Goal: Task Accomplishment & Management: Use online tool/utility

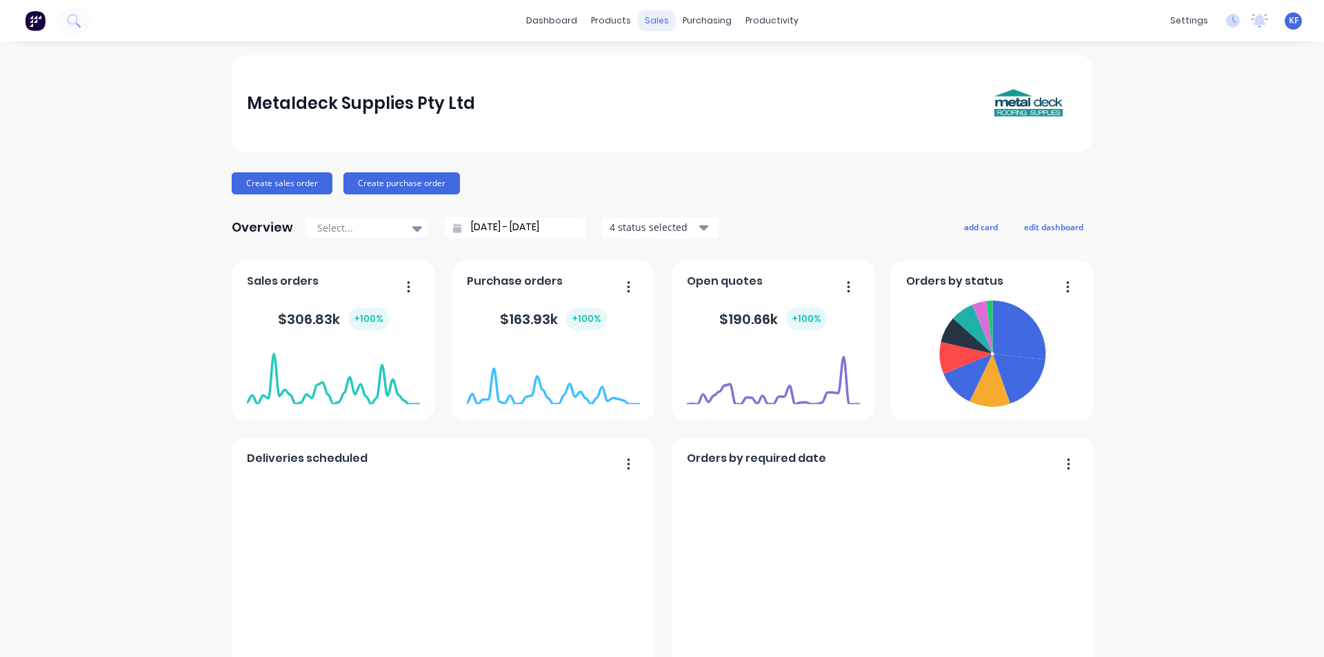
click at [652, 19] on div "sales" at bounding box center [657, 20] width 38 height 21
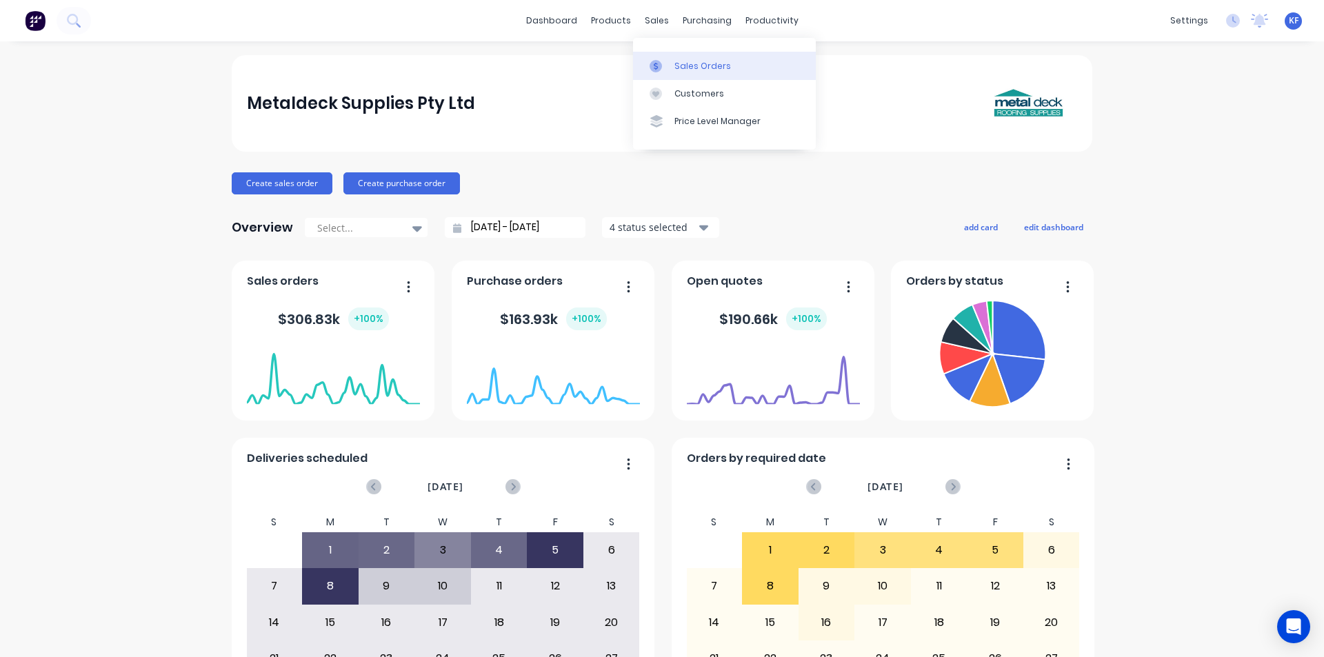
click at [682, 66] on div "Sales Orders" at bounding box center [702, 66] width 57 height 12
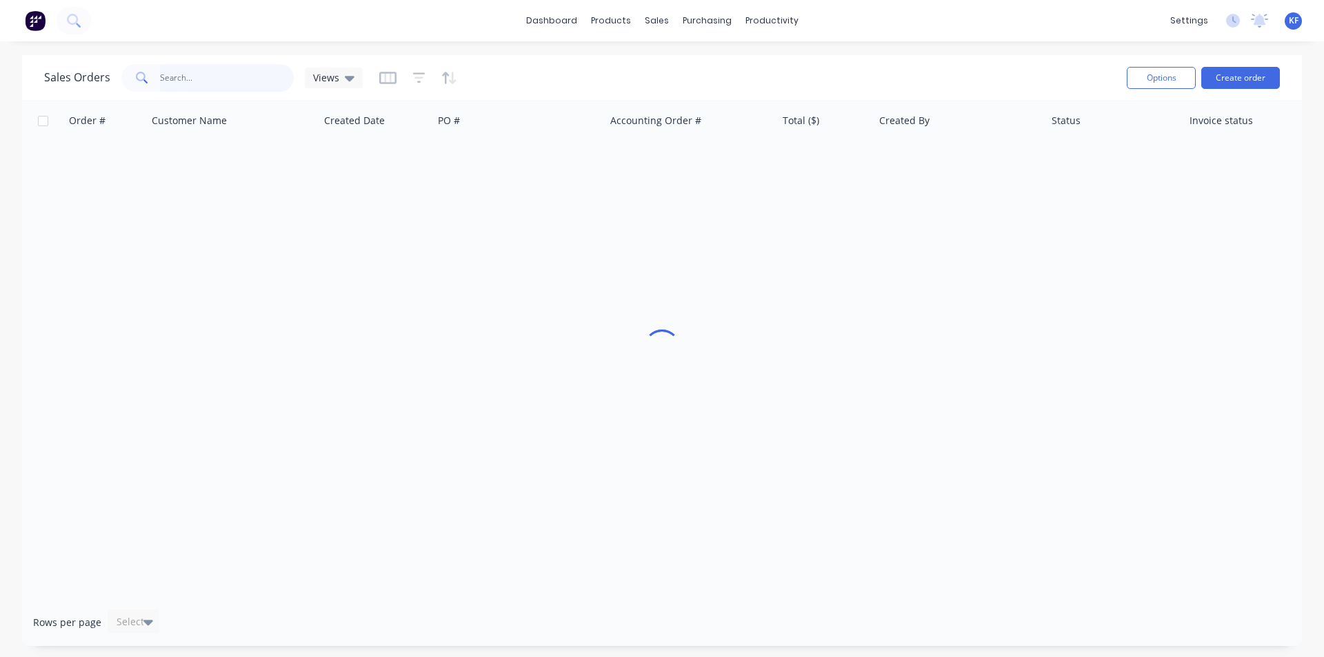
click at [220, 65] on input "text" at bounding box center [227, 78] width 134 height 28
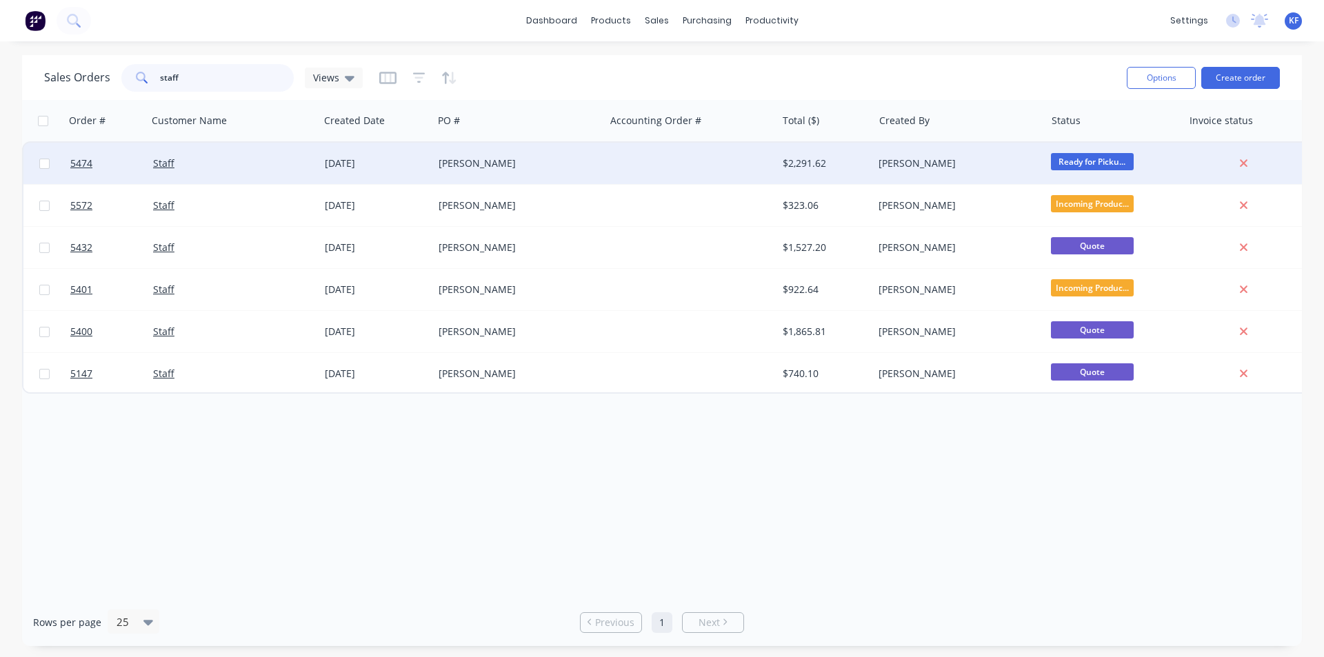
type input "staff"
click at [640, 170] on div at bounding box center [691, 163] width 172 height 41
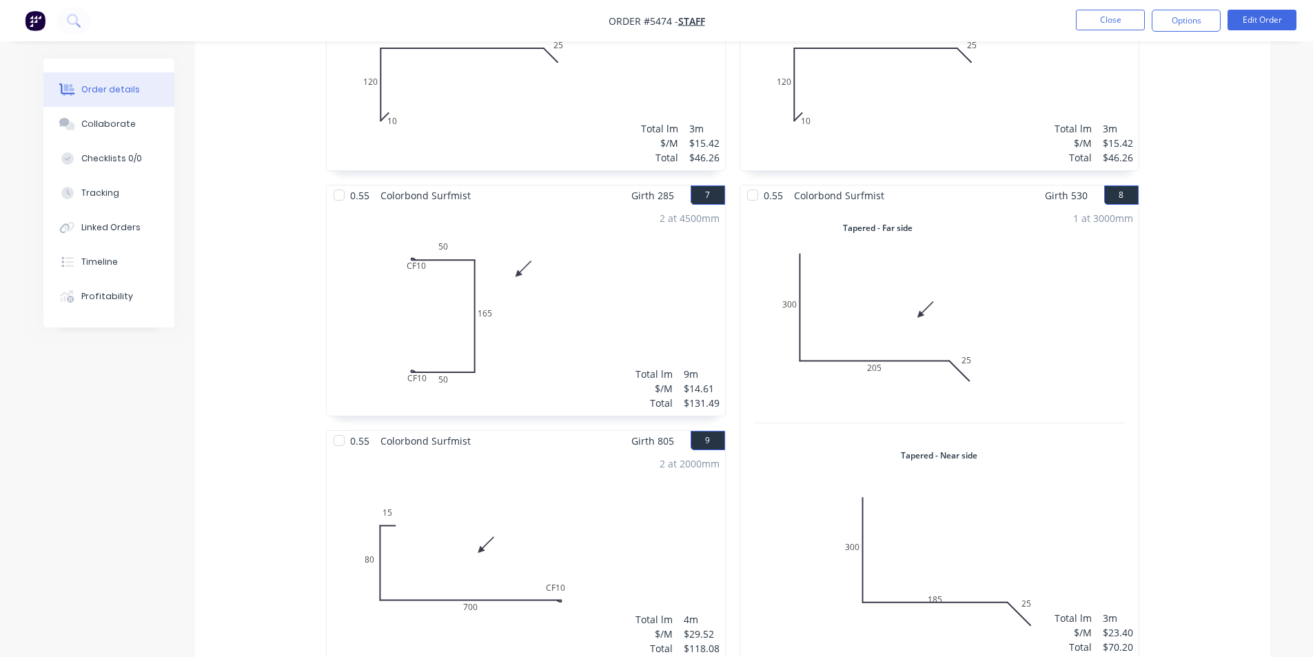
scroll to position [620, 0]
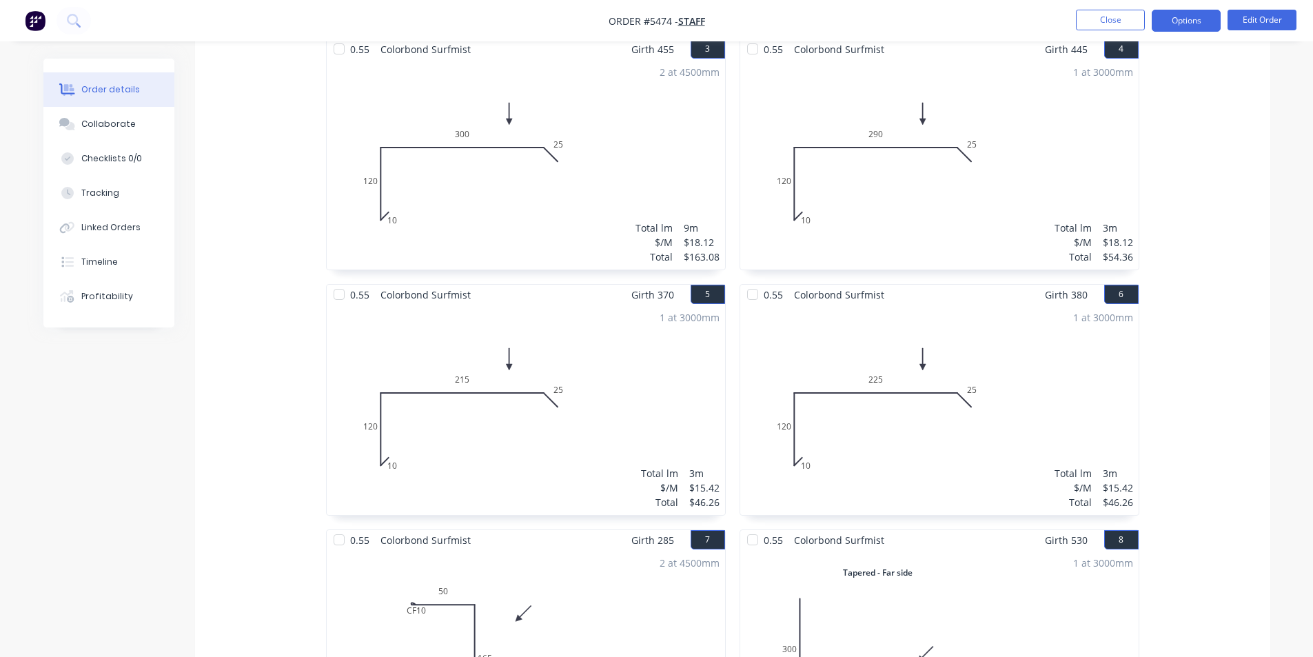
click at [1183, 13] on button "Options" at bounding box center [1186, 21] width 69 height 22
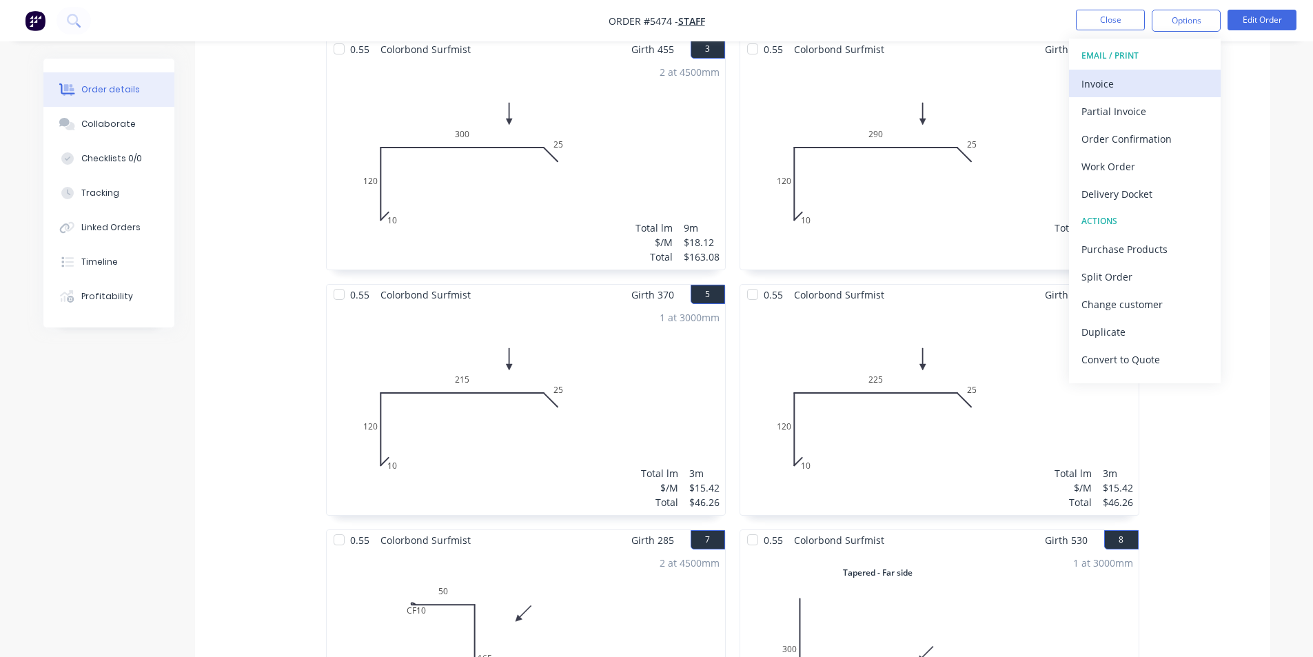
click at [1104, 77] on div "Invoice" at bounding box center [1145, 84] width 127 height 20
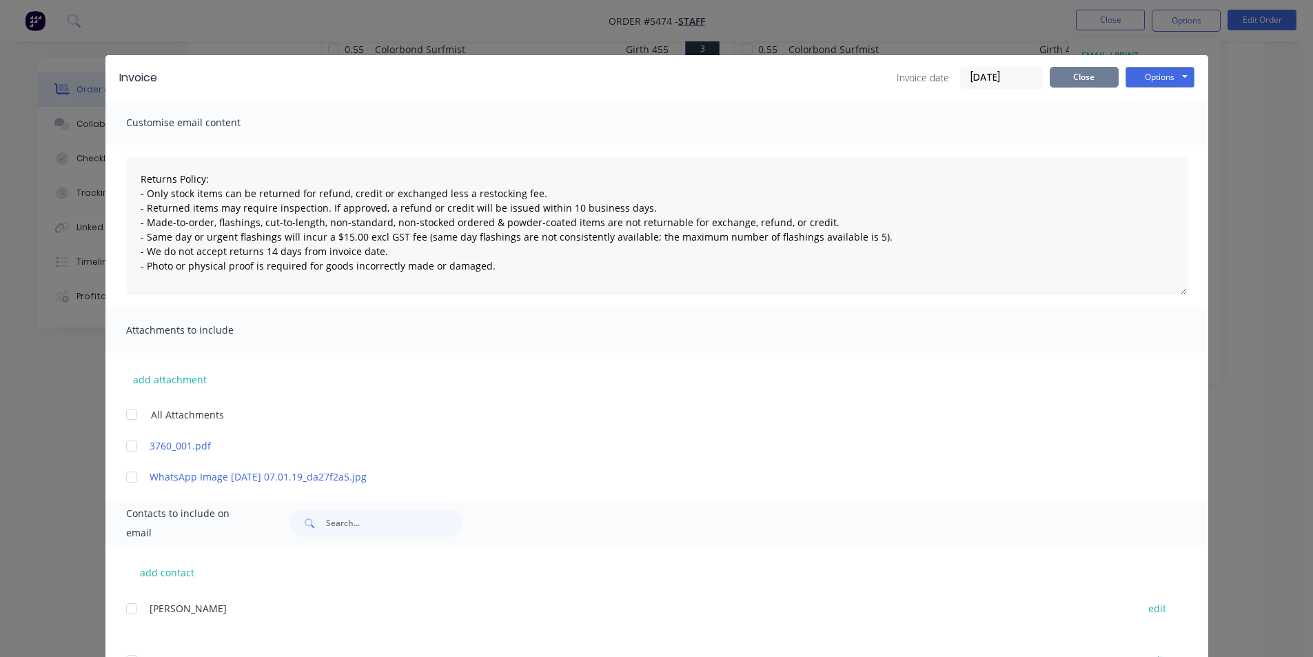
click at [1082, 77] on button "Close" at bounding box center [1084, 77] width 69 height 21
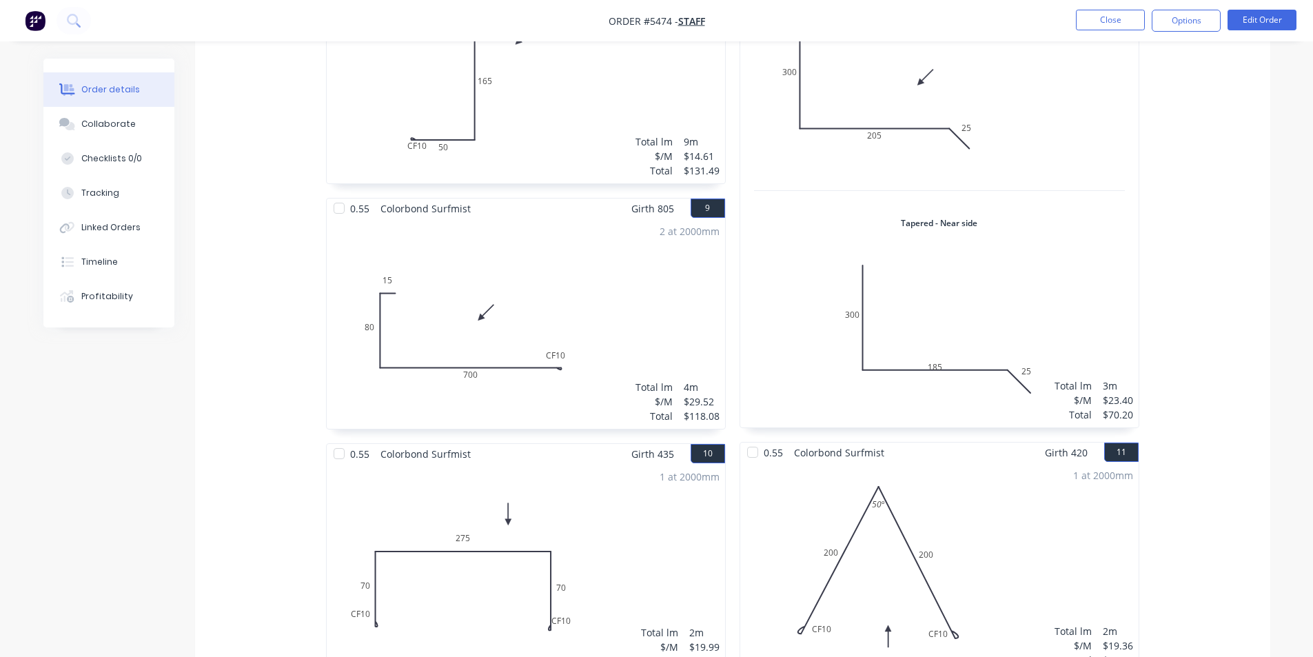
scroll to position [965, 0]
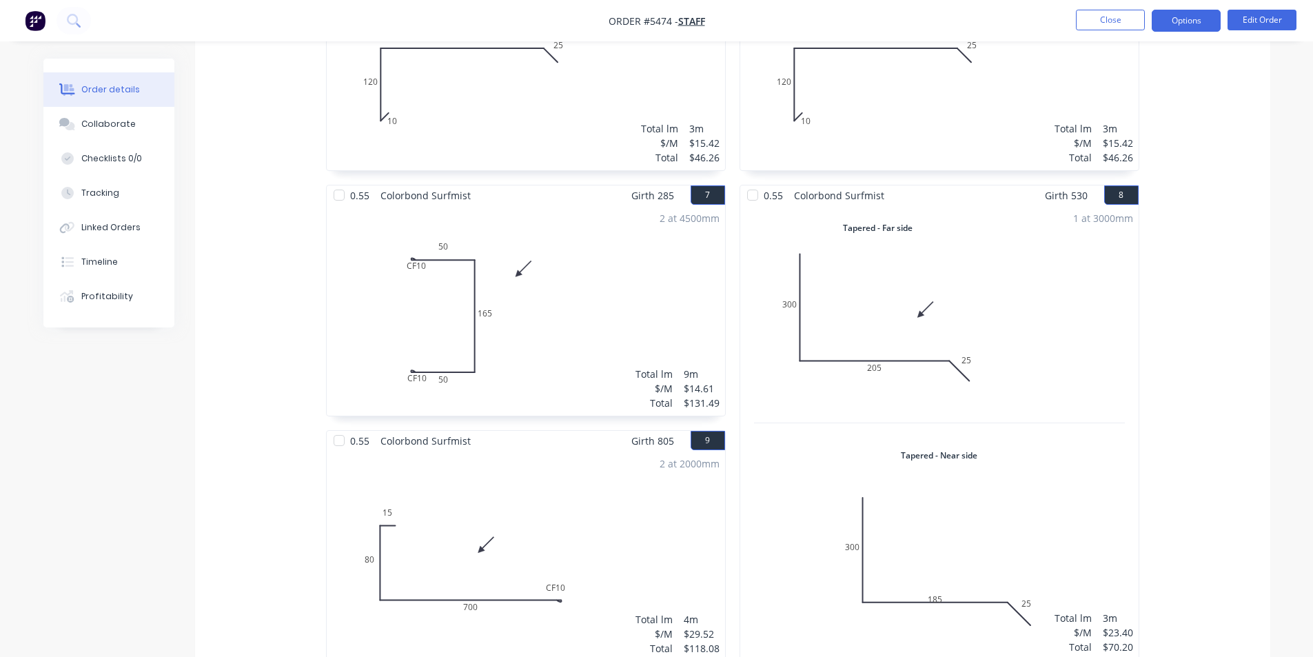
click at [1207, 27] on button "Options" at bounding box center [1186, 21] width 69 height 22
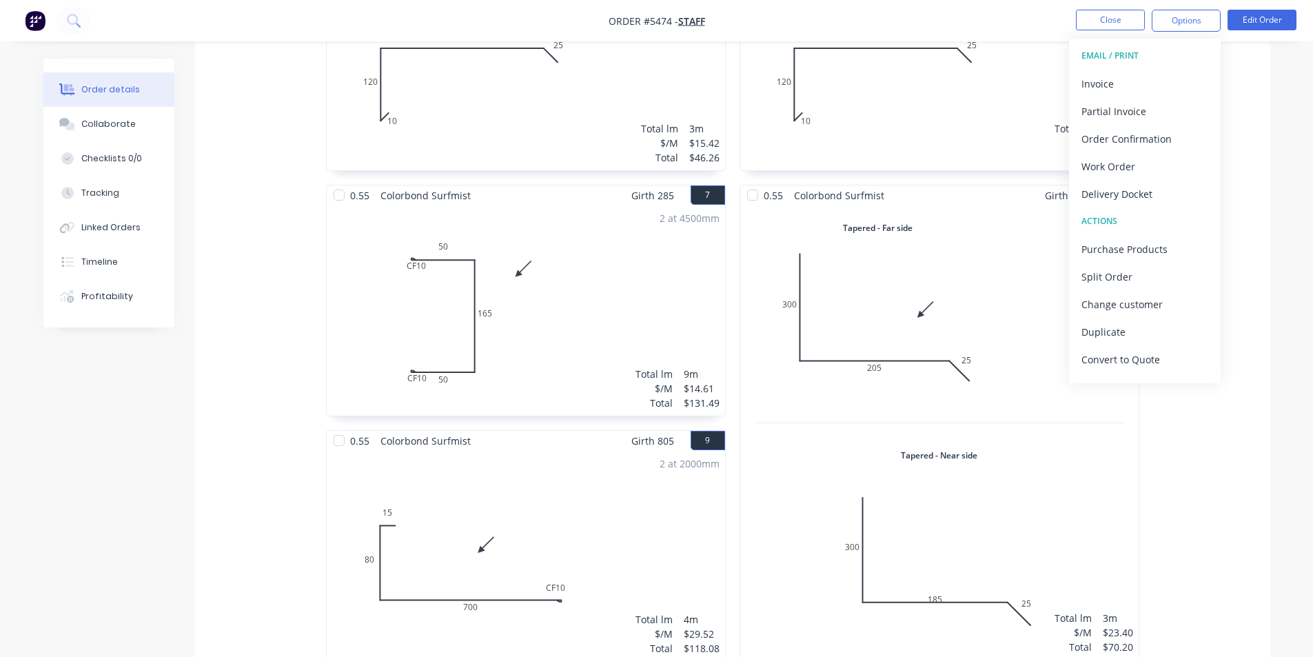
click at [1180, 74] on div "Invoice" at bounding box center [1145, 84] width 127 height 20
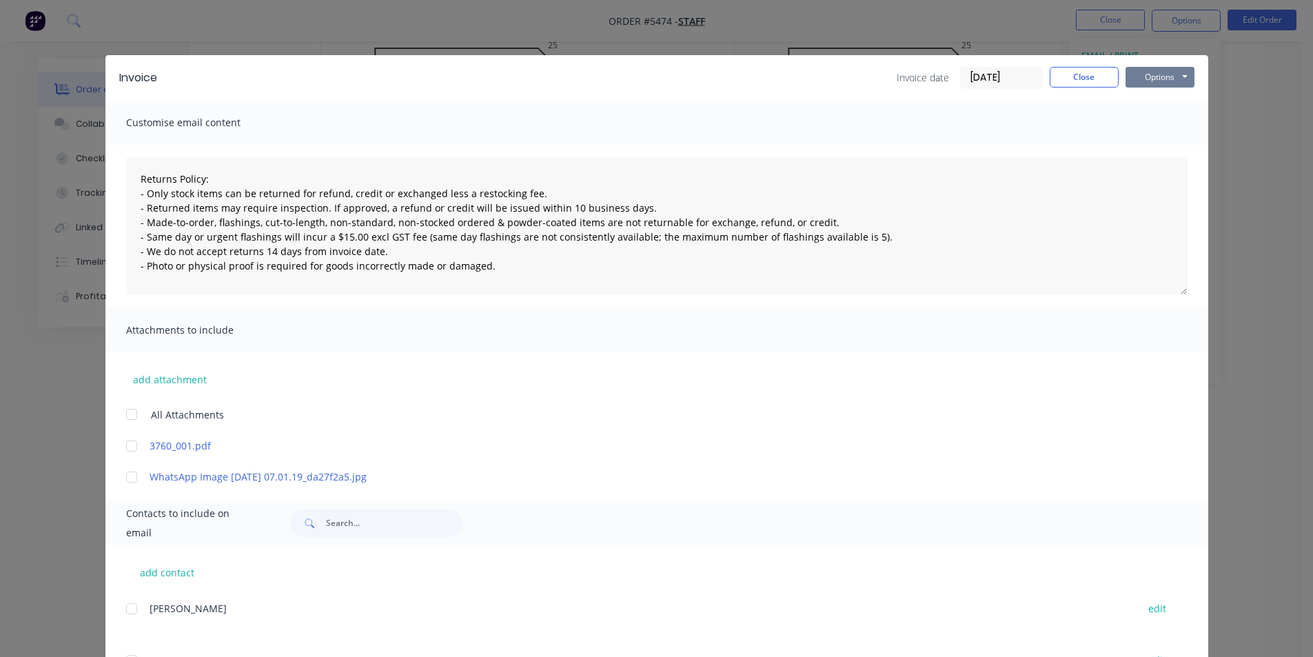
click at [1173, 79] on button "Options" at bounding box center [1160, 77] width 69 height 21
click at [1148, 128] on button "Print" at bounding box center [1170, 124] width 88 height 23
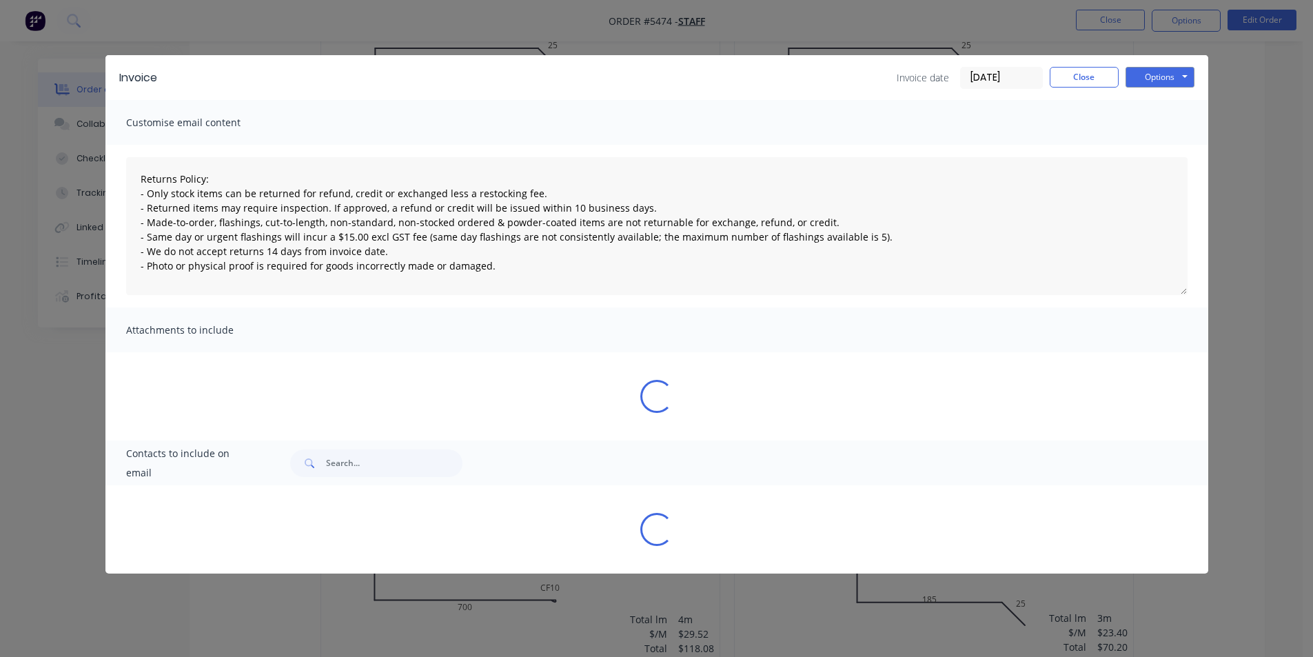
type textarea "Returns Policy: - Only stock items can be returned for refund, credit or exchan…"
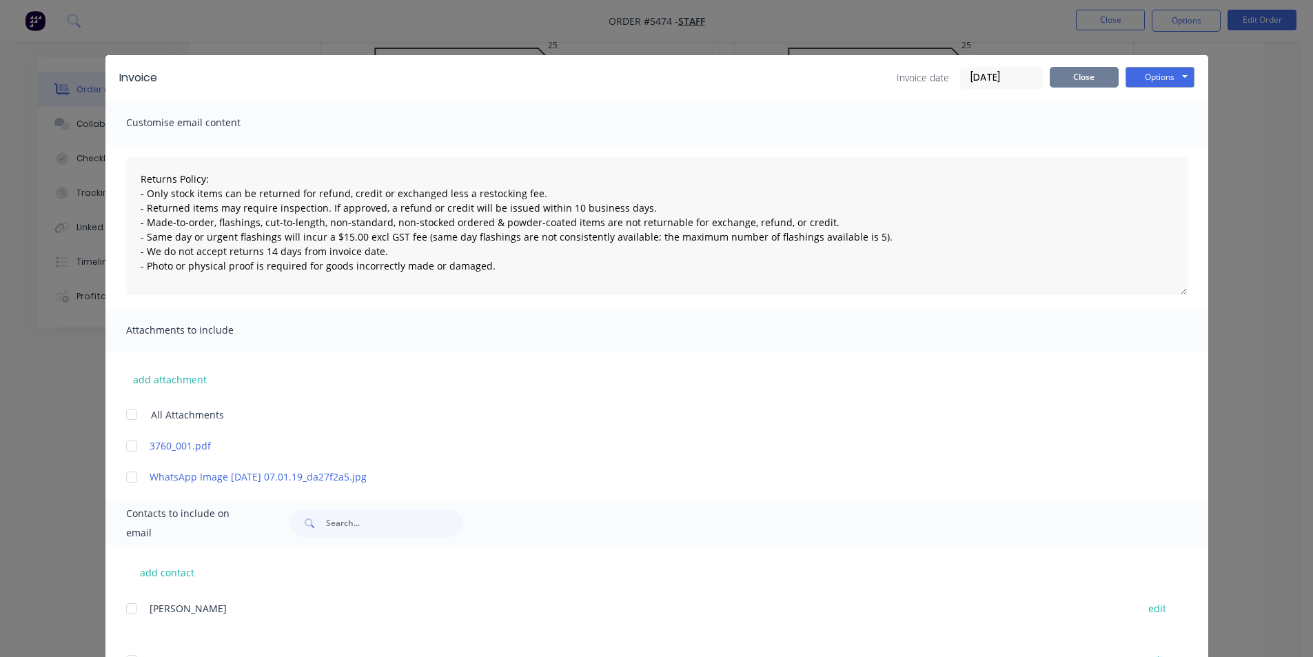
click at [1097, 81] on button "Close" at bounding box center [1084, 77] width 69 height 21
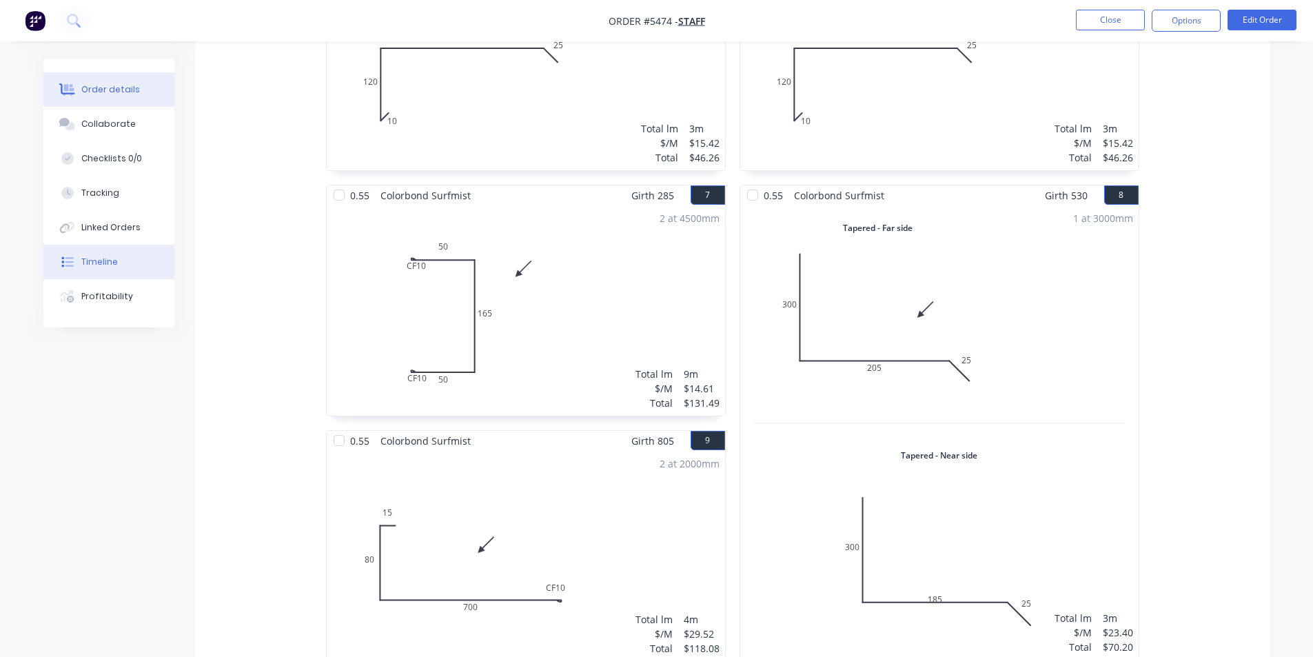
click at [124, 267] on button "Timeline" at bounding box center [108, 262] width 131 height 34
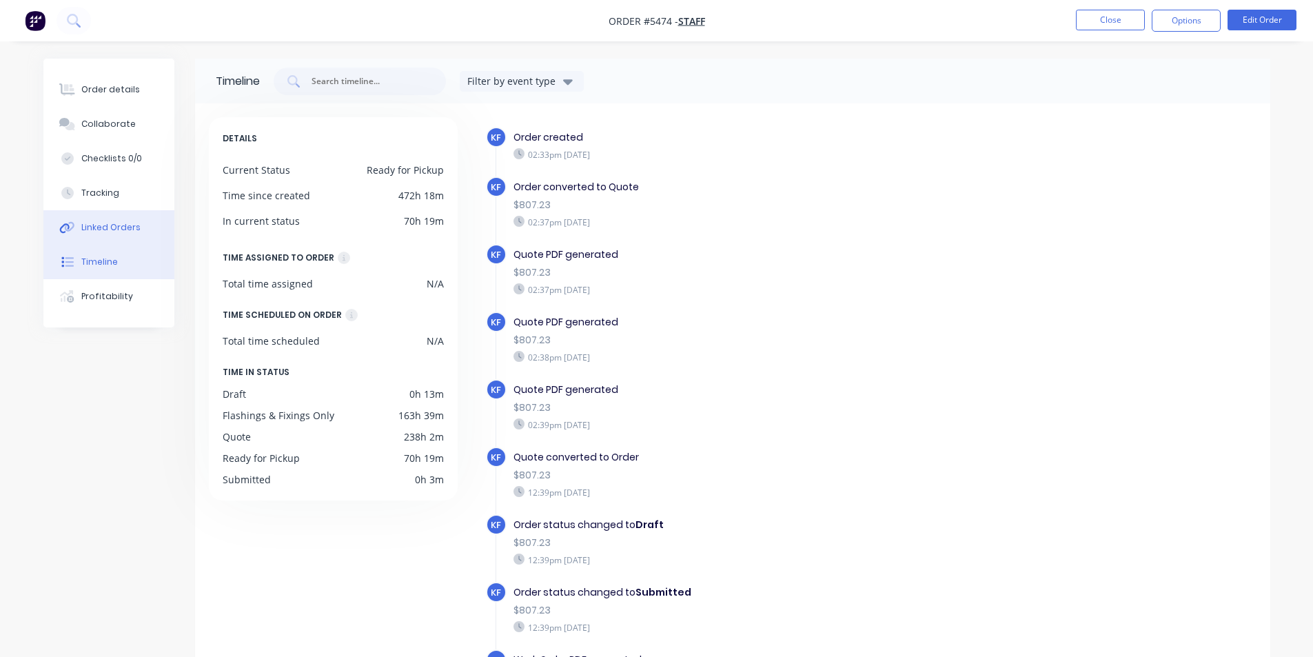
click at [124, 233] on div "Linked Orders" at bounding box center [110, 227] width 59 height 12
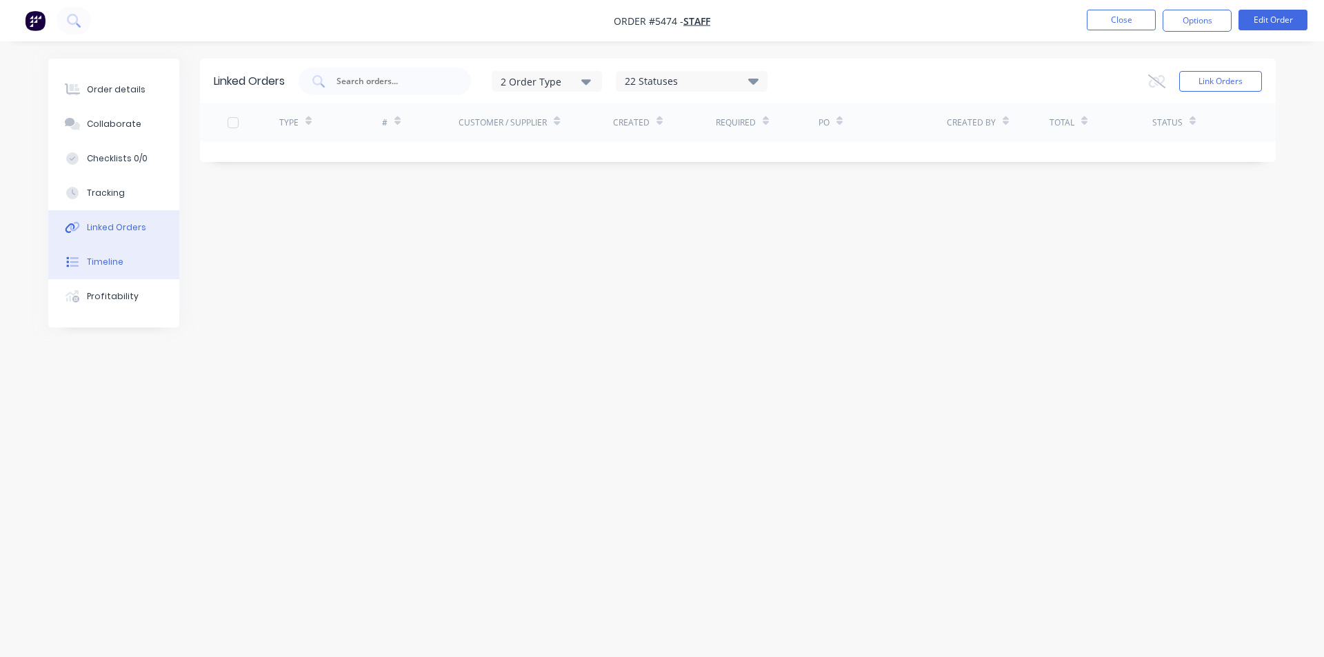
click at [103, 275] on button "Timeline" at bounding box center [113, 262] width 131 height 34
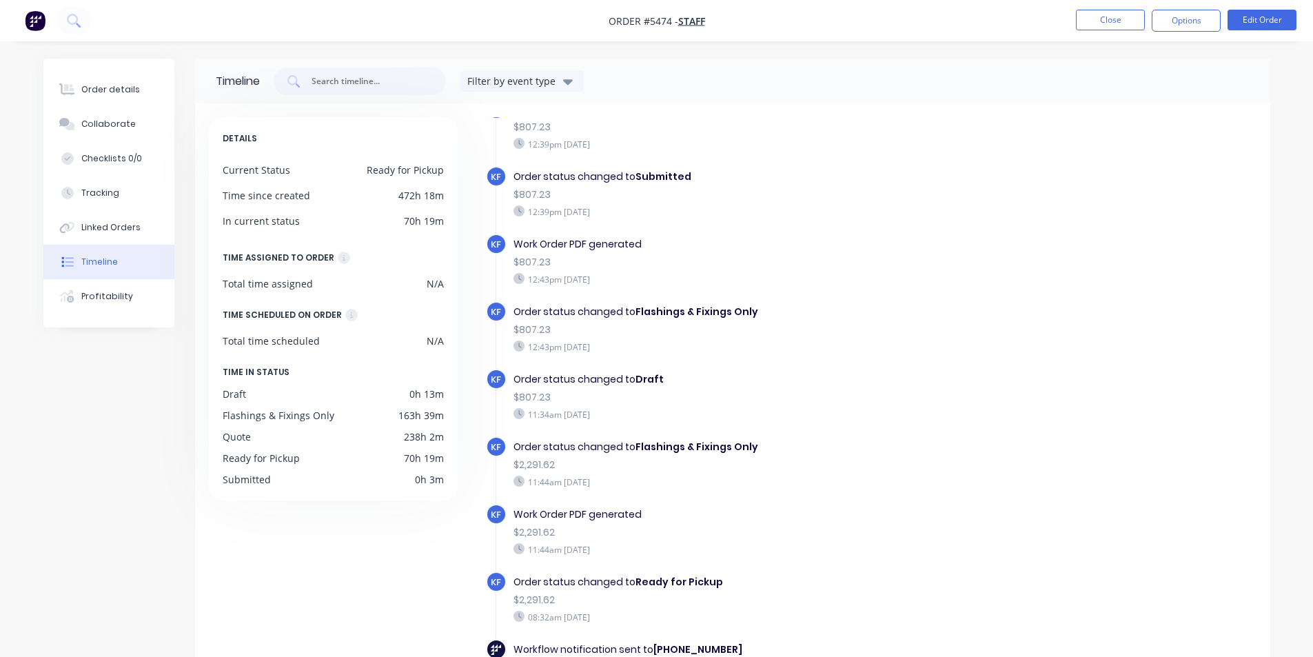
scroll to position [414, 0]
click at [141, 123] on button "Collaborate" at bounding box center [108, 124] width 131 height 34
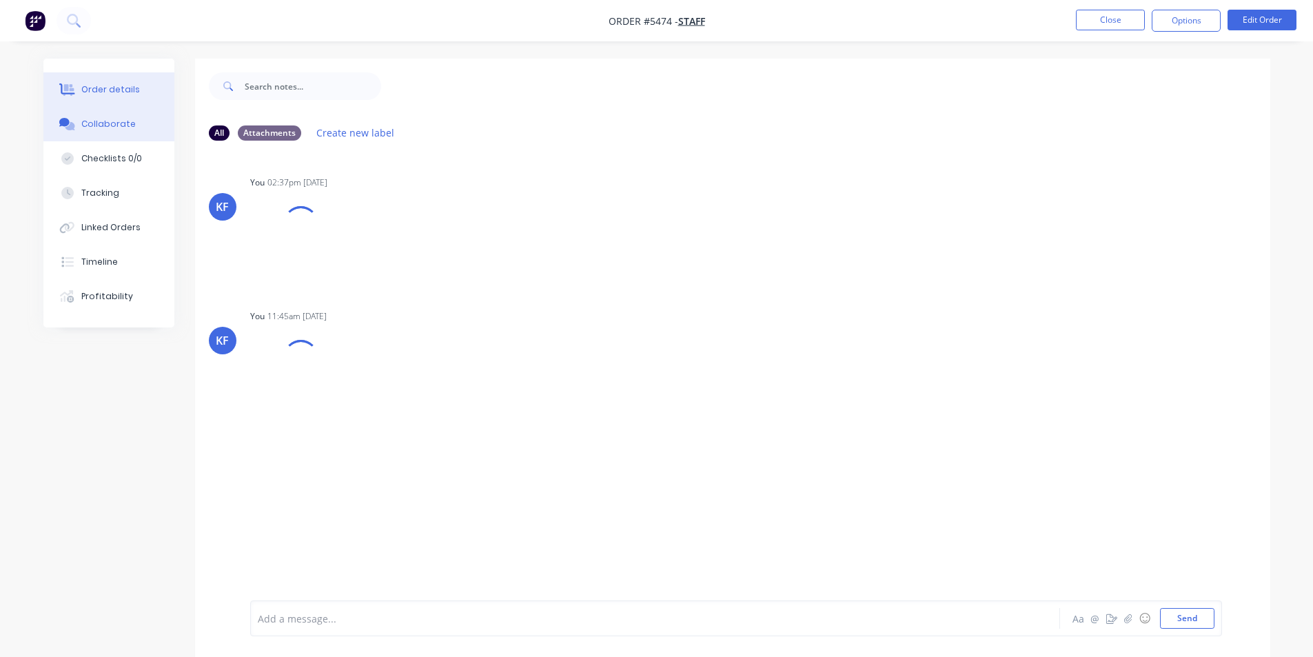
click at [126, 80] on button "Order details" at bounding box center [108, 89] width 131 height 34
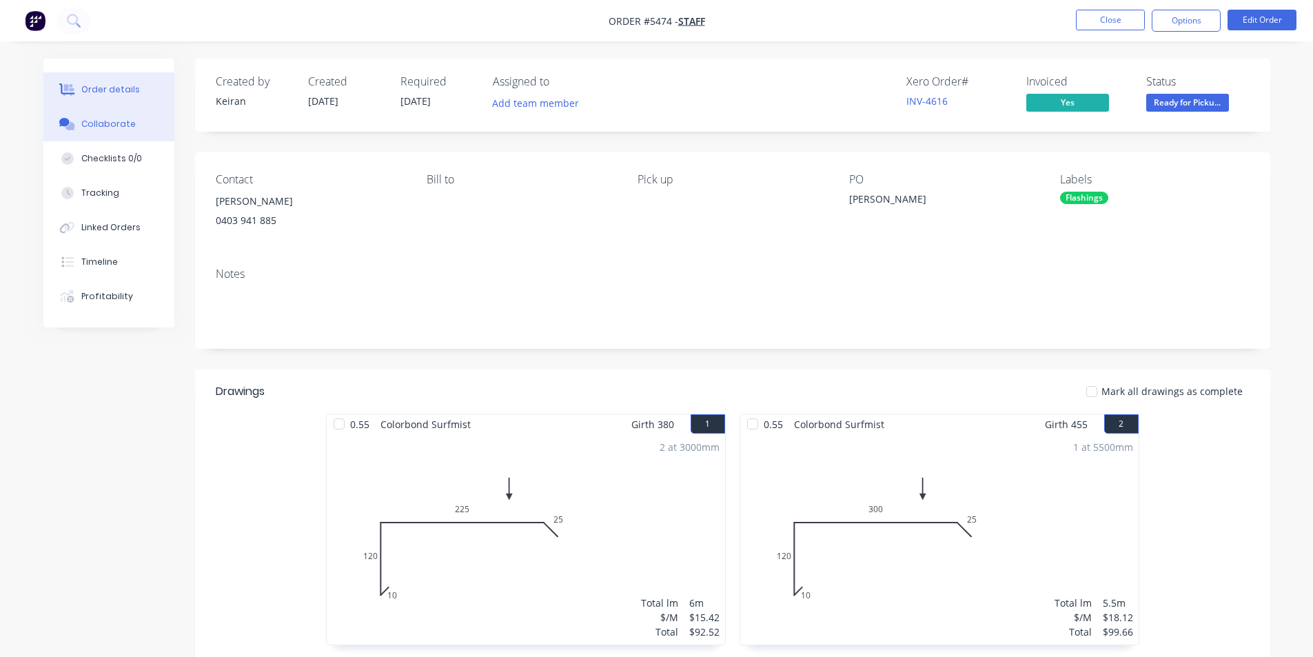
click at [99, 134] on button "Collaborate" at bounding box center [108, 124] width 131 height 34
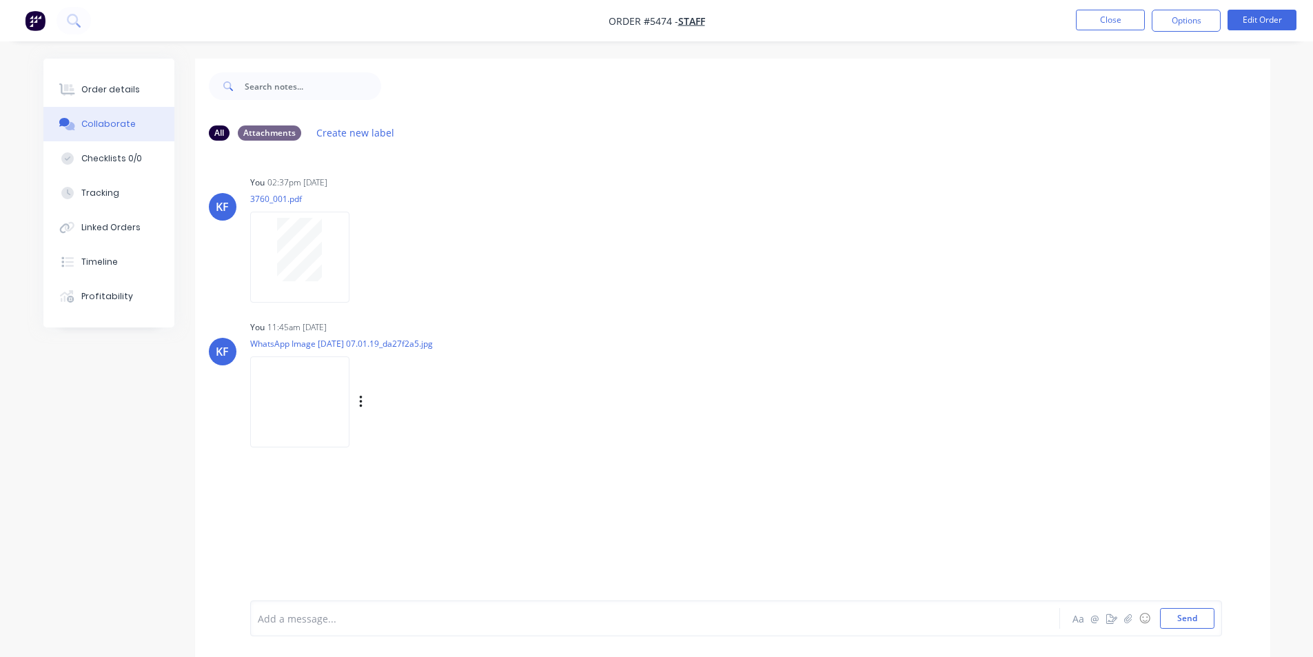
click at [336, 403] on img at bounding box center [299, 401] width 99 height 90
click at [317, 379] on img at bounding box center [299, 401] width 99 height 90
click at [101, 79] on button "Order details" at bounding box center [108, 89] width 131 height 34
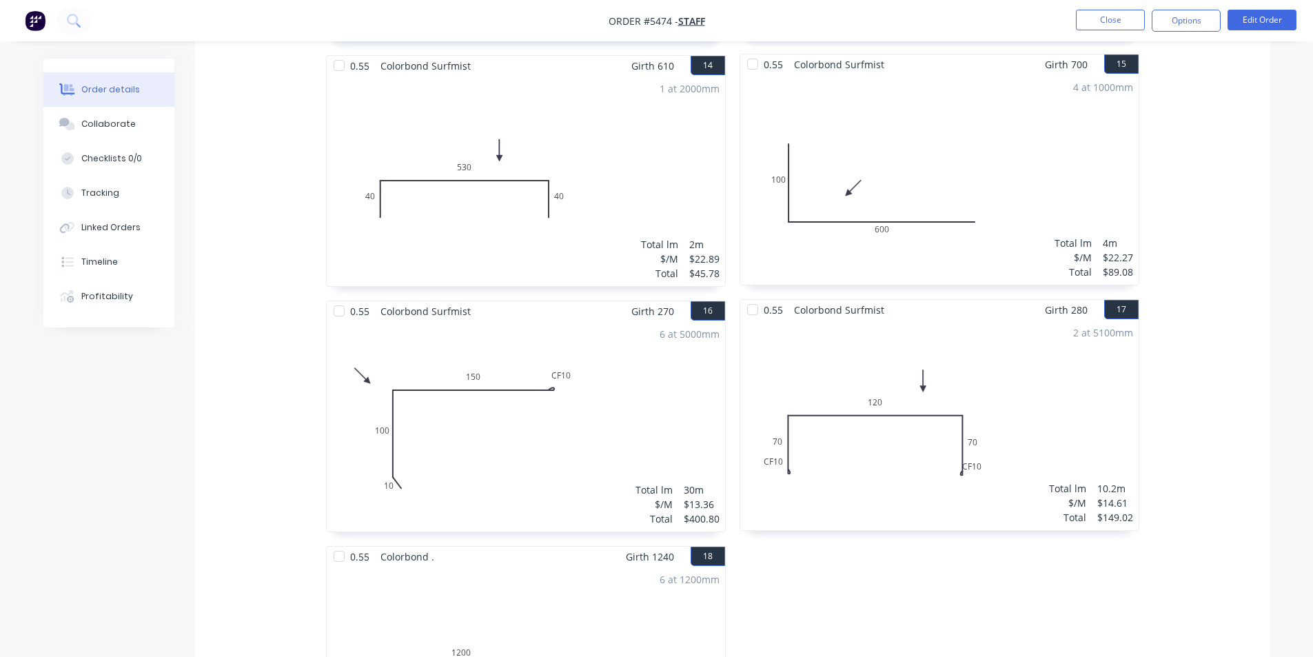
scroll to position [1999, 0]
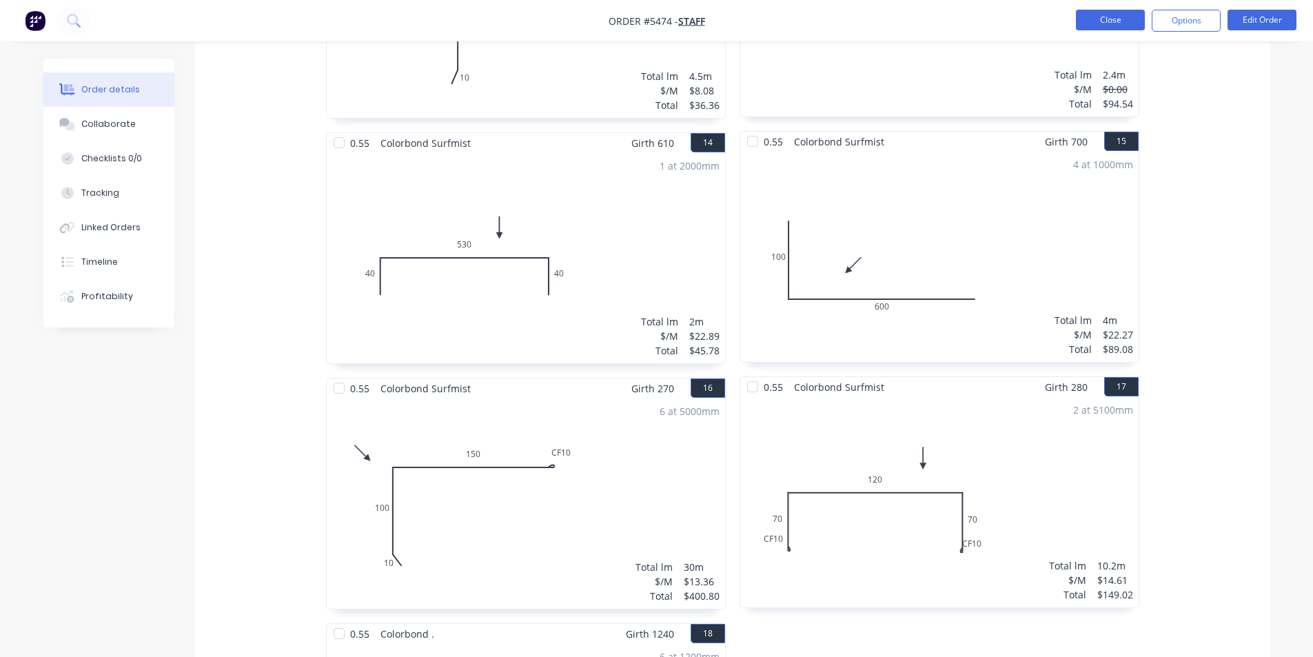
click at [1134, 14] on button "Close" at bounding box center [1110, 20] width 69 height 21
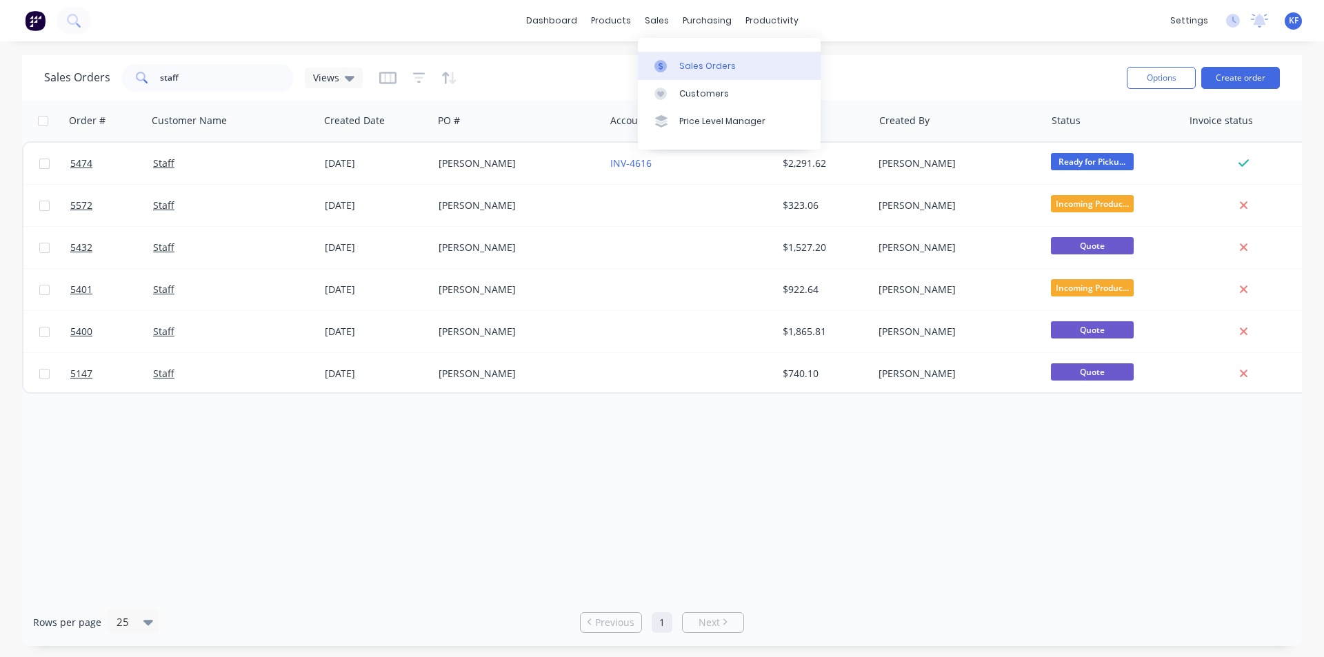
click at [678, 58] on link "Sales Orders" at bounding box center [729, 66] width 183 height 28
drag, startPoint x: 145, startPoint y: 66, endPoint x: 112, endPoint y: 67, distance: 33.1
click at [117, 66] on div "Sales Orders staff Views" at bounding box center [203, 78] width 318 height 28
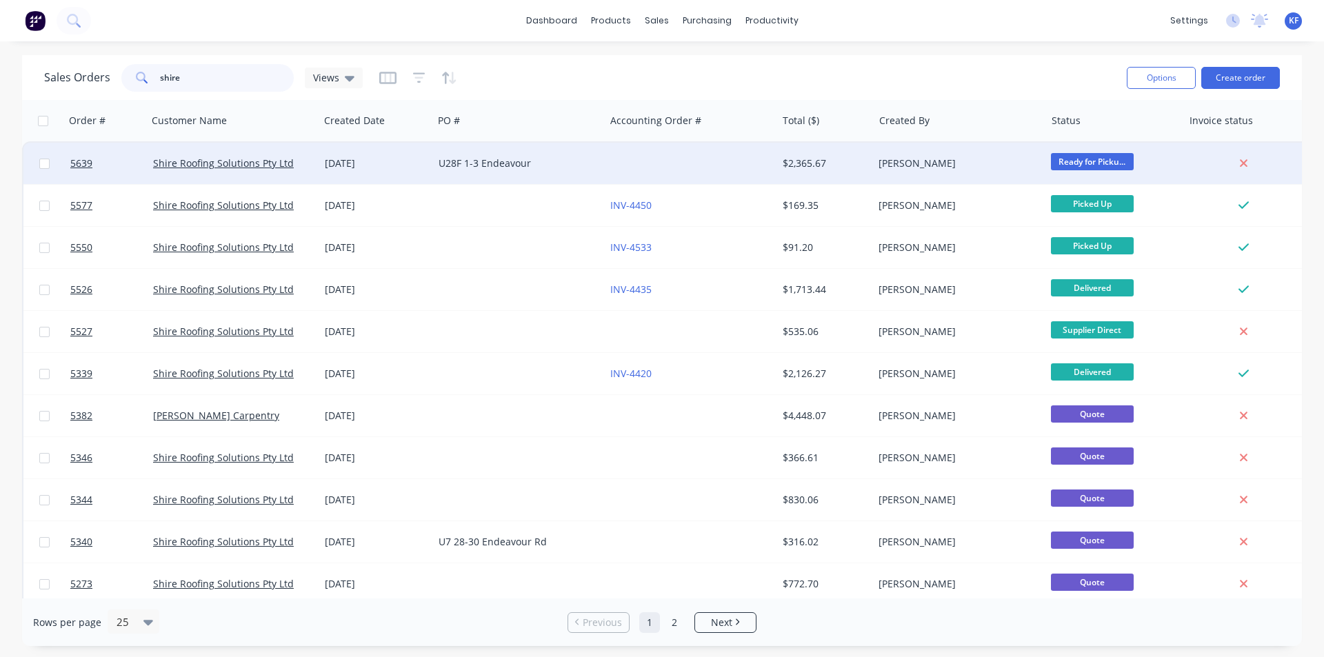
type input "shire"
click at [651, 161] on div at bounding box center [691, 163] width 172 height 41
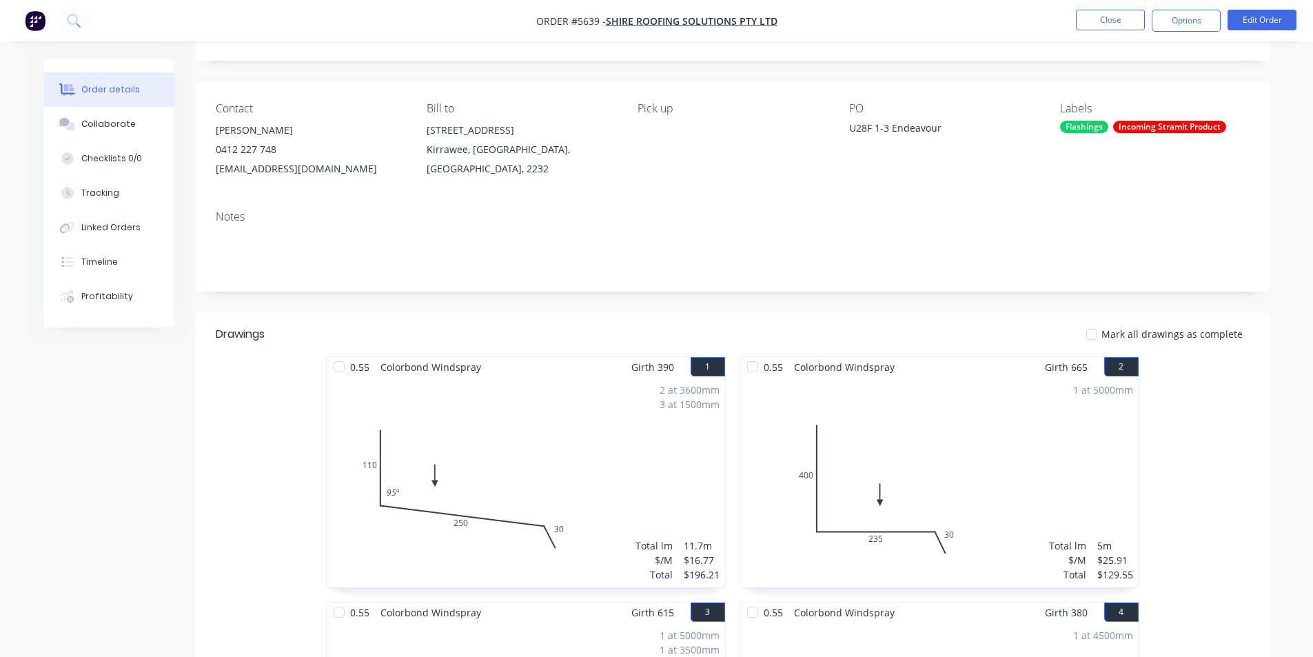
scroll to position [69, 0]
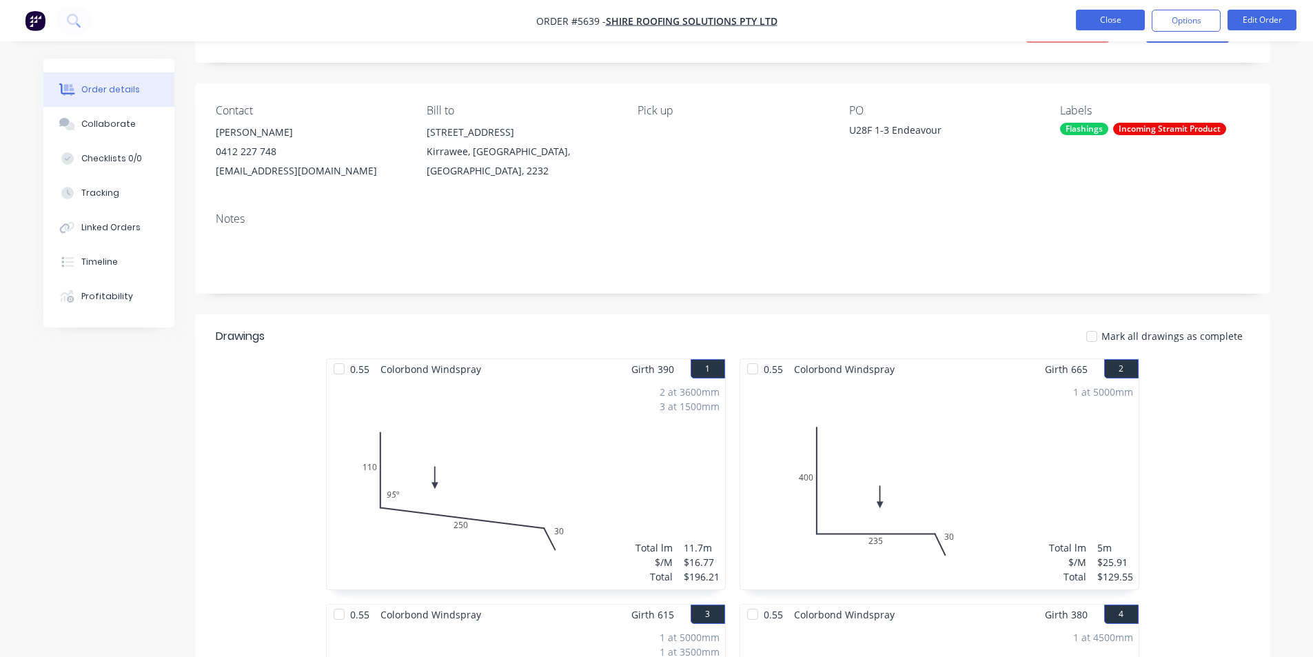
click at [1128, 14] on button "Close" at bounding box center [1110, 20] width 69 height 21
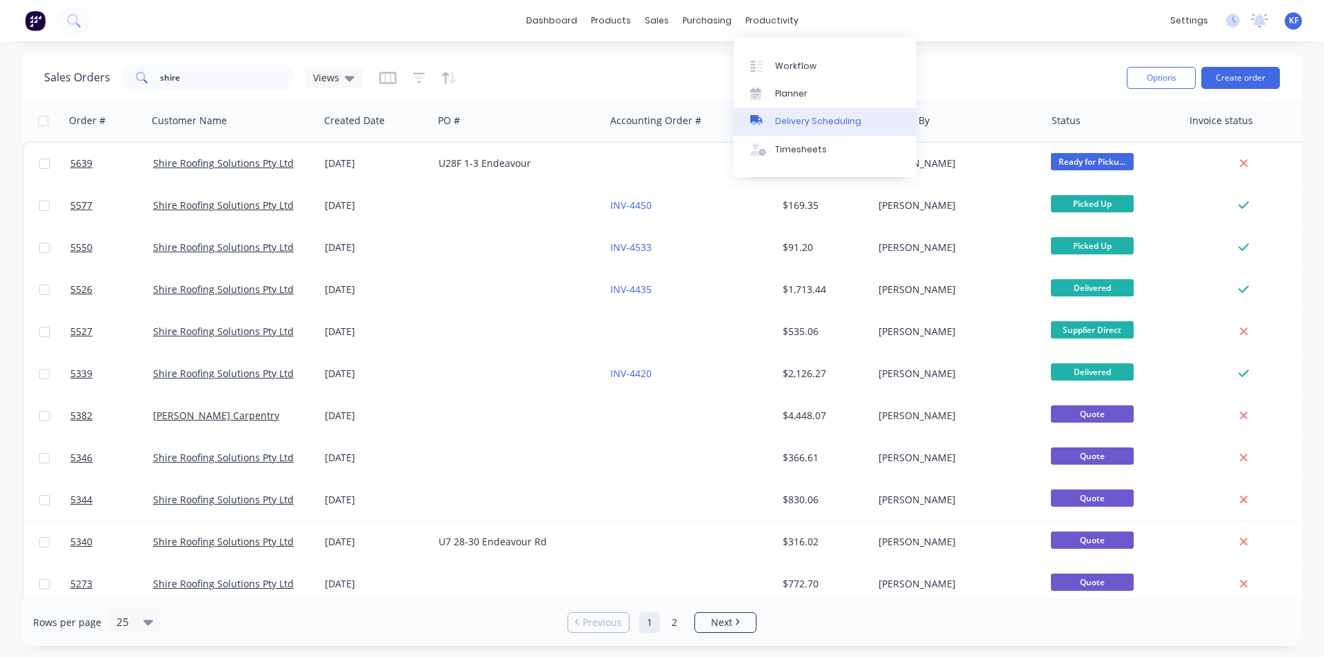
click at [818, 122] on div "Delivery Scheduling" at bounding box center [818, 121] width 86 height 12
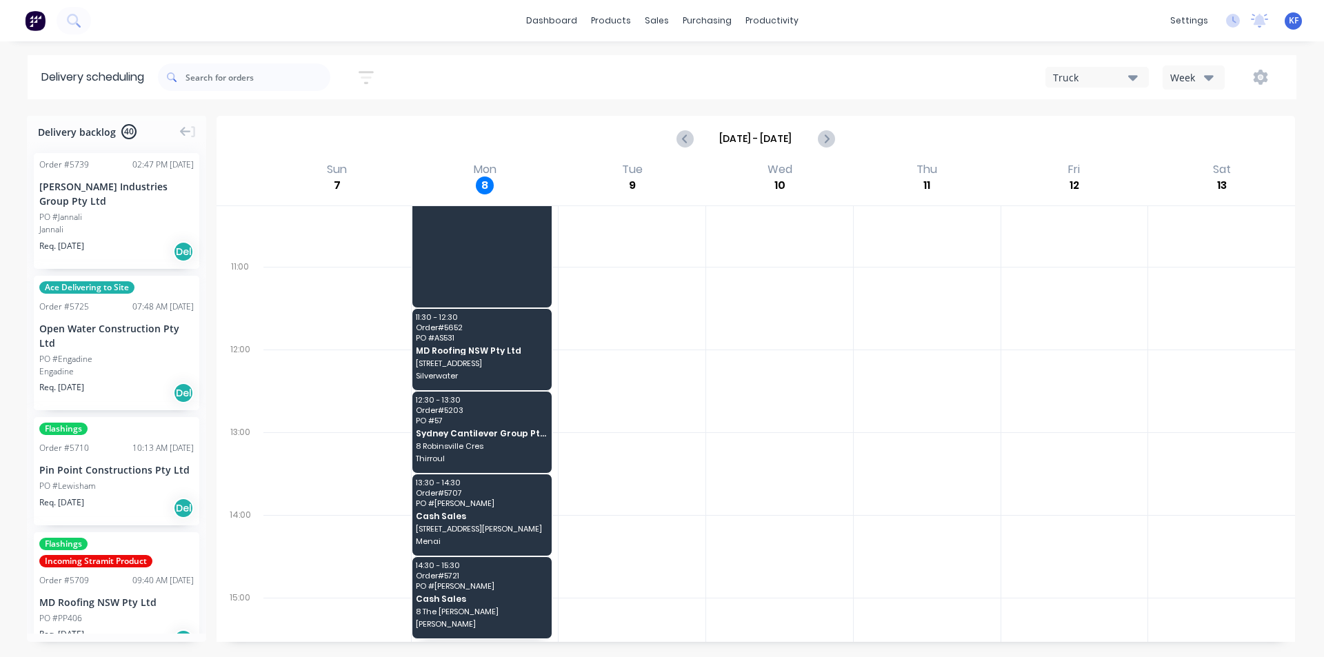
scroll to position [320, 0]
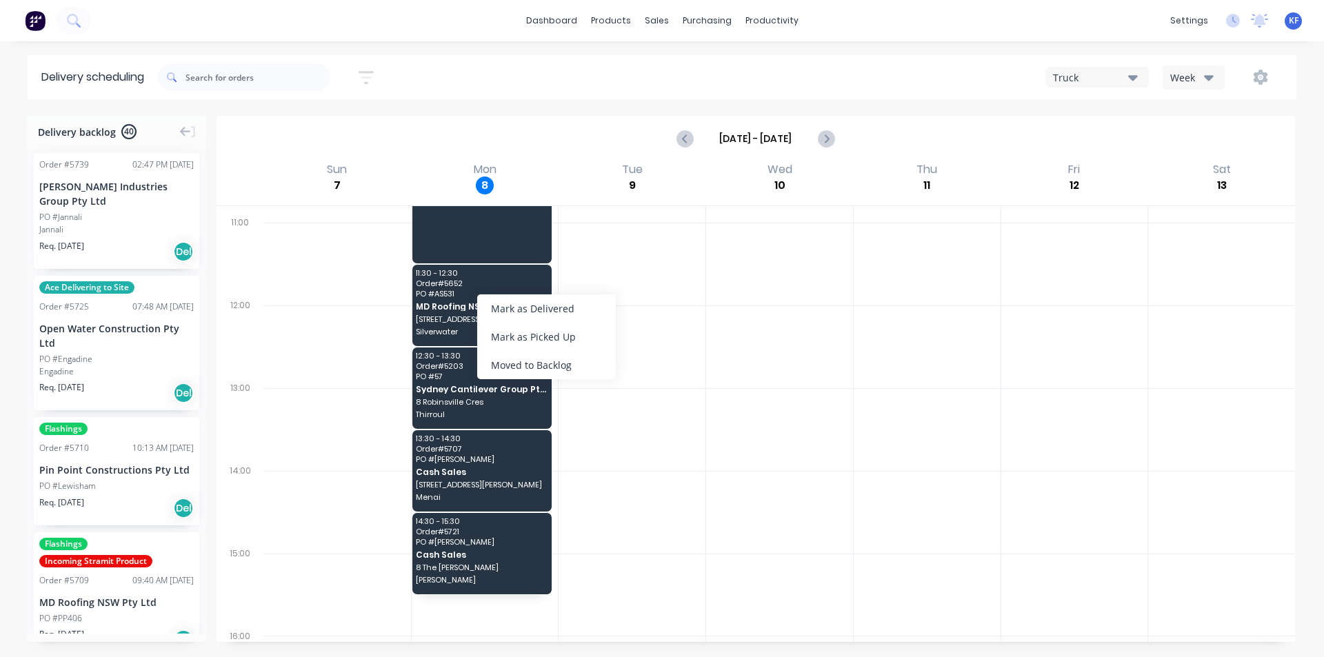
click at [294, 333] on div at bounding box center [337, 346] width 148 height 83
click at [490, 546] on div "14:30 - 15:30 Order # 5721 PO # [PERSON_NAME] Sales 8 The [PERSON_NAME]" at bounding box center [482, 553] width 140 height 81
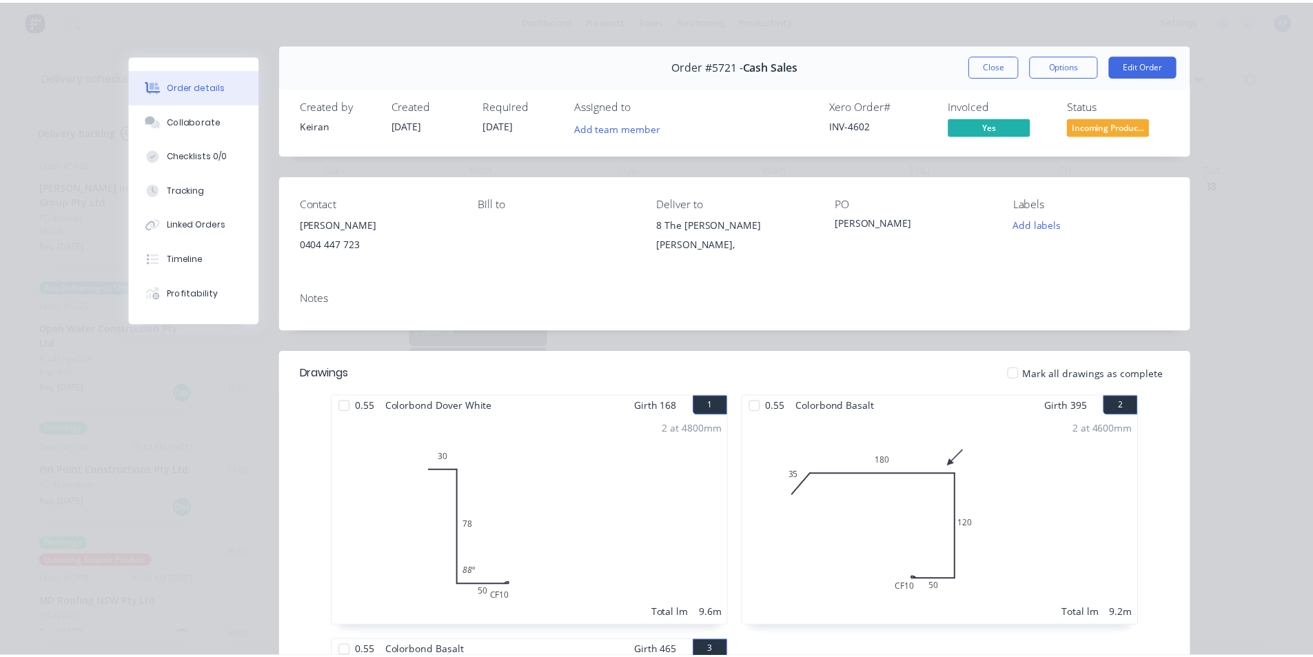
scroll to position [0, 0]
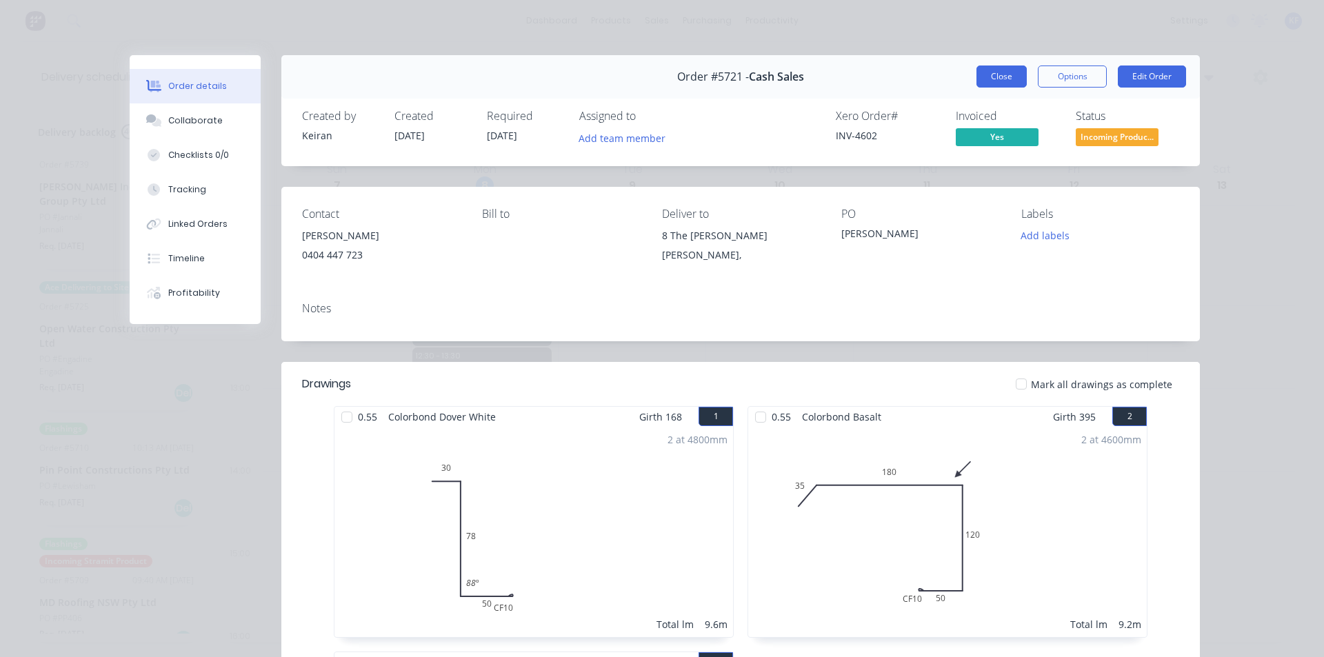
click at [998, 77] on button "Close" at bounding box center [1001, 76] width 50 height 22
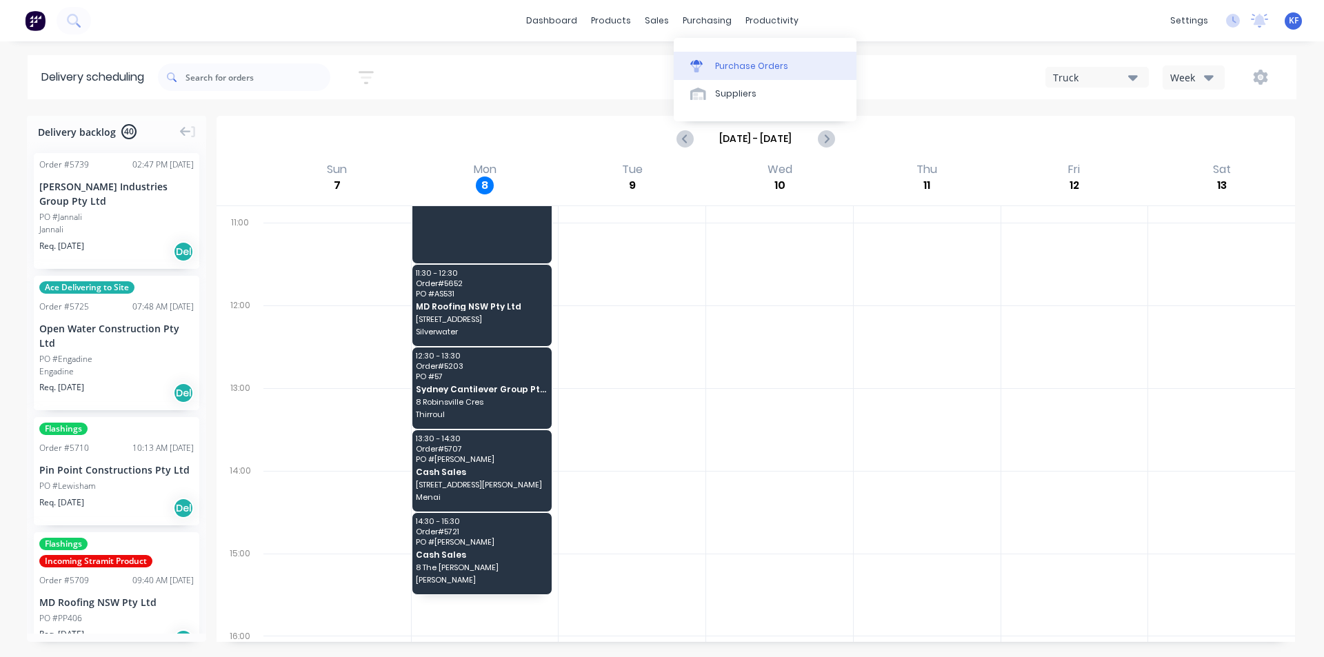
click at [725, 53] on link "Purchase Orders" at bounding box center [765, 66] width 183 height 28
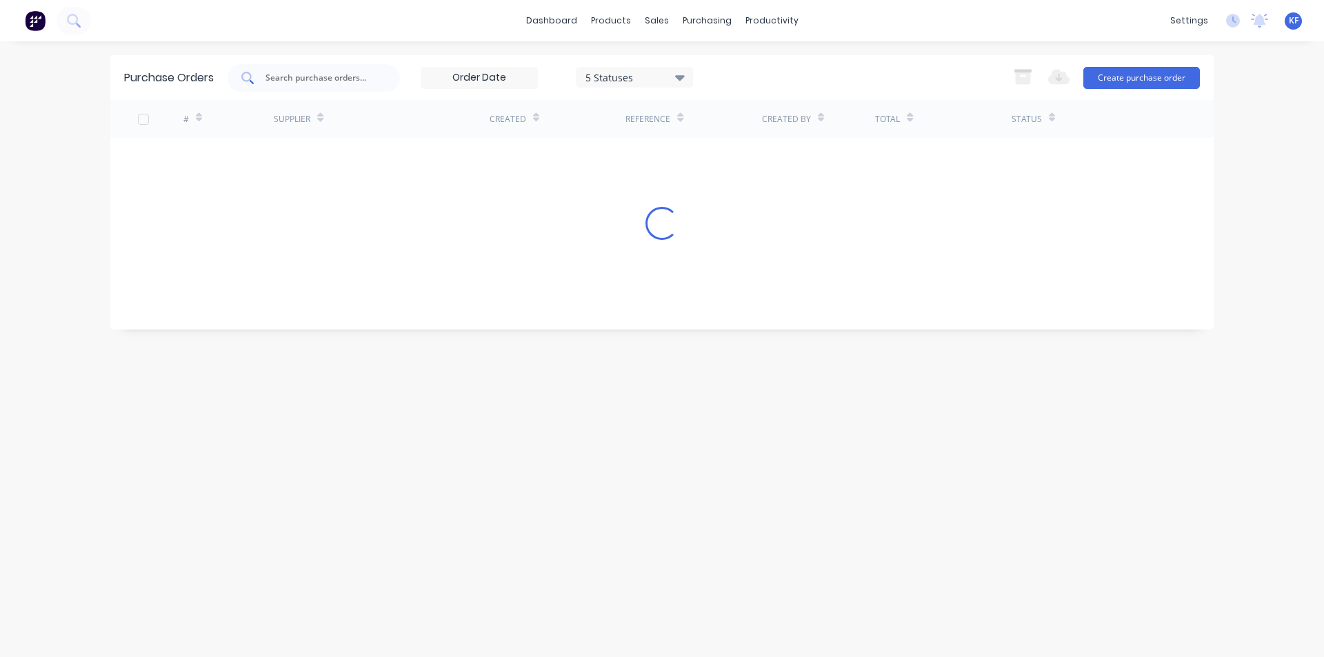
click at [325, 79] on input "text" at bounding box center [321, 78] width 114 height 14
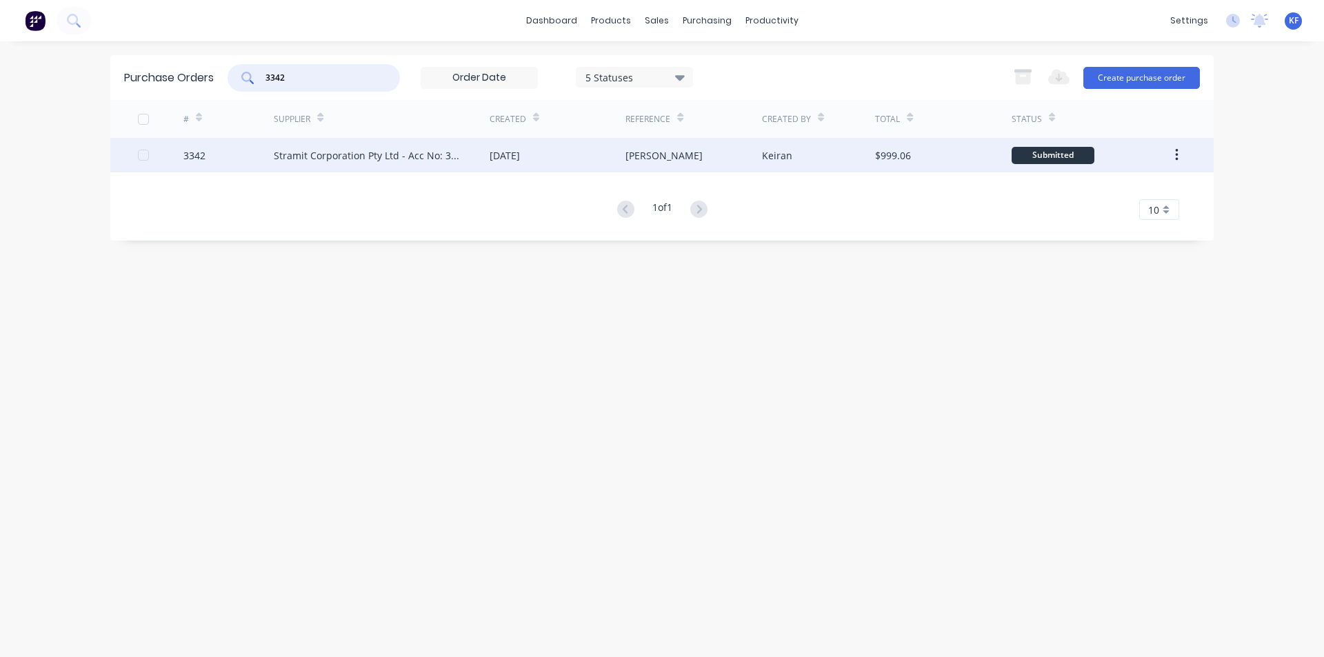
type input "3342"
click at [426, 168] on div "Stramit Corporation Pty Ltd - Acc No: 32915" at bounding box center [382, 155] width 216 height 34
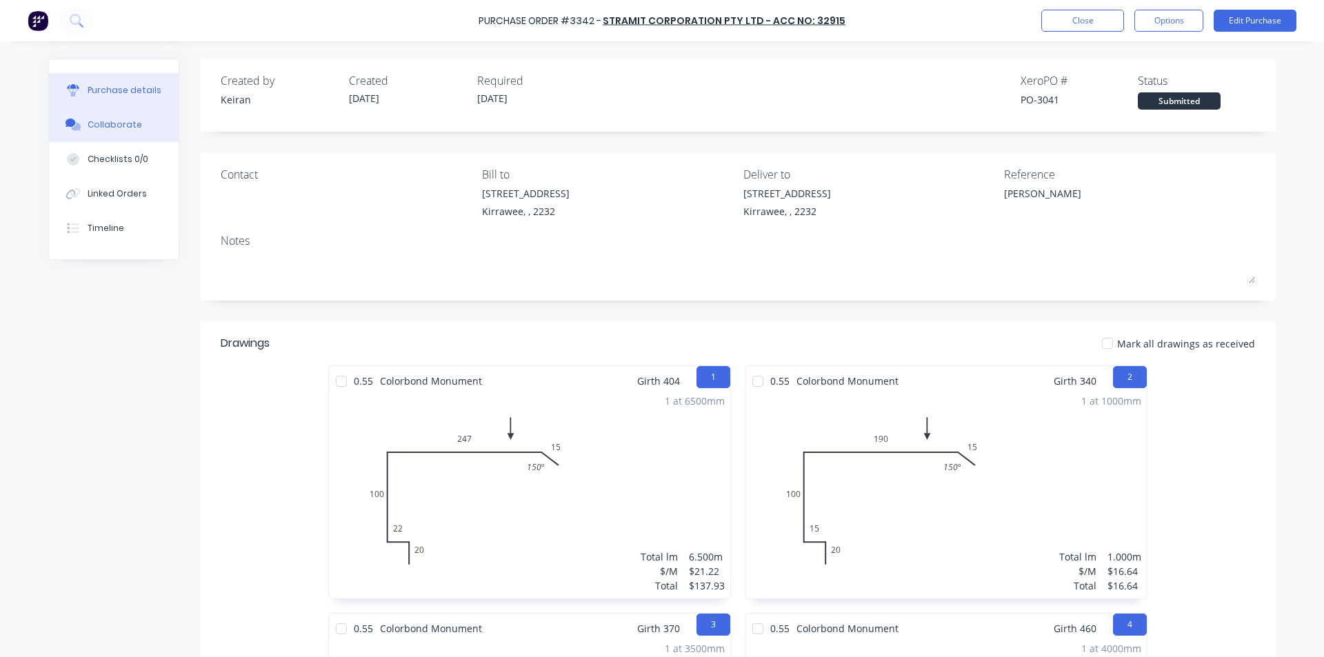
click at [103, 127] on div "Collaborate" at bounding box center [115, 125] width 54 height 12
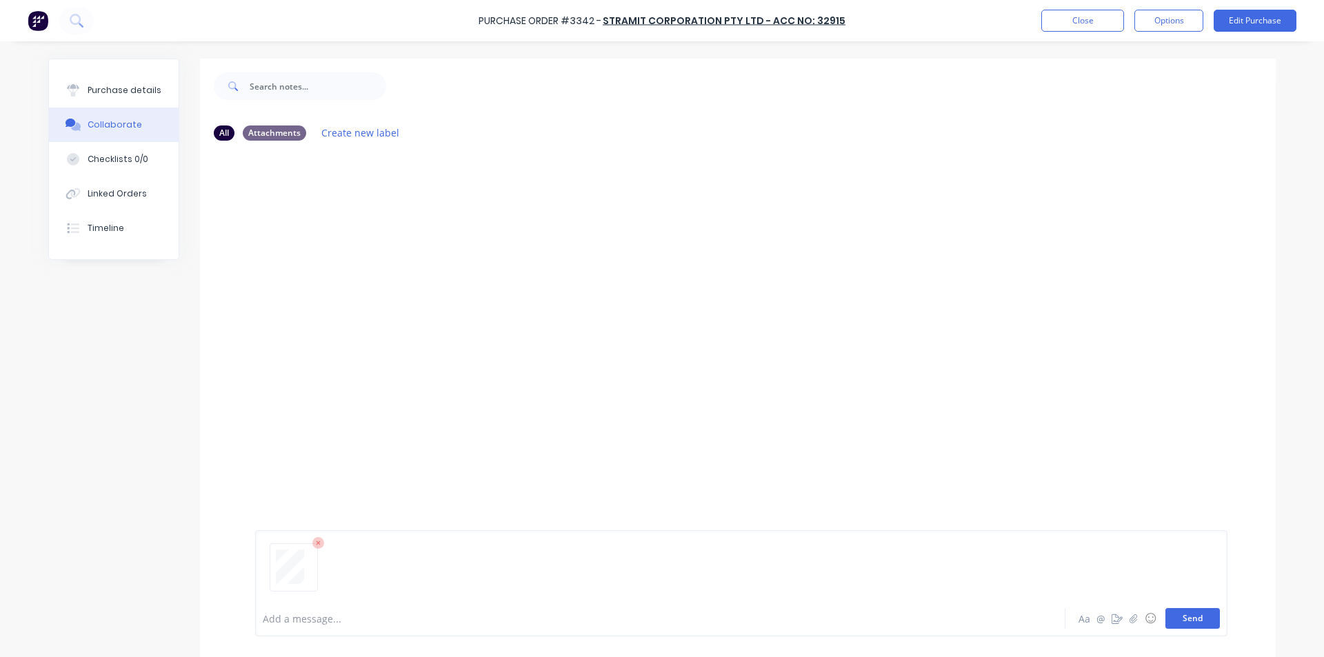
click at [1187, 619] on button "Send" at bounding box center [1192, 618] width 54 height 21
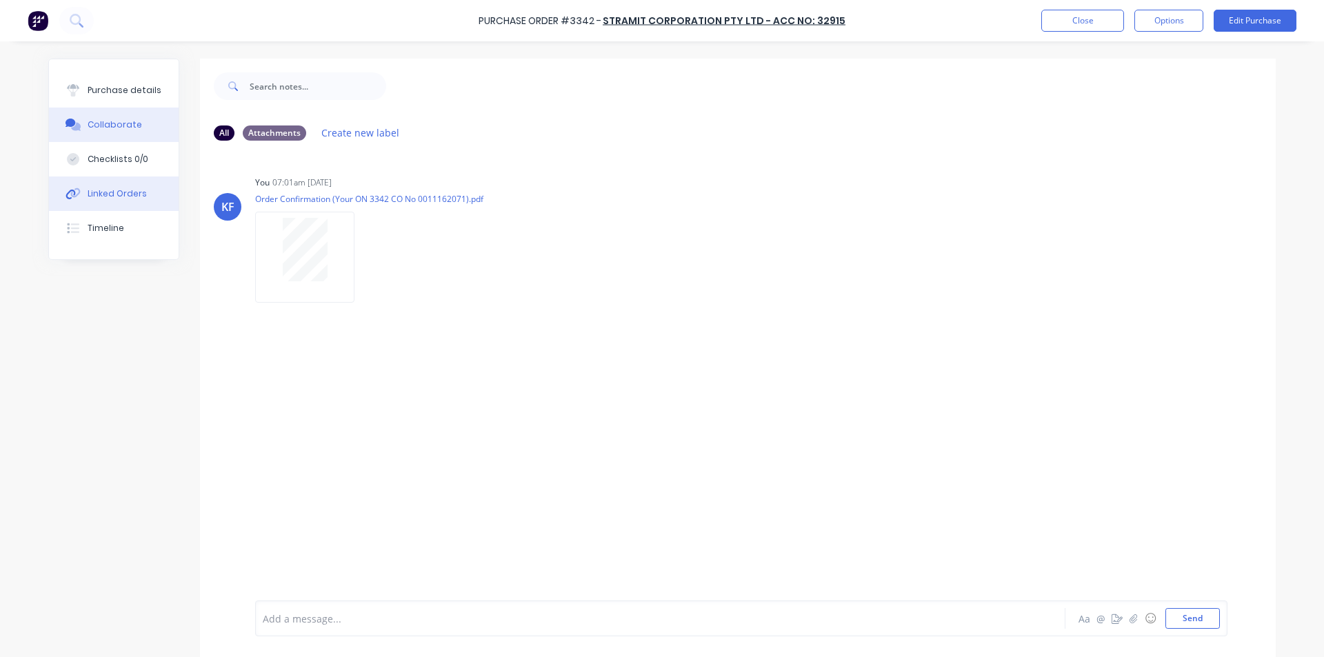
click at [75, 202] on button "Linked Orders" at bounding box center [114, 193] width 130 height 34
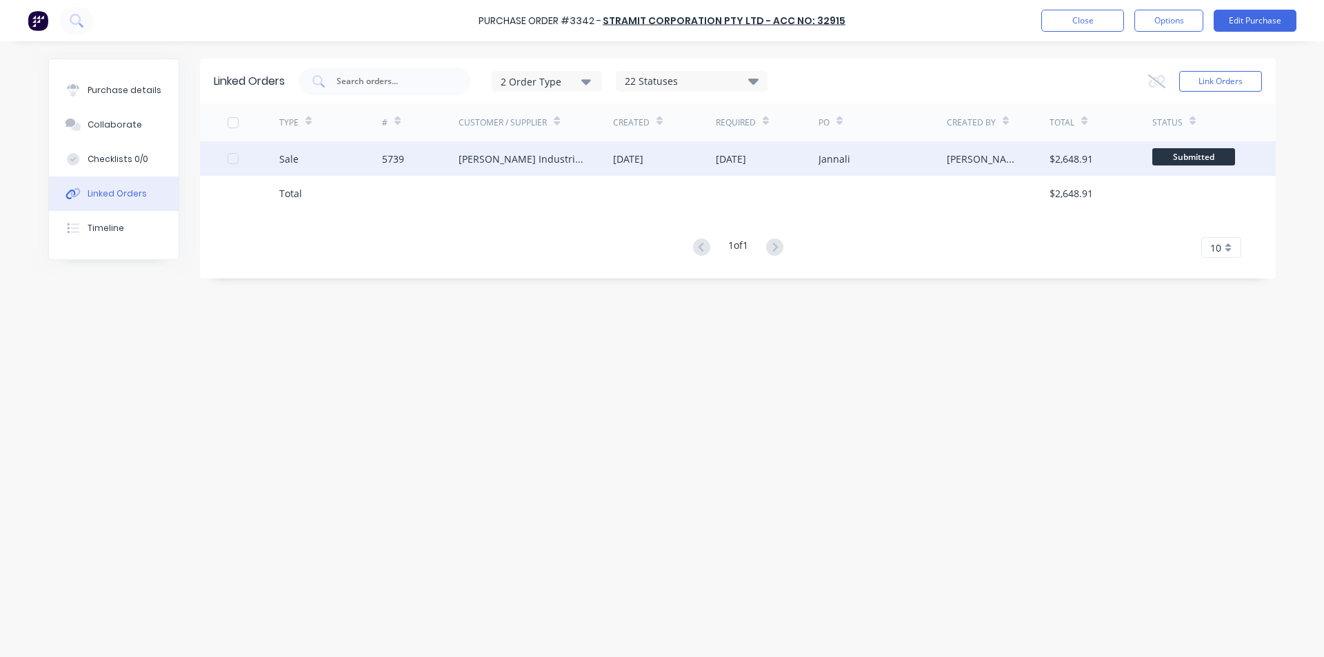
click at [1217, 165] on span "Submitted" at bounding box center [1193, 156] width 83 height 17
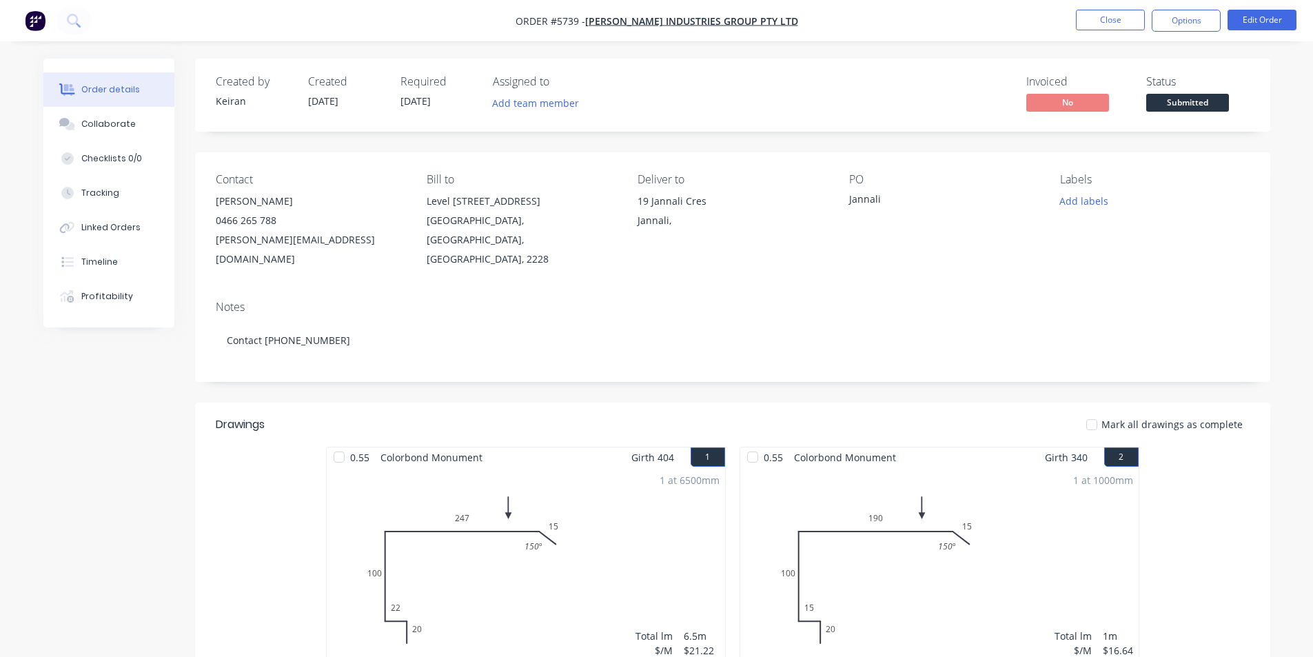
click at [1189, 106] on span "Submitted" at bounding box center [1187, 102] width 83 height 17
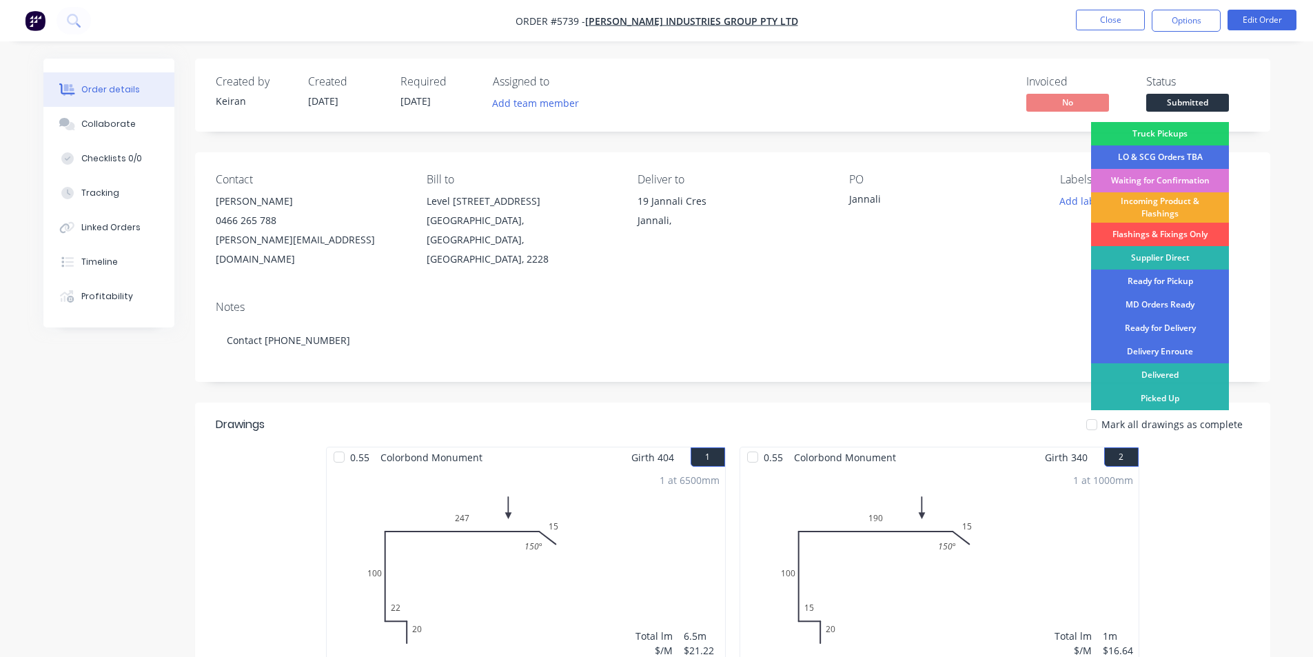
click at [1183, 203] on div "Incoming Product & Flashings" at bounding box center [1160, 207] width 138 height 30
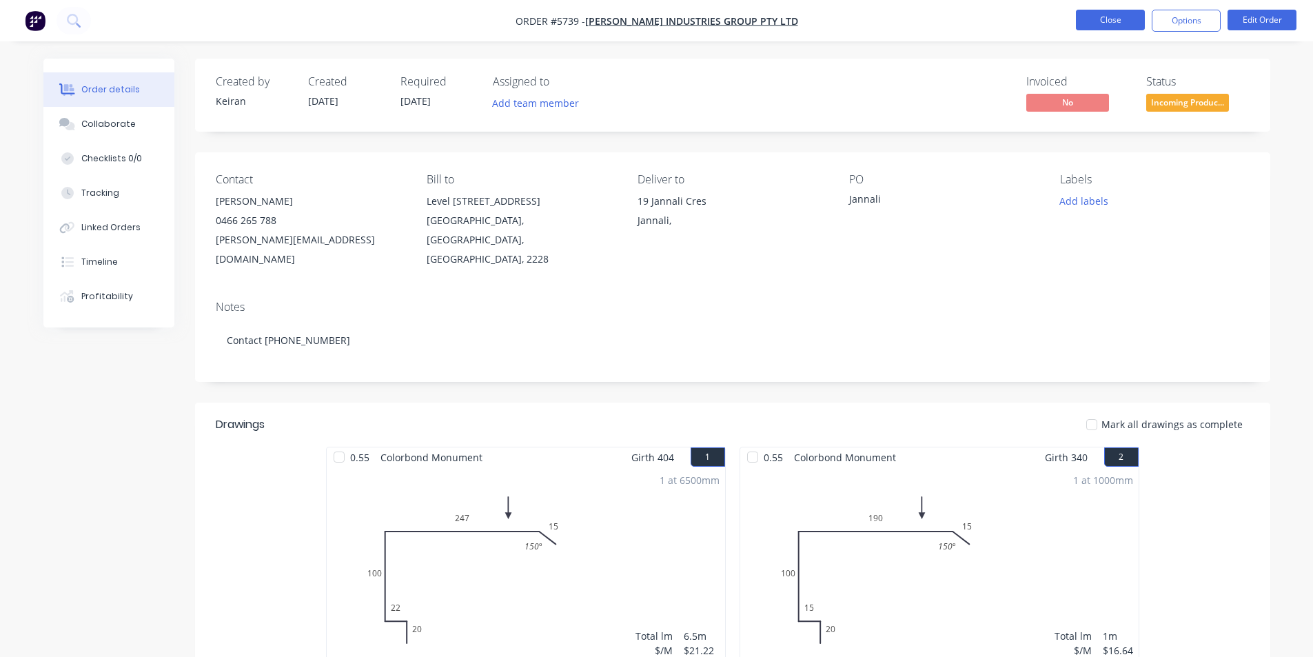
click at [1117, 22] on button "Close" at bounding box center [1110, 20] width 69 height 21
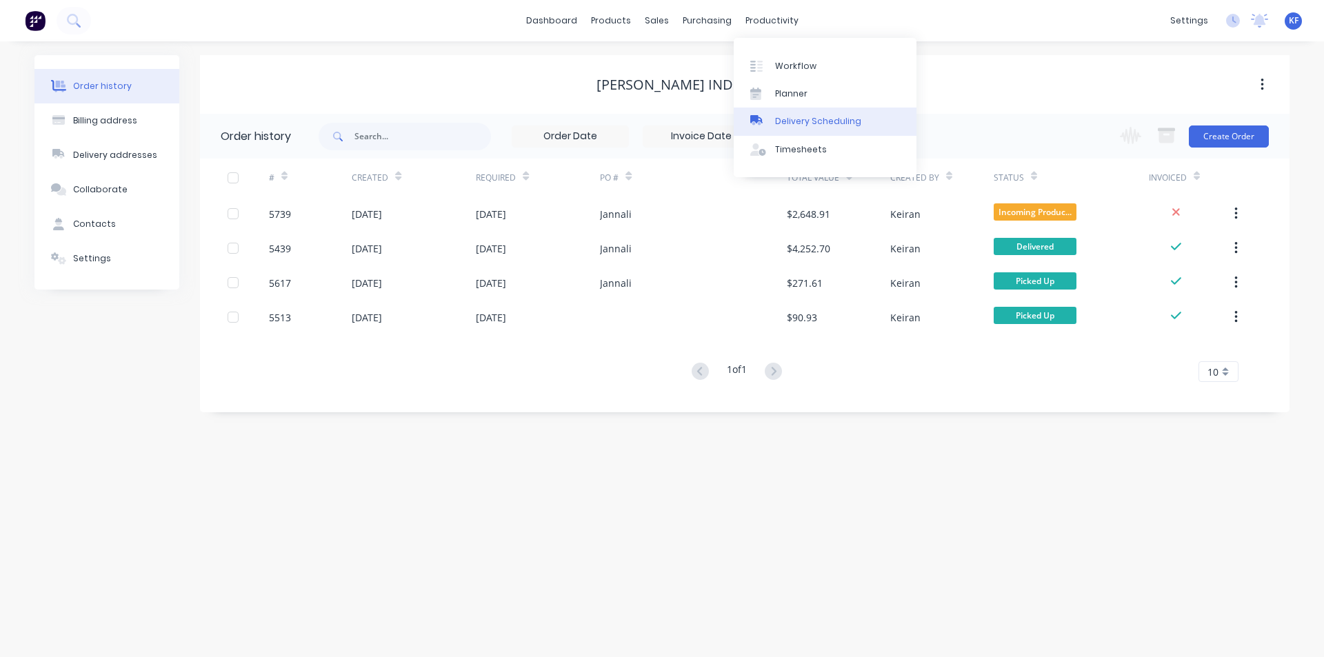
click at [803, 110] on link "Delivery Scheduling" at bounding box center [824, 122] width 183 height 28
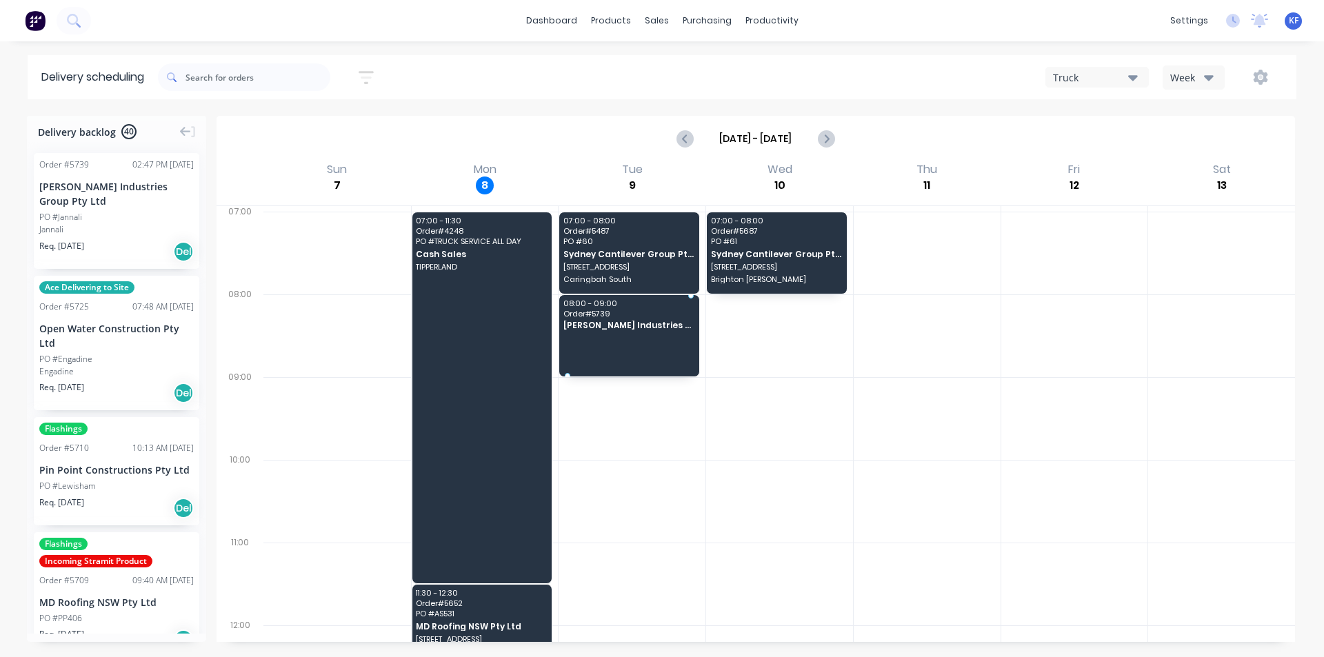
drag, startPoint x: 75, startPoint y: 215, endPoint x: 608, endPoint y: 319, distance: 543.0
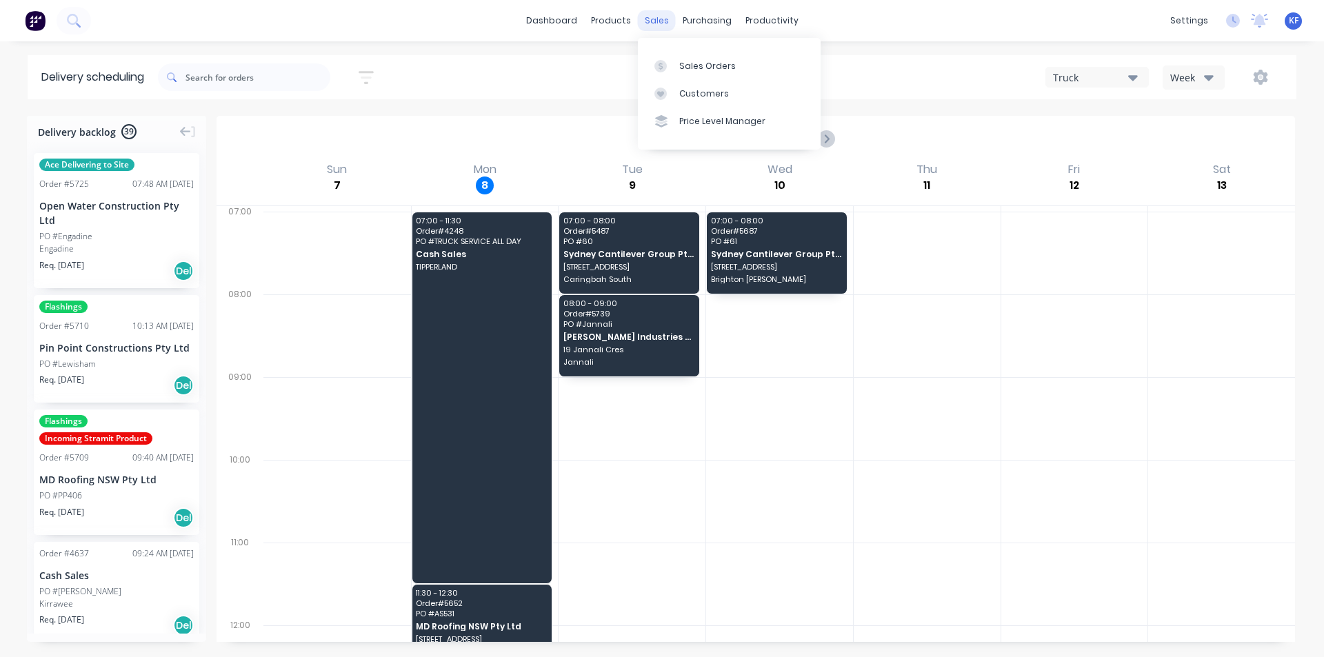
click at [671, 24] on div "sales" at bounding box center [657, 20] width 38 height 21
click at [214, 77] on input "text" at bounding box center [257, 77] width 145 height 28
type input "d"
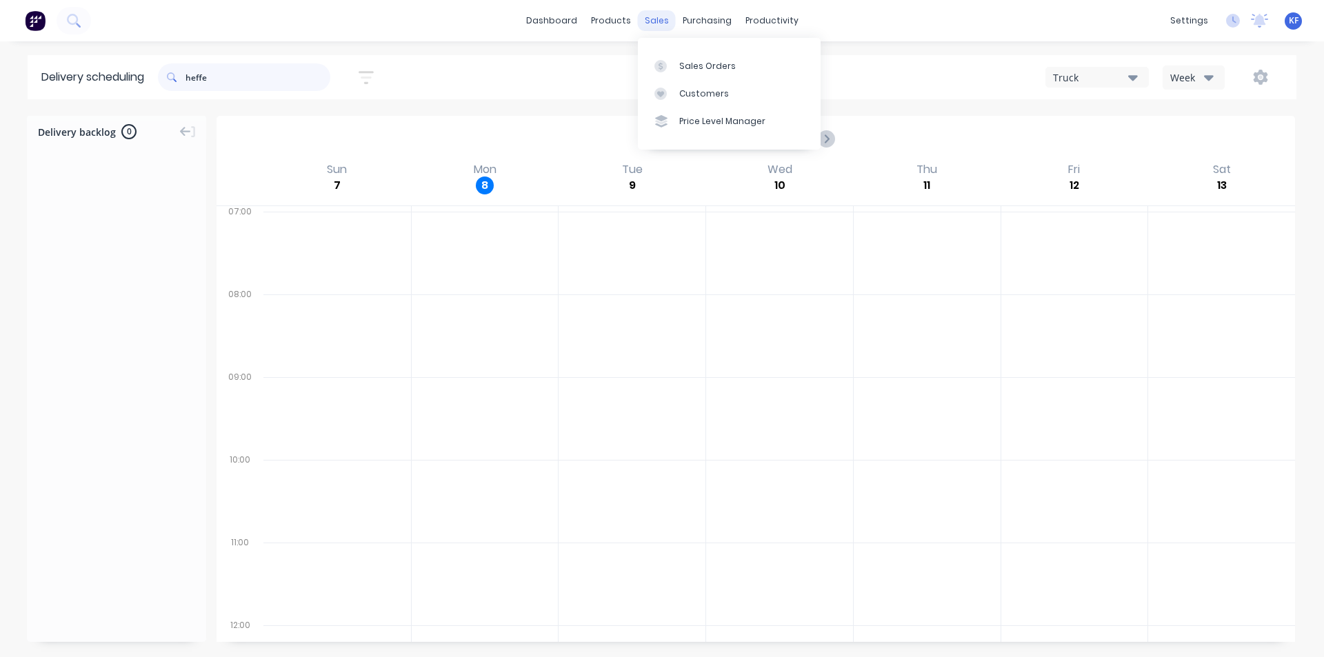
type input "heffe"
click at [657, 12] on div "sales" at bounding box center [657, 20] width 38 height 21
click at [685, 60] on div "Sales Orders" at bounding box center [707, 66] width 57 height 12
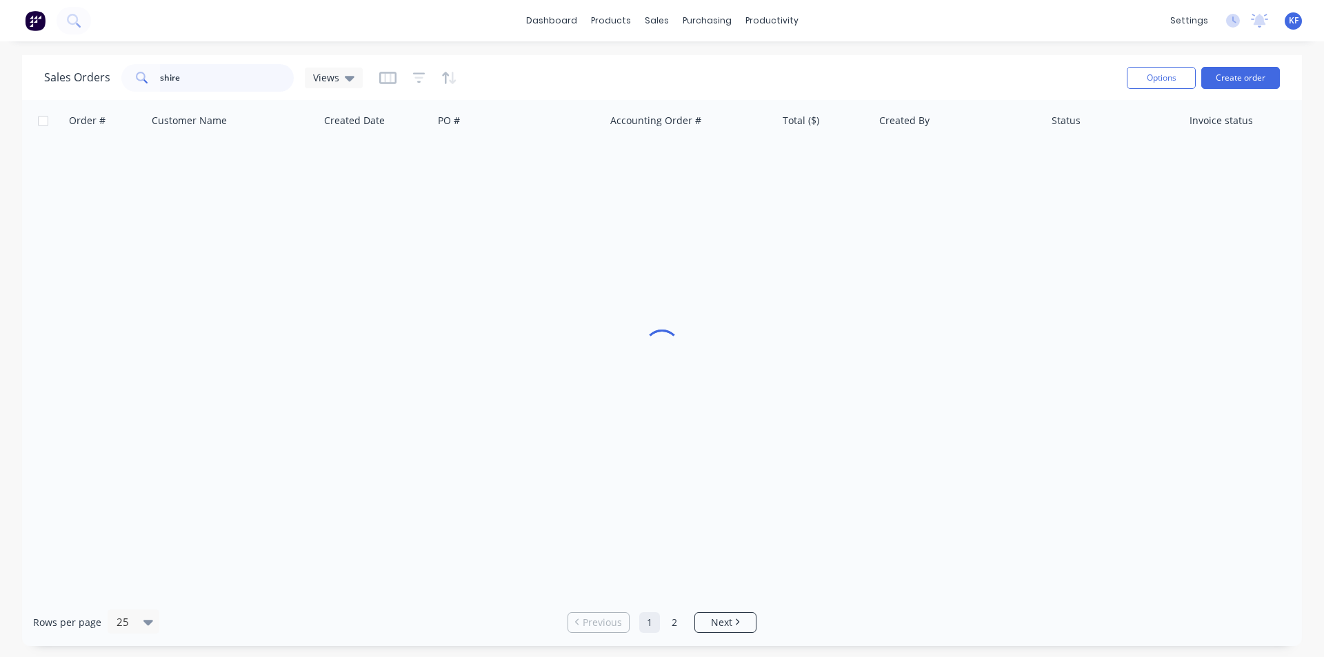
drag, startPoint x: 265, startPoint y: 77, endPoint x: 23, endPoint y: 74, distance: 242.7
click at [23, 74] on div "Sales Orders shire Views Options Create order" at bounding box center [661, 77] width 1279 height 45
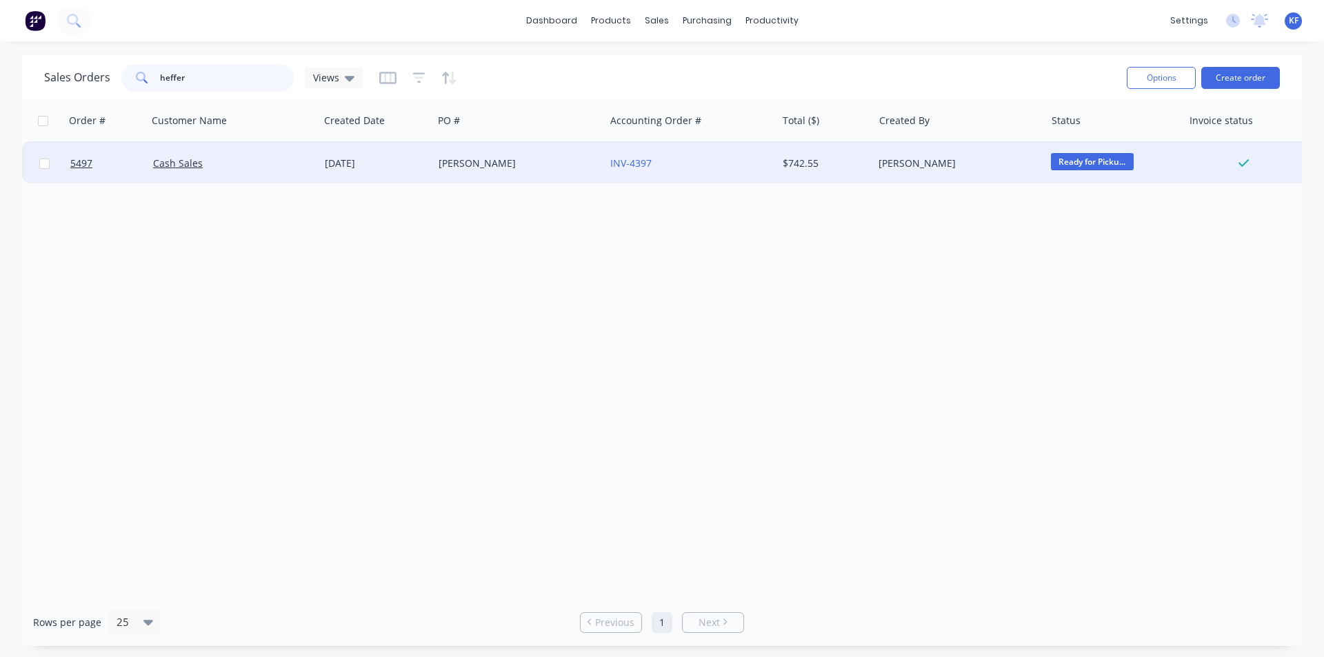
type input "heffer"
click at [509, 166] on div "[PERSON_NAME]" at bounding box center [514, 163] width 153 height 14
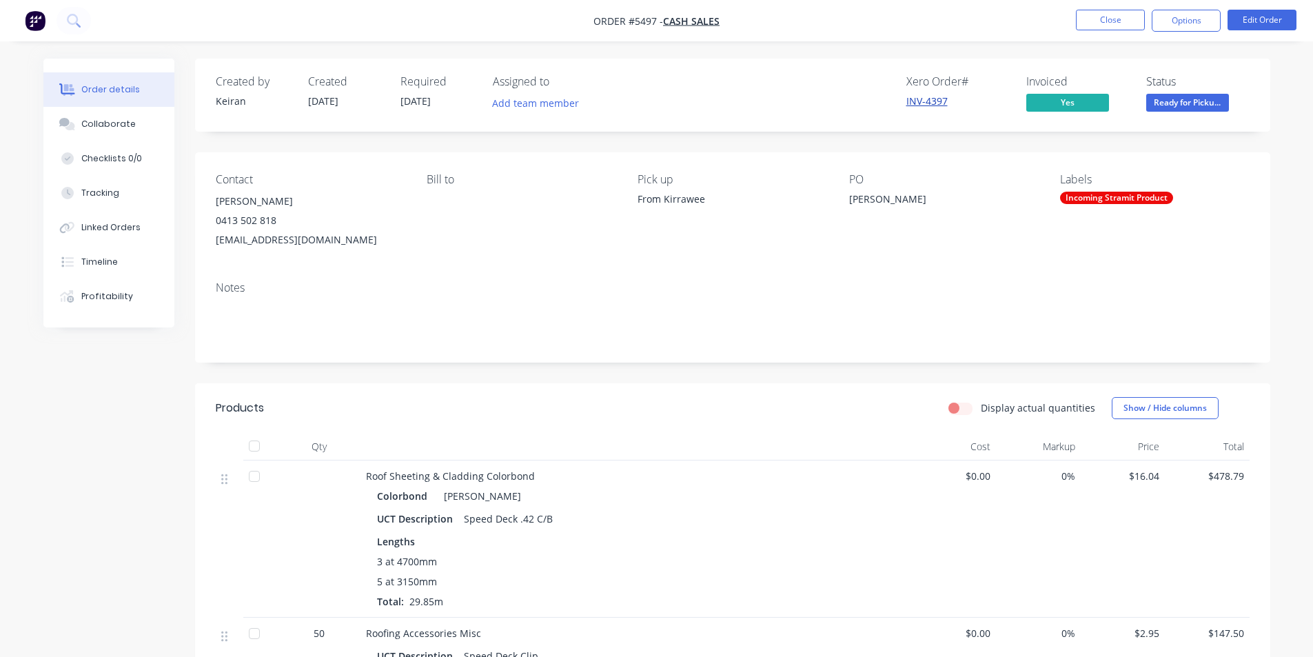
click at [925, 107] on link "INV-4397" at bounding box center [927, 100] width 41 height 13
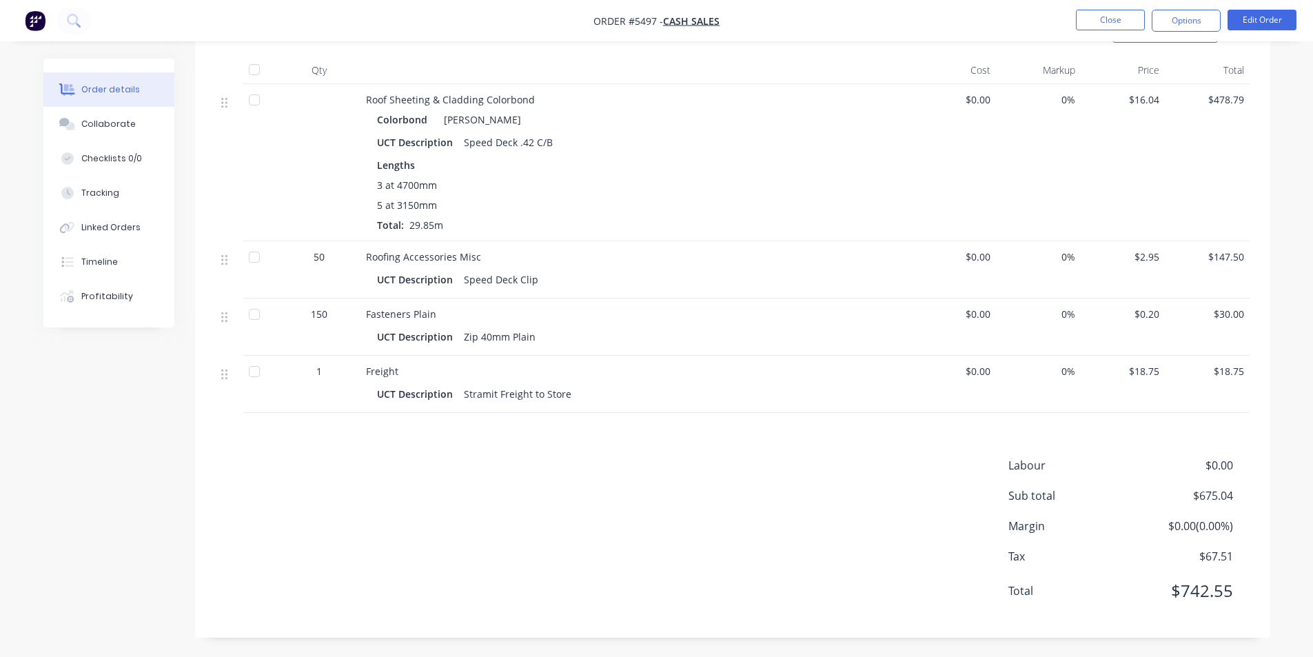
scroll to position [378, 0]
click at [1092, 22] on button "Close" at bounding box center [1110, 20] width 69 height 21
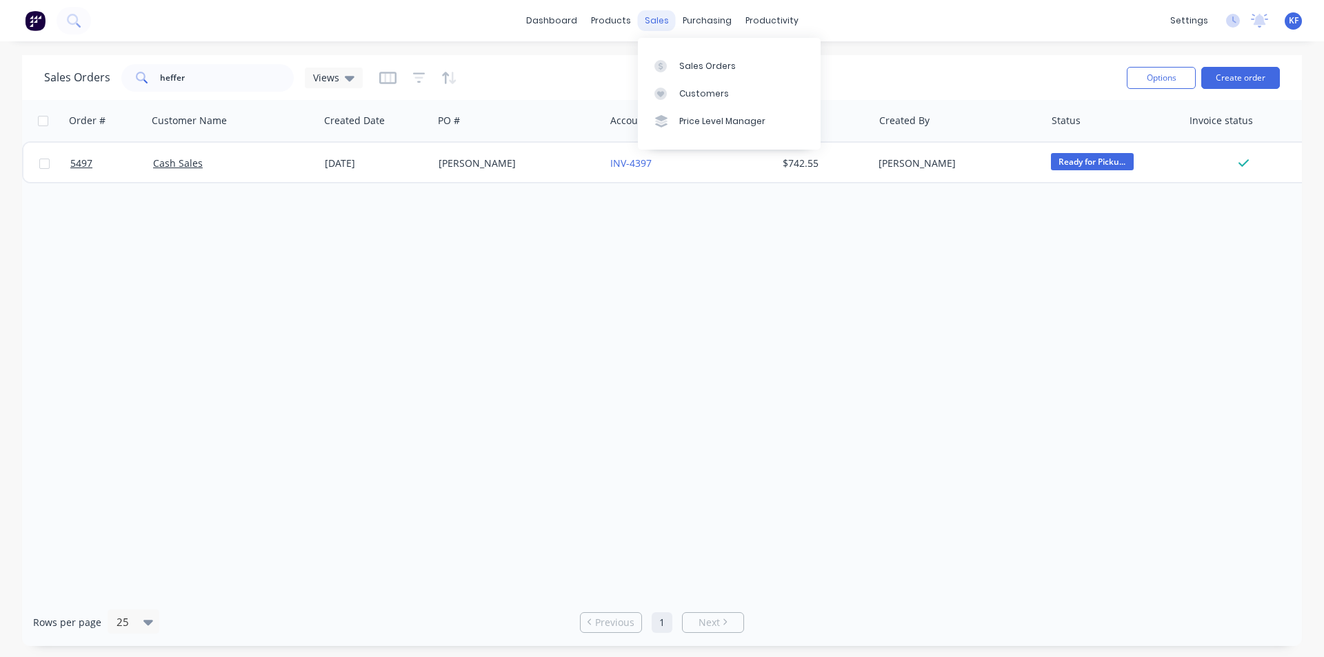
click at [656, 30] on div "sales" at bounding box center [657, 20] width 38 height 21
click at [680, 63] on div "Sales Orders" at bounding box center [707, 66] width 57 height 12
drag, startPoint x: 188, startPoint y: 81, endPoint x: 55, endPoint y: 68, distance: 133.7
click at [65, 68] on div "Sales Orders heffer Views" at bounding box center [203, 78] width 318 height 28
click at [1248, 70] on button "Create order" at bounding box center [1240, 78] width 79 height 22
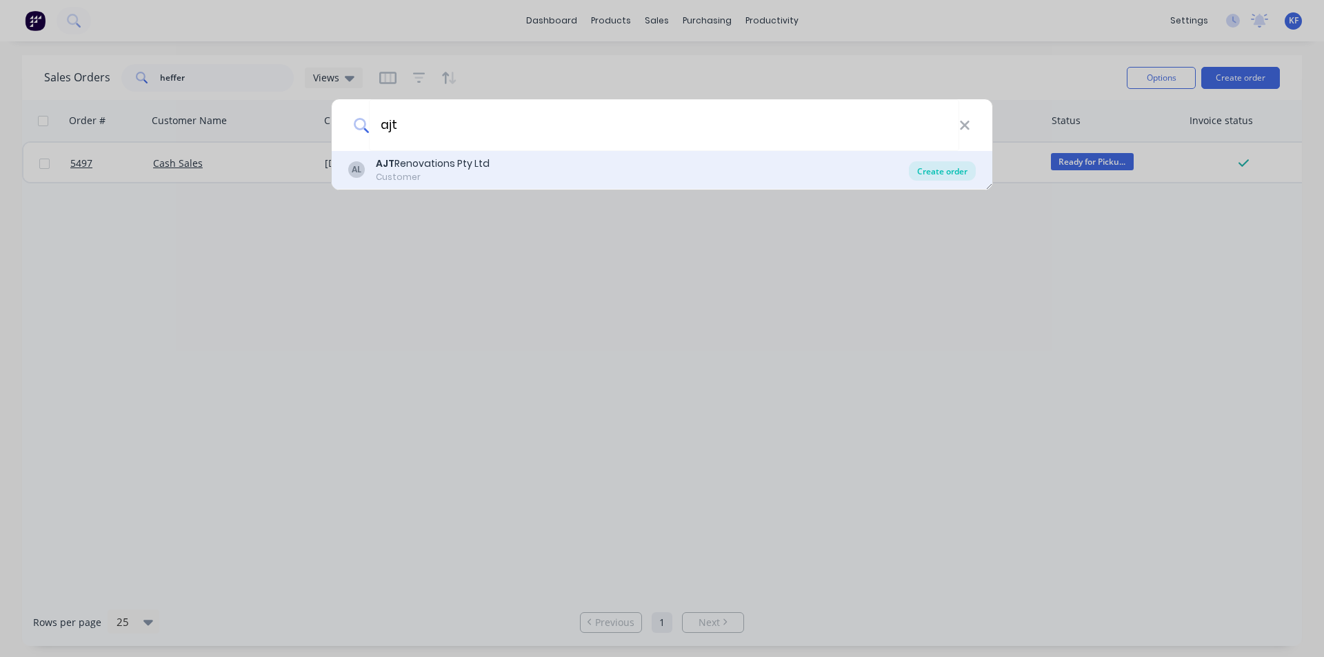
type input "ajt"
click at [922, 172] on div "Create order" at bounding box center [942, 170] width 67 height 19
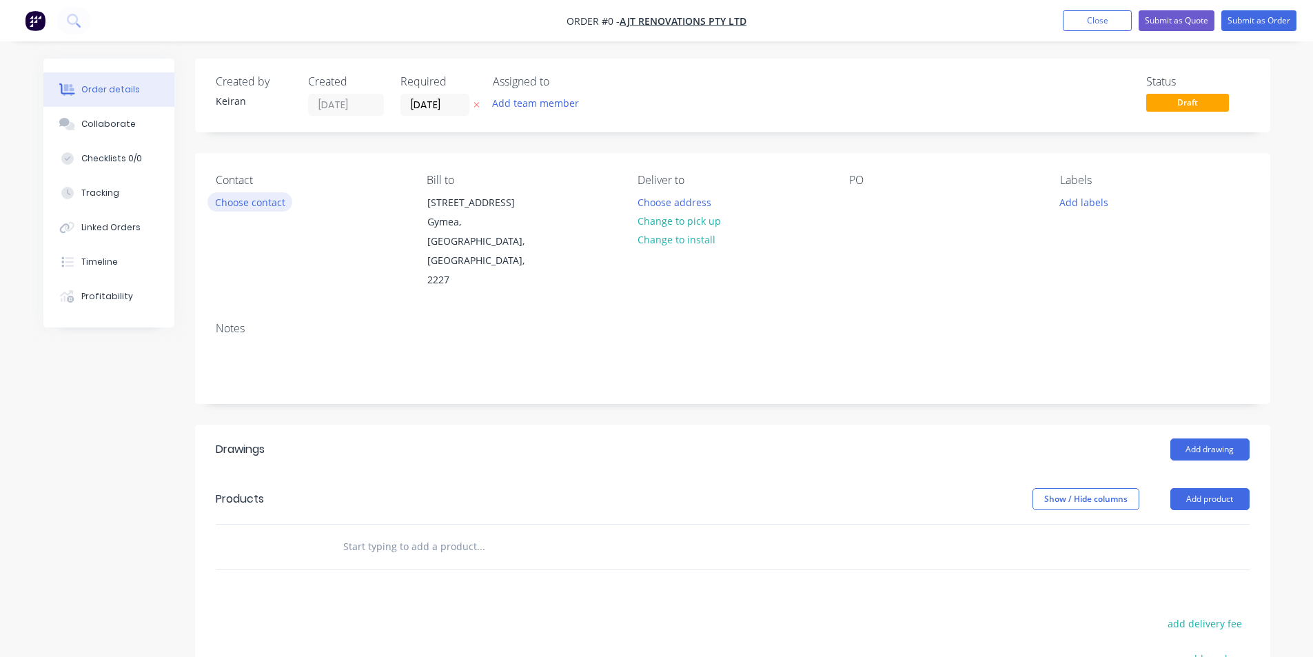
click at [276, 194] on button "Choose contact" at bounding box center [250, 201] width 85 height 19
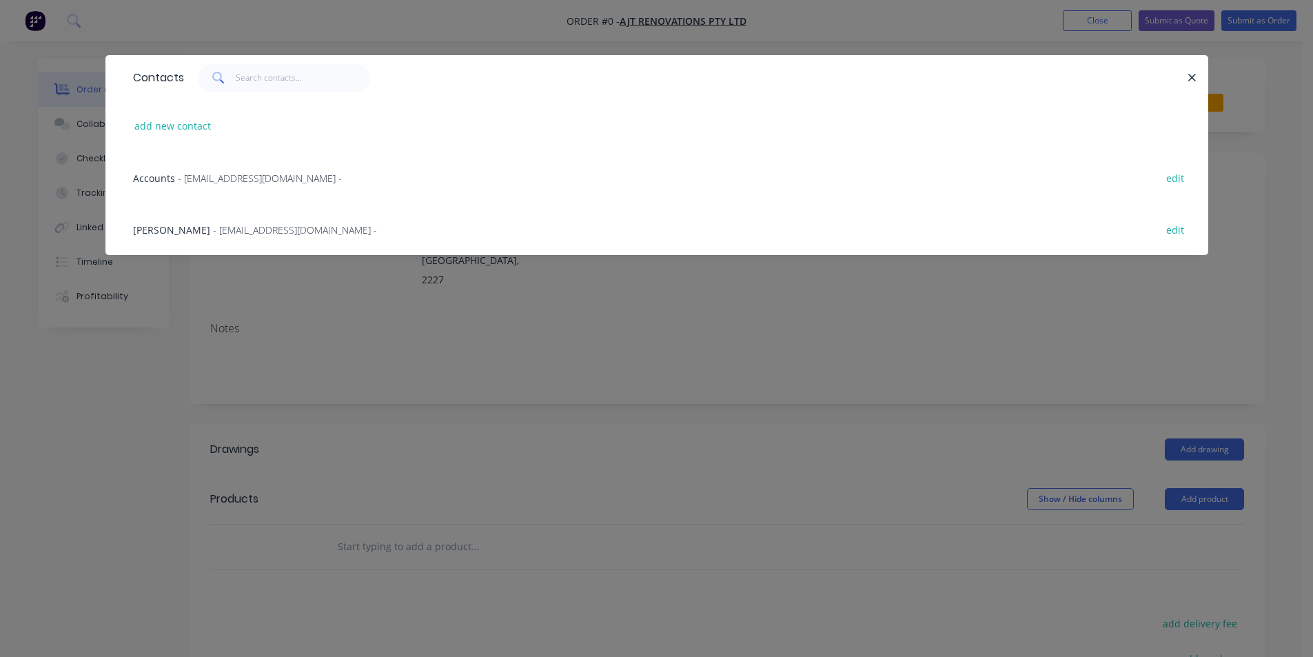
click at [241, 224] on span "- [EMAIL_ADDRESS][DOMAIN_NAME] -" at bounding box center [295, 229] width 164 height 13
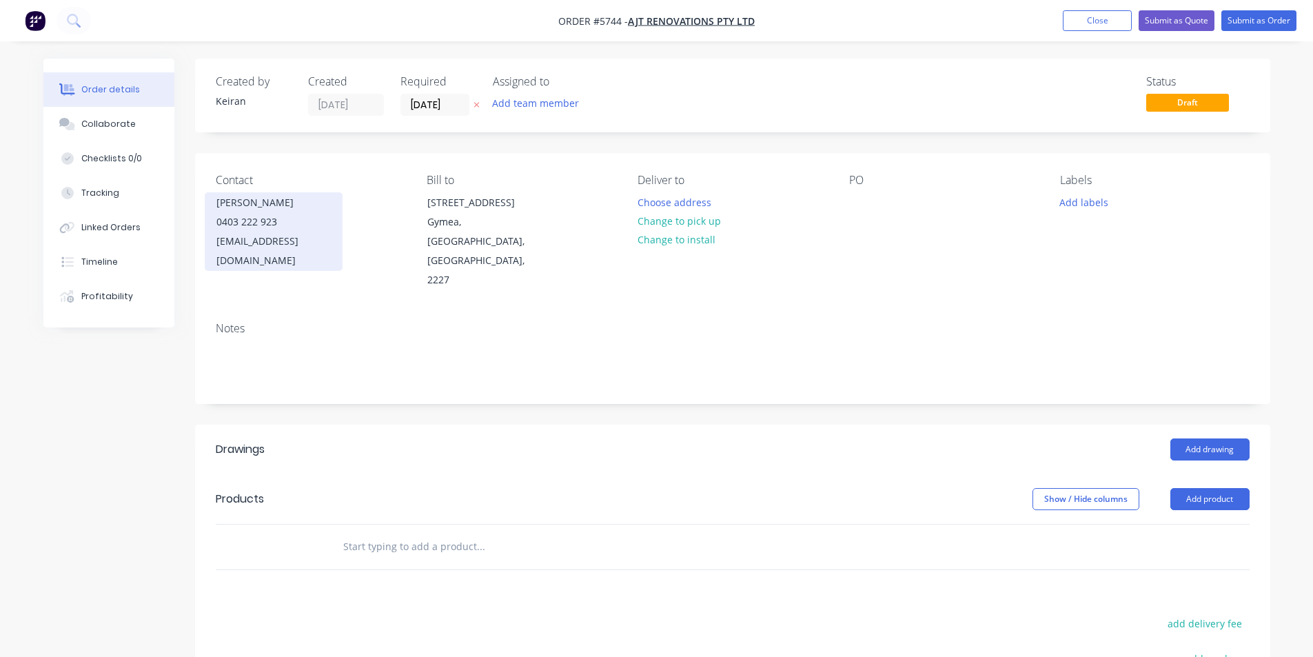
click at [251, 221] on div "0403 222 923" at bounding box center [273, 221] width 114 height 19
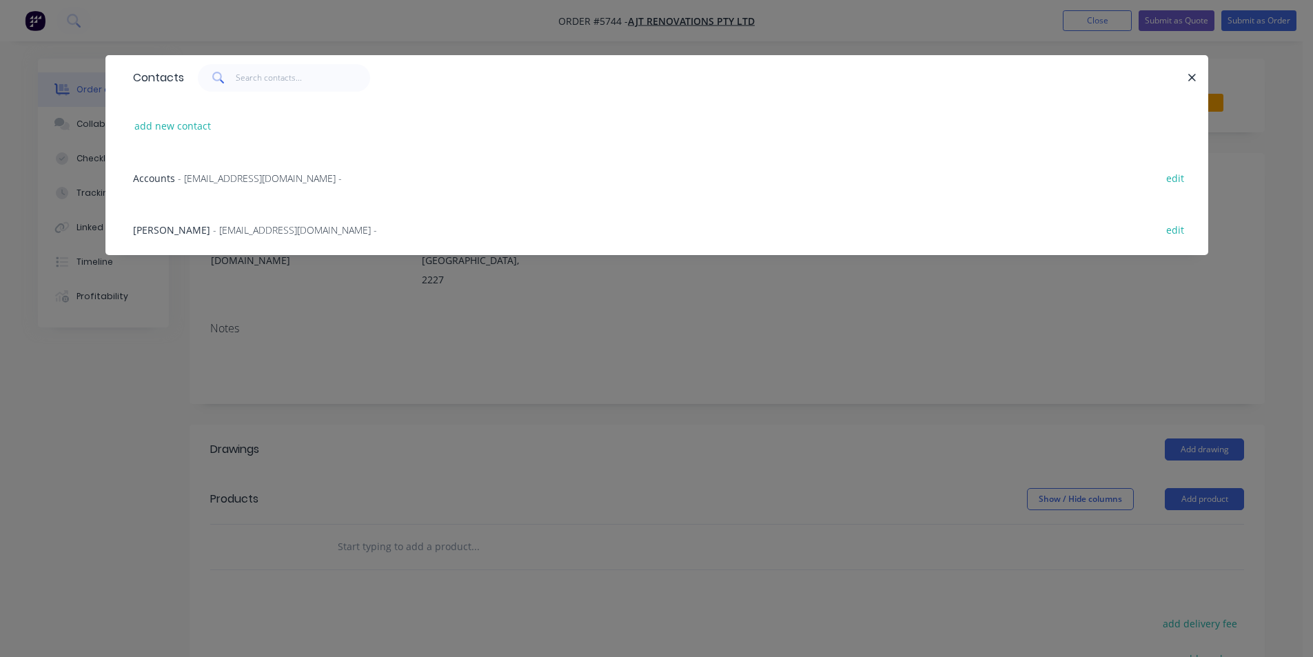
click at [257, 237] on div "[PERSON_NAME] - [EMAIL_ADDRESS][DOMAIN_NAME] - edit" at bounding box center [657, 229] width 1062 height 52
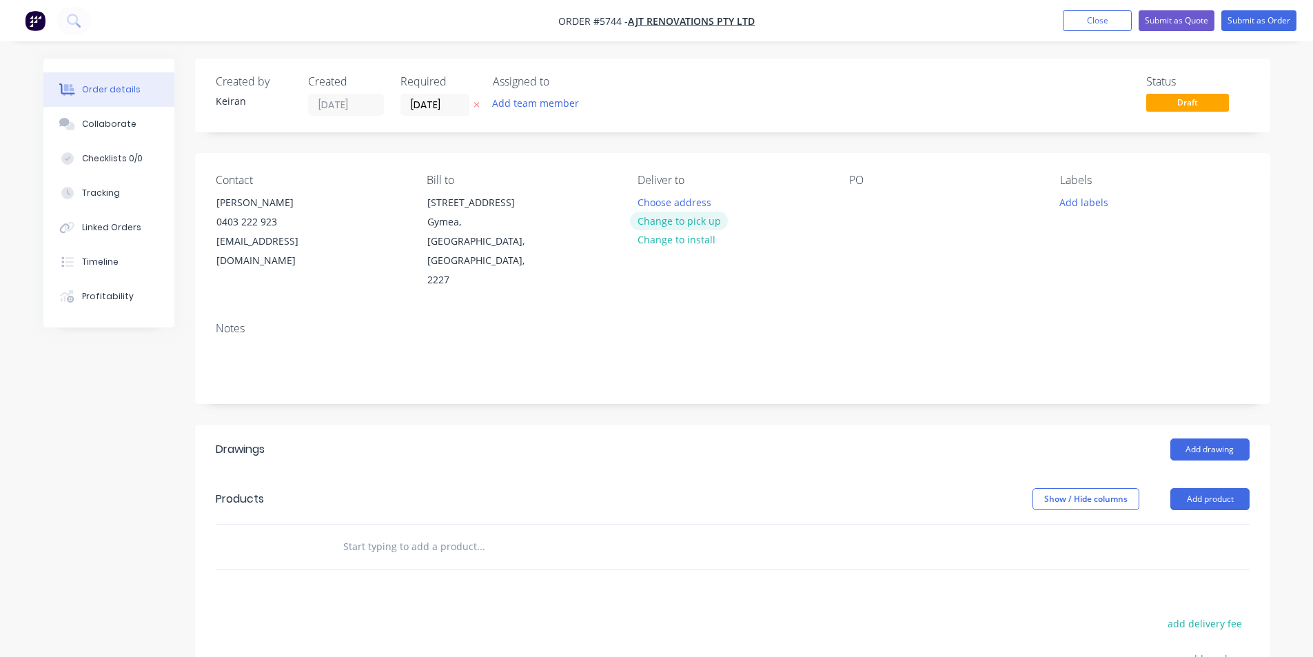
click at [669, 225] on button "Change to pick up" at bounding box center [679, 221] width 98 height 19
click at [864, 203] on div at bounding box center [860, 202] width 22 height 20
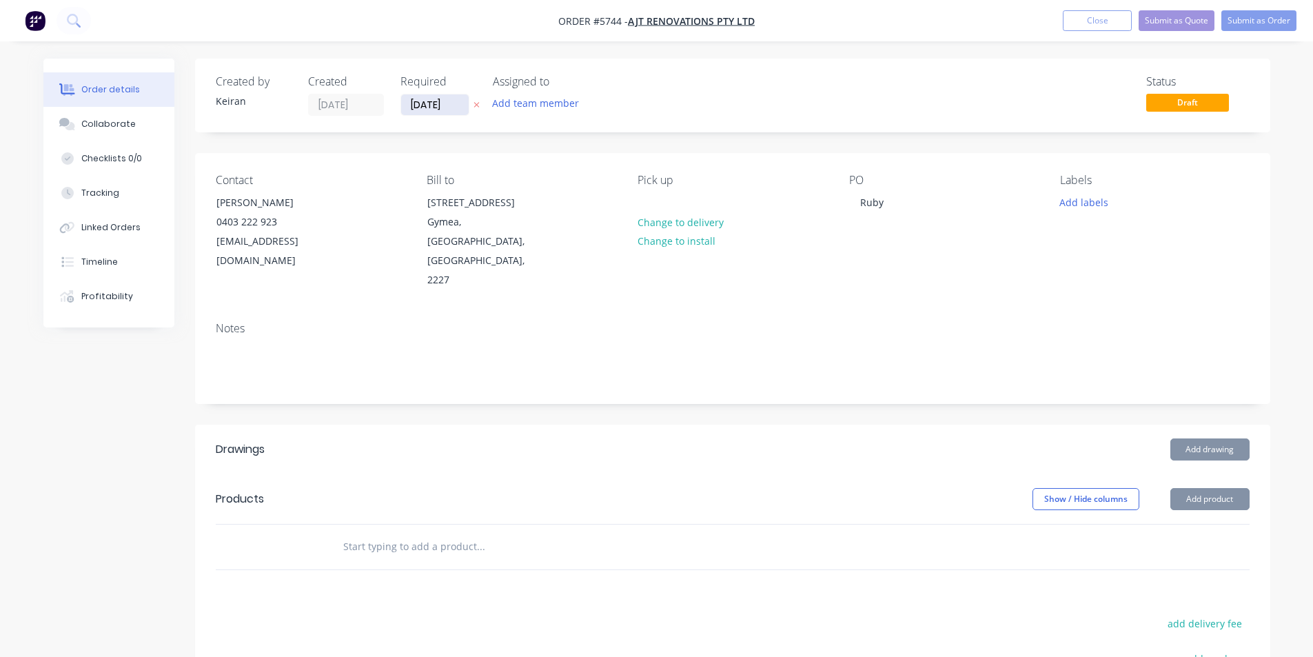
click at [441, 105] on input "[DATE]" at bounding box center [435, 104] width 68 height 21
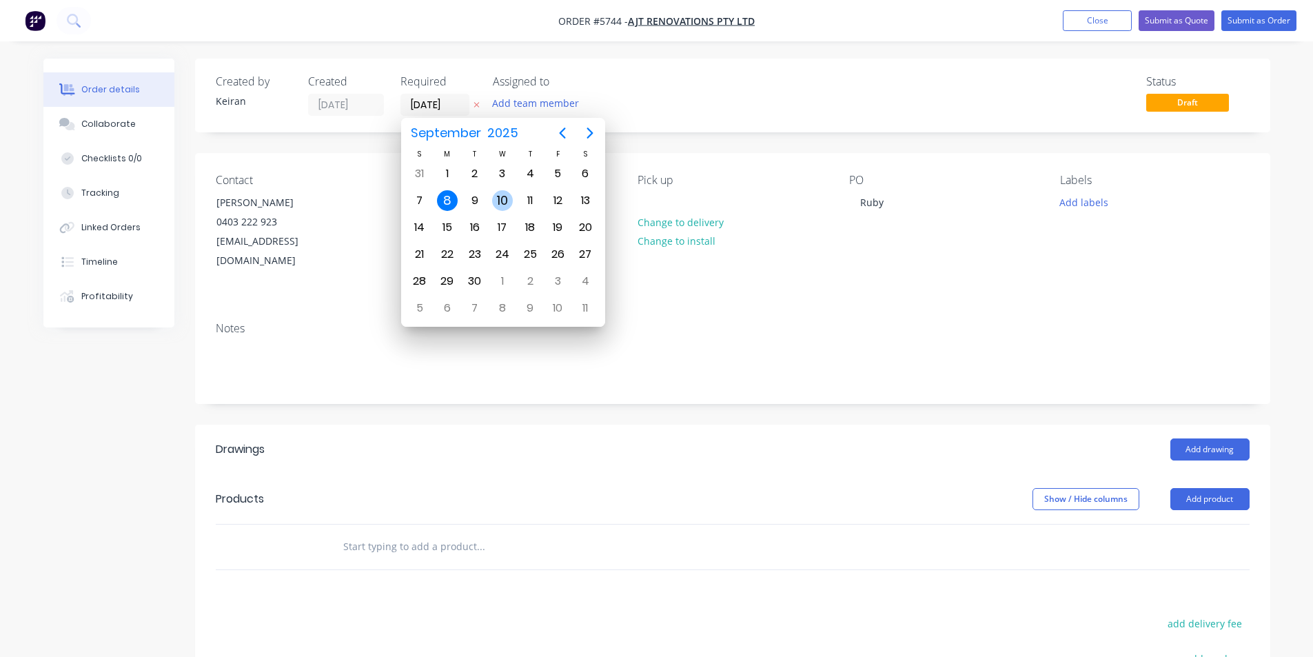
drag, startPoint x: 507, startPoint y: 200, endPoint x: 528, endPoint y: 215, distance: 25.6
click at [506, 200] on div "10" at bounding box center [502, 200] width 21 height 21
type input "[DATE]"
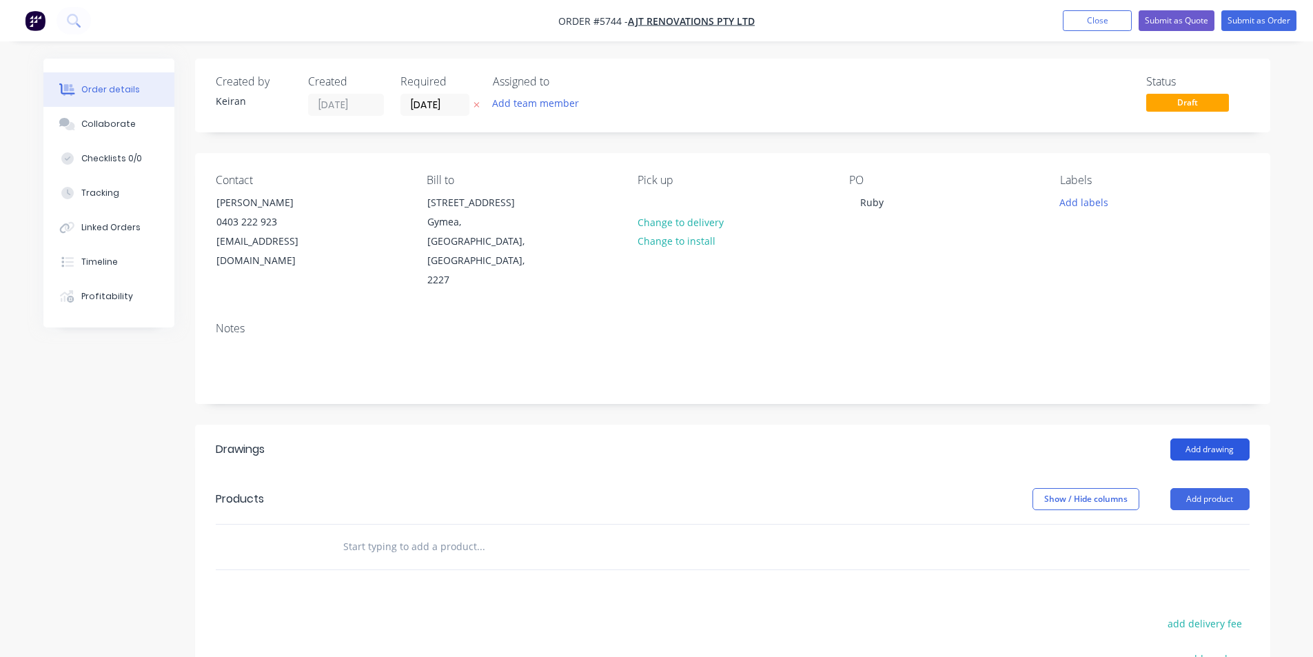
click at [1188, 438] on button "Add drawing" at bounding box center [1210, 449] width 79 height 22
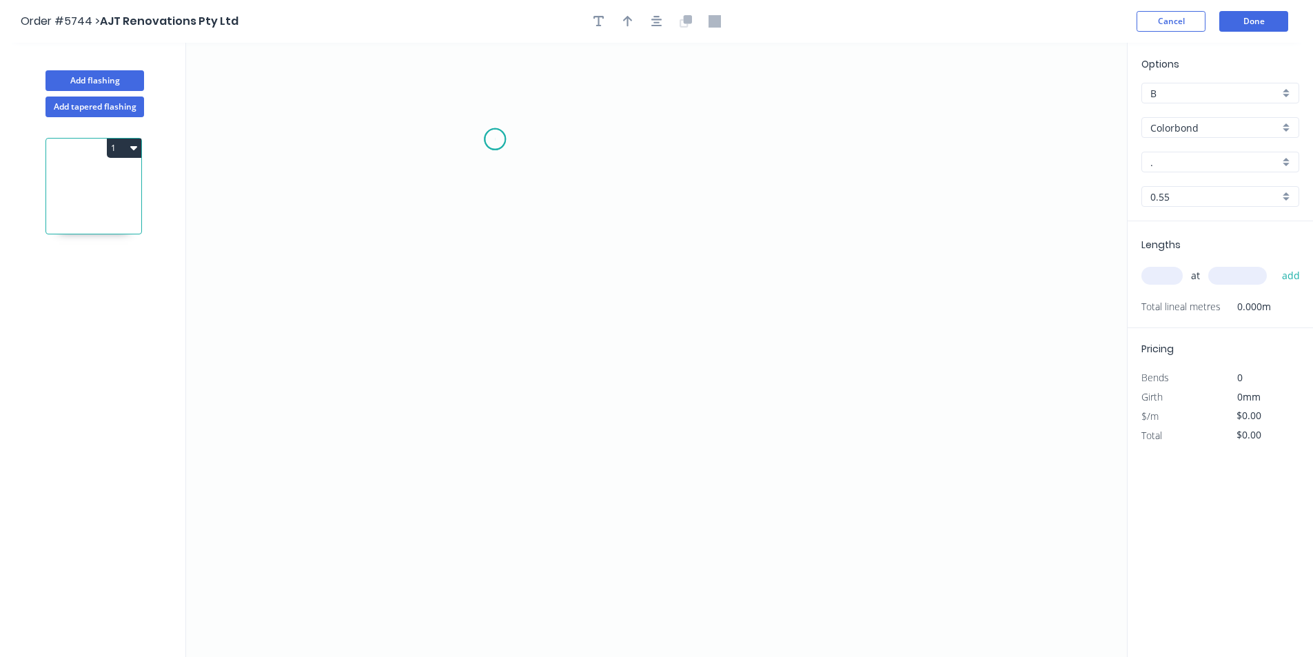
click at [495, 139] on icon "0" at bounding box center [656, 350] width 941 height 614
click at [472, 473] on icon "0" at bounding box center [656, 350] width 941 height 614
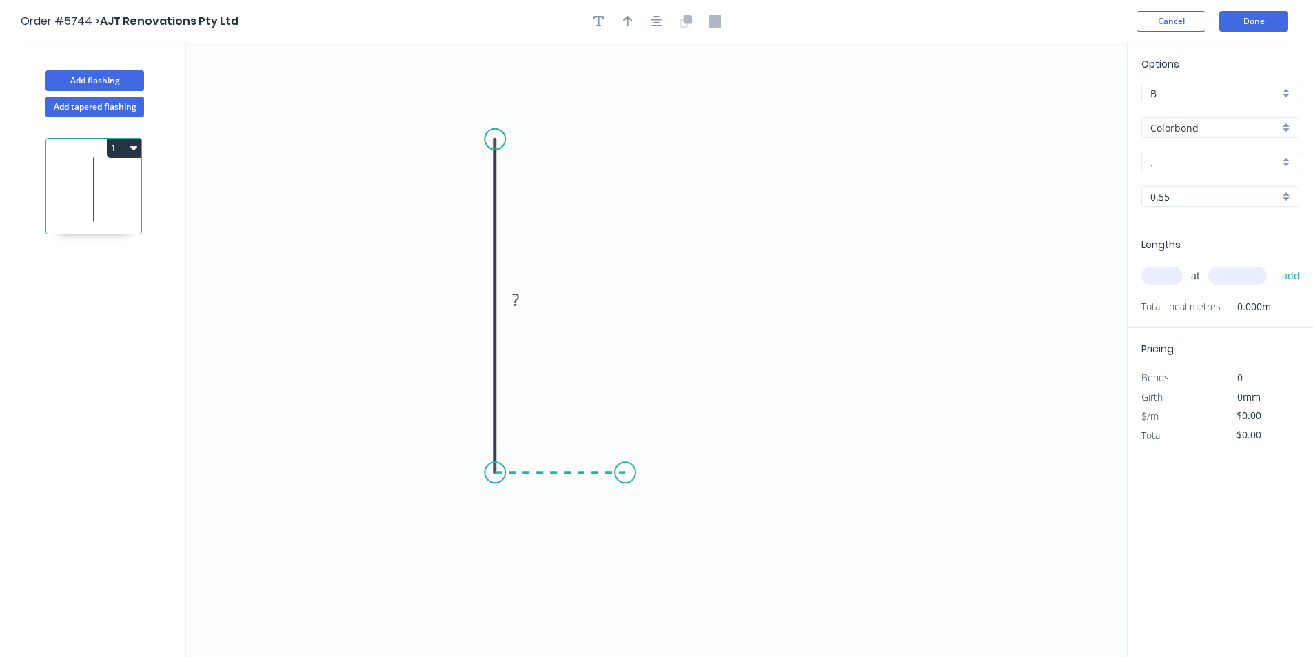
click at [625, 476] on icon "0 ?" at bounding box center [656, 350] width 941 height 614
click at [649, 527] on div "Crush & Fold" at bounding box center [694, 522] width 139 height 28
click at [516, 178] on div "Crush & Fold" at bounding box center [561, 188] width 139 height 28
click at [526, 191] on div "Flip bend" at bounding box center [571, 191] width 139 height 28
click at [658, 28] on button "button" at bounding box center [657, 21] width 21 height 21
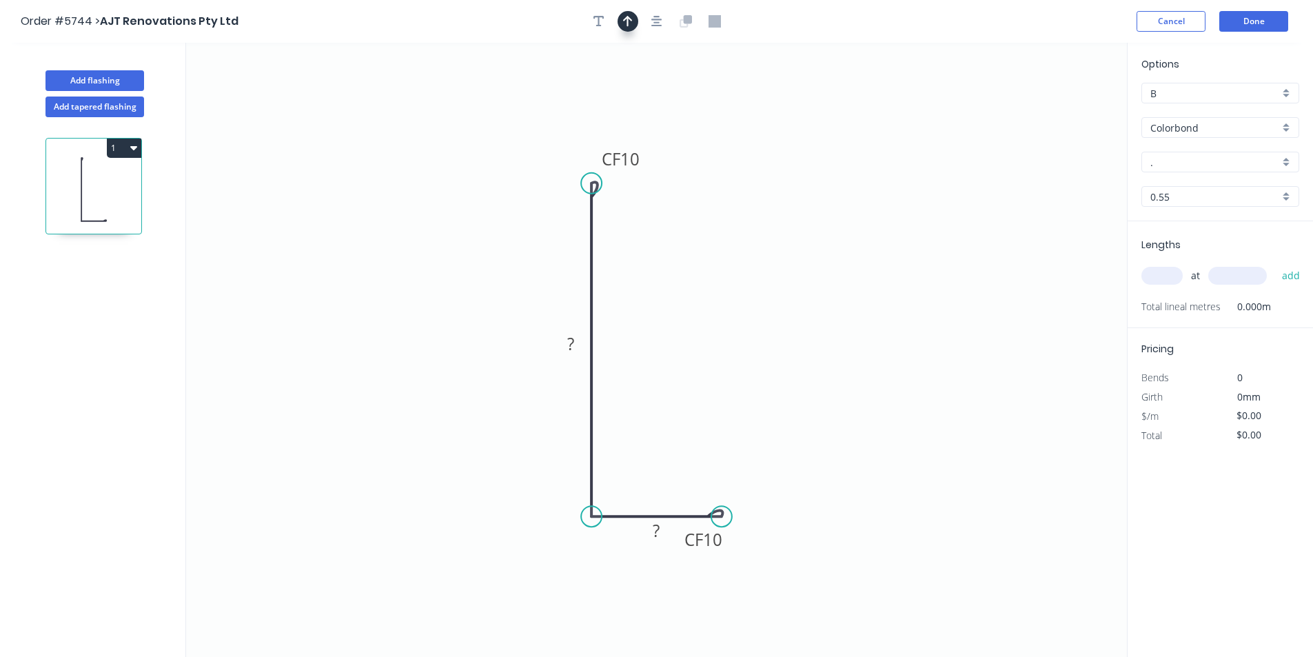
click at [629, 21] on icon "button" at bounding box center [628, 21] width 10 height 12
drag, startPoint x: 1053, startPoint y: 111, endPoint x: 632, endPoint y: 301, distance: 462.2
click at [563, 324] on icon "0 CF 10 ? CF 10 ?" at bounding box center [656, 350] width 941 height 614
click at [518, 330] on icon at bounding box center [520, 314] width 12 height 44
click at [567, 347] on tspan "?" at bounding box center [570, 343] width 7 height 23
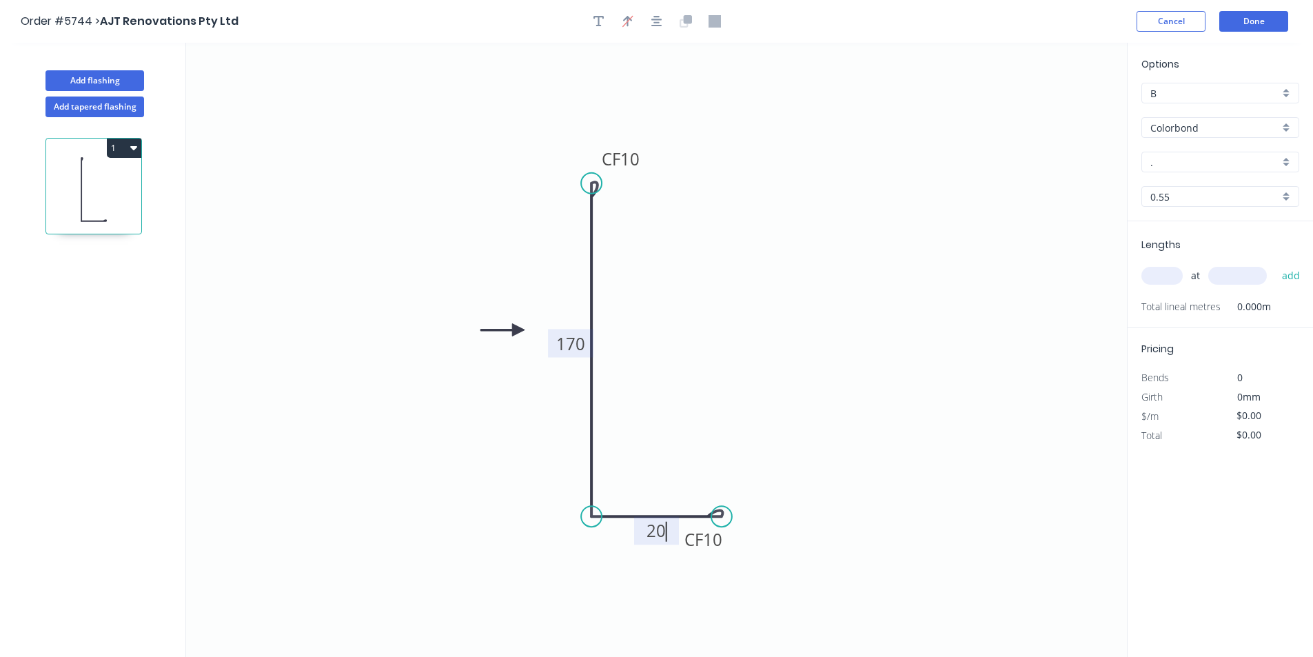
click at [1257, 161] on input "." at bounding box center [1215, 162] width 129 height 14
type input "$14.30"
click at [1177, 193] on div "Ironstone" at bounding box center [1220, 188] width 156 height 24
type input "Ironstone"
drag, startPoint x: 1155, startPoint y: 277, endPoint x: 1164, endPoint y: 273, distance: 9.2
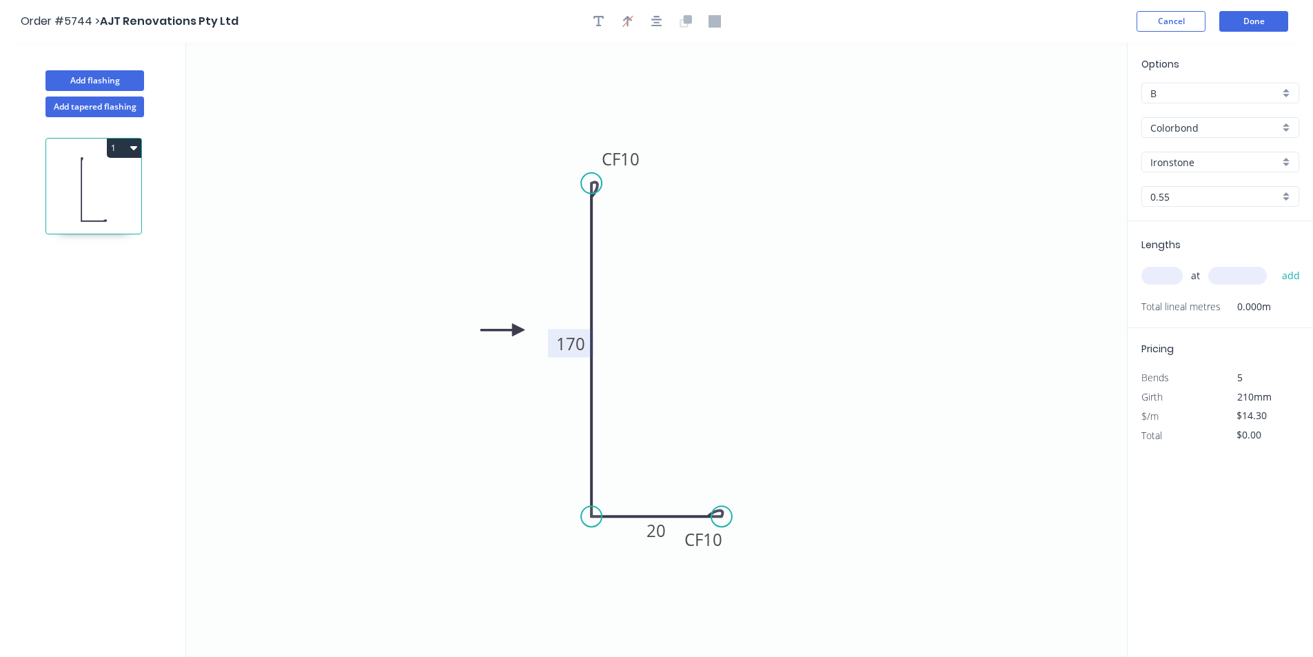
click at [1155, 276] on input "text" at bounding box center [1162, 276] width 41 height 18
type input "6"
type input "1500"
click at [1275, 264] on button "add" at bounding box center [1291, 275] width 32 height 23
type input "$128.70"
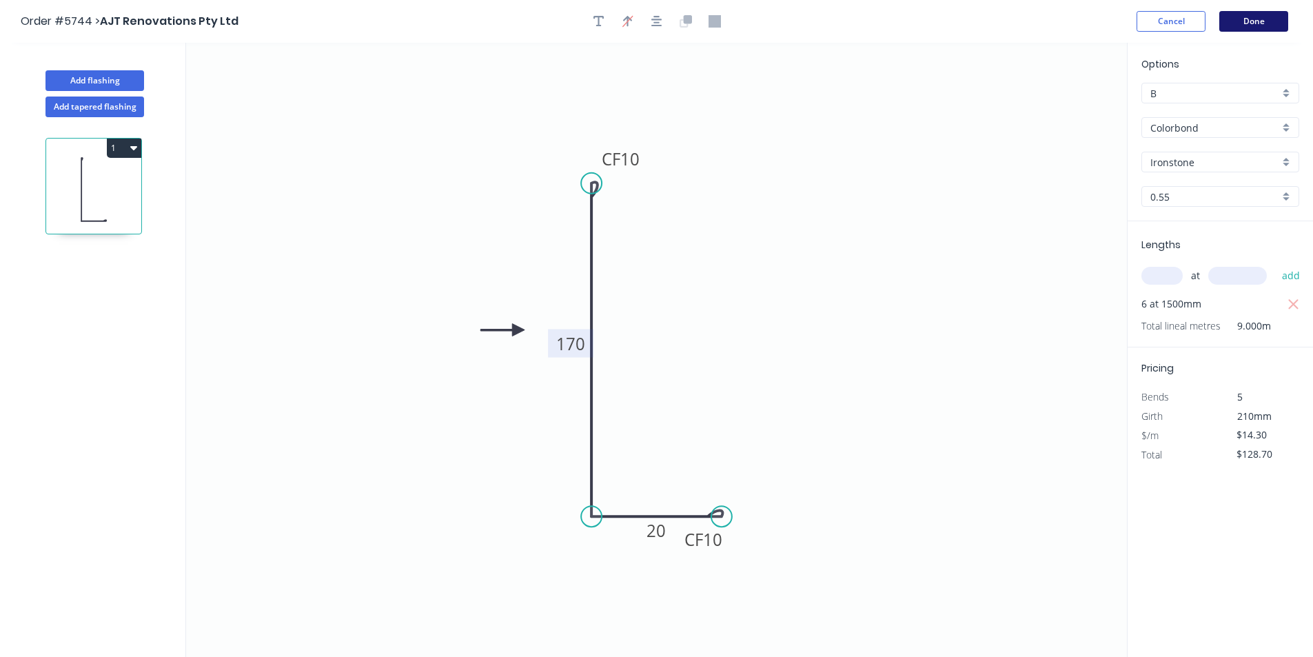
click at [1256, 28] on button "Done" at bounding box center [1253, 21] width 69 height 21
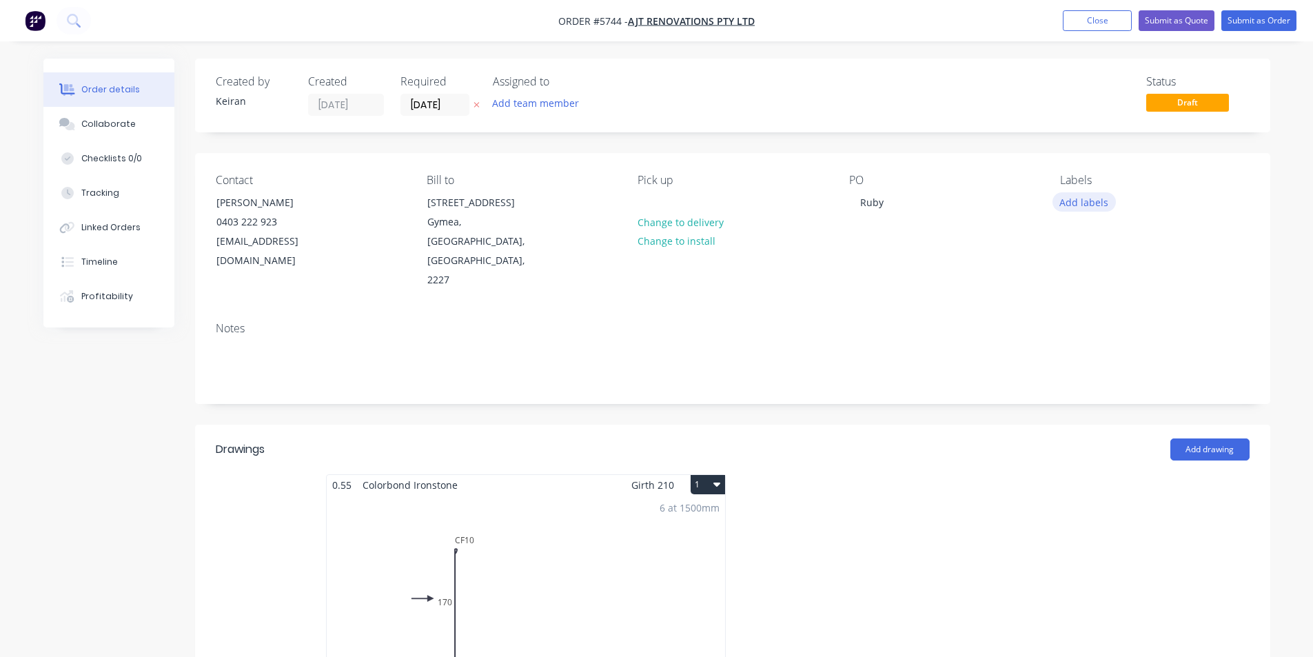
click at [1080, 199] on button "Add labels" at bounding box center [1084, 201] width 63 height 19
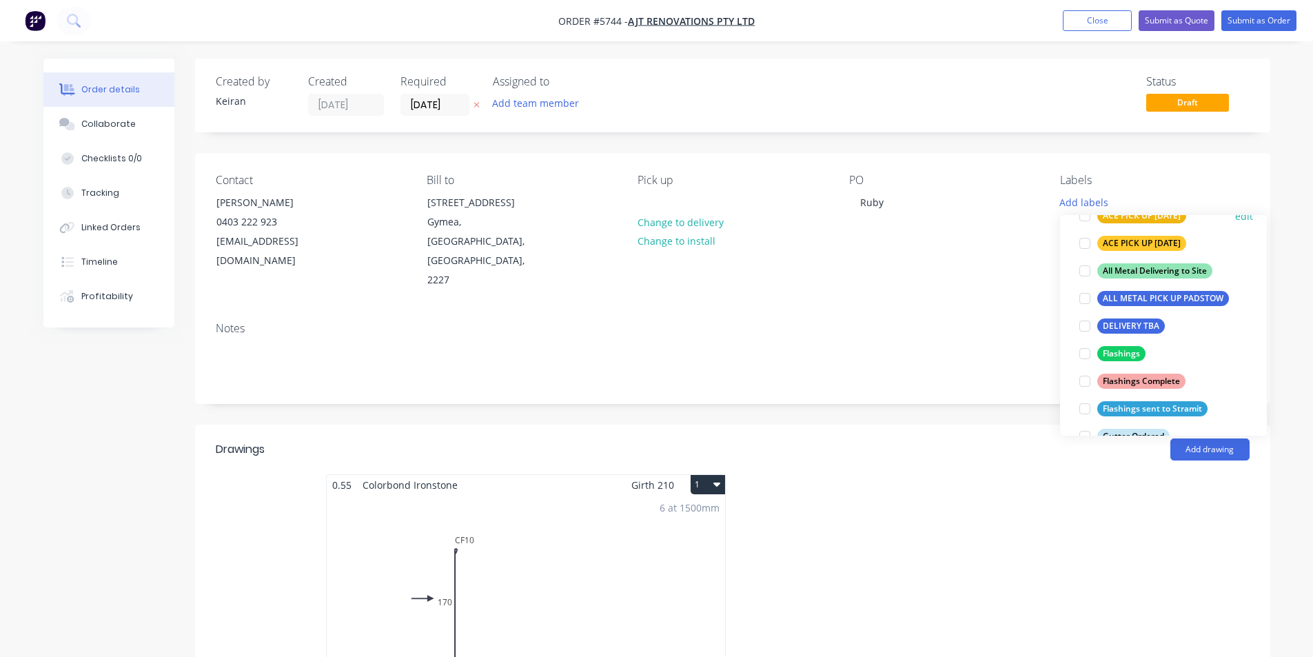
scroll to position [207, 0]
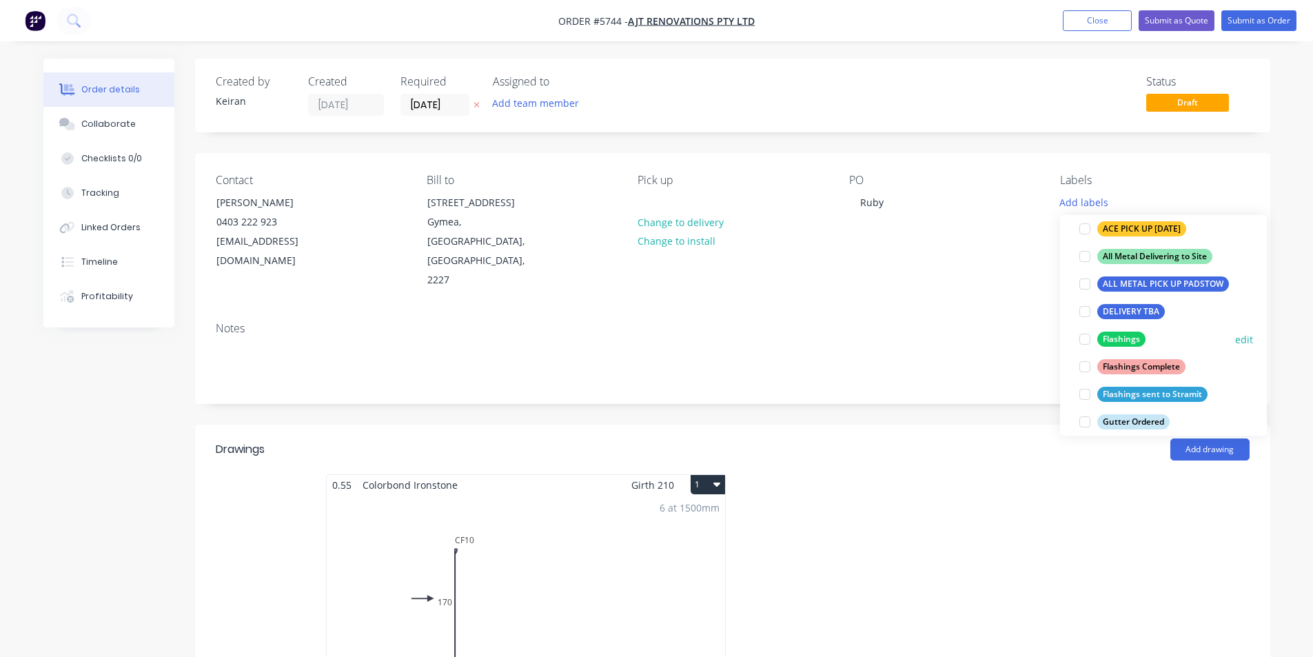
click at [1080, 338] on div at bounding box center [1085, 339] width 28 height 28
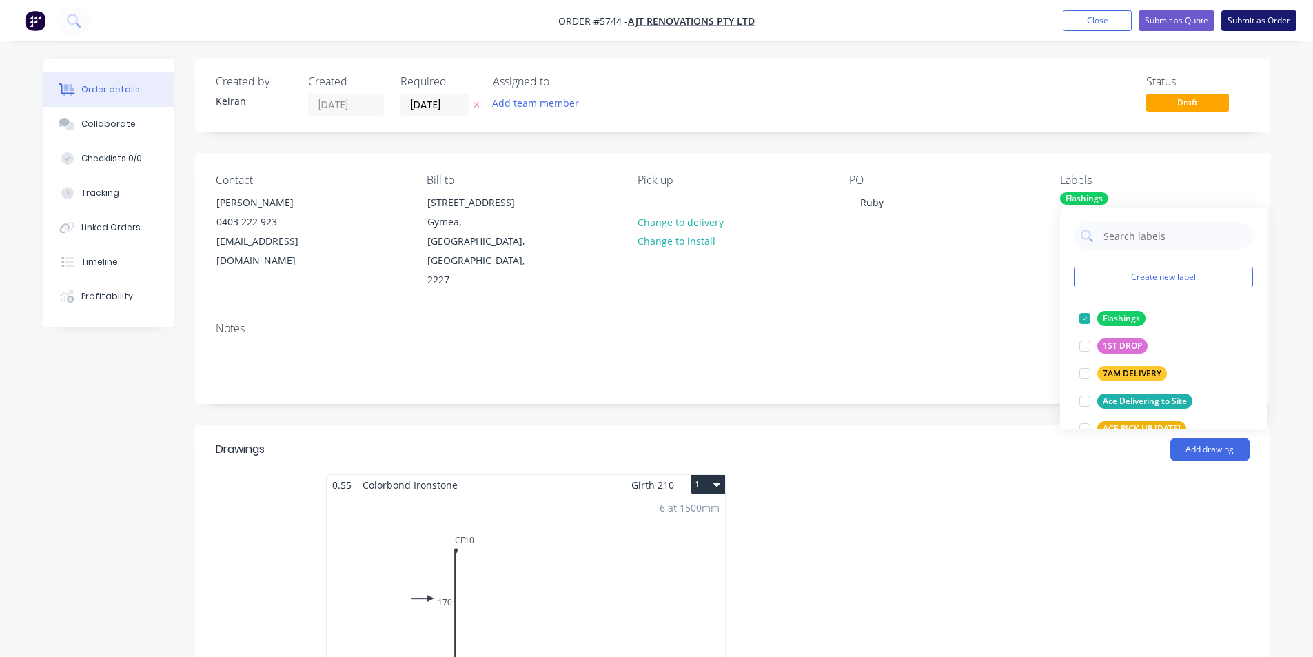
click at [1279, 23] on button "Submit as Order" at bounding box center [1259, 20] width 75 height 21
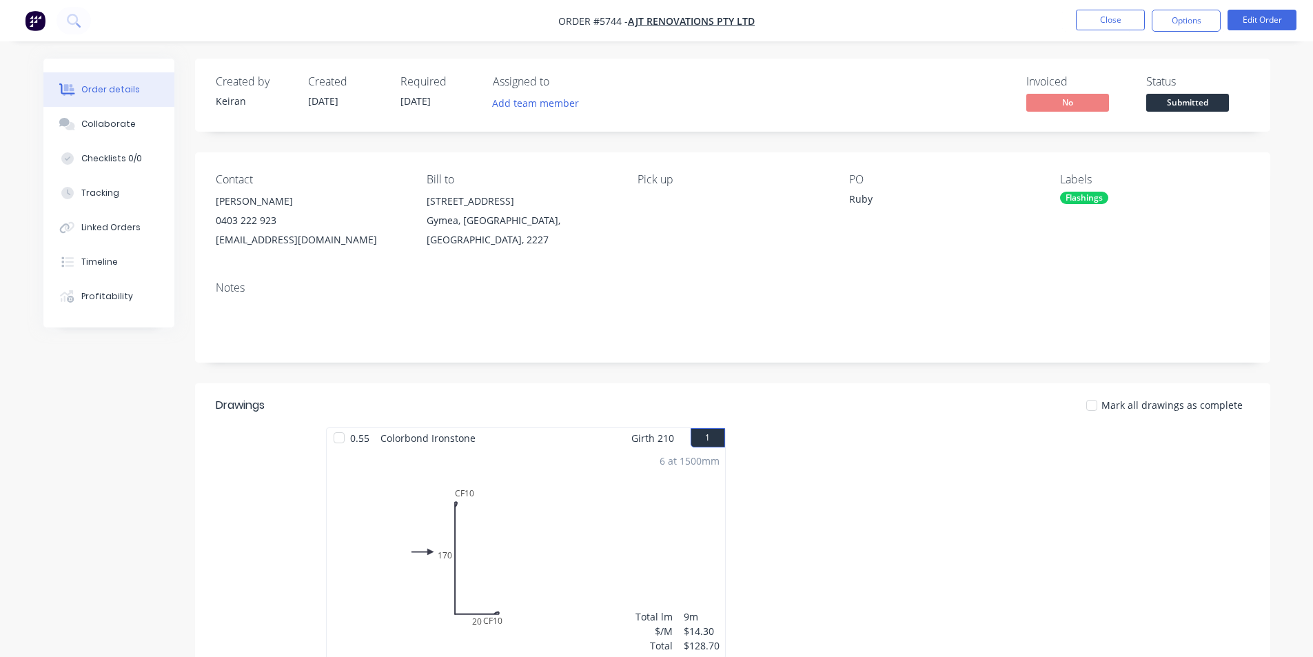
click at [1177, 30] on button "Options" at bounding box center [1186, 21] width 69 height 22
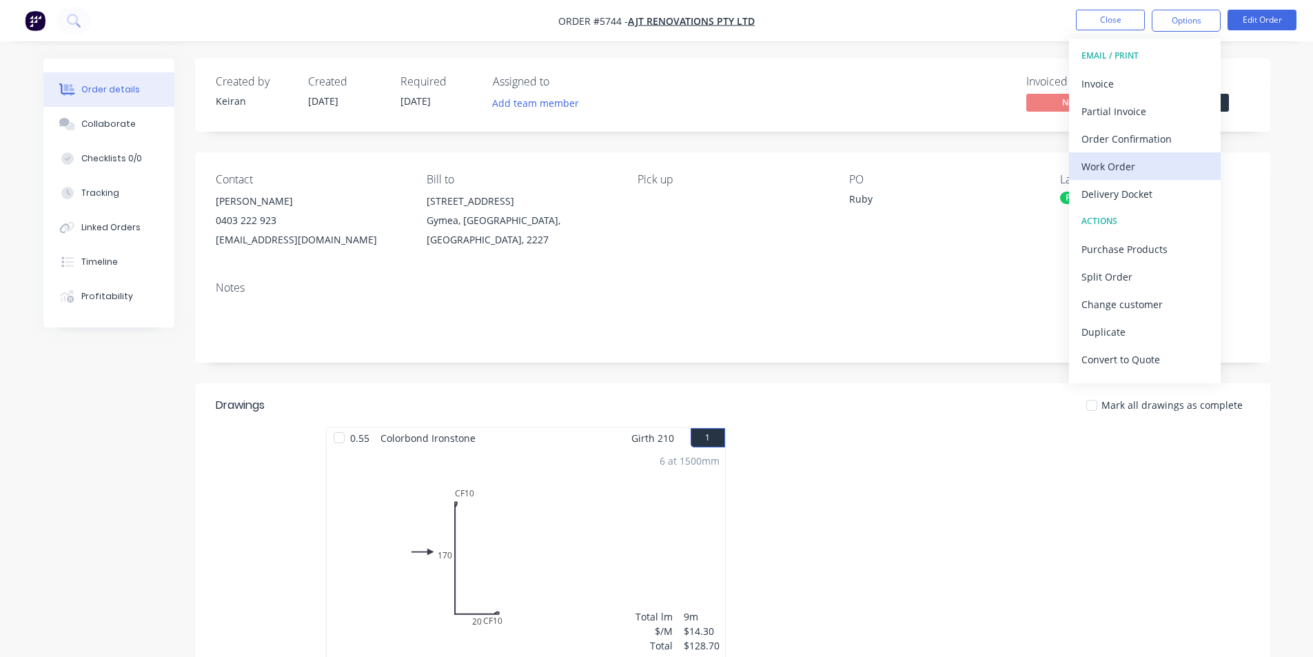
click at [1132, 166] on div "Work Order" at bounding box center [1145, 166] width 127 height 20
click at [1133, 166] on div "Custom" at bounding box center [1145, 166] width 127 height 20
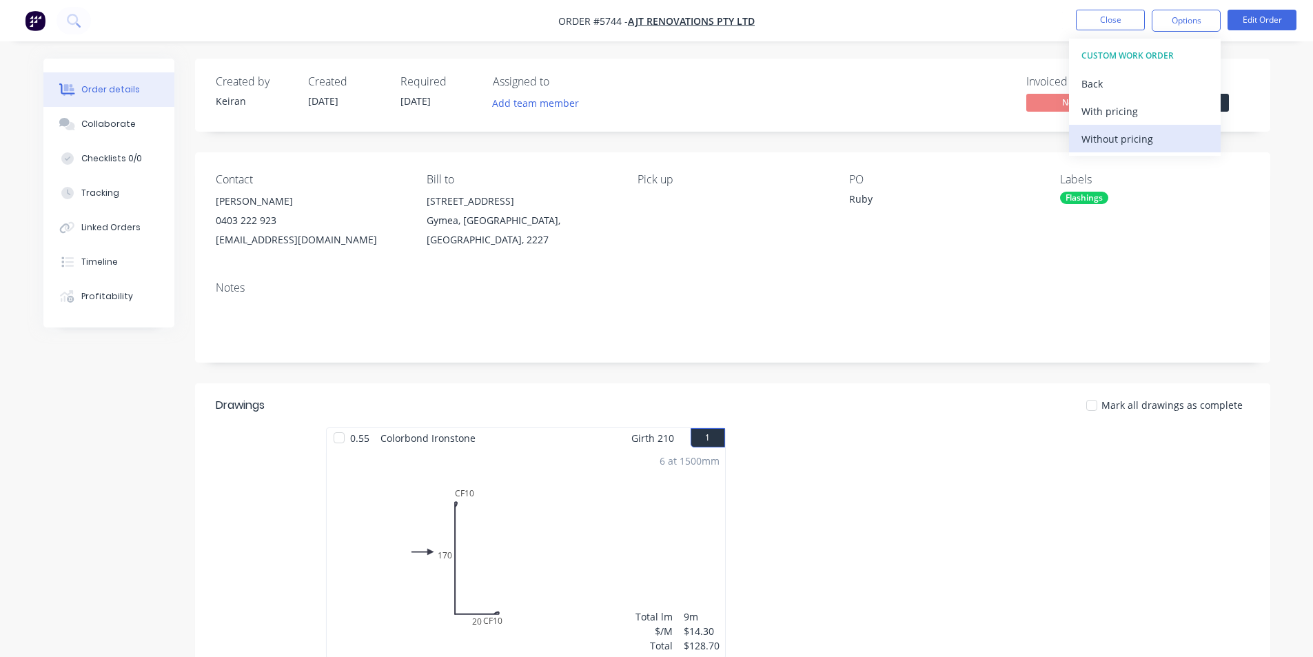
click at [1136, 145] on div "Without pricing" at bounding box center [1145, 139] width 127 height 20
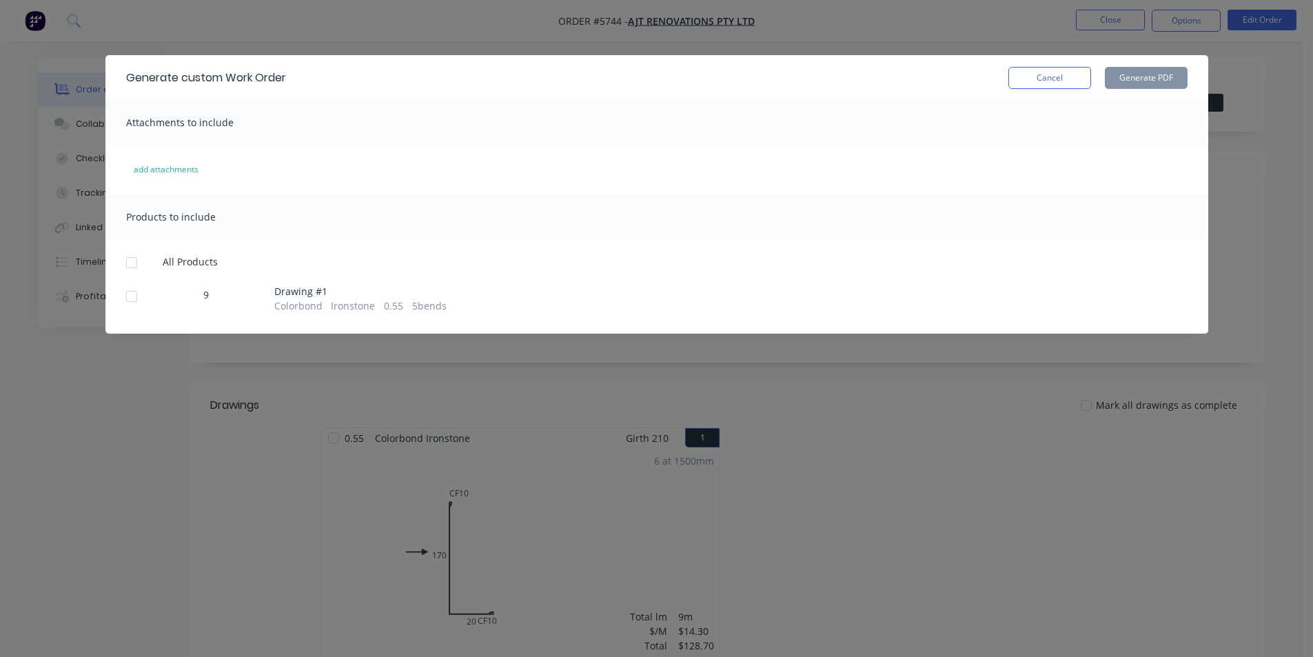
click at [126, 312] on div at bounding box center [132, 302] width 12 height 22
drag, startPoint x: 134, startPoint y: 298, endPoint x: 265, endPoint y: 263, distance: 136.3
click at [133, 298] on div at bounding box center [132, 297] width 28 height 28
click at [1157, 68] on button "Generate PDF" at bounding box center [1146, 78] width 83 height 22
click at [1043, 84] on button "Cancel" at bounding box center [1050, 78] width 83 height 22
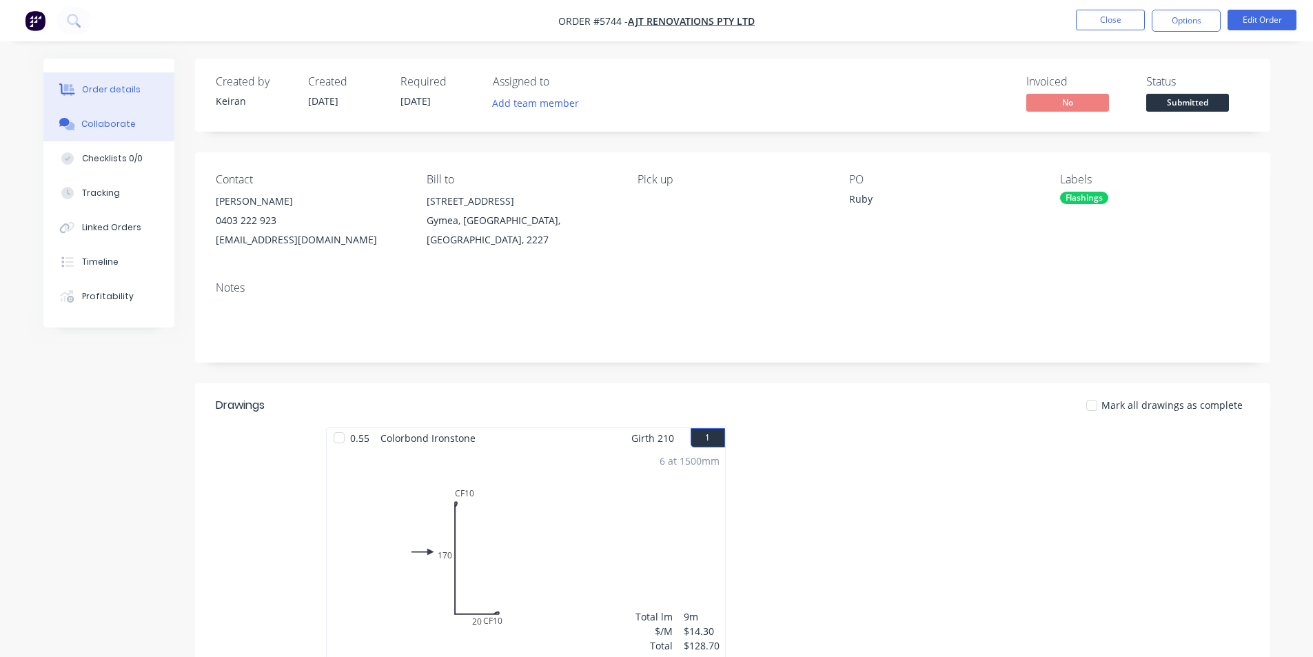
click at [98, 137] on button "Collaborate" at bounding box center [108, 124] width 131 height 34
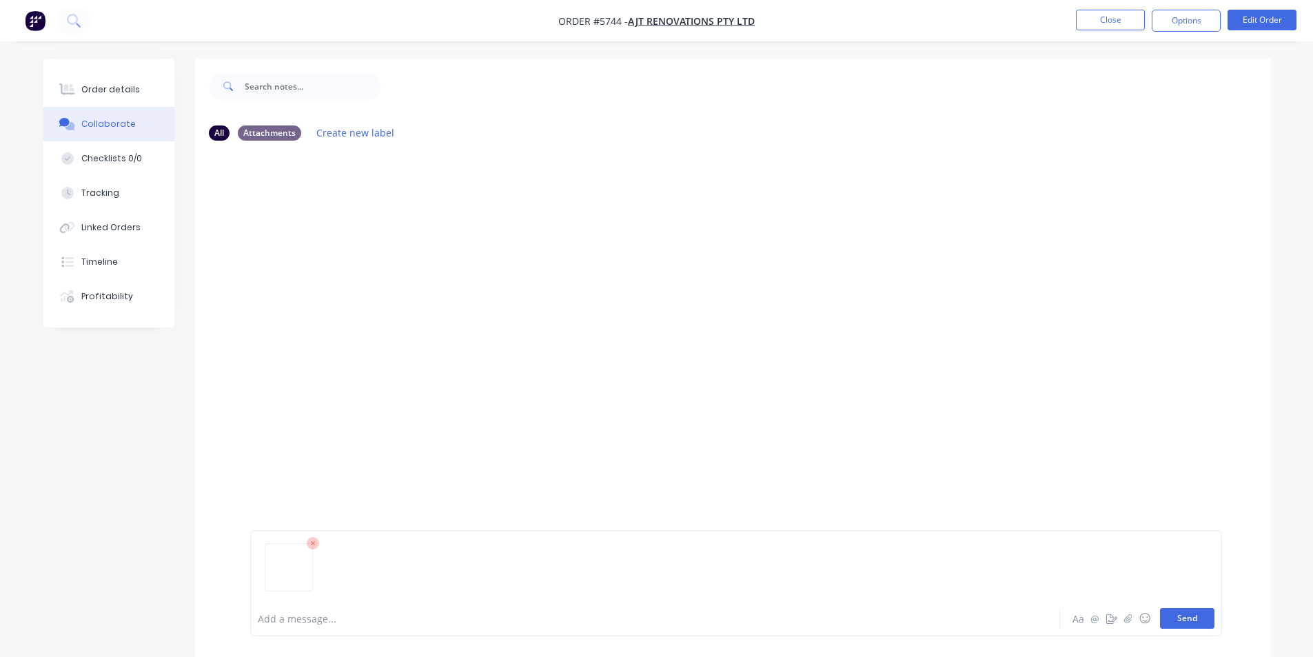
click at [1182, 617] on button "Send" at bounding box center [1187, 618] width 54 height 21
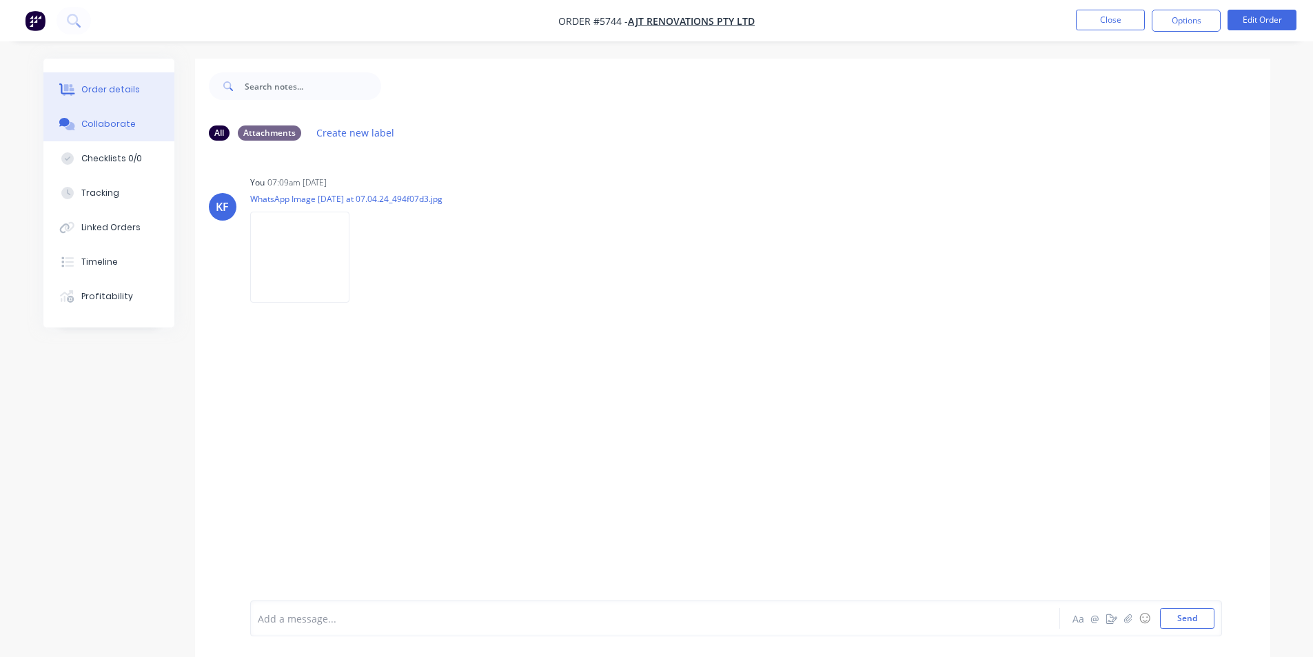
click at [123, 77] on button "Order details" at bounding box center [108, 89] width 131 height 34
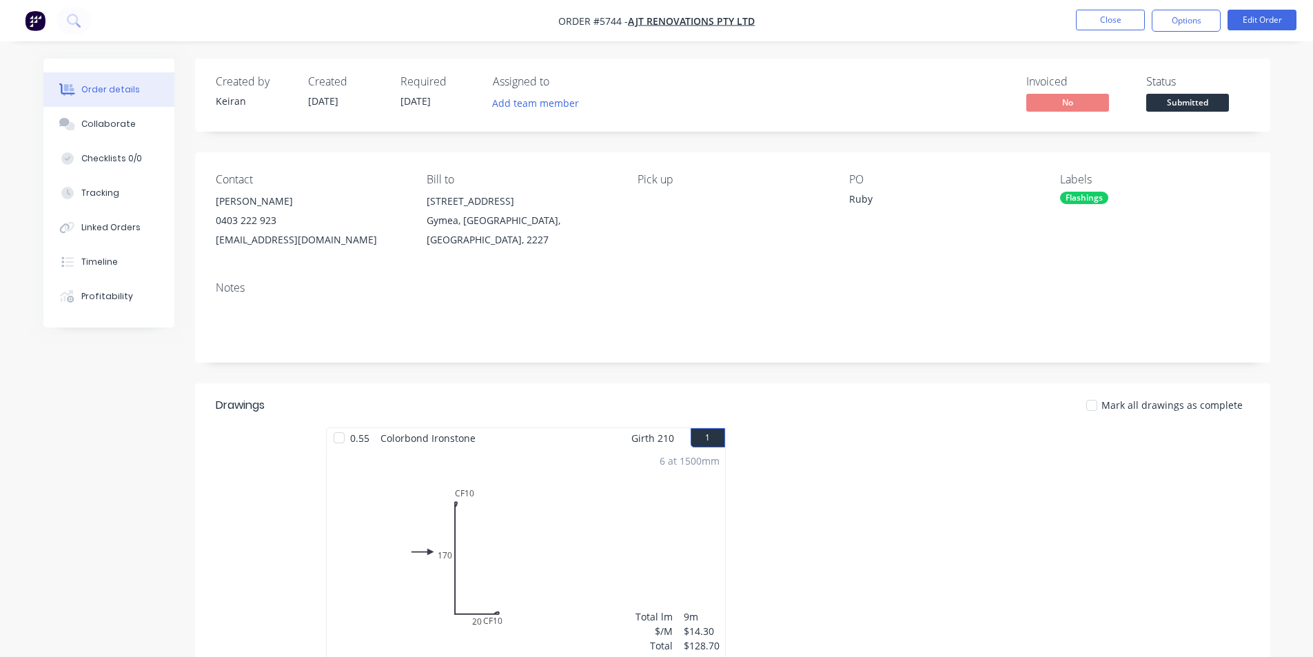
click at [1199, 101] on span "Submitted" at bounding box center [1187, 102] width 83 height 17
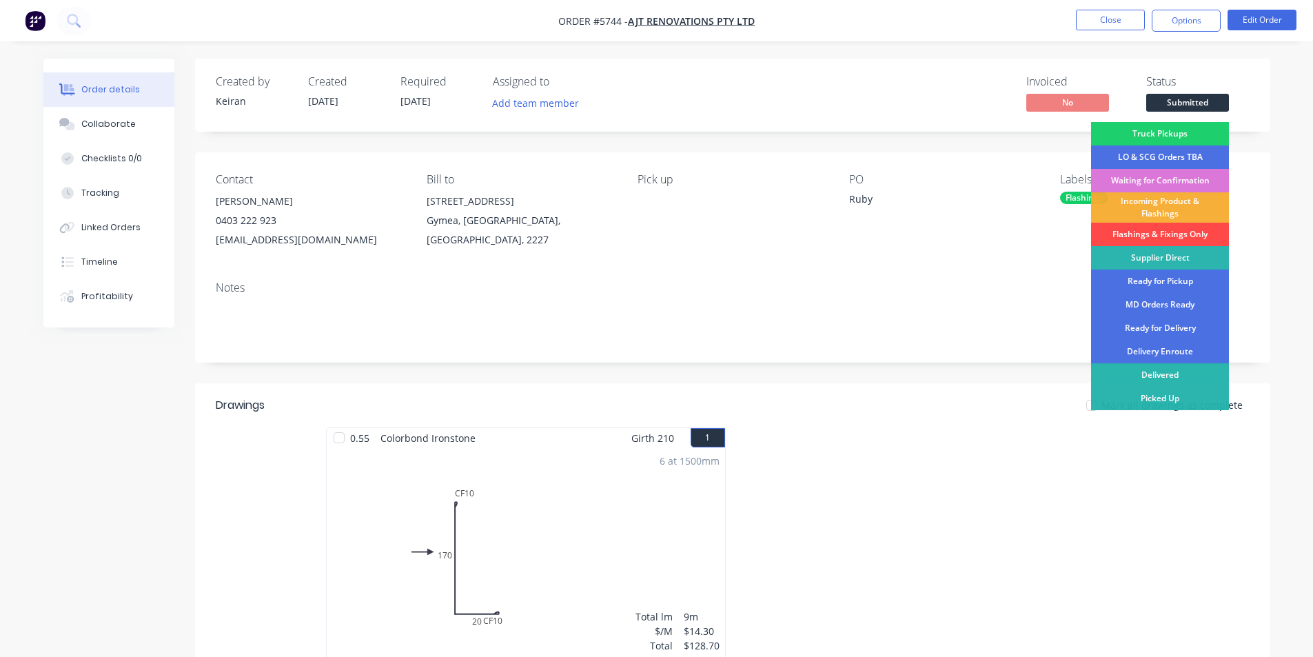
click at [1170, 229] on div "Flashings & Fixings Only" at bounding box center [1160, 234] width 138 height 23
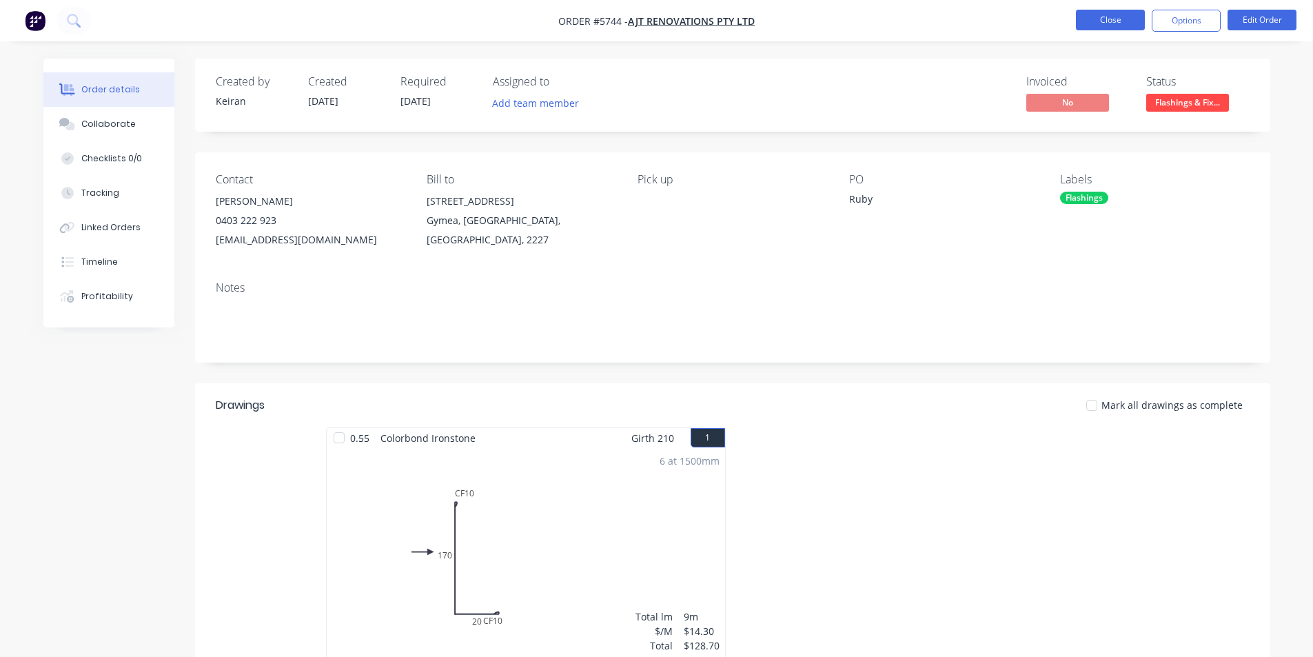
click at [1076, 25] on ul "Close Options Edit Order" at bounding box center [1187, 21] width 254 height 22
click at [1090, 34] on nav "Order #5744 - AJT Renovations Pty Ltd Close Options Edit Order" at bounding box center [656, 20] width 1313 height 41
click at [1092, 26] on button "Close" at bounding box center [1110, 20] width 69 height 21
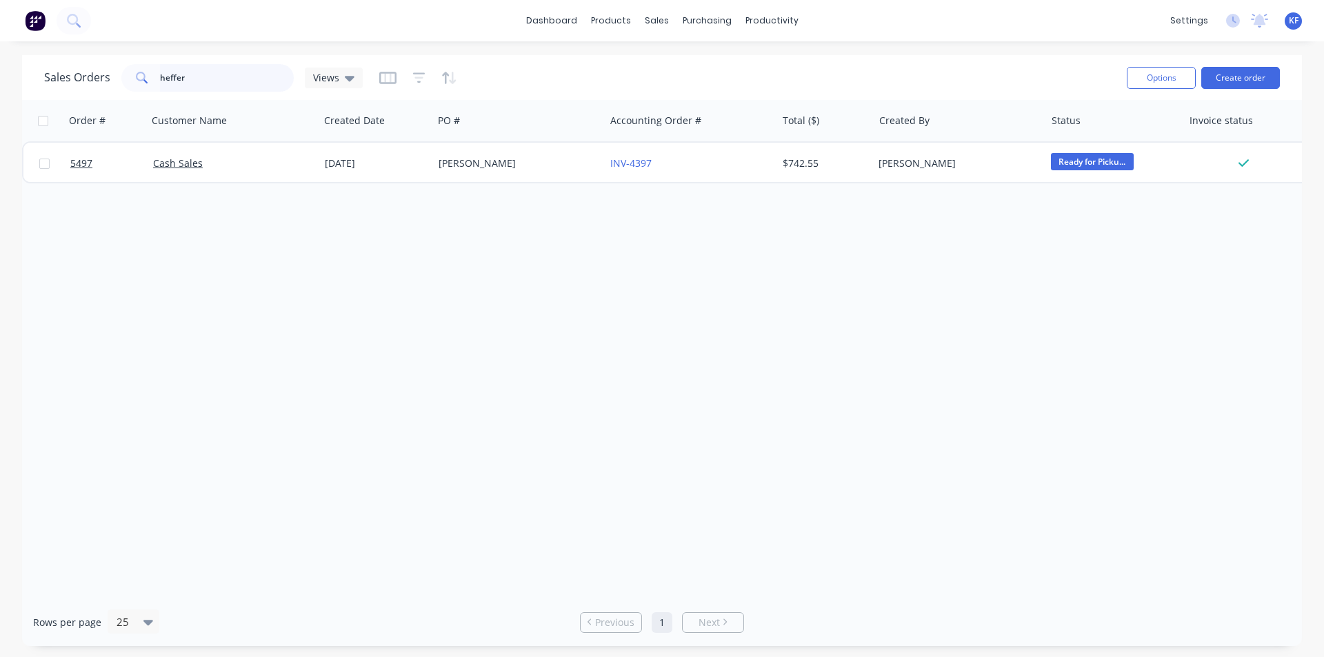
drag, startPoint x: 150, startPoint y: 72, endPoint x: 1, endPoint y: 47, distance: 151.1
click at [2, 50] on div "dashboard products sales purchasing productivity dashboard products Product Cat…" at bounding box center [662, 328] width 1324 height 657
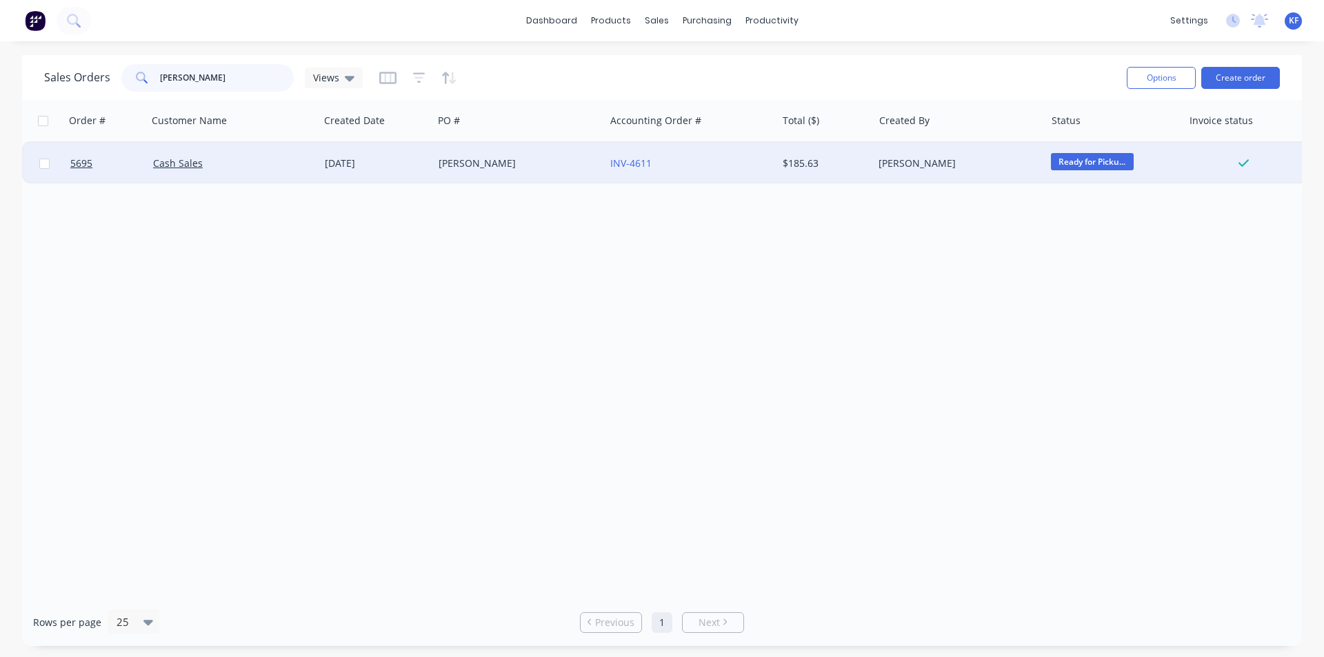
type input "[PERSON_NAME]"
click at [714, 168] on div "INV-4611" at bounding box center [686, 163] width 153 height 14
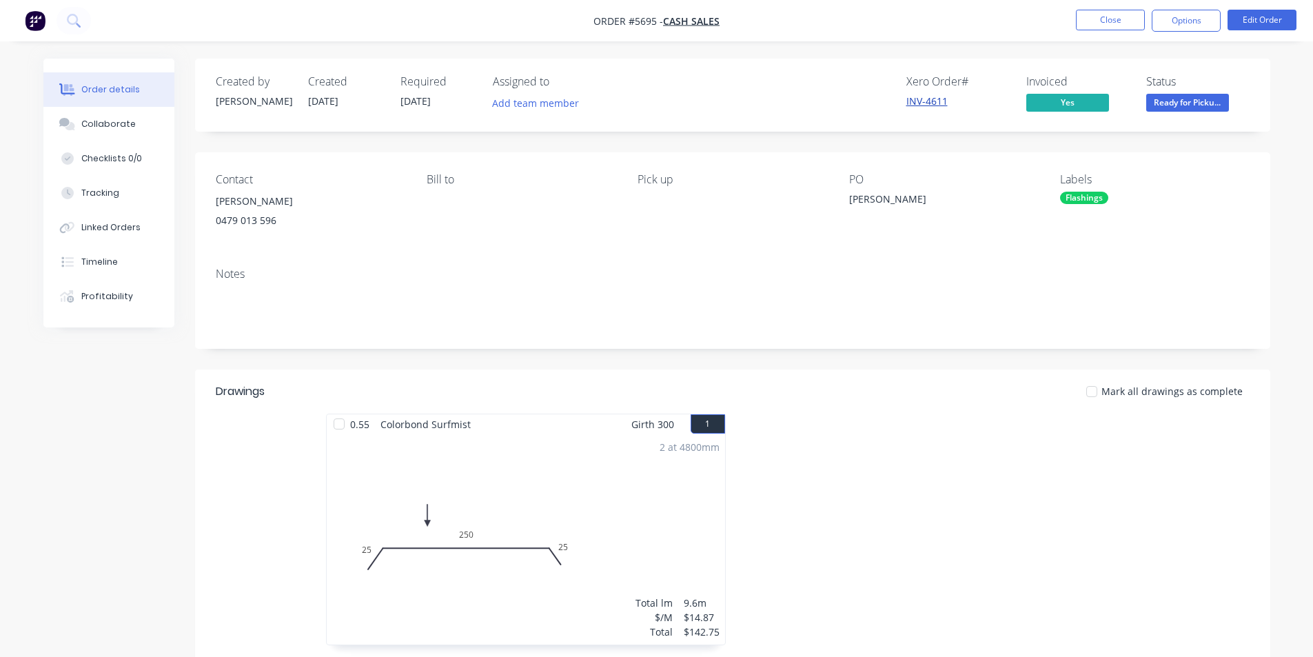
click at [926, 105] on link "INV-4611" at bounding box center [927, 100] width 41 height 13
click at [1189, 20] on button "Options" at bounding box center [1186, 21] width 69 height 22
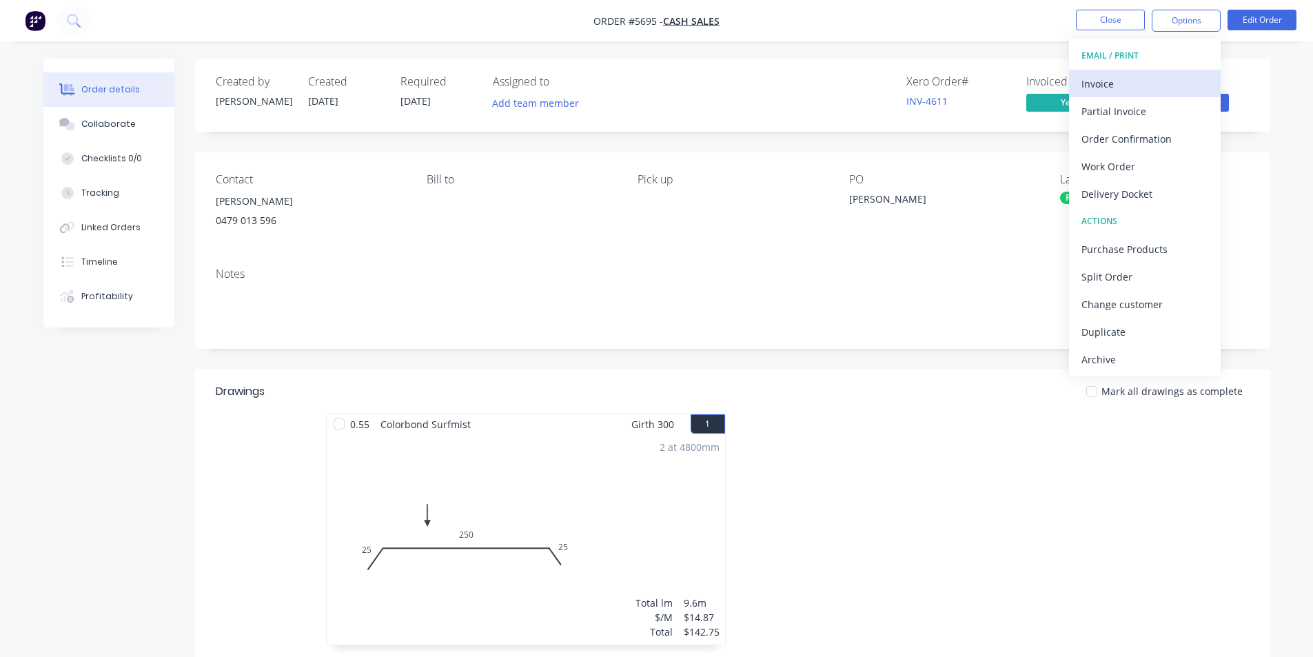
click at [1148, 87] on div "Invoice" at bounding box center [1145, 84] width 127 height 20
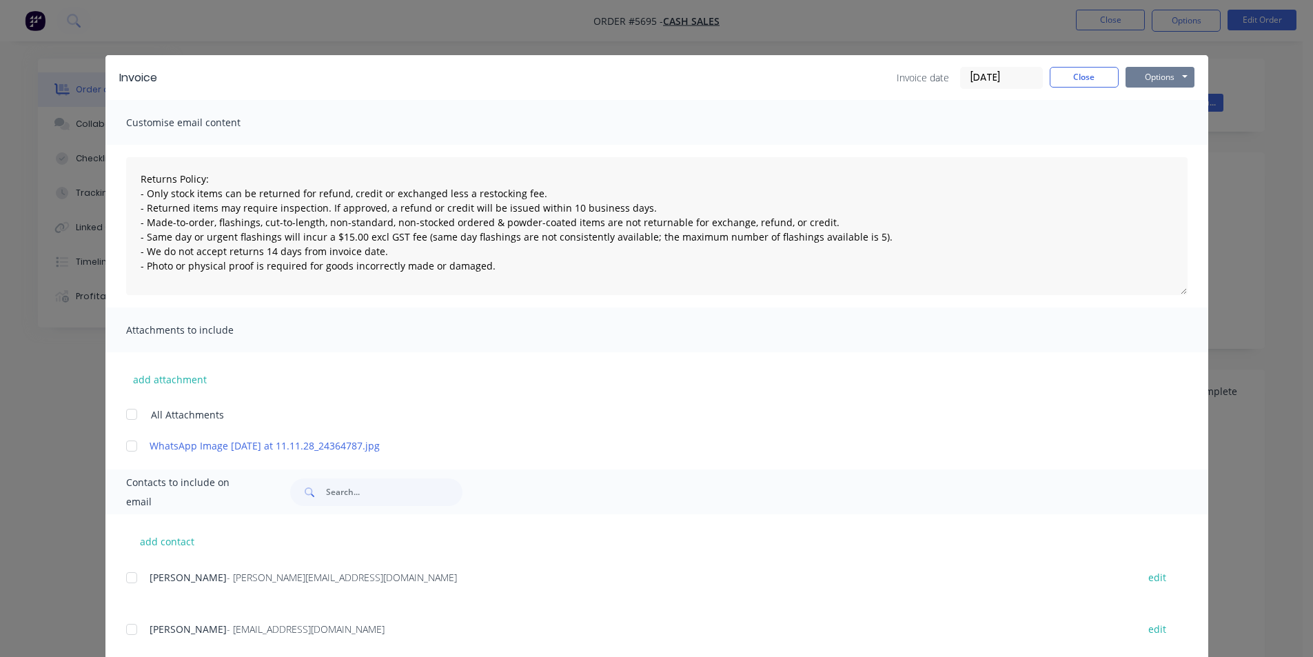
click at [1167, 79] on button "Options" at bounding box center [1160, 77] width 69 height 21
click at [1155, 118] on button "Print" at bounding box center [1170, 124] width 88 height 23
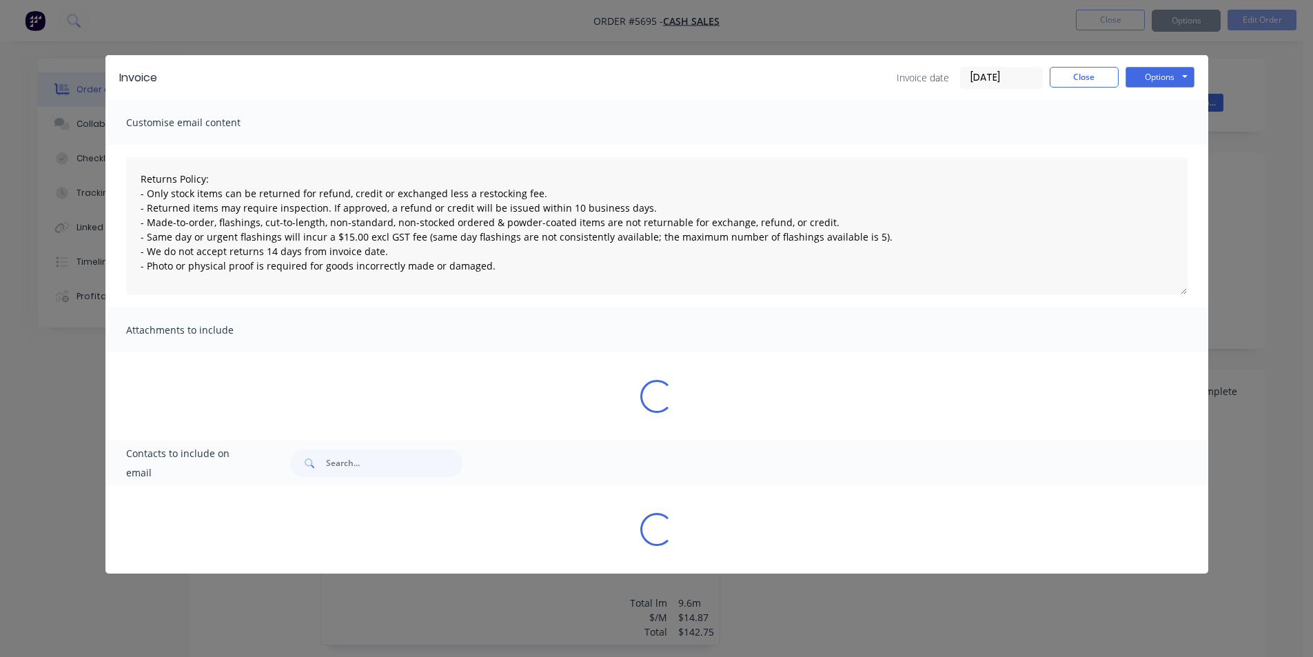
type textarea "Returns Policy: - Only stock items can be returned for refund, credit or exchan…"
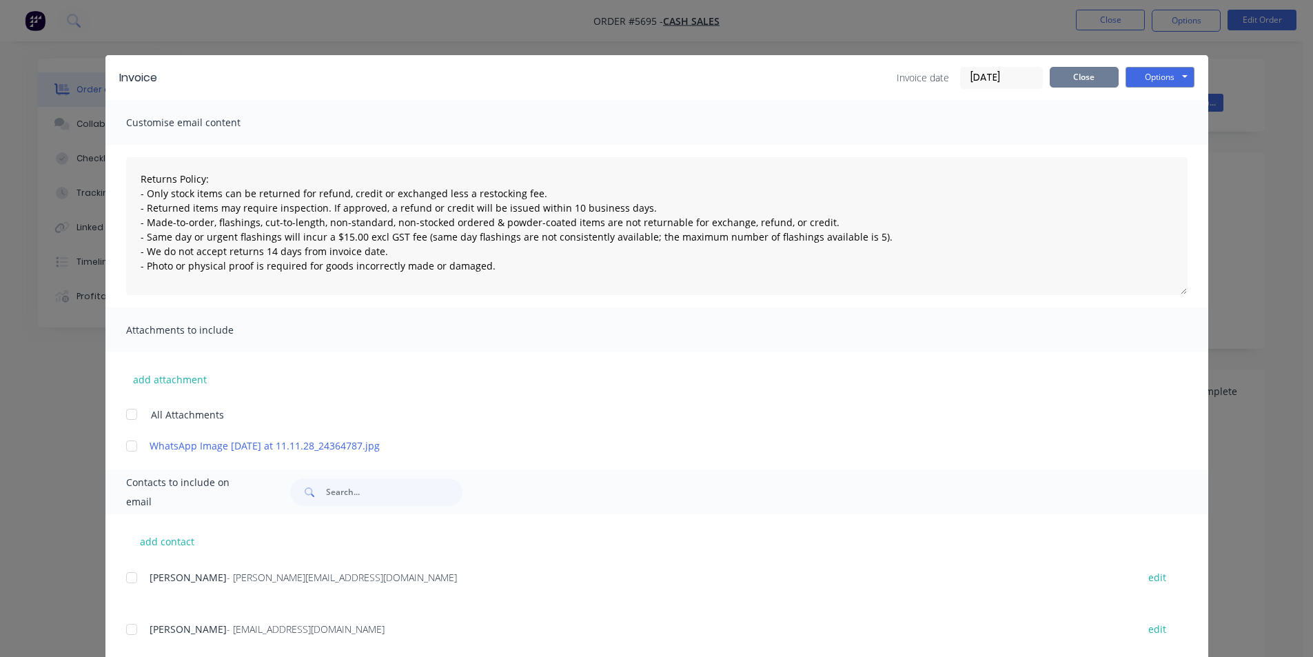
click at [1077, 74] on button "Close" at bounding box center [1084, 77] width 69 height 21
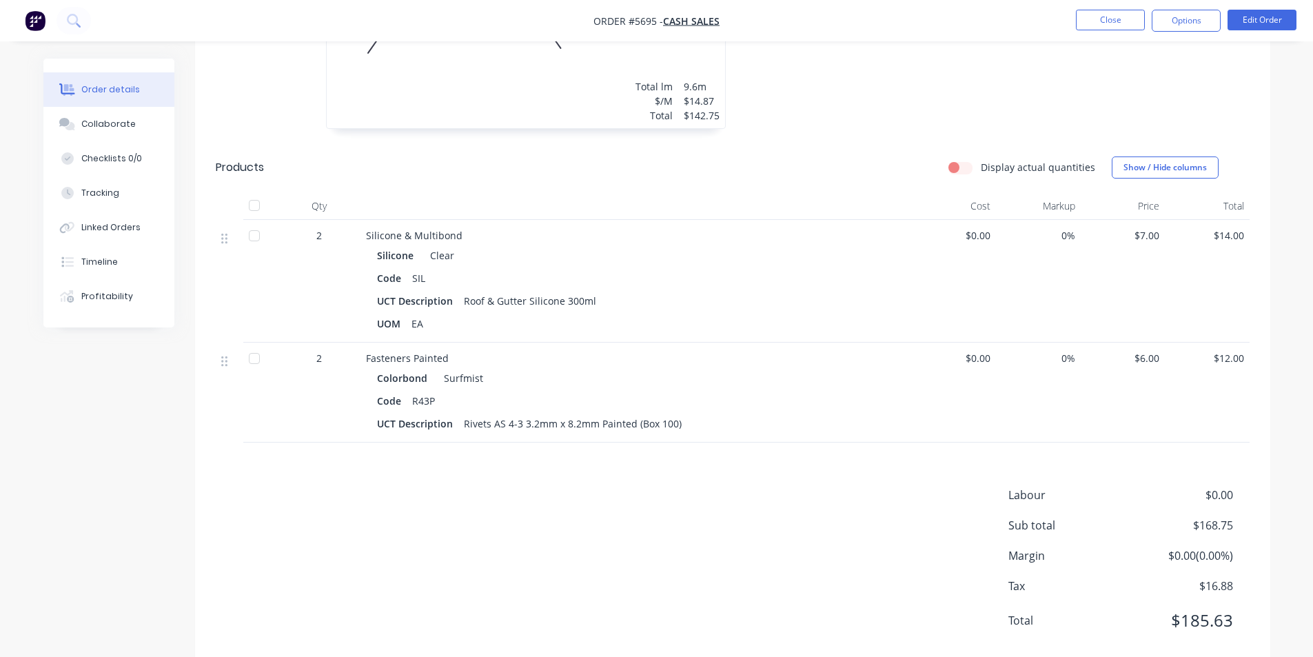
scroll to position [547, 0]
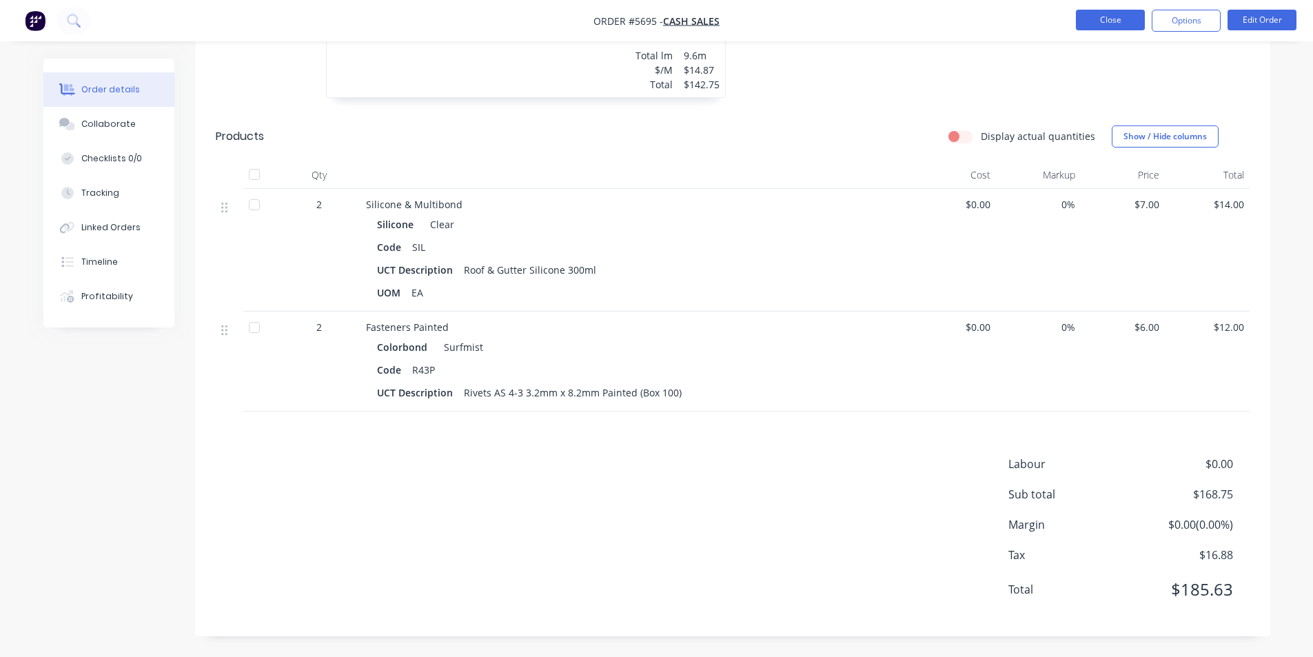
click at [1115, 27] on button "Close" at bounding box center [1110, 20] width 69 height 21
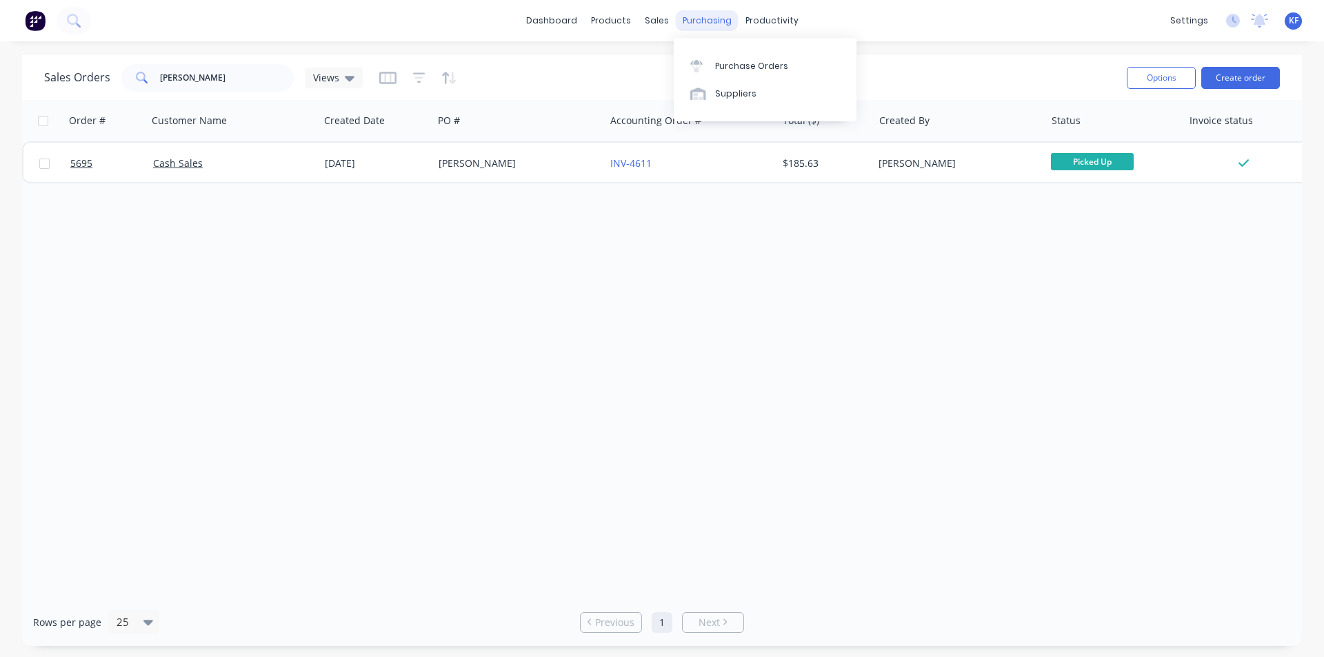
click at [725, 49] on div "Purchase Orders Suppliers" at bounding box center [765, 79] width 183 height 83
click at [735, 65] on div "Purchase Orders" at bounding box center [751, 66] width 73 height 12
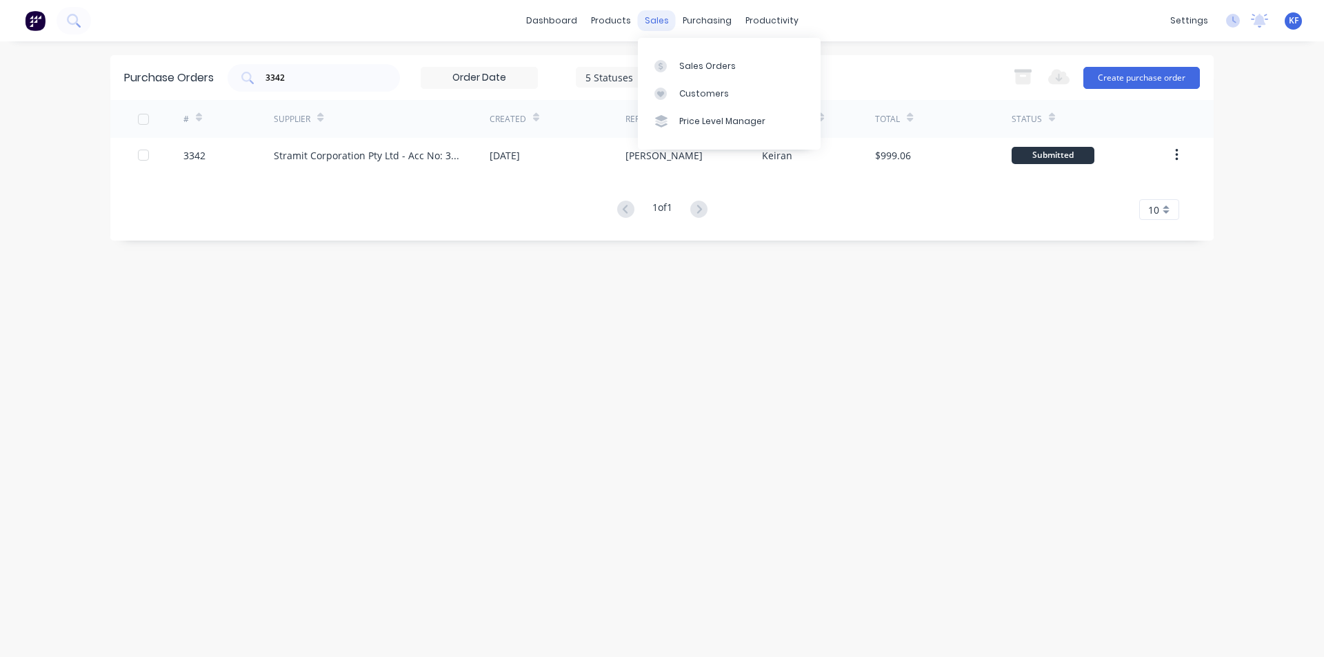
click at [651, 28] on div "sales" at bounding box center [657, 20] width 38 height 21
click at [686, 68] on div "Sales Orders" at bounding box center [707, 66] width 57 height 12
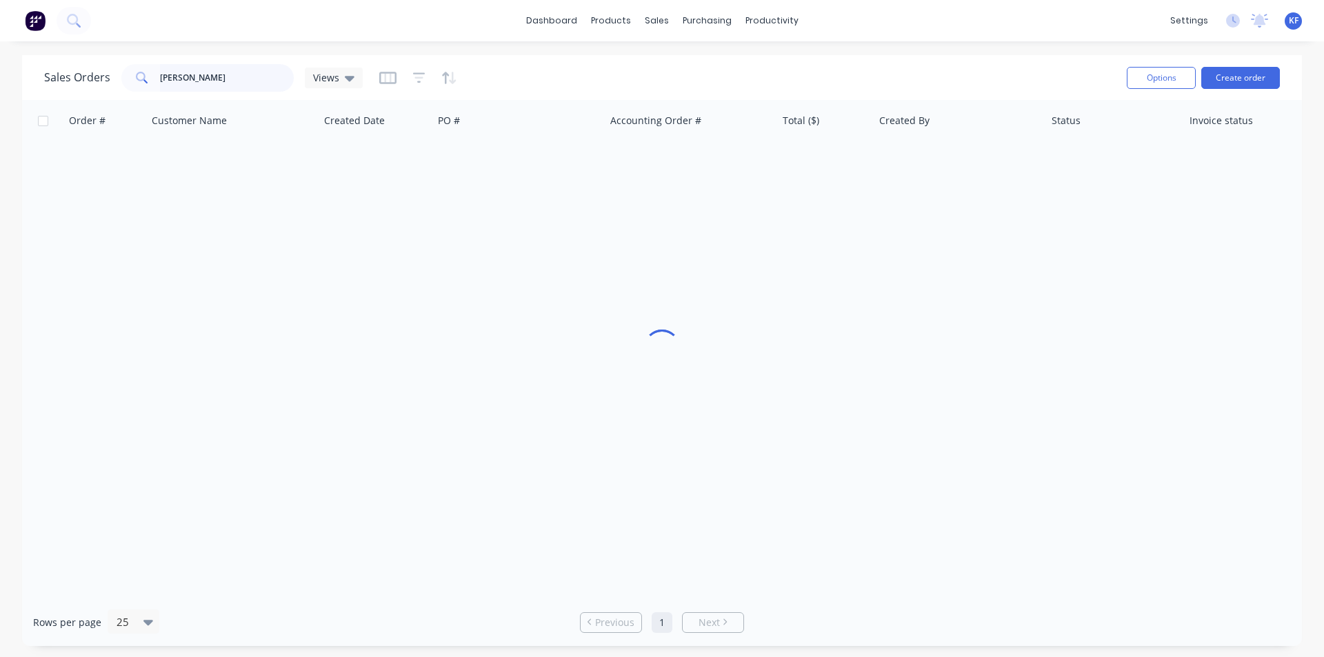
click at [44, 87] on div "Sales Orders davies Views" at bounding box center [203, 78] width 318 height 28
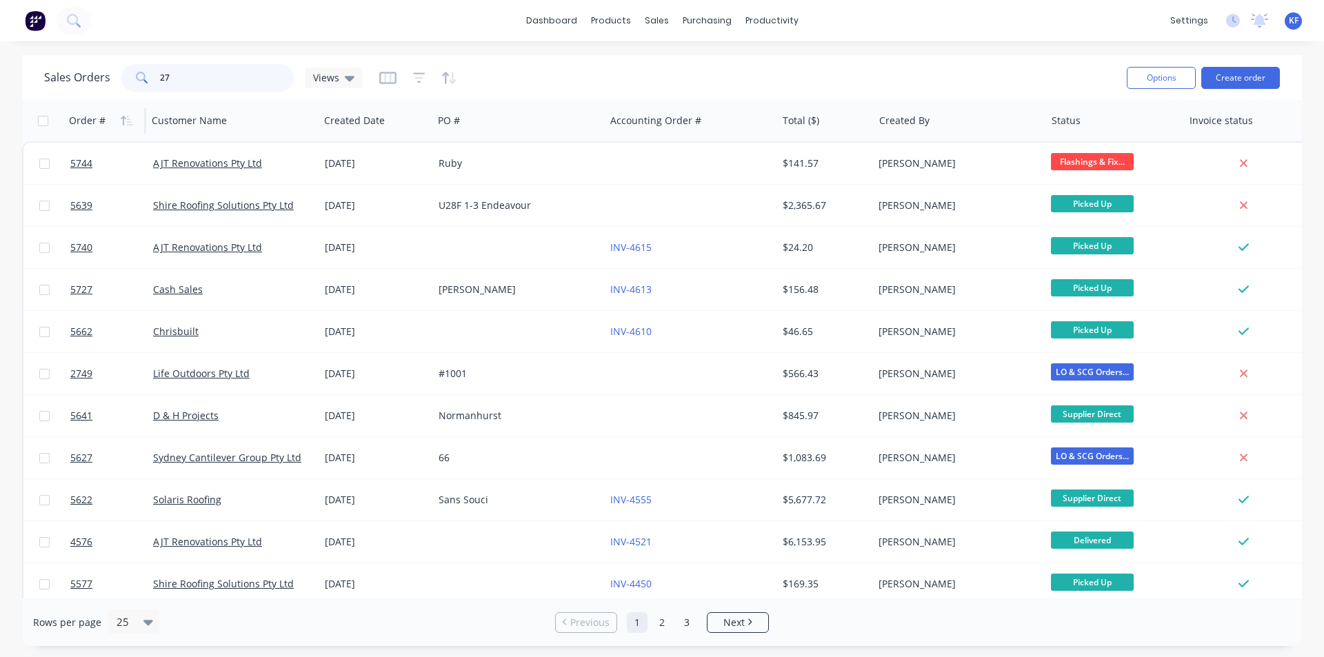
type input "2"
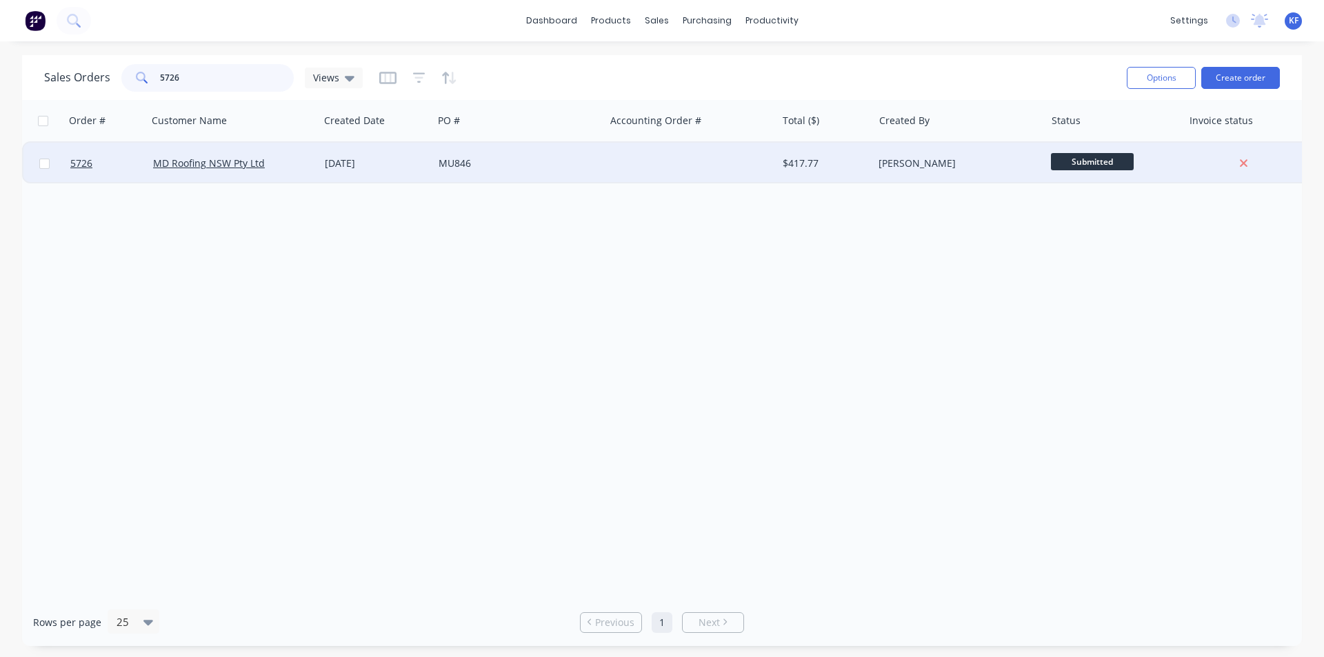
type input "5726"
click at [556, 156] on div "MU846" at bounding box center [514, 163] width 153 height 14
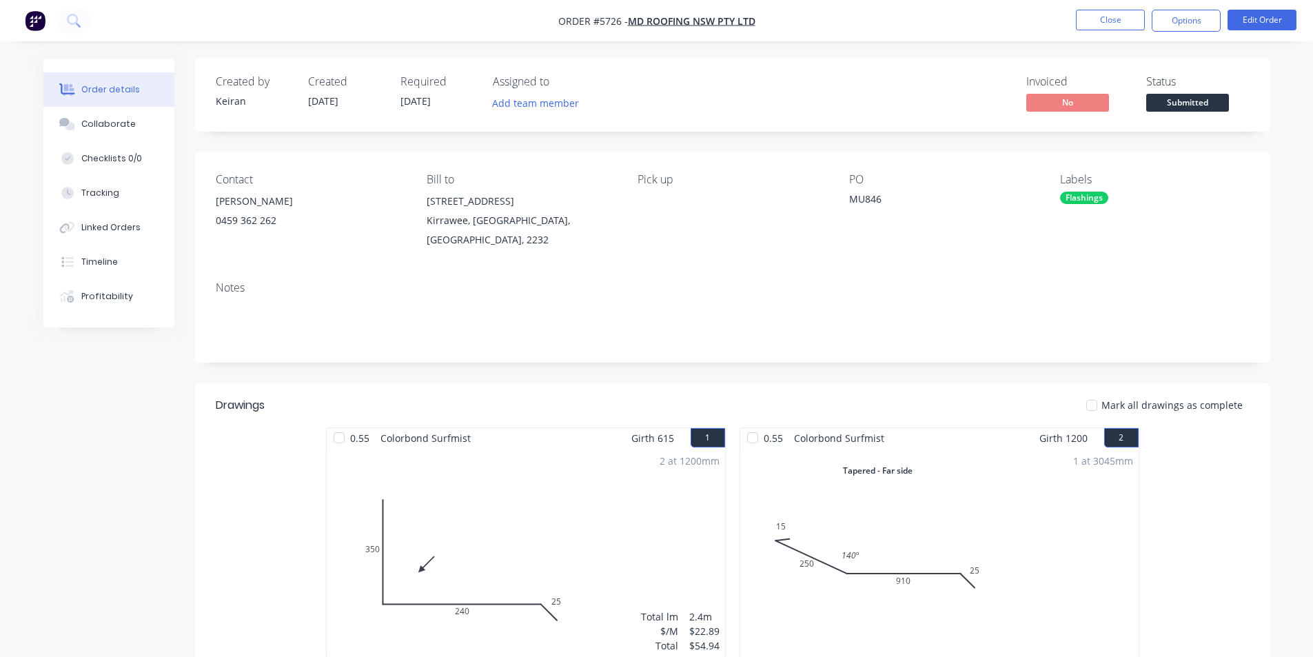
click at [1217, 99] on span "Submitted" at bounding box center [1187, 102] width 83 height 17
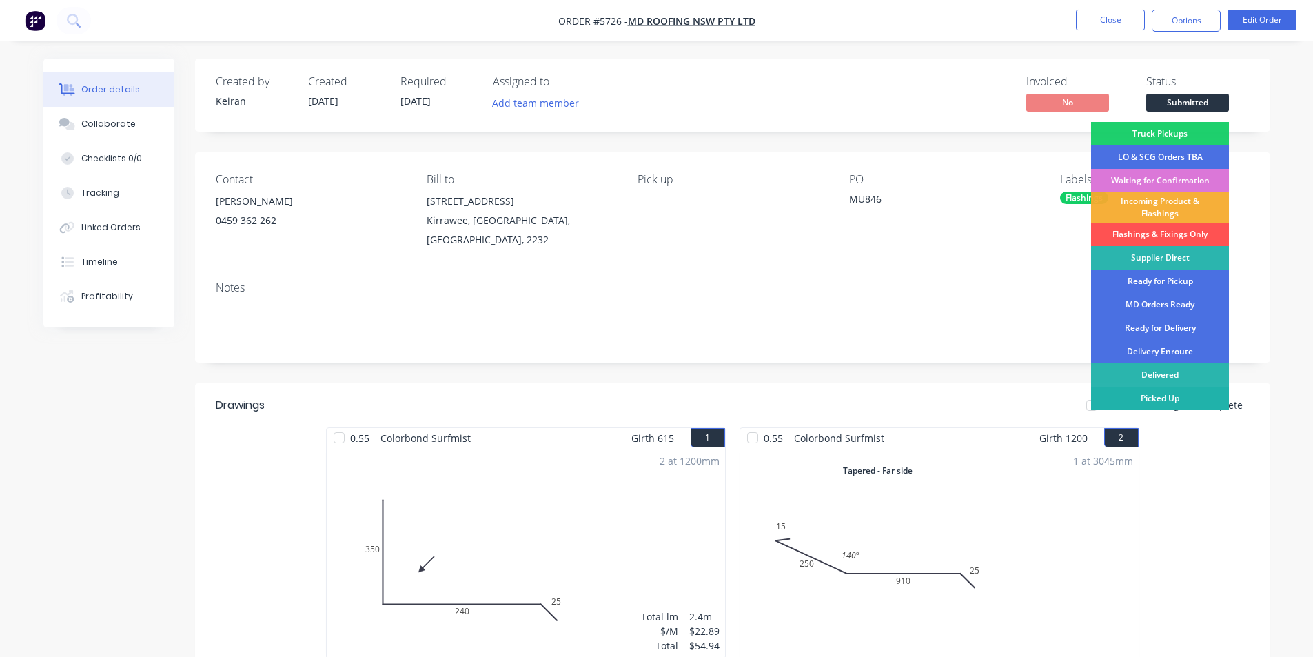
click at [1184, 402] on div "Picked Up" at bounding box center [1160, 398] width 138 height 23
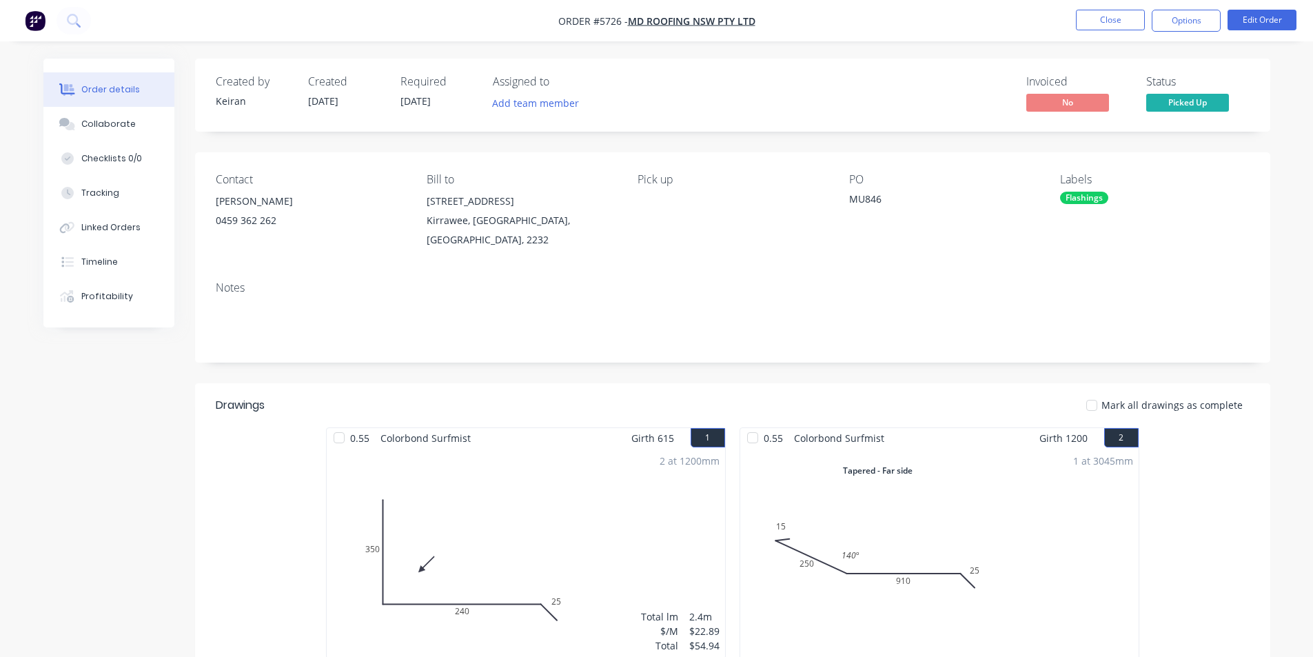
click at [1186, 6] on nav "Order #5726 - MD Roofing NSW Pty Ltd Close Options Edit Order" at bounding box center [656, 20] width 1313 height 41
click at [1171, 24] on button "Options" at bounding box center [1186, 21] width 69 height 22
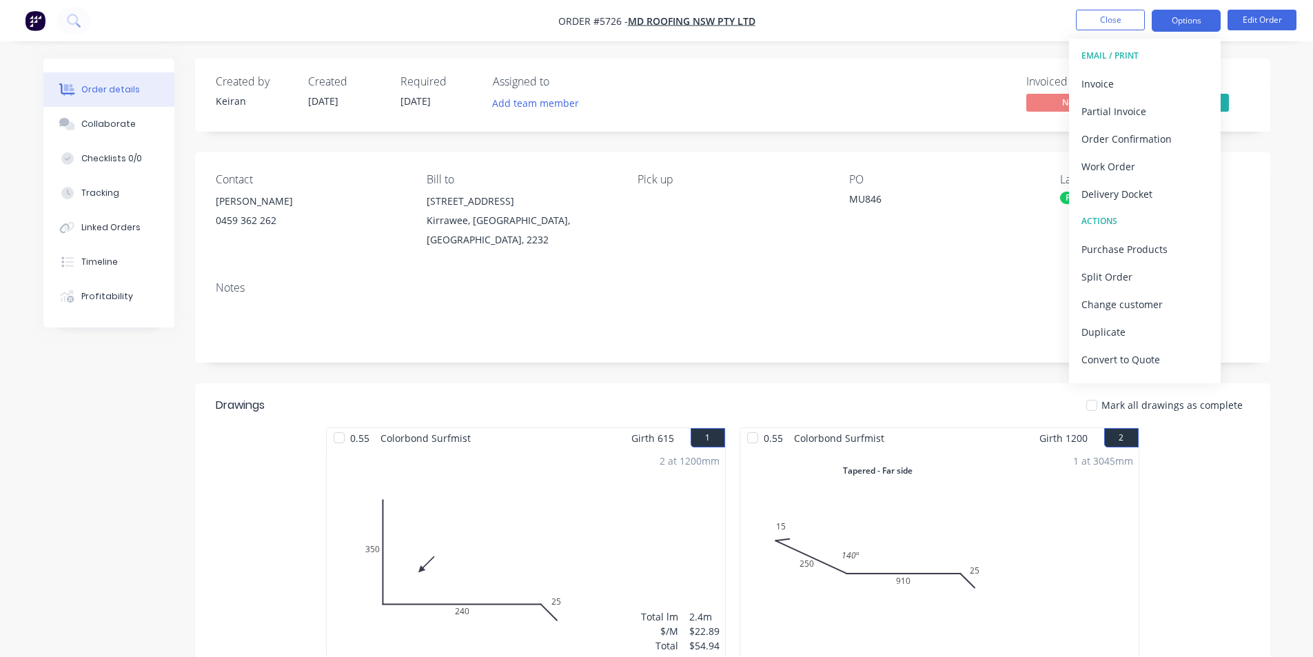
click at [1137, 81] on div "Invoice" at bounding box center [1145, 84] width 127 height 20
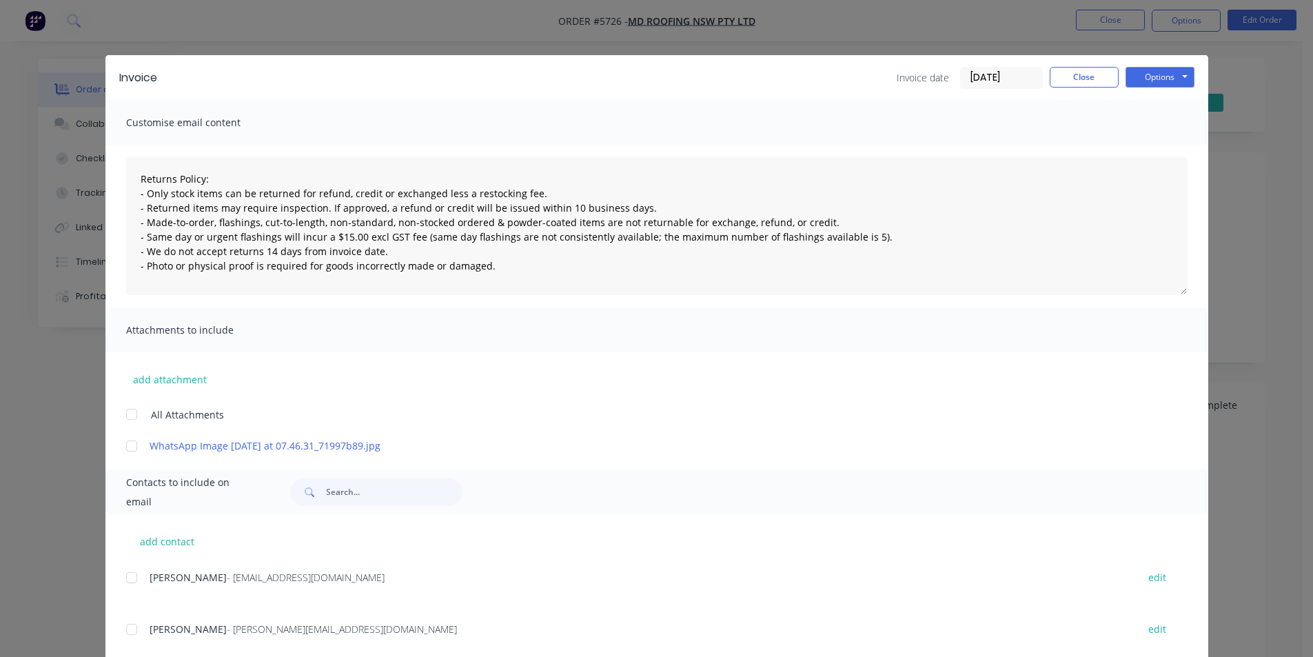
drag, startPoint x: 128, startPoint y: 585, endPoint x: 153, endPoint y: 572, distance: 28.4
click at [127, 584] on div at bounding box center [132, 578] width 28 height 28
click at [1173, 65] on div "Invoice Invoice date [DATE] Close Options Preview Print Email" at bounding box center [656, 77] width 1103 height 45
click at [1172, 81] on button "Options" at bounding box center [1160, 77] width 69 height 21
click at [1172, 142] on button "Email" at bounding box center [1170, 147] width 88 height 23
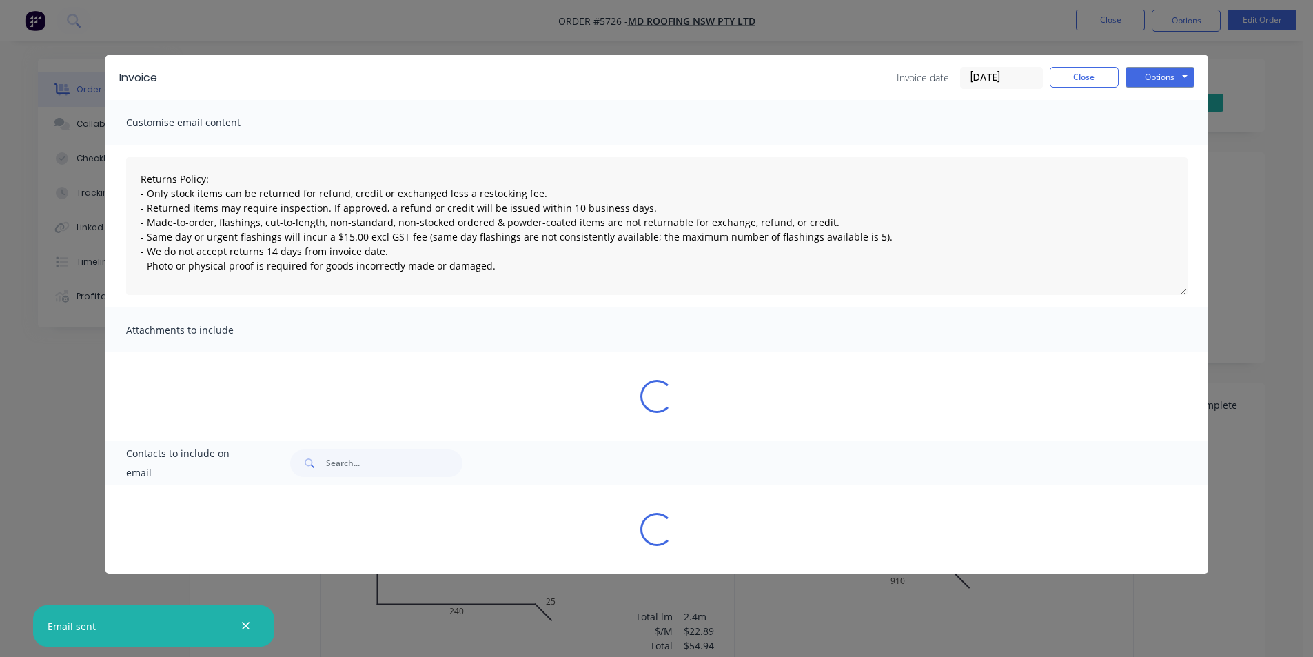
type textarea "Returns Policy: - Only stock items can be returned for refund, credit or exchan…"
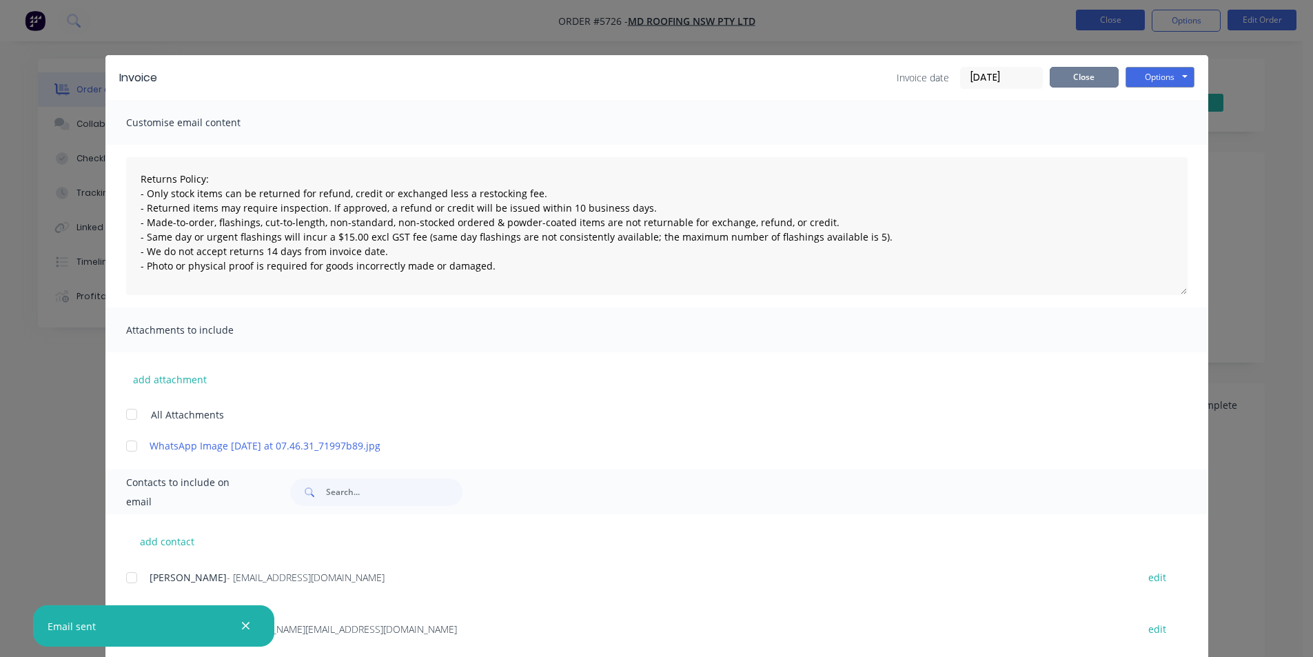
drag, startPoint x: 1082, startPoint y: 87, endPoint x: 1112, endPoint y: 26, distance: 67.5
click at [1080, 82] on button "Close" at bounding box center [1084, 77] width 69 height 21
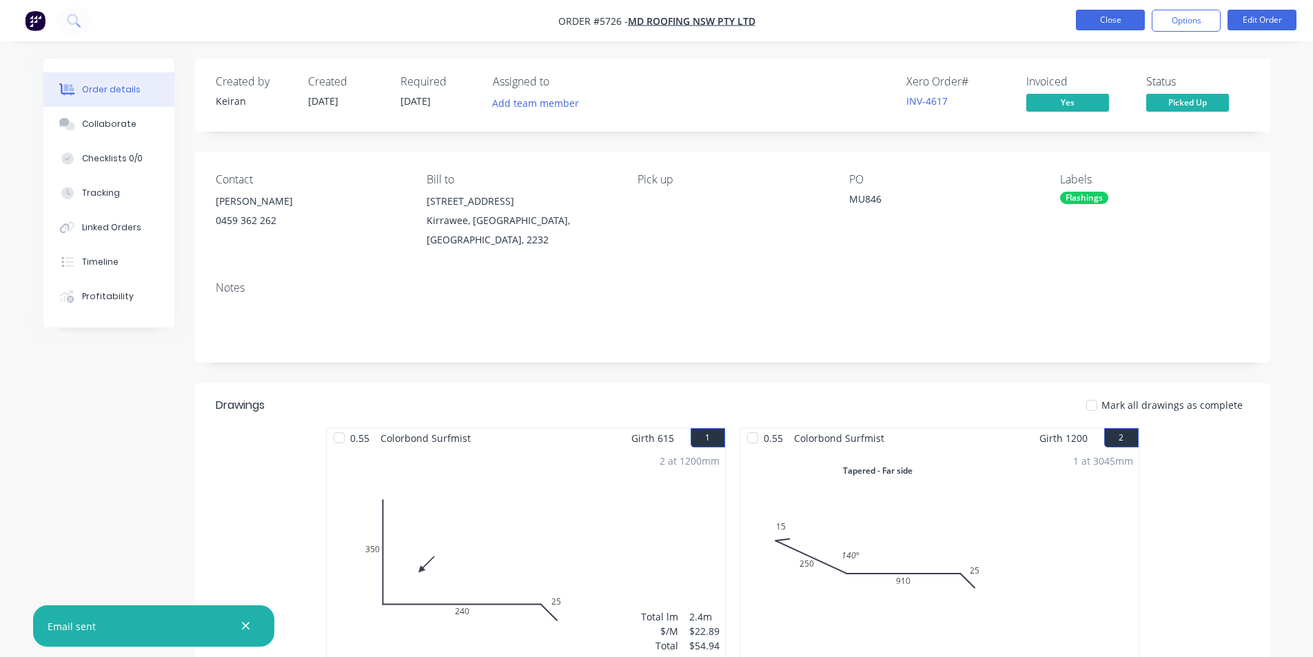
click at [1116, 12] on button "Close" at bounding box center [1110, 20] width 69 height 21
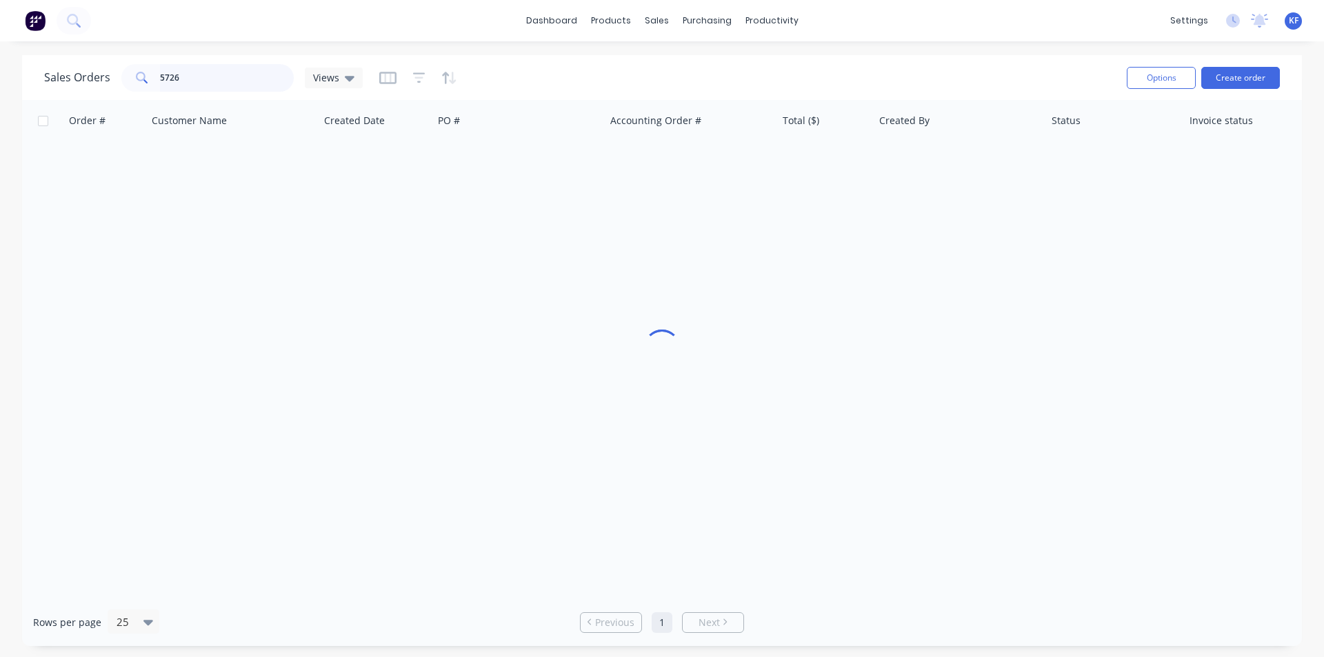
click at [125, 74] on div "5726" at bounding box center [207, 78] width 172 height 28
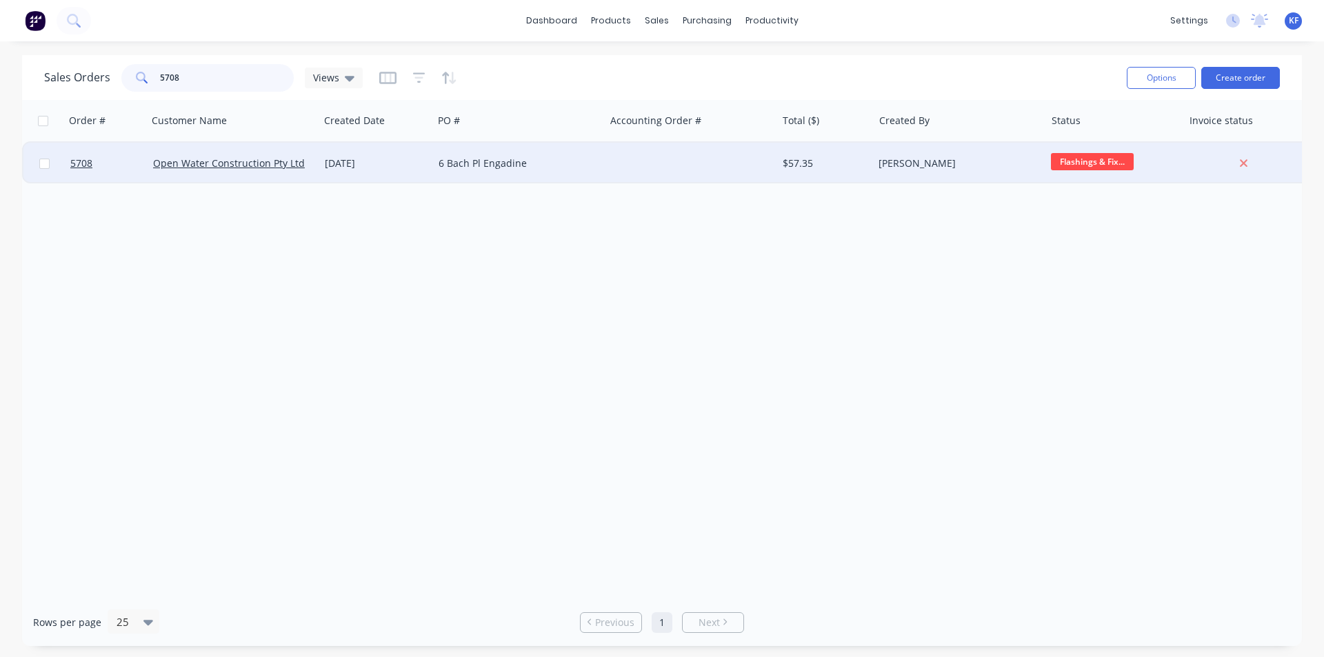
type input "5708"
click at [841, 163] on div "$57.35" at bounding box center [822, 163] width 81 height 14
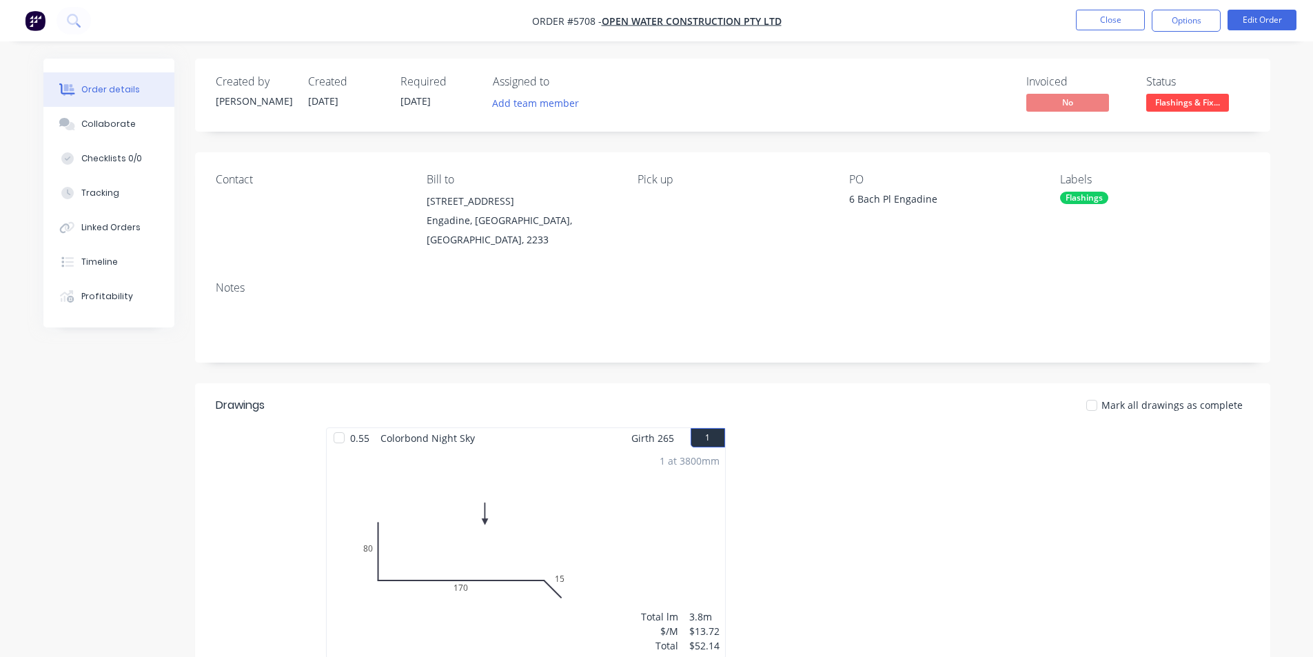
click at [1193, 108] on span "Flashings & Fix..." at bounding box center [1187, 102] width 83 height 17
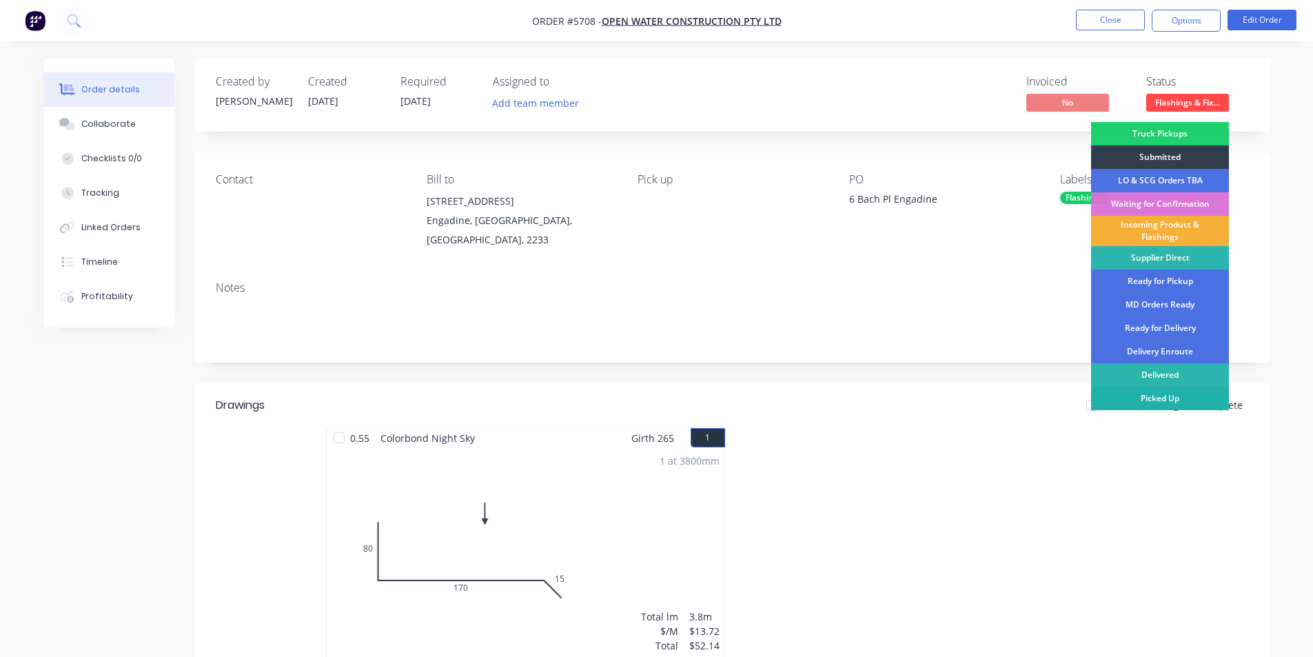
click at [1180, 401] on div "Picked Up" at bounding box center [1160, 398] width 138 height 23
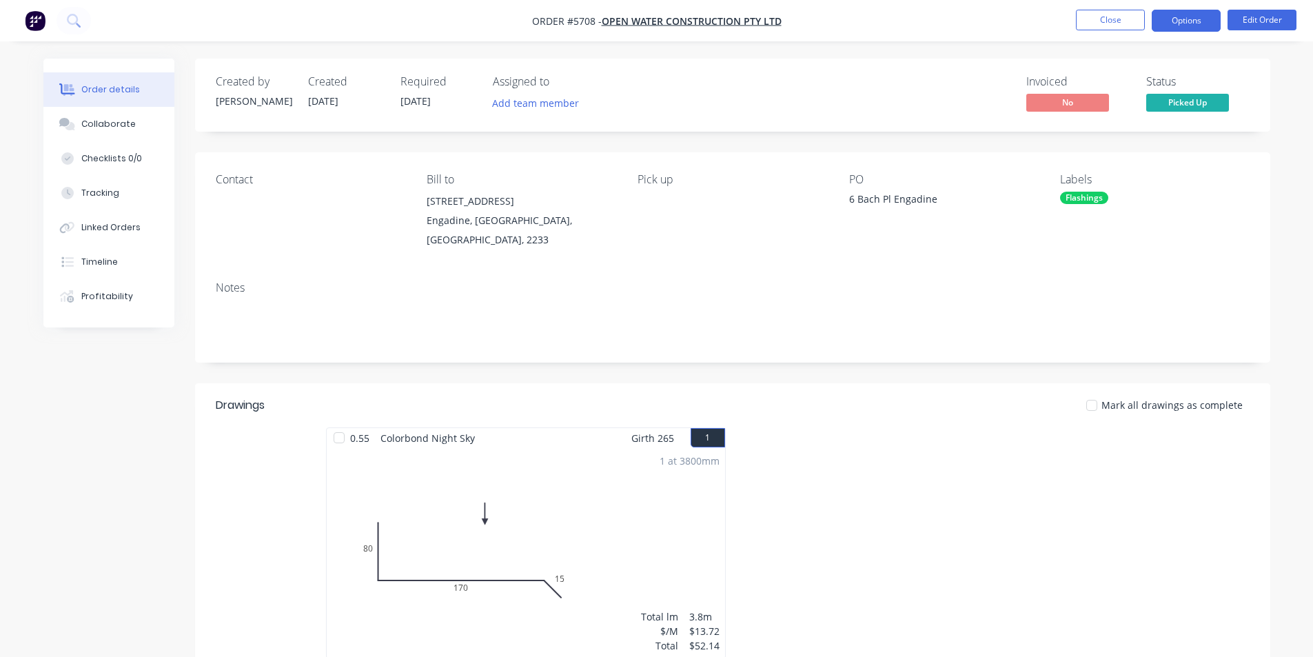
click at [1191, 19] on button "Options" at bounding box center [1186, 21] width 69 height 22
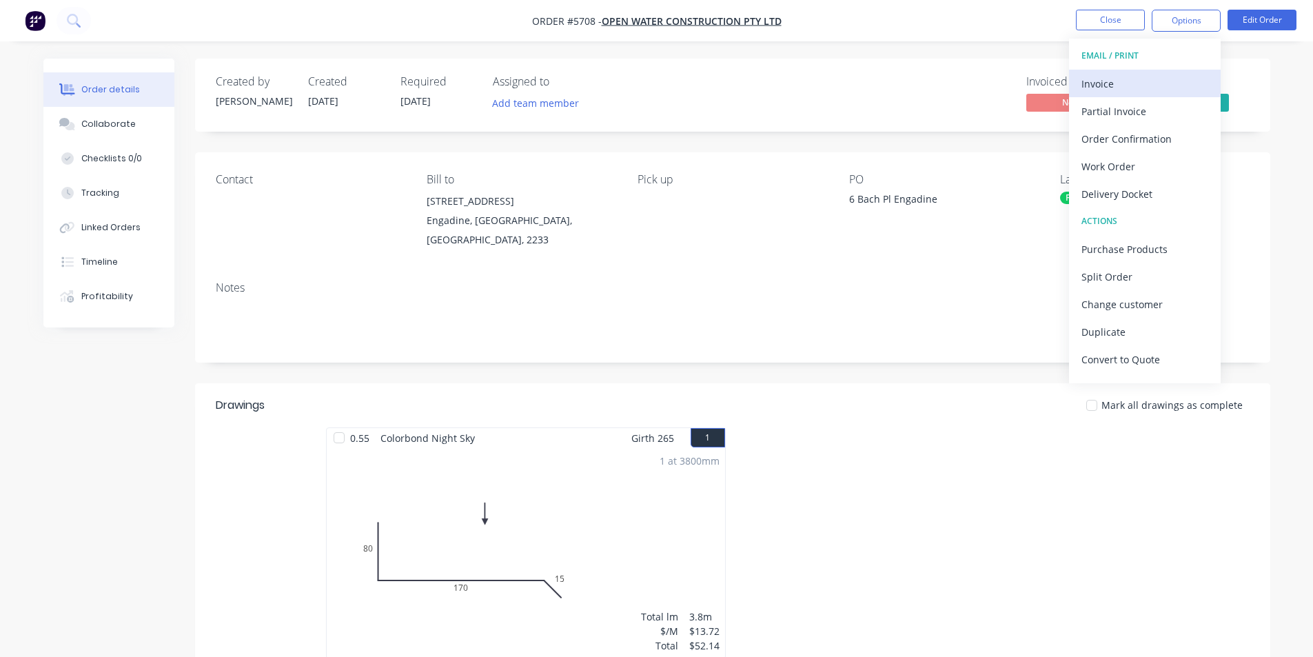
click at [1112, 71] on button "Invoice" at bounding box center [1145, 84] width 152 height 28
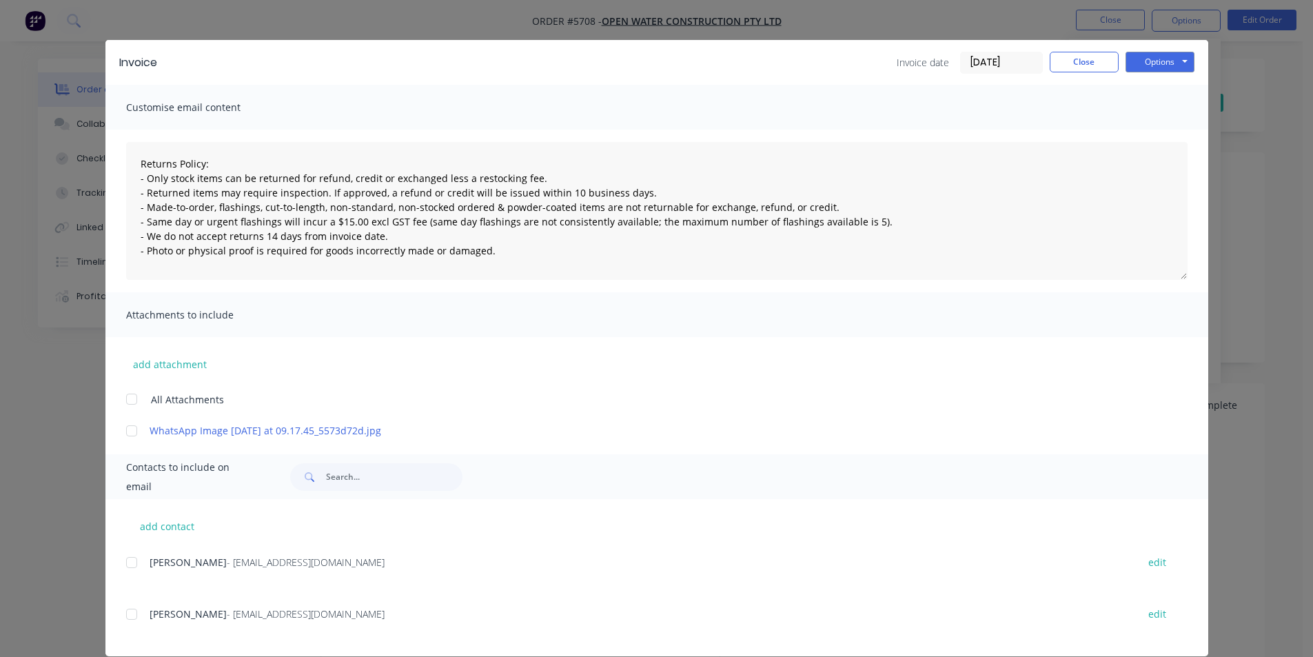
scroll to position [34, 0]
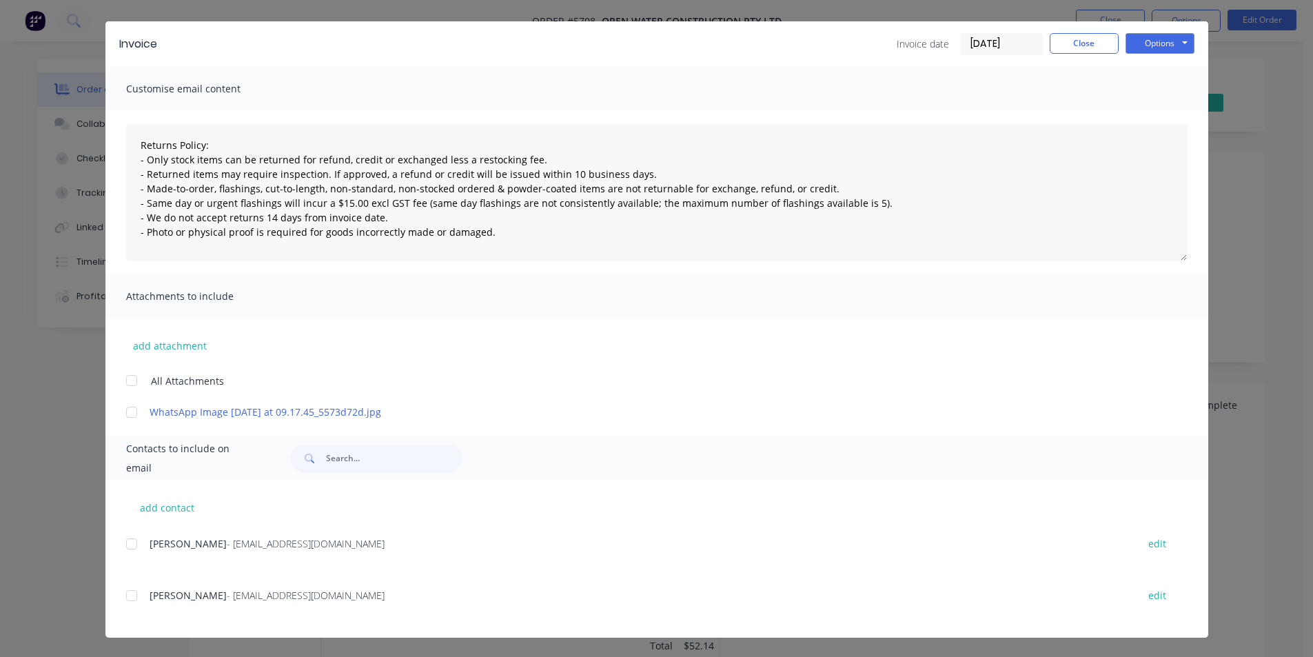
click at [123, 549] on div at bounding box center [132, 544] width 28 height 28
click at [1164, 42] on button "Options" at bounding box center [1160, 43] width 69 height 21
click at [1160, 113] on button "Email" at bounding box center [1170, 113] width 88 height 23
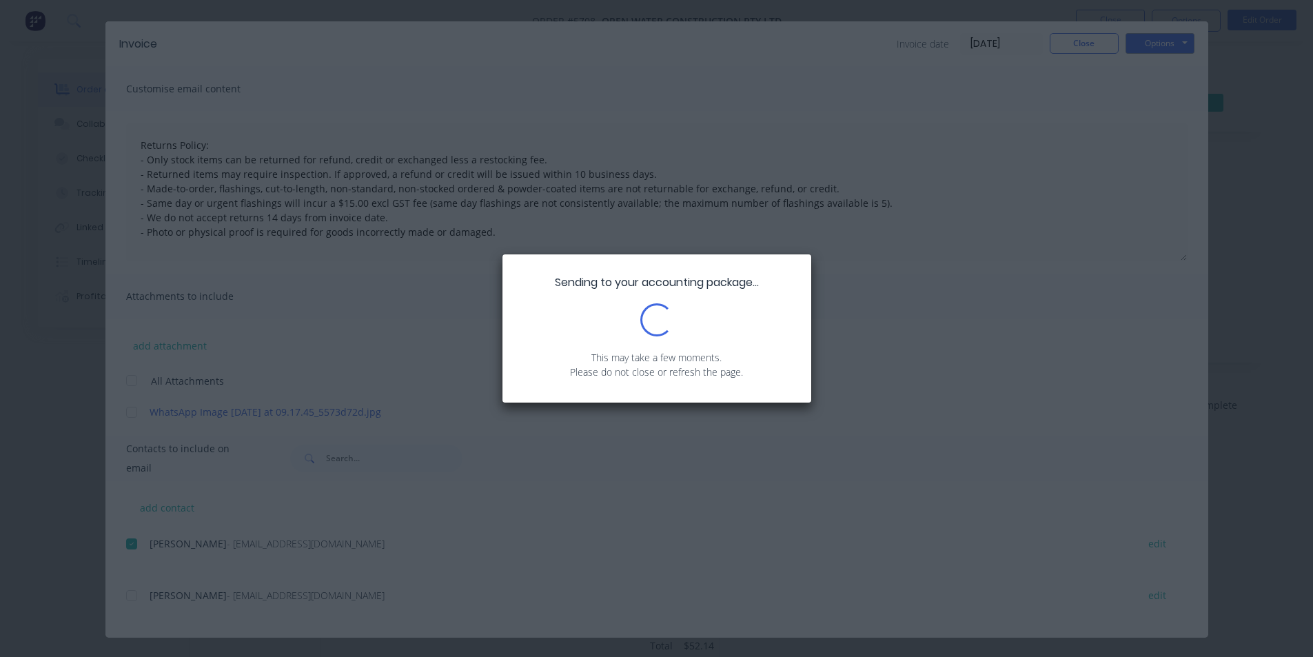
scroll to position [0, 0]
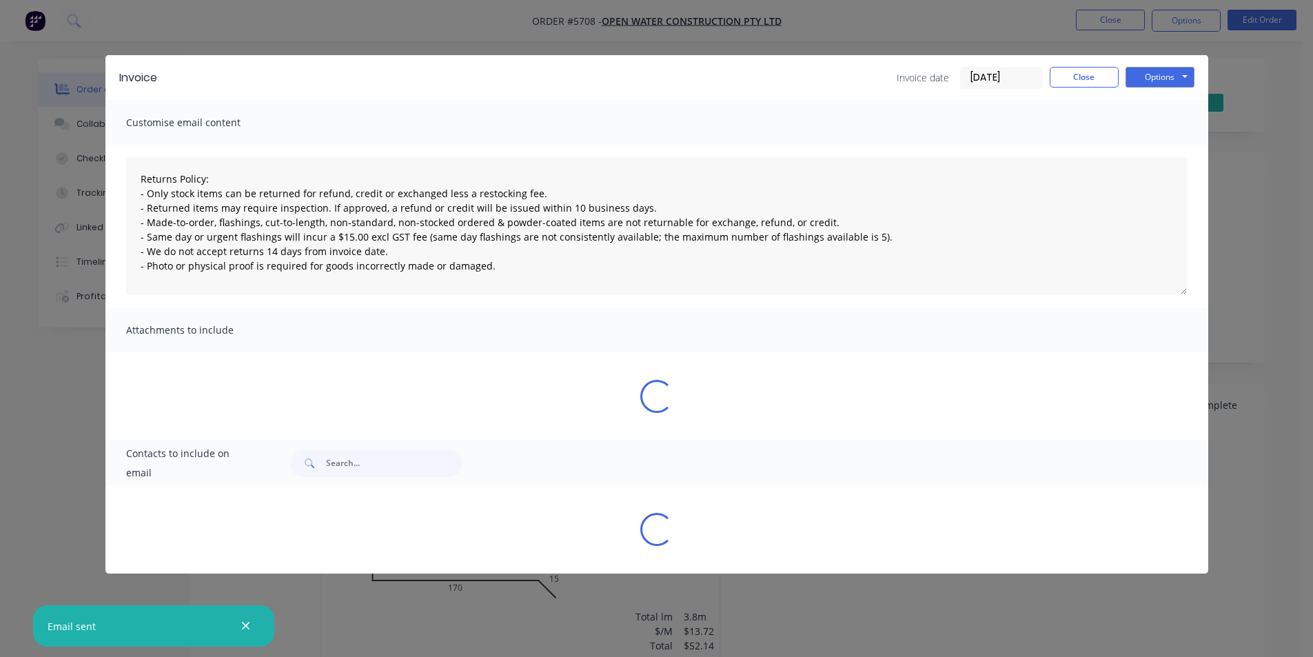
type textarea "Returns Policy: - Only stock items can be returned for refund, credit or exchan…"
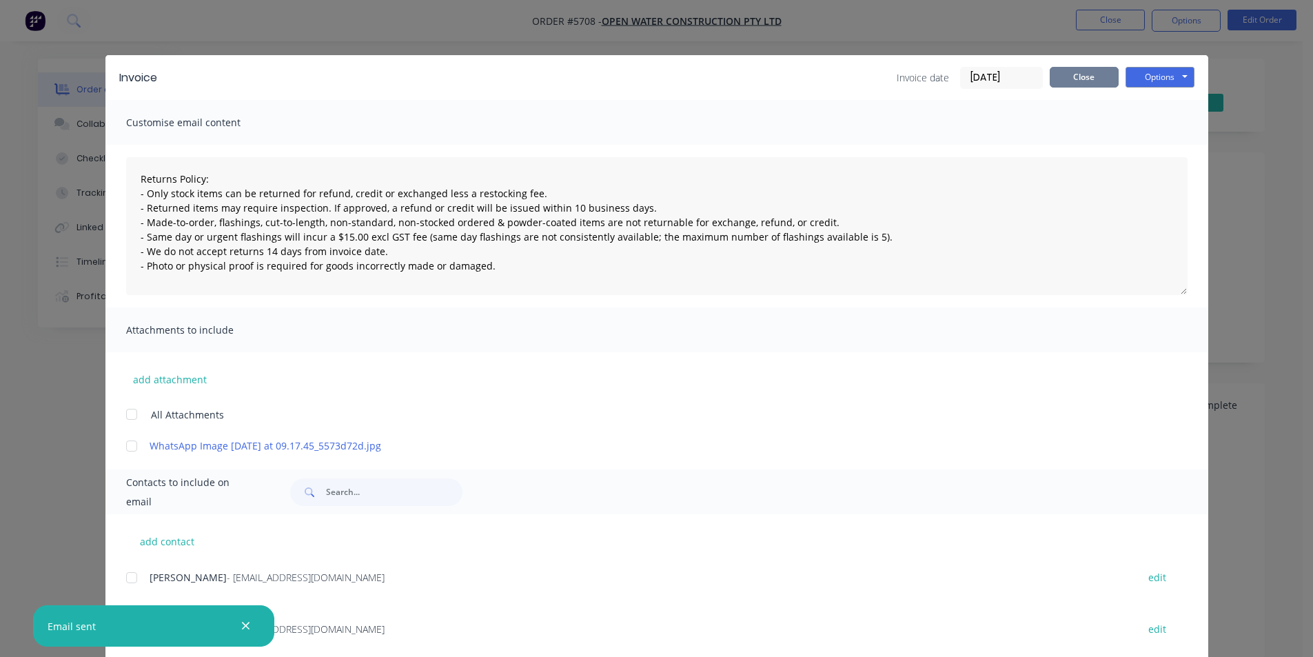
drag, startPoint x: 1065, startPoint y: 92, endPoint x: 1072, endPoint y: 83, distance: 11.3
click at [1066, 90] on div "Invoice Invoice date [DATE] Close Options Preview Print Email" at bounding box center [656, 77] width 1103 height 45
drag, startPoint x: 1084, startPoint y: 79, endPoint x: 1126, endPoint y: 27, distance: 66.8
click at [1086, 79] on button "Close" at bounding box center [1084, 77] width 69 height 21
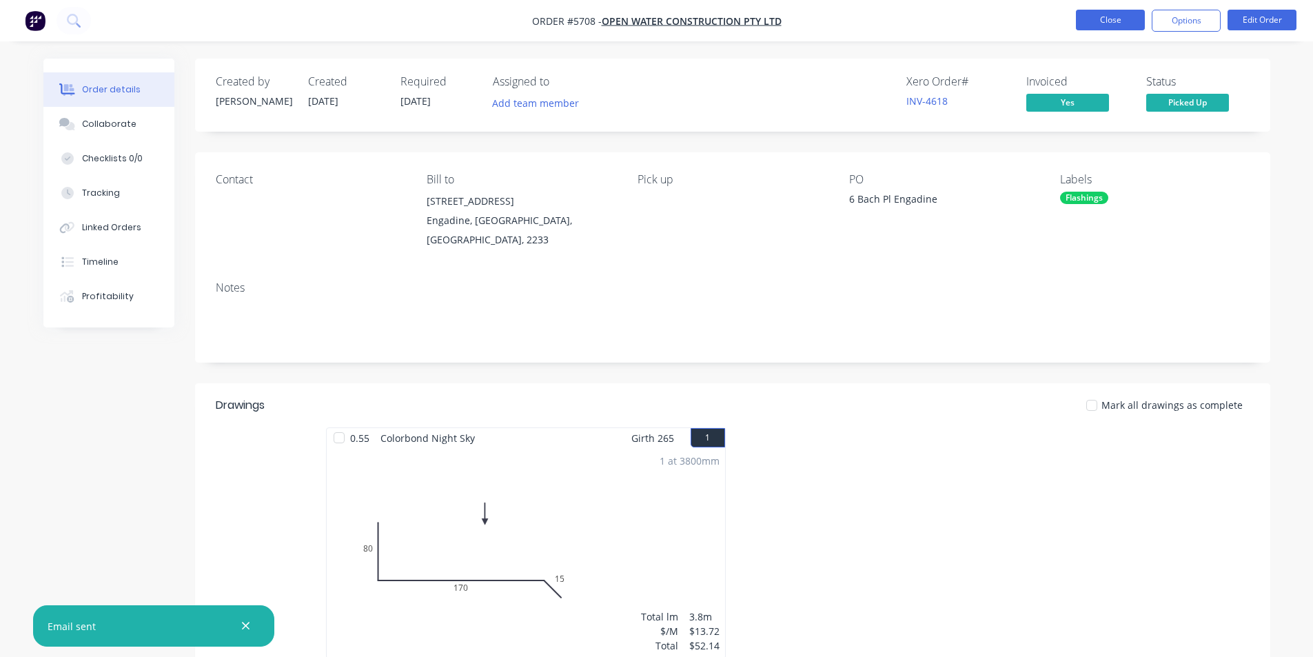
click at [1129, 17] on button "Close" at bounding box center [1110, 20] width 69 height 21
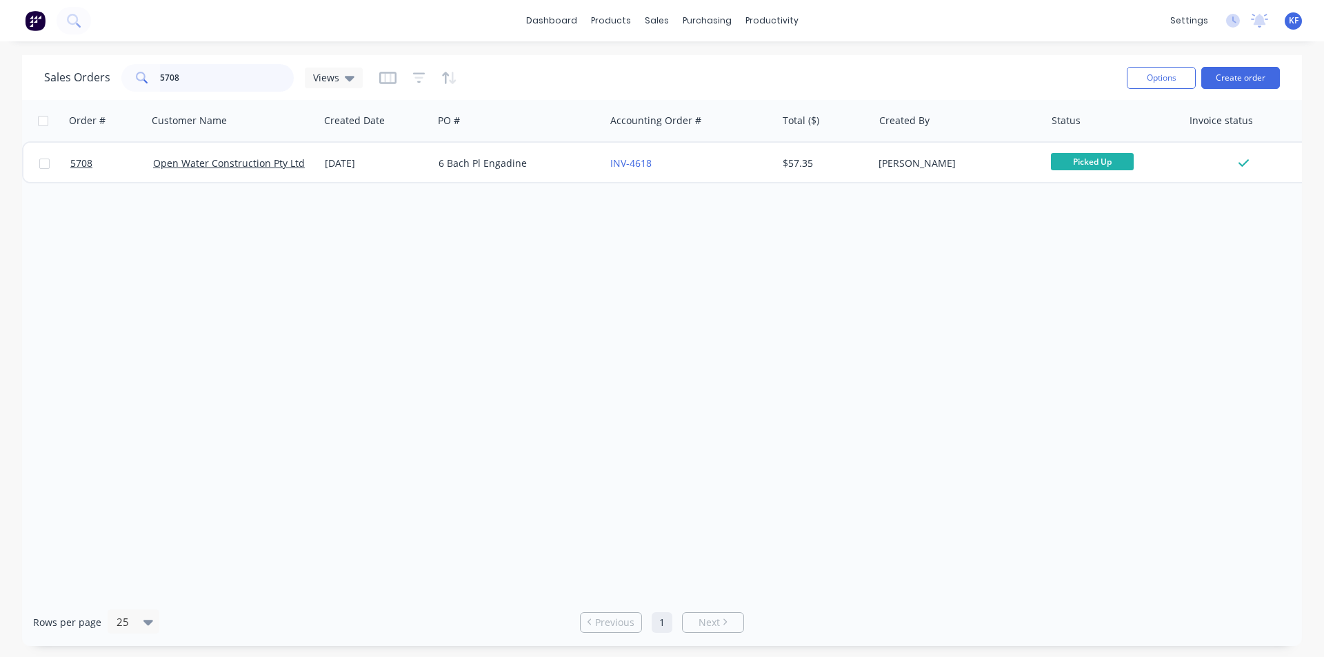
click at [177, 70] on input "5708" at bounding box center [227, 78] width 134 height 28
drag, startPoint x: 160, startPoint y: 75, endPoint x: 113, endPoint y: 72, distance: 47.0
click at [122, 72] on div "5708" at bounding box center [207, 78] width 172 height 28
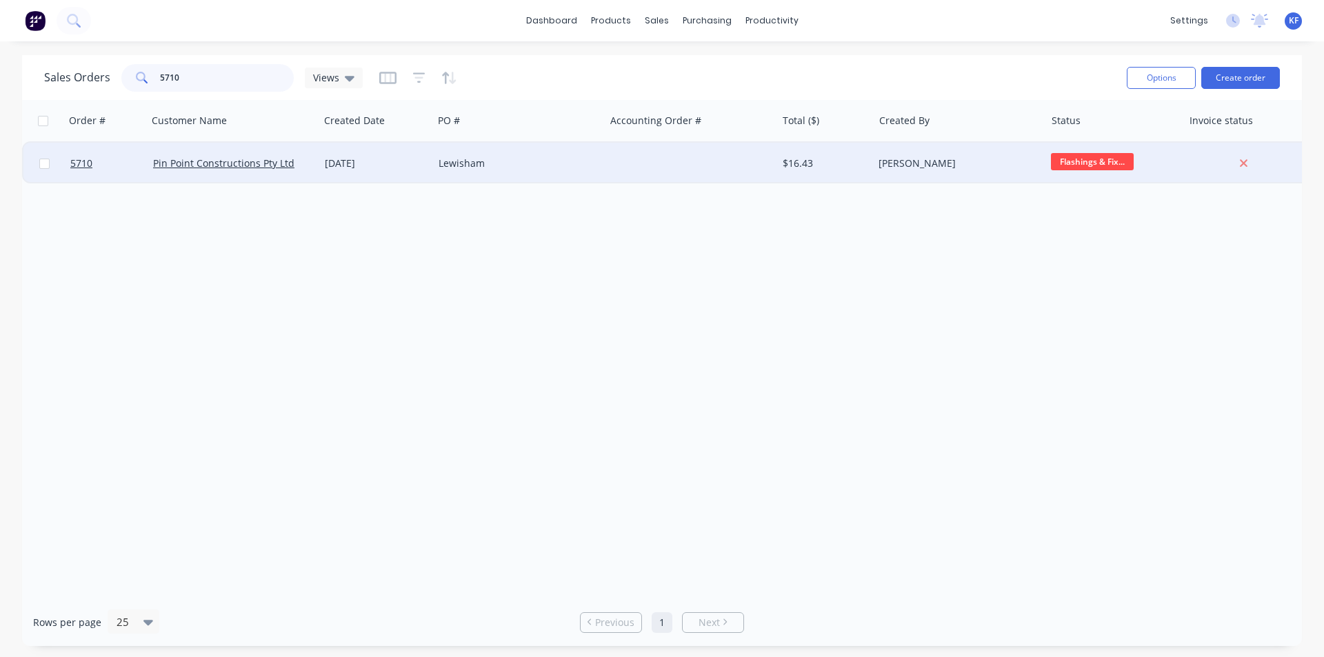
type input "5710"
click at [776, 163] on div "5710 Pin Point Constructions Pty Ltd [DATE] [GEOGRAPHIC_DATA] $16.43 [PERSON_NA…" at bounding box center [666, 164] width 1286 height 42
click at [592, 164] on div "Lewisham" at bounding box center [518, 163] width 161 height 14
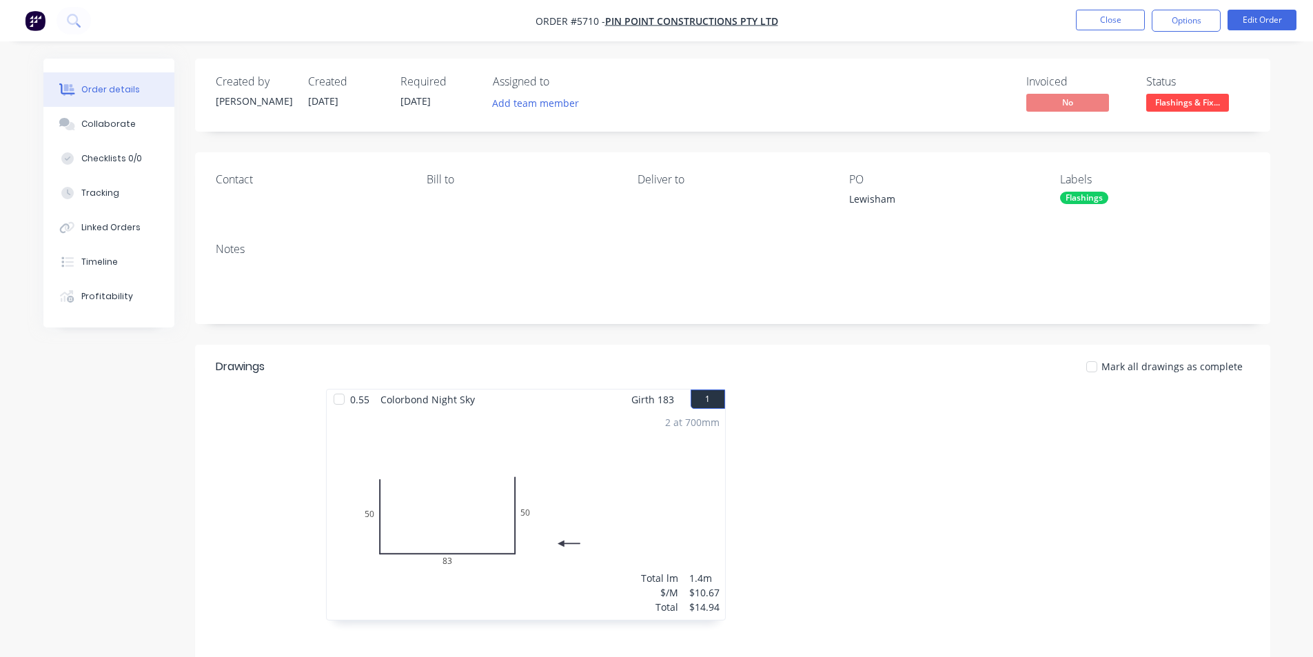
click at [1171, 112] on button "Flashings & Fix..." at bounding box center [1187, 104] width 83 height 21
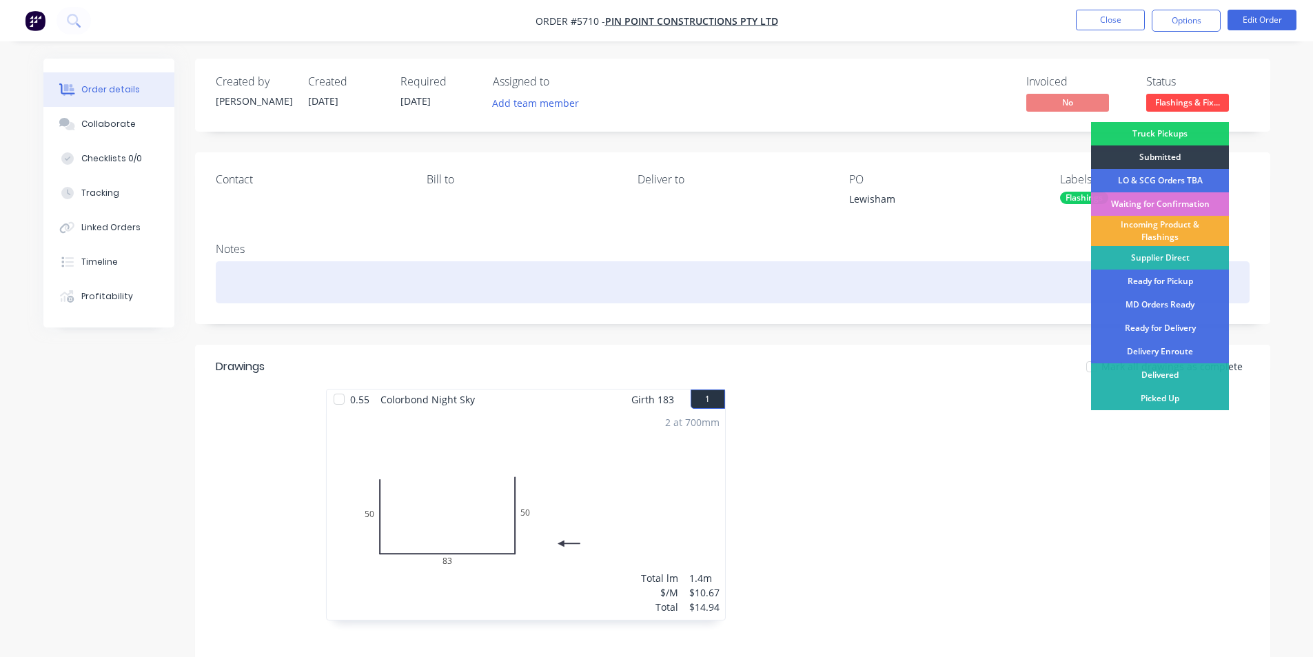
click at [1166, 282] on div "Ready for Pickup" at bounding box center [1160, 281] width 138 height 23
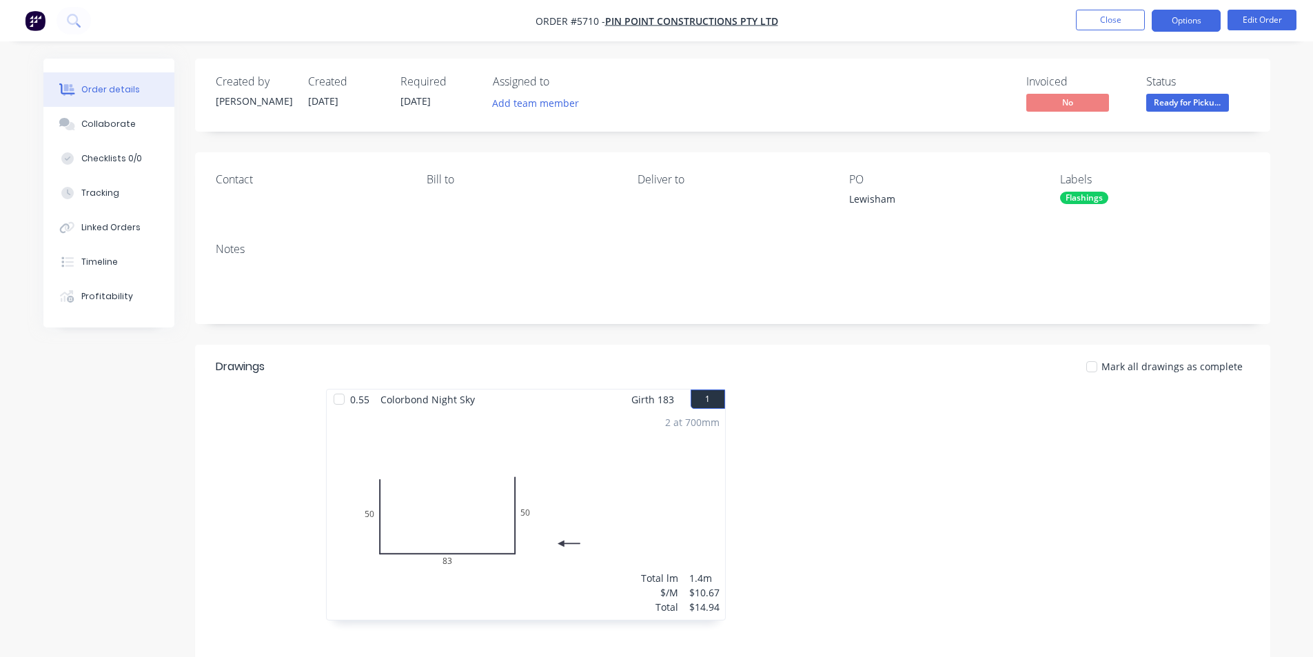
click at [1189, 26] on button "Options" at bounding box center [1186, 21] width 69 height 22
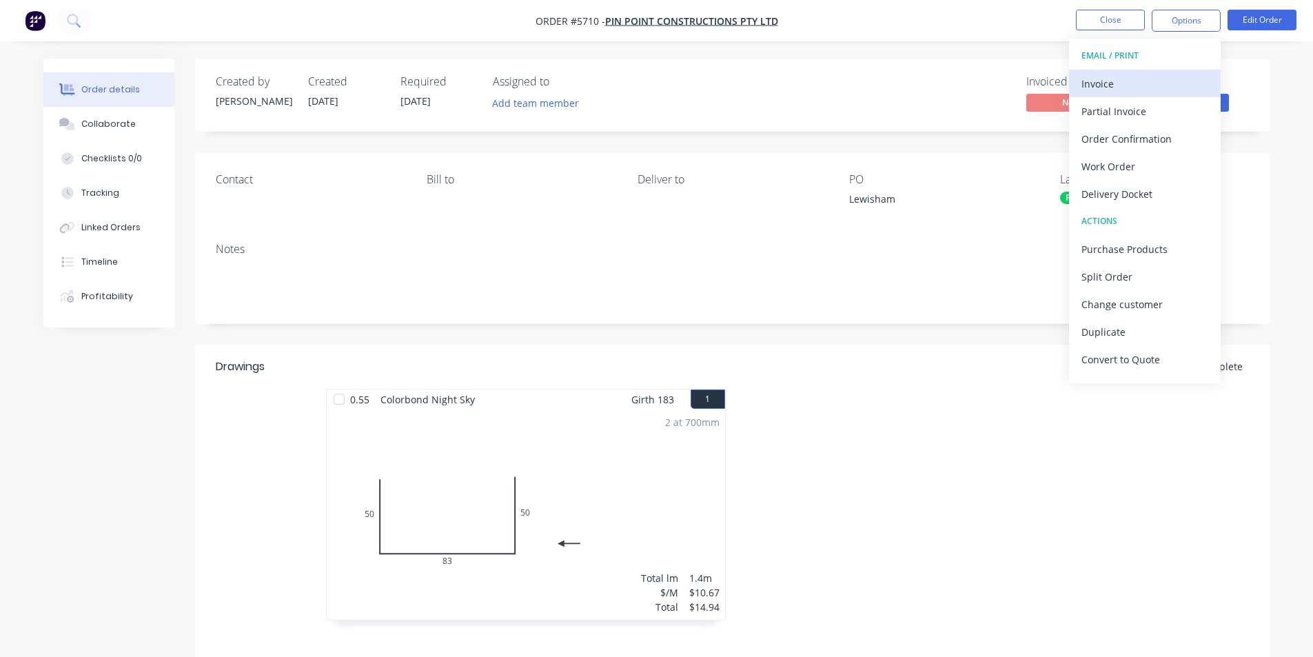
click at [1144, 78] on div "Invoice" at bounding box center [1145, 84] width 127 height 20
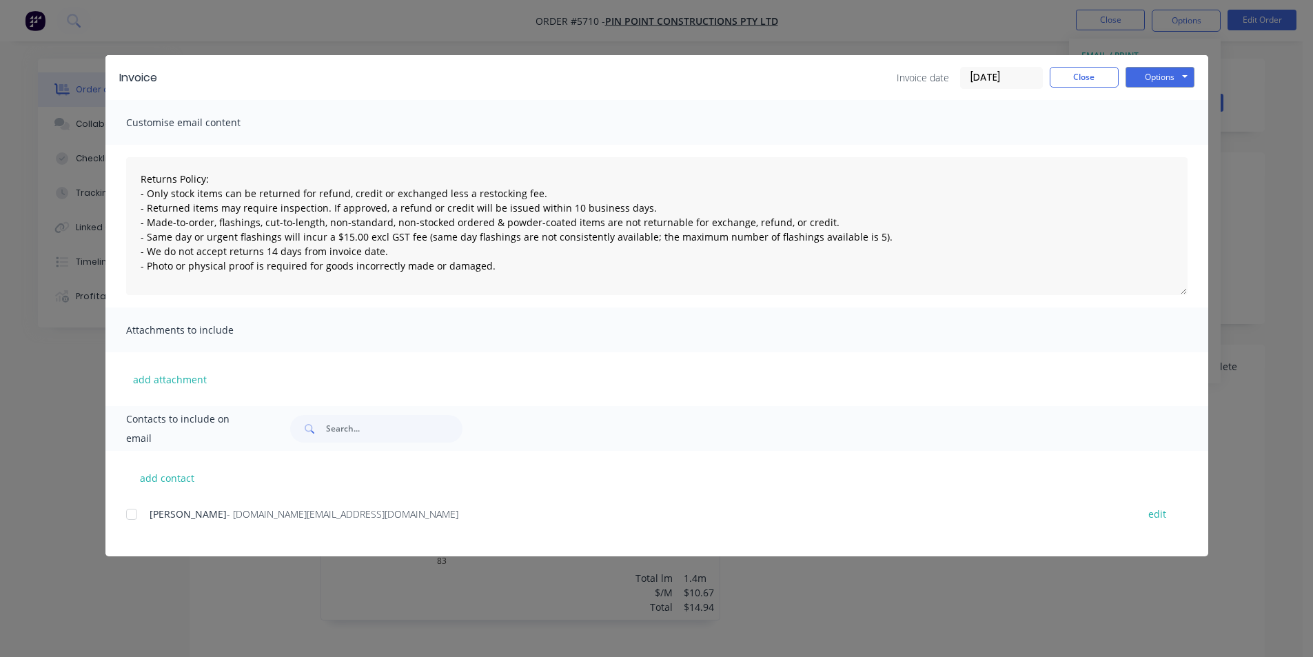
click at [148, 518] on div "Andrew - [DOMAIN_NAME][EMAIL_ADDRESS][DOMAIN_NAME] edit" at bounding box center [667, 514] width 1082 height 19
click at [136, 516] on div at bounding box center [132, 514] width 28 height 28
click at [1166, 83] on button "Options" at bounding box center [1160, 77] width 69 height 21
click at [1171, 153] on button "Email" at bounding box center [1170, 147] width 88 height 23
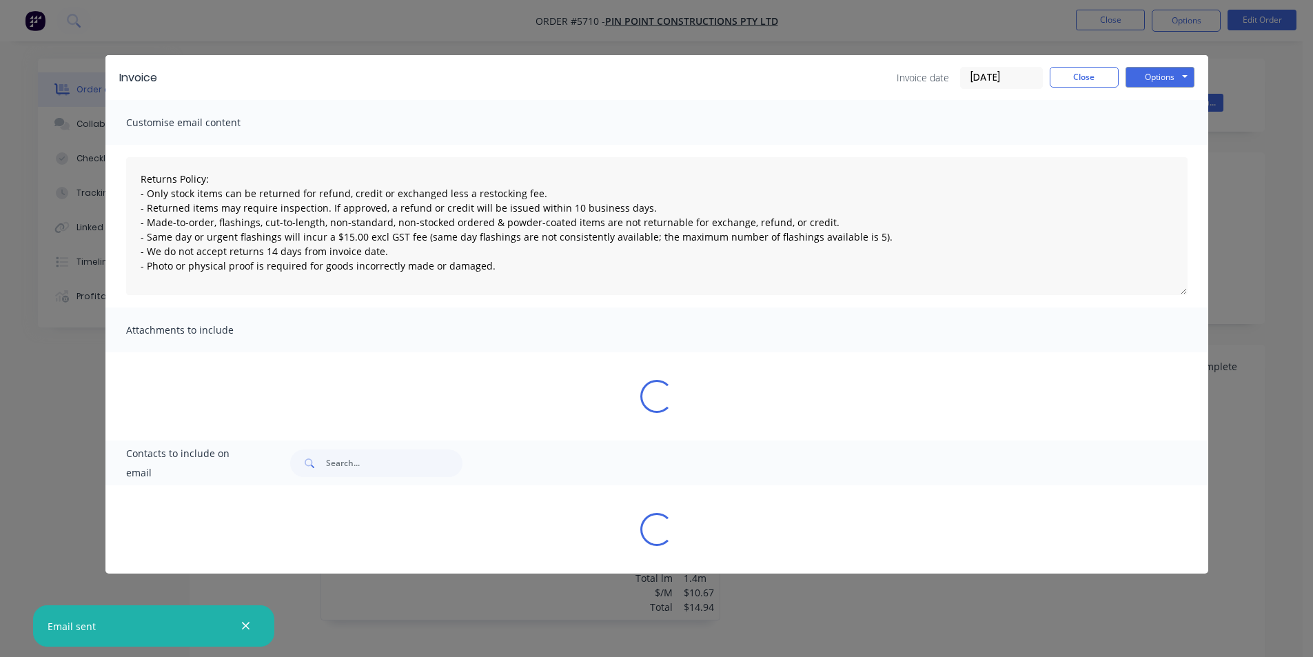
type textarea "Returns Policy: - Only stock items can be returned for refund, credit or exchan…"
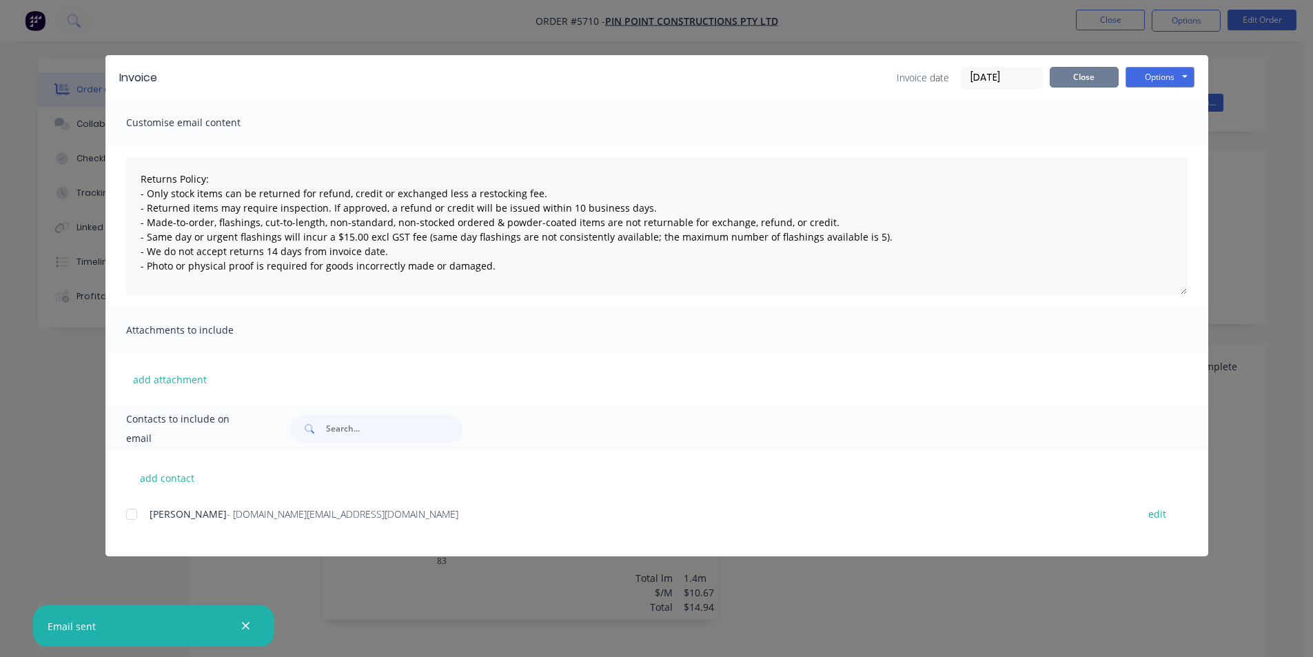
drag, startPoint x: 1069, startPoint y: 70, endPoint x: 1001, endPoint y: 74, distance: 68.4
click at [1067, 70] on button "Close" at bounding box center [1084, 77] width 69 height 21
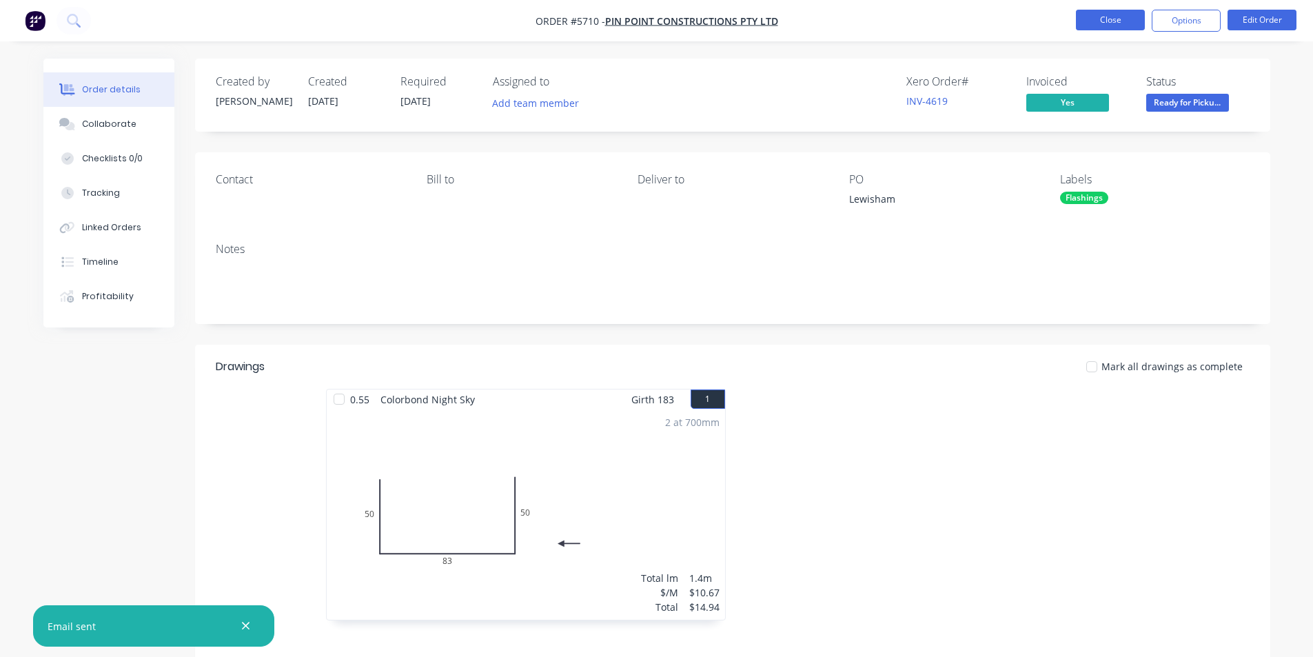
click at [1136, 25] on button "Close" at bounding box center [1110, 20] width 69 height 21
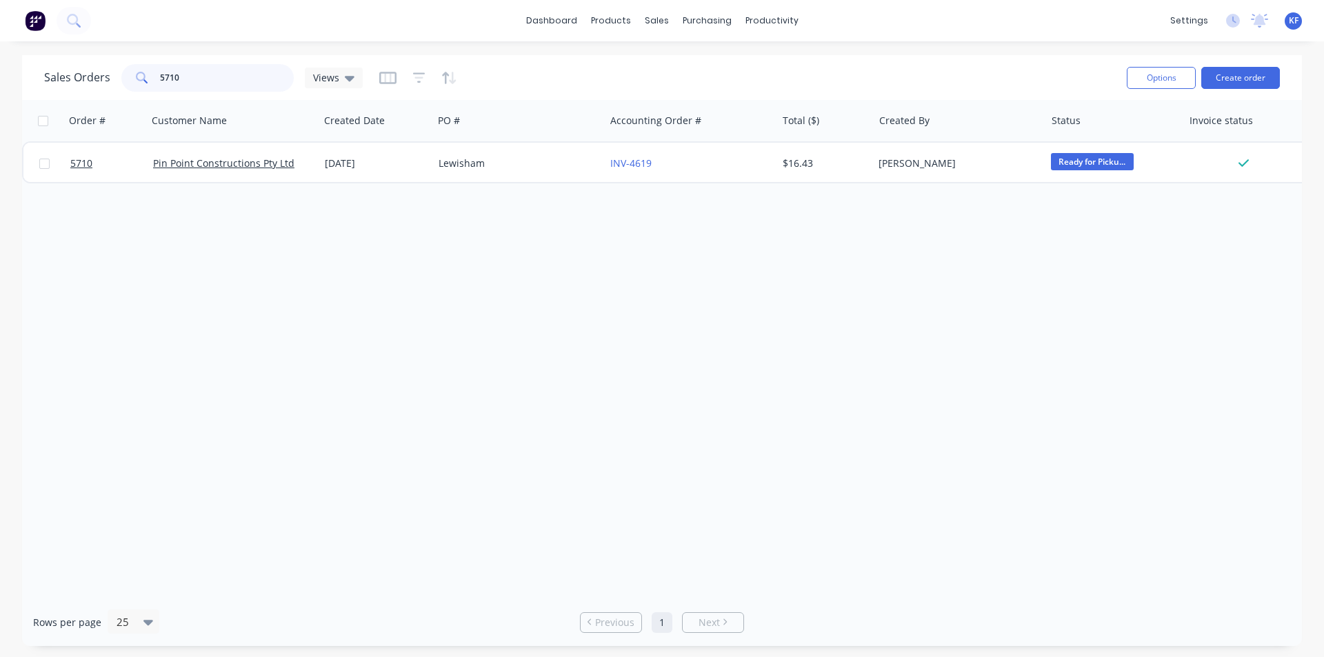
drag, startPoint x: 179, startPoint y: 76, endPoint x: 70, endPoint y: 75, distance: 108.2
click at [77, 77] on div "Sales Orders 5710 Views" at bounding box center [203, 78] width 318 height 28
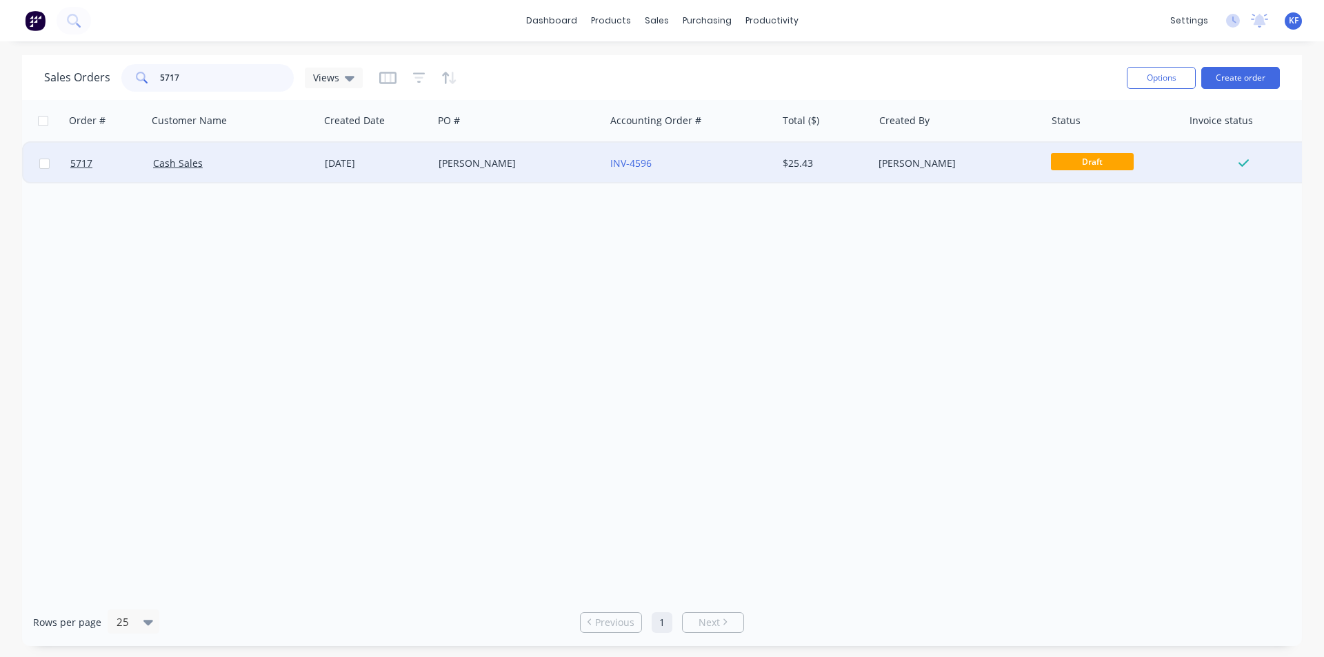
type input "5717"
click at [653, 170] on div "INV-4596" at bounding box center [691, 163] width 172 height 41
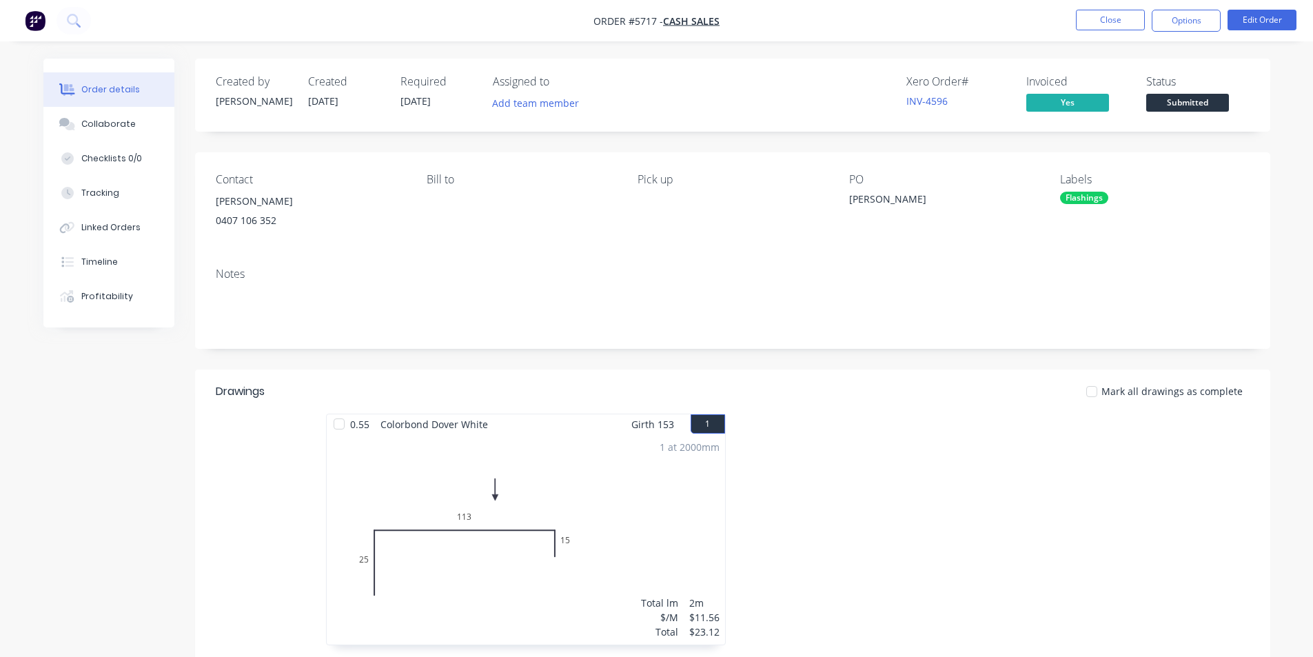
click at [1196, 103] on span "Submitted" at bounding box center [1187, 102] width 83 height 17
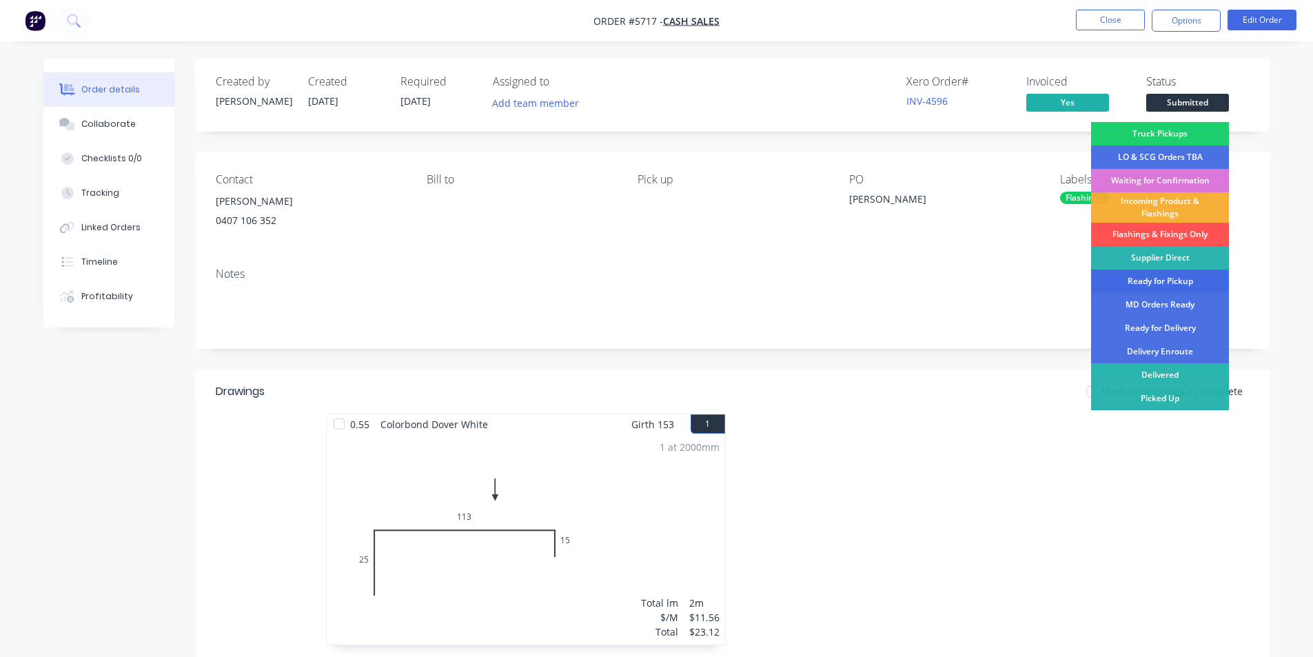
click at [1156, 284] on div "Ready for Pickup" at bounding box center [1160, 281] width 138 height 23
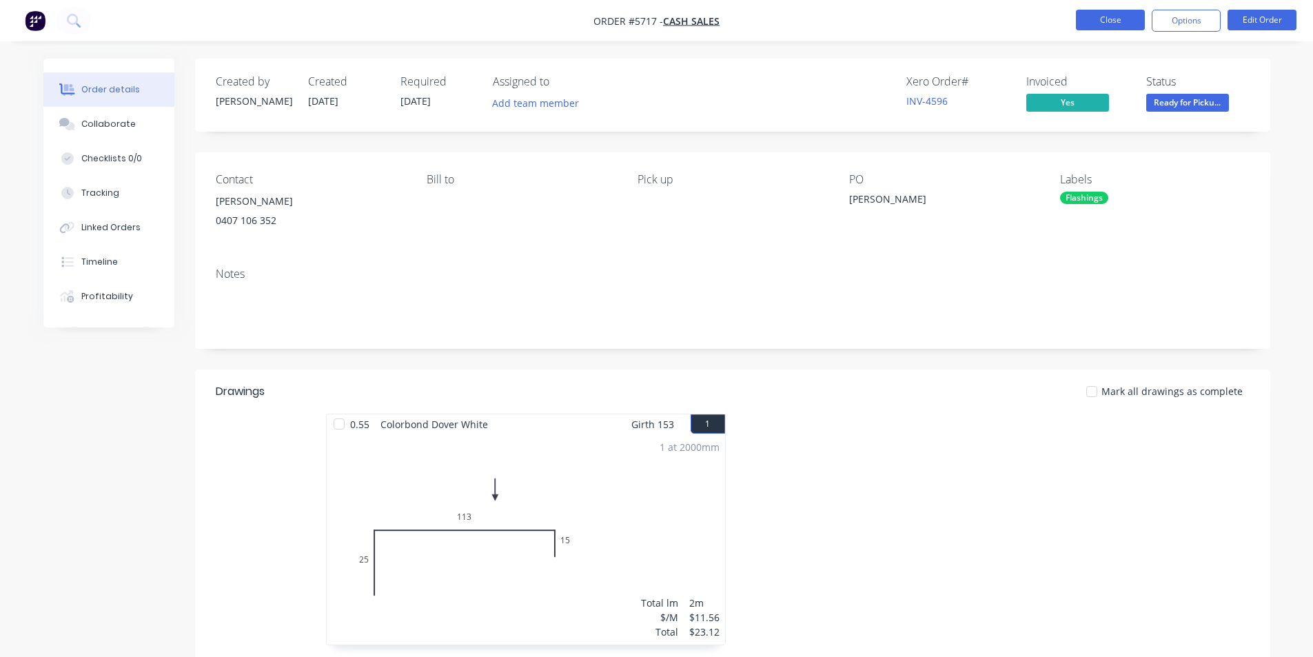
click at [1106, 23] on button "Close" at bounding box center [1110, 20] width 69 height 21
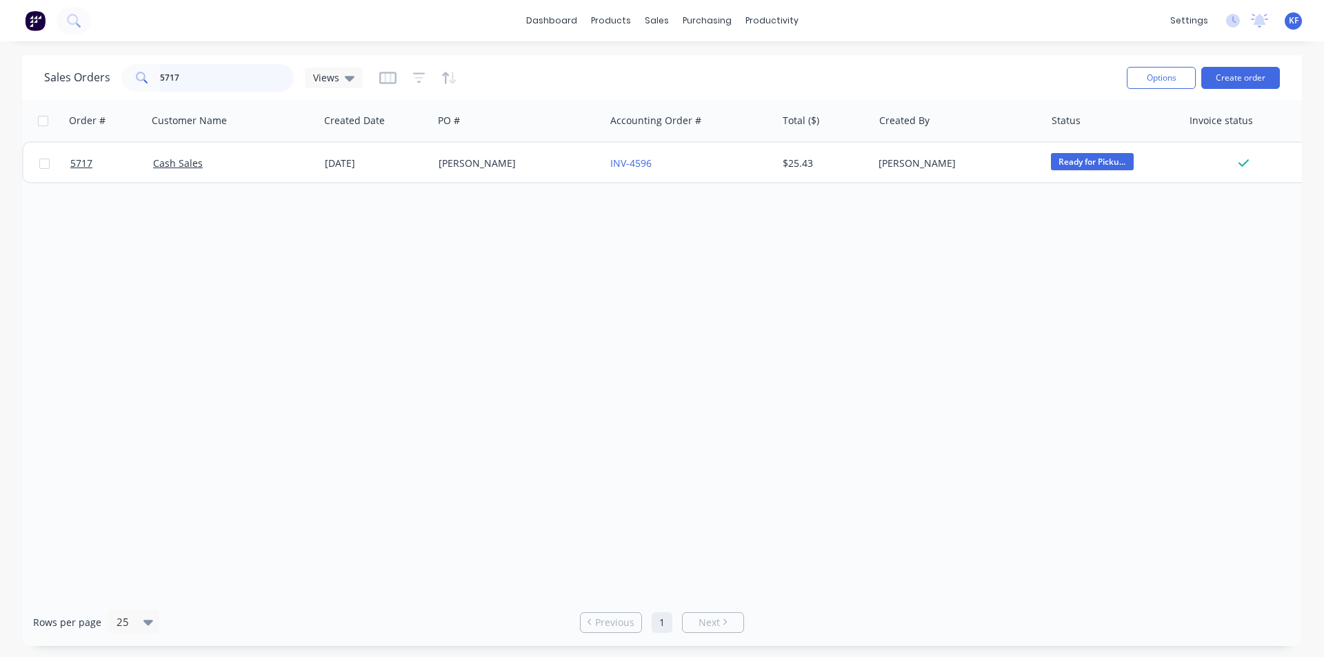
drag, startPoint x: 193, startPoint y: 76, endPoint x: 61, endPoint y: 79, distance: 131.7
click at [83, 89] on div "Sales Orders 5717 Views" at bounding box center [203, 78] width 318 height 28
type input "4"
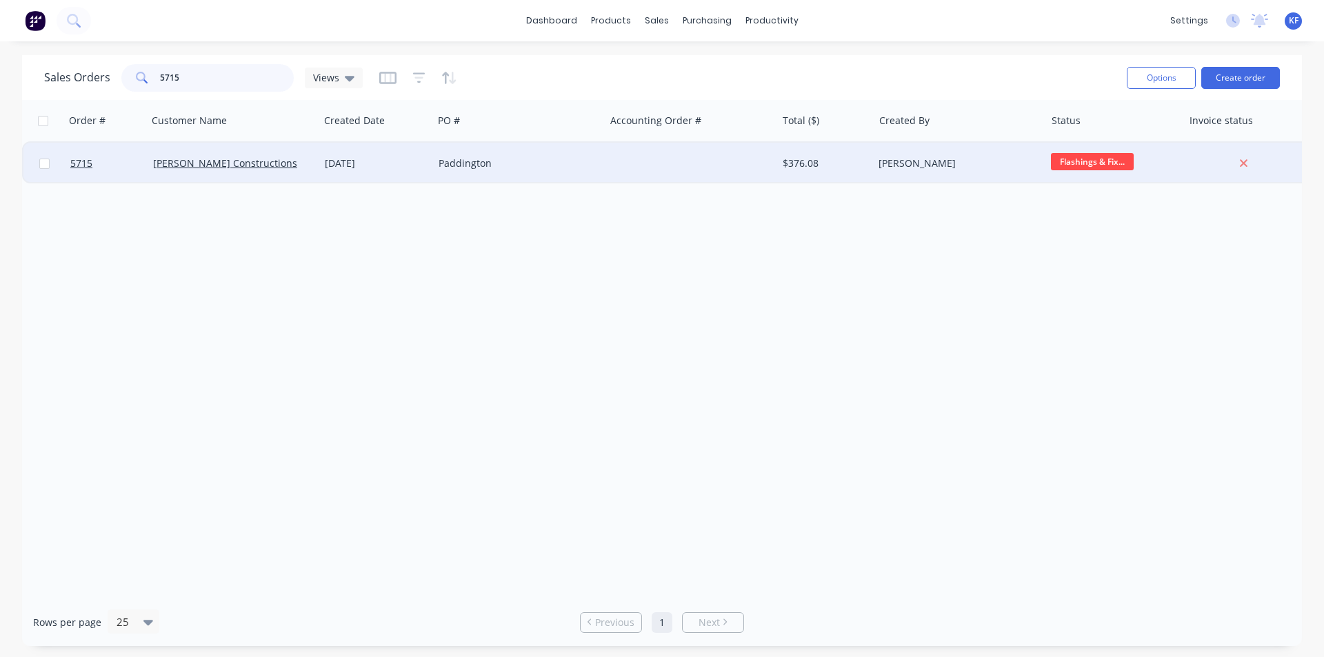
type input "5715"
click at [563, 143] on div "Paddington" at bounding box center [519, 163] width 172 height 41
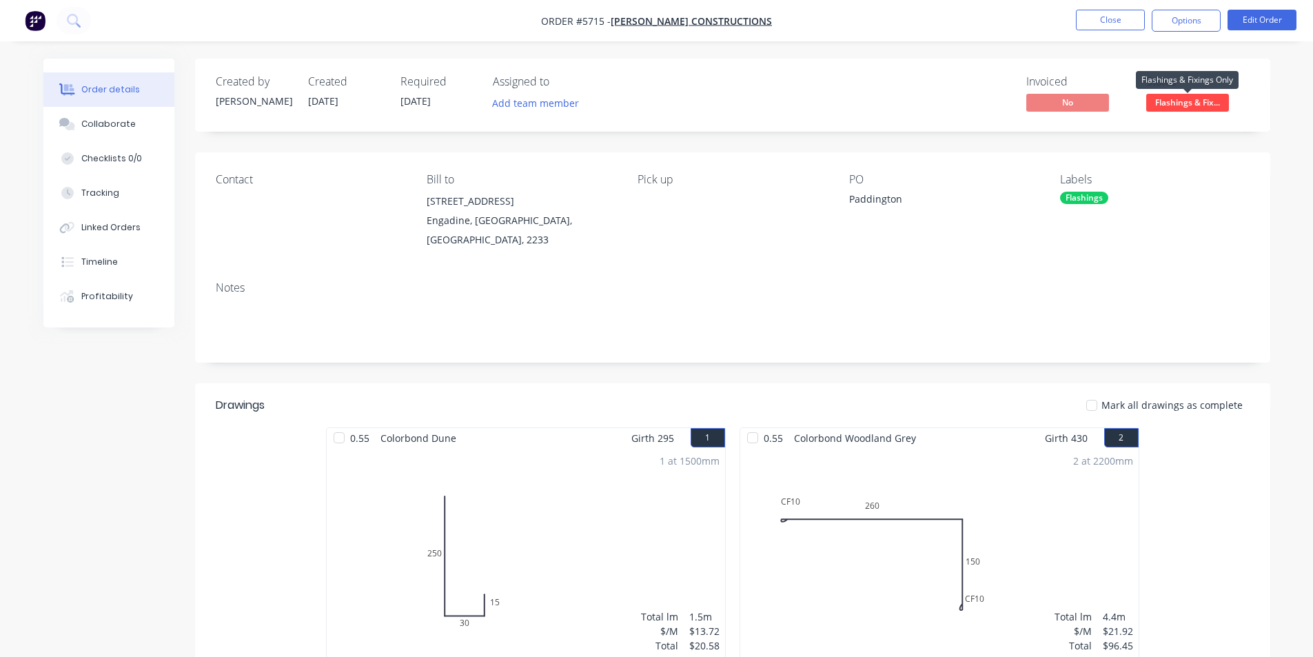
click at [1175, 104] on span "Flashings & Fix..." at bounding box center [1187, 102] width 83 height 17
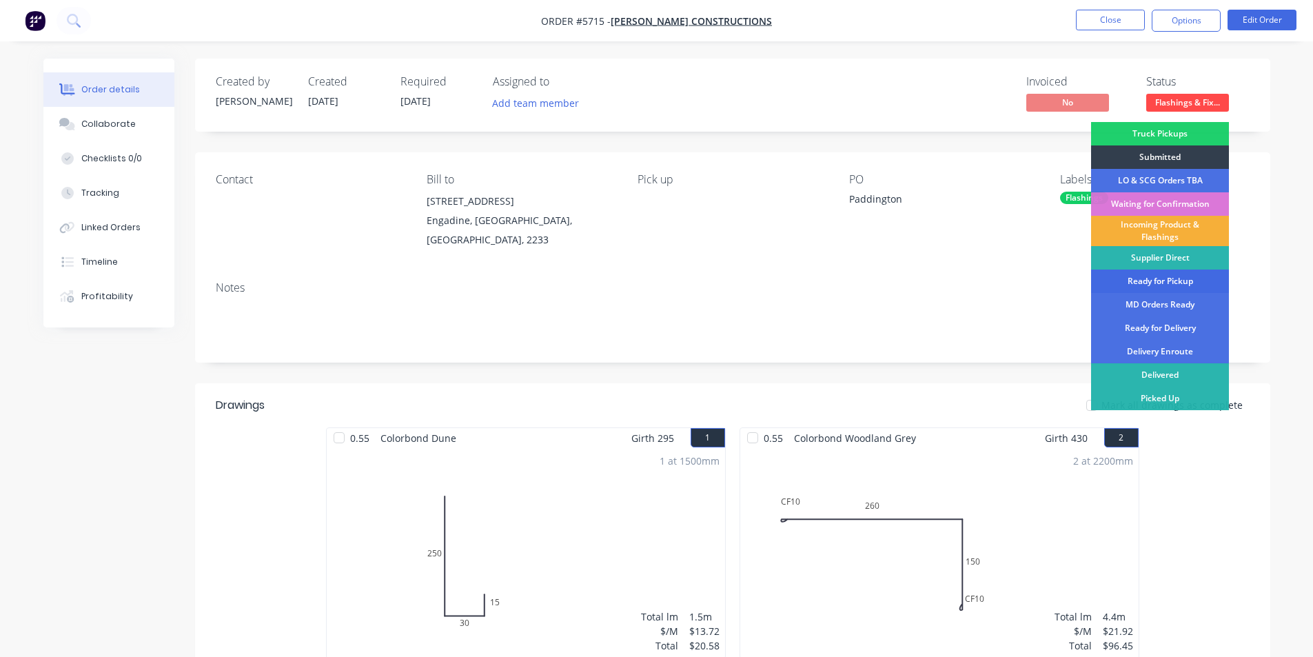
click at [1166, 285] on div "Ready for Pickup" at bounding box center [1160, 281] width 138 height 23
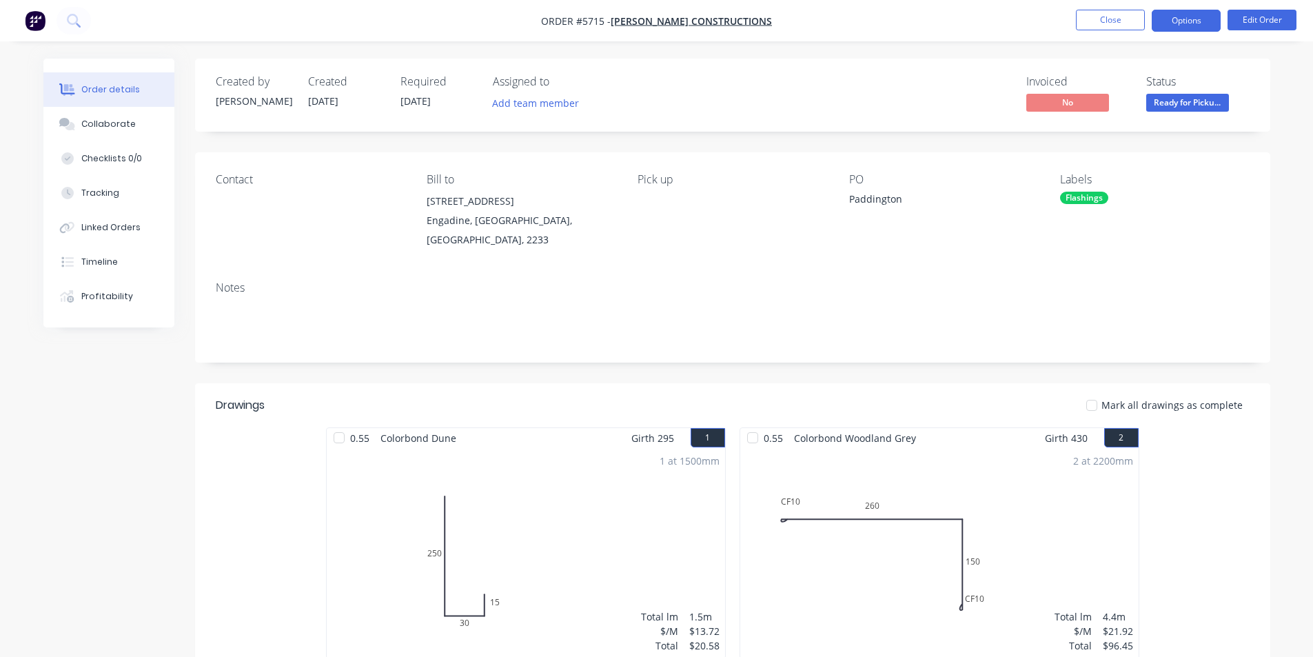
click at [1171, 29] on button "Options" at bounding box center [1186, 21] width 69 height 22
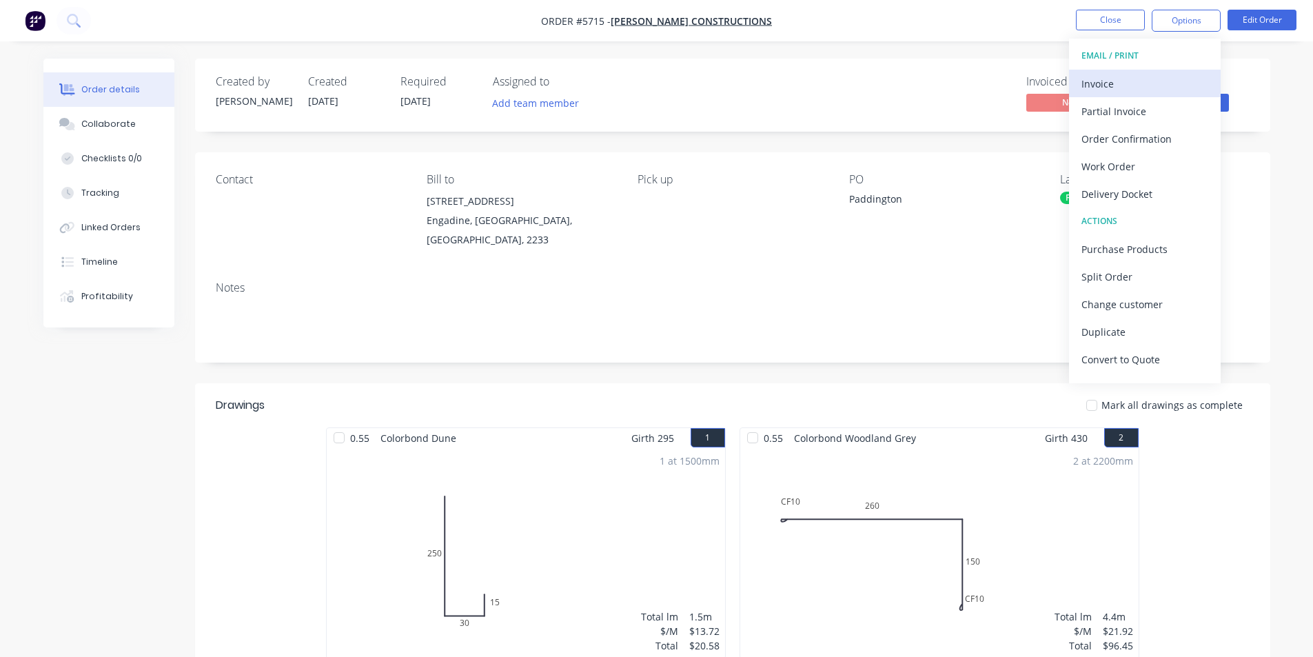
click at [1103, 80] on div "Invoice" at bounding box center [1145, 84] width 127 height 20
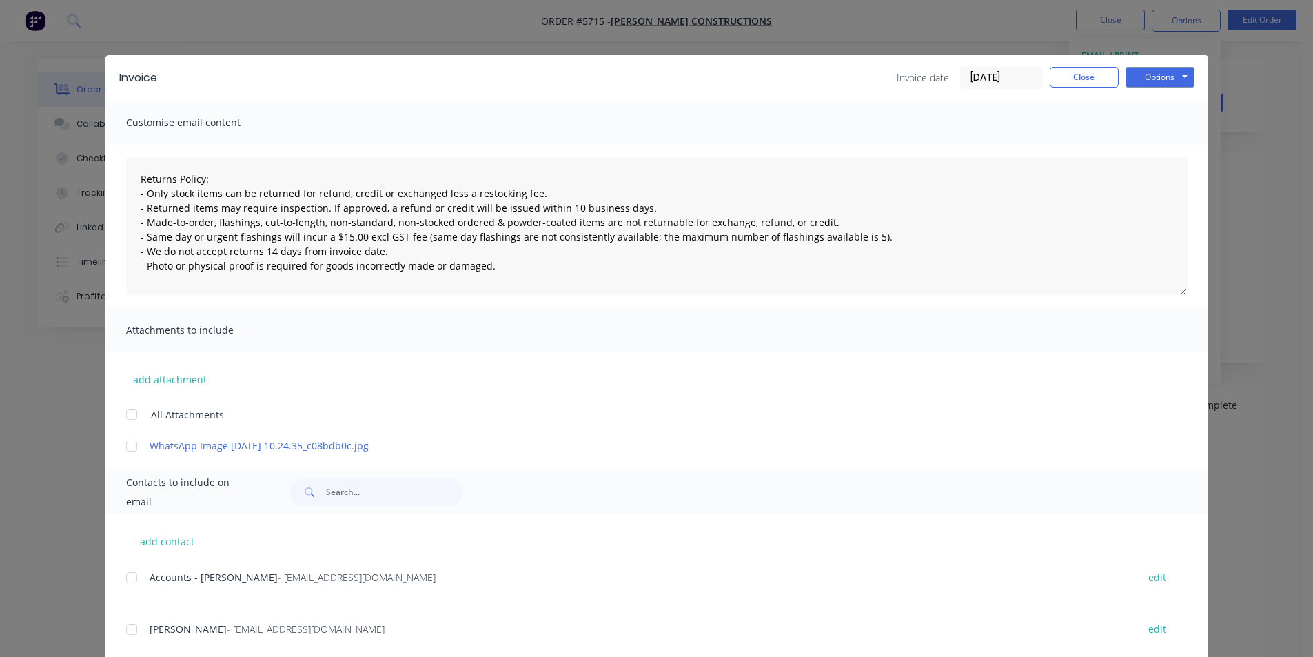
click at [127, 574] on div at bounding box center [132, 578] width 28 height 28
click at [1164, 85] on button "Options" at bounding box center [1160, 77] width 69 height 21
click at [1163, 138] on button "Email" at bounding box center [1170, 147] width 88 height 23
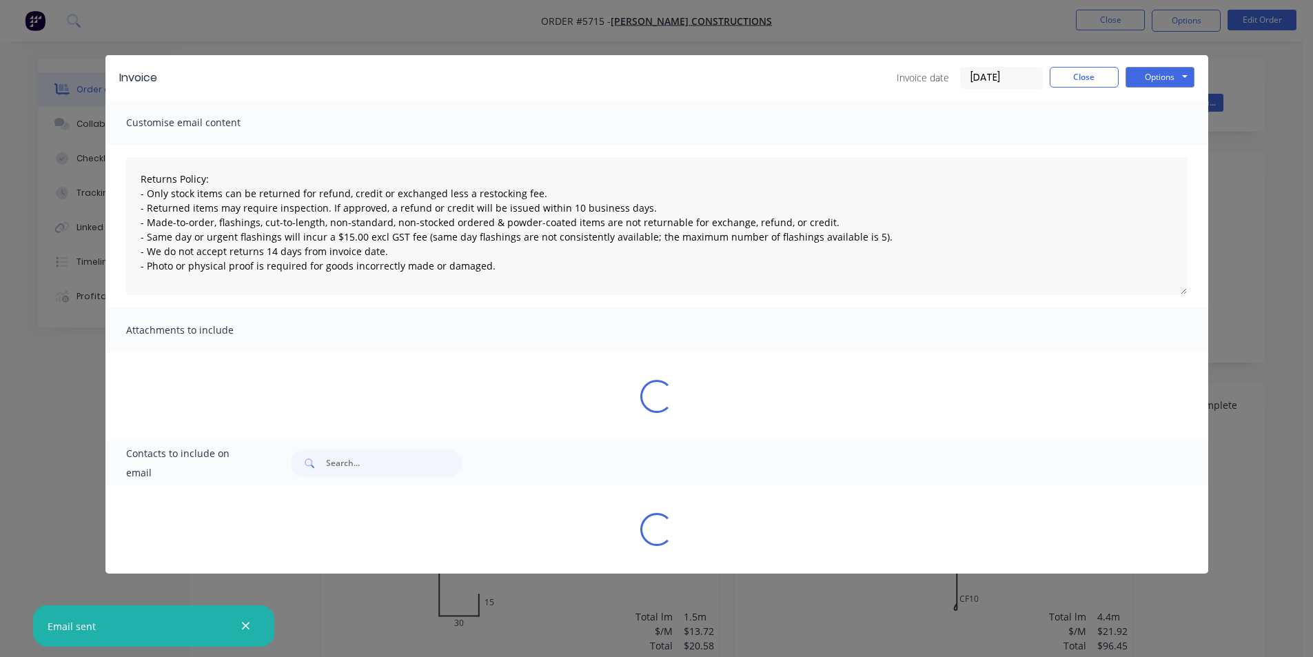
type textarea "Returns Policy: - Only stock items can be returned for refund, credit or exchan…"
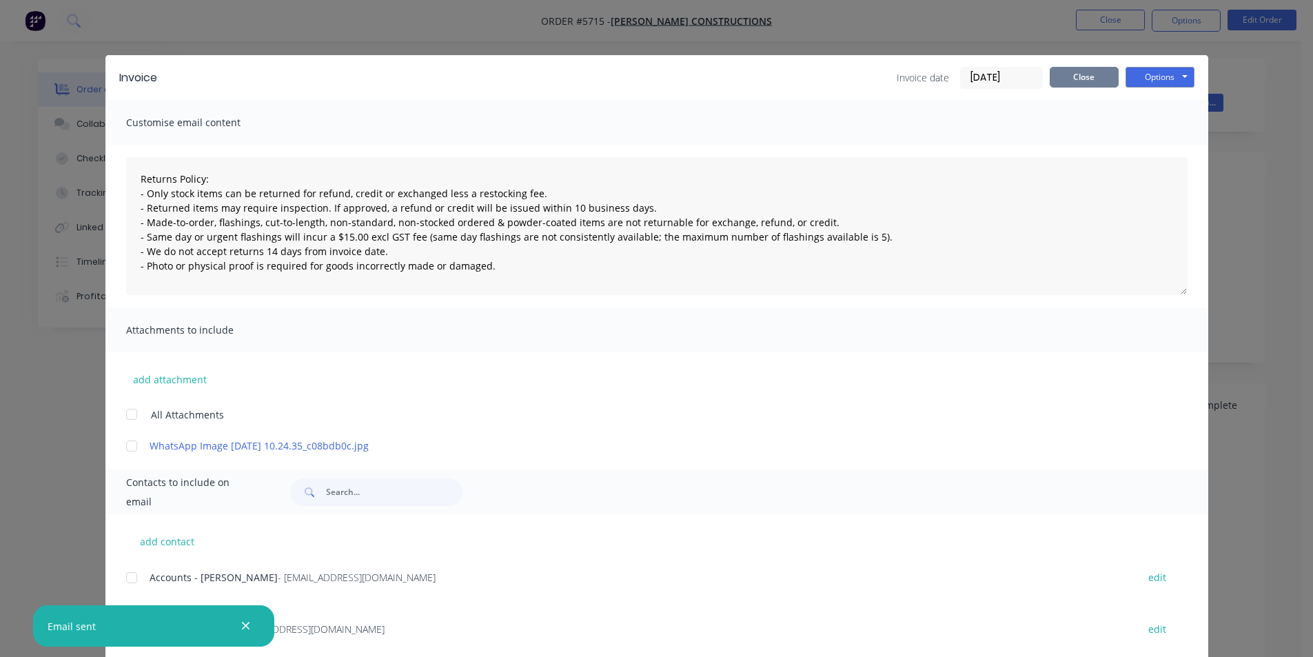
click at [1074, 83] on button "Close" at bounding box center [1084, 77] width 69 height 21
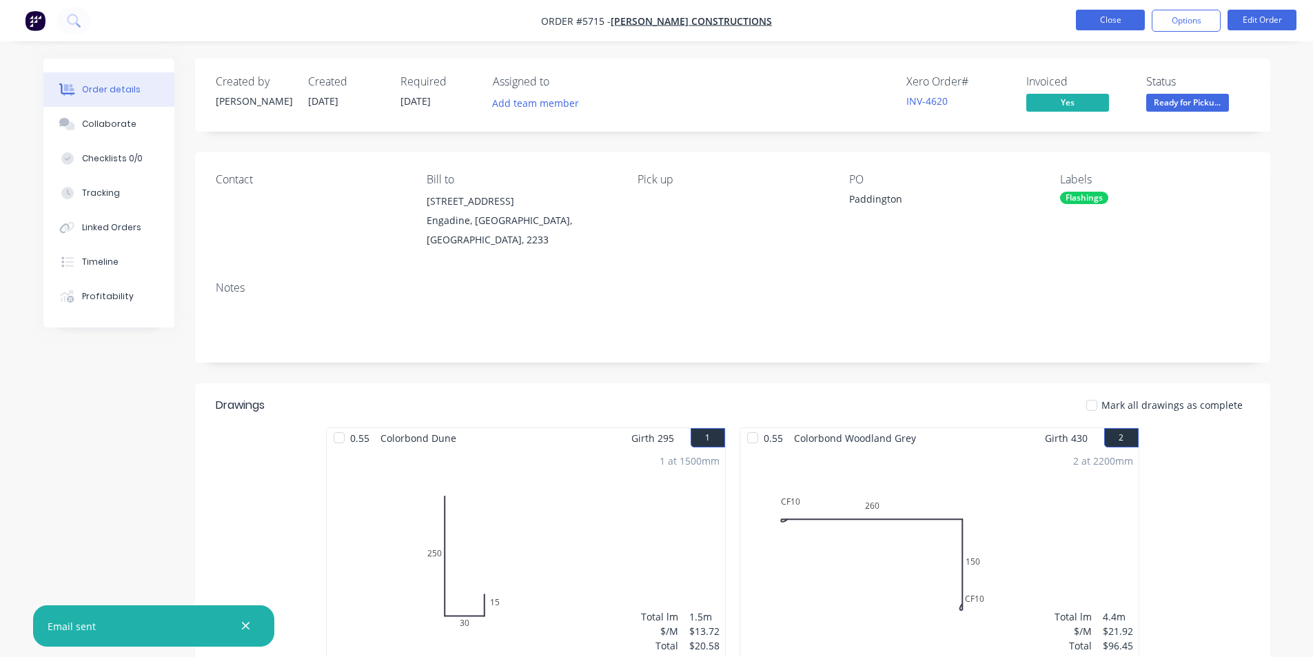
drag, startPoint x: 1124, startPoint y: 28, endPoint x: 1113, endPoint y: 25, distance: 11.4
click at [1113, 25] on button "Close" at bounding box center [1110, 20] width 69 height 21
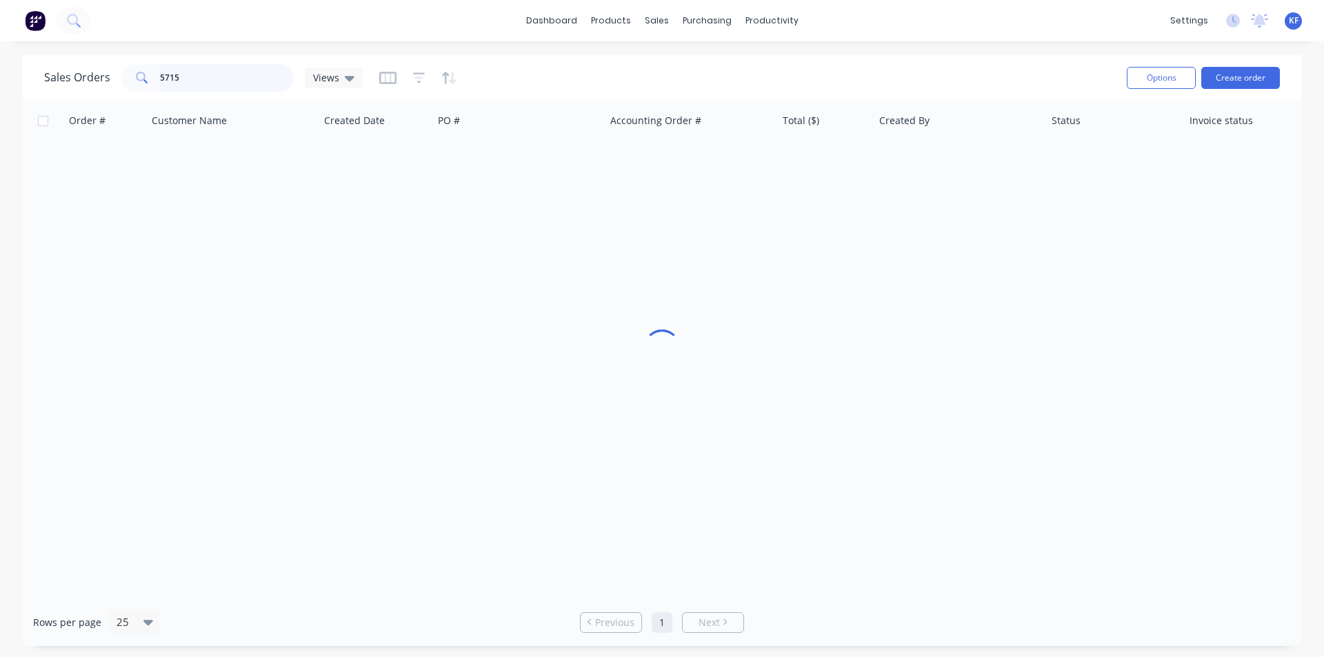
click at [130, 73] on div "5715" at bounding box center [207, 78] width 172 height 28
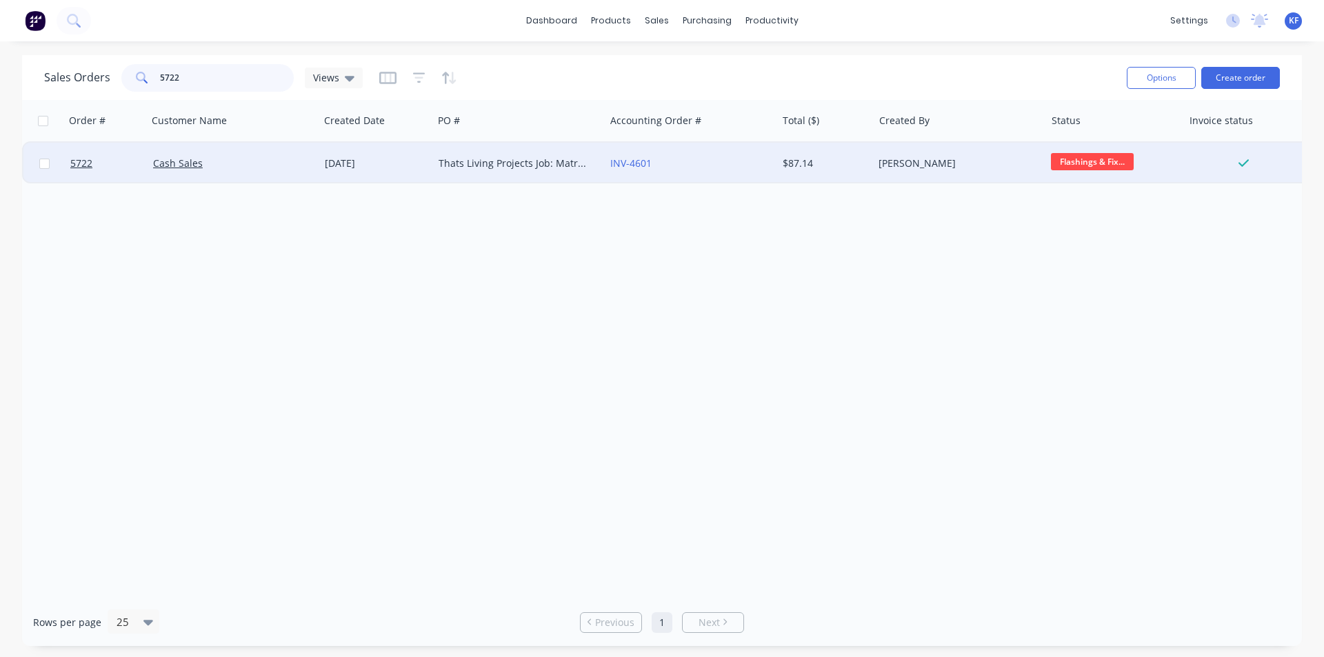
type input "5722"
click at [717, 172] on div "INV-4601" at bounding box center [691, 163] width 172 height 41
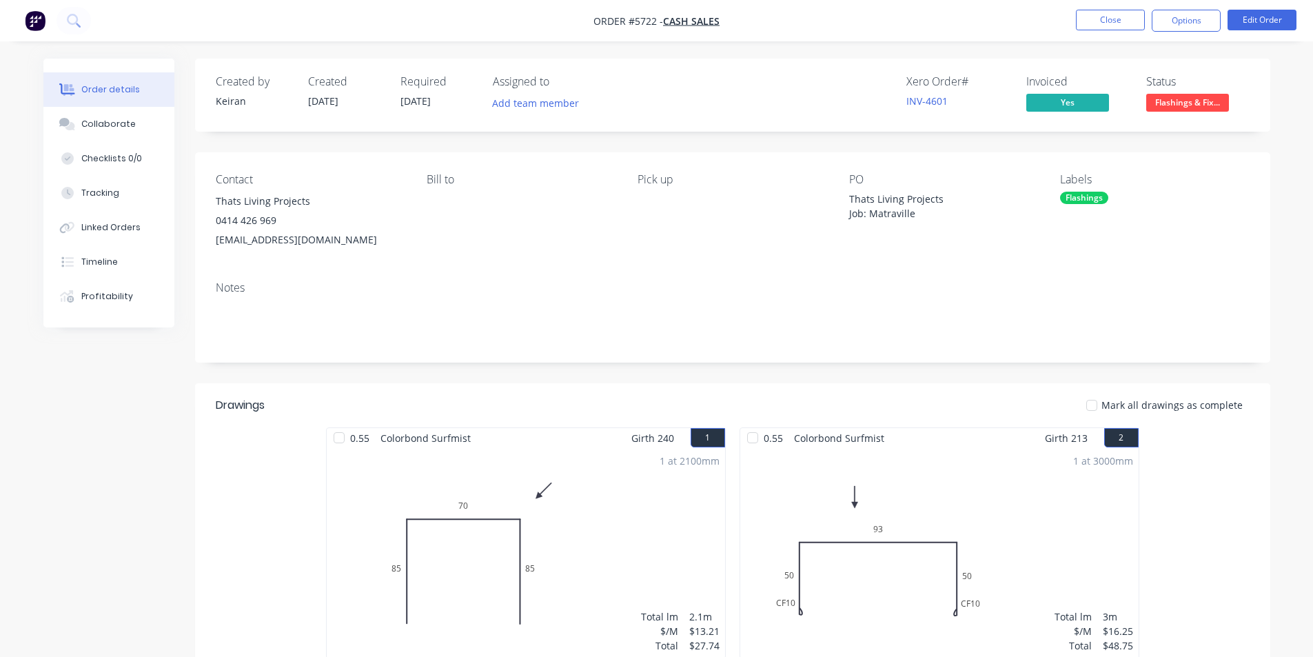
click at [1187, 95] on span "Flashings & Fix..." at bounding box center [1187, 102] width 83 height 17
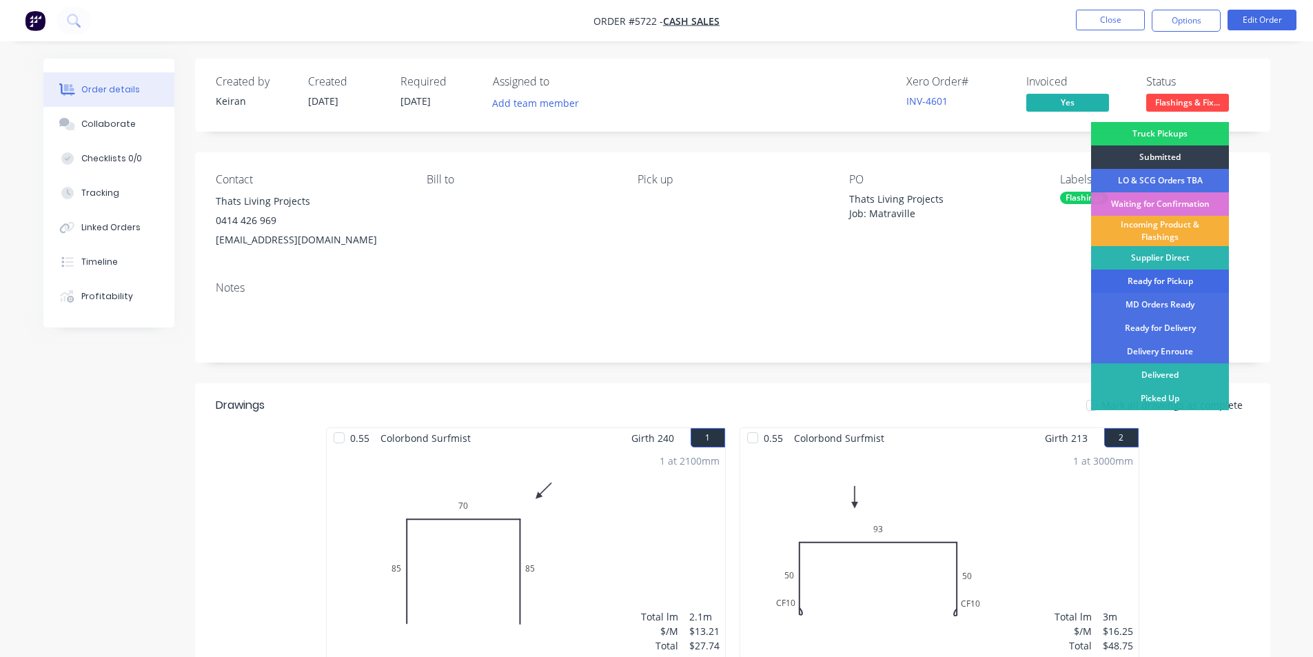
click at [1178, 281] on div "Ready for Pickup" at bounding box center [1160, 281] width 138 height 23
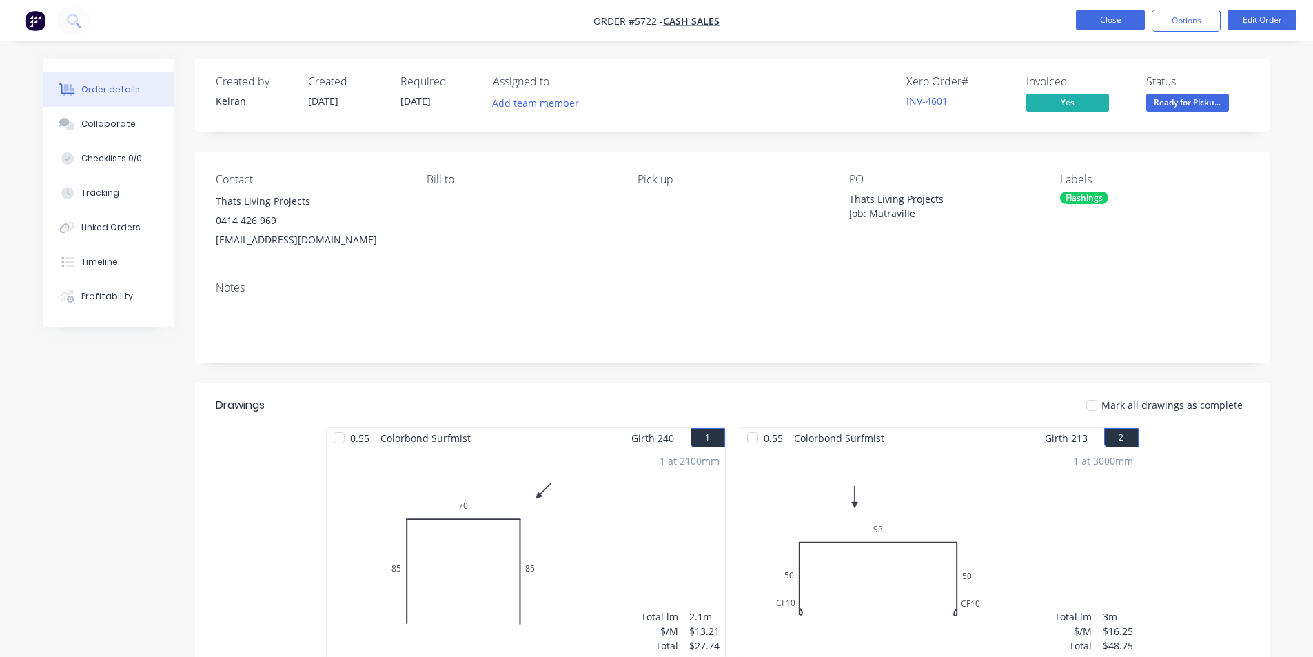
click at [1081, 17] on button "Close" at bounding box center [1110, 20] width 69 height 21
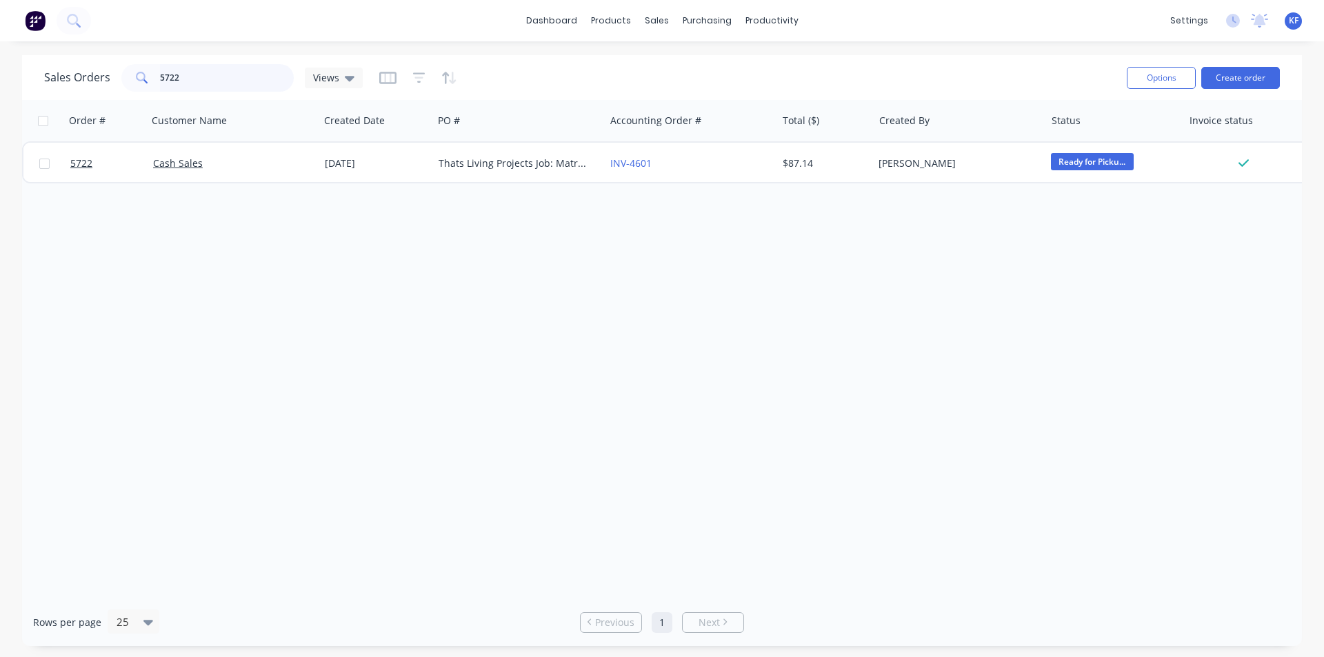
drag, startPoint x: 202, startPoint y: 77, endPoint x: 100, endPoint y: 71, distance: 102.2
click at [133, 81] on div "5722" at bounding box center [207, 78] width 172 height 28
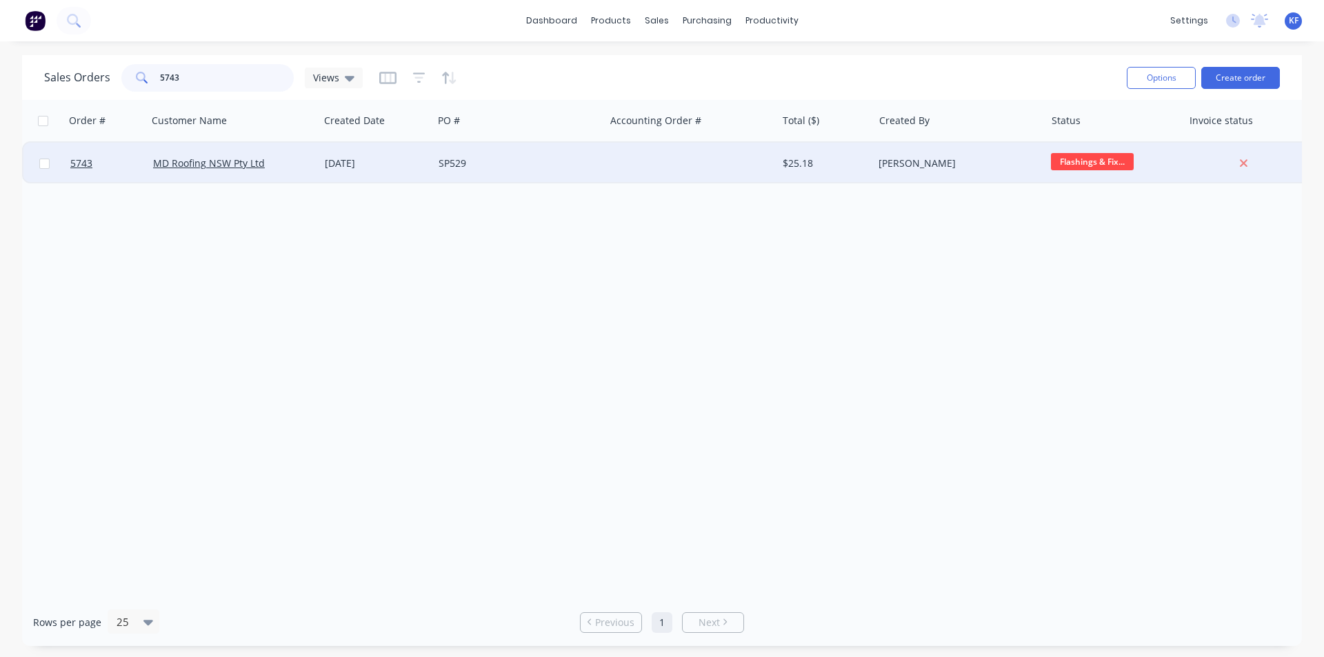
type input "5743"
click at [754, 173] on div at bounding box center [691, 163] width 172 height 41
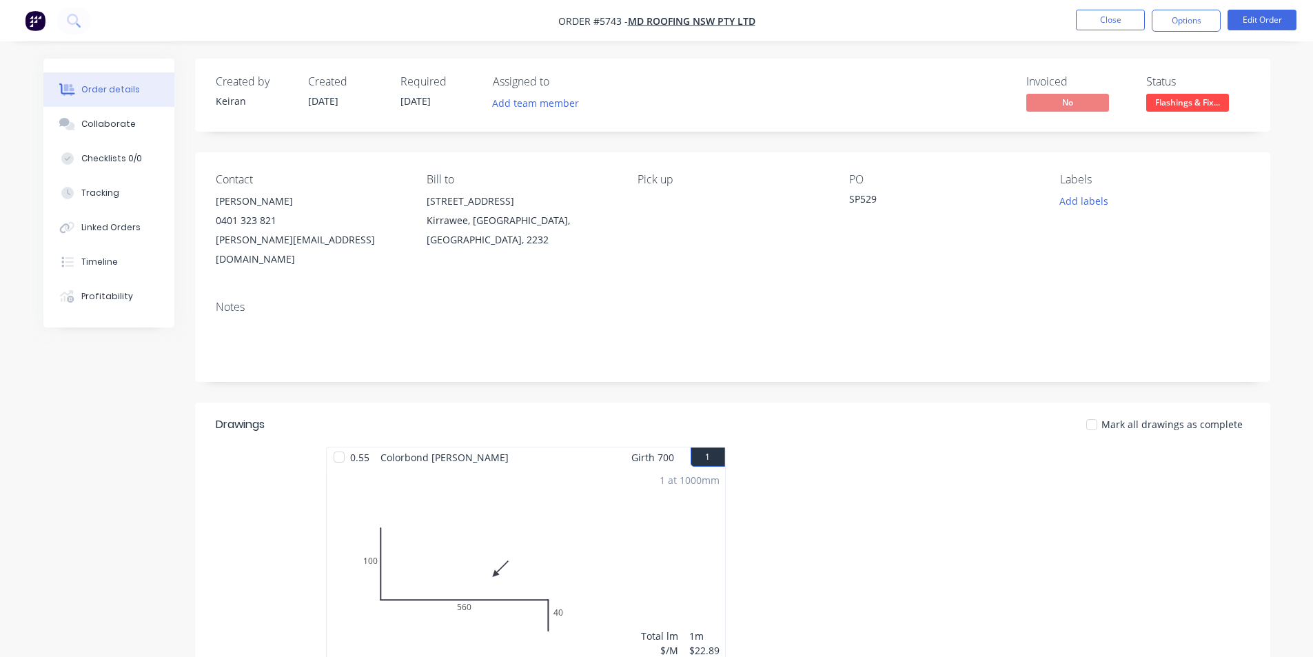
click at [1171, 106] on span "Flashings & Fix..." at bounding box center [1187, 102] width 83 height 17
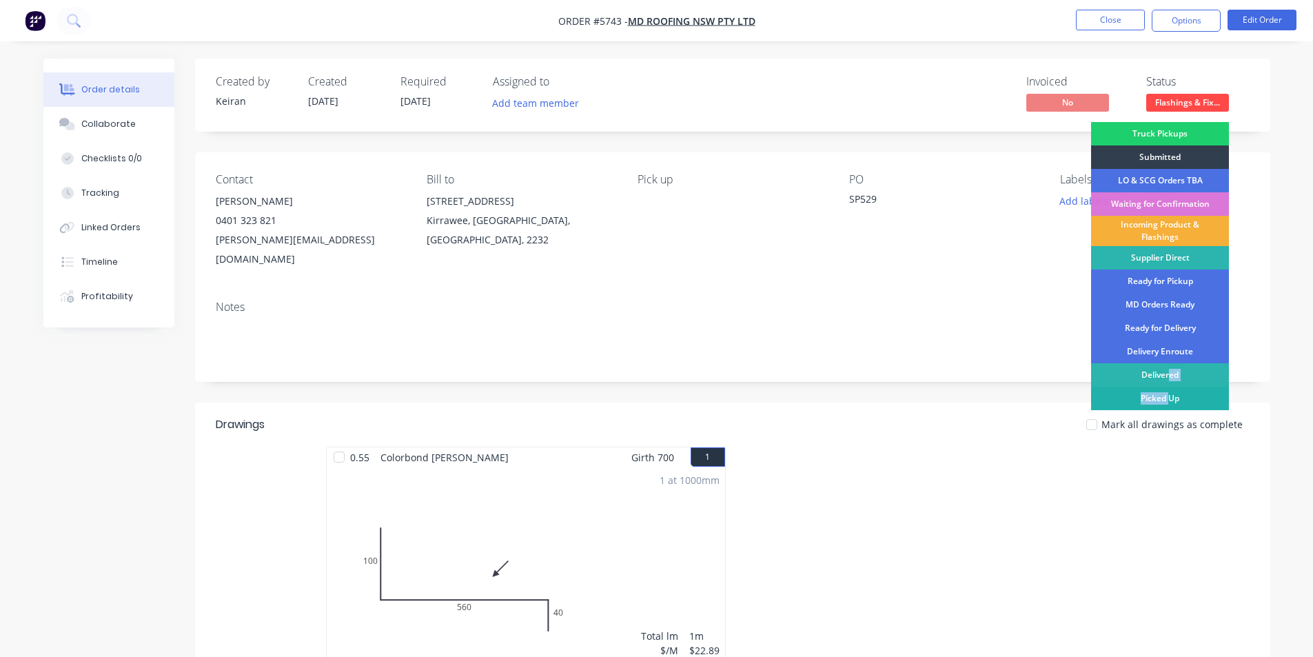
drag, startPoint x: 1168, startPoint y: 379, endPoint x: 1168, endPoint y: 405, distance: 26.2
click at [1168, 405] on div "Truck Pickups Submitted LO & SCG Orders TBA Waiting for Confirmation Incoming P…" at bounding box center [1160, 286] width 138 height 329
click at [1168, 402] on div "Picked Up" at bounding box center [1160, 398] width 138 height 23
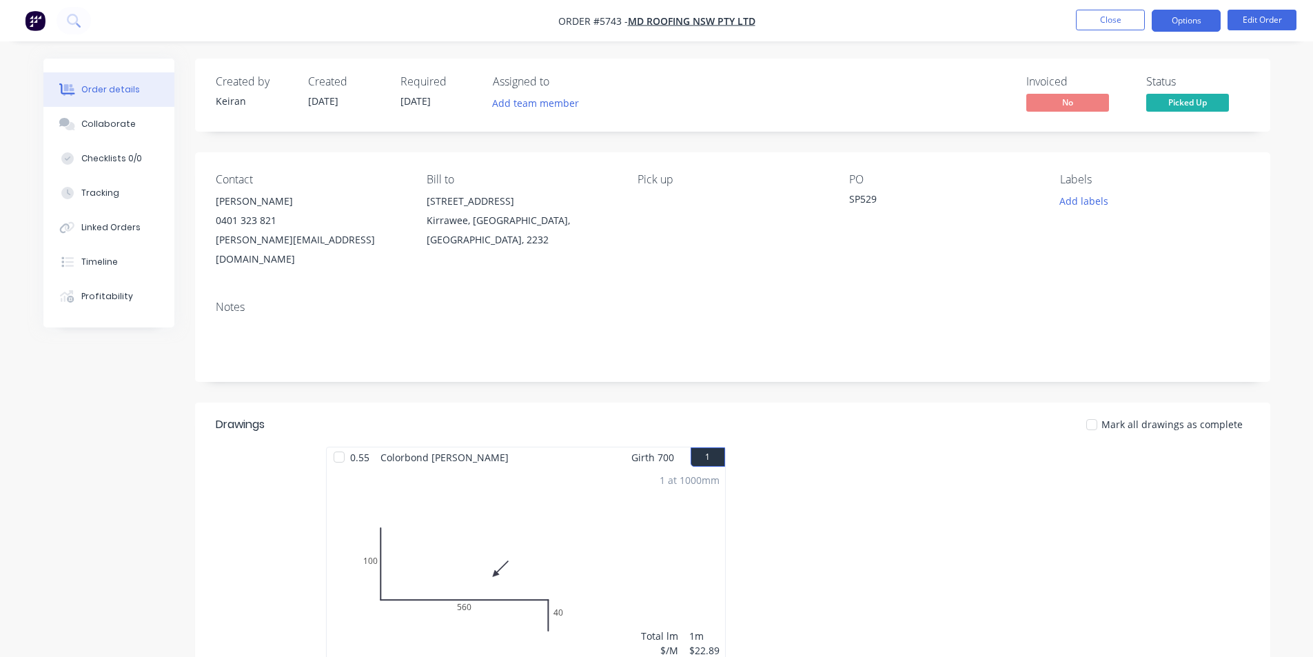
click at [1177, 26] on button "Options" at bounding box center [1186, 21] width 69 height 22
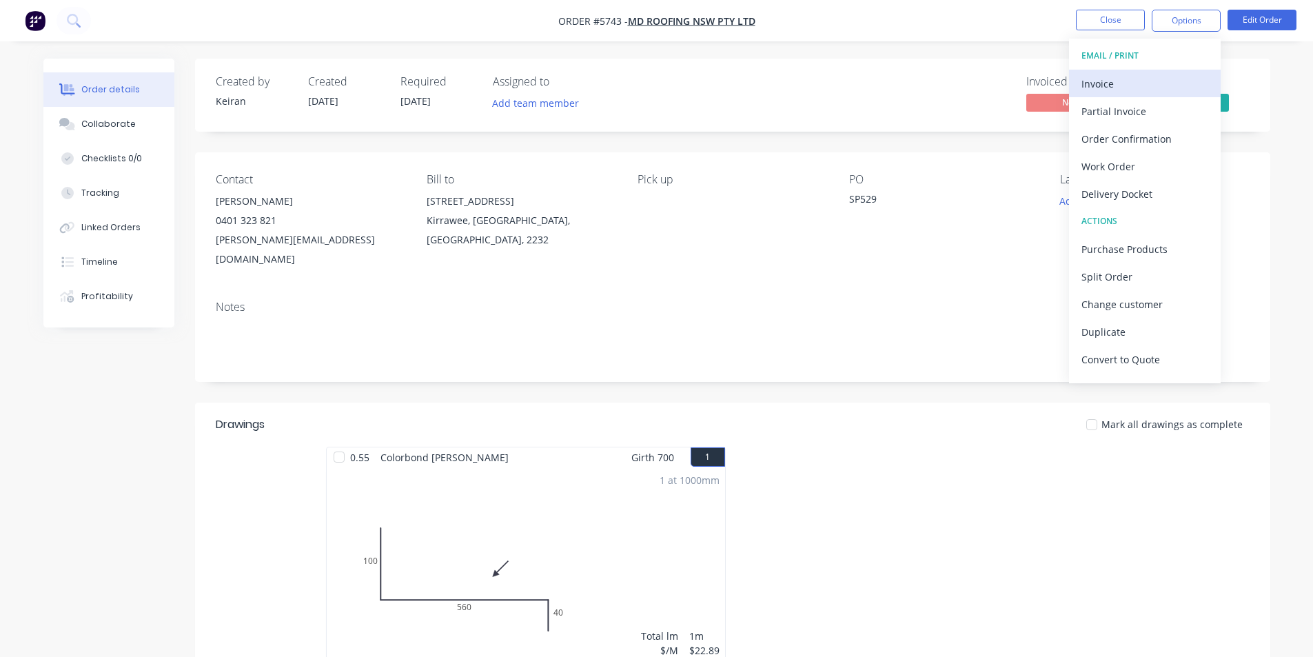
click at [1155, 83] on div "Invoice" at bounding box center [1145, 84] width 127 height 20
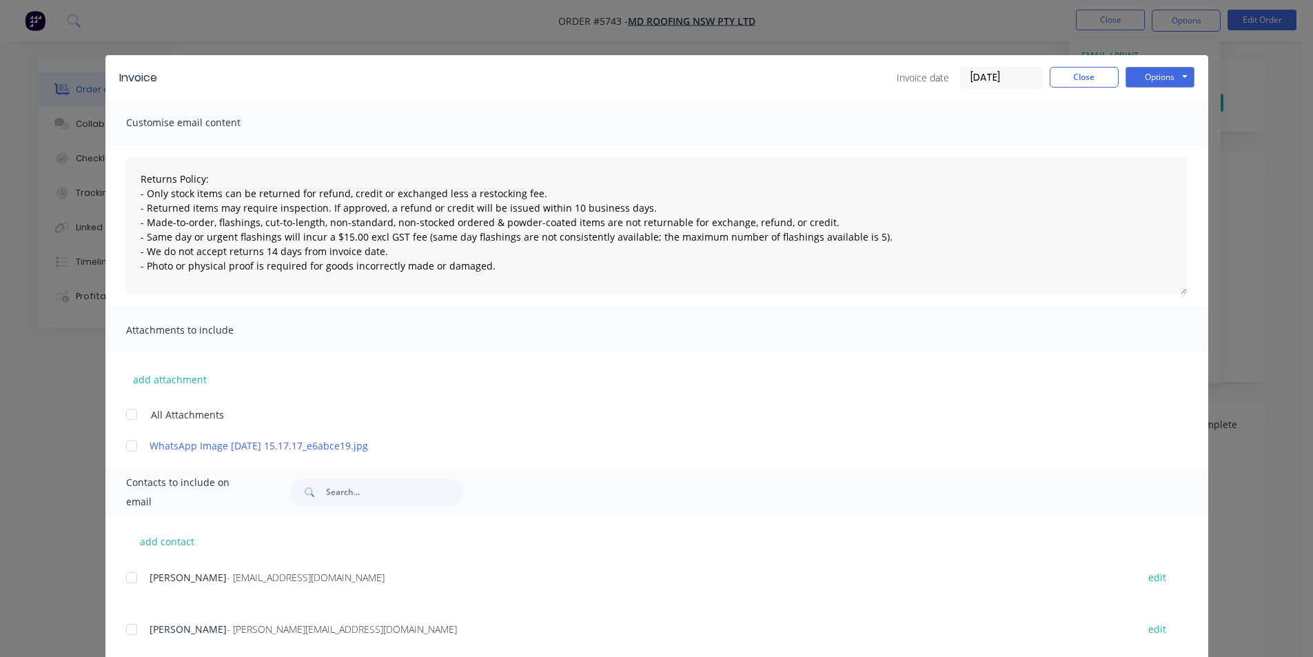
drag, startPoint x: 124, startPoint y: 583, endPoint x: 172, endPoint y: 561, distance: 52.4
click at [125, 581] on div at bounding box center [132, 578] width 28 height 28
click at [1181, 79] on button "Options" at bounding box center [1160, 77] width 69 height 21
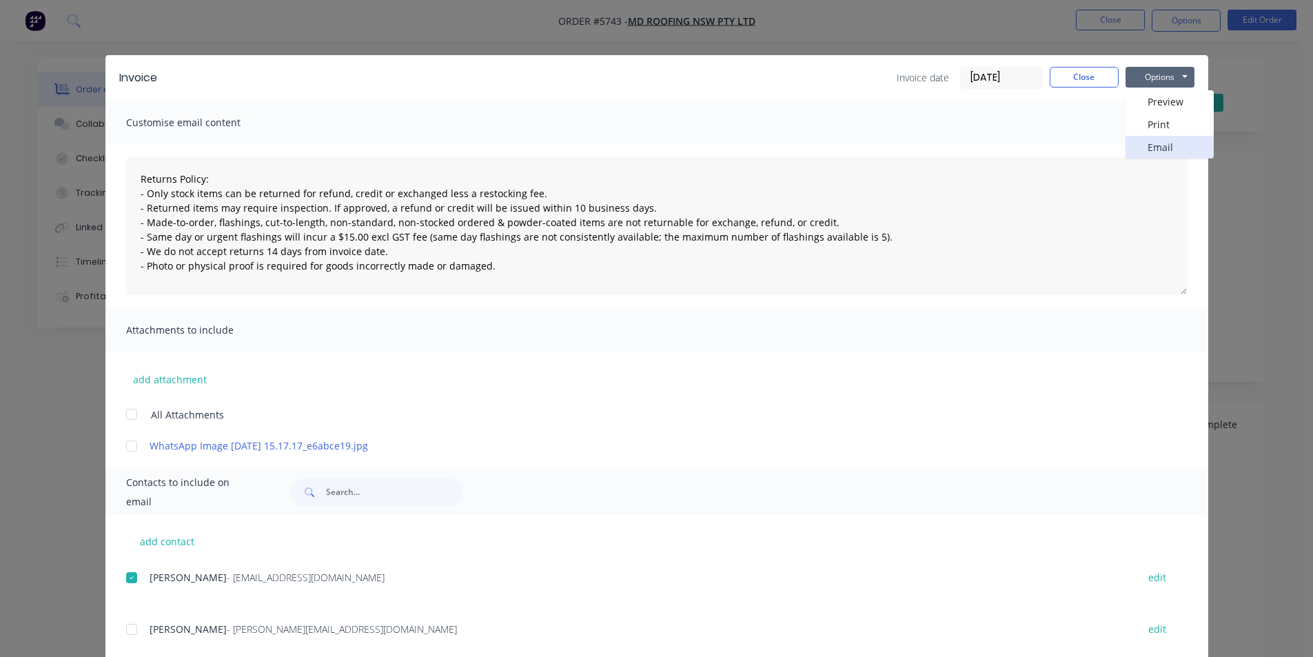
click at [1175, 155] on button "Email" at bounding box center [1170, 147] width 88 height 23
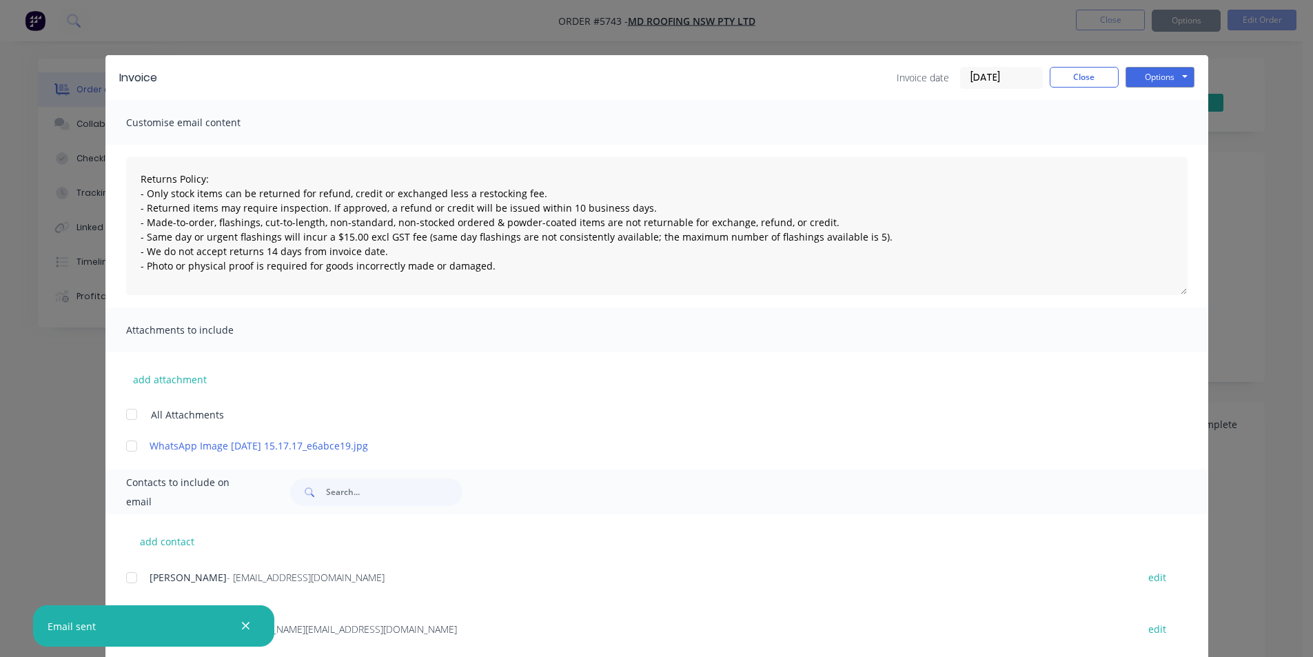
type textarea "Returns Policy: - Only stock items can be returned for refund, credit or exchan…"
click at [1082, 83] on button "Close" at bounding box center [1084, 77] width 69 height 21
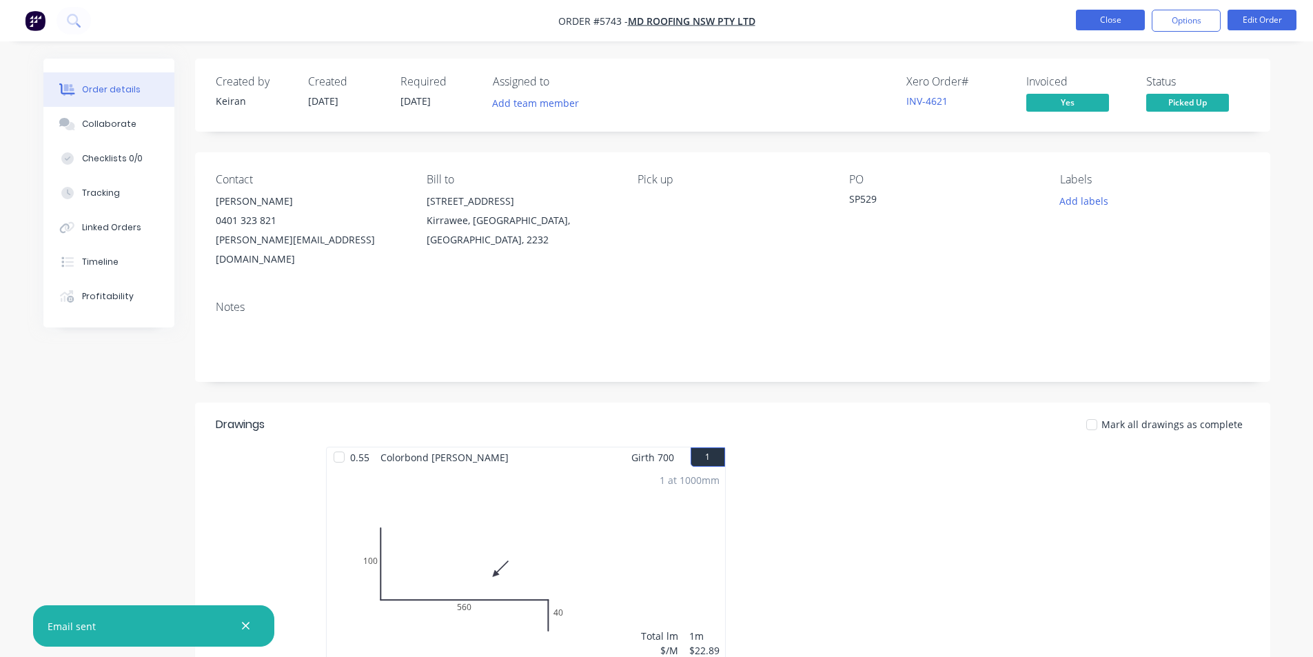
click at [1093, 24] on button "Close" at bounding box center [1110, 20] width 69 height 21
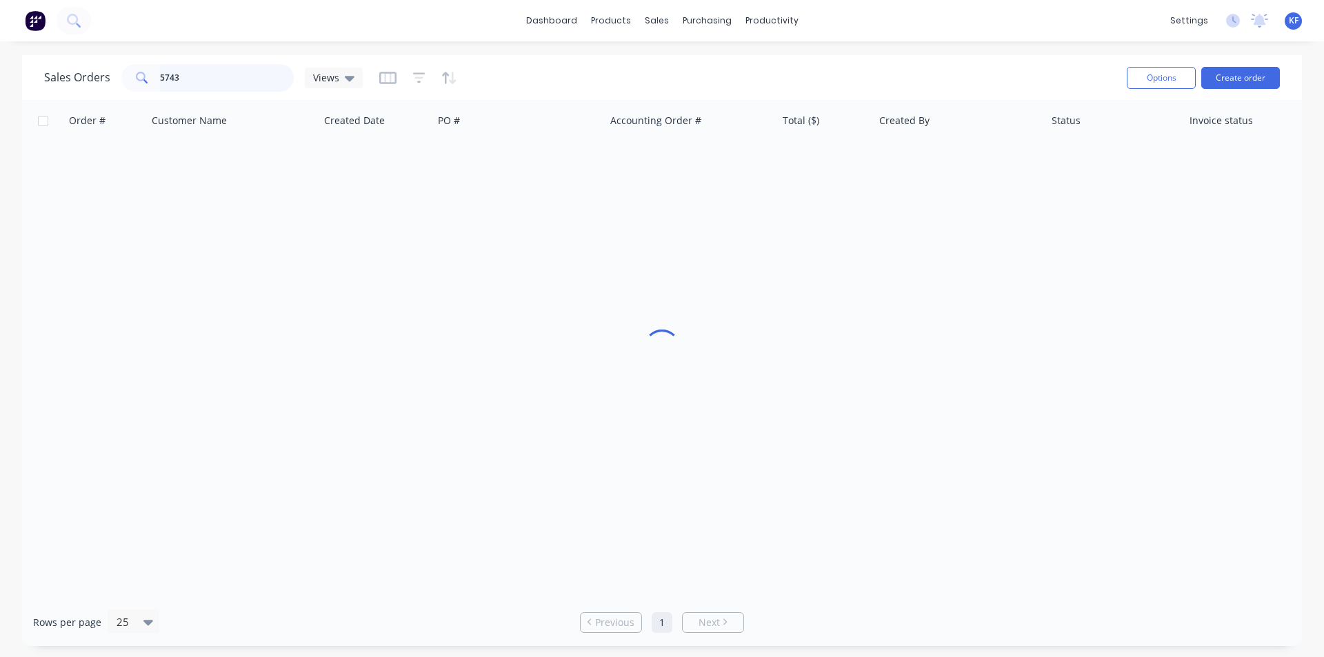
click at [0, 68] on div "Sales Orders 5743 Views Options Create order Order # Customer Name Created Date…" at bounding box center [662, 350] width 1324 height 591
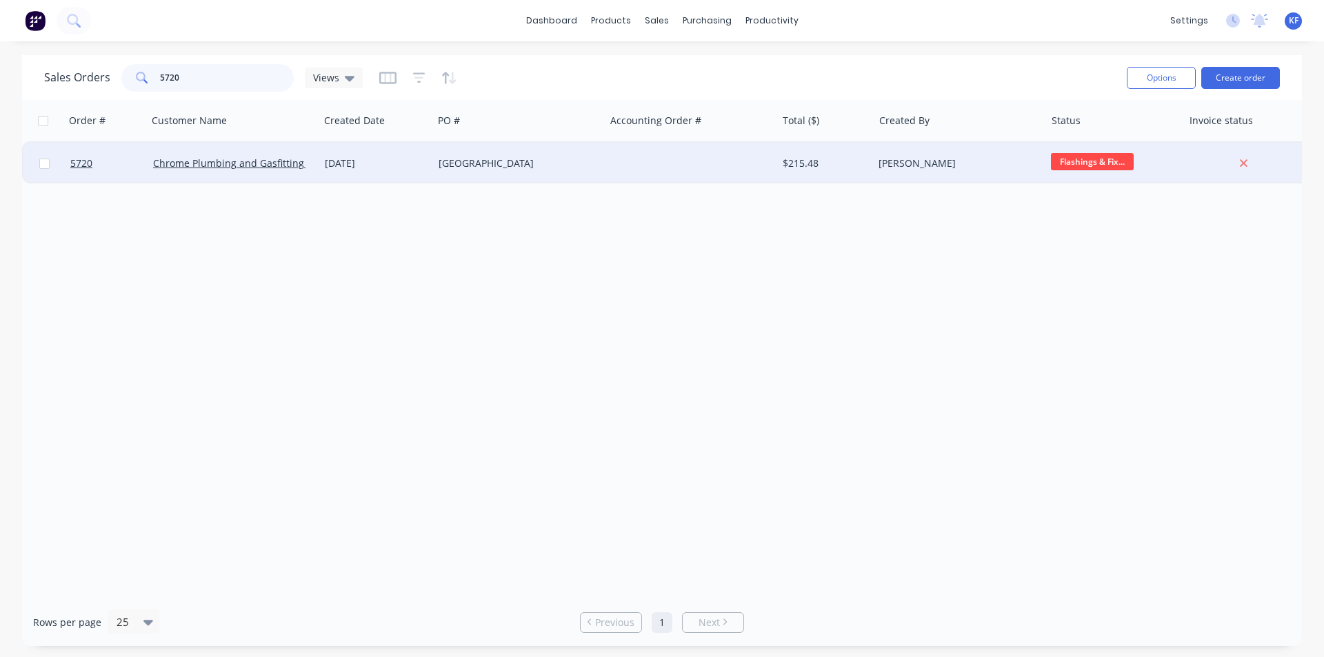
type input "5720"
click at [709, 171] on div at bounding box center [691, 163] width 172 height 41
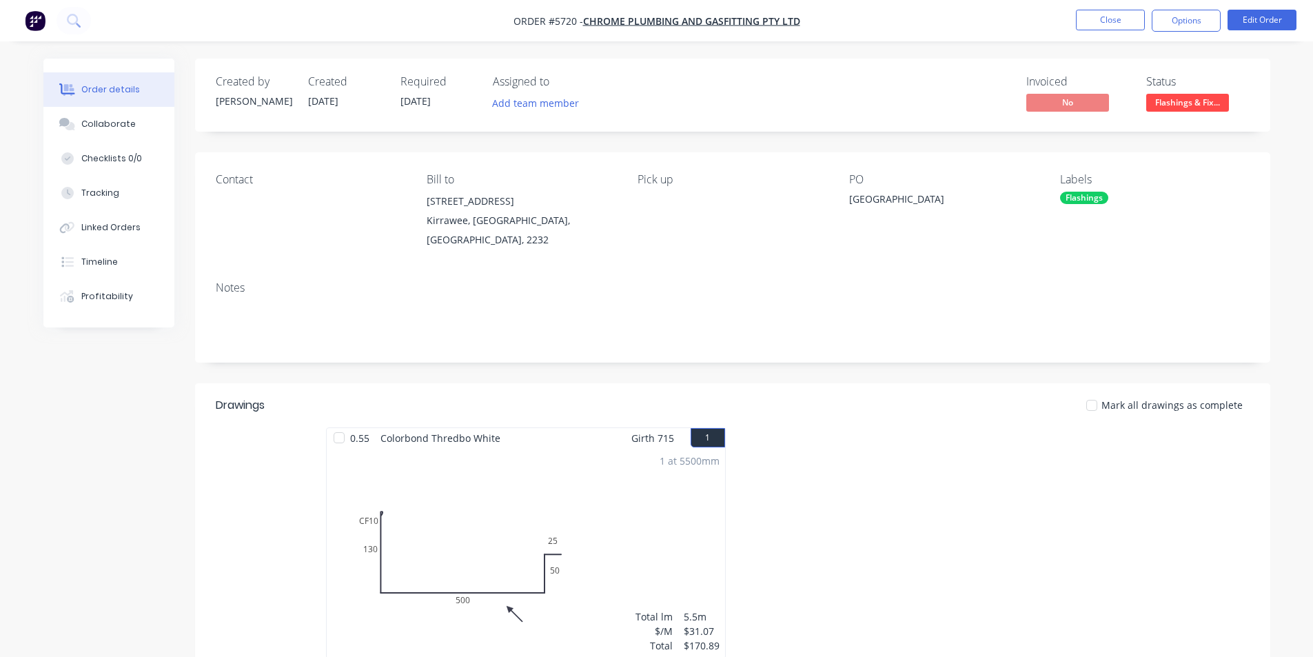
click at [1194, 108] on span "Flashings & Fix..." at bounding box center [1187, 102] width 83 height 17
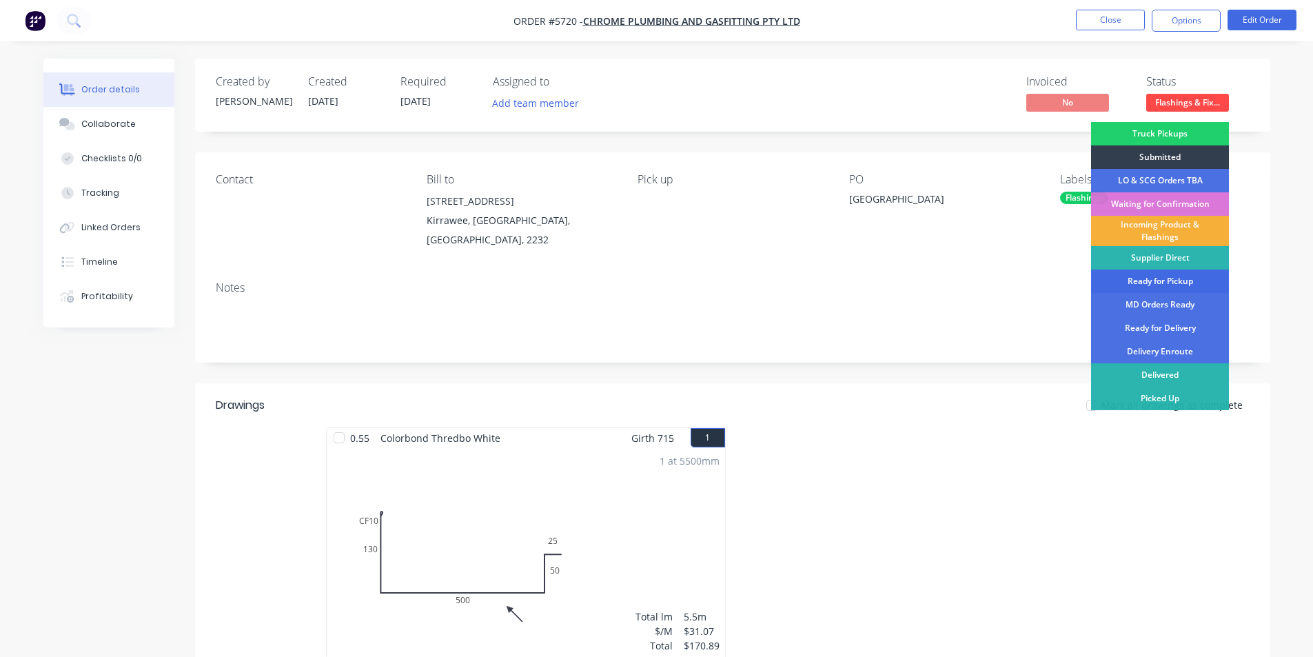
click at [1160, 281] on div "Ready for Pickup" at bounding box center [1160, 281] width 138 height 23
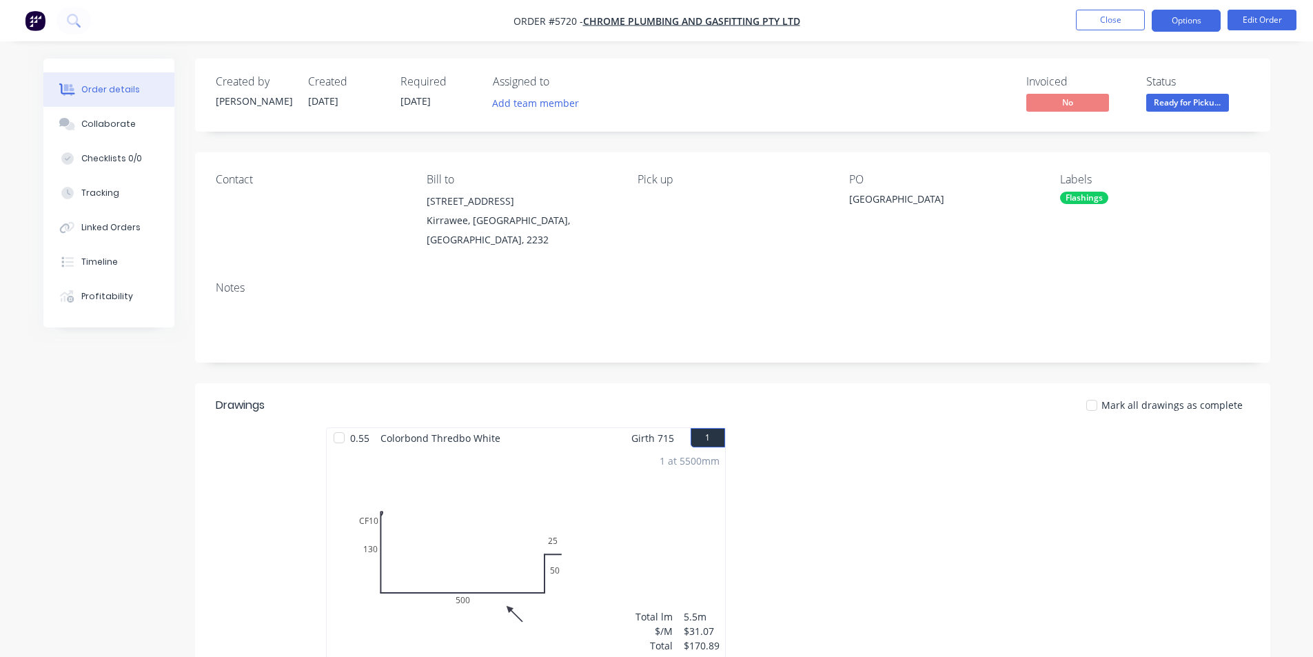
click at [1195, 17] on button "Options" at bounding box center [1186, 21] width 69 height 22
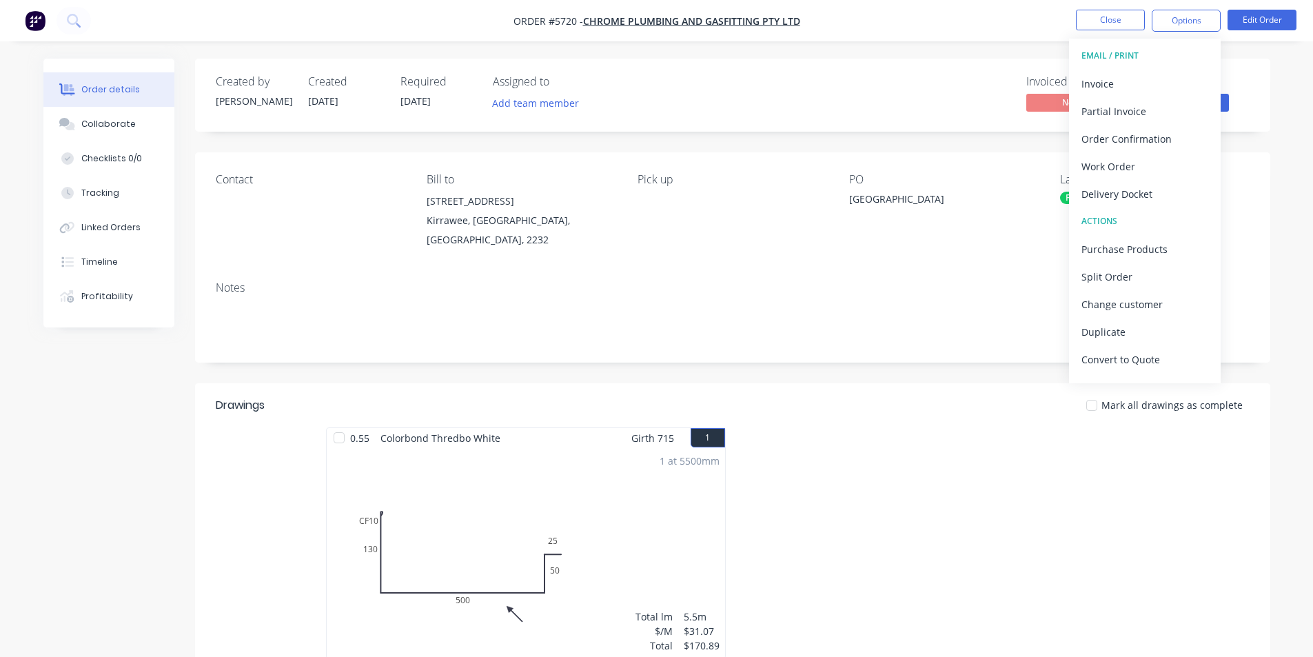
click at [1123, 88] on div "Invoice" at bounding box center [1145, 84] width 127 height 20
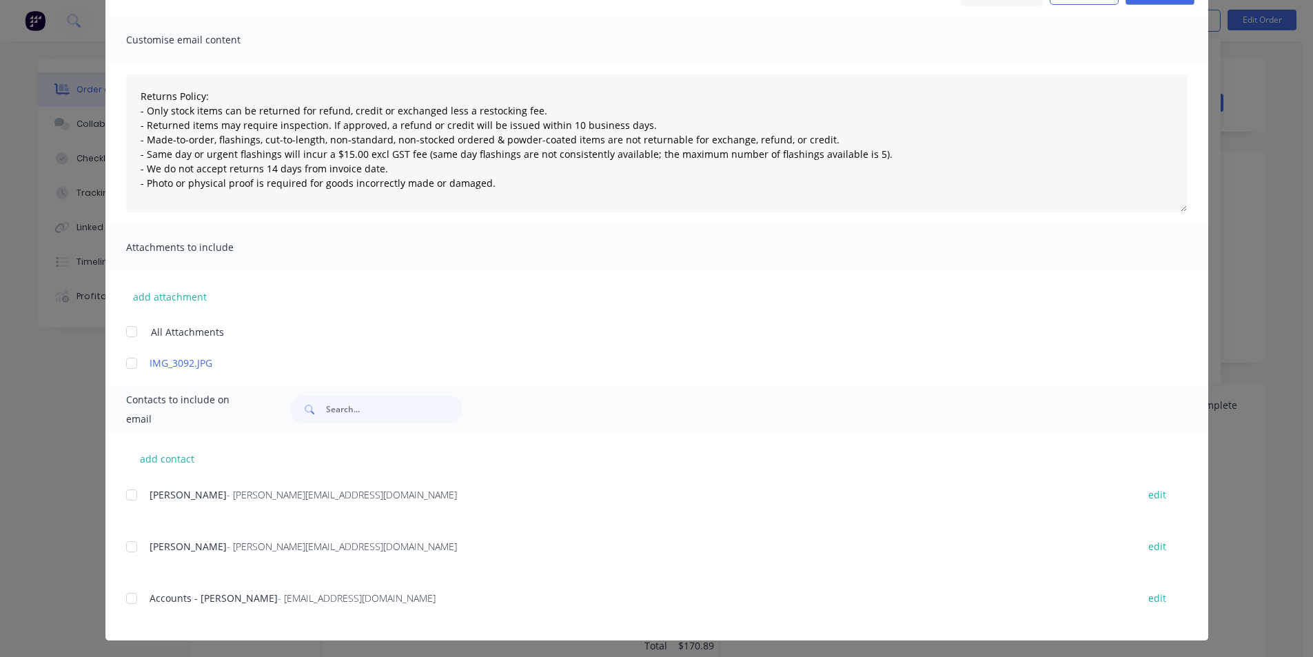
scroll to position [85, 0]
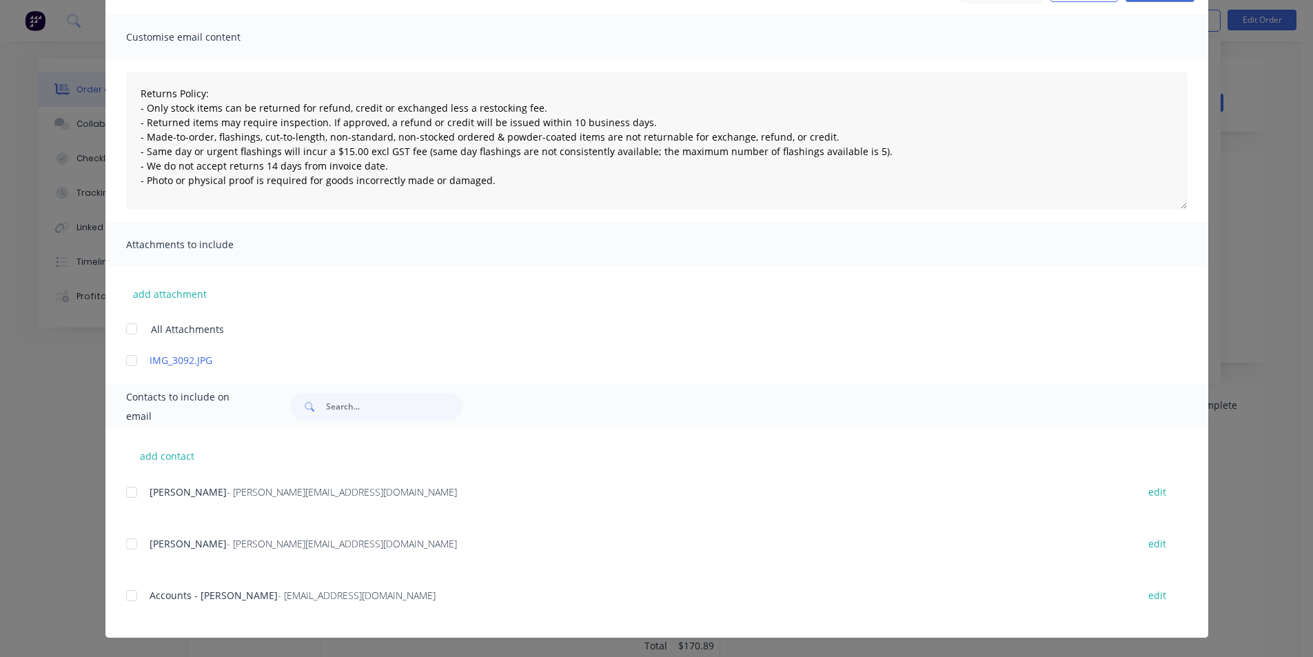
click at [132, 600] on div at bounding box center [132, 596] width 28 height 28
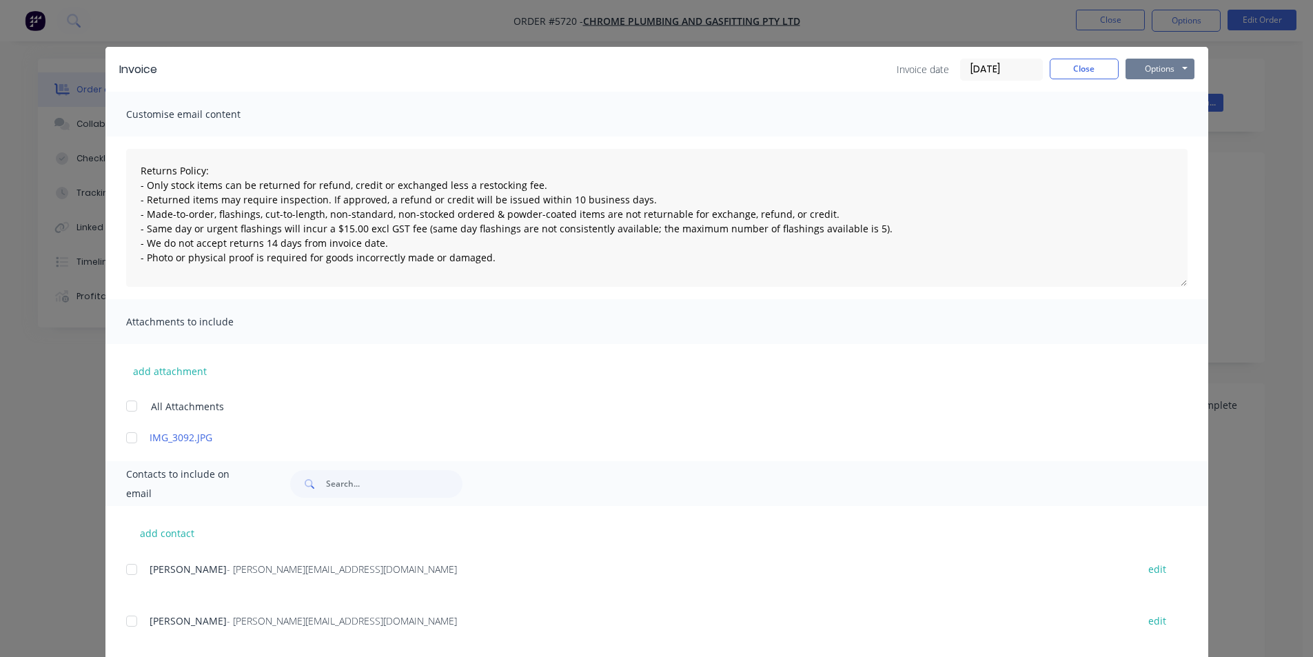
scroll to position [0, 0]
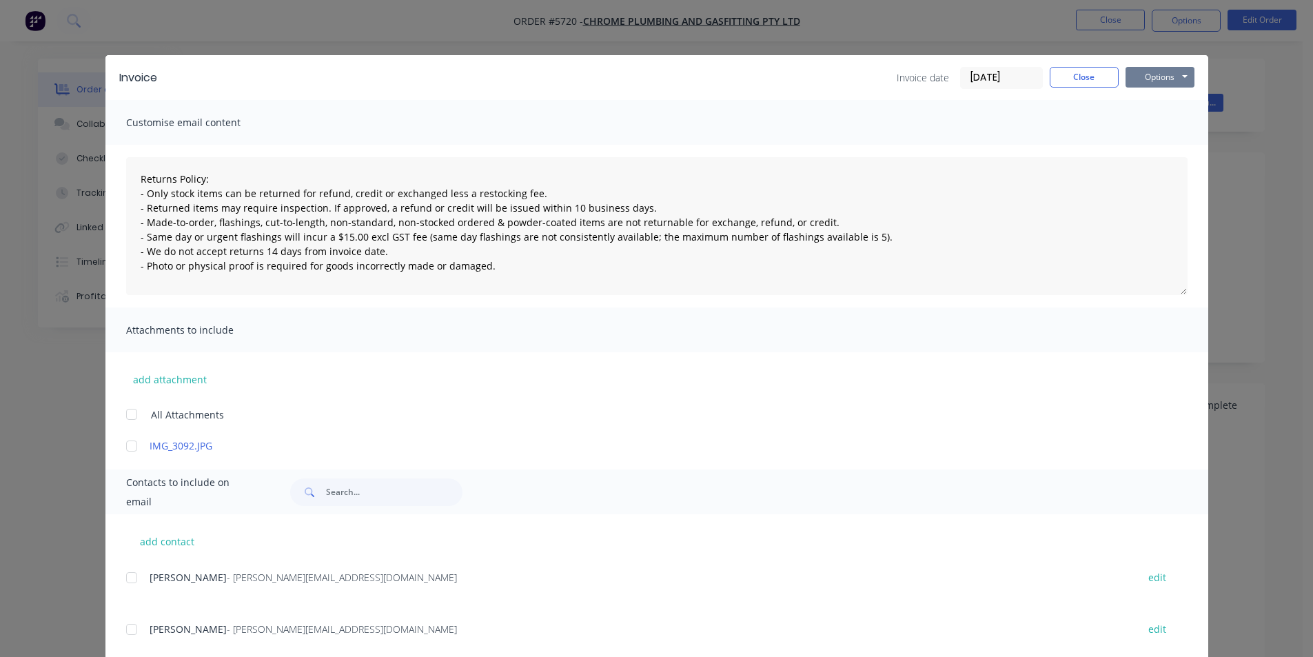
drag, startPoint x: 1139, startPoint y: 78, endPoint x: 1140, endPoint y: 86, distance: 8.3
click at [1139, 79] on button "Options" at bounding box center [1160, 77] width 69 height 21
click at [1153, 146] on button "Email" at bounding box center [1170, 147] width 88 height 23
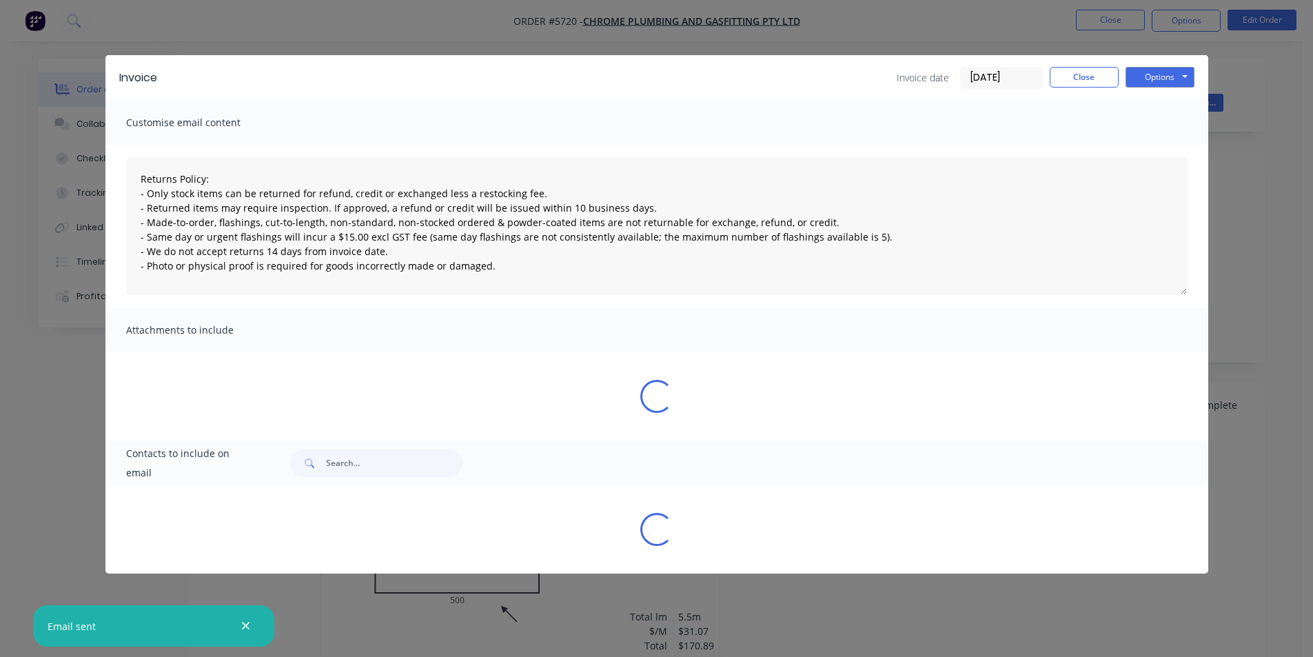
type textarea "Returns Policy: - Only stock items can be returned for refund, credit or exchan…"
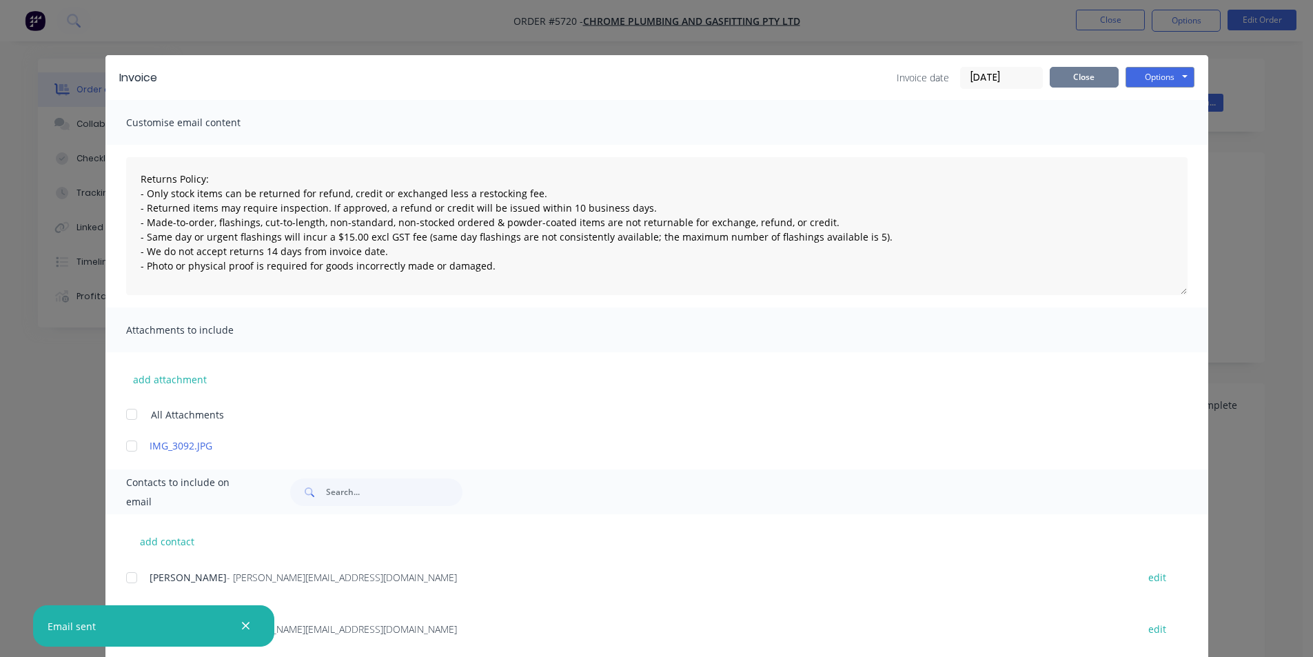
click at [1085, 78] on button "Close" at bounding box center [1084, 77] width 69 height 21
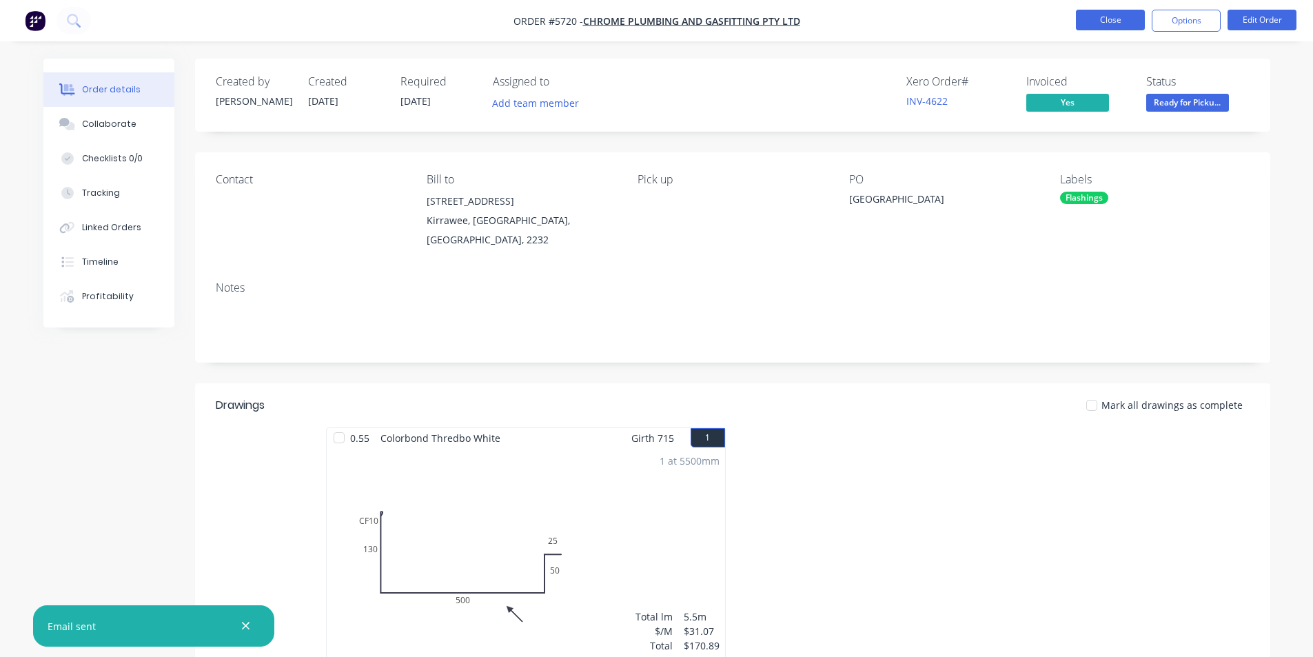
click at [1106, 23] on button "Close" at bounding box center [1110, 20] width 69 height 21
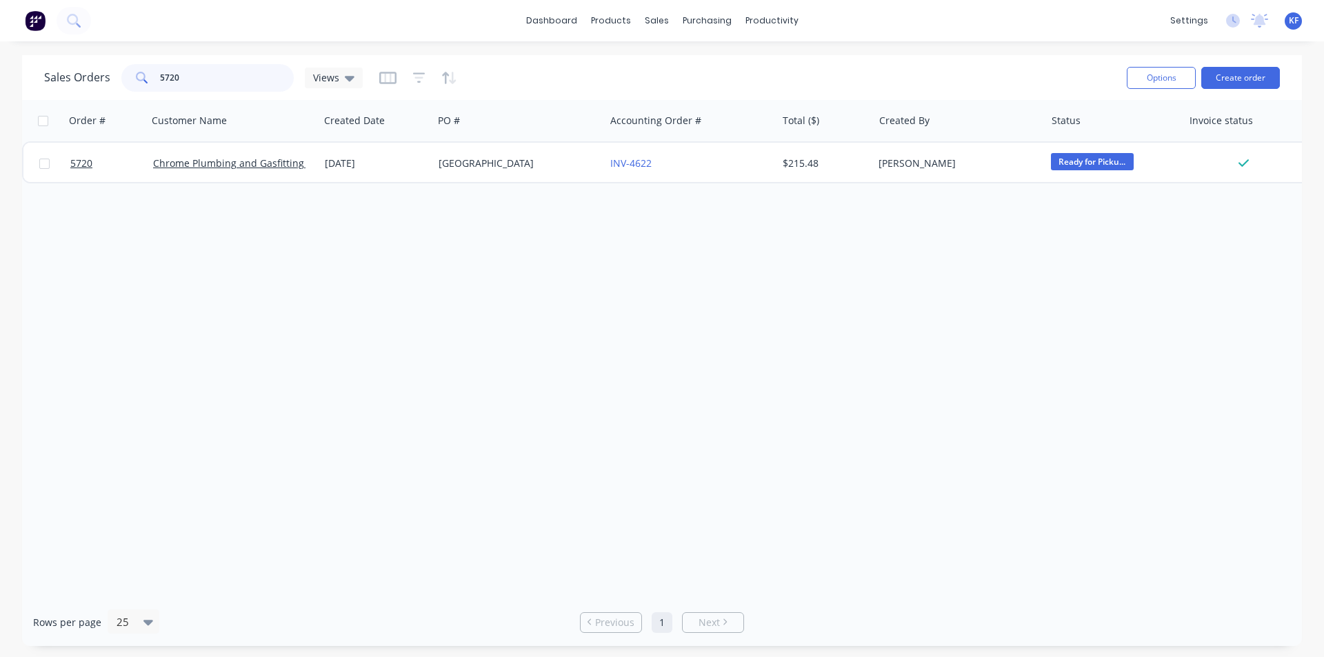
drag, startPoint x: 213, startPoint y: 76, endPoint x: 11, endPoint y: 52, distance: 203.3
click at [21, 56] on div "Sales Orders 5720 Views Options Create order Order # Customer Name Created Date…" at bounding box center [662, 350] width 1324 height 591
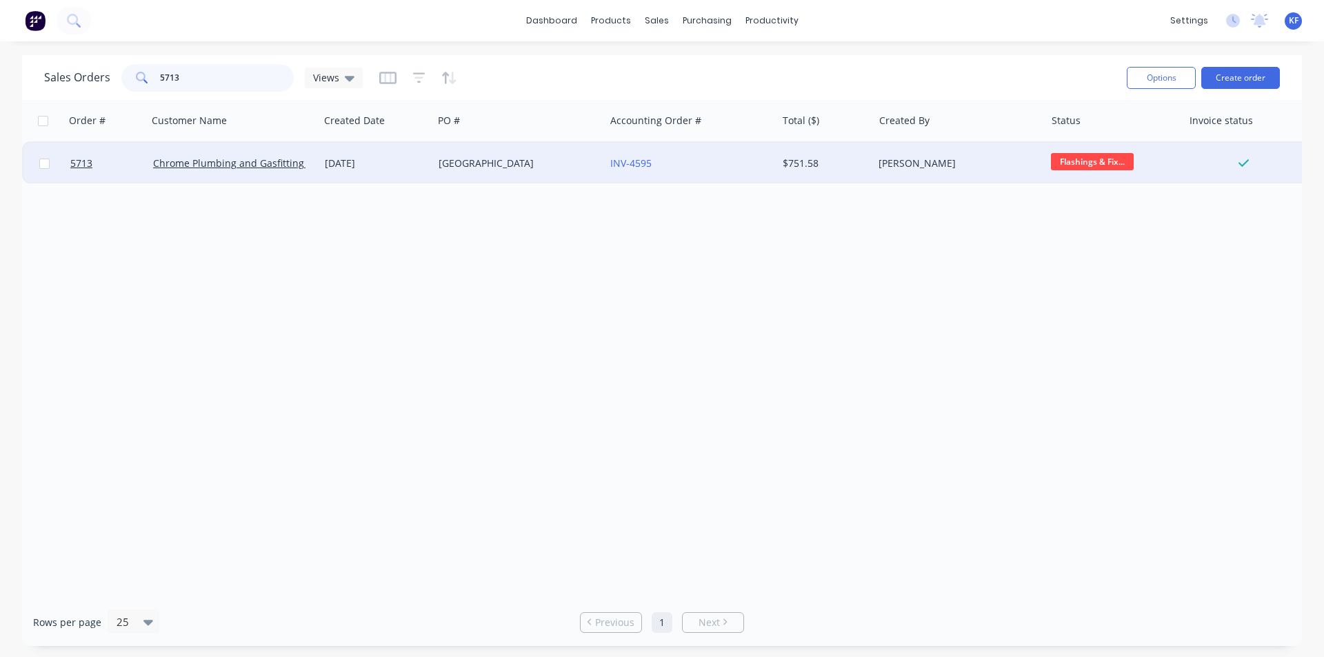
type input "5713"
click at [540, 170] on div "[GEOGRAPHIC_DATA]" at bounding box center [519, 163] width 172 height 41
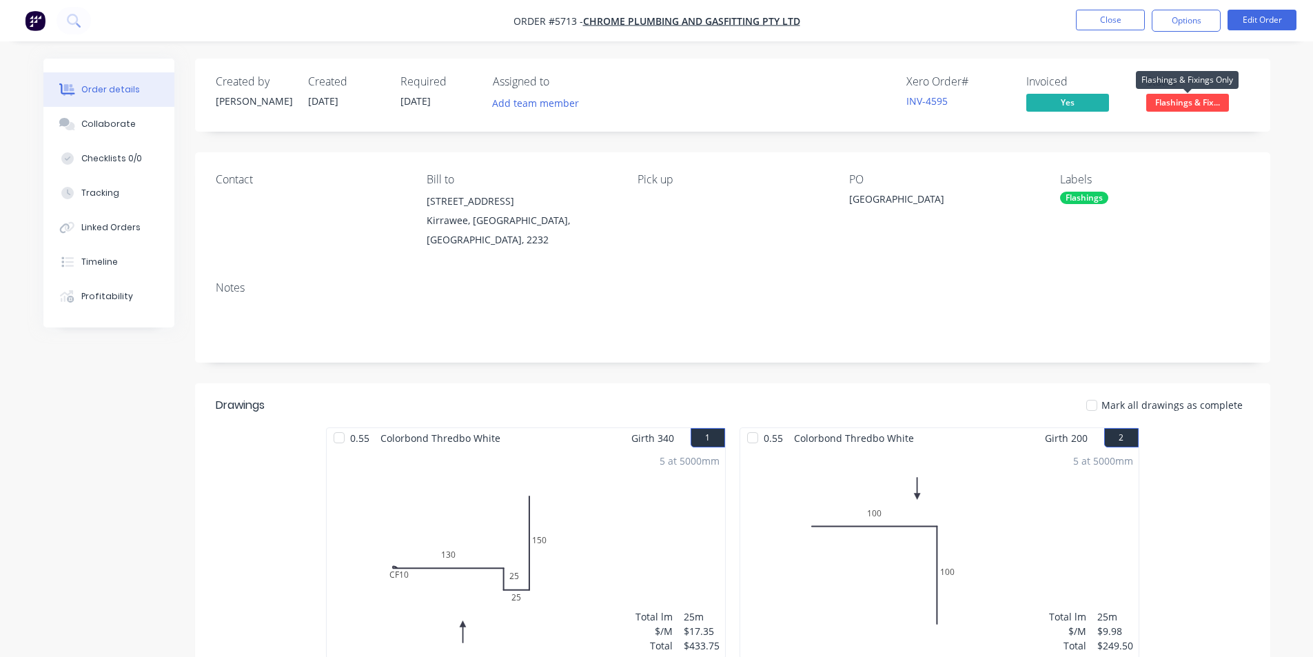
click at [1212, 100] on span "Flashings & Fix..." at bounding box center [1187, 102] width 83 height 17
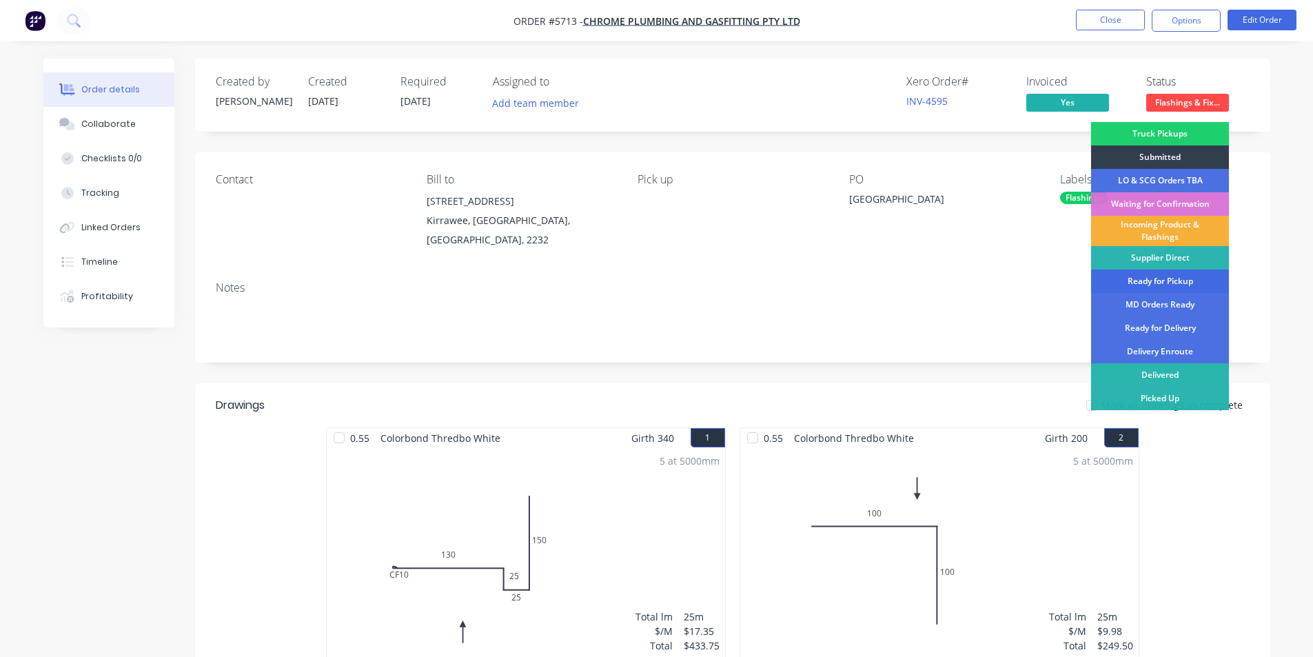
click at [1160, 276] on div "Ready for Pickup" at bounding box center [1160, 281] width 138 height 23
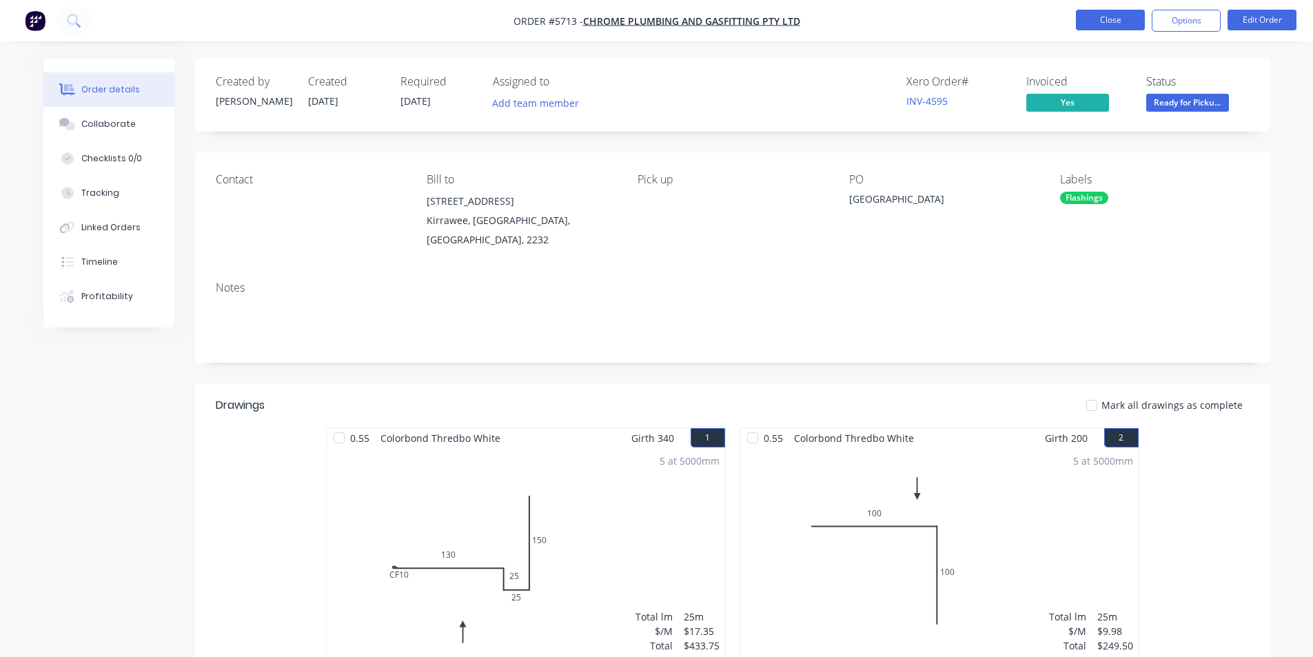
click at [1091, 28] on button "Close" at bounding box center [1110, 20] width 69 height 21
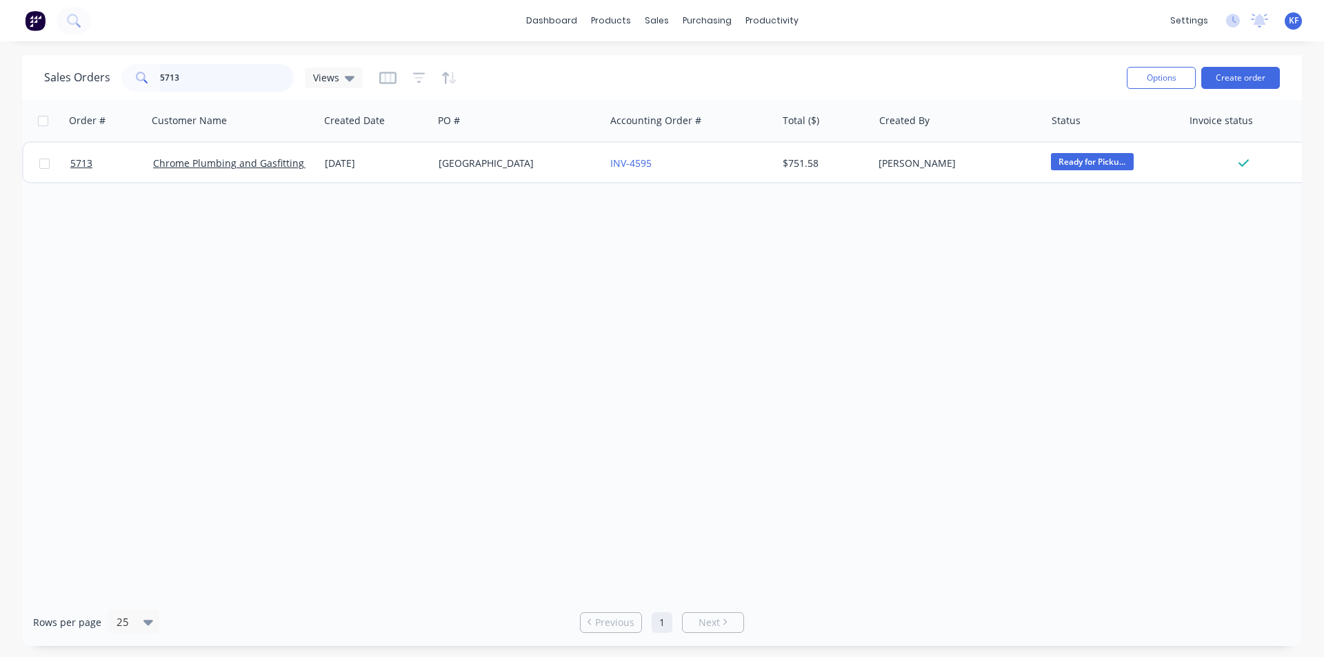
click at [99, 84] on div "Sales Orders 5713 Views" at bounding box center [203, 78] width 318 height 28
drag, startPoint x: 132, startPoint y: 77, endPoint x: 65, endPoint y: 63, distance: 68.3
click at [82, 65] on div "Sales Orders 5673 Views" at bounding box center [203, 78] width 318 height 28
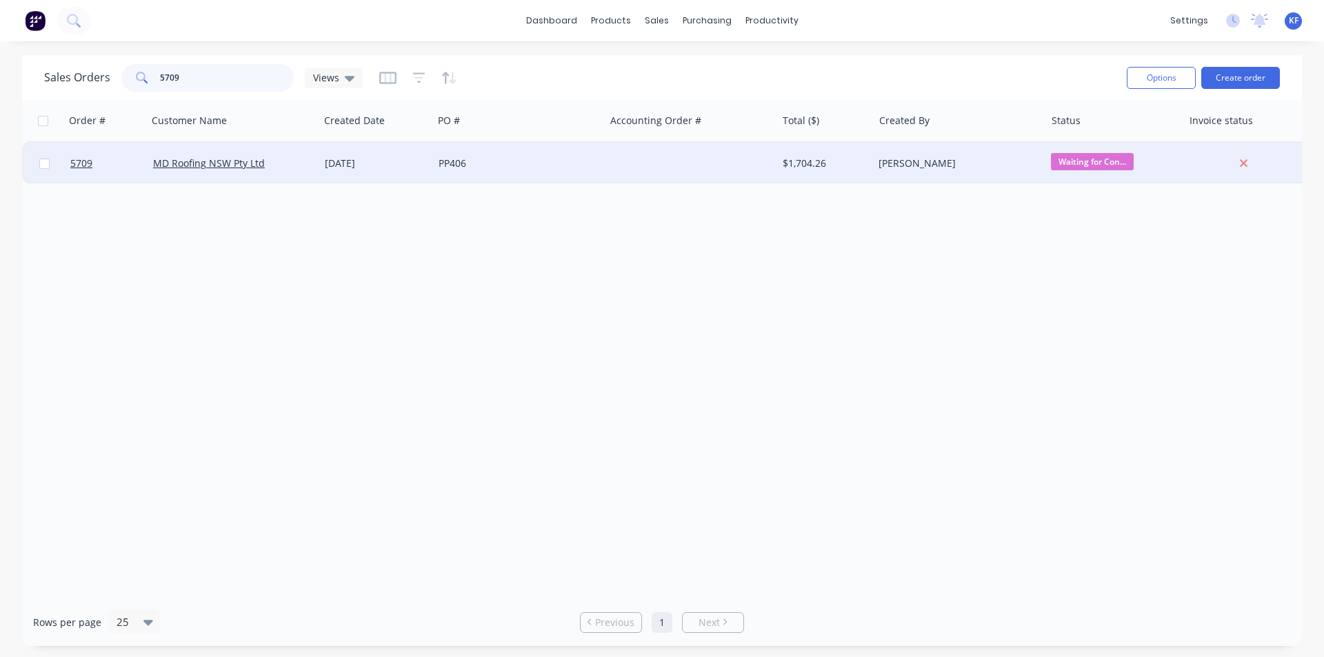
type input "5709"
click at [655, 177] on div at bounding box center [691, 163] width 172 height 41
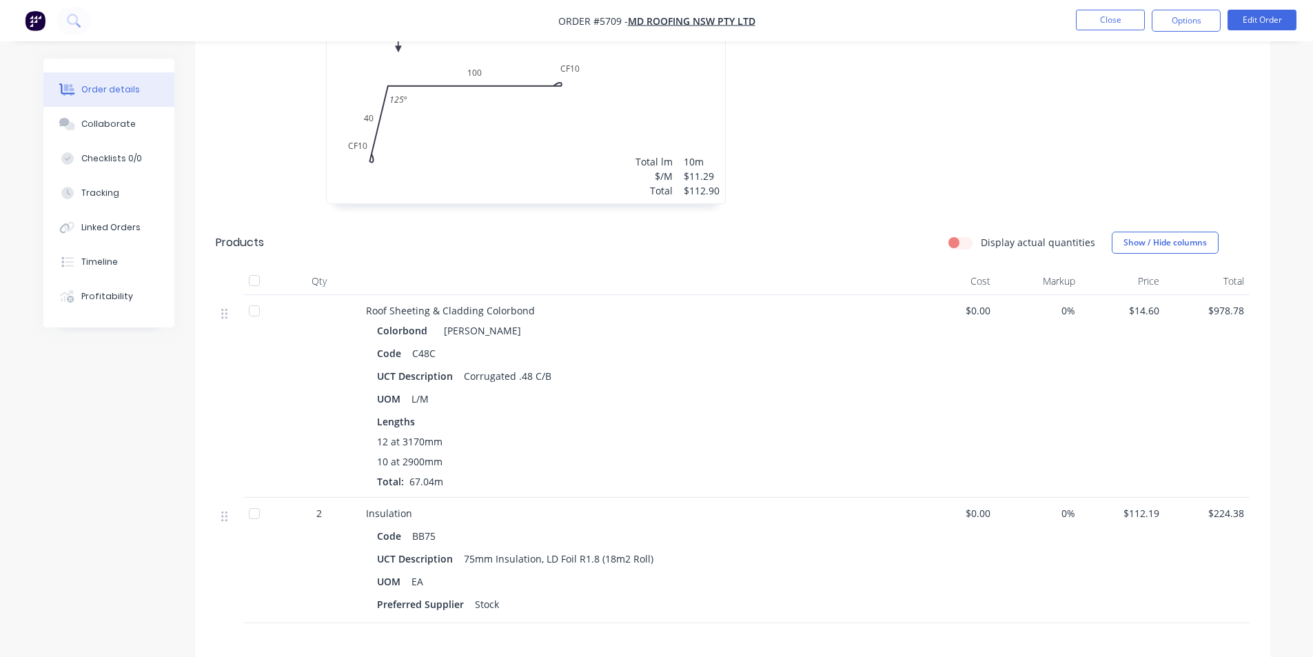
scroll to position [551, 0]
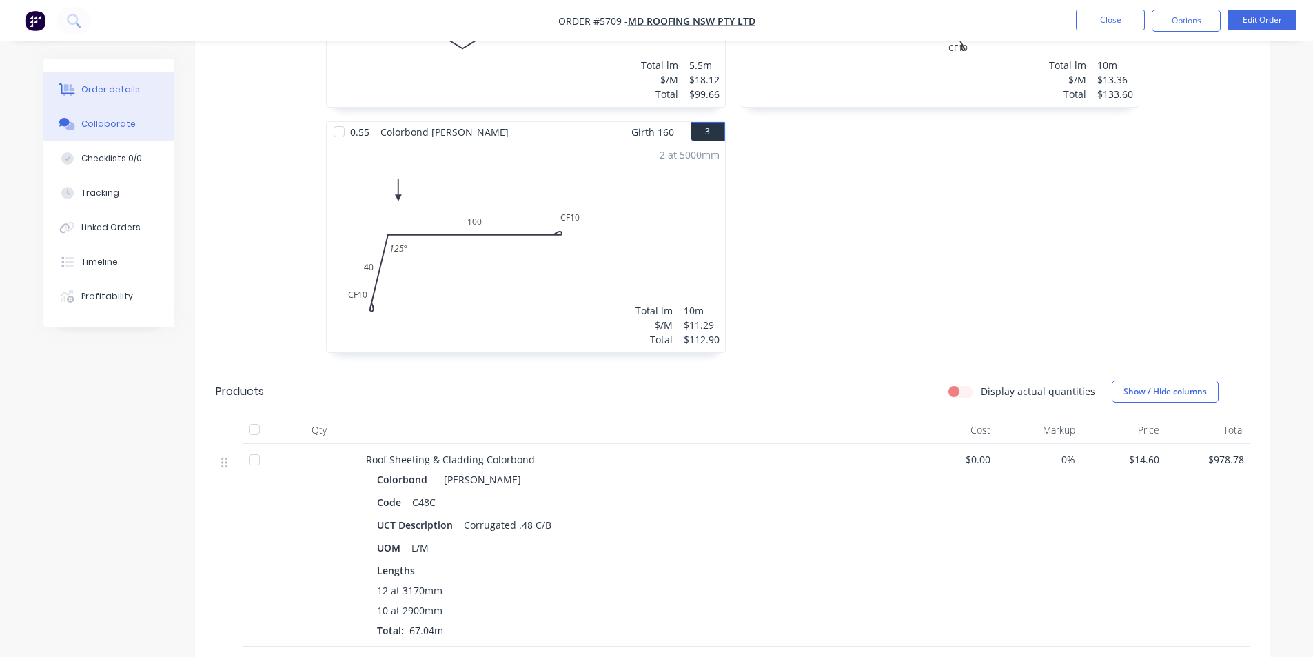
click at [89, 128] on div "Collaborate" at bounding box center [108, 124] width 54 height 12
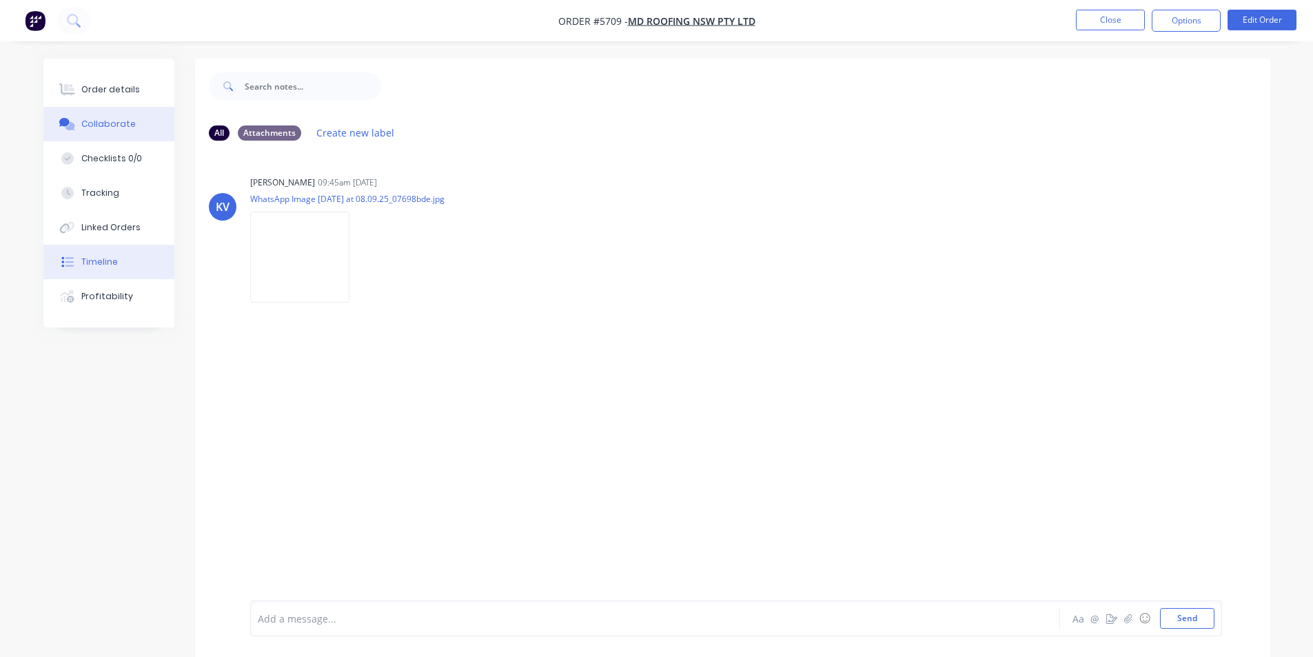
click at [113, 264] on div "Timeline" at bounding box center [99, 262] width 37 height 12
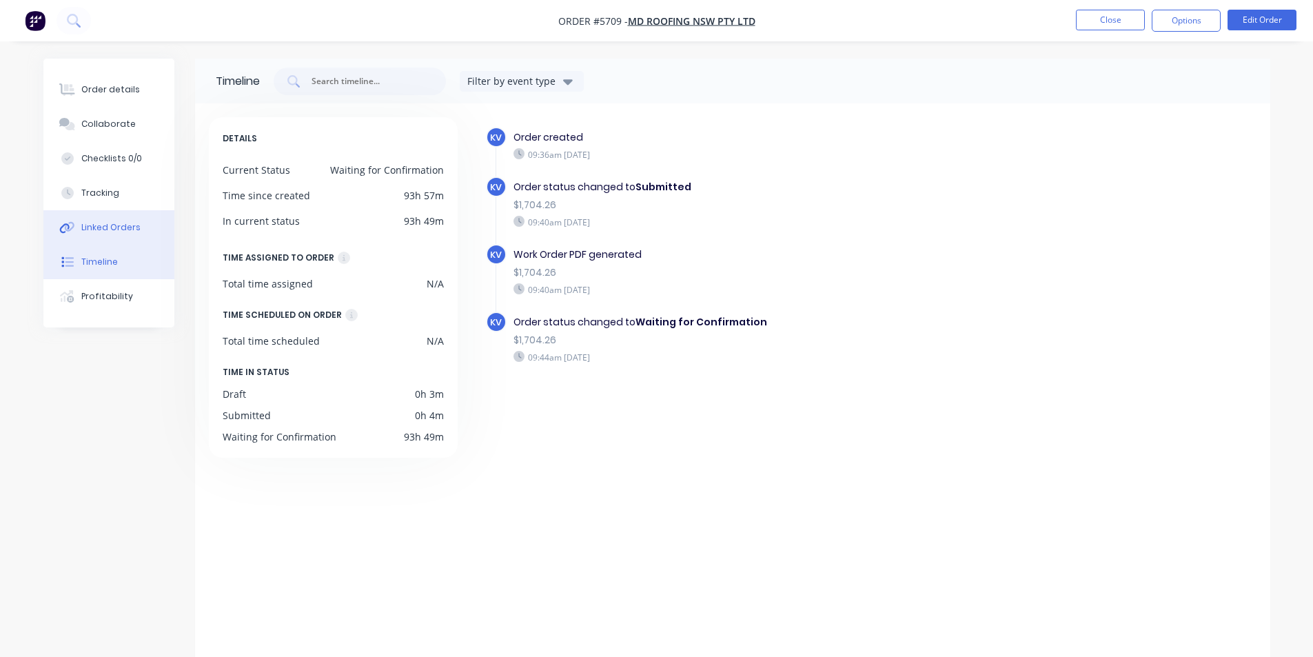
click at [106, 234] on button "Linked Orders" at bounding box center [108, 227] width 131 height 34
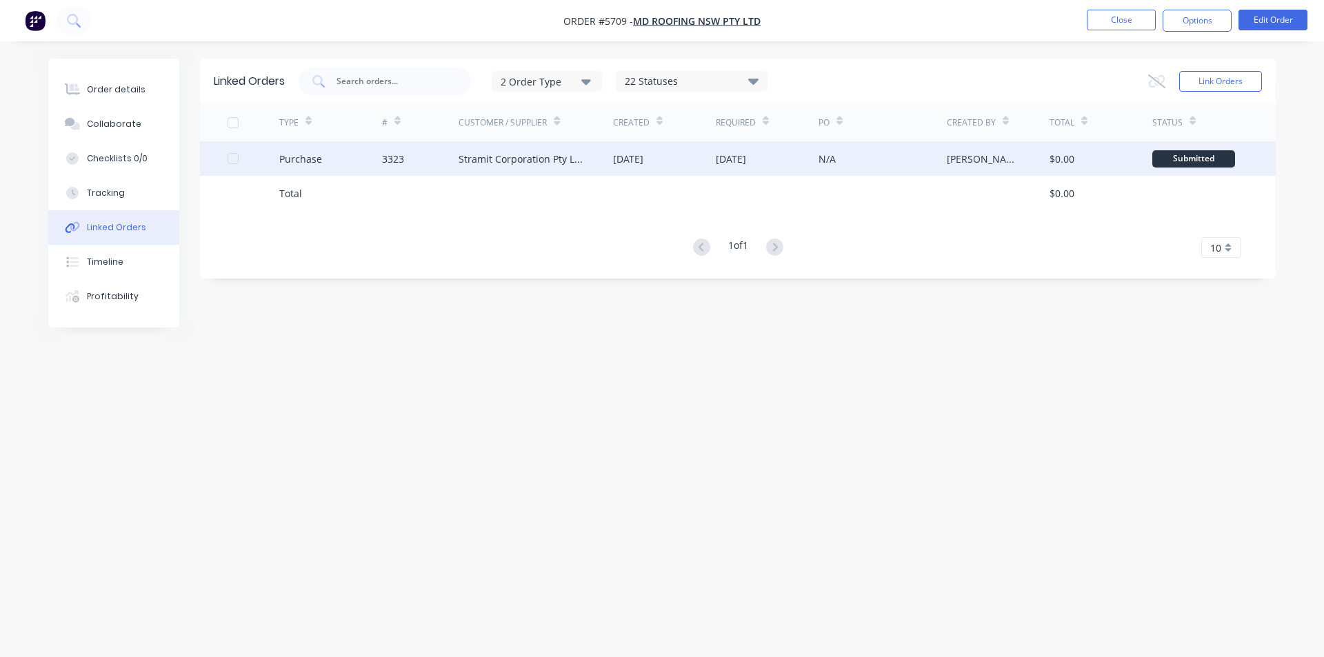
click at [427, 159] on div "3323" at bounding box center [420, 158] width 77 height 34
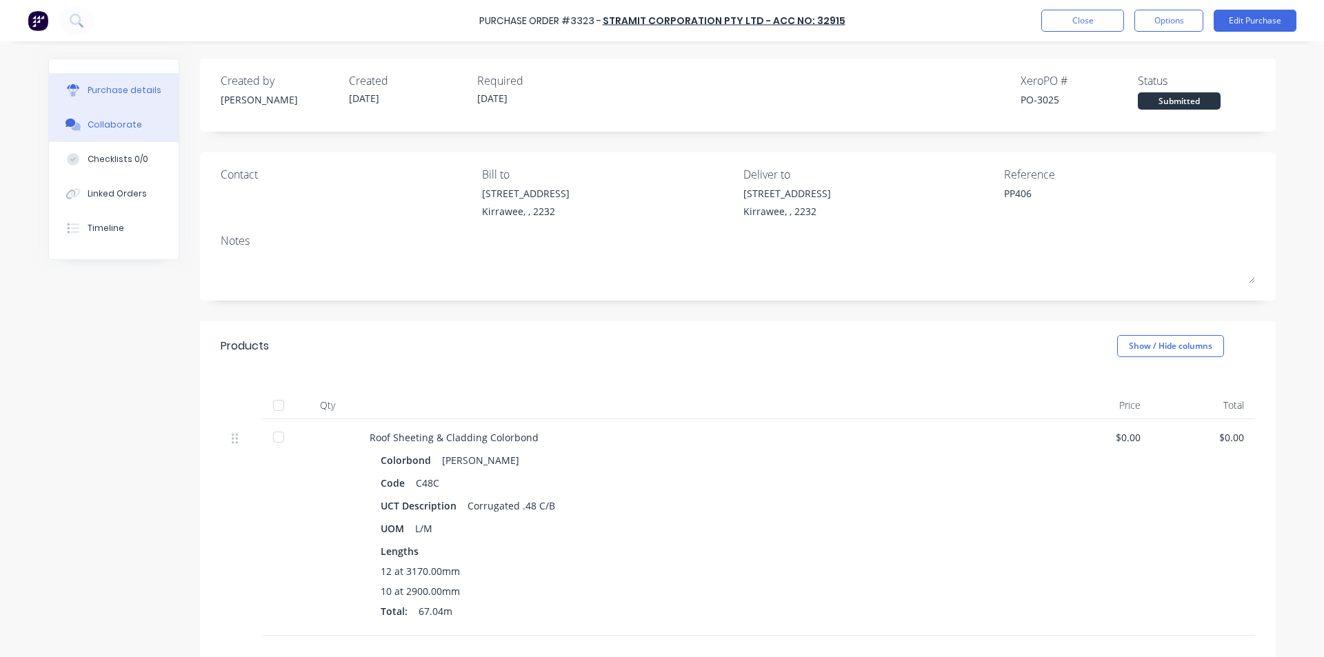
click at [133, 129] on button "Collaborate" at bounding box center [114, 125] width 130 height 34
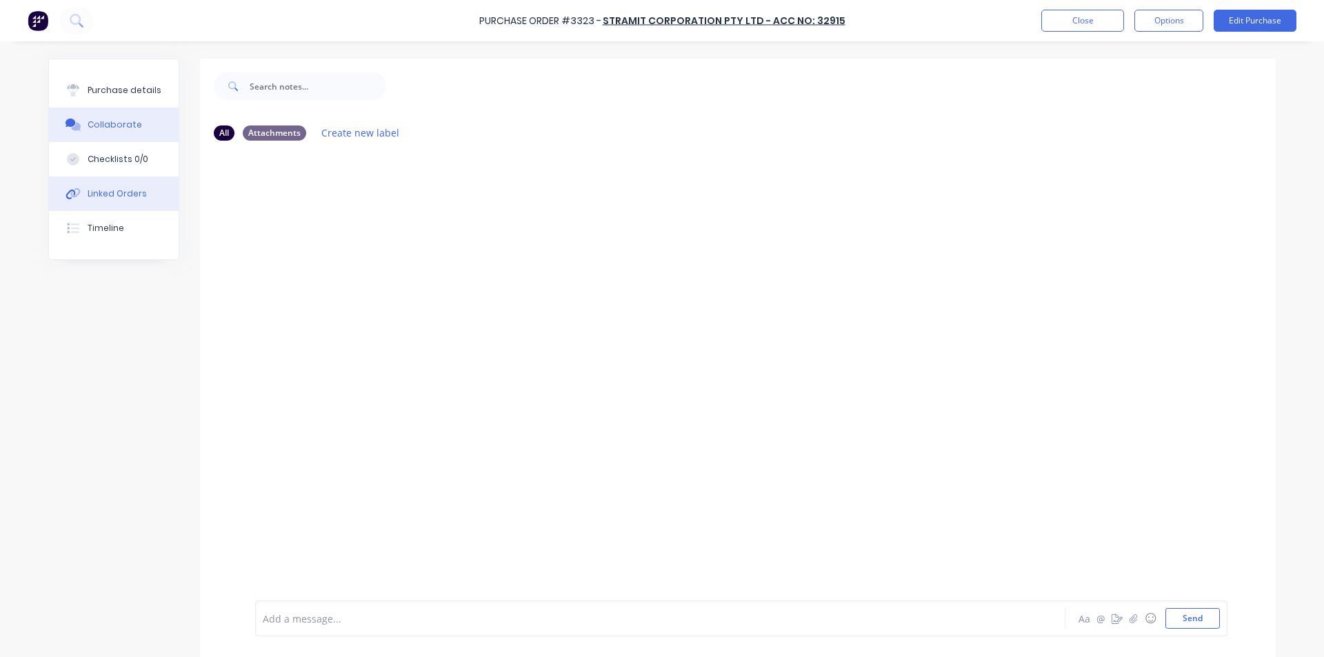
click at [137, 187] on button "Linked Orders" at bounding box center [114, 193] width 130 height 34
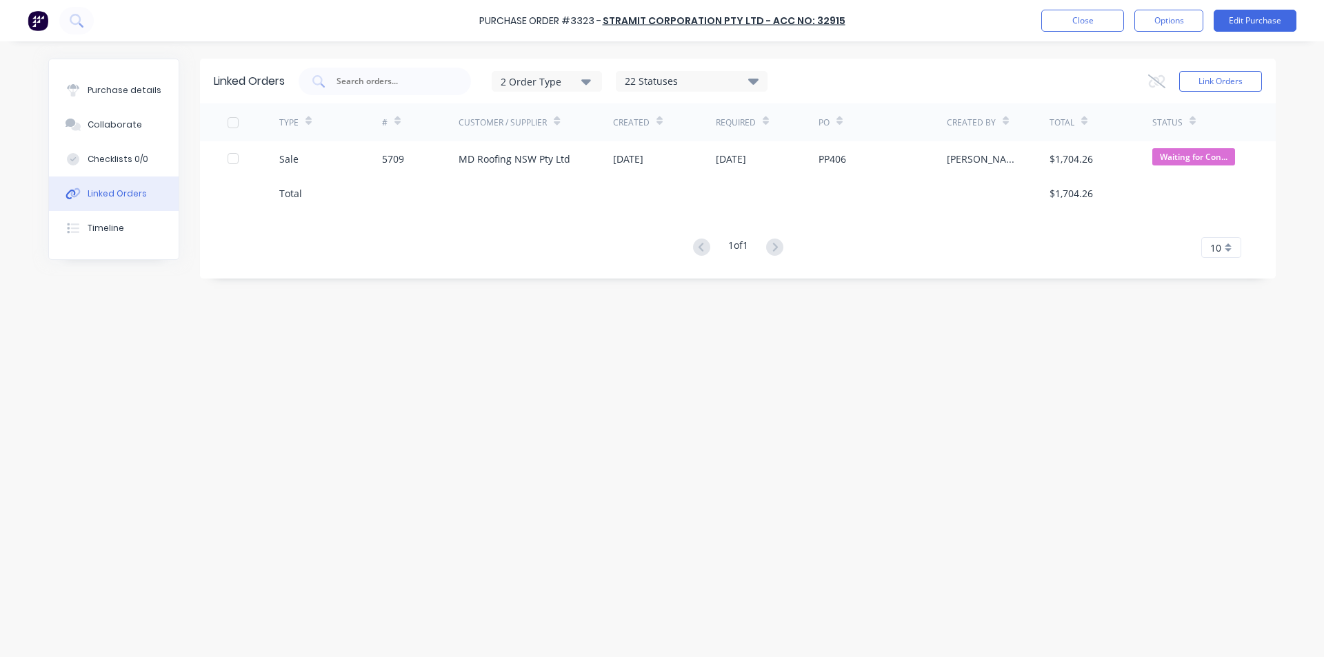
click at [148, 200] on button "Linked Orders" at bounding box center [114, 193] width 130 height 34
click at [112, 92] on div "Purchase details" at bounding box center [125, 90] width 74 height 12
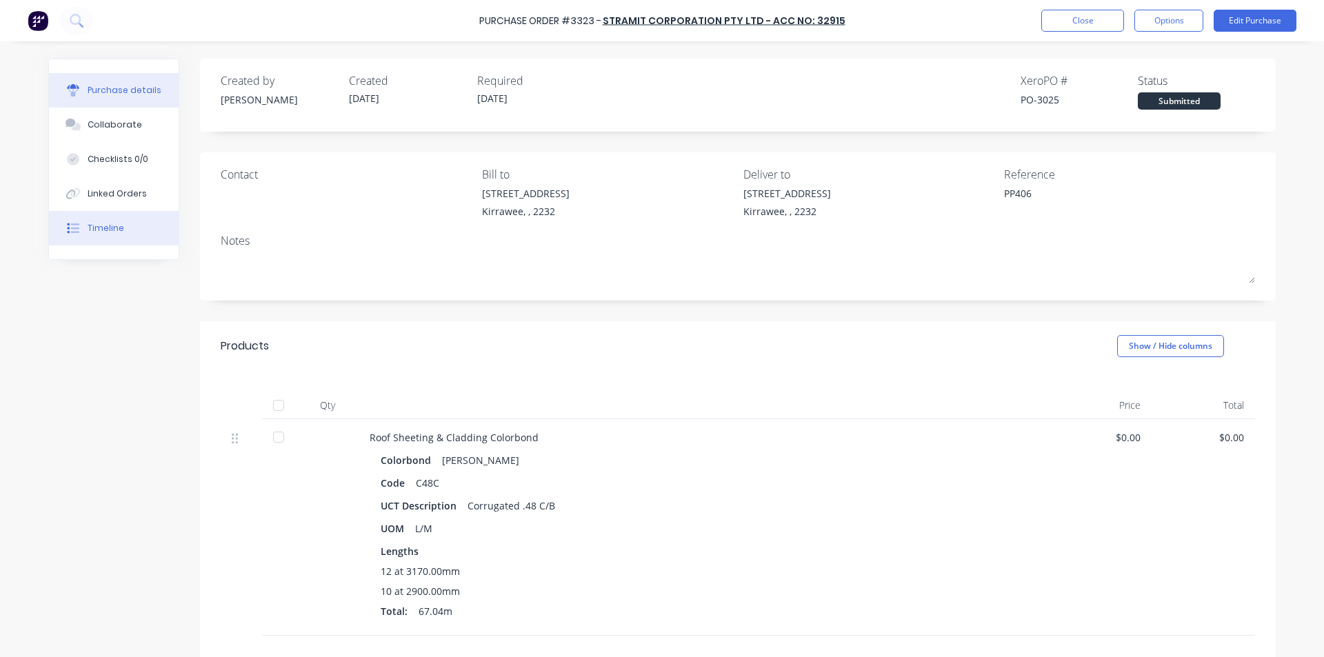
click at [116, 229] on button "Timeline" at bounding box center [114, 228] width 130 height 34
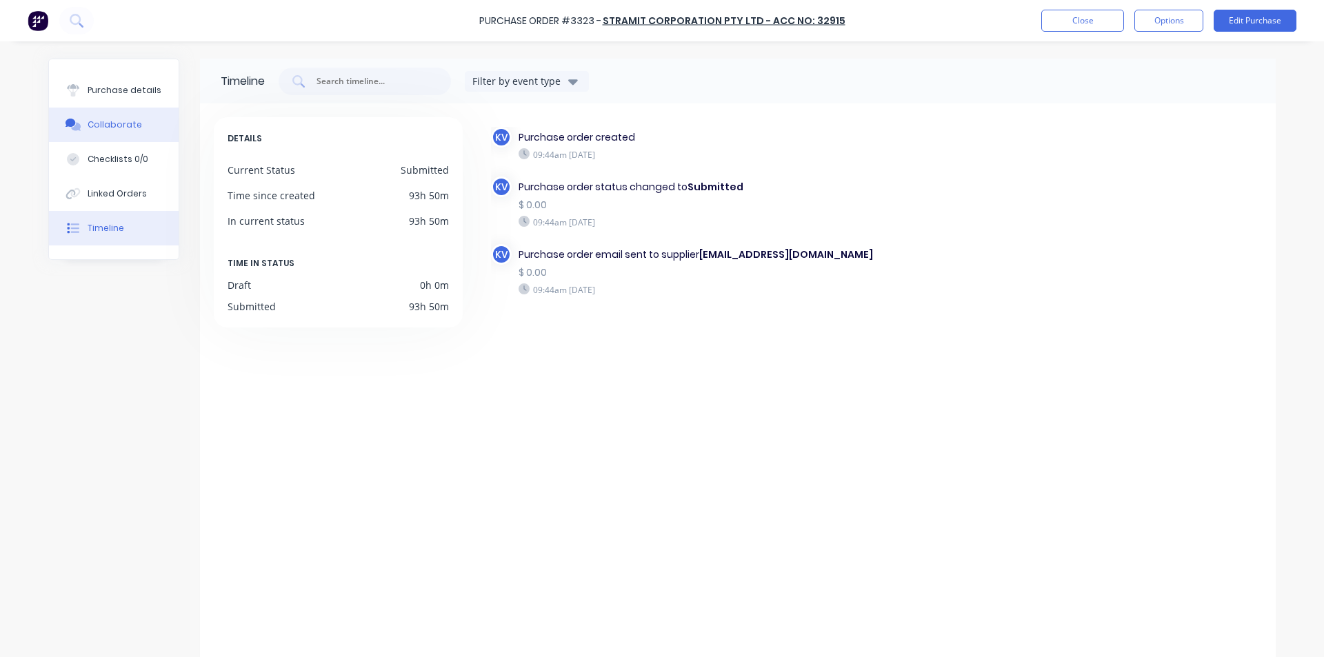
click at [107, 134] on button "Collaborate" at bounding box center [114, 125] width 130 height 34
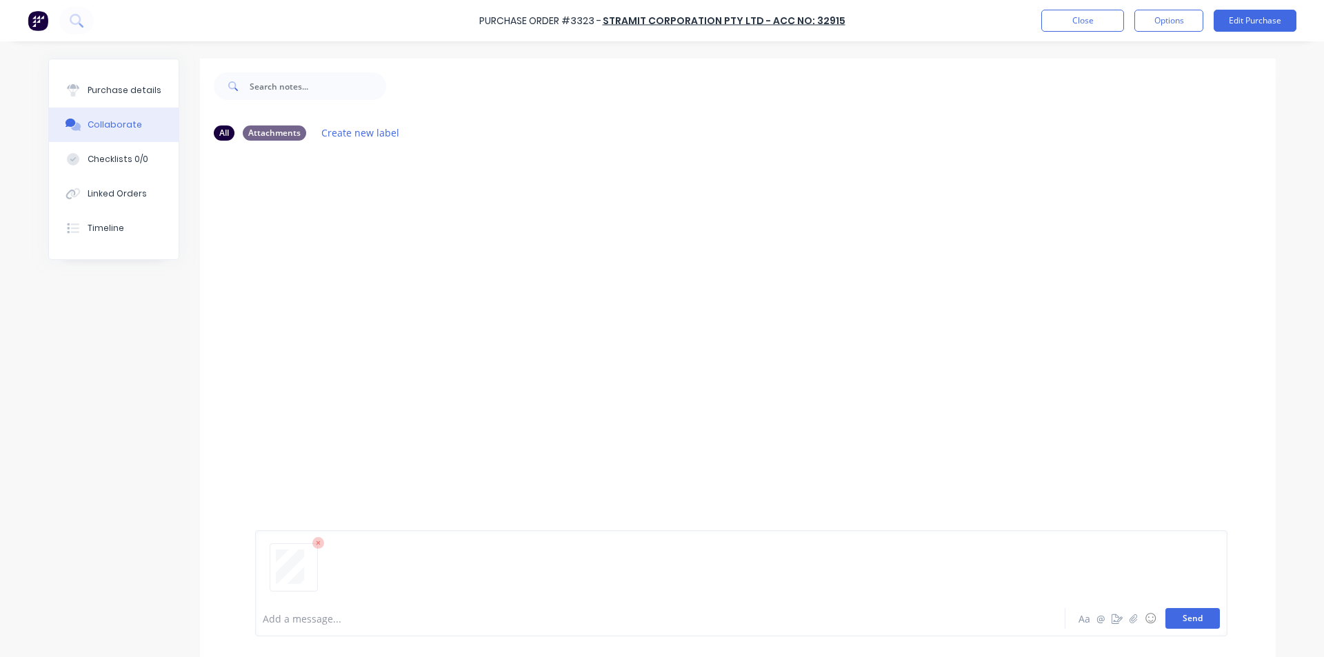
click at [1173, 627] on button "Send" at bounding box center [1192, 618] width 54 height 21
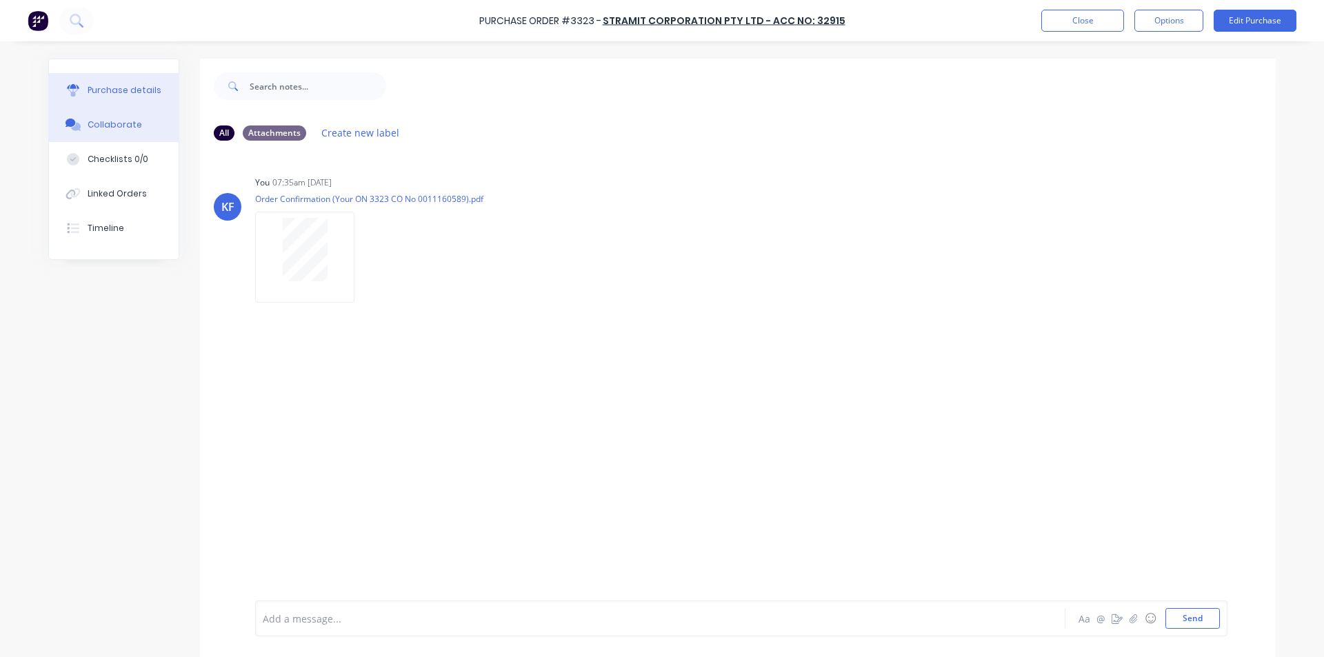
click at [115, 97] on button "Purchase details" at bounding box center [114, 90] width 130 height 34
type textarea "x"
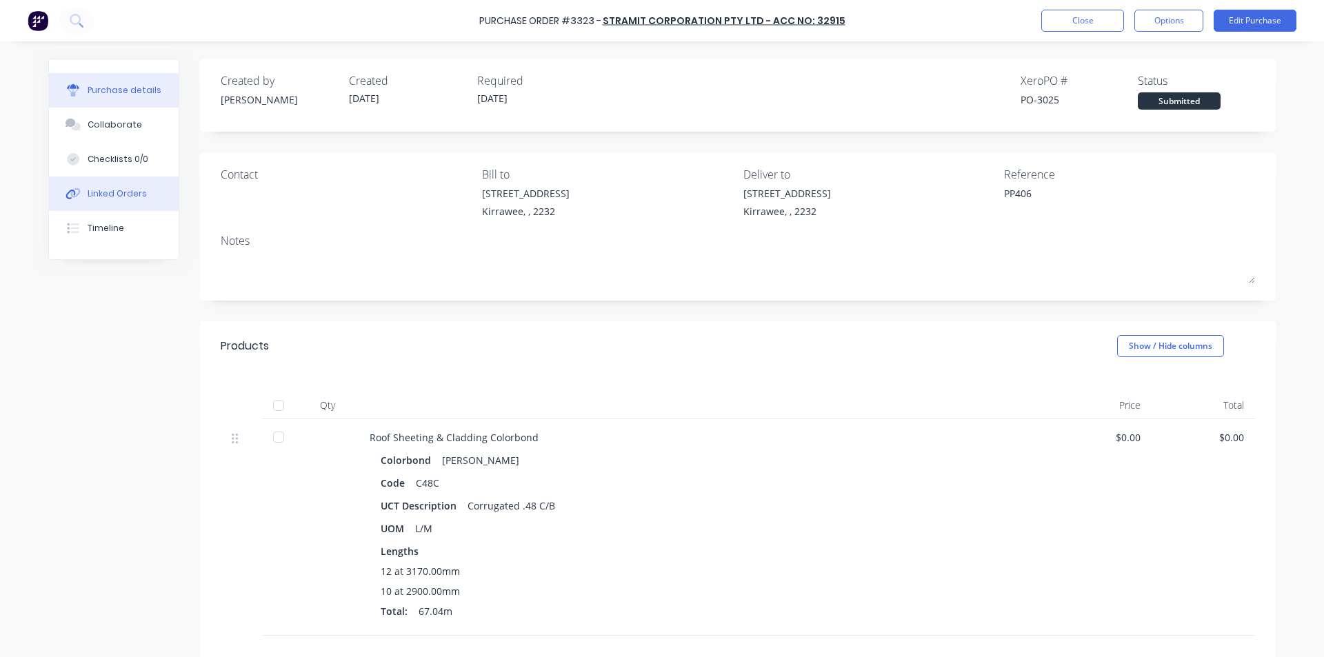
click at [123, 196] on div "Linked Orders" at bounding box center [117, 194] width 59 height 12
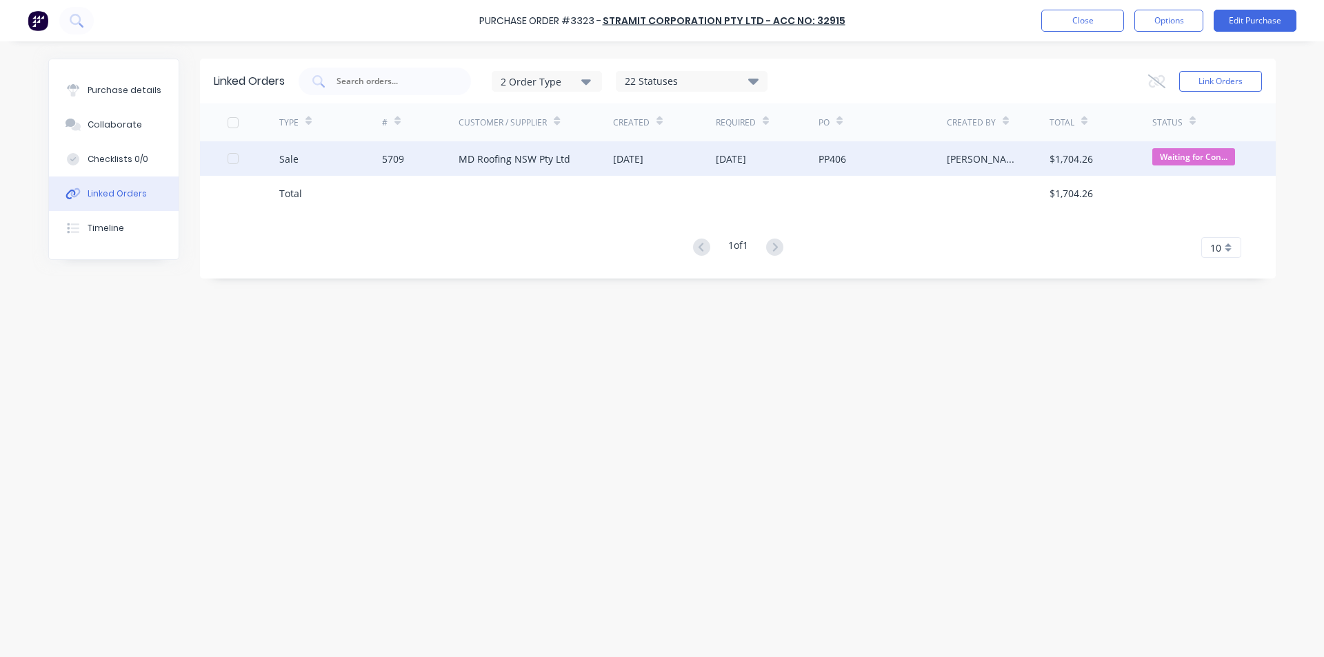
click at [575, 168] on div "MD Roofing NSW Pty Ltd" at bounding box center [535, 158] width 154 height 34
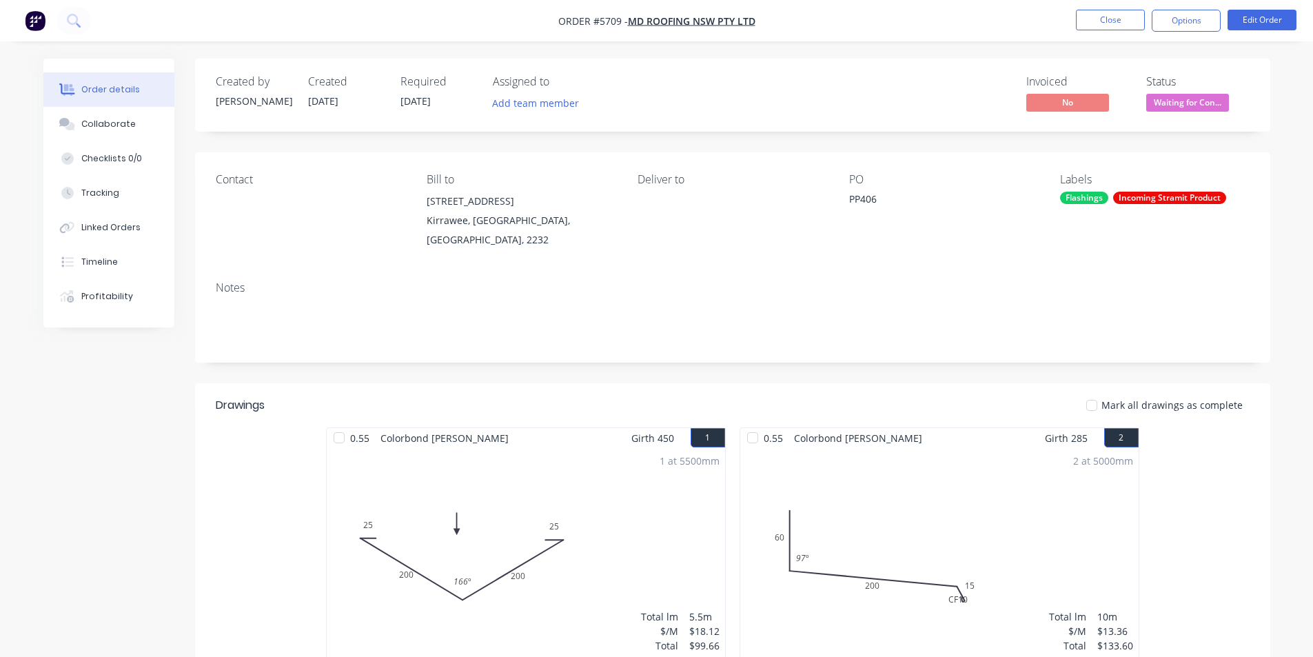
click at [1210, 108] on span "Waiting for Con..." at bounding box center [1187, 102] width 83 height 17
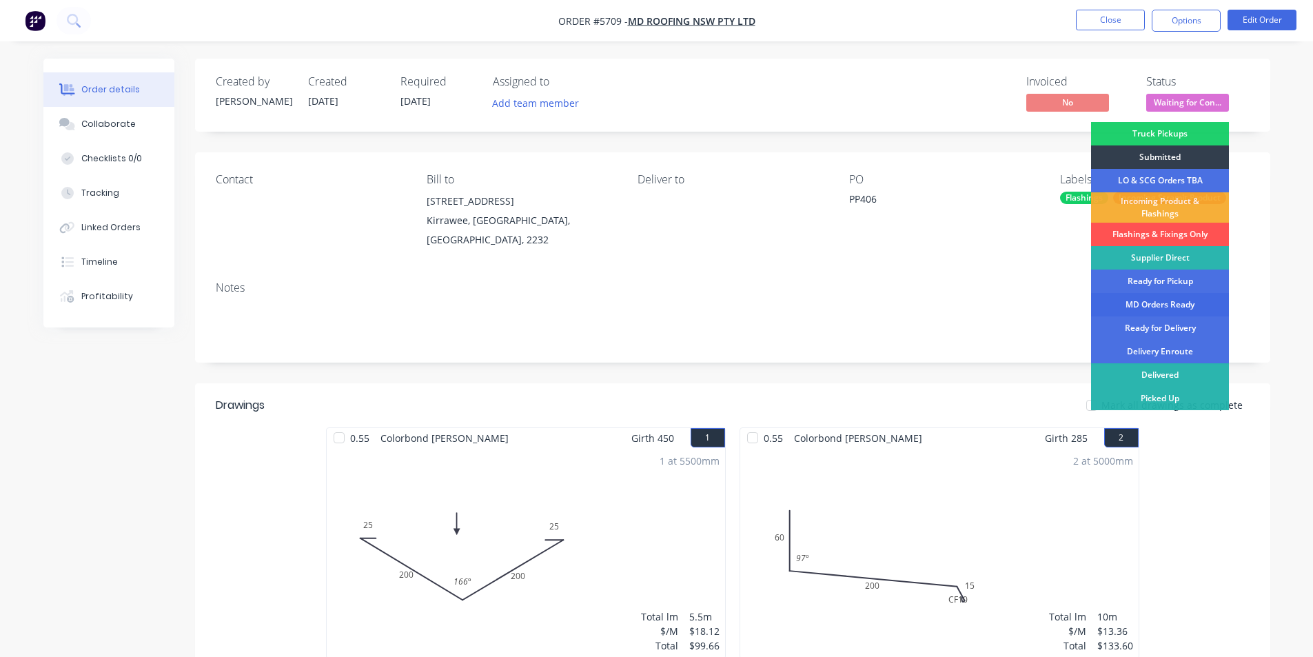
click at [1158, 305] on div "MD Orders Ready" at bounding box center [1160, 304] width 138 height 23
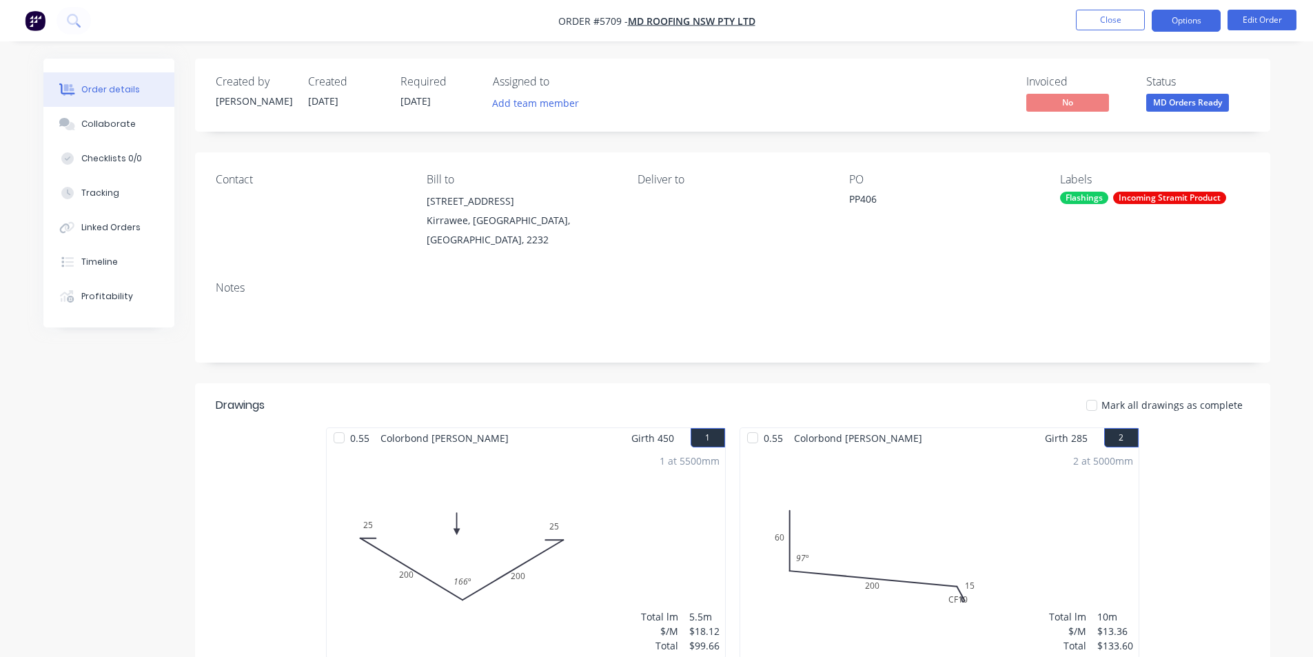
click at [1178, 28] on button "Options" at bounding box center [1186, 21] width 69 height 22
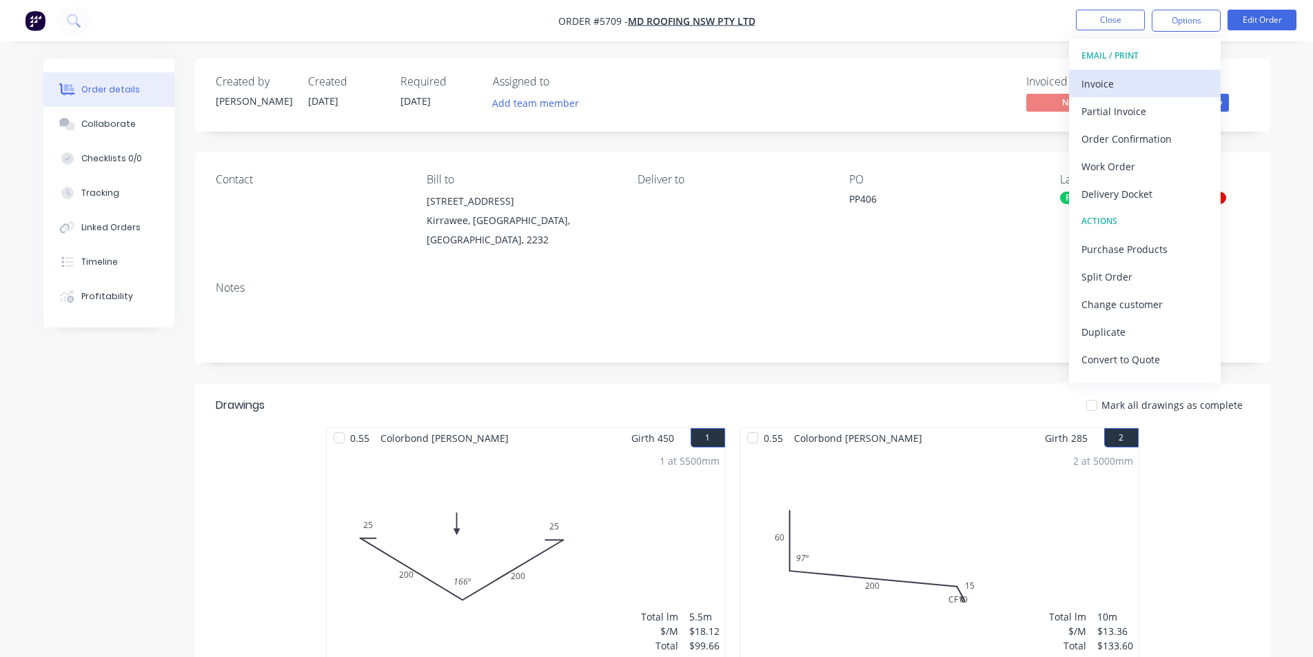
click at [1108, 75] on div "Invoice" at bounding box center [1145, 84] width 127 height 20
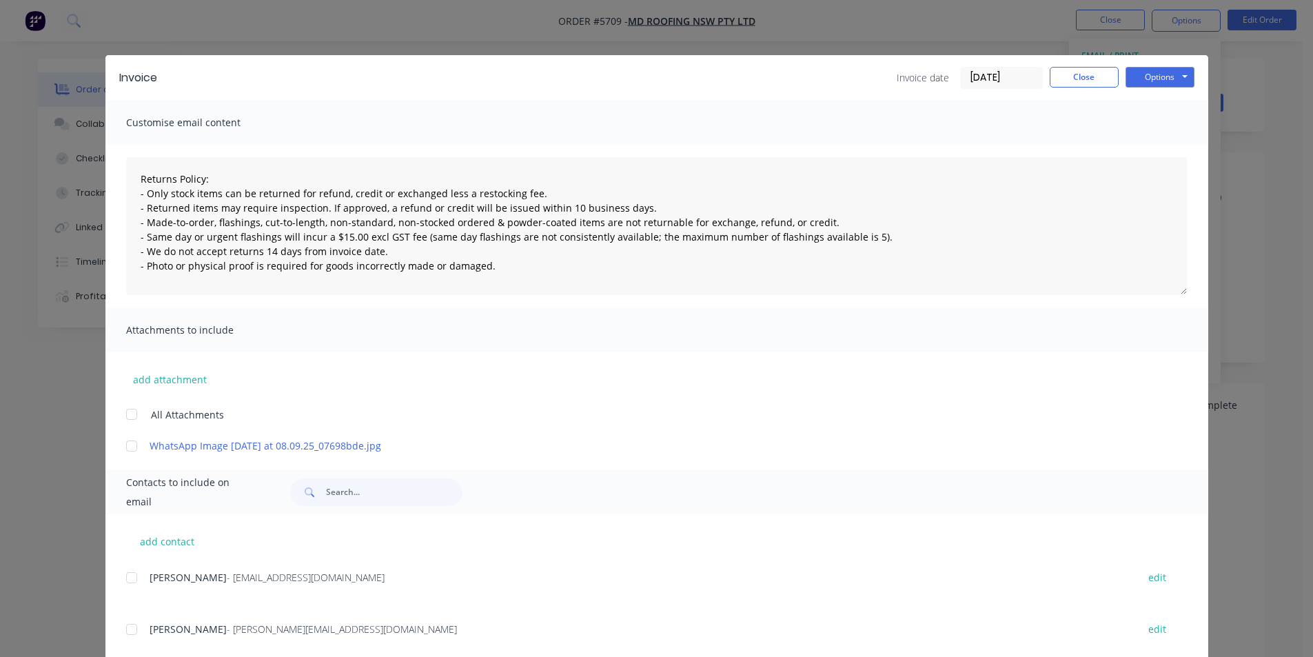
click at [125, 584] on div at bounding box center [132, 578] width 28 height 28
click at [1149, 79] on button "Options" at bounding box center [1160, 77] width 69 height 21
click at [1157, 147] on button "Email" at bounding box center [1170, 147] width 88 height 23
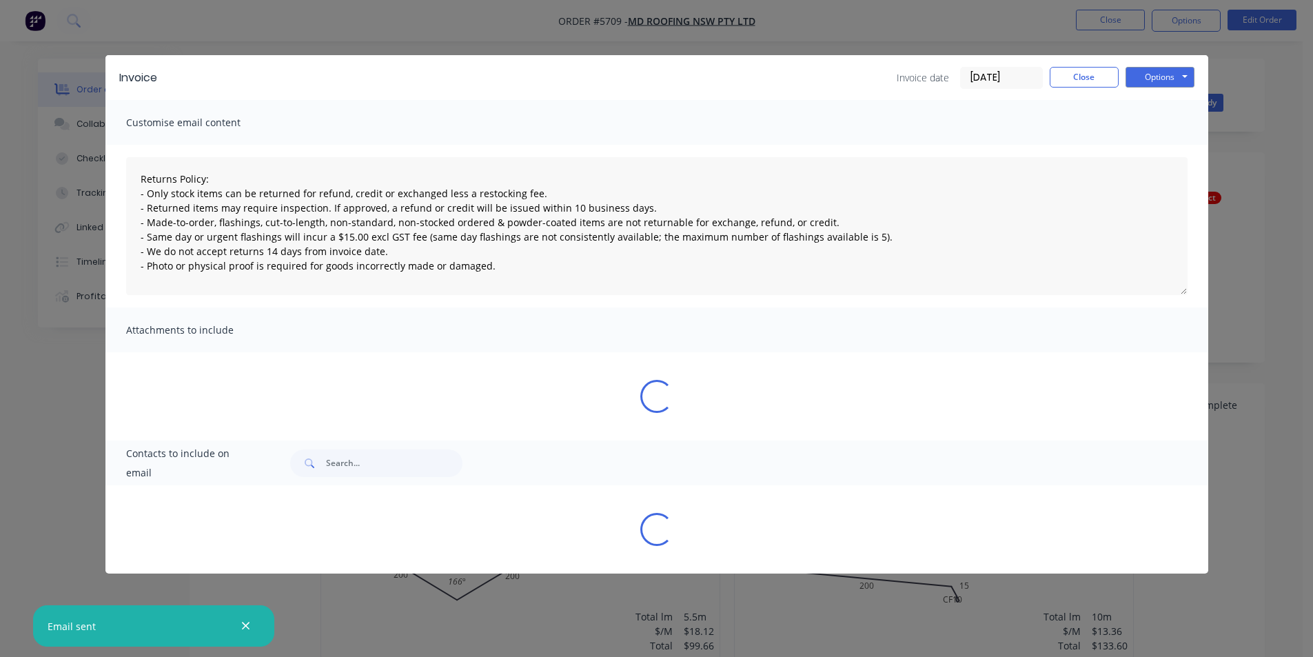
type textarea "Returns Policy: - Only stock items can be returned for refund, credit or exchan…"
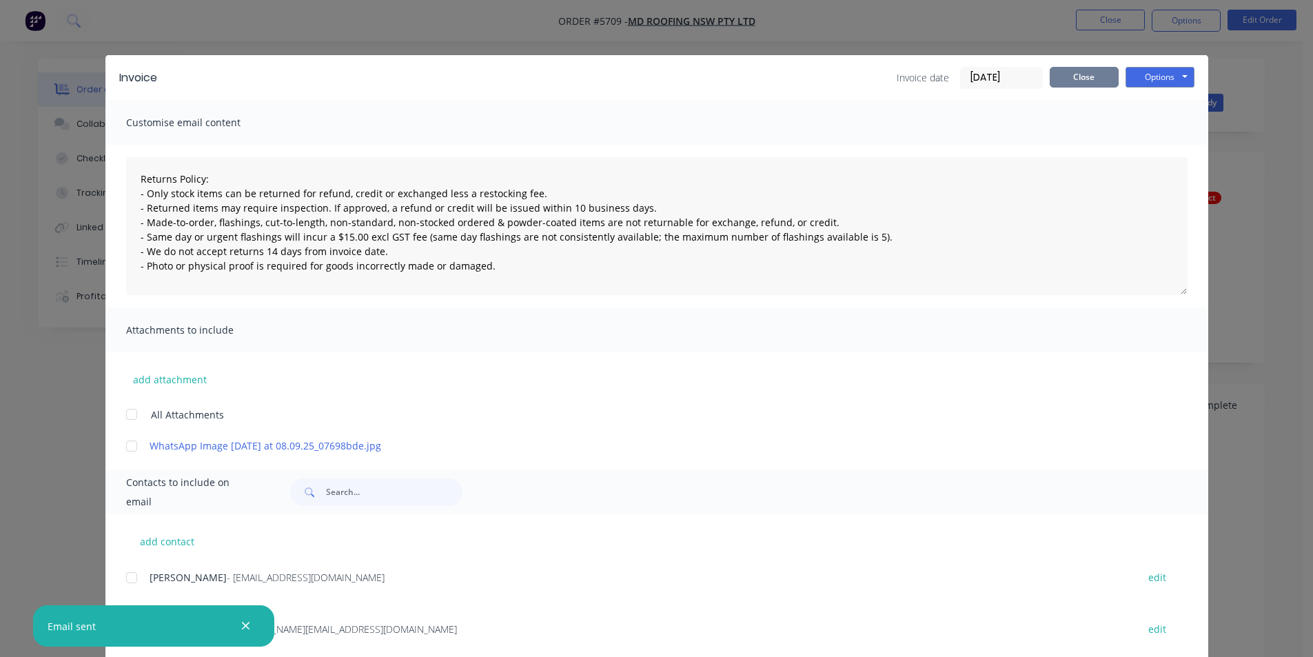
drag, startPoint x: 1096, startPoint y: 78, endPoint x: 1106, endPoint y: 50, distance: 29.9
click at [1095, 78] on button "Close" at bounding box center [1084, 77] width 69 height 21
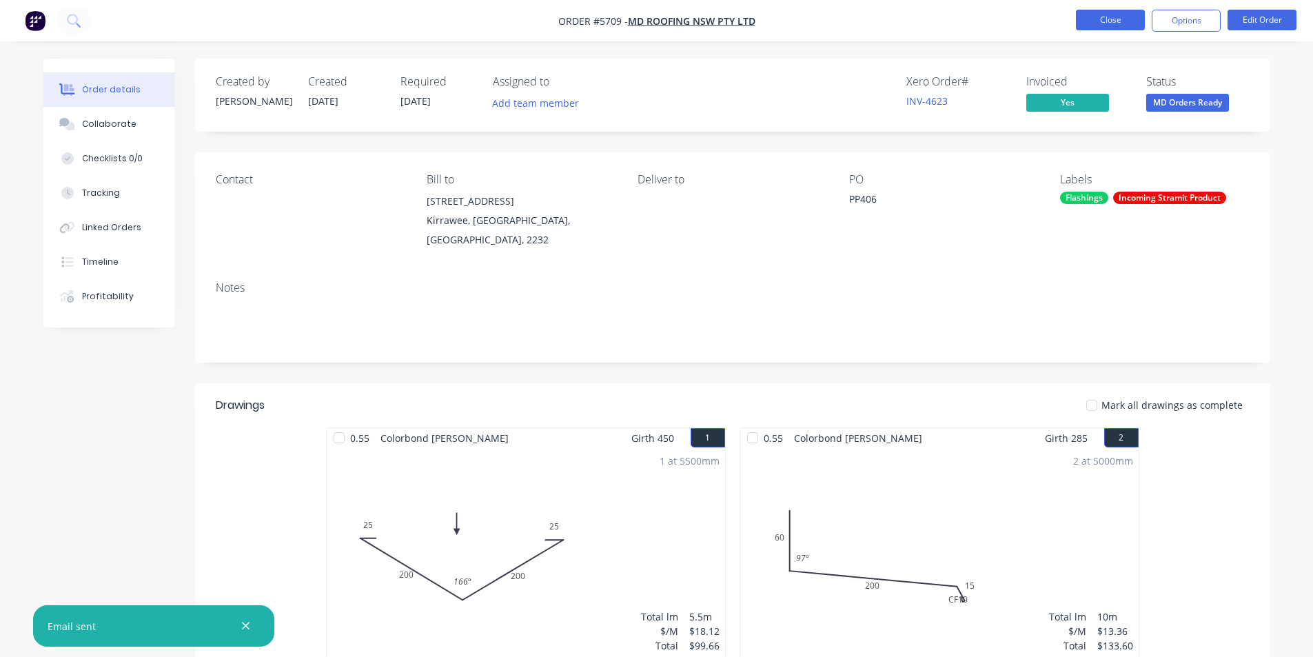
click at [1115, 24] on button "Close" at bounding box center [1110, 20] width 69 height 21
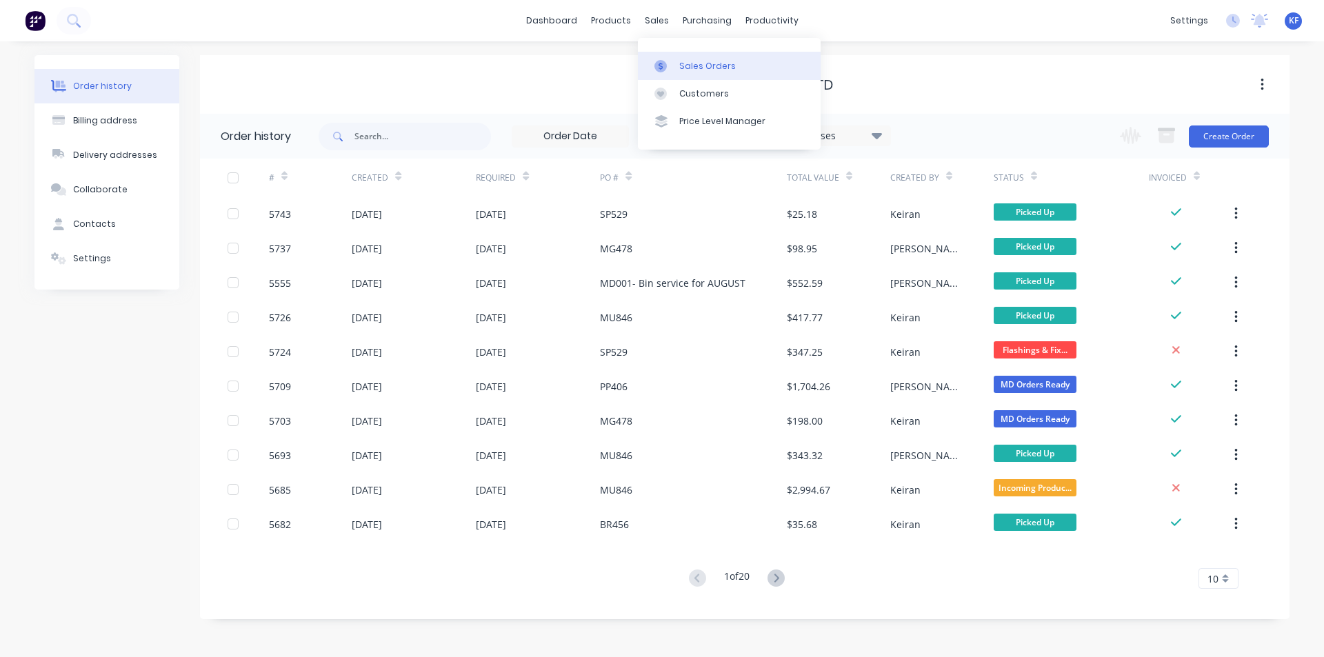
click at [687, 66] on div "Sales Orders" at bounding box center [707, 66] width 57 height 12
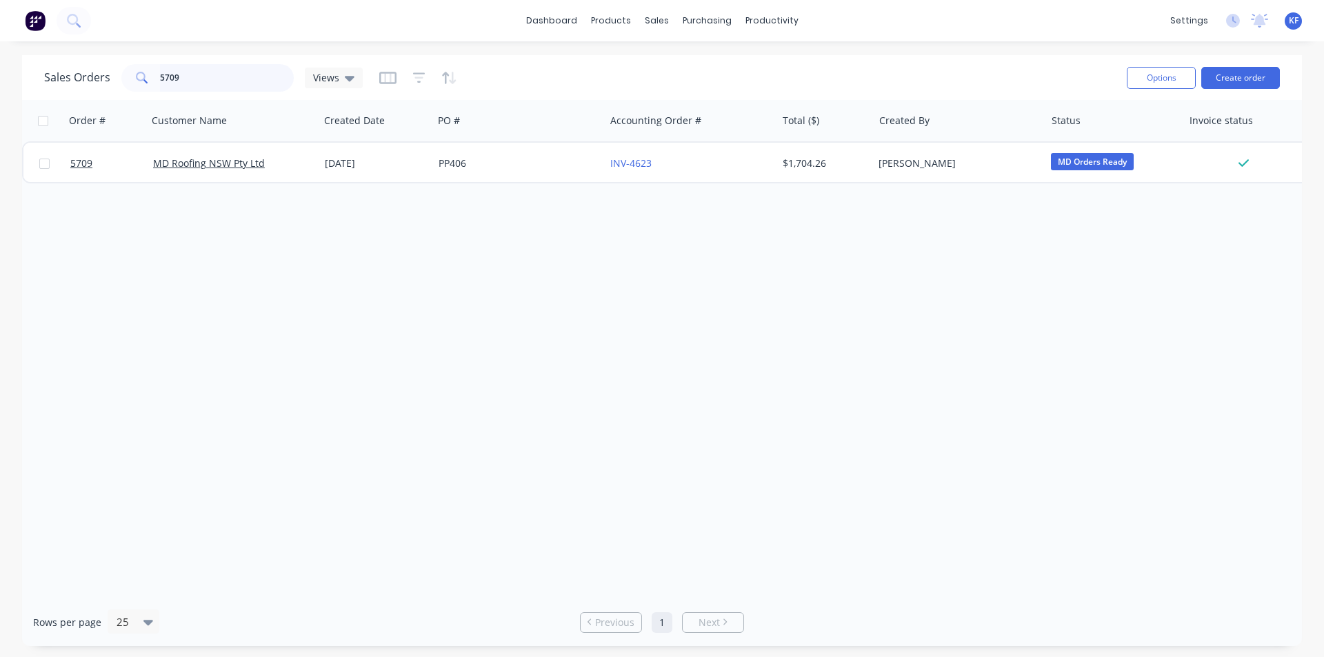
click at [170, 81] on input "5709" at bounding box center [227, 78] width 134 height 28
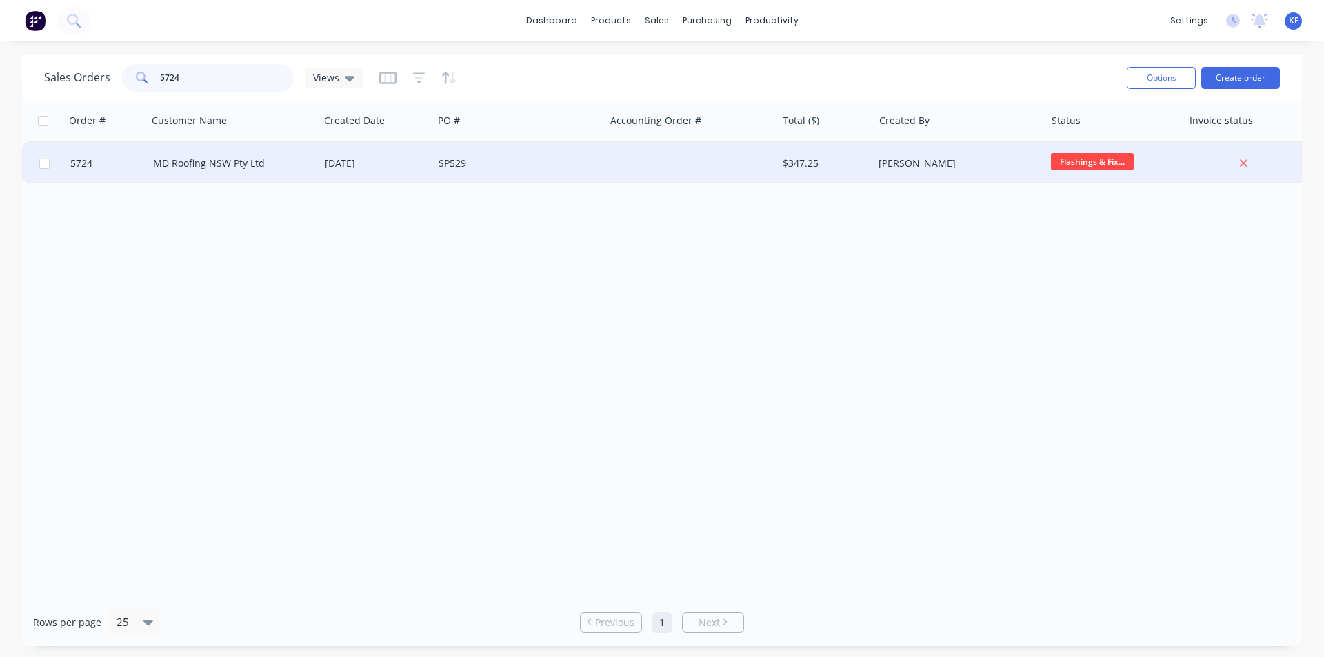
type input "5724"
click at [696, 172] on div at bounding box center [691, 163] width 172 height 41
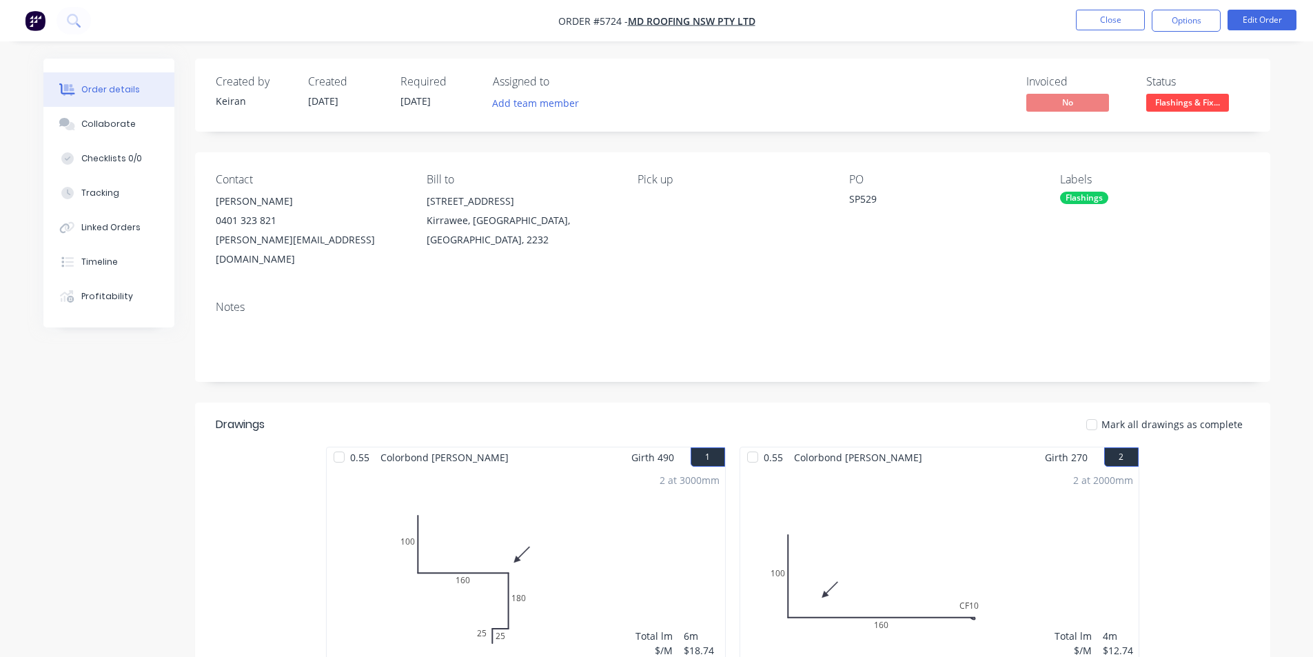
click at [1155, 109] on span "Flashings & Fix..." at bounding box center [1187, 102] width 83 height 17
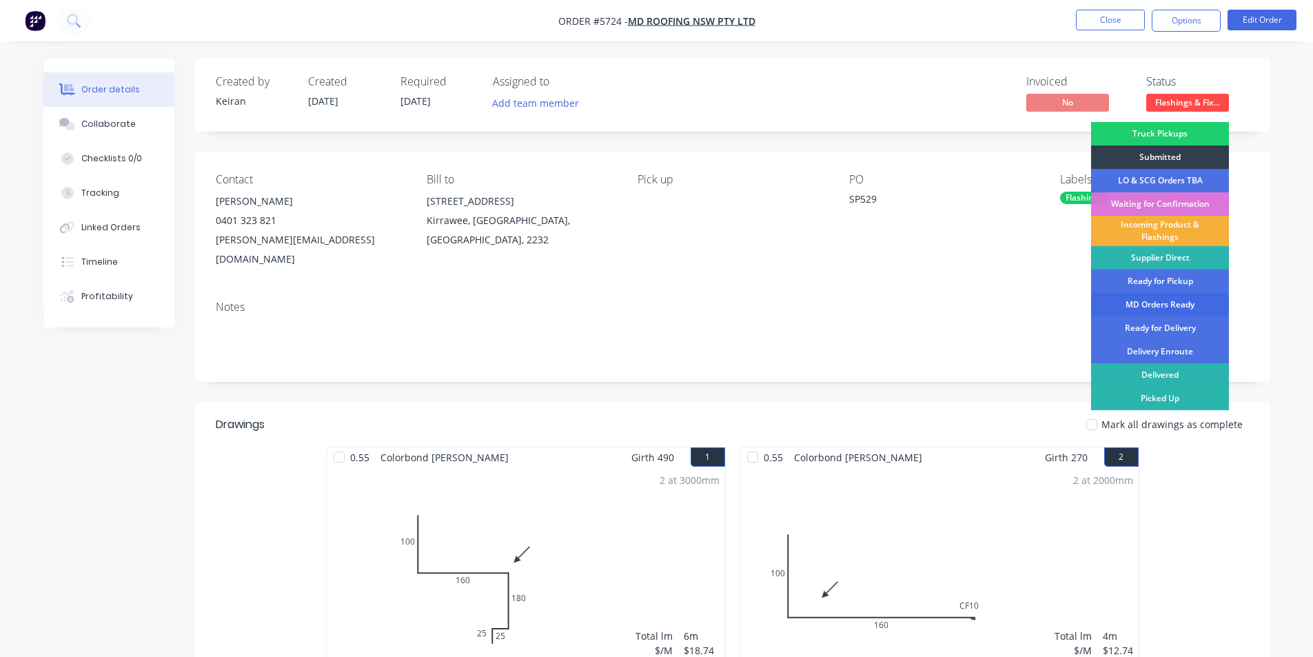
click at [1149, 302] on div "MD Orders Ready" at bounding box center [1160, 304] width 138 height 23
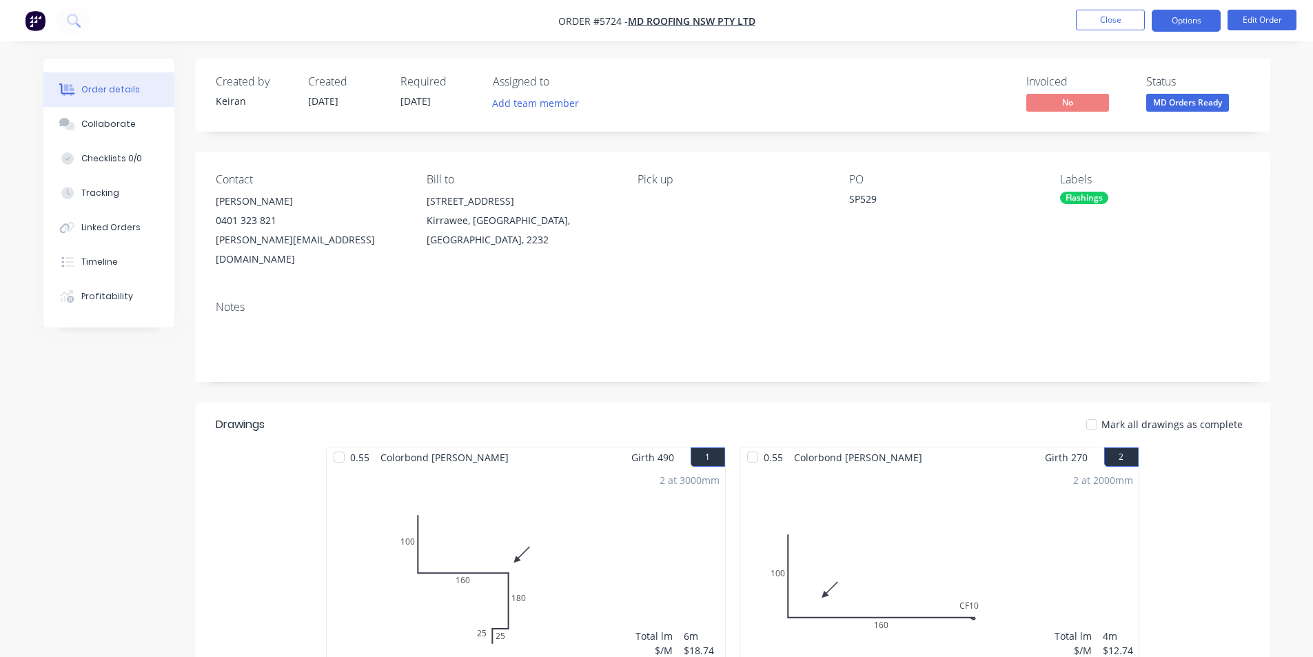
click at [1178, 31] on button "Options" at bounding box center [1186, 21] width 69 height 22
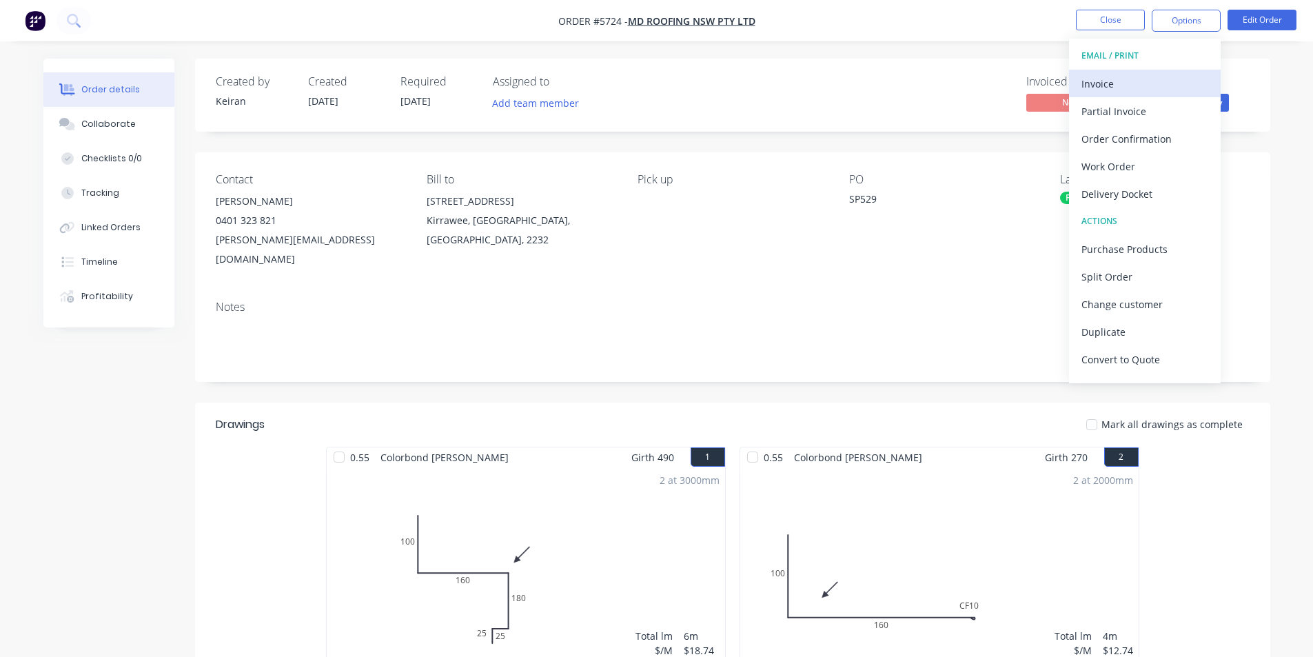
click at [1120, 78] on div "Invoice" at bounding box center [1145, 84] width 127 height 20
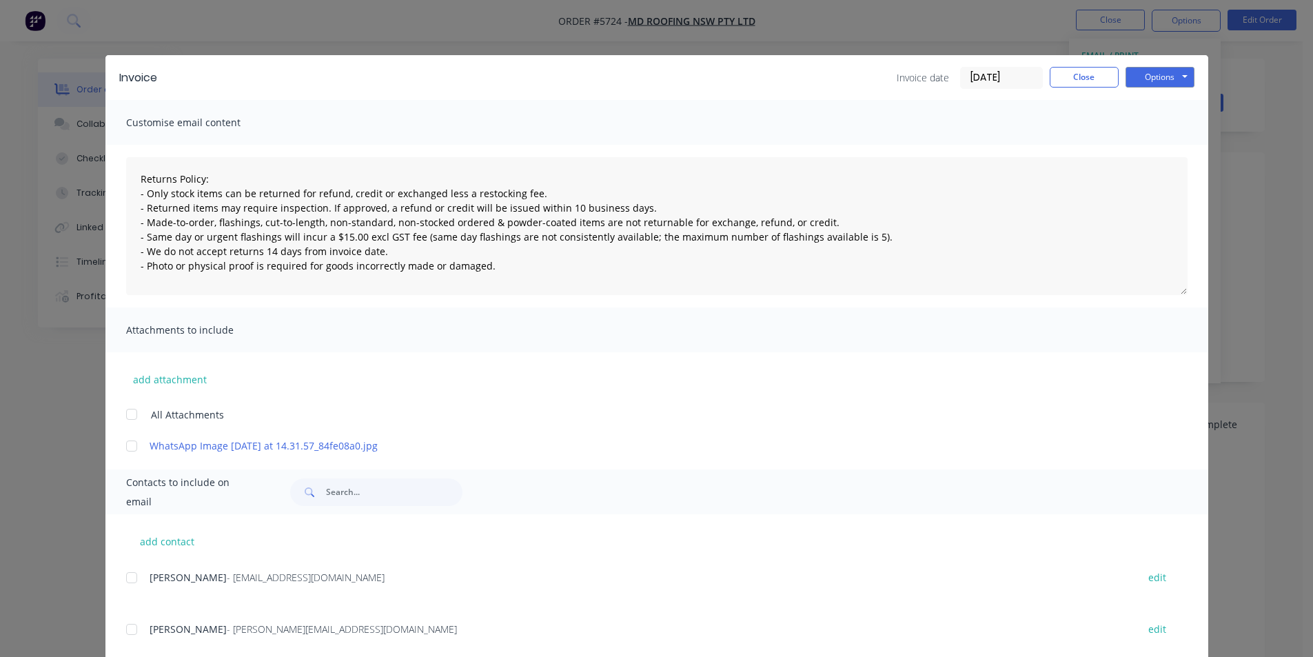
drag, startPoint x: 127, startPoint y: 575, endPoint x: 696, endPoint y: 207, distance: 677.5
click at [128, 575] on div at bounding box center [132, 578] width 28 height 28
drag, startPoint x: 1167, startPoint y: 78, endPoint x: 1162, endPoint y: 84, distance: 7.9
click at [1165, 79] on button "Options" at bounding box center [1160, 77] width 69 height 21
click at [1140, 149] on button "Email" at bounding box center [1170, 147] width 88 height 23
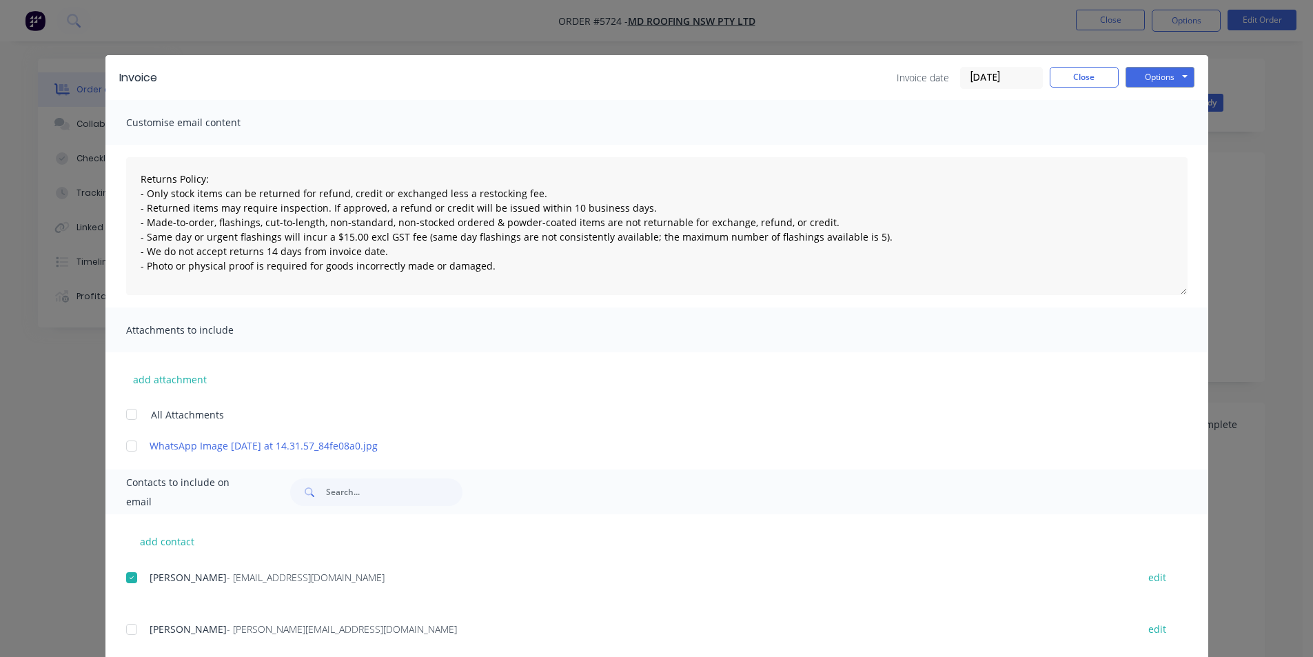
type textarea "Returns Policy: - Only stock items can be returned for refund, credit or exchan…"
click at [1069, 78] on button "Close" at bounding box center [1084, 77] width 69 height 21
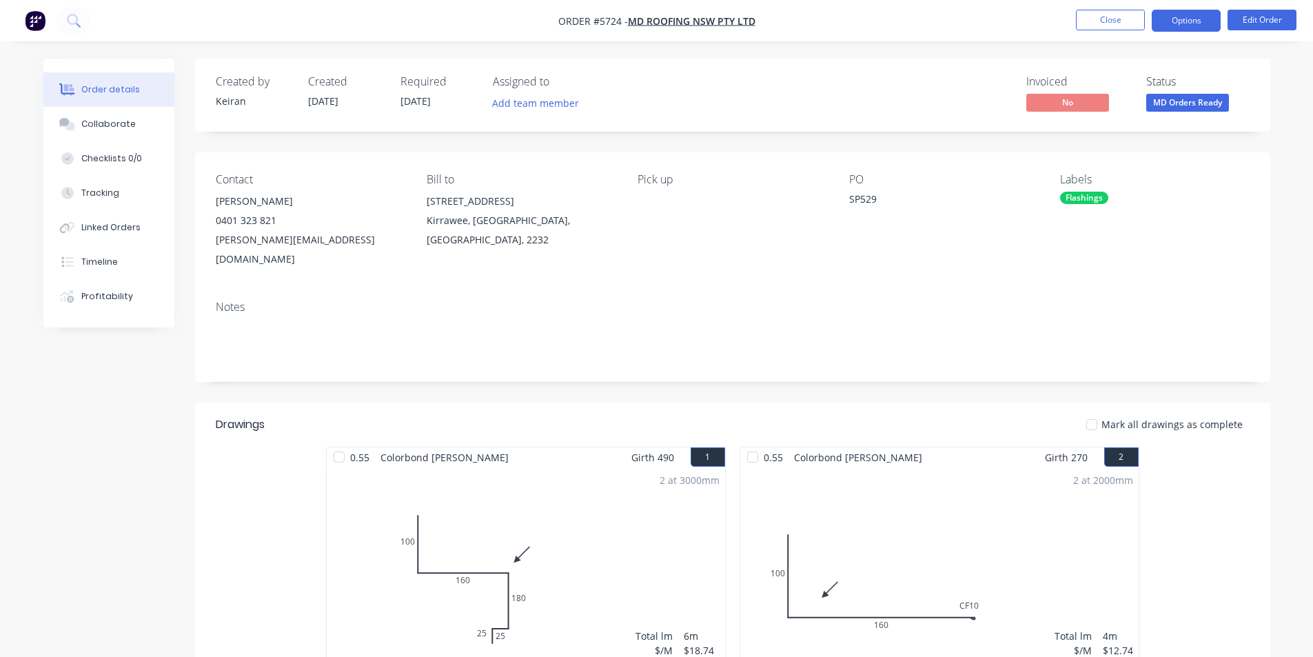
click at [1202, 21] on button "Options" at bounding box center [1186, 21] width 69 height 22
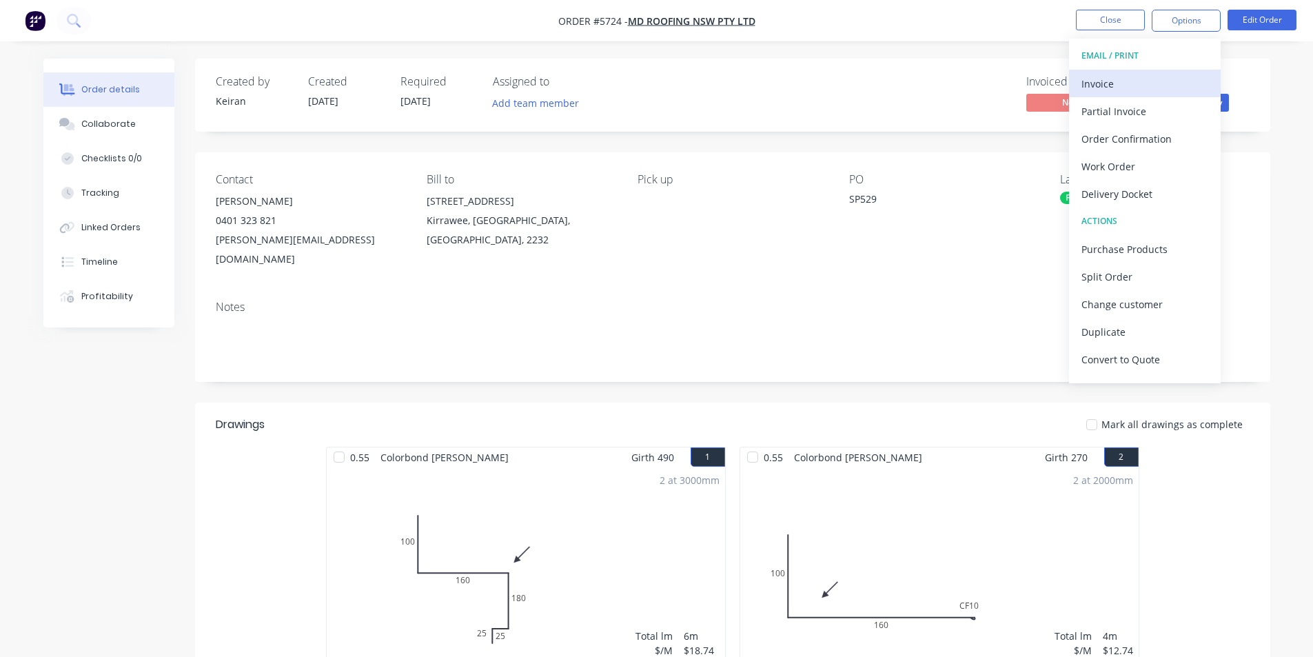
click at [1109, 88] on div "Invoice" at bounding box center [1145, 84] width 127 height 20
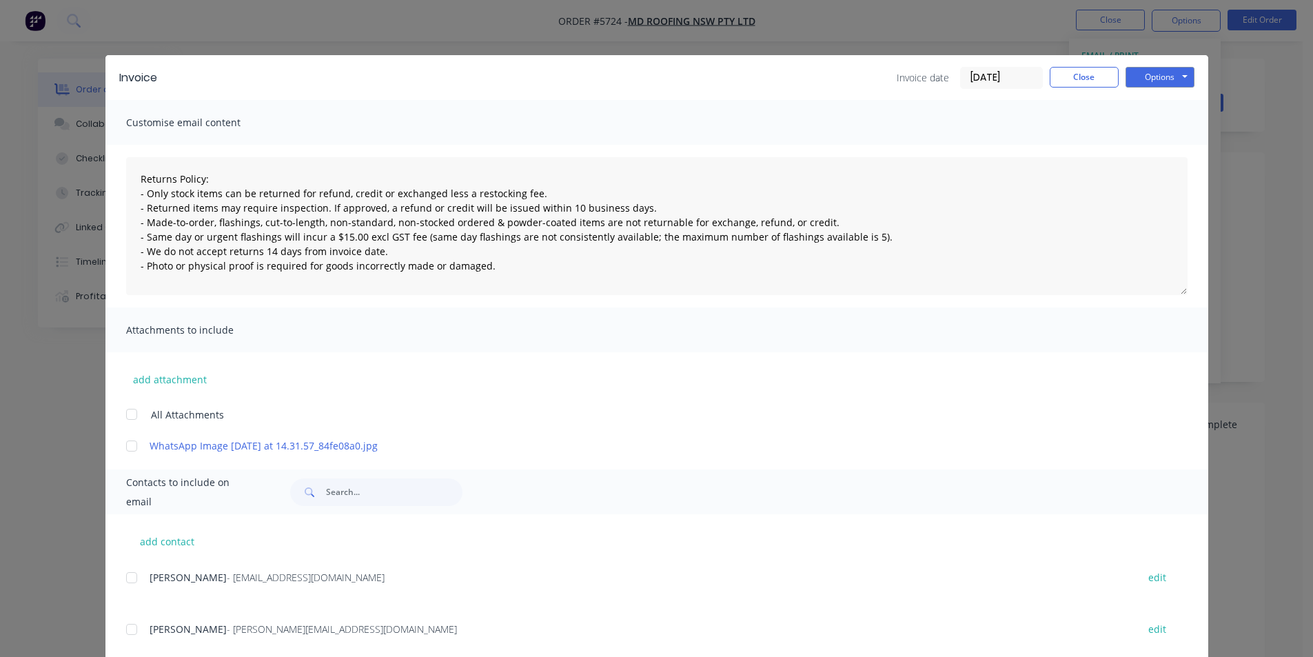
drag, startPoint x: 123, startPoint y: 579, endPoint x: 141, endPoint y: 567, distance: 21.2
click at [122, 578] on div at bounding box center [132, 578] width 28 height 28
click at [1143, 70] on button "Options" at bounding box center [1160, 77] width 69 height 21
click at [1157, 141] on button "Email" at bounding box center [1170, 147] width 88 height 23
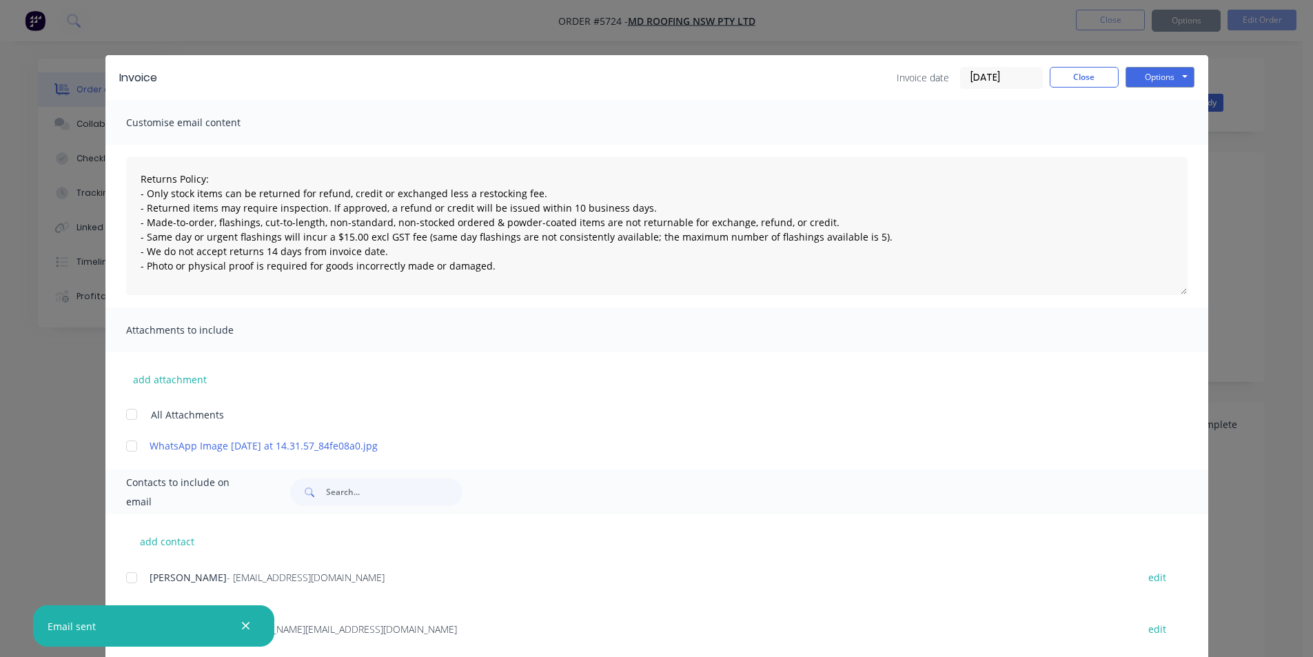
type textarea "Returns Policy: - Only stock items can be returned for refund, credit or exchan…"
click at [1059, 52] on div "Invoice Invoice date [DATE] Close Options Preview Print Email Customise email c…" at bounding box center [656, 328] width 1313 height 657
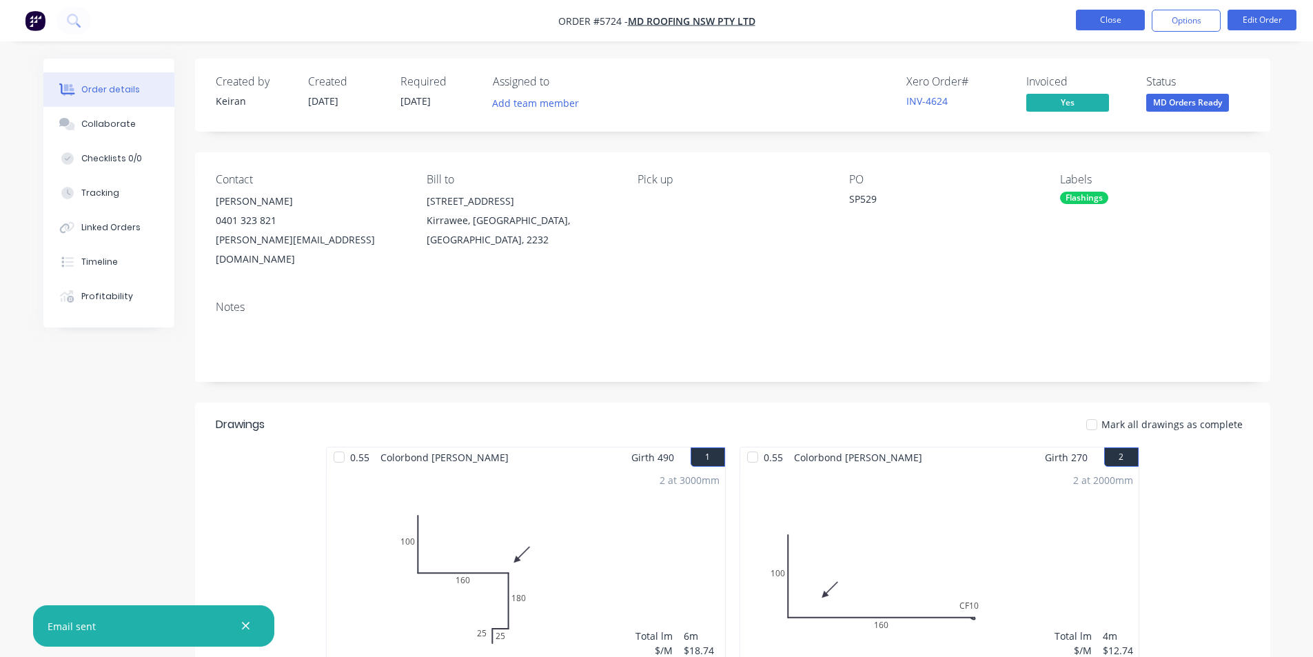
click at [1098, 25] on button "Close" at bounding box center [1110, 20] width 69 height 21
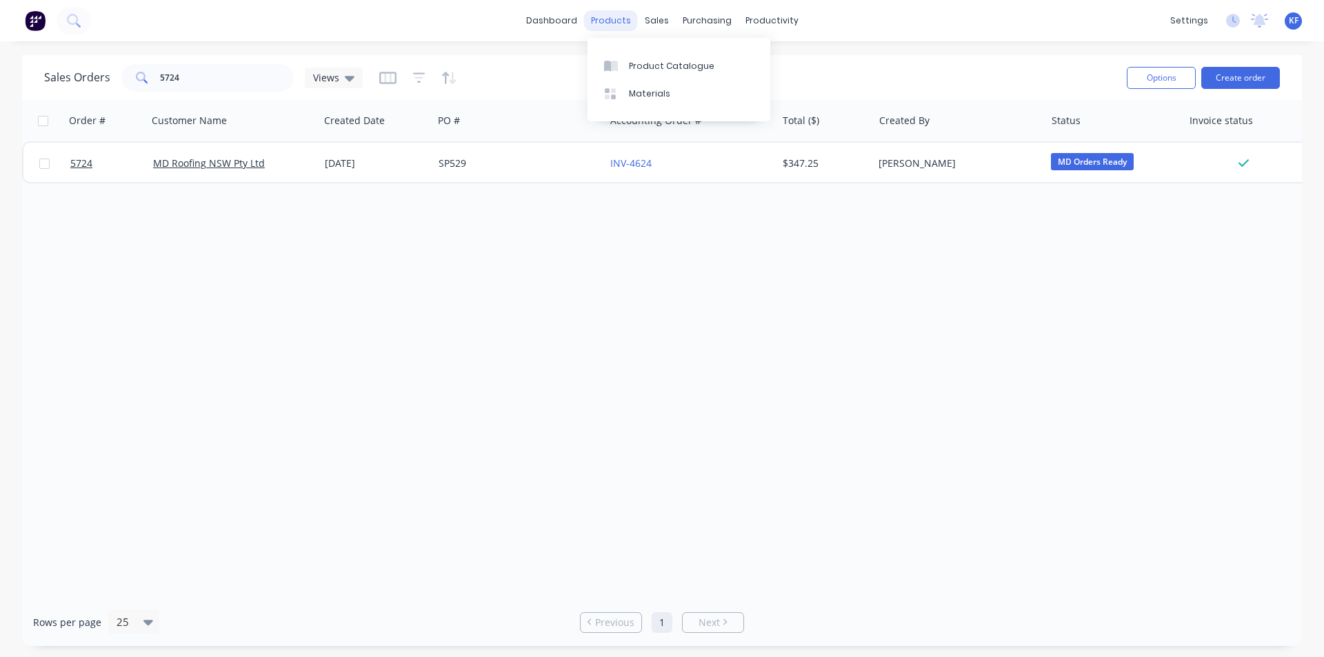
click at [636, 14] on div "products" at bounding box center [611, 20] width 54 height 21
click at [648, 21] on div "sales" at bounding box center [657, 20] width 38 height 21
click at [675, 50] on div "Sales Orders Customers Price Level Manager" at bounding box center [729, 93] width 183 height 111
click at [1228, 79] on button "Create order" at bounding box center [1240, 78] width 79 height 22
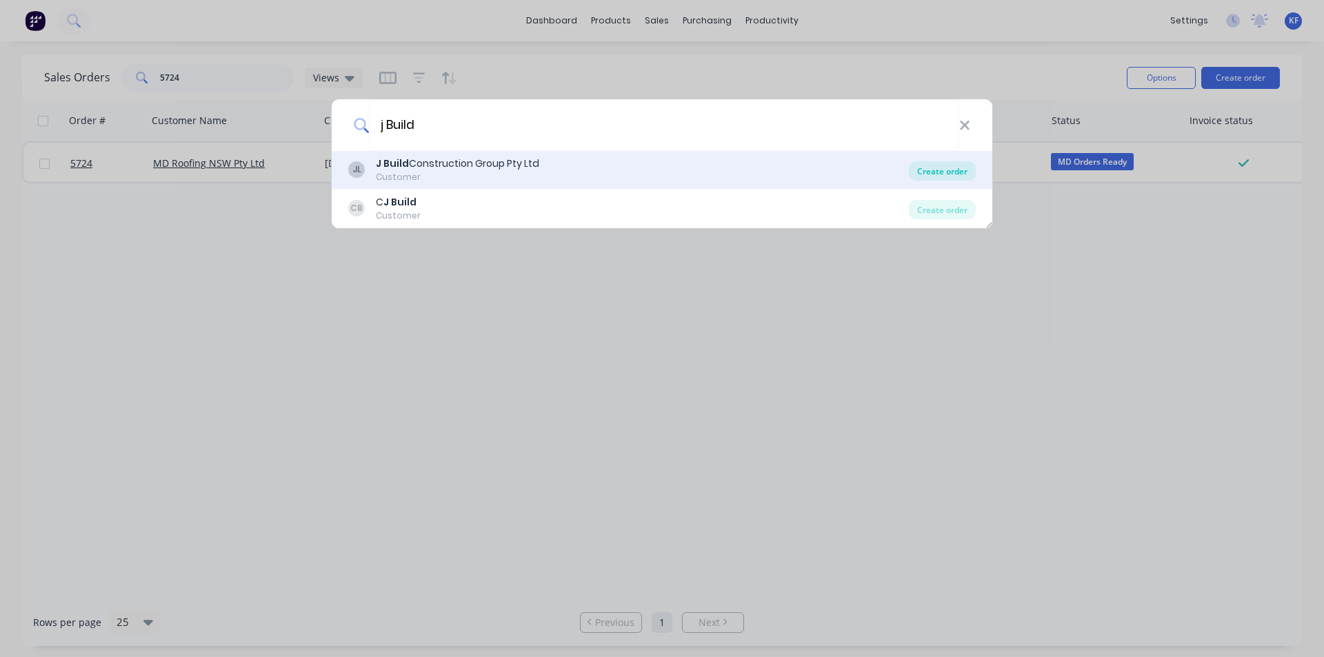
type input "j Build"
click at [946, 177] on div "Create order" at bounding box center [942, 170] width 67 height 19
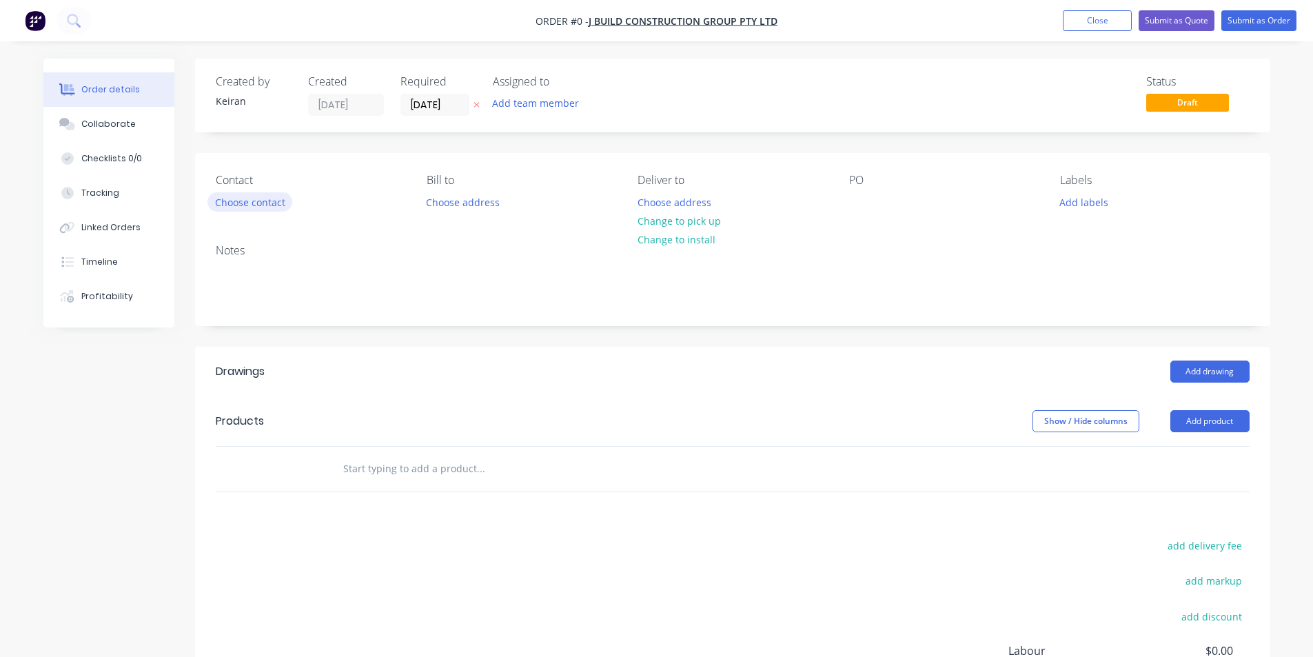
click at [230, 202] on button "Choose contact" at bounding box center [250, 201] width 85 height 19
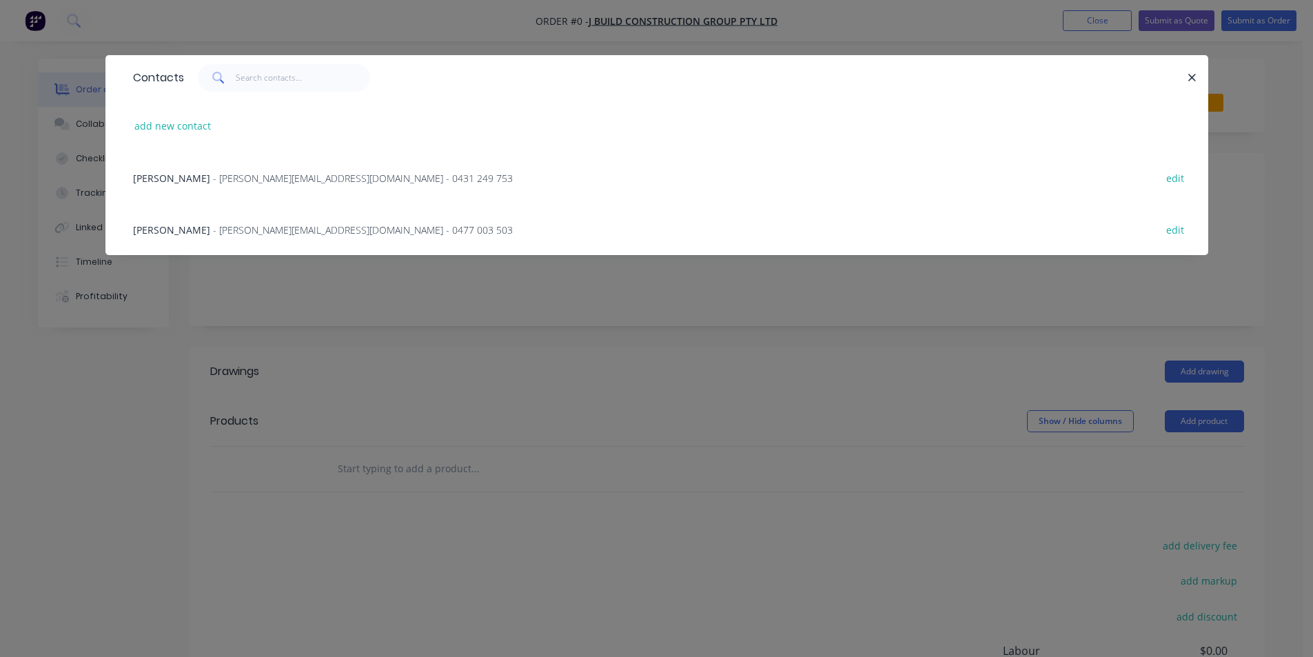
click at [216, 183] on span "- [PERSON_NAME][EMAIL_ADDRESS][DOMAIN_NAME] - 0431 249 753" at bounding box center [363, 178] width 300 height 13
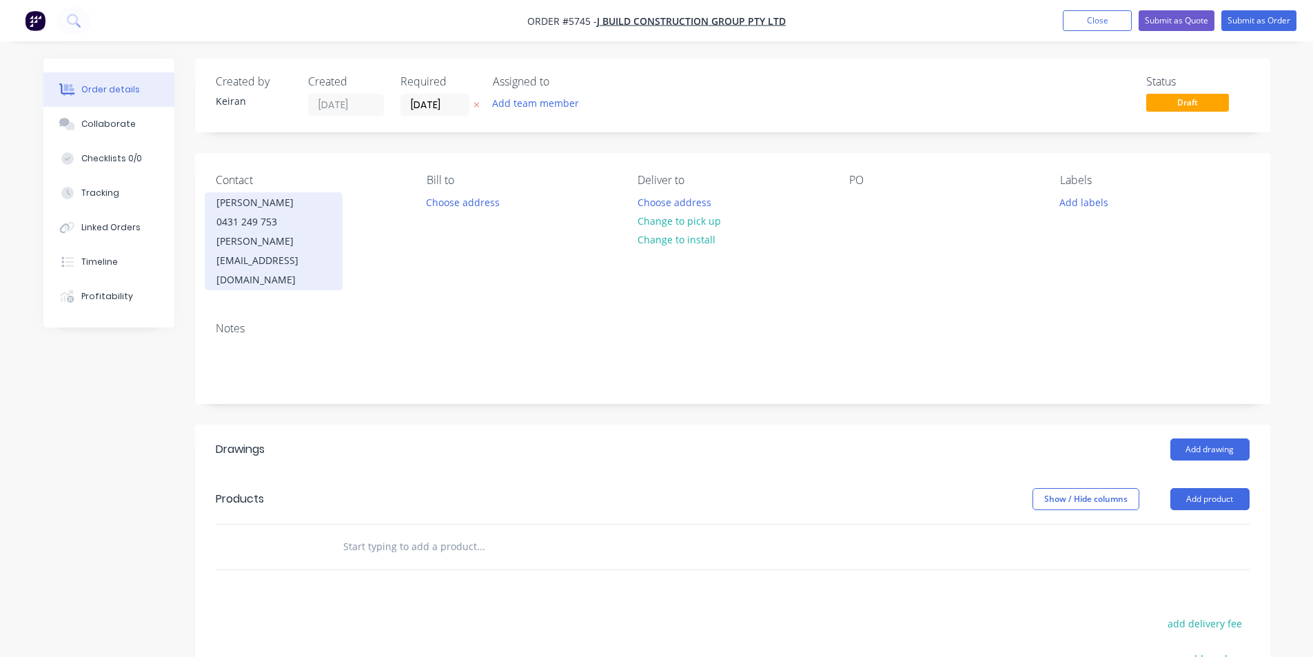
click at [268, 223] on div "0431 249 753" at bounding box center [273, 221] width 114 height 19
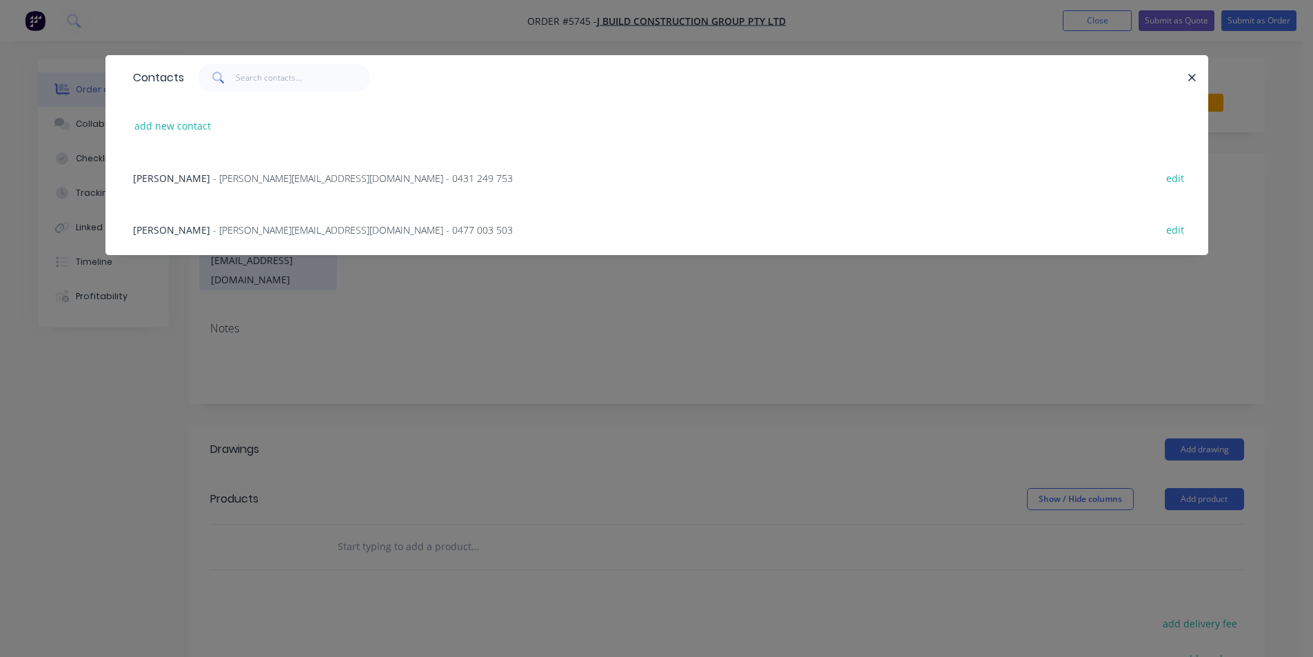
click at [213, 232] on span "- [PERSON_NAME][EMAIL_ADDRESS][DOMAIN_NAME] - 0477 003 503" at bounding box center [363, 229] width 300 height 13
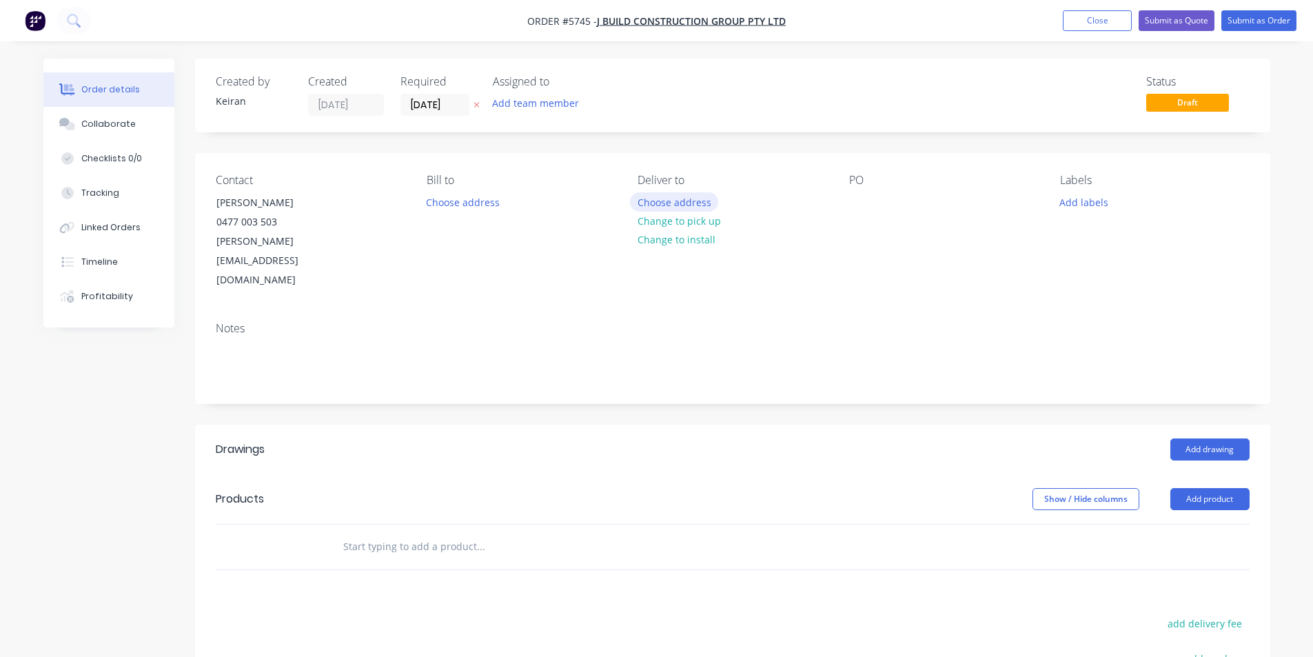
click at [659, 207] on button "Choose address" at bounding box center [674, 201] width 88 height 19
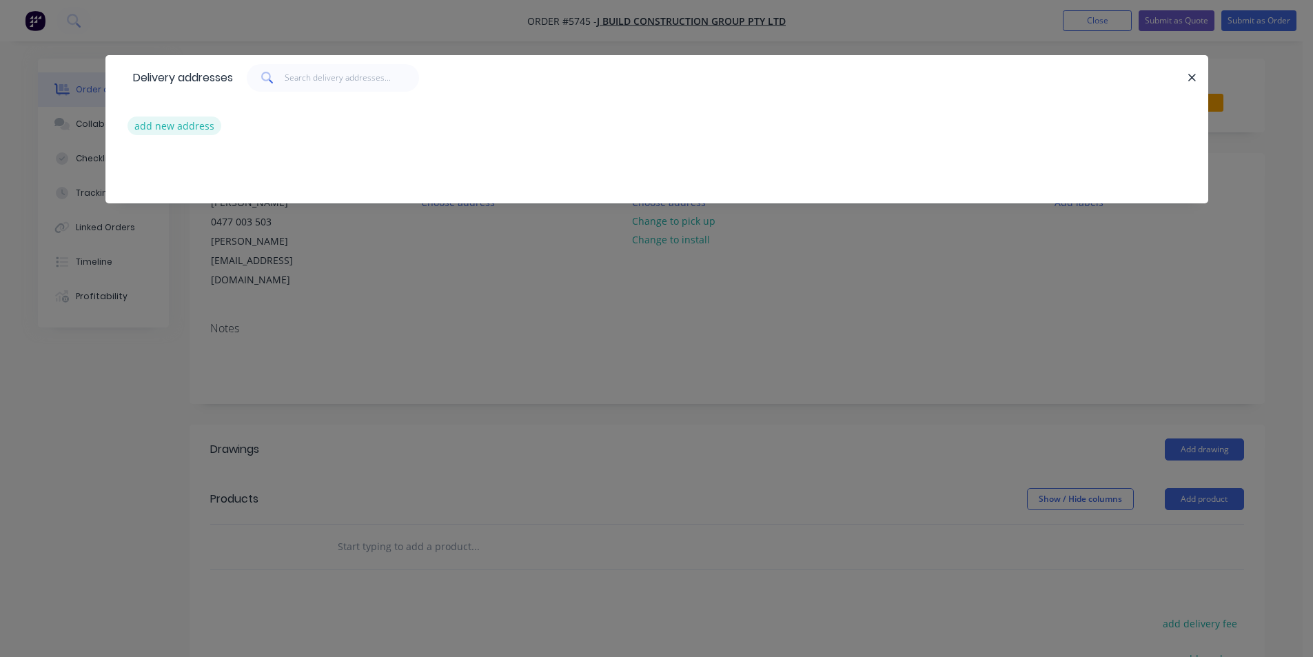
click at [180, 134] on button "add new address" at bounding box center [175, 126] width 94 height 19
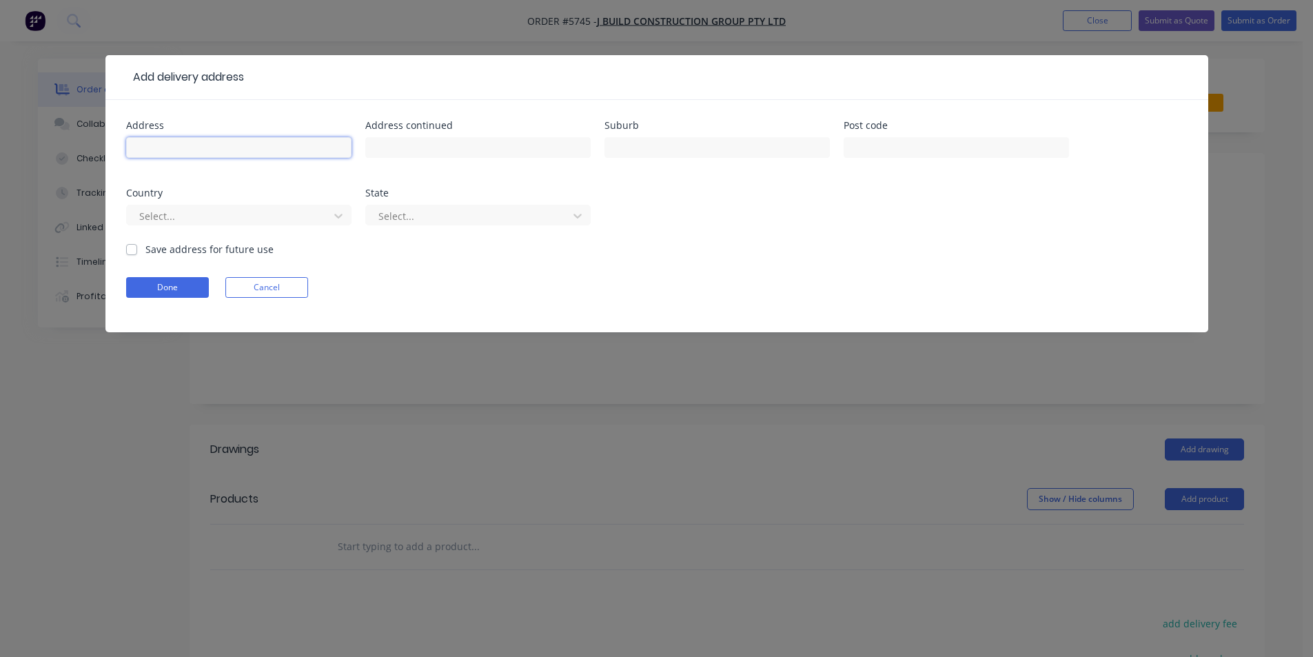
click at [273, 152] on input "text" at bounding box center [238, 147] width 225 height 21
type input "[STREET_ADDRESS]"
type input "[GEOGRAPHIC_DATA]"
click at [139, 283] on button "Done" at bounding box center [167, 287] width 83 height 21
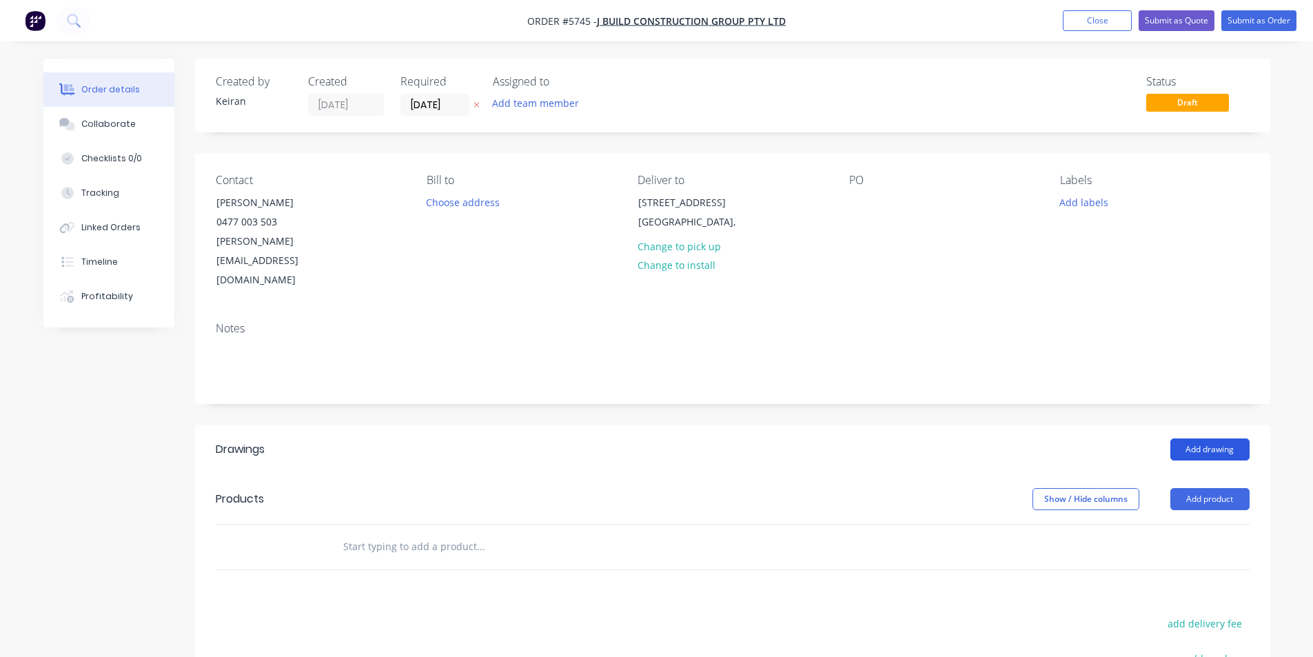
click at [1228, 438] on button "Add drawing" at bounding box center [1210, 449] width 79 height 22
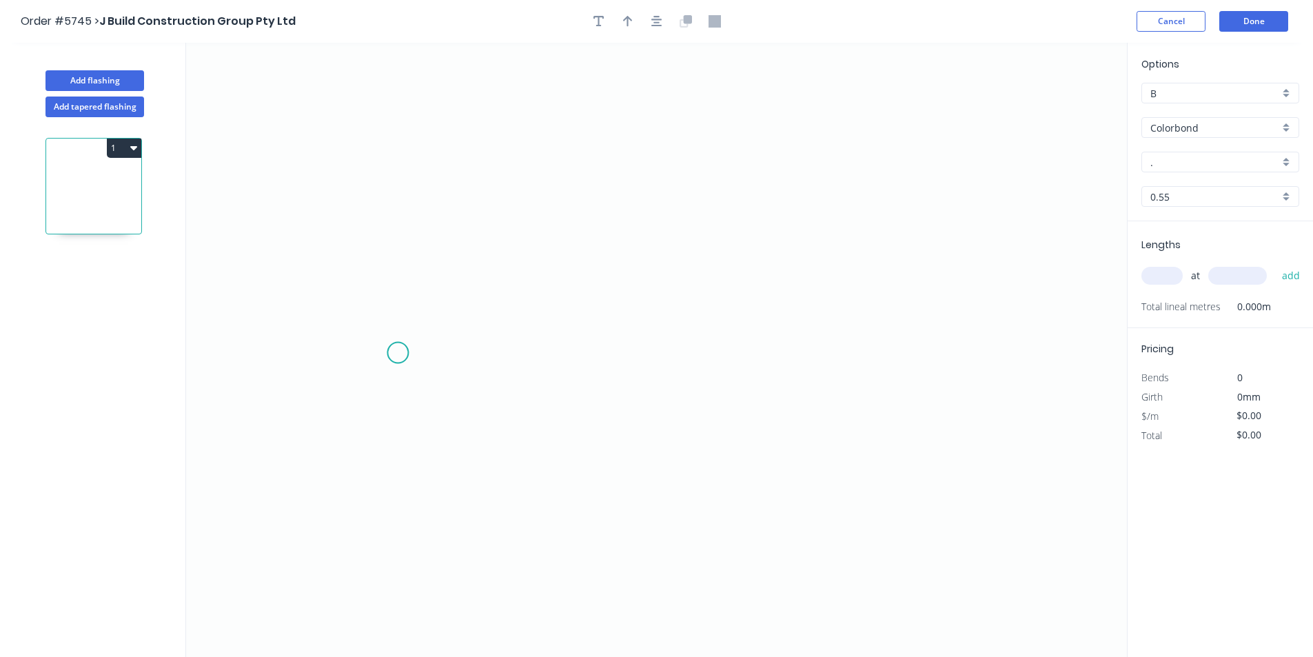
click at [395, 359] on icon "0" at bounding box center [656, 350] width 941 height 614
click at [397, 258] on icon "0" at bounding box center [656, 350] width 941 height 614
click at [862, 272] on icon "0 ?" at bounding box center [656, 350] width 941 height 614
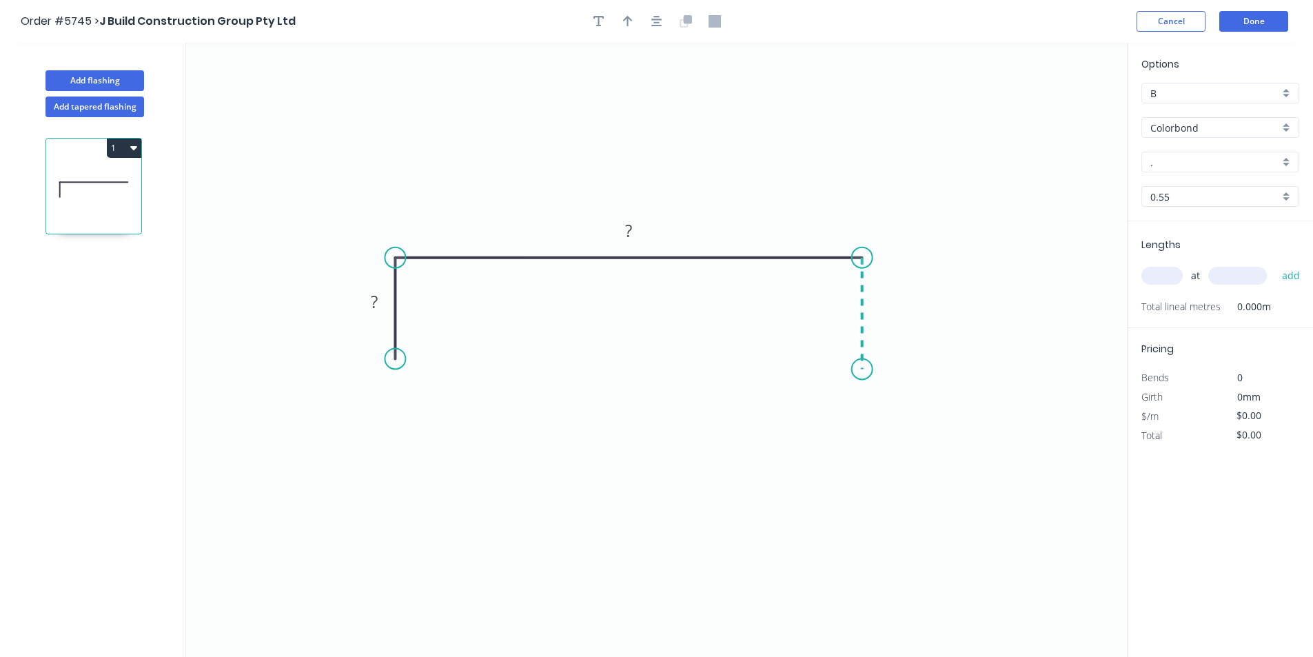
click at [859, 370] on icon "0 ? ?" at bounding box center [656, 350] width 941 height 614
click at [859, 370] on circle at bounding box center [862, 368] width 21 height 21
drag, startPoint x: 882, startPoint y: 398, endPoint x: 880, endPoint y: 406, distance: 7.9
click at [880, 406] on div "Delete point Crush & Fold Open Hook Feather Drip edge" at bounding box center [928, 444] width 139 height 141
click at [882, 416] on div "Crush & Fold" at bounding box center [930, 417] width 139 height 28
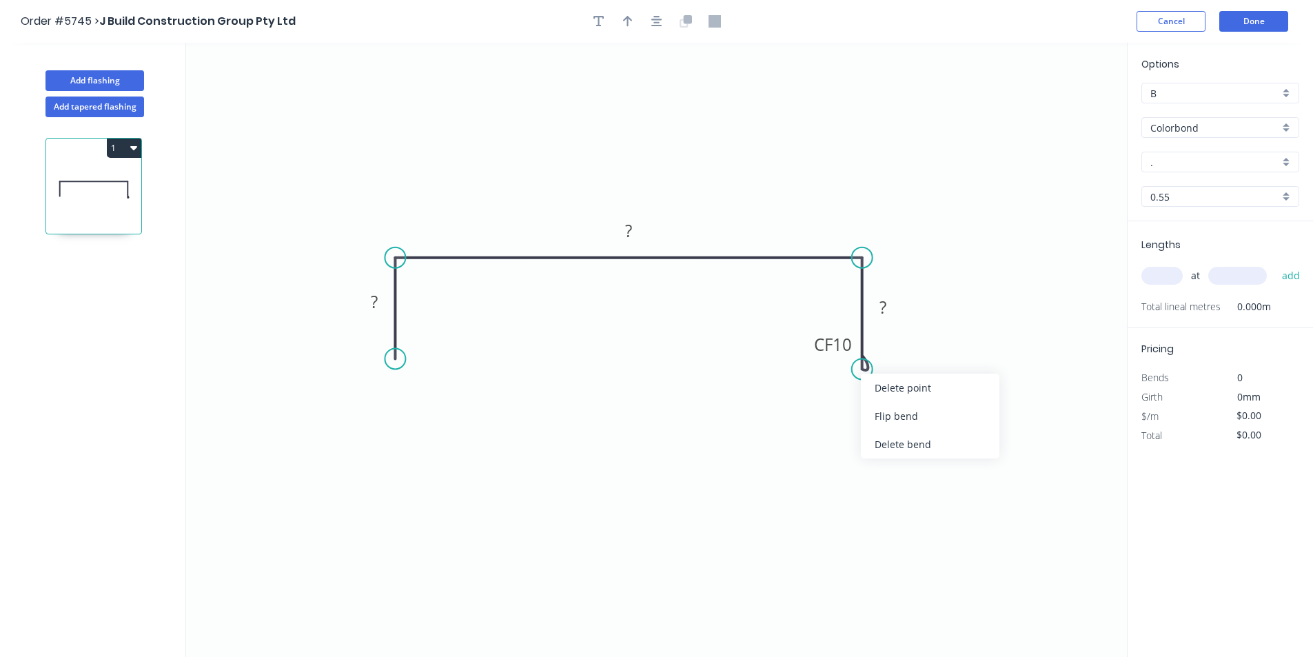
click at [875, 409] on div "Flip bend" at bounding box center [930, 416] width 139 height 28
click at [418, 407] on div "Crush & Fold" at bounding box center [461, 406] width 139 height 28
click at [384, 305] on rect at bounding box center [375, 302] width 28 height 19
click at [634, 222] on rect at bounding box center [629, 231] width 28 height 19
click at [1160, 274] on input "text" at bounding box center [1162, 276] width 41 height 18
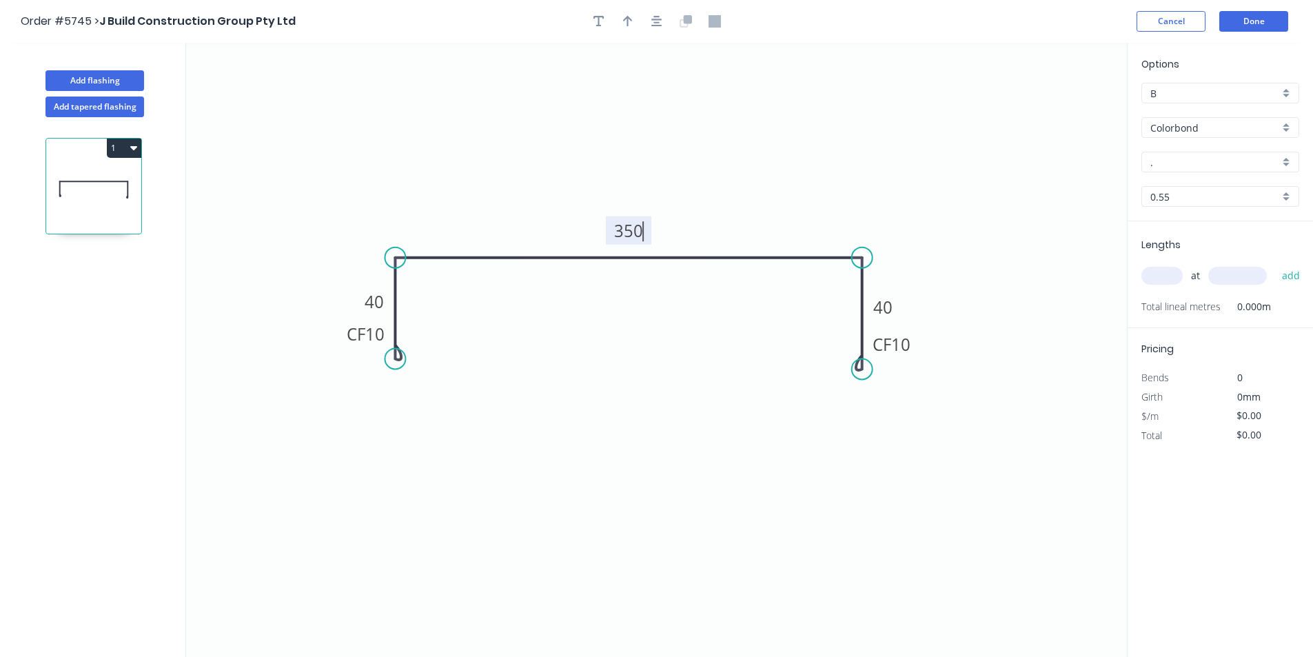
type input "$22.63"
type input "1"
type input "1400"
click at [1275, 264] on button "add" at bounding box center [1291, 275] width 32 height 23
type input "$31.68"
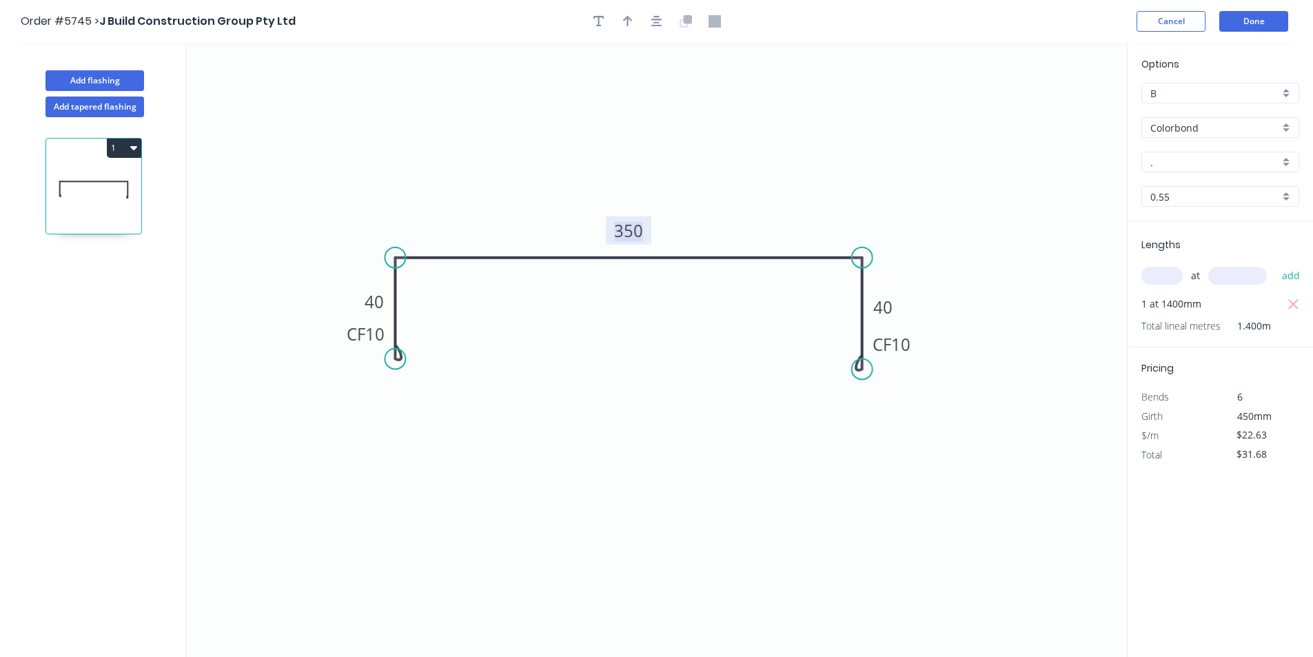
click at [639, 230] on tspan "350" at bounding box center [628, 230] width 29 height 23
type input "$0.00"
click at [1254, 464] on div "$0.00" at bounding box center [1258, 454] width 74 height 19
click at [1252, 460] on input "$0.00" at bounding box center [1260, 454] width 47 height 19
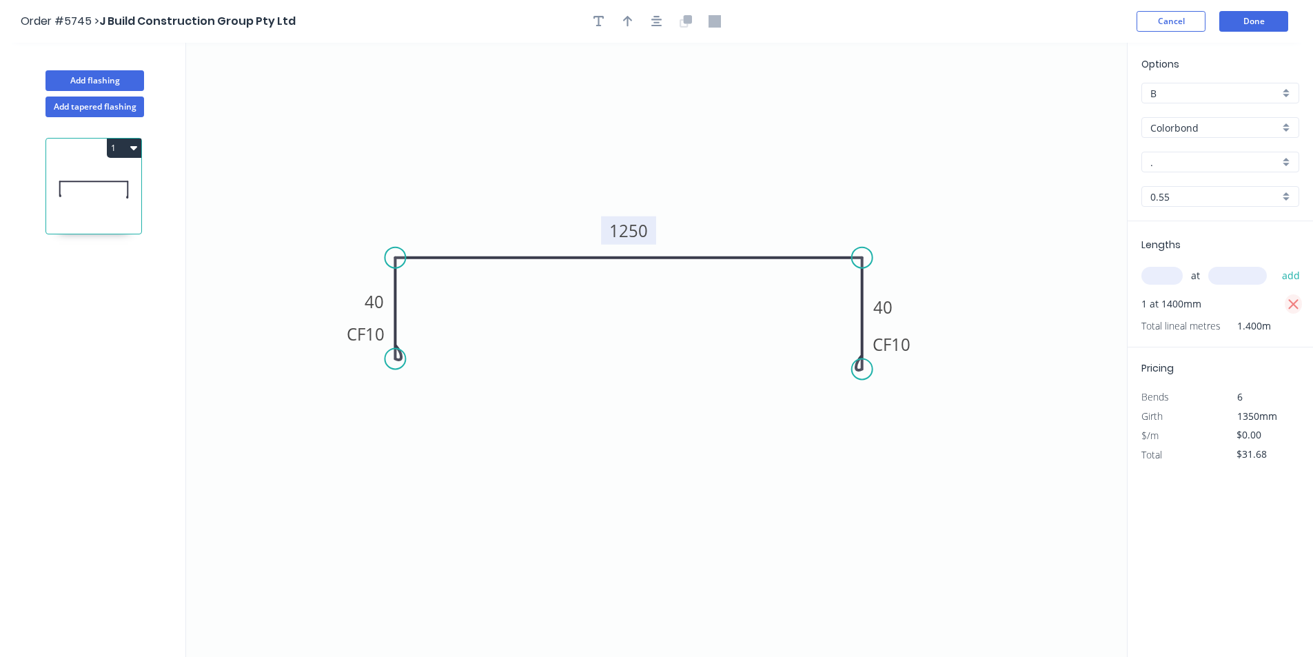
type input "$31.68"
click at [1295, 301] on icon "button" at bounding box center [1294, 304] width 12 height 17
click at [1173, 274] on input "text" at bounding box center [1162, 276] width 41 height 18
type input "1"
type input "450"
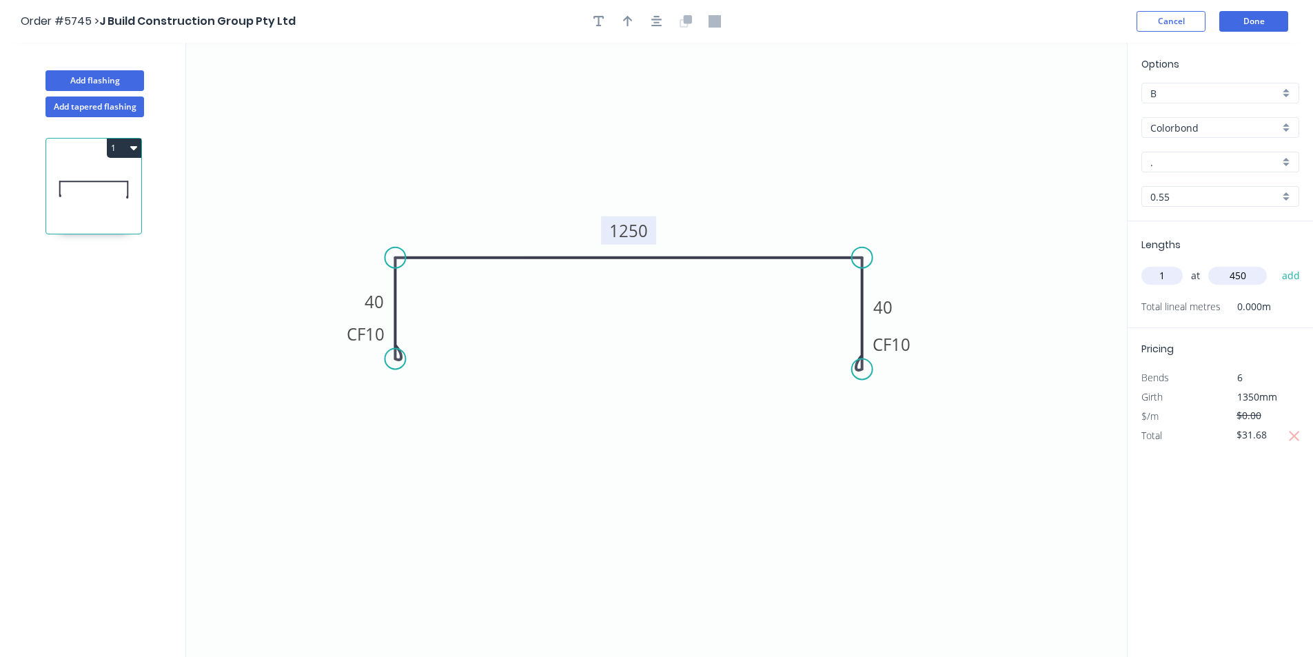
click at [1275, 264] on button "add" at bounding box center [1291, 275] width 32 height 23
click at [137, 148] on button "1" at bounding box center [124, 148] width 34 height 19
click at [105, 192] on div "Duplicate" at bounding box center [76, 182] width 106 height 20
click at [631, 232] on tspan "1250" at bounding box center [628, 230] width 39 height 23
click at [1165, 273] on input "text" at bounding box center [1162, 276] width 41 height 18
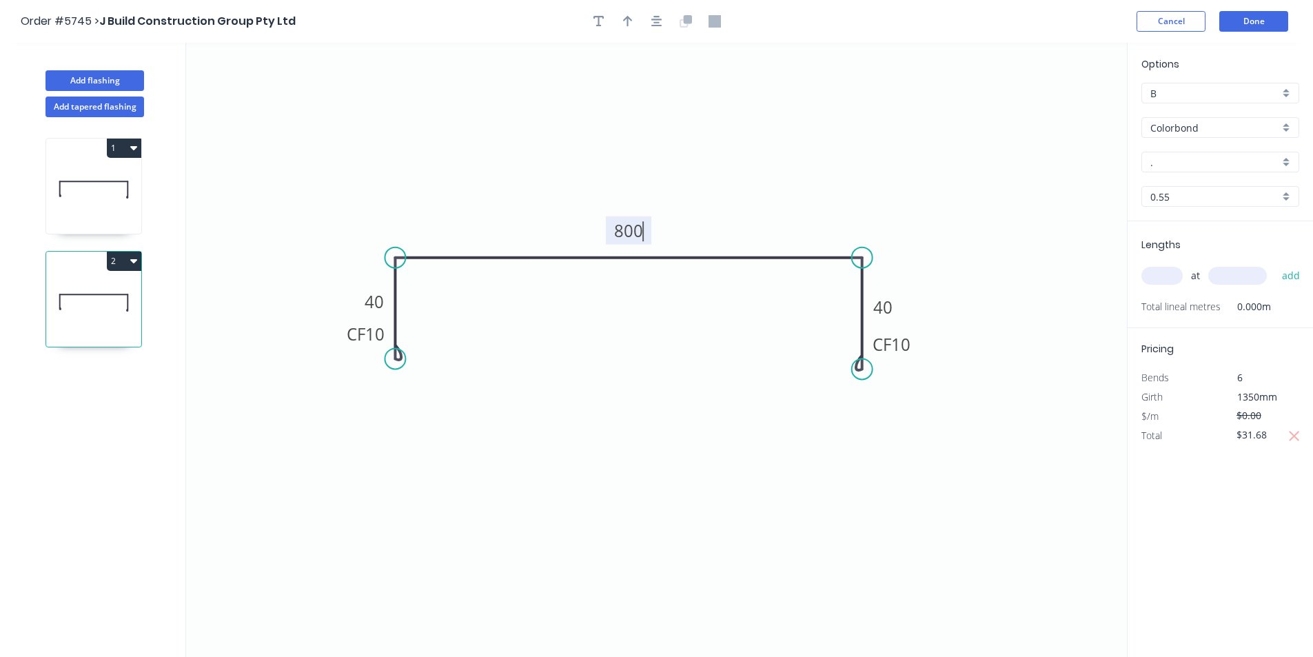
type input "$34.83"
click at [1295, 441] on icon "button" at bounding box center [1294, 436] width 12 height 17
type input "$0.00"
click at [1178, 282] on input "text" at bounding box center [1162, 276] width 41 height 18
type input "1"
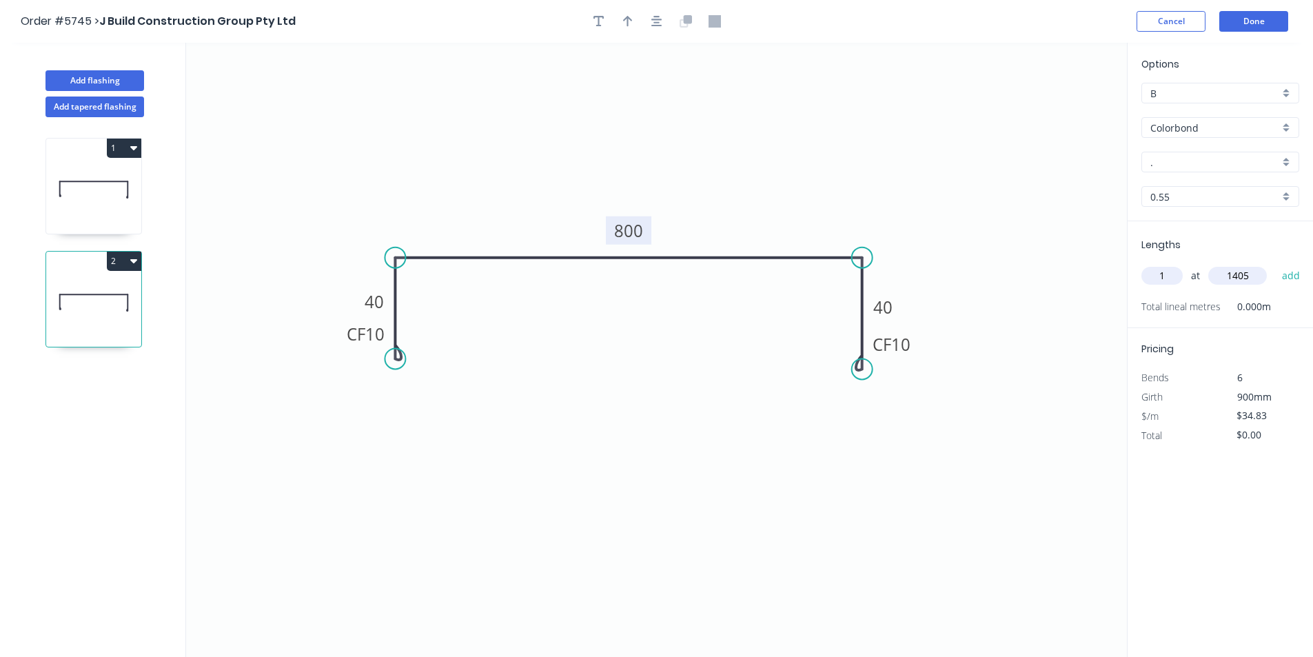
type input "1405"
click at [1275, 264] on button "add" at bounding box center [1291, 275] width 32 height 23
click at [1299, 311] on icon "button" at bounding box center [1294, 304] width 12 height 17
type input "$0.00"
click at [633, 234] on tspan "800" at bounding box center [628, 230] width 29 height 23
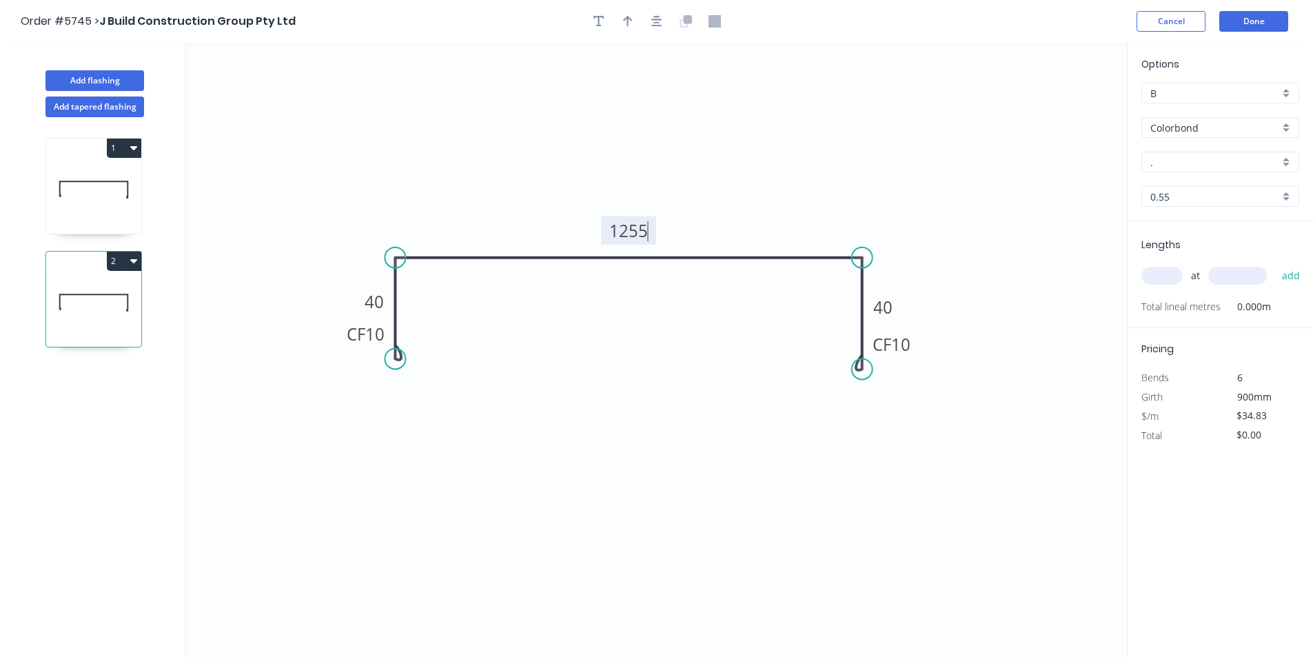
click at [1161, 277] on input "text" at bounding box center [1162, 276] width 41 height 18
type input "$0.00"
type input "1"
type input "900"
click at [1256, 440] on input "$0.00" at bounding box center [1260, 434] width 47 height 19
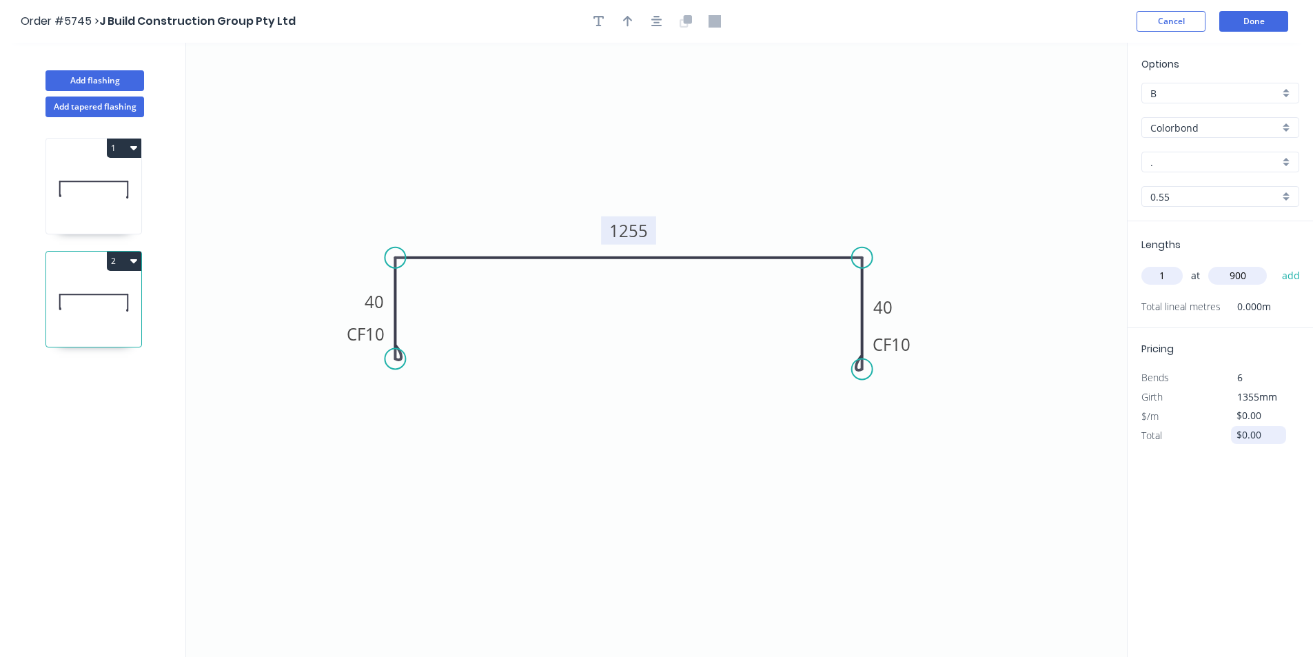
click at [1257, 437] on input "$0.00" at bounding box center [1260, 434] width 47 height 19
type input "$48.44"
click at [1248, 505] on div "Options B B Colorbond Colorbond Colorbond Matt - Flat Sheet . . 0.55 0.55 Lengt…" at bounding box center [1220, 351] width 186 height 616
click at [1298, 270] on button "add" at bounding box center [1291, 275] width 32 height 23
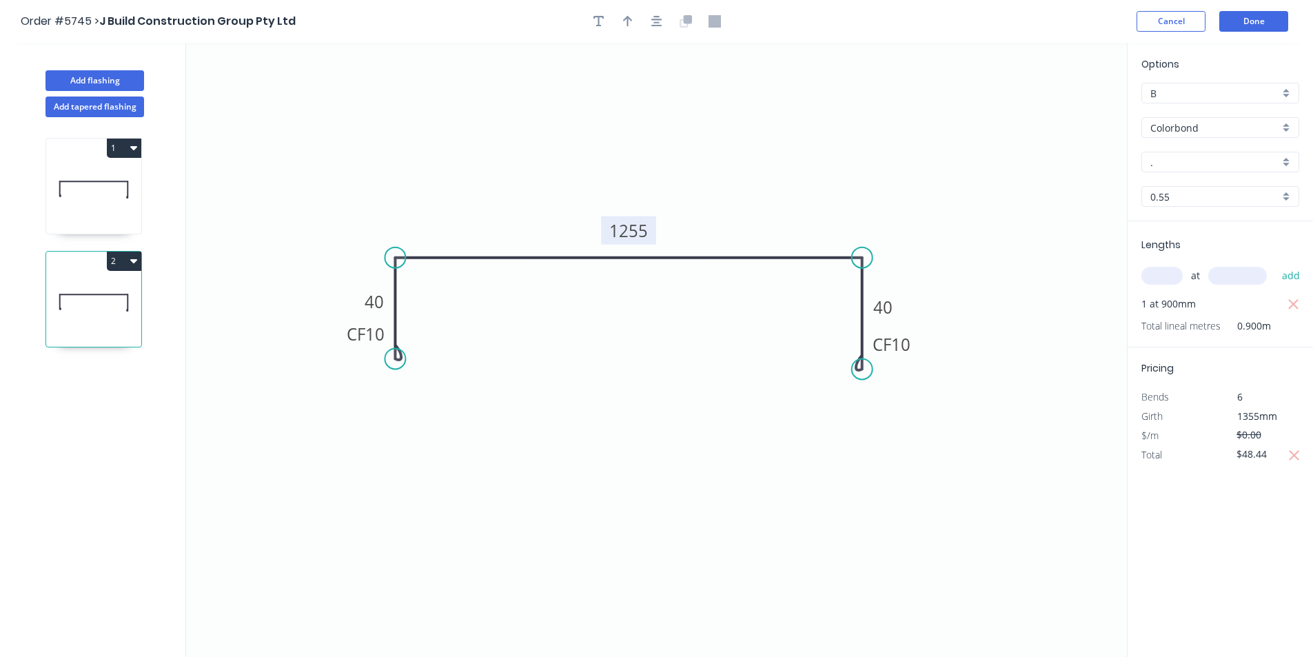
drag, startPoint x: 135, startPoint y: 258, endPoint x: 126, endPoint y: 272, distance: 17.0
click at [135, 257] on icon "button" at bounding box center [133, 260] width 7 height 11
click at [109, 296] on div "Duplicate" at bounding box center [76, 295] width 106 height 20
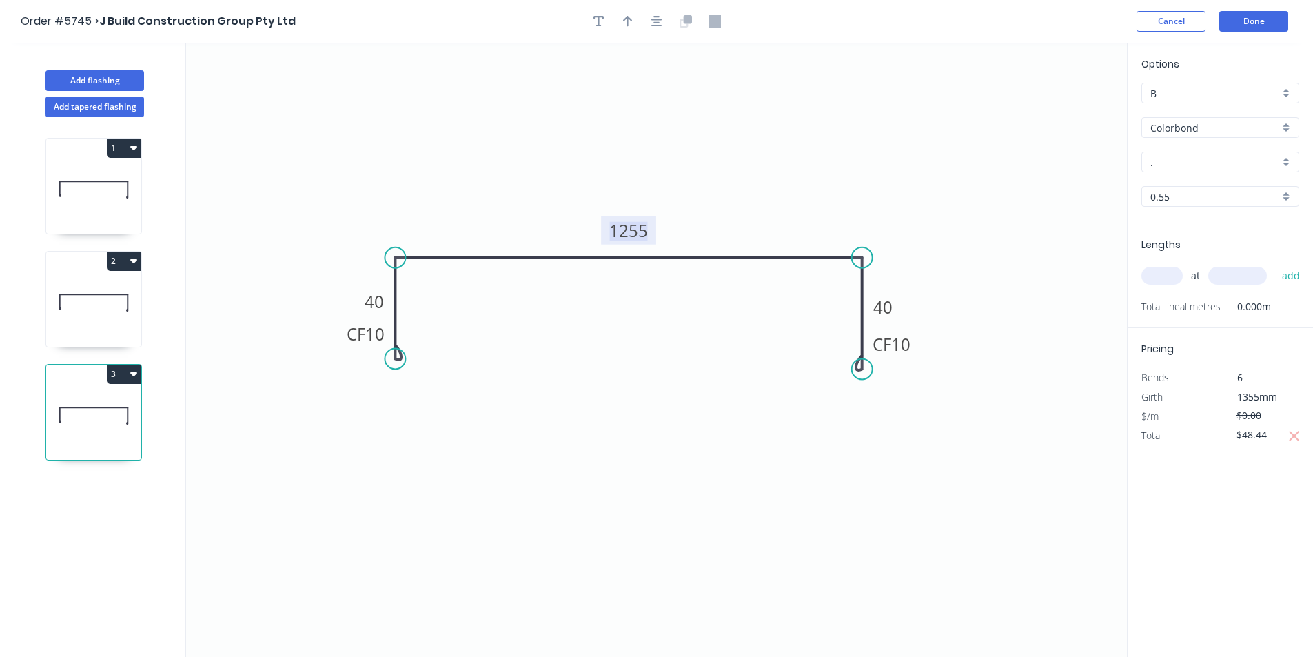
click at [622, 236] on tspan "1255" at bounding box center [628, 230] width 39 height 23
click at [563, 365] on icon "0 CF 10 40 300 CF 10 40" at bounding box center [656, 350] width 941 height 614
type input "$19.58"
click at [1294, 437] on icon "button" at bounding box center [1295, 436] width 10 height 10
type input "$0.00"
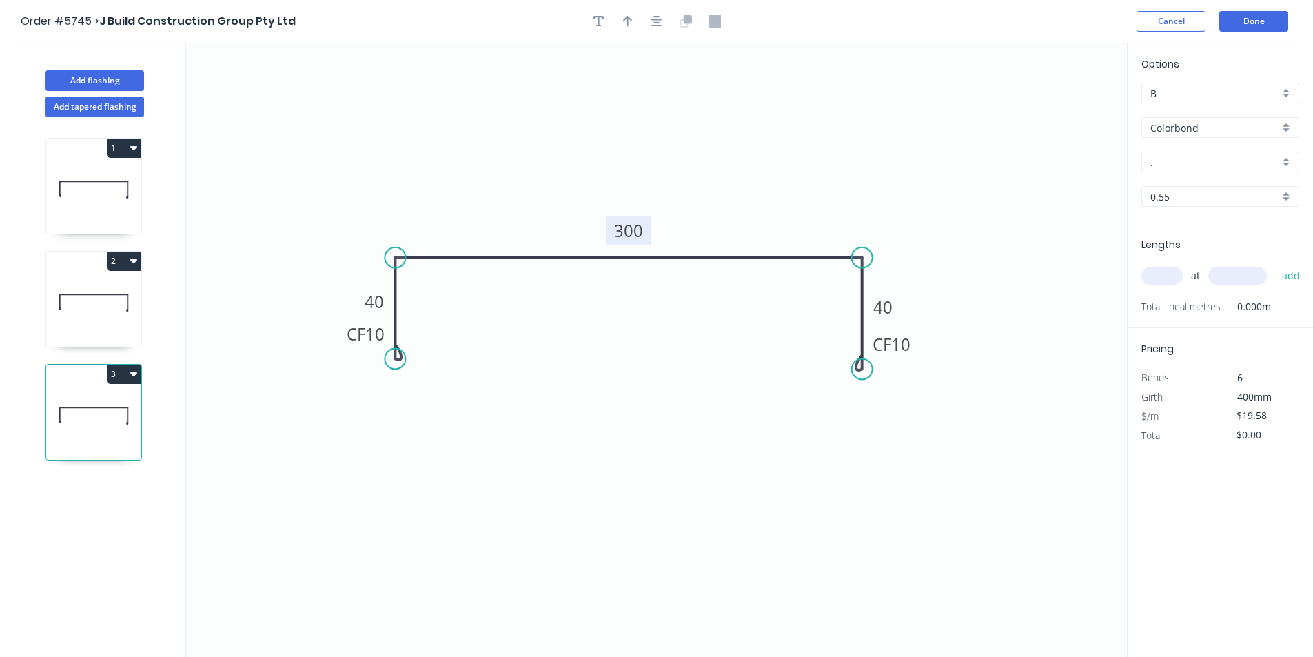
click at [1168, 274] on input "text" at bounding box center [1162, 276] width 41 height 18
type input "1"
type input "2265"
click at [1275, 264] on button "add" at bounding box center [1291, 275] width 32 height 23
type input "$44.35"
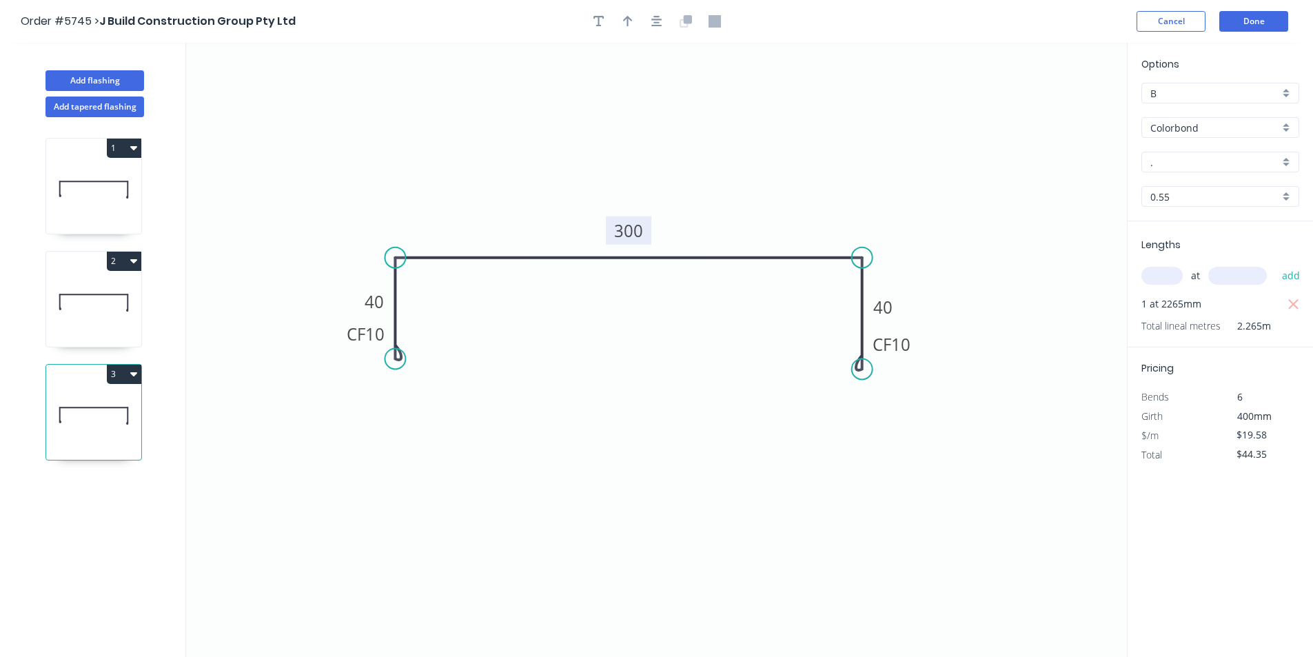
drag, startPoint x: 665, startPoint y: 232, endPoint x: 647, endPoint y: 229, distance: 17.6
click at [663, 232] on icon "0 CF 10 40 300 CF 10 40" at bounding box center [656, 350] width 941 height 614
click at [632, 228] on tspan "300" at bounding box center [628, 230] width 29 height 23
click at [1289, 311] on icon "button" at bounding box center [1294, 304] width 12 height 17
type input "$0.00"
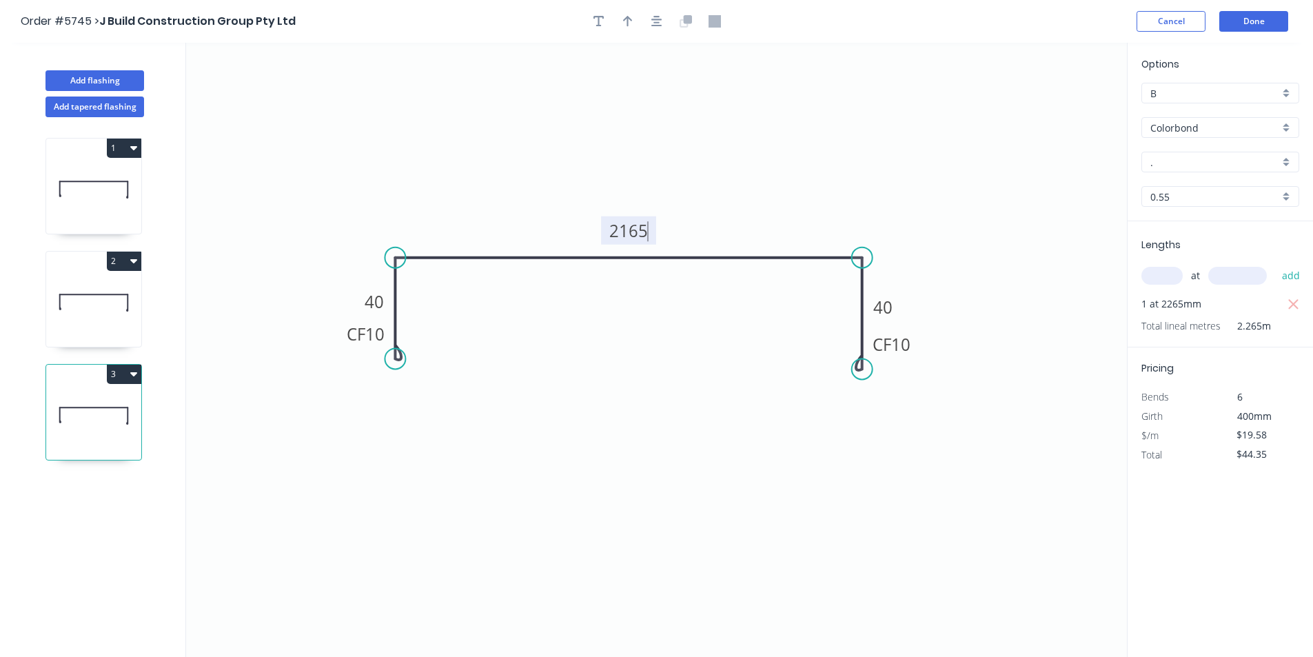
type input "$0.00"
click at [1173, 277] on input "text" at bounding box center [1162, 276] width 41 height 18
type input "1"
type input "400"
click at [1245, 432] on input "$0.00" at bounding box center [1260, 434] width 47 height 19
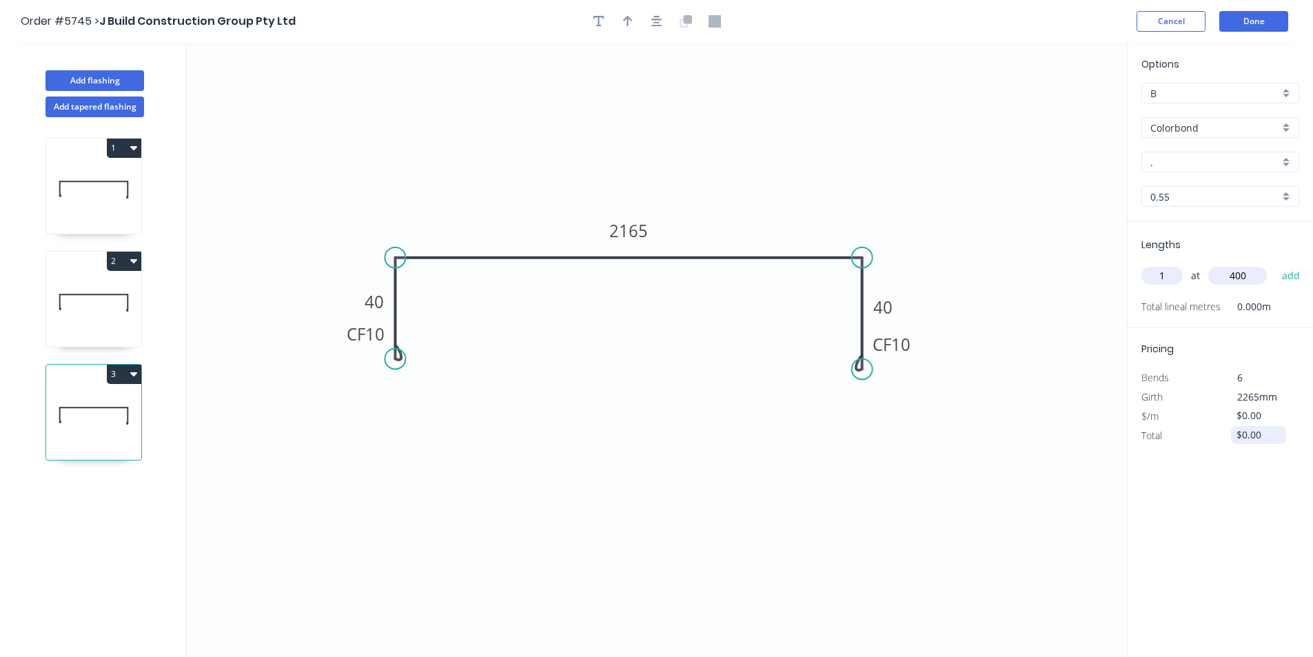
click at [1245, 432] on input "$0.00" at bounding box center [1260, 434] width 47 height 19
type input "$44.35"
click at [1289, 270] on button "add" at bounding box center [1291, 275] width 32 height 23
click at [1240, 26] on button "Done" at bounding box center [1253, 21] width 69 height 21
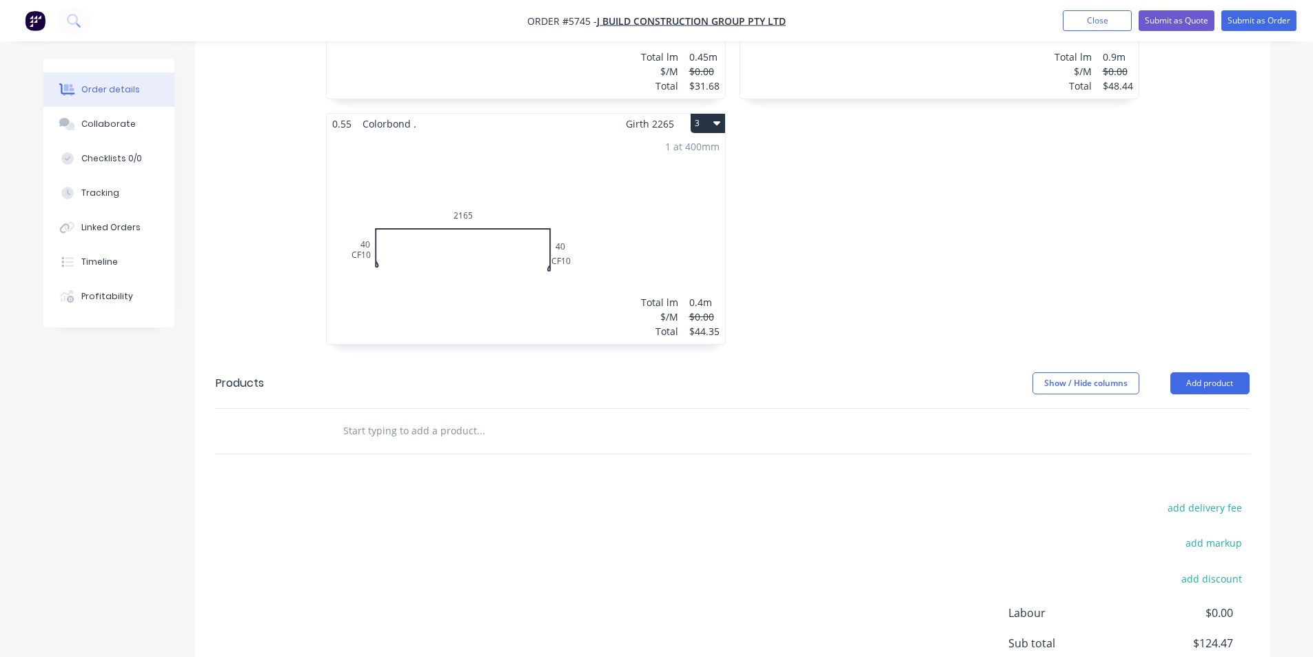
scroll to position [689, 0]
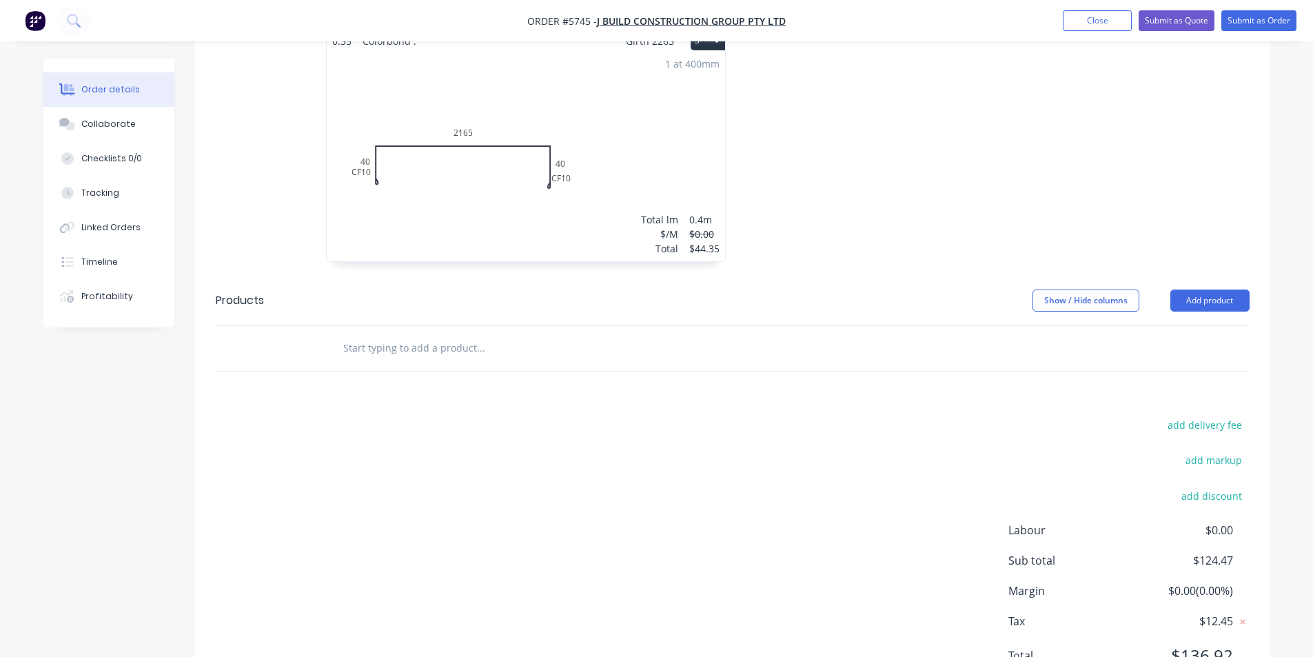
drag, startPoint x: 511, startPoint y: 322, endPoint x: 505, endPoint y: 318, distance: 7.1
click at [510, 334] on input "text" at bounding box center [481, 348] width 276 height 28
type input "s"
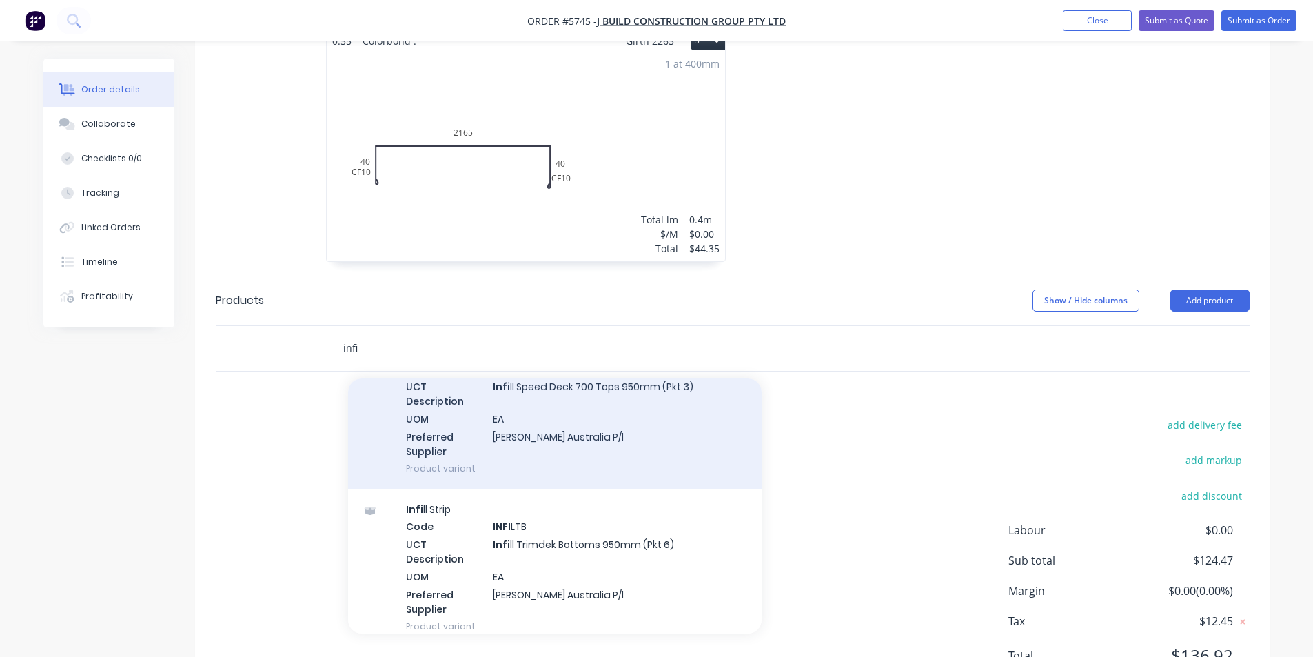
scroll to position [1034, 0]
type input "infi"
click at [641, 380] on div "Infi ll Strip Code INFI LSDT UCT Description Infi ll Speed Deck 700 Tops 950mm …" at bounding box center [555, 408] width 414 height 158
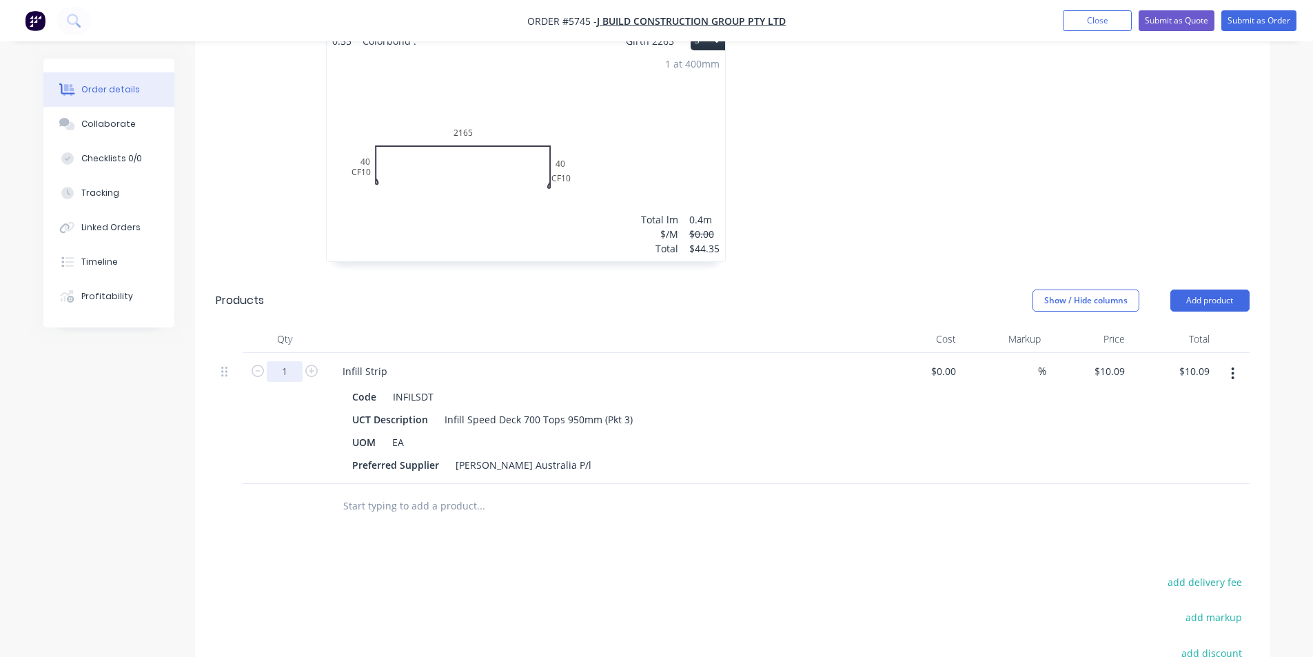
click at [294, 361] on input "1" at bounding box center [285, 371] width 36 height 21
type input "16"
type input "$161.44"
click at [458, 508] on div "Drawings Add drawing 0.55 Colorbond . Girth 1350 1 0 CF 10 40 1250 CF 10 40 0 C…" at bounding box center [732, 297] width 1075 height 1124
click at [449, 444] on div "Qty Cost Markup Price Total 16 Infill Strip Code INFILSDT UCT Description Infil…" at bounding box center [732, 426] width 1075 height 203
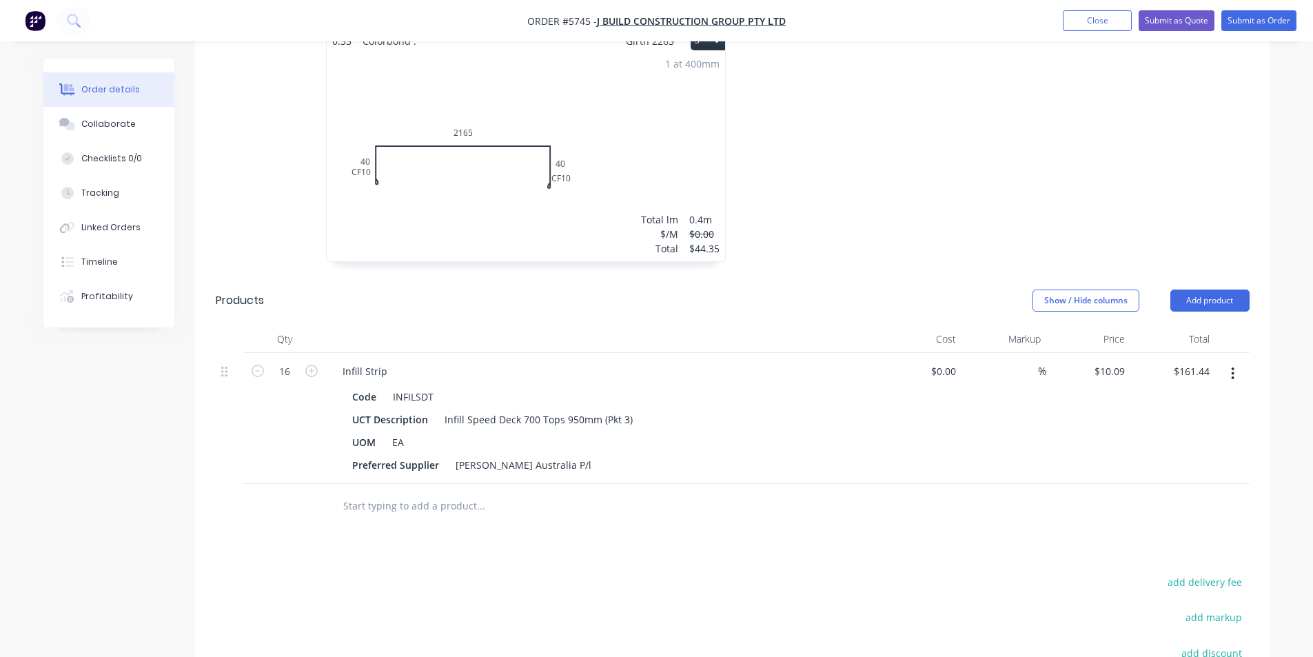
click at [453, 492] on input "text" at bounding box center [481, 506] width 276 height 28
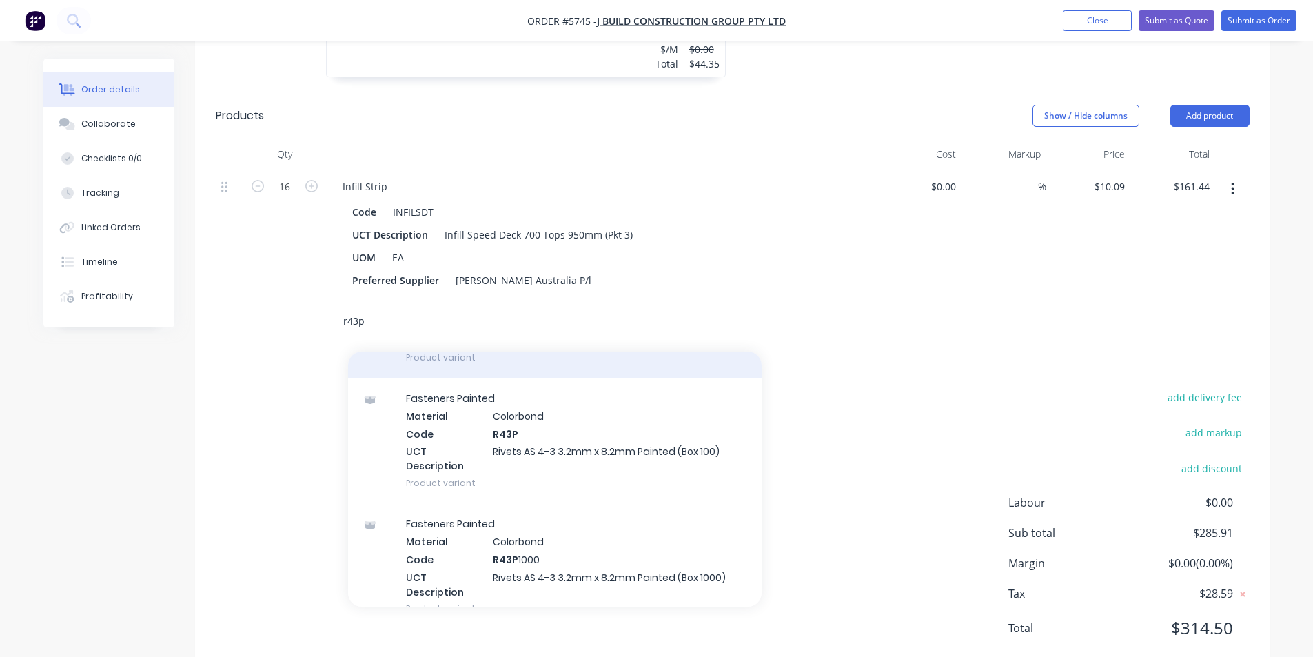
scroll to position [414, 0]
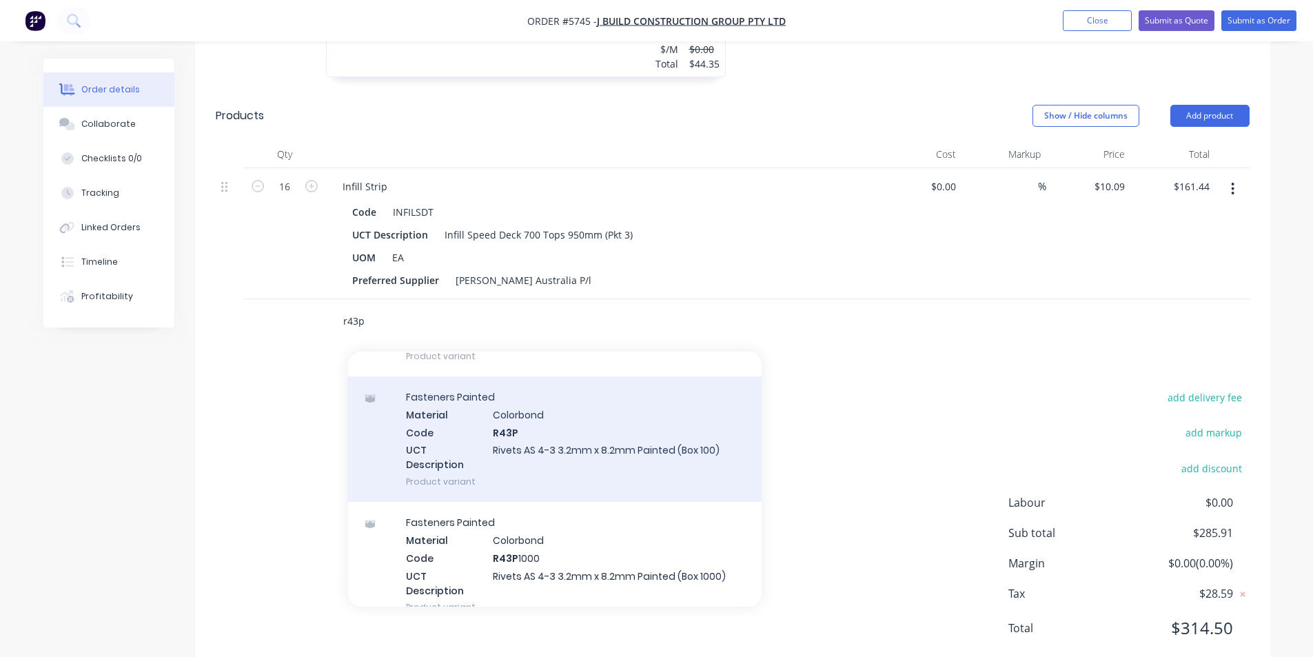
type input "r43p"
click at [618, 427] on div "Fasteners Painted Material Colorbond Code R43P UCT Description Rivets AS 4-3 3.…" at bounding box center [555, 438] width 414 height 125
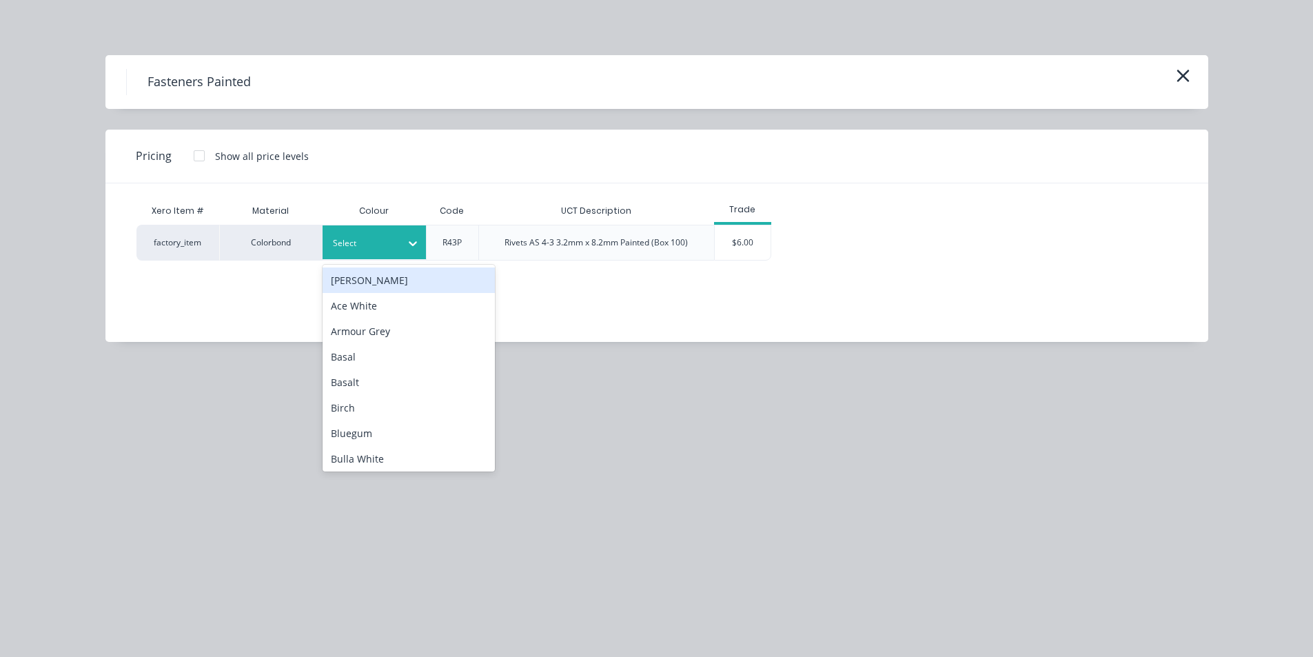
click at [387, 257] on div "Select" at bounding box center [374, 242] width 103 height 34
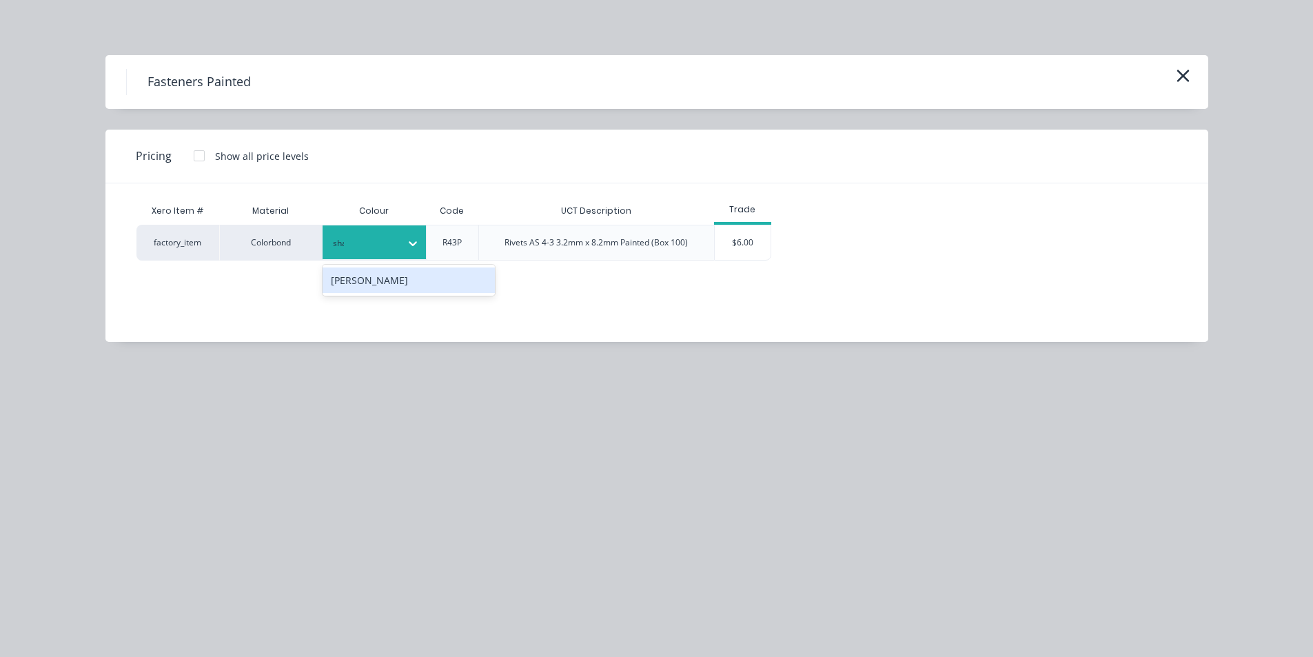
type input "shale"
click at [360, 290] on div "[PERSON_NAME]" at bounding box center [409, 280] width 172 height 26
click at [758, 233] on div "$6.00" at bounding box center [743, 242] width 56 height 34
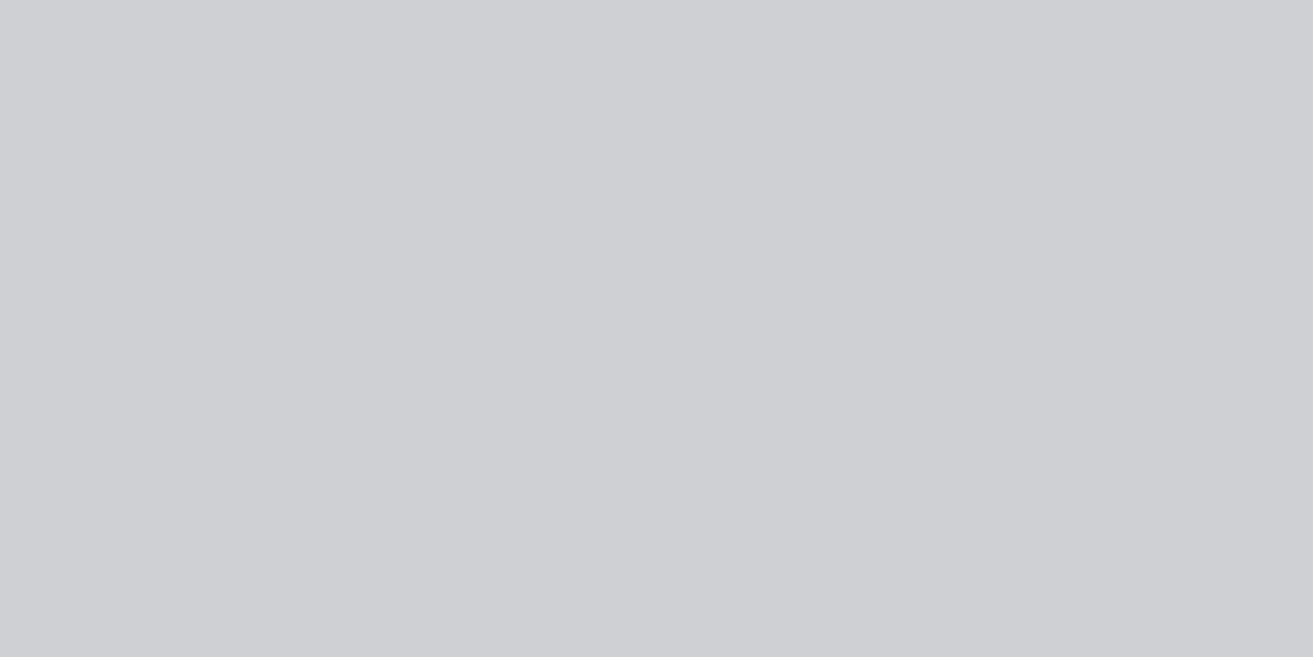
type input "$6.00"
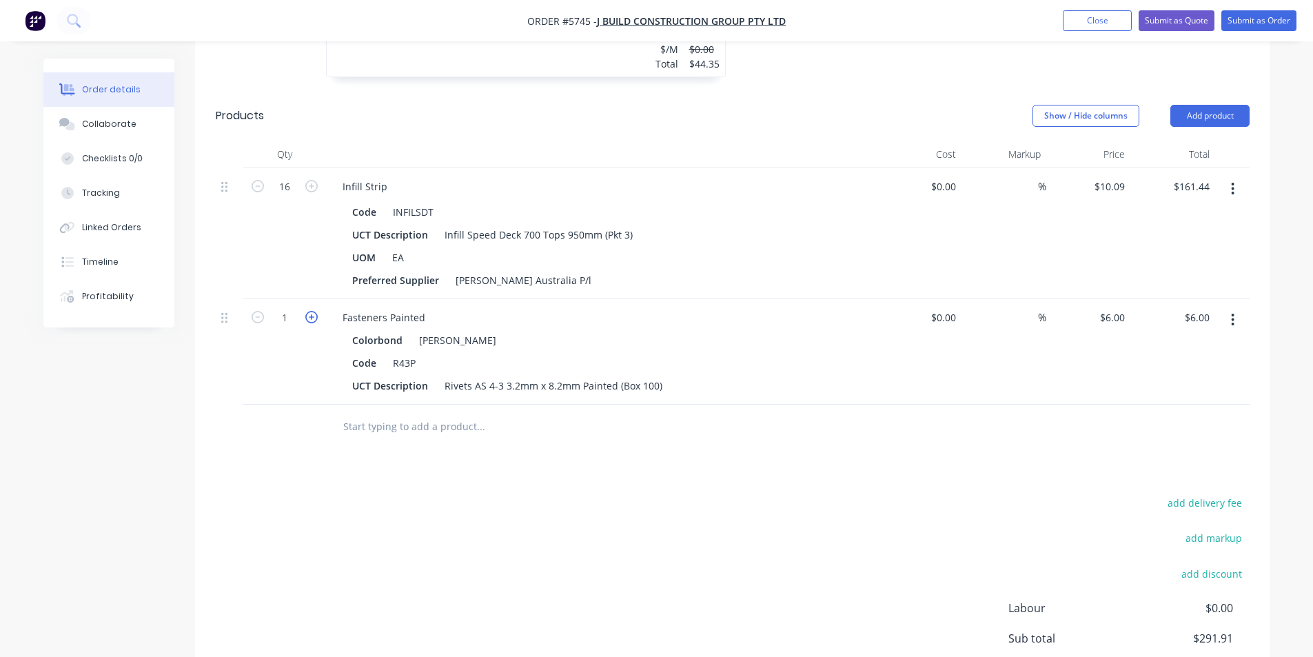
click at [314, 311] on icon "button" at bounding box center [311, 317] width 12 height 12
type input "2"
type input "$12.00"
click at [447, 413] on input "text" at bounding box center [481, 427] width 276 height 28
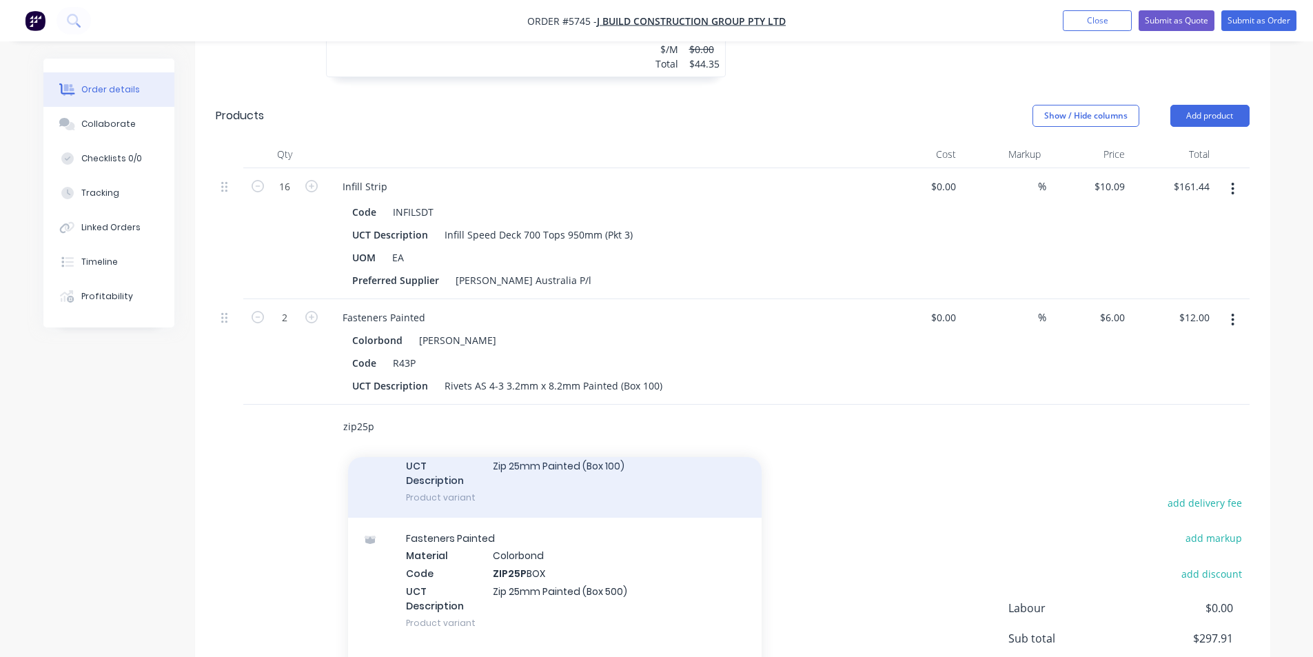
scroll to position [345, 0]
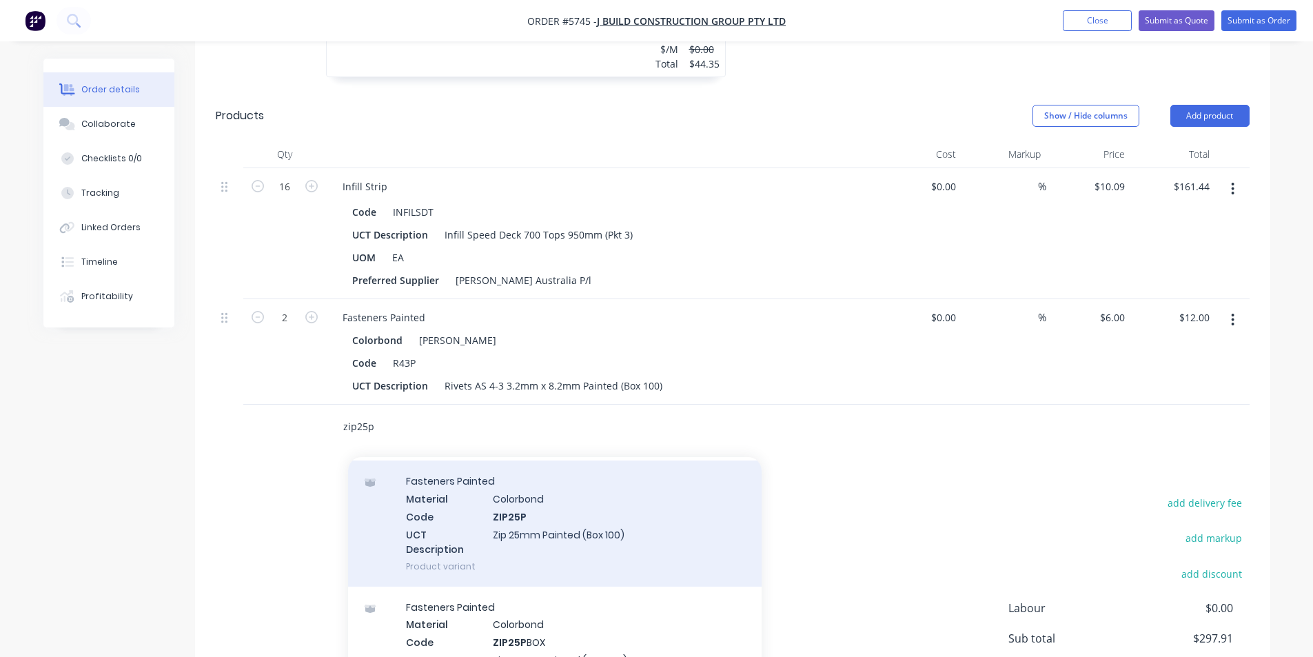
type input "zip25p"
click at [596, 486] on div "Fasteners Painted Material Colorbond Code ZIP25P UCT Description Zip 25mm Paint…" at bounding box center [555, 522] width 414 height 125
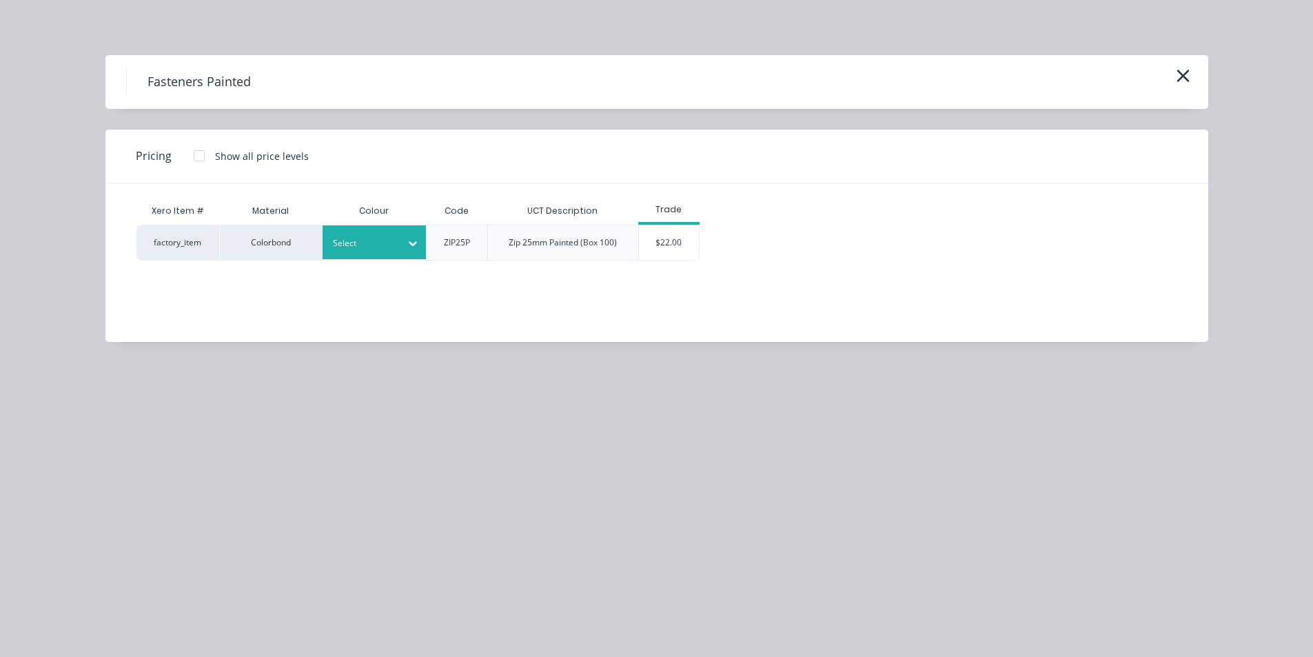
click at [394, 240] on div "Select" at bounding box center [361, 243] width 77 height 18
type input "shale"
click at [435, 274] on div "[PERSON_NAME]" at bounding box center [409, 280] width 172 height 26
click at [673, 230] on div "$22.00" at bounding box center [669, 242] width 60 height 34
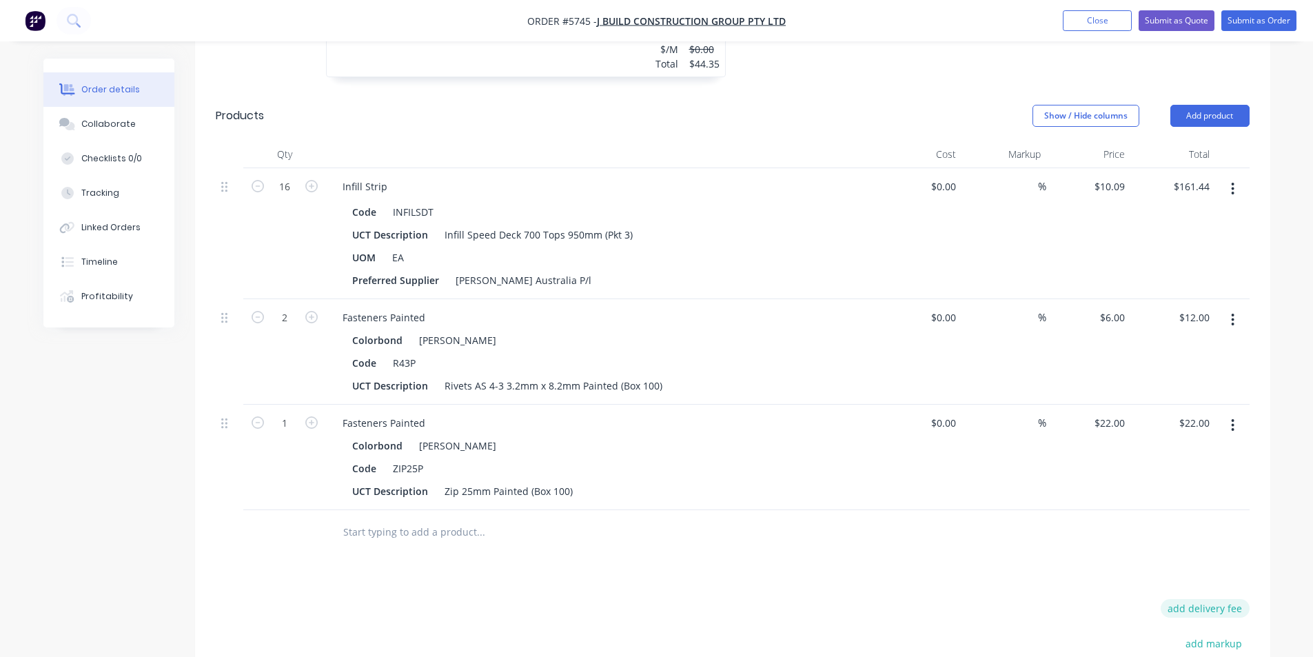
click at [1213, 599] on button "add delivery fee" at bounding box center [1205, 608] width 89 height 19
type input "150"
click input "submit" at bounding box center [0, 0] width 0 height 0
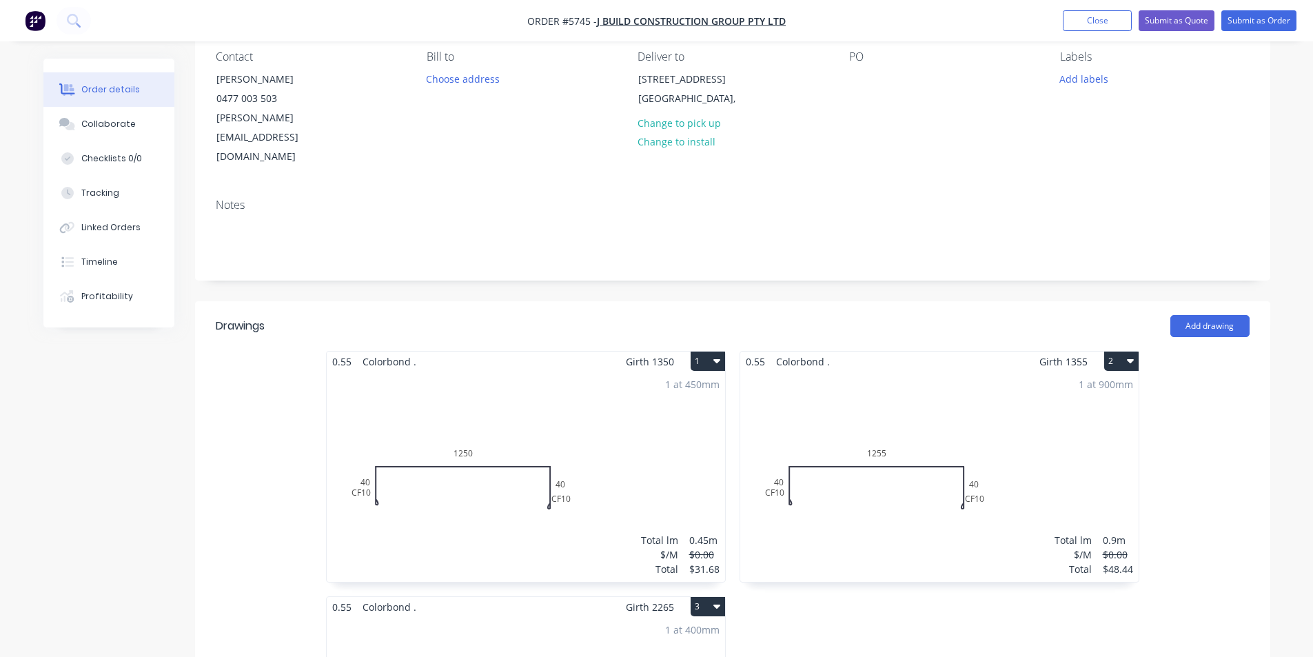
scroll to position [0, 0]
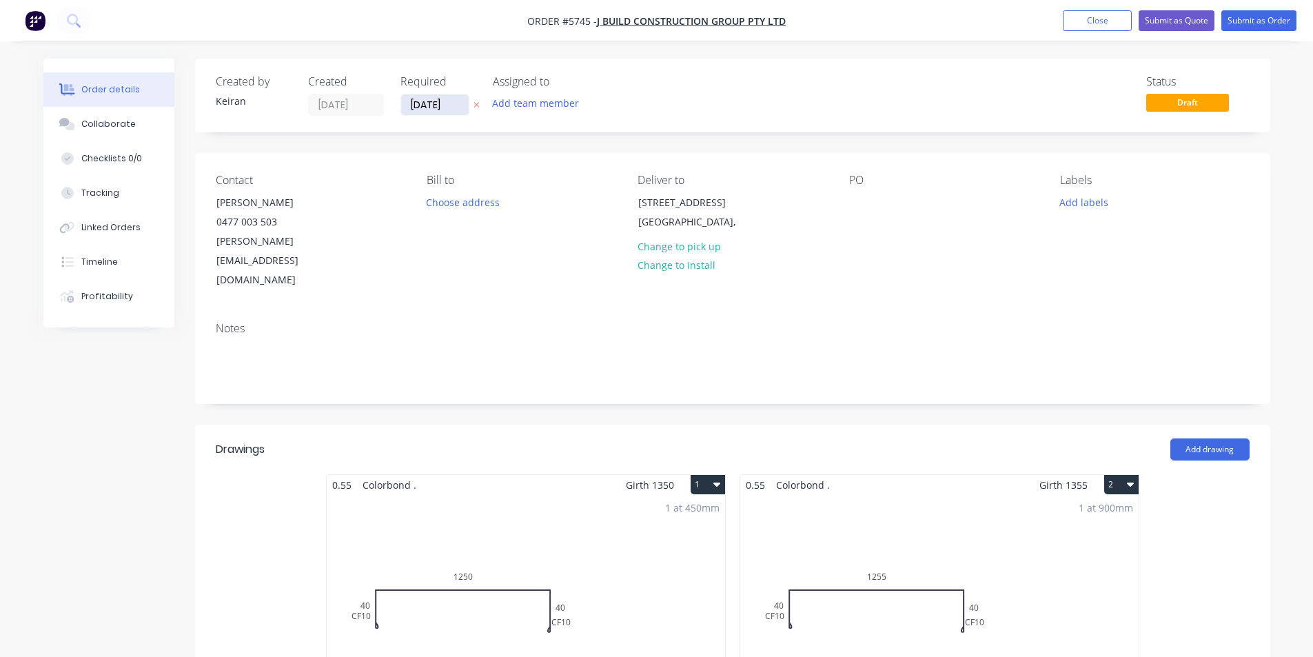
click at [434, 102] on input "[DATE]" at bounding box center [435, 104] width 68 height 21
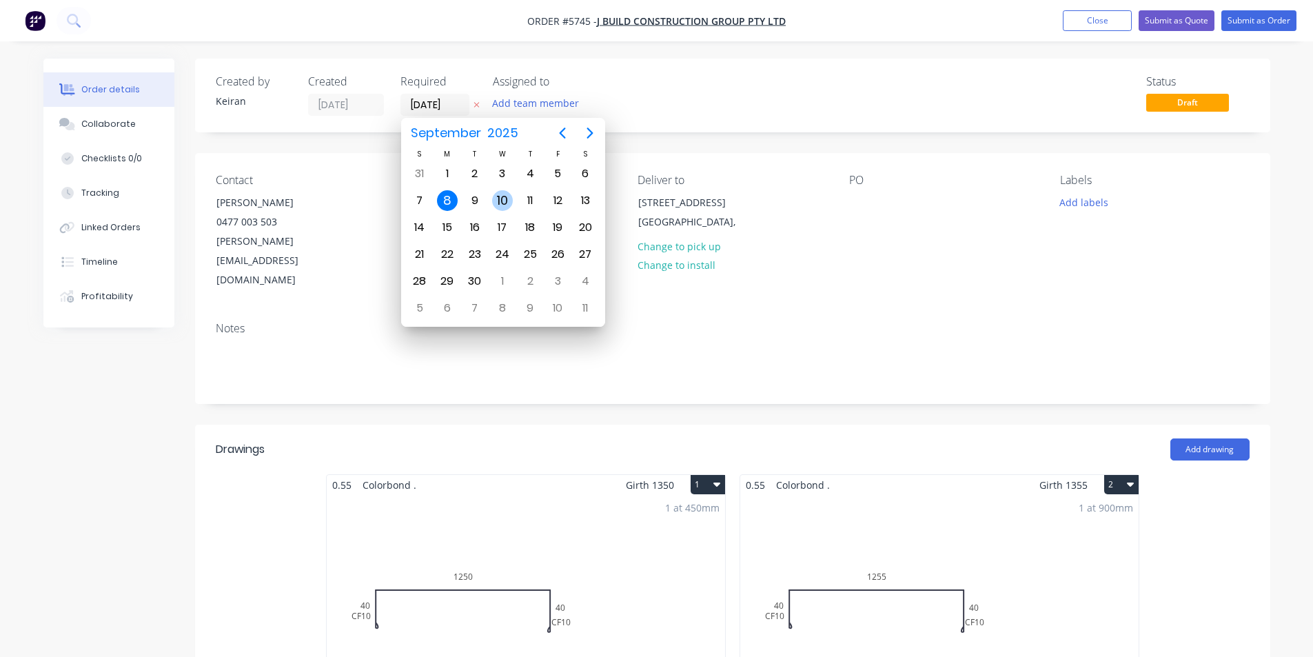
click at [507, 201] on div "10" at bounding box center [502, 200] width 21 height 21
type input "[DATE]"
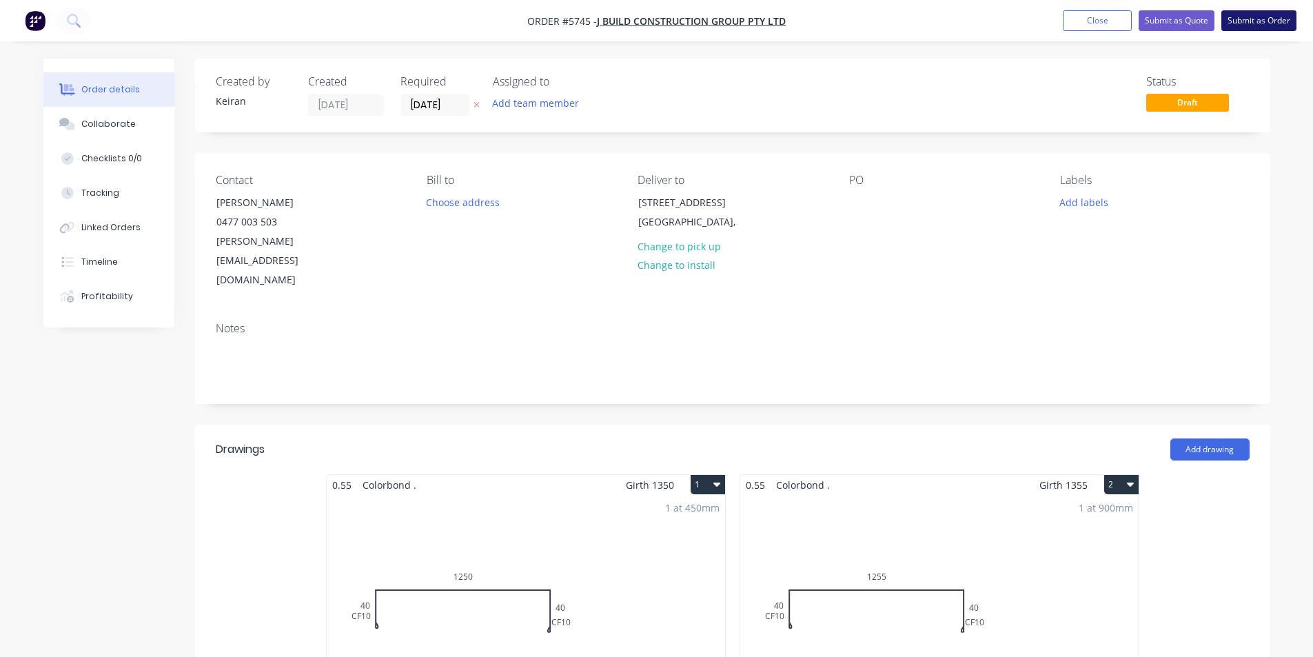
click at [1242, 23] on button "Submit as Order" at bounding box center [1259, 20] width 75 height 21
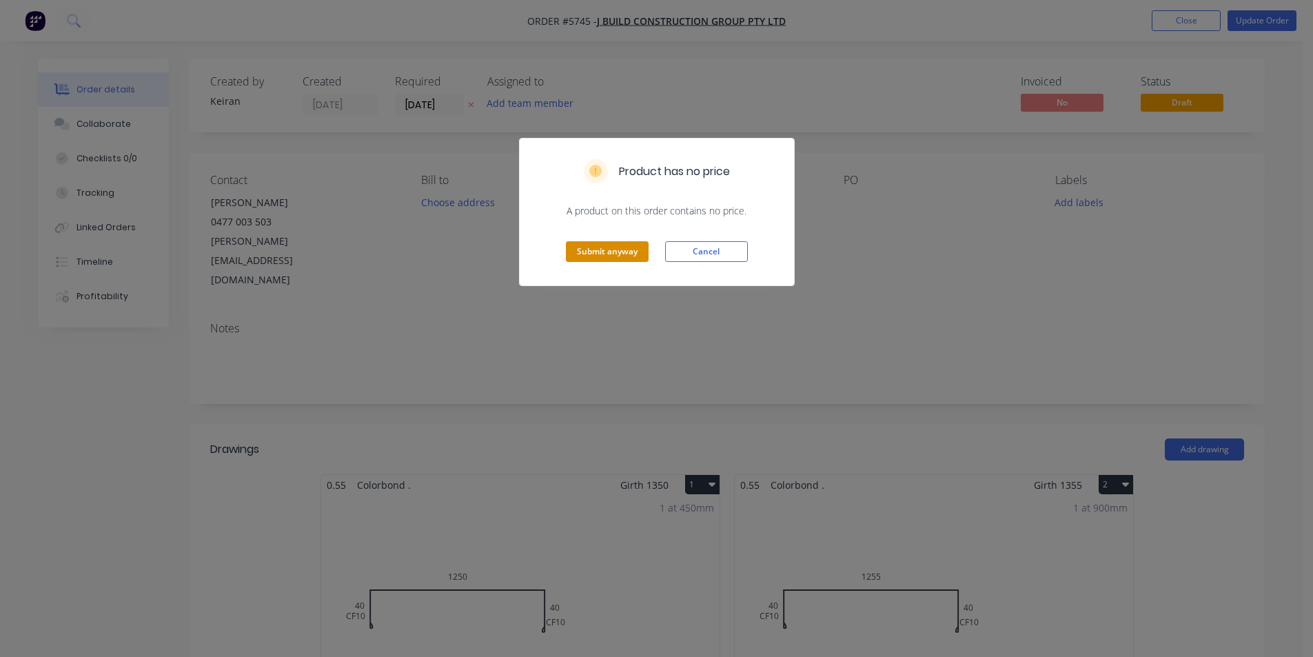
click at [627, 256] on button "Submit anyway" at bounding box center [607, 251] width 83 height 21
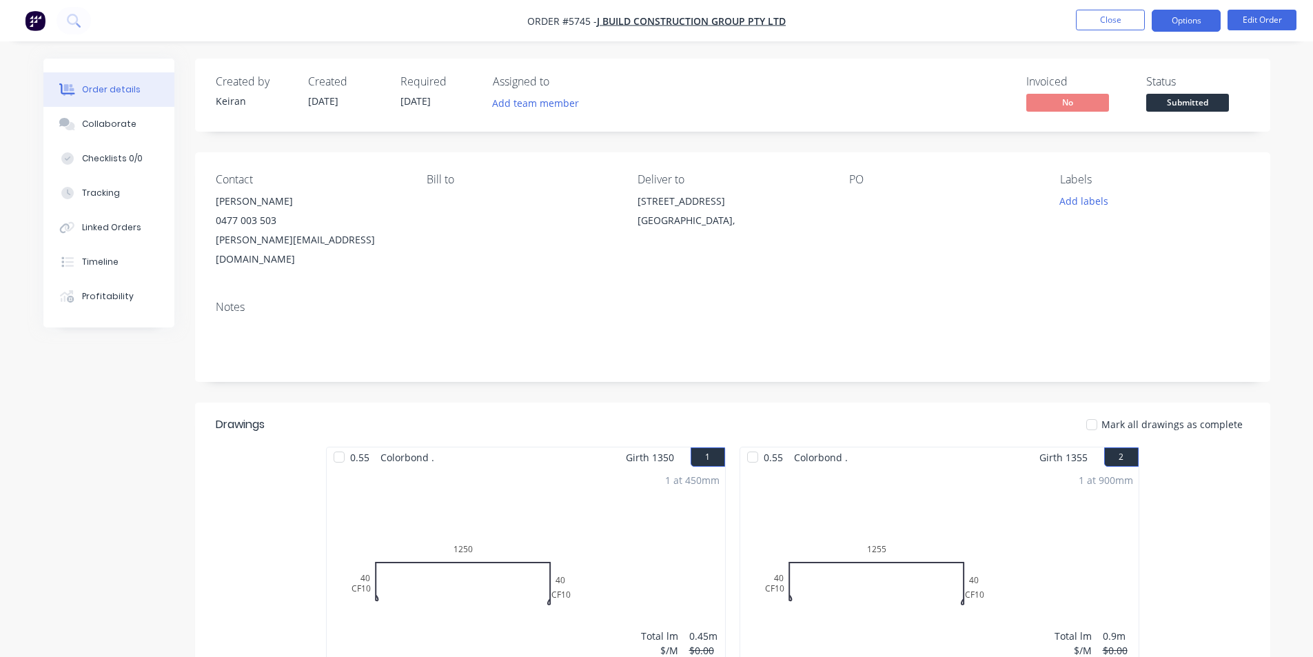
click at [1195, 24] on button "Options" at bounding box center [1186, 21] width 69 height 22
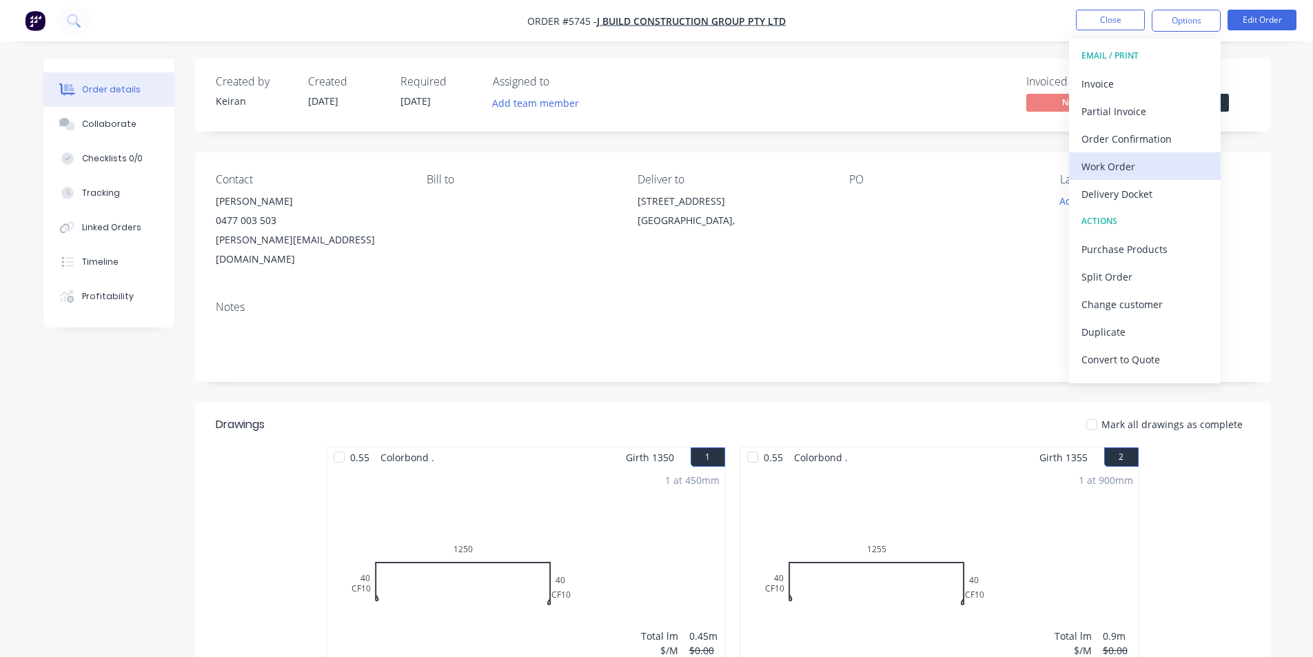
click at [1145, 173] on div "Work Order" at bounding box center [1145, 166] width 127 height 20
drag, startPoint x: 1145, startPoint y: 173, endPoint x: 1146, endPoint y: 139, distance: 34.5
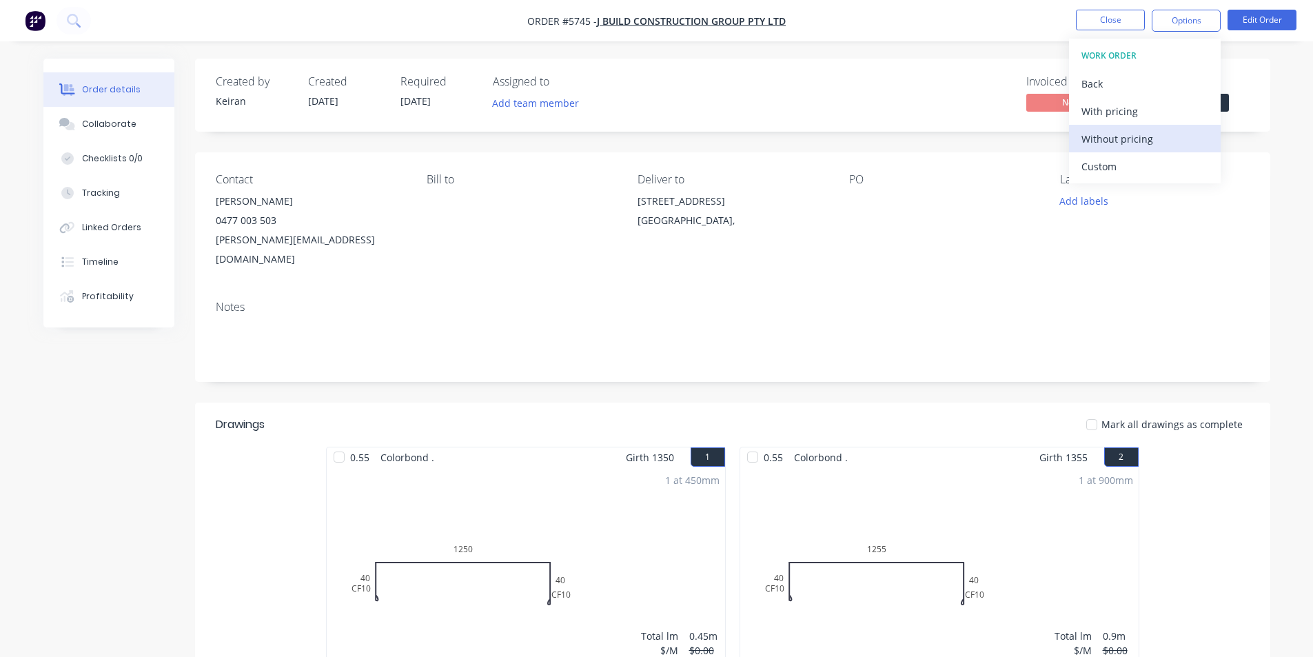
click at [1144, 172] on div "Custom" at bounding box center [1145, 166] width 127 height 20
click at [1144, 136] on div "Without pricing" at bounding box center [1145, 139] width 127 height 20
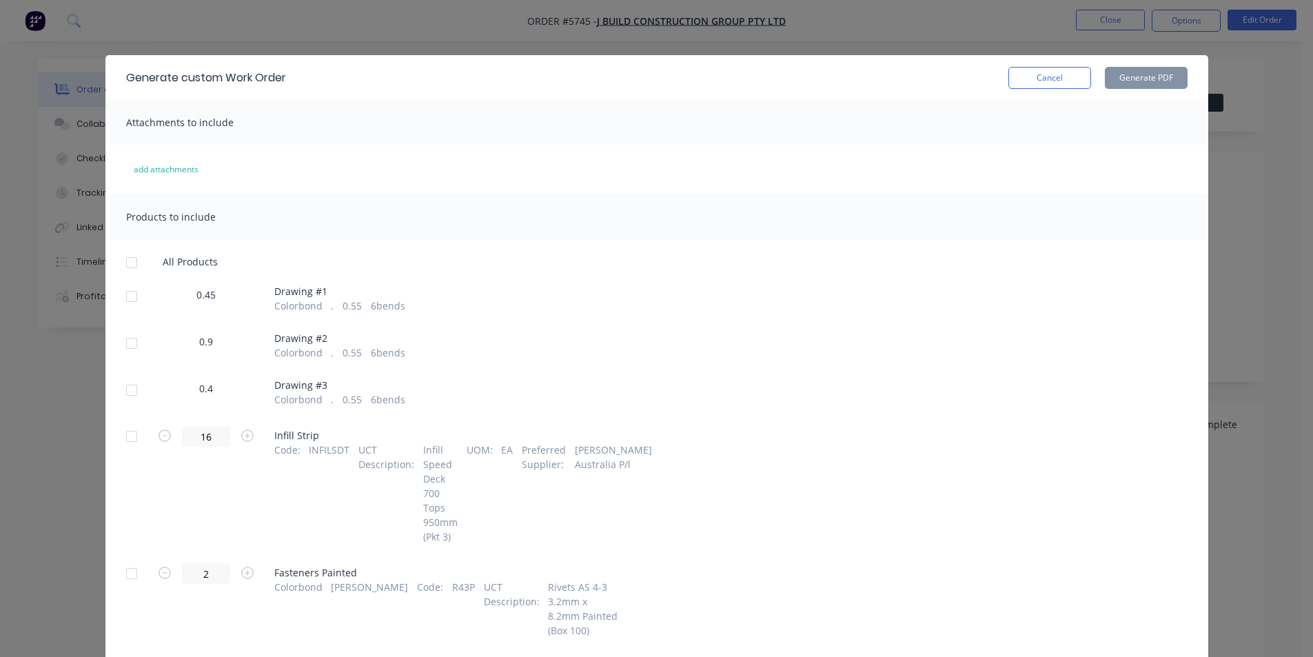
drag, startPoint x: 128, startPoint y: 288, endPoint x: 123, endPoint y: 333, distance: 45.0
click at [128, 290] on div at bounding box center [132, 297] width 28 height 28
click at [129, 346] on div at bounding box center [132, 344] width 28 height 28
click at [130, 385] on div at bounding box center [132, 390] width 28 height 28
click at [1168, 79] on button "Generate PDF" at bounding box center [1146, 78] width 83 height 22
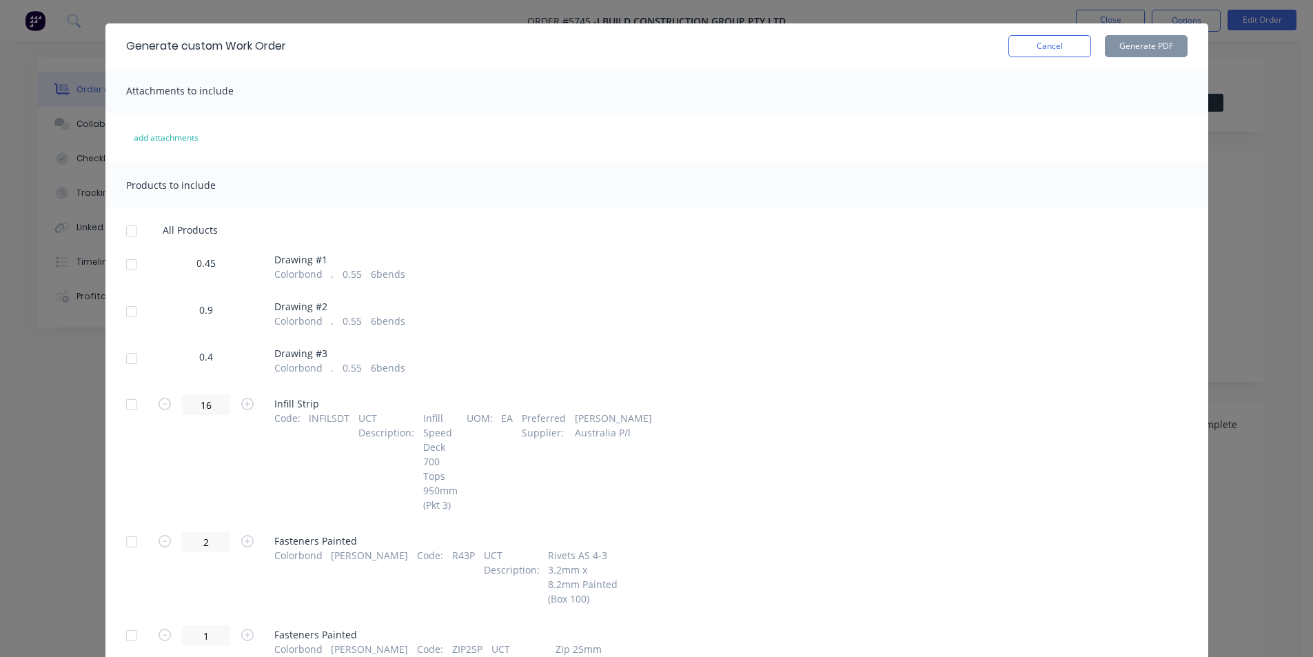
scroll to position [63, 0]
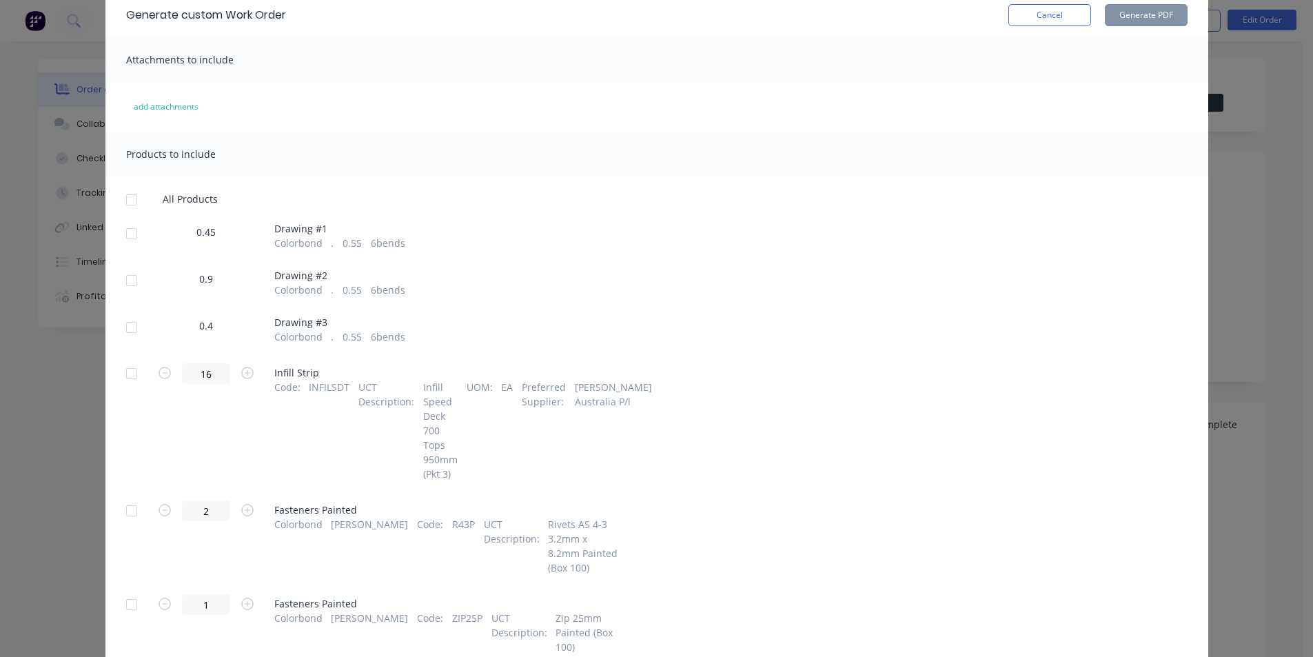
click at [1035, 19] on button "Cancel" at bounding box center [1050, 15] width 83 height 22
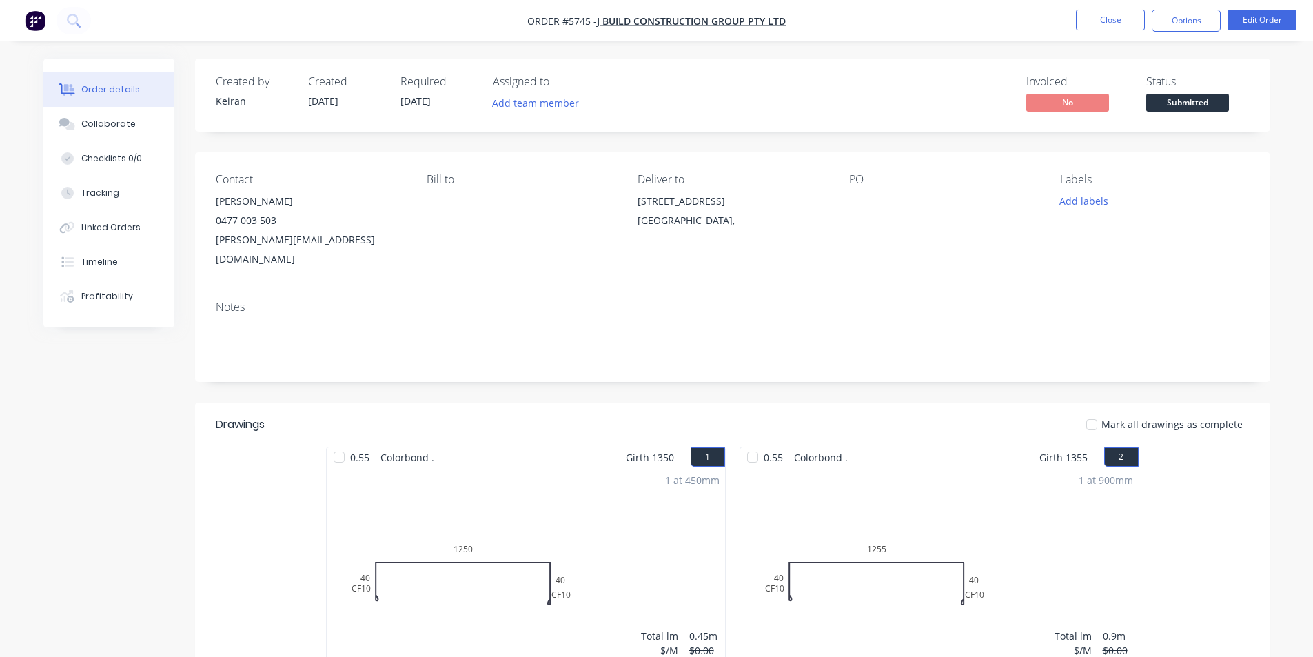
click at [1173, 107] on span "Submitted" at bounding box center [1187, 102] width 83 height 17
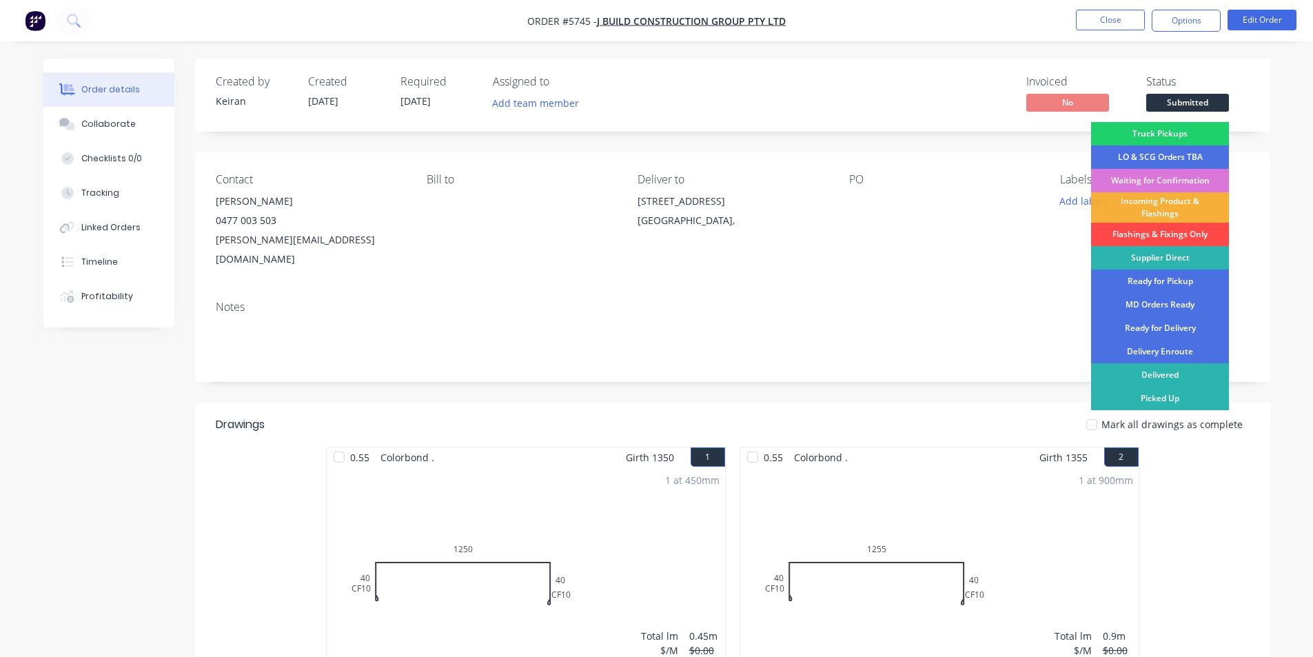
click at [1175, 239] on div "Flashings & Fixings Only" at bounding box center [1160, 234] width 138 height 23
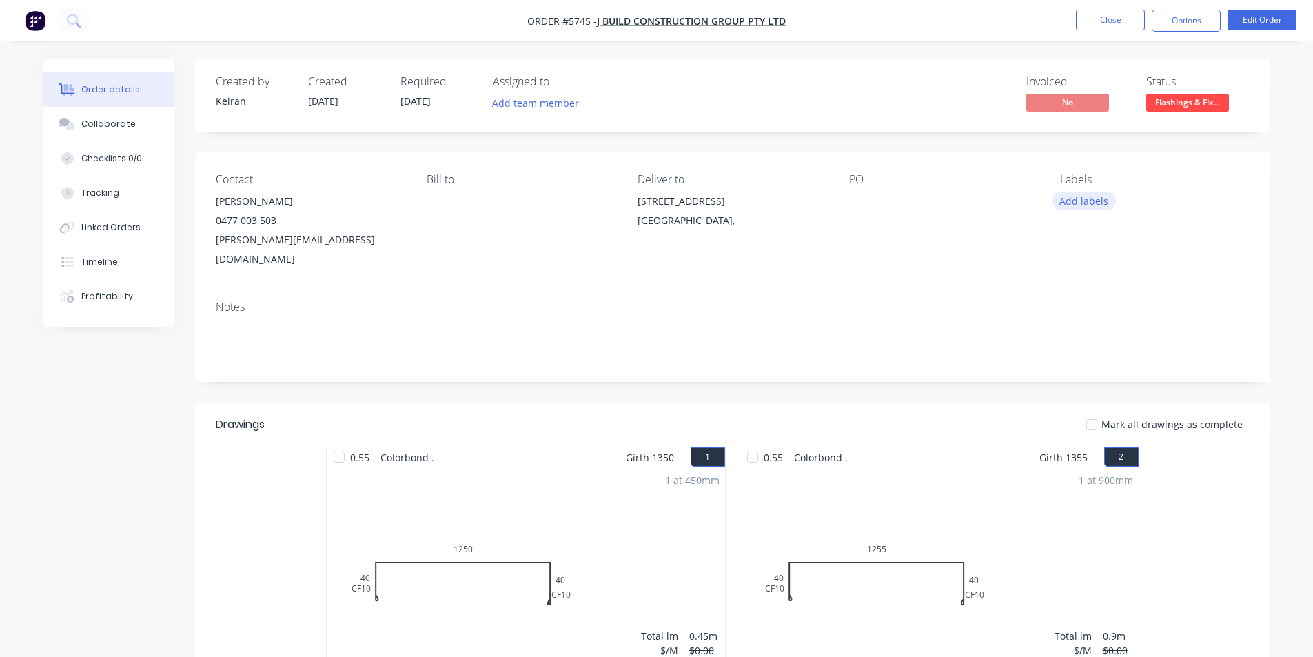
click at [1095, 204] on button "Add labels" at bounding box center [1084, 201] width 63 height 19
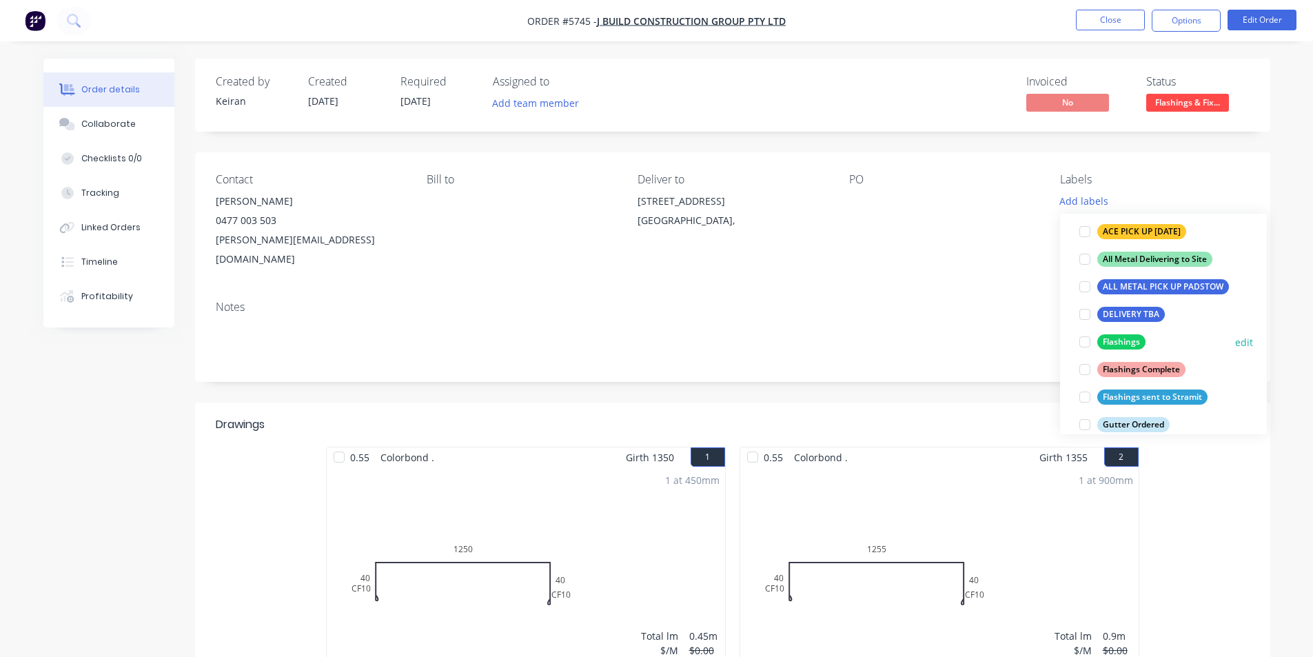
scroll to position [207, 0]
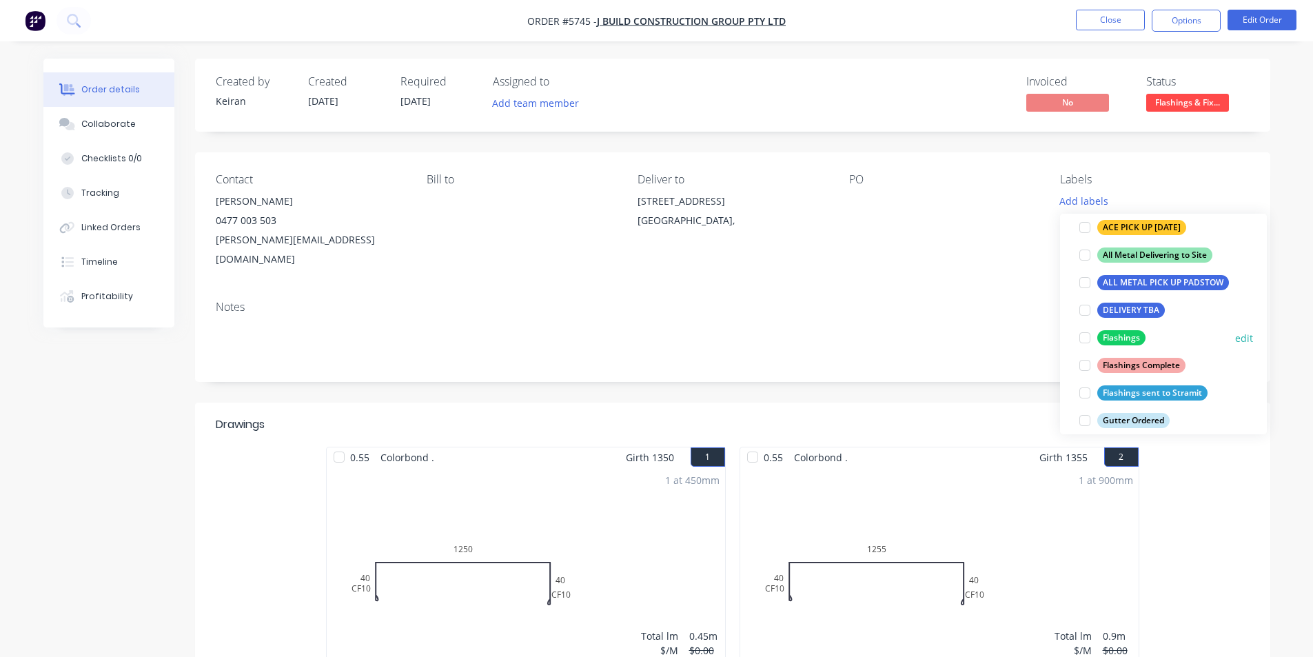
click at [1080, 338] on div at bounding box center [1085, 338] width 28 height 28
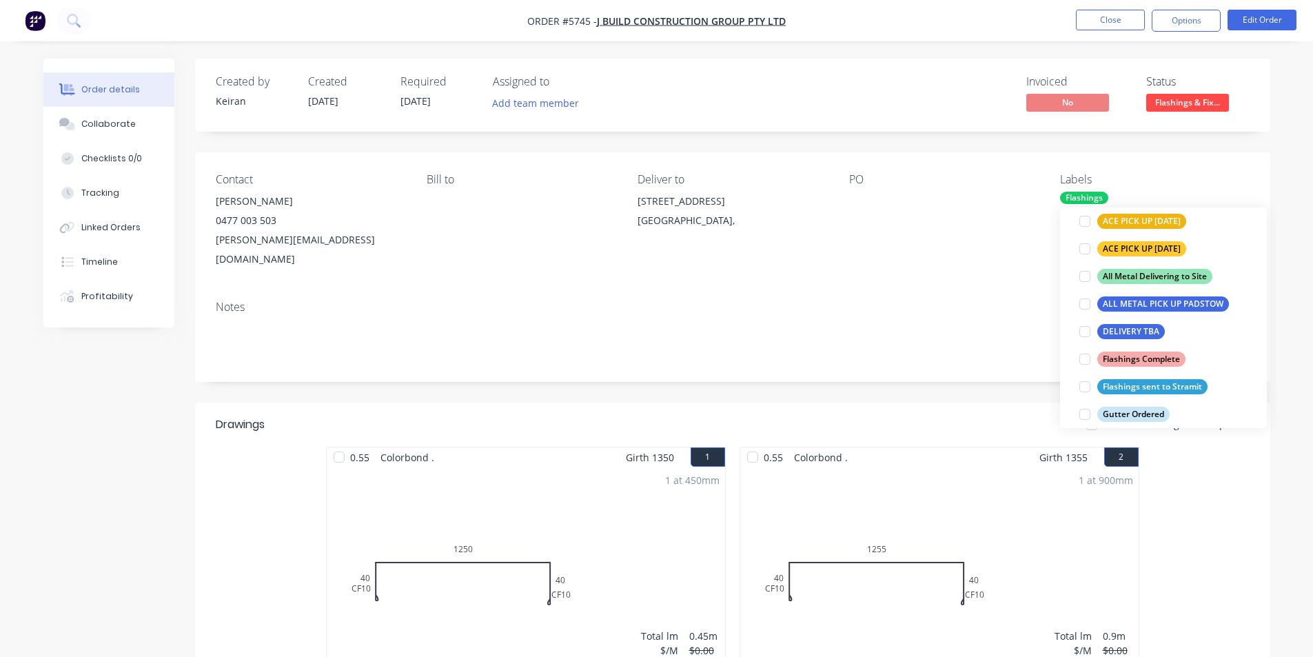
scroll to position [0, 0]
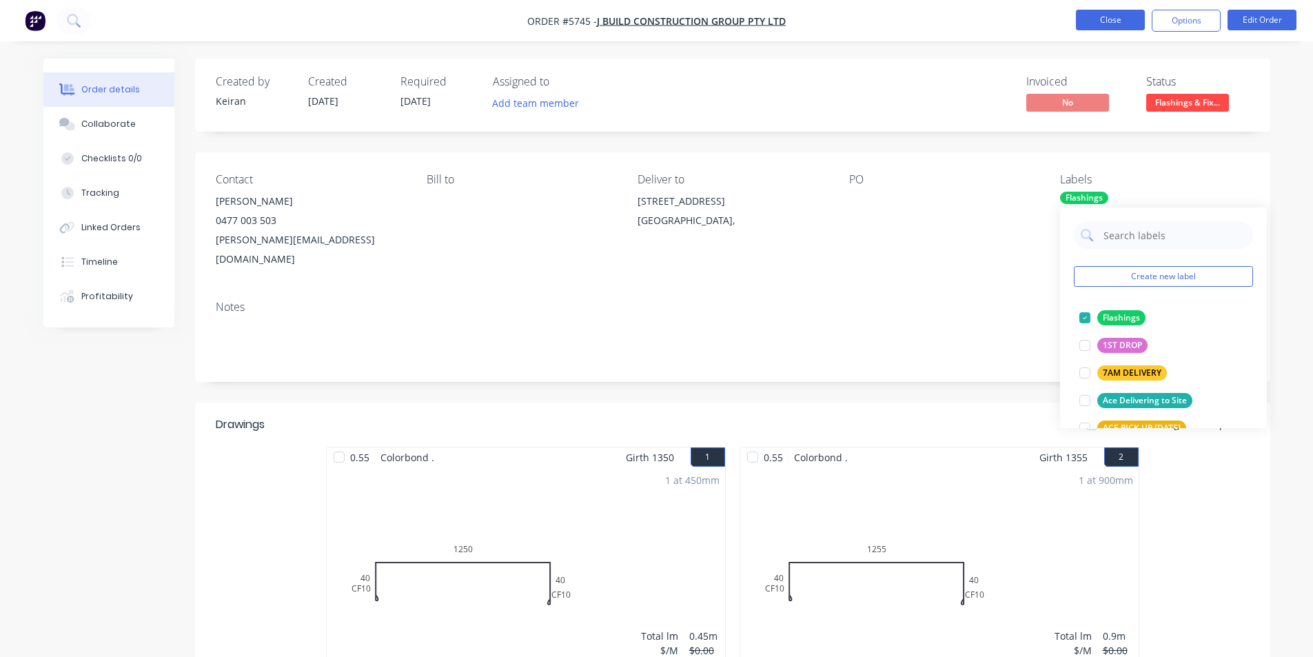
click at [1091, 28] on button "Close" at bounding box center [1110, 20] width 69 height 21
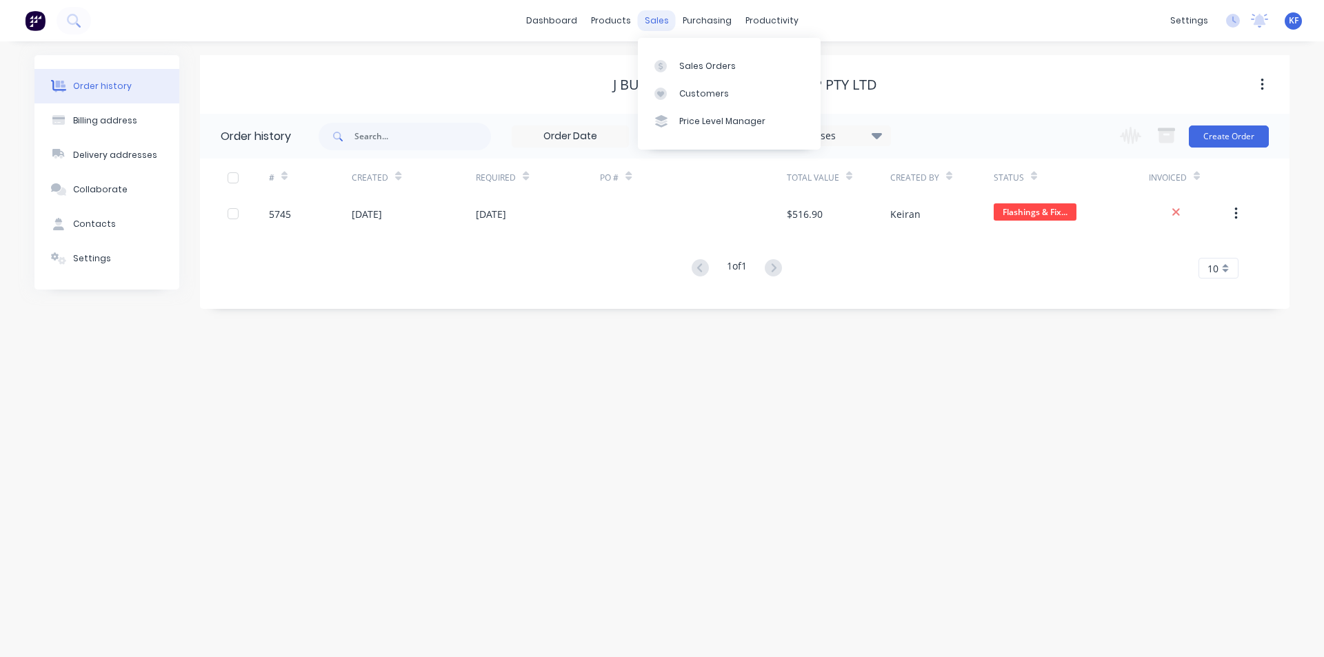
click at [656, 12] on div "sales" at bounding box center [657, 20] width 38 height 21
click at [689, 54] on link "Sales Orders" at bounding box center [729, 66] width 183 height 28
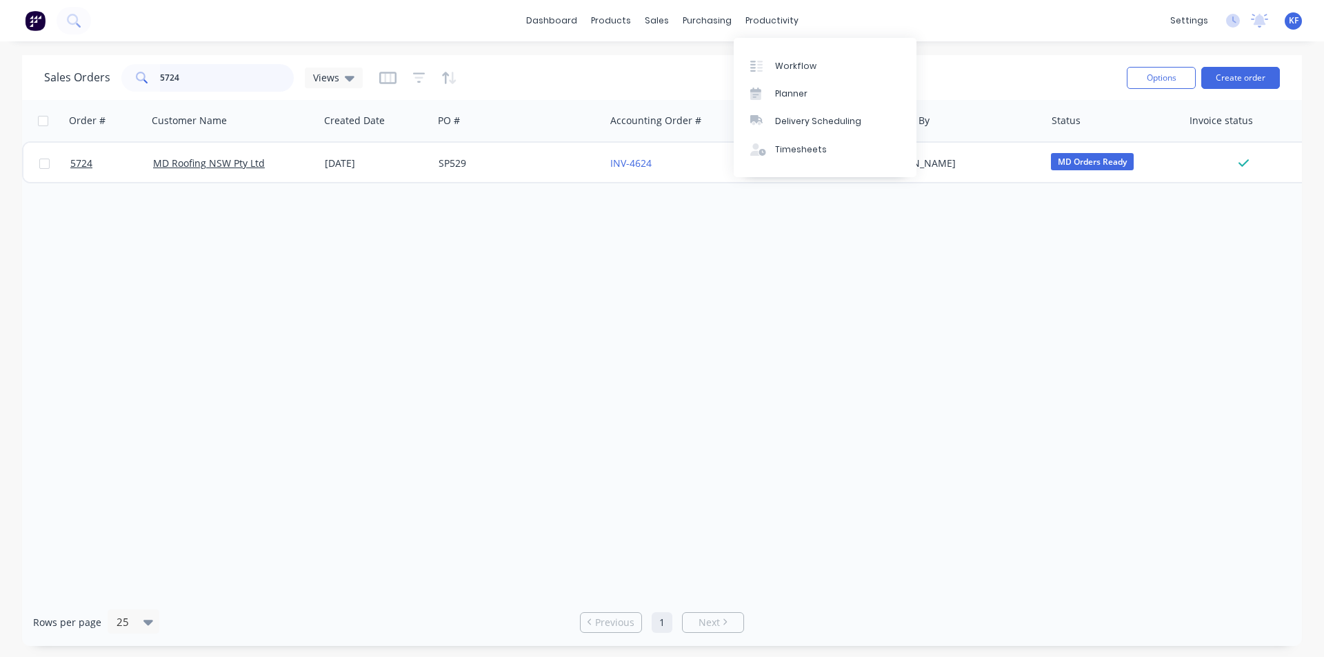
click at [221, 65] on input "5724" at bounding box center [227, 78] width 134 height 28
click at [216, 67] on input "5724" at bounding box center [227, 78] width 134 height 28
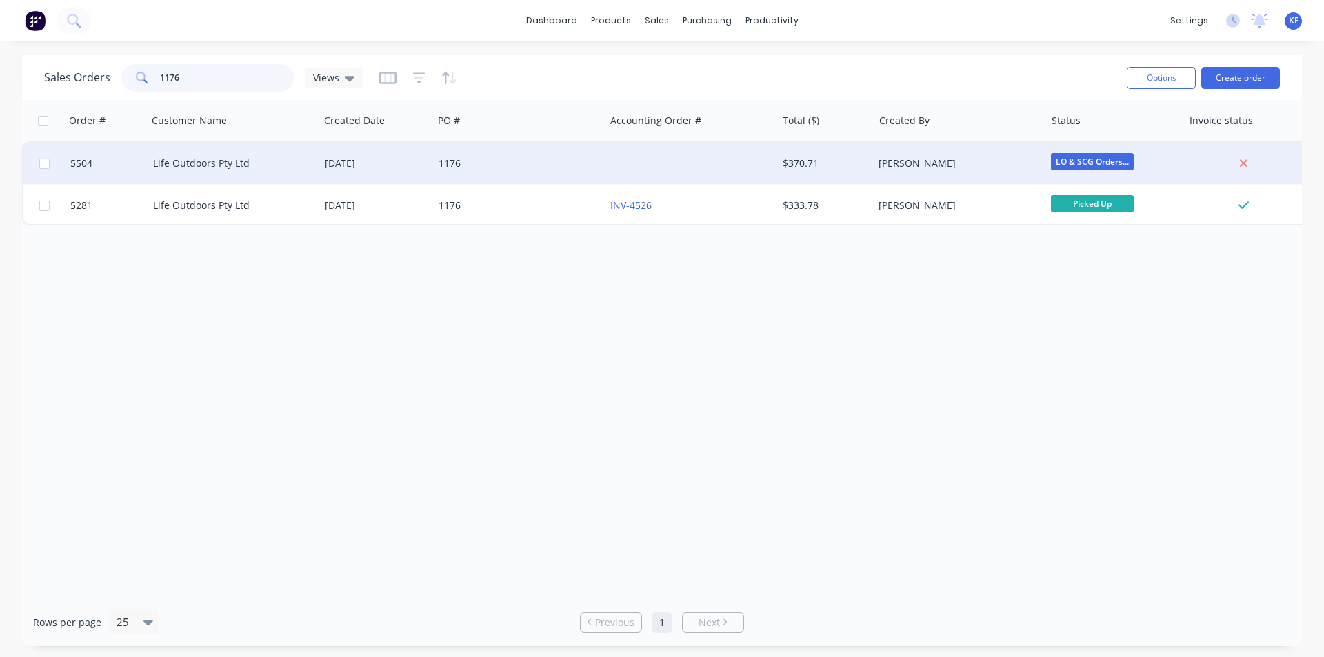
type input "1176"
click at [490, 172] on div "1176" at bounding box center [519, 163] width 172 height 41
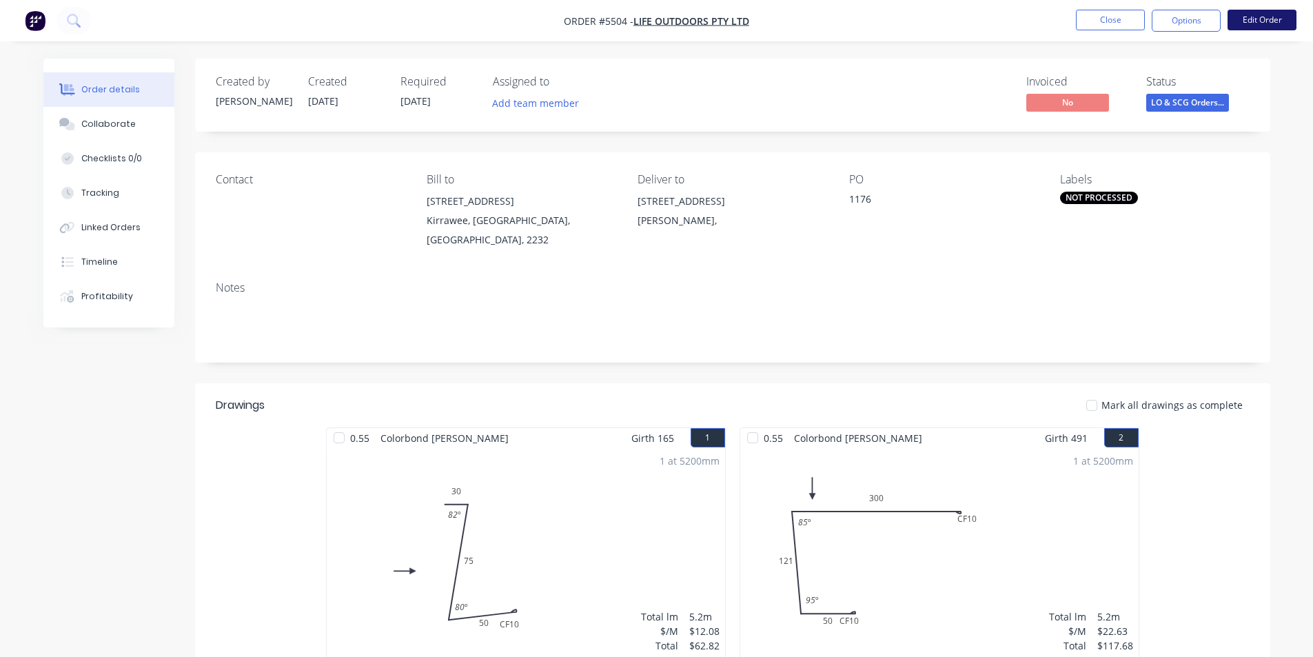
drag, startPoint x: 1255, startPoint y: 18, endPoint x: 1248, endPoint y: 29, distance: 13.4
click at [1248, 29] on button "Edit Order" at bounding box center [1262, 20] width 69 height 21
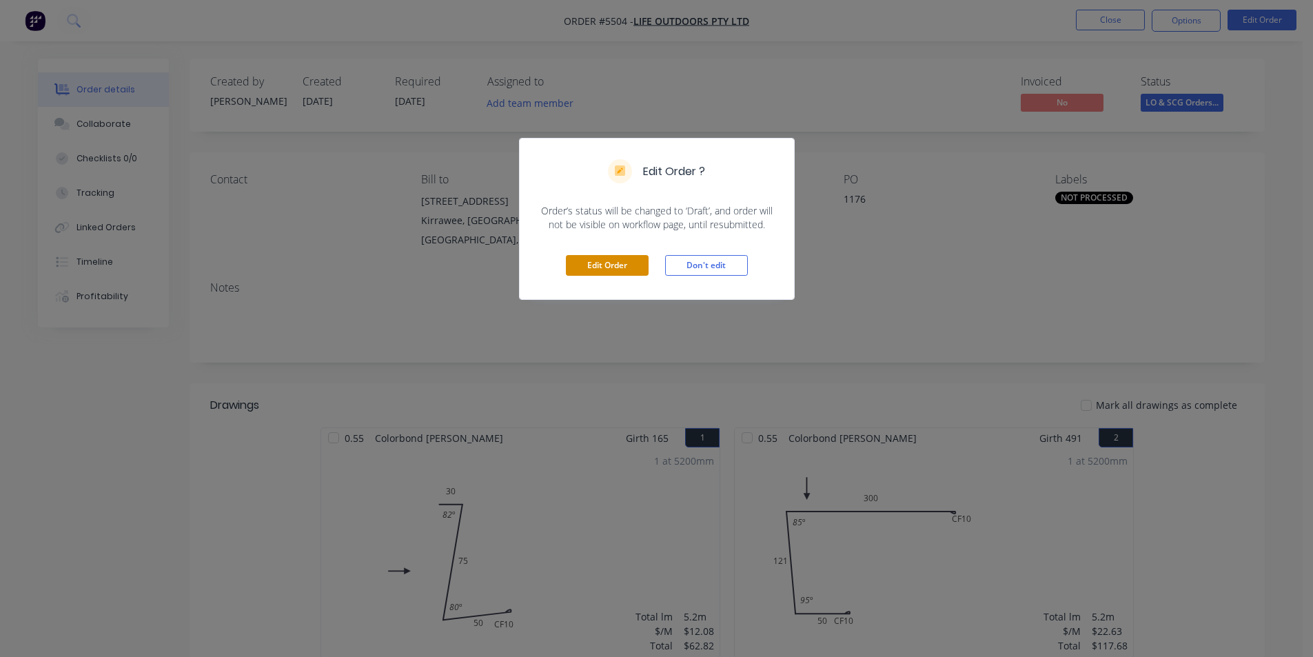
click at [608, 270] on button "Edit Order" at bounding box center [607, 265] width 83 height 21
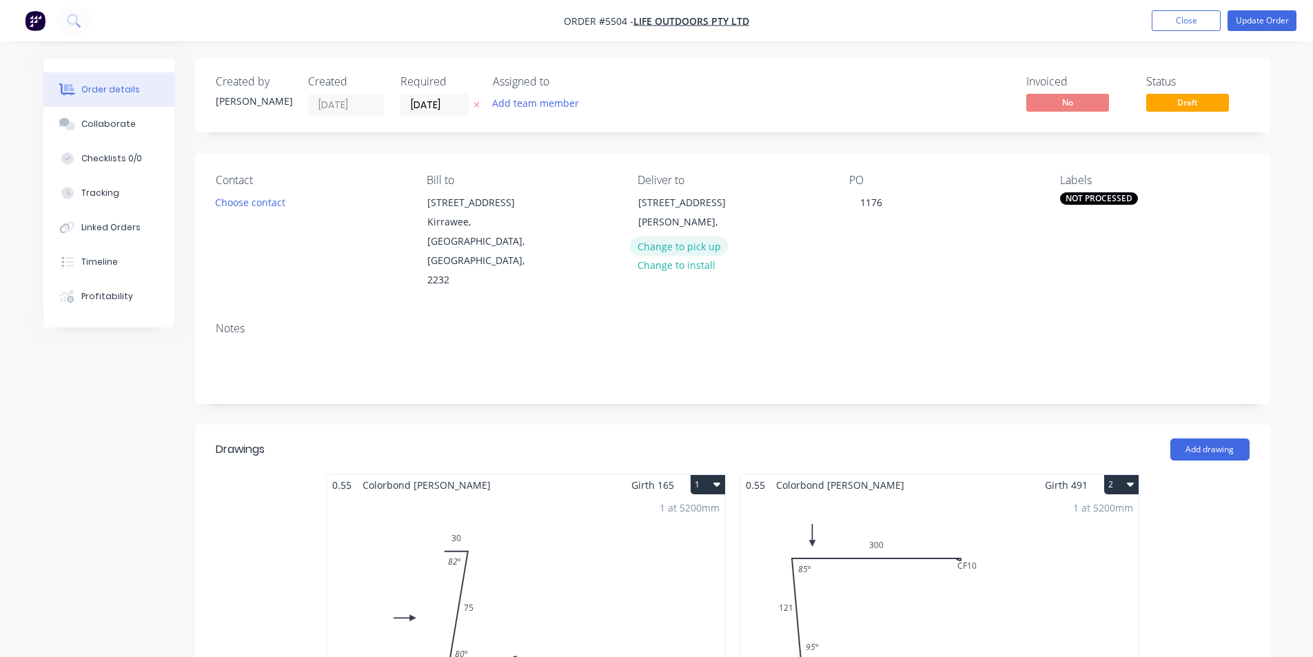
click at [698, 247] on button "Change to pick up" at bounding box center [679, 245] width 98 height 19
click at [433, 105] on input "[DATE]" at bounding box center [435, 104] width 68 height 21
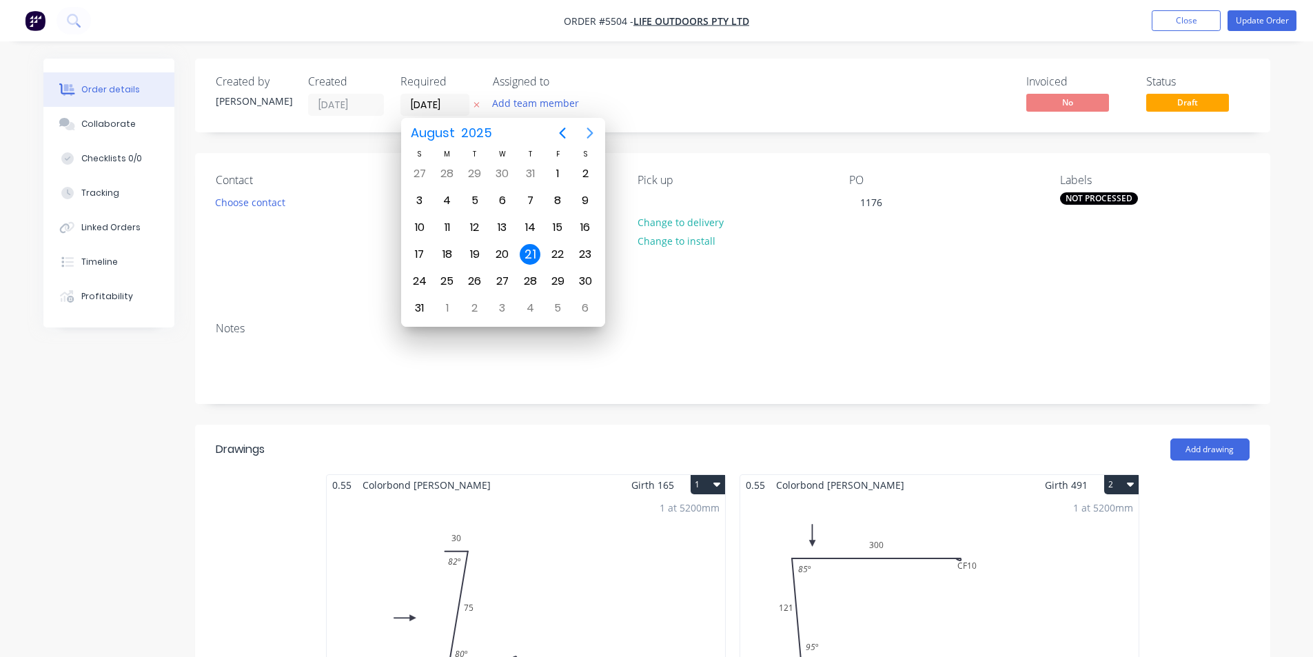
click at [589, 136] on icon "Next page" at bounding box center [590, 133] width 6 height 11
click at [553, 204] on div "12" at bounding box center [557, 200] width 21 height 21
type input "[DATE]"
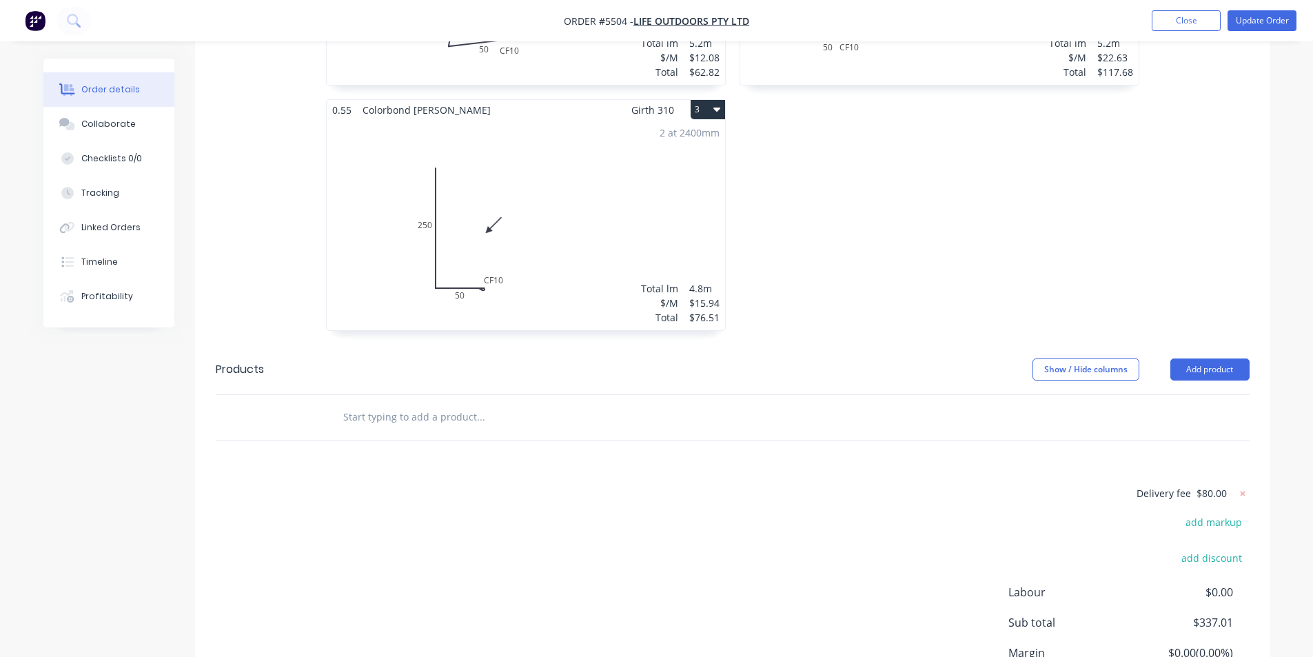
scroll to position [207, 0]
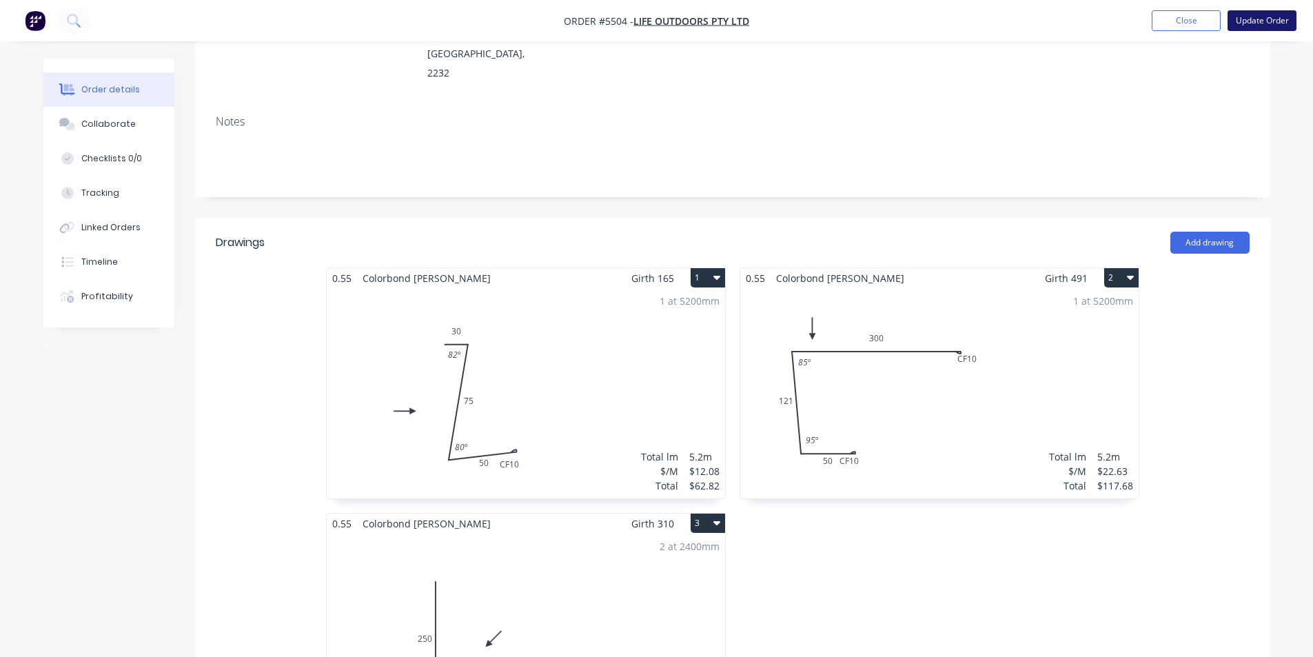
click at [1268, 18] on button "Update Order" at bounding box center [1262, 20] width 69 height 21
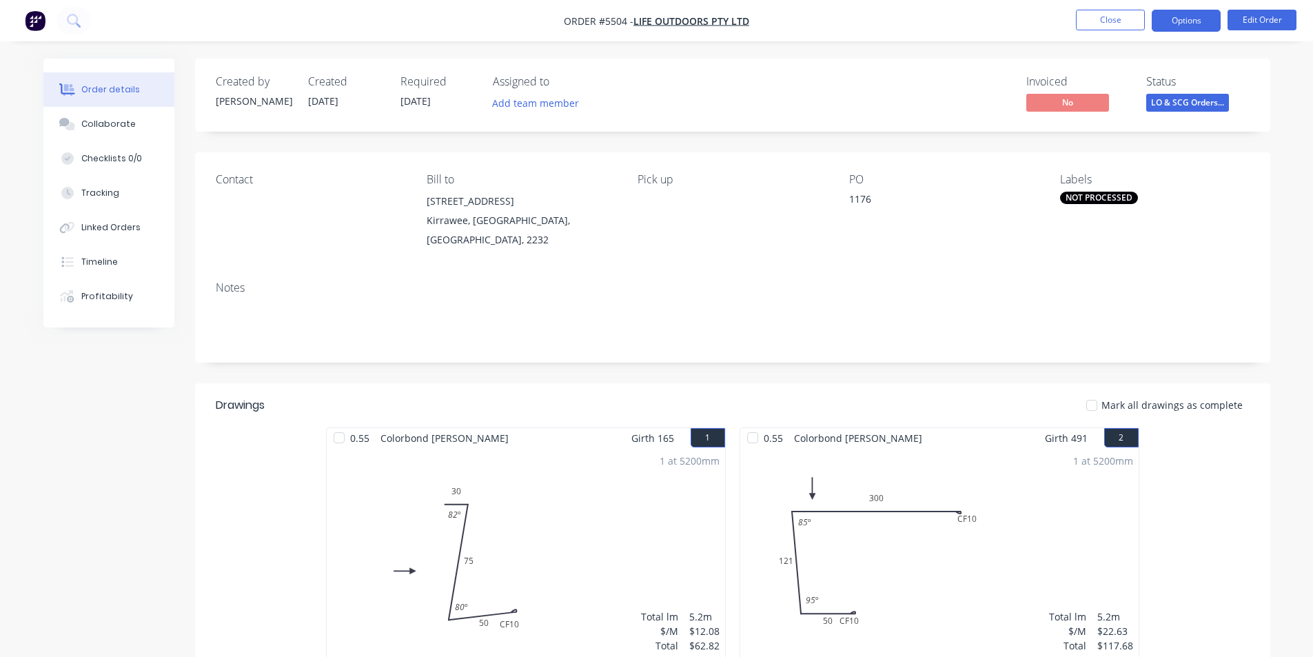
click at [1195, 23] on button "Options" at bounding box center [1186, 21] width 69 height 22
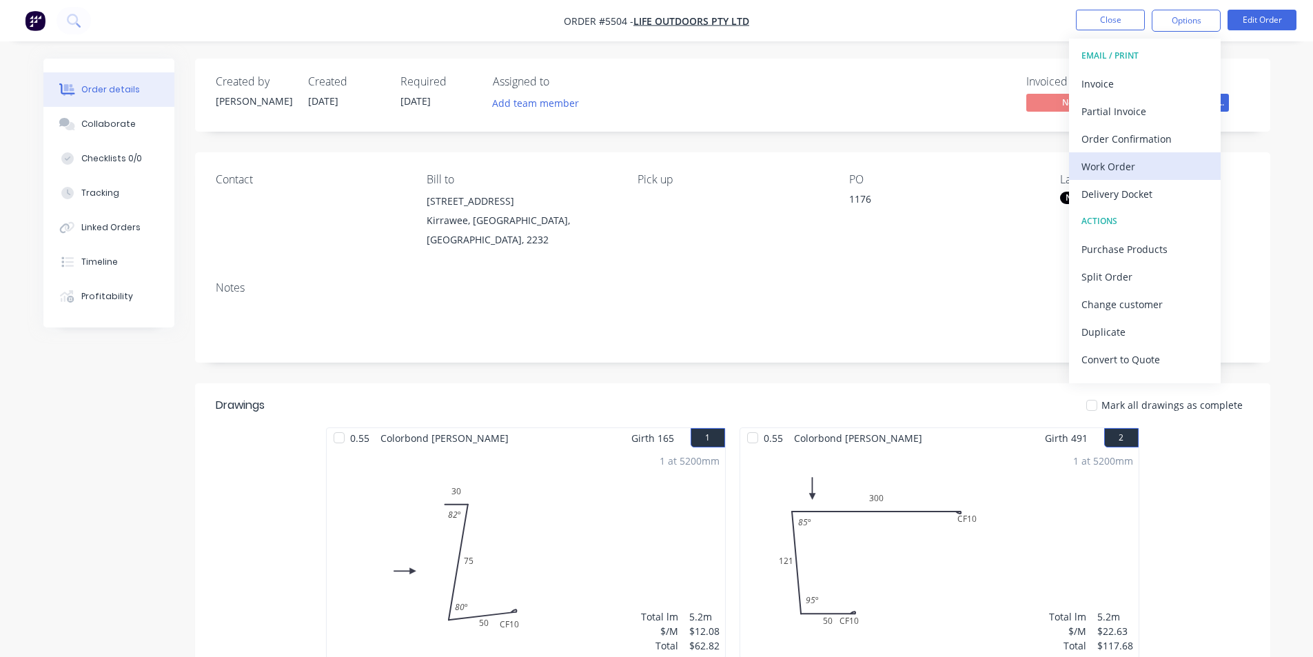
click at [1132, 162] on div "Work Order" at bounding box center [1145, 166] width 127 height 20
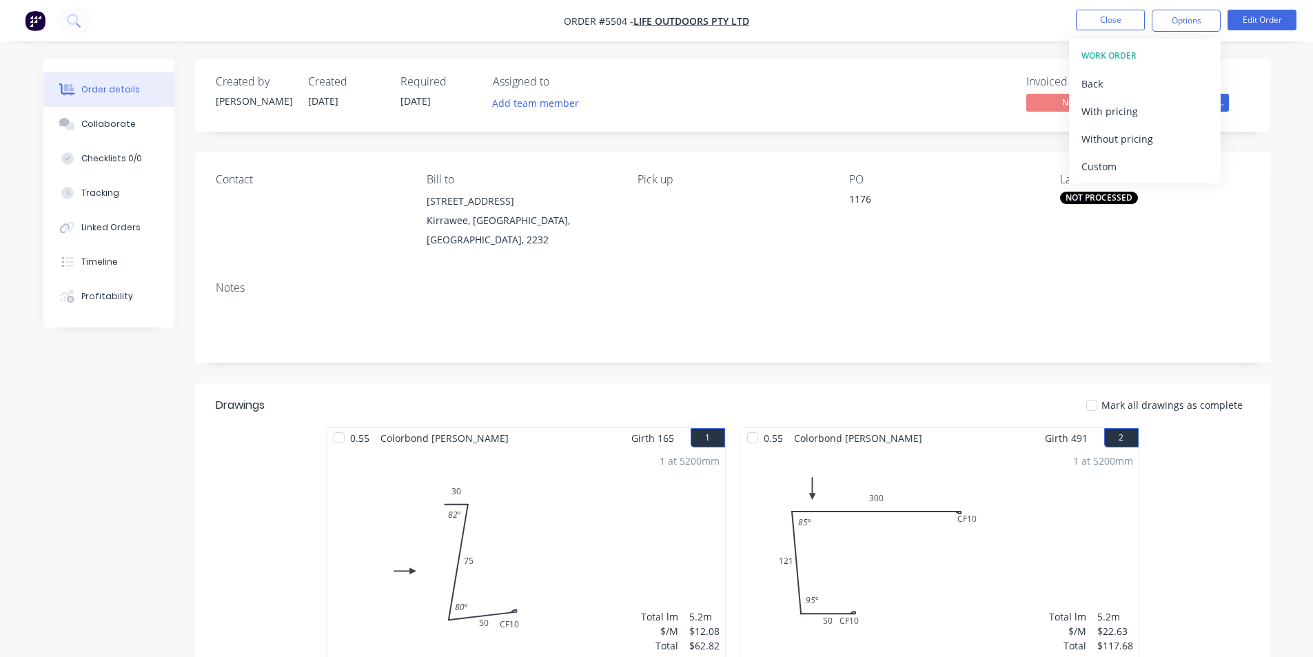
click at [1129, 171] on div "Custom" at bounding box center [1145, 166] width 127 height 20
click at [1126, 143] on div "Without pricing" at bounding box center [1145, 139] width 127 height 20
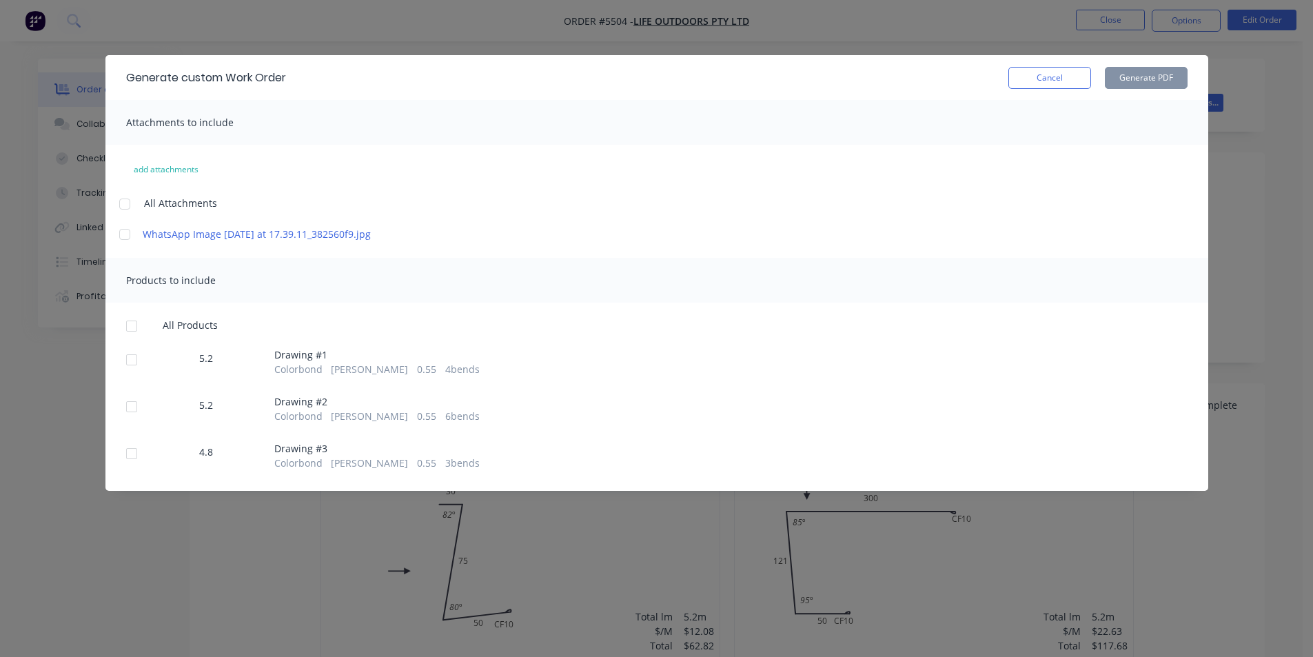
click at [128, 340] on div at bounding box center [132, 326] width 28 height 28
click at [1127, 82] on button "Generate PDF" at bounding box center [1146, 78] width 83 height 22
click at [1066, 74] on button "Cancel" at bounding box center [1050, 78] width 83 height 22
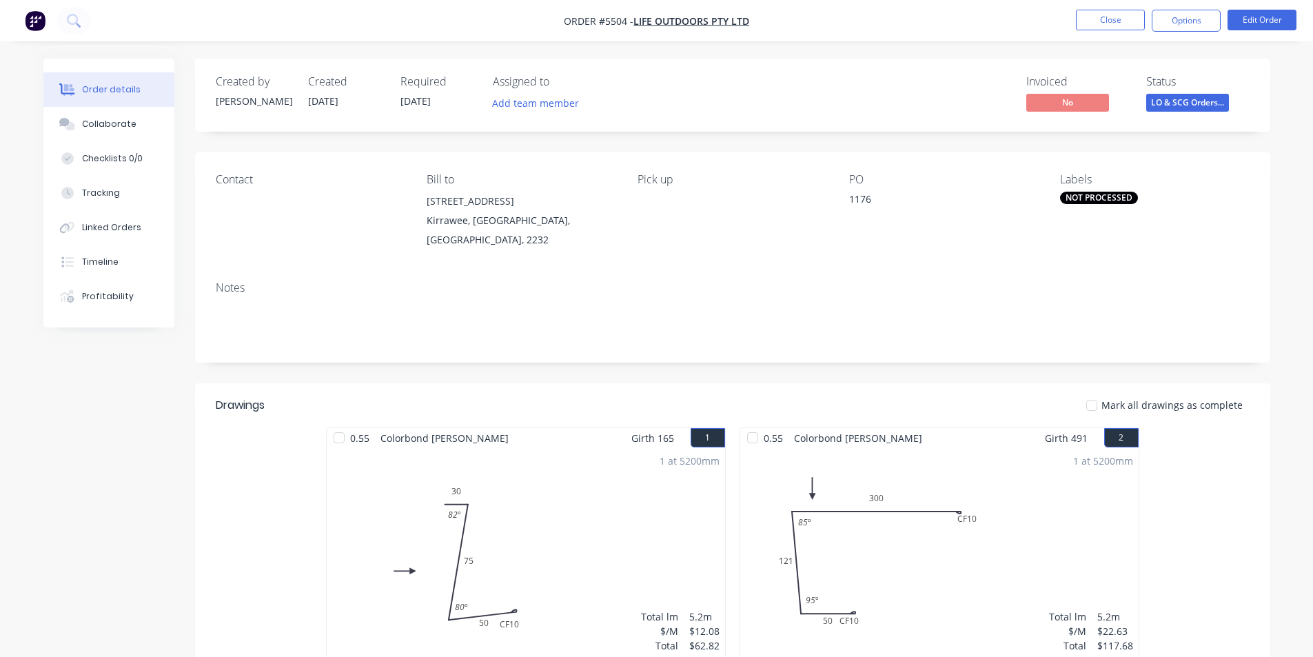
click at [1126, 196] on div "NOT PROCESSED" at bounding box center [1099, 198] width 78 height 12
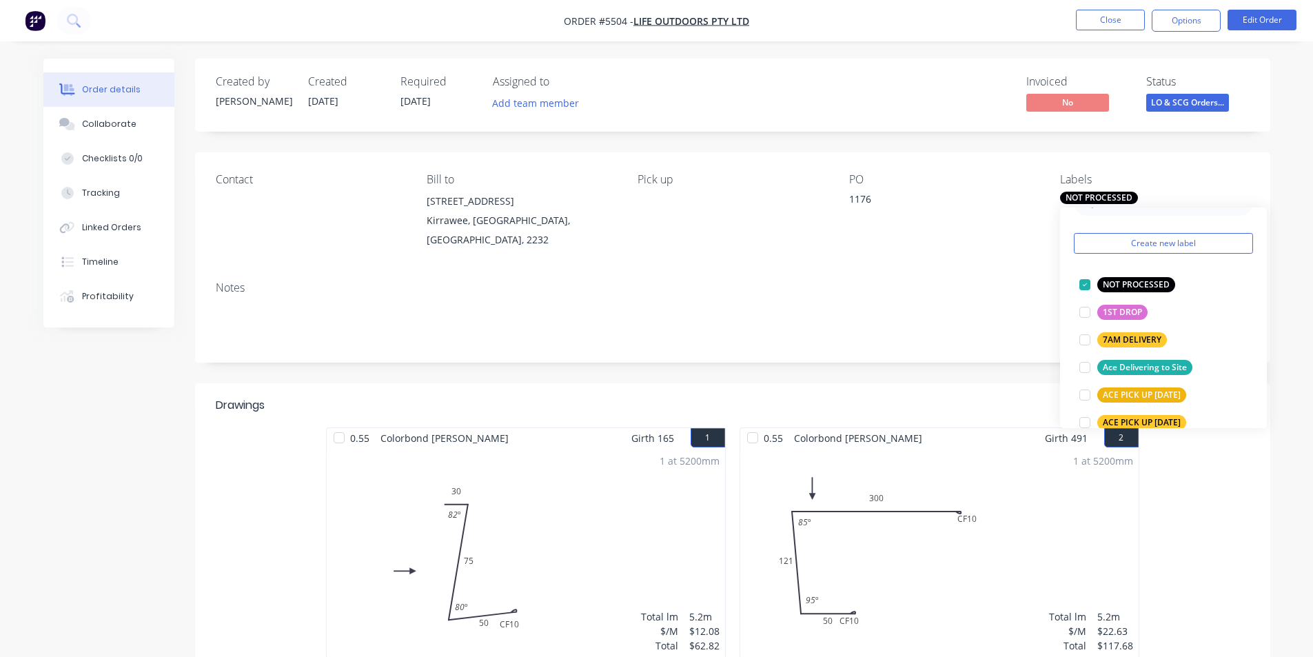
scroll to position [207, 0]
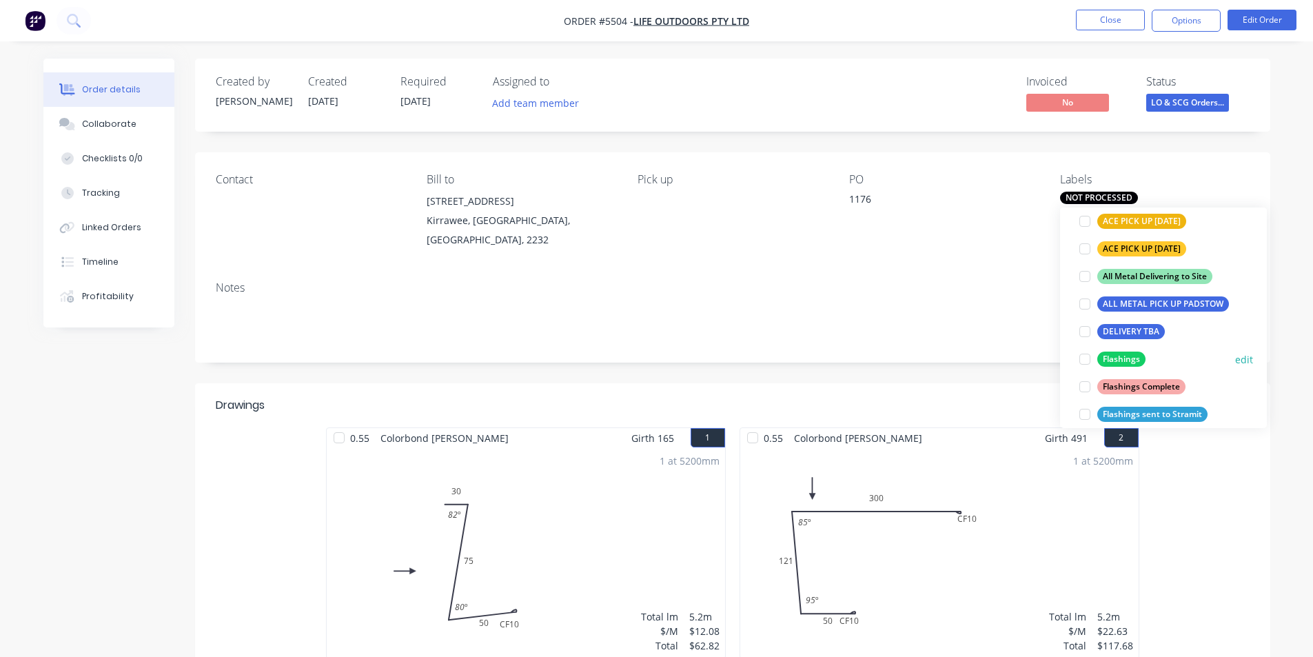
click at [1088, 358] on div at bounding box center [1085, 359] width 28 height 28
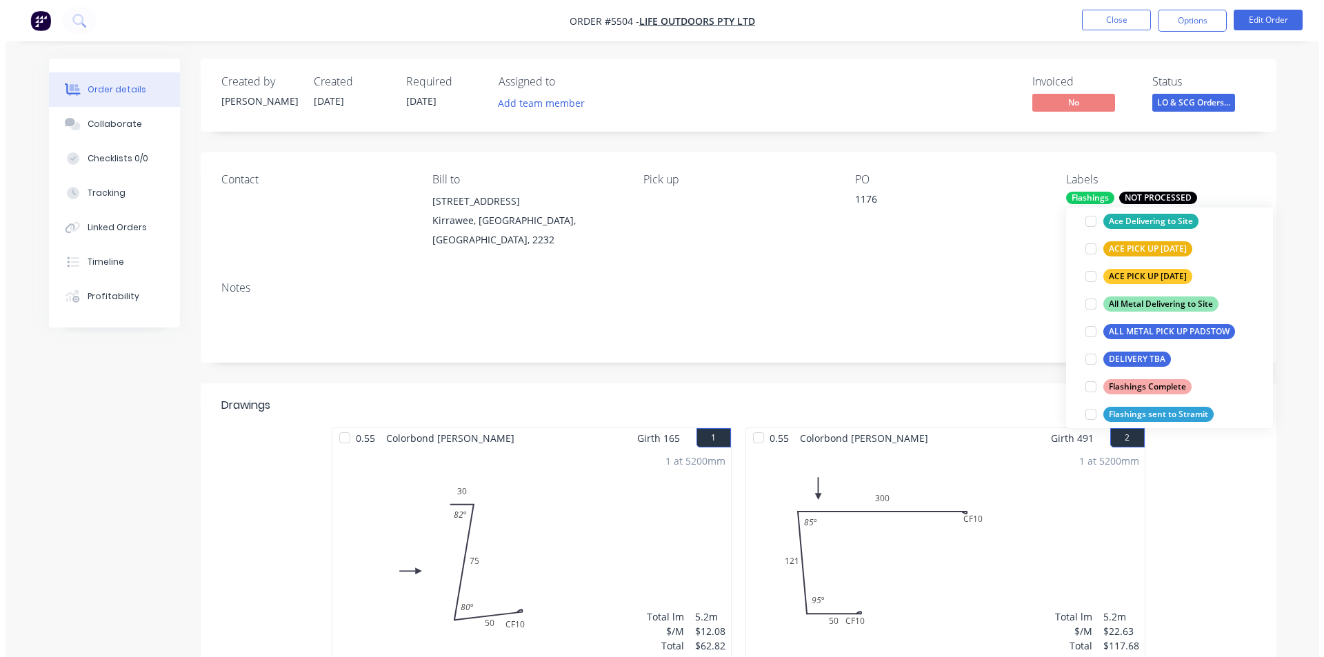
scroll to position [0, 0]
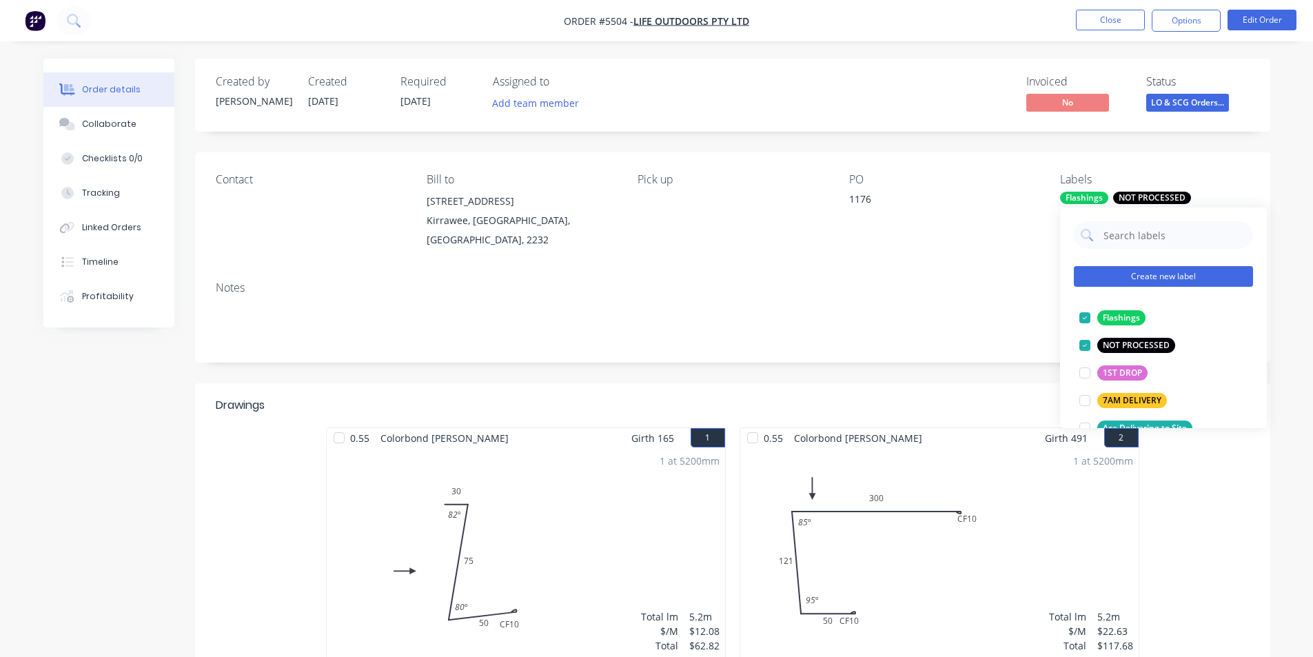
drag, startPoint x: 1082, startPoint y: 343, endPoint x: 1110, endPoint y: 275, distance: 73.0
click at [1083, 343] on div at bounding box center [1085, 346] width 28 height 28
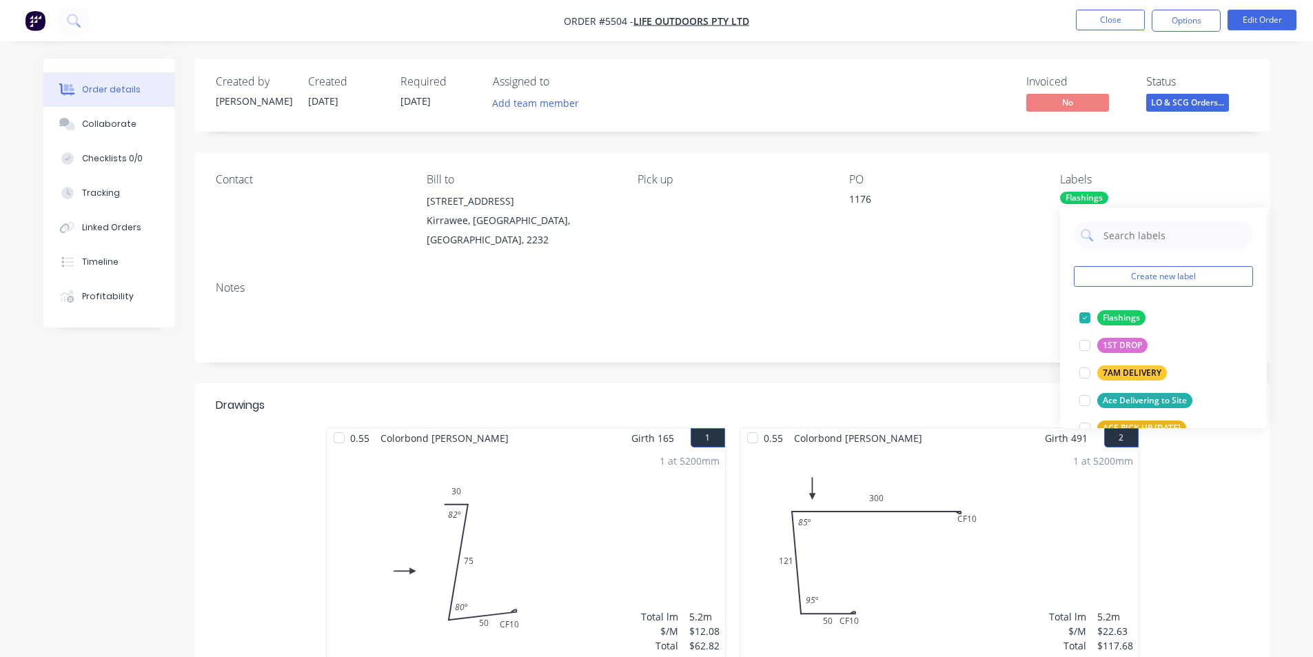
click at [1168, 111] on span "LO & SCG Orders..." at bounding box center [1187, 102] width 83 height 17
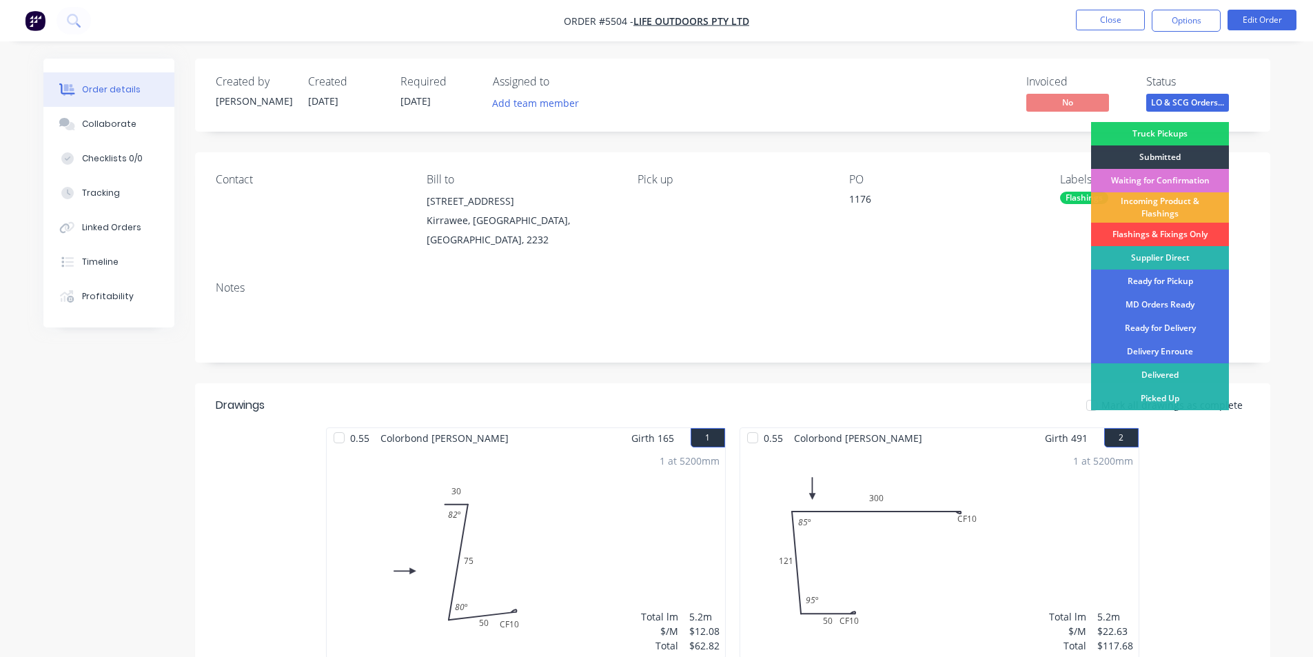
click at [1188, 231] on div "Flashings & Fixings Only" at bounding box center [1160, 234] width 138 height 23
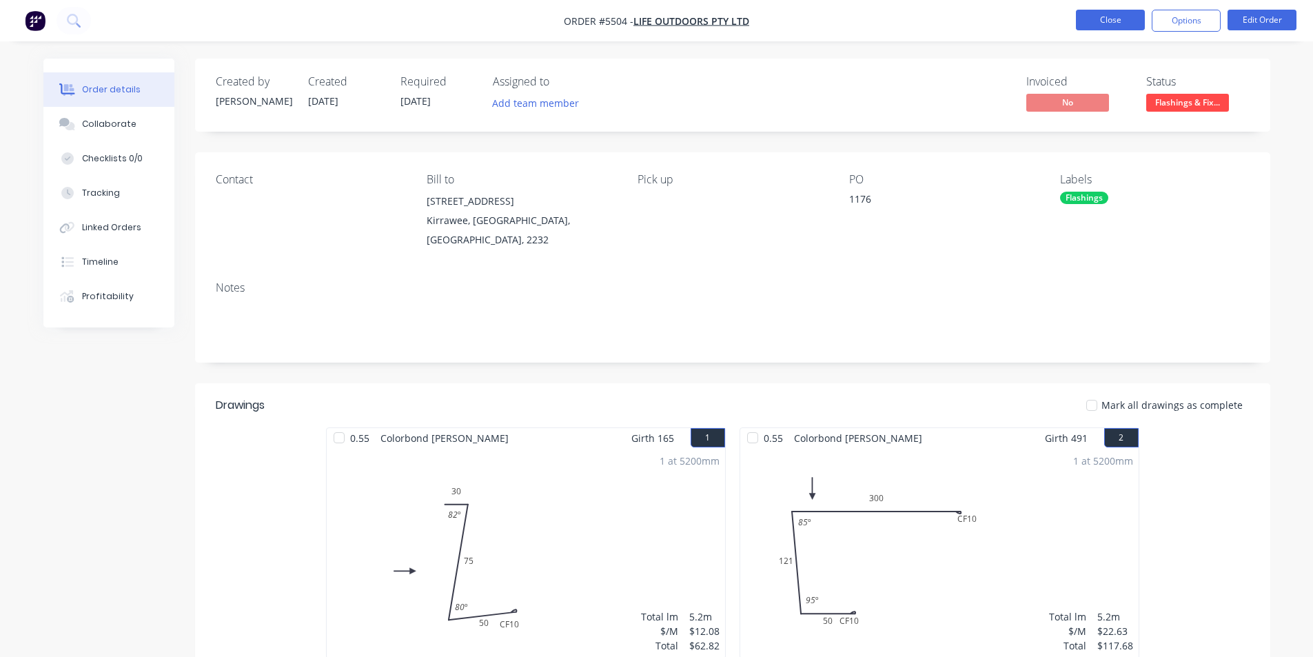
click at [1115, 26] on button "Close" at bounding box center [1110, 20] width 69 height 21
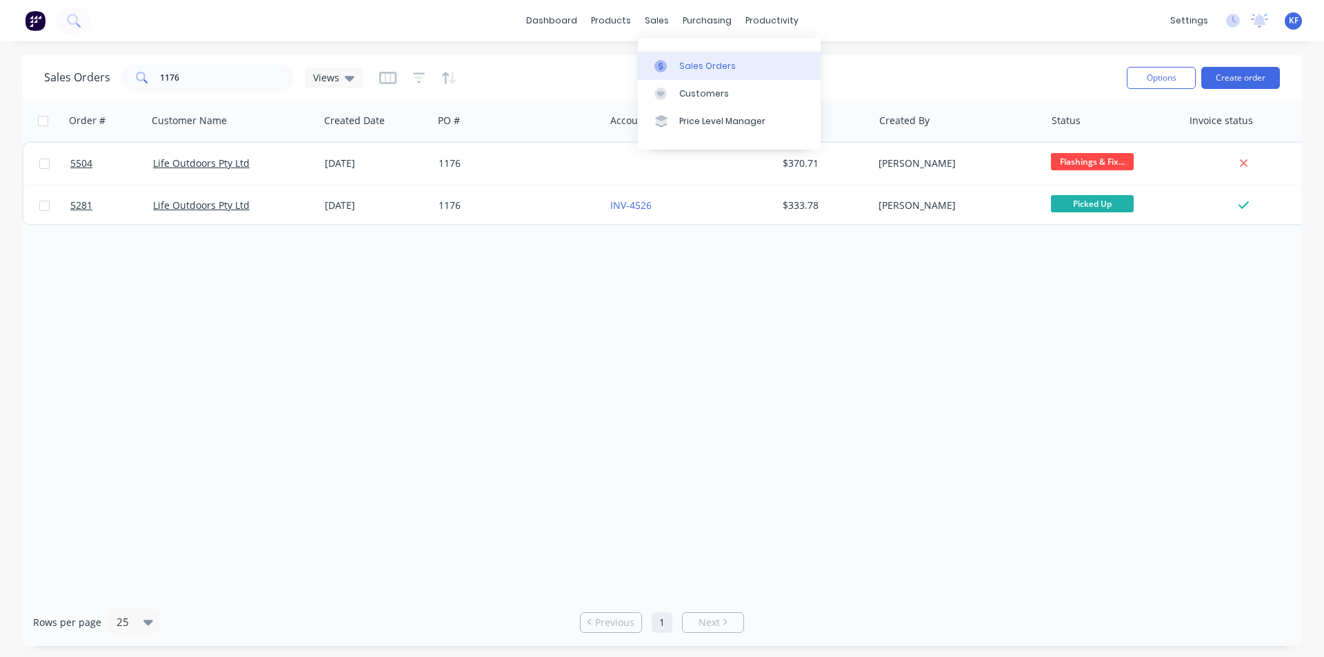
drag, startPoint x: 655, startPoint y: 23, endPoint x: 677, endPoint y: 57, distance: 40.9
click at [655, 22] on div "sales" at bounding box center [657, 20] width 38 height 21
click at [683, 63] on div "Sales Orders" at bounding box center [707, 66] width 57 height 12
drag, startPoint x: 190, startPoint y: 73, endPoint x: 83, endPoint y: 65, distance: 107.2
click at [86, 68] on div "Sales Orders 1176 Views" at bounding box center [203, 78] width 318 height 28
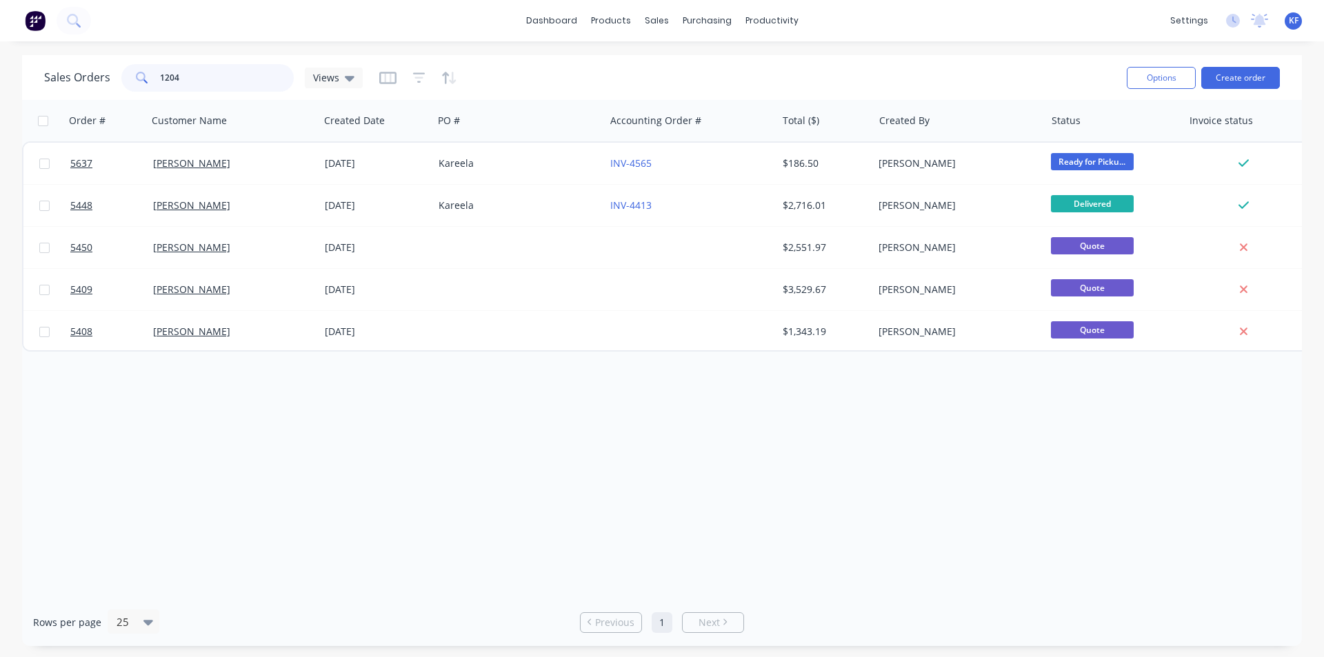
drag, startPoint x: 185, startPoint y: 74, endPoint x: 80, endPoint y: 54, distance: 106.7
click at [77, 54] on div "dashboard products sales purchasing productivity dashboard products Product Cat…" at bounding box center [662, 328] width 1324 height 657
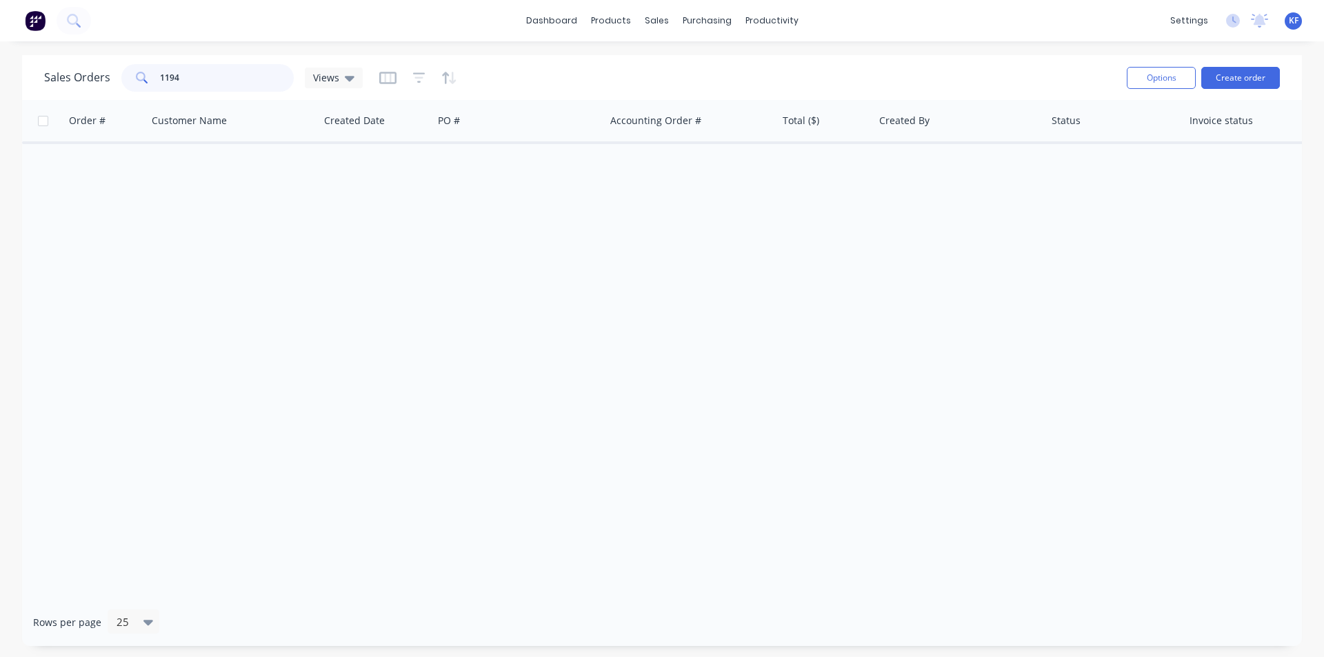
type input "1194"
click at [1246, 79] on button "Create order" at bounding box center [1240, 78] width 79 height 22
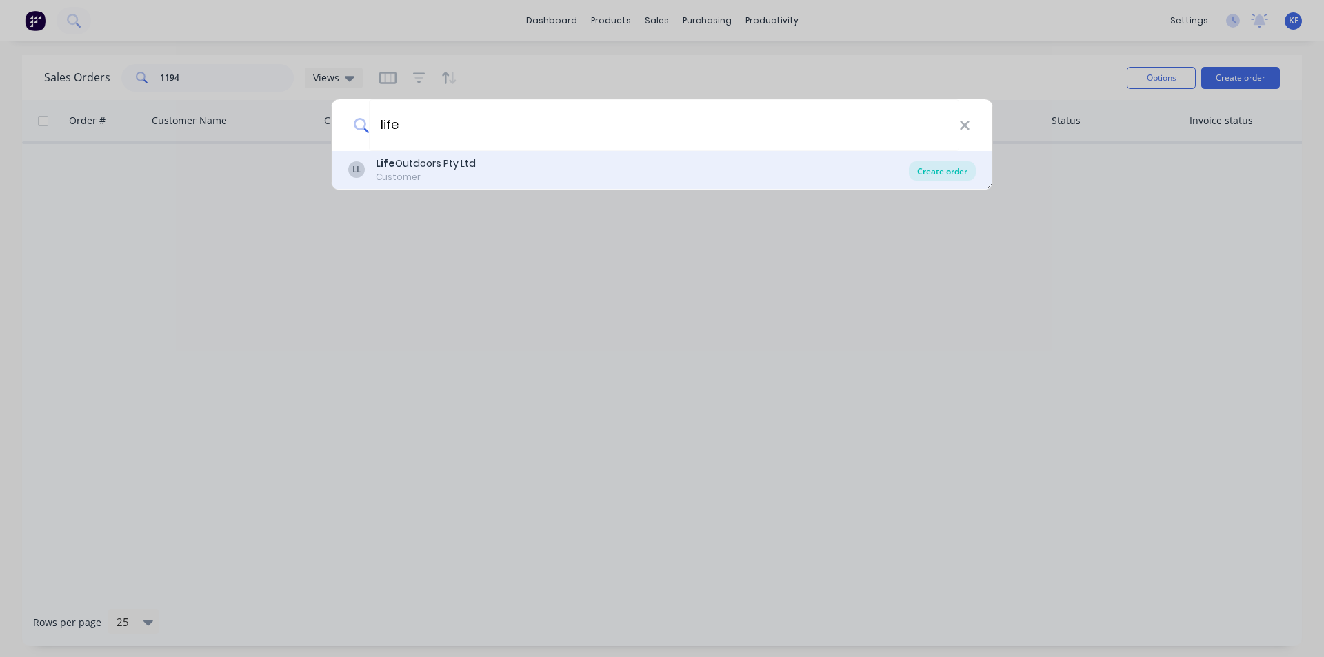
type input "life"
click at [948, 173] on div "Create order" at bounding box center [942, 170] width 67 height 19
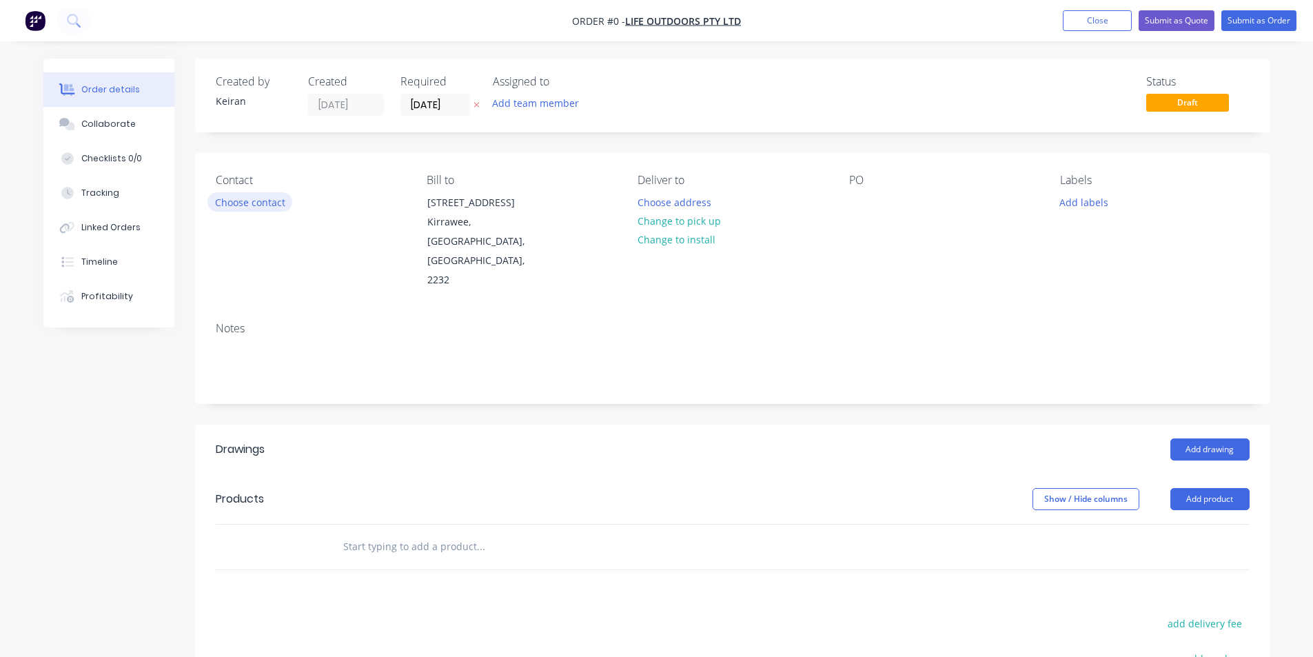
click at [271, 205] on button "Choose contact" at bounding box center [250, 201] width 85 height 19
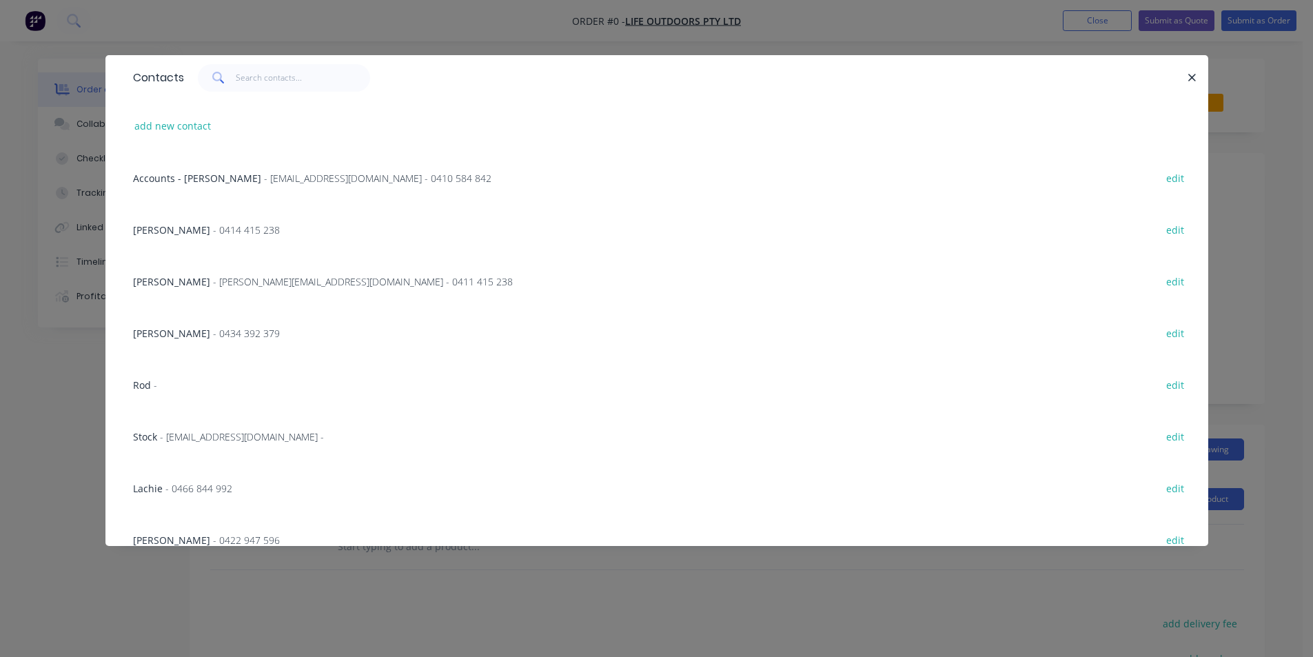
click at [213, 338] on span "- 0434 392 379" at bounding box center [246, 333] width 67 height 13
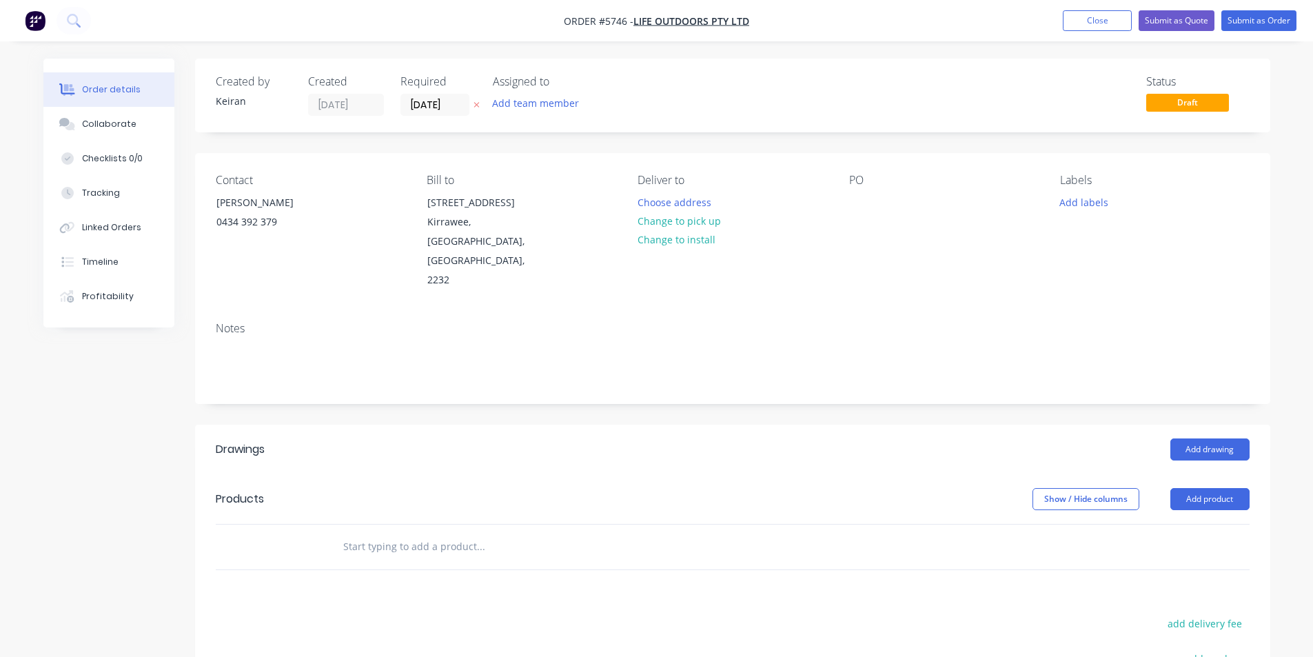
click at [663, 212] on button "Change to pick up" at bounding box center [679, 221] width 98 height 19
click at [673, 227] on button "Change to delivery" at bounding box center [680, 221] width 101 height 19
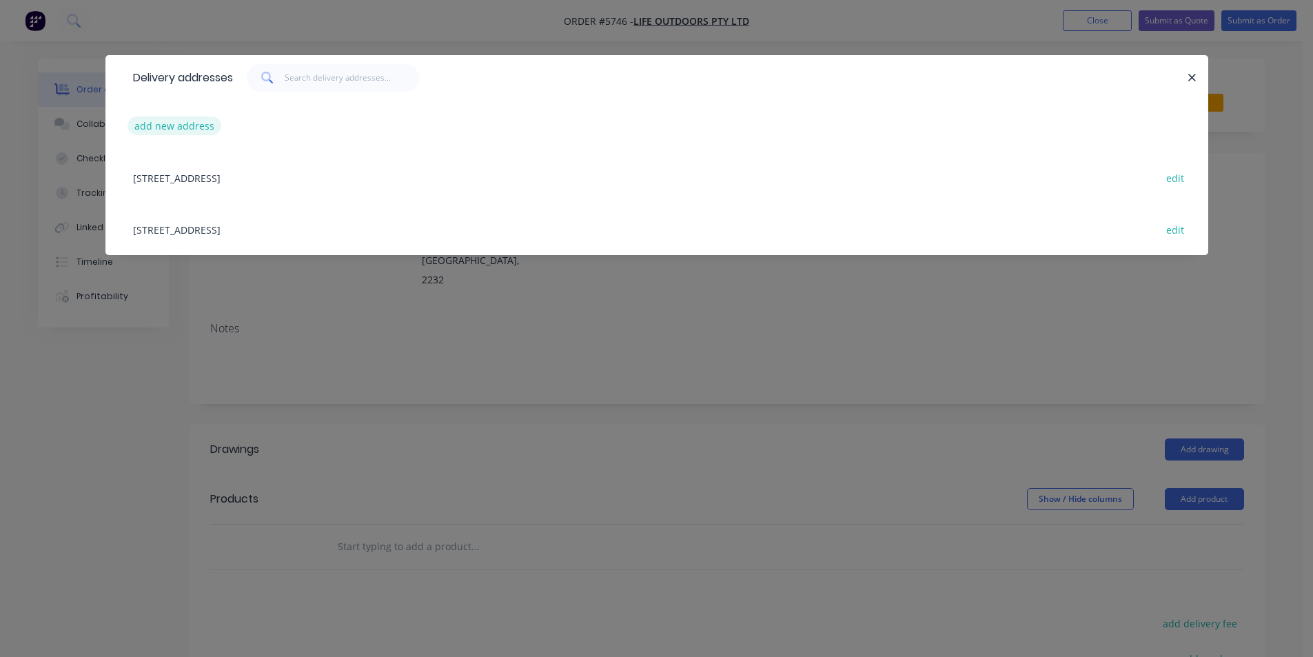
click at [187, 119] on button "add new address" at bounding box center [175, 126] width 94 height 19
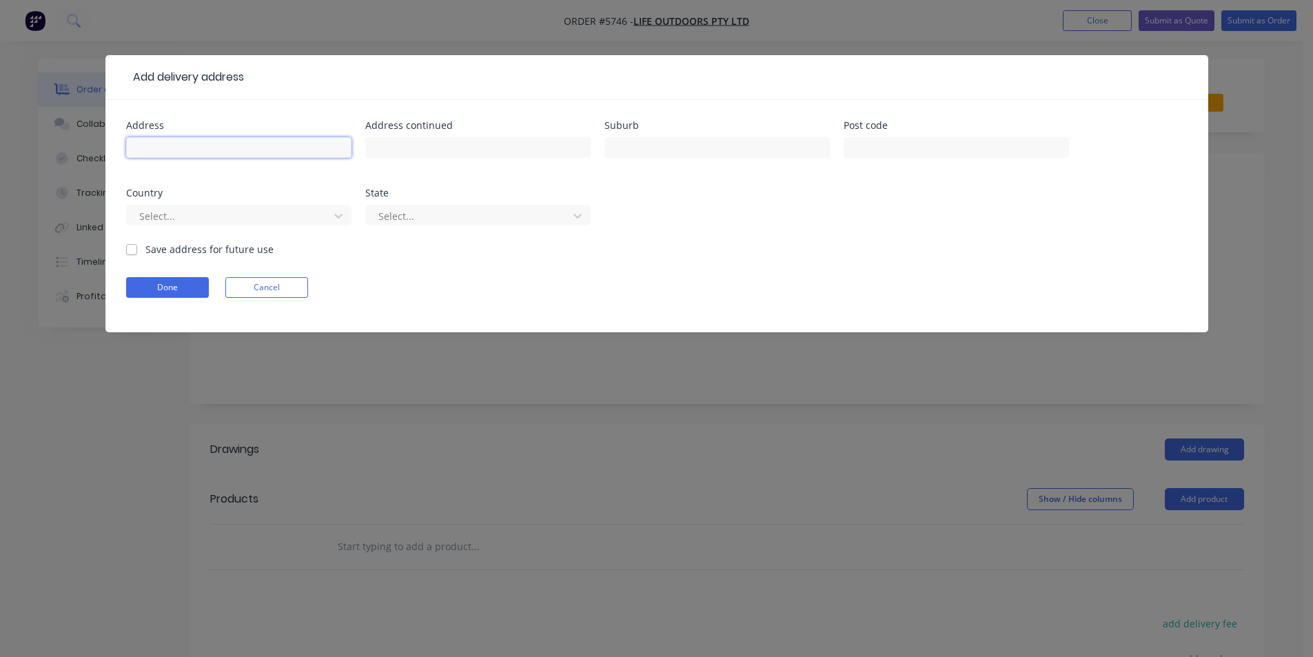
click at [167, 153] on input "text" at bounding box center [238, 147] width 225 height 21
type input "4 Kalmia Pl"
type input "[PERSON_NAME]"
click at [152, 284] on button "Done" at bounding box center [167, 287] width 83 height 21
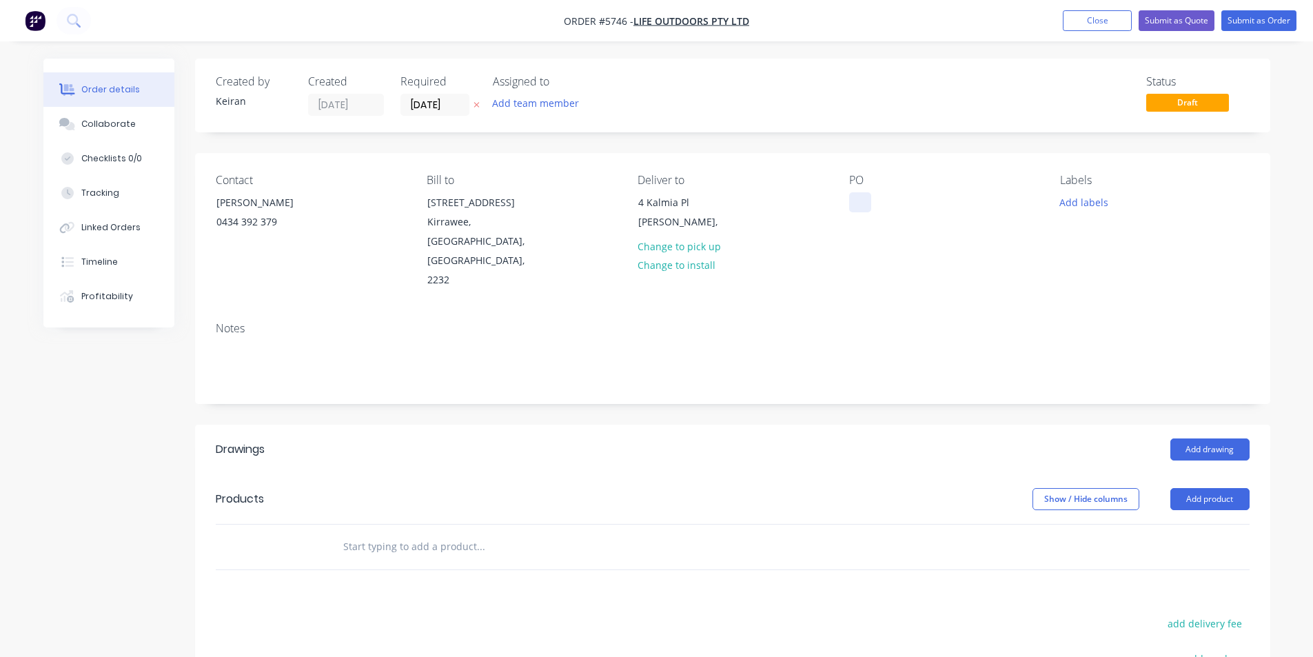
click at [856, 202] on div at bounding box center [860, 202] width 22 height 20
click at [1100, 20] on button "Close" at bounding box center [1097, 20] width 69 height 21
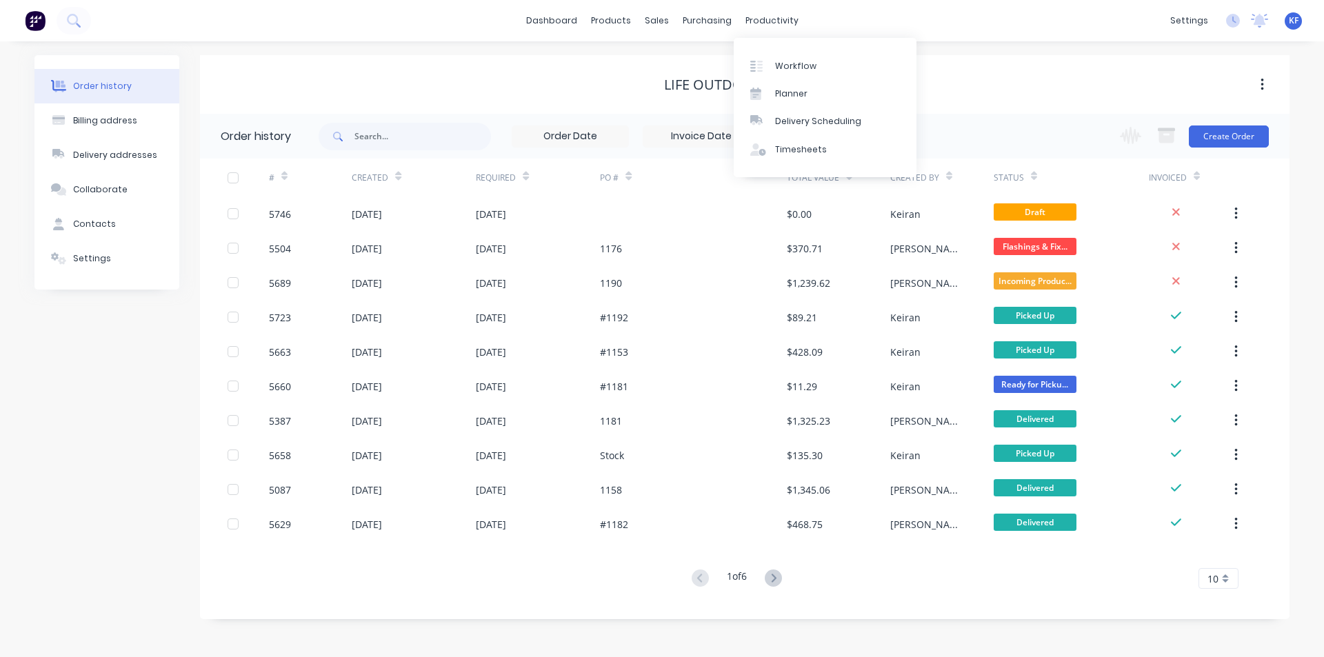
click at [773, 17] on div "productivity" at bounding box center [771, 20] width 67 height 21
click at [812, 123] on div "Delivery Scheduling" at bounding box center [818, 121] width 86 height 12
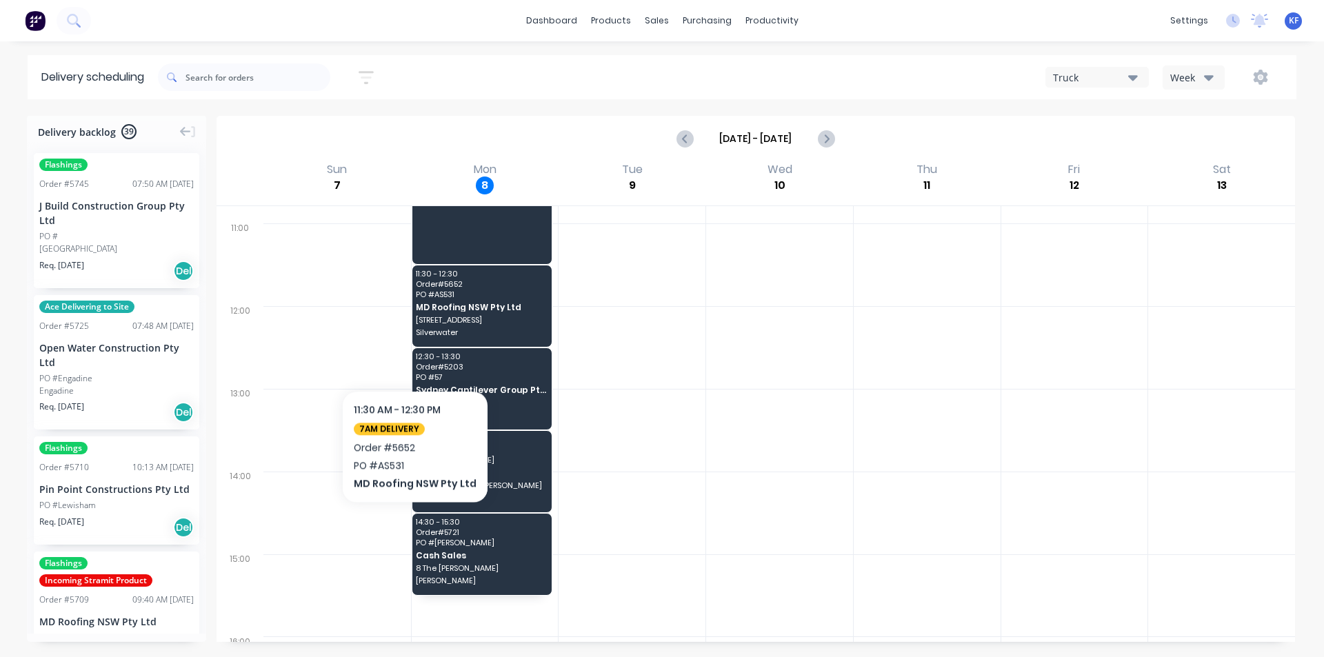
scroll to position [320, 0]
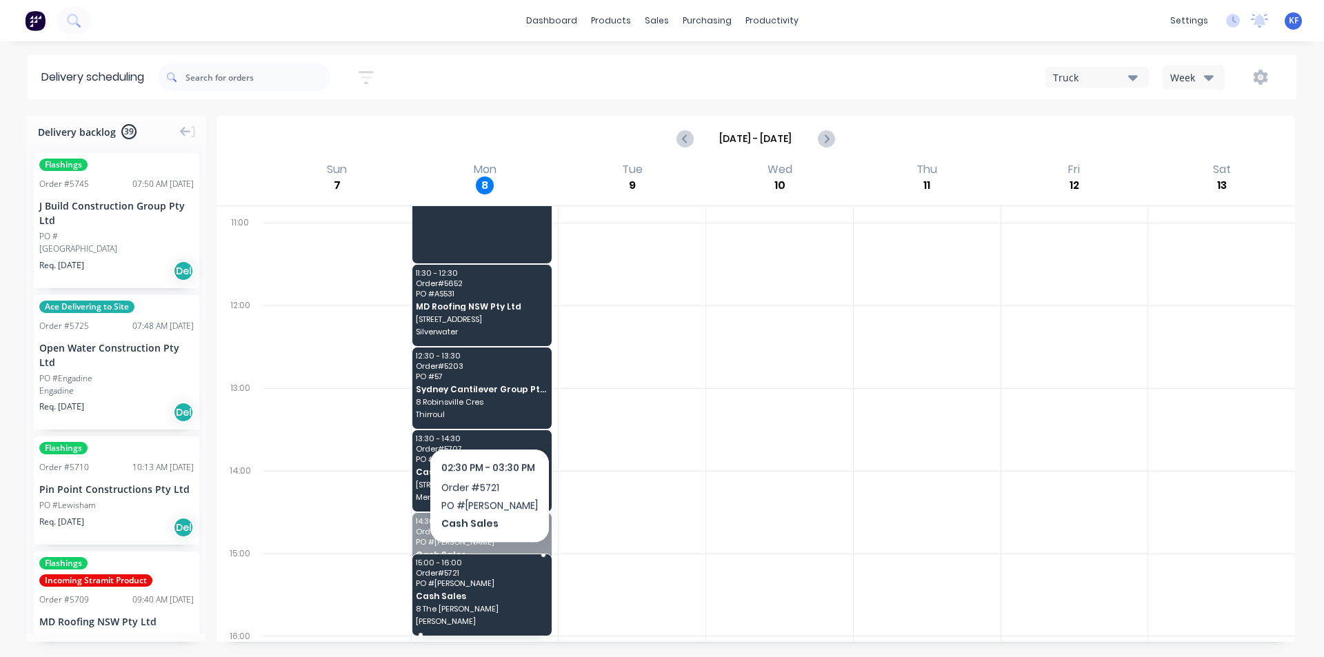
drag, startPoint x: 492, startPoint y: 560, endPoint x: 487, endPoint y: 592, distance: 32.0
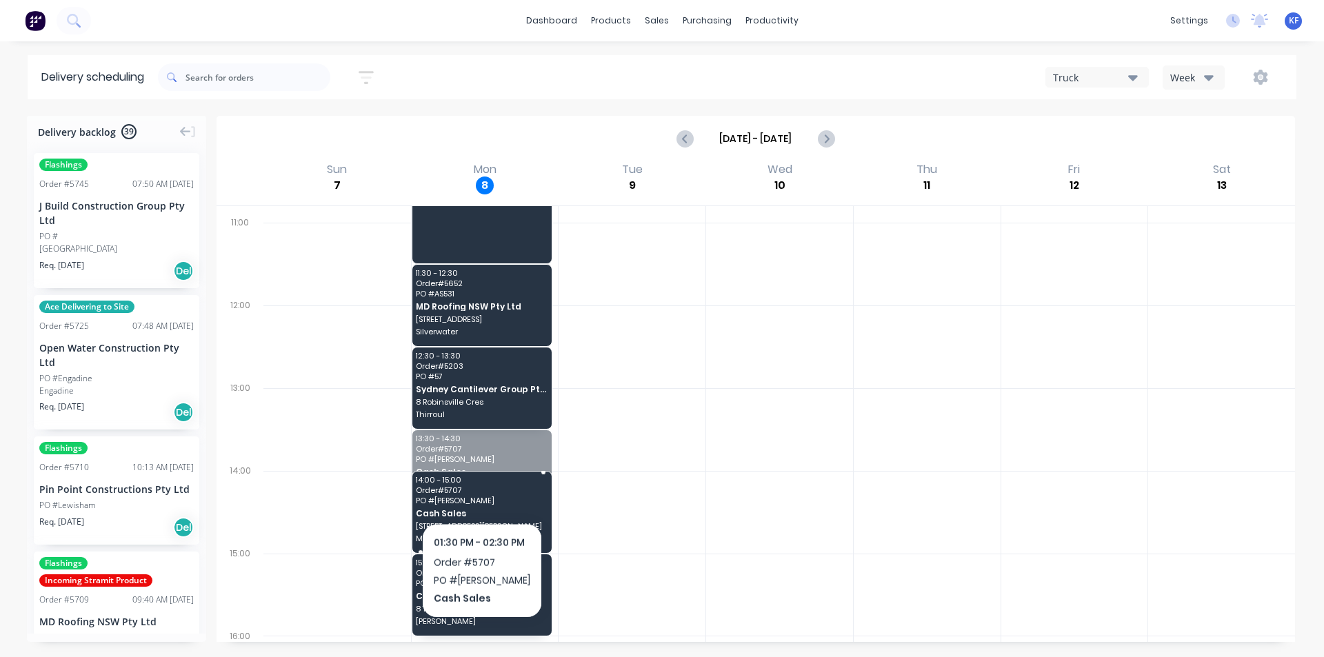
drag, startPoint x: 482, startPoint y: 475, endPoint x: 483, endPoint y: 515, distance: 40.0
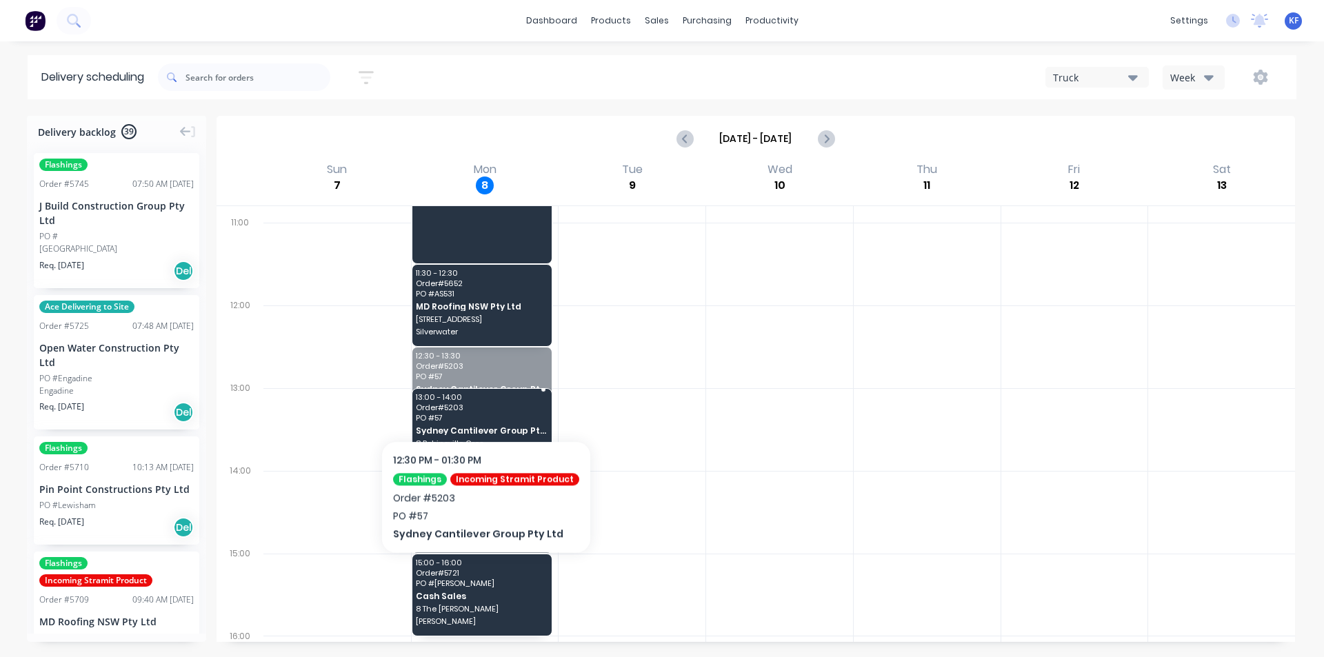
drag, startPoint x: 480, startPoint y: 379, endPoint x: 480, endPoint y: 398, distance: 19.3
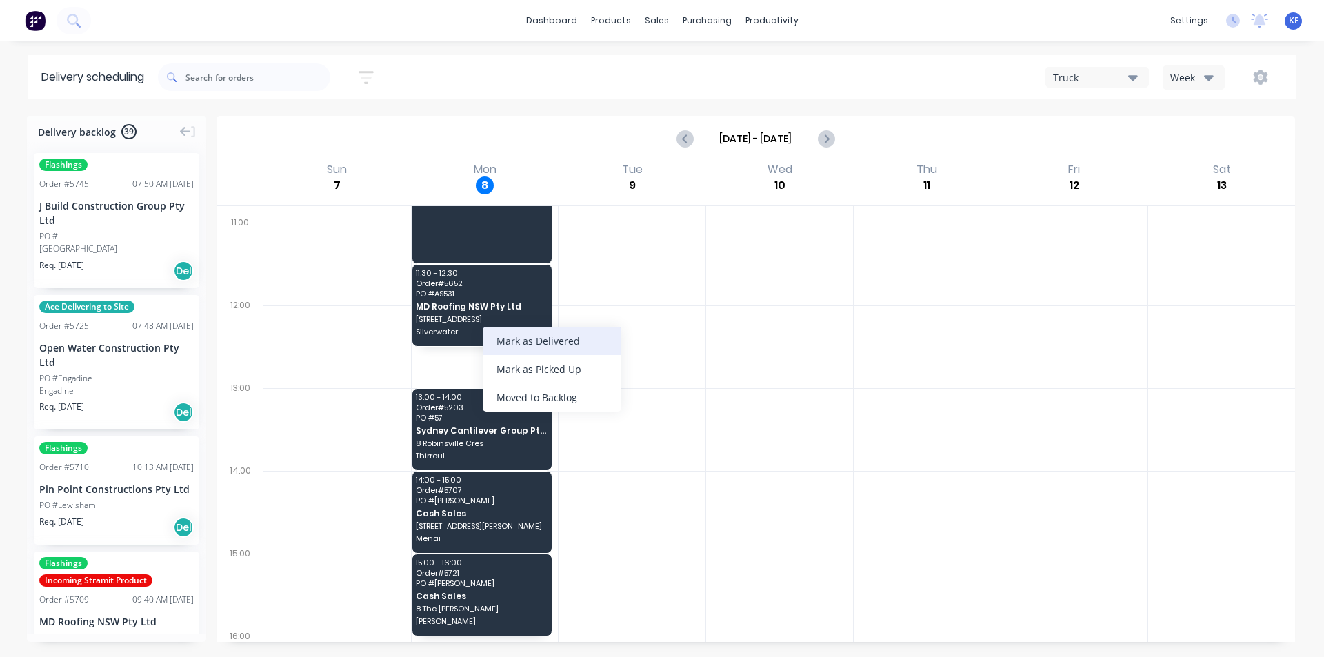
drag, startPoint x: 556, startPoint y: 401, endPoint x: 546, endPoint y: 344, distance: 57.3
click at [546, 344] on div "Mark as Delivered [PERSON_NAME] as Picked Up Moved to Backlog" at bounding box center [552, 369] width 139 height 85
click at [540, 329] on div "Mark as Delivered" at bounding box center [585, 324] width 139 height 28
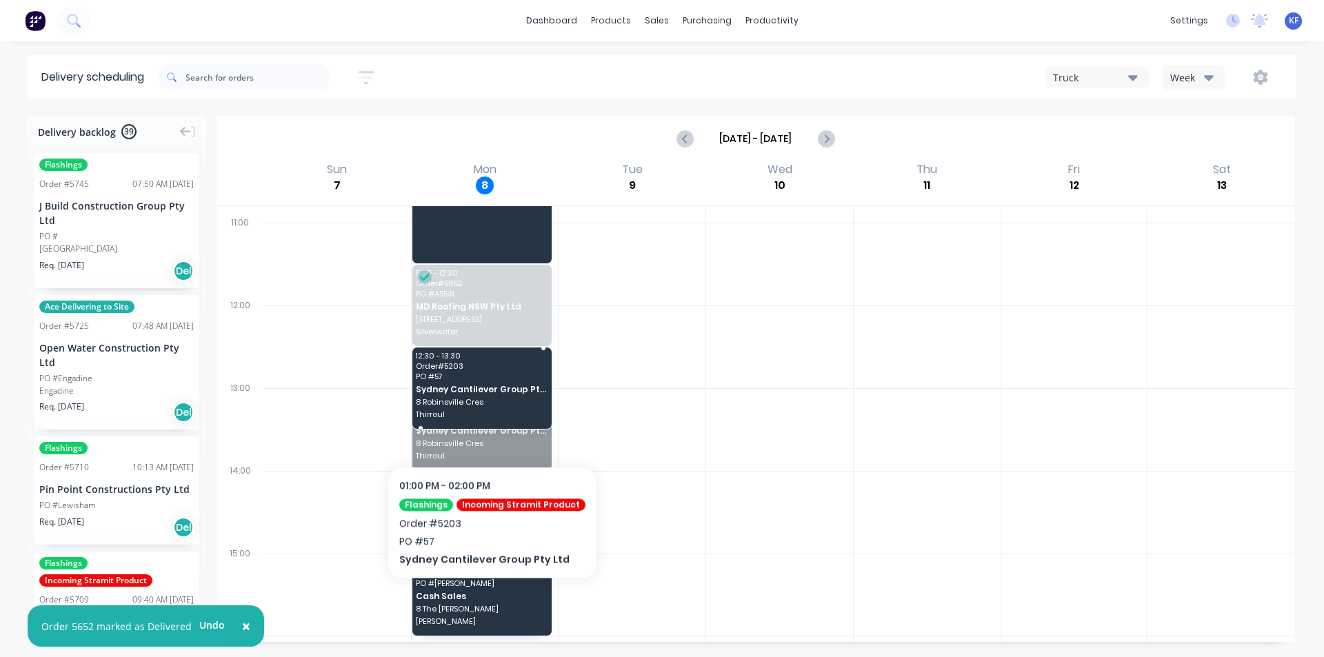
drag, startPoint x: 486, startPoint y: 424, endPoint x: 489, endPoint y: 388, distance: 36.0
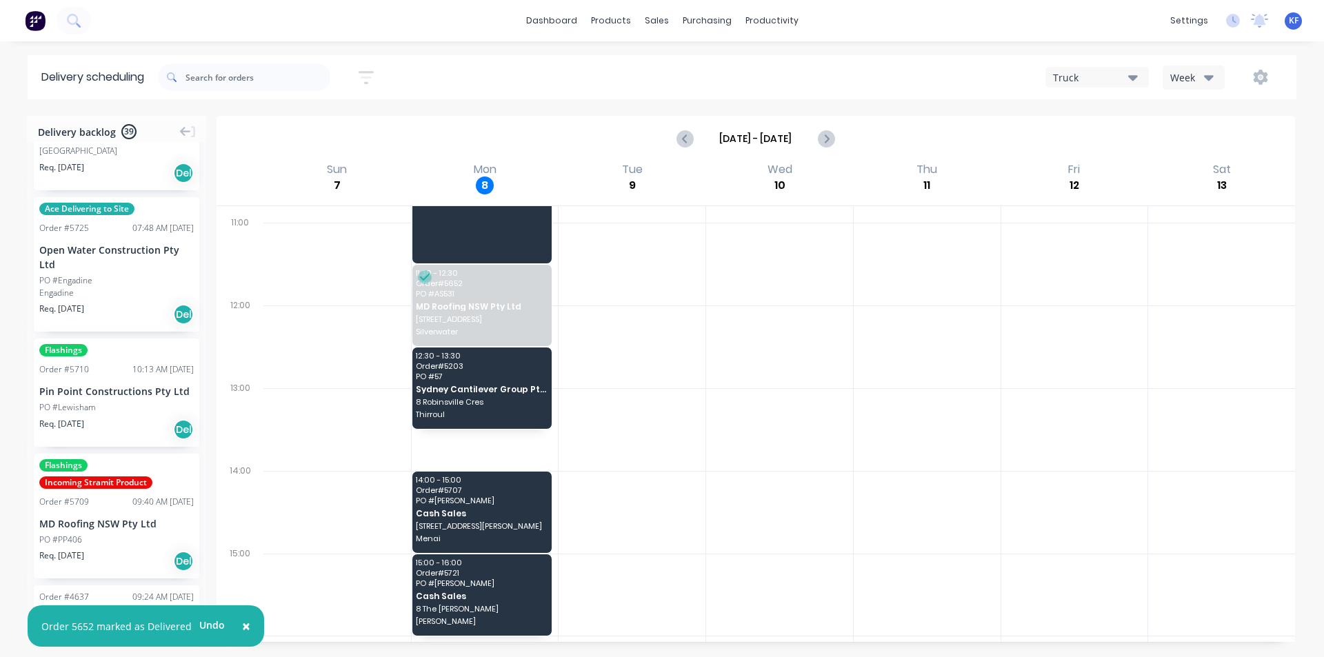
scroll to position [69, 0]
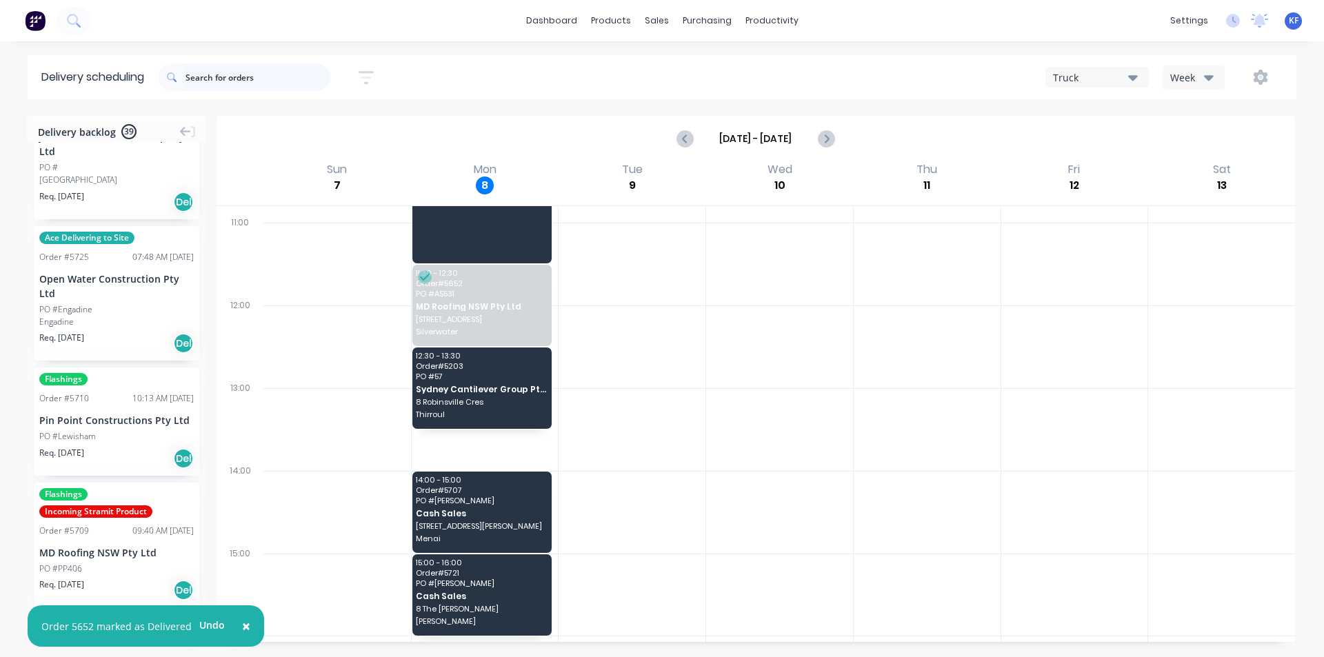
click at [234, 83] on input "text" at bounding box center [257, 77] width 145 height 28
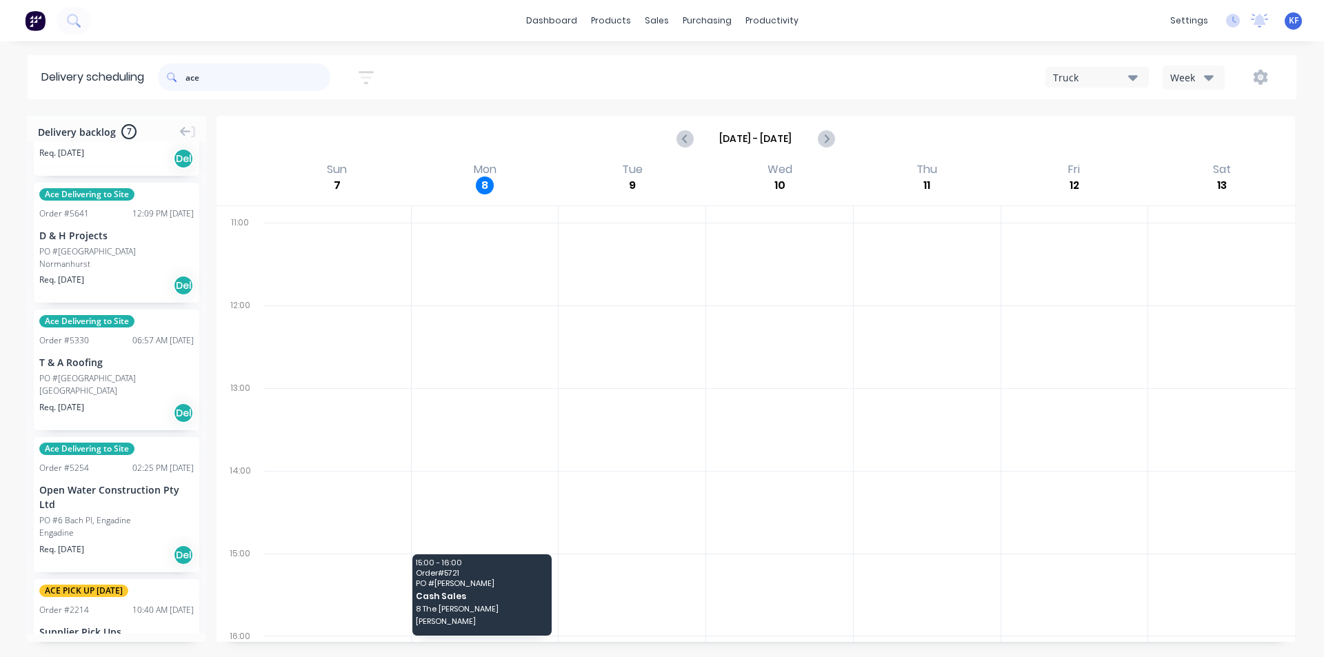
scroll to position [459, 0]
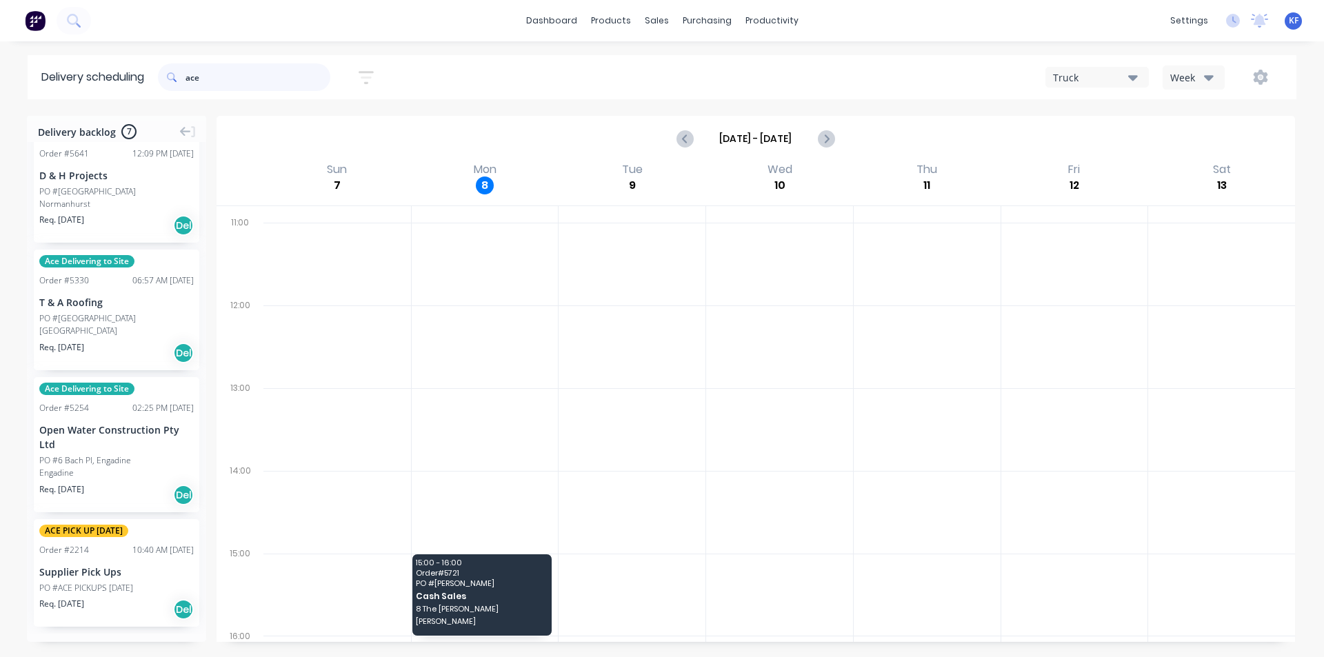
type input "ace"
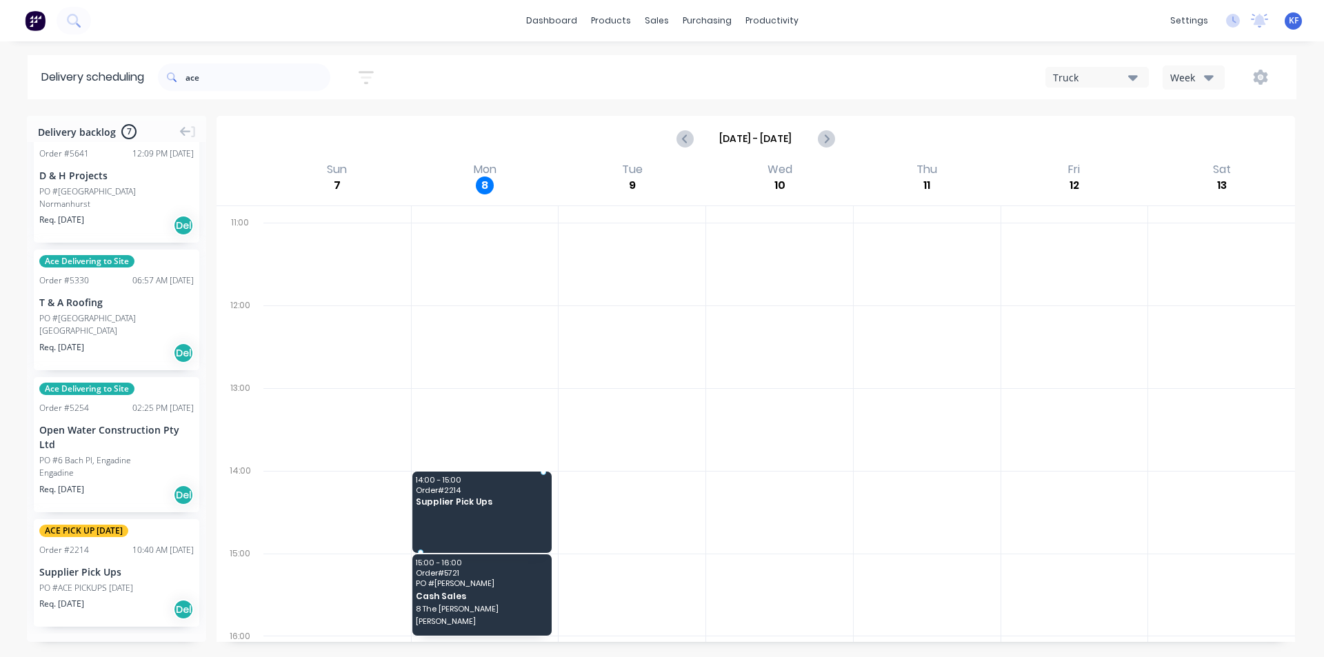
drag, startPoint x: 120, startPoint y: 596, endPoint x: 445, endPoint y: 498, distance: 338.9
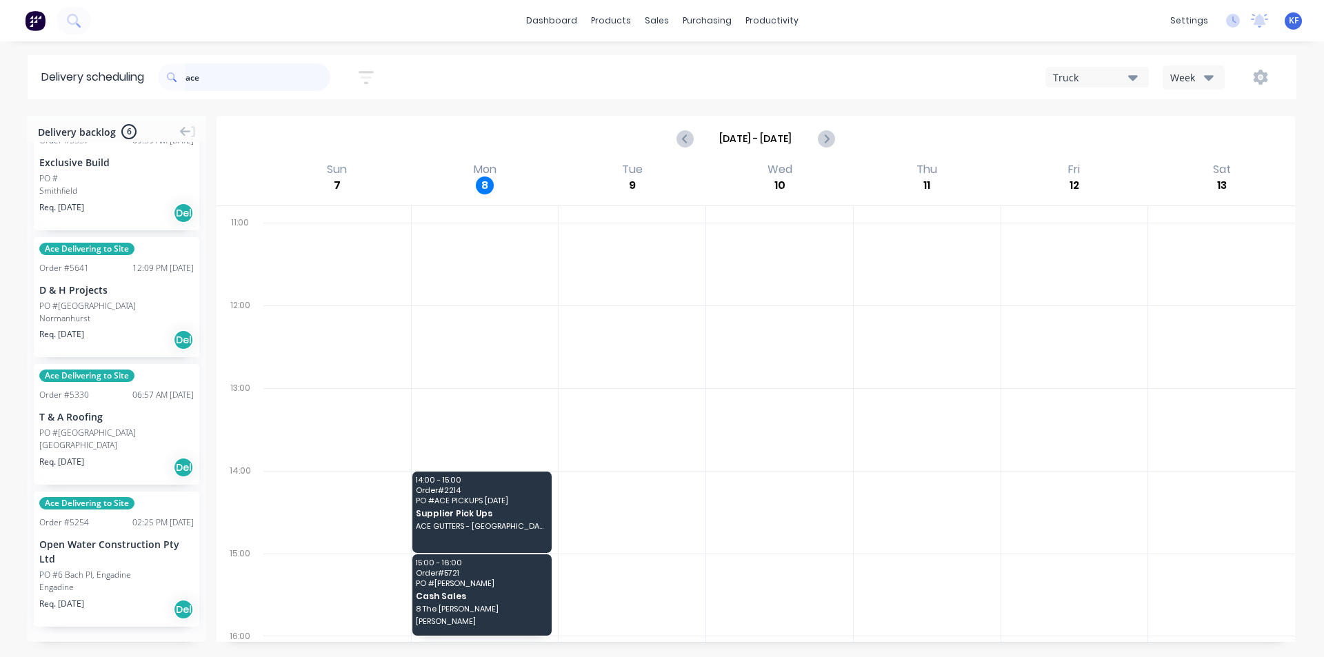
drag, startPoint x: 210, startPoint y: 77, endPoint x: 63, endPoint y: 55, distance: 147.8
click at [76, 58] on header "Delivery scheduling ace Sort by Most recent Created date Required date Order nu…" at bounding box center [662, 77] width 1268 height 44
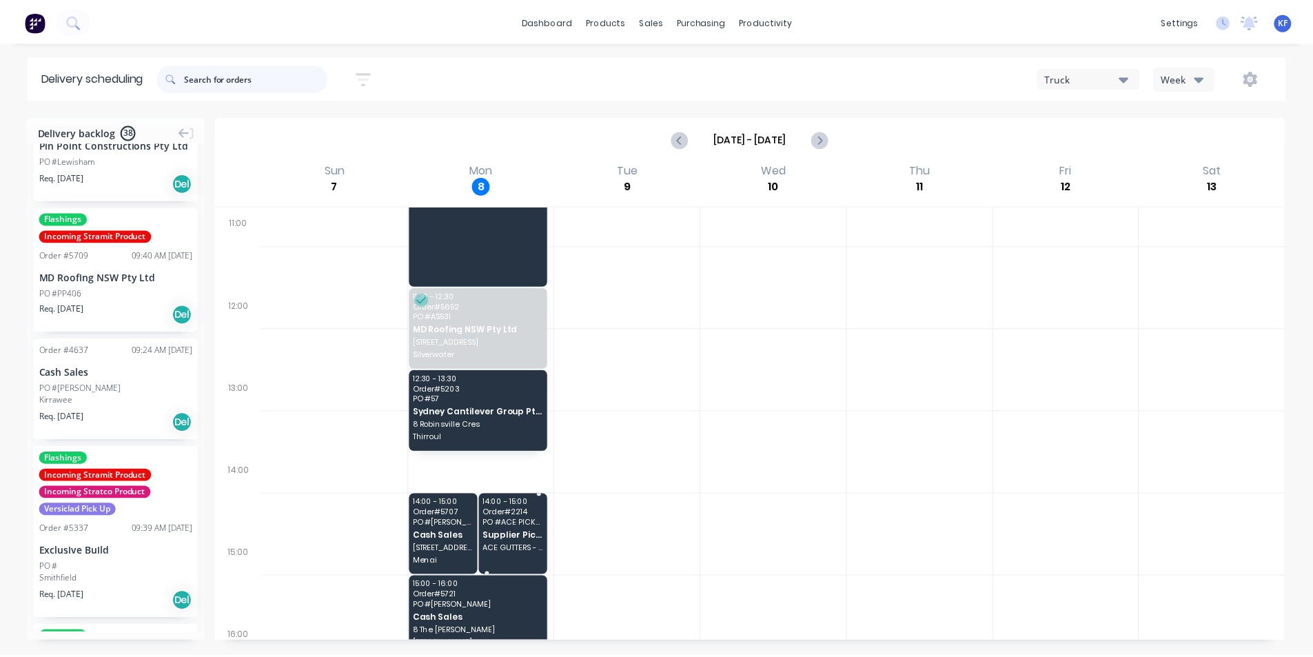
scroll to position [320, 0]
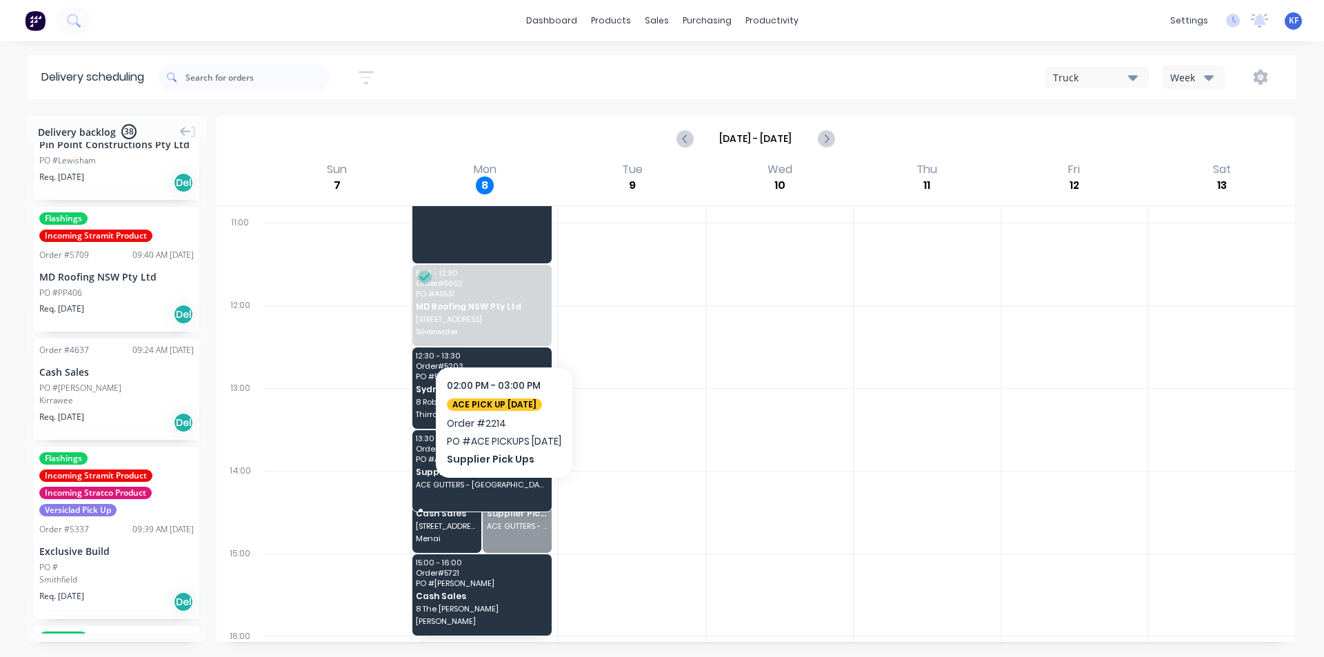
drag, startPoint x: 509, startPoint y: 514, endPoint x: 506, endPoint y: 458, distance: 55.2
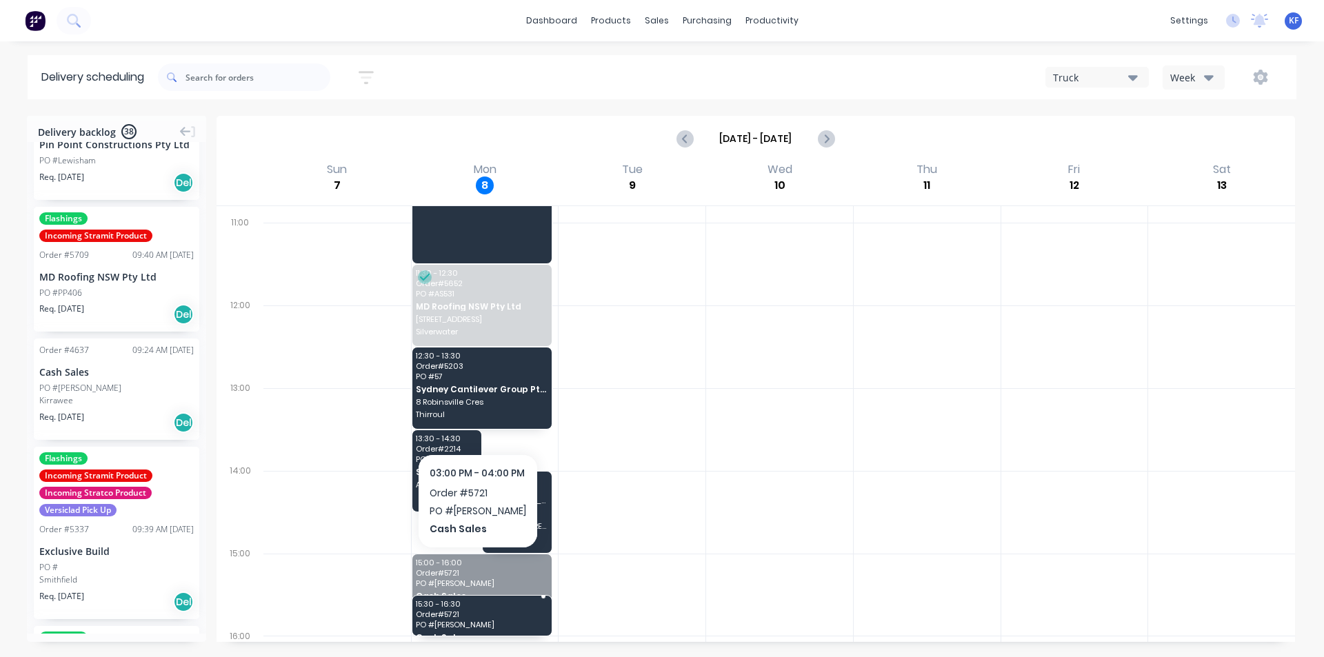
drag, startPoint x: 450, startPoint y: 608, endPoint x: 454, endPoint y: 638, distance: 30.6
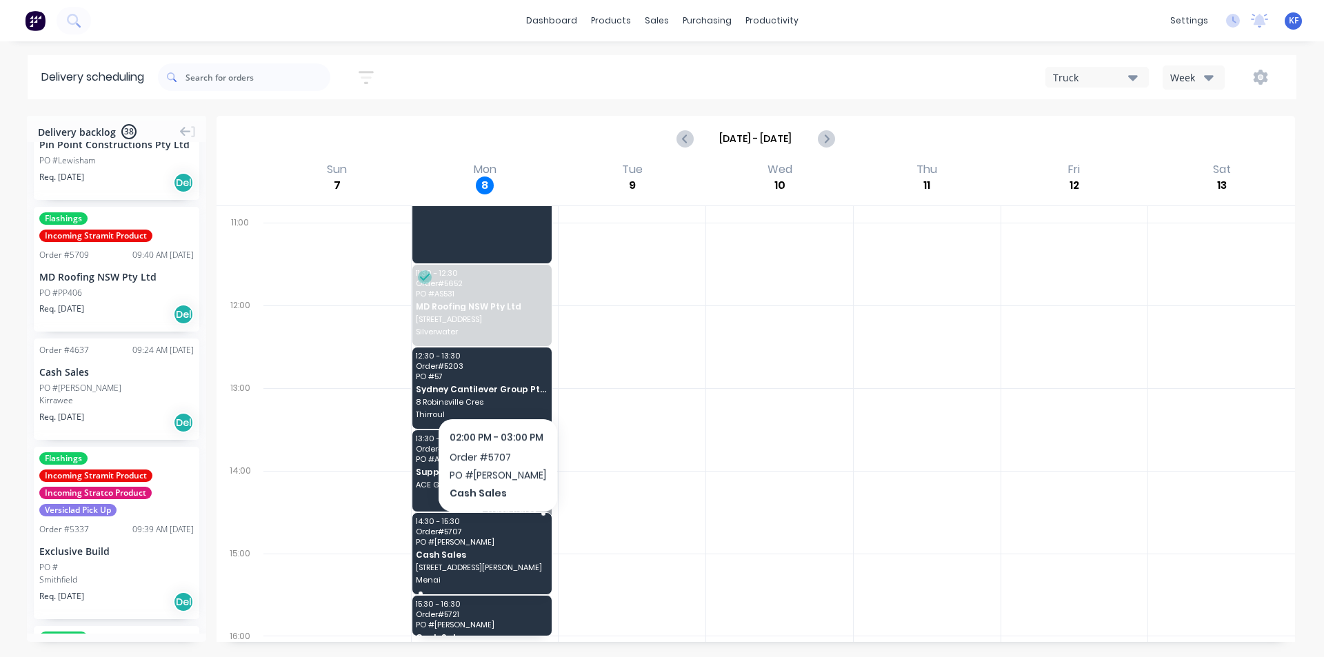
drag, startPoint x: 498, startPoint y: 520, endPoint x: 494, endPoint y: 556, distance: 35.4
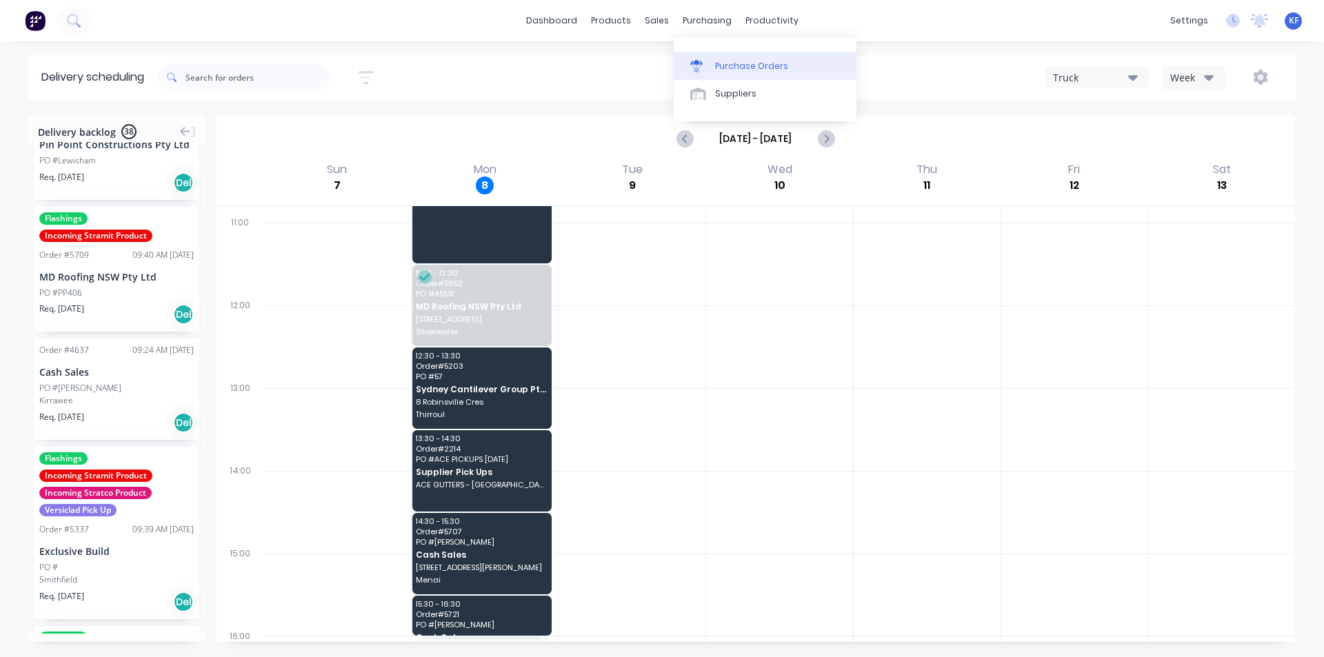
click at [733, 63] on div "Purchase Orders" at bounding box center [751, 66] width 73 height 12
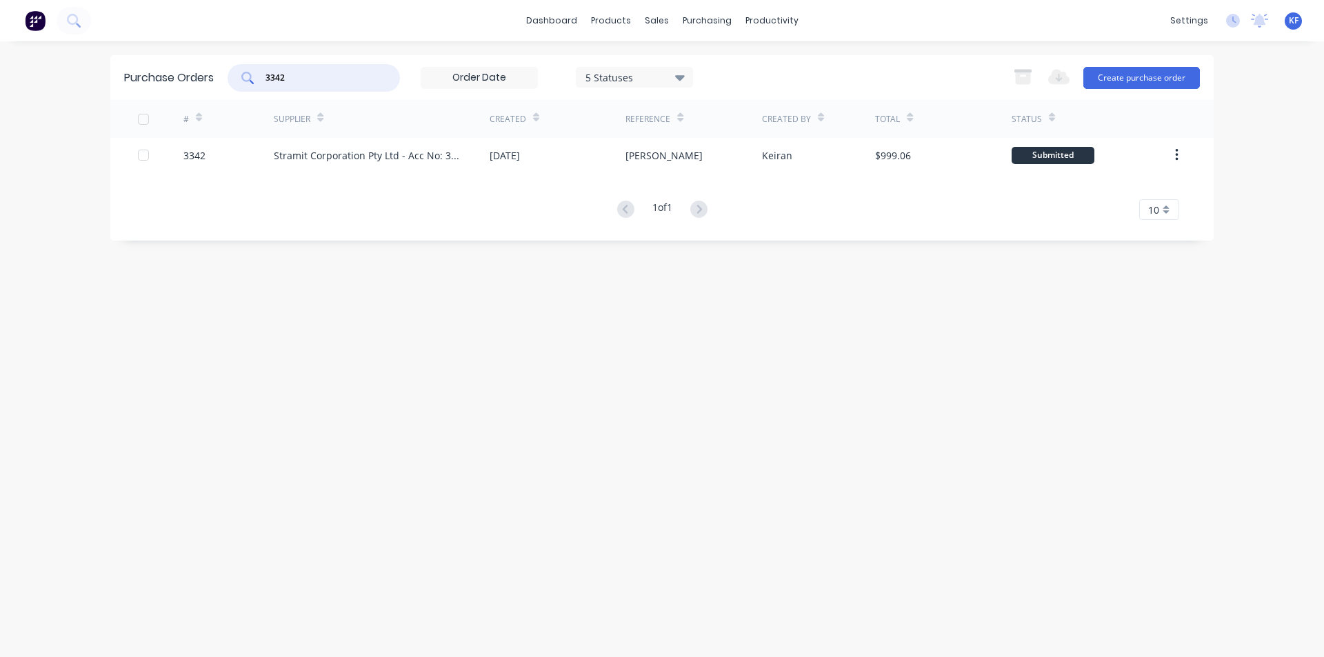
drag, startPoint x: 318, startPoint y: 77, endPoint x: 227, endPoint y: 68, distance: 91.4
click at [227, 68] on div "Purchase Orders 3342 5 Statuses 5 Statuses Export to Excel (XLSX) Create purcha…" at bounding box center [661, 77] width 1103 height 45
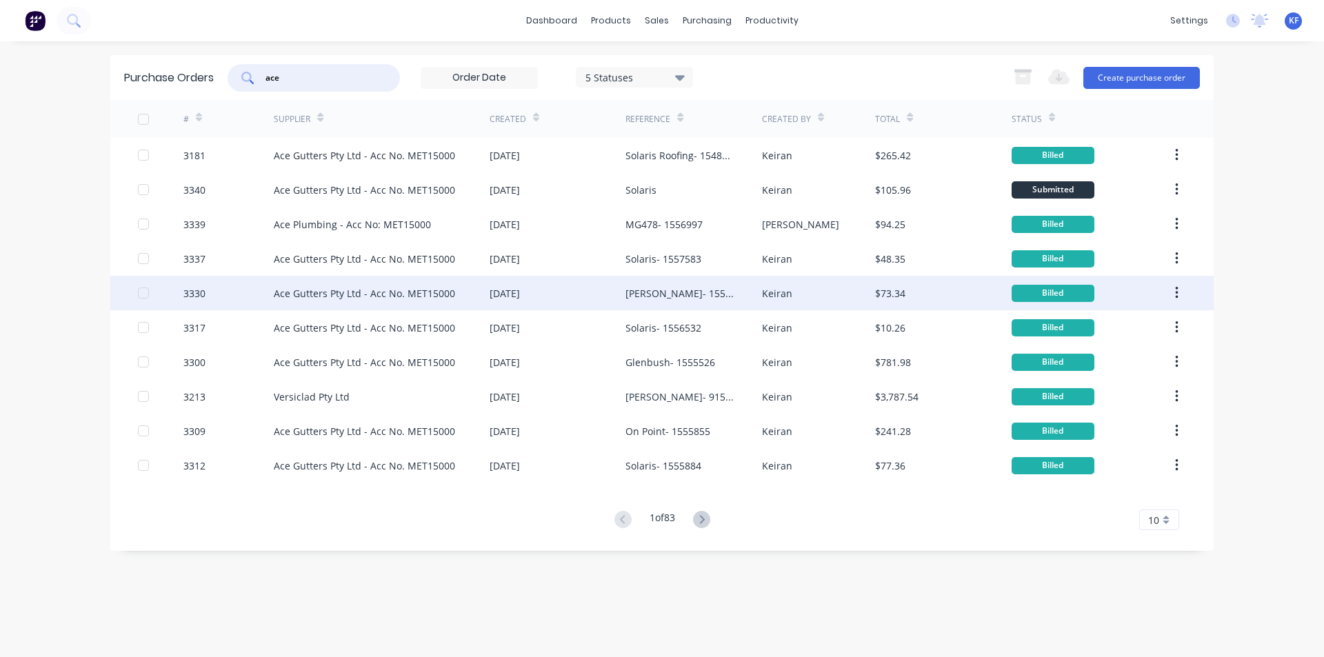
type input "ace"
click at [660, 300] on div "[PERSON_NAME]- 1557237" at bounding box center [679, 293] width 108 height 14
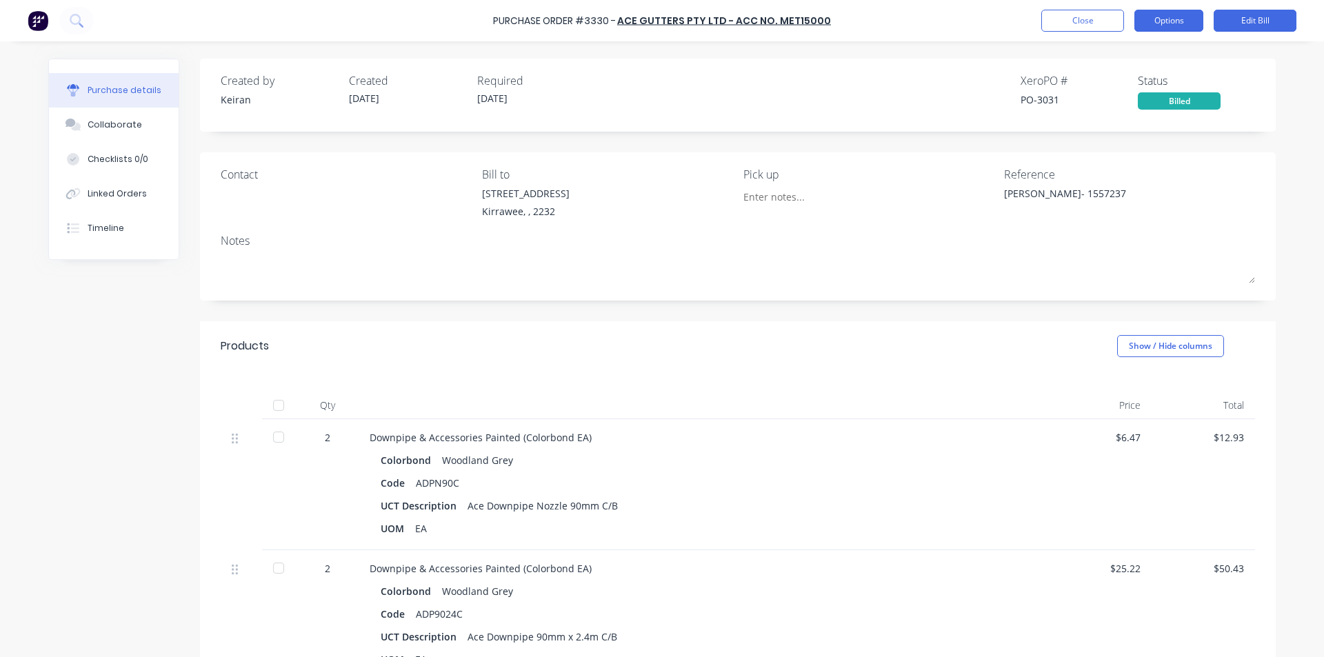
click at [1180, 26] on button "Options" at bounding box center [1168, 21] width 69 height 22
click at [1162, 53] on div "Print / Email" at bounding box center [1137, 56] width 106 height 20
click at [1157, 114] on div "Without pricing" at bounding box center [1137, 111] width 106 height 20
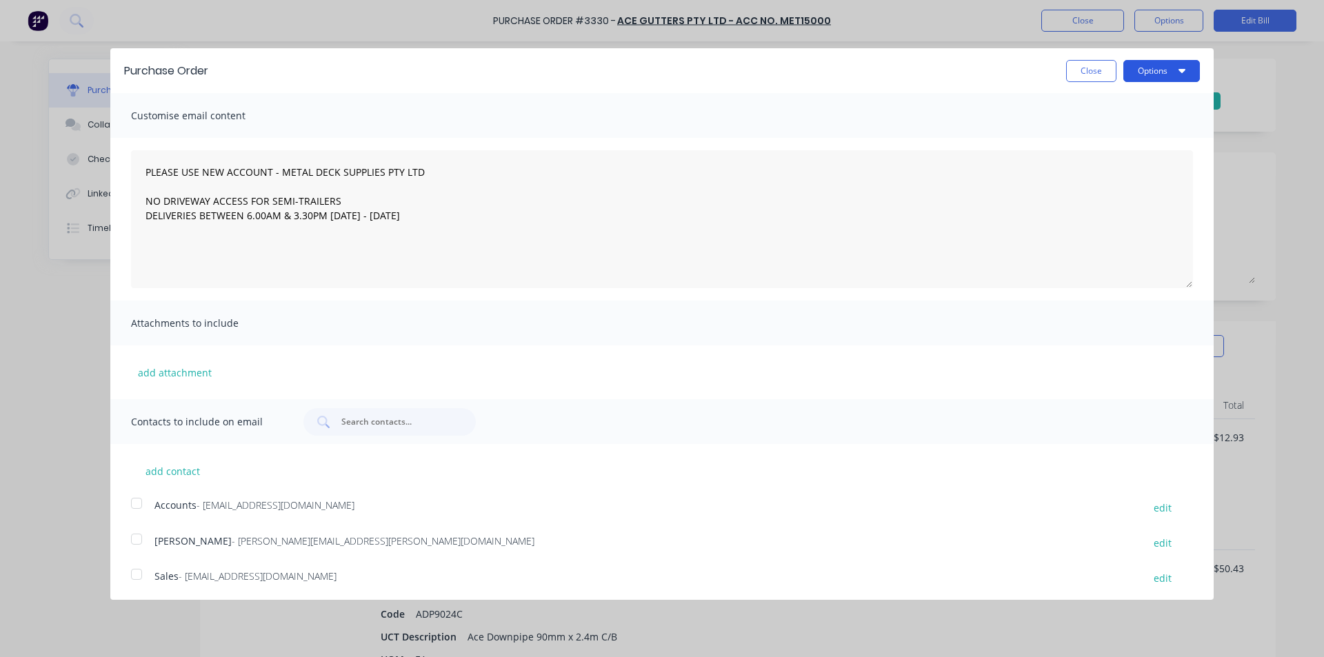
click at [1159, 72] on button "Options" at bounding box center [1161, 71] width 77 height 22
click at [1141, 103] on div "Print" at bounding box center [1134, 106] width 106 height 20
click at [1083, 77] on button "Close" at bounding box center [1091, 71] width 50 height 22
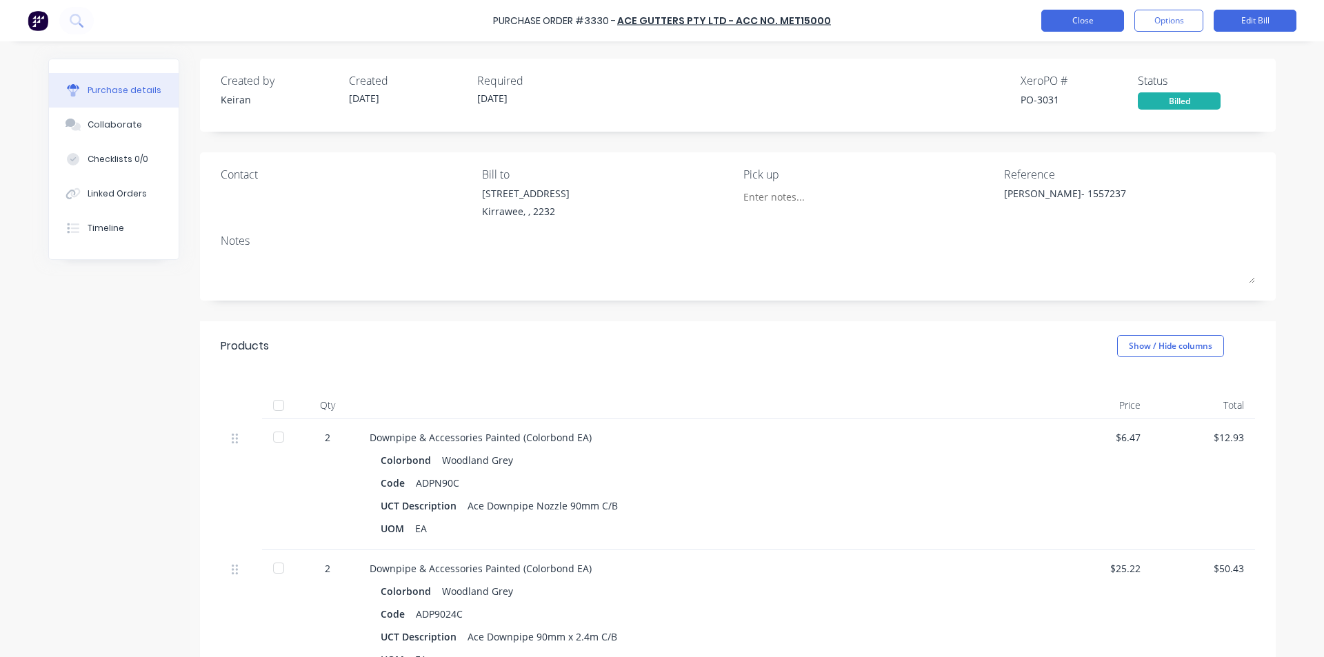
click at [1096, 25] on button "Close" at bounding box center [1082, 21] width 83 height 22
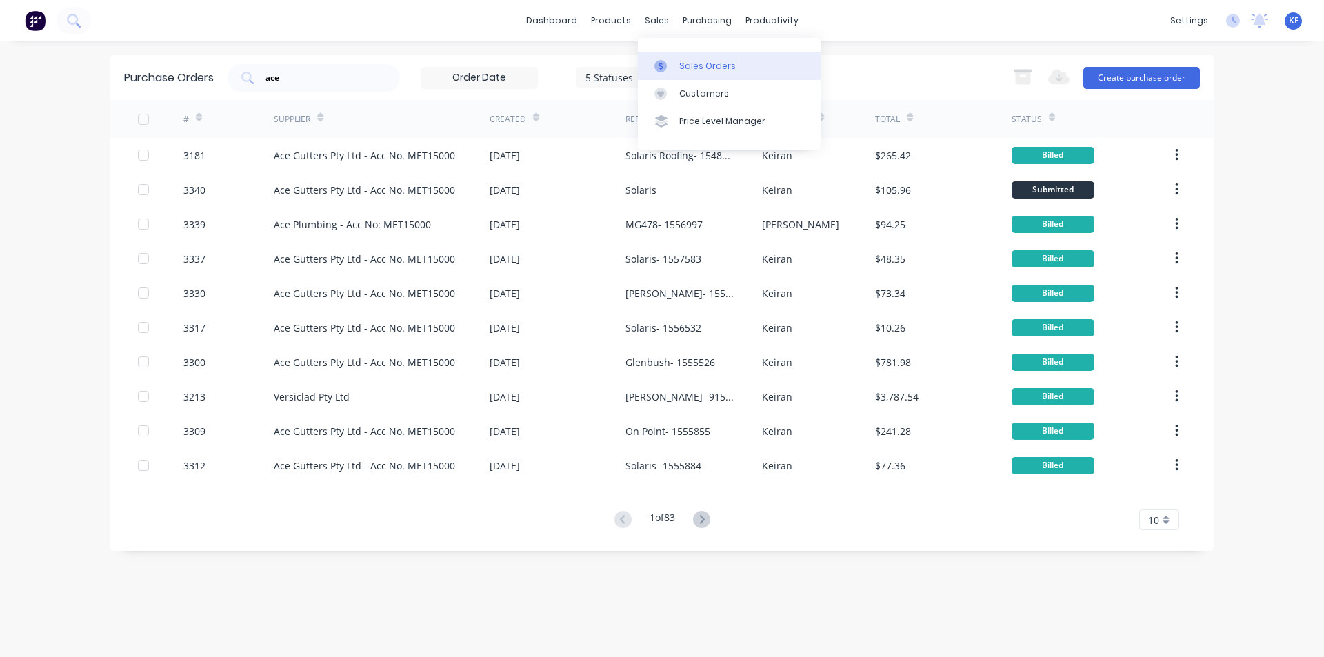
drag, startPoint x: 652, startPoint y: 21, endPoint x: 687, endPoint y: 53, distance: 46.8
click at [651, 21] on div "sales" at bounding box center [657, 20] width 38 height 21
click at [689, 54] on link "Sales Orders" at bounding box center [729, 66] width 183 height 28
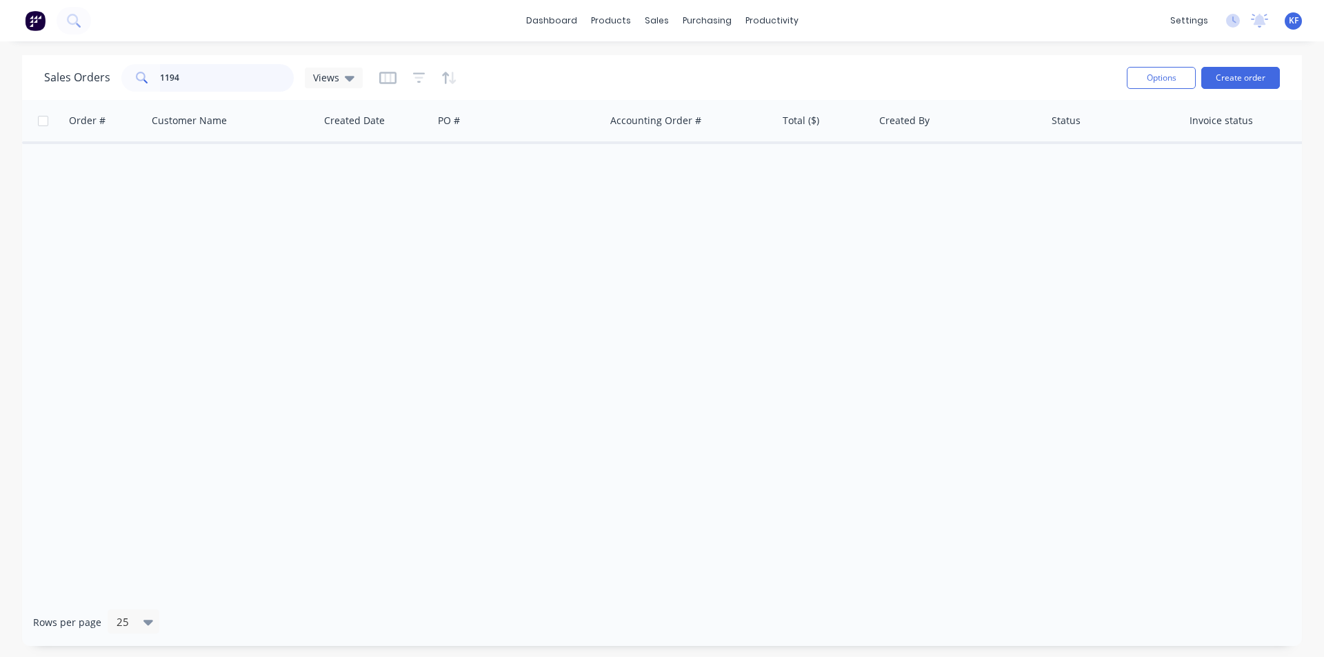
drag, startPoint x: 179, startPoint y: 70, endPoint x: 14, endPoint y: 3, distance: 177.2
click at [50, 21] on div "dashboard products sales purchasing productivity dashboard products Product Cat…" at bounding box center [662, 328] width 1324 height 657
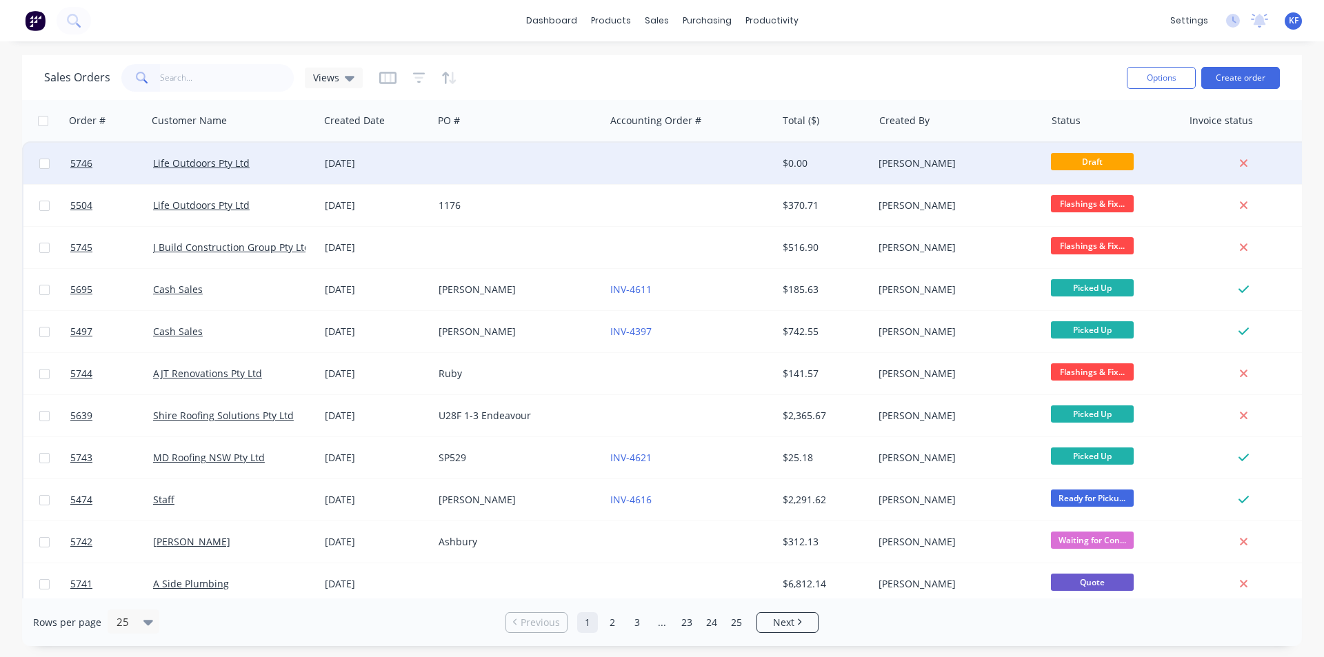
click at [656, 173] on div at bounding box center [691, 163] width 172 height 41
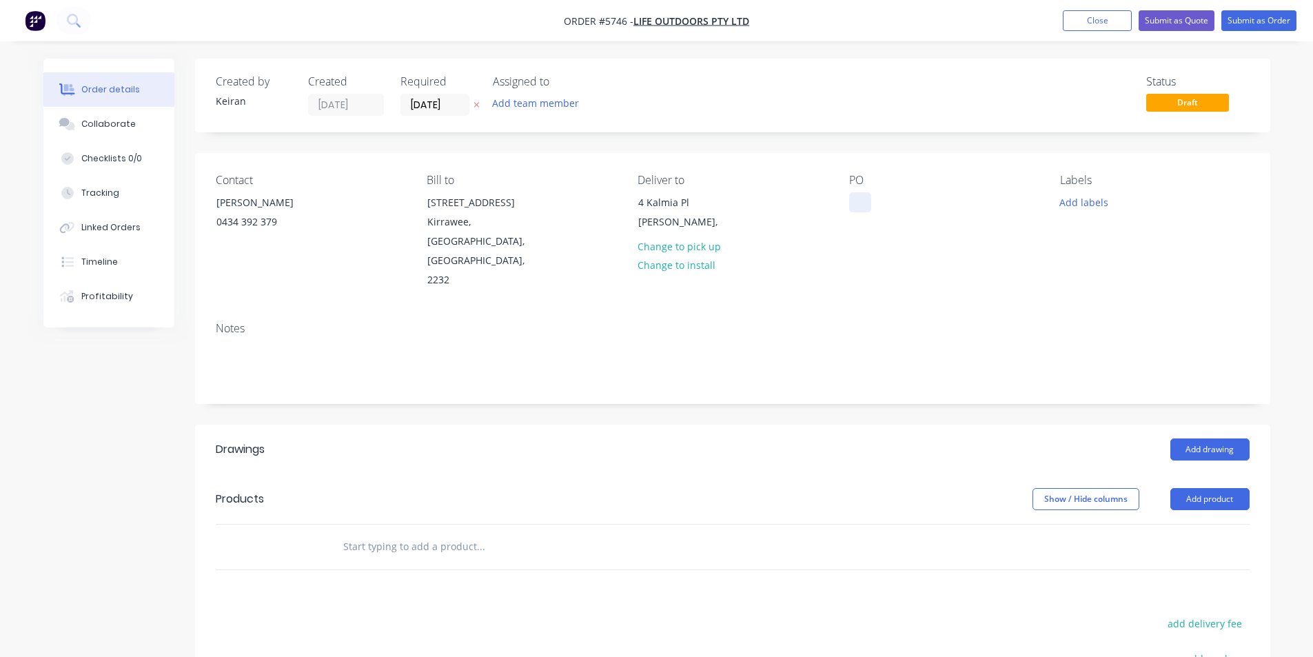
drag, startPoint x: 871, startPoint y: 190, endPoint x: 857, endPoint y: 196, distance: 15.1
click at [869, 190] on div "PO" at bounding box center [943, 232] width 189 height 117
click at [855, 201] on div at bounding box center [860, 202] width 22 height 20
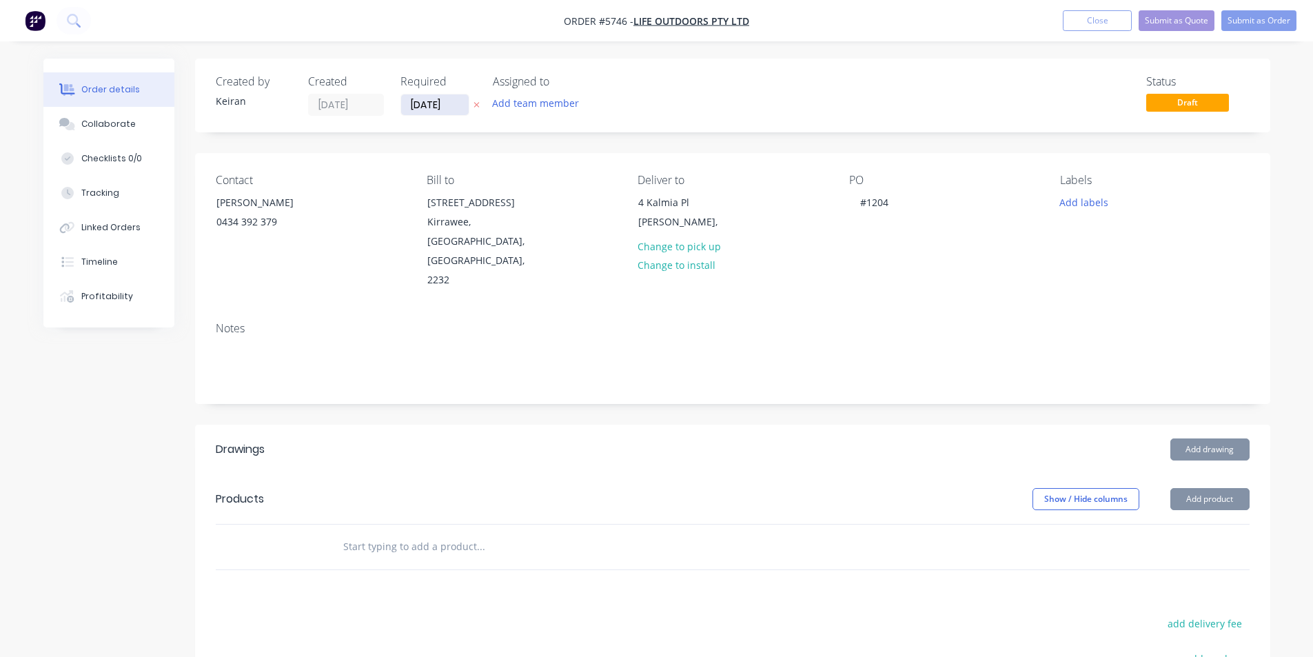
click at [443, 96] on input "[DATE]" at bounding box center [435, 104] width 68 height 21
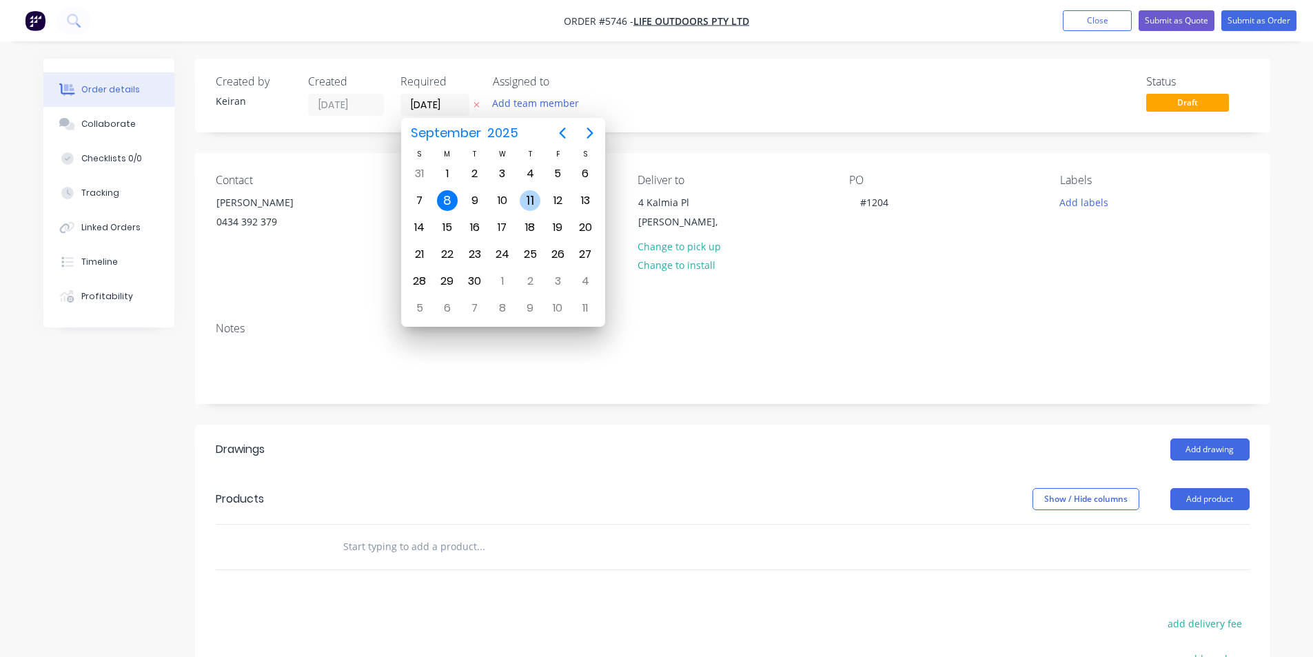
click at [528, 201] on div "11" at bounding box center [530, 200] width 21 height 21
type input "[DATE]"
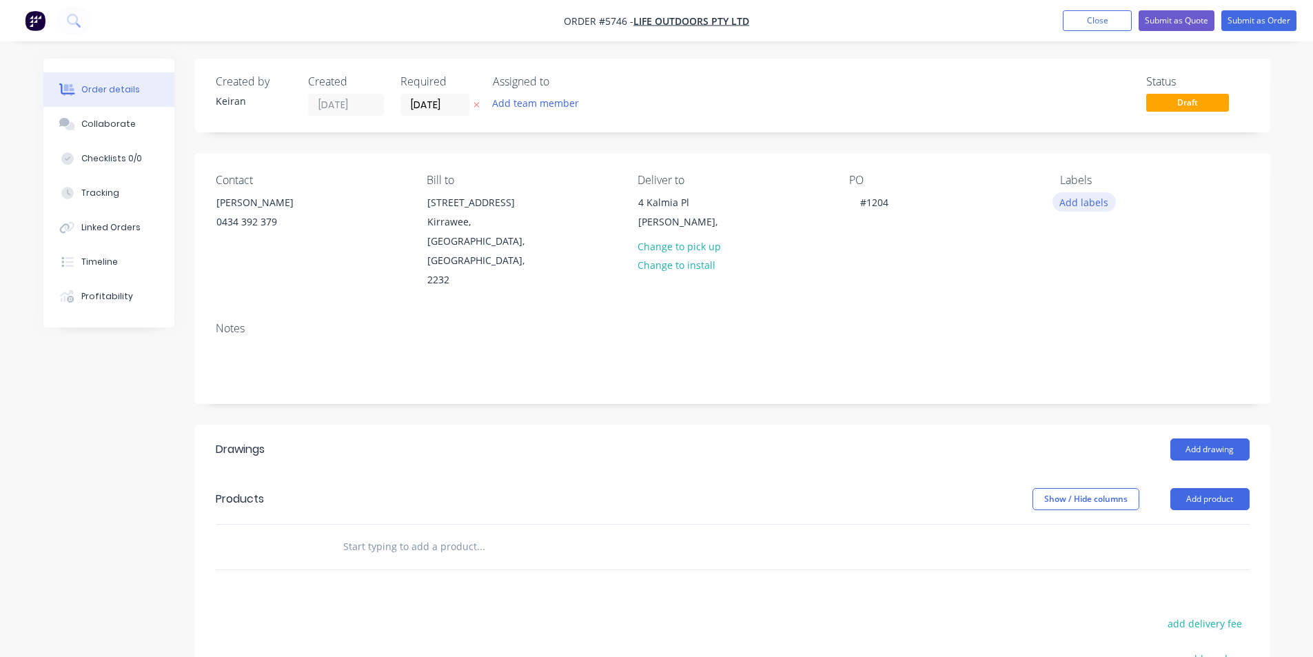
click at [1071, 207] on button "Add labels" at bounding box center [1084, 201] width 63 height 19
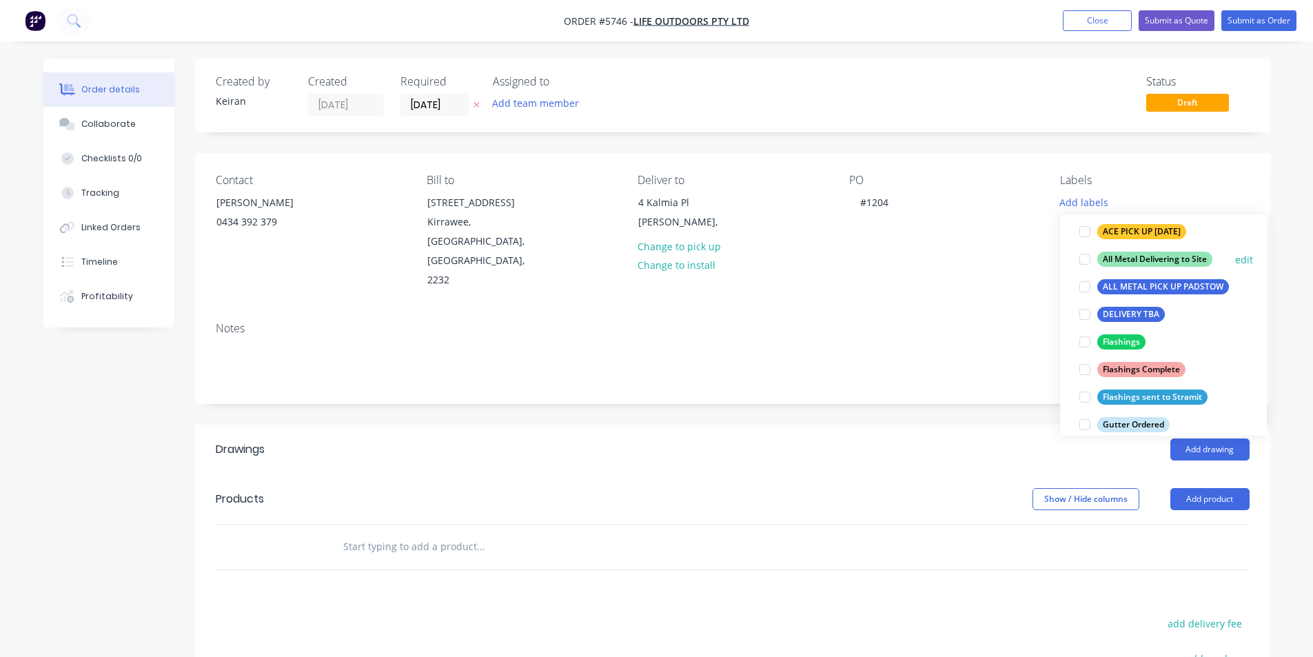
scroll to position [207, 0]
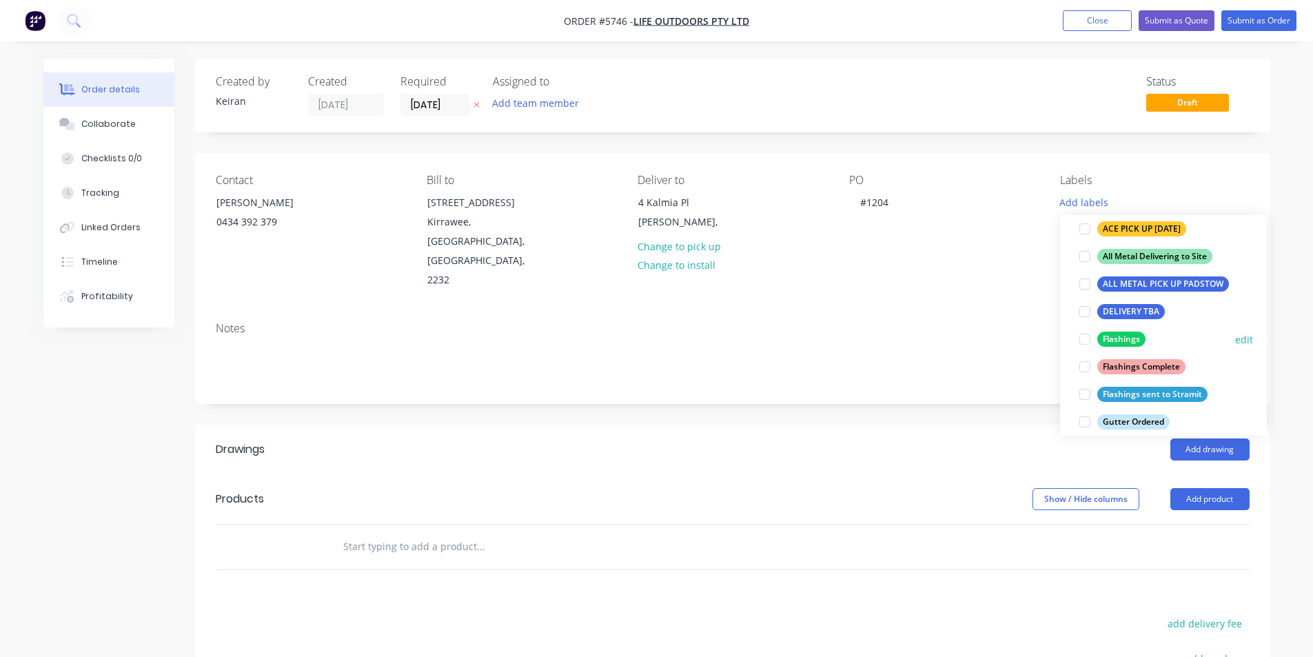
click at [1084, 341] on div at bounding box center [1085, 339] width 28 height 28
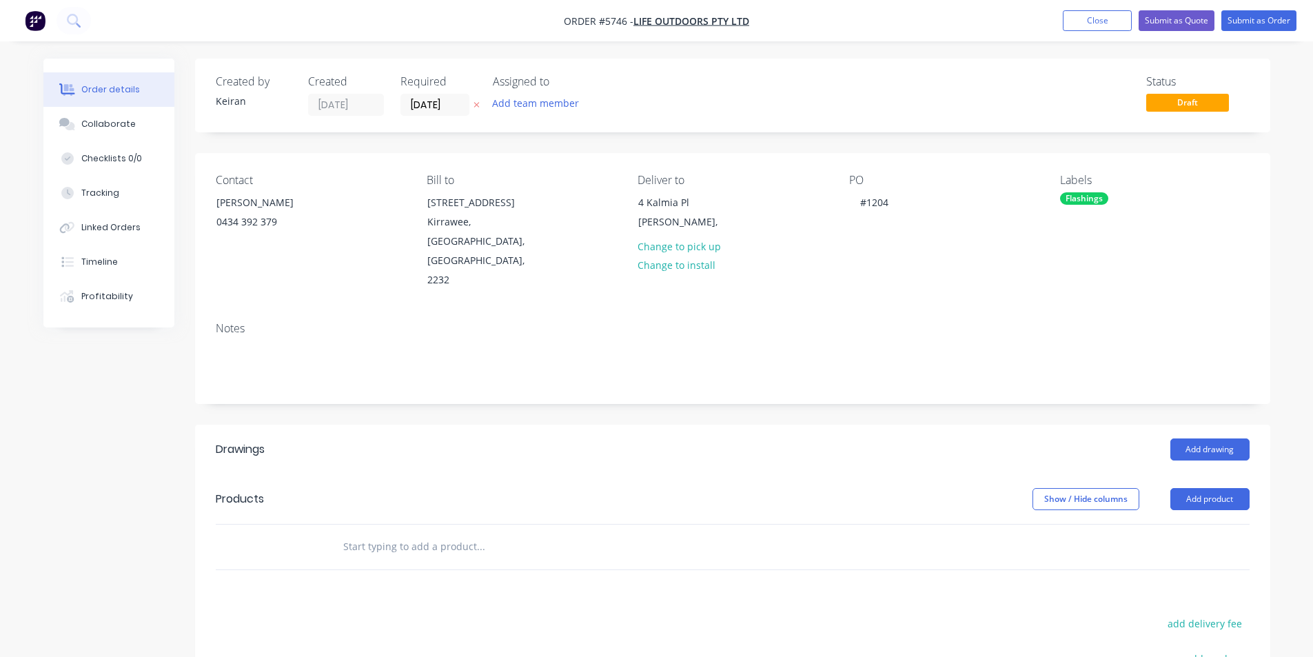
click at [1016, 547] on div "Drawings Add drawing Products Show / Hide columns Add product add delivery fee …" at bounding box center [732, 663] width 1075 height 476
click at [1222, 438] on button "Add drawing" at bounding box center [1210, 449] width 79 height 22
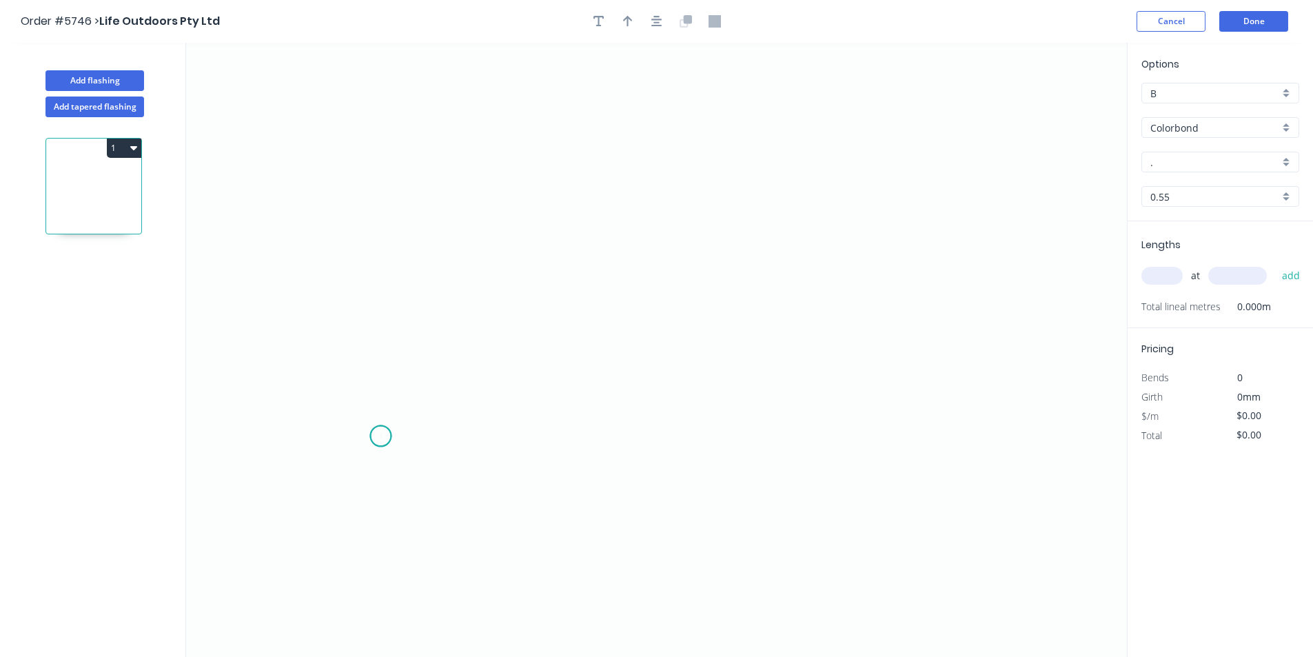
drag, startPoint x: 381, startPoint y: 436, endPoint x: 384, endPoint y: 294, distance: 142.1
click at [381, 425] on icon "0" at bounding box center [656, 350] width 941 height 614
click at [398, 447] on div "Delete point" at bounding box center [450, 443] width 139 height 28
drag, startPoint x: 498, startPoint y: 458, endPoint x: 454, endPoint y: 454, distance: 43.7
click at [494, 458] on icon "0" at bounding box center [656, 350] width 941 height 614
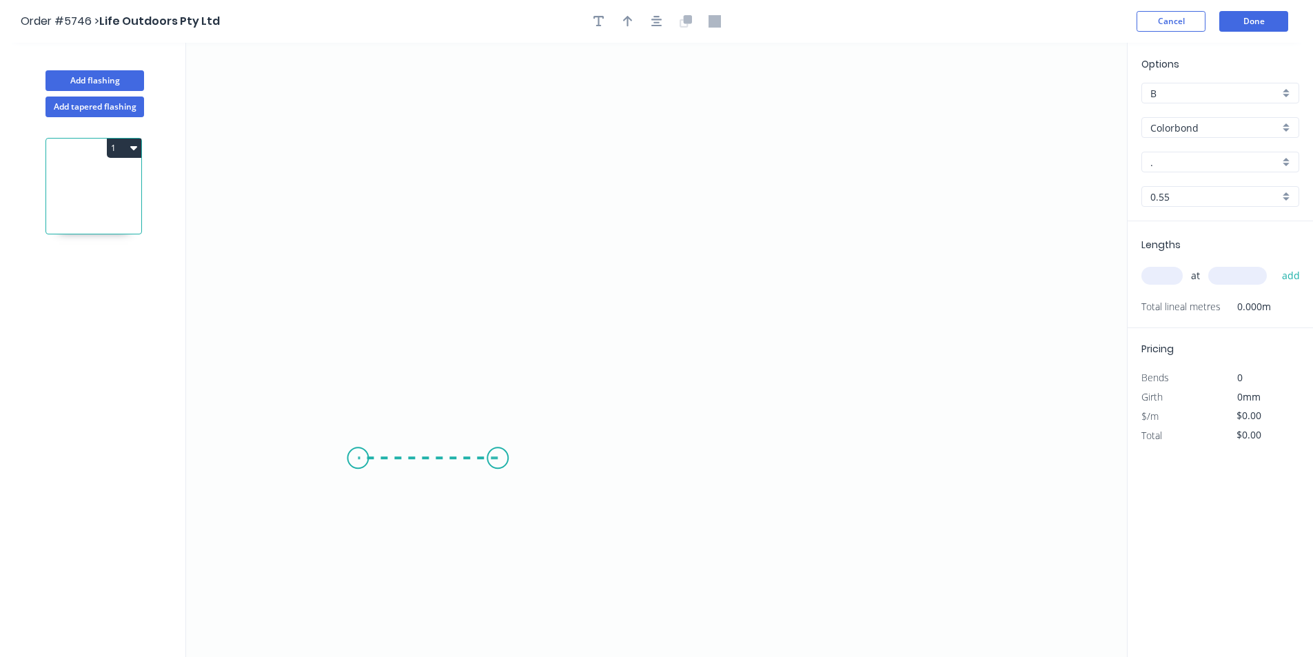
click at [358, 452] on icon "0" at bounding box center [656, 350] width 941 height 614
click at [372, 113] on icon "0 ?" at bounding box center [656, 350] width 941 height 614
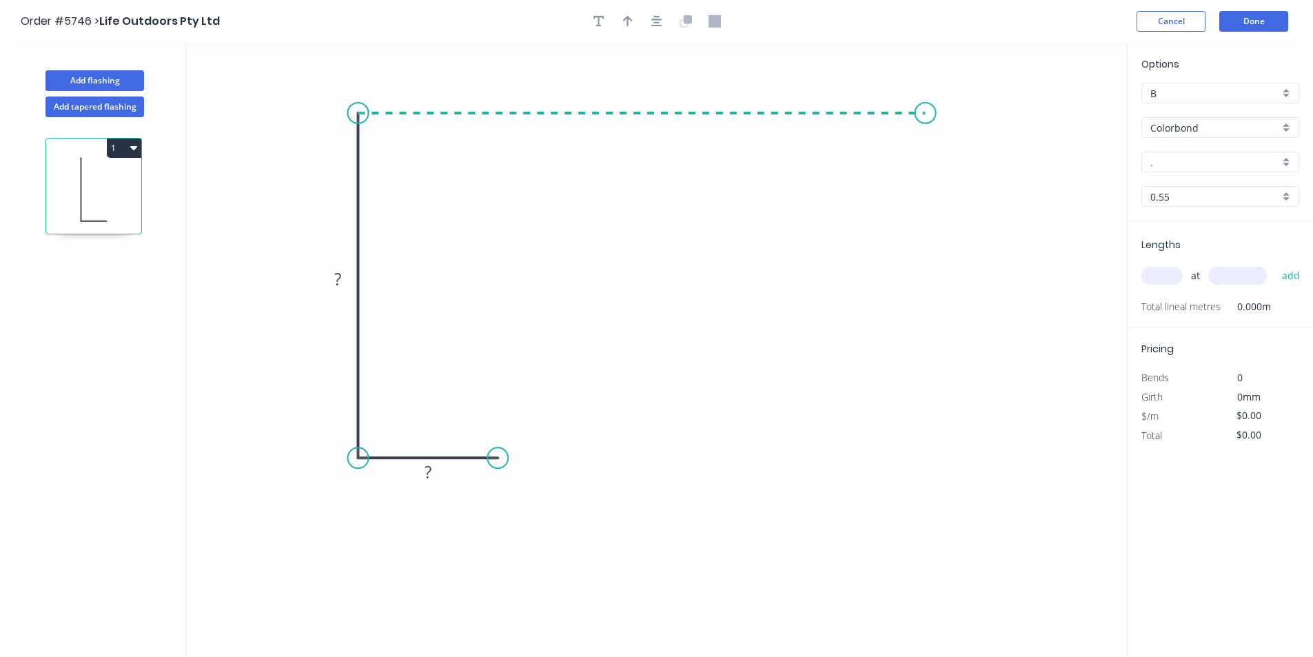
click at [926, 143] on icon "0 ? ?" at bounding box center [656, 350] width 941 height 614
click at [984, 170] on icon "0 ? ? ?" at bounding box center [656, 350] width 941 height 614
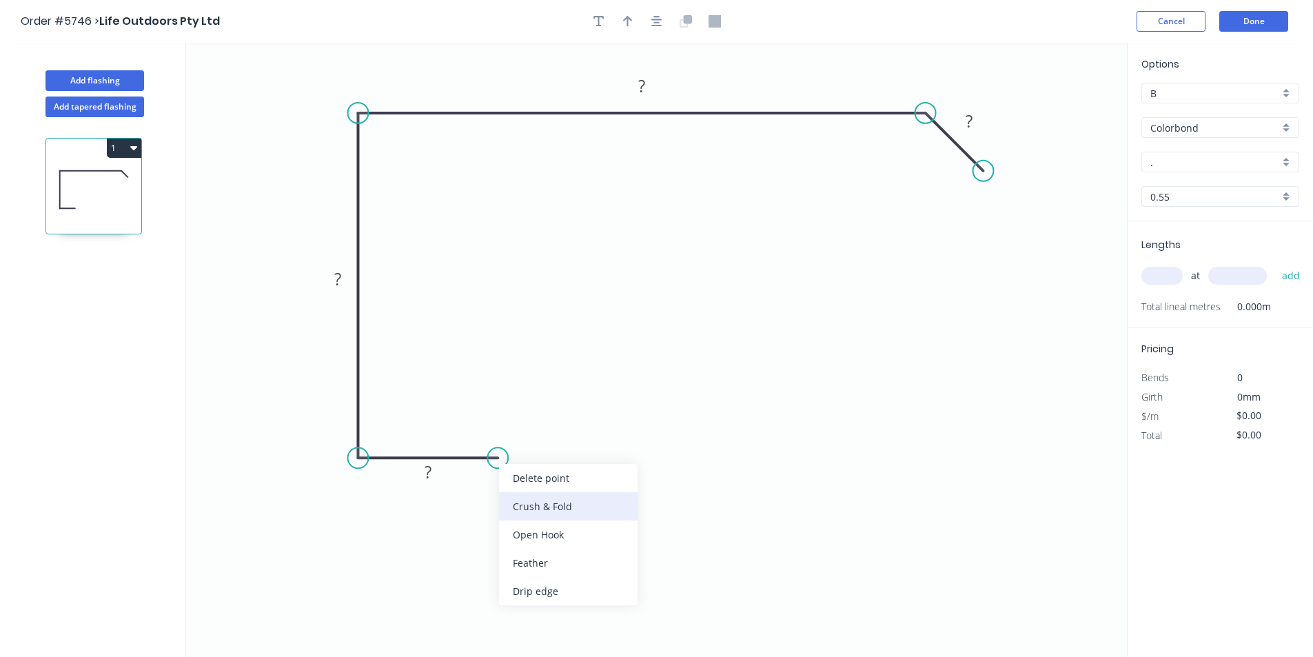
click at [526, 496] on div "Crush & Fold" at bounding box center [568, 506] width 139 height 28
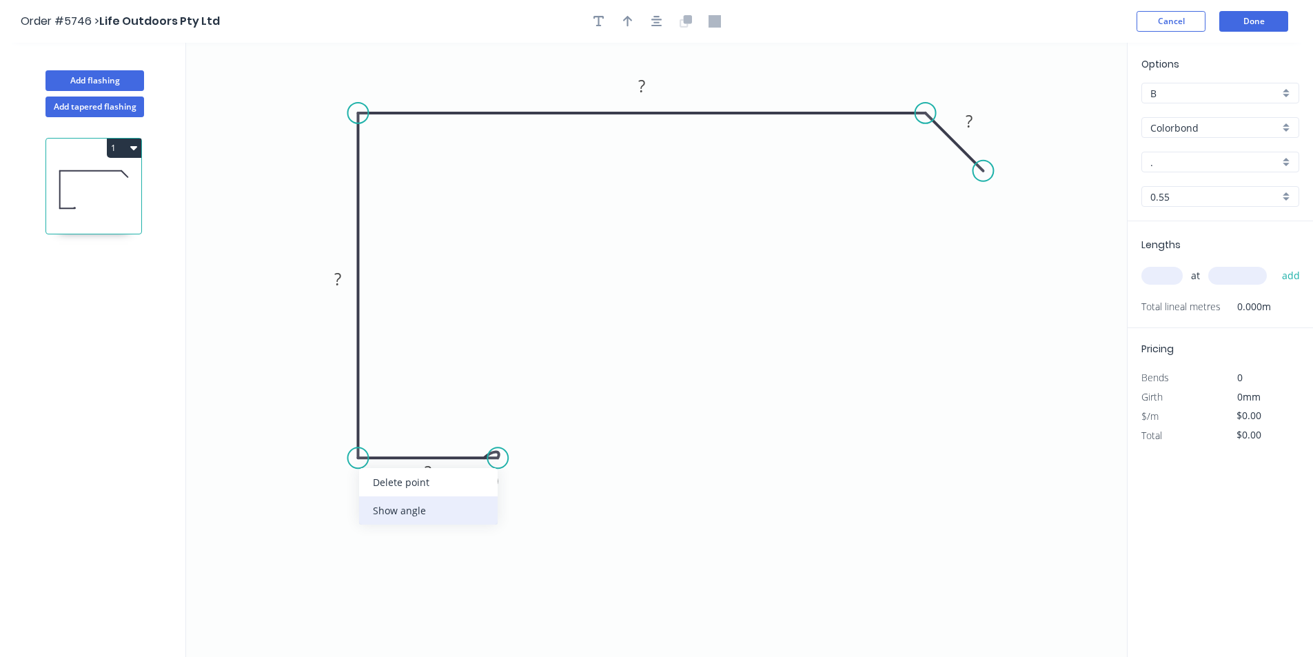
click at [389, 507] on div "Show angle" at bounding box center [428, 510] width 139 height 28
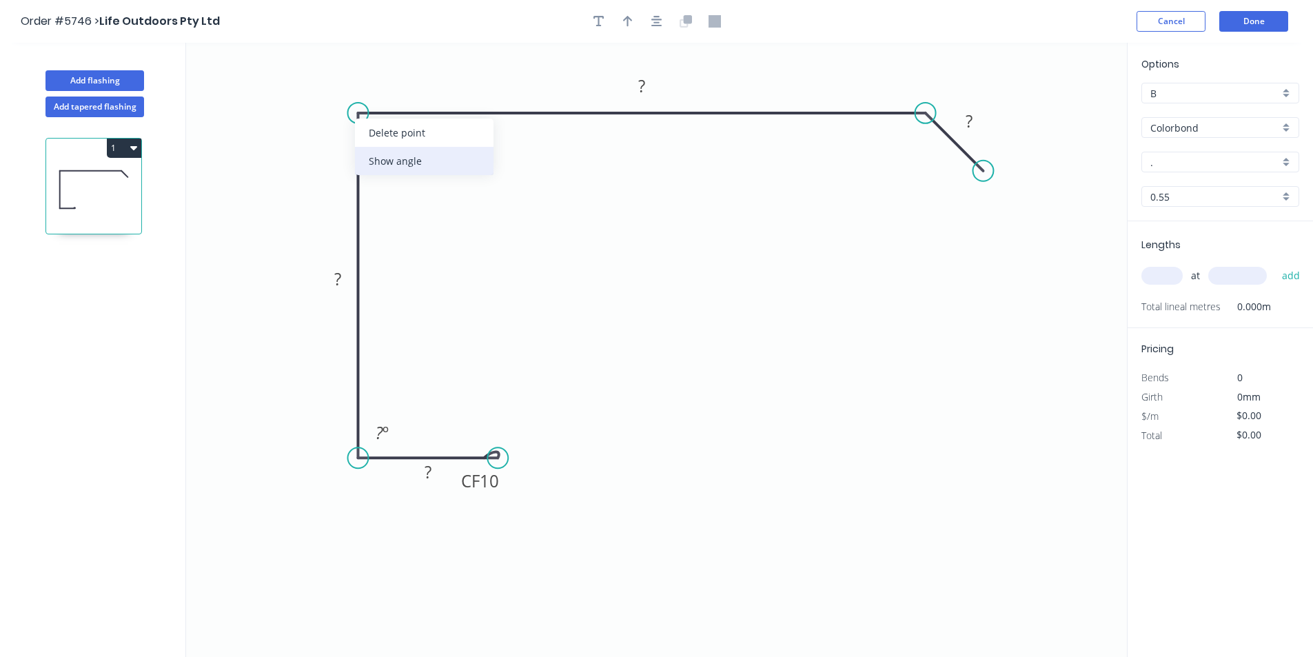
click at [401, 170] on div "Show angle" at bounding box center [424, 161] width 139 height 28
click at [430, 485] on rect at bounding box center [427, 472] width 45 height 28
click at [428, 478] on tspan "?" at bounding box center [428, 471] width 7 height 23
click at [380, 432] on tspan "55" at bounding box center [379, 432] width 18 height 23
click at [658, 29] on button "button" at bounding box center [657, 21] width 21 height 21
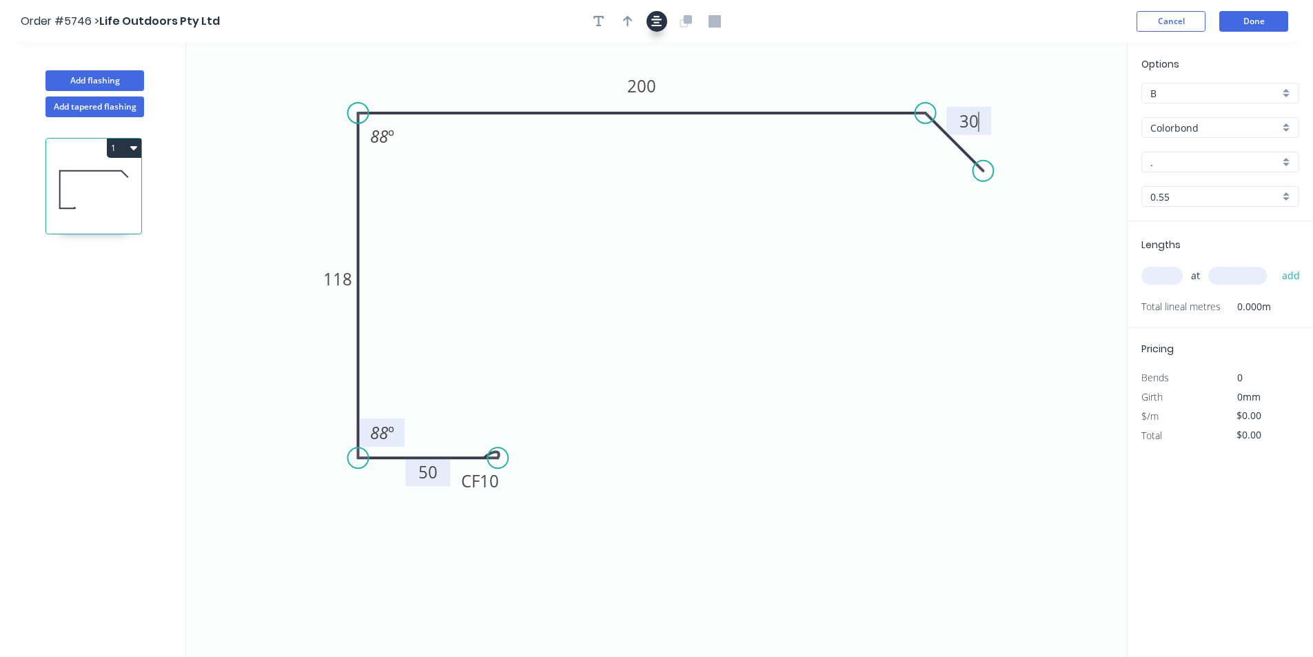
type input "$21.92"
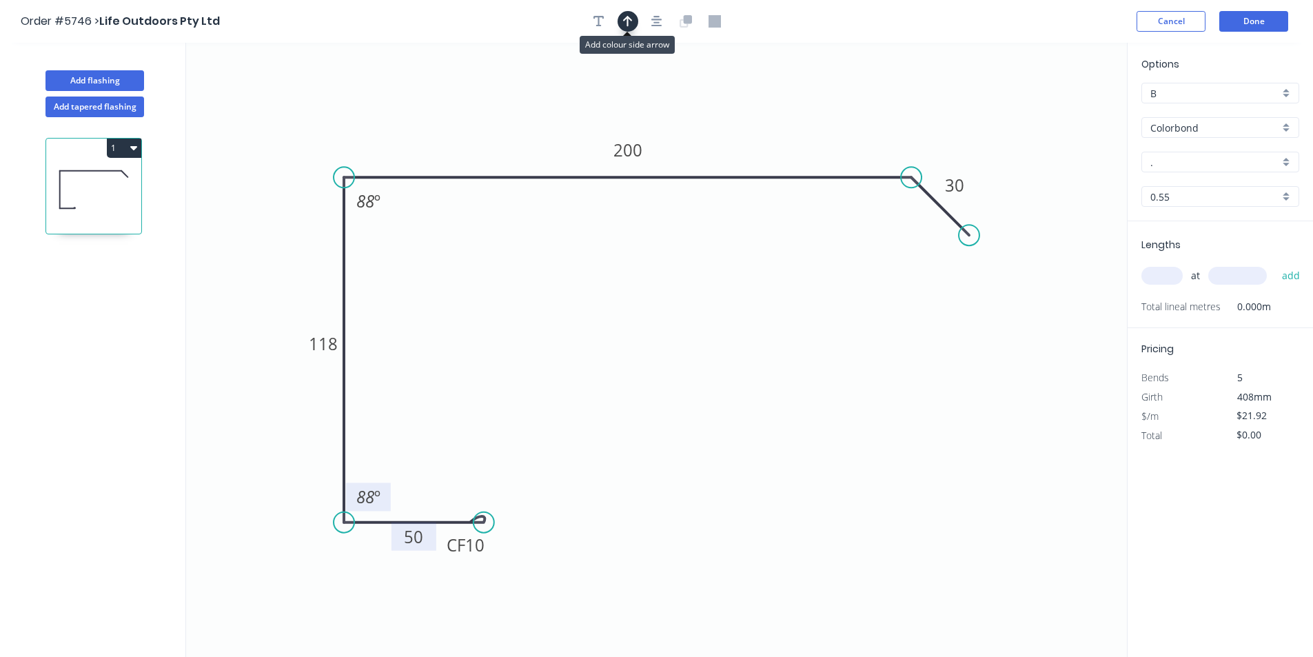
click at [634, 20] on button "button" at bounding box center [628, 21] width 21 height 21
drag, startPoint x: 1059, startPoint y: 110, endPoint x: 826, endPoint y: 100, distance: 233.2
click at [833, 100] on icon at bounding box center [839, 85] width 12 height 44
click at [1225, 152] on div "." at bounding box center [1221, 162] width 158 height 21
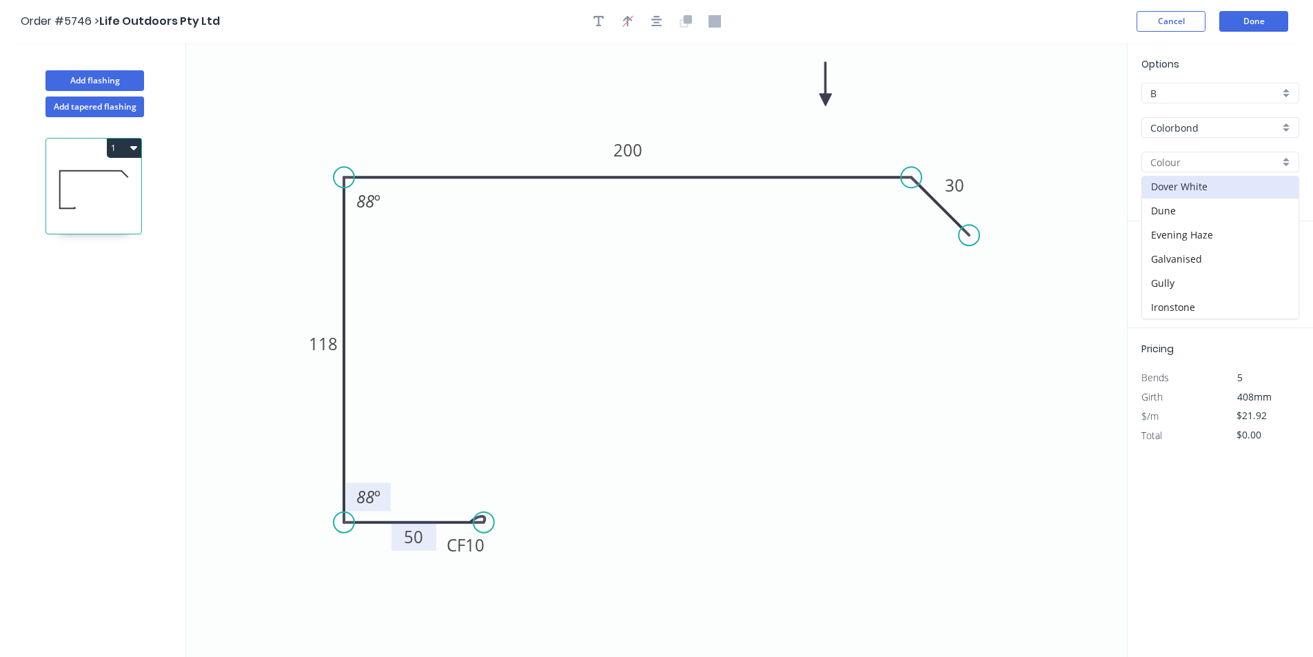
scroll to position [132, 0]
click at [1277, 203] on div "Dover White" at bounding box center [1220, 201] width 156 height 24
type input "Dover White"
click at [1177, 279] on input "text" at bounding box center [1162, 276] width 41 height 18
type input "1"
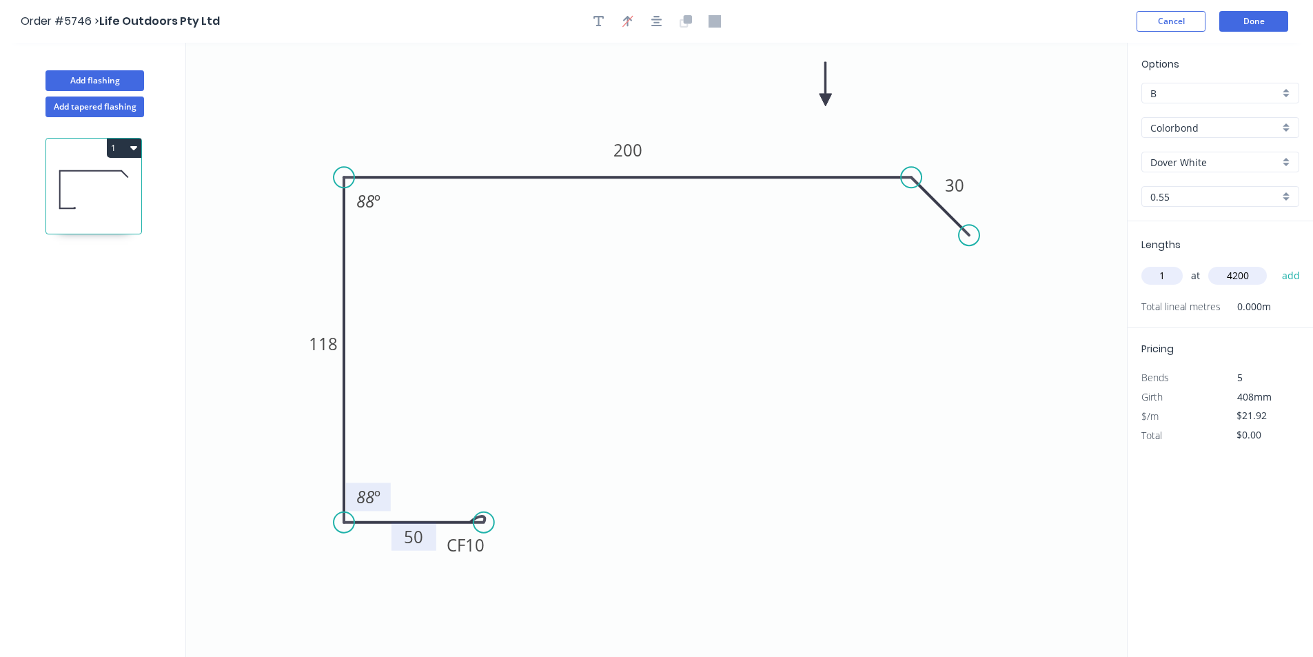
type input "4200"
click at [1275, 264] on button "add" at bounding box center [1291, 275] width 32 height 23
type input "$92.06"
click at [132, 79] on button "Add flashing" at bounding box center [94, 80] width 99 height 21
type input "$0.00"
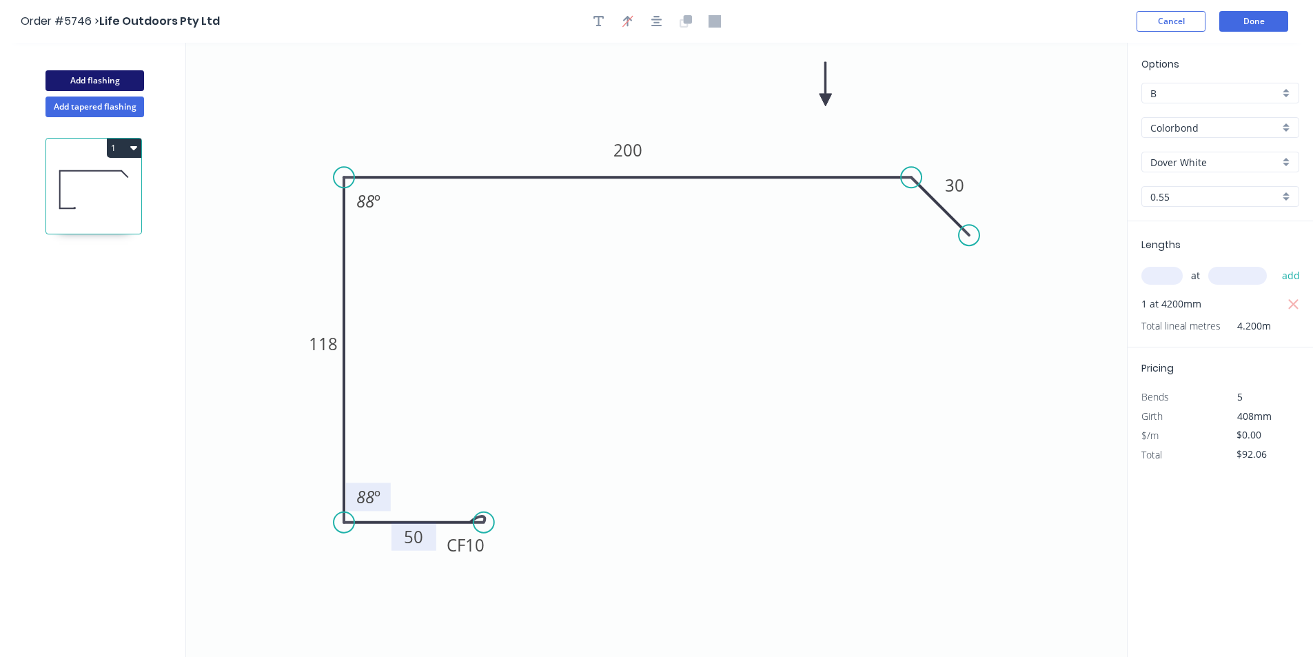
type input "$0.00"
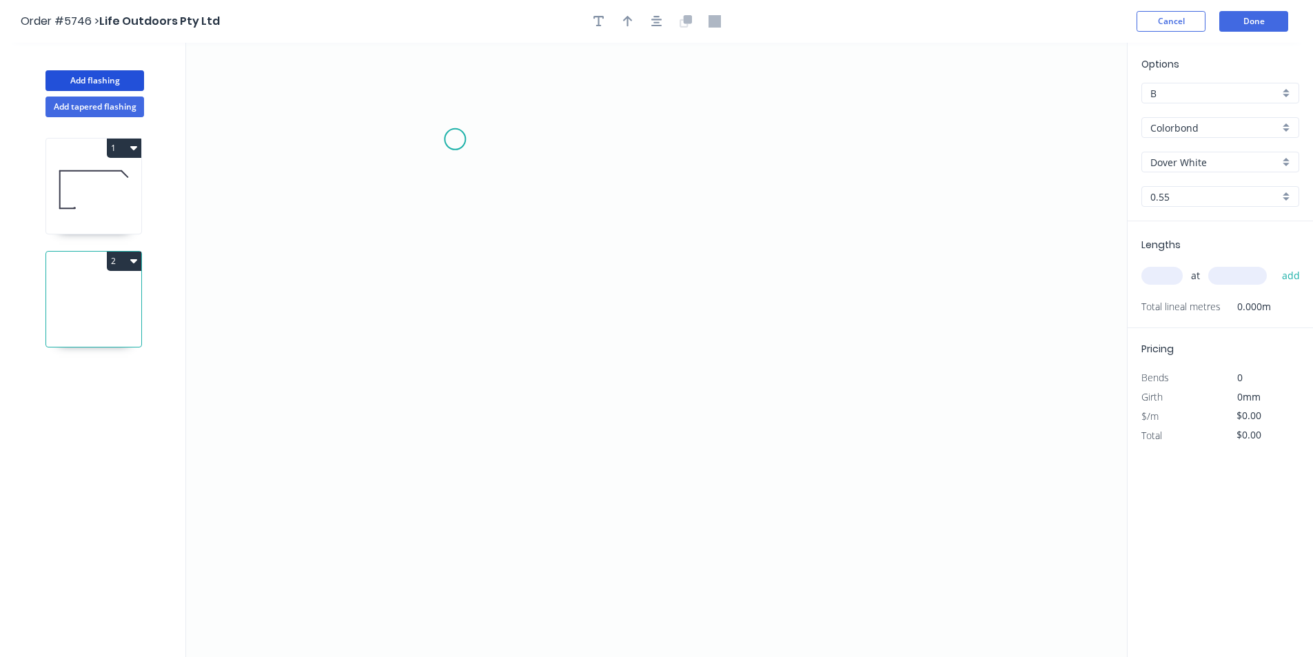
click at [425, 130] on icon "0" at bounding box center [656, 350] width 941 height 614
click at [512, 127] on icon "0" at bounding box center [656, 350] width 941 height 614
click at [504, 565] on icon "0 ?" at bounding box center [656, 350] width 941 height 614
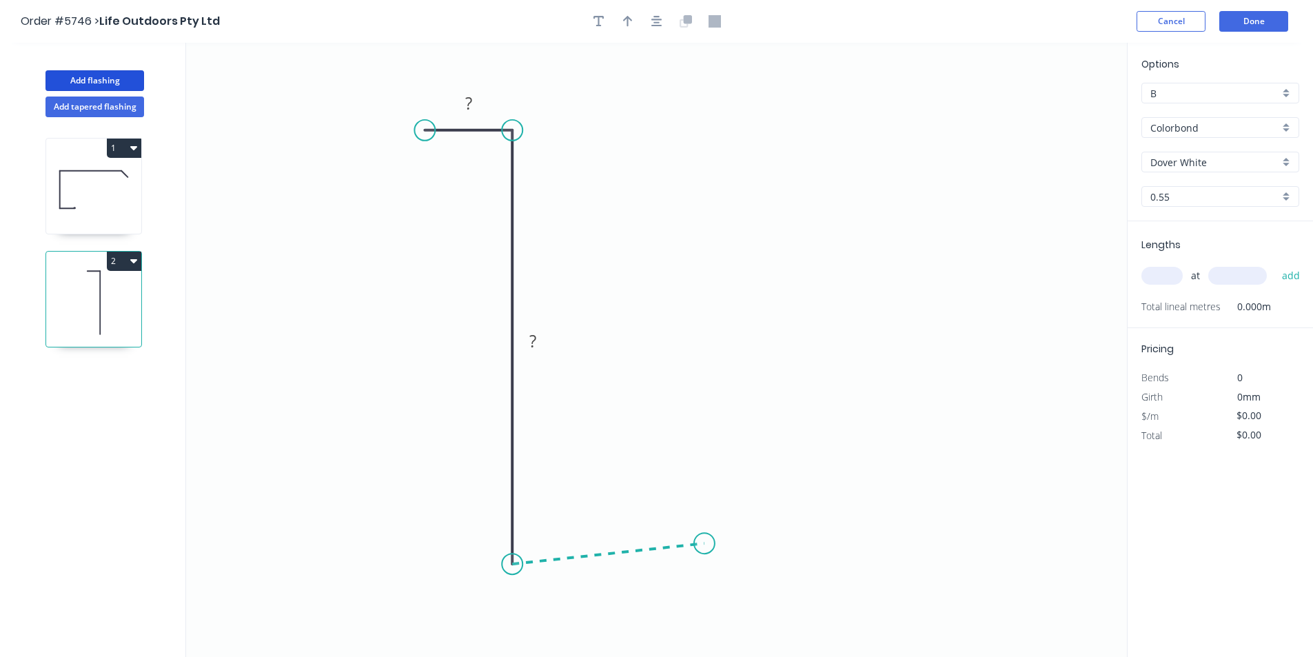
click at [705, 544] on icon at bounding box center [608, 553] width 192 height 21
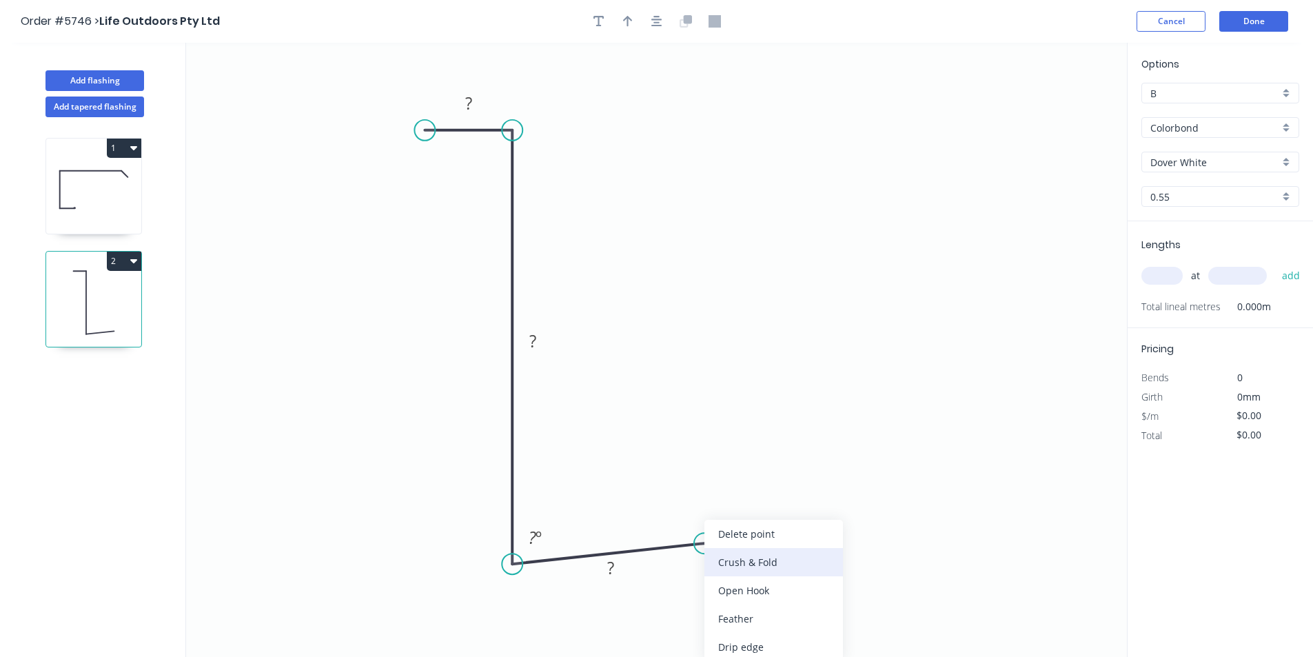
click at [721, 559] on div "Crush & Fold" at bounding box center [774, 562] width 139 height 28
click at [472, 95] on rect at bounding box center [469, 103] width 28 height 19
click at [662, 24] on button "button" at bounding box center [657, 21] width 21 height 21
type input "$12.08"
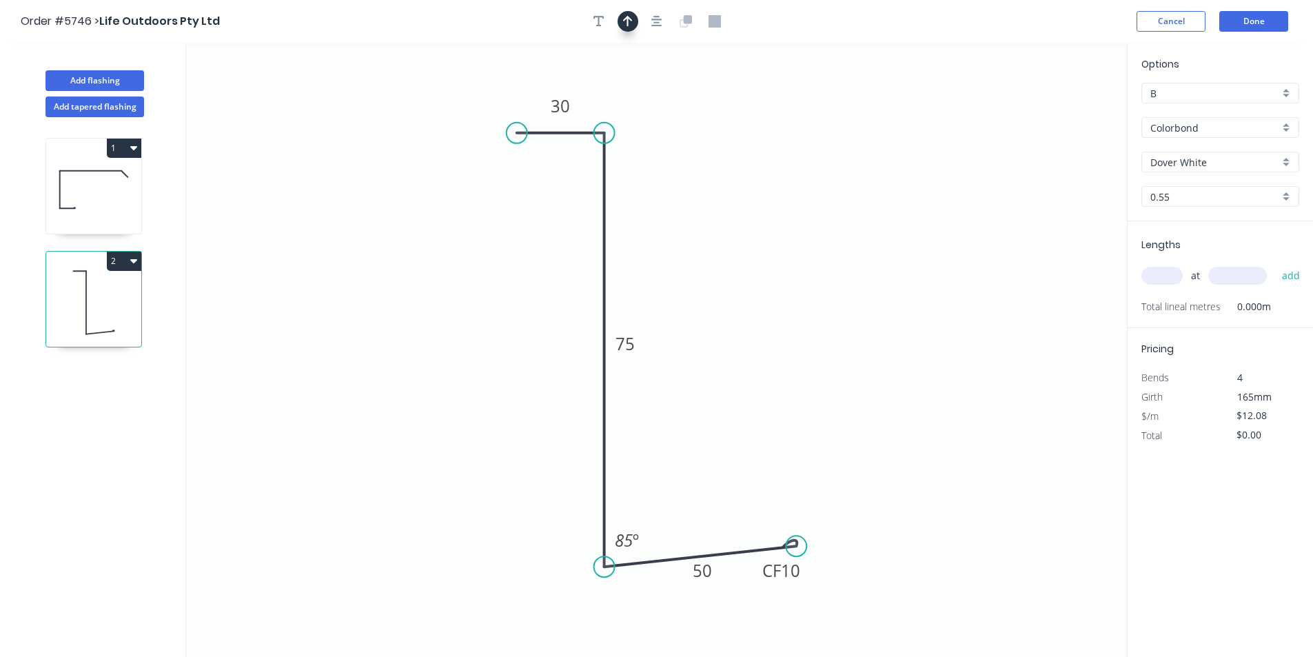
click at [627, 19] on icon "button" at bounding box center [628, 21] width 10 height 11
click at [486, 338] on icon at bounding box center [486, 322] width 12 height 44
click at [1161, 284] on input "text" at bounding box center [1162, 276] width 41 height 18
type input "2"
type input "4500"
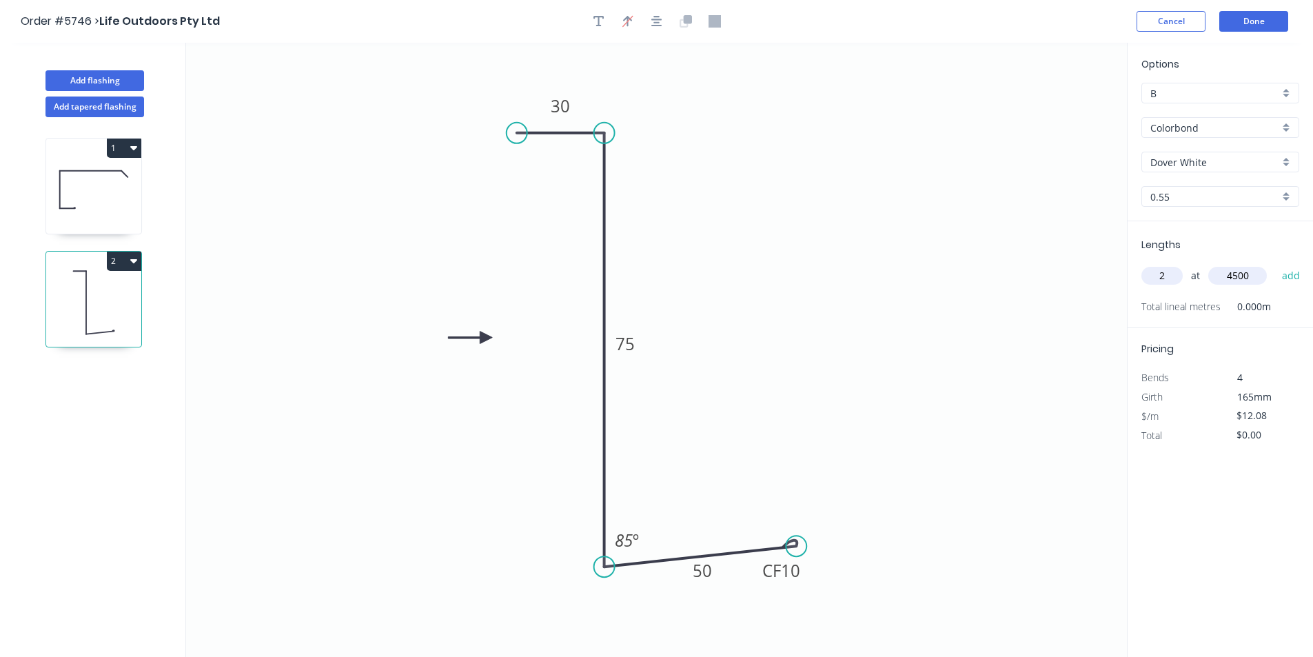
click at [1275, 264] on button "add" at bounding box center [1291, 275] width 32 height 23
type input "$108.72"
click at [122, 81] on button "Add flashing" at bounding box center [94, 80] width 99 height 21
type input "$0.00"
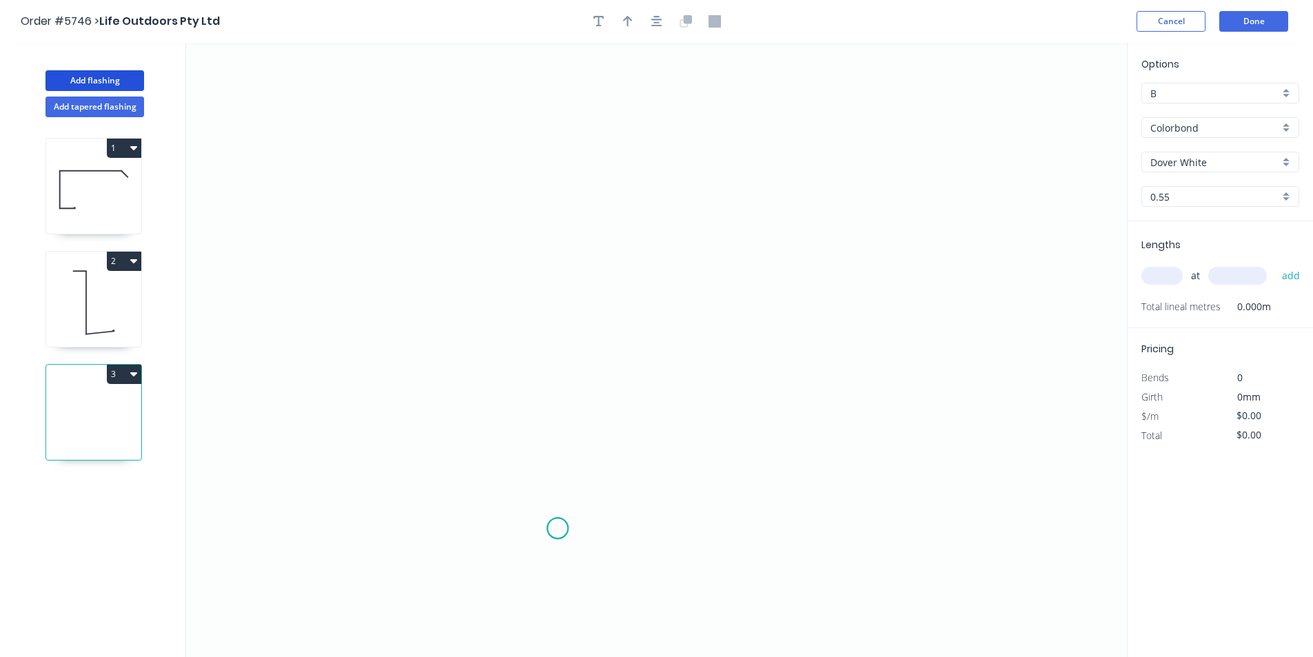
click at [558, 529] on icon "0" at bounding box center [656, 350] width 941 height 614
click at [414, 530] on icon "0" at bounding box center [656, 350] width 941 height 614
click at [426, 184] on icon "0 ?" at bounding box center [656, 350] width 941 height 614
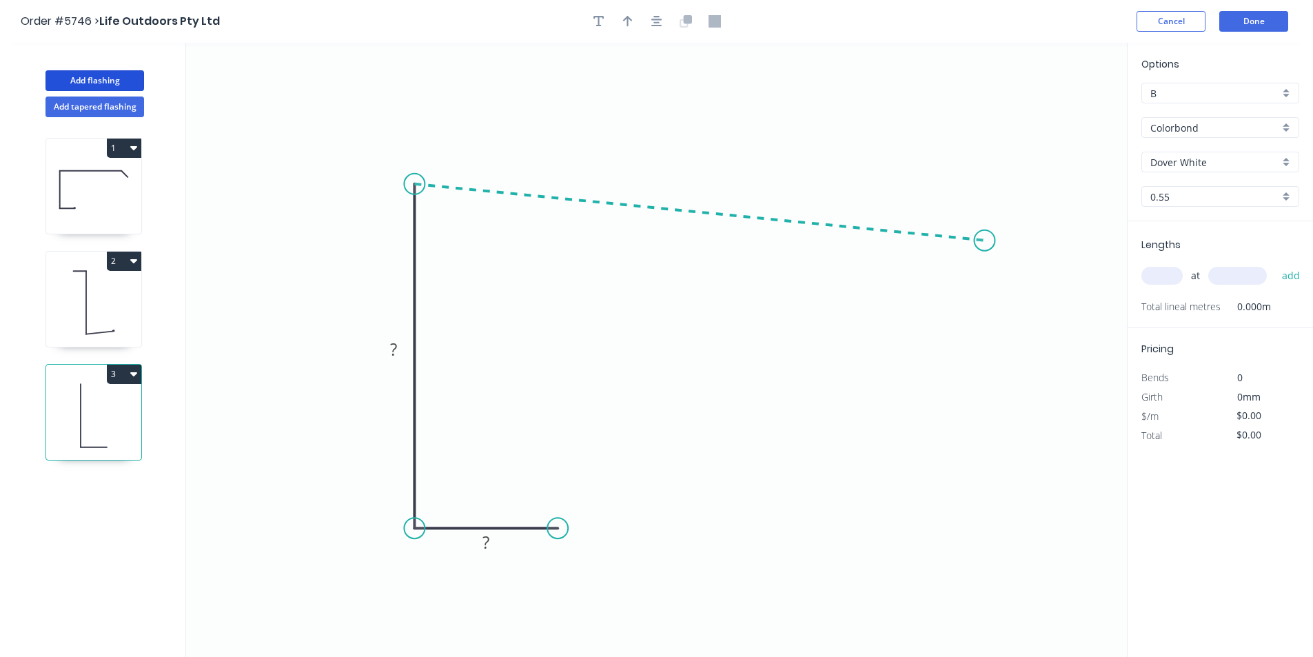
click at [985, 241] on icon "0 ? ?" at bounding box center [656, 350] width 941 height 614
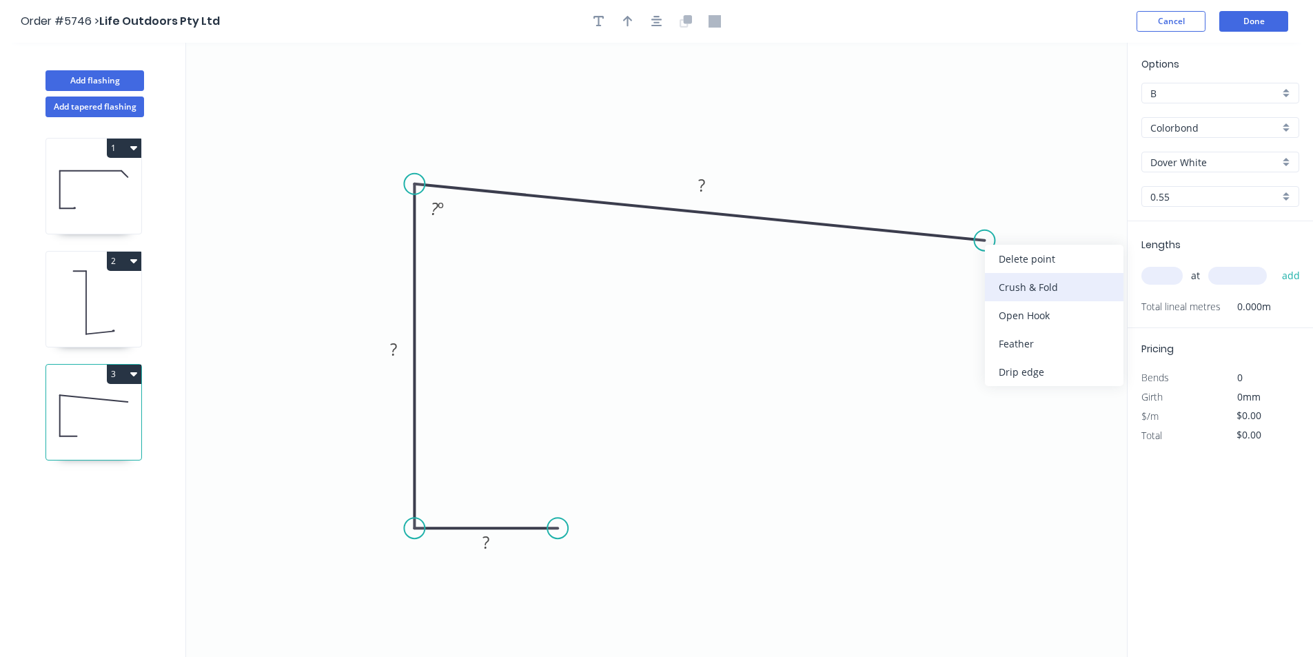
click at [1008, 281] on div "Crush & Fold" at bounding box center [1054, 287] width 139 height 28
drag, startPoint x: 991, startPoint y: 250, endPoint x: 1004, endPoint y: 291, distance: 43.4
click at [1004, 291] on div "Delete point Flip bend Delete bend" at bounding box center [1060, 294] width 139 height 85
click at [1020, 280] on div "Flip bend" at bounding box center [1057, 286] width 139 height 28
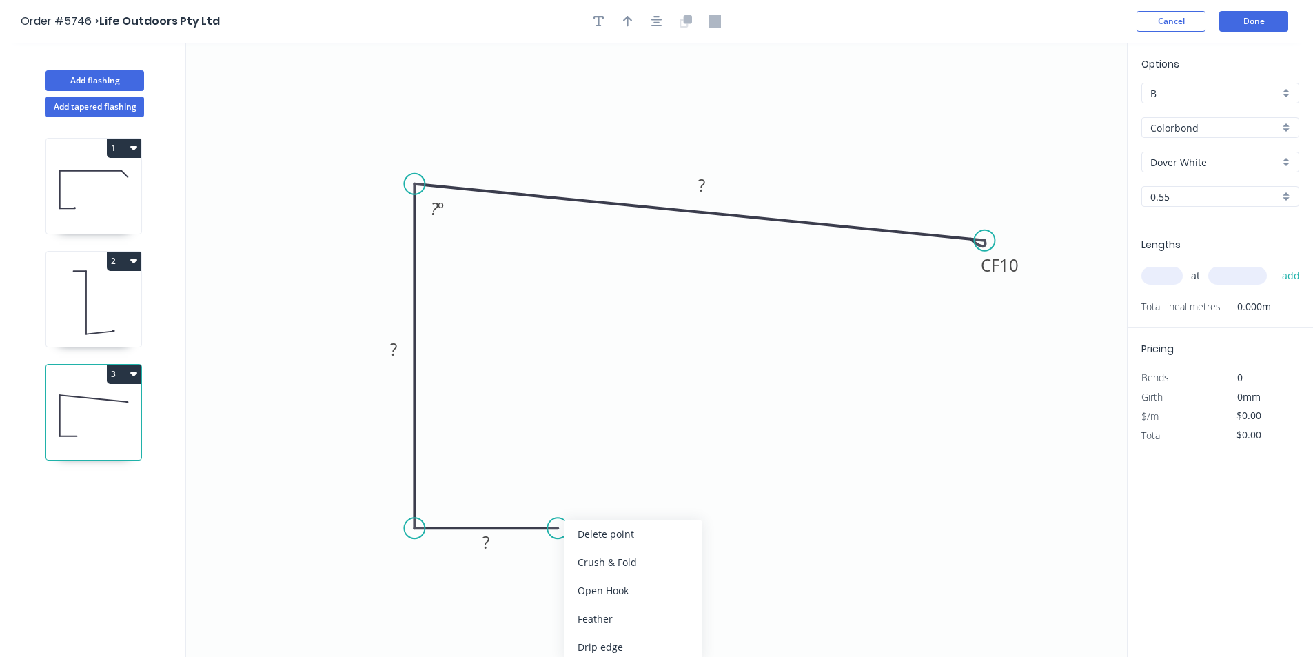
click at [576, 560] on div "Crush & Fold" at bounding box center [633, 562] width 139 height 28
click at [499, 547] on rect at bounding box center [486, 543] width 28 height 19
drag, startPoint x: 663, startPoint y: 21, endPoint x: 644, endPoint y: 21, distance: 19.3
click at [662, 20] on button "button" at bounding box center [657, 21] width 21 height 21
type input "$22.63"
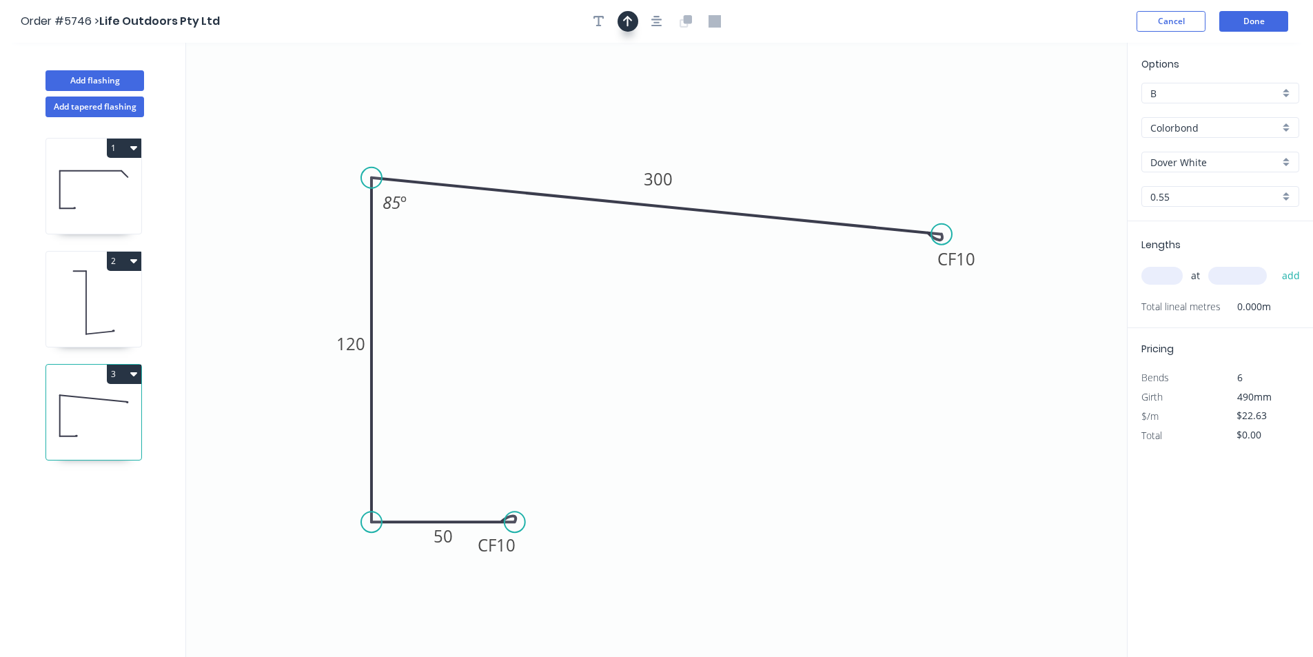
click at [631, 21] on icon "button" at bounding box center [628, 21] width 10 height 11
drag, startPoint x: 671, startPoint y: 123, endPoint x: 607, endPoint y: 122, distance: 64.1
click at [615, 122] on icon at bounding box center [621, 106] width 12 height 44
click at [1163, 275] on input "text" at bounding box center [1162, 276] width 41 height 18
type input "1"
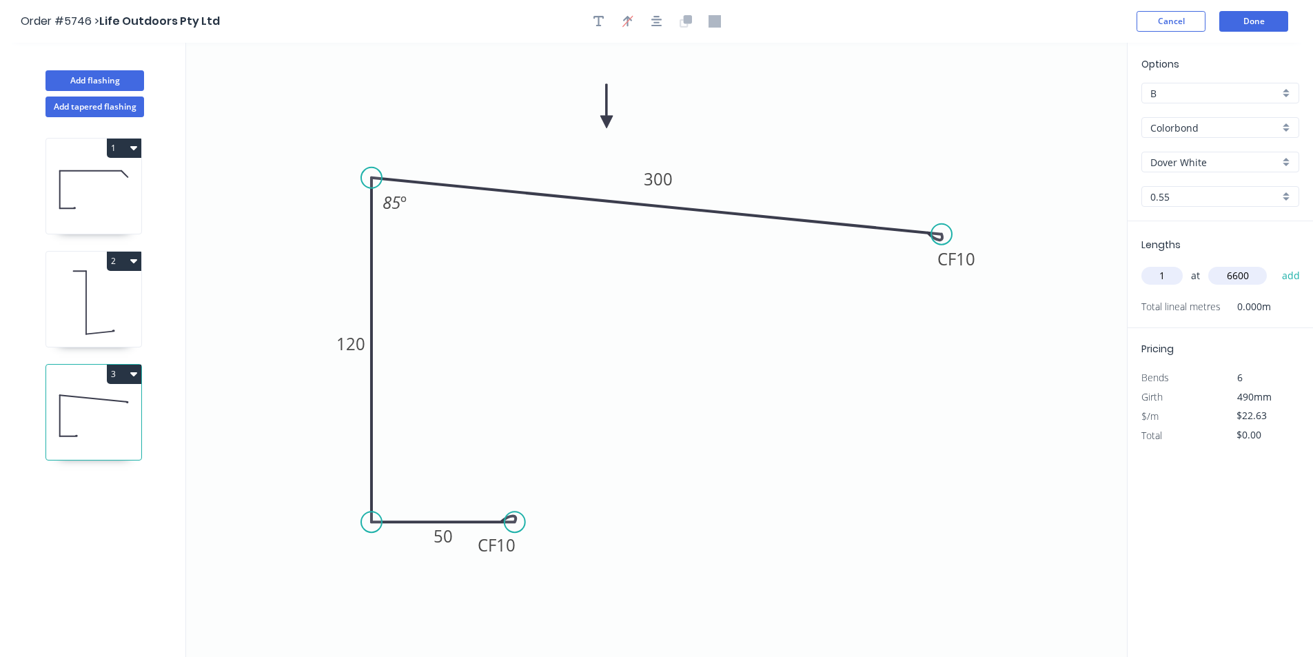
type input "6600"
click at [1275, 264] on button "add" at bounding box center [1291, 275] width 32 height 23
type input "$149.36"
type input "1"
type input "5000"
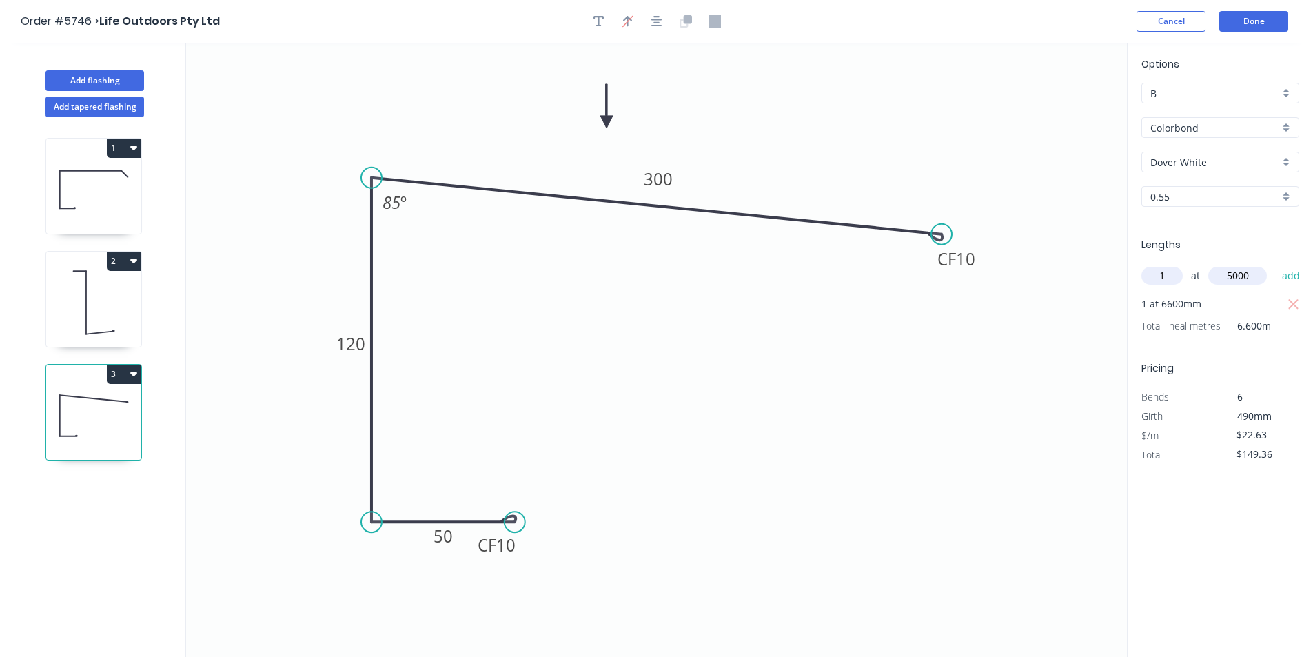
click at [1275, 264] on button "add" at bounding box center [1291, 275] width 32 height 23
type input "$262.51"
click at [1241, 15] on button "Done" at bounding box center [1253, 21] width 69 height 21
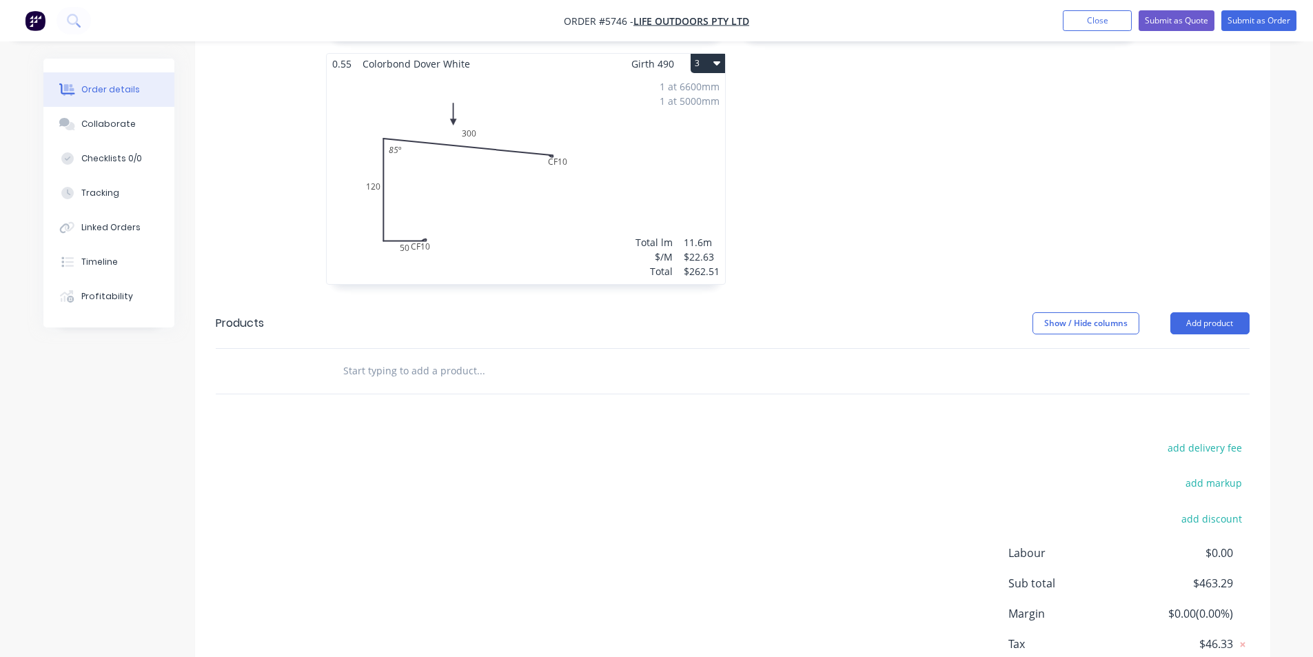
scroll to position [689, 0]
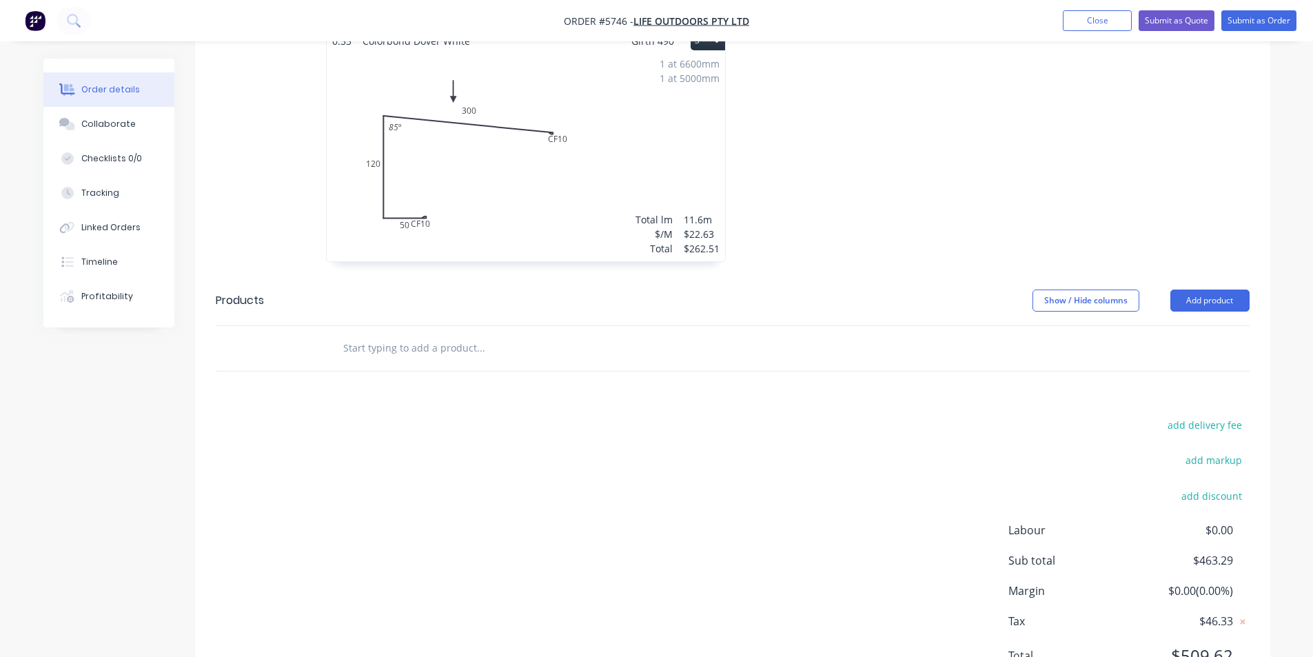
click at [482, 334] on input "text" at bounding box center [481, 348] width 276 height 28
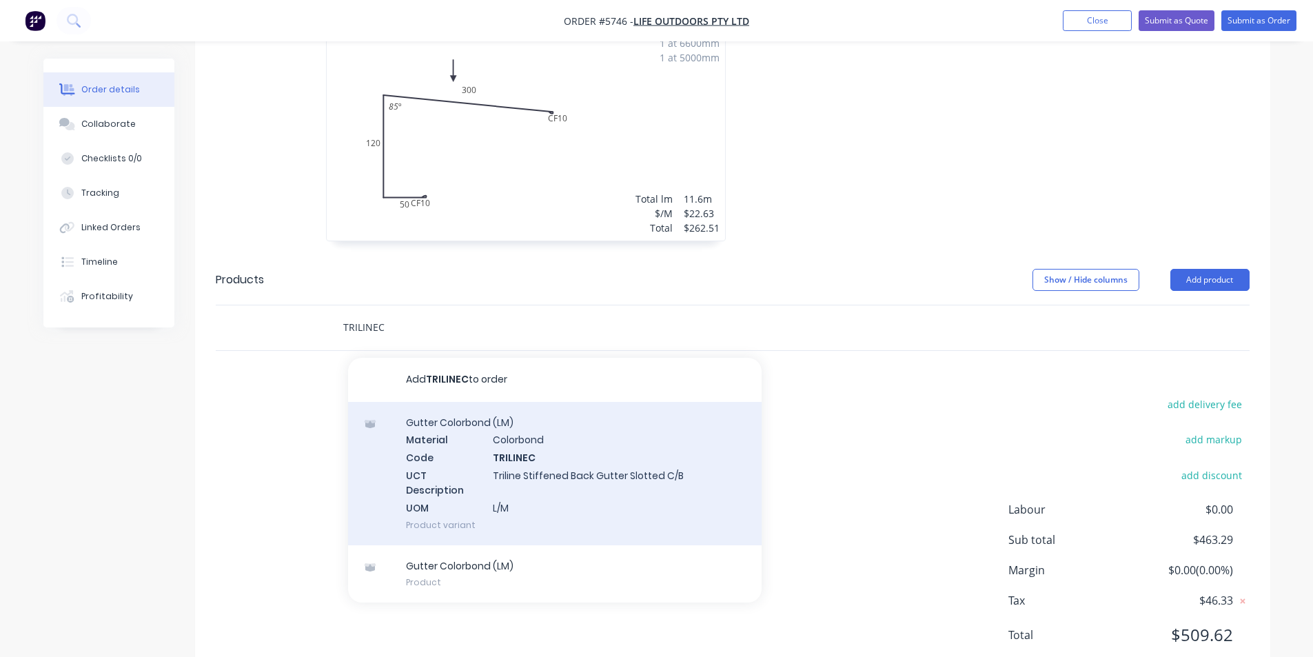
scroll to position [717, 0]
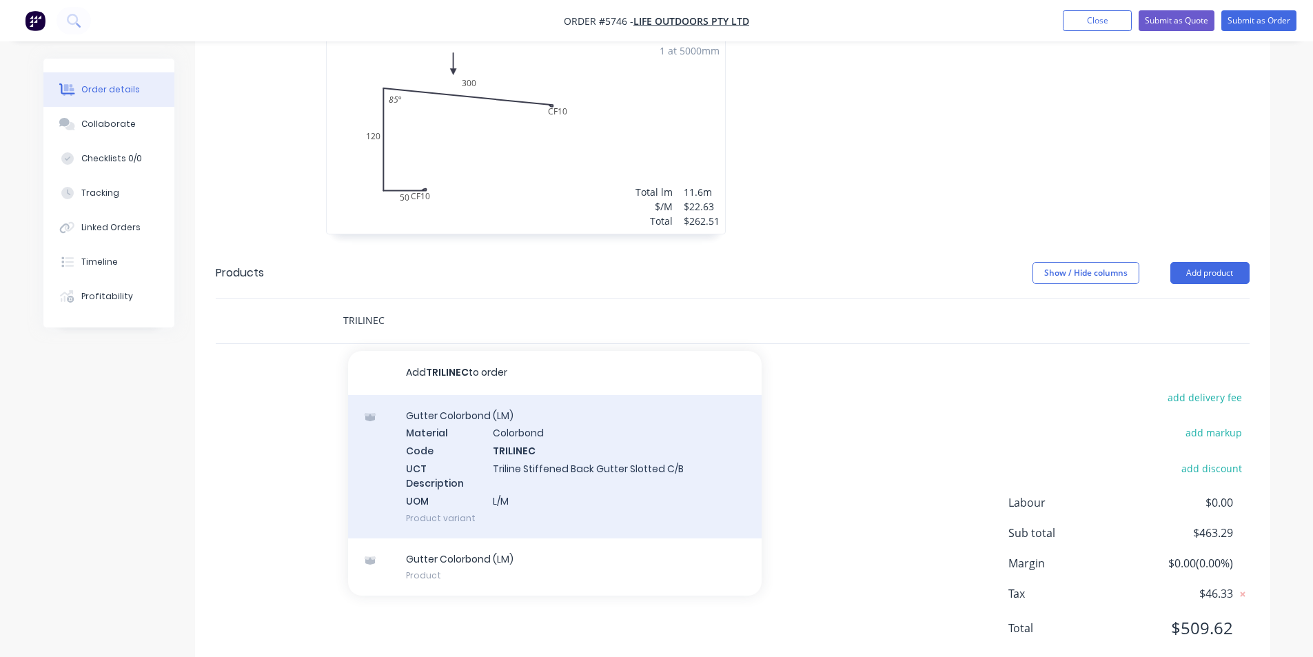
type input "TRILINEC"
click at [538, 414] on div "Gutter Colorbond (LM) Material Colorbond Code TRILINEC UCT Description Triline …" at bounding box center [555, 466] width 414 height 143
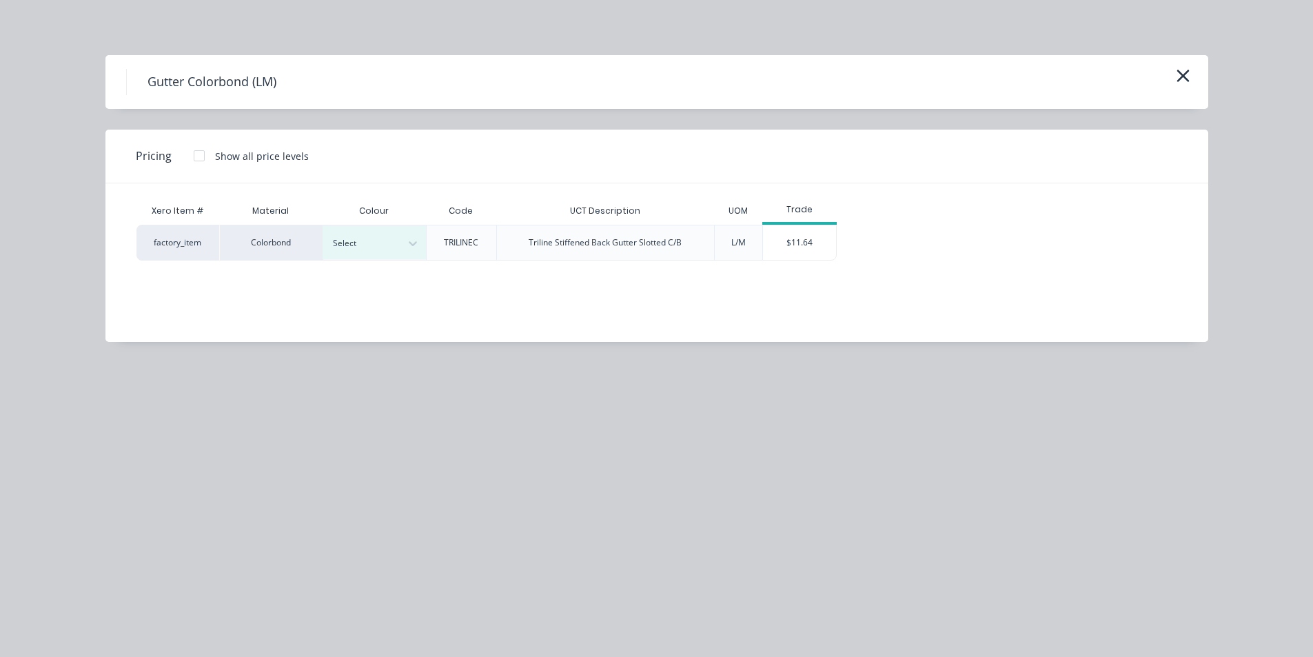
click at [381, 221] on div "Colour" at bounding box center [374, 211] width 103 height 28
click at [387, 250] on div at bounding box center [364, 243] width 62 height 15
type input "dov"
click at [807, 244] on div "$11.64" at bounding box center [800, 242] width 74 height 34
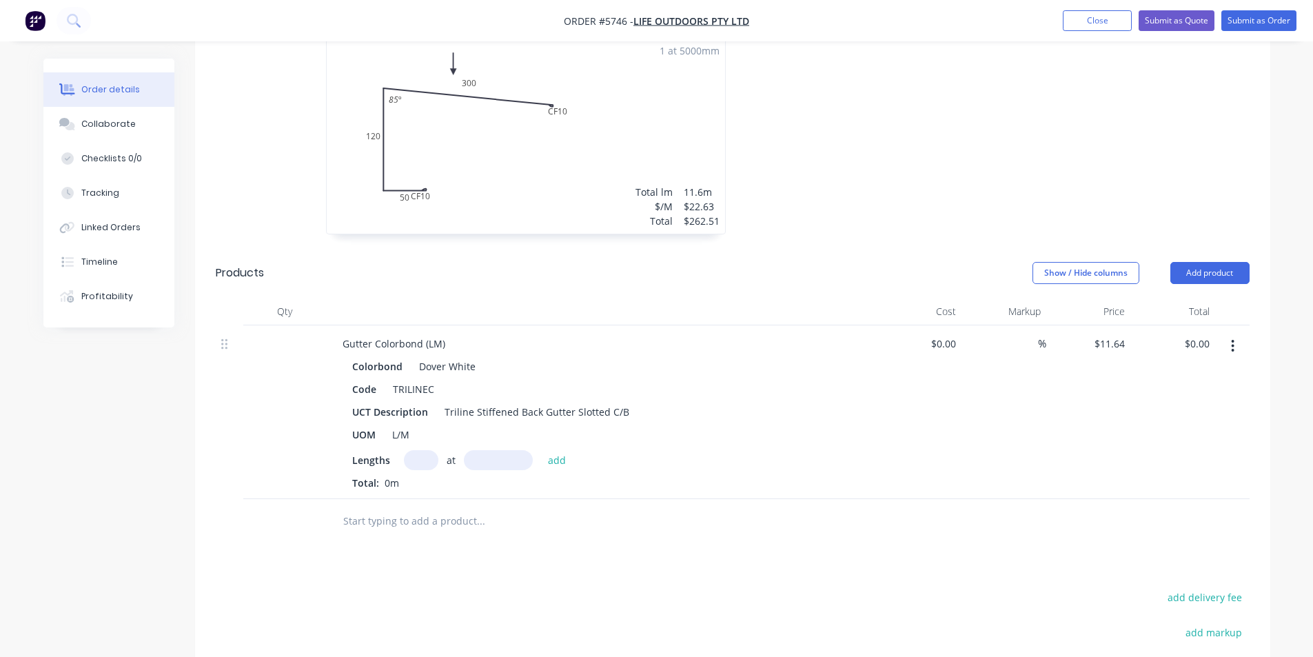
click at [416, 450] on input "text" at bounding box center [421, 460] width 34 height 20
type input "1"
type input "6"
drag, startPoint x: 422, startPoint y: 418, endPoint x: 385, endPoint y: 407, distance: 38.2
click at [387, 407] on div "Colorbond Dover White Code TRILINEC UCT Description Triline Stiffened Back Gutt…" at bounding box center [602, 423] width 540 height 134
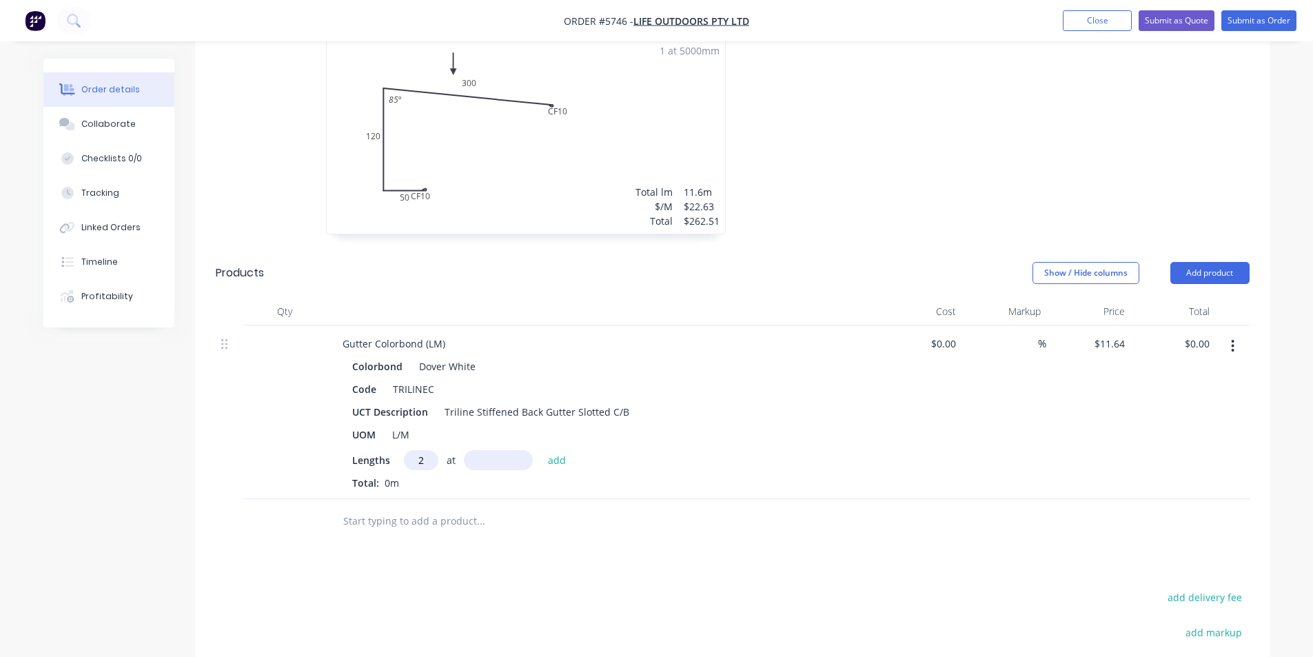
type input "2"
type input "4500"
click at [541, 450] on button "add" at bounding box center [557, 459] width 32 height 19
type input "$104.76"
click at [400, 530] on input "text" at bounding box center [481, 544] width 276 height 28
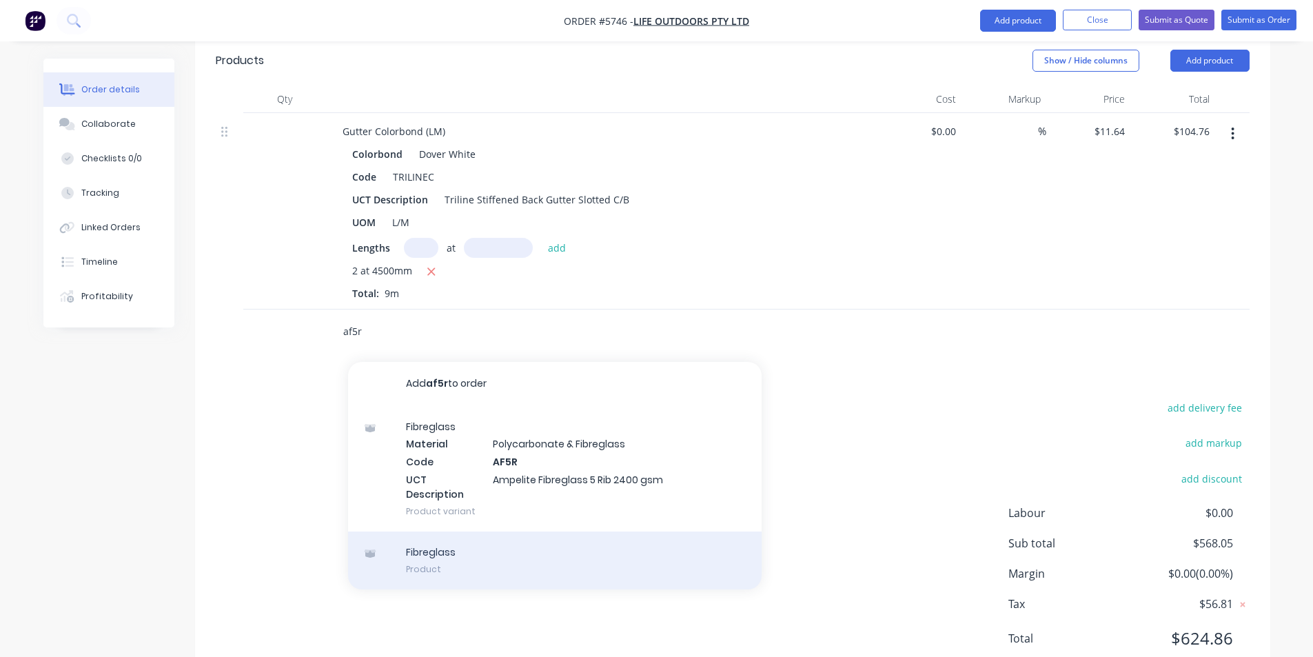
scroll to position [940, 0]
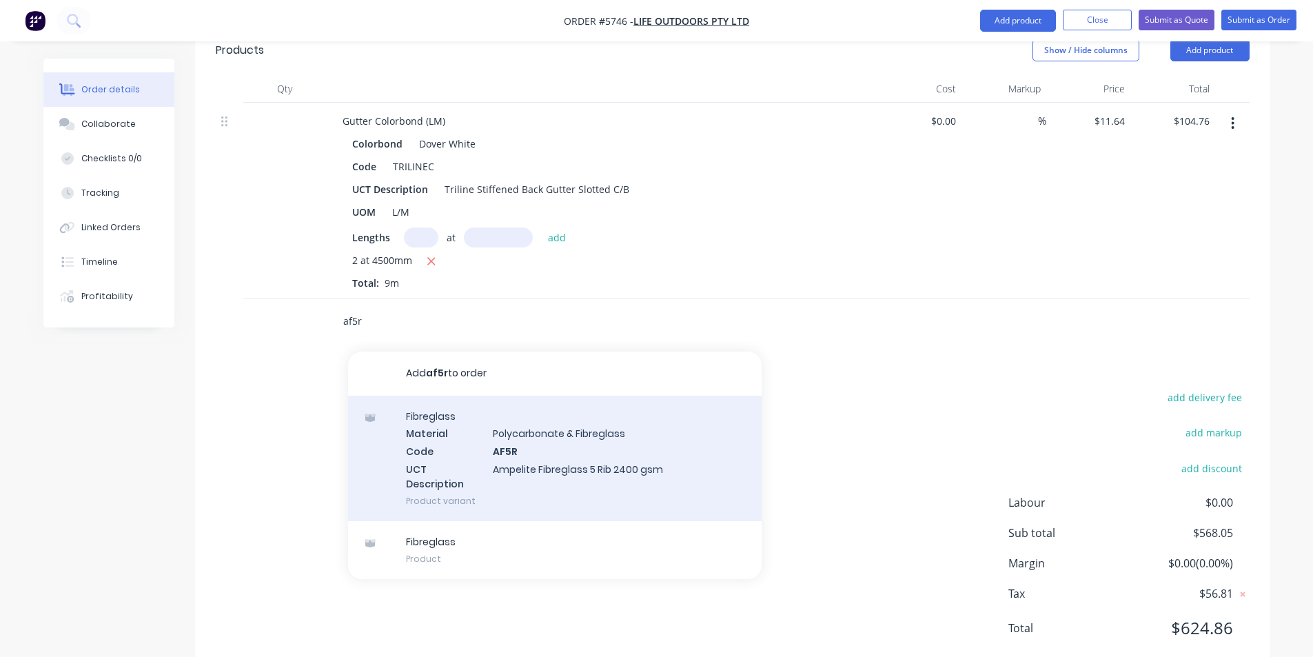
type input "af5r"
click at [534, 432] on div "Fibreglass Material Polycarbonate & Fibreglass Code AF5R UCT Description Ampeli…" at bounding box center [555, 458] width 414 height 125
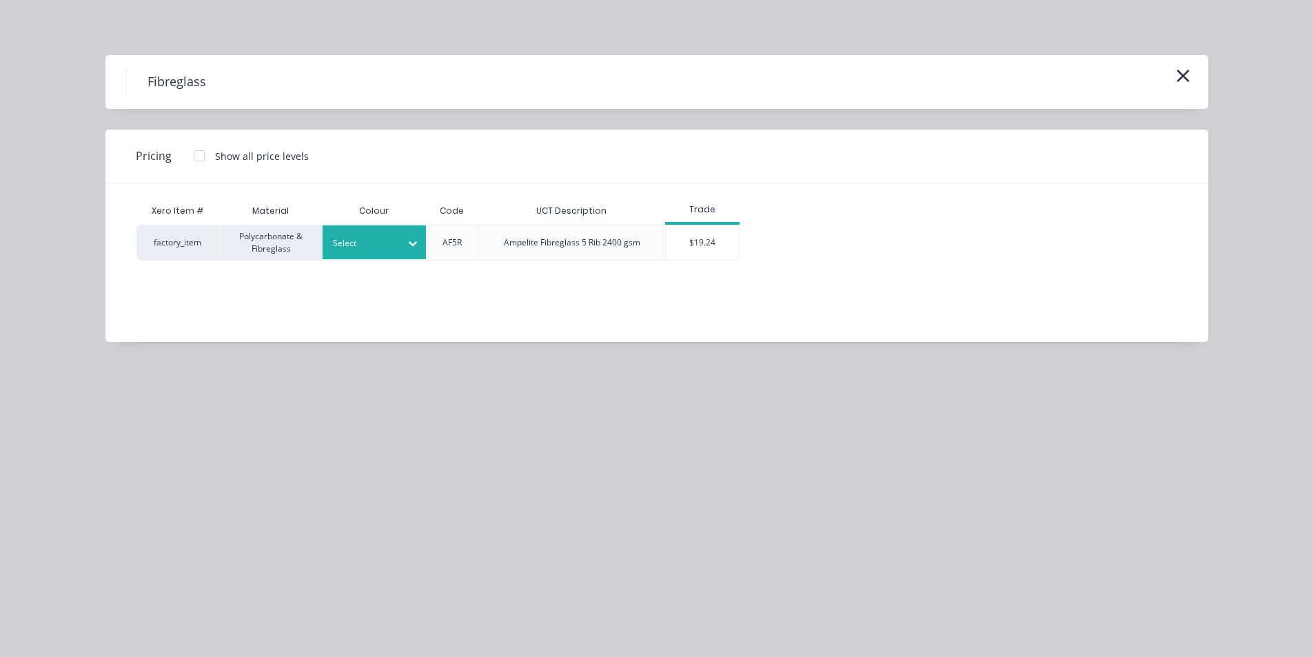
click at [375, 247] on div at bounding box center [364, 243] width 62 height 15
type input "opal"
click at [685, 249] on div "$19.24" at bounding box center [703, 242] width 74 height 34
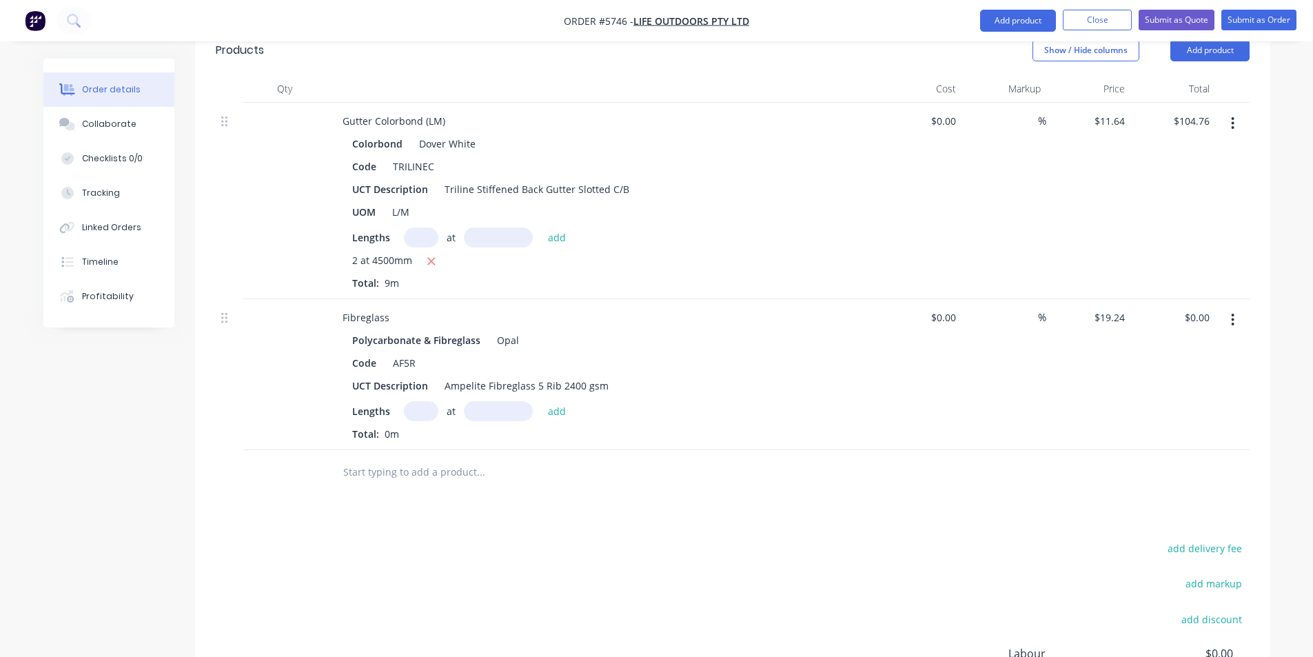
click at [417, 401] on input "text" at bounding box center [421, 411] width 34 height 20
type input "3"
type input "4000"
click at [541, 401] on button "add" at bounding box center [557, 410] width 32 height 19
type input "$230.88"
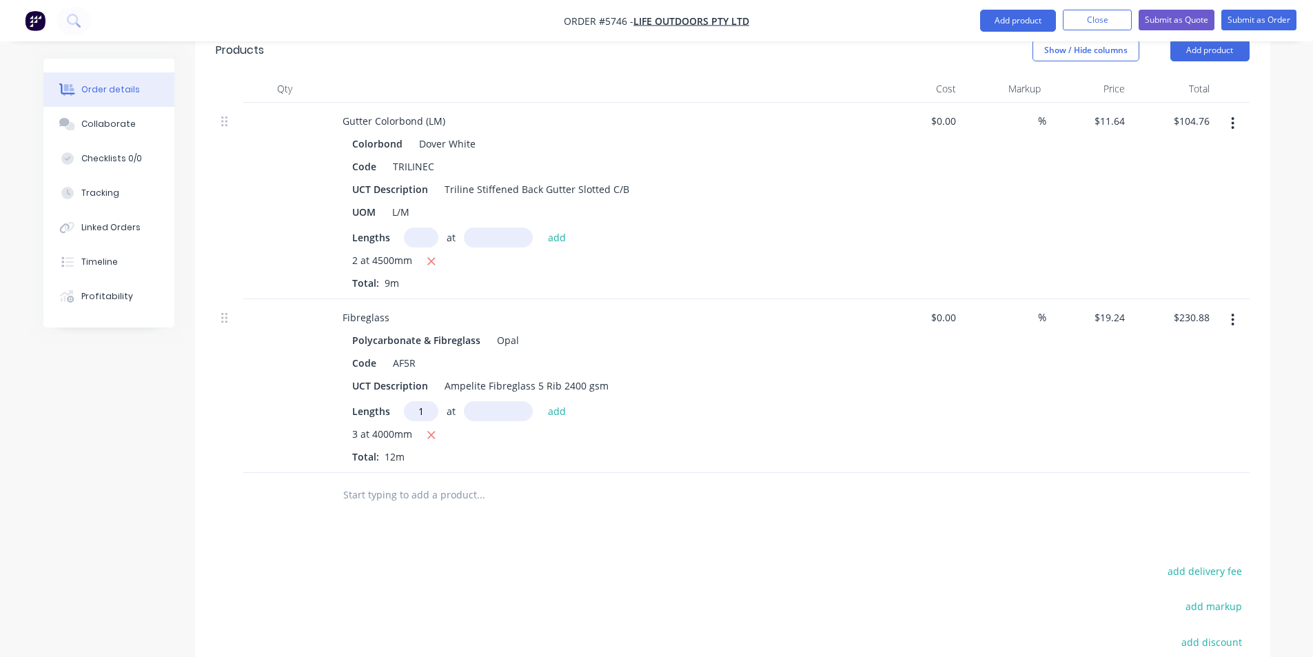
type input "1"
type input "2100"
click at [541, 401] on button "add" at bounding box center [557, 410] width 32 height 19
type input "$271.28"
click at [474, 504] on input "text" at bounding box center [481, 518] width 276 height 28
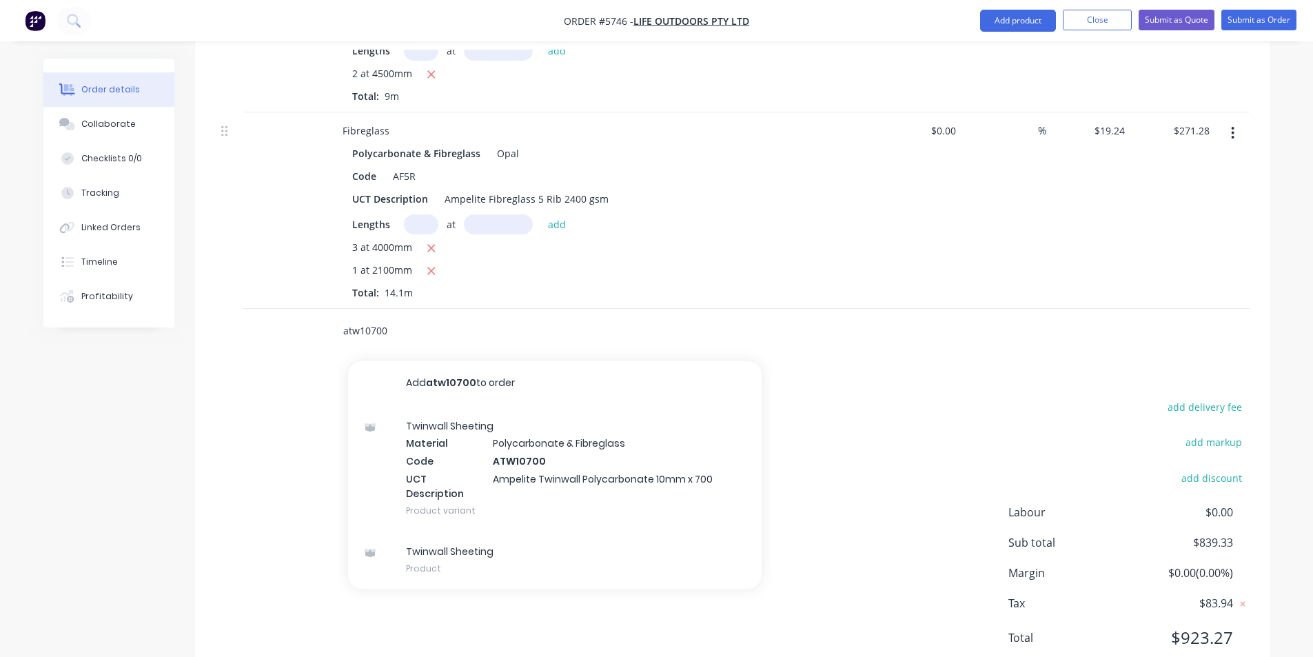
scroll to position [1136, 0]
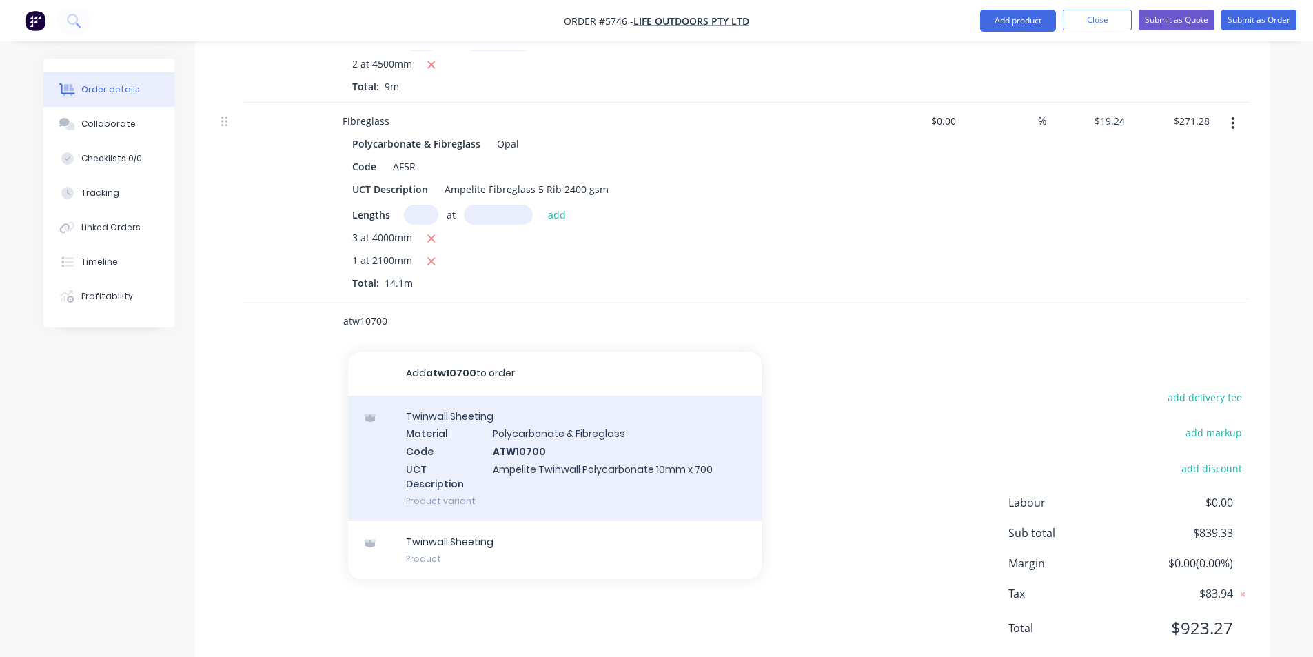
type input "atw10700"
click at [594, 407] on div "Twinwall Sheeting Material Polycarbonate & Fibreglass Code ATW10700 UCT Descrip…" at bounding box center [555, 458] width 414 height 125
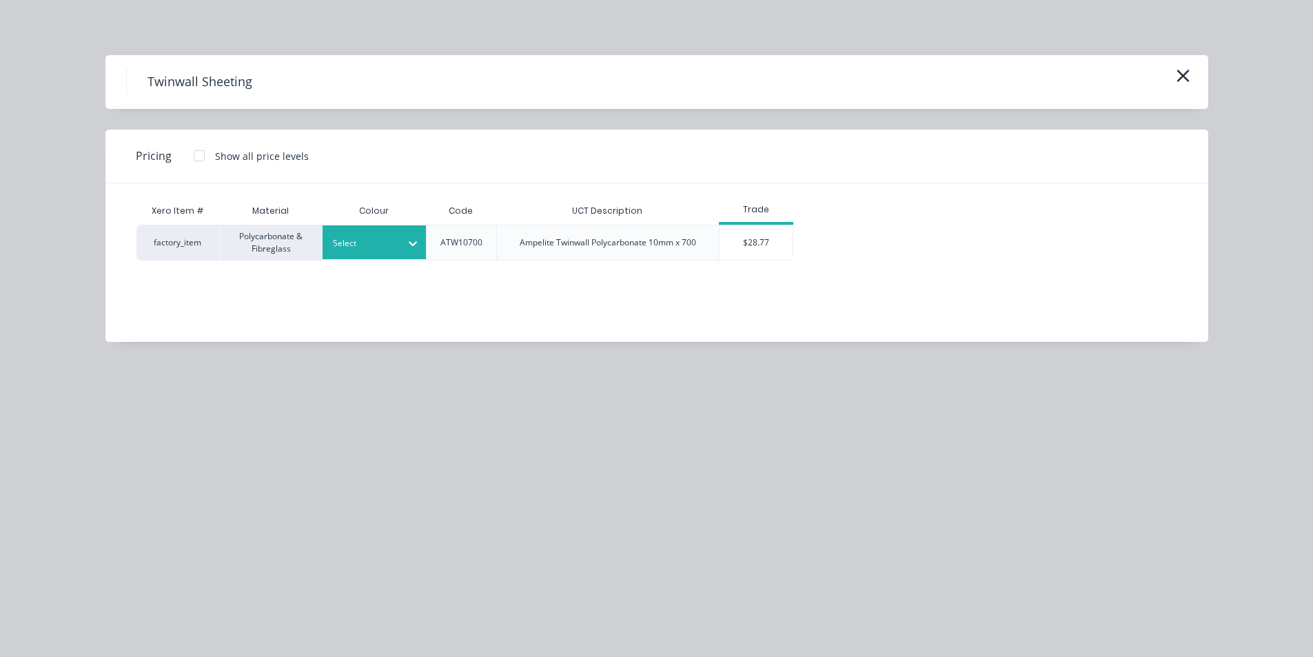
click at [412, 252] on div at bounding box center [413, 243] width 25 height 22
type input "opal"
drag, startPoint x: 387, startPoint y: 280, endPoint x: 660, endPoint y: 279, distance: 273.0
drag, startPoint x: 767, startPoint y: 247, endPoint x: 742, endPoint y: 259, distance: 28.1
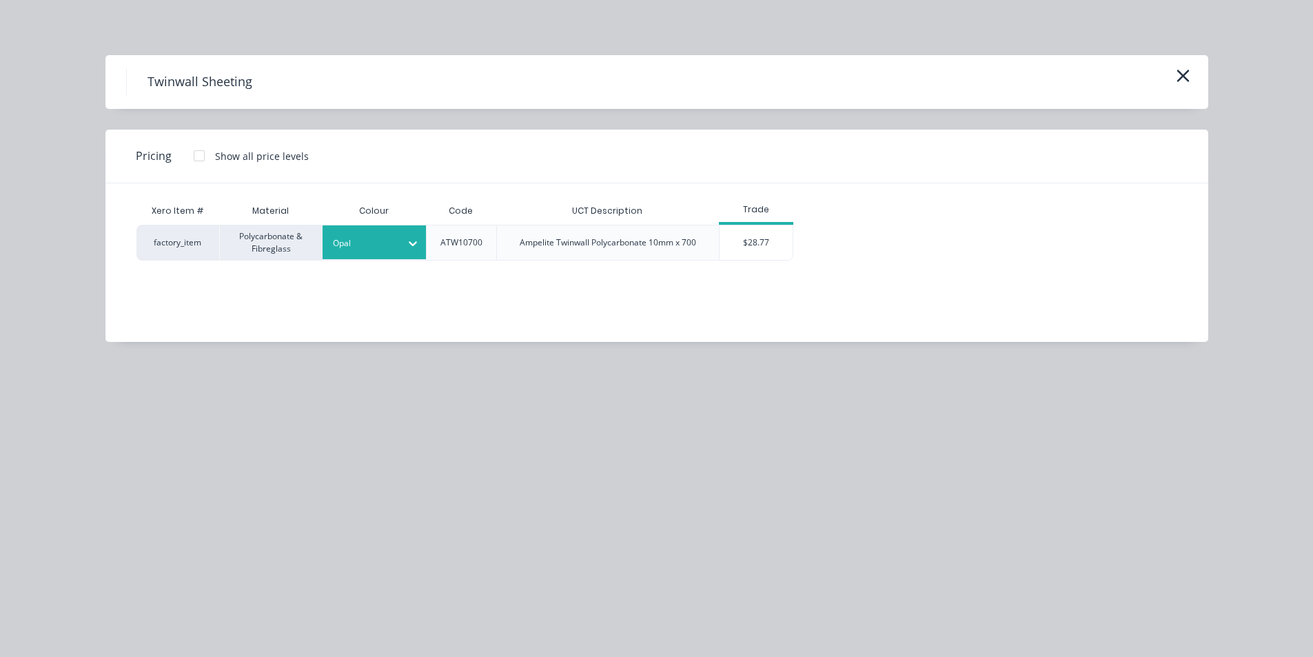
click at [767, 247] on div "$28.77" at bounding box center [757, 242] width 74 height 34
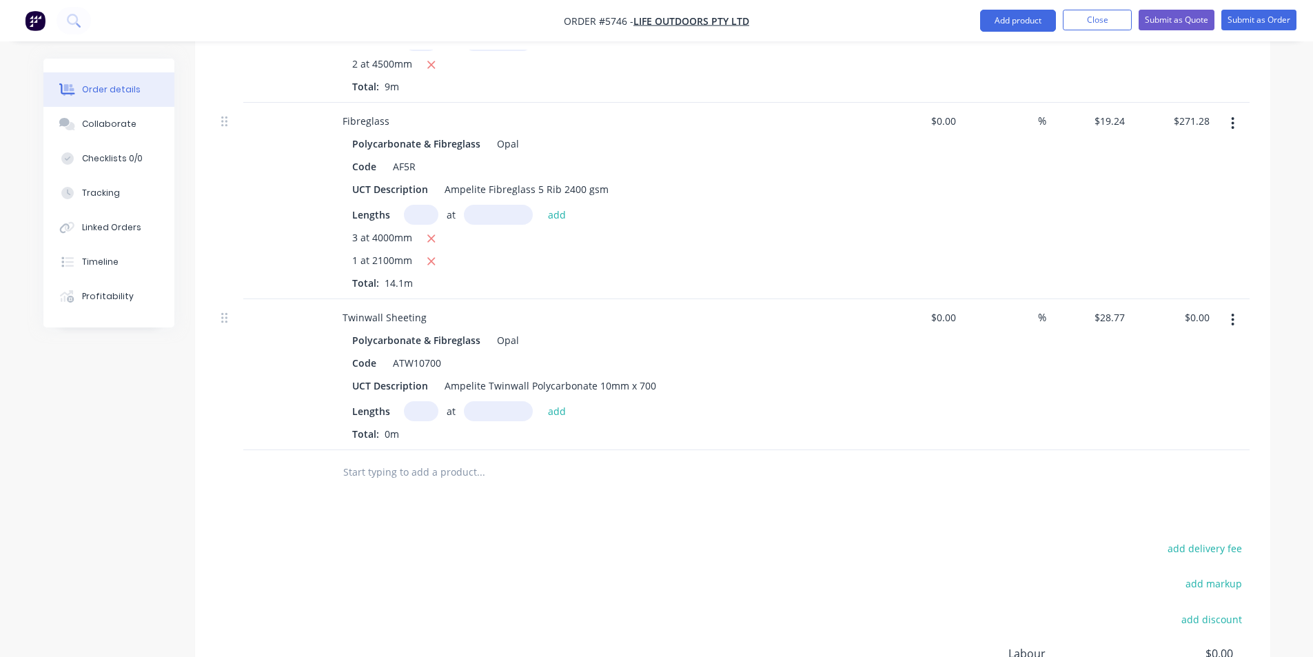
click at [421, 401] on input "text" at bounding box center [421, 411] width 34 height 20
click at [1122, 32] on nav "Order #5746 - Life Outdoors Pty Ltd Add product Close Submit as Quote Submit as…" at bounding box center [656, 20] width 1313 height 41
click at [1114, 26] on button "Close" at bounding box center [1097, 20] width 69 height 21
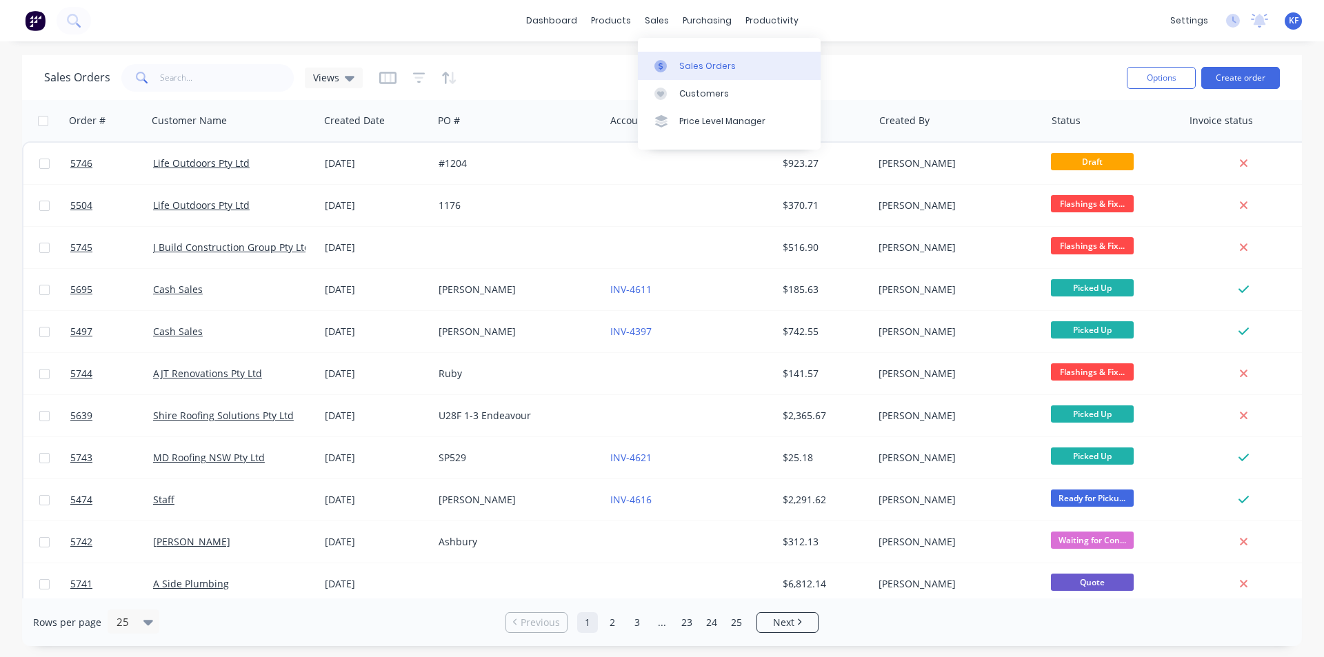
click at [689, 64] on div "Sales Orders" at bounding box center [707, 66] width 57 height 12
click at [1227, 83] on button "Create order" at bounding box center [1240, 78] width 79 height 22
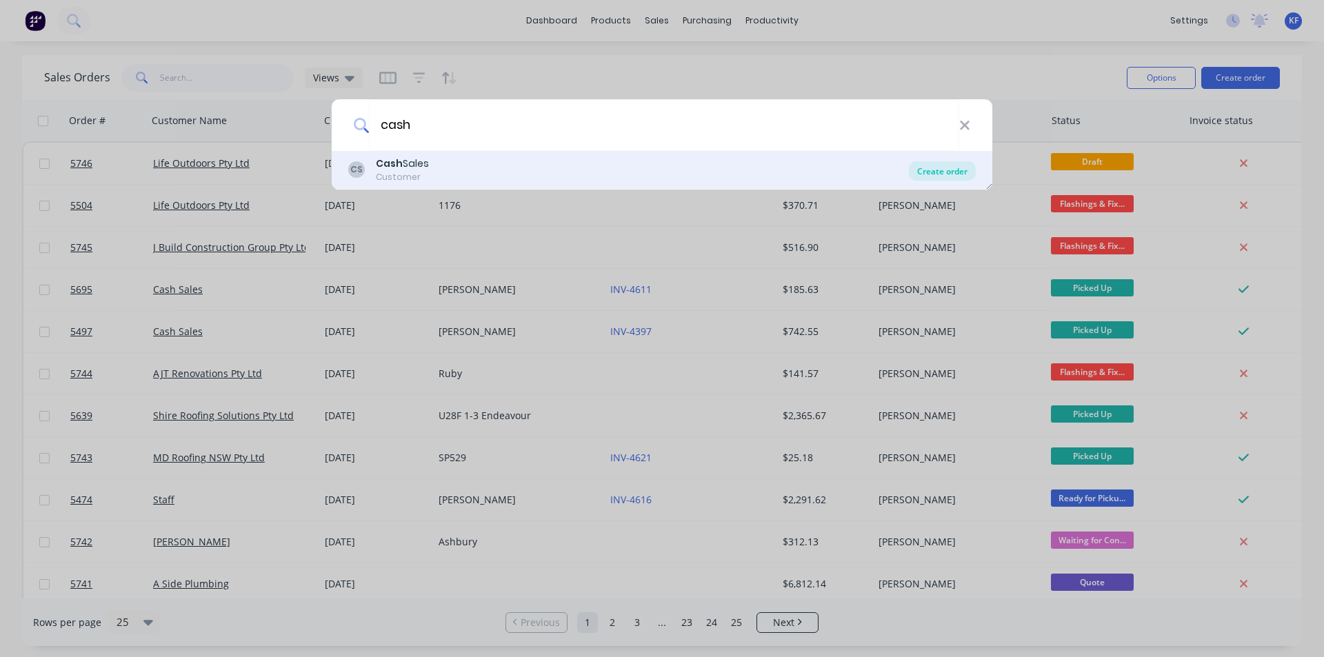
type input "cash"
click at [941, 171] on div "Create order" at bounding box center [942, 170] width 67 height 19
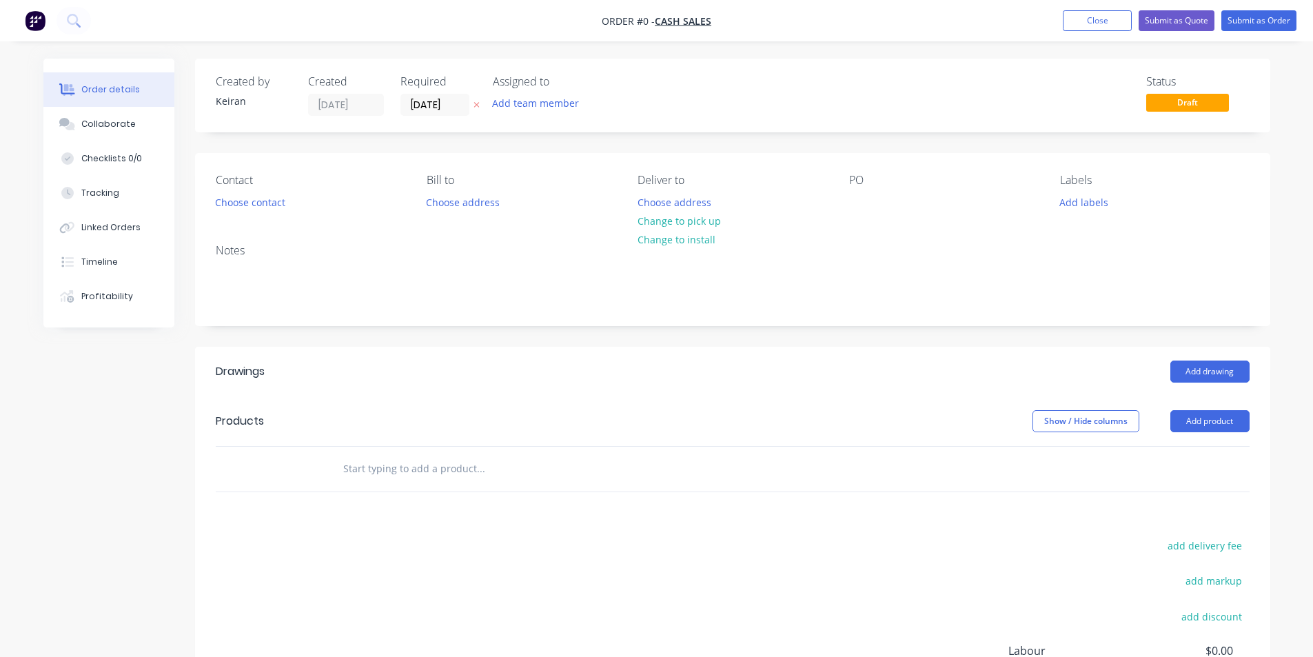
click at [387, 465] on input "text" at bounding box center [481, 469] width 276 height 28
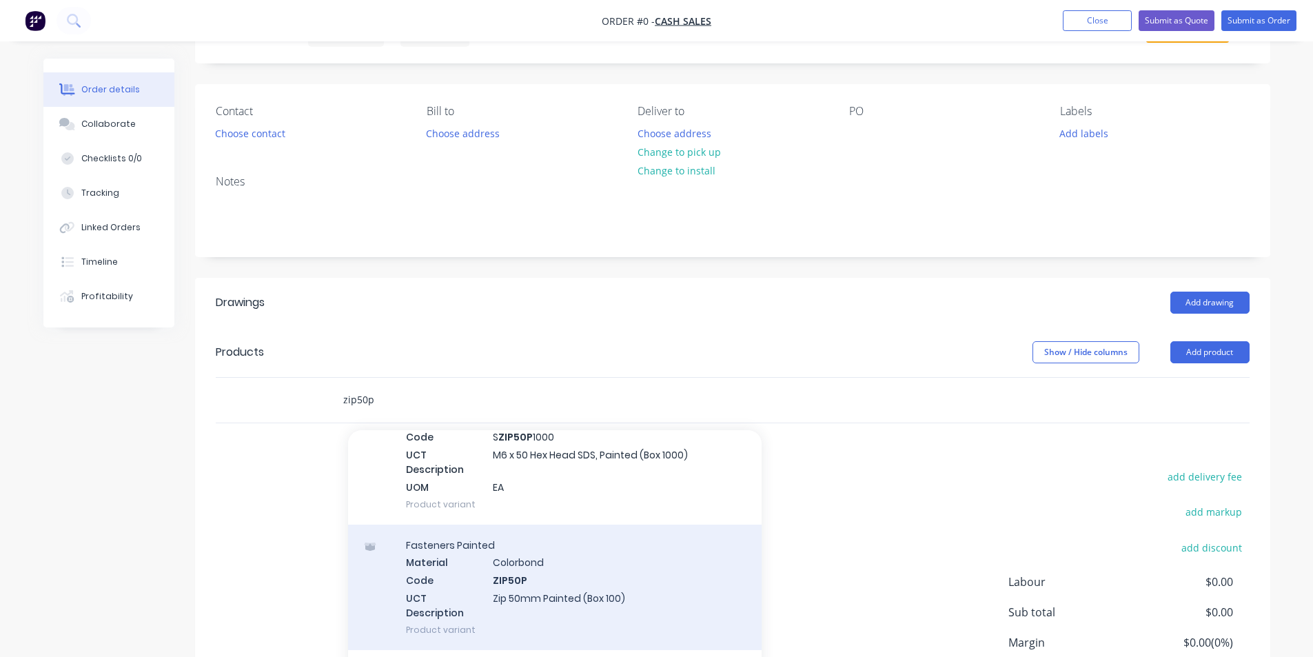
scroll to position [414, 0]
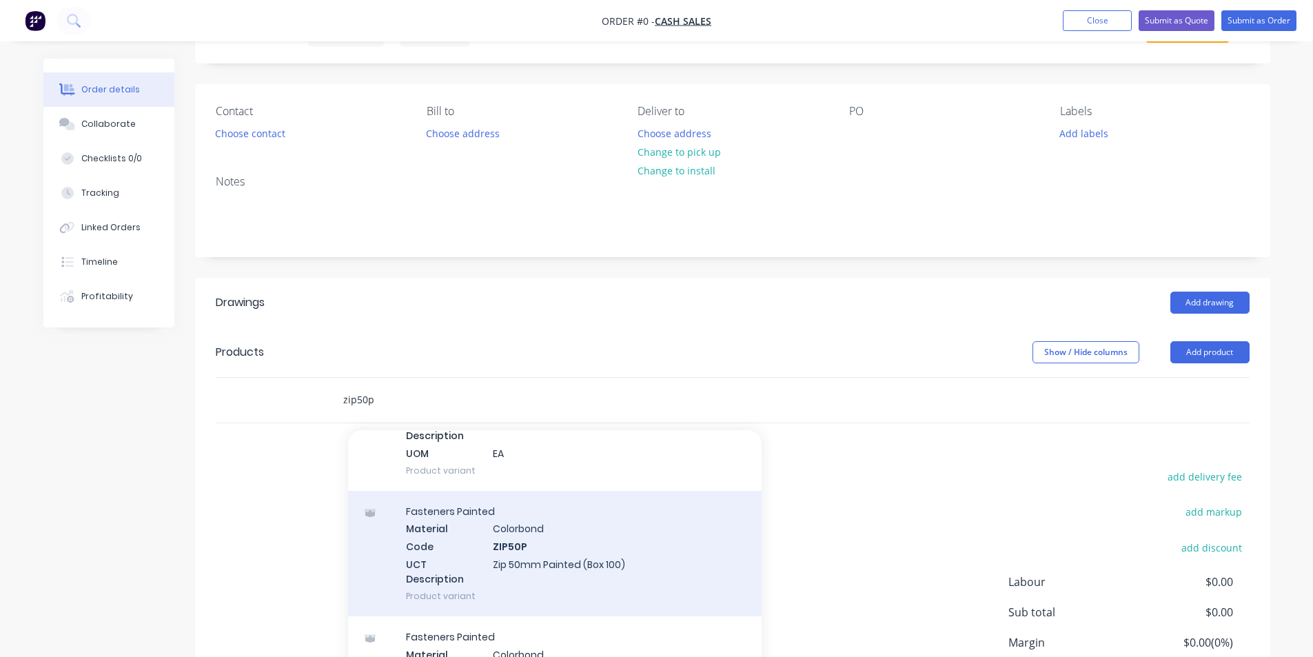
type input "zip50p"
click at [647, 558] on div "Fasteners Painted Material Colorbond Code ZIP50P UCT Description Zip 50mm Paint…" at bounding box center [555, 553] width 414 height 125
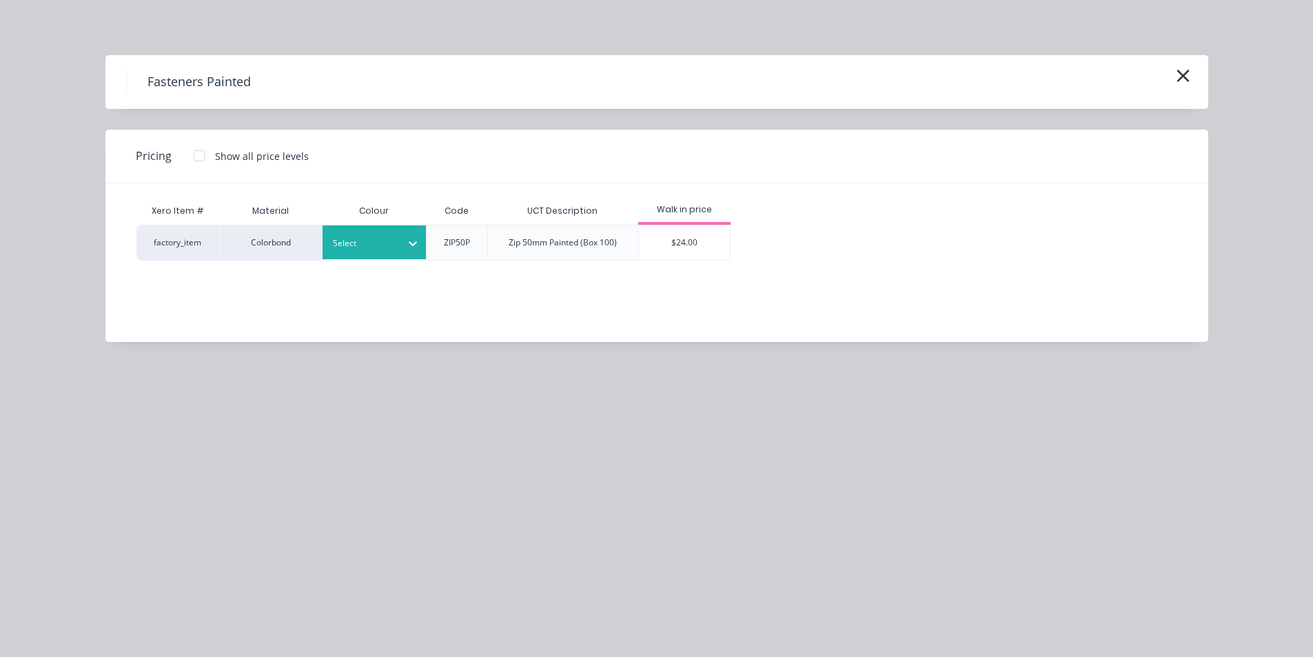
click at [387, 250] on div at bounding box center [364, 243] width 62 height 15
type input "pal"
click at [172, 596] on div "Pale Eucalypt" at bounding box center [86, 609] width 172 height 26
click at [679, 242] on div "$24.00" at bounding box center [685, 242] width 92 height 34
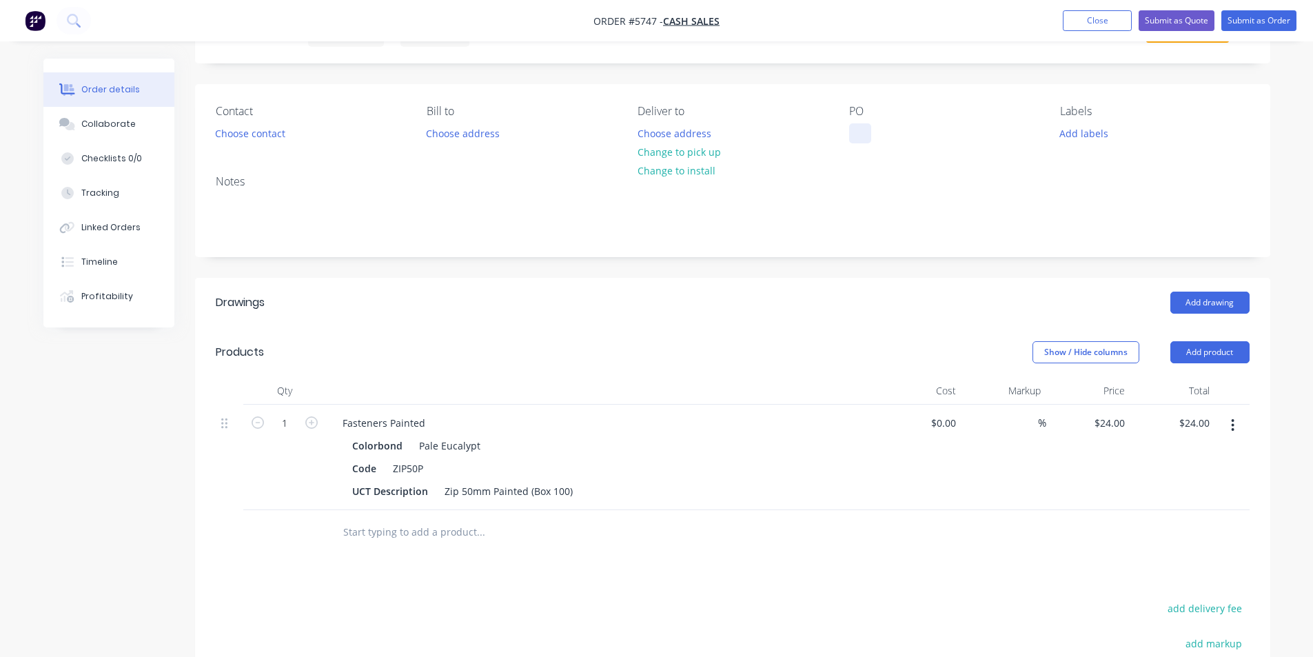
click at [864, 130] on div at bounding box center [860, 133] width 22 height 20
click at [265, 133] on button "Choose contact" at bounding box center [250, 132] width 85 height 19
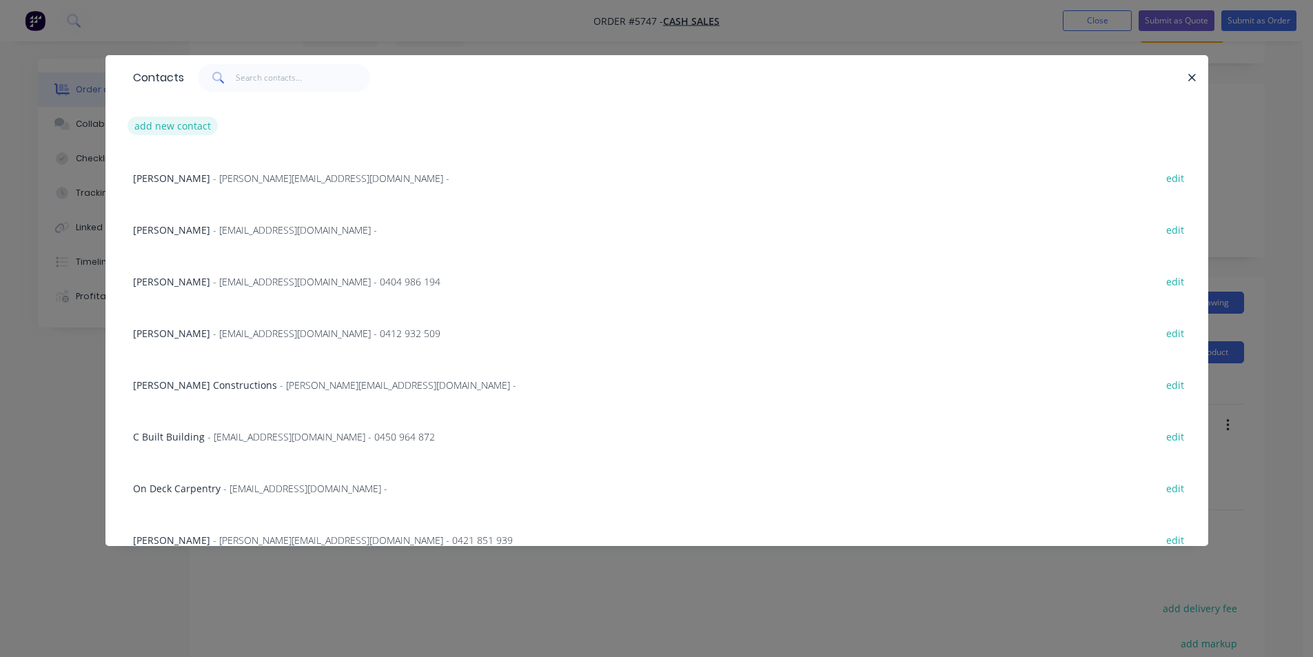
click at [199, 125] on button "add new contact" at bounding box center [173, 126] width 91 height 19
select select "AU"
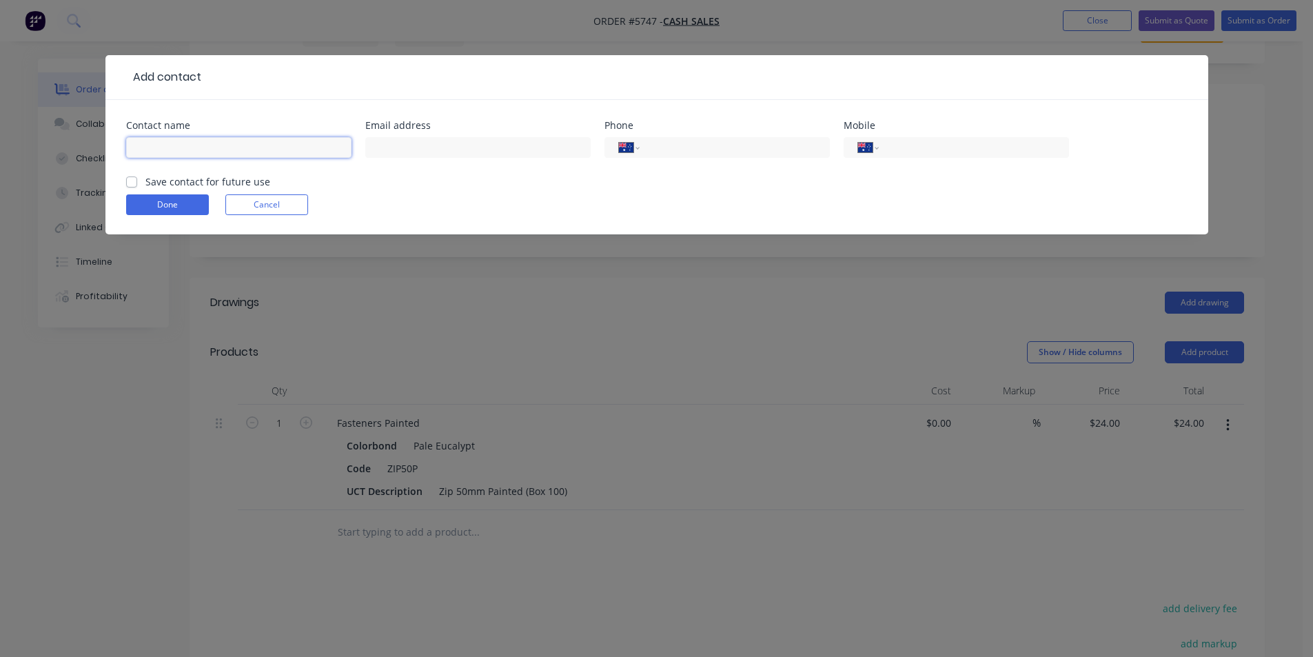
click at [172, 141] on input "text" at bounding box center [238, 147] width 225 height 21
type input "[PERSON_NAME]"
click at [150, 212] on button "Done" at bounding box center [167, 204] width 83 height 21
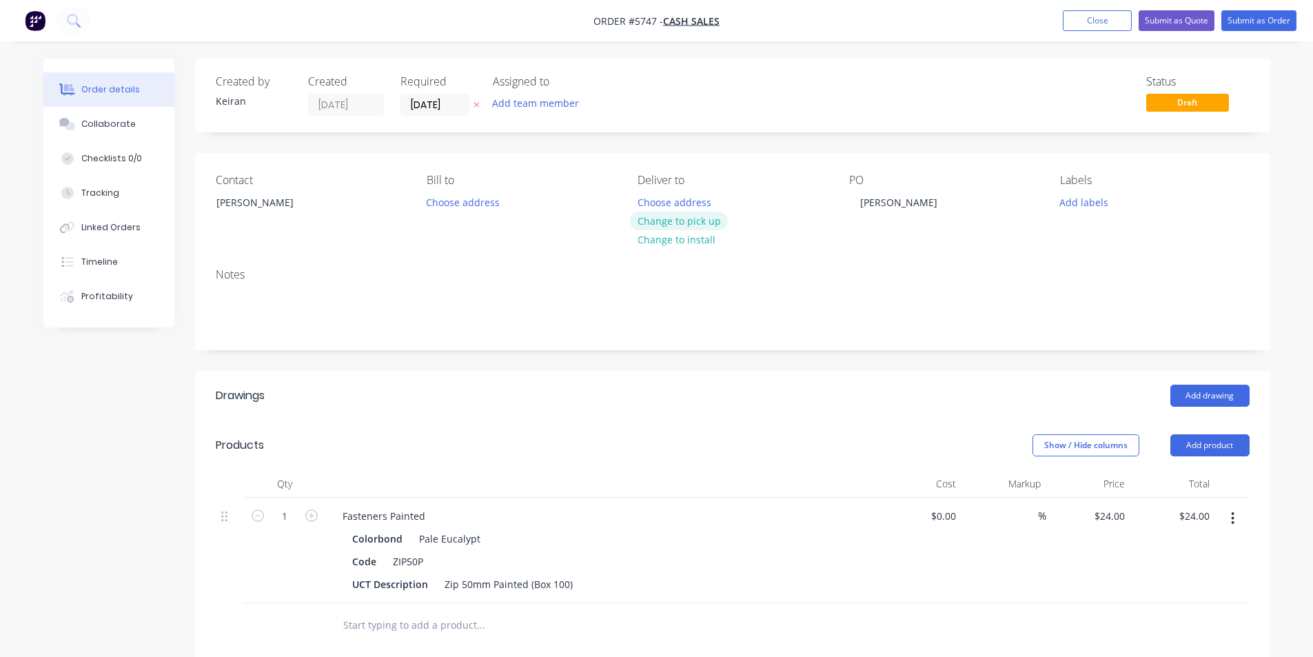
click at [708, 225] on button "Change to pick up" at bounding box center [679, 221] width 98 height 19
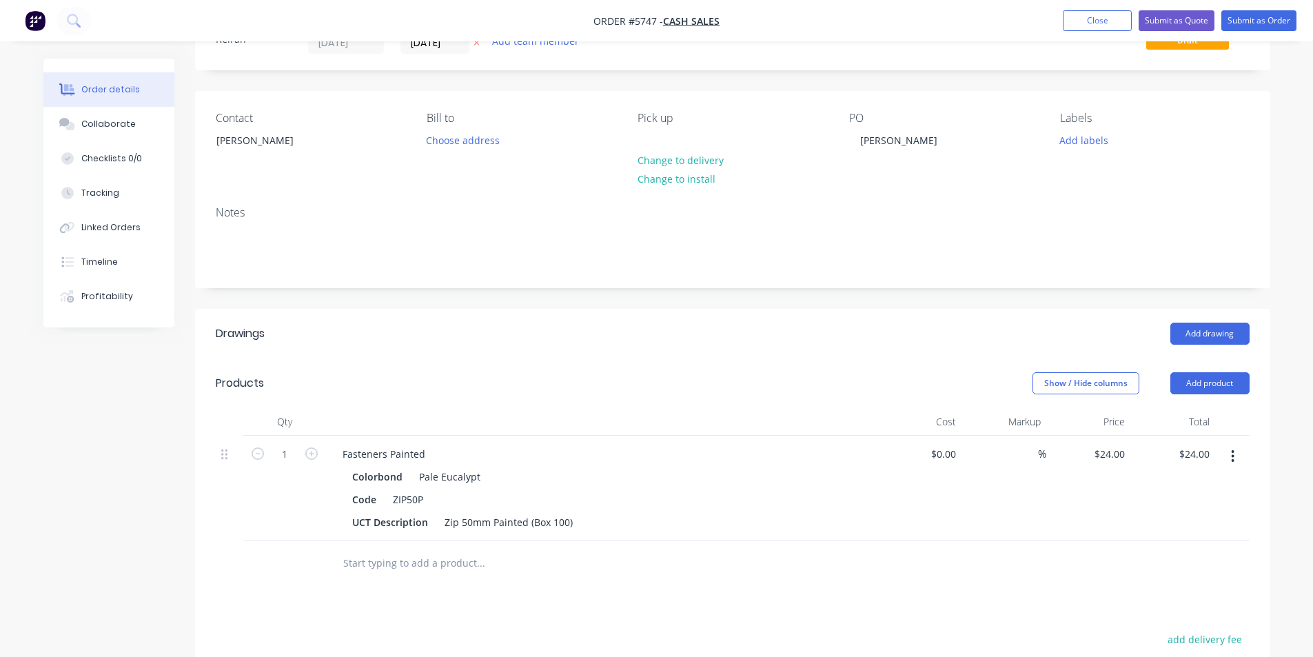
scroll to position [207, 0]
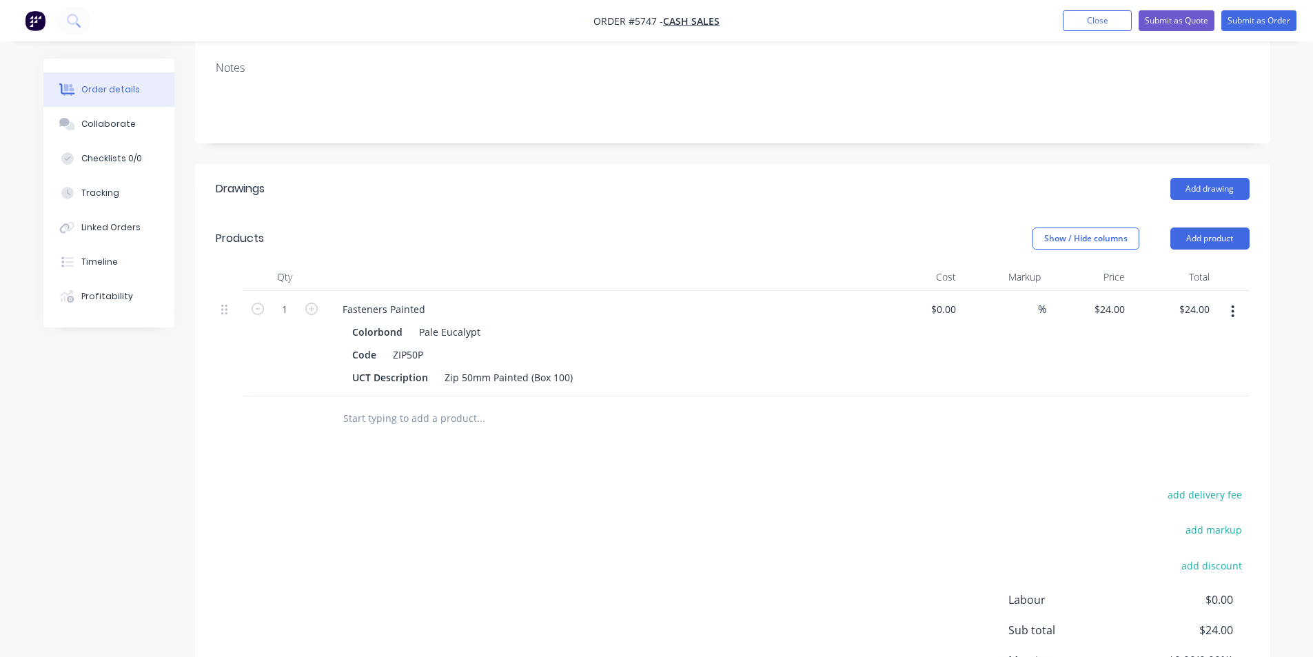
click at [444, 414] on input "text" at bounding box center [481, 419] width 276 height 28
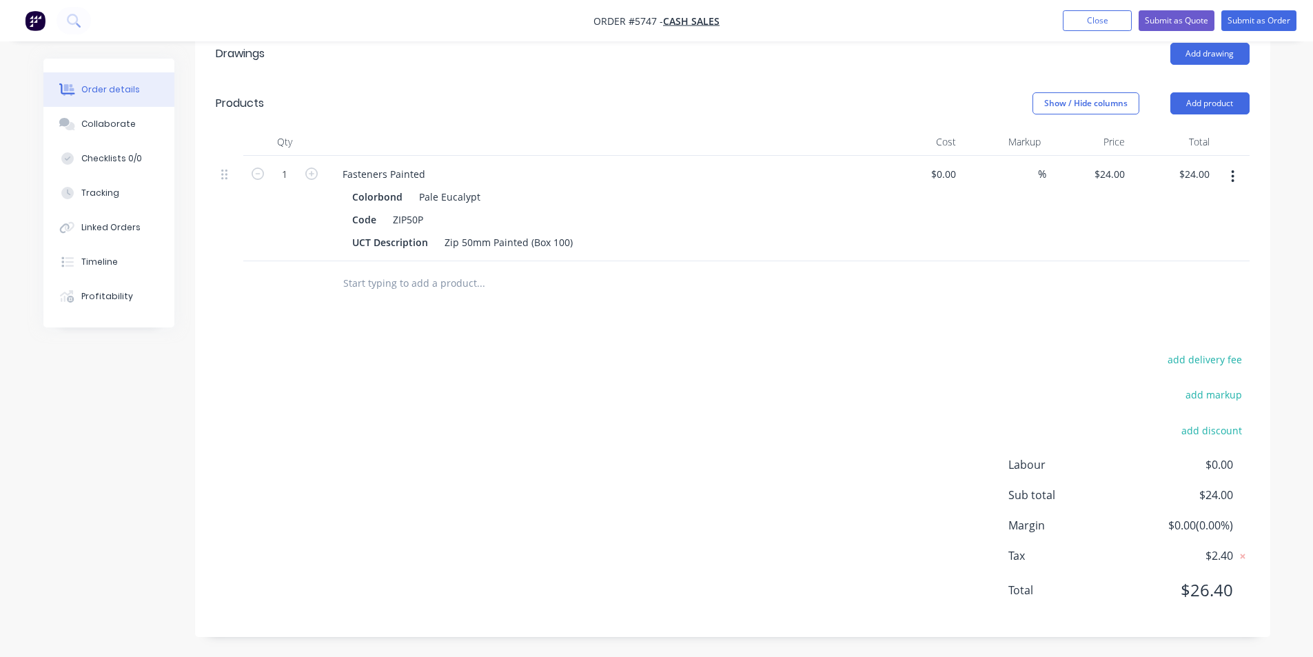
scroll to position [343, 0]
click at [486, 277] on input "text" at bounding box center [481, 283] width 276 height 28
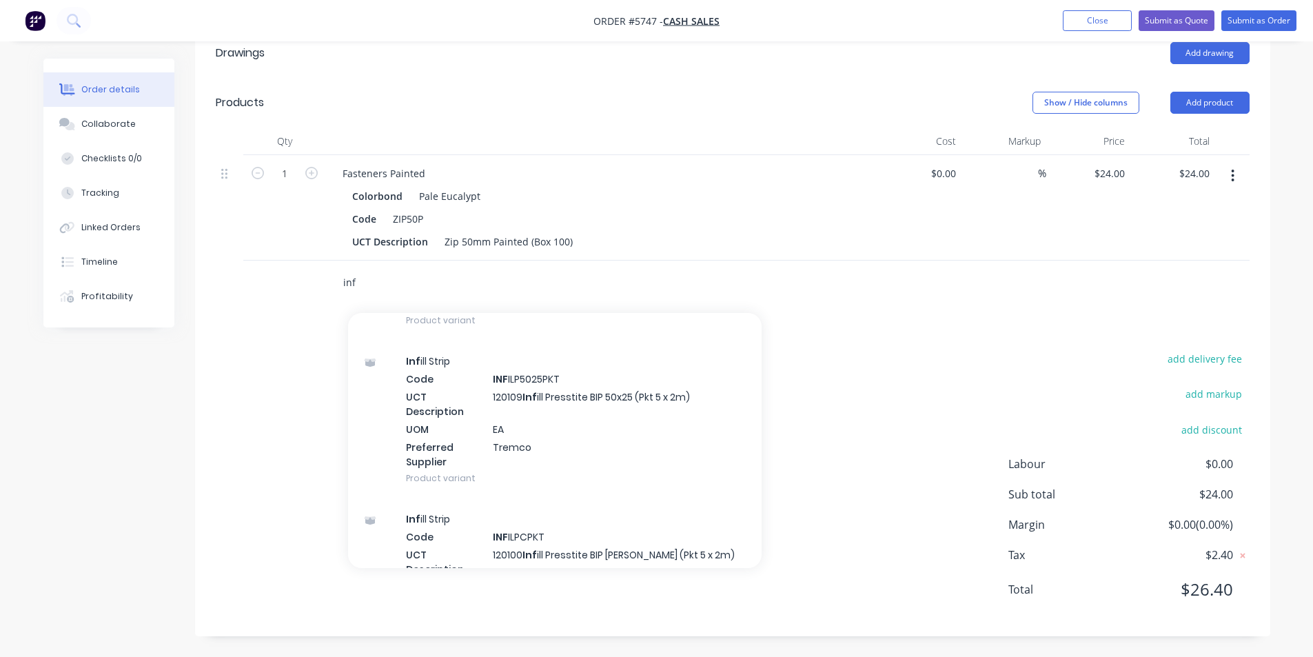
scroll to position [2620, 0]
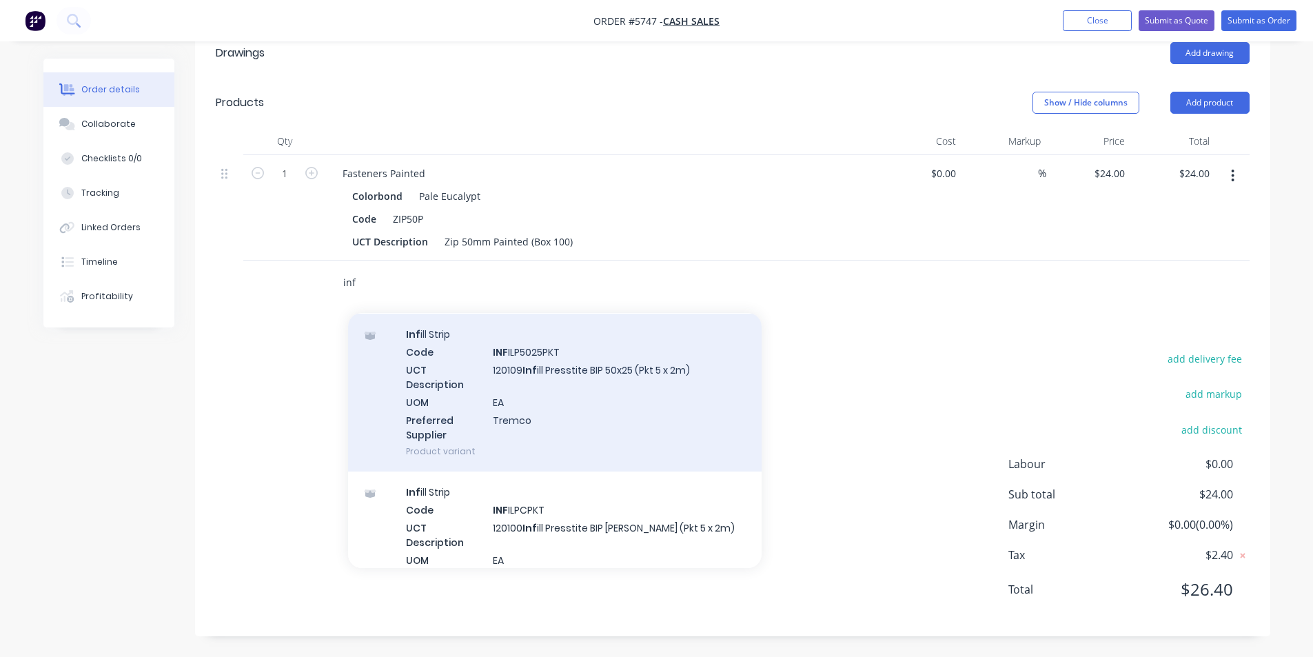
type input "inf"
click at [651, 405] on div "Inf ill Strip Code INF ILP5025PKT UCT Description 120109 Inf ill Presstite BIP …" at bounding box center [555, 393] width 414 height 158
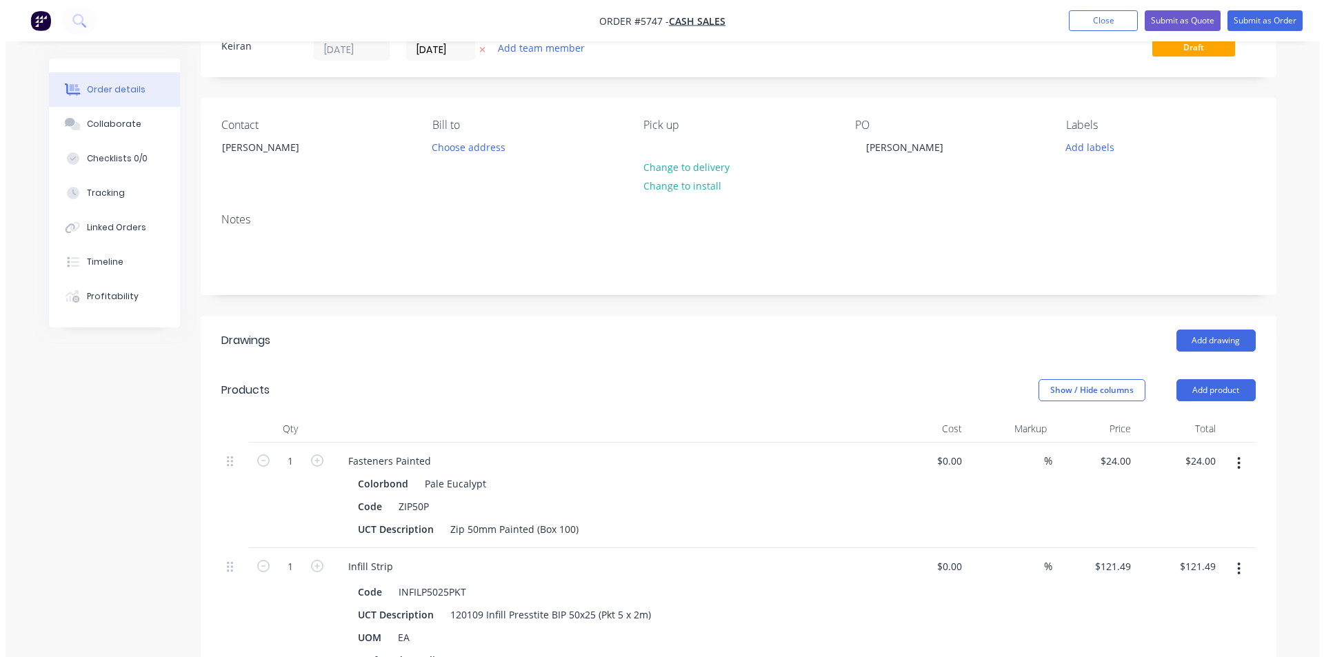
scroll to position [0, 0]
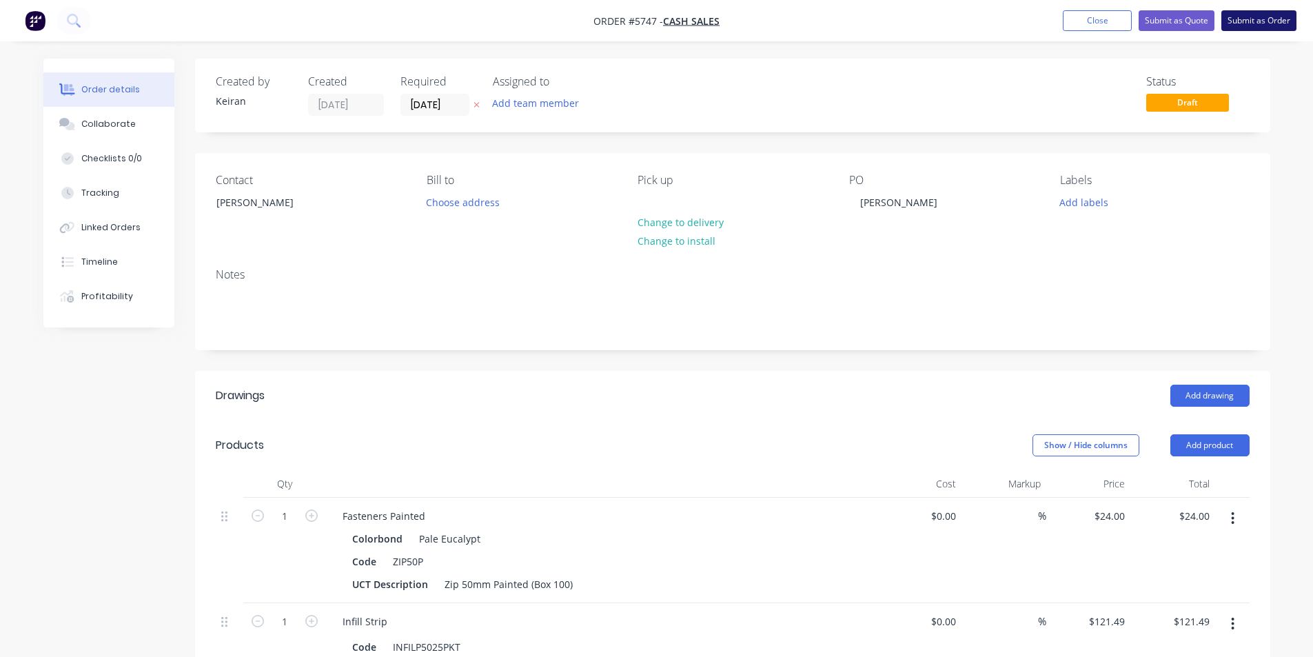
click at [1259, 30] on button "Submit as Order" at bounding box center [1259, 20] width 75 height 21
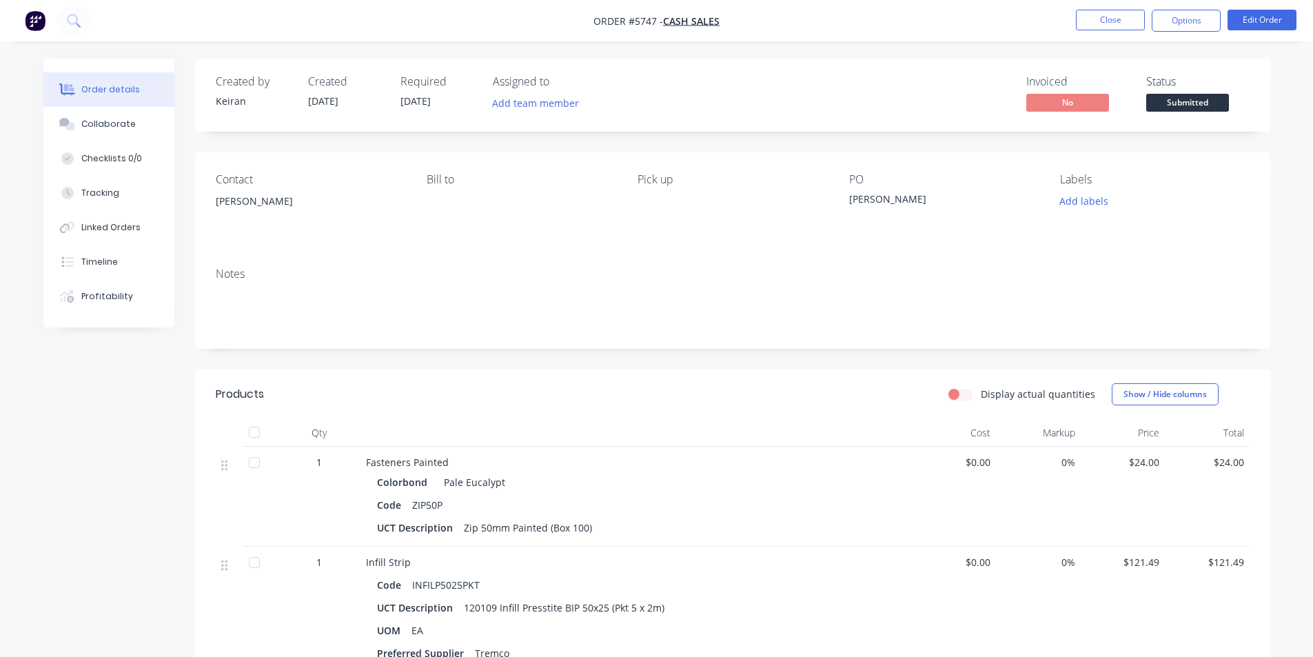
drag, startPoint x: 1195, startPoint y: 28, endPoint x: 1188, endPoint y: 38, distance: 12.4
click at [1195, 28] on button "Options" at bounding box center [1186, 21] width 69 height 22
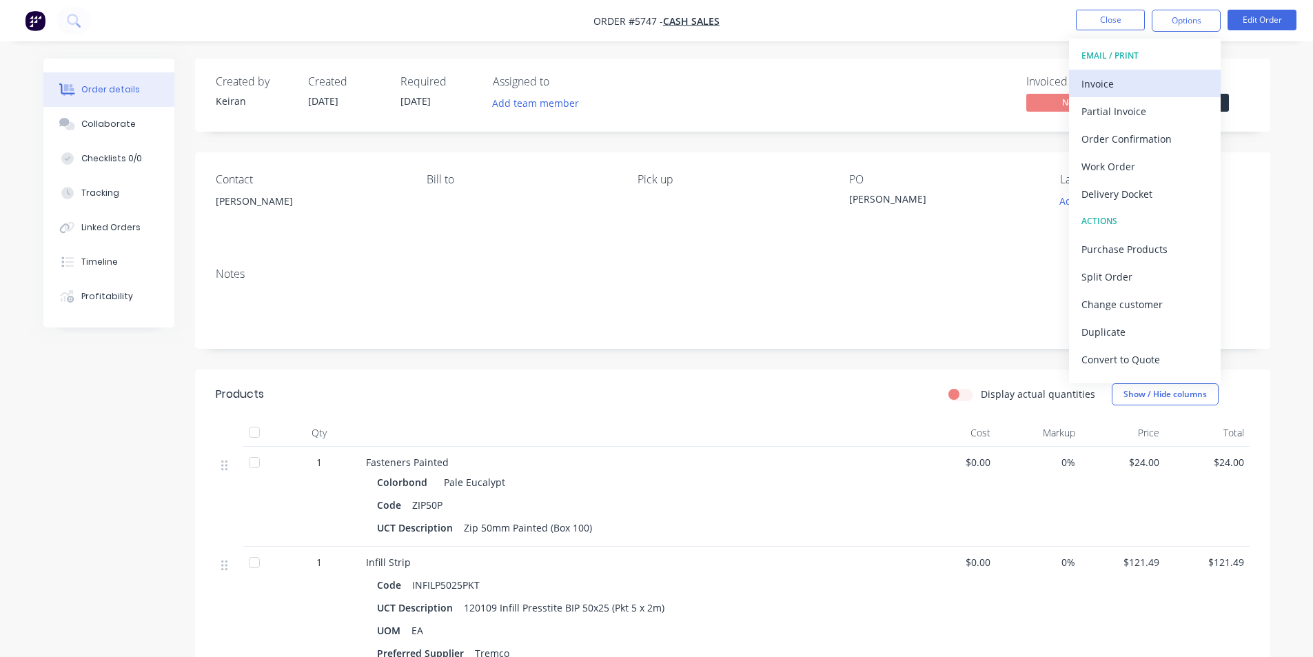
click at [1160, 89] on div "Invoice" at bounding box center [1145, 84] width 127 height 20
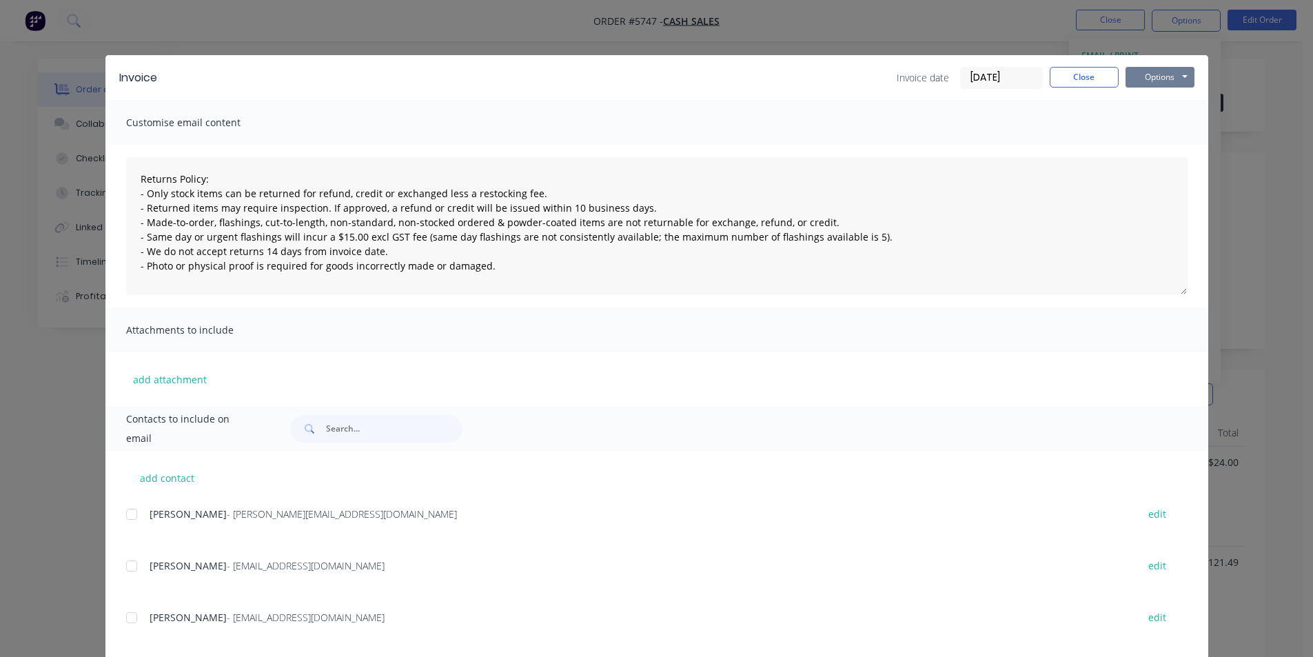
click at [1173, 79] on button "Options" at bounding box center [1160, 77] width 69 height 21
click at [1155, 130] on button "Print" at bounding box center [1170, 124] width 88 height 23
drag, startPoint x: 1081, startPoint y: 78, endPoint x: 1089, endPoint y: 63, distance: 16.3
click at [1081, 77] on button "Close" at bounding box center [1084, 77] width 69 height 21
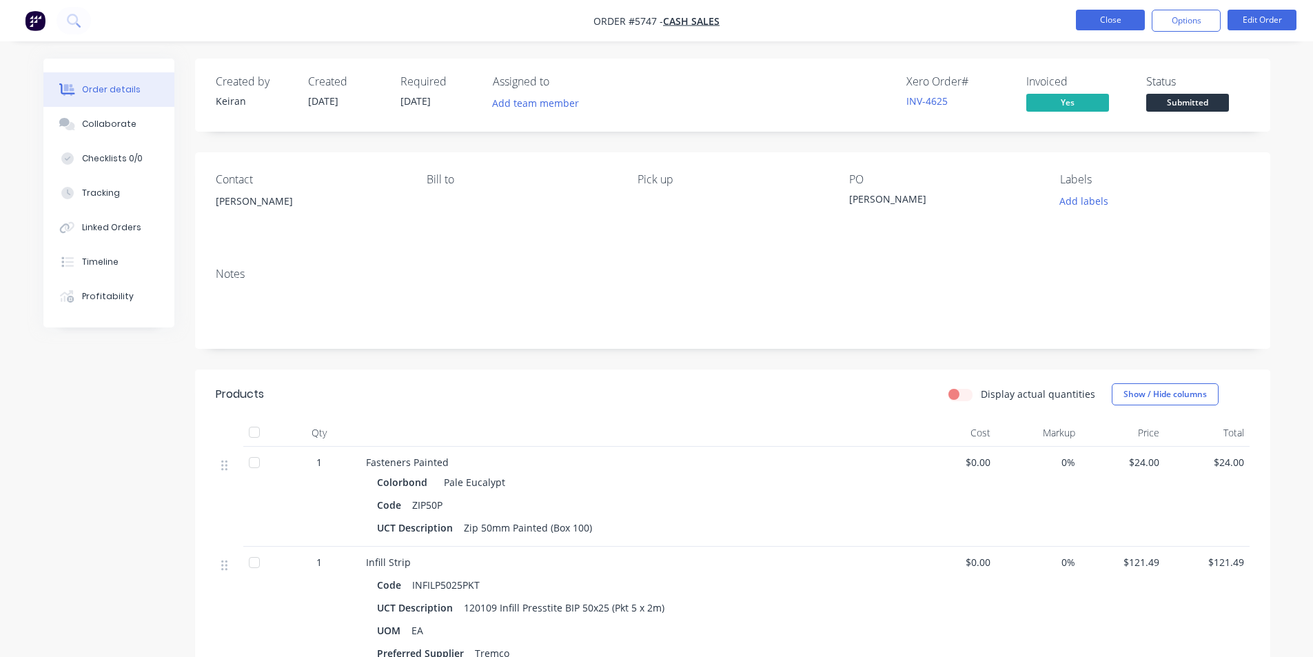
click at [1115, 17] on button "Close" at bounding box center [1110, 20] width 69 height 21
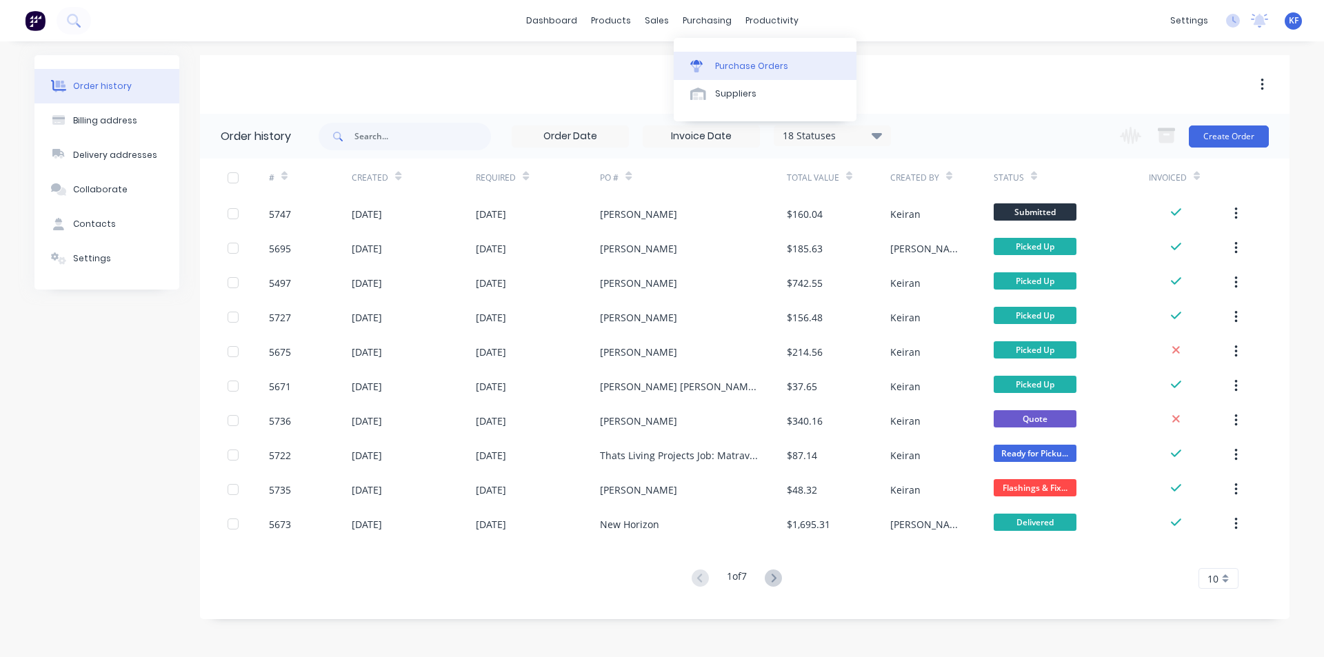
click at [737, 66] on div "Purchase Orders" at bounding box center [751, 66] width 73 height 12
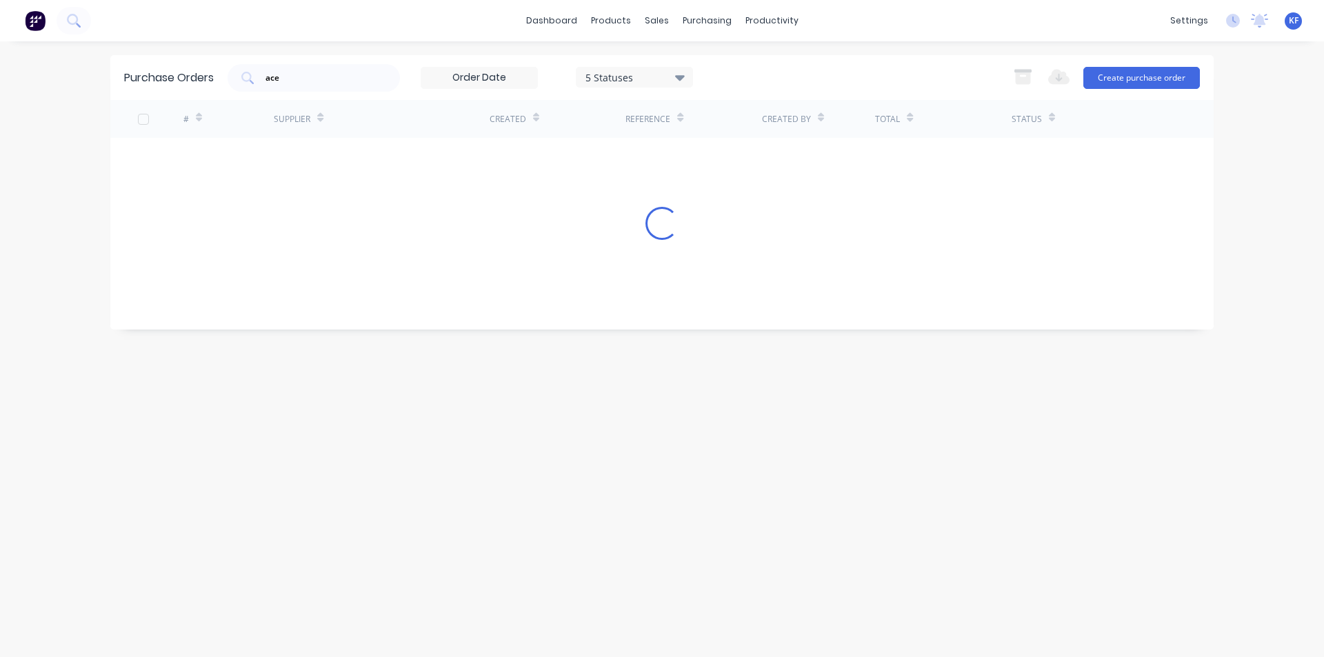
drag, startPoint x: 312, startPoint y: 80, endPoint x: 127, endPoint y: 59, distance: 186.7
click at [127, 59] on div "Purchase Orders ace 5 Statuses 5 Statuses Export to Excel (XLSX) Create purchas…" at bounding box center [661, 77] width 1103 height 45
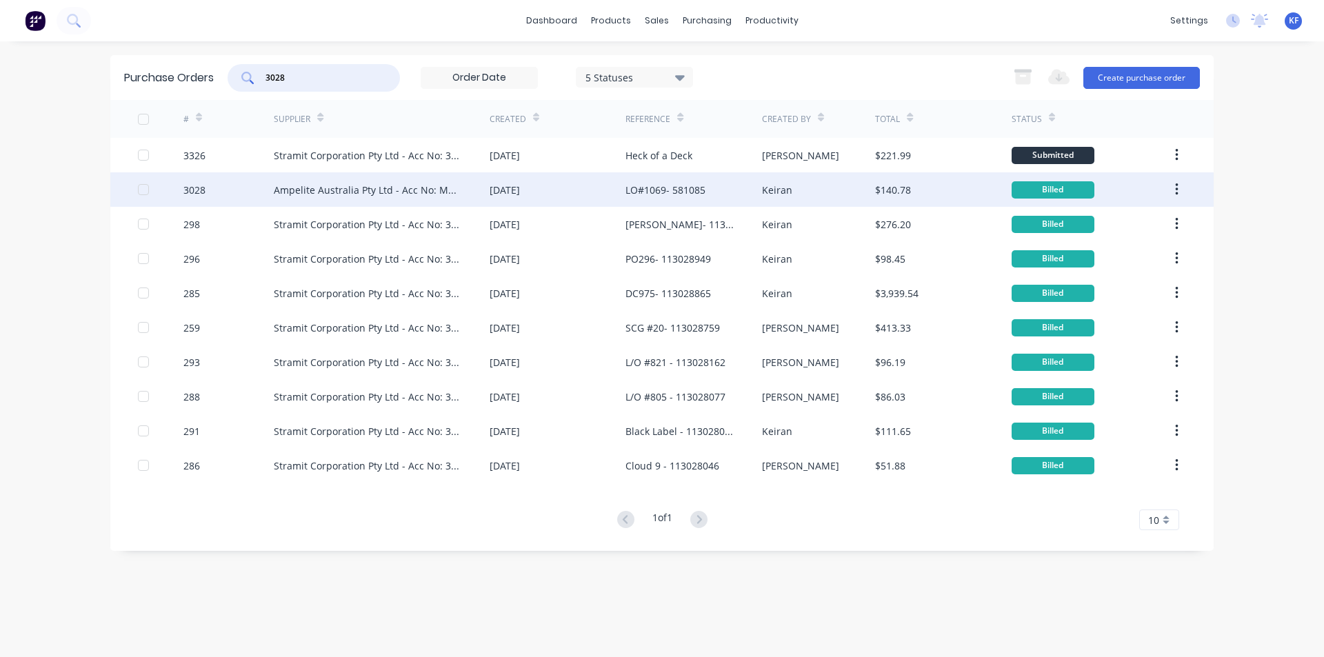
type input "3028"
click at [436, 188] on div "Ampelite Australia Pty Ltd - Acc No: METSUP" at bounding box center [368, 190] width 188 height 14
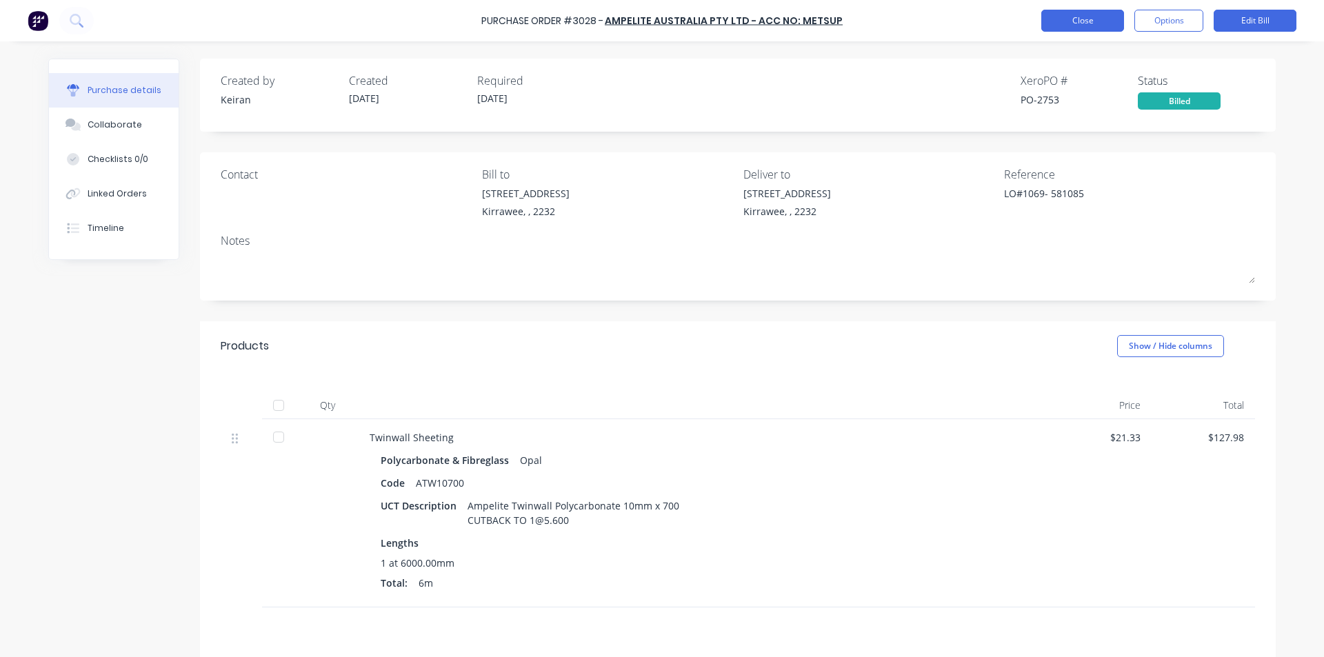
click at [1072, 28] on button "Close" at bounding box center [1082, 21] width 83 height 22
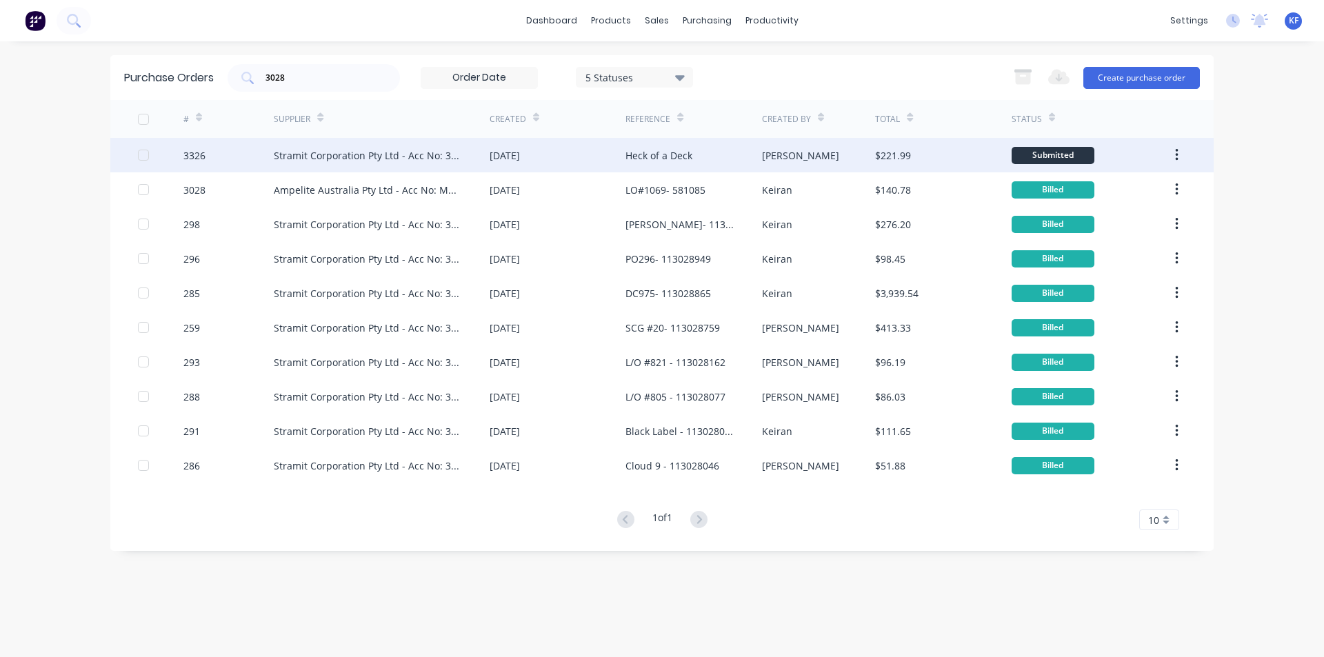
click at [669, 169] on div "Heck of a Deck" at bounding box center [693, 155] width 136 height 34
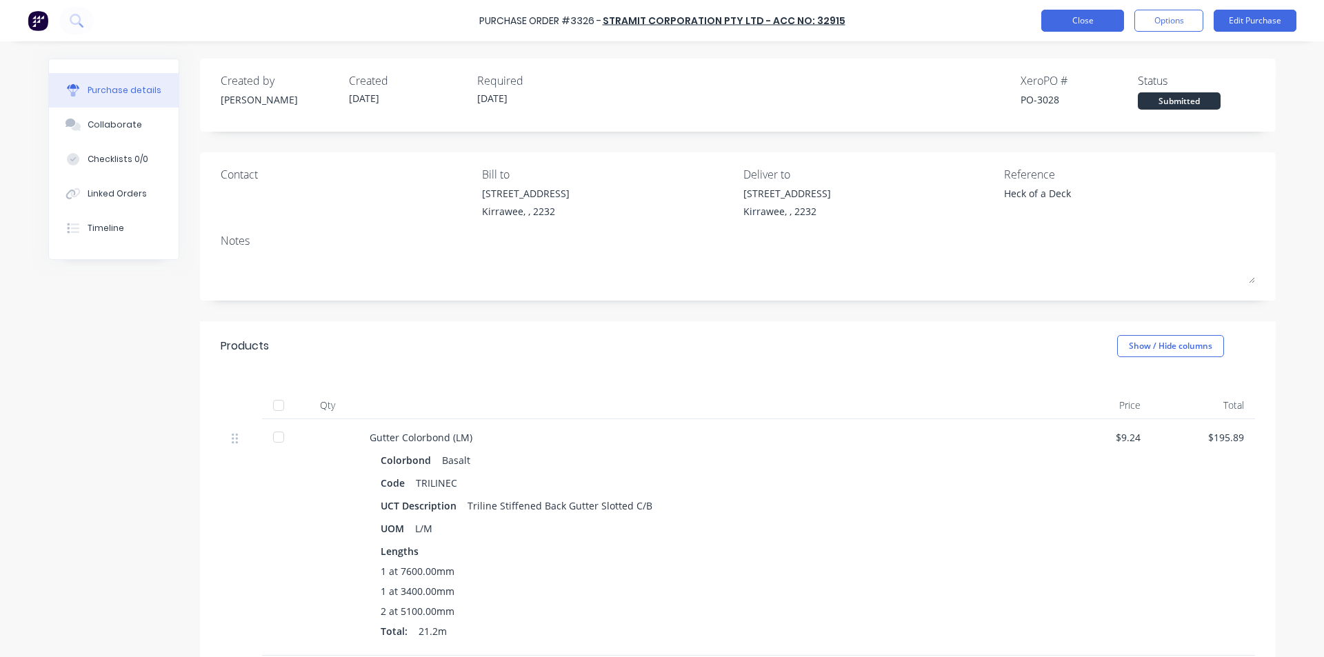
click at [1109, 19] on button "Close" at bounding box center [1082, 21] width 83 height 22
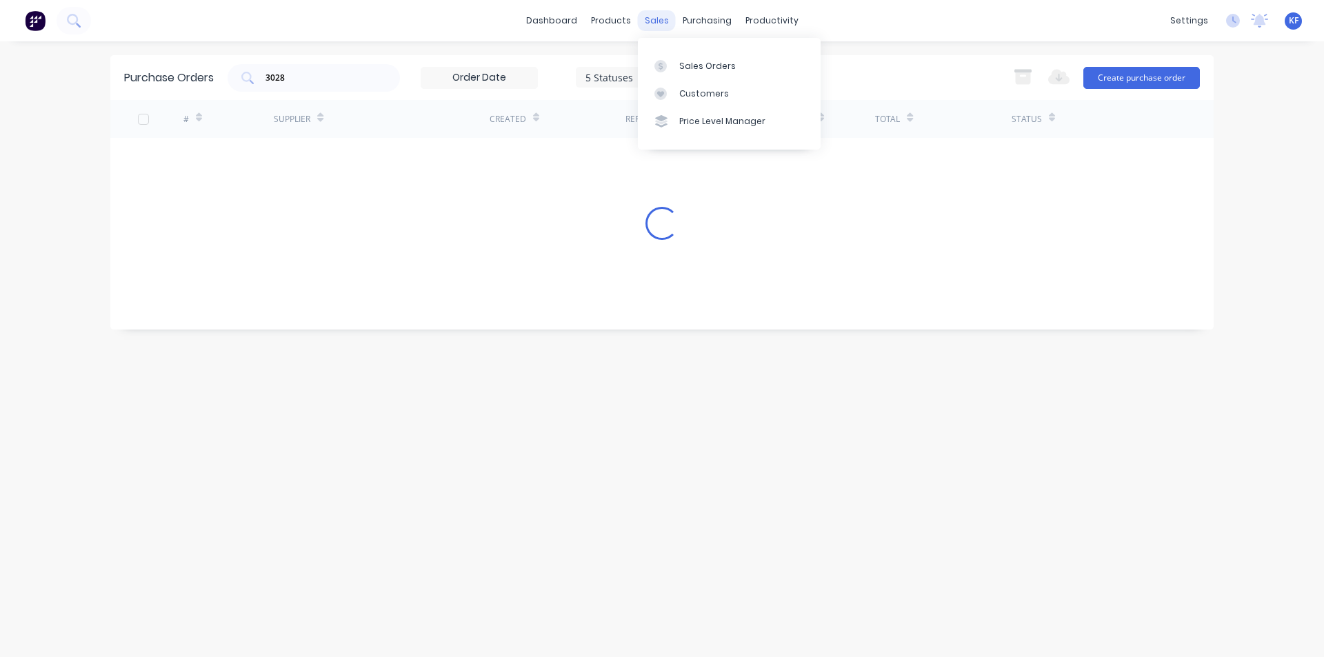
click at [659, 17] on div "sales" at bounding box center [657, 20] width 38 height 21
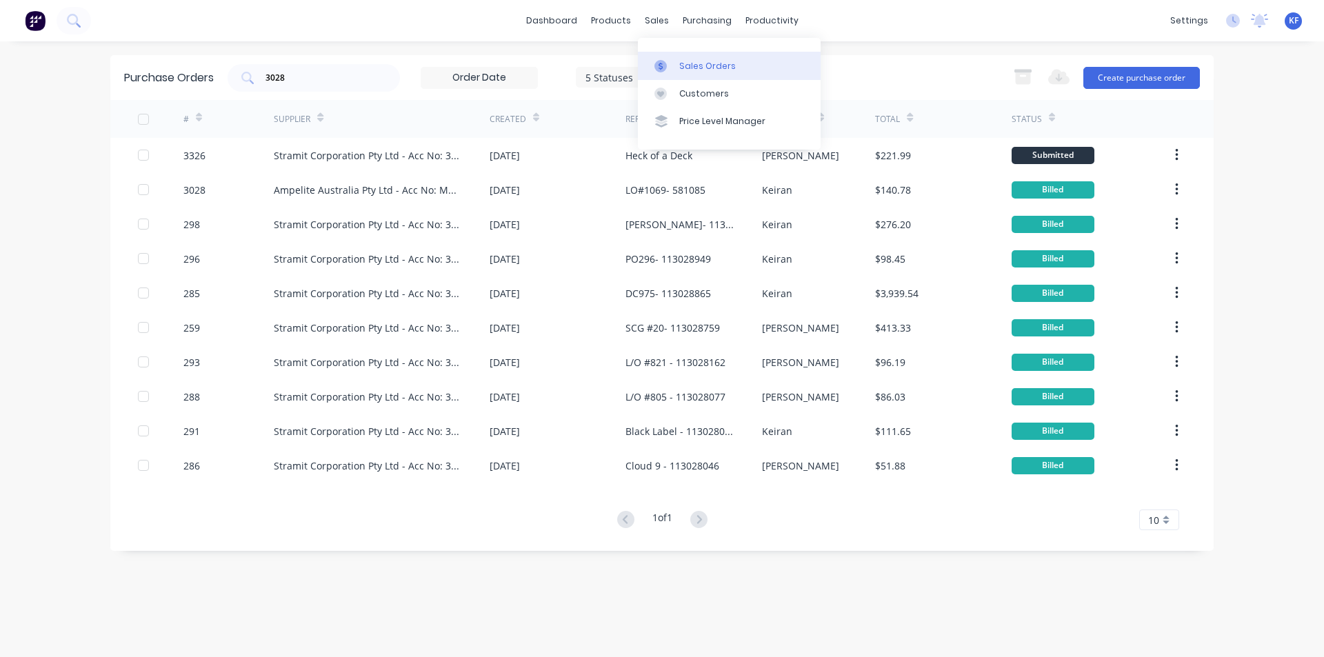
click at [687, 66] on div "Sales Orders" at bounding box center [707, 66] width 57 height 12
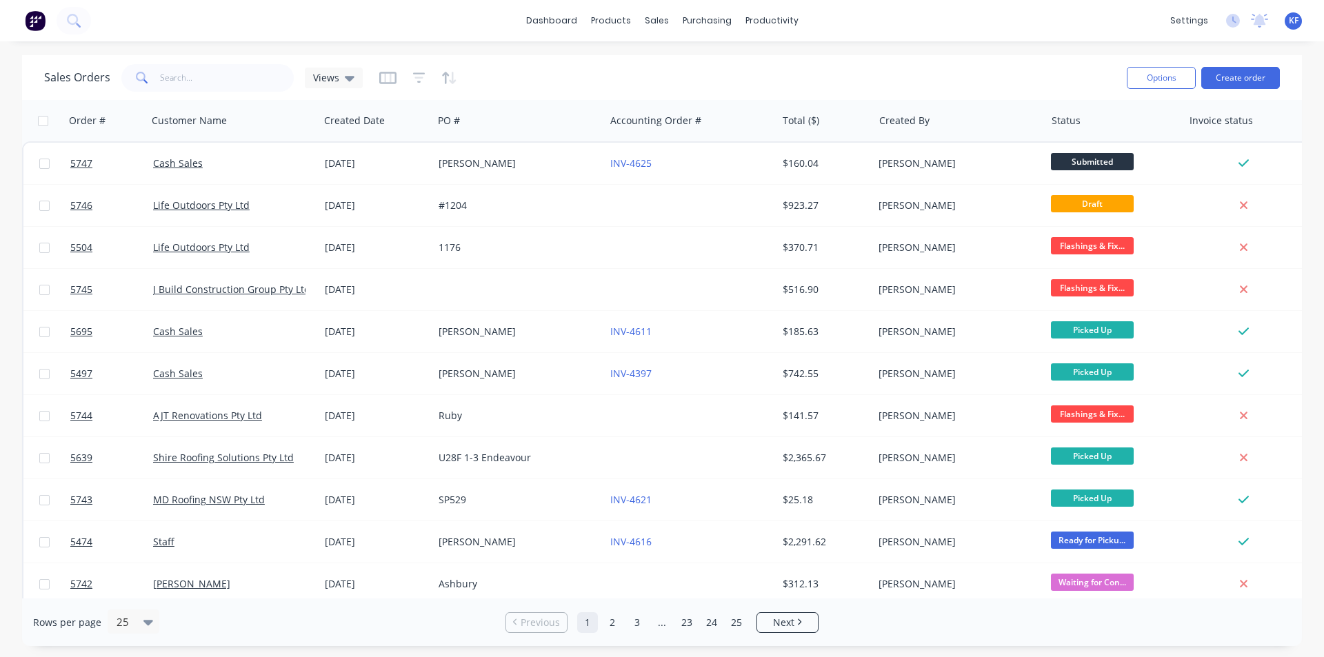
click at [170, 56] on div "Sales Orders Views Options Create order" at bounding box center [661, 77] width 1279 height 45
click at [190, 70] on input "text" at bounding box center [227, 78] width 134 height 28
click at [195, 77] on input "text" at bounding box center [227, 78] width 134 height 28
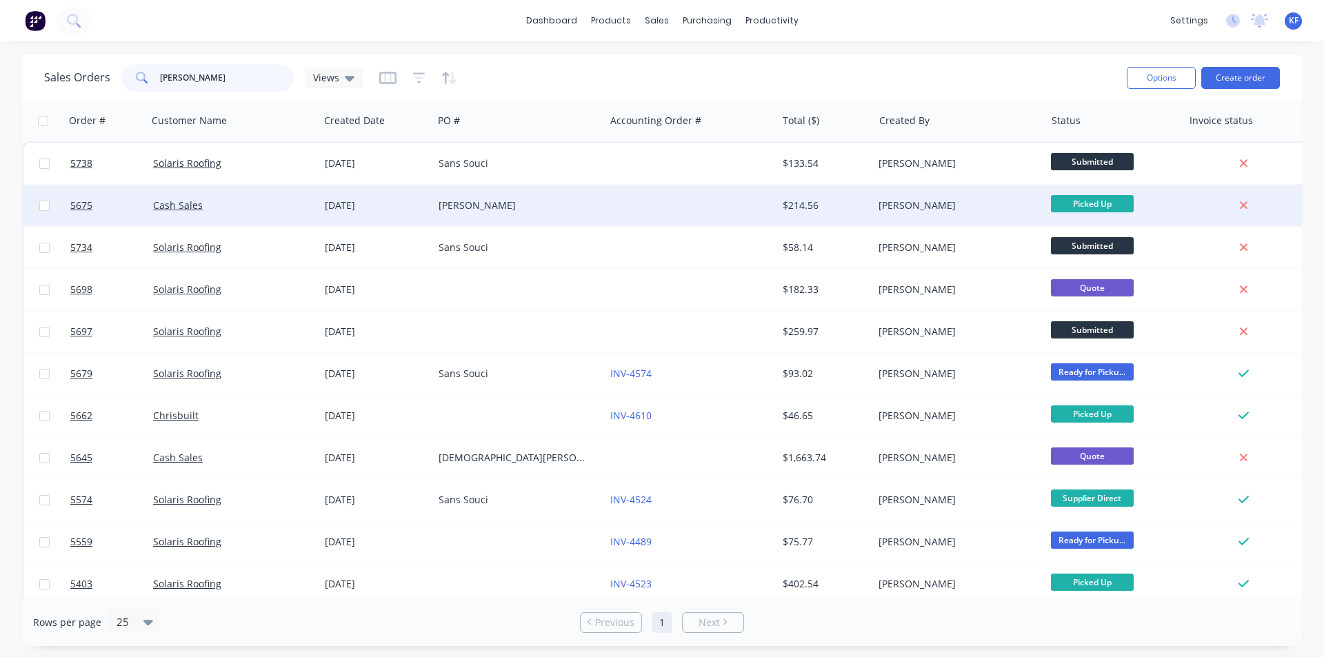
type input "[PERSON_NAME]"
click at [520, 208] on div "[PERSON_NAME]" at bounding box center [514, 206] width 153 height 14
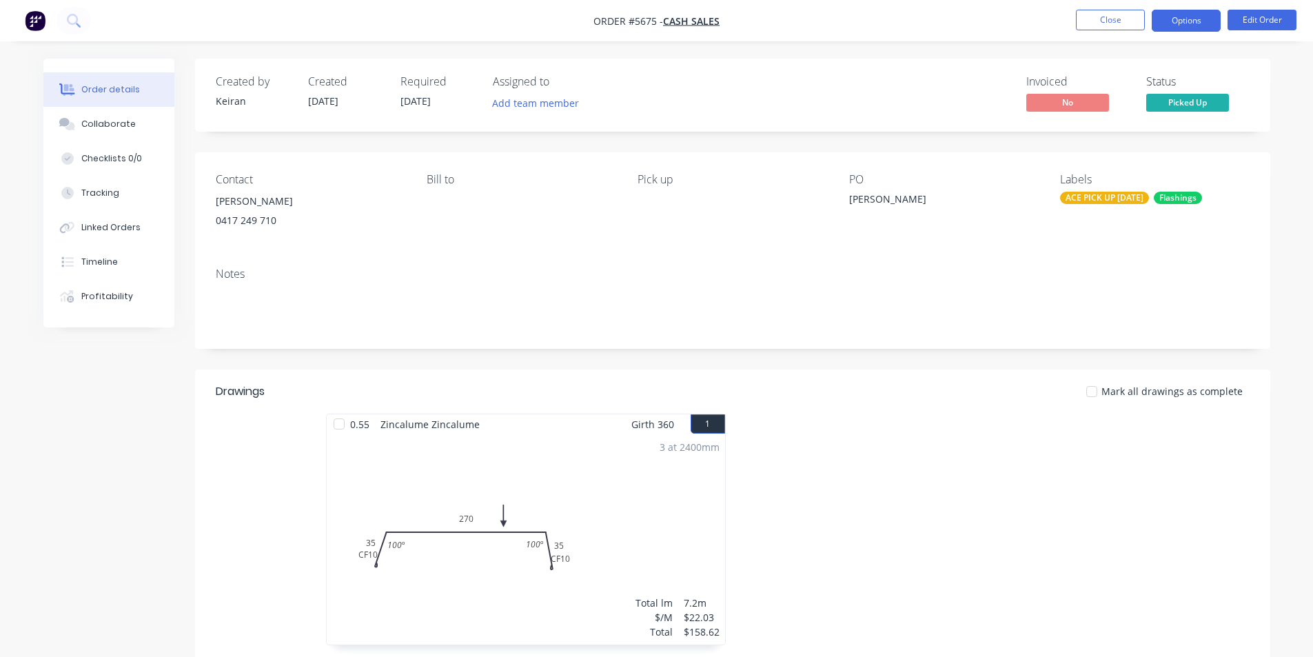
click at [1177, 16] on button "Options" at bounding box center [1186, 21] width 69 height 22
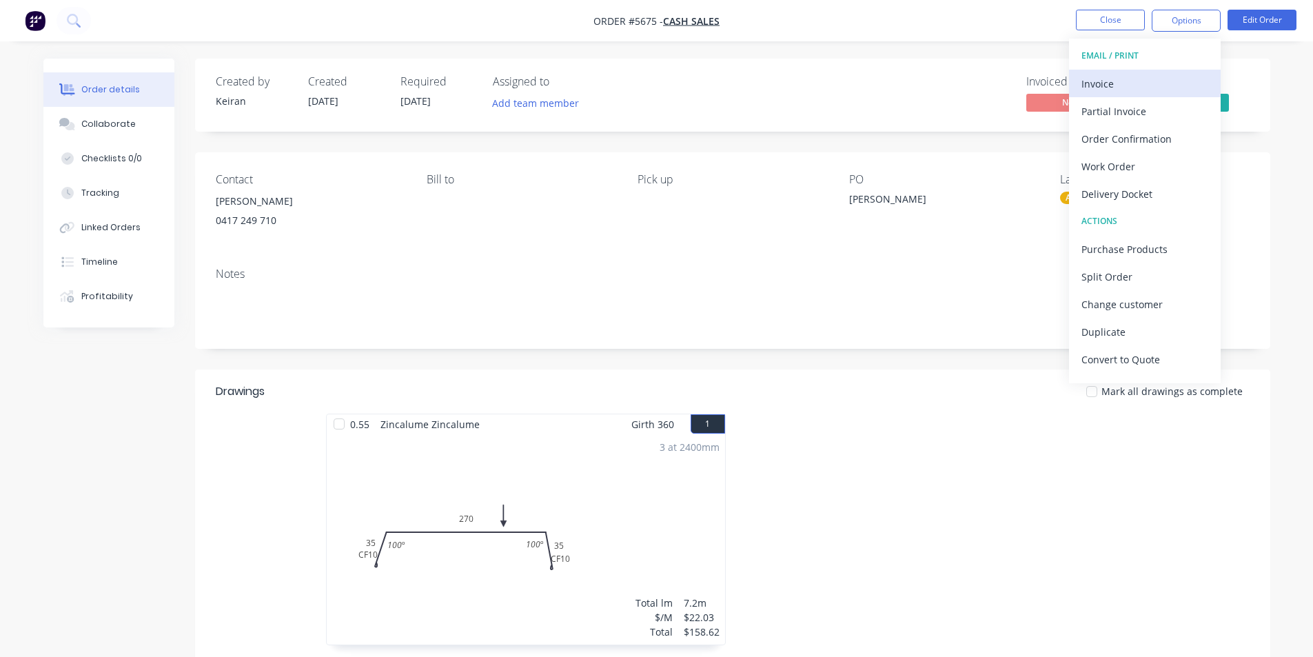
click at [1093, 78] on div "Invoice" at bounding box center [1145, 84] width 127 height 20
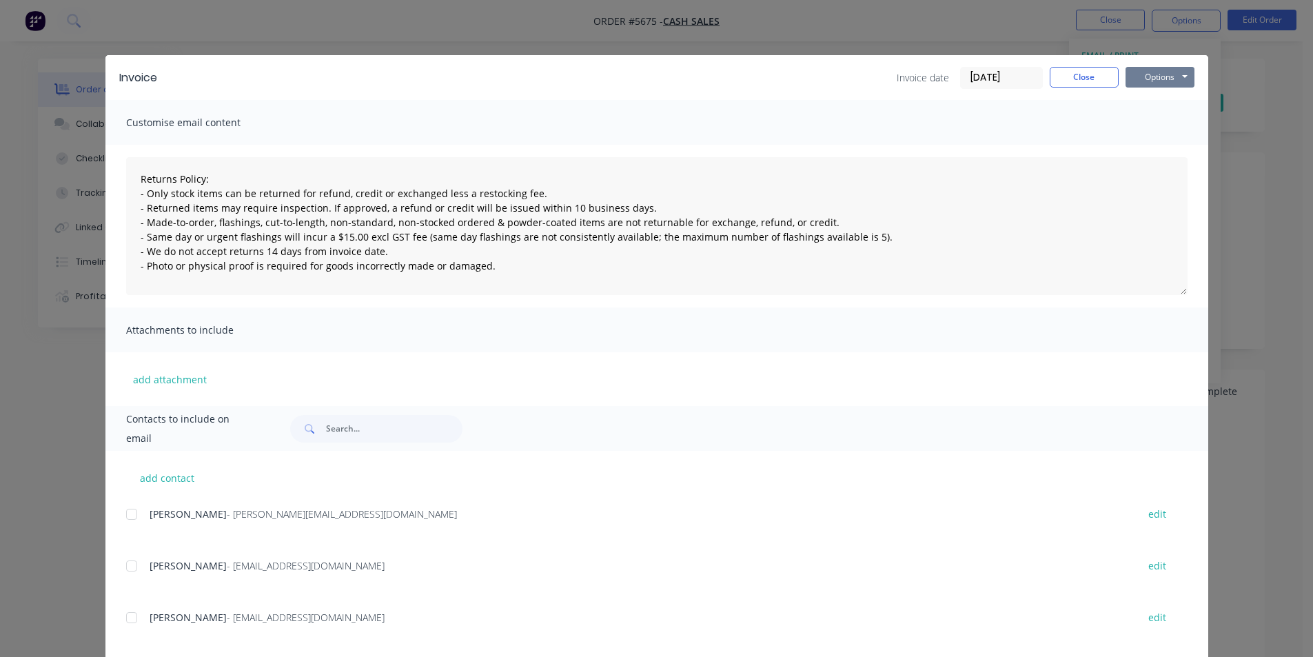
click at [1136, 82] on button "Options" at bounding box center [1160, 77] width 69 height 21
click at [1152, 125] on button "Print" at bounding box center [1170, 124] width 88 height 23
click at [1082, 77] on button "Close" at bounding box center [1084, 77] width 69 height 21
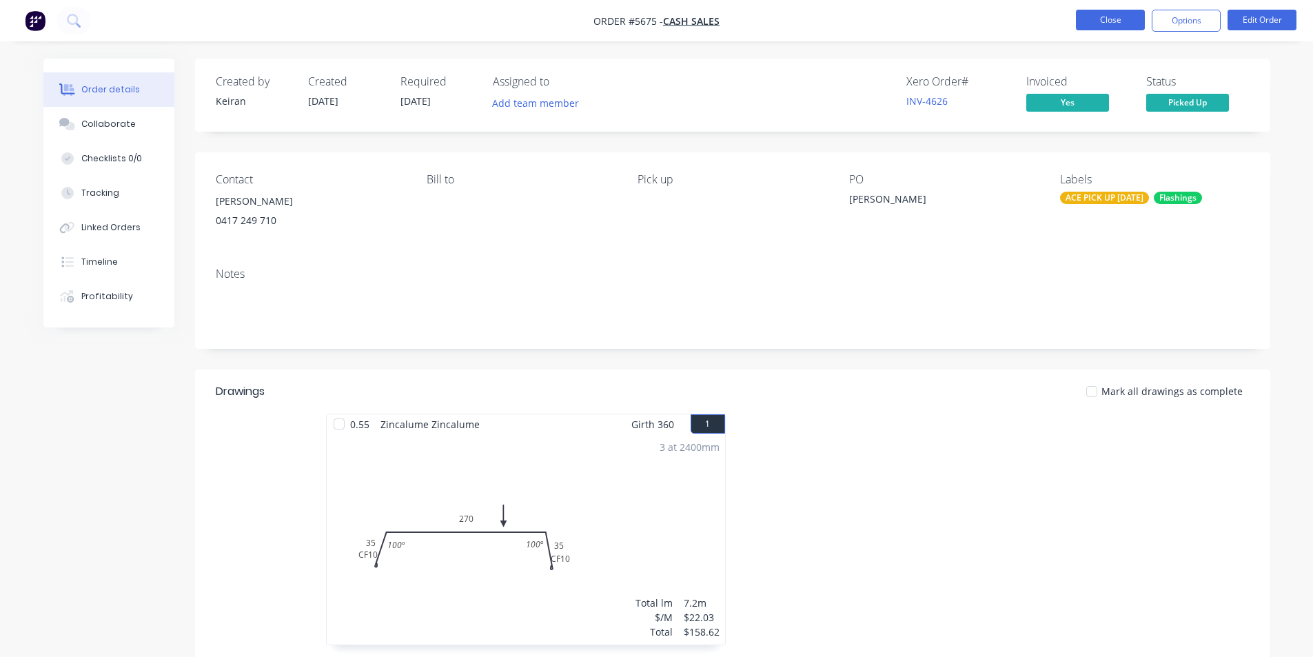
click at [1108, 14] on button "Close" at bounding box center [1110, 20] width 69 height 21
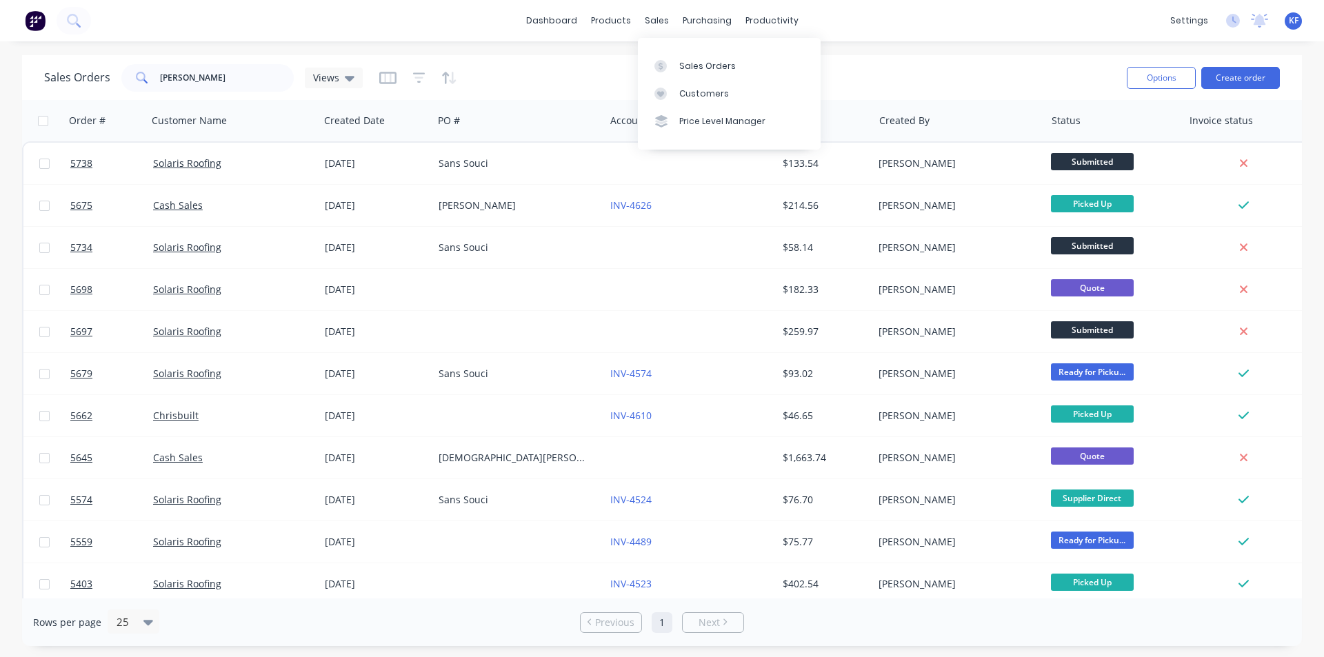
drag, startPoint x: 682, startPoint y: 65, endPoint x: 611, endPoint y: 76, distance: 72.5
click at [680, 63] on div "Sales Orders" at bounding box center [707, 66] width 57 height 12
drag, startPoint x: 152, startPoint y: 80, endPoint x: 97, endPoint y: 78, distance: 55.9
click at [97, 78] on div "Sales Orders [PERSON_NAME] Views" at bounding box center [203, 78] width 318 height 28
click at [692, 65] on div "Sales Orders" at bounding box center [707, 66] width 57 height 12
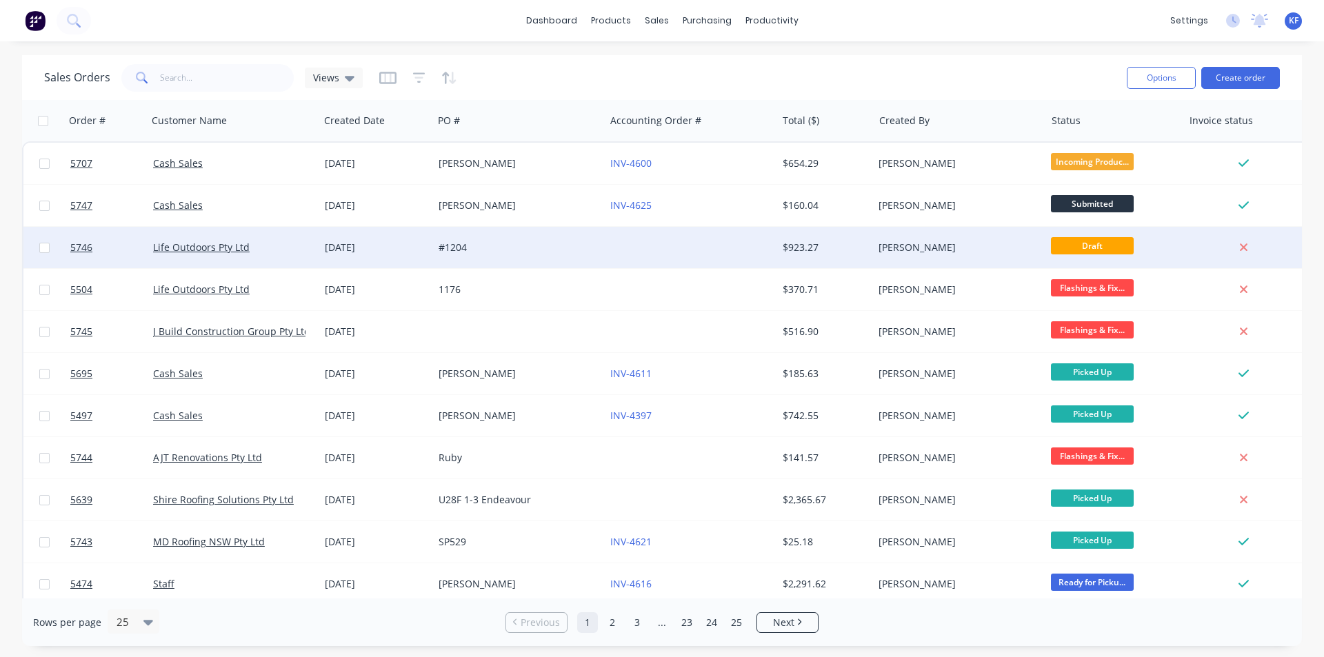
click at [594, 252] on div "#1204" at bounding box center [518, 248] width 161 height 14
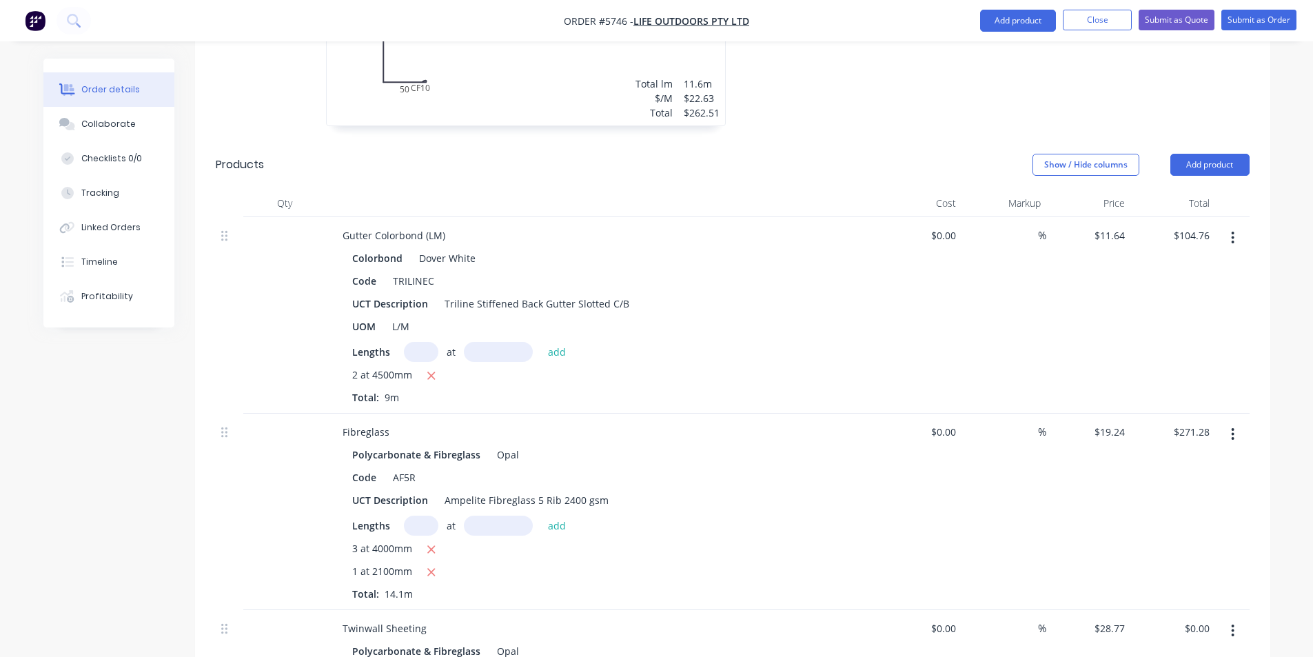
scroll to position [965, 0]
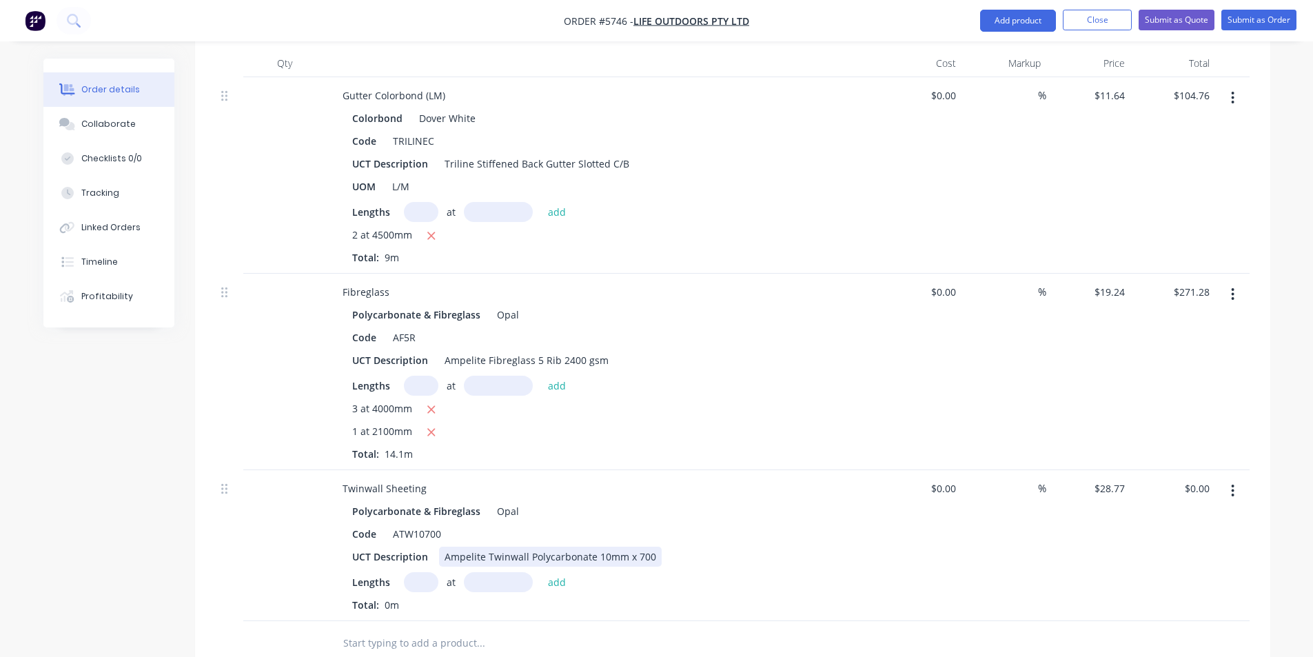
click at [480, 547] on div "Ampelite Twinwall Polycarbonate 10mm x 700" at bounding box center [550, 557] width 223 height 20
drag, startPoint x: 483, startPoint y: 518, endPoint x: 439, endPoint y: 516, distance: 44.2
click at [439, 547] on div "Ampelite Twinwall Polycarbonate 10mm x 700" at bounding box center [550, 557] width 223 height 20
click at [425, 572] on input "text" at bounding box center [421, 582] width 34 height 20
type input "3"
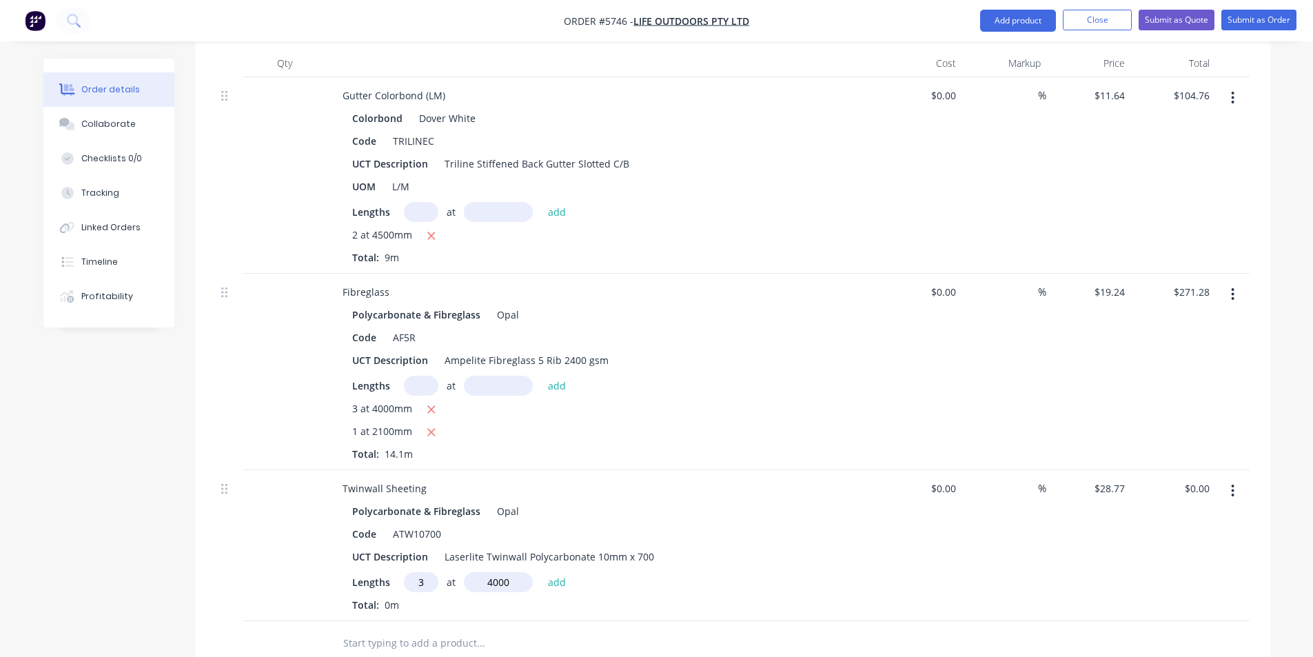
type input "4000"
click at [541, 572] on button "add" at bounding box center [557, 581] width 32 height 19
type input "$345.24"
type input "1"
type input "2500"
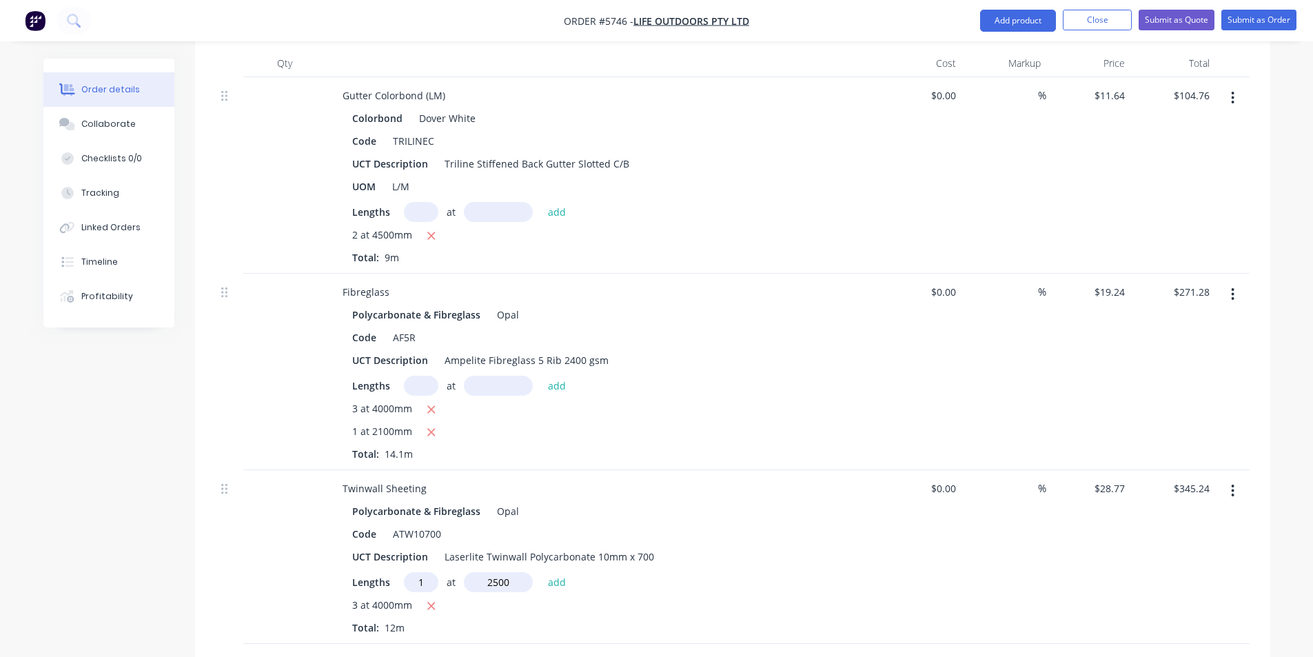
click at [541, 572] on button "add" at bounding box center [557, 581] width 32 height 19
type input "$417.17"
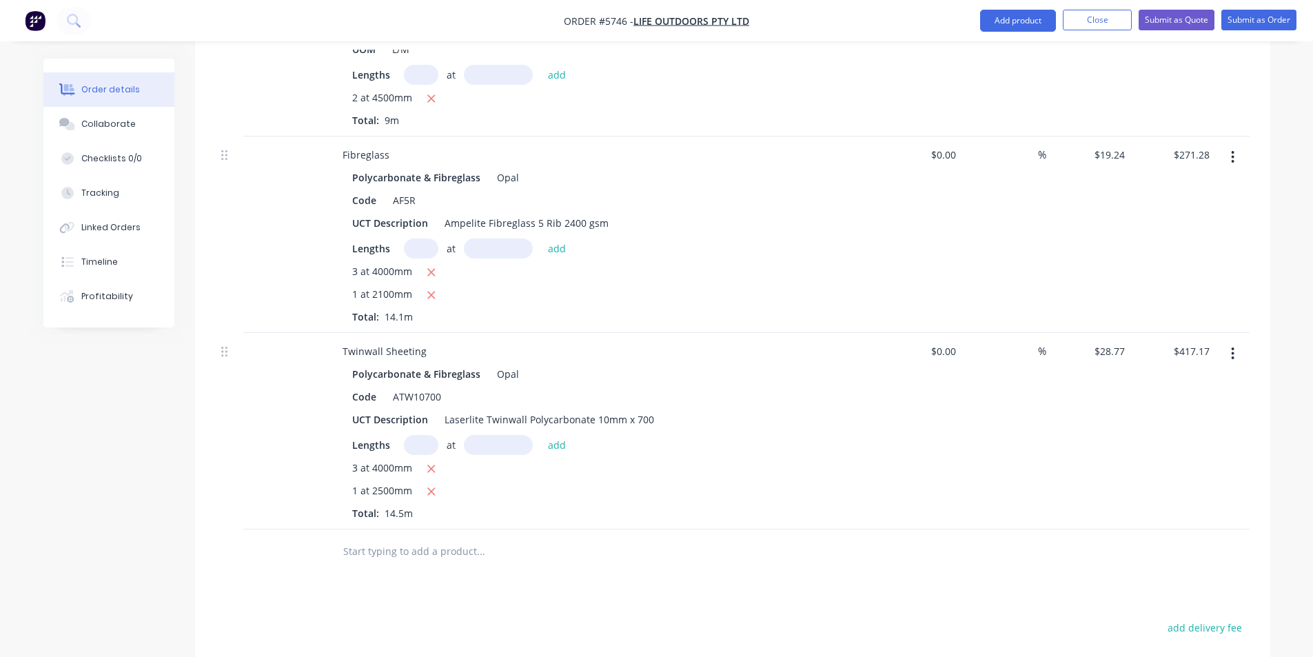
scroll to position [1103, 0]
click at [656, 409] on div "UCT Description Laserlite Twinwall Polycarbonate 10mm x 700" at bounding box center [599, 419] width 505 height 20
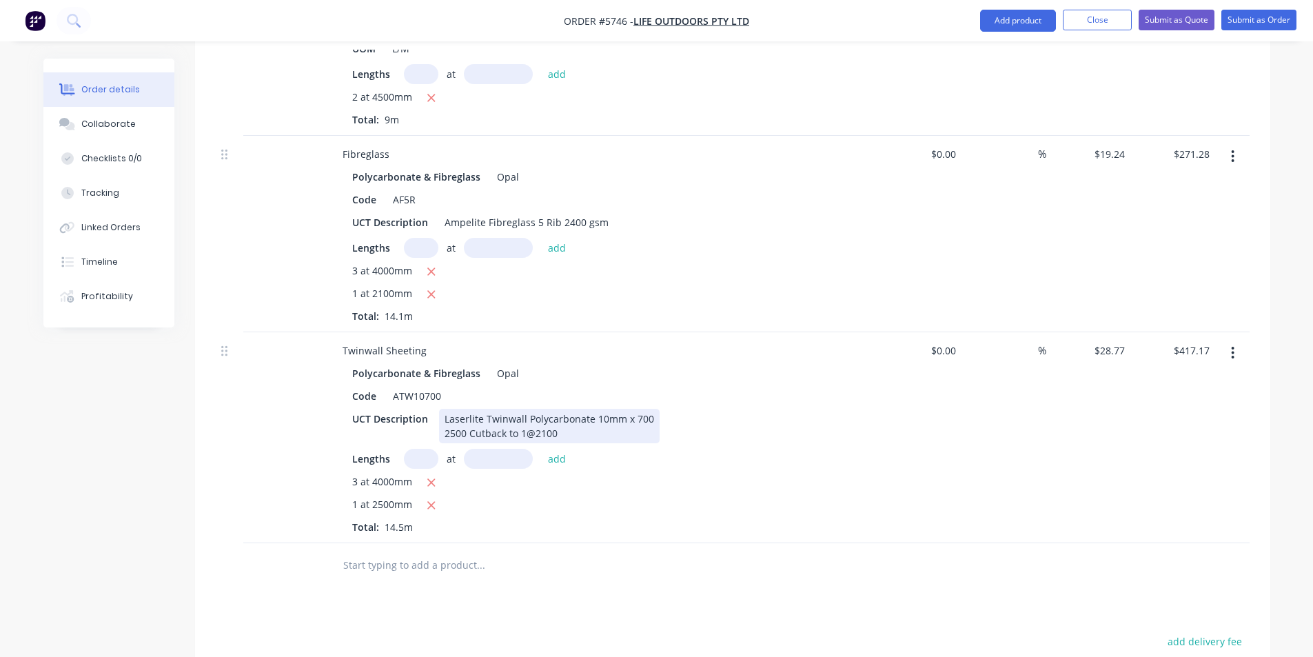
click at [444, 409] on div "Laserlite Twinwall Polycarbonate 10mm x 700 2500 Cutback to 1@2100" at bounding box center [549, 426] width 221 height 34
click at [464, 409] on div "Laserlite Twinwall Polycarbonate 10mm x 700 2500 Cutback to 1@2100" at bounding box center [549, 426] width 221 height 34
click at [442, 409] on div "Laserlite Twinwall Polycarbonate 10mm x 700 2500 Cutback to 1@2100" at bounding box center [549, 426] width 221 height 34
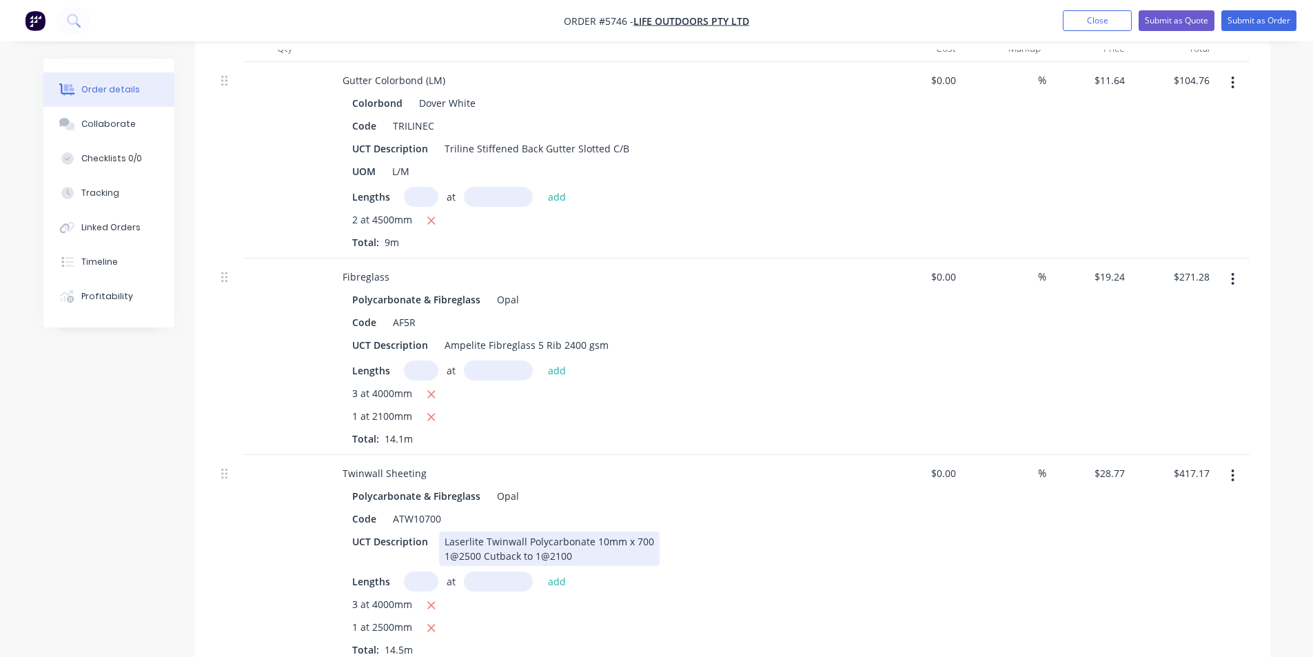
scroll to position [1209, 0]
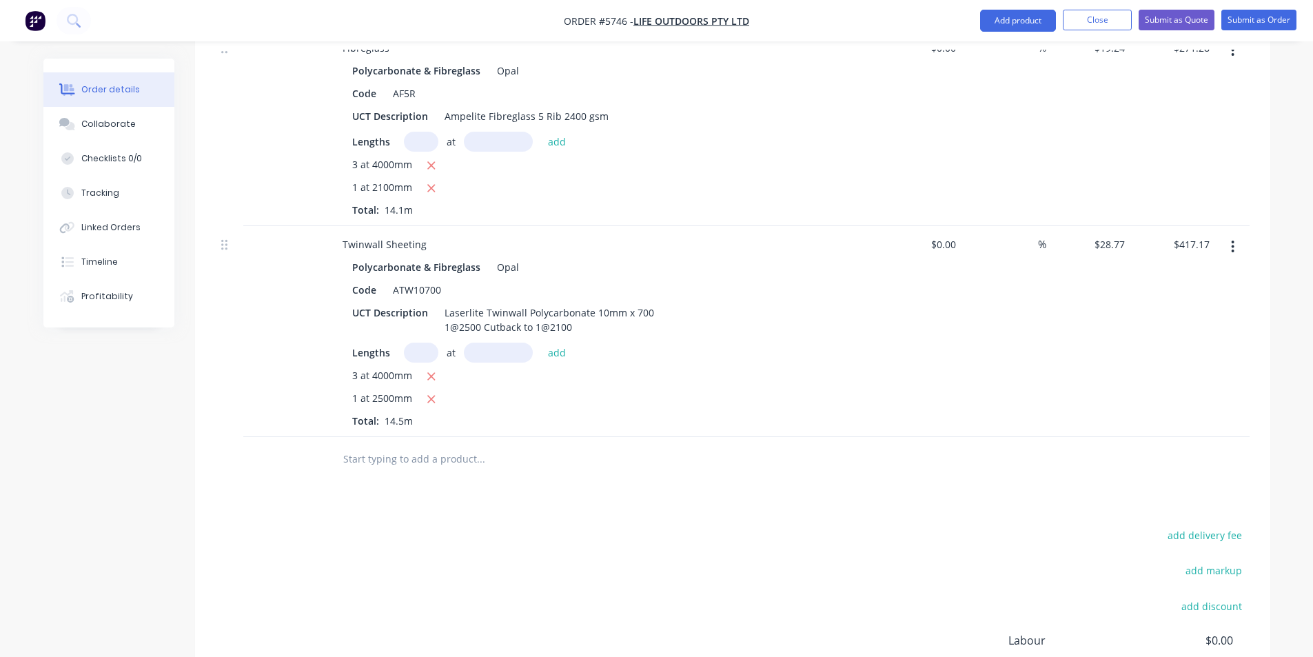
click at [417, 445] on input "text" at bounding box center [481, 459] width 276 height 28
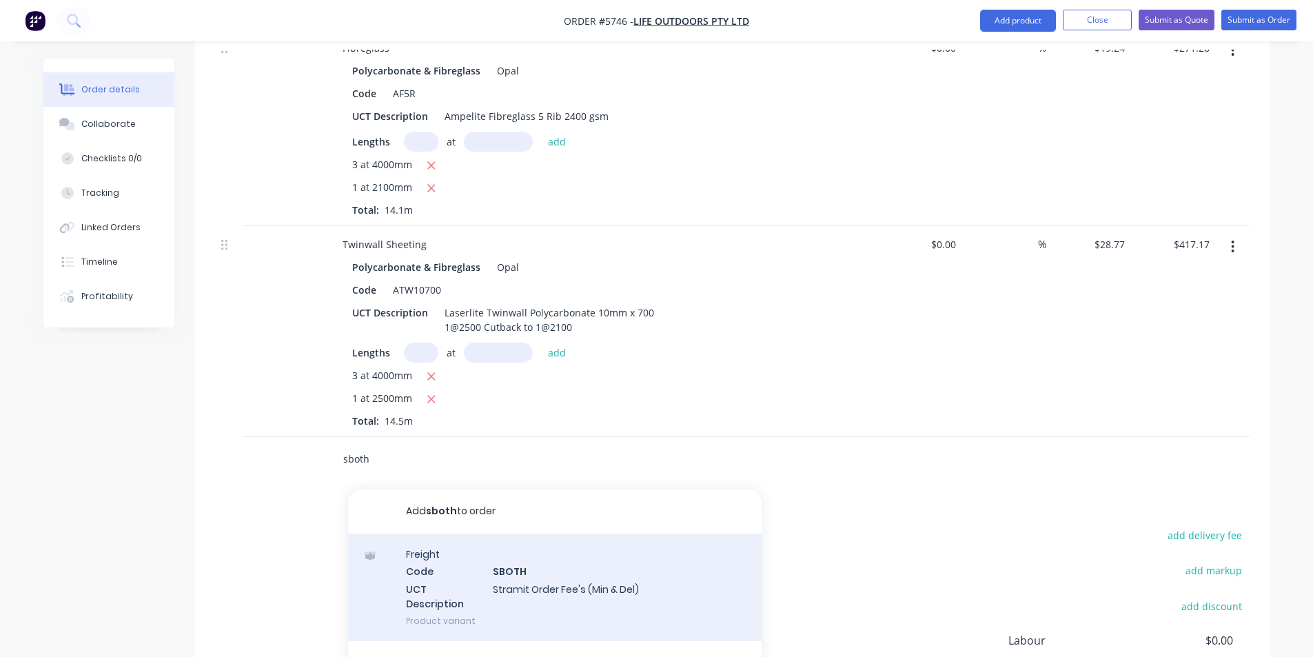
type input "sboth"
click at [556, 537] on div "Freight Code SBOTH UCT Description Stramit Order Fee's (Min & Del) Product vari…" at bounding box center [555, 588] width 414 height 108
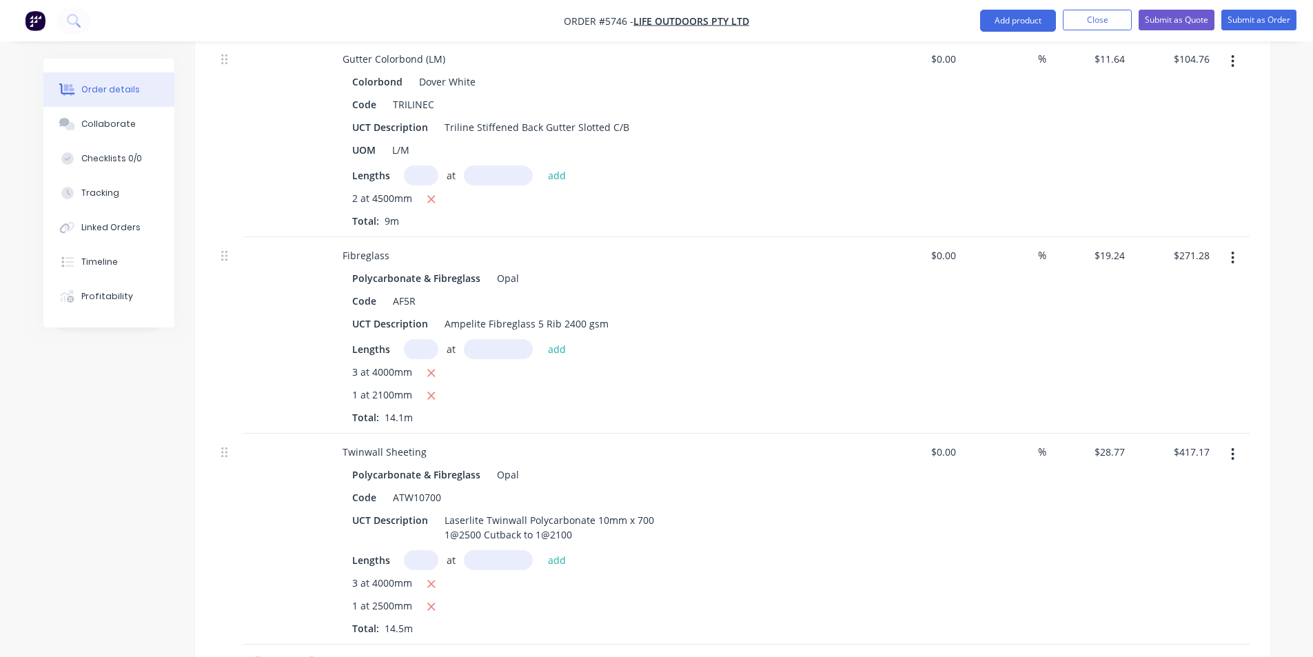
scroll to position [1241, 0]
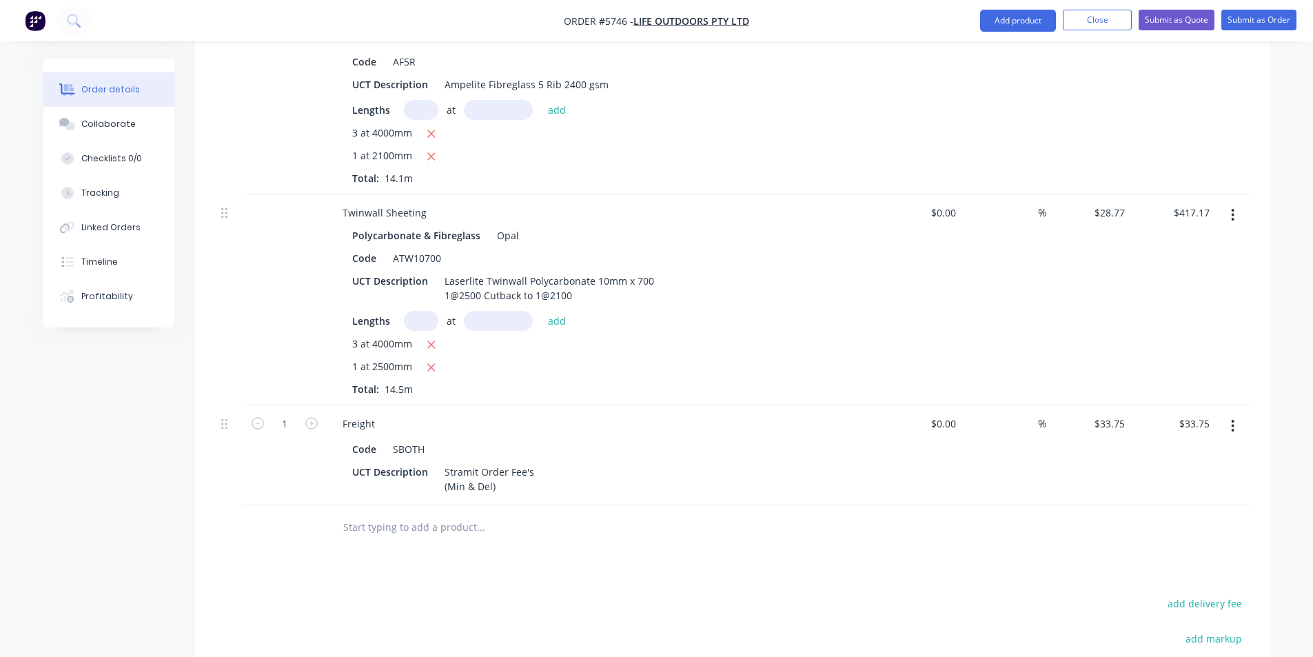
click at [1208, 594] on div "add delivery fee" at bounding box center [1163, 611] width 172 height 35
click at [1207, 594] on button "add delivery fee" at bounding box center [1205, 603] width 89 height 19
type input "80"
click at [974, 516] on div "Drawings Add drawing 0.55 Colorbond Dover White Girth 408 1 0 CF 10 50 118 200 …" at bounding box center [732, 31] width 1075 height 1694
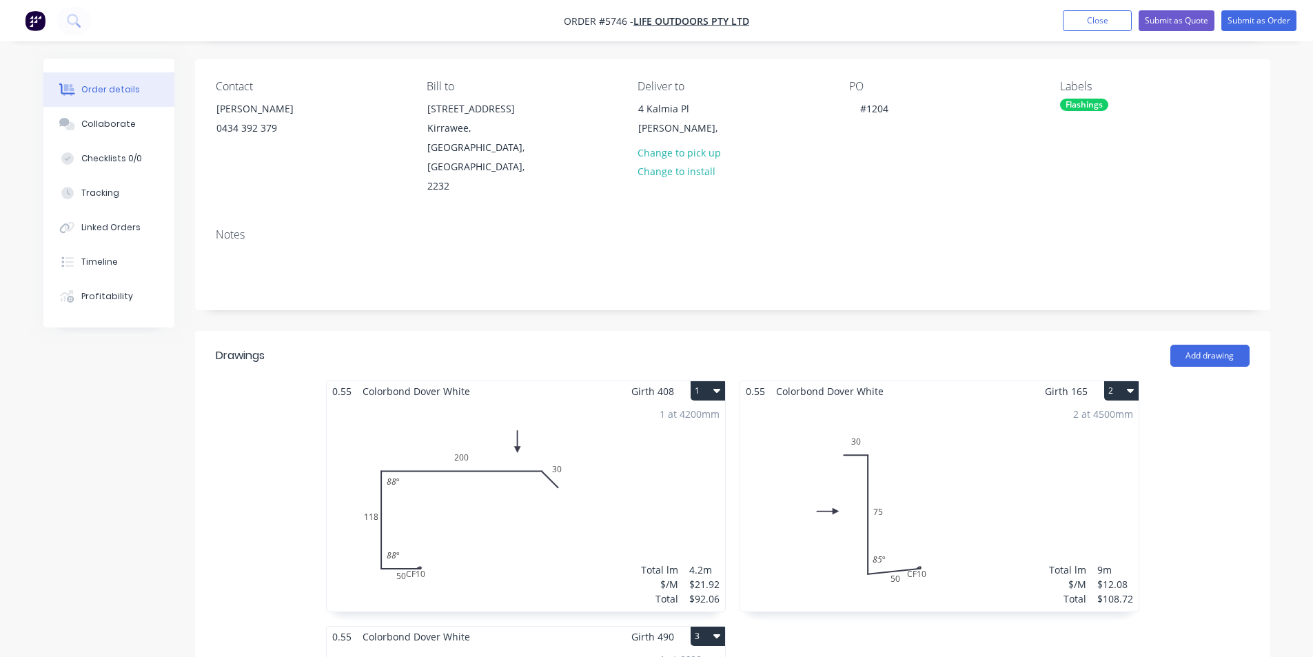
scroll to position [0, 0]
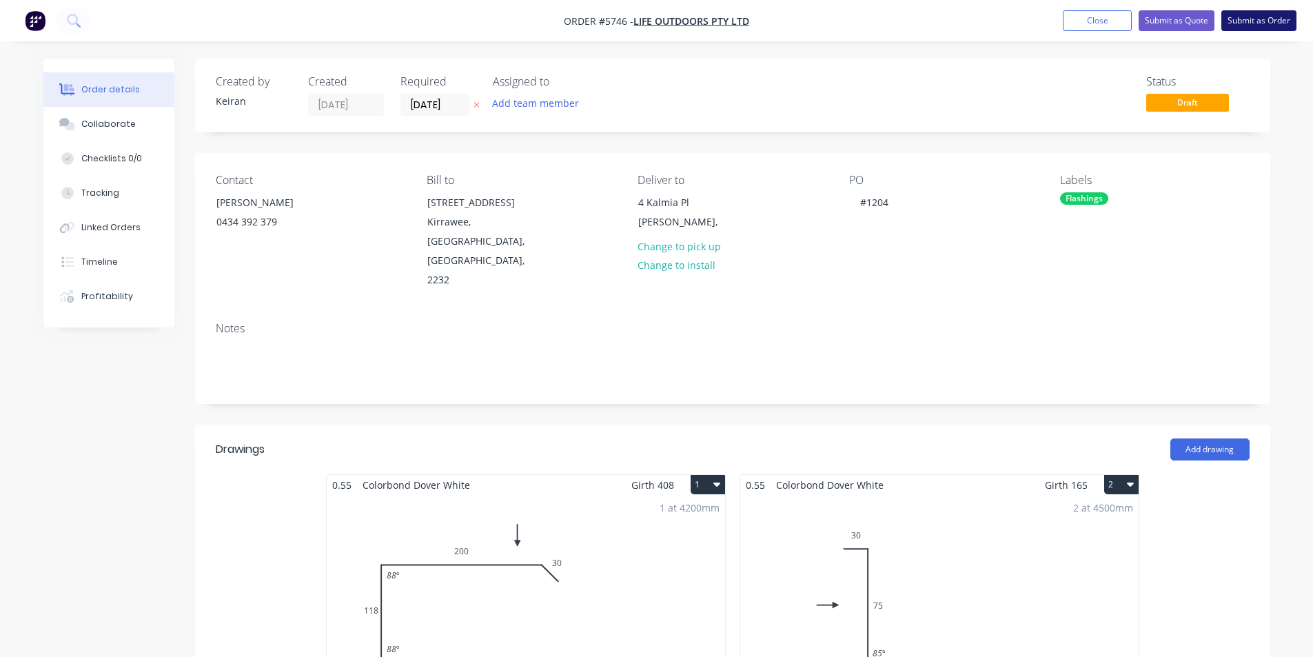
click at [1251, 26] on button "Submit as Order" at bounding box center [1259, 20] width 75 height 21
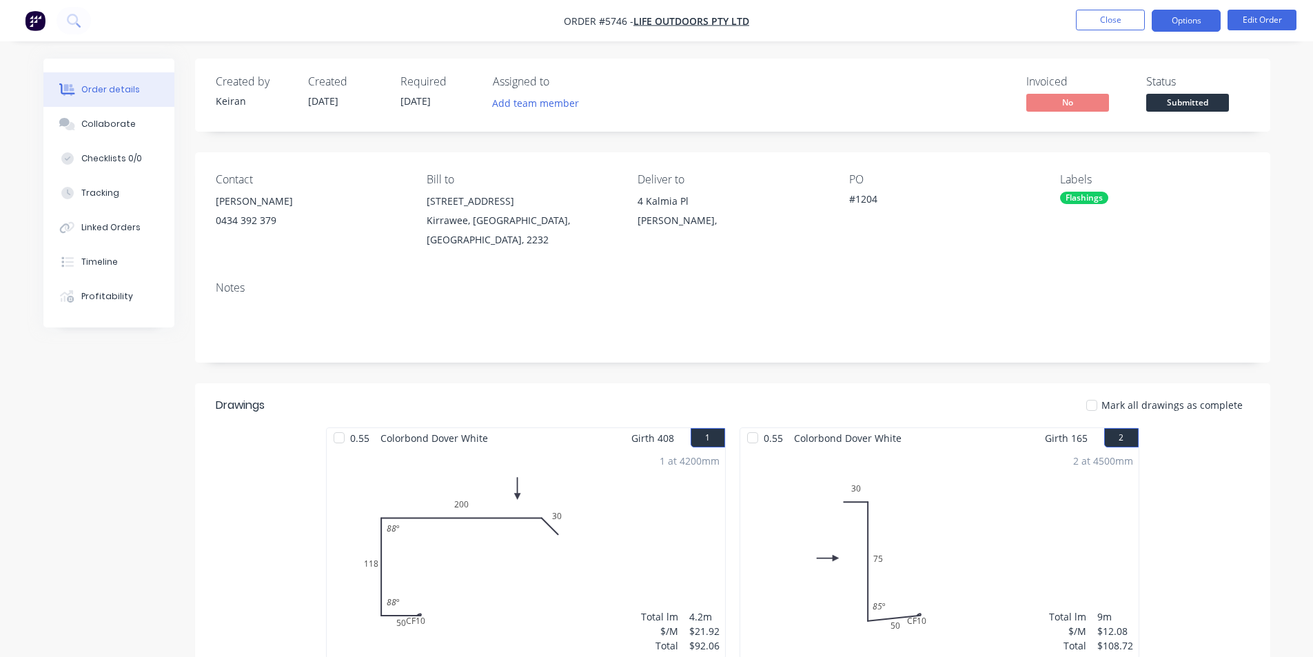
click at [1195, 23] on button "Options" at bounding box center [1186, 21] width 69 height 22
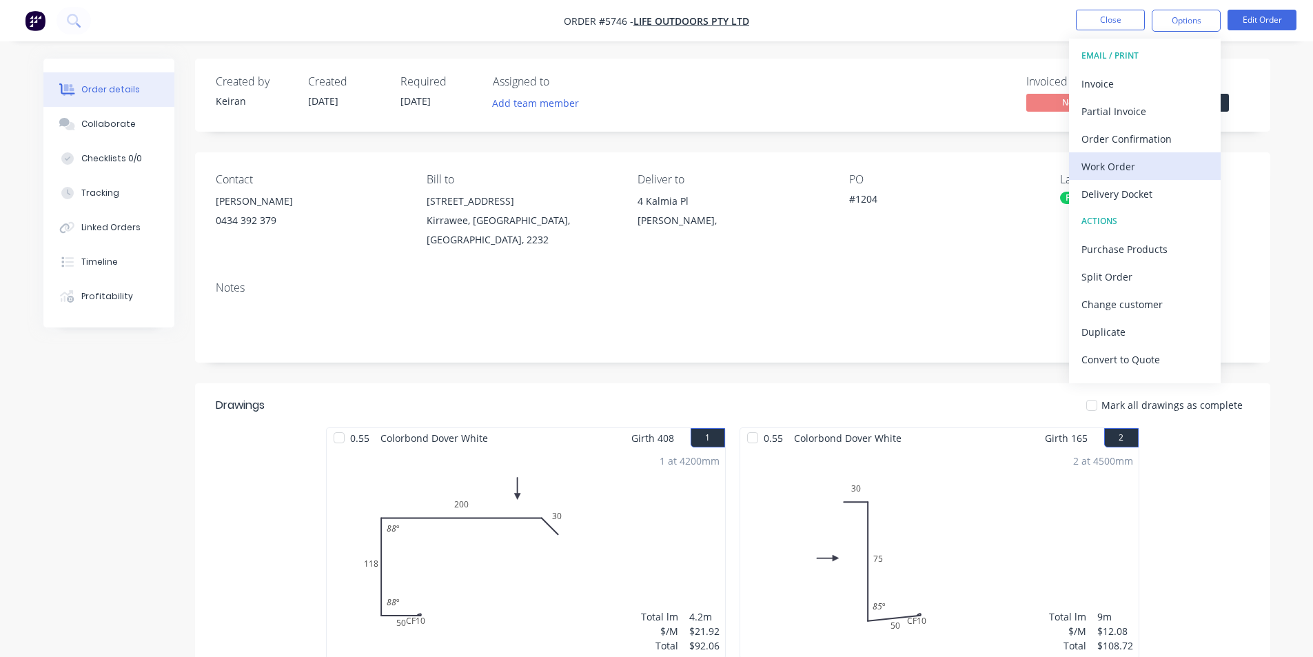
click at [1133, 168] on div "Work Order" at bounding box center [1145, 166] width 127 height 20
click at [1109, 176] on div "Custom" at bounding box center [1145, 166] width 127 height 20
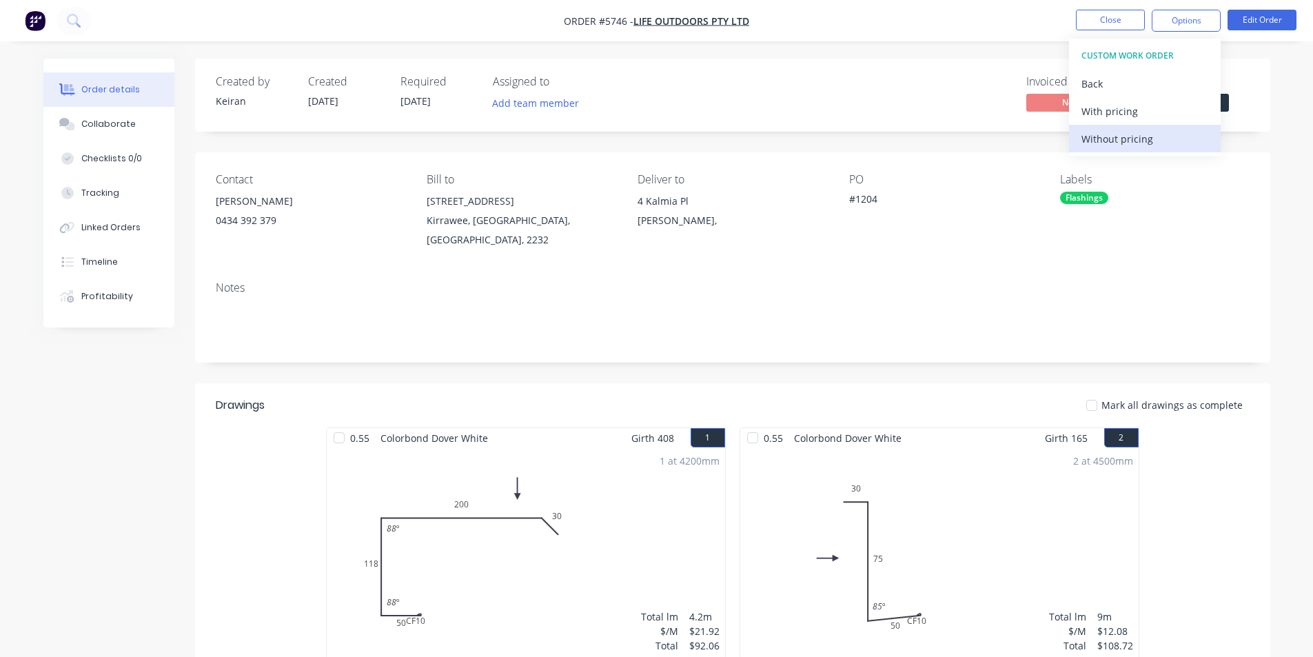
click at [1117, 148] on div "Without pricing" at bounding box center [1145, 139] width 127 height 20
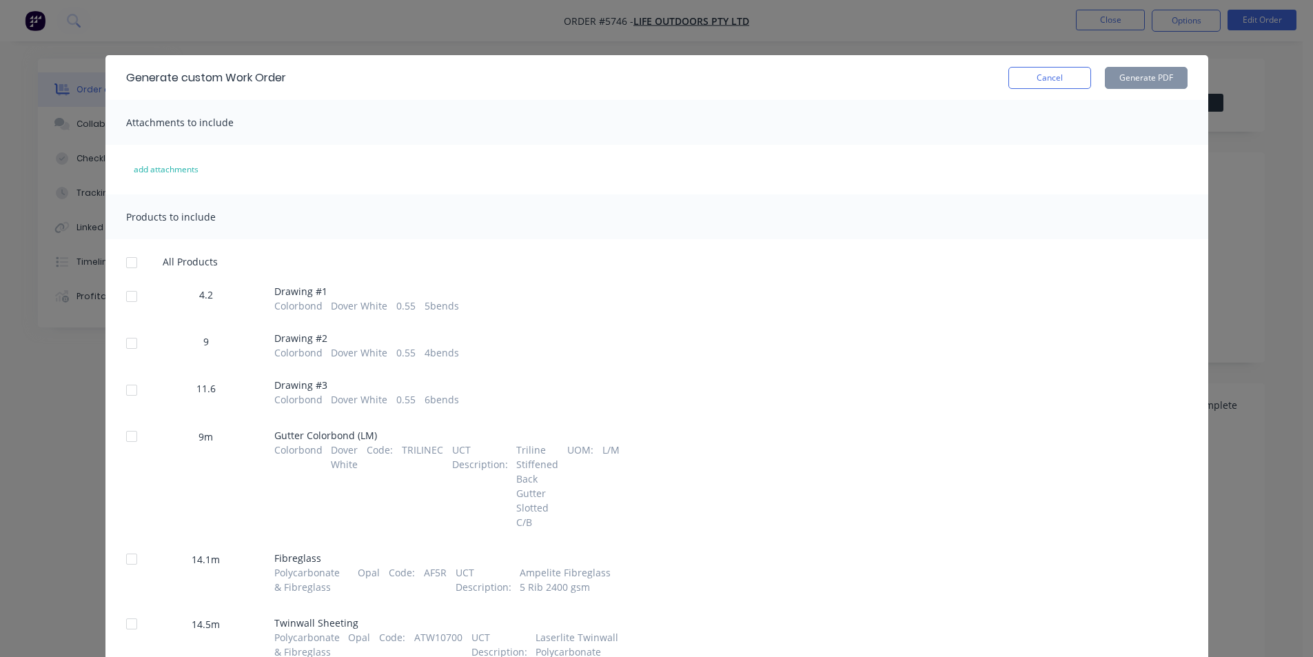
click at [130, 299] on div at bounding box center [132, 297] width 28 height 28
drag, startPoint x: 128, startPoint y: 347, endPoint x: 129, endPoint y: 389, distance: 42.1
click at [128, 365] on div "All Products 4.2 Drawing # 1 Colorbond Dover White 0.55 5 bends 9 Drawing # 2 C…" at bounding box center [656, 504] width 1103 height 497
click at [130, 393] on div at bounding box center [132, 390] width 28 height 28
click at [128, 336] on div at bounding box center [132, 344] width 28 height 28
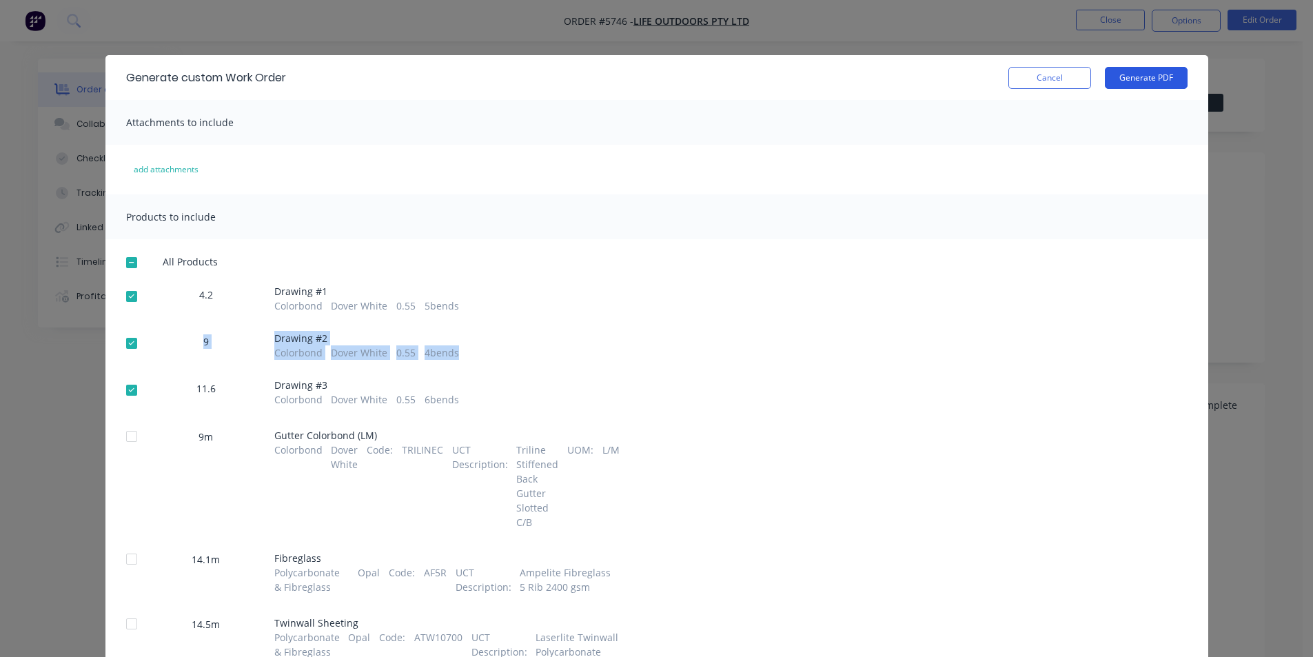
click at [1143, 77] on button "Generate PDF" at bounding box center [1146, 78] width 83 height 22
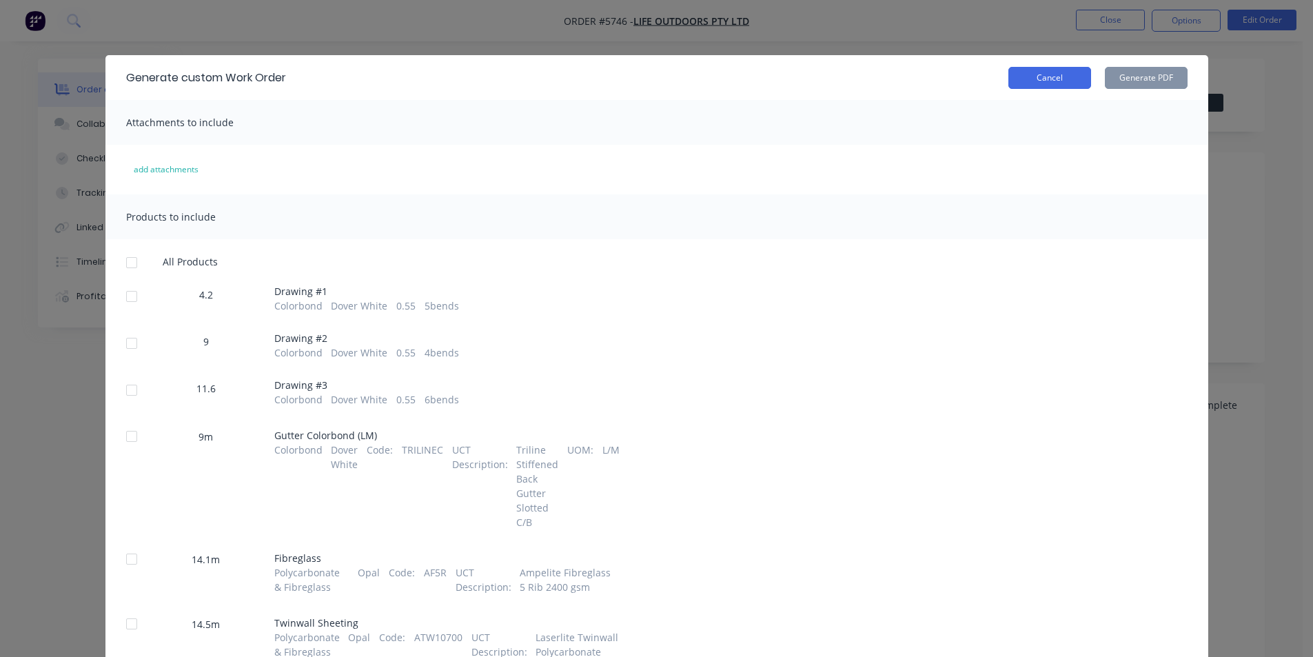
click at [1040, 81] on button "Cancel" at bounding box center [1050, 78] width 83 height 22
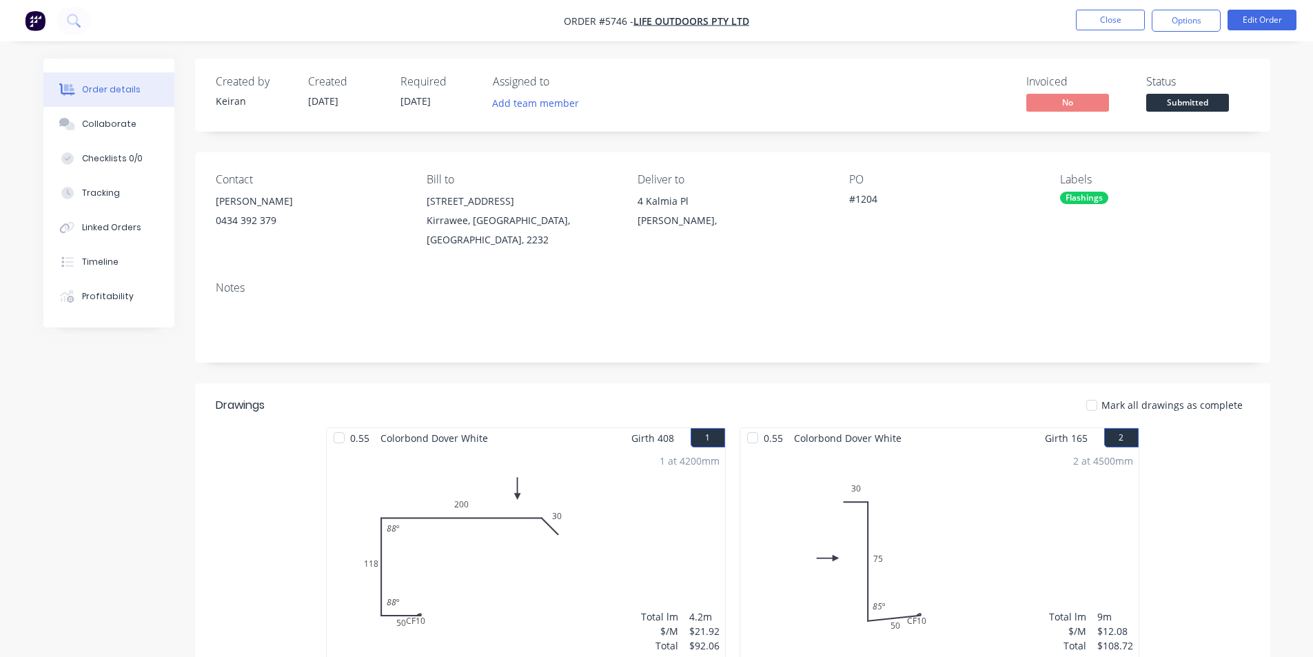
click at [1216, 3] on nav "Order #5746 - Life Outdoors Pty Ltd Close Options Edit Order" at bounding box center [656, 20] width 1313 height 41
click at [1205, 14] on button "Options" at bounding box center [1186, 21] width 69 height 22
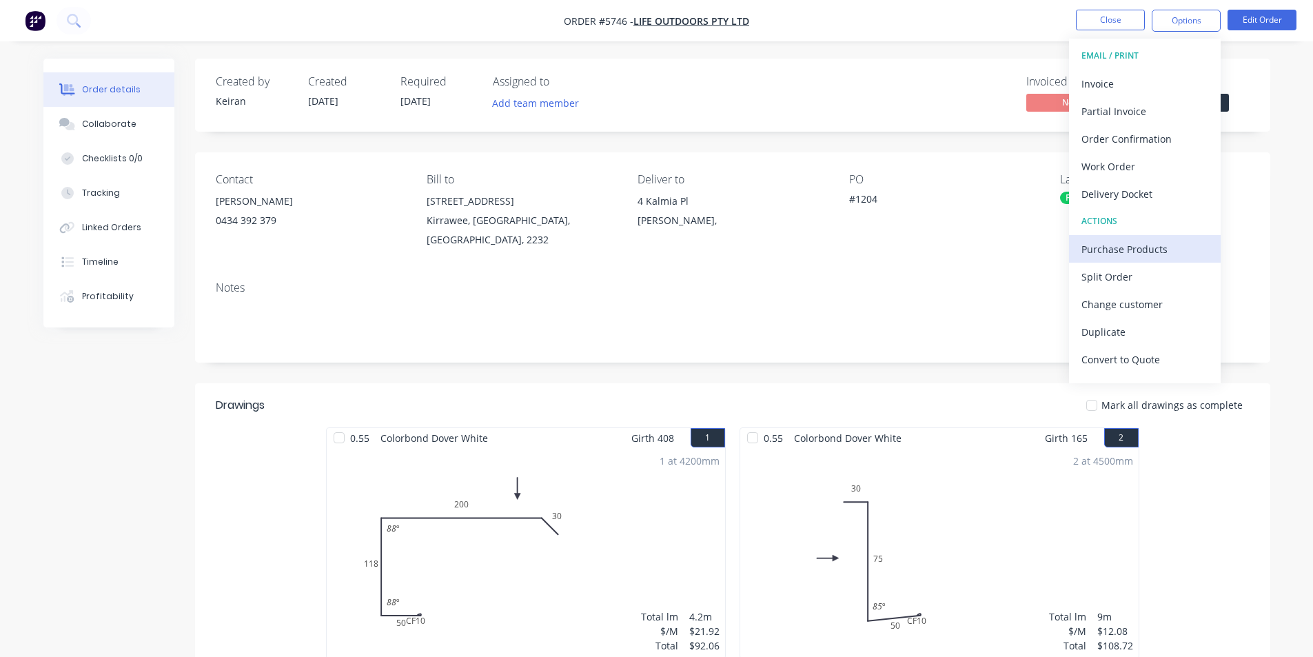
click at [1148, 247] on div "Purchase Products" at bounding box center [1145, 249] width 127 height 20
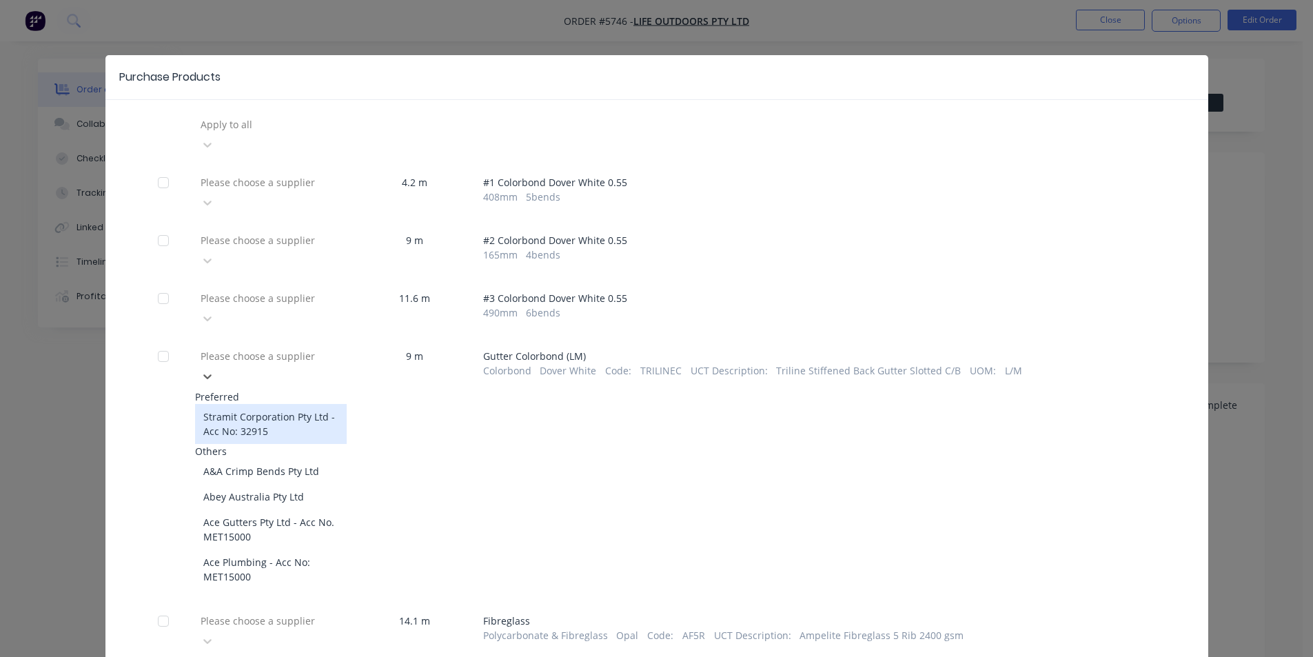
click at [333, 345] on div "Please choose a supplier" at bounding box center [298, 355] width 207 height 21
click at [303, 404] on div "Stramit Corporation Pty Ltd - Acc No: 32915" at bounding box center [271, 424] width 152 height 40
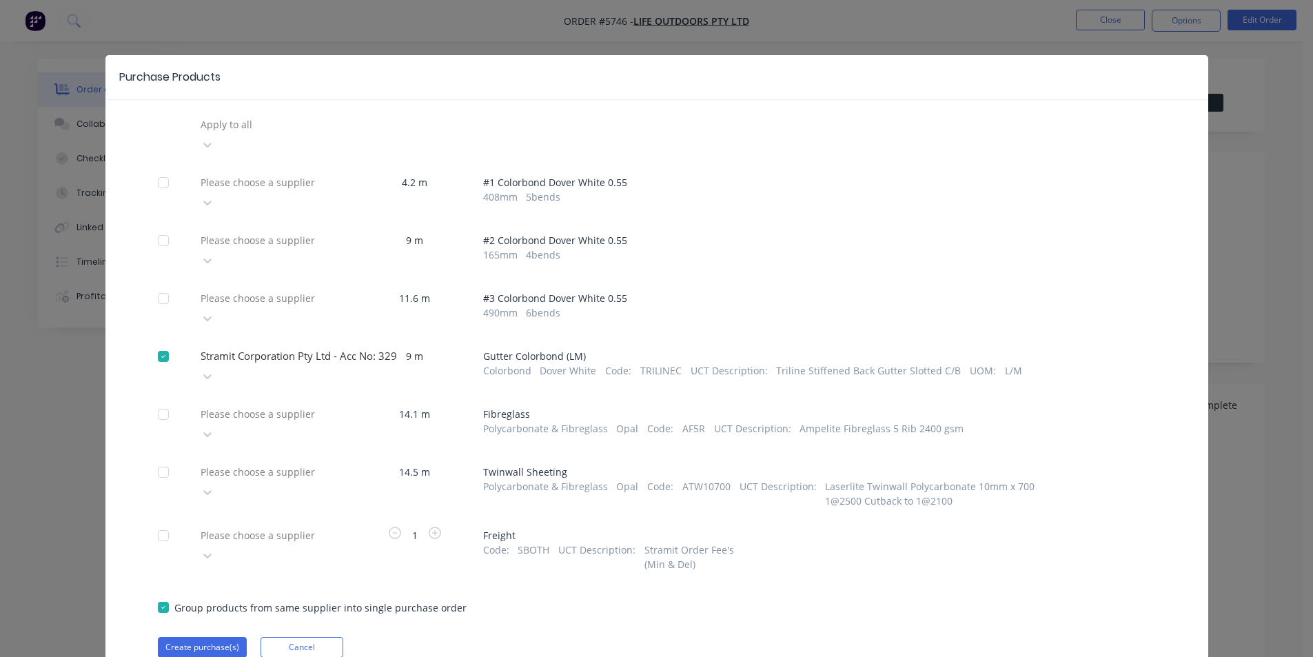
click at [307, 405] on div at bounding box center [298, 413] width 199 height 17
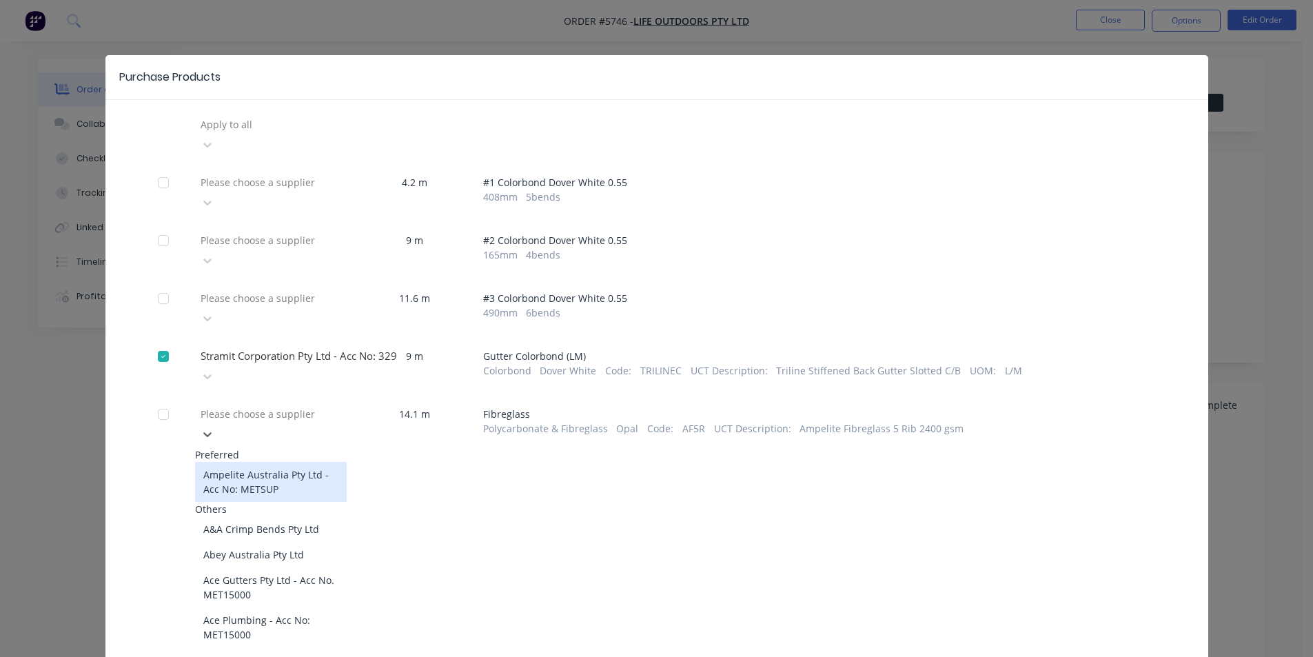
click at [307, 462] on div "Ampelite Australia Pty Ltd - Acc No: METSUP" at bounding box center [271, 482] width 152 height 40
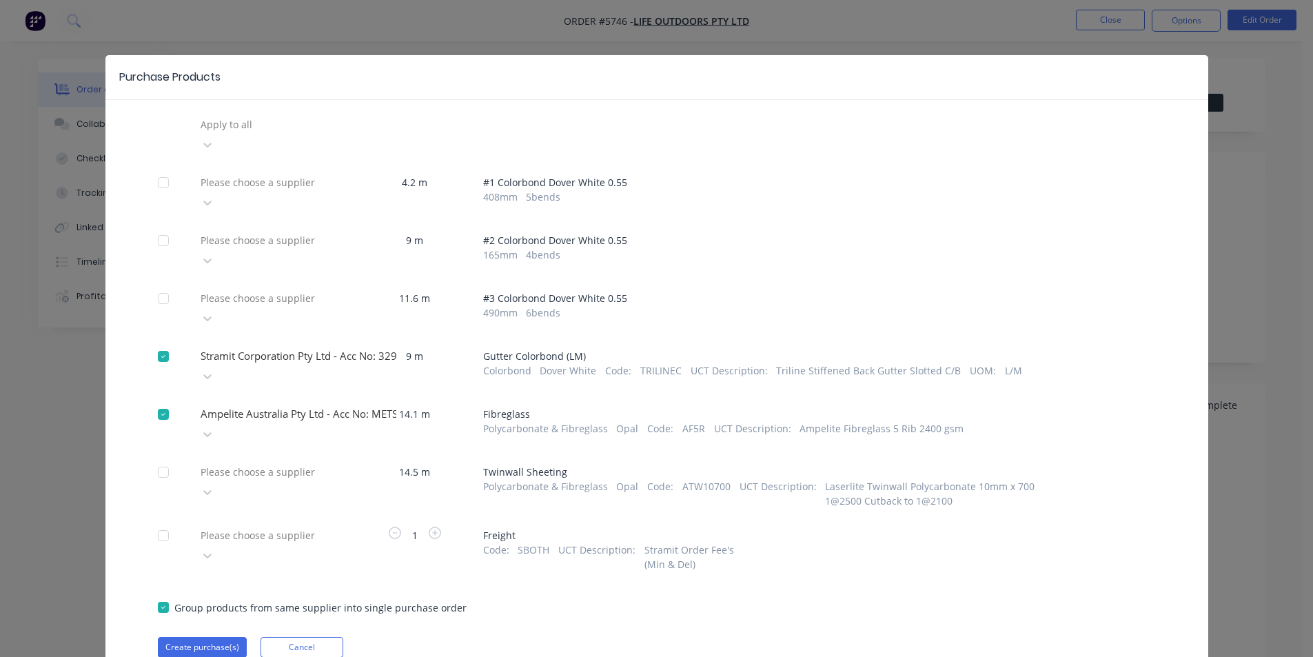
click at [312, 463] on div at bounding box center [298, 471] width 199 height 17
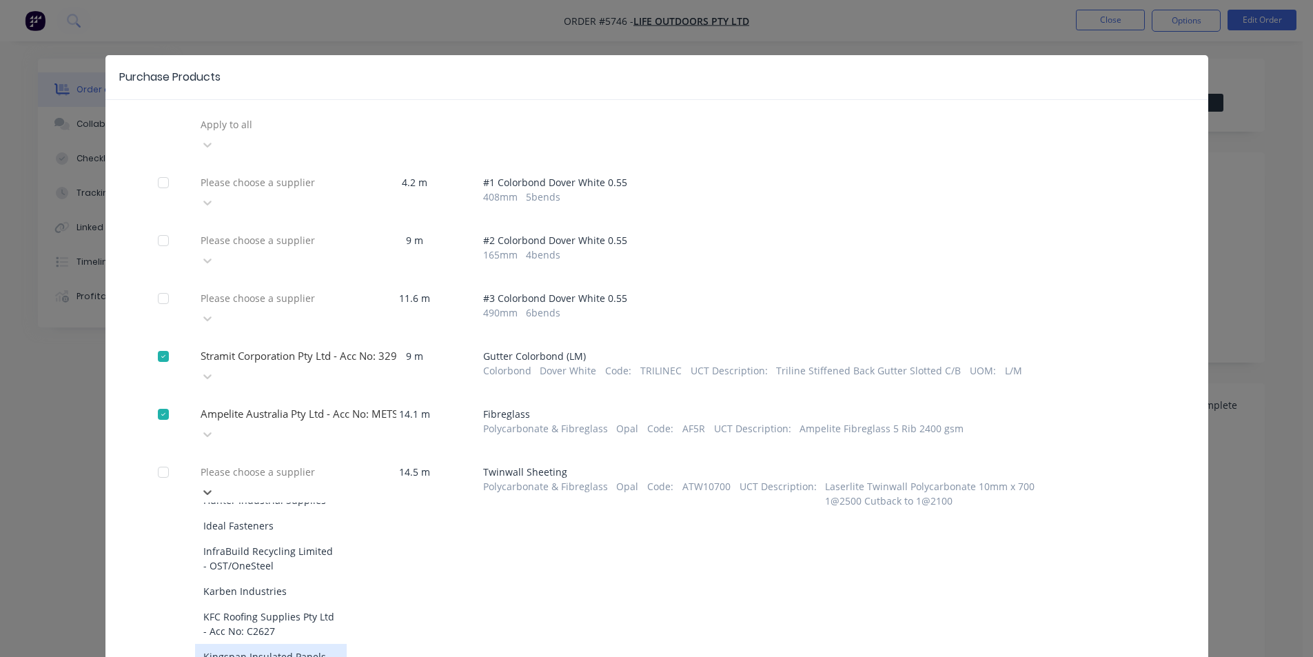
scroll to position [689, 0]
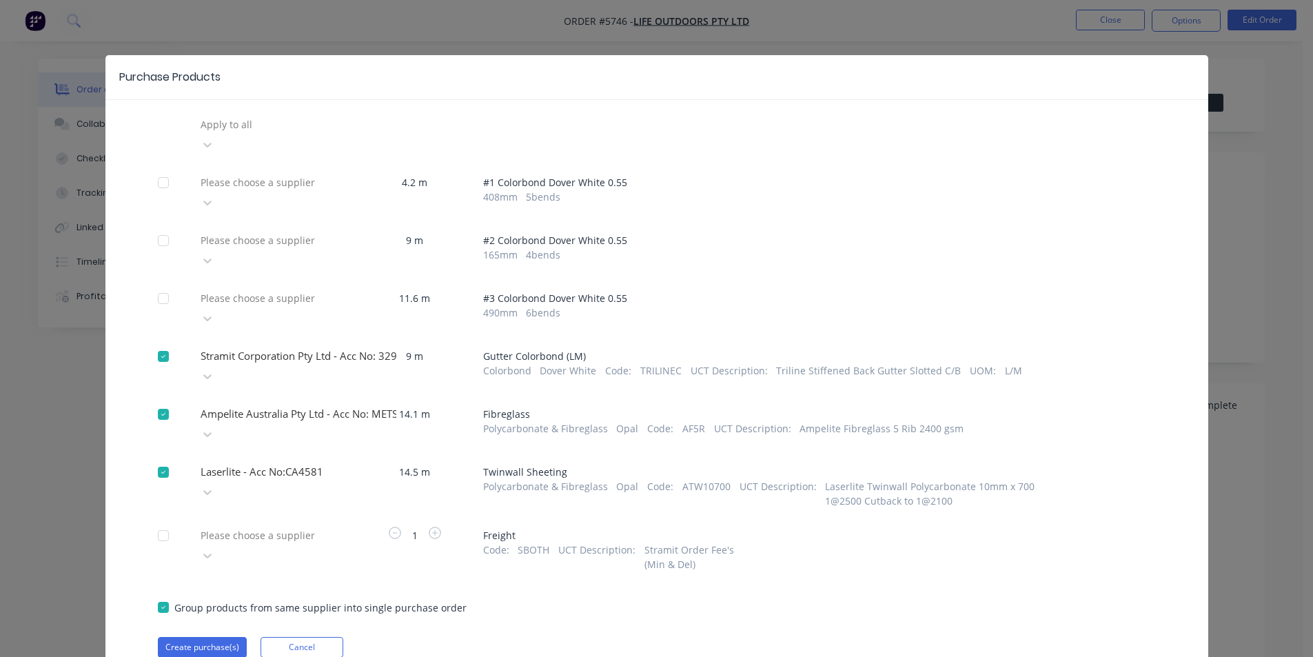
click at [290, 527] on div at bounding box center [298, 535] width 199 height 17
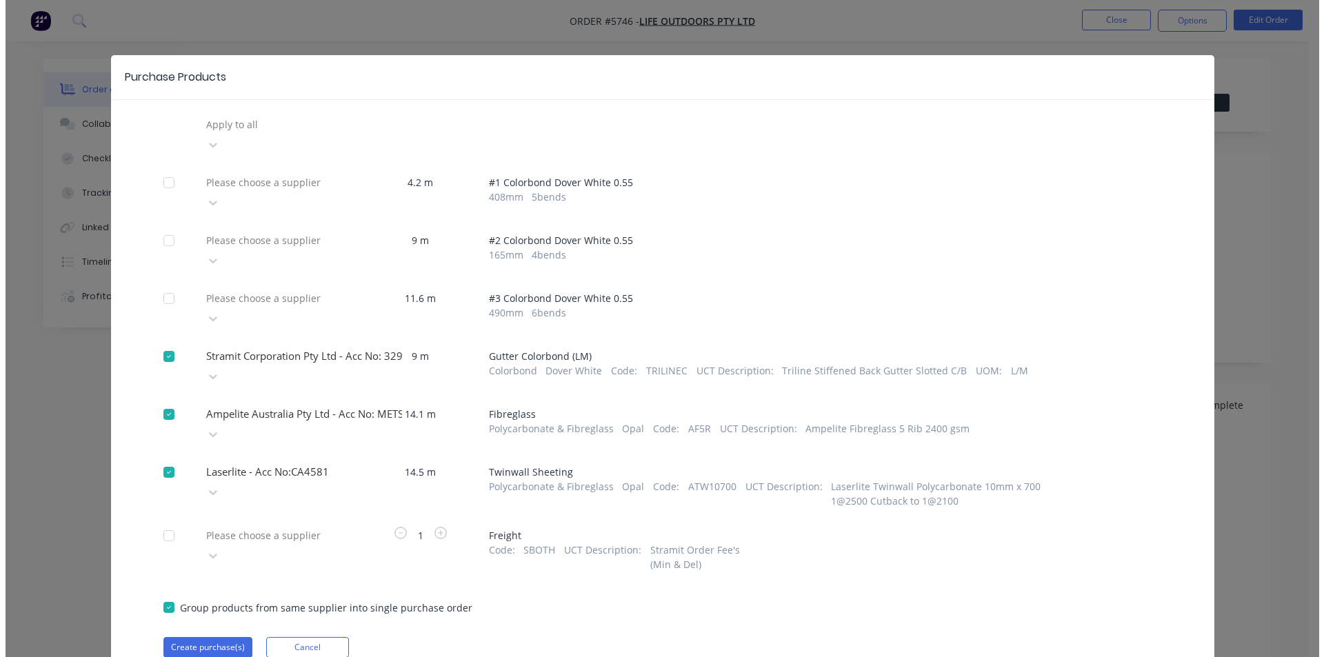
scroll to position [0, 0]
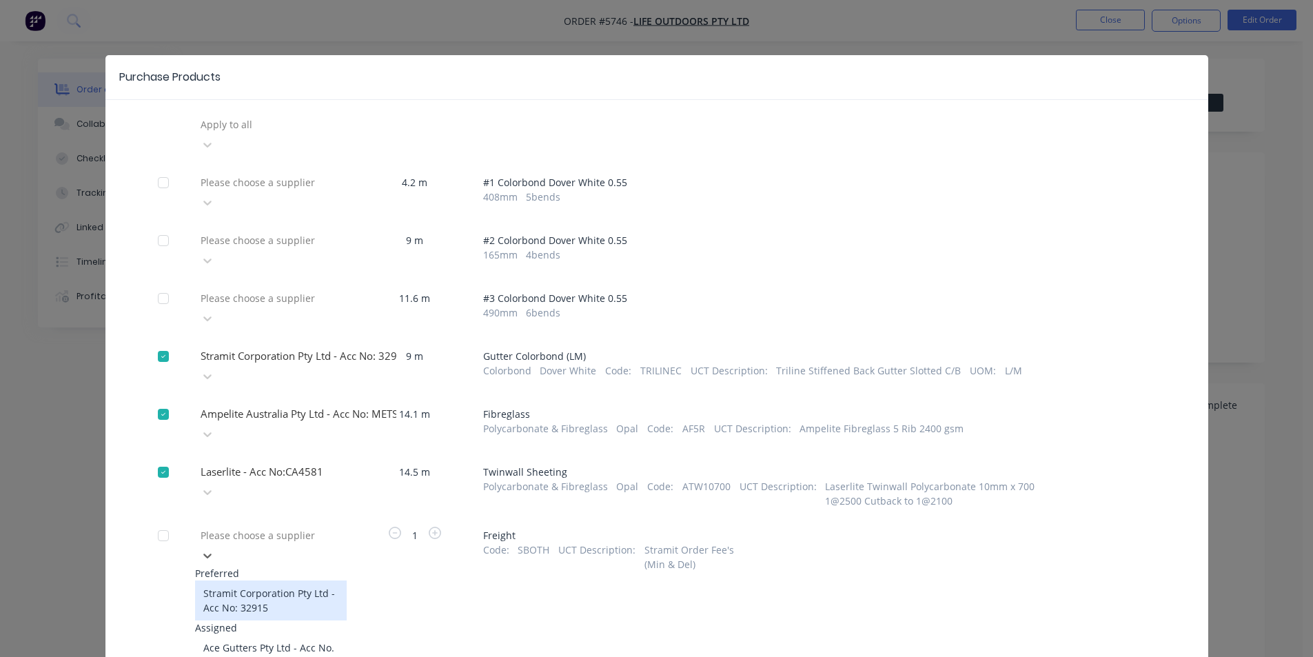
click at [281, 580] on div "Stramit Corporation Pty Ltd - Acc No: 32915" at bounding box center [271, 600] width 152 height 40
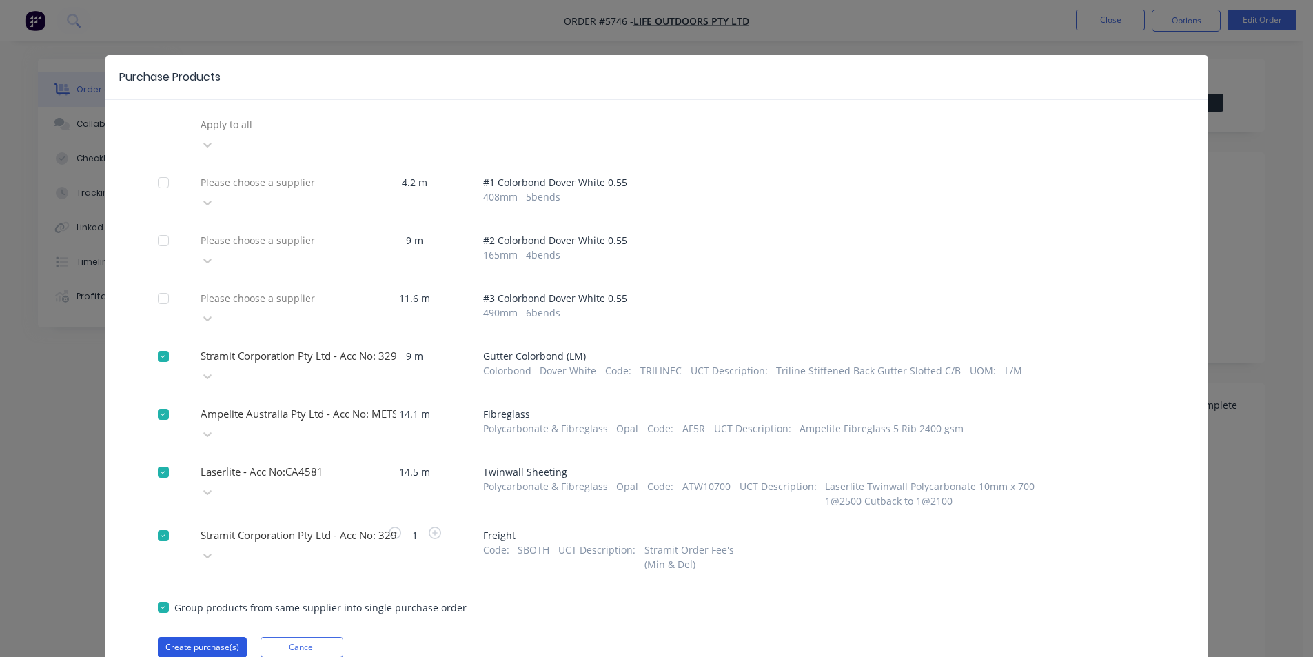
click at [221, 637] on button "Create purchase(s)" at bounding box center [202, 647] width 89 height 21
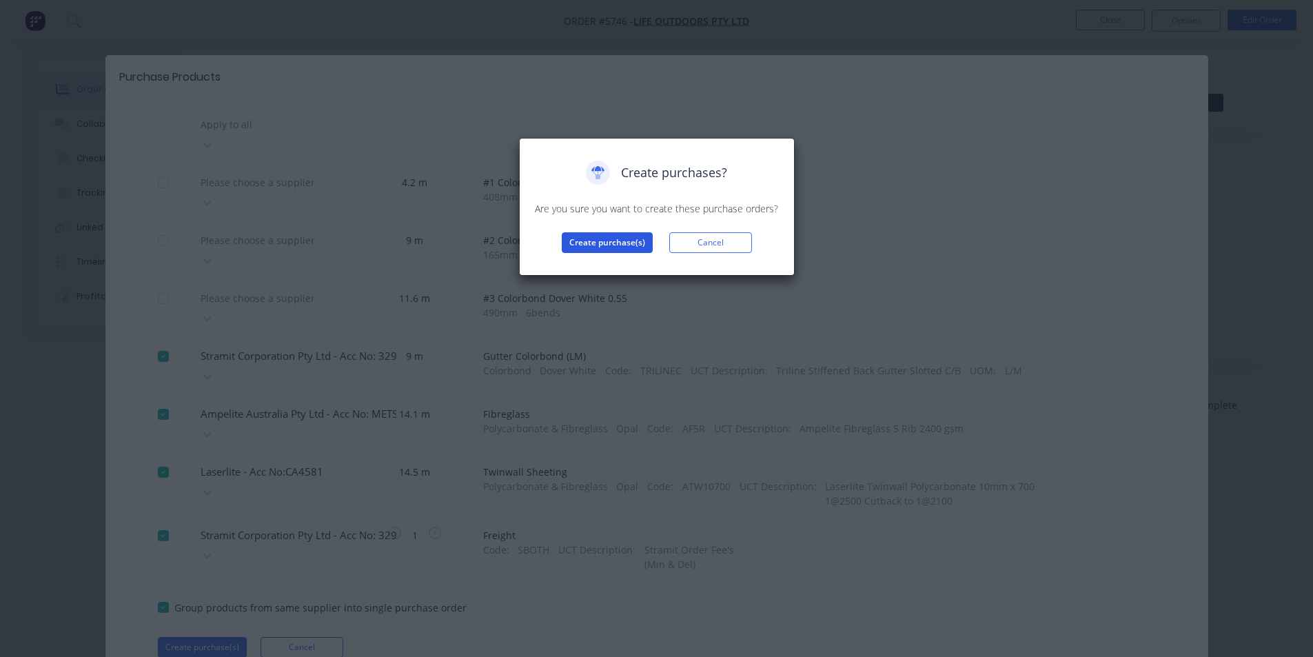
click at [623, 244] on button "Create purchase(s)" at bounding box center [607, 242] width 91 height 21
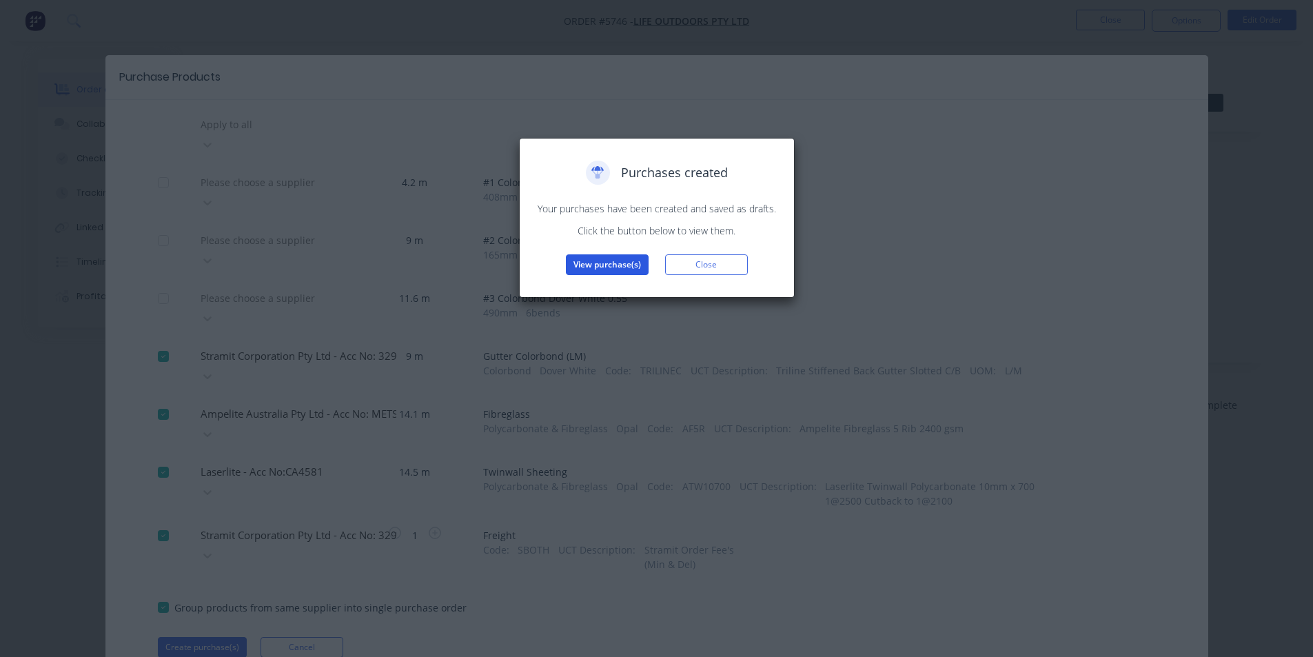
click at [618, 268] on button "View purchase(s)" at bounding box center [607, 264] width 83 height 21
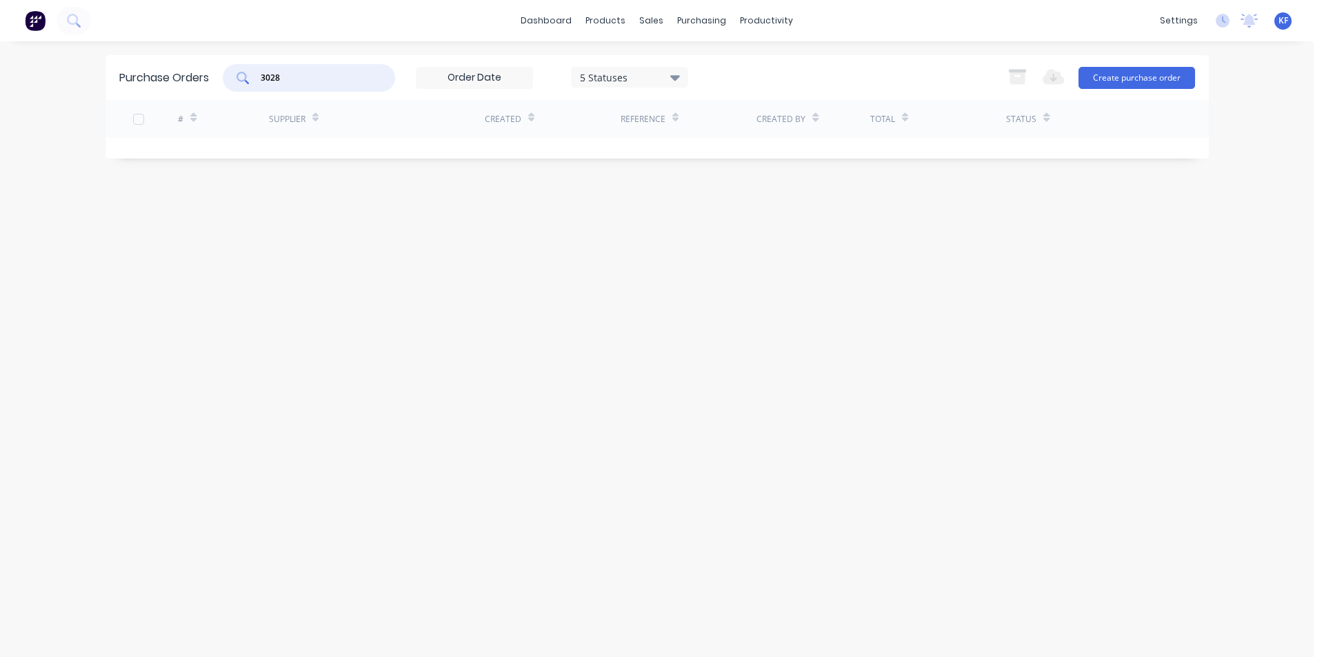
drag, startPoint x: 331, startPoint y: 77, endPoint x: 227, endPoint y: 66, distance: 103.9
click at [229, 67] on div "3028" at bounding box center [309, 78] width 172 height 28
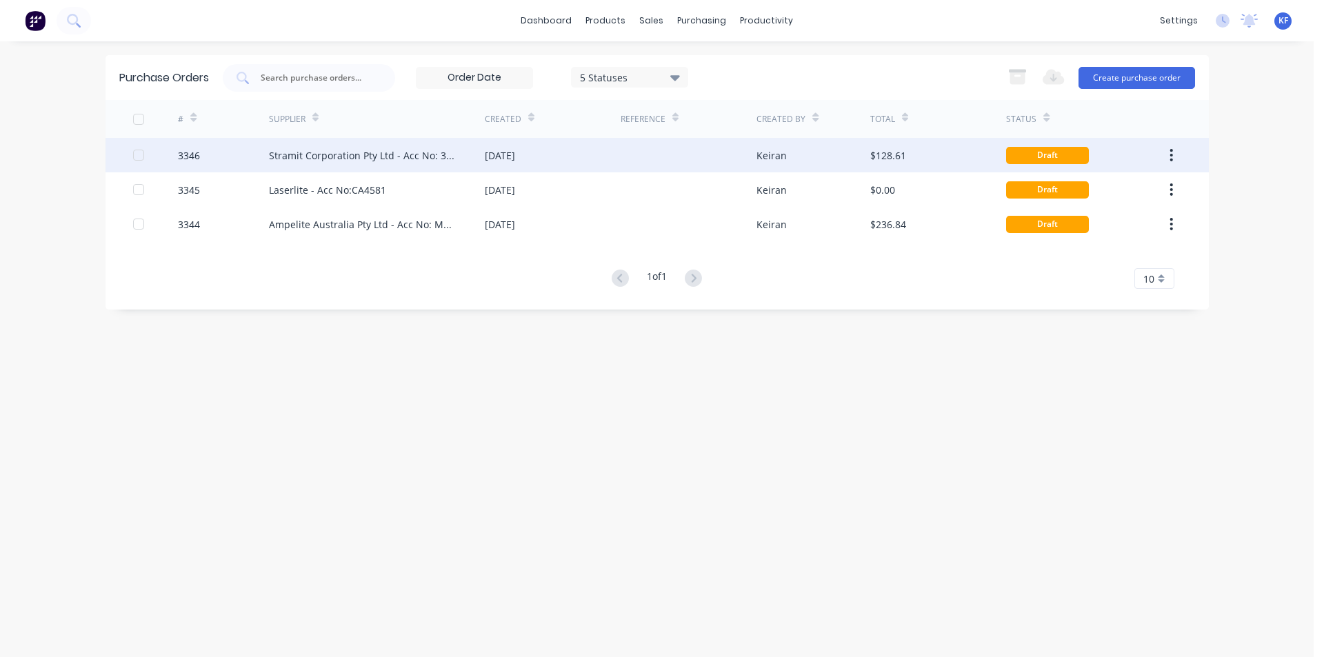
click at [601, 156] on div "[DATE]" at bounding box center [553, 155] width 136 height 34
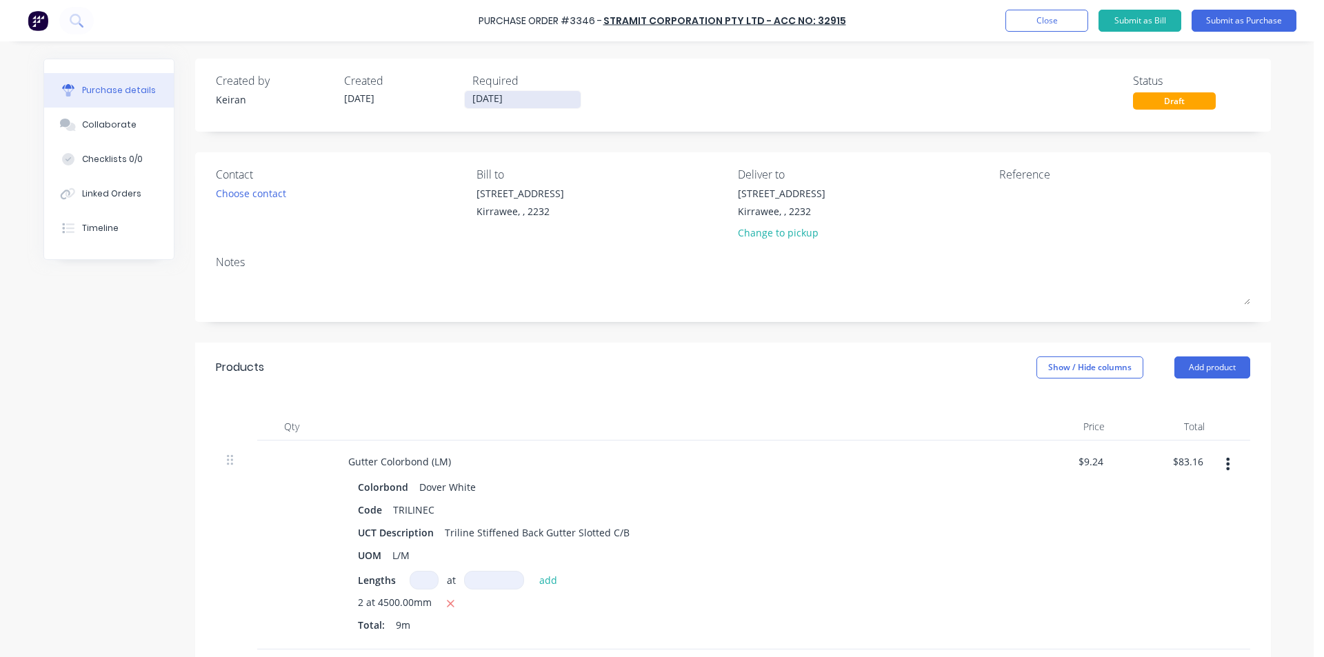
click at [521, 101] on input "[DATE]" at bounding box center [523, 99] width 116 height 17
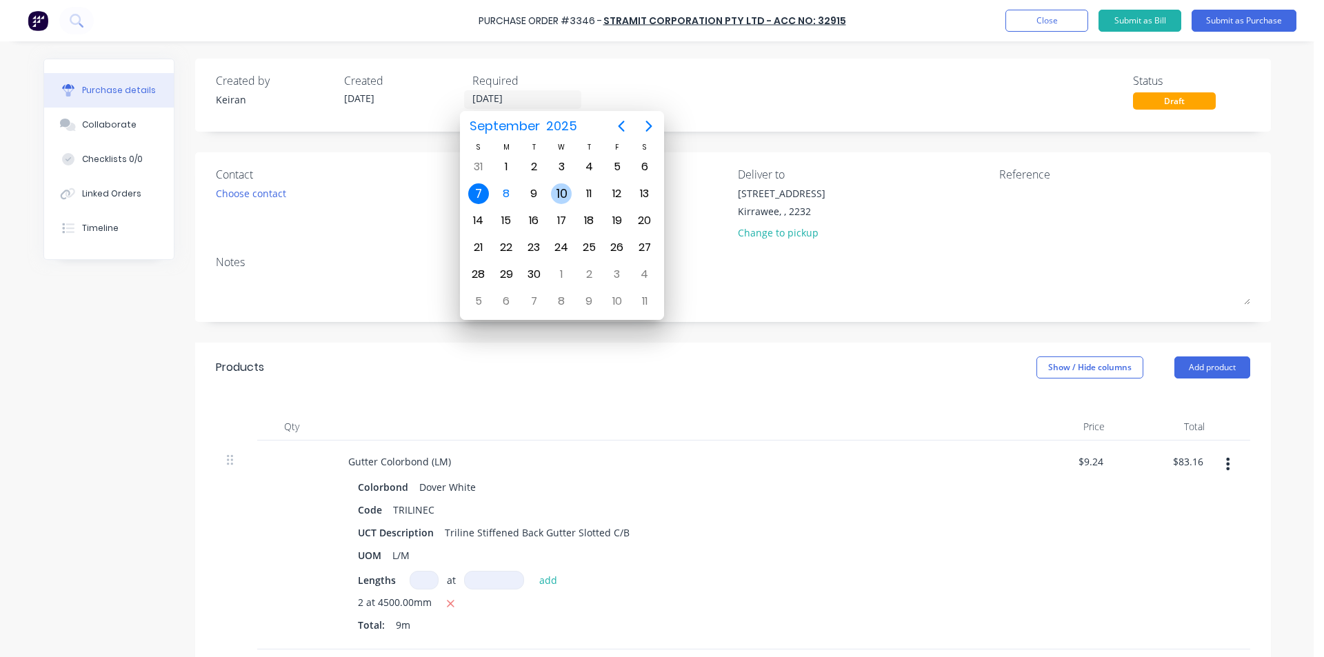
click at [565, 188] on div "10" at bounding box center [561, 193] width 21 height 21
type input "[DATE]"
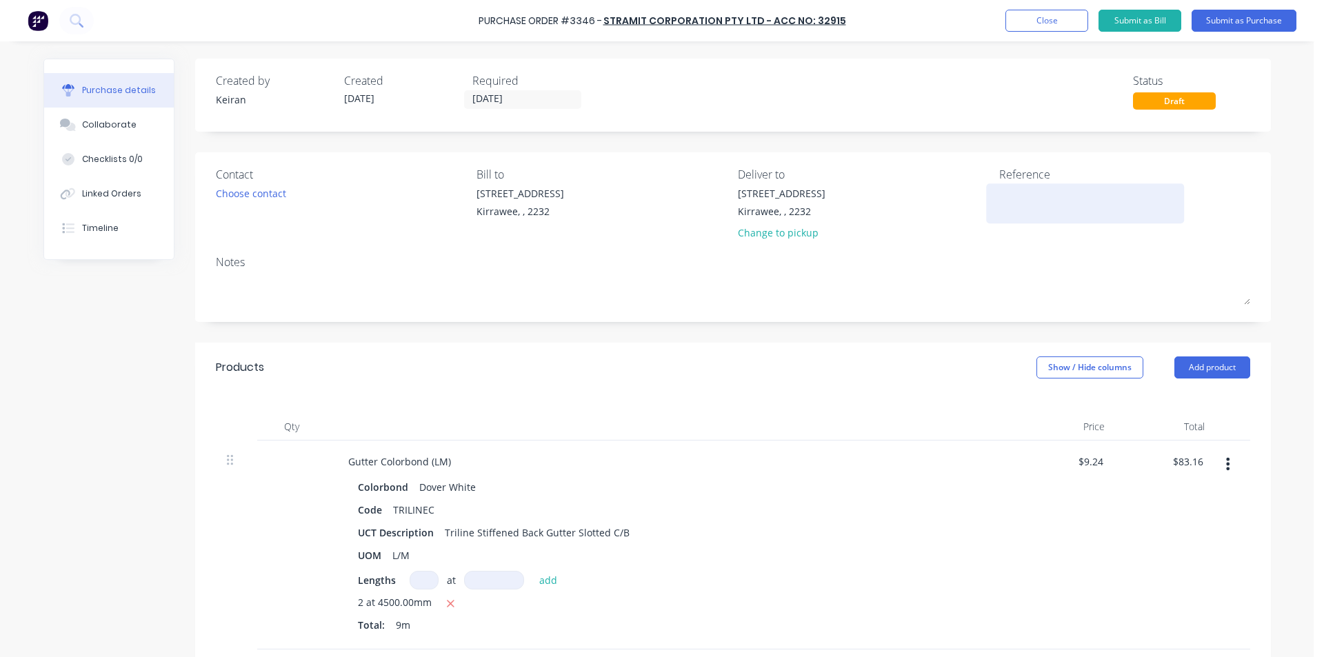
click at [999, 201] on div at bounding box center [1085, 203] width 172 height 34
click at [1029, 201] on textarea at bounding box center [1085, 201] width 172 height 31
click at [1025, 197] on textarea "LO" at bounding box center [1085, 201] width 172 height 31
type textarea "LO #1204"
click at [1248, 21] on button "Submit as Purchase" at bounding box center [1243, 21] width 105 height 22
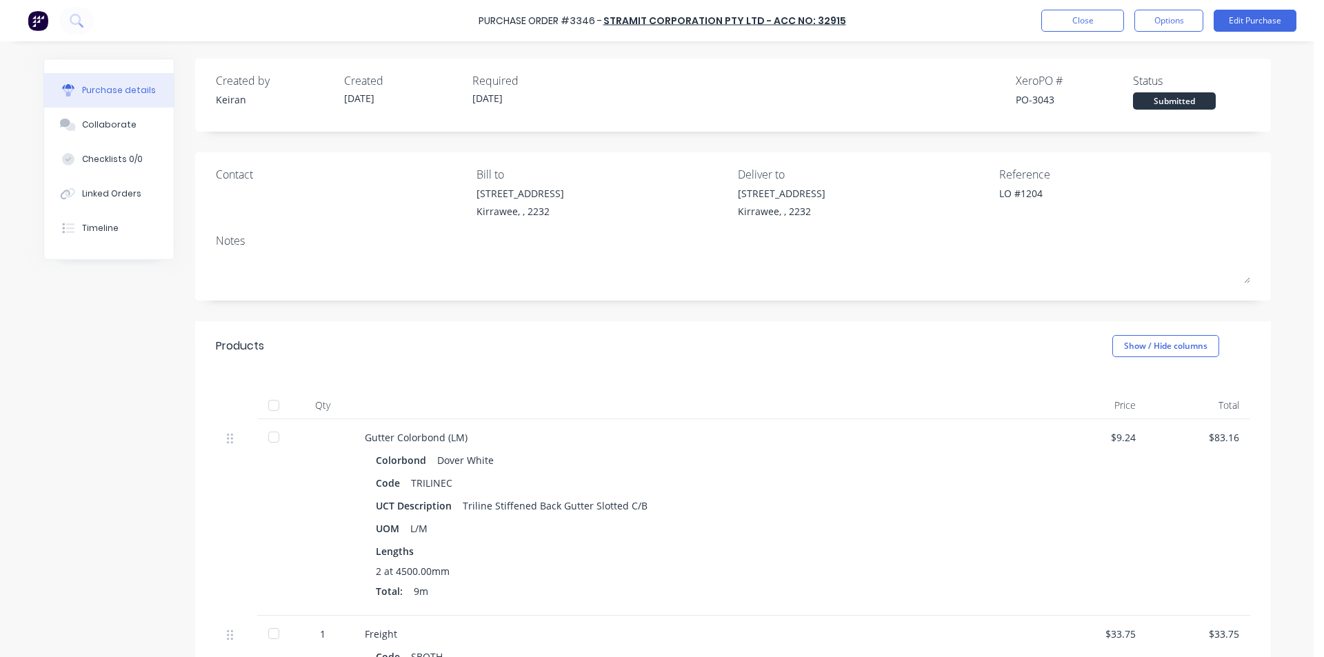
click at [1147, 21] on button "Options" at bounding box center [1168, 21] width 69 height 22
click at [1128, 63] on div "Print / Email" at bounding box center [1137, 56] width 106 height 20
drag, startPoint x: 1135, startPoint y: 108, endPoint x: 1128, endPoint y: 113, distance: 8.4
click at [1128, 113] on div "Without pricing" at bounding box center [1137, 111] width 106 height 20
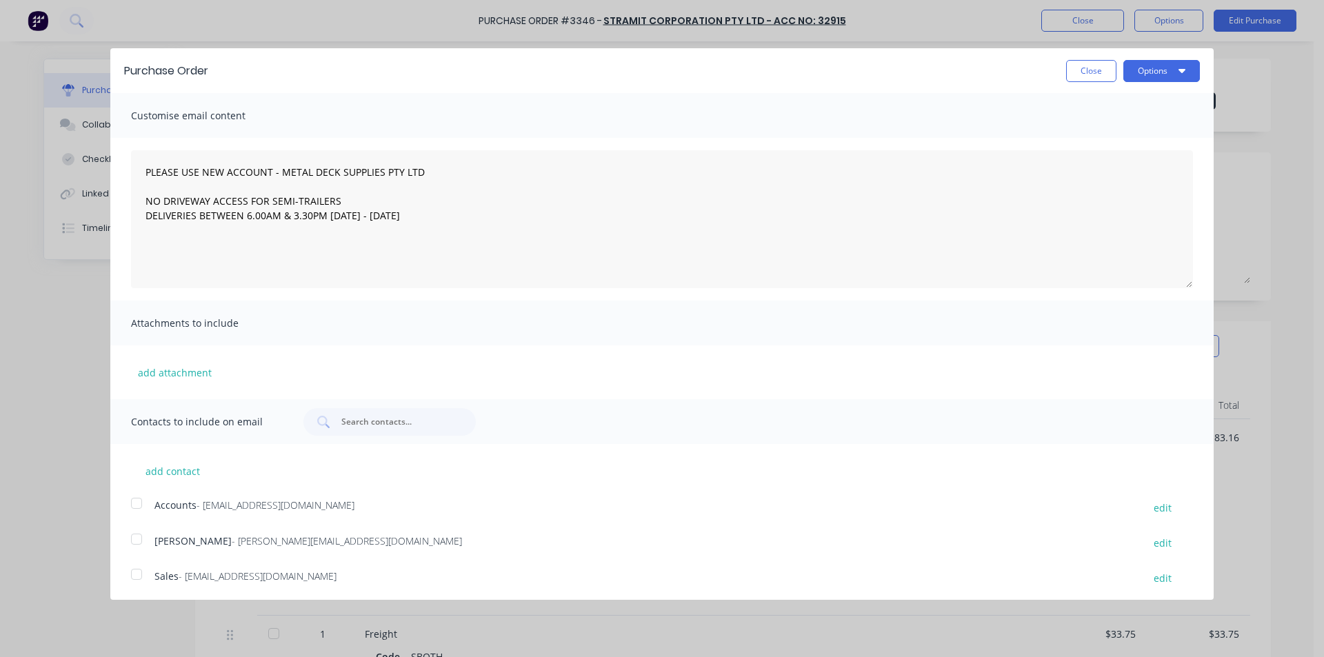
click at [133, 571] on div at bounding box center [137, 574] width 28 height 28
click at [1153, 65] on button "Options" at bounding box center [1161, 71] width 77 height 22
click at [1160, 128] on div "Email" at bounding box center [1134, 133] width 106 height 20
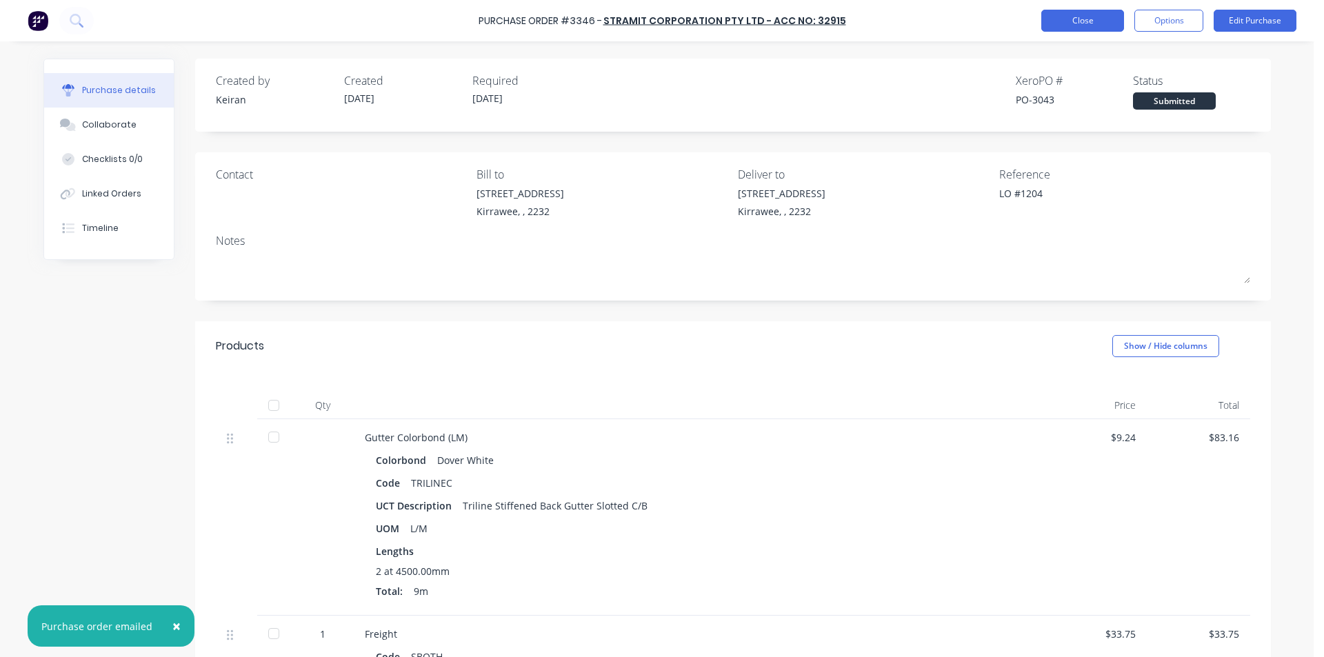
click at [1069, 16] on button "Close" at bounding box center [1082, 21] width 83 height 22
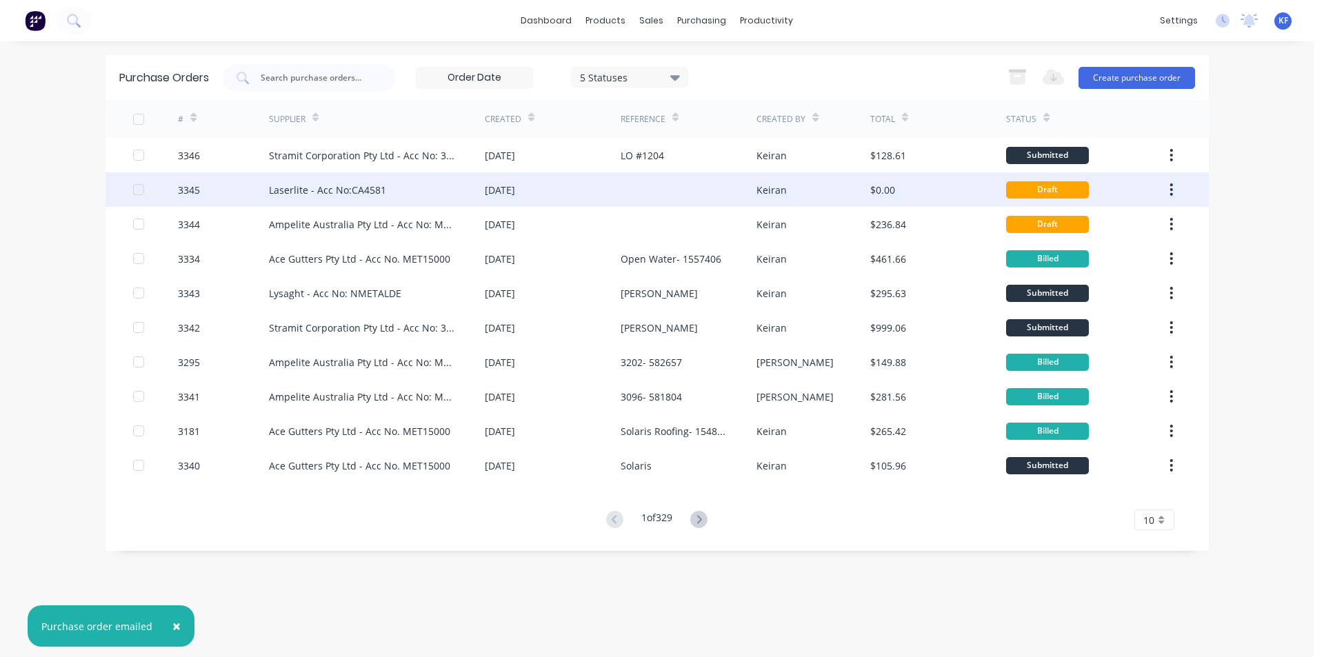
click at [674, 198] on div at bounding box center [688, 189] width 136 height 34
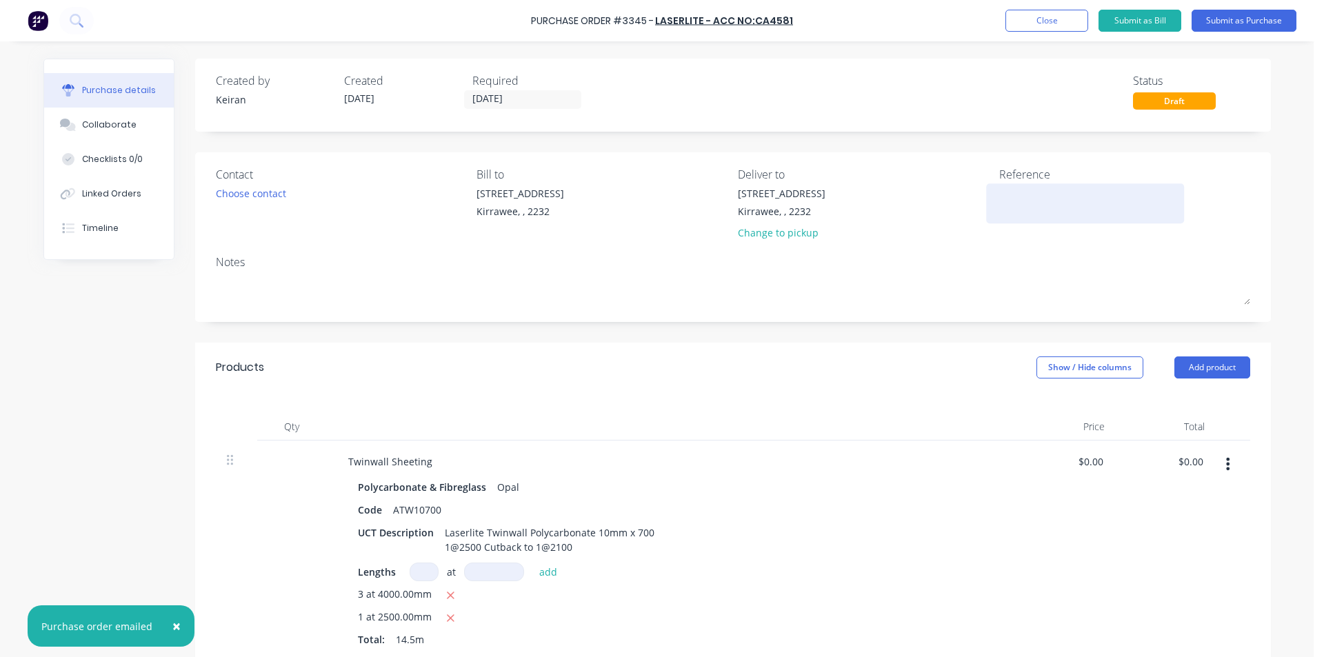
click at [1007, 205] on textarea at bounding box center [1085, 201] width 172 height 31
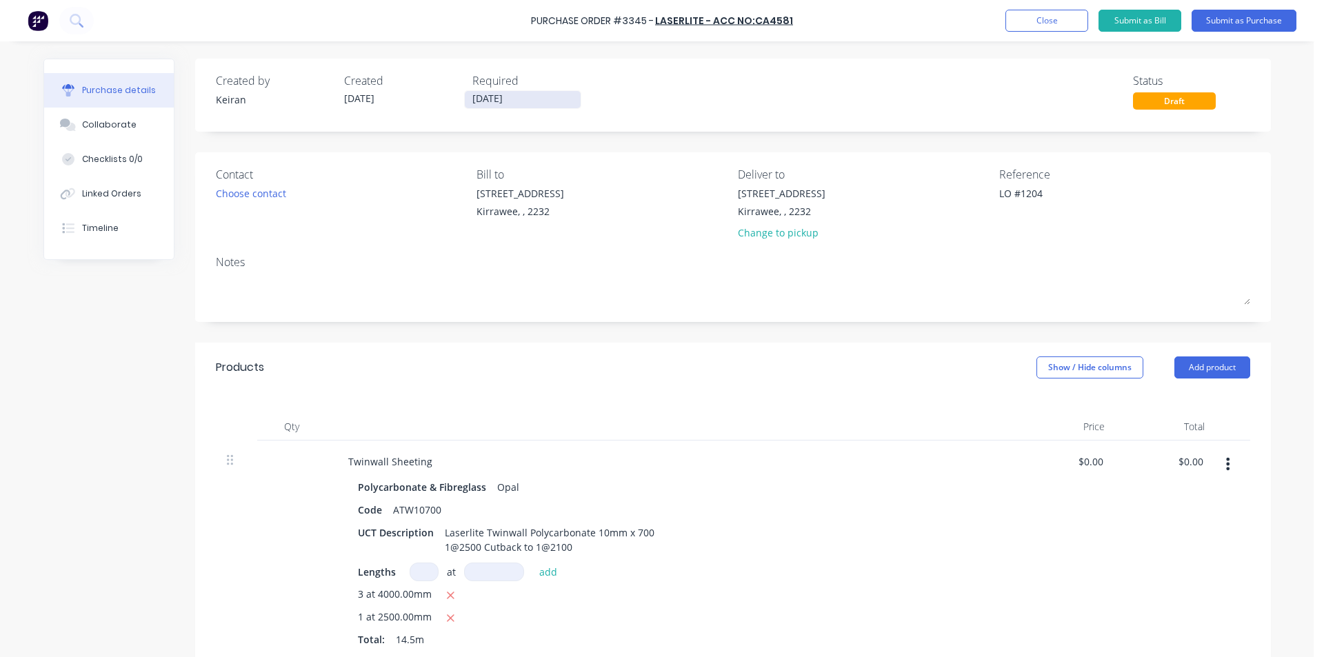
type textarea "LO #1204"
click at [494, 99] on input "[DATE]" at bounding box center [523, 99] width 116 height 17
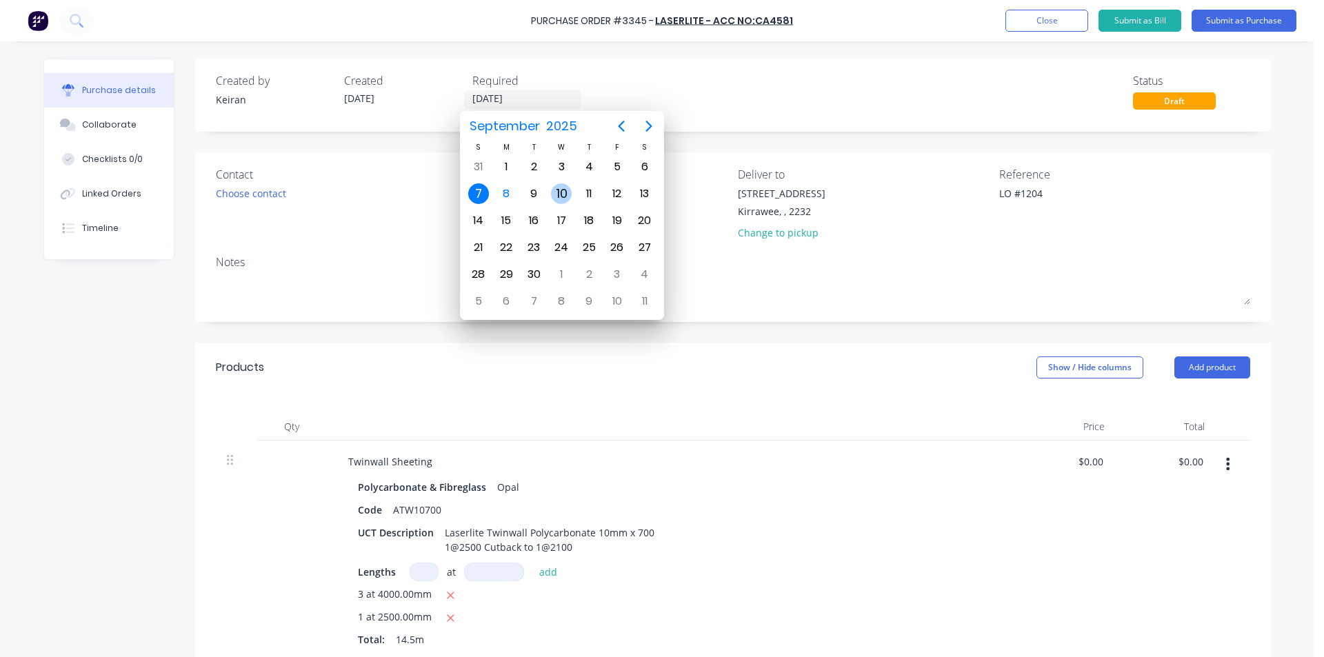
click at [560, 190] on div "10" at bounding box center [561, 193] width 21 height 21
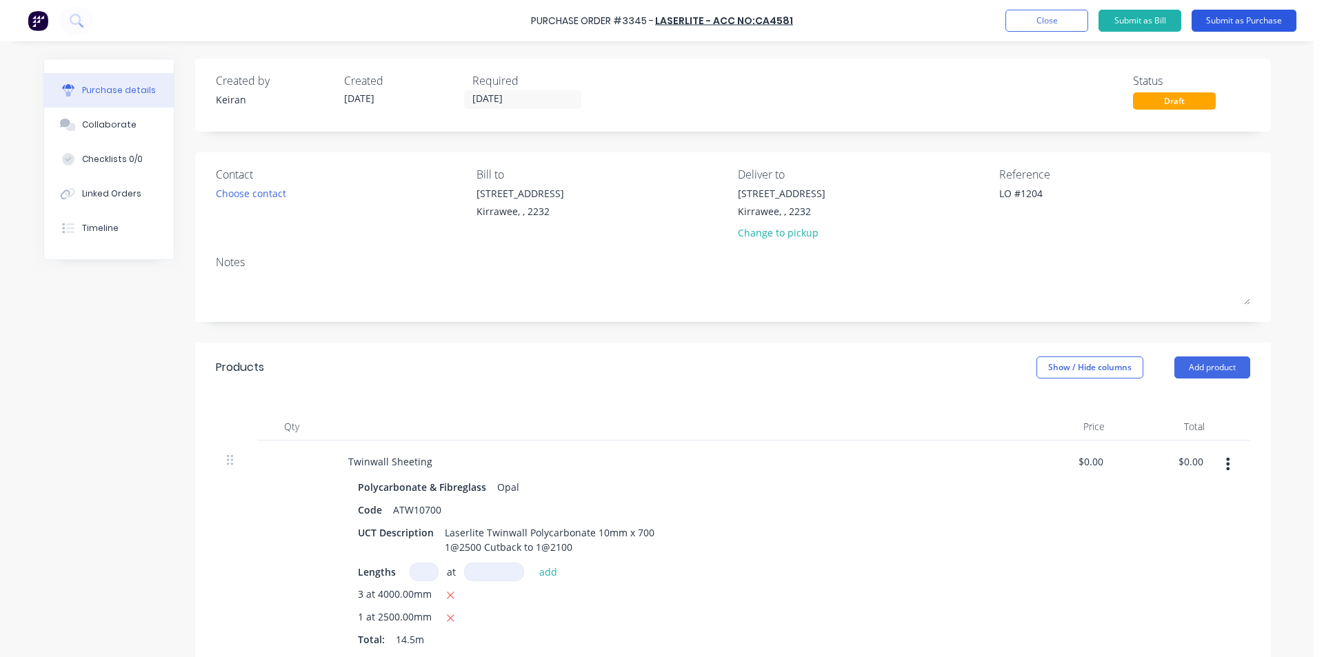
click at [1218, 21] on button "Submit as Purchase" at bounding box center [1243, 21] width 105 height 22
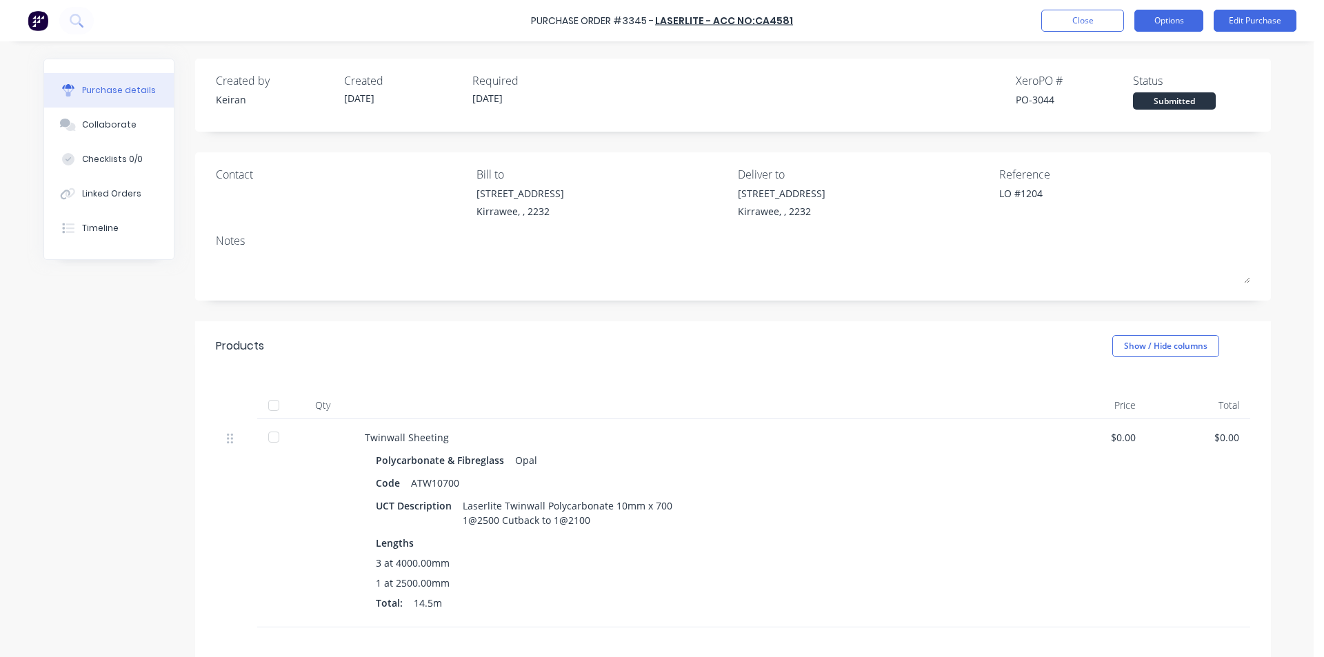
click at [1151, 17] on button "Options" at bounding box center [1168, 21] width 69 height 22
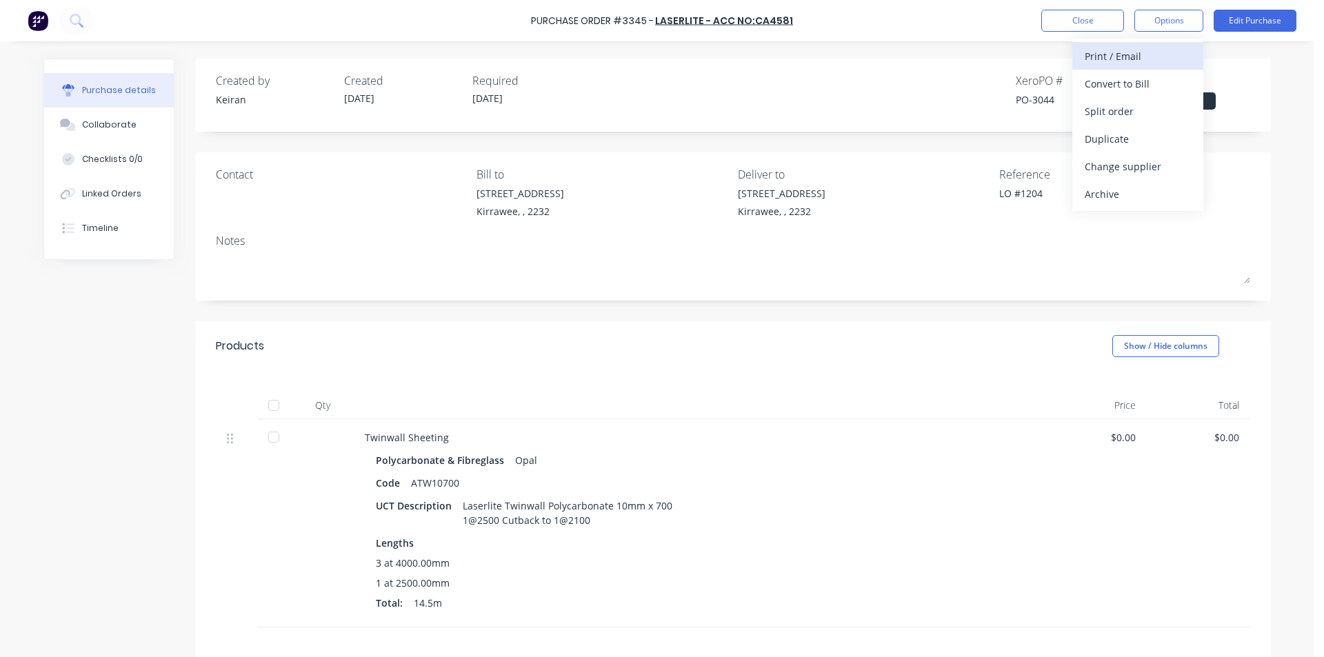
click at [1143, 48] on div "Print / Email" at bounding box center [1137, 56] width 106 height 20
click at [1140, 121] on button "Without pricing" at bounding box center [1137, 111] width 131 height 28
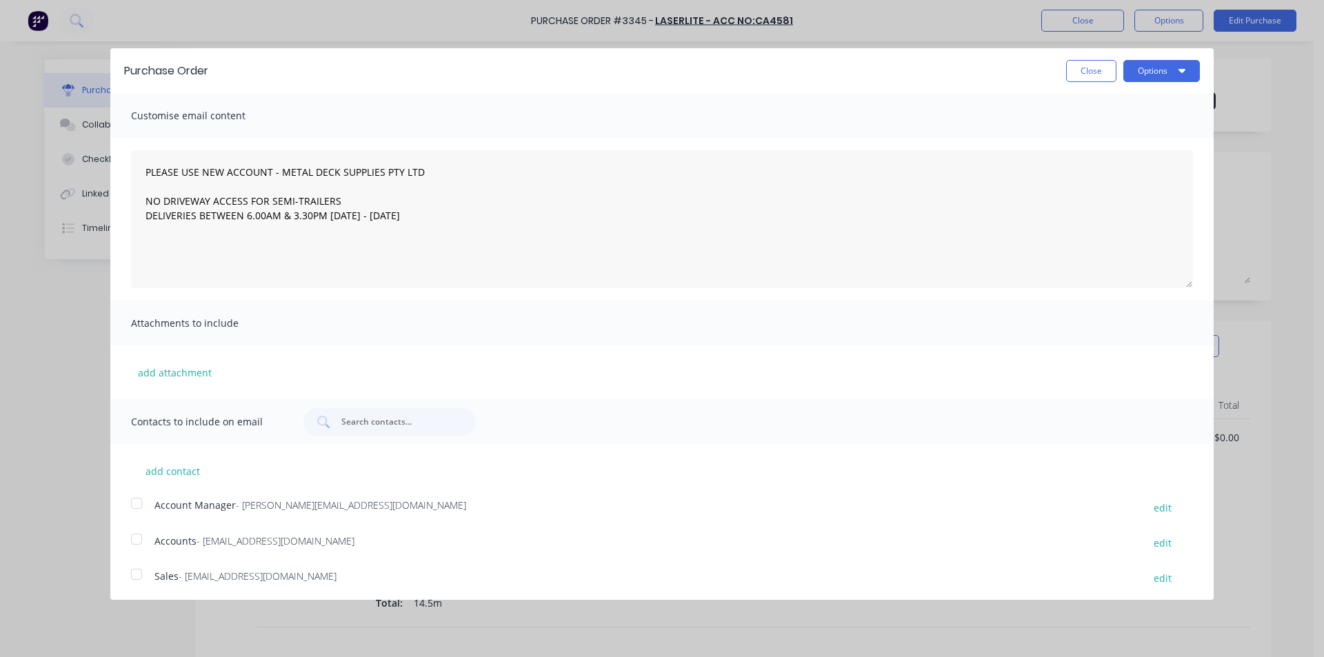
click at [143, 567] on div at bounding box center [137, 574] width 28 height 28
click at [1167, 72] on button "Options" at bounding box center [1161, 71] width 77 height 22
click at [1158, 135] on div "Email" at bounding box center [1134, 133] width 106 height 20
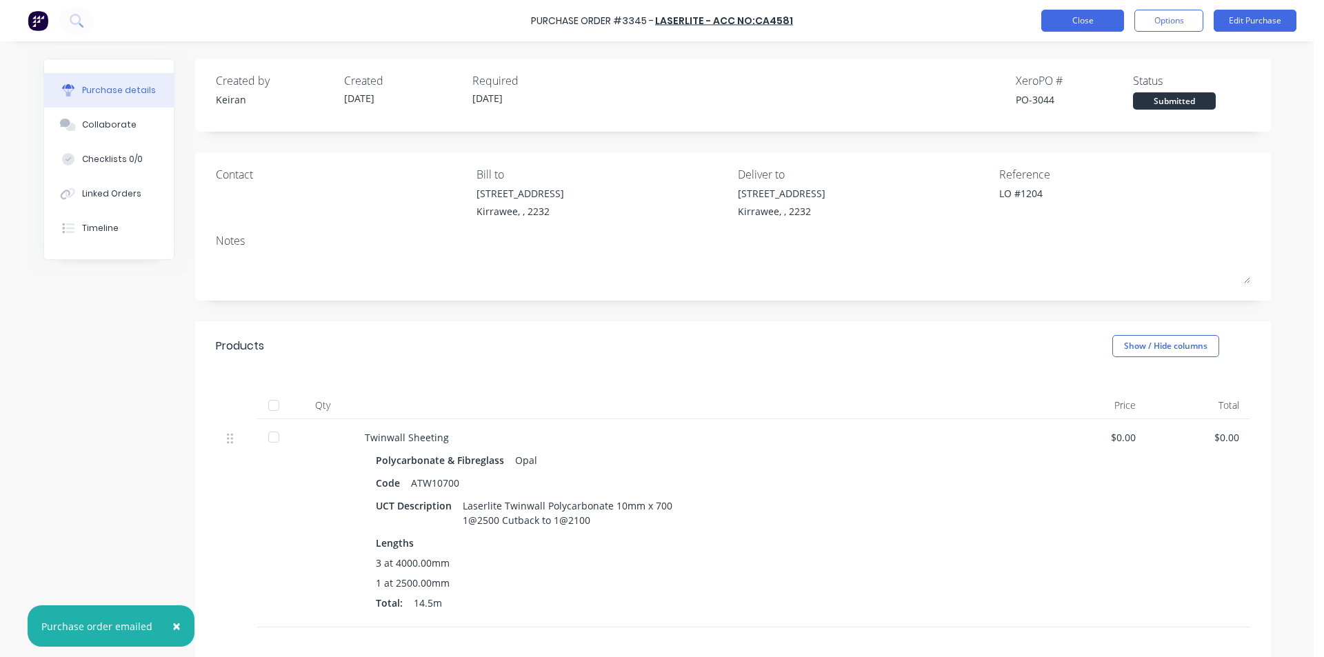
click at [1100, 30] on button "Close" at bounding box center [1082, 21] width 83 height 22
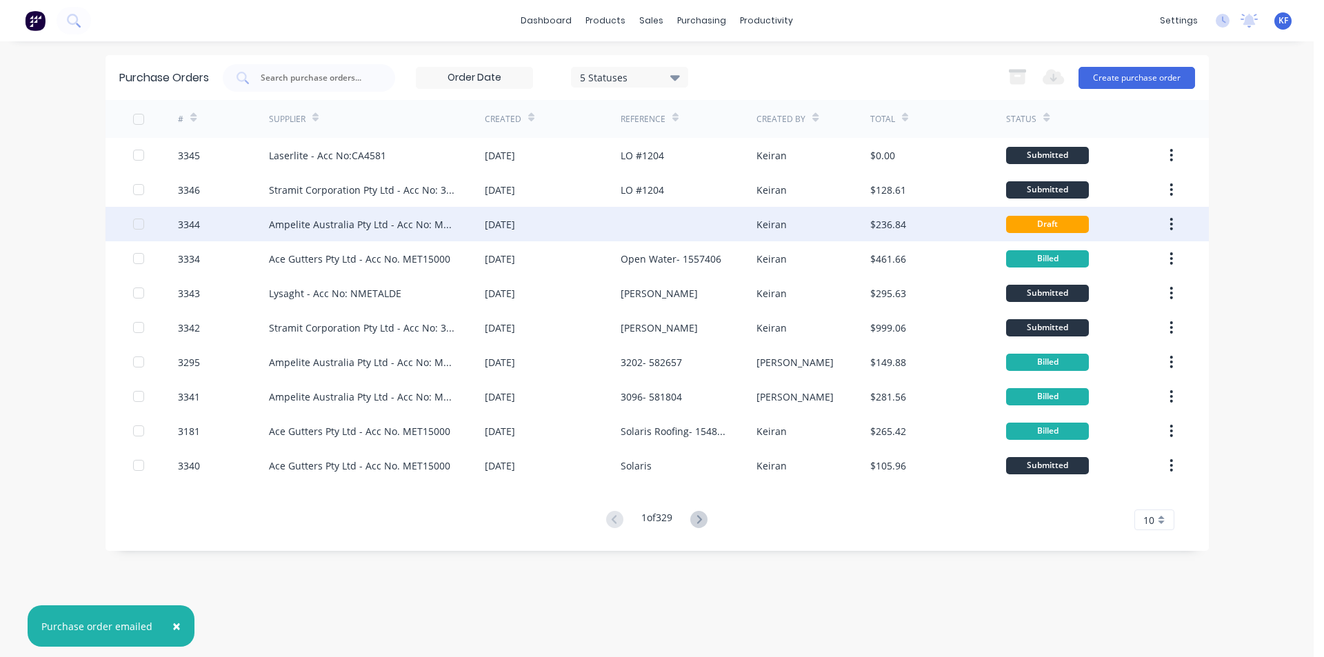
click at [791, 223] on div "Keiran" at bounding box center [813, 224] width 114 height 34
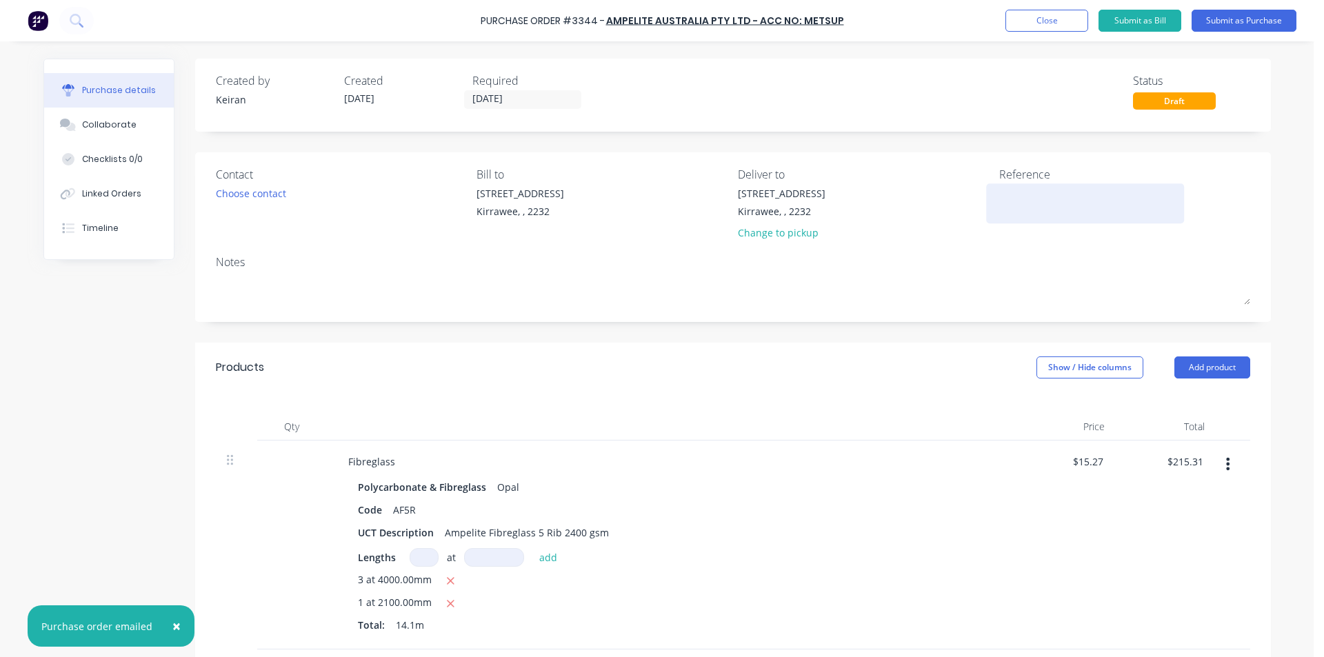
click at [1042, 199] on textarea at bounding box center [1085, 201] width 172 height 31
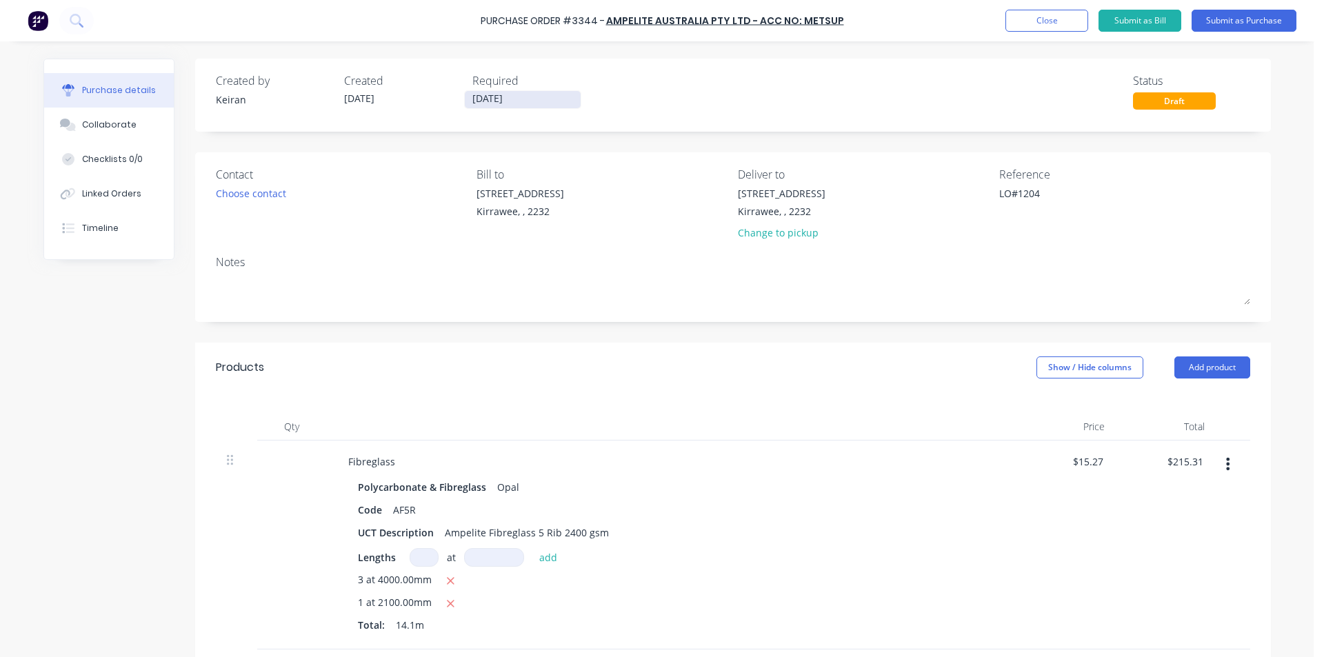
click at [507, 90] on label "[DATE]" at bounding box center [522, 99] width 117 height 19
click at [507, 91] on input "[DATE]" at bounding box center [523, 99] width 116 height 17
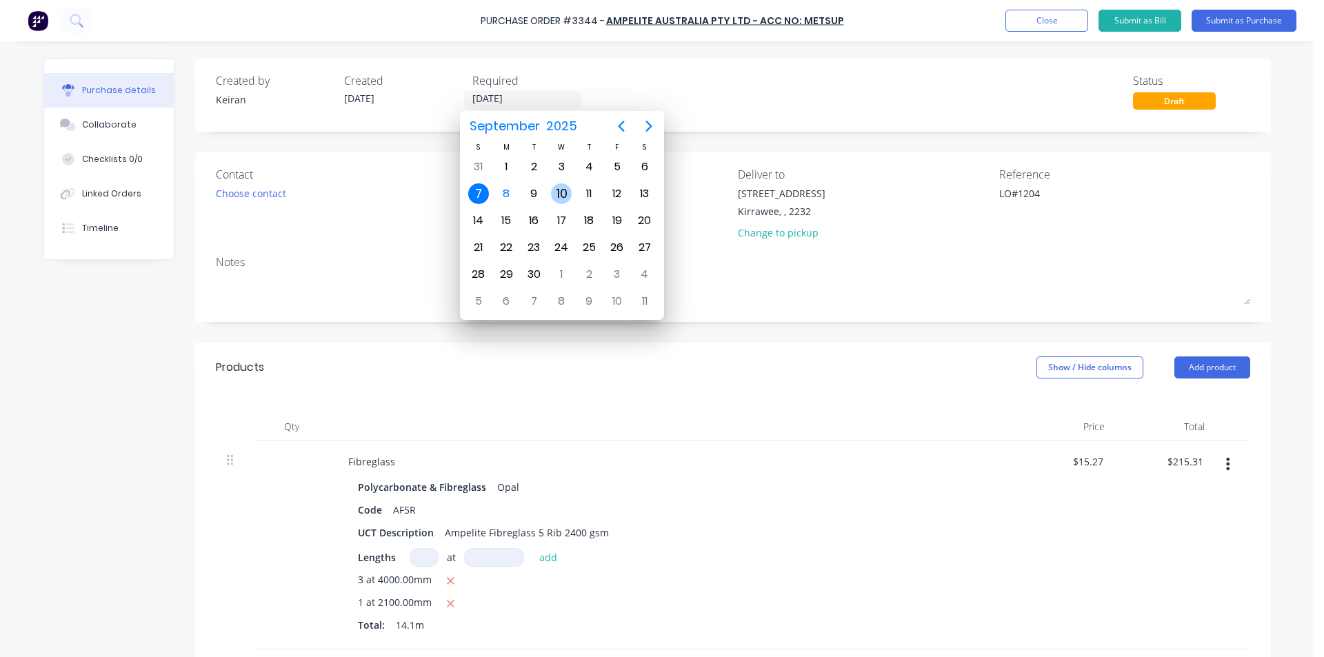
click at [556, 190] on div "10" at bounding box center [561, 193] width 21 height 21
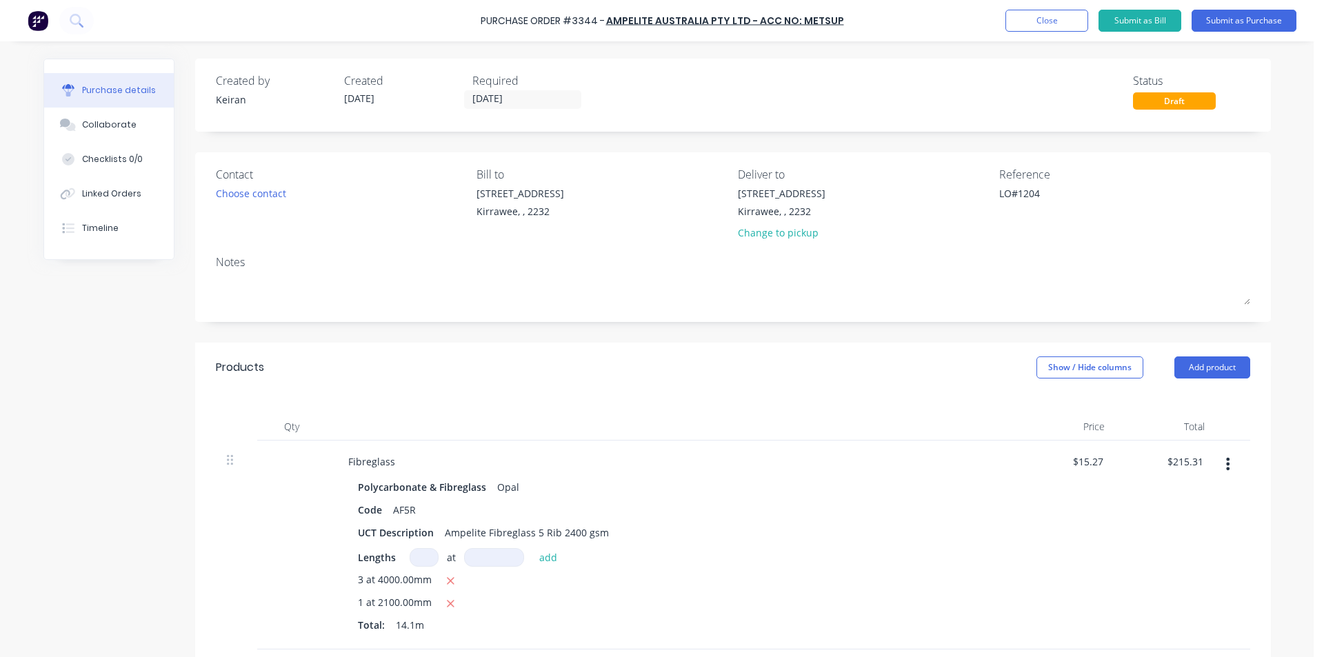
click at [1221, 32] on div "Purchase Order #3344 - Ampelite Australia Pty Ltd - Acc No: METSUP Add product …" at bounding box center [662, 20] width 1324 height 41
click at [1222, 22] on button "Submit as Purchase" at bounding box center [1243, 21] width 105 height 22
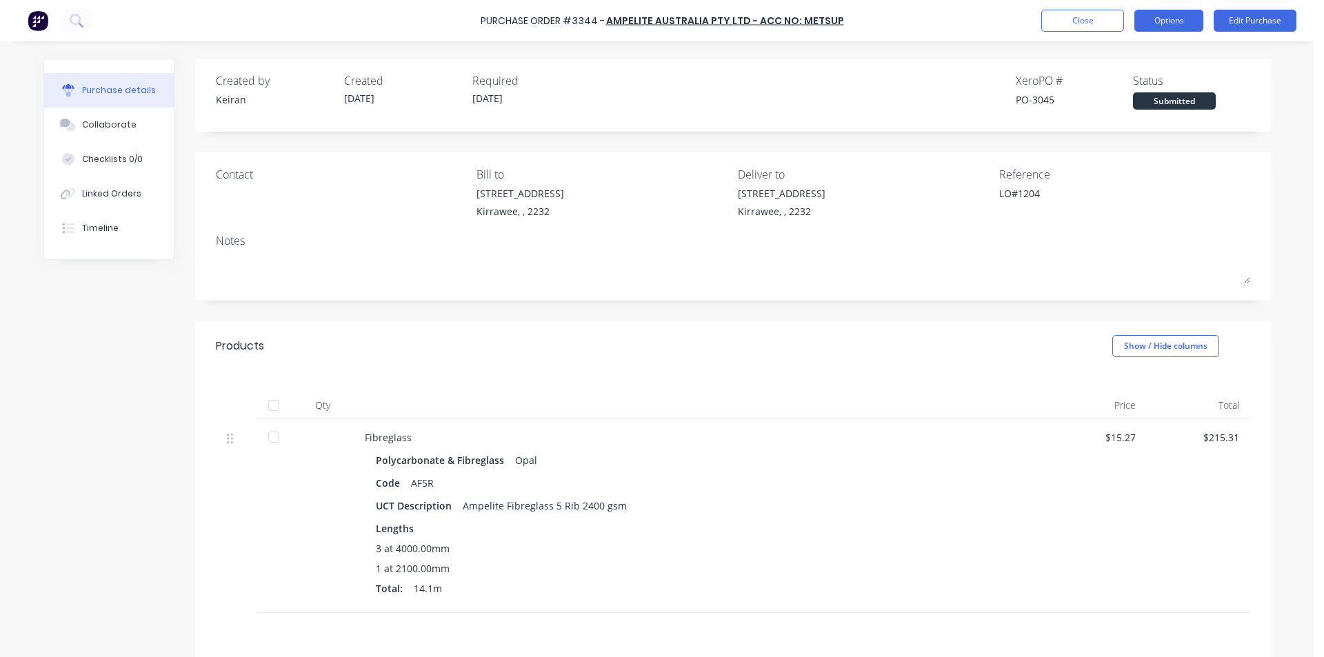
click at [1153, 23] on button "Options" at bounding box center [1168, 21] width 69 height 22
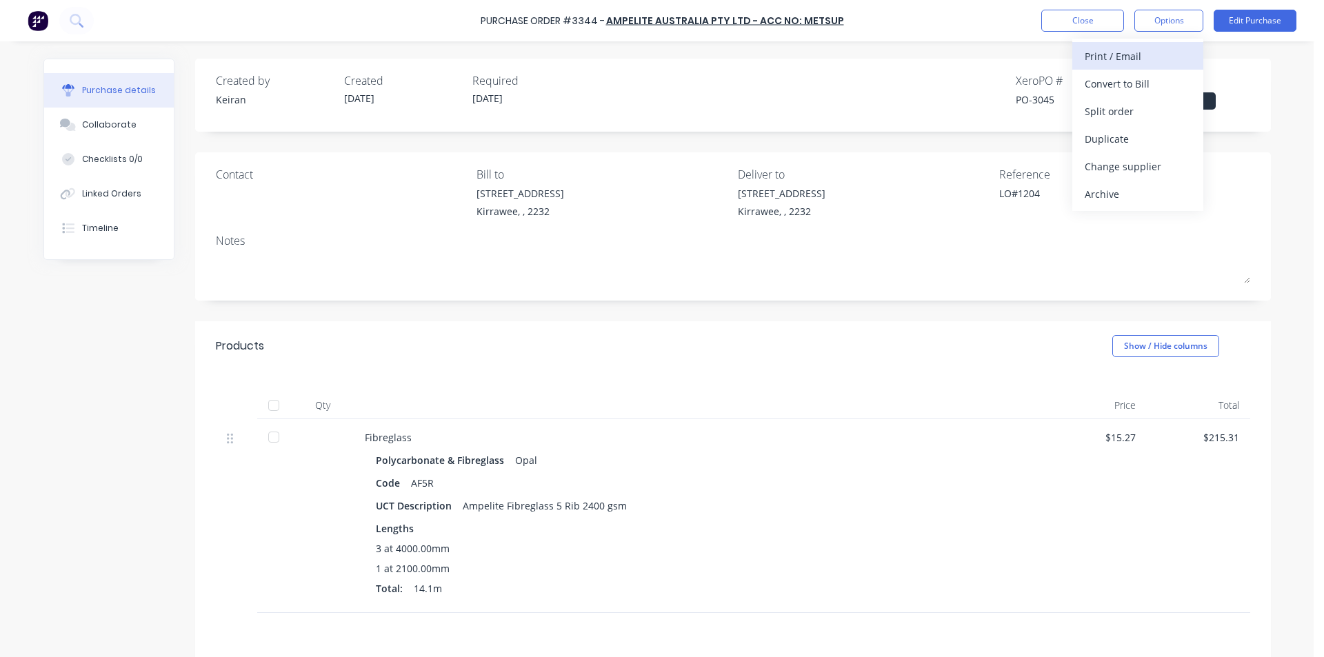
click at [1151, 52] on div "Print / Email" at bounding box center [1137, 56] width 106 height 20
click at [1152, 119] on div "Without pricing" at bounding box center [1137, 111] width 106 height 20
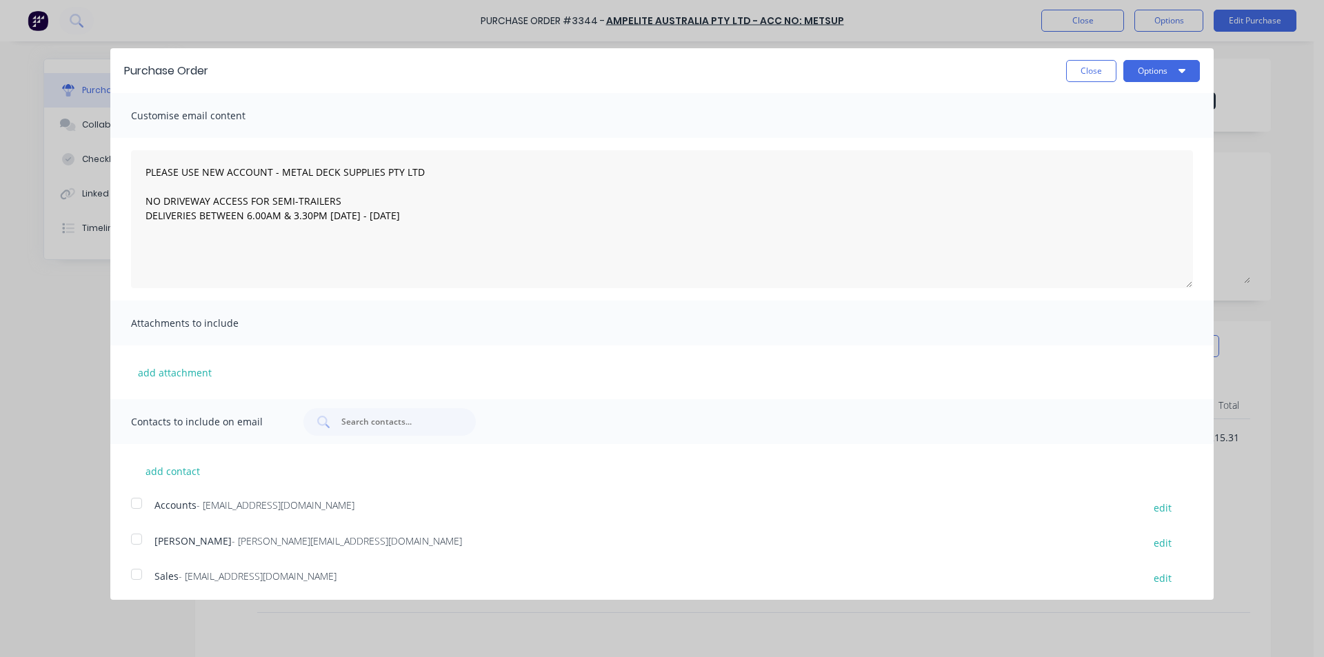
click at [143, 586] on div at bounding box center [137, 574] width 28 height 28
drag, startPoint x: 1139, startPoint y: 70, endPoint x: 1141, endPoint y: 79, distance: 9.2
click at [1139, 71] on button "Options" at bounding box center [1161, 71] width 77 height 22
click at [1147, 126] on div "Email" at bounding box center [1134, 133] width 106 height 20
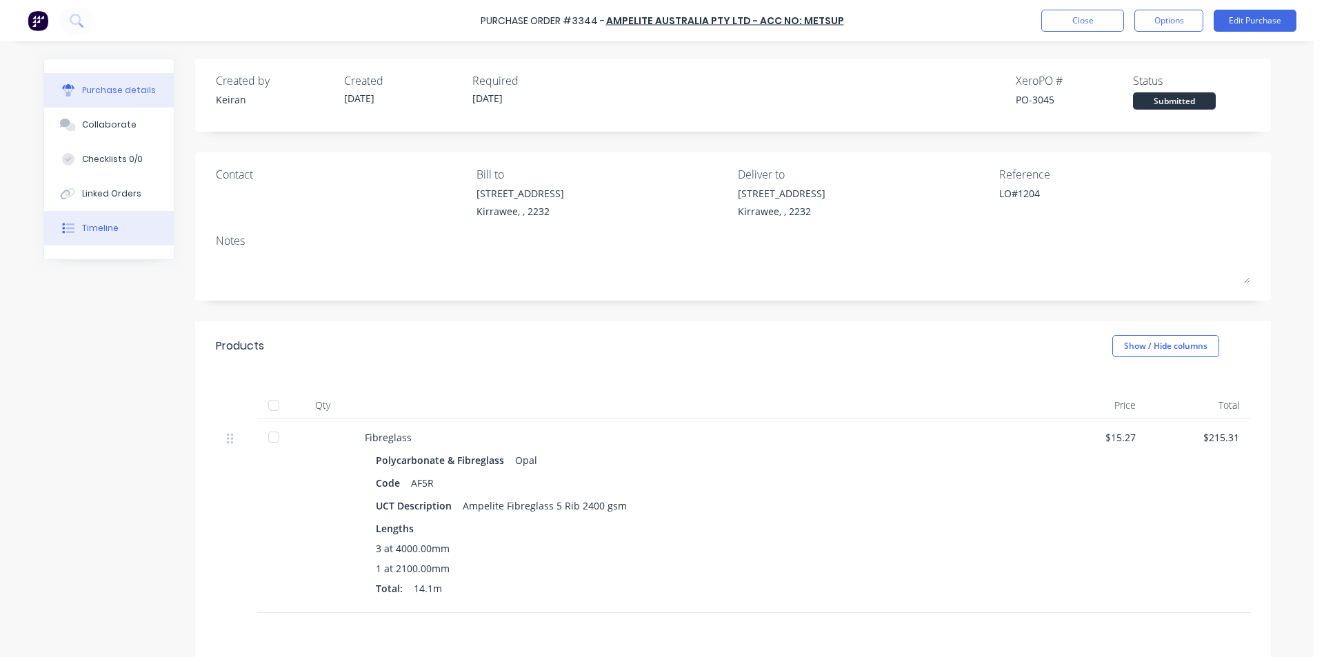
click at [119, 214] on button "Timeline" at bounding box center [109, 228] width 130 height 34
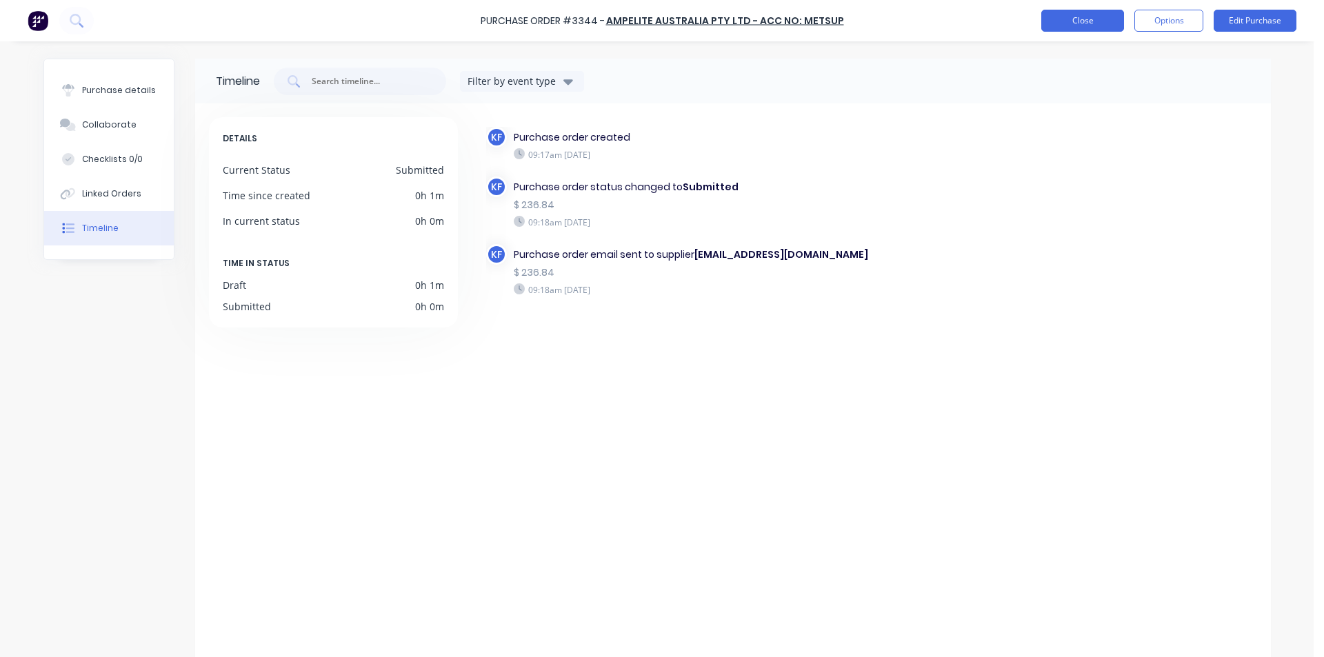
click at [1099, 20] on button "Close" at bounding box center [1082, 21] width 83 height 22
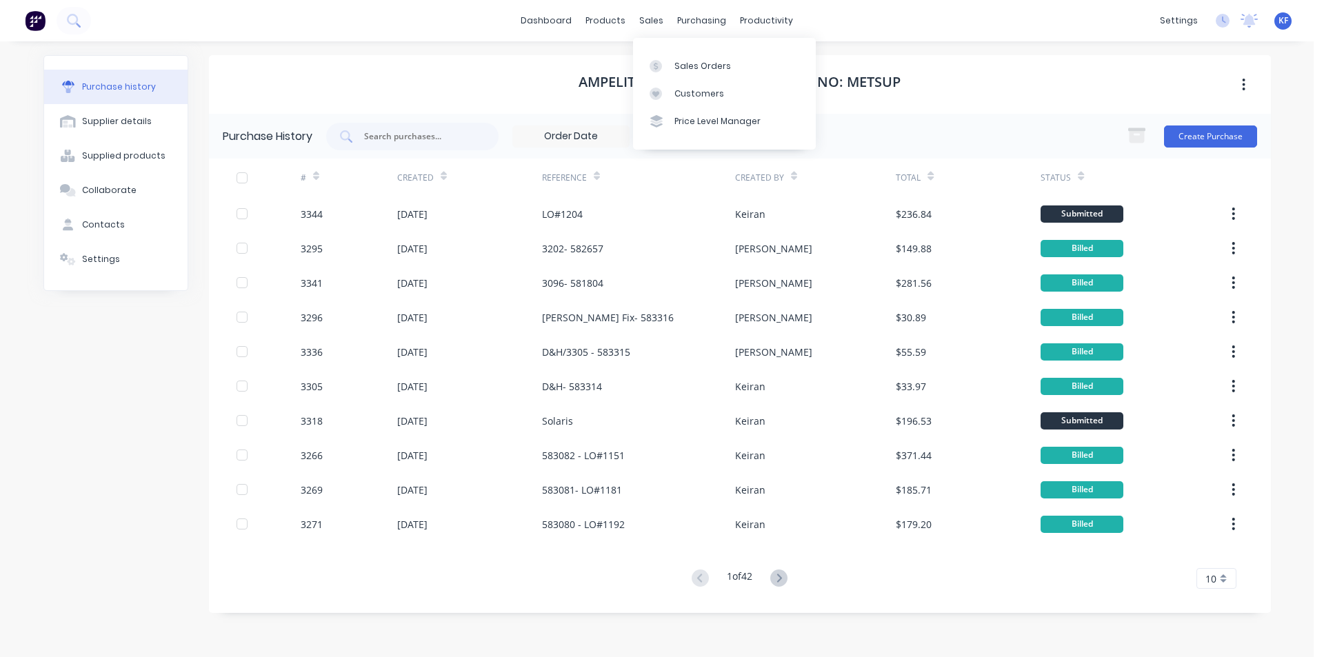
click at [664, 44] on div "Sales Orders Customers Price Level Manager" at bounding box center [724, 93] width 183 height 111
click at [675, 57] on link "Sales Orders" at bounding box center [724, 66] width 183 height 28
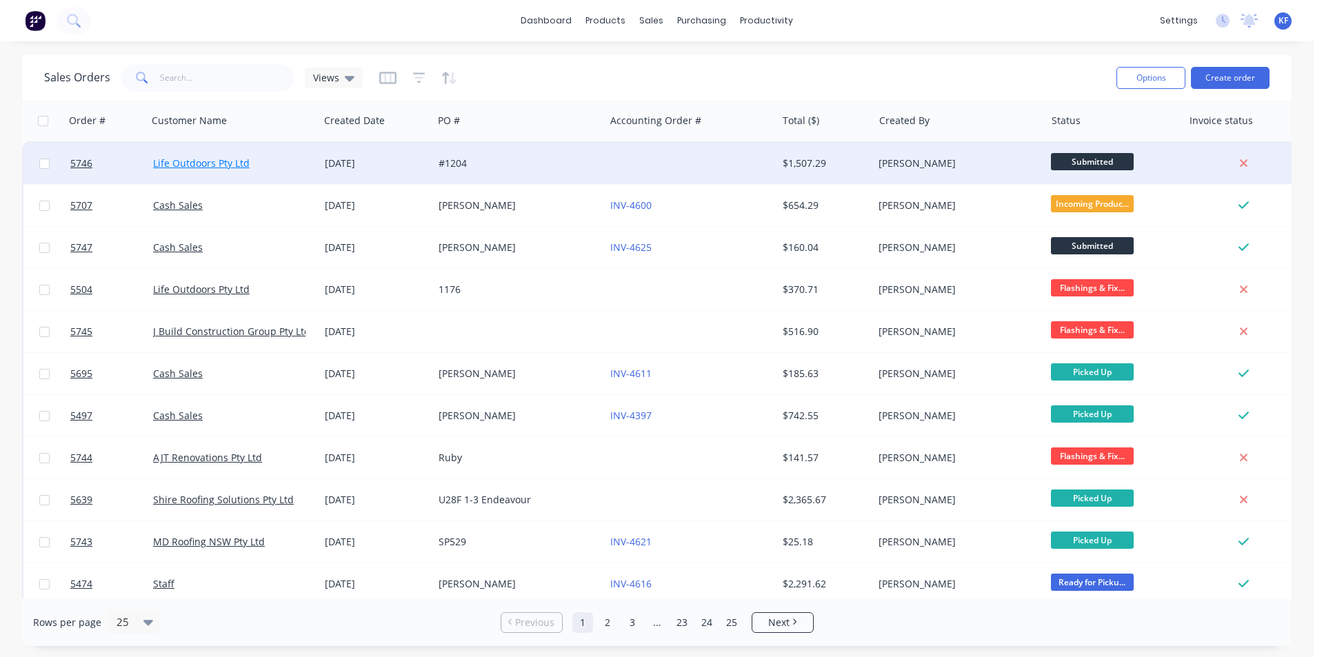
click at [192, 159] on link "Life Outdoors Pty Ltd" at bounding box center [201, 162] width 97 height 13
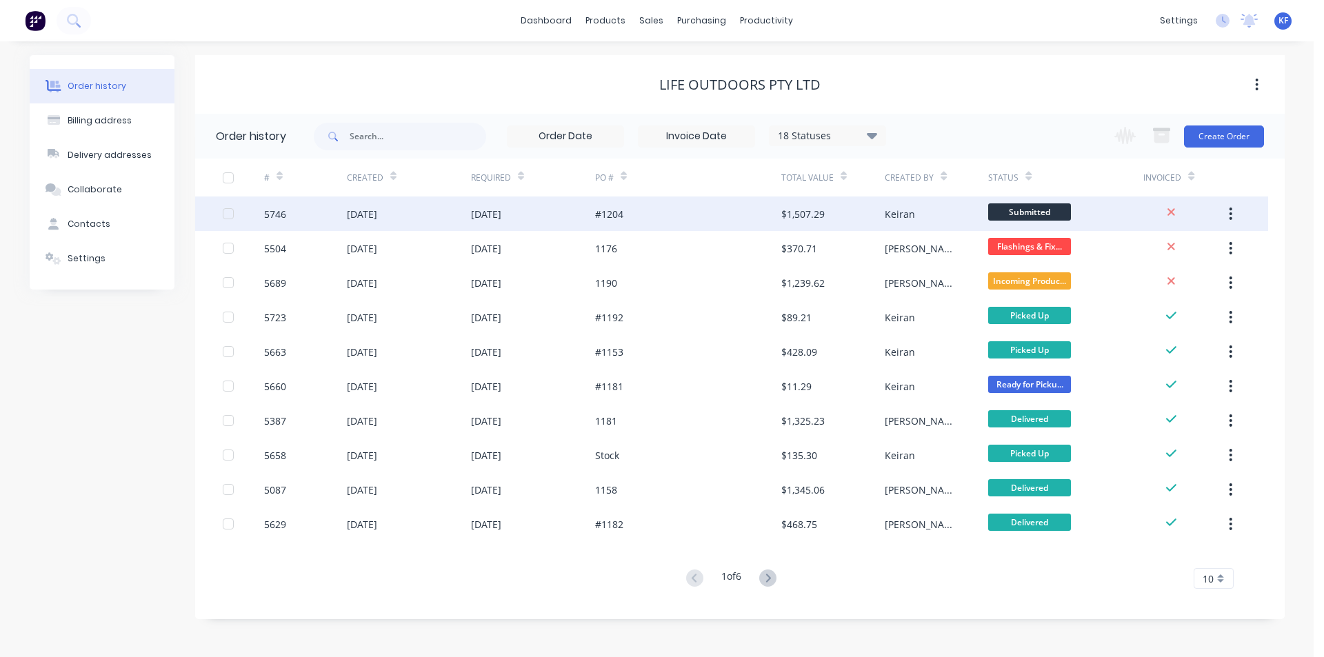
click at [680, 218] on div "#1204" at bounding box center [688, 213] width 186 height 34
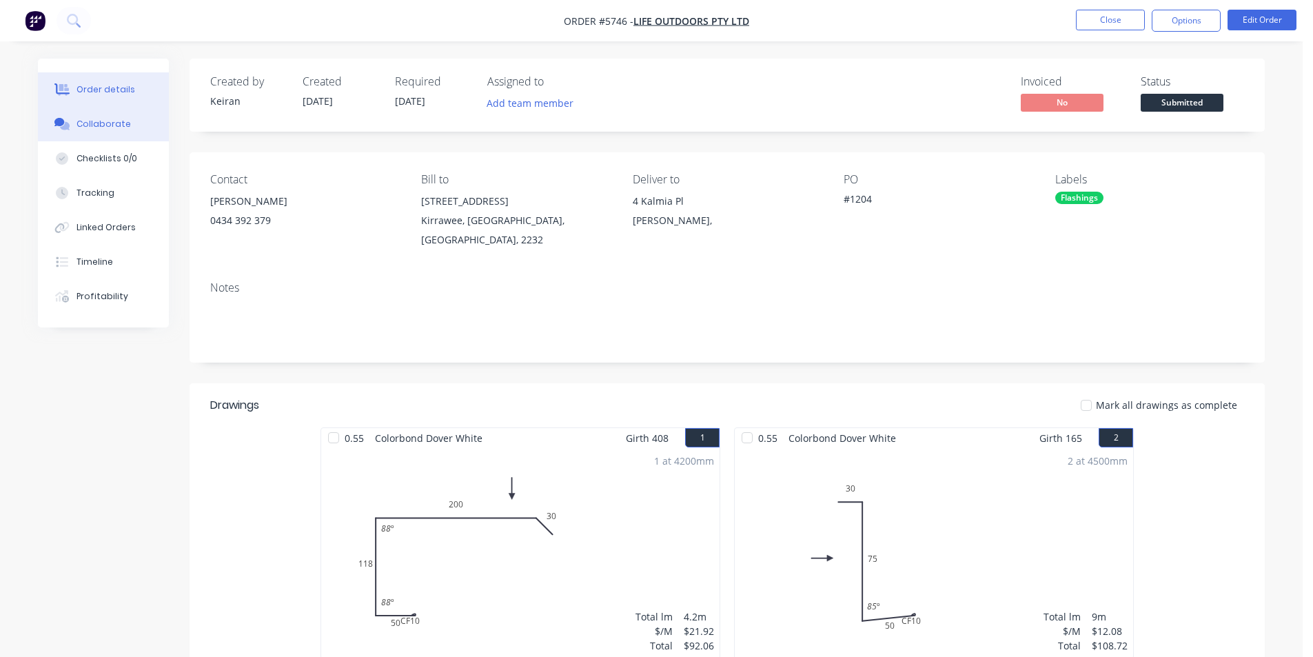
click at [108, 125] on div "Collaborate" at bounding box center [104, 124] width 54 height 12
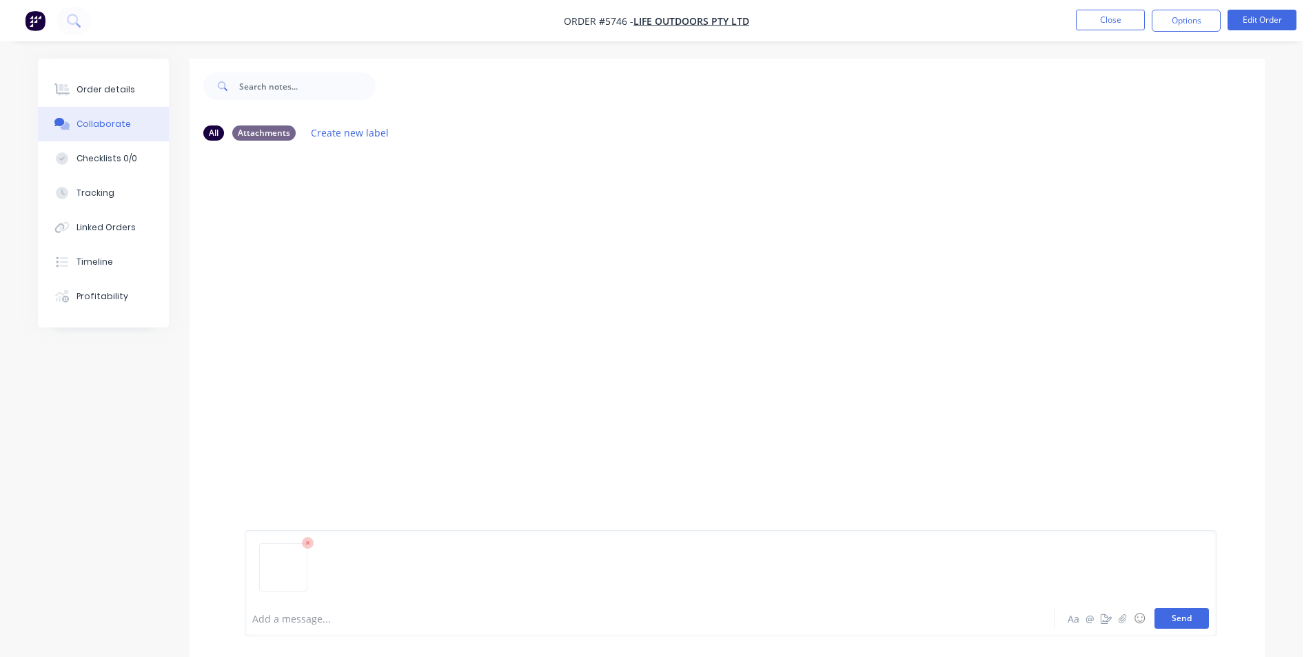
click at [1176, 621] on button "Send" at bounding box center [1182, 618] width 54 height 21
click at [1102, 29] on button "Close" at bounding box center [1110, 20] width 69 height 21
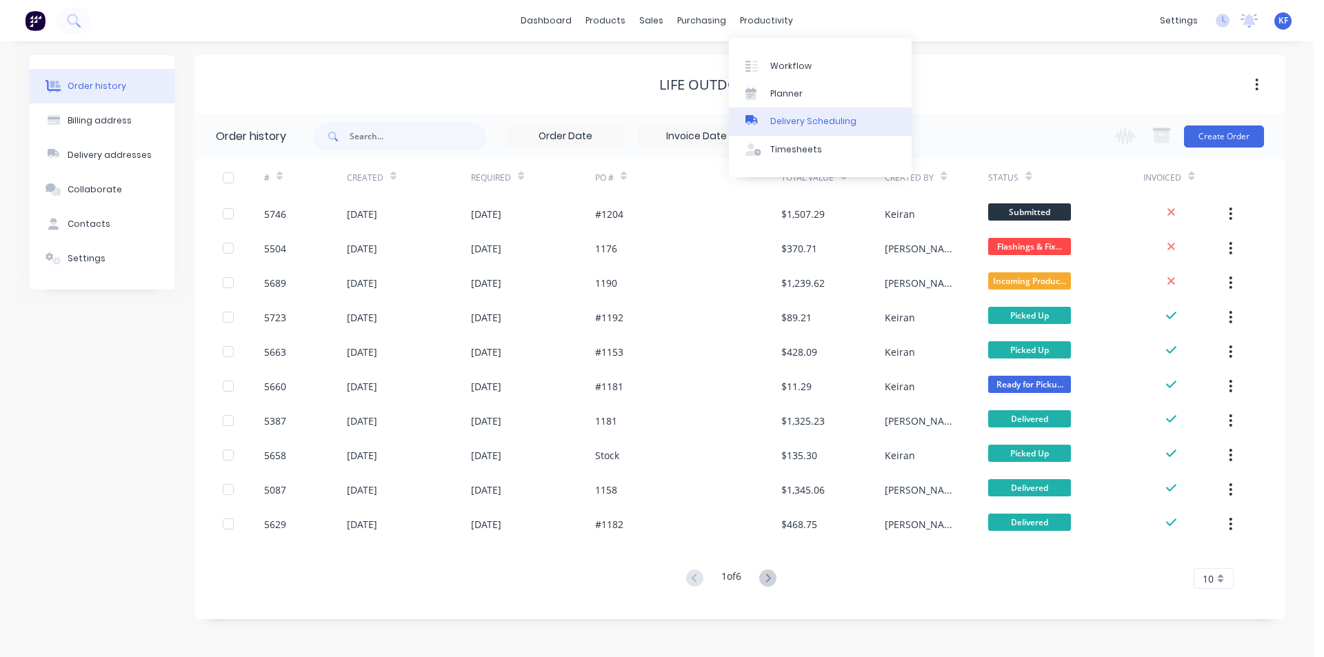
click at [815, 114] on link "Delivery Scheduling" at bounding box center [820, 122] width 183 height 28
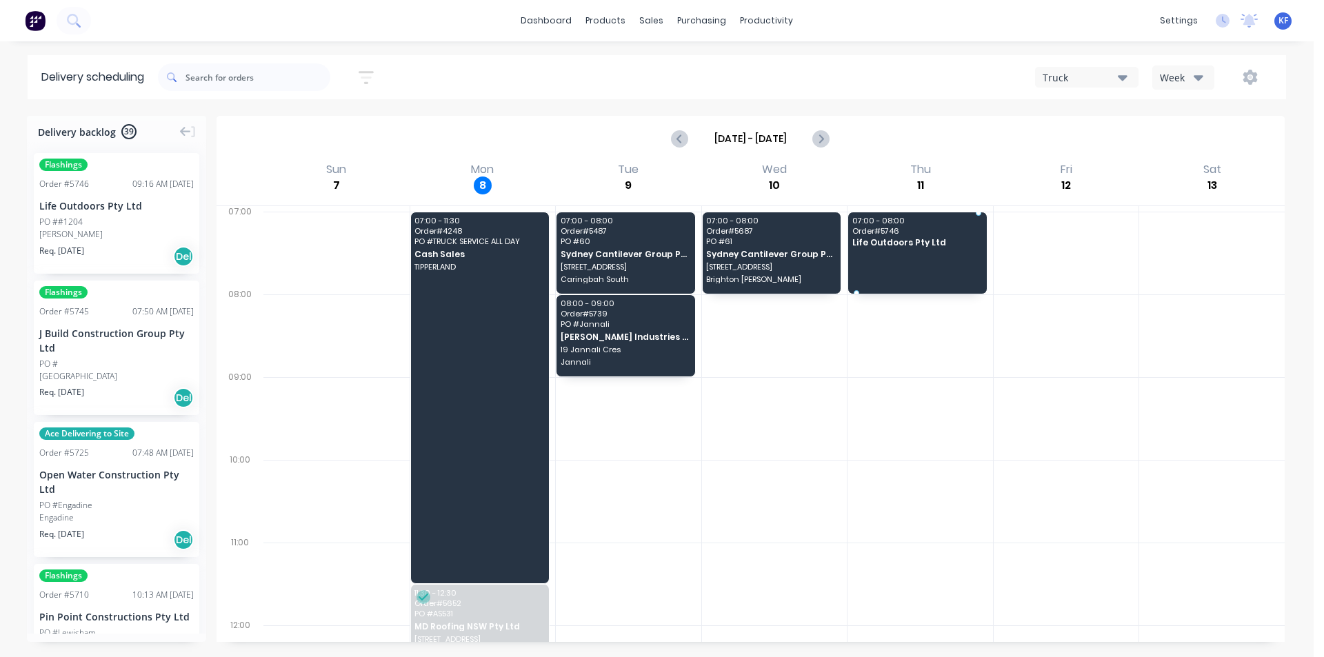
drag, startPoint x: 97, startPoint y: 231, endPoint x: 890, endPoint y: 245, distance: 792.9
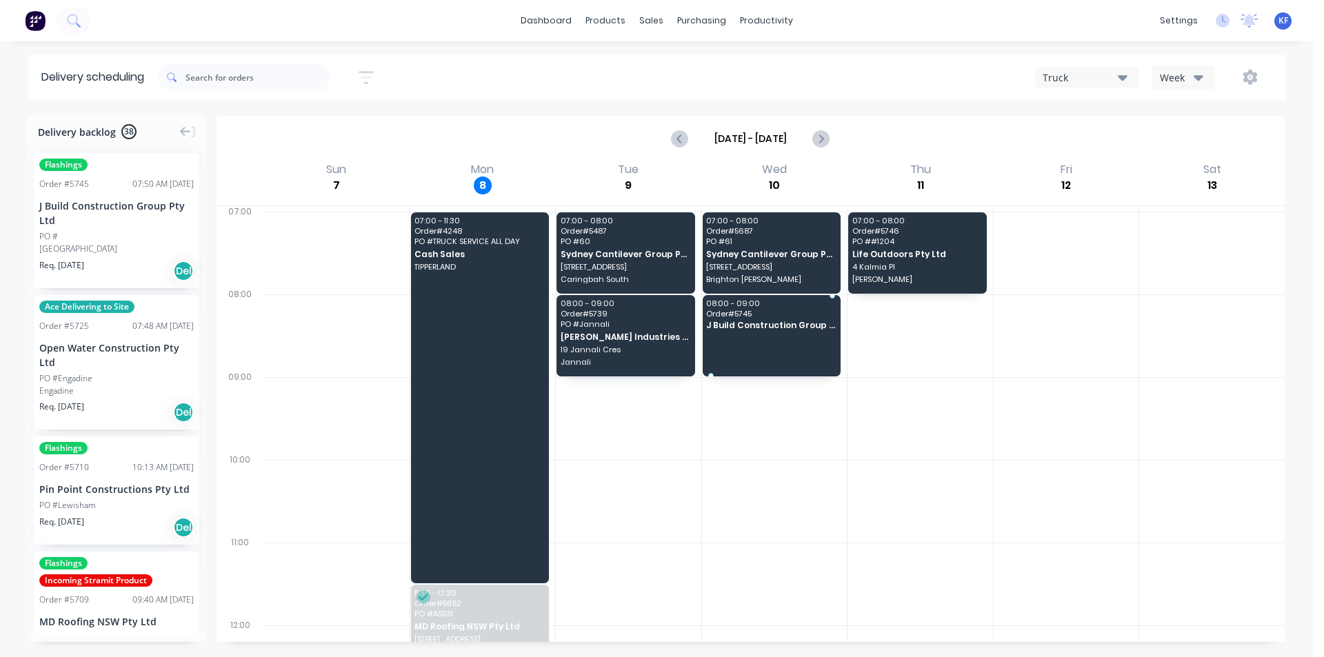
drag, startPoint x: 83, startPoint y: 230, endPoint x: 730, endPoint y: 317, distance: 653.1
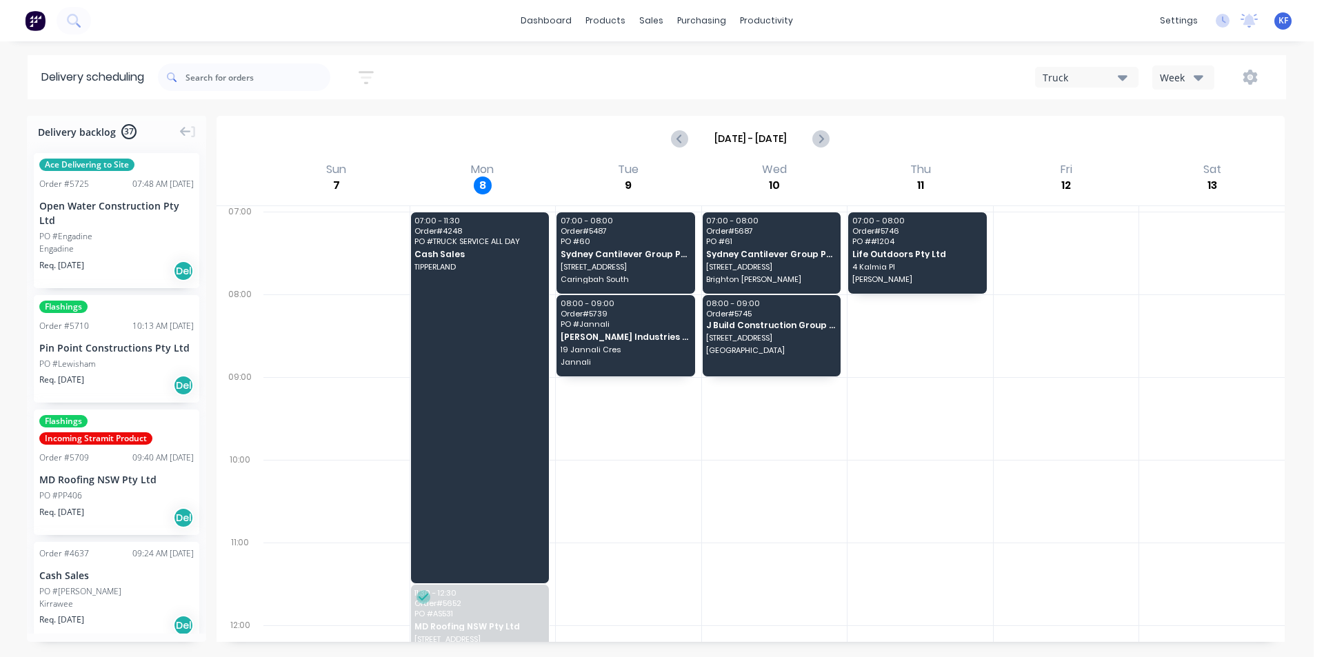
click at [98, 222] on div "Open Water Construction Pty Ltd" at bounding box center [116, 213] width 154 height 29
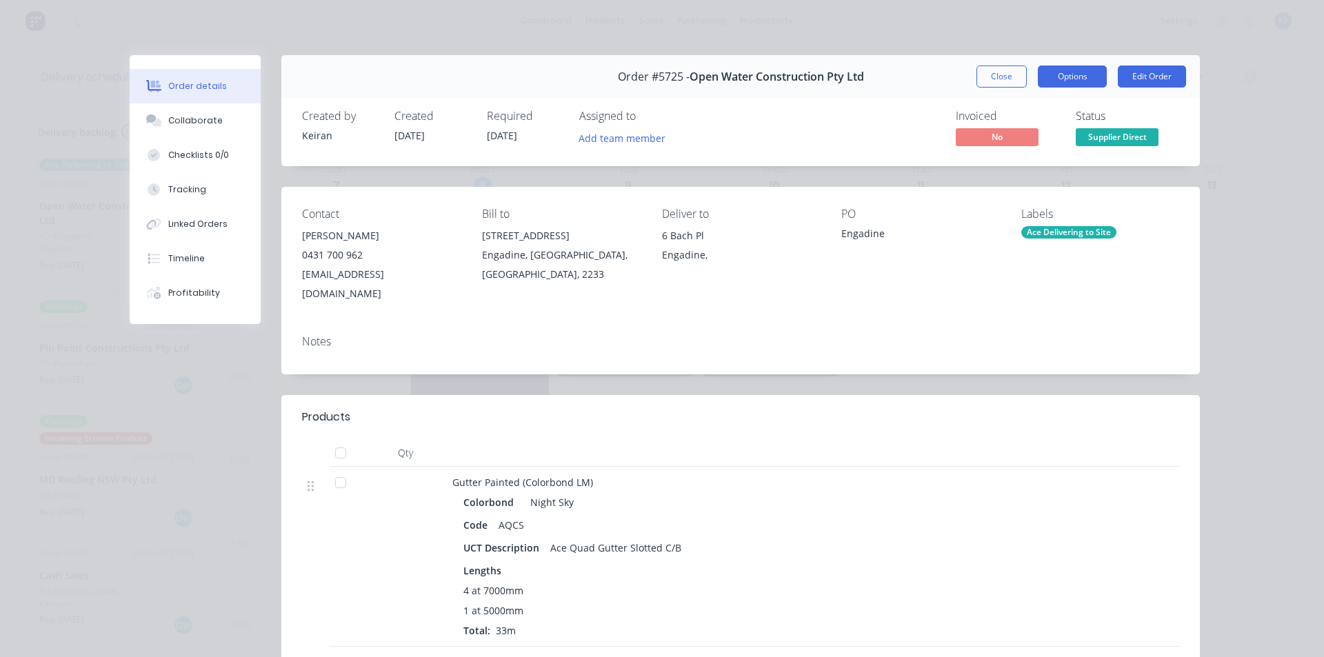
click at [1080, 81] on button "Options" at bounding box center [1072, 76] width 69 height 22
click at [611, 152] on div "Created by [PERSON_NAME] Created [DATE] Required [DATE] Assigned to Add team me…" at bounding box center [740, 129] width 918 height 73
click at [1004, 86] on button "Close" at bounding box center [1001, 76] width 50 height 22
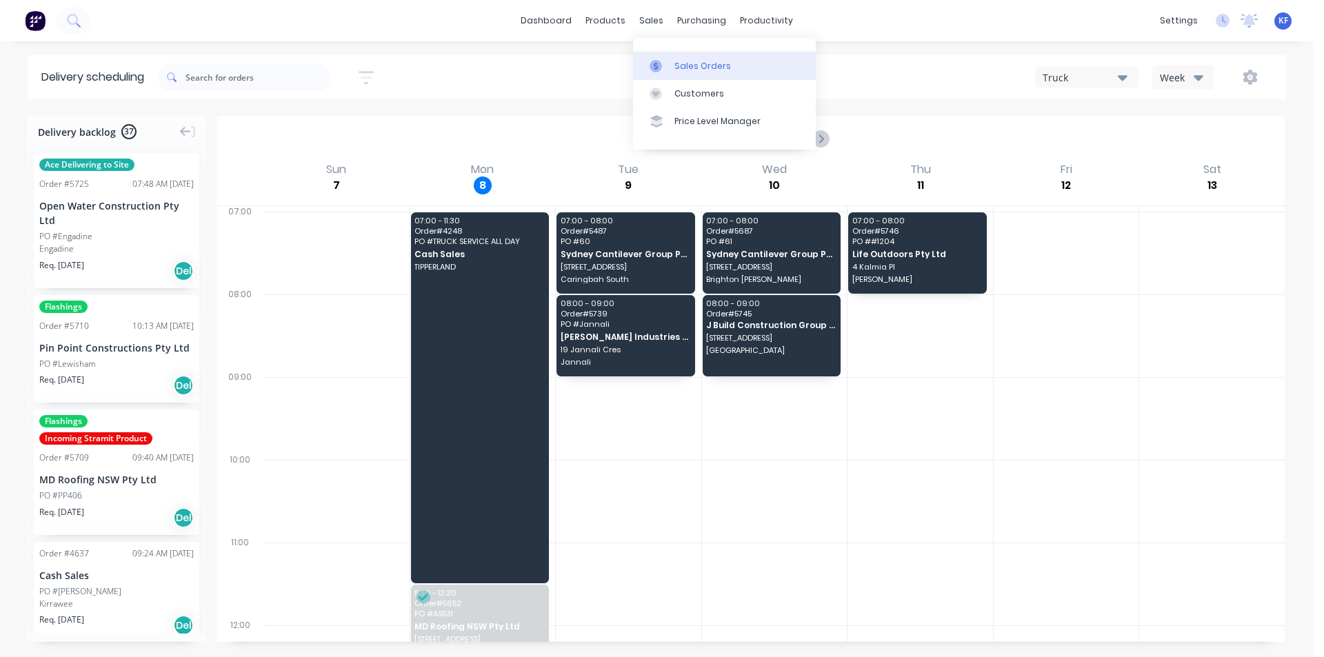
drag, startPoint x: 649, startPoint y: 27, endPoint x: 641, endPoint y: 52, distance: 26.2
click at [648, 28] on div "sales" at bounding box center [651, 20] width 38 height 21
click at [663, 63] on div at bounding box center [659, 66] width 21 height 12
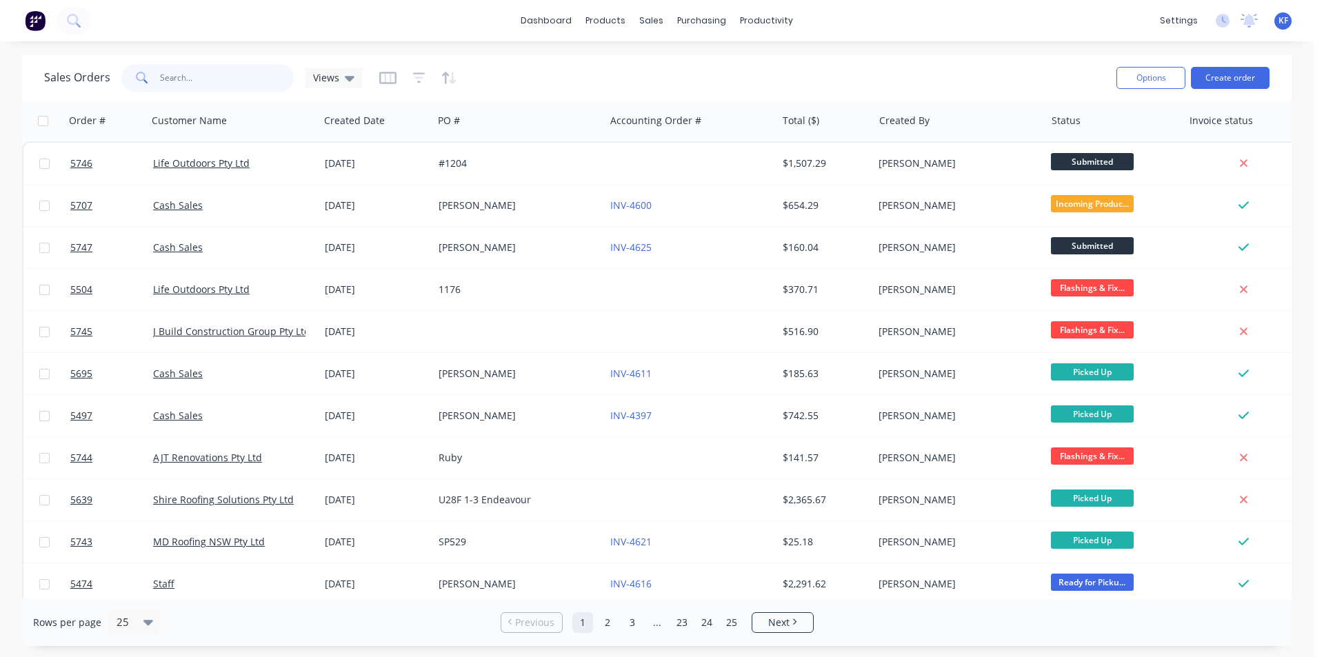
click at [212, 83] on input "text" at bounding box center [227, 78] width 134 height 28
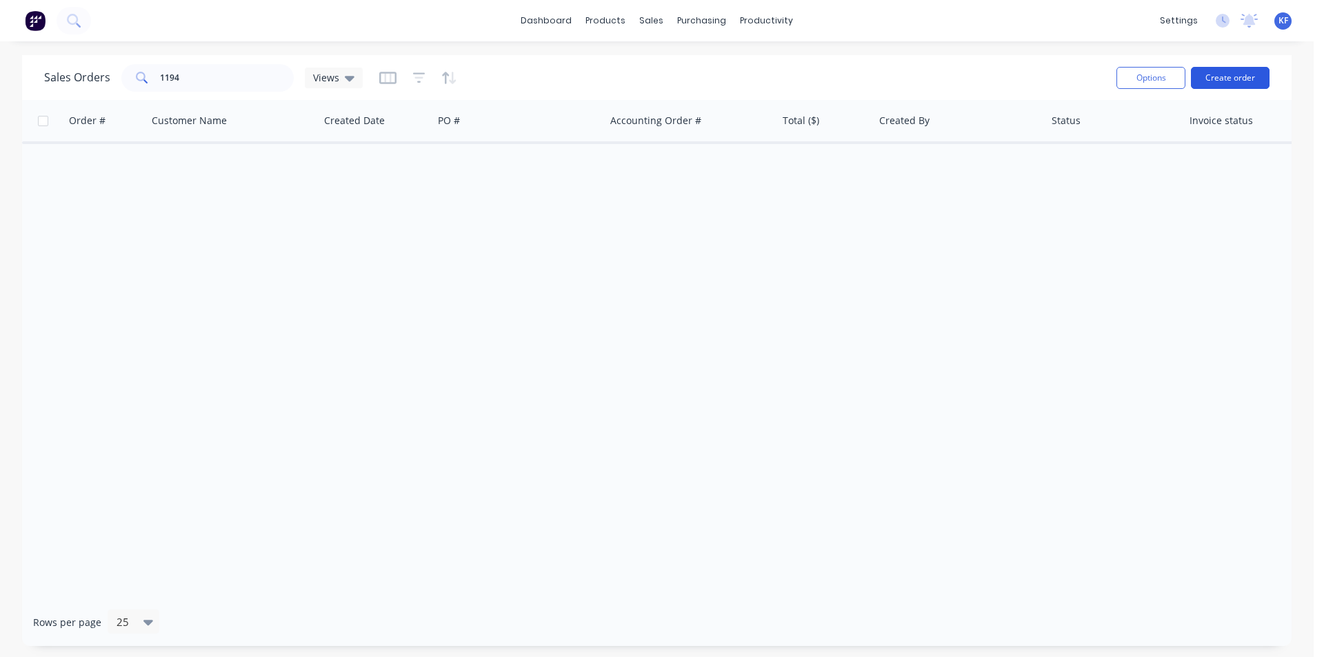
click at [1250, 82] on button "Create order" at bounding box center [1230, 78] width 79 height 22
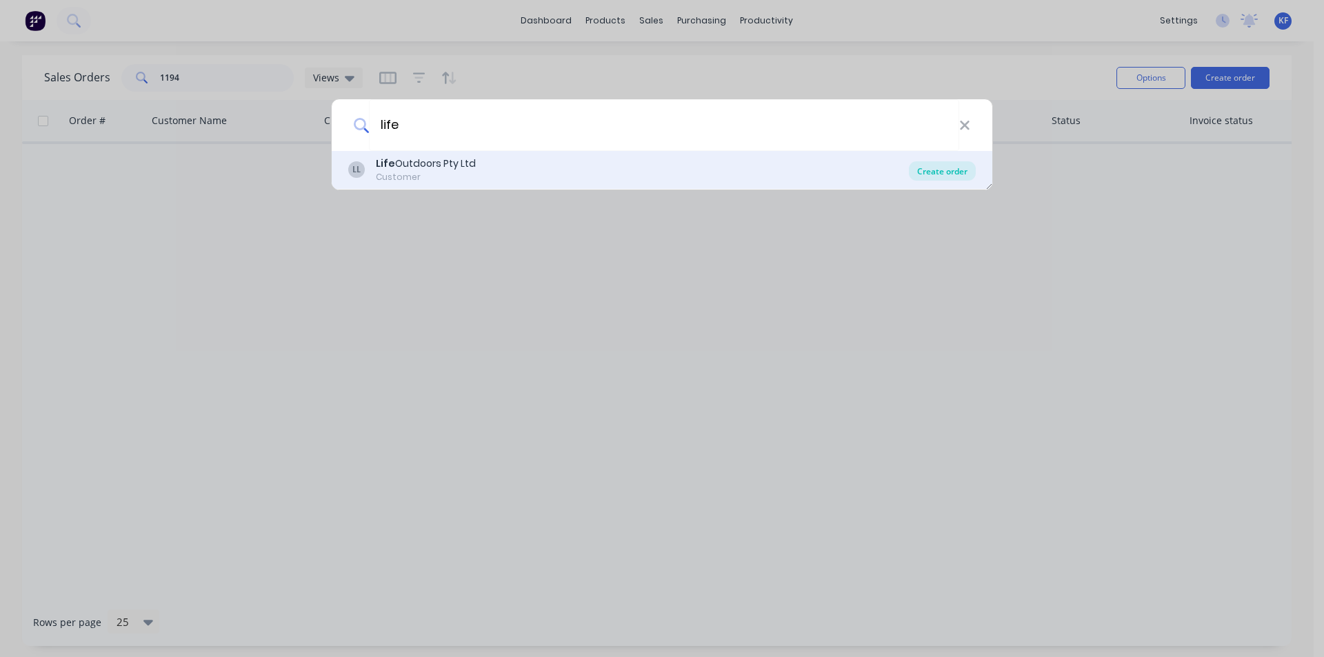
click at [970, 175] on div "Create order" at bounding box center [942, 170] width 67 height 19
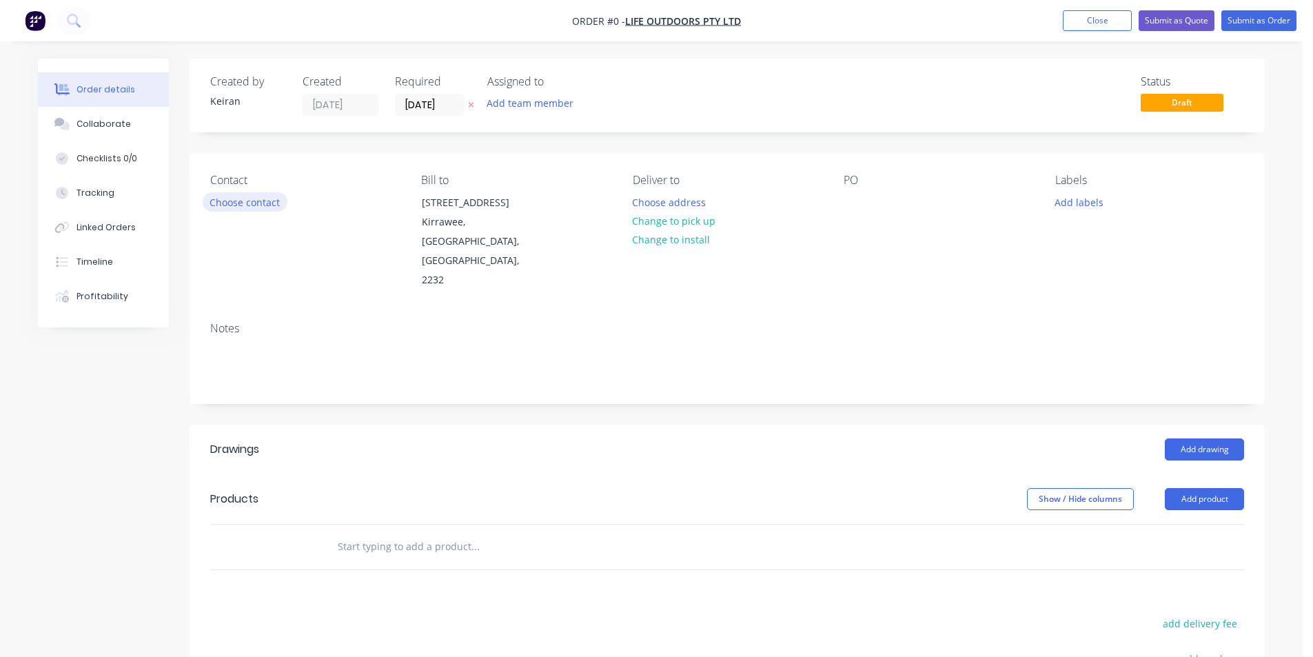
click at [267, 201] on button "Choose contact" at bounding box center [245, 201] width 85 height 19
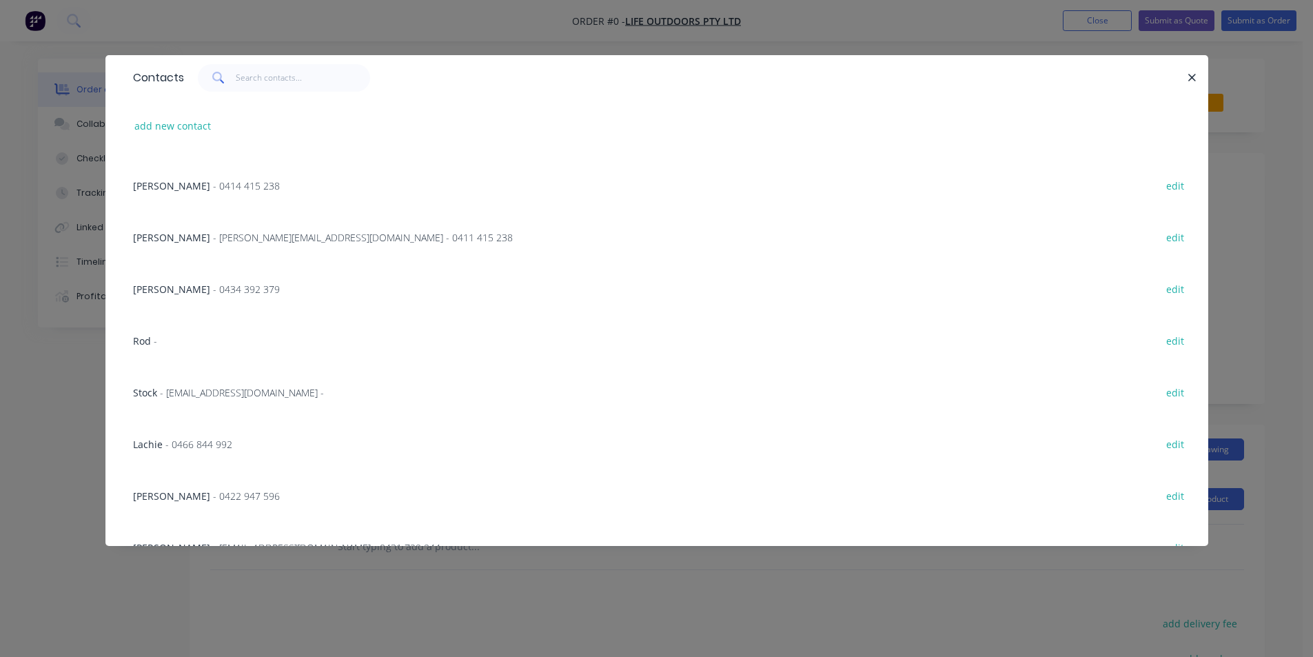
scroll to position [37, 0]
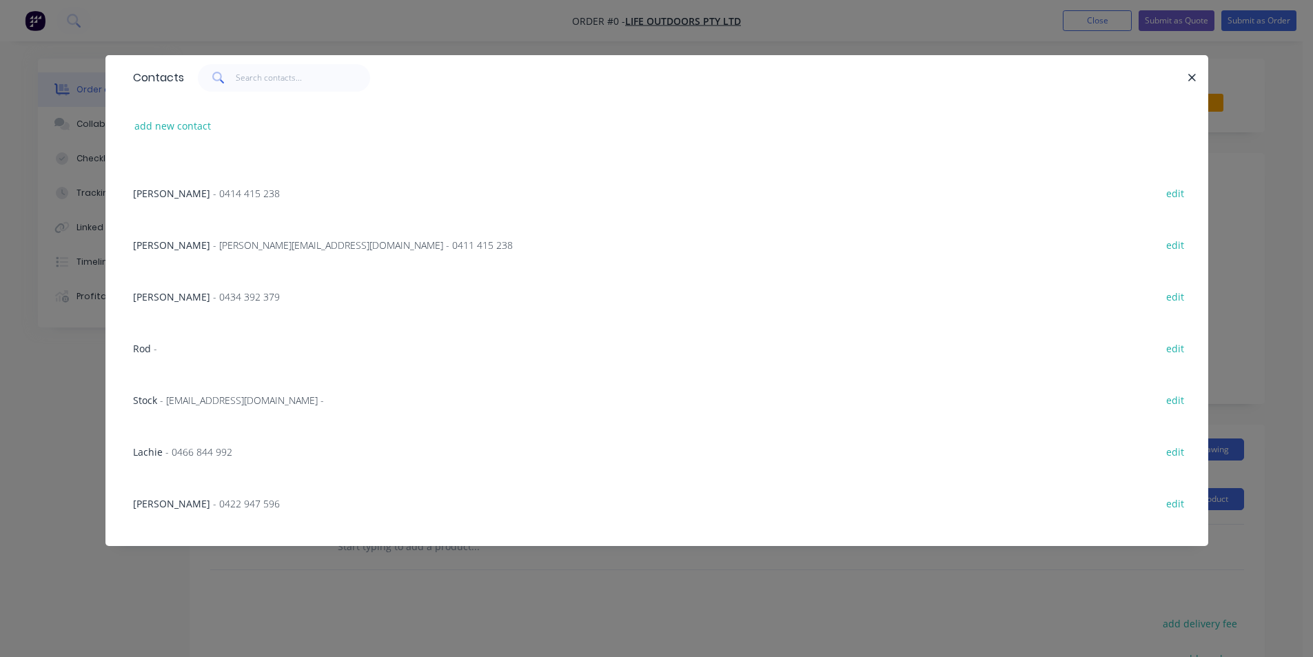
click at [178, 298] on div "[PERSON_NAME] - 0434 392 379" at bounding box center [206, 297] width 147 height 14
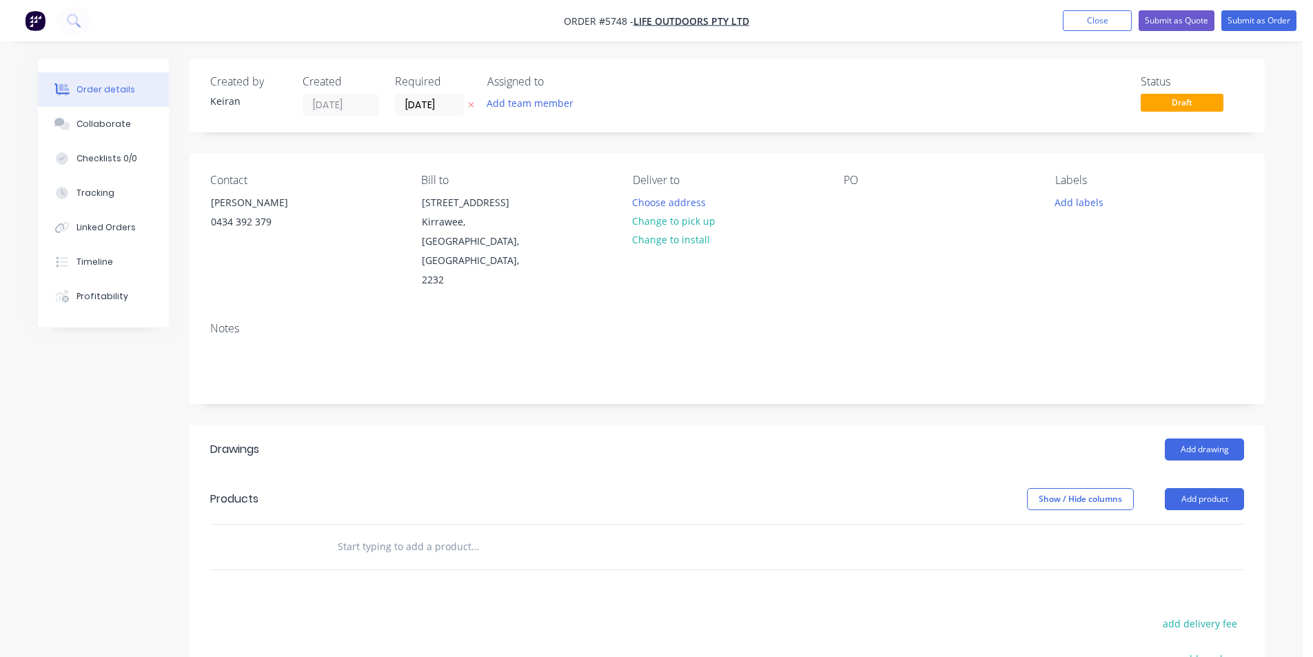
click at [666, 224] on button "Change to pick up" at bounding box center [674, 221] width 98 height 19
click at [843, 203] on div "Contact [PERSON_NAME] [PHONE_NUMBER] Bill to [STREET_ADDRESS] Pick up Change to…" at bounding box center [727, 232] width 1075 height 158
click at [856, 203] on div at bounding box center [855, 202] width 22 height 20
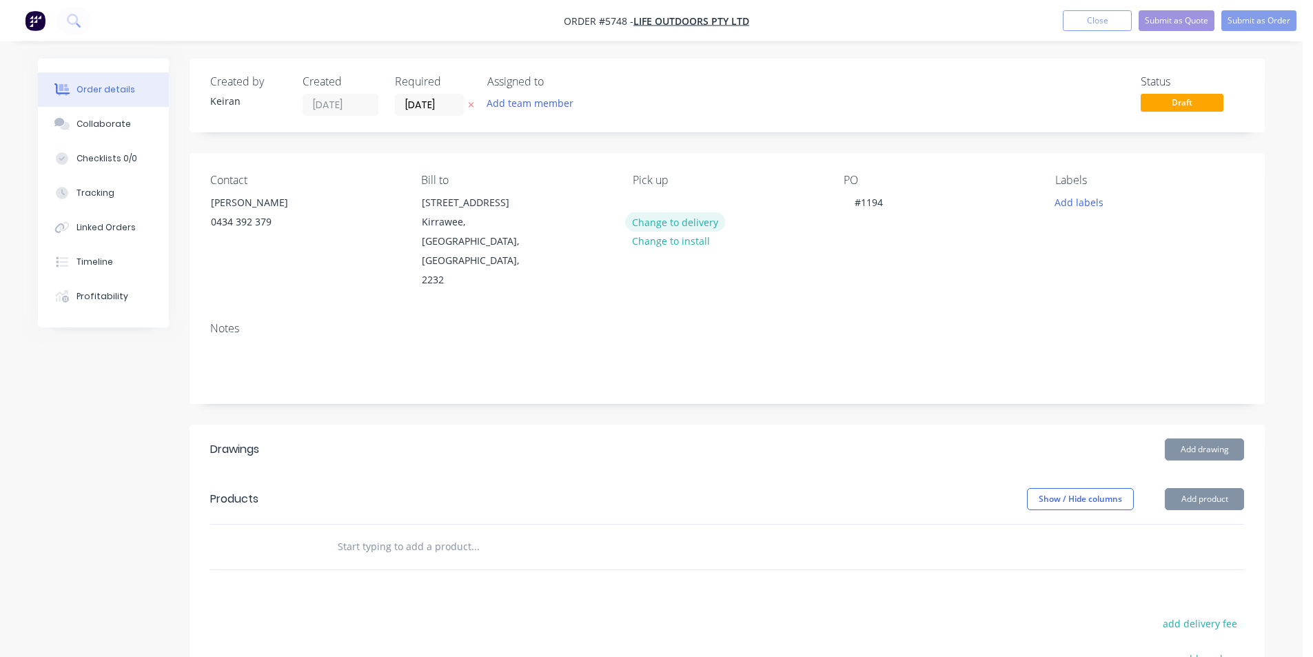
click at [676, 223] on button "Change to delivery" at bounding box center [675, 221] width 101 height 19
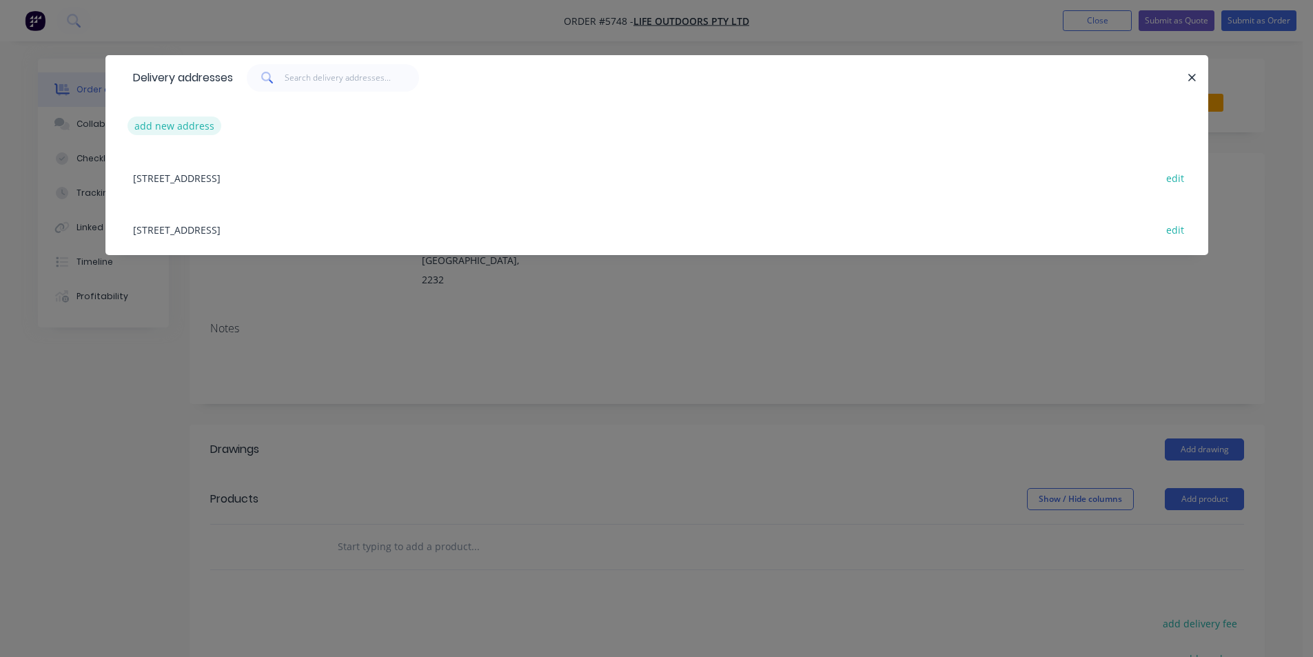
click at [170, 128] on button "add new address" at bounding box center [175, 126] width 94 height 19
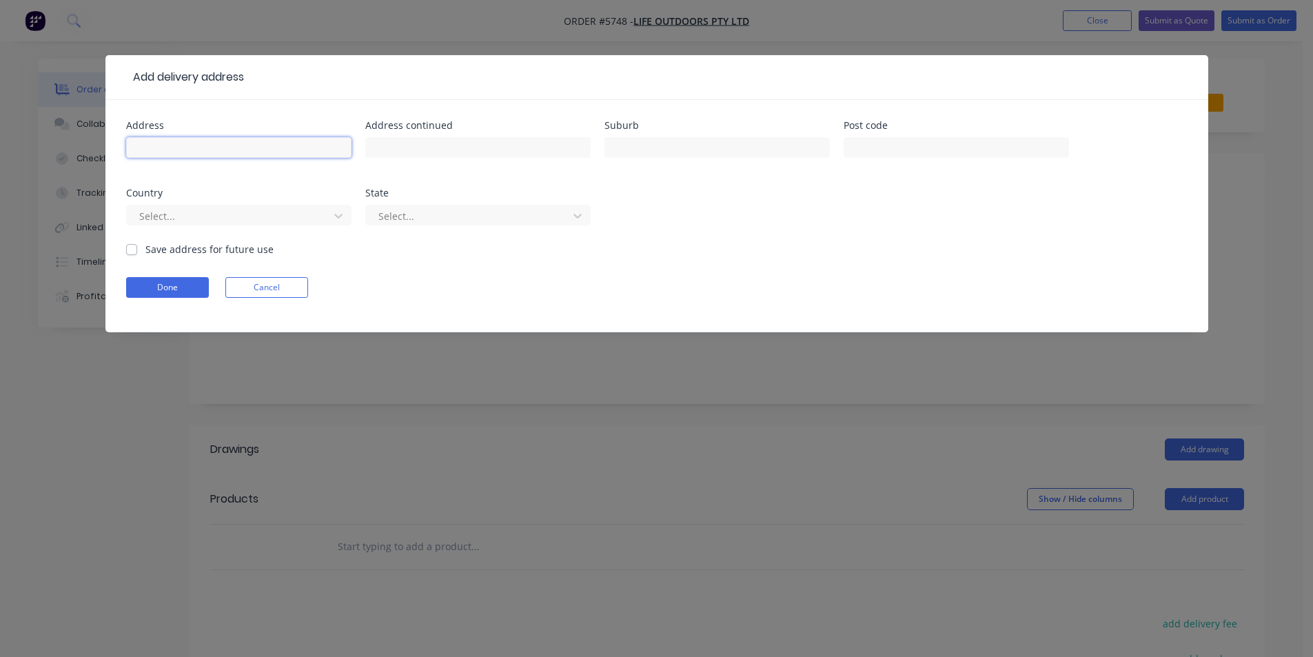
click at [236, 152] on input "text" at bounding box center [238, 147] width 225 height 21
click at [135, 290] on button "Done" at bounding box center [167, 287] width 83 height 21
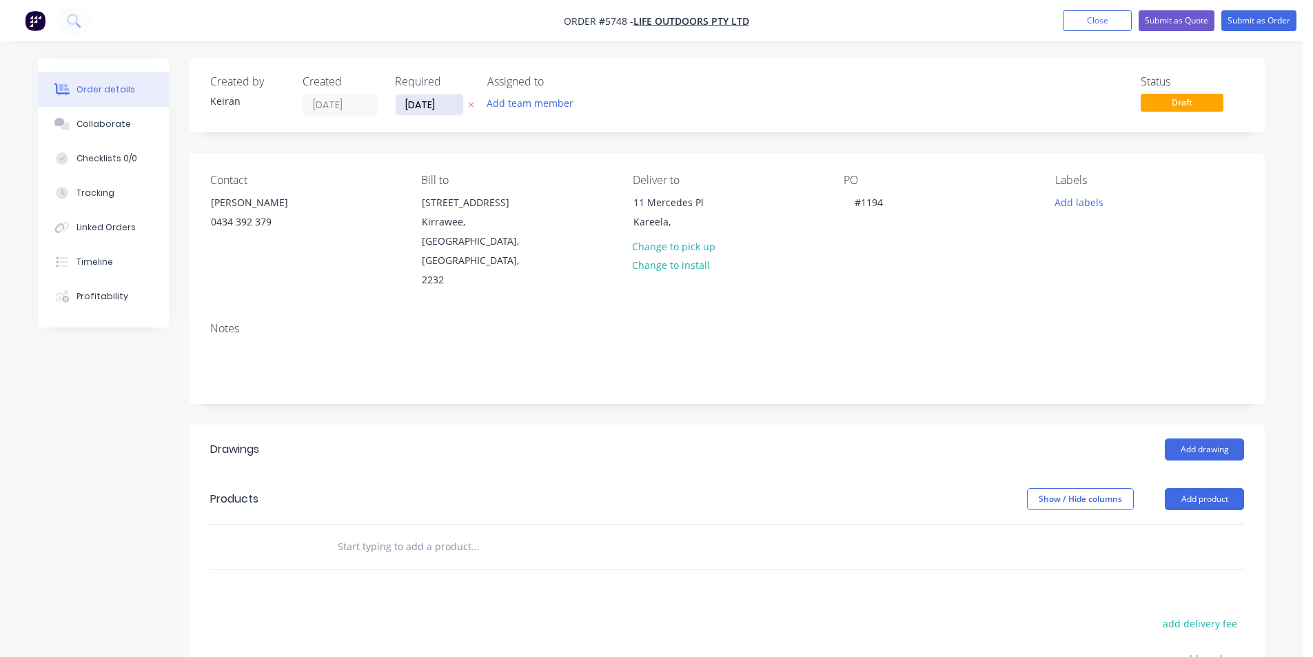
click at [432, 101] on input "[DATE]" at bounding box center [430, 104] width 68 height 21
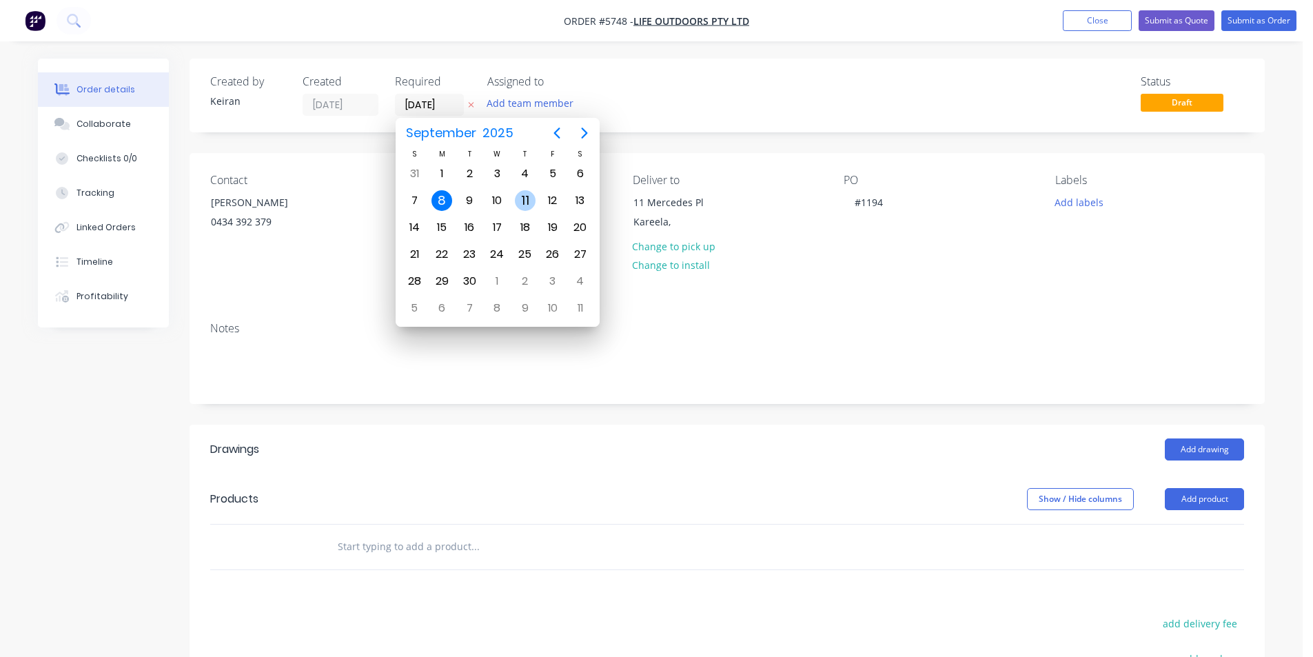
click at [530, 199] on div "11" at bounding box center [525, 200] width 21 height 21
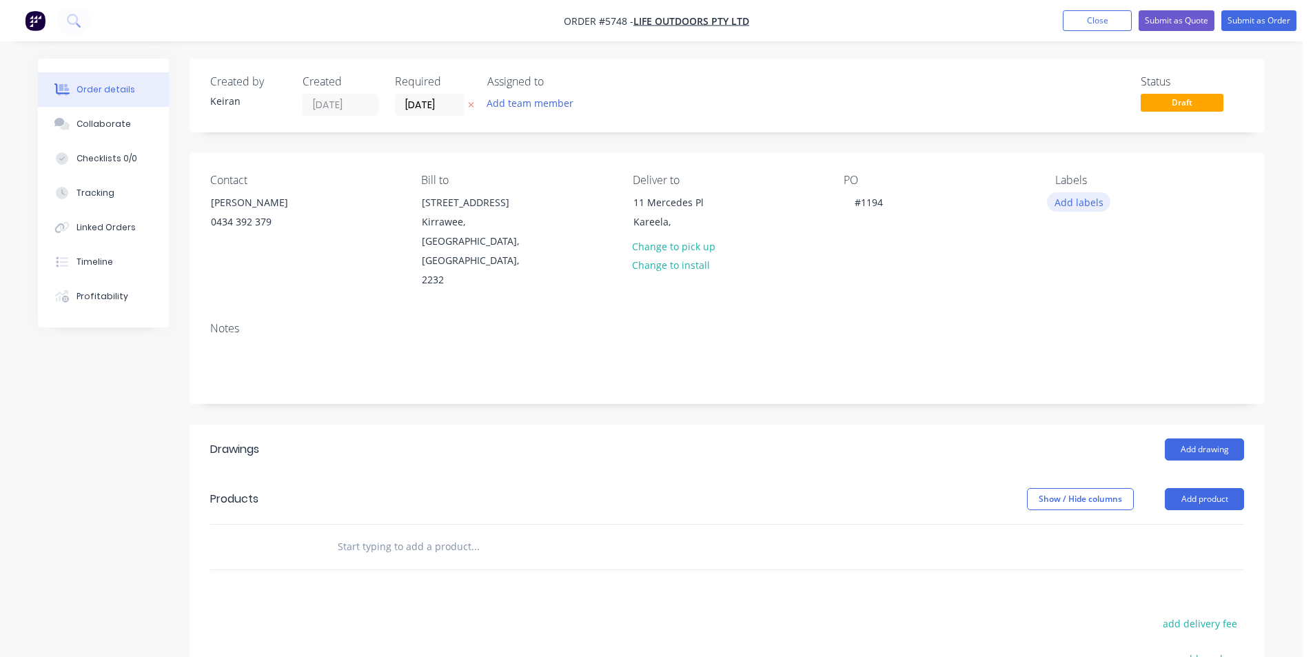
drag, startPoint x: 1089, startPoint y: 201, endPoint x: 1093, endPoint y: 214, distance: 14.4
click at [1089, 201] on button "Add labels" at bounding box center [1078, 201] width 63 height 19
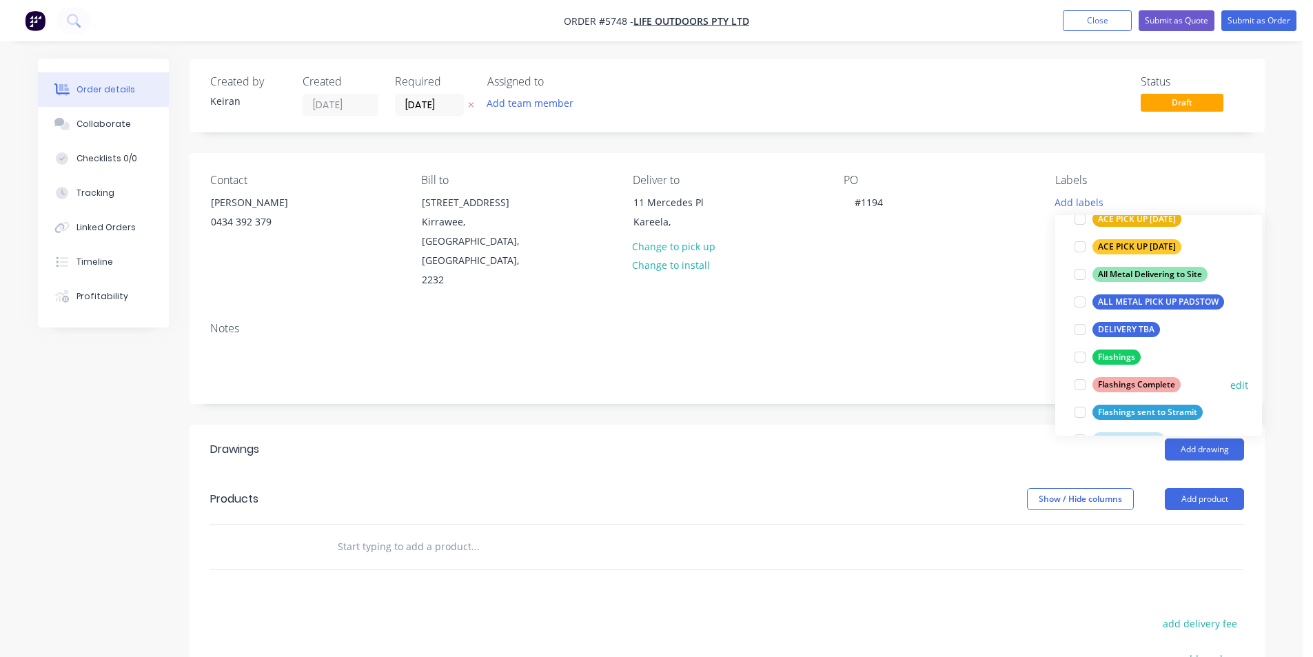
scroll to position [207, 0]
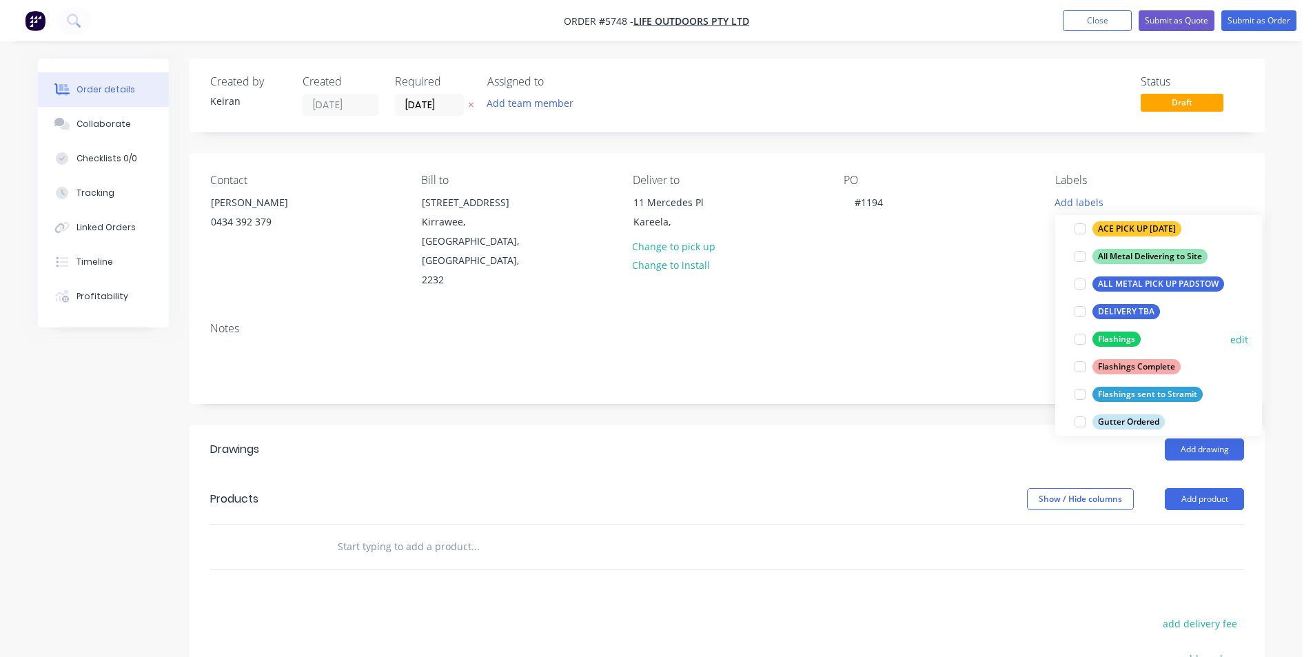
click at [1078, 335] on div at bounding box center [1080, 339] width 28 height 28
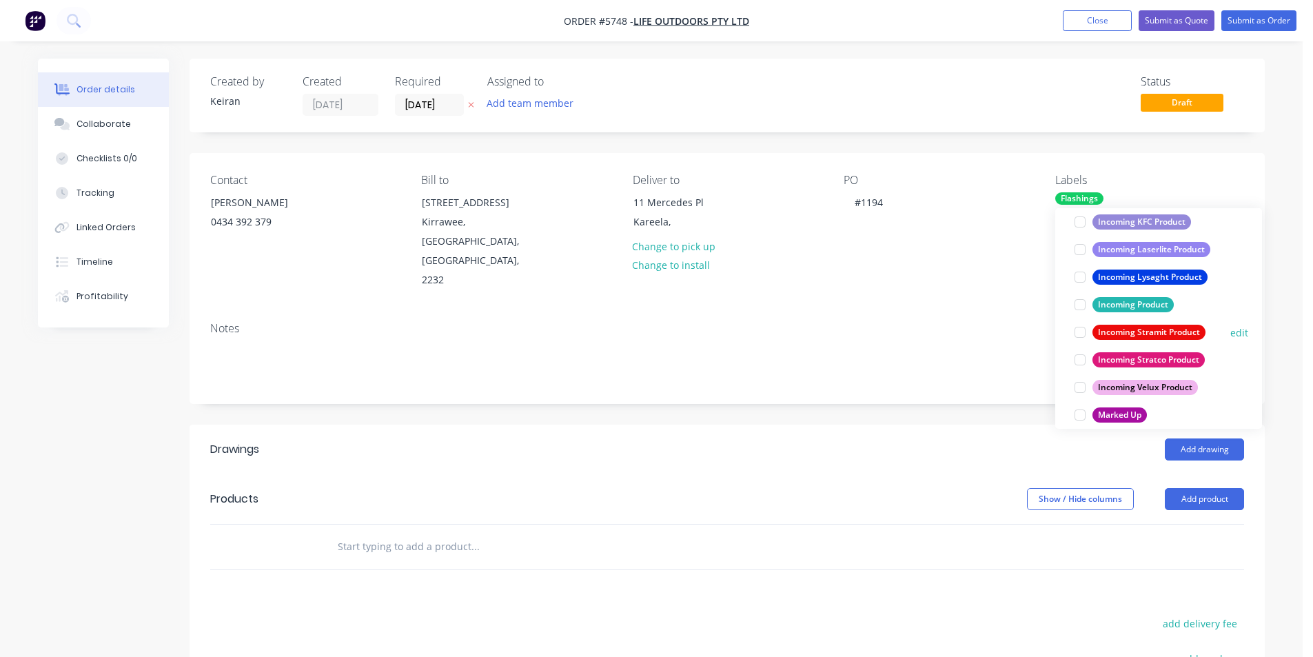
drag, startPoint x: 1082, startPoint y: 331, endPoint x: 945, endPoint y: 541, distance: 251.1
click at [1082, 330] on div at bounding box center [1080, 332] width 28 height 28
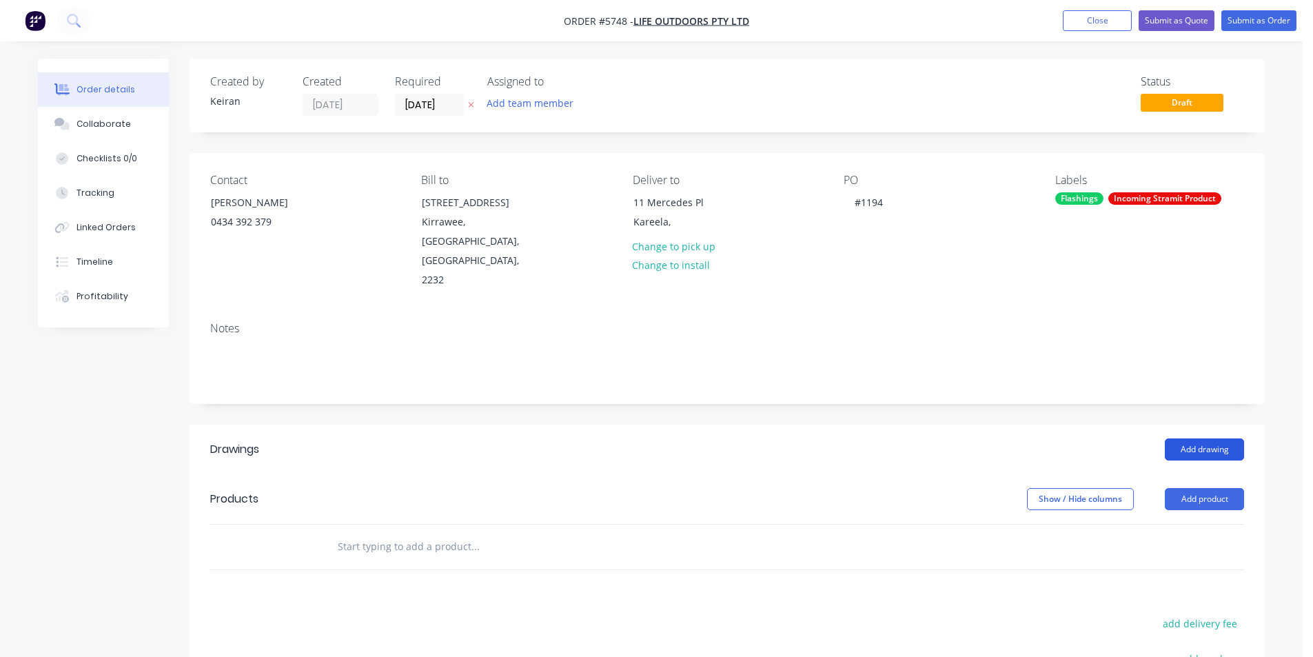
click at [1208, 438] on button "Add drawing" at bounding box center [1204, 449] width 79 height 22
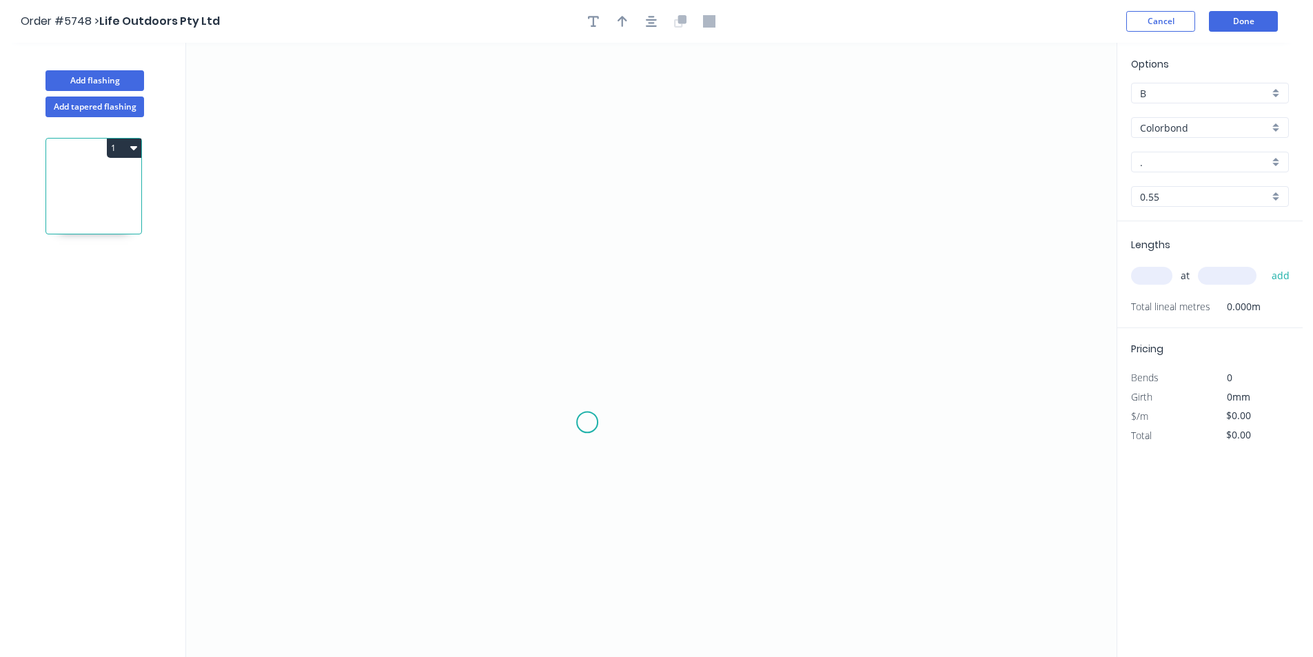
click at [587, 423] on icon "0" at bounding box center [651, 350] width 931 height 614
click at [435, 418] on icon "0" at bounding box center [651, 350] width 931 height 614
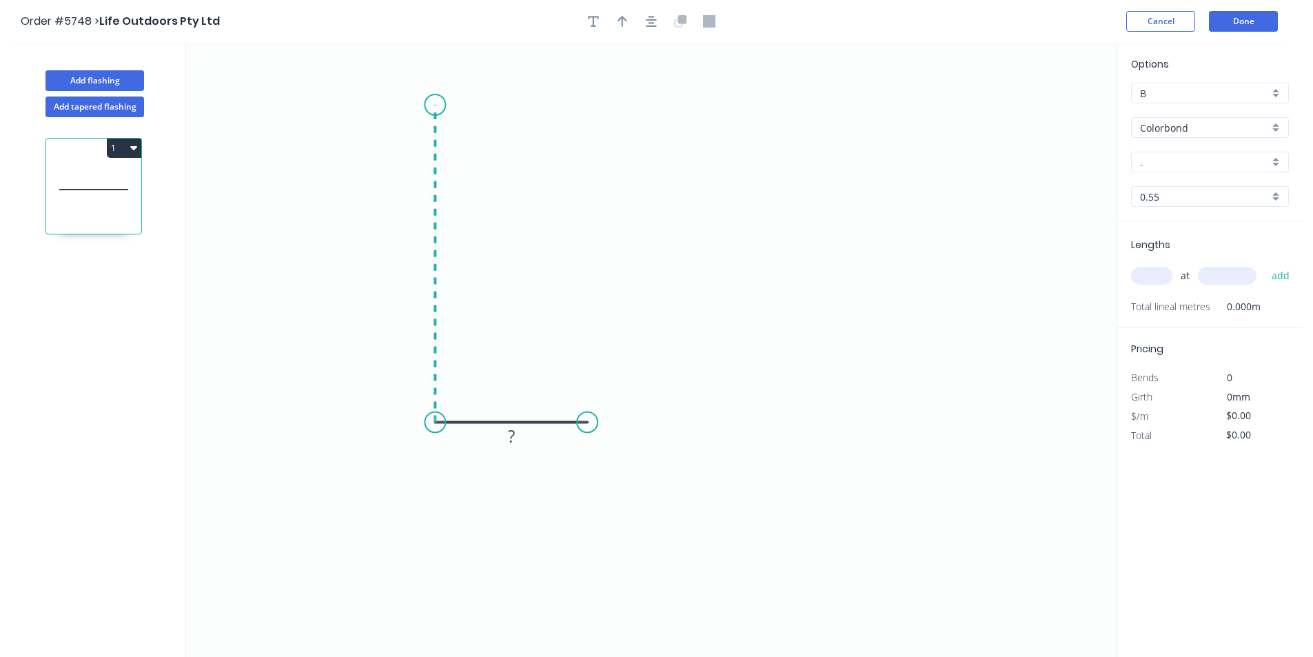
click at [442, 105] on icon "0 ?" at bounding box center [651, 350] width 931 height 614
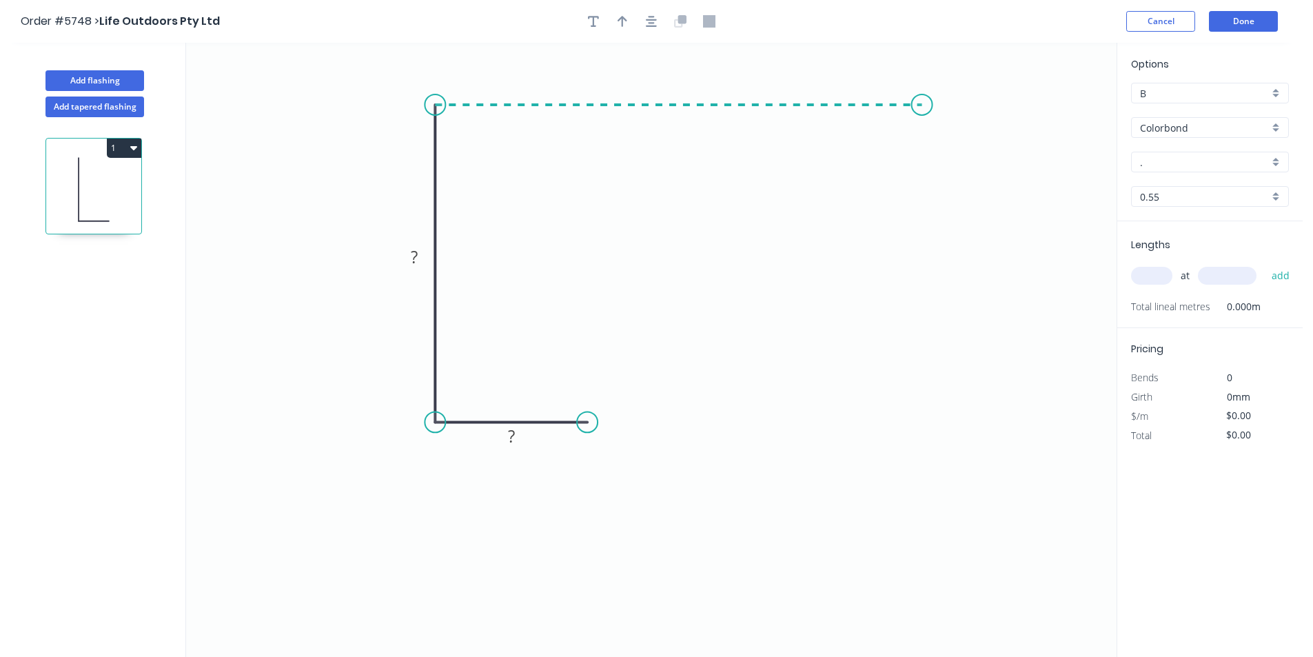
click at [922, 117] on icon "0 ? ?" at bounding box center [651, 350] width 931 height 614
click at [985, 164] on icon "0 ? ? ?" at bounding box center [651, 350] width 931 height 614
click at [985, 164] on circle at bounding box center [984, 167] width 21 height 21
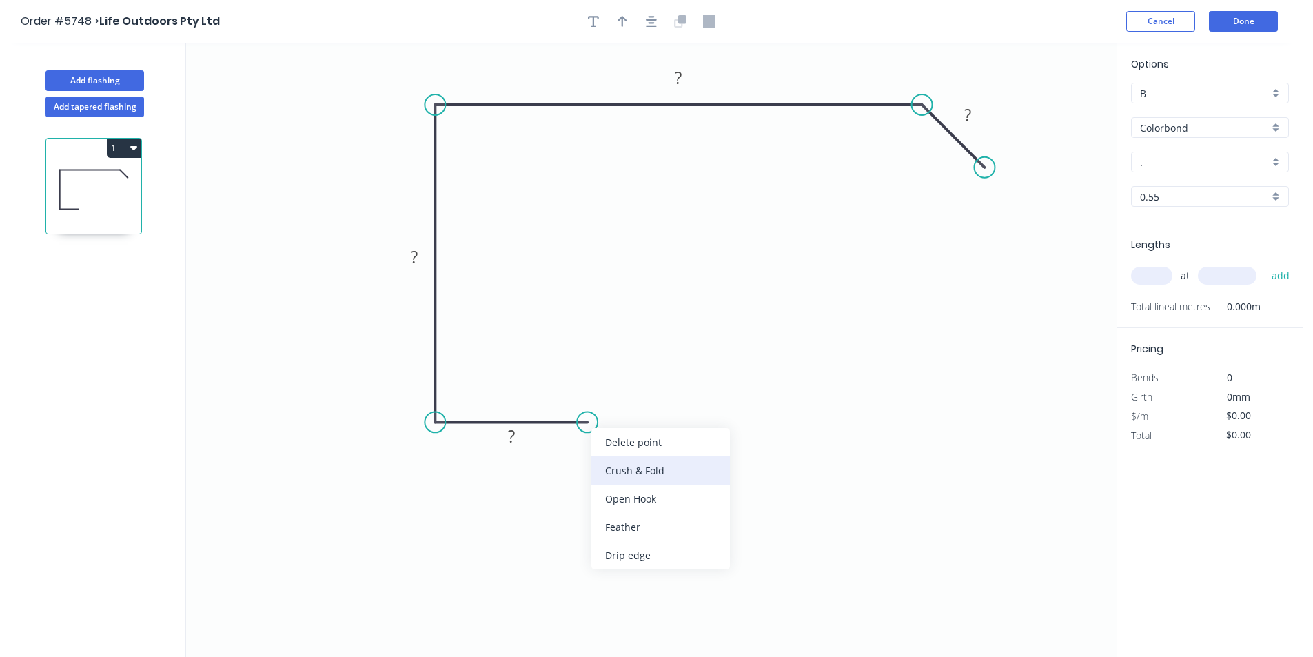
click at [619, 464] on div "Crush & Fold" at bounding box center [660, 470] width 139 height 28
click at [649, 27] on icon "button" at bounding box center [651, 21] width 11 height 12
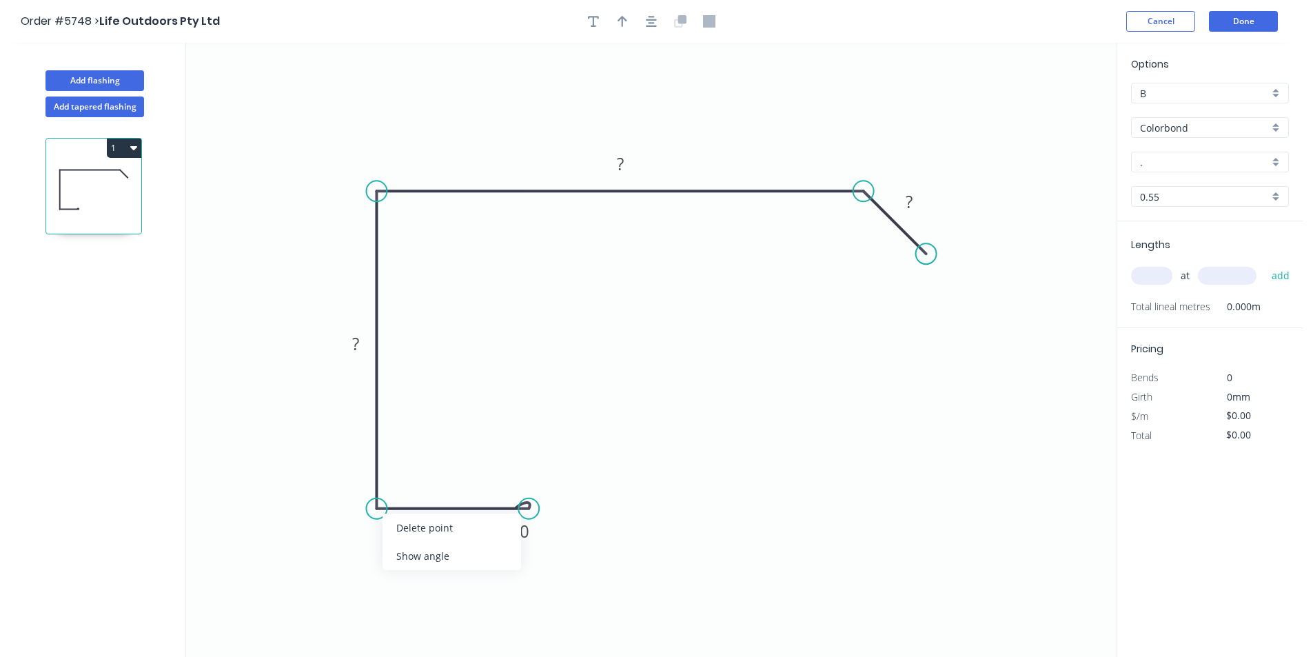
click at [408, 555] on div "Show angle" at bounding box center [452, 556] width 139 height 28
click at [398, 243] on div "Show angle" at bounding box center [446, 239] width 139 height 28
click at [454, 536] on rect at bounding box center [452, 523] width 45 height 28
click at [454, 527] on tspan "?" at bounding box center [452, 523] width 7 height 23
click at [619, 17] on icon "button" at bounding box center [623, 21] width 10 height 12
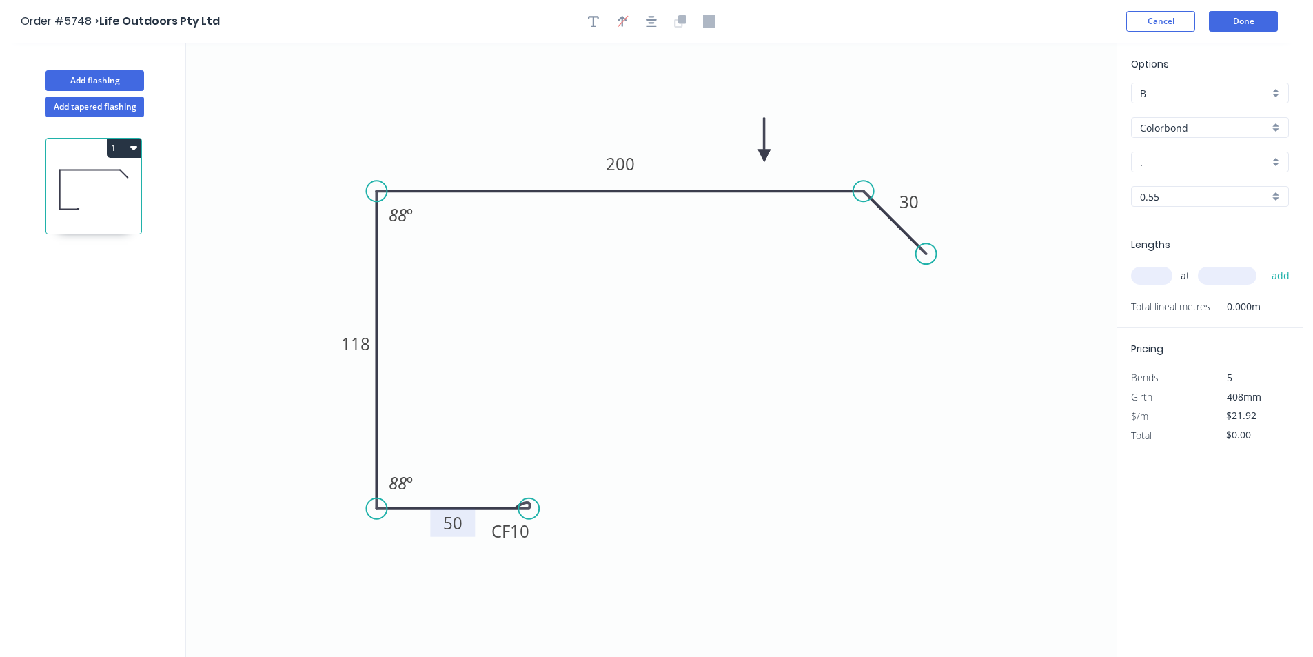
drag, startPoint x: 1045, startPoint y: 108, endPoint x: 1175, endPoint y: 156, distance: 138.9
click at [766, 156] on icon at bounding box center [764, 140] width 12 height 44
click at [1180, 158] on input "." at bounding box center [1204, 162] width 129 height 14
click at [1200, 189] on div "Night Sky" at bounding box center [1210, 188] width 156 height 24
click at [1152, 287] on div "at add" at bounding box center [1211, 275] width 161 height 23
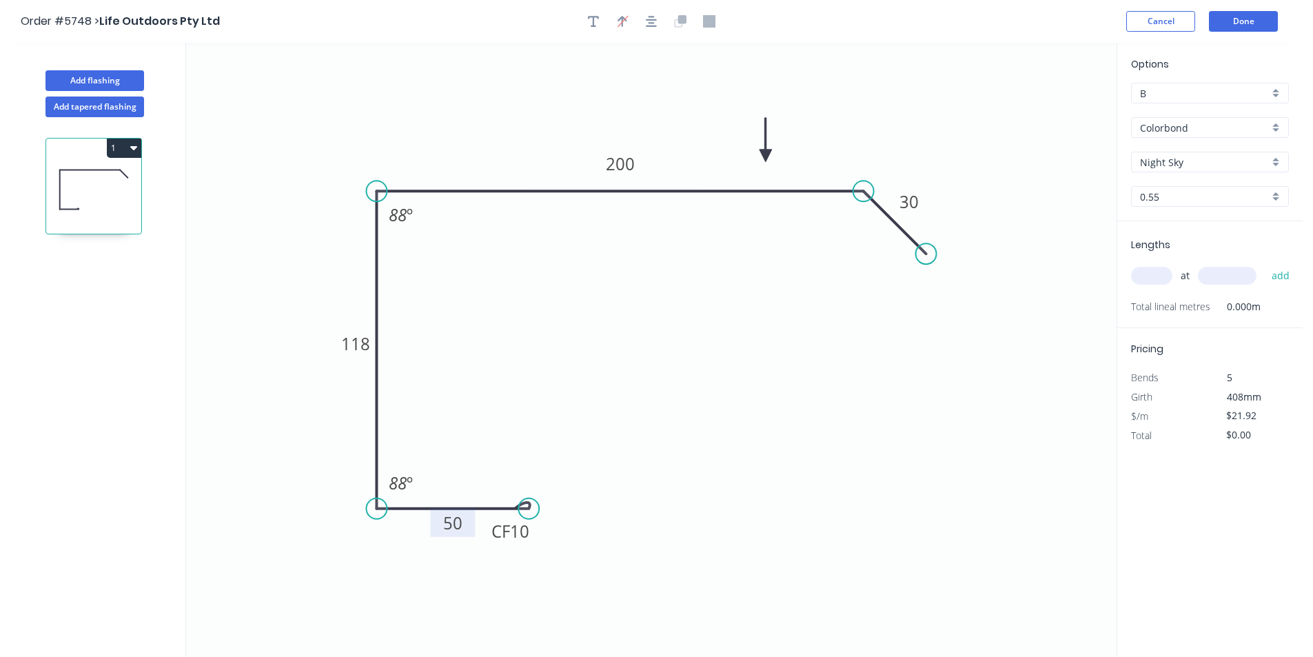
click at [1153, 279] on input "text" at bounding box center [1151, 276] width 41 height 18
click at [1265, 264] on button "add" at bounding box center [1281, 275] width 32 height 23
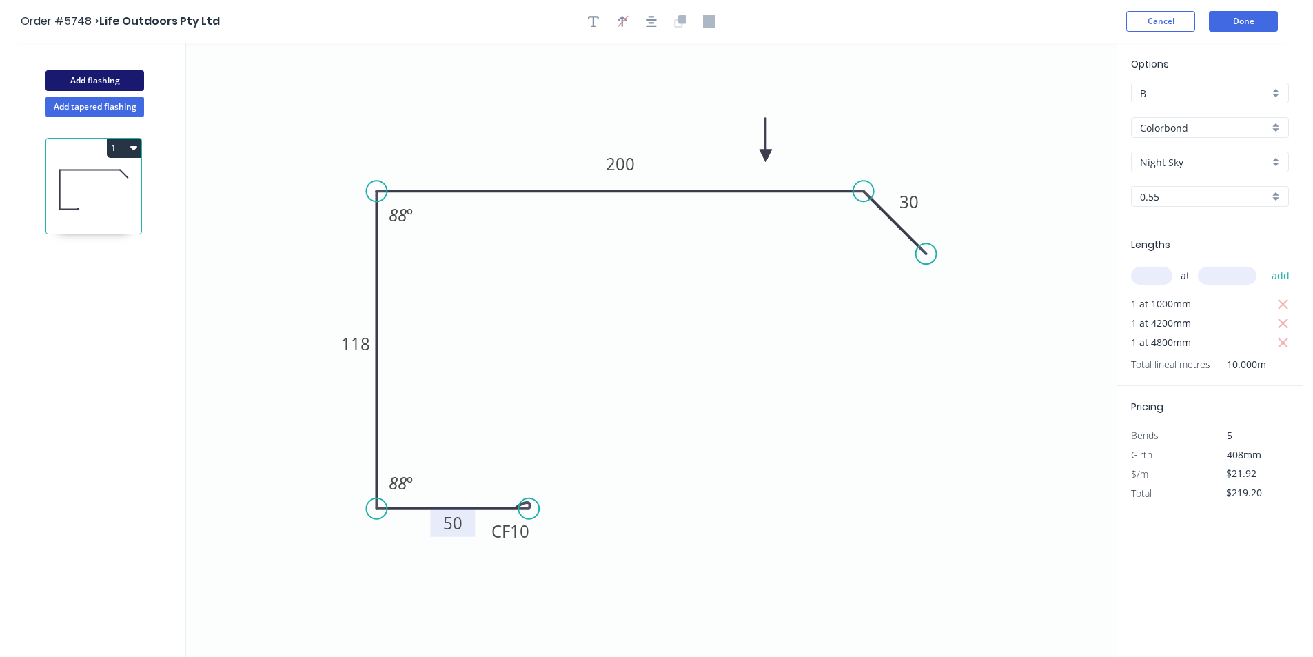
click at [114, 83] on button "Add flashing" at bounding box center [94, 80] width 99 height 21
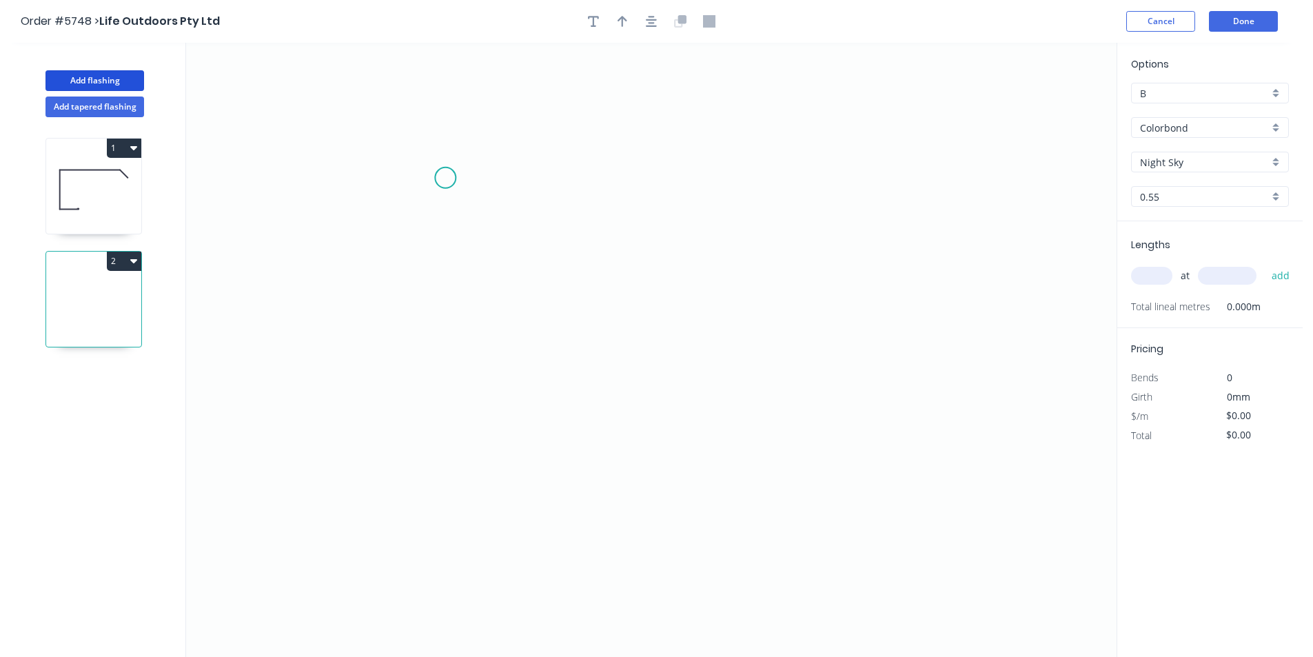
click at [449, 167] on icon "0" at bounding box center [651, 350] width 931 height 614
click at [544, 170] on icon "0" at bounding box center [651, 350] width 931 height 614
click at [517, 544] on icon "0 ?" at bounding box center [651, 350] width 931 height 614
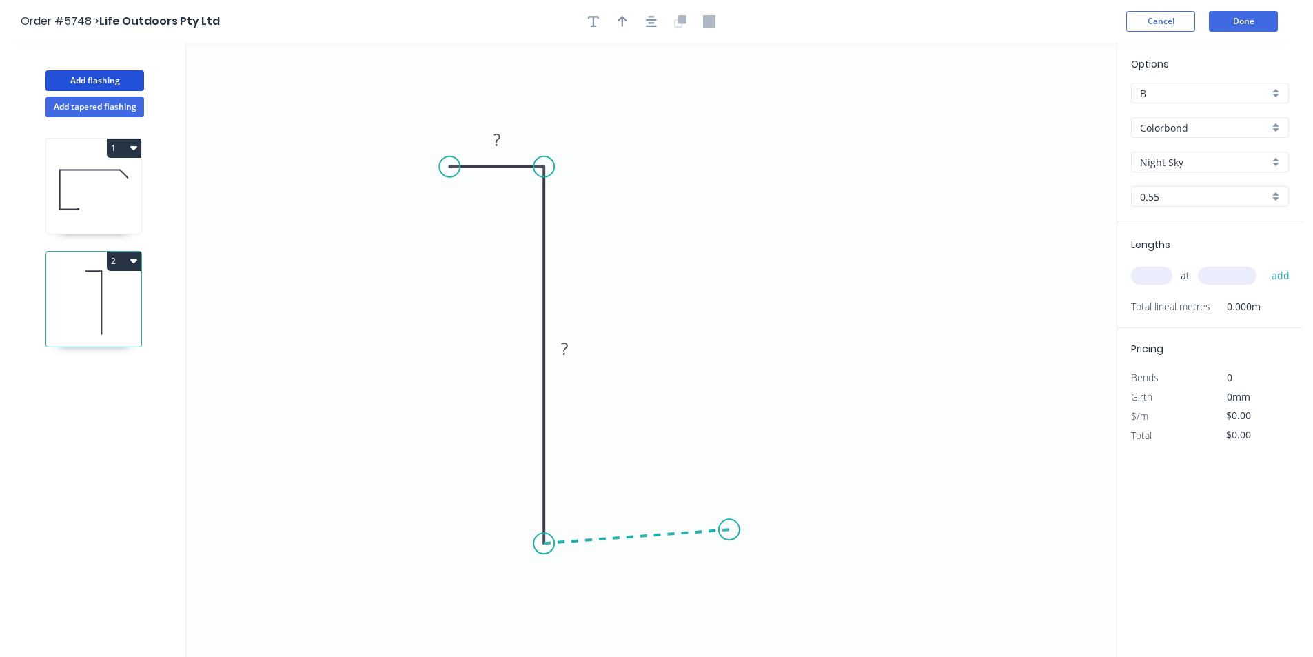
click at [729, 530] on icon "0 ? ?" at bounding box center [651, 350] width 931 height 614
click at [729, 530] on circle at bounding box center [729, 529] width 21 height 21
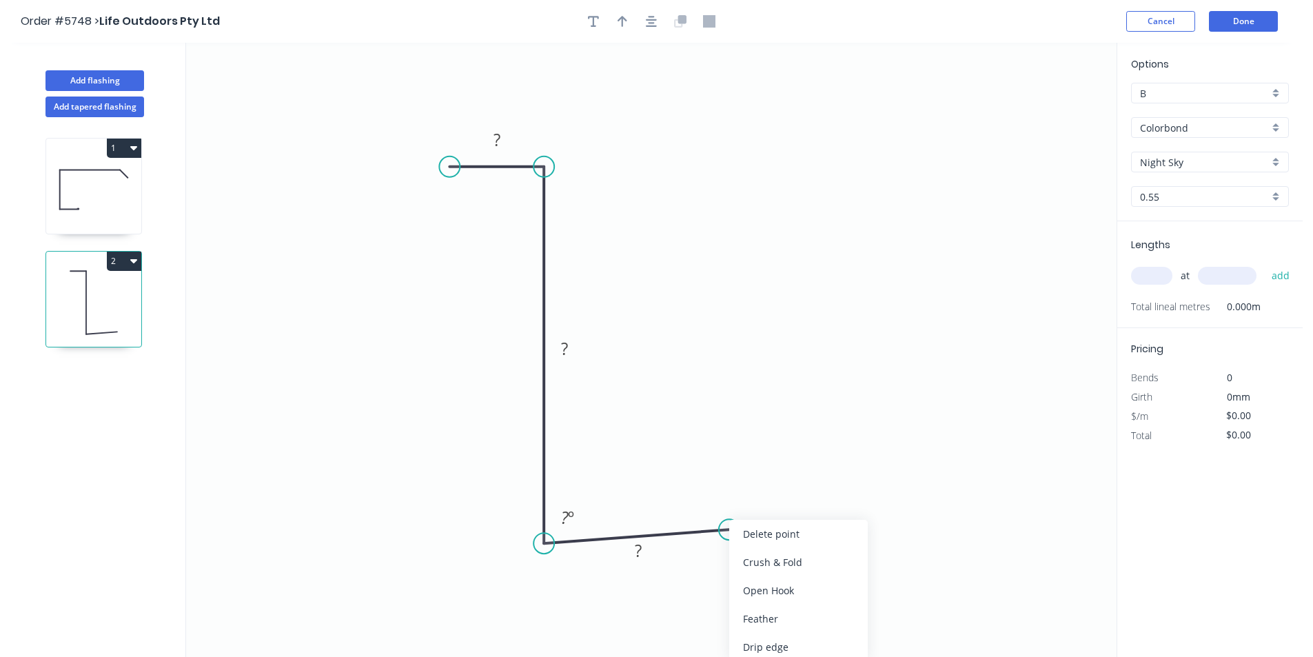
click at [745, 558] on div "Crush & Fold" at bounding box center [798, 562] width 139 height 28
click at [500, 146] on rect at bounding box center [497, 140] width 28 height 19
click at [576, 345] on rect at bounding box center [565, 349] width 28 height 19
click at [649, 17] on icon "button" at bounding box center [651, 21] width 11 height 11
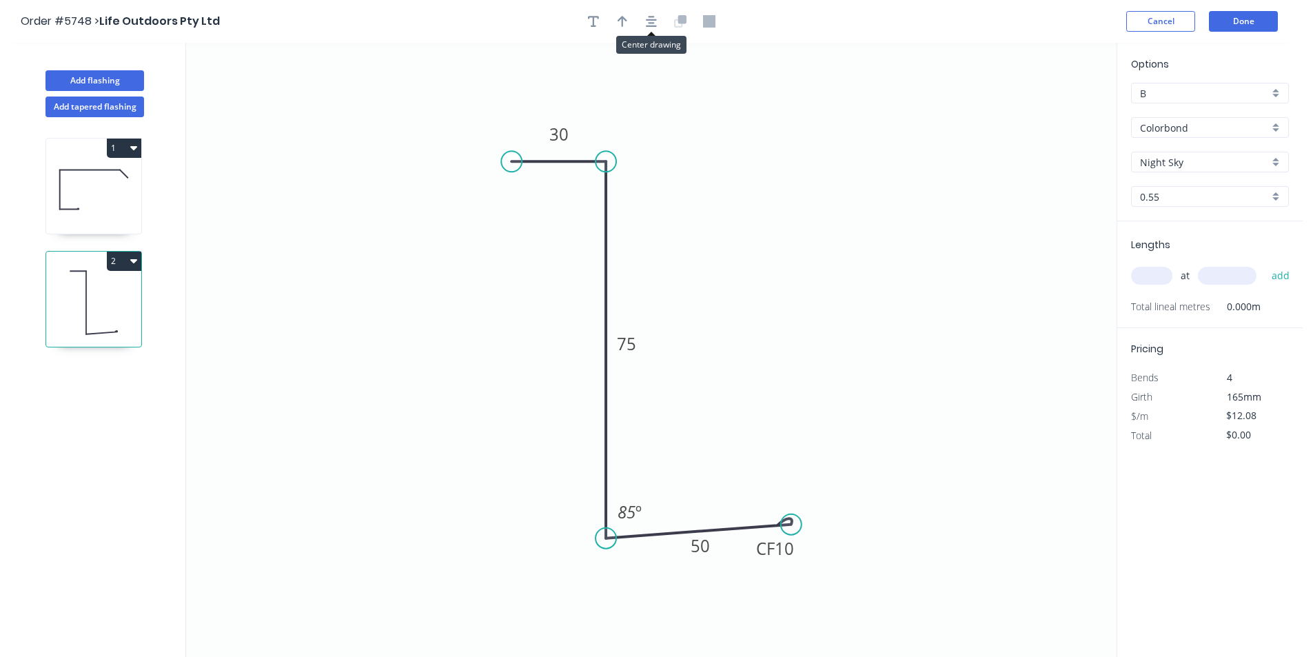
click at [634, 20] on div at bounding box center [651, 21] width 145 height 21
click at [629, 18] on button "button" at bounding box center [622, 21] width 21 height 21
click at [492, 333] on icon at bounding box center [491, 317] width 12 height 44
click at [1129, 294] on div "Lengths at add Total lineal metres 0.000m" at bounding box center [1209, 274] width 185 height 107
click at [1149, 283] on input "text" at bounding box center [1151, 276] width 41 height 18
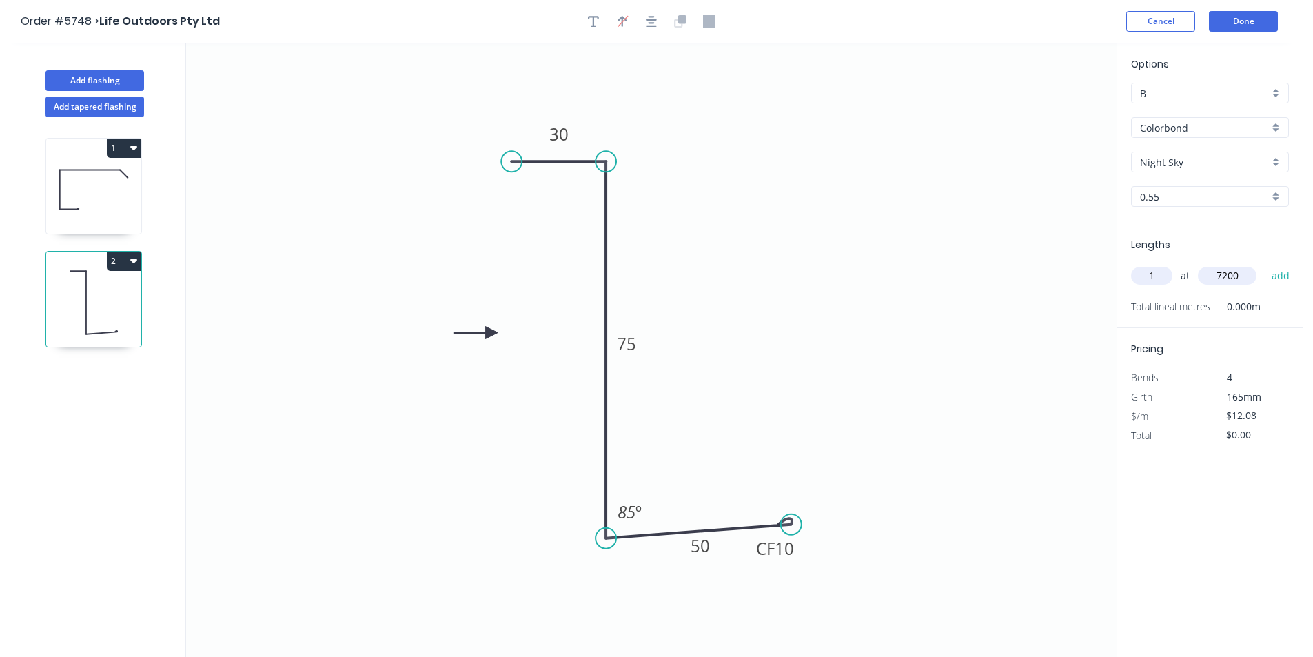
click at [1265, 264] on button "add" at bounding box center [1281, 275] width 32 height 23
click at [110, 74] on button "Add flashing" at bounding box center [94, 80] width 99 height 21
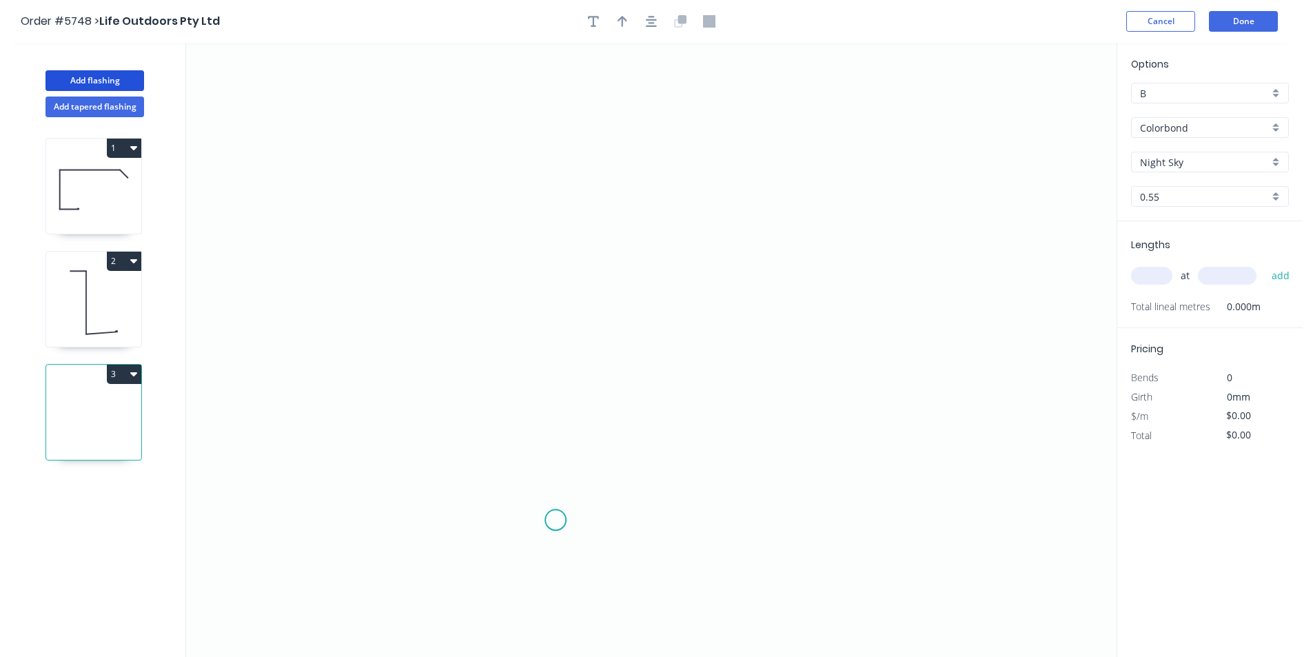
click at [554, 520] on icon "0" at bounding box center [651, 350] width 931 height 614
click at [409, 521] on icon "0" at bounding box center [651, 350] width 931 height 614
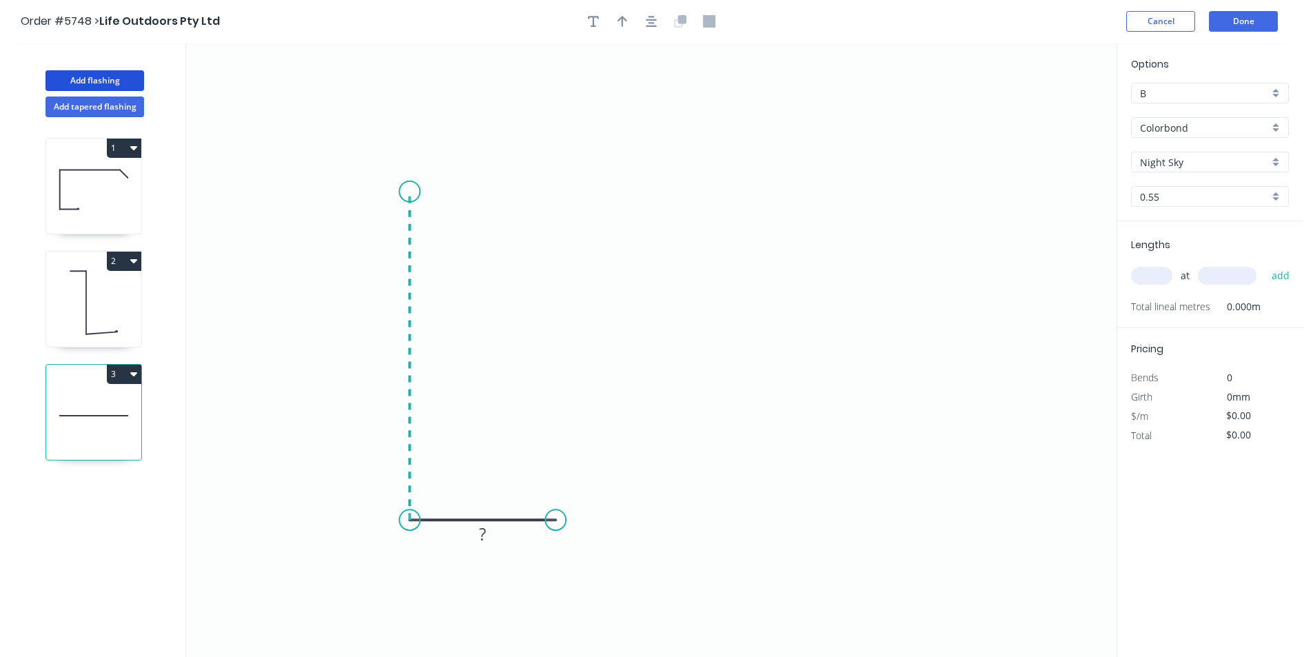
click at [418, 192] on icon "0 ?" at bounding box center [651, 350] width 931 height 614
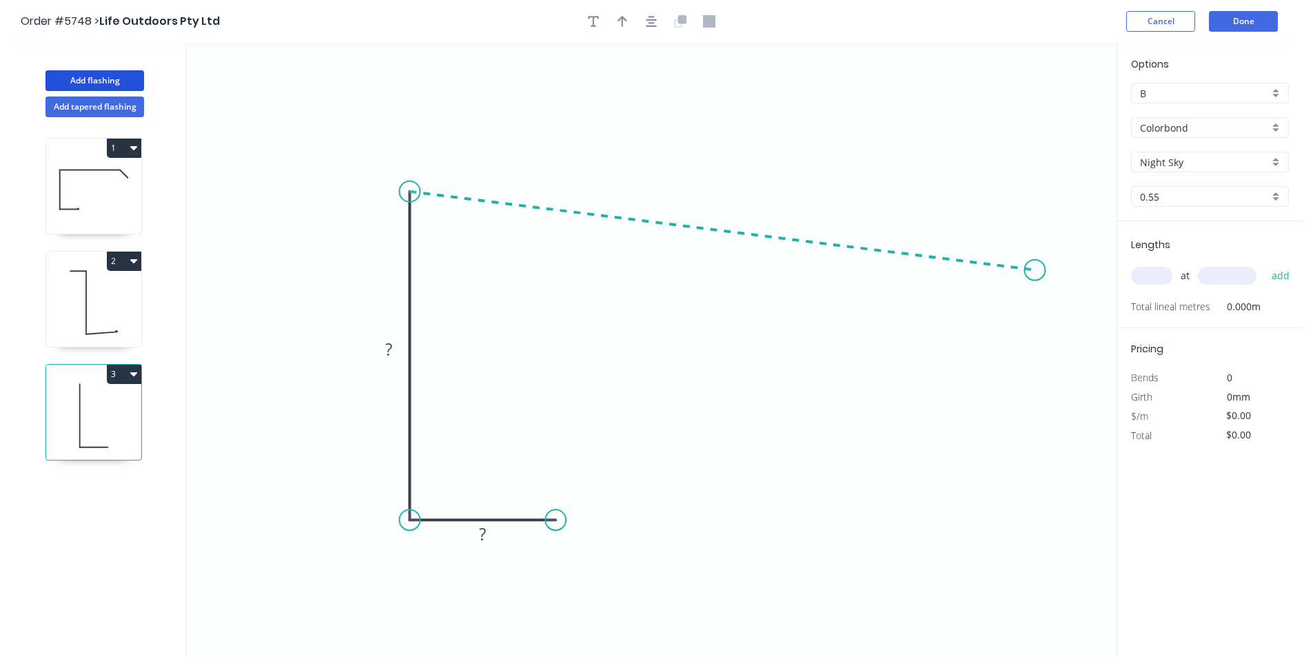
click at [1035, 270] on icon "0 ? ?" at bounding box center [651, 350] width 931 height 614
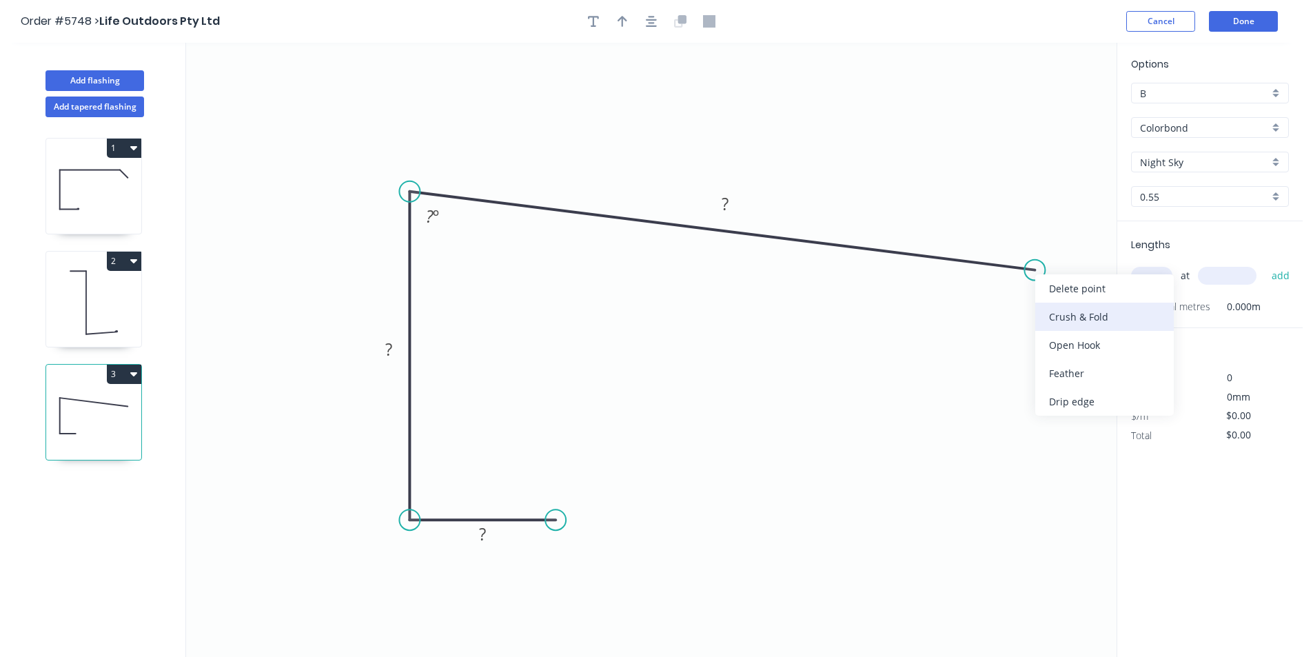
click at [1046, 306] on div "Crush & Fold" at bounding box center [1104, 317] width 139 height 28
click at [1053, 309] on div "Flip bend" at bounding box center [1108, 315] width 139 height 28
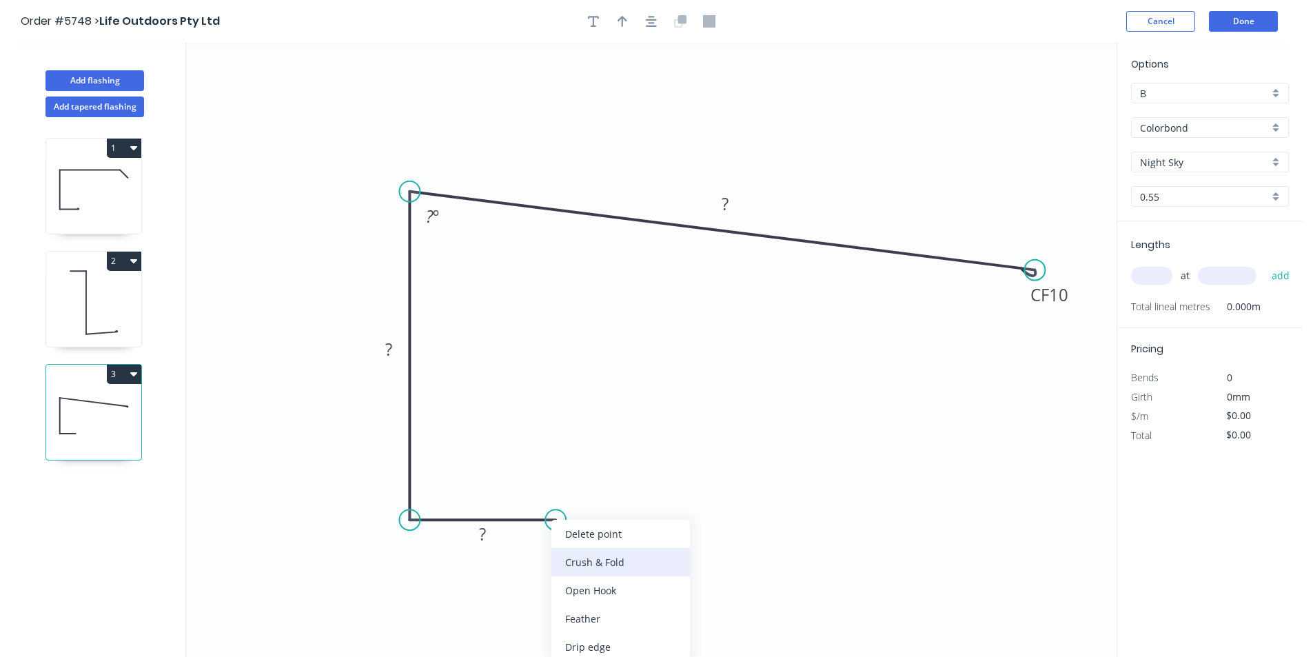
click at [585, 552] on div "Crush & Fold" at bounding box center [620, 562] width 139 height 28
click at [496, 546] on rect at bounding box center [482, 534] width 45 height 28
click at [489, 535] on rect at bounding box center [483, 534] width 28 height 19
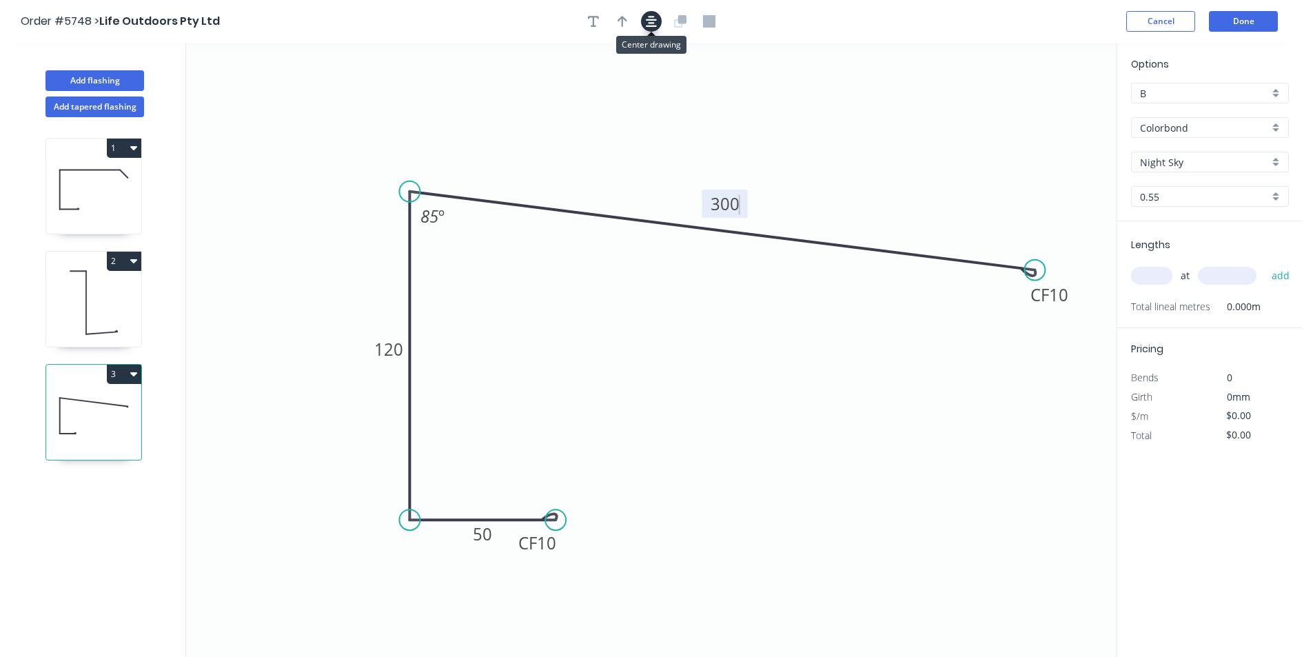
click at [650, 20] on icon "button" at bounding box center [651, 21] width 11 height 11
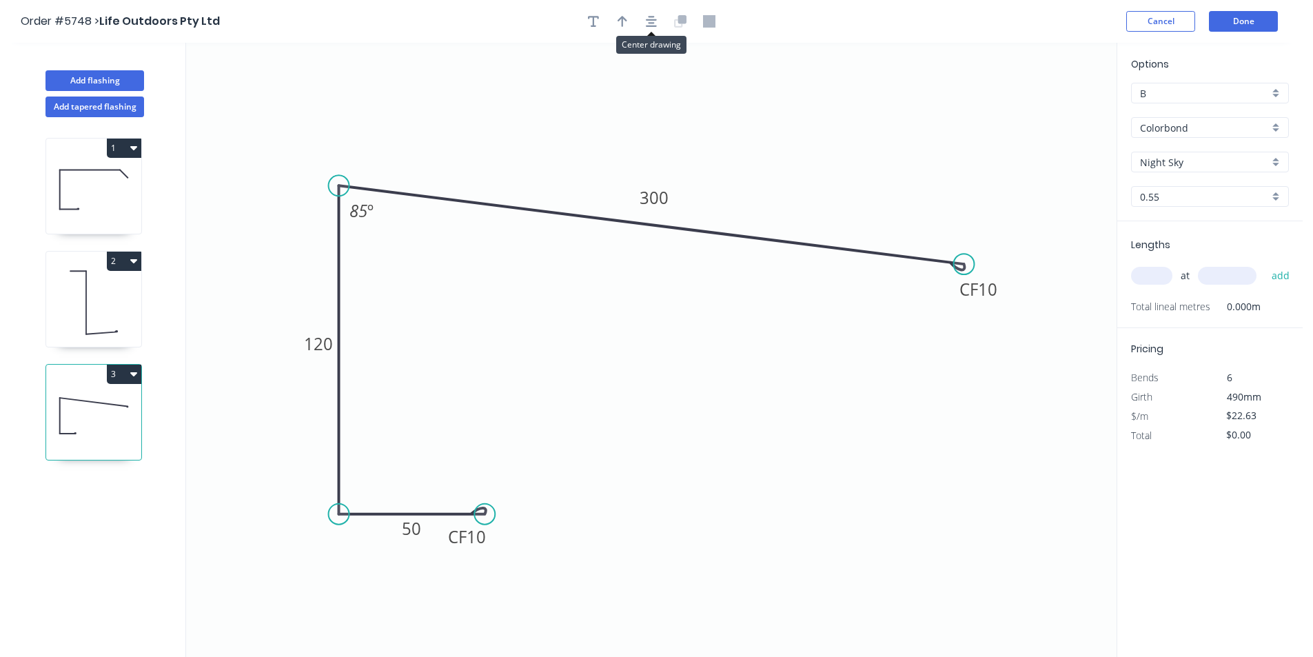
click at [634, 12] on div at bounding box center [651, 21] width 145 height 21
click at [623, 23] on icon "button" at bounding box center [623, 21] width 10 height 11
drag, startPoint x: 1049, startPoint y: 112, endPoint x: 1108, endPoint y: 285, distance: 182.9
click at [638, 131] on icon at bounding box center [635, 114] width 12 height 44
click at [1151, 277] on input "text" at bounding box center [1151, 276] width 41 height 18
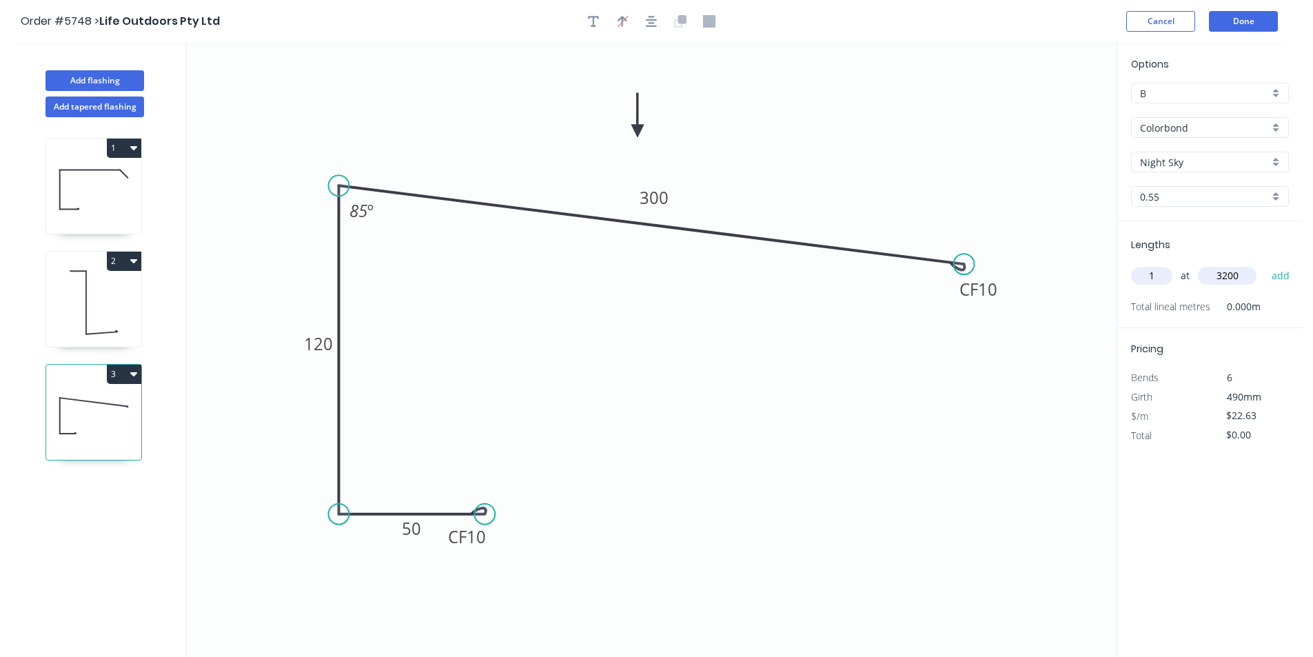
click at [1265, 264] on button "add" at bounding box center [1281, 275] width 32 height 23
click at [90, 81] on button "Add flashing" at bounding box center [94, 80] width 99 height 21
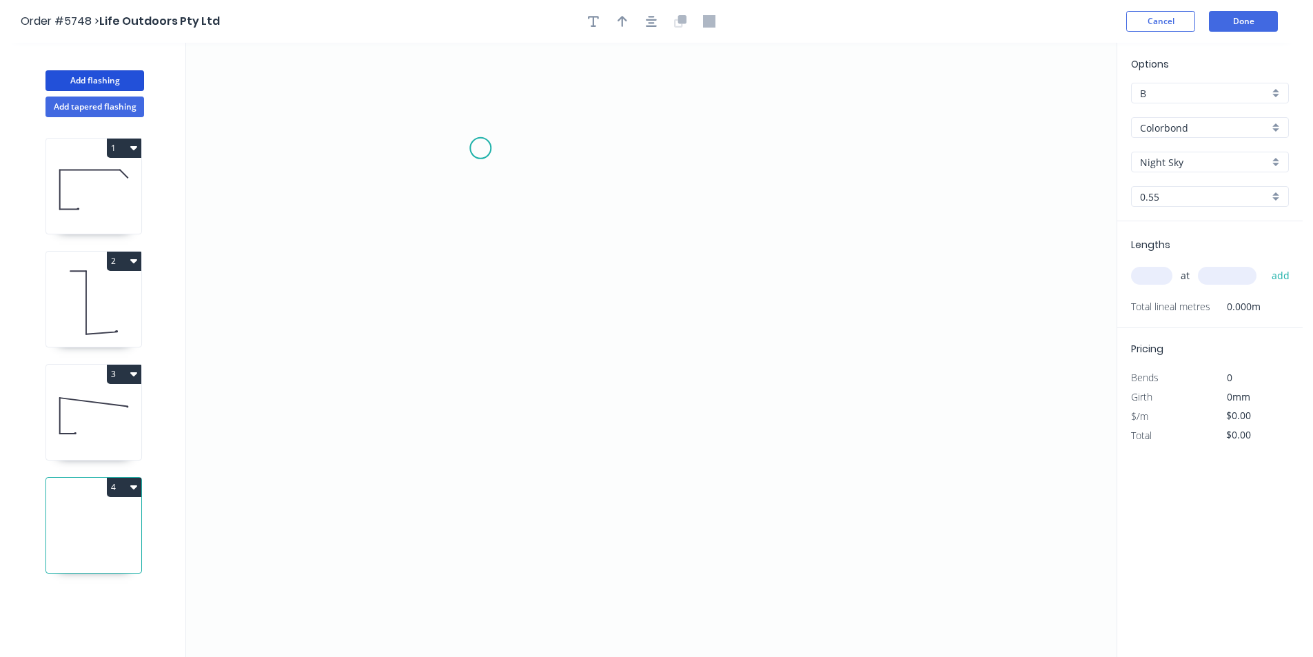
click at [477, 145] on icon "0" at bounding box center [651, 350] width 931 height 614
click at [452, 172] on icon "0" at bounding box center [651, 350] width 931 height 614
click at [454, 323] on icon "0 ?" at bounding box center [651, 350] width 931 height 614
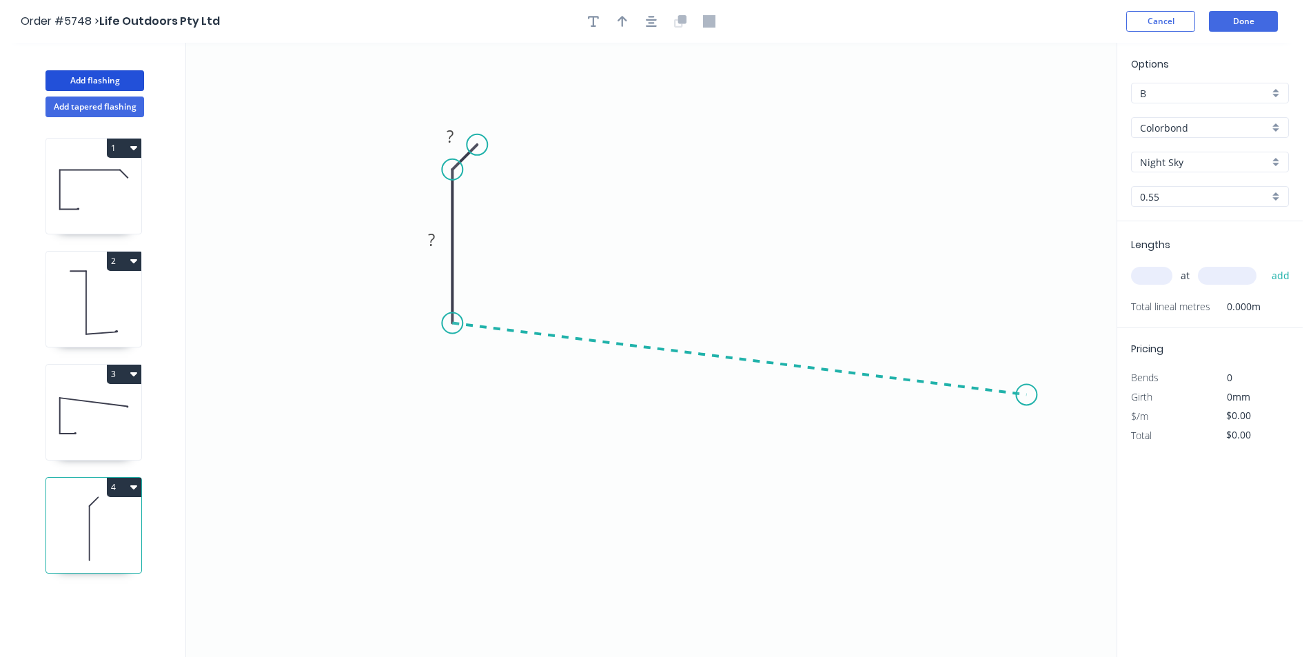
click at [1027, 395] on icon "0 ? ?" at bounding box center [651, 350] width 931 height 614
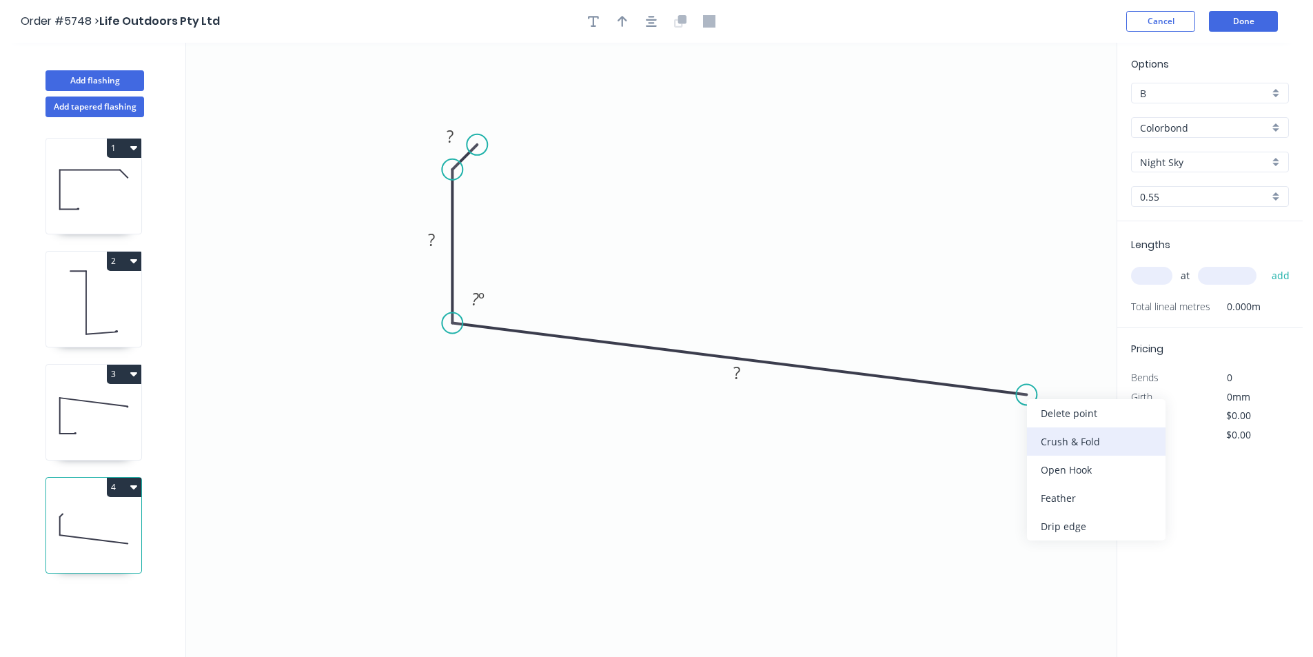
click at [1047, 445] on div "Crush & Fold" at bounding box center [1096, 441] width 139 height 28
click at [1044, 433] on div "Flip bend" at bounding box center [1093, 441] width 139 height 28
click at [455, 139] on rect at bounding box center [450, 137] width 28 height 19
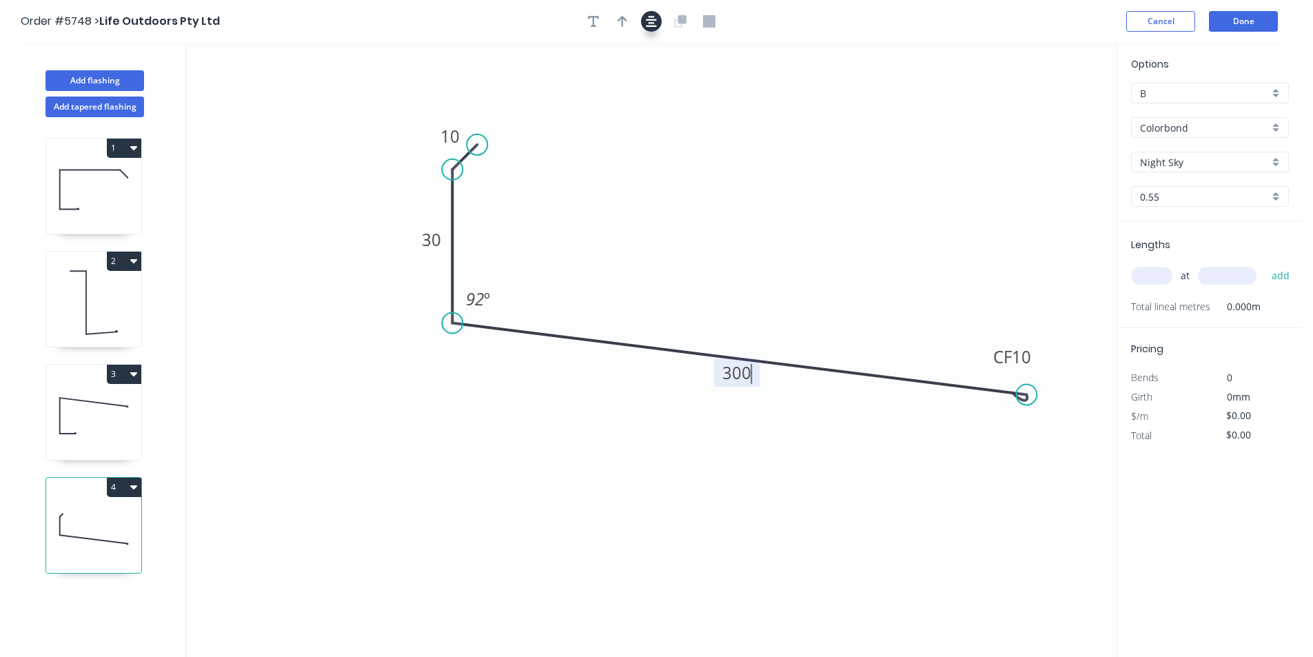
click at [650, 28] on button "button" at bounding box center [651, 21] width 21 height 21
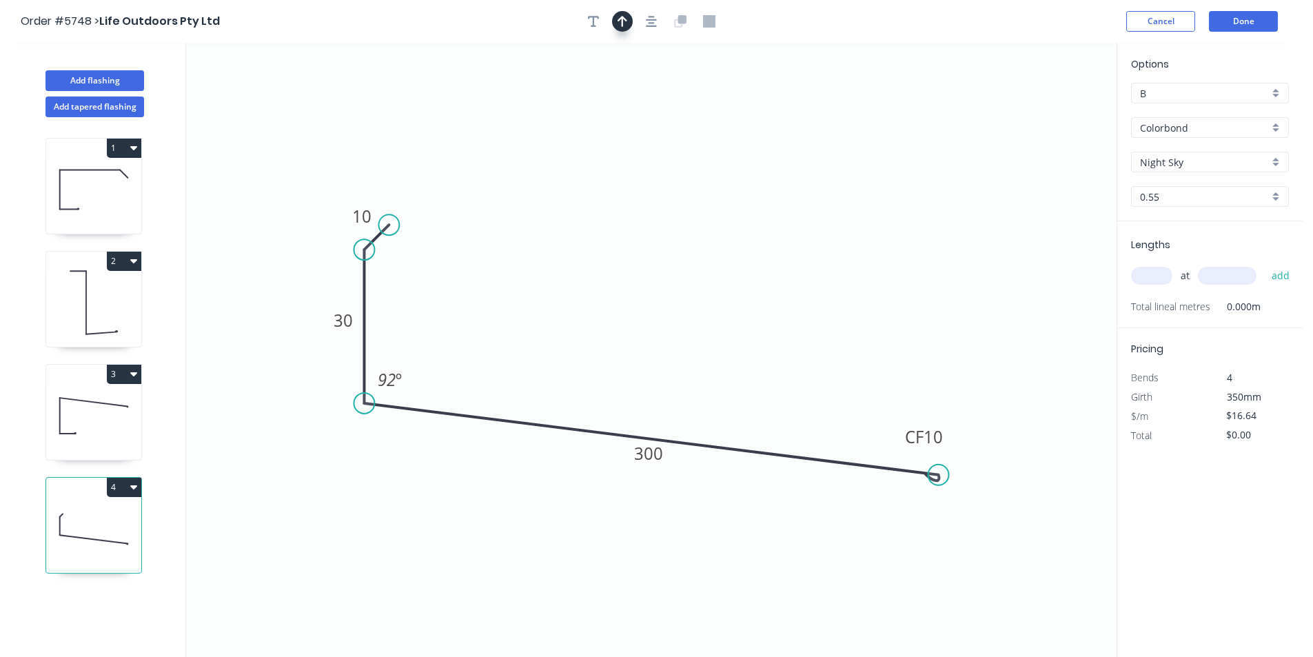
click at [620, 24] on icon "button" at bounding box center [623, 21] width 10 height 12
click at [1048, 112] on icon at bounding box center [1047, 96] width 12 height 44
drag, startPoint x: 1048, startPoint y: 110, endPoint x: 936, endPoint y: 339, distance: 255.3
click at [554, 348] on icon at bounding box center [564, 334] width 40 height 40
click at [1151, 276] on input "text" at bounding box center [1151, 276] width 41 height 18
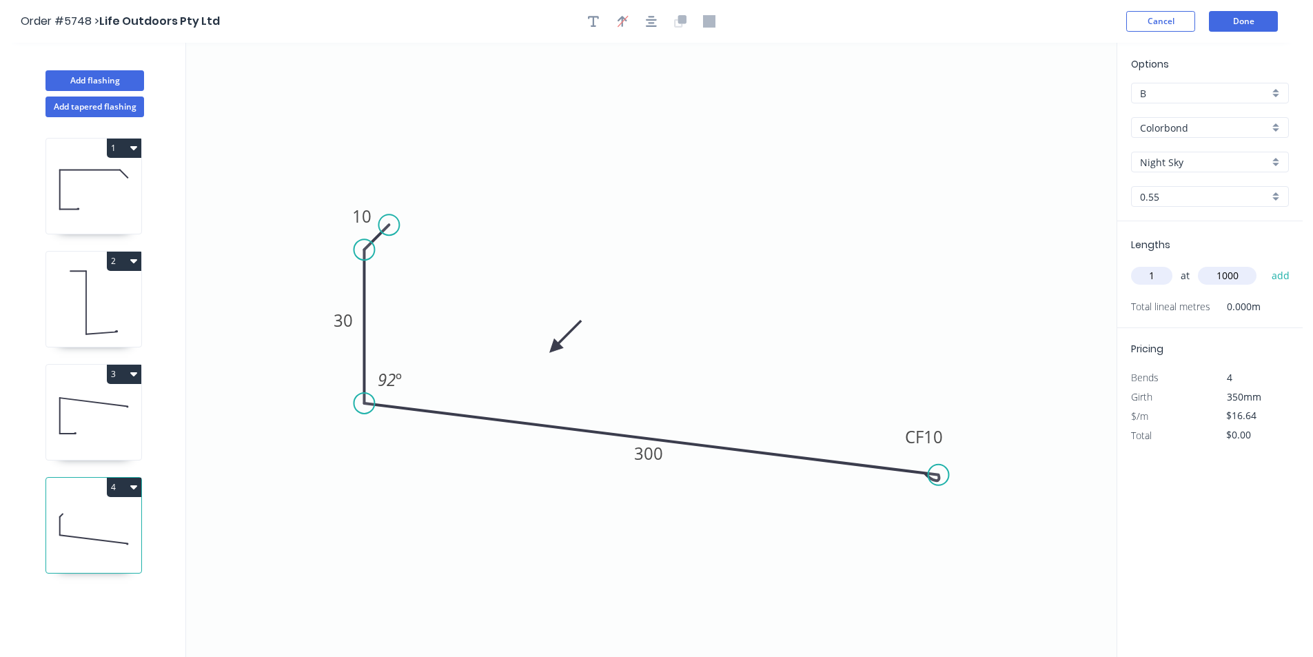
click at [1265, 264] on button "add" at bounding box center [1281, 275] width 32 height 23
click at [1255, 30] on button "Done" at bounding box center [1243, 21] width 69 height 21
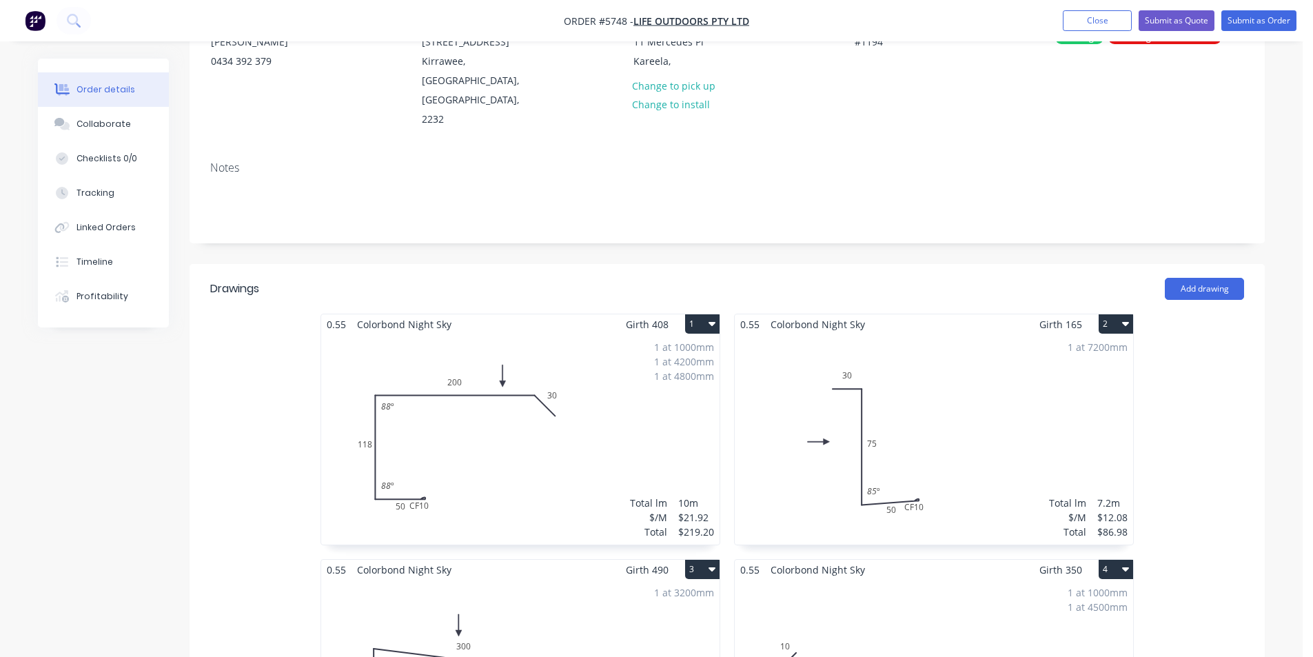
scroll to position [717, 0]
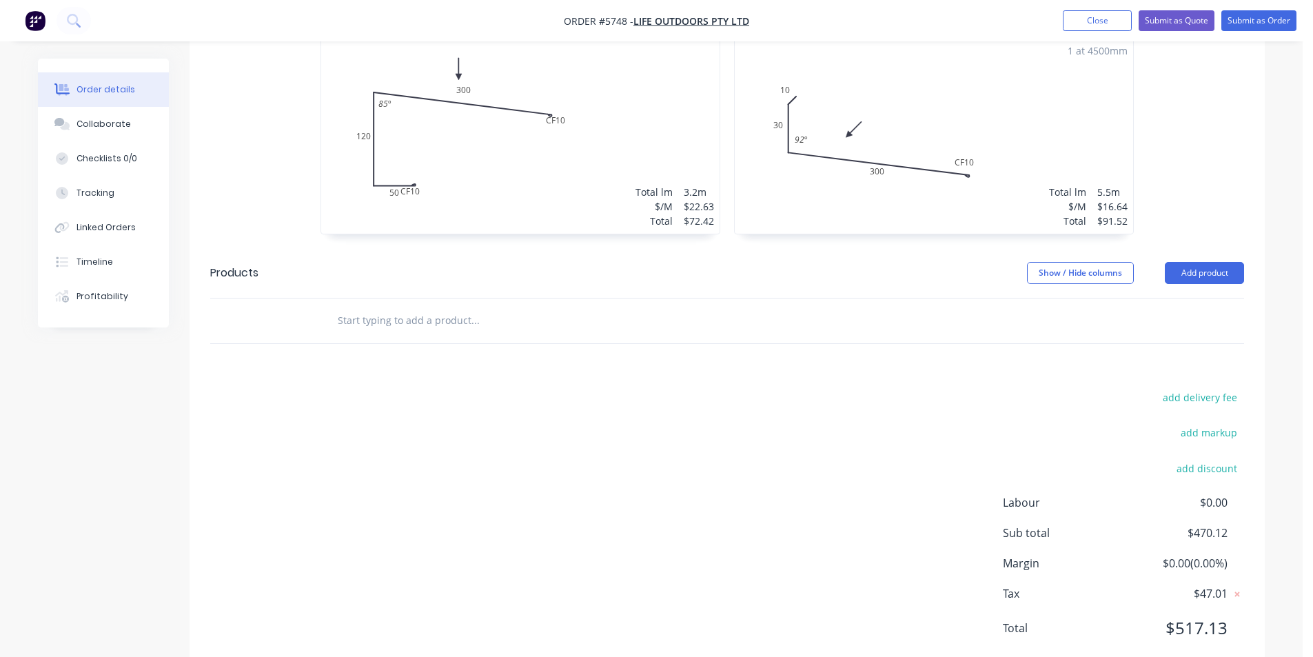
click at [469, 307] on input "text" at bounding box center [475, 321] width 276 height 28
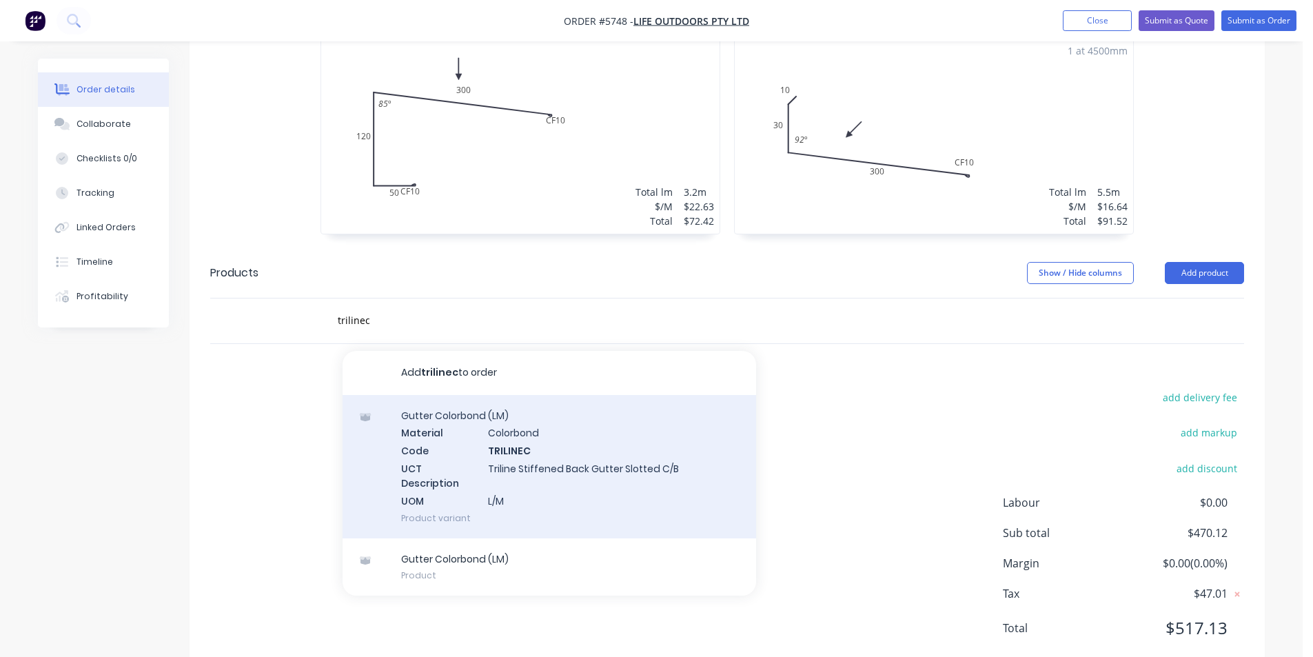
click at [635, 439] on div "Gutter Colorbond (LM) Material Colorbond Code TRILINEC UCT Description Triline …" at bounding box center [550, 466] width 414 height 143
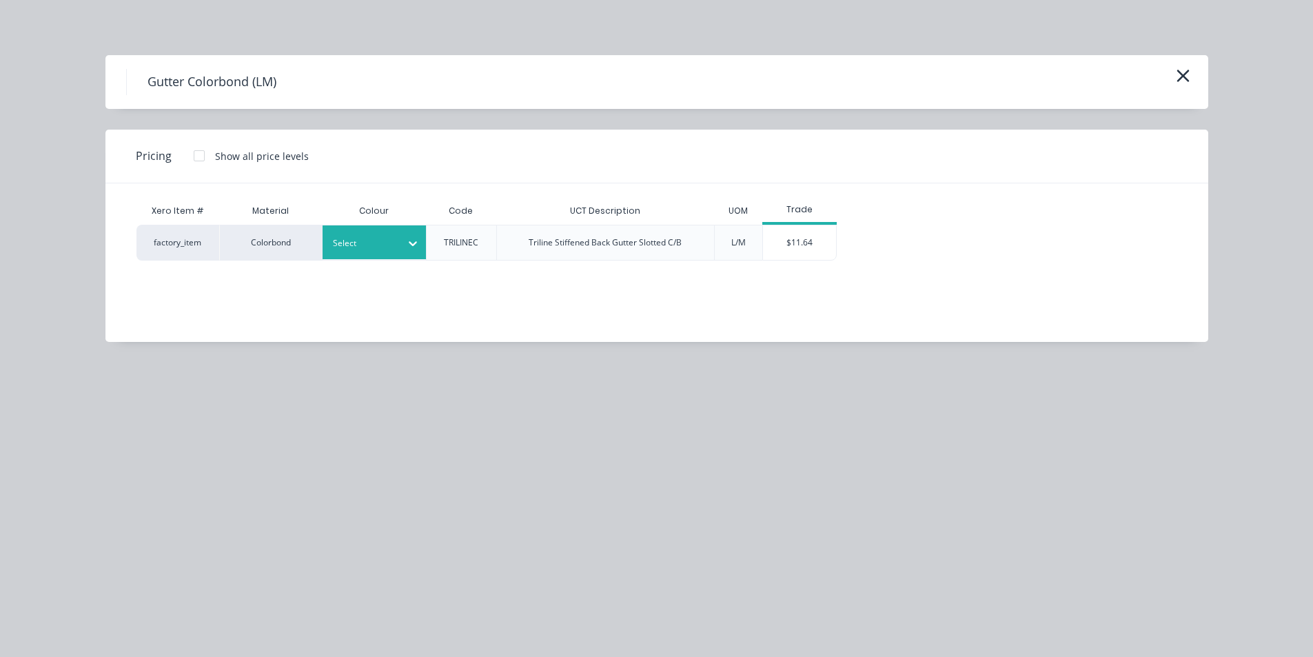
click at [381, 245] on div at bounding box center [364, 243] width 62 height 15
click at [785, 245] on div "$11.64" at bounding box center [800, 242] width 74 height 34
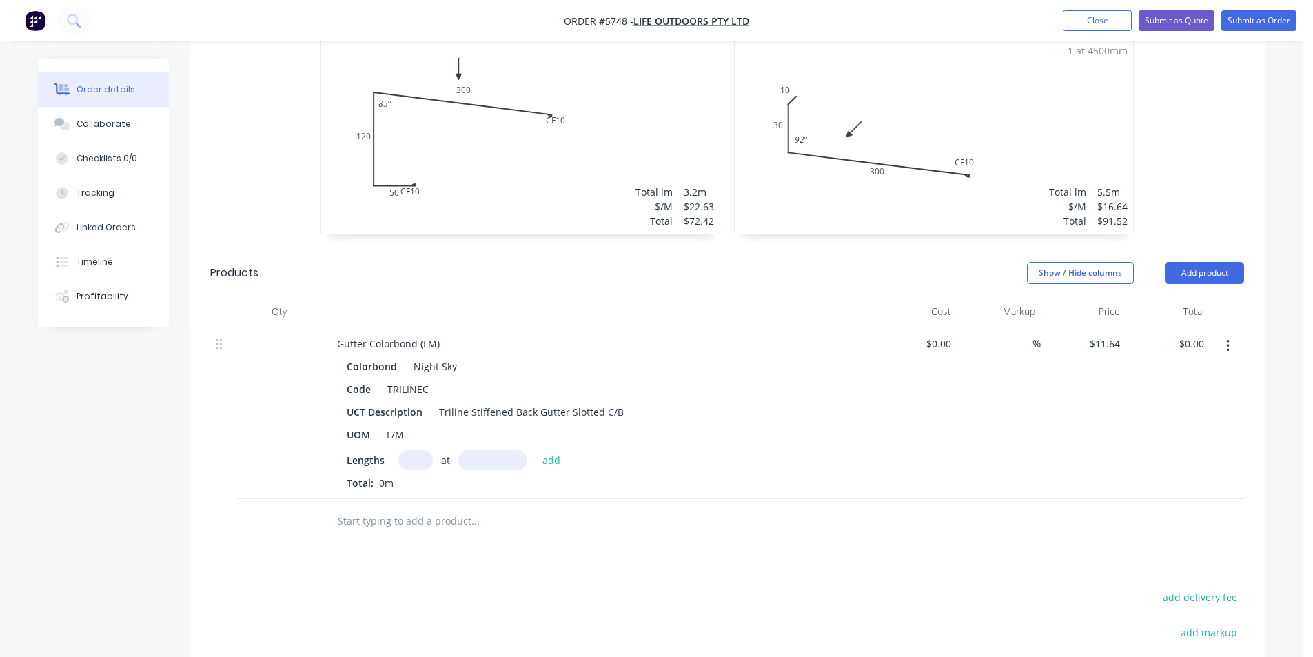
click at [413, 450] on input "text" at bounding box center [415, 460] width 34 height 20
click at [536, 450] on button "add" at bounding box center [552, 459] width 32 height 19
click at [454, 530] on input "text" at bounding box center [475, 544] width 276 height 28
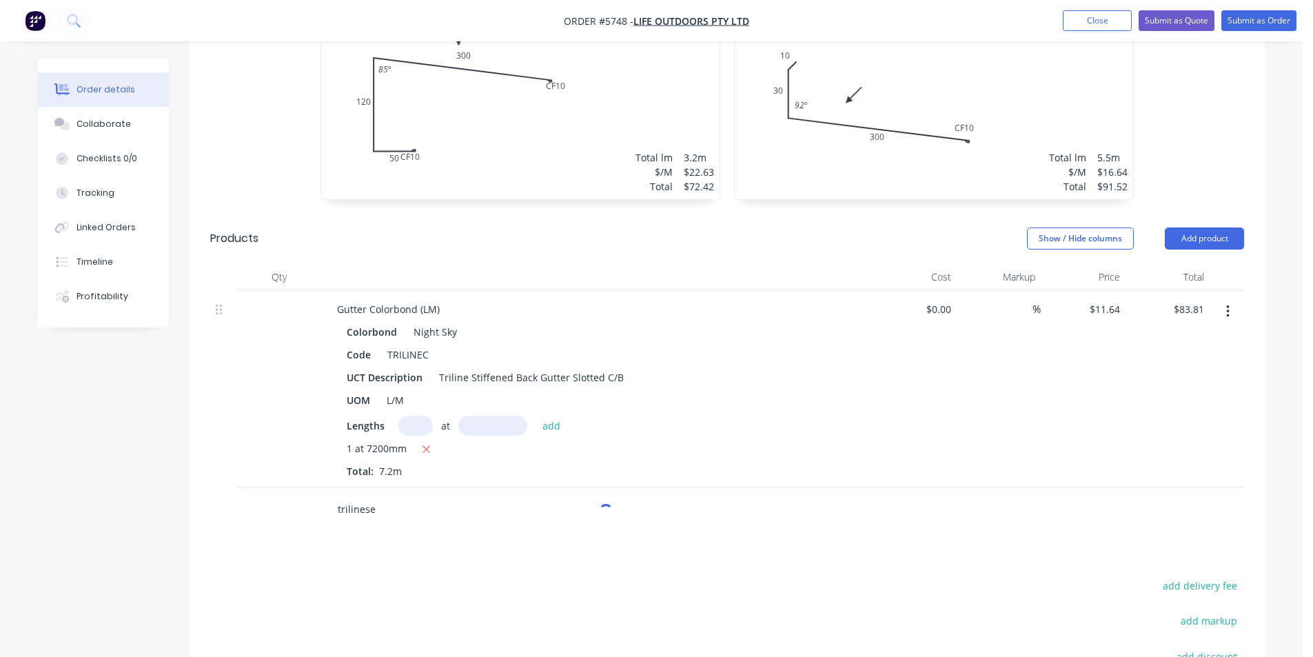
scroll to position [786, 0]
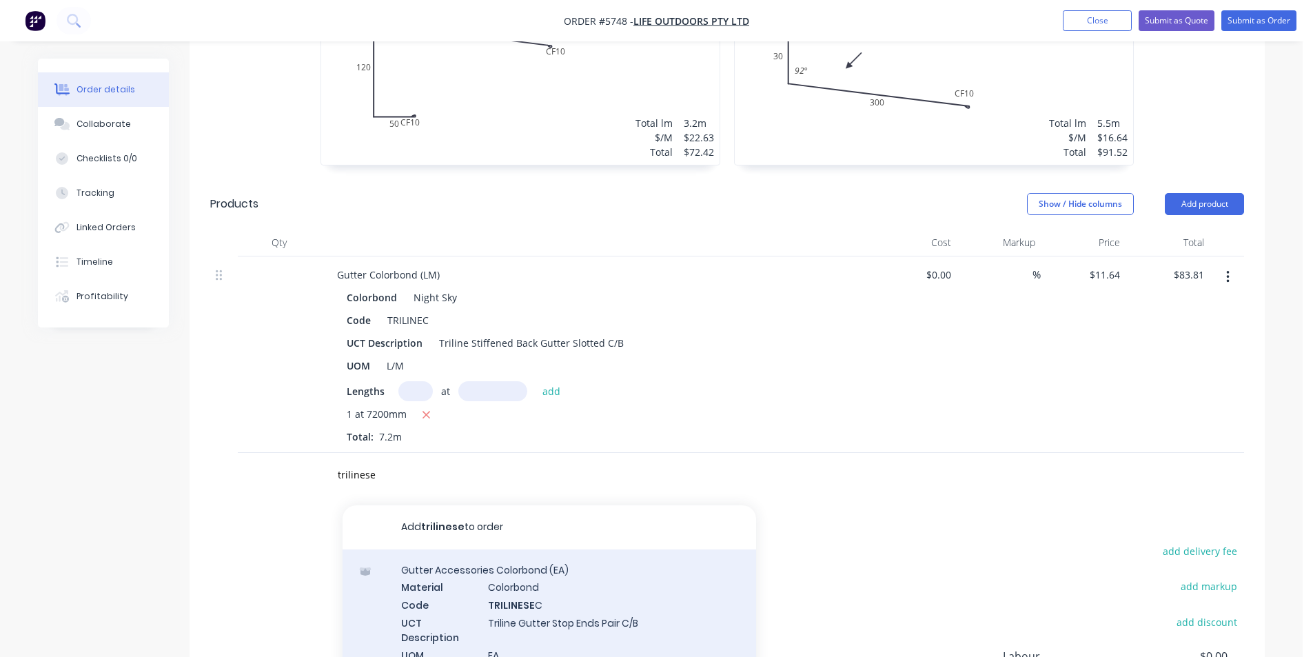
click at [596, 570] on div "Gutter Accessories Colorbond (EA) Material Colorbond Code TRILINESE C UCT Descr…" at bounding box center [550, 620] width 414 height 143
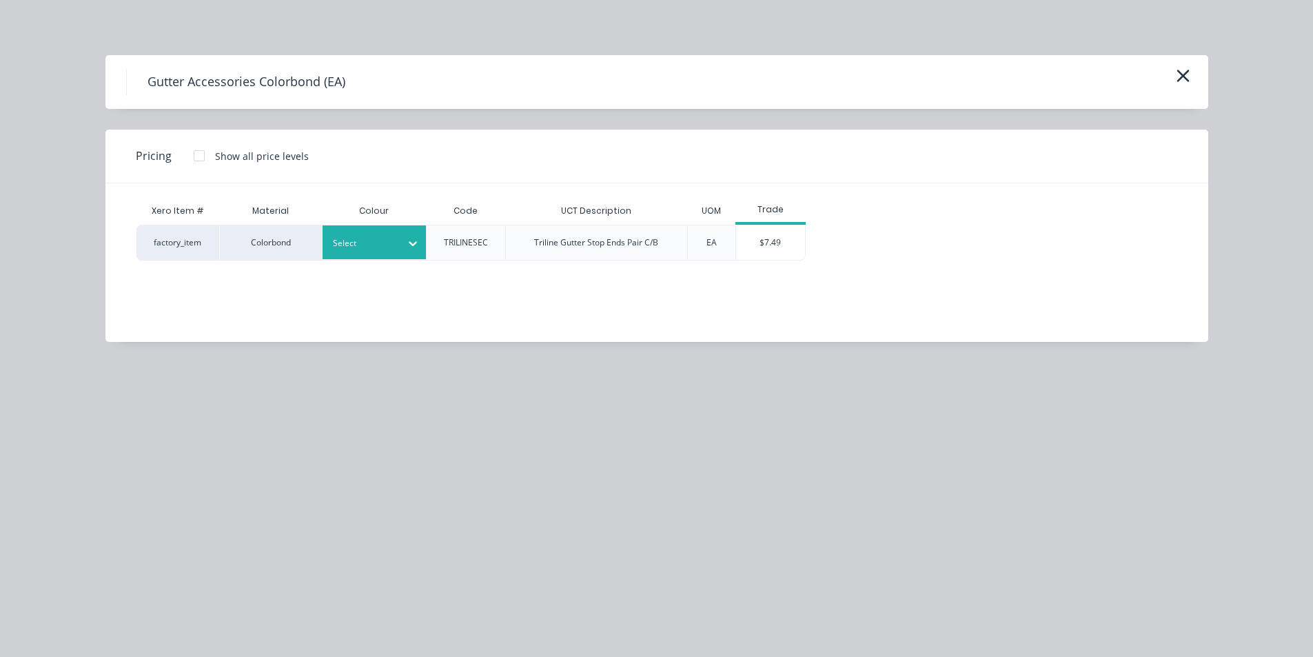
click at [392, 236] on div at bounding box center [364, 243] width 62 height 15
click at [776, 247] on div "$7.49" at bounding box center [770, 242] width 69 height 34
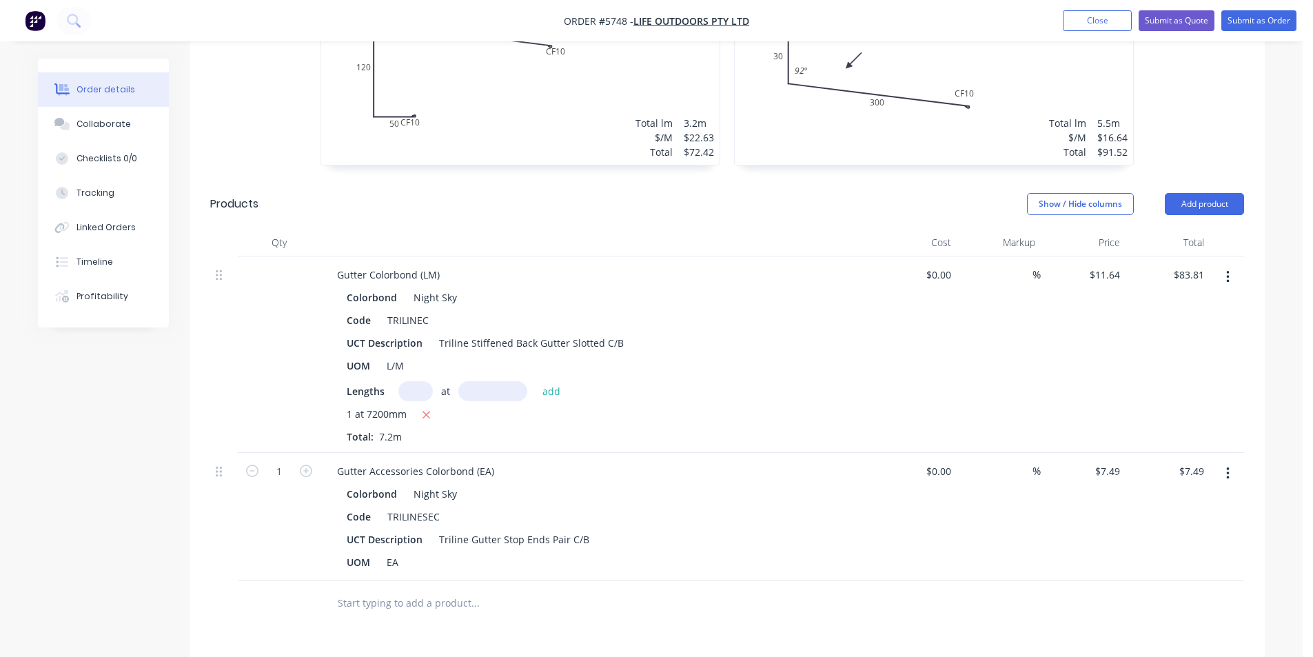
click at [397, 589] on input "text" at bounding box center [475, 603] width 276 height 28
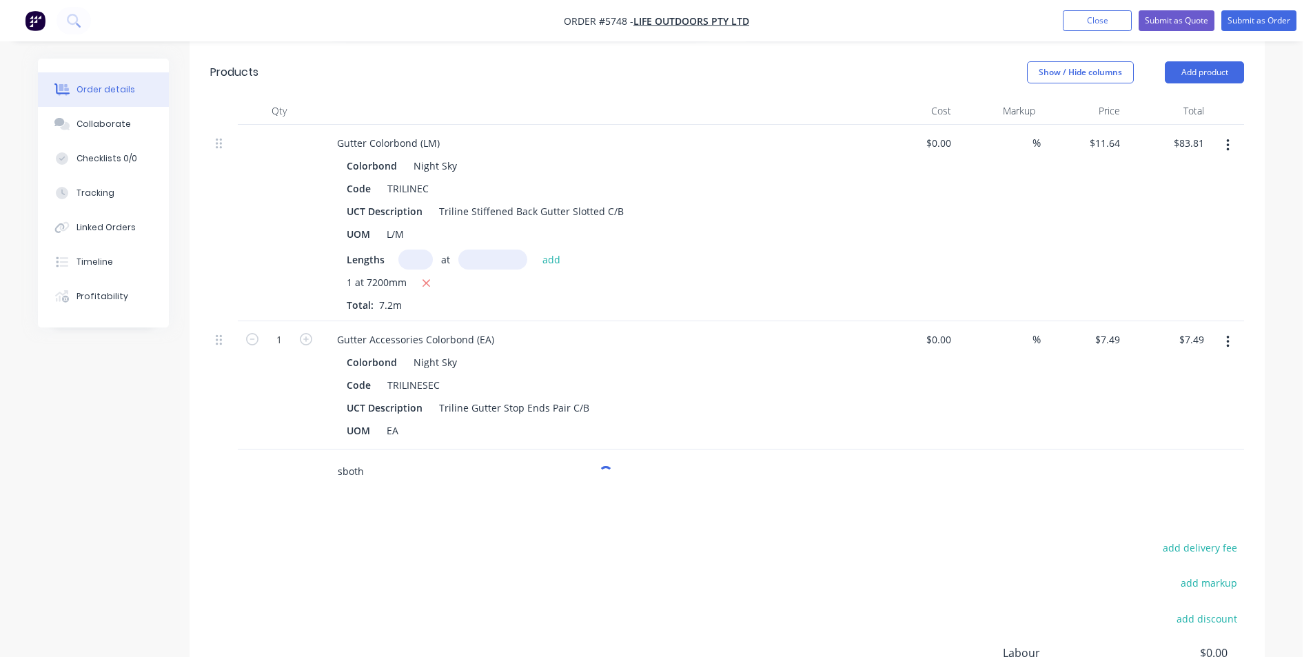
scroll to position [924, 0]
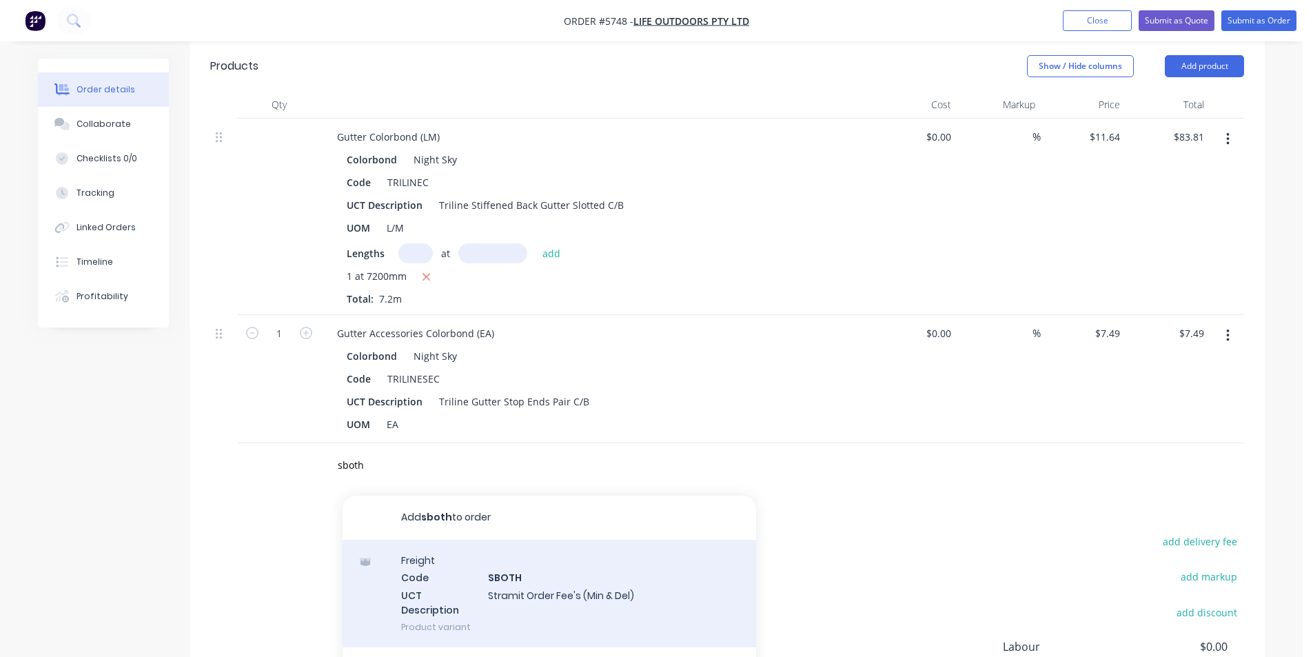
click at [595, 563] on div "Freight Code SBOTH UCT Description Stramit Order Fee's (Min & Del) Product vari…" at bounding box center [550, 594] width 414 height 108
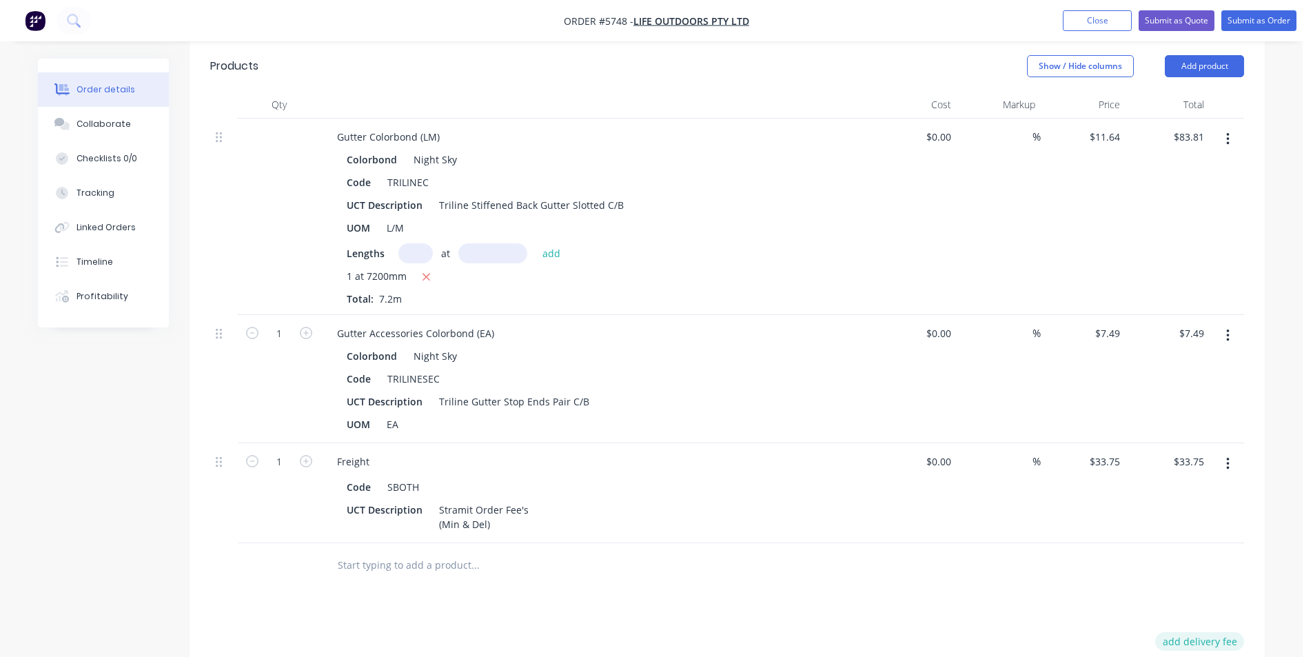
click at [1211, 632] on button "add delivery fee" at bounding box center [1199, 641] width 89 height 19
click input "submit" at bounding box center [0, 0] width 0 height 0
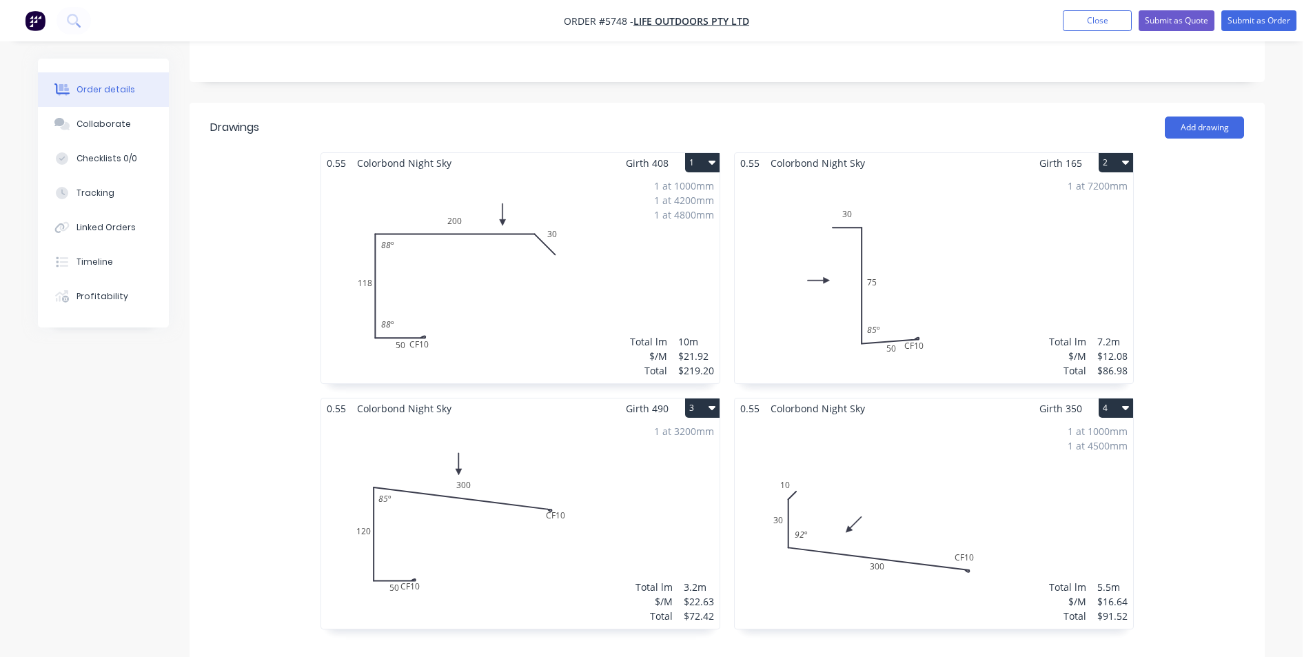
scroll to position [0, 0]
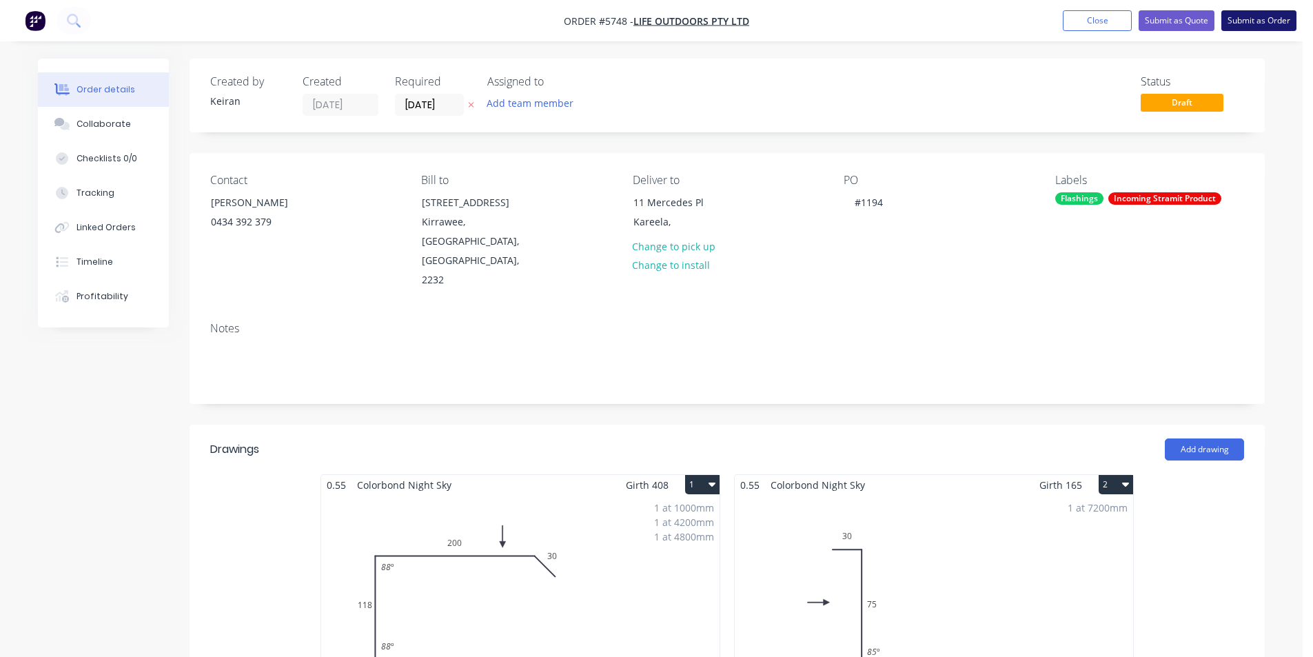
click at [1268, 17] on button "Submit as Order" at bounding box center [1259, 20] width 75 height 21
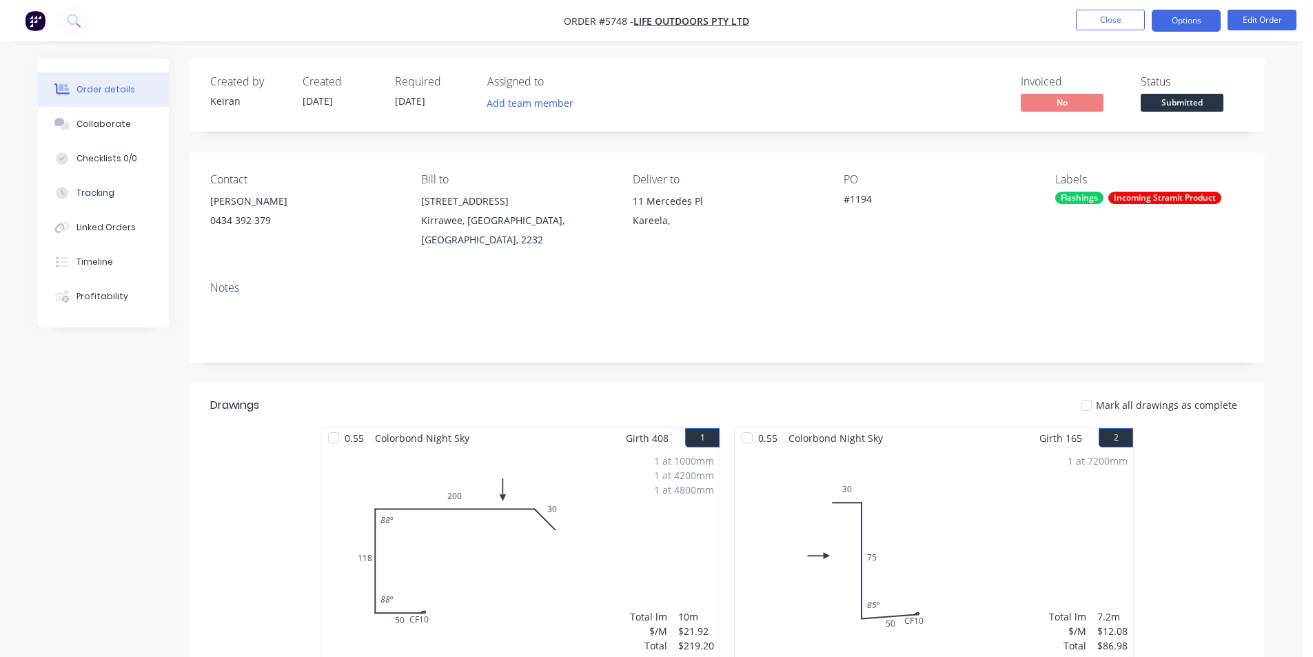
click at [1199, 27] on button "Options" at bounding box center [1186, 21] width 69 height 22
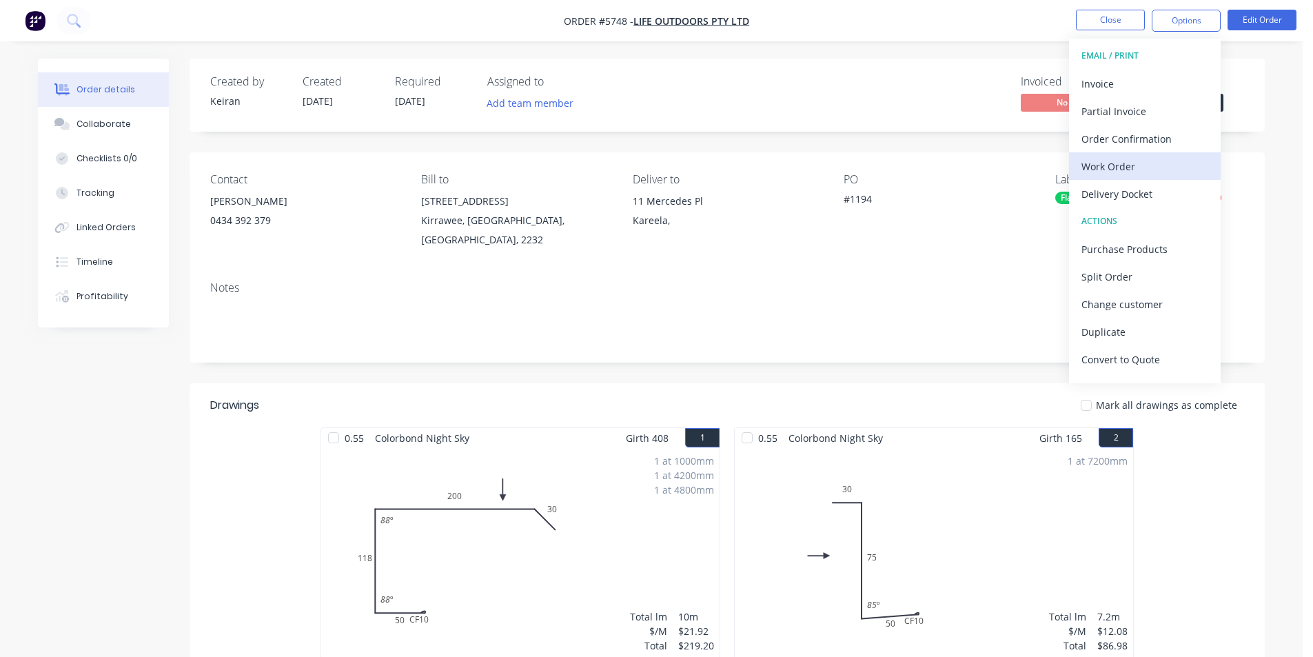
click at [1134, 160] on div "Work Order" at bounding box center [1145, 166] width 127 height 20
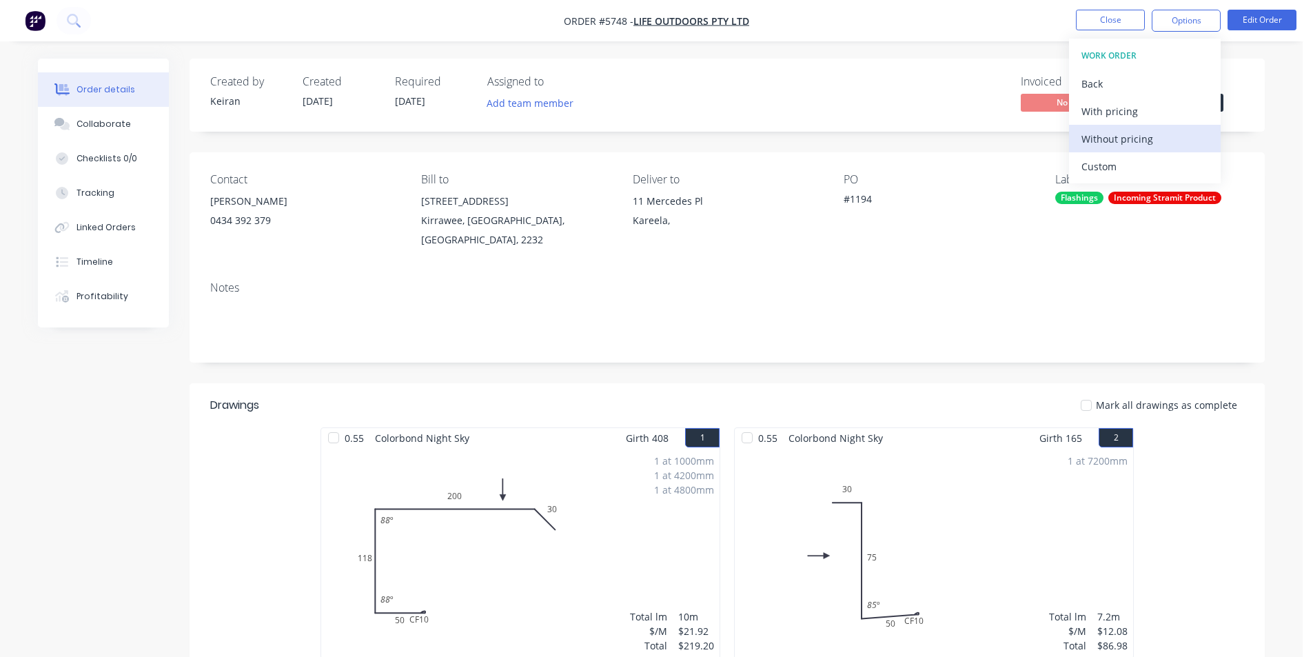
drag, startPoint x: 1134, startPoint y: 160, endPoint x: 1125, endPoint y: 141, distance: 21.3
click at [1132, 166] on div "Custom" at bounding box center [1145, 166] width 127 height 20
click at [1124, 138] on div "Without pricing" at bounding box center [1145, 139] width 127 height 20
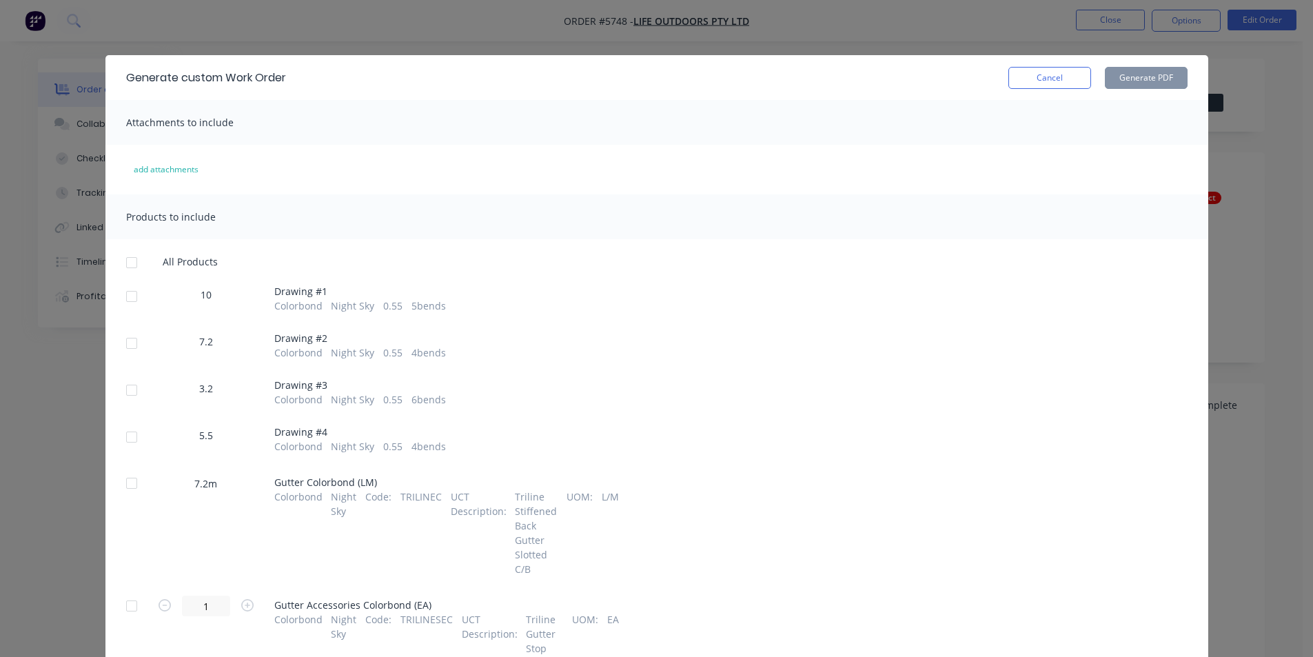
click at [130, 292] on div at bounding box center [132, 297] width 28 height 28
drag, startPoint x: 128, startPoint y: 334, endPoint x: 132, endPoint y: 368, distance: 34.8
click at [128, 334] on div at bounding box center [132, 344] width 28 height 28
drag, startPoint x: 125, startPoint y: 383, endPoint x: 130, endPoint y: 398, distance: 16.6
click at [127, 385] on div at bounding box center [132, 390] width 28 height 28
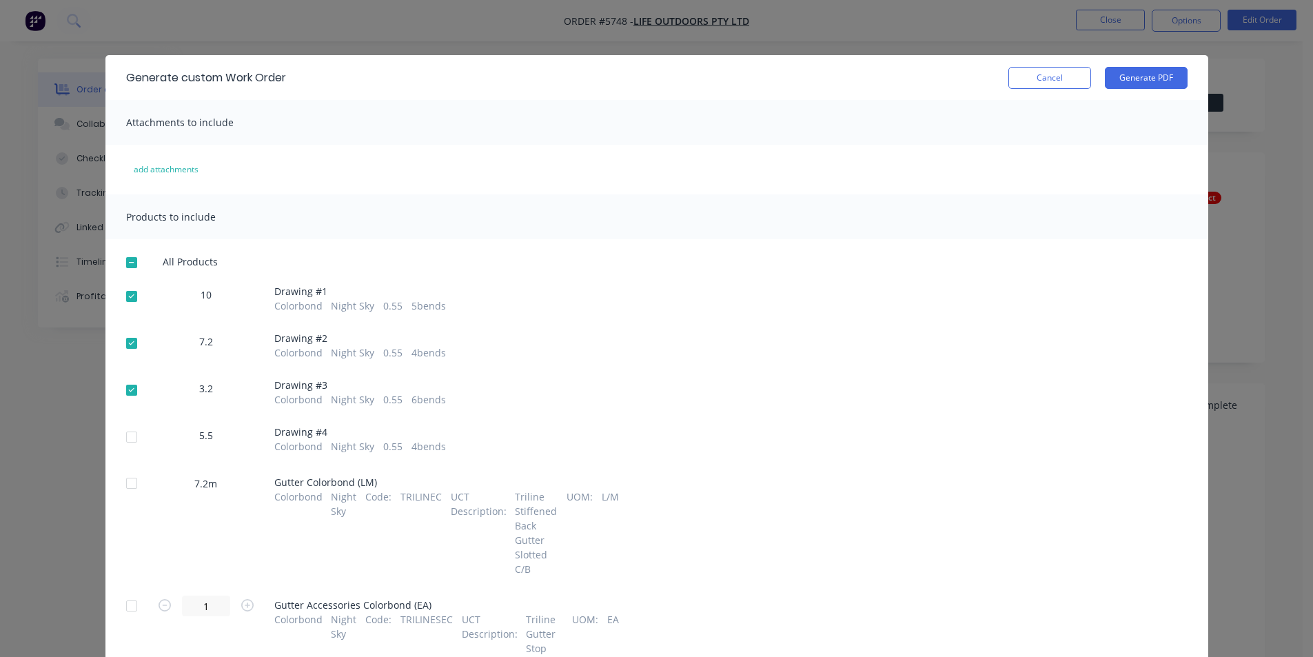
click at [121, 438] on div at bounding box center [132, 437] width 28 height 28
click at [1110, 82] on button "Generate PDF" at bounding box center [1146, 78] width 83 height 22
click at [1064, 84] on button "Cancel" at bounding box center [1050, 78] width 83 height 22
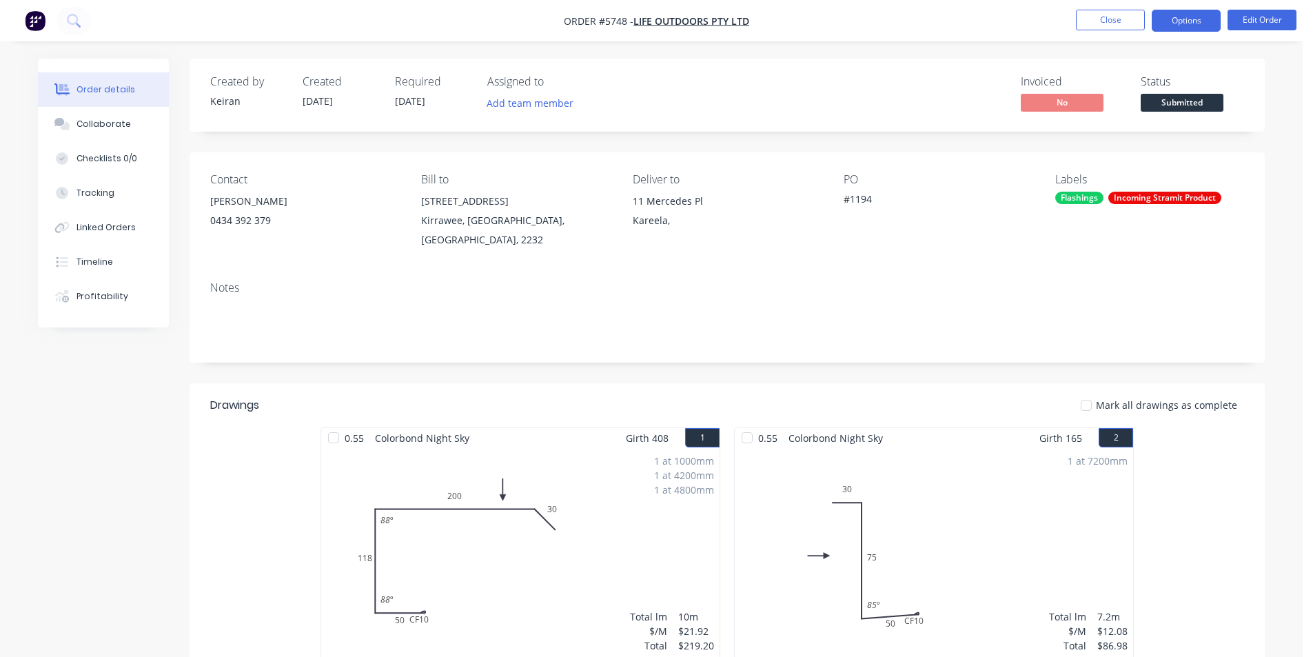
click at [1176, 21] on button "Options" at bounding box center [1186, 21] width 69 height 22
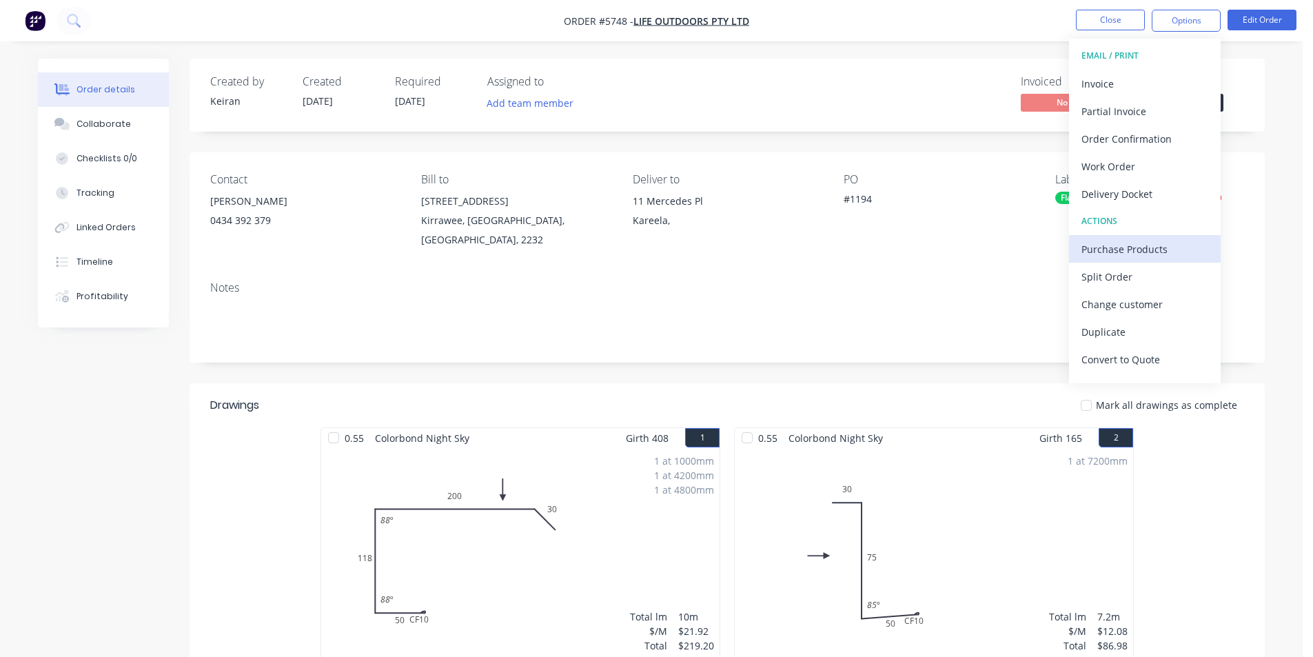
click at [1126, 244] on div "Purchase Products" at bounding box center [1145, 249] width 127 height 20
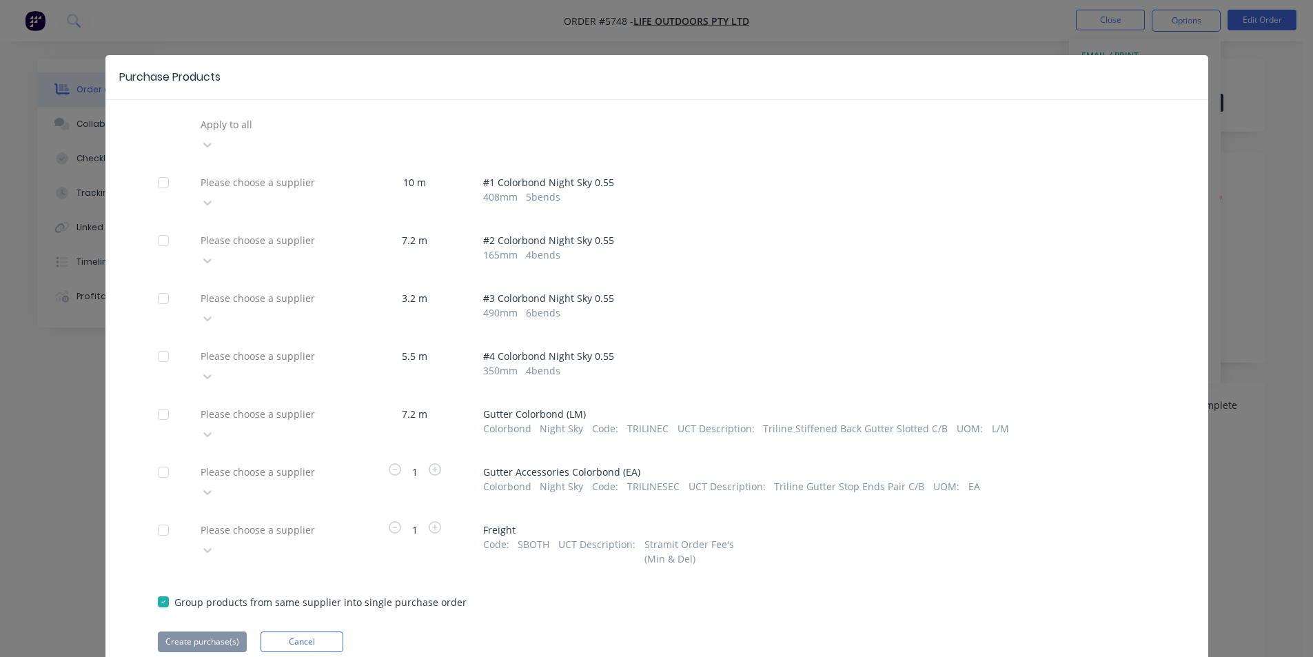
drag, startPoint x: 334, startPoint y: 366, endPoint x: 325, endPoint y: 371, distance: 10.2
click at [333, 403] on div "Please choose a supplier" at bounding box center [298, 413] width 207 height 21
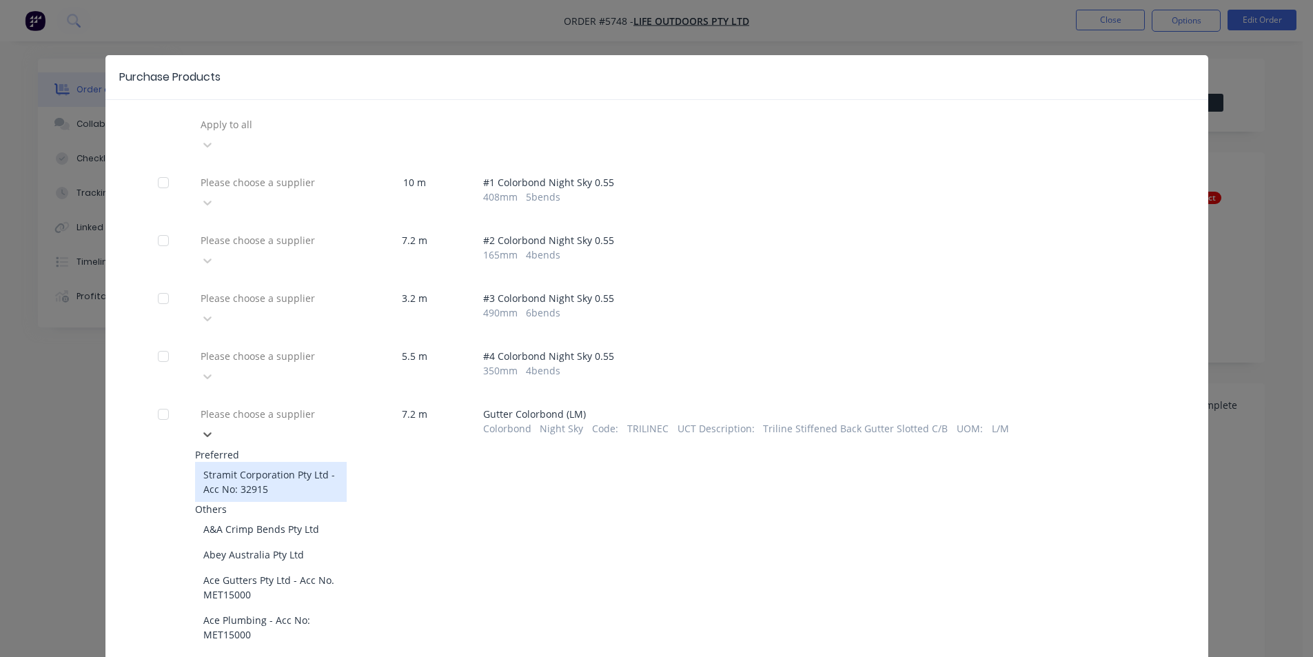
drag, startPoint x: 281, startPoint y: 401, endPoint x: 283, endPoint y: 415, distance: 13.9
click at [281, 462] on div "Stramit Corporation Pty Ltd - Acc No: 32915" at bounding box center [271, 482] width 152 height 40
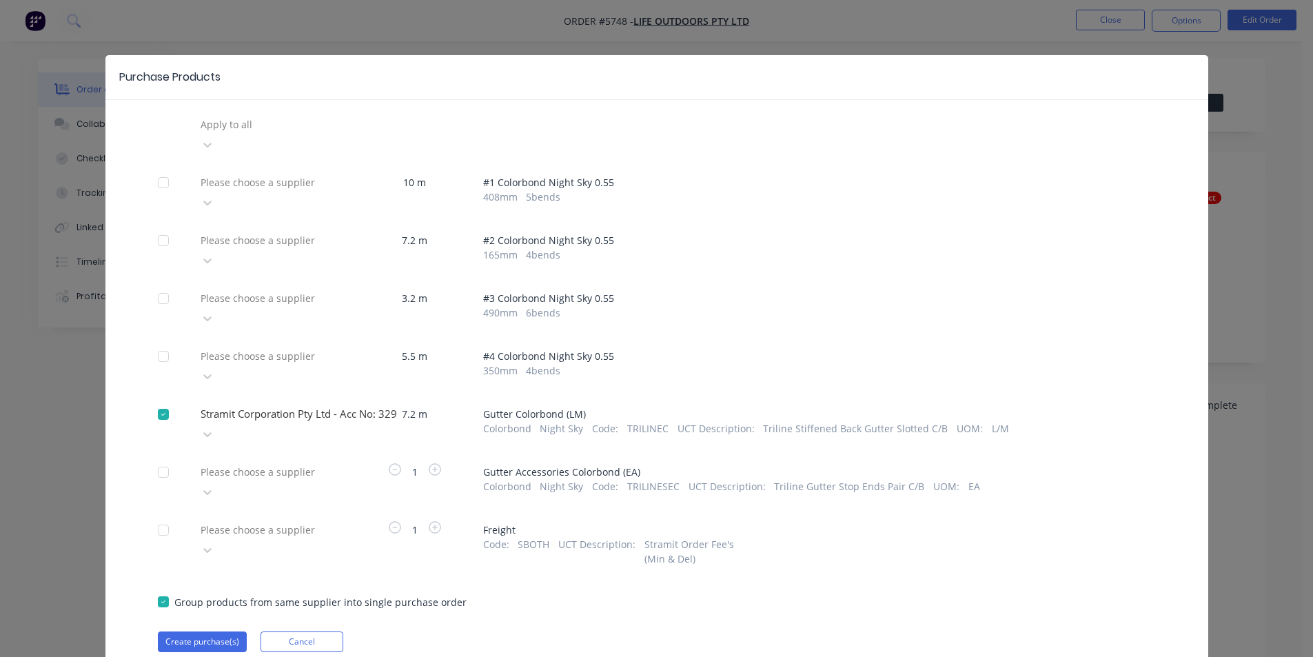
click at [281, 461] on div "Please choose a supplier" at bounding box center [271, 481] width 152 height 41
click at [272, 463] on div at bounding box center [298, 471] width 199 height 17
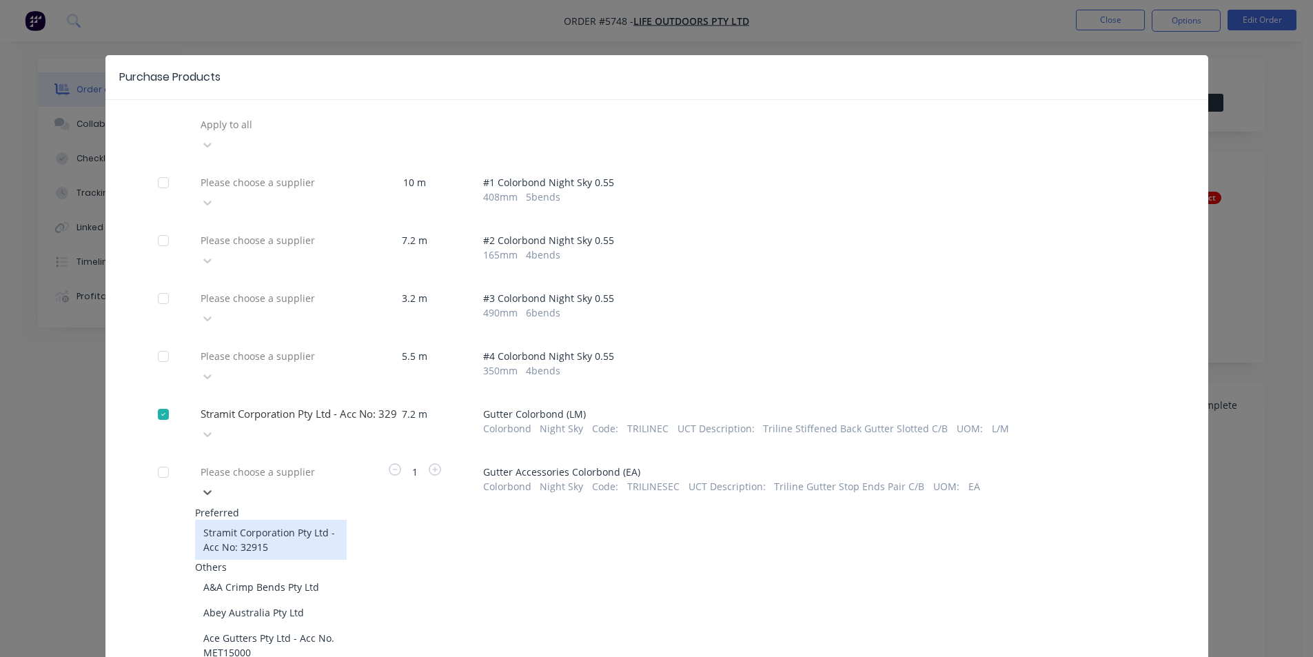
click at [262, 520] on div "Stramit Corporation Pty Ltd - Acc No: 32915" at bounding box center [271, 540] width 152 height 40
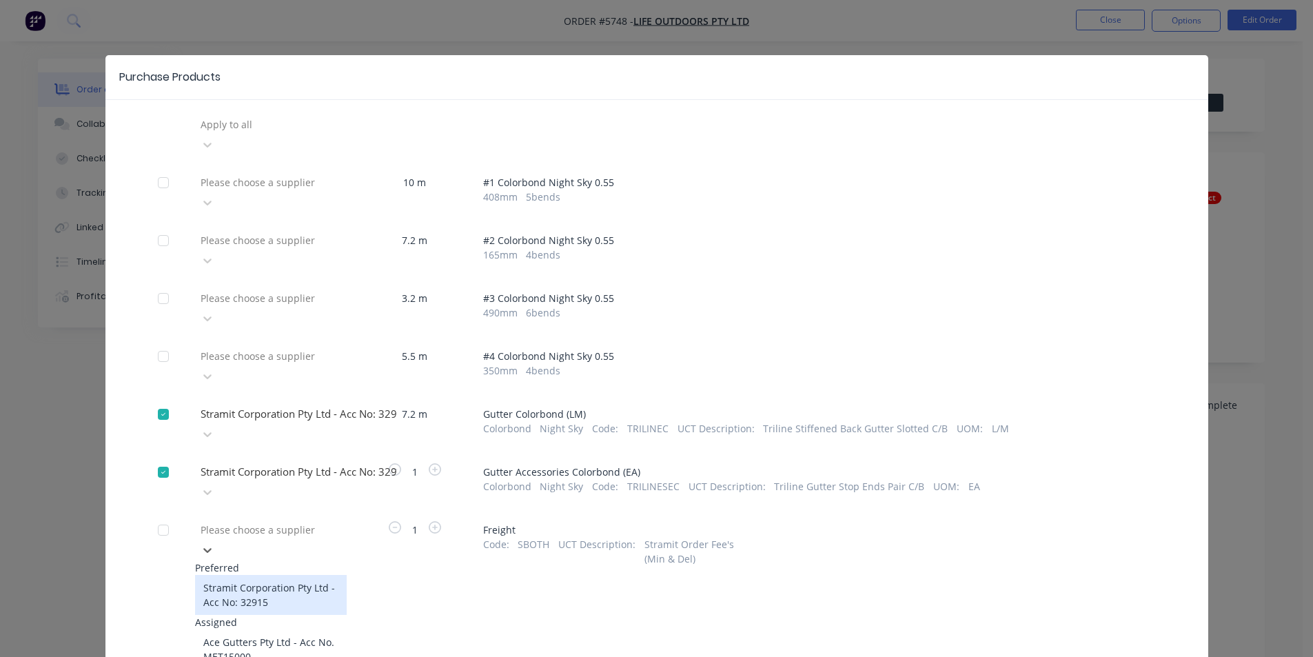
drag, startPoint x: 267, startPoint y: 455, endPoint x: 267, endPoint y: 483, distance: 27.6
click at [267, 521] on div at bounding box center [298, 529] width 199 height 17
drag, startPoint x: 263, startPoint y: 503, endPoint x: 256, endPoint y: 533, distance: 30.4
click at [263, 575] on div "Stramit Corporation Pty Ltd - Acc No: 32915" at bounding box center [271, 595] width 152 height 40
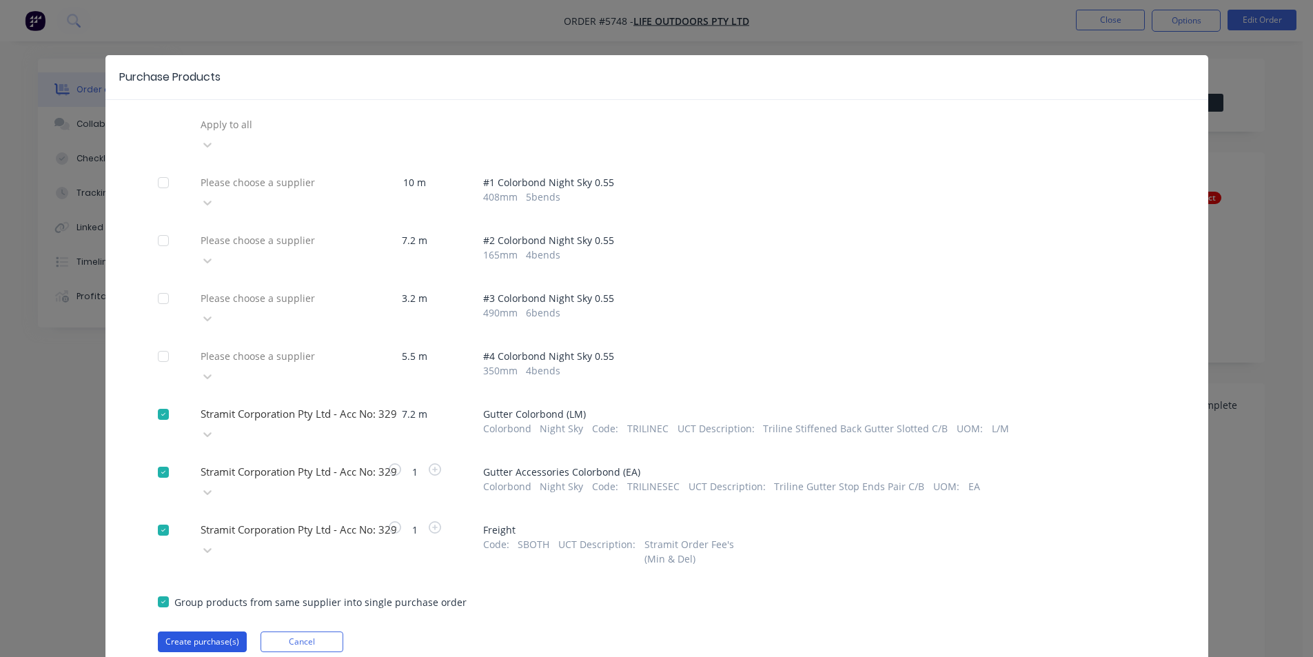
click at [223, 631] on button "Create purchase(s)" at bounding box center [202, 641] width 89 height 21
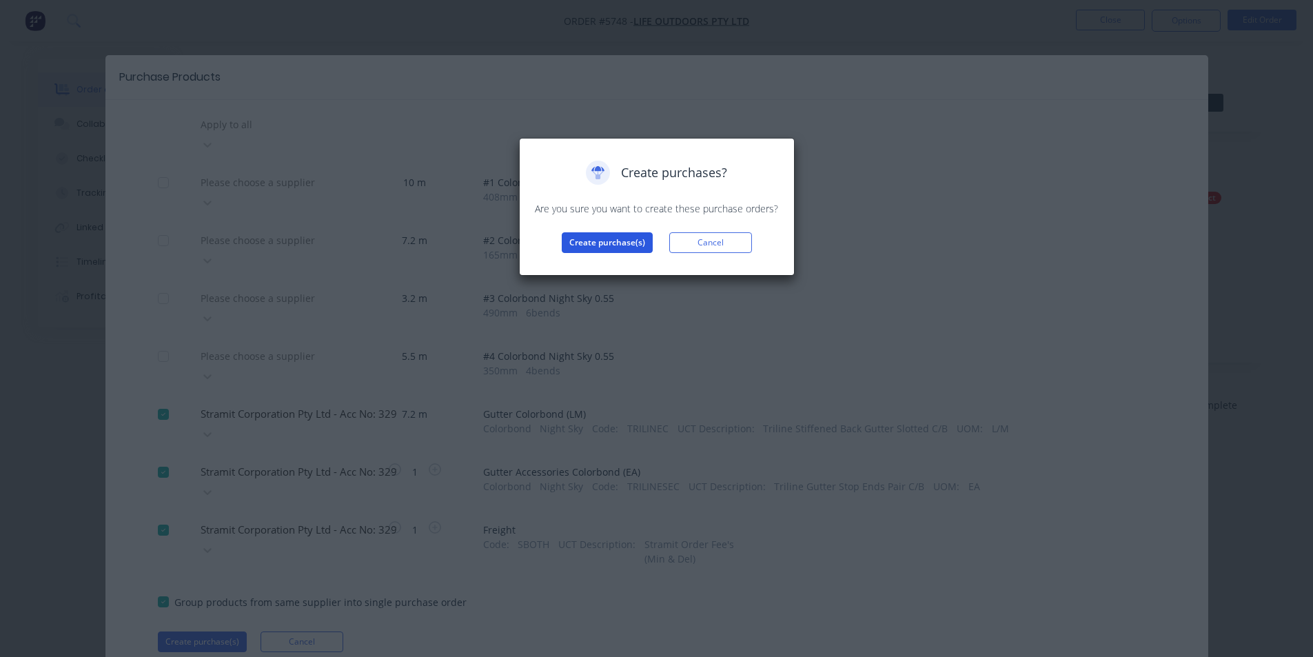
click at [616, 243] on button "Create purchase(s)" at bounding box center [607, 242] width 91 height 21
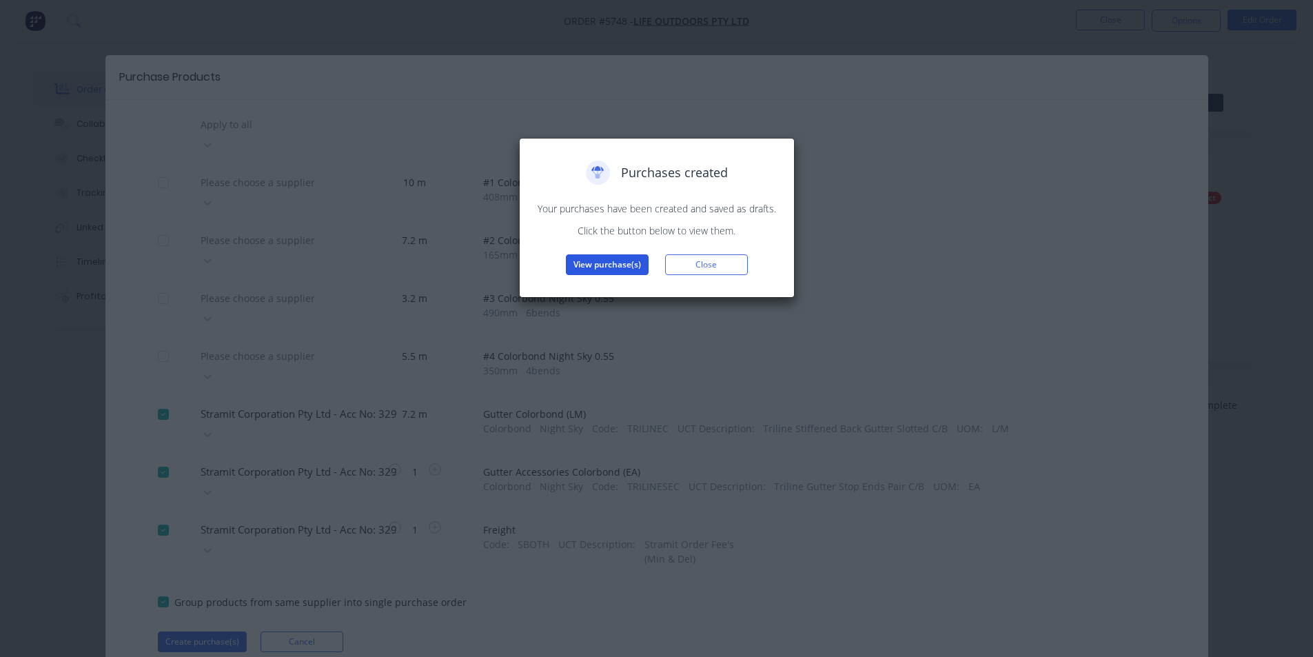
click at [623, 263] on button "View purchase(s)" at bounding box center [607, 264] width 83 height 21
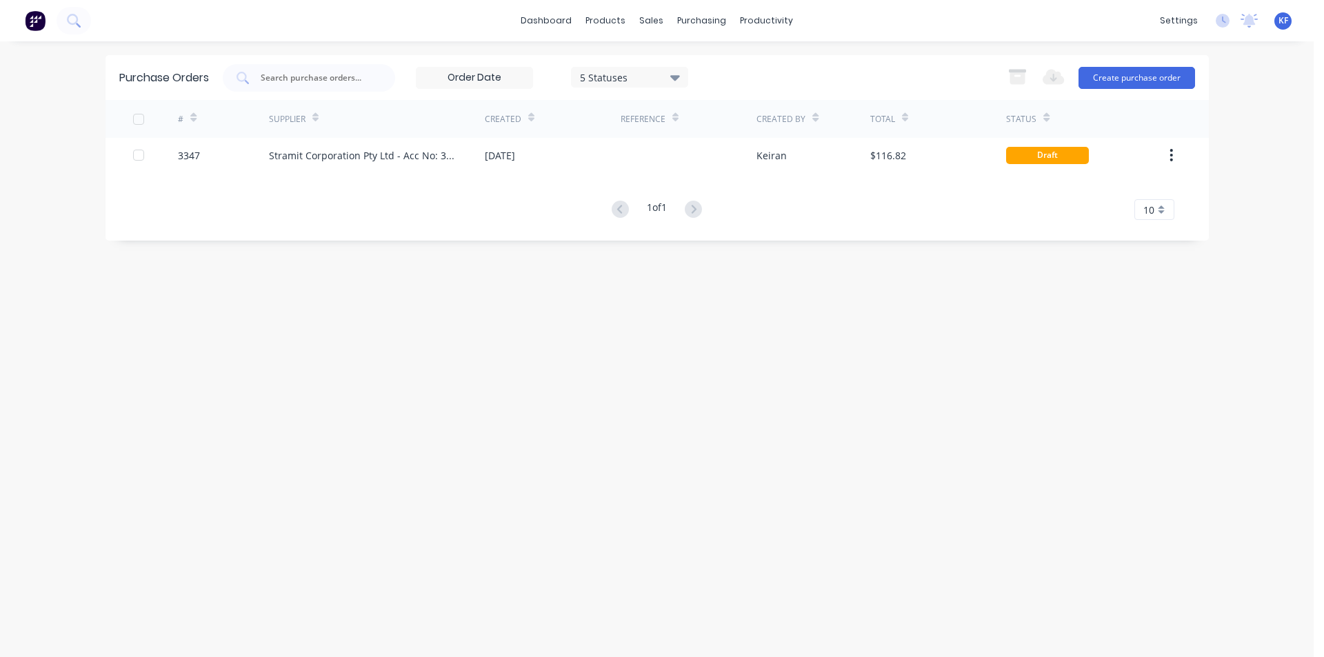
click at [586, 136] on div "Created" at bounding box center [553, 119] width 136 height 38
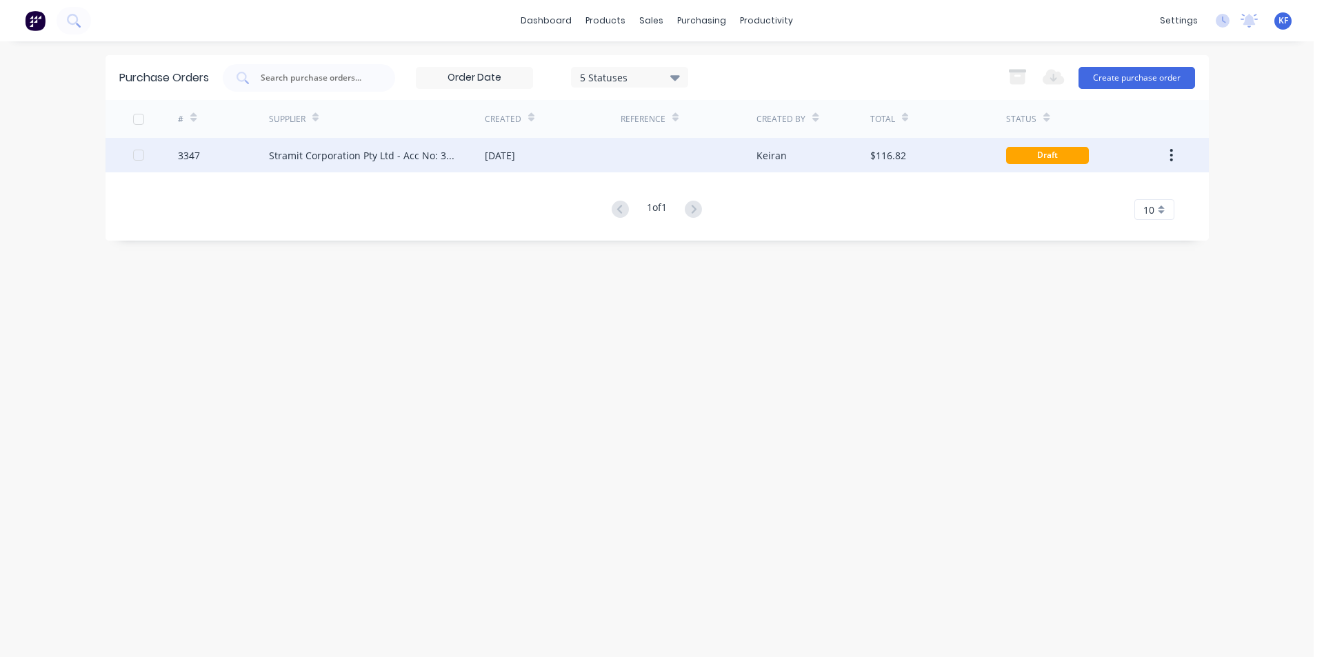
click at [599, 159] on div "[DATE]" at bounding box center [553, 155] width 136 height 34
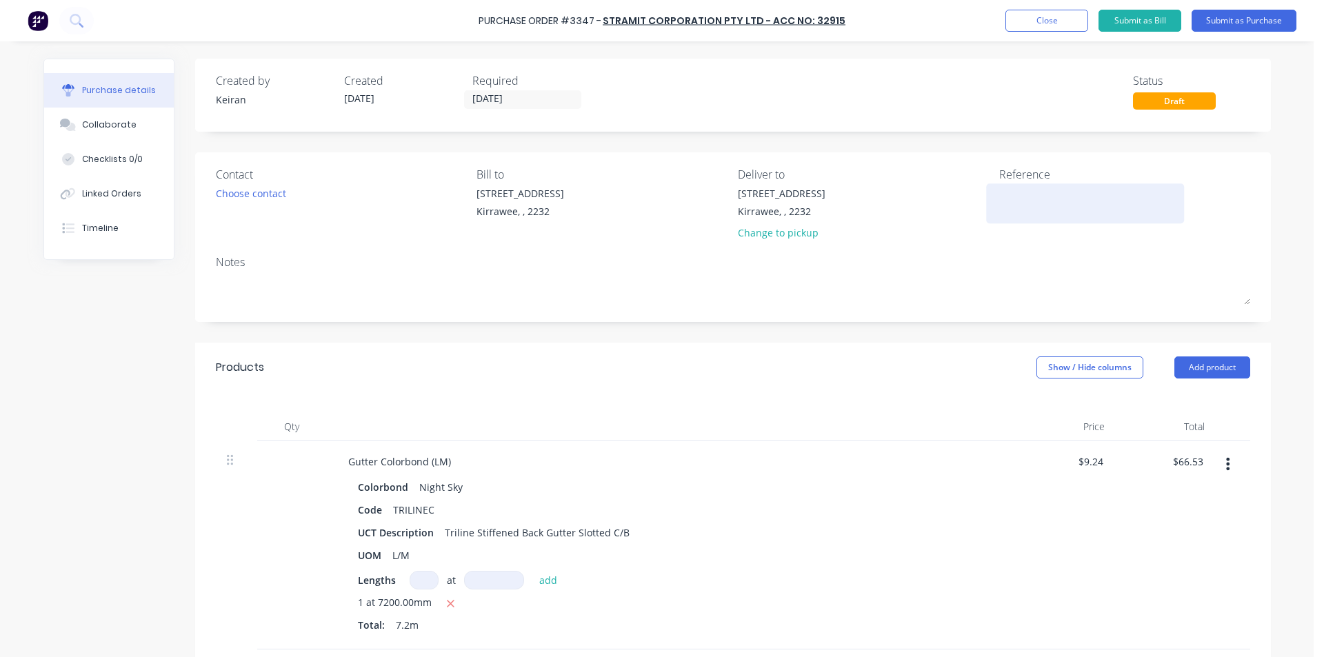
click at [1015, 194] on textarea at bounding box center [1085, 201] width 172 height 31
click at [551, 98] on input "[DATE]" at bounding box center [523, 99] width 116 height 17
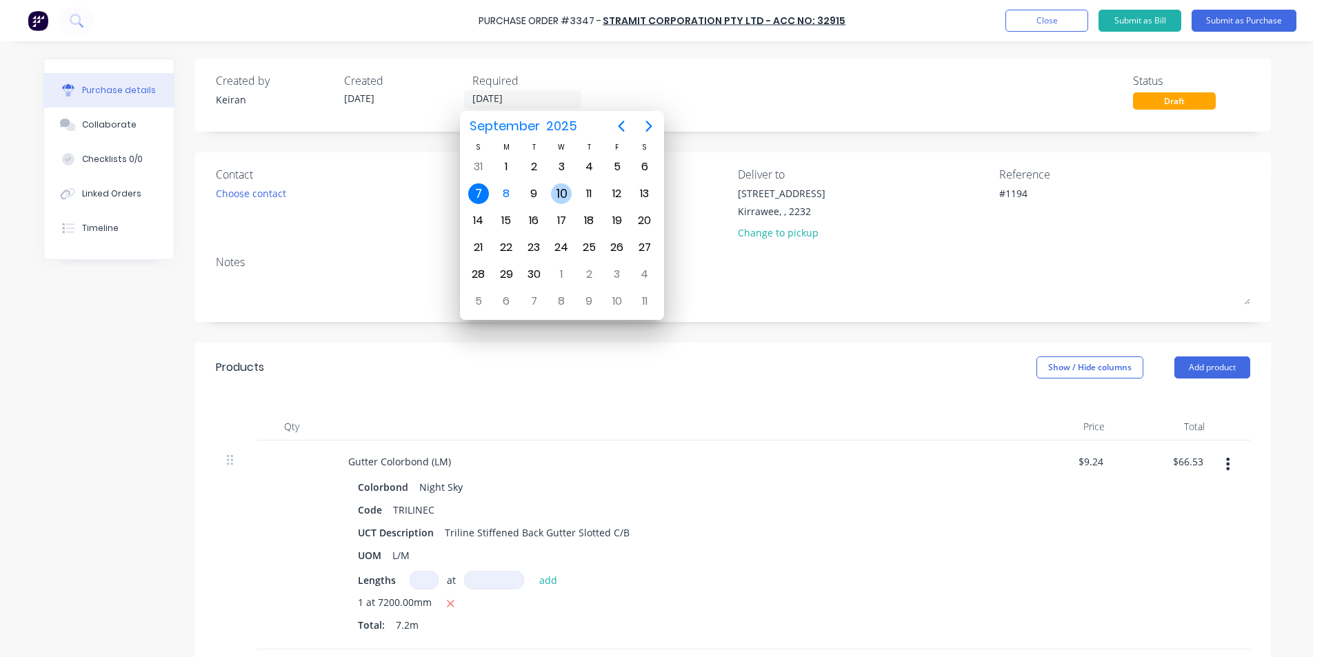
click at [563, 190] on div "10" at bounding box center [561, 193] width 21 height 21
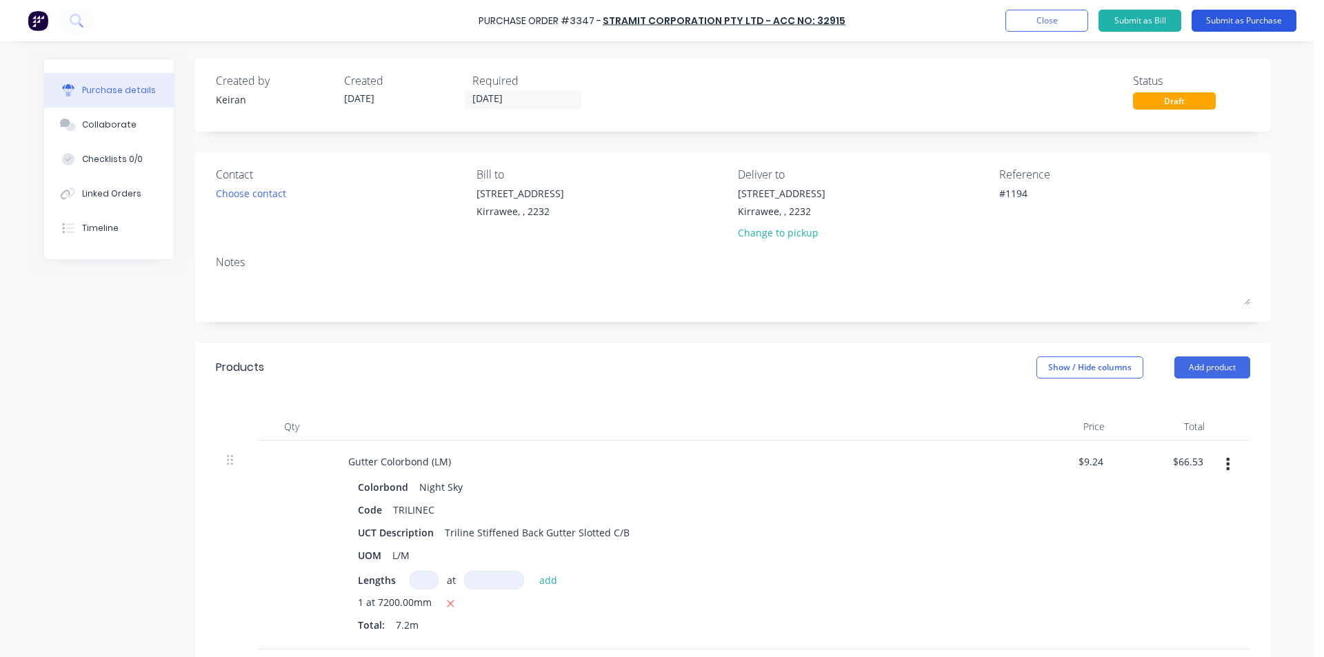
click at [1230, 26] on button "Submit as Purchase" at bounding box center [1243, 21] width 105 height 22
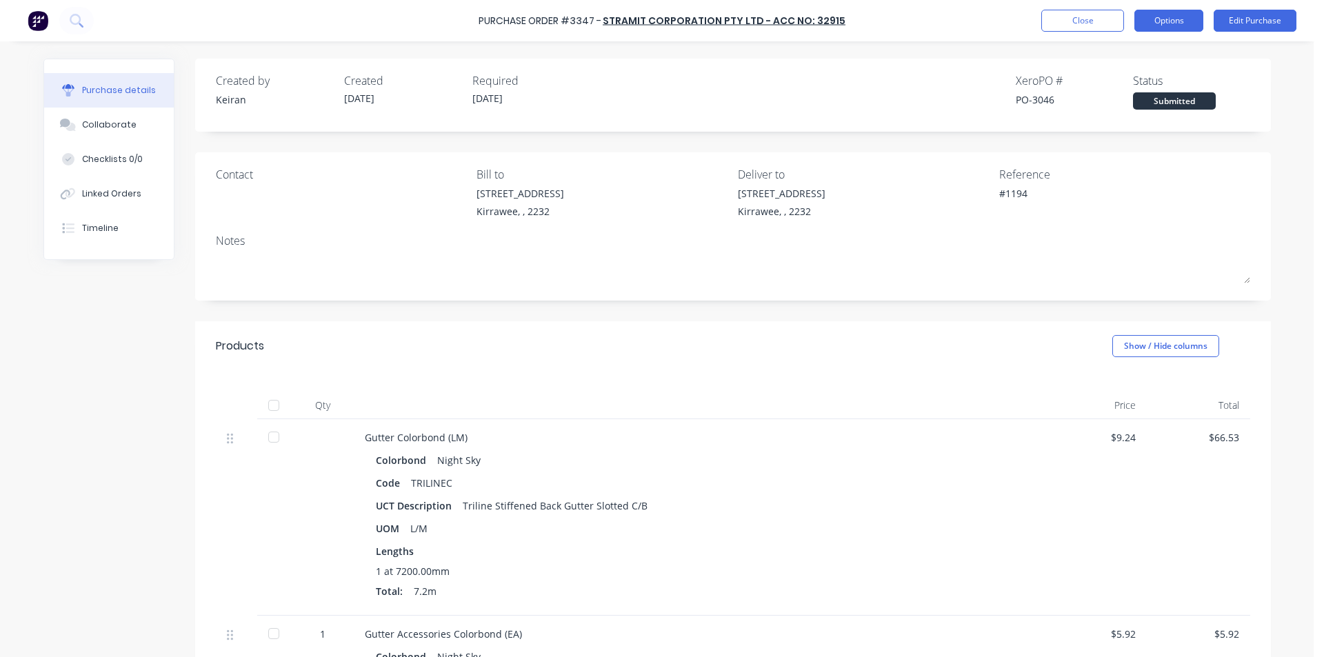
click at [1168, 22] on button "Options" at bounding box center [1168, 21] width 69 height 22
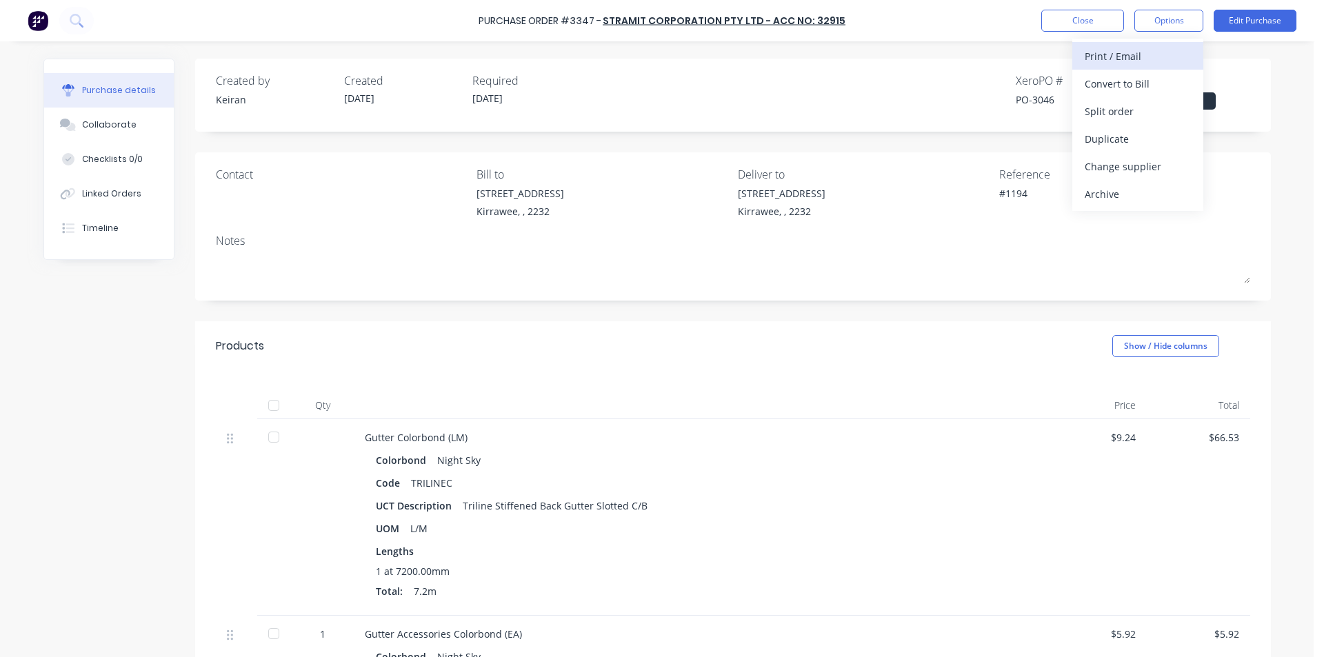
click at [1147, 59] on div "Print / Email" at bounding box center [1137, 56] width 106 height 20
click at [1145, 107] on div "Without pricing" at bounding box center [1137, 111] width 106 height 20
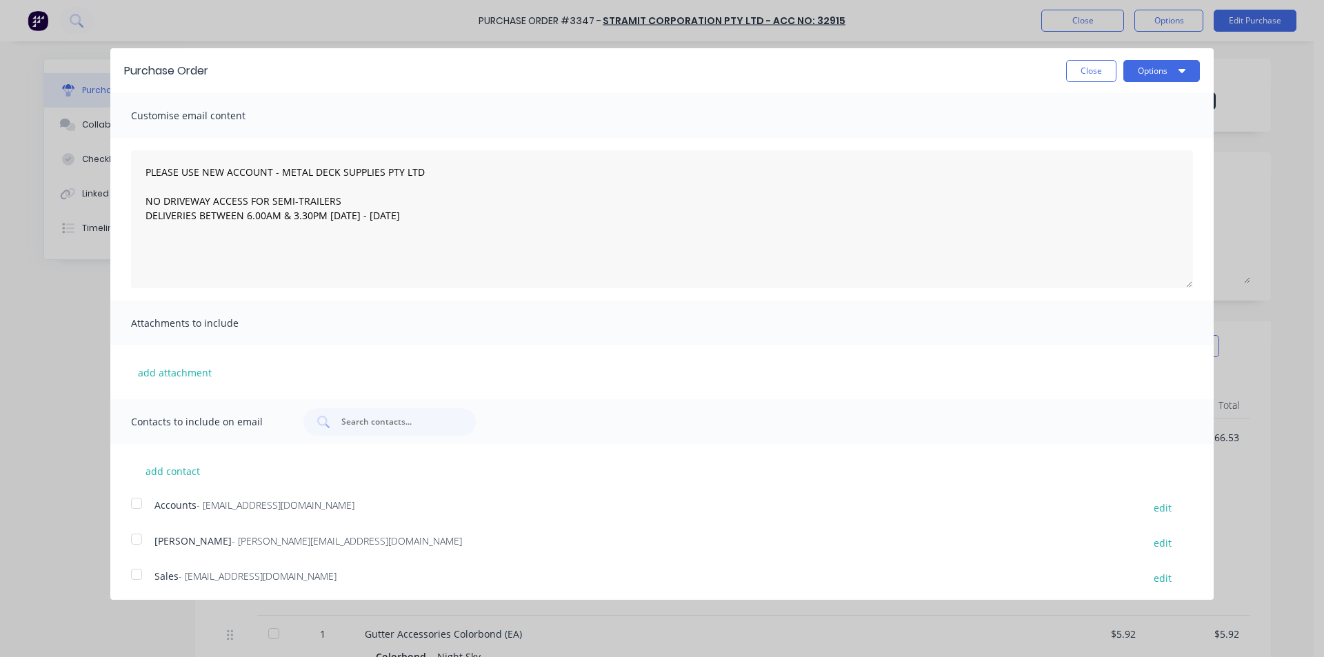
click at [142, 578] on div at bounding box center [137, 574] width 28 height 28
drag, startPoint x: 1151, startPoint y: 68, endPoint x: 1147, endPoint y: 86, distance: 18.9
click at [1151, 70] on button "Options" at bounding box center [1161, 71] width 77 height 22
click at [1149, 131] on div "Email" at bounding box center [1134, 133] width 106 height 20
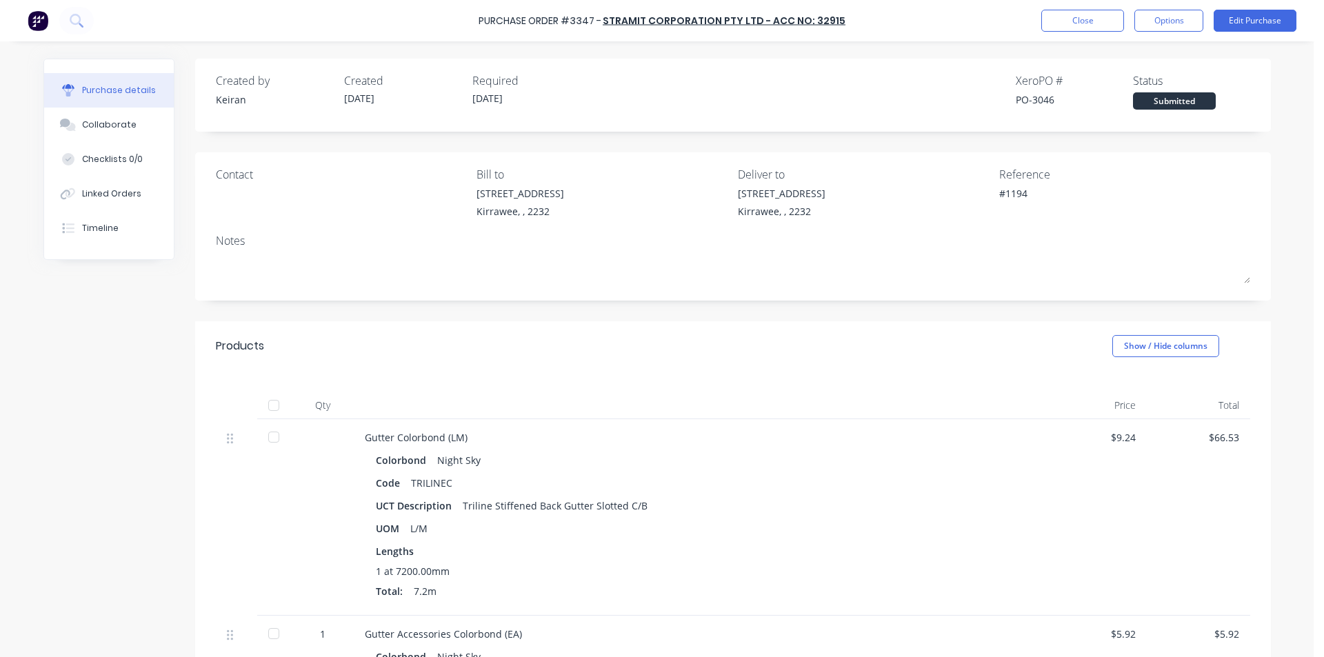
scroll to position [276, 0]
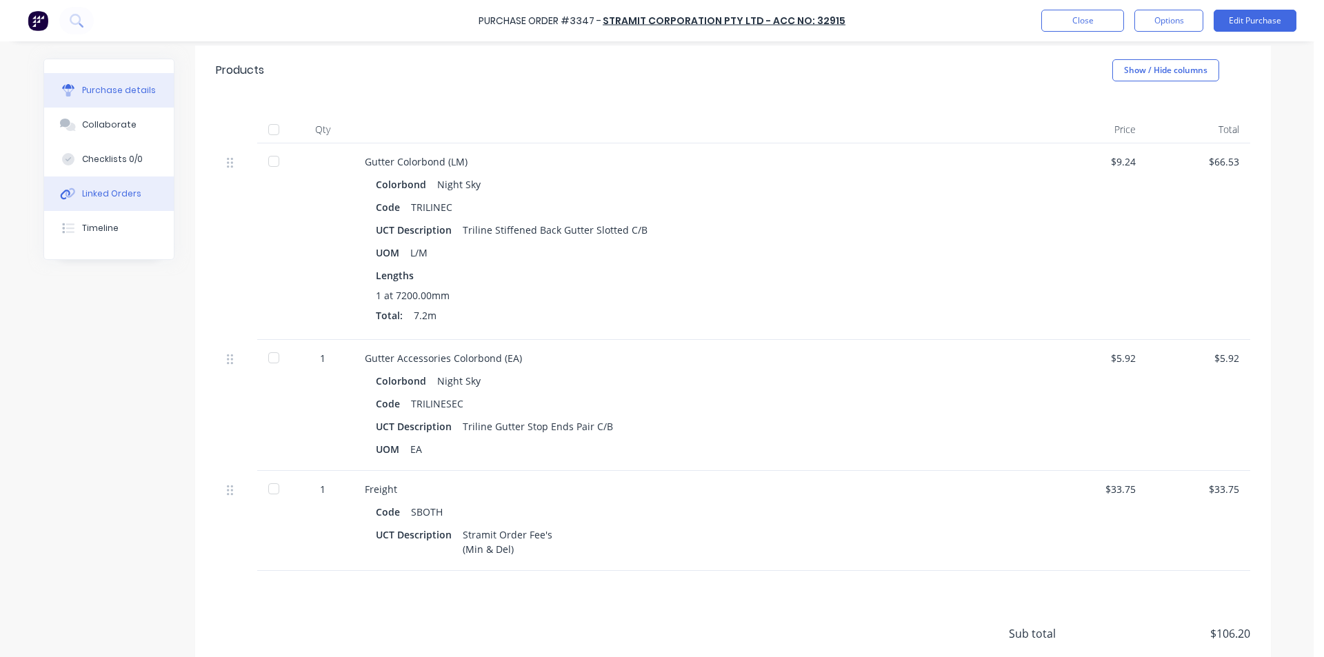
click at [117, 208] on button "Linked Orders" at bounding box center [109, 193] width 130 height 34
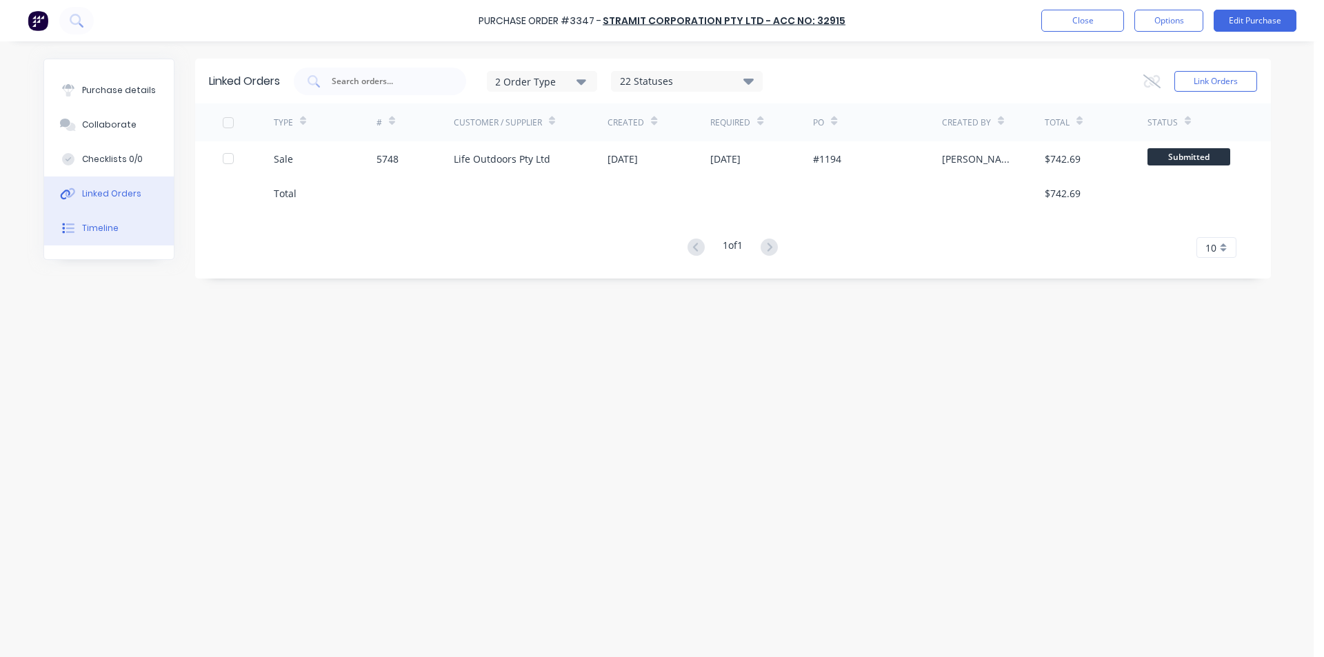
click at [105, 223] on div "Timeline" at bounding box center [100, 228] width 37 height 12
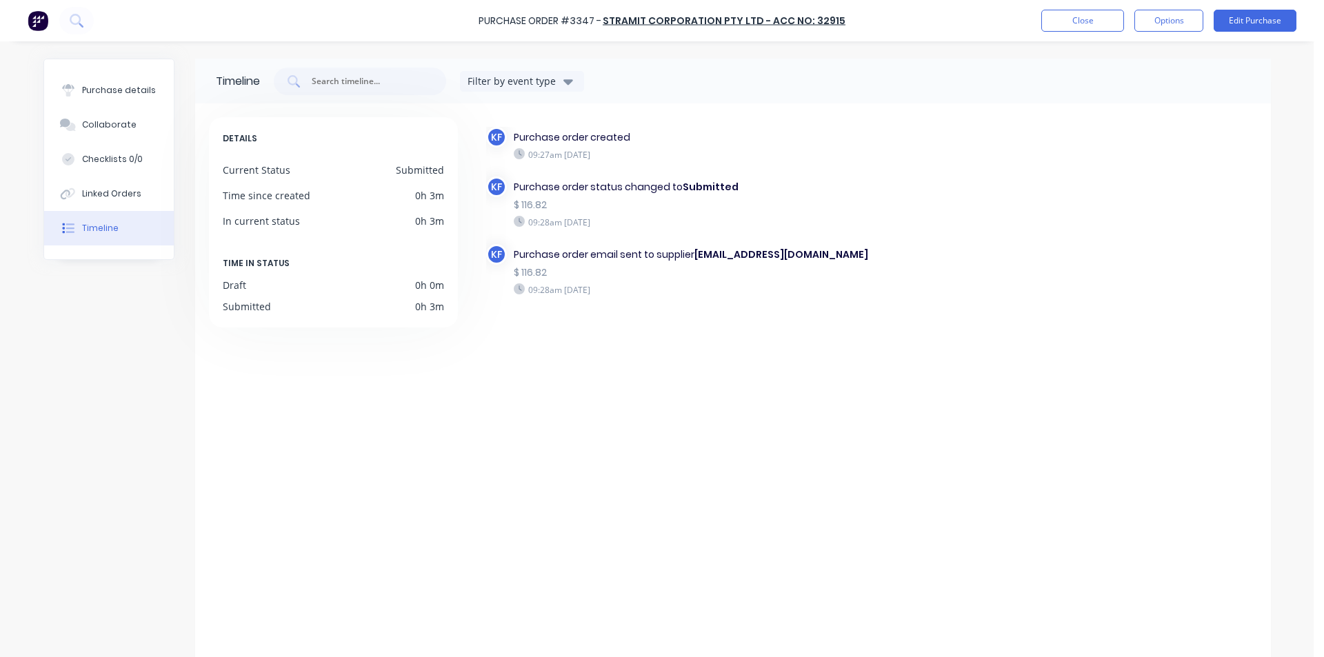
click at [1062, 32] on div "Purchase Order #3347 - Stramit Corporation Pty Ltd - Acc No: 32915 Close Option…" at bounding box center [662, 20] width 1324 height 41
click at [1071, 30] on button "Close" at bounding box center [1082, 21] width 83 height 22
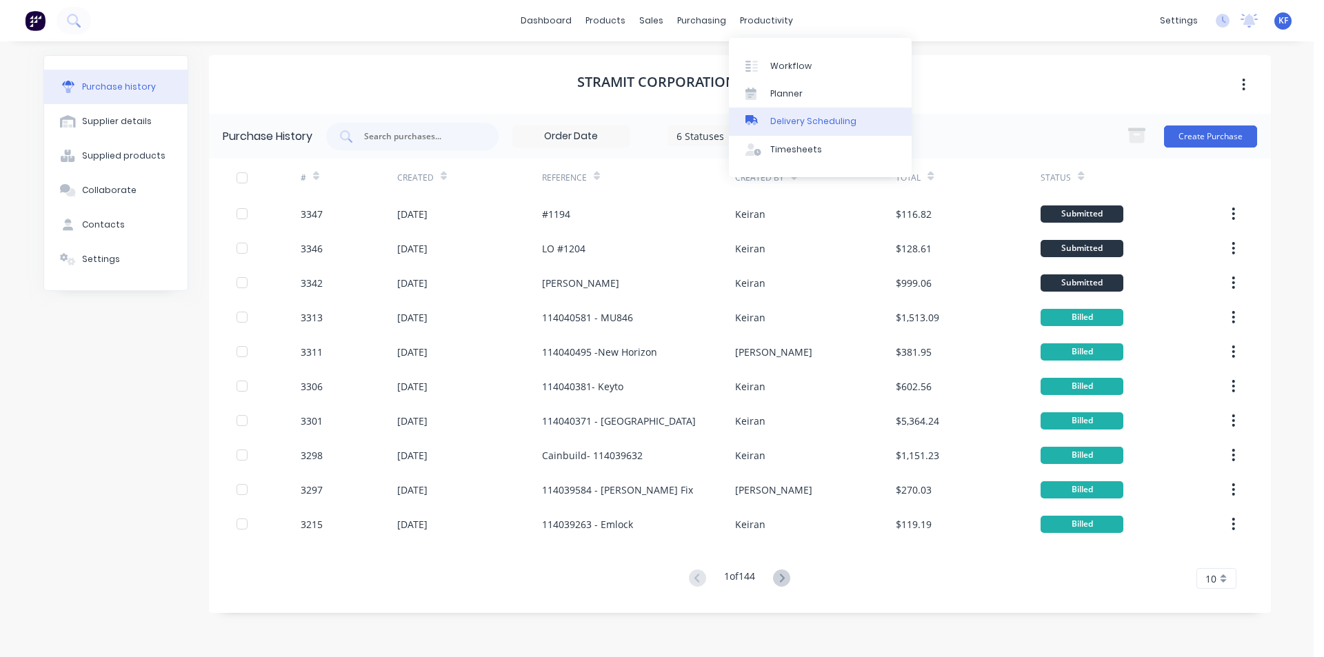
click at [833, 128] on link "Delivery Scheduling" at bounding box center [820, 122] width 183 height 28
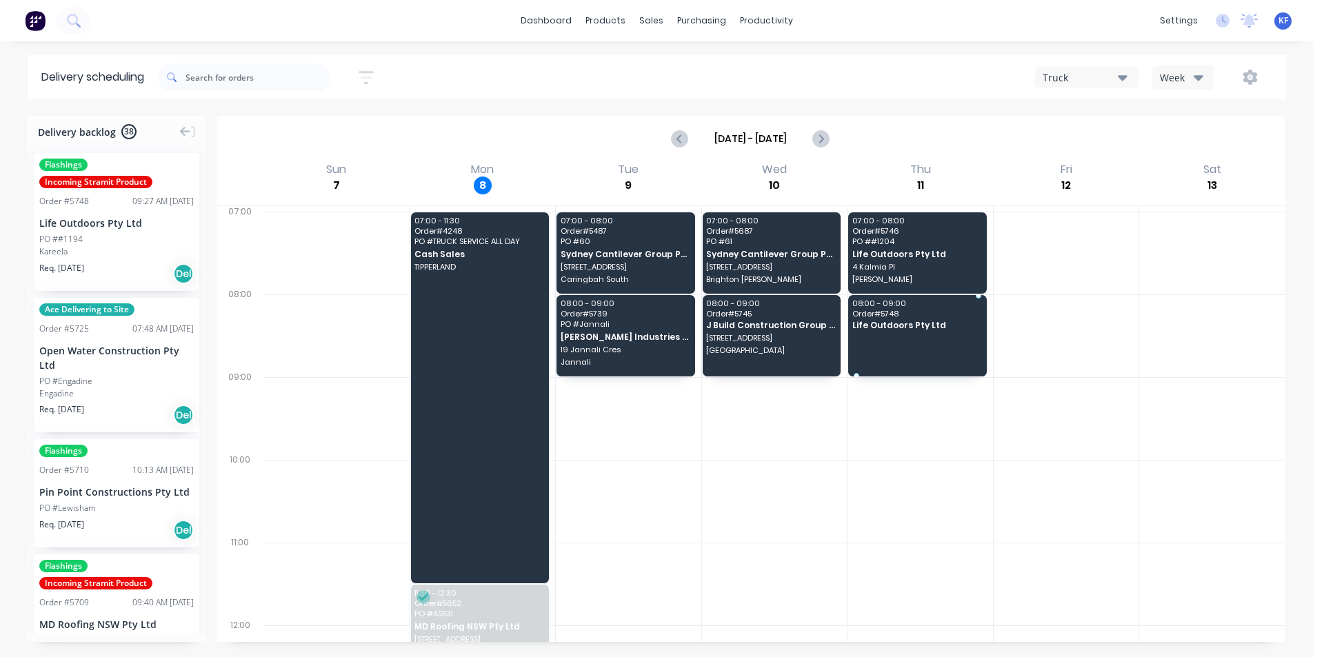
drag, startPoint x: 86, startPoint y: 250, endPoint x: 918, endPoint y: 325, distance: 834.8
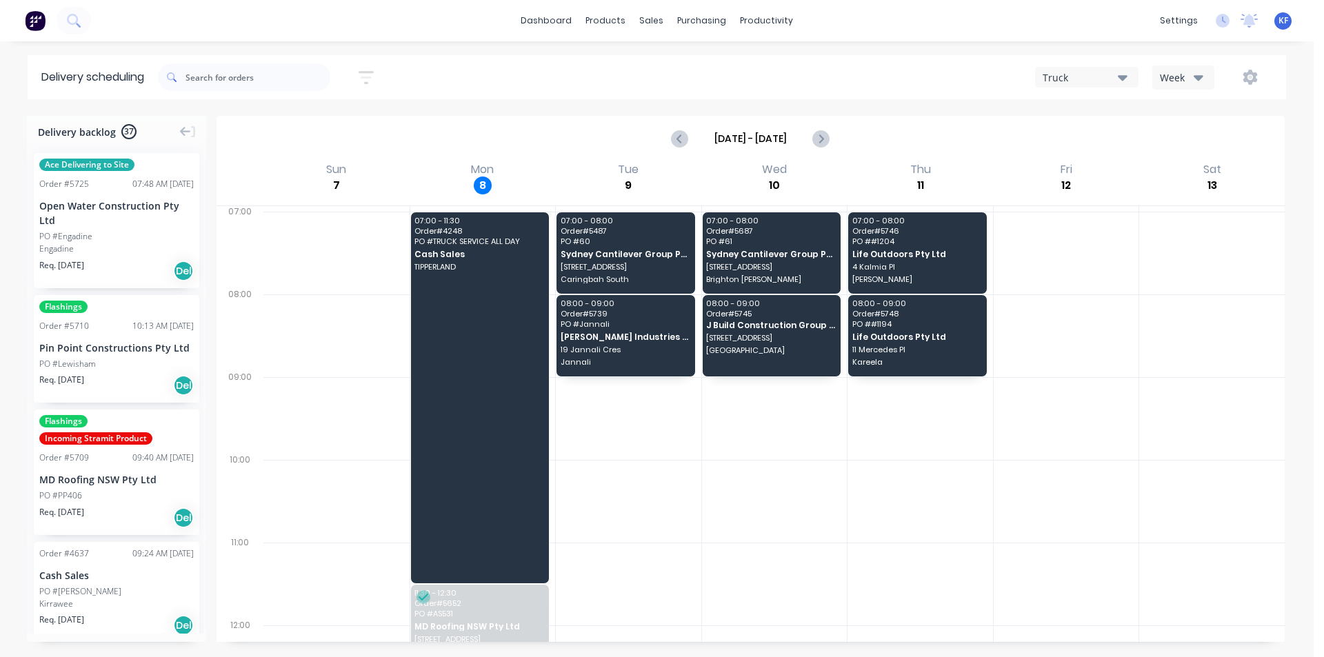
scroll to position [429, 0]
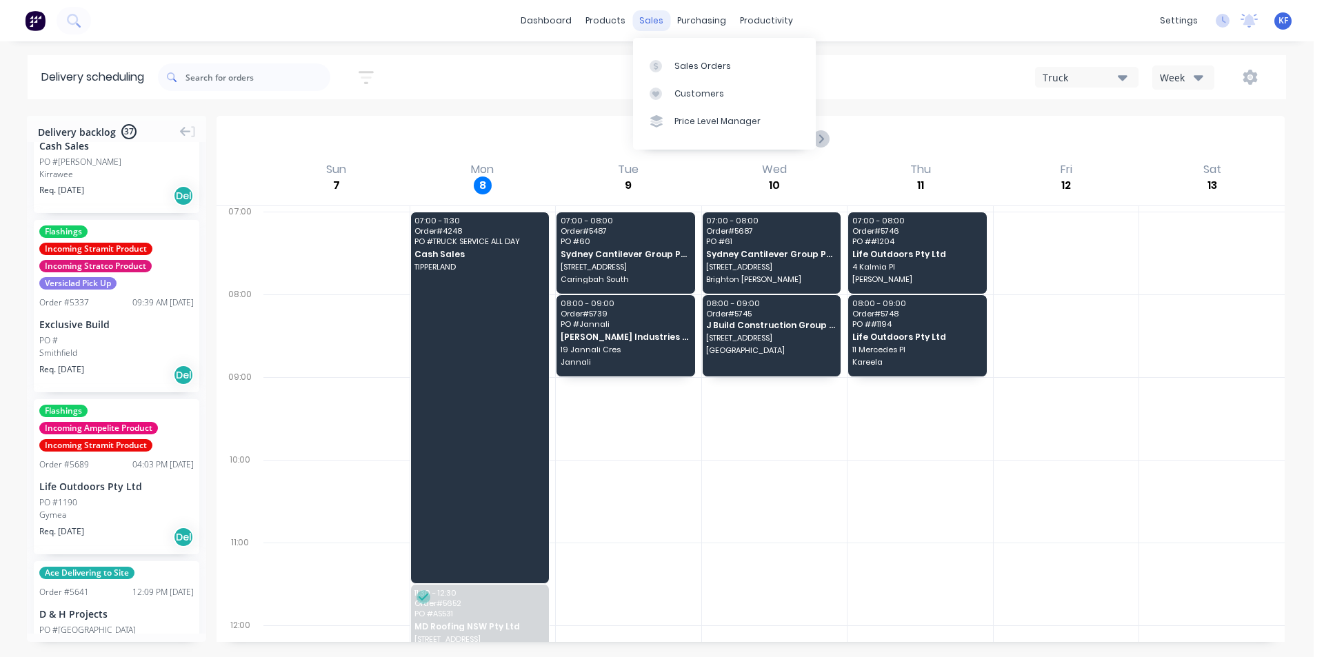
click at [638, 25] on div "sales" at bounding box center [651, 20] width 38 height 21
click at [689, 64] on div "Sales Orders" at bounding box center [702, 66] width 57 height 12
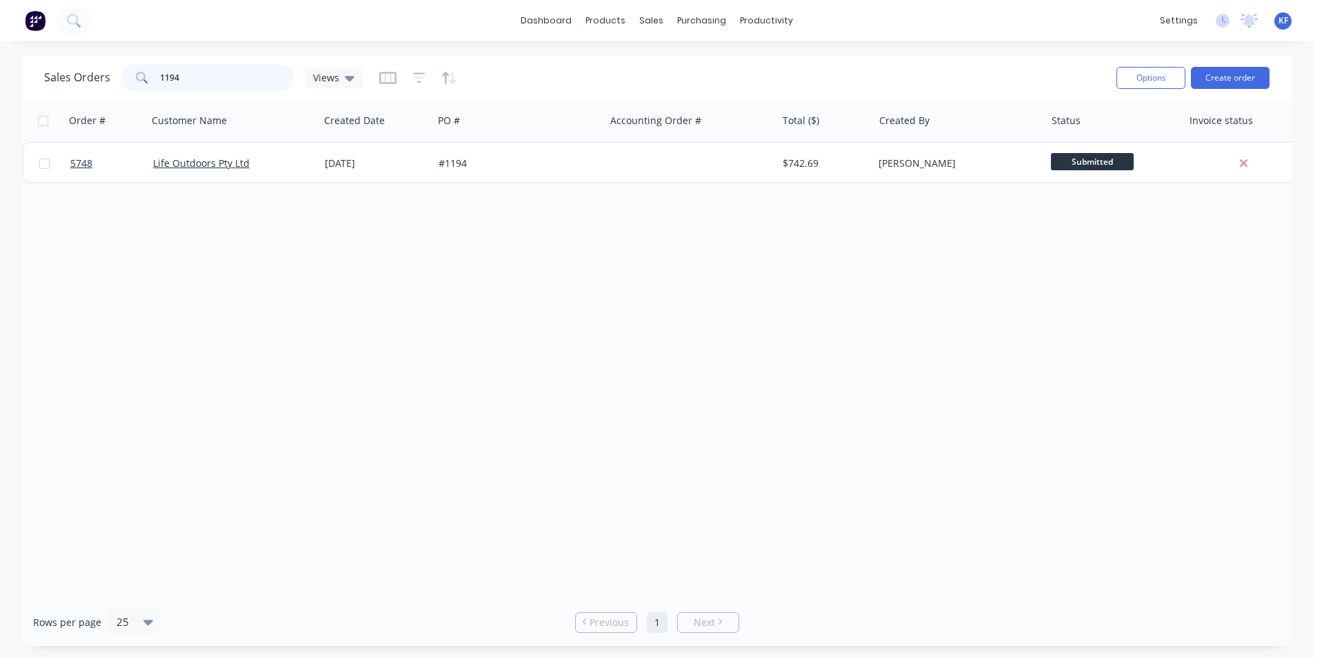
click at [149, 74] on div "1194" at bounding box center [207, 78] width 172 height 28
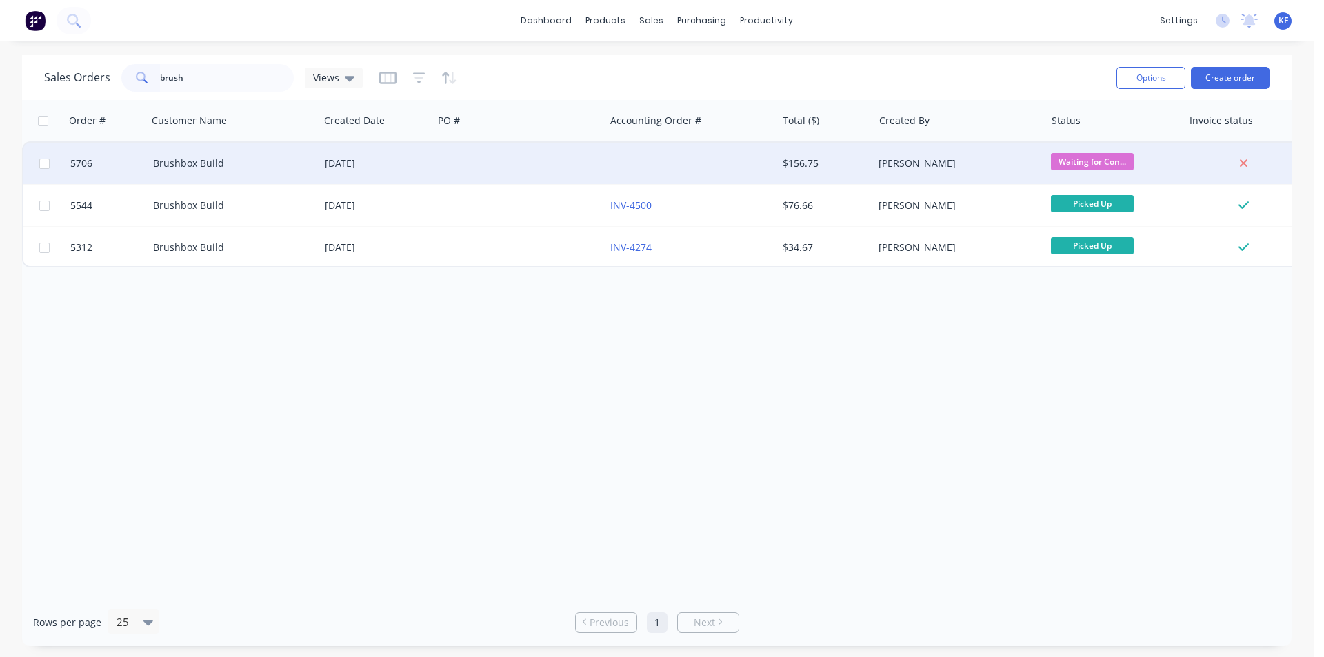
click at [569, 175] on div at bounding box center [519, 163] width 172 height 41
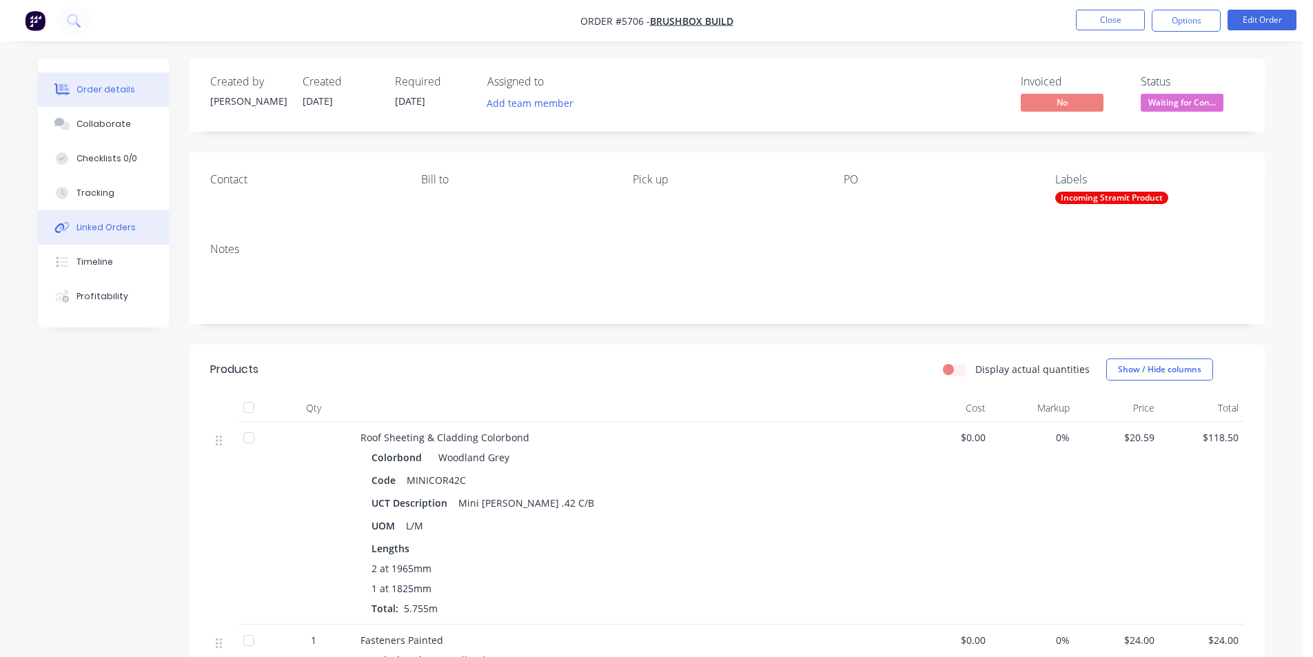
click at [105, 234] on button "Linked Orders" at bounding box center [103, 227] width 131 height 34
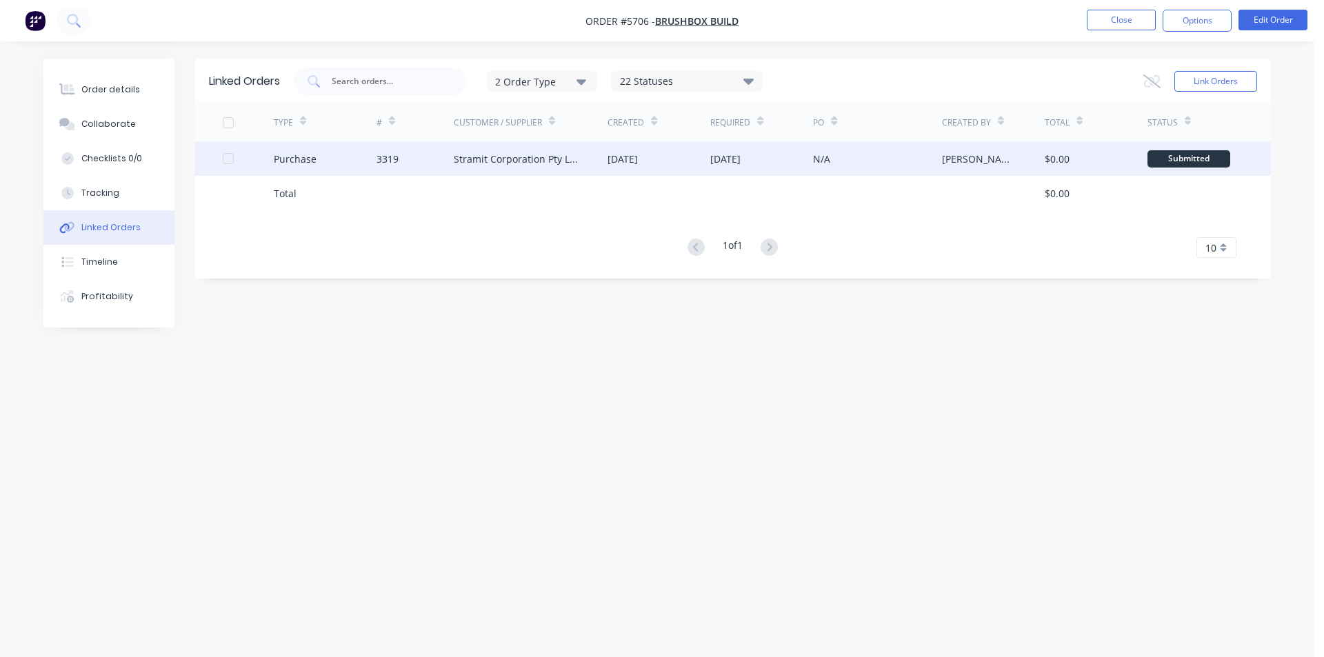
click at [634, 166] on div "[DATE]" at bounding box center [658, 158] width 103 height 34
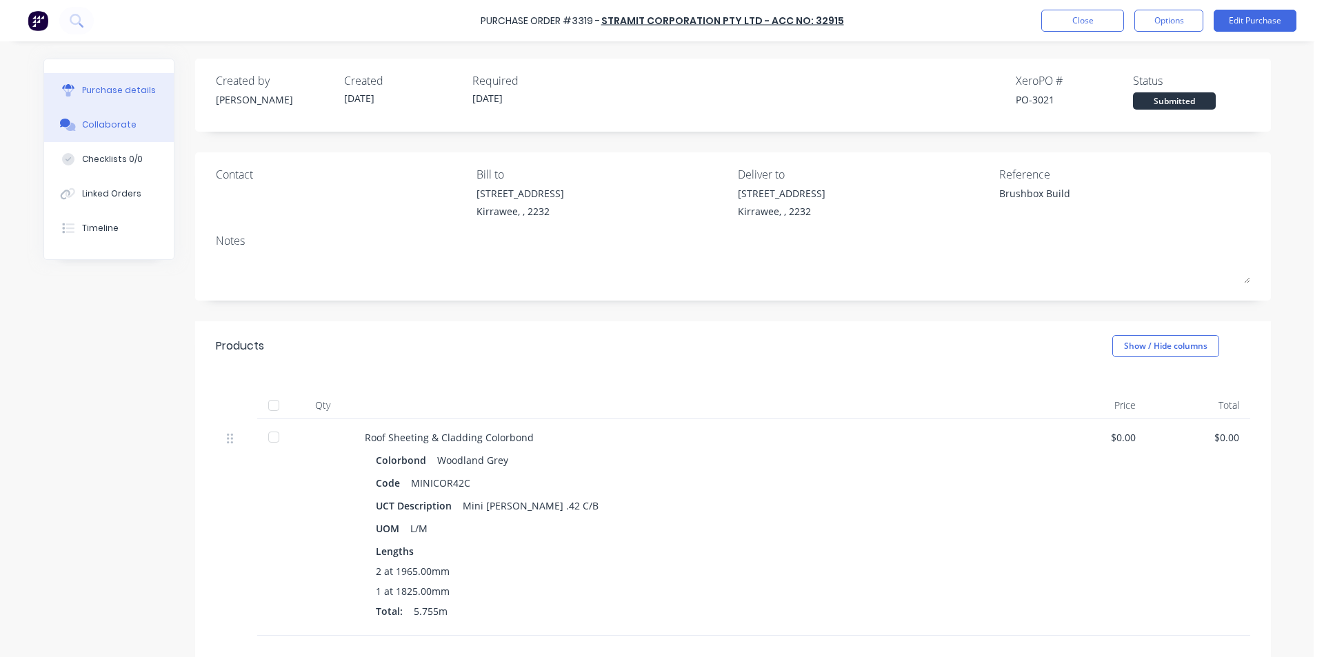
click at [112, 122] on div "Collaborate" at bounding box center [109, 125] width 54 height 12
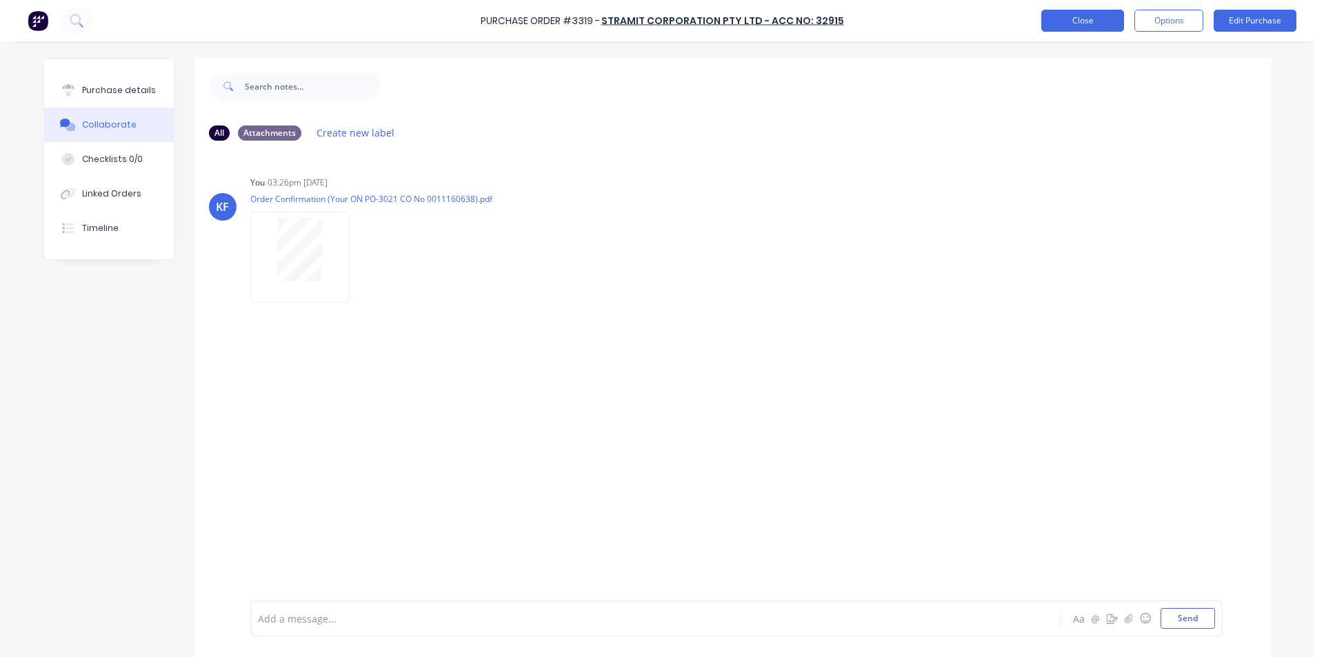
click at [1066, 17] on button "Close" at bounding box center [1082, 21] width 83 height 22
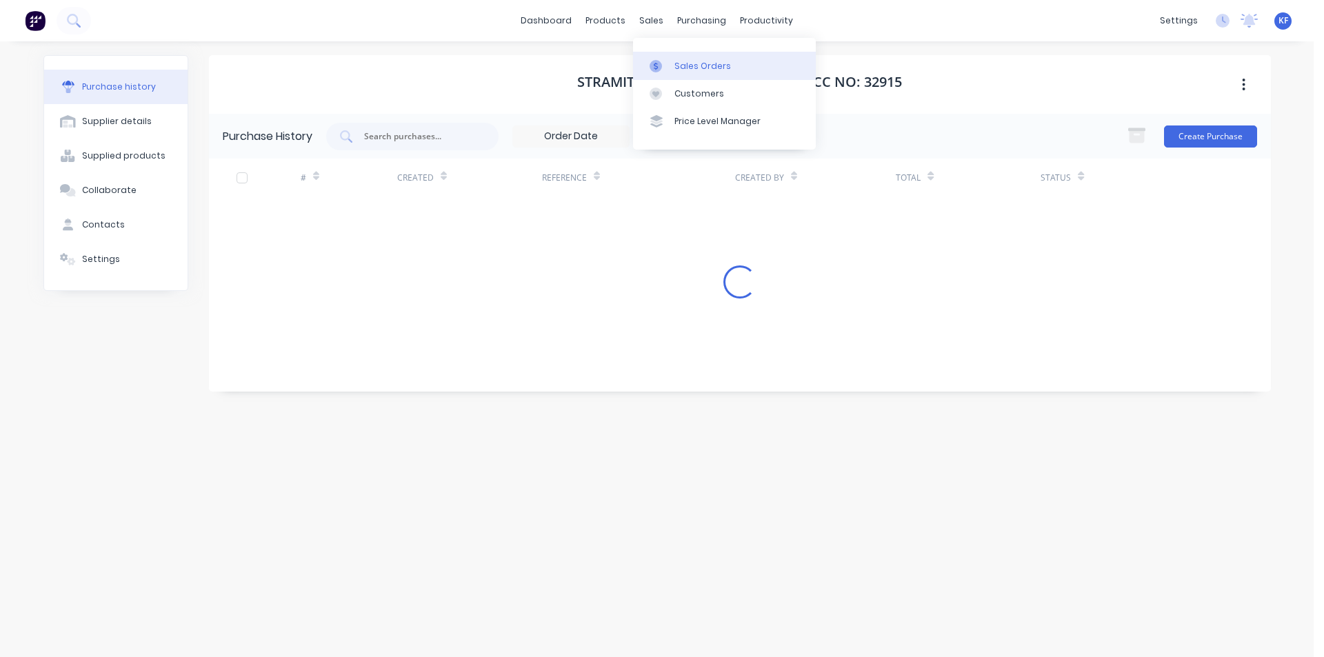
click at [697, 52] on link "Sales Orders" at bounding box center [724, 66] width 183 height 28
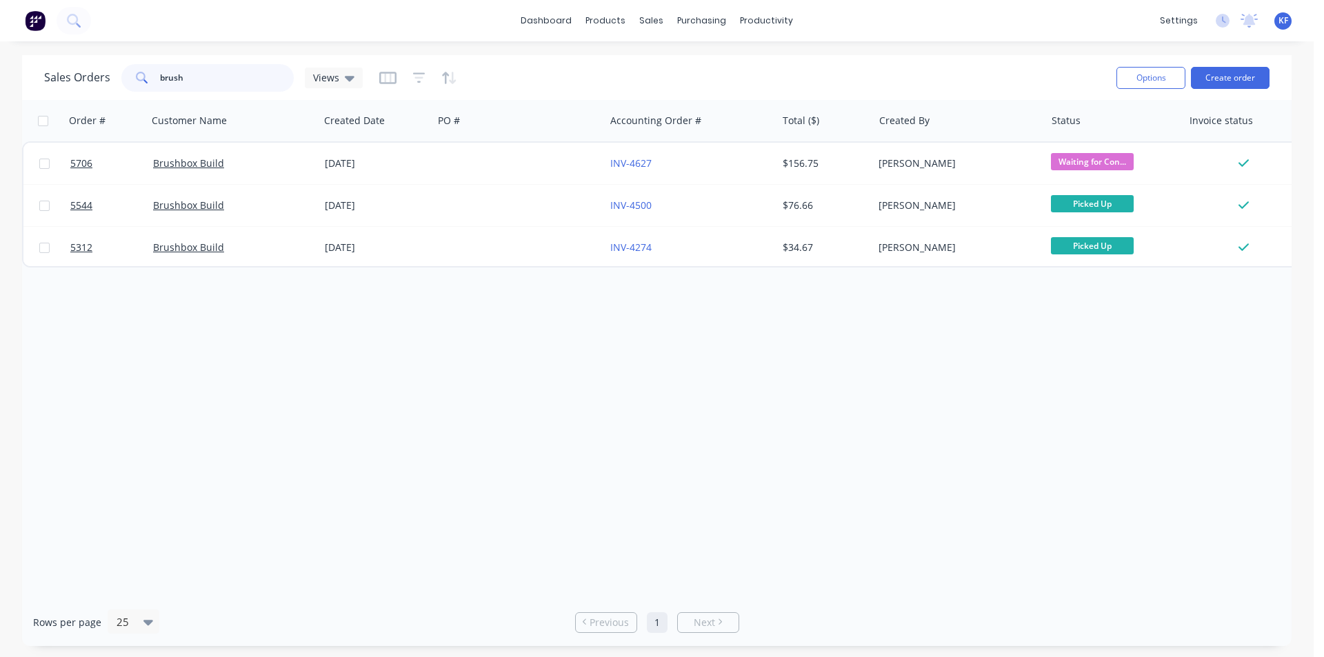
drag, startPoint x: 244, startPoint y: 85, endPoint x: 130, endPoint y: 61, distance: 116.3
click at [134, 61] on div "Sales Orders brush Views" at bounding box center [574, 78] width 1061 height 34
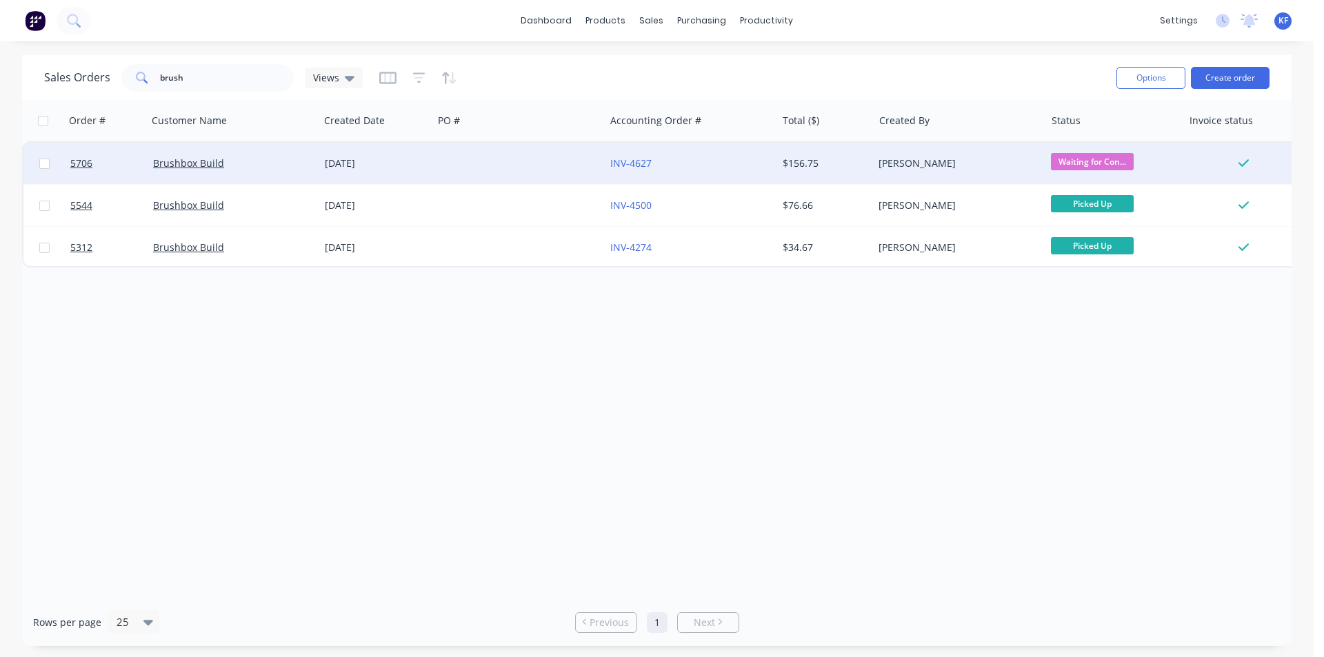
click at [704, 158] on div "INV-4627" at bounding box center [686, 163] width 153 height 14
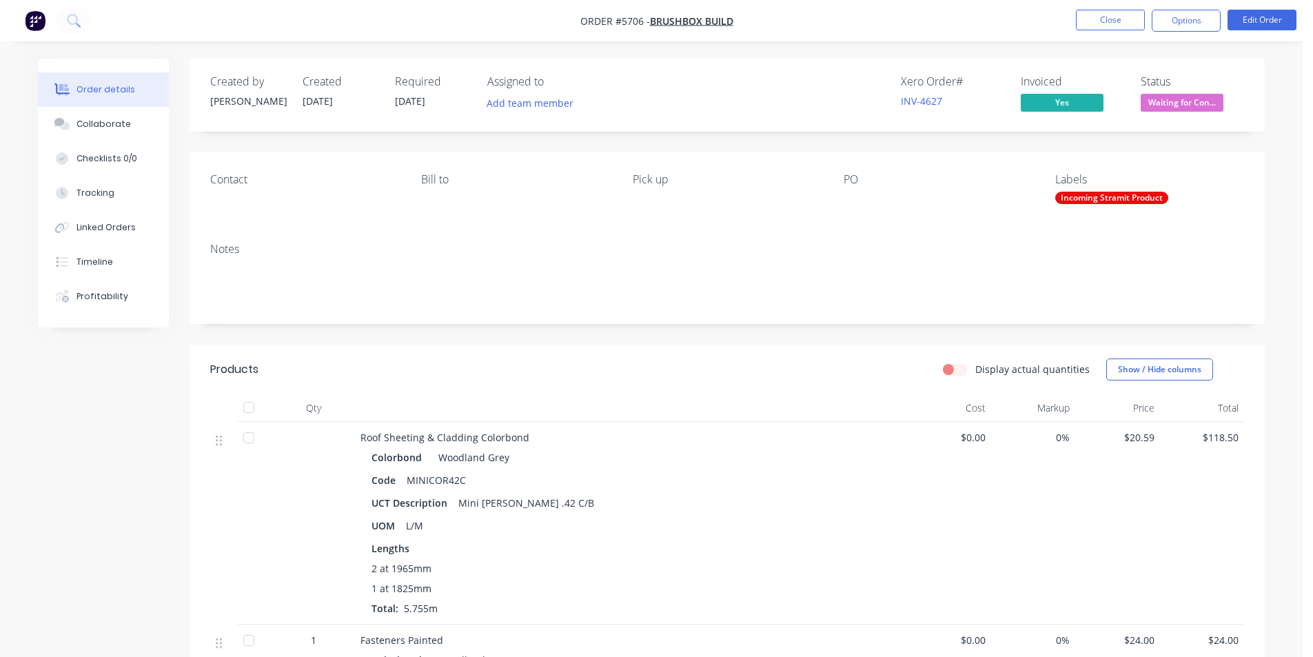
scroll to position [313, 0]
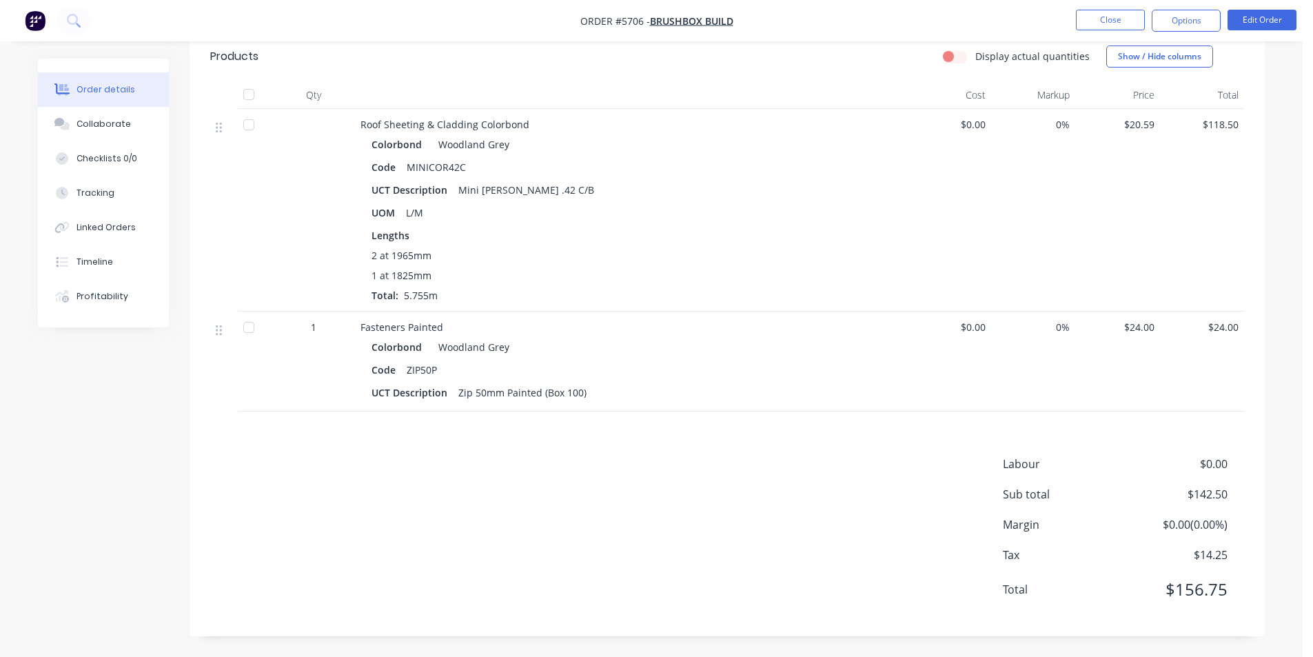
click at [1146, 17] on ul "Close Options Edit Order" at bounding box center [1187, 21] width 254 height 22
click at [1136, 14] on button "Close" at bounding box center [1110, 20] width 69 height 21
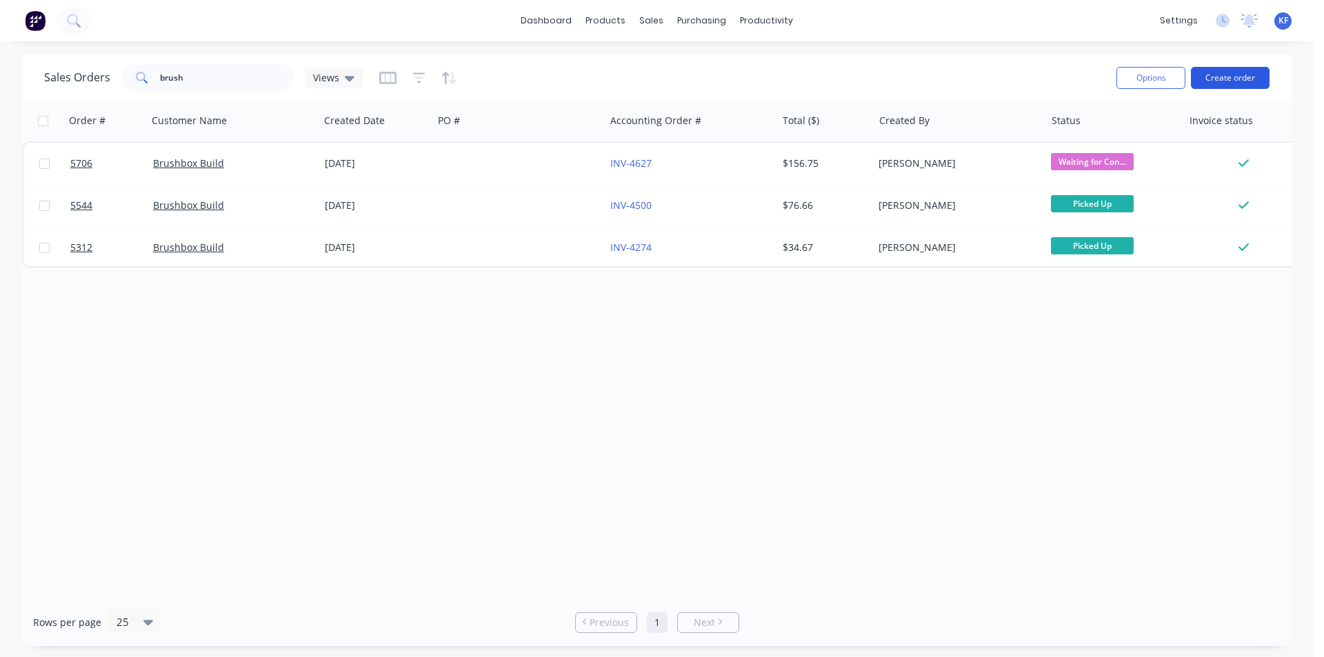
click at [1250, 69] on button "Create order" at bounding box center [1230, 78] width 79 height 22
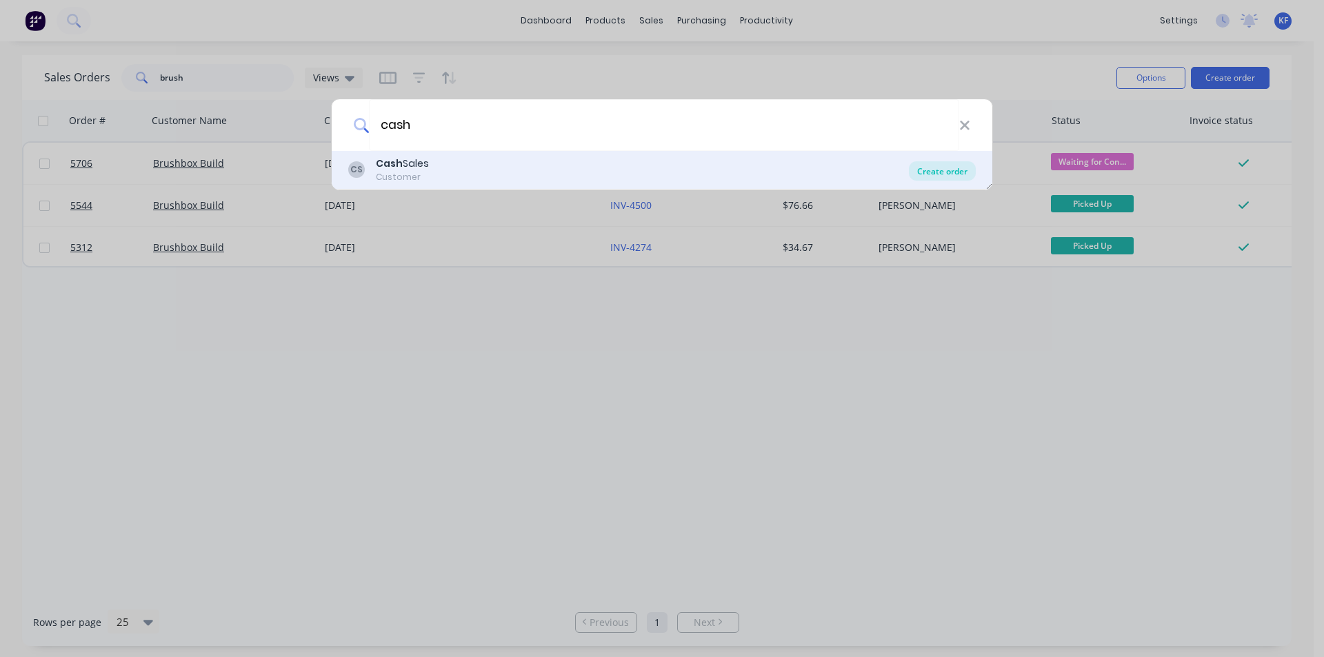
type input "cash"
click at [927, 176] on div "Create order" at bounding box center [942, 170] width 67 height 19
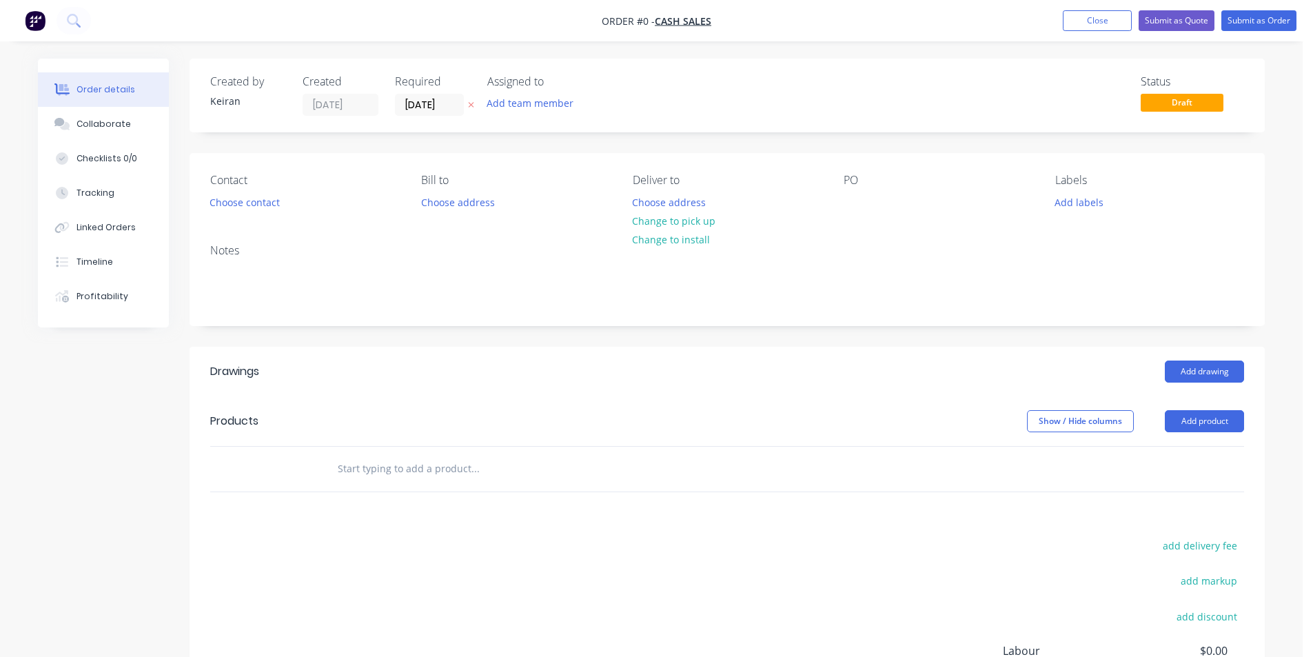
click at [389, 479] on input "text" at bounding box center [475, 469] width 276 height 28
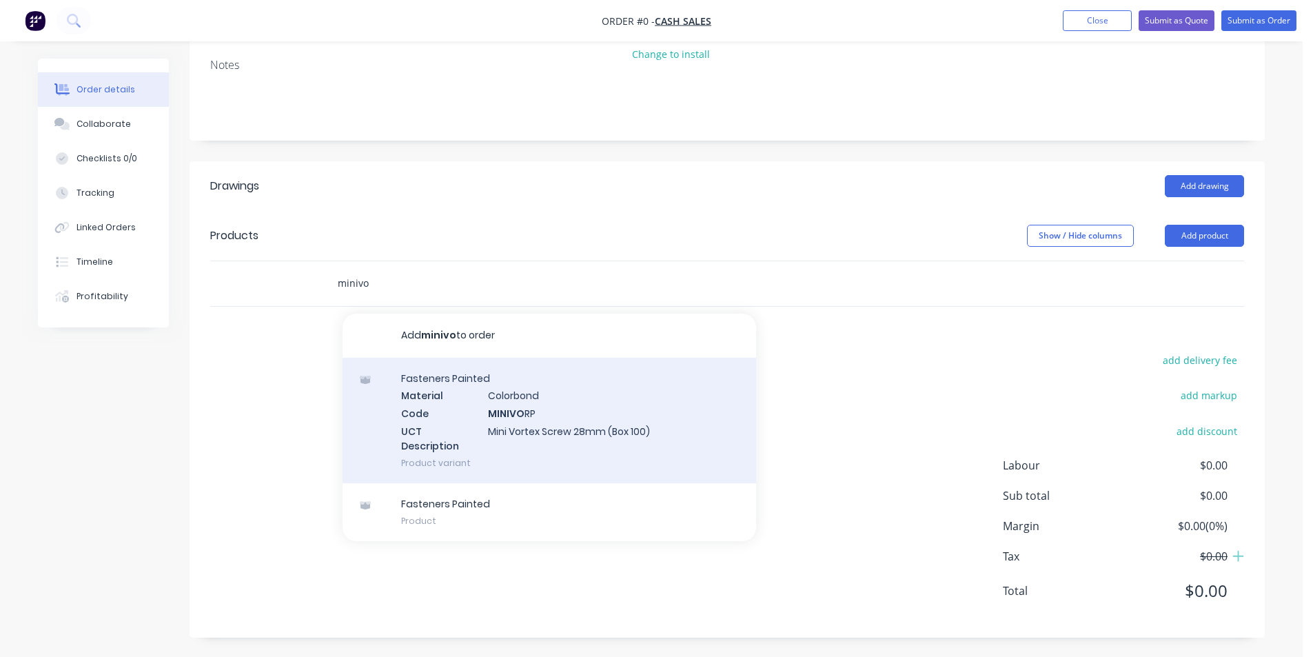
scroll to position [187, 0]
type input "minivo"
click at [665, 433] on div "Fasteners Painted Material Colorbond Code MINIVO RP UCT Description Mini Vortex…" at bounding box center [550, 418] width 414 height 125
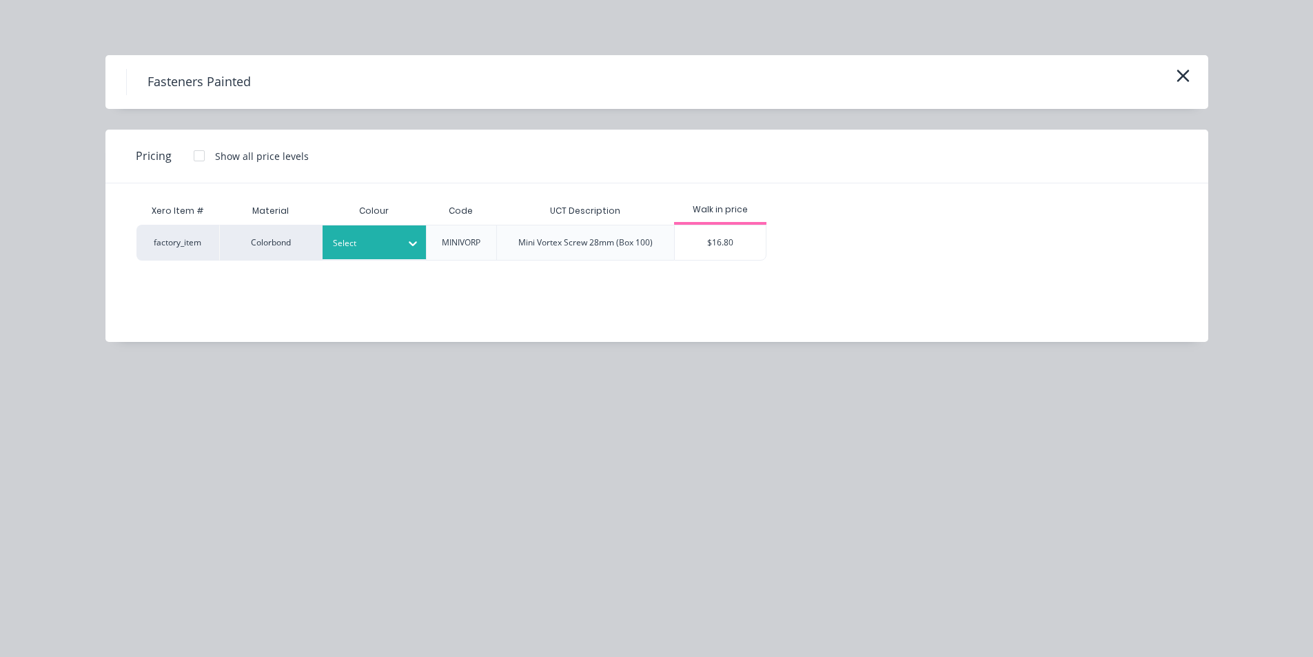
click at [416, 245] on div "factory_item Colorbond Select MINIVORP Mini Vortex Screw 28mm (Box 100) $16.80" at bounding box center [451, 243] width 631 height 36
click at [392, 251] on div "Select" at bounding box center [361, 243] width 77 height 18
click at [172, 504] on div "Ace White" at bounding box center [86, 517] width 172 height 26
click at [696, 248] on div "$16.80" at bounding box center [721, 242] width 92 height 34
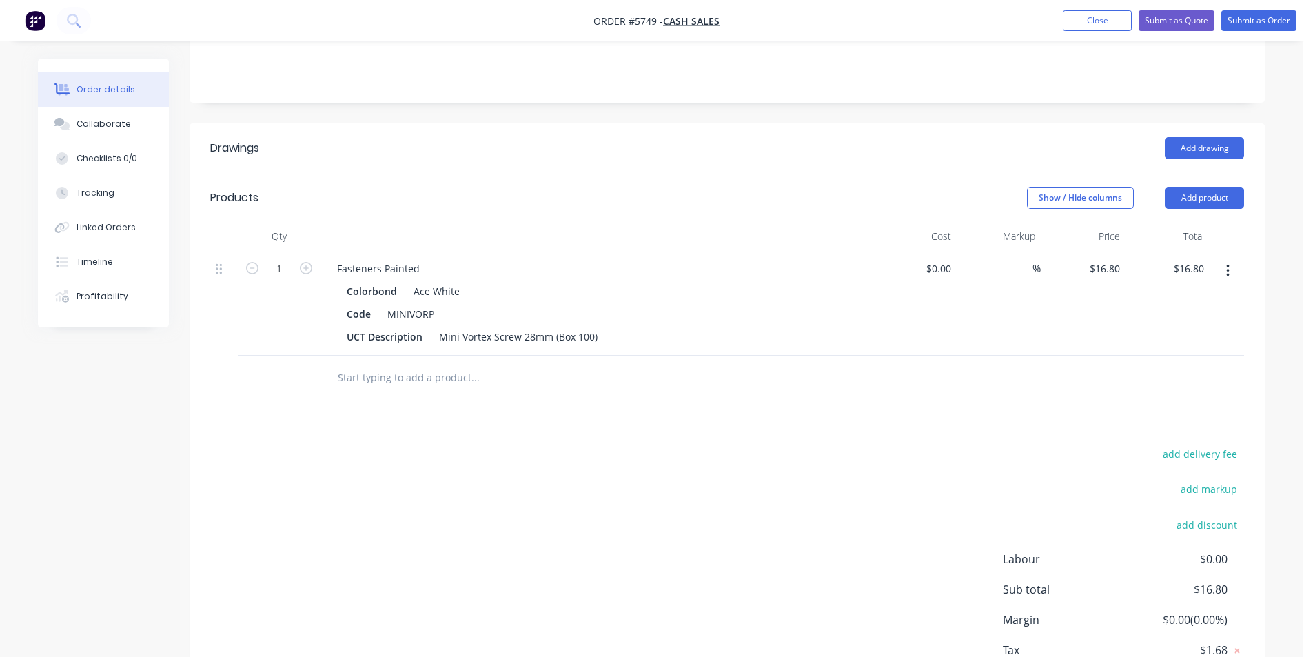
scroll to position [318, 0]
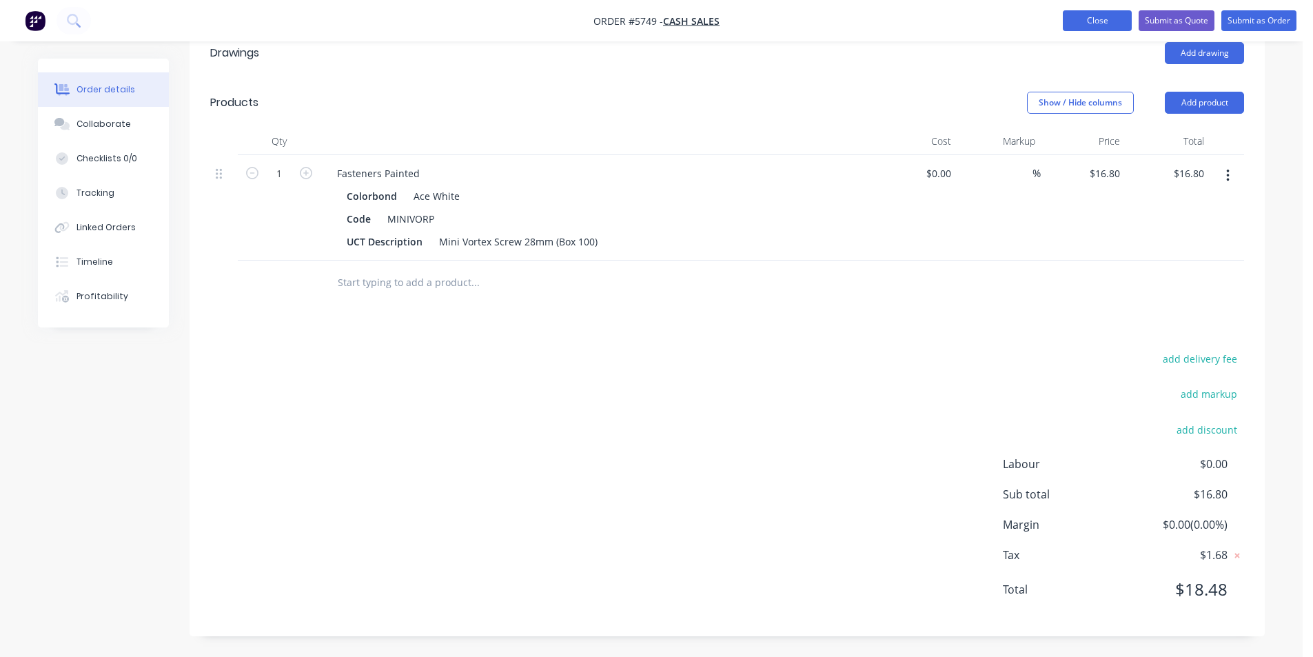
click at [1080, 21] on button "Close" at bounding box center [1097, 20] width 69 height 21
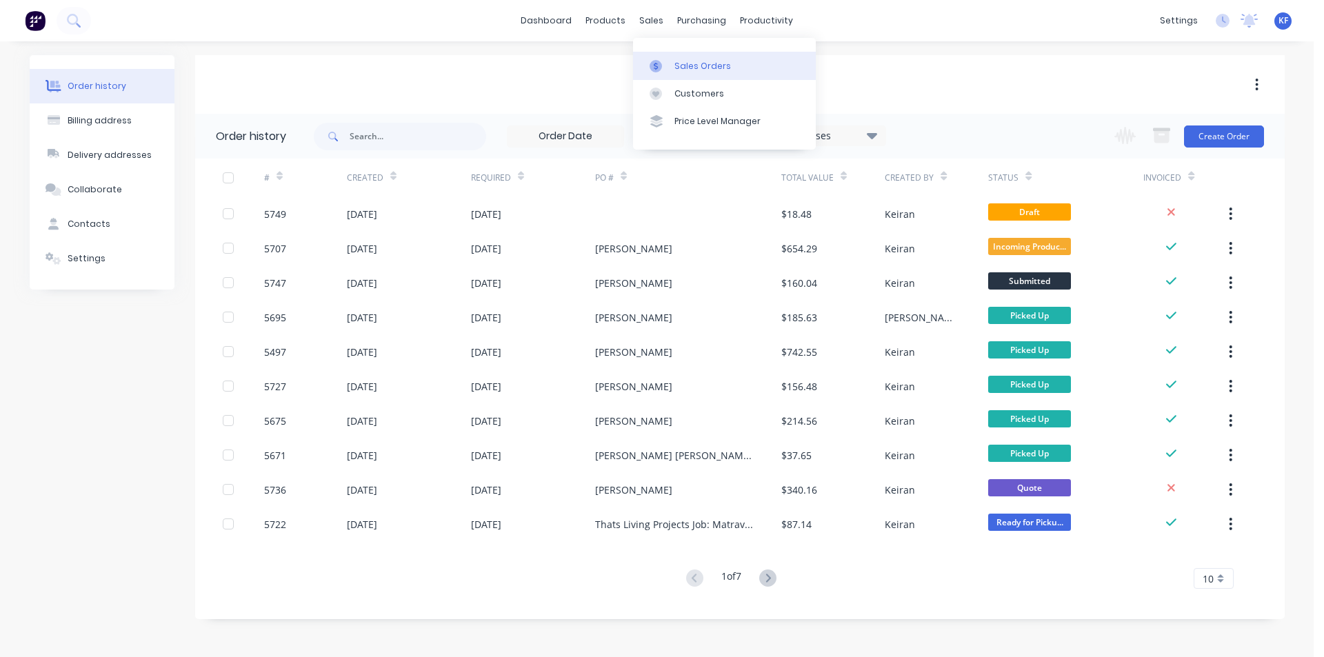
drag, startPoint x: 655, startPoint y: 28, endPoint x: 691, endPoint y: 64, distance: 51.2
click at [659, 30] on div "sales" at bounding box center [651, 20] width 38 height 21
click at [691, 64] on div "Sales Orders" at bounding box center [702, 66] width 57 height 12
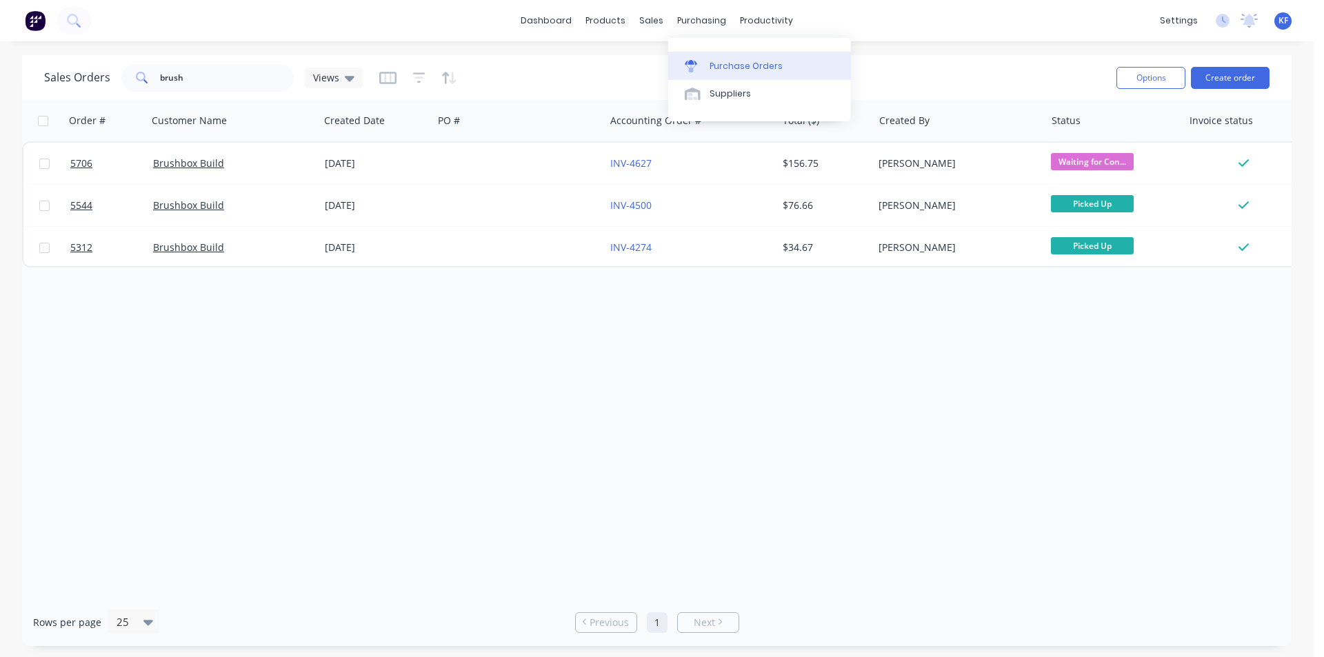
click at [747, 74] on link "Purchase Orders" at bounding box center [759, 66] width 183 height 28
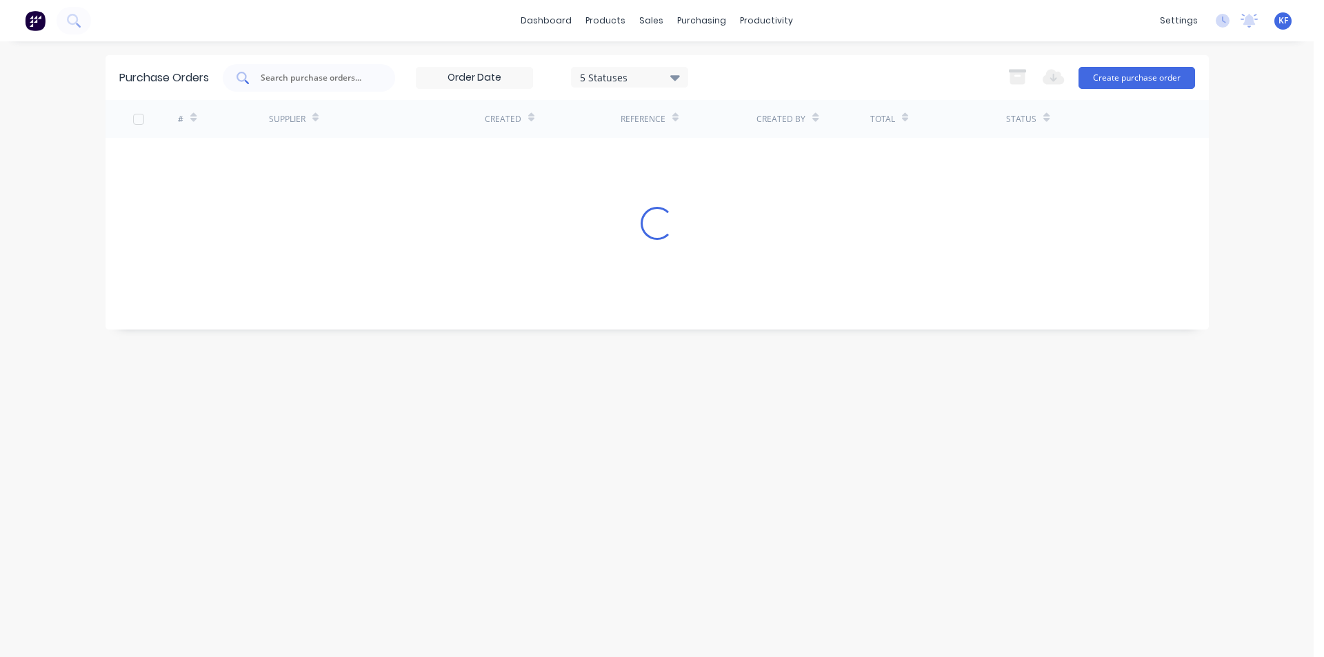
click at [282, 73] on input "text" at bounding box center [316, 78] width 114 height 14
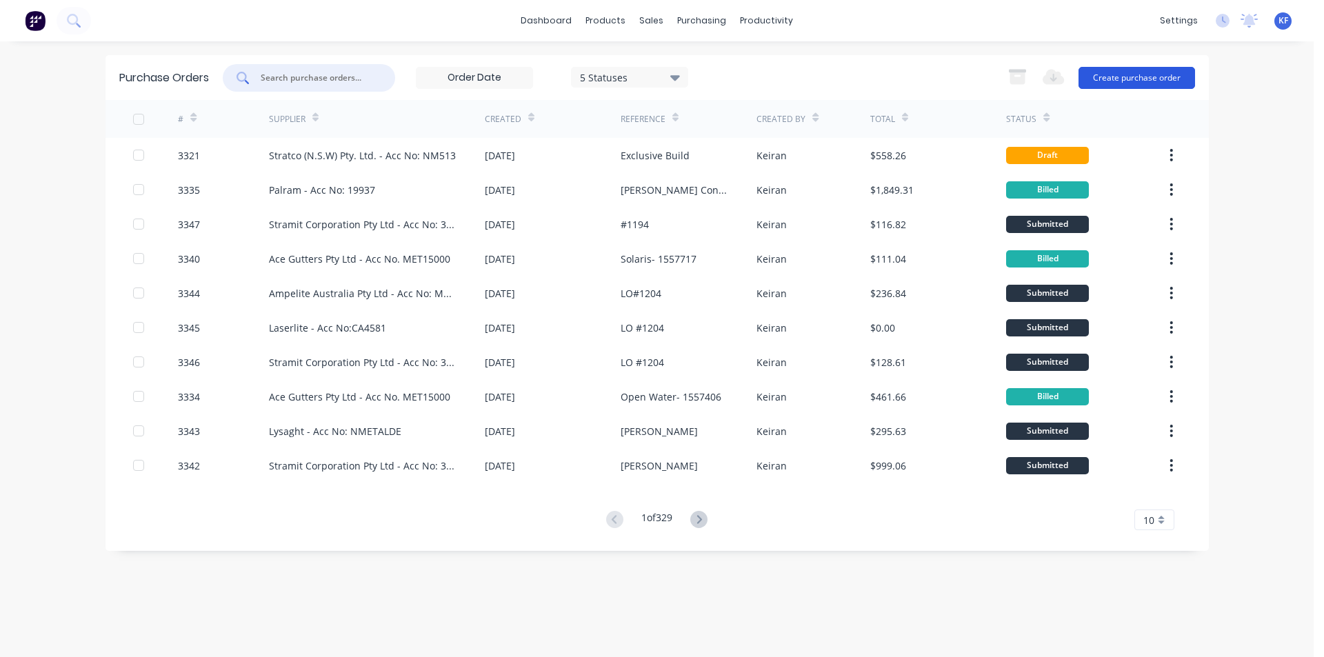
click at [1132, 71] on button "Create purchase order" at bounding box center [1136, 78] width 117 height 22
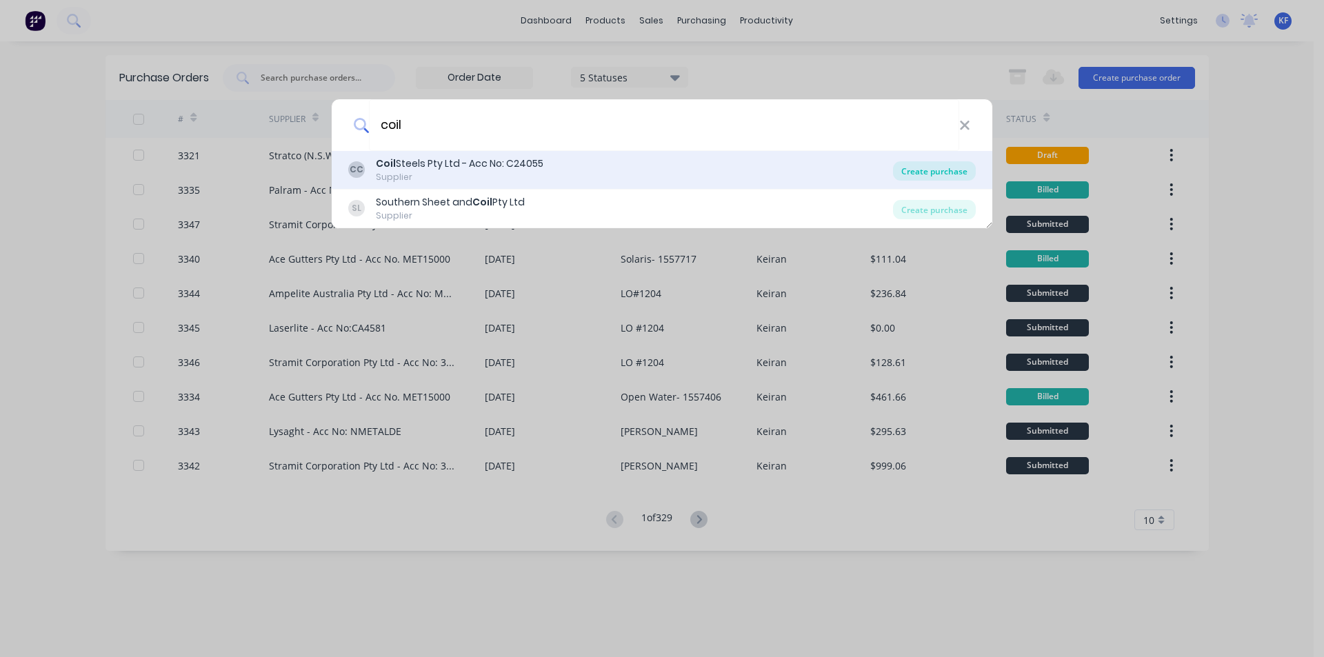
type input "coil"
click at [935, 165] on div "Create purchase" at bounding box center [934, 170] width 83 height 19
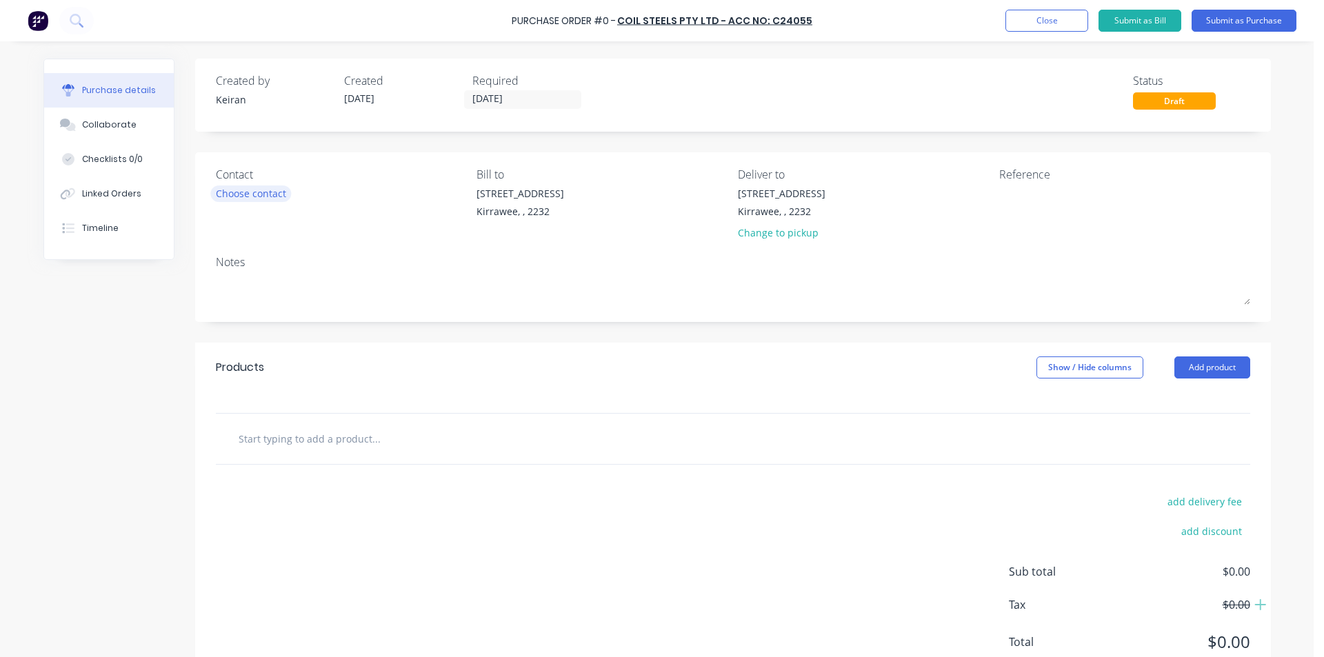
click at [272, 201] on div "Choose contact" at bounding box center [251, 193] width 70 height 14
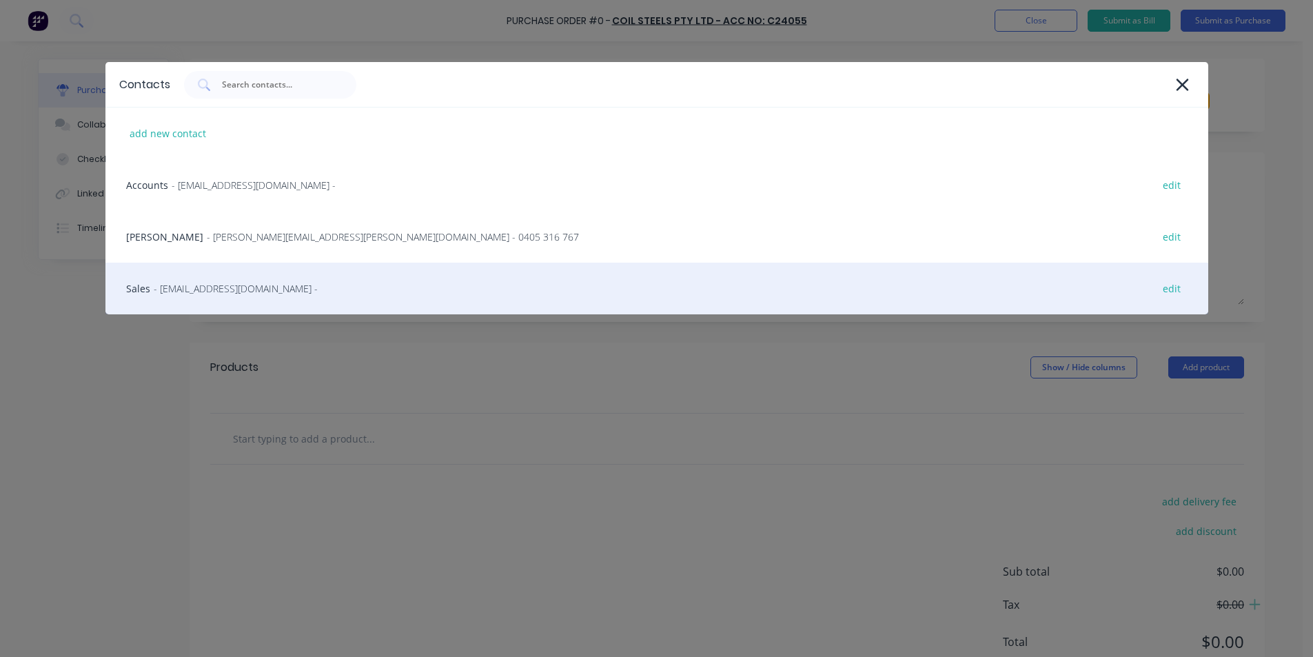
click at [247, 284] on span "- nswsales@coilsteels.com.au -" at bounding box center [236, 288] width 164 height 14
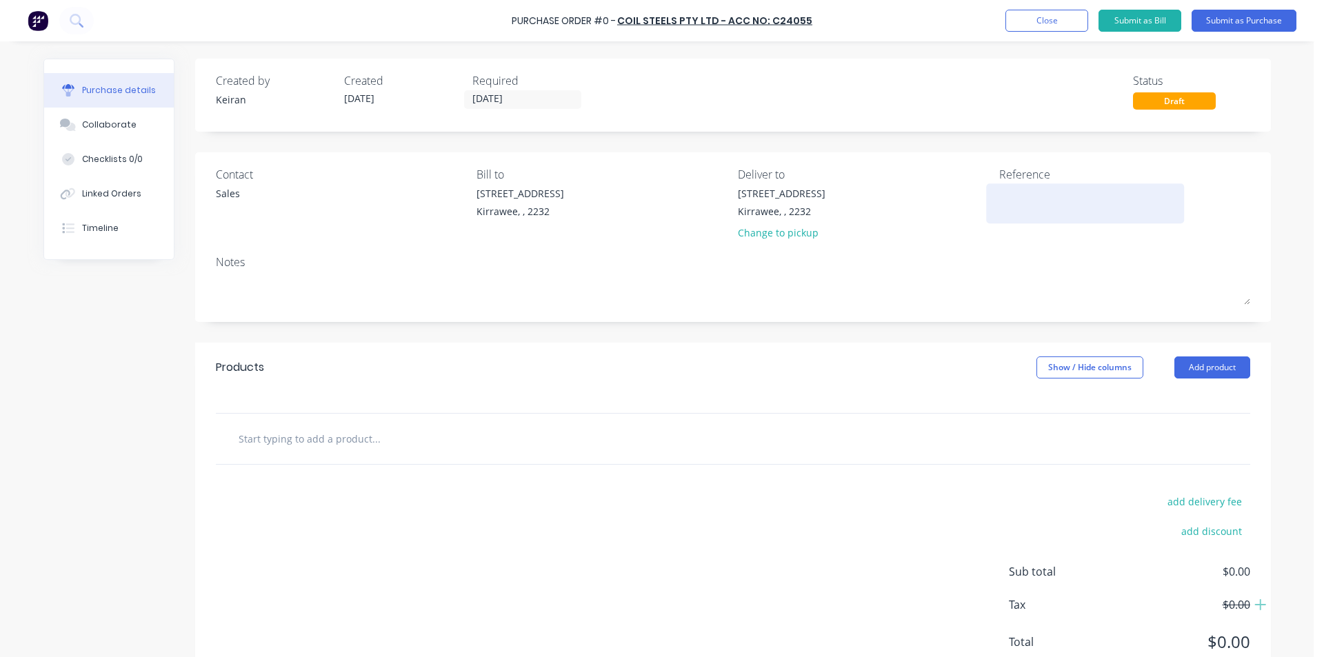
click at [1017, 202] on textarea at bounding box center [1085, 201] width 172 height 31
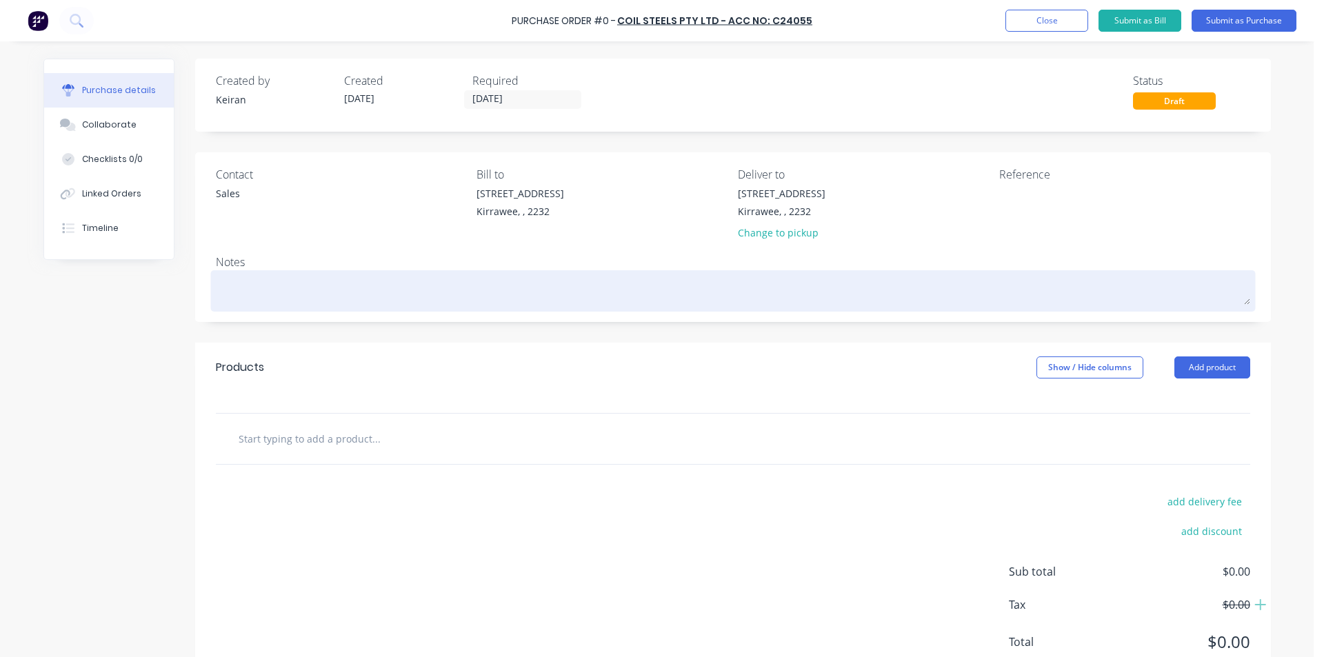
type textarea "x"
type textarea "S"
type textarea "x"
type textarea "ST"
type textarea "x"
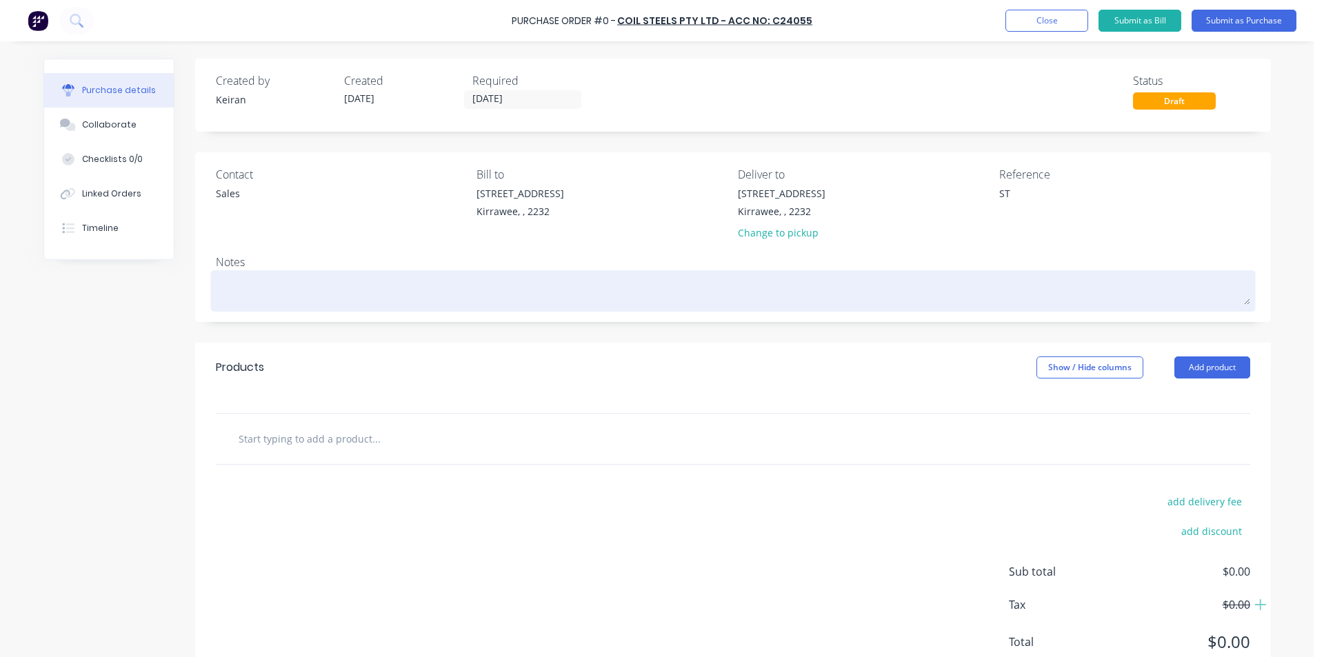
type textarea "S"
type textarea "x"
type textarea "St"
type textarea "x"
type textarea "Sto"
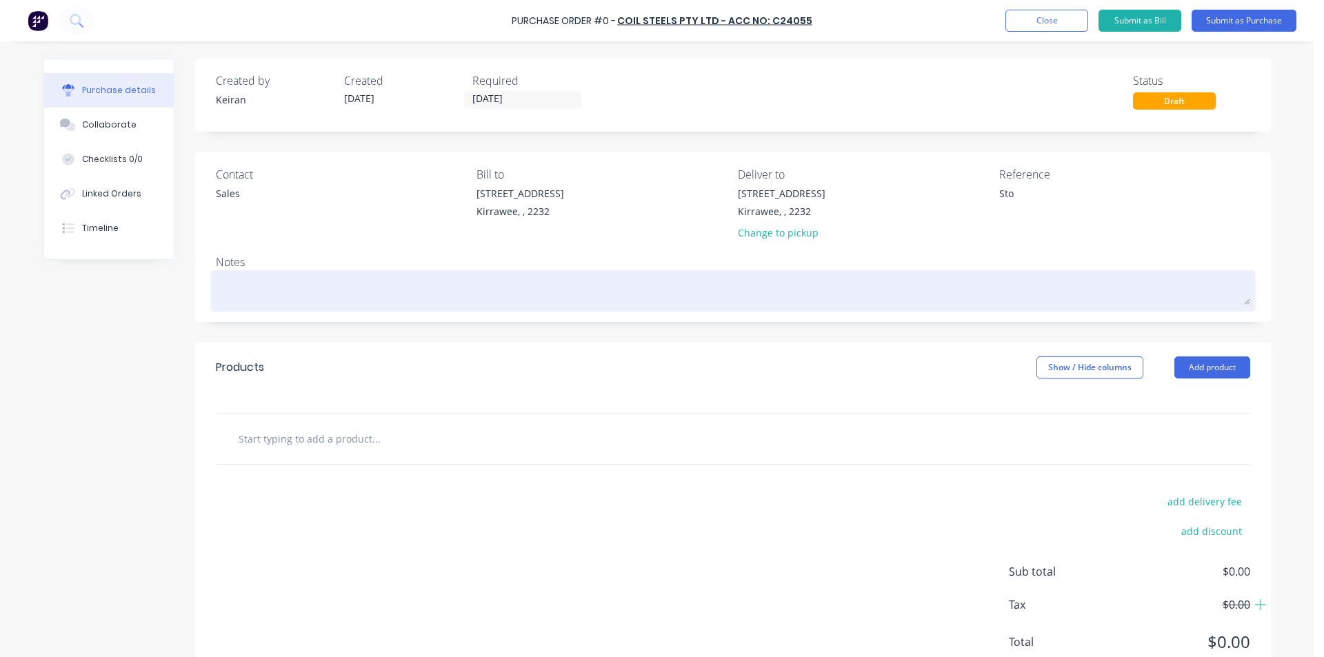
type textarea "x"
type textarea "Stoc"
type textarea "x"
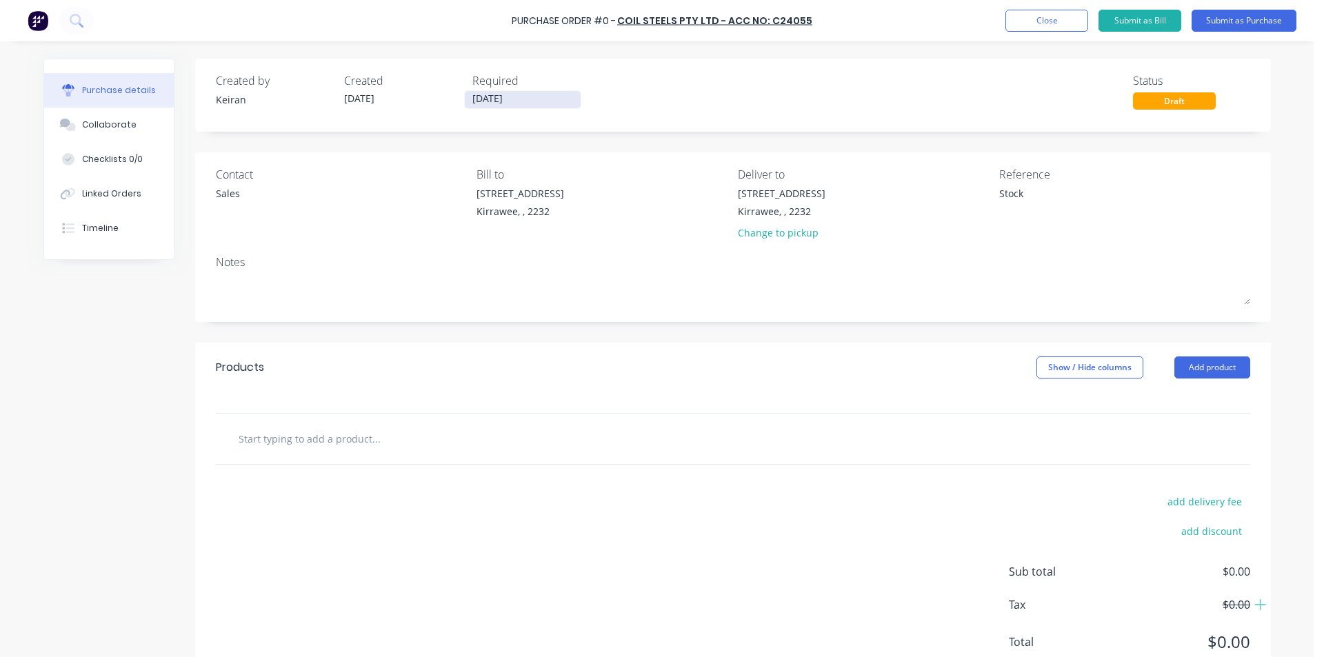
type textarea "Stock"
type textarea "x"
type textarea "Stock"
click at [491, 96] on input "[DATE]" at bounding box center [523, 99] width 116 height 17
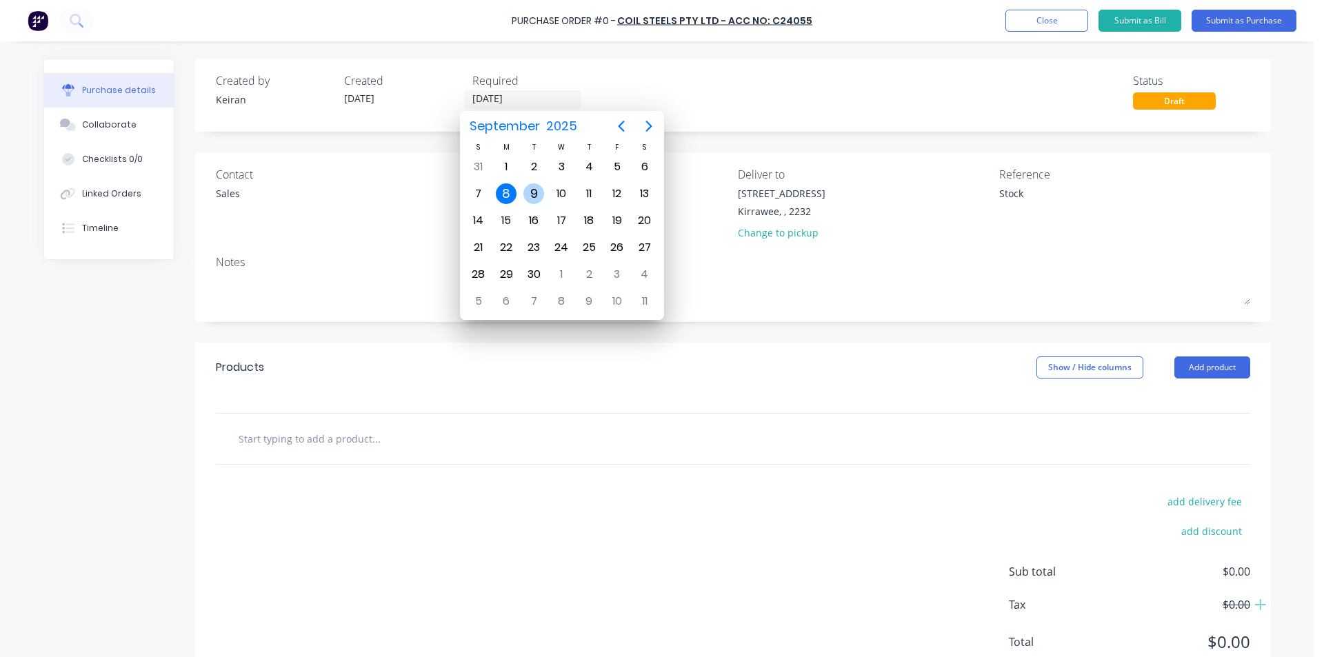
click at [527, 182] on div "9" at bounding box center [534, 194] width 28 height 26
type textarea "x"
type input "[DATE]"
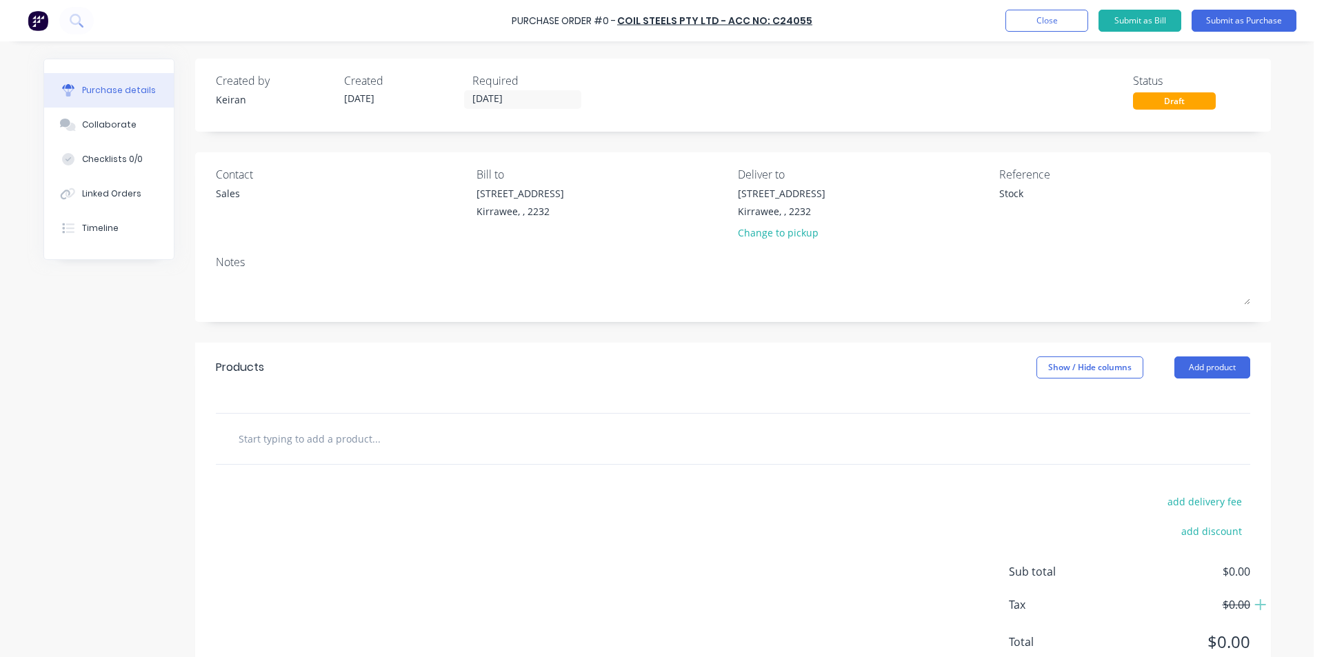
click at [382, 449] on input "text" at bounding box center [376, 439] width 276 height 28
type textarea "x"
type input "c"
type textarea "x"
type input "co"
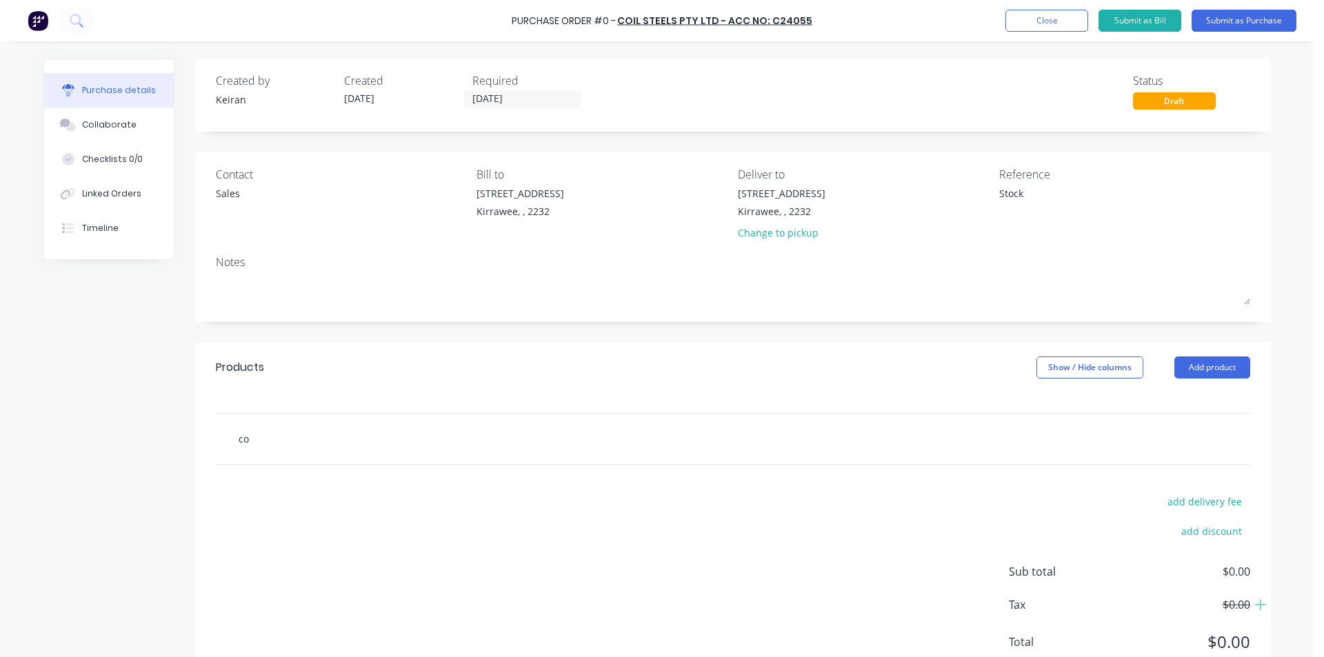
type textarea "x"
type input "coi"
type textarea "x"
type input "coil"
type textarea "x"
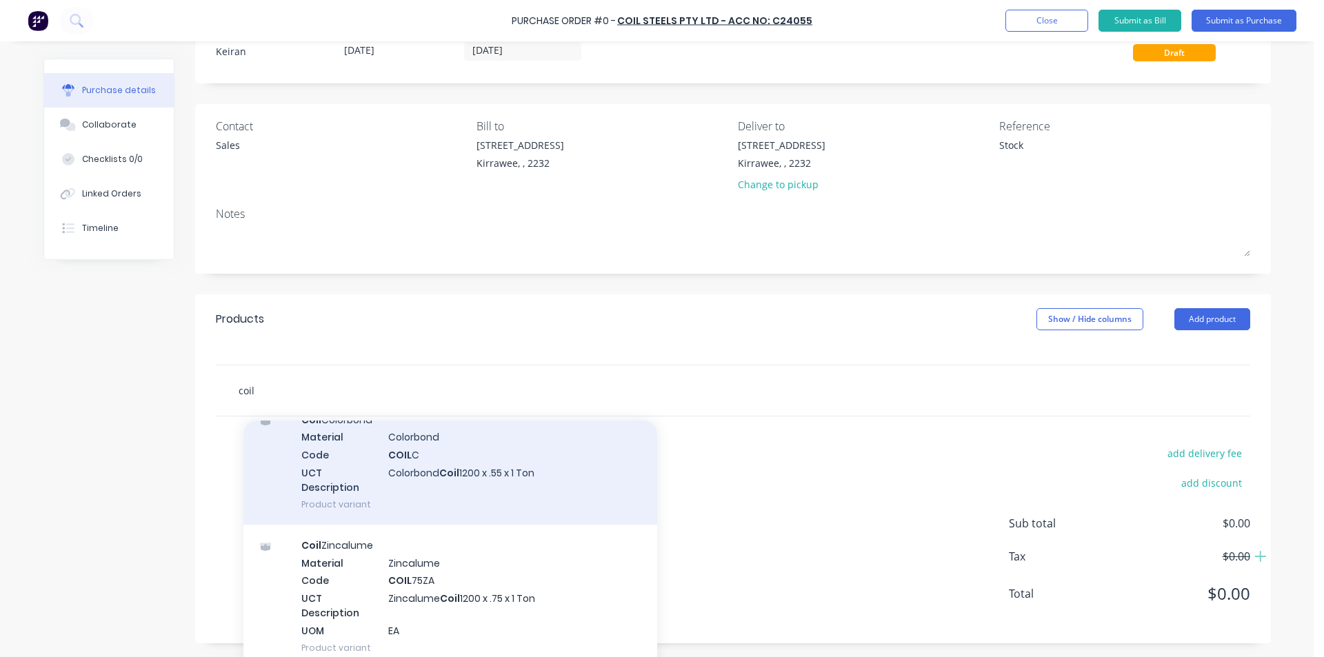
scroll to position [207, 0]
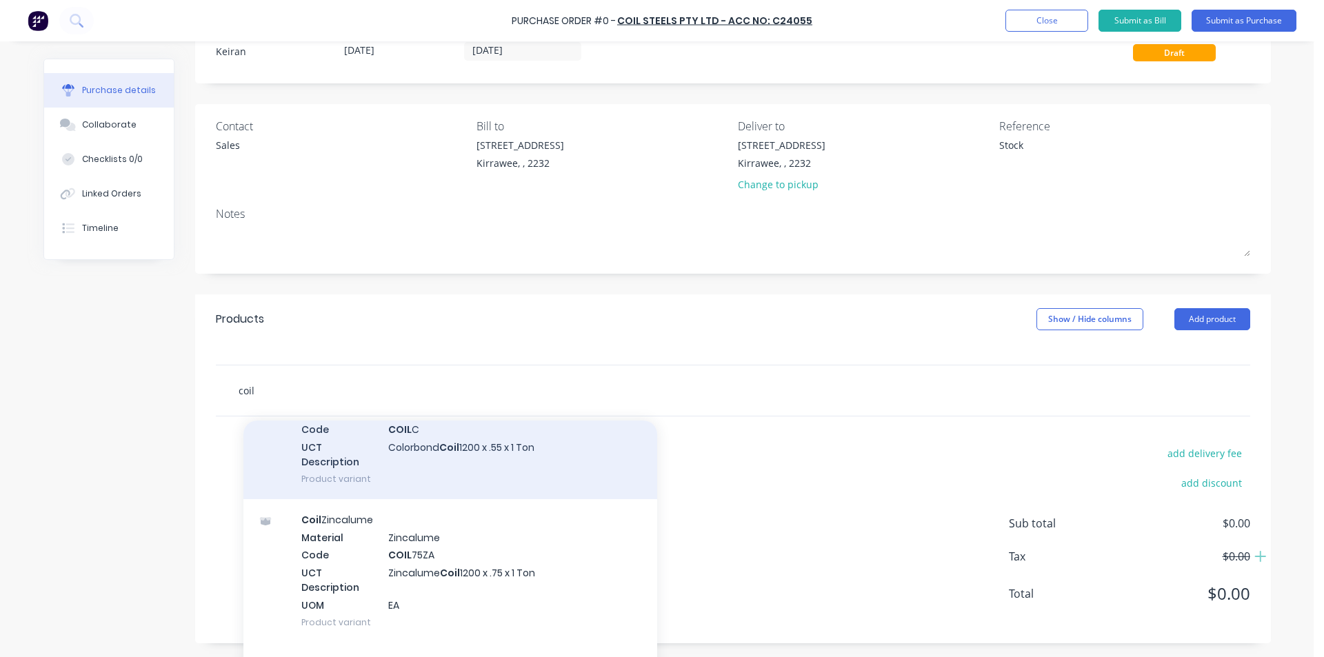
type input "coil"
click at [543, 465] on div "Coil Colorbond Material Colorbond Code COIL C UCT Description Colorbond Coil 12…" at bounding box center [450, 436] width 414 height 125
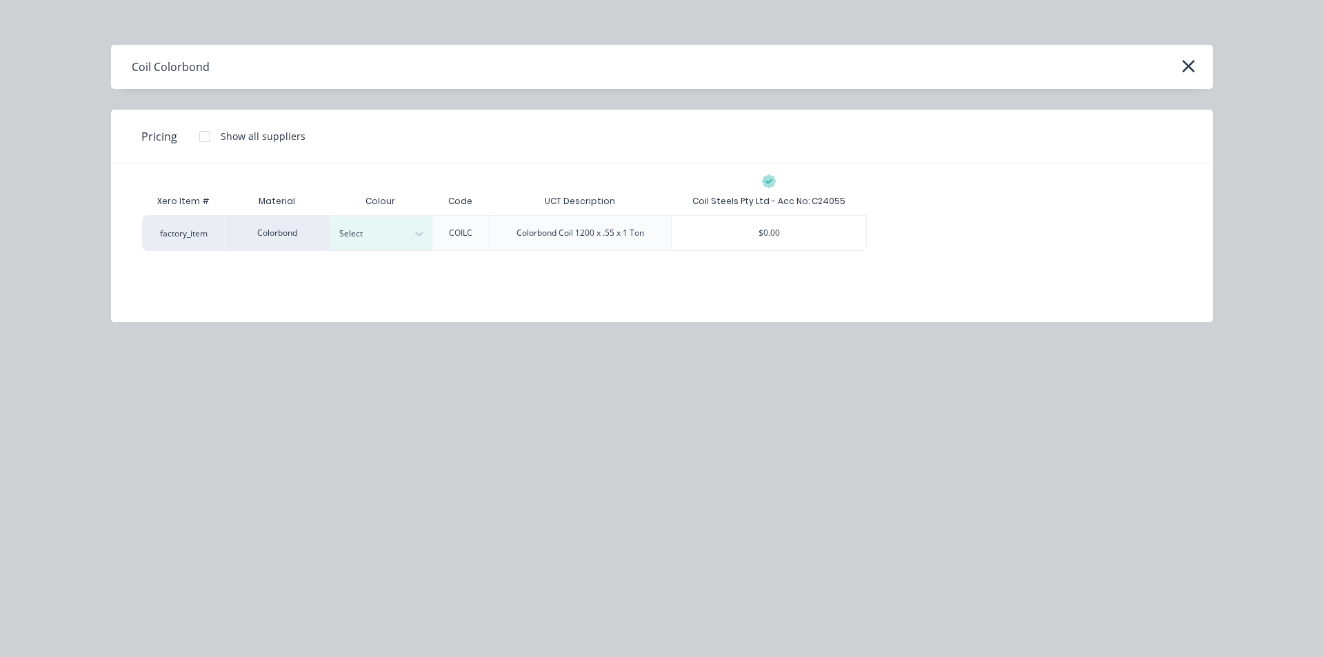
click at [404, 251] on div "Xero Item # Material Colour Code UCT Description Coil Steels Pty Ltd - Acc No: …" at bounding box center [662, 232] width 1102 height 138
type textarea "x"
click at [402, 241] on div "Select" at bounding box center [368, 234] width 77 height 18
type input "surf"
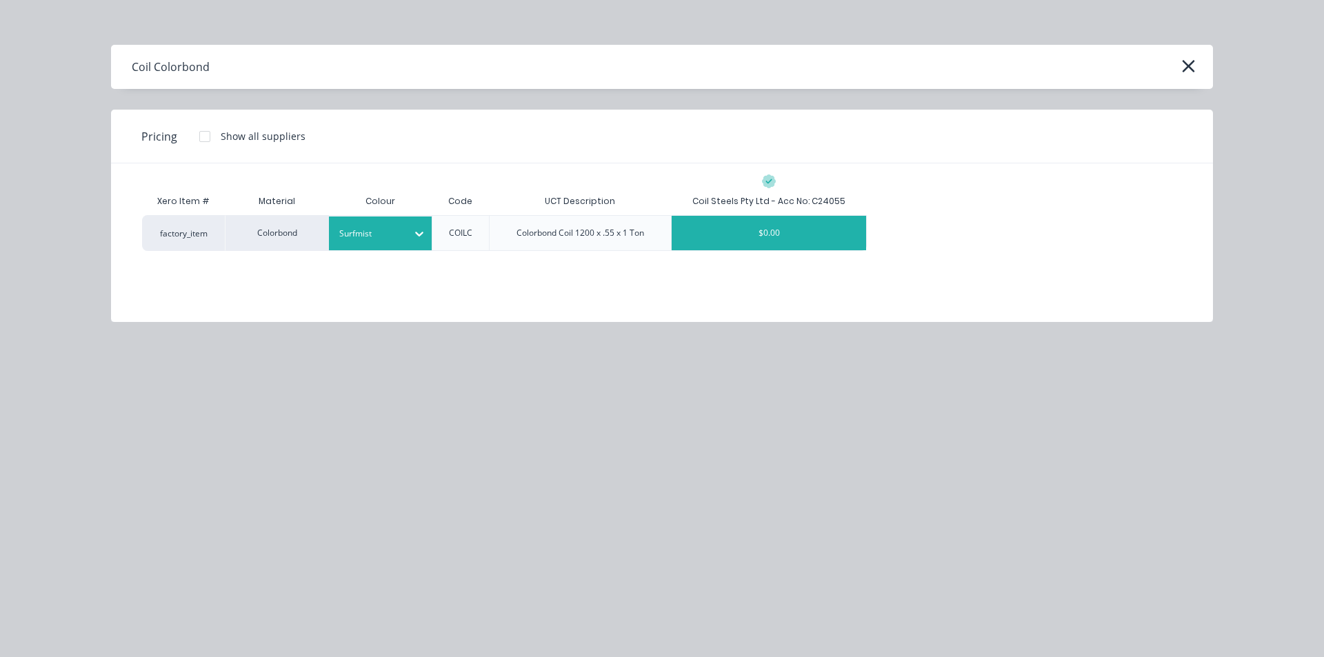
click at [820, 234] on div "$0.00" at bounding box center [768, 233] width 194 height 34
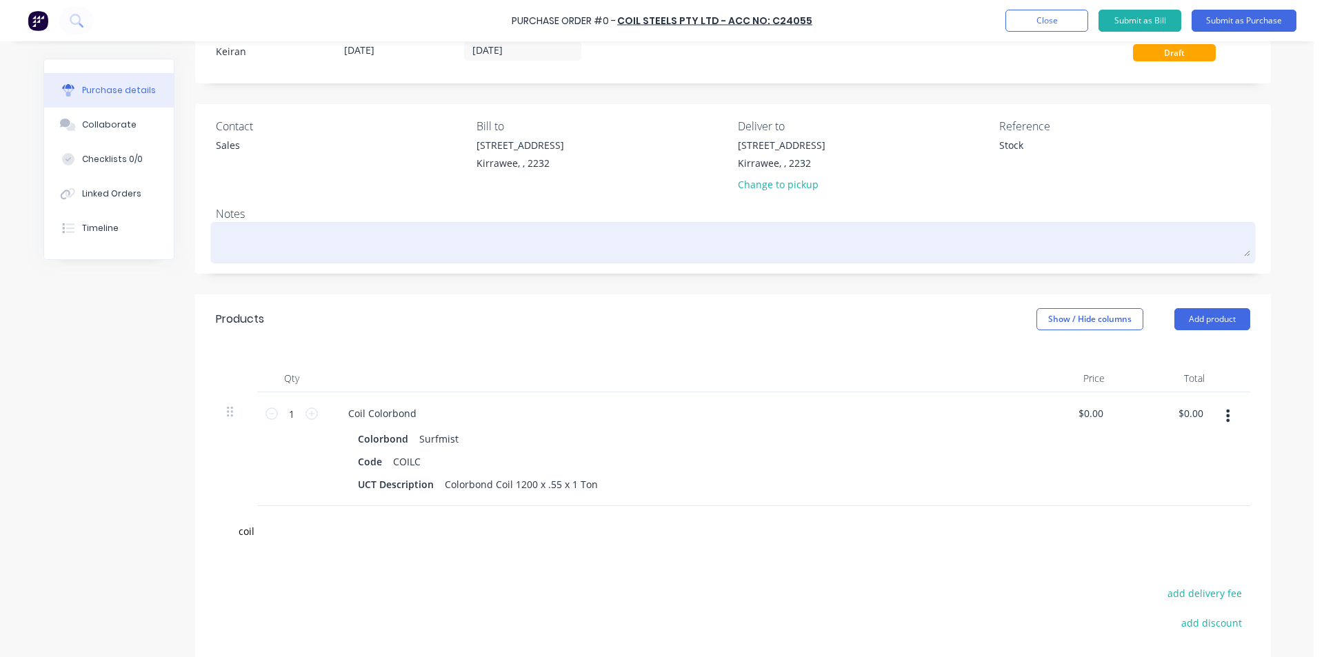
type textarea "x"
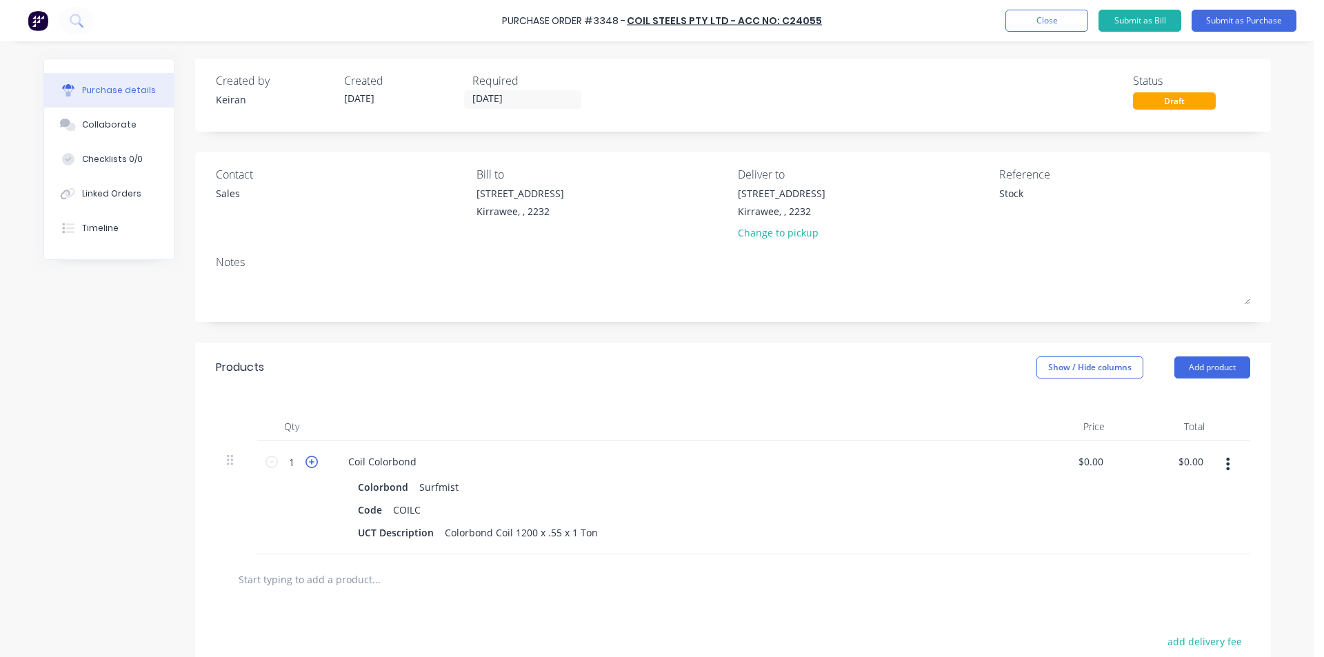
click at [305, 461] on icon at bounding box center [311, 462] width 12 height 12
type textarea "x"
type input "2"
click at [411, 574] on input "text" at bounding box center [376, 579] width 276 height 28
type textarea "x"
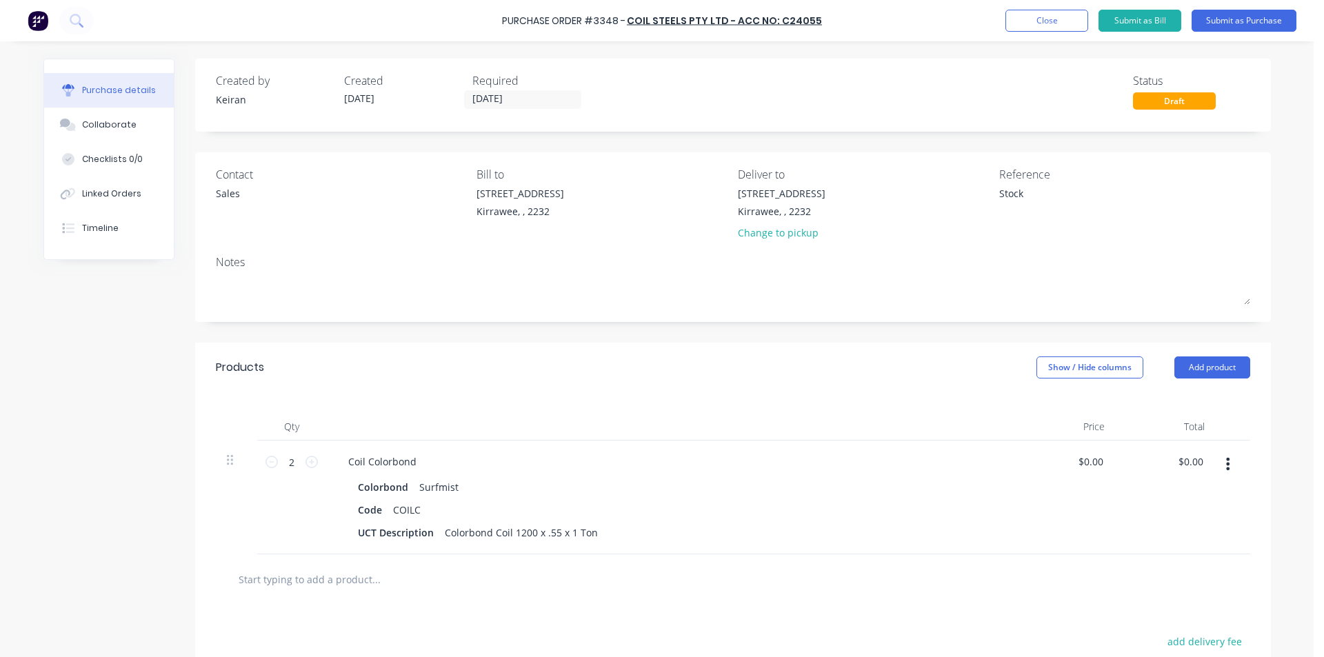
type input "c"
type textarea "x"
type input "co"
type textarea "x"
type input "coi"
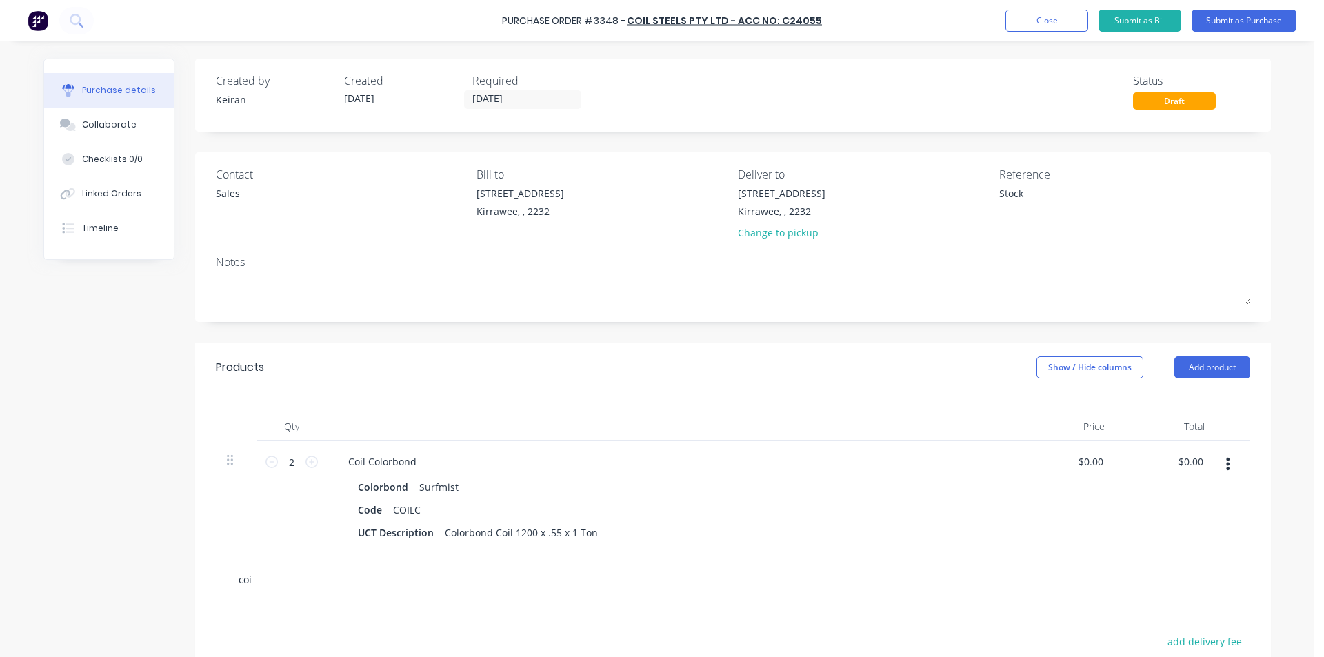
type textarea "x"
type input "coil"
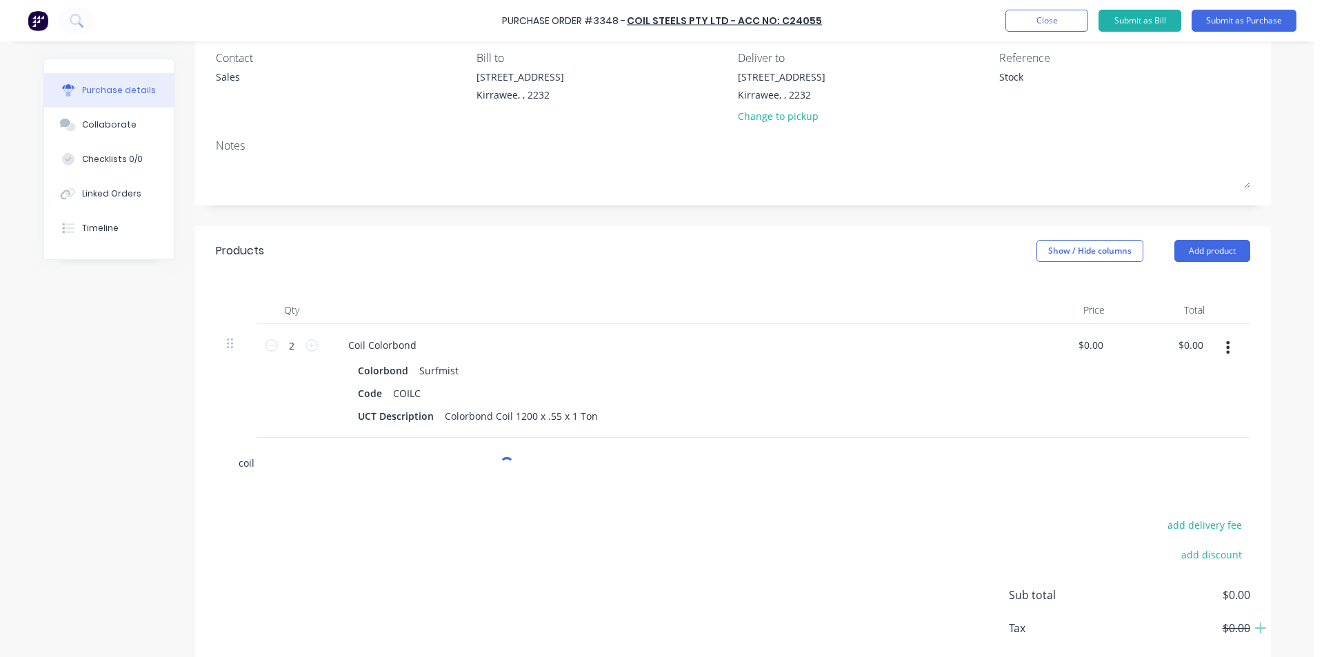
type textarea "x"
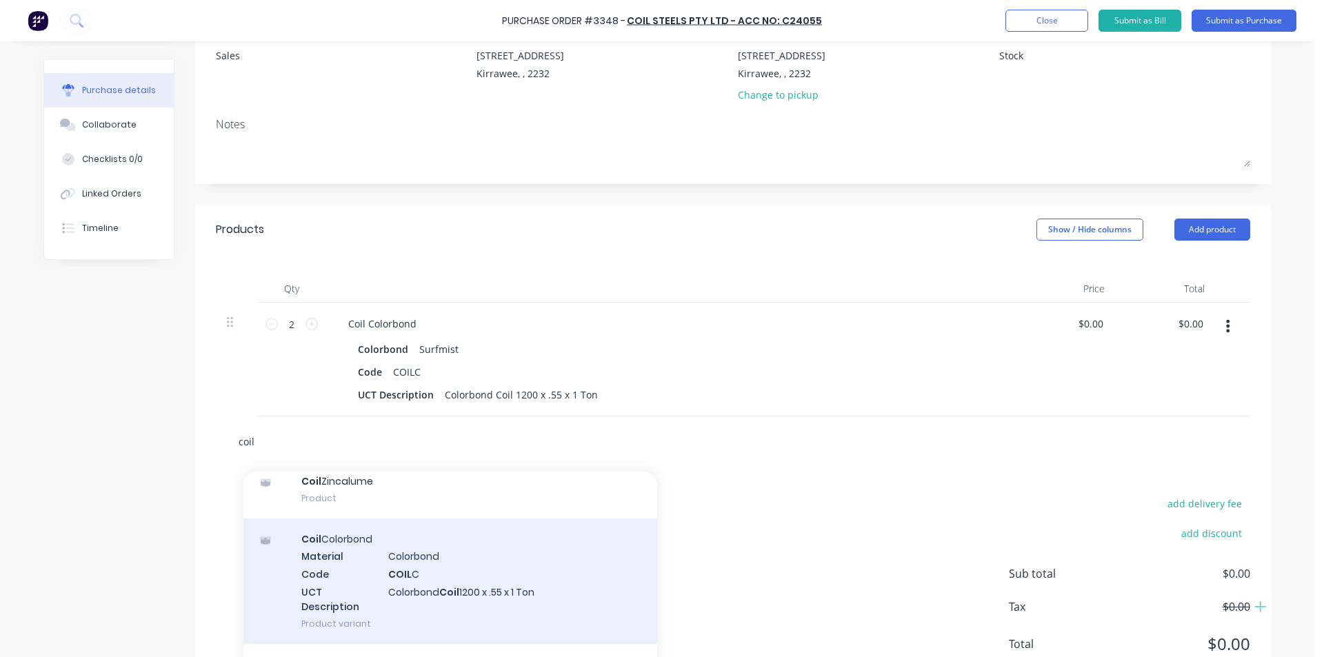
scroll to position [138, 0]
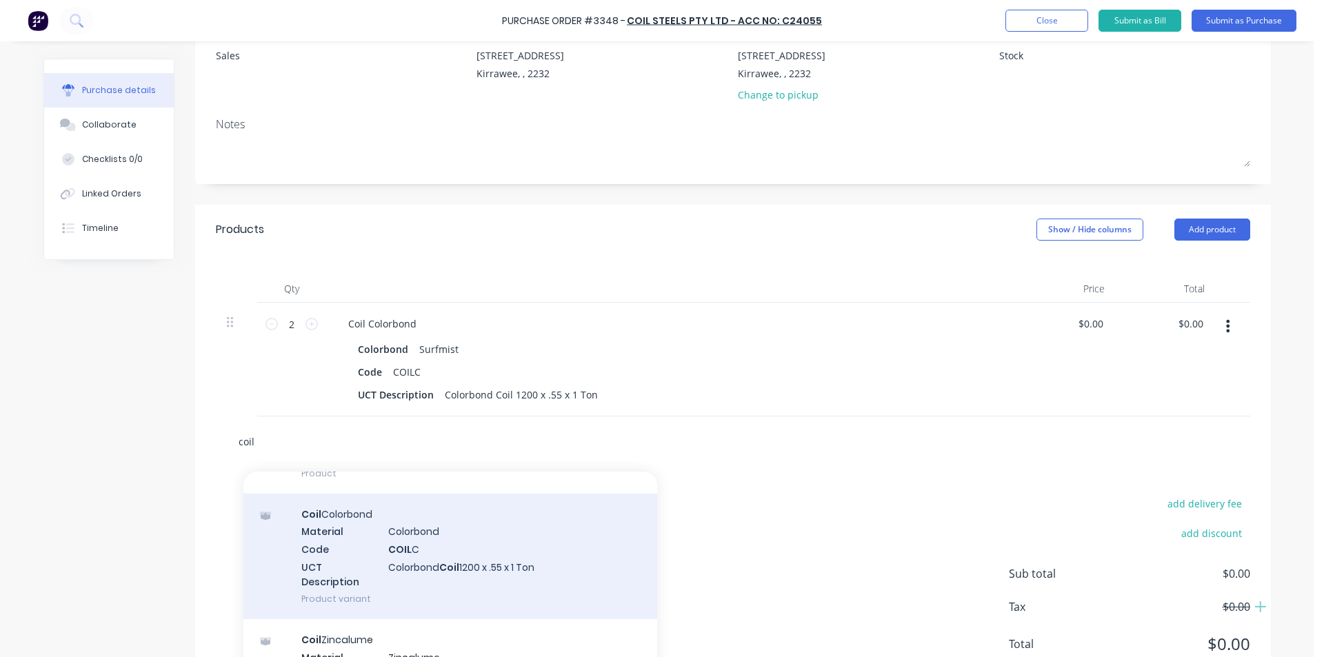
type input "coil"
click at [505, 565] on div "Coil Colorbond Material Colorbond Code COIL C UCT Description Colorbond Coil 12…" at bounding box center [450, 556] width 414 height 125
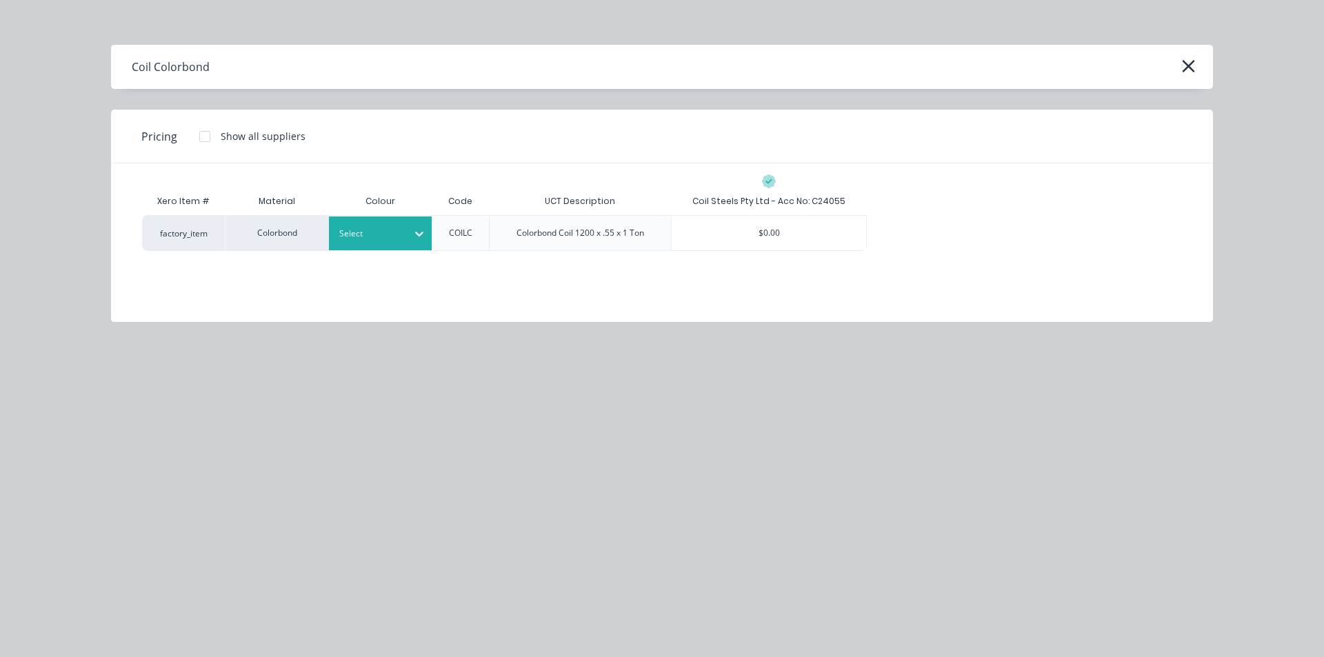
type textarea "x"
click at [366, 246] on div "Select" at bounding box center [380, 233] width 103 height 34
type input "wind"
click at [761, 232] on div "$0.00" at bounding box center [768, 233] width 194 height 34
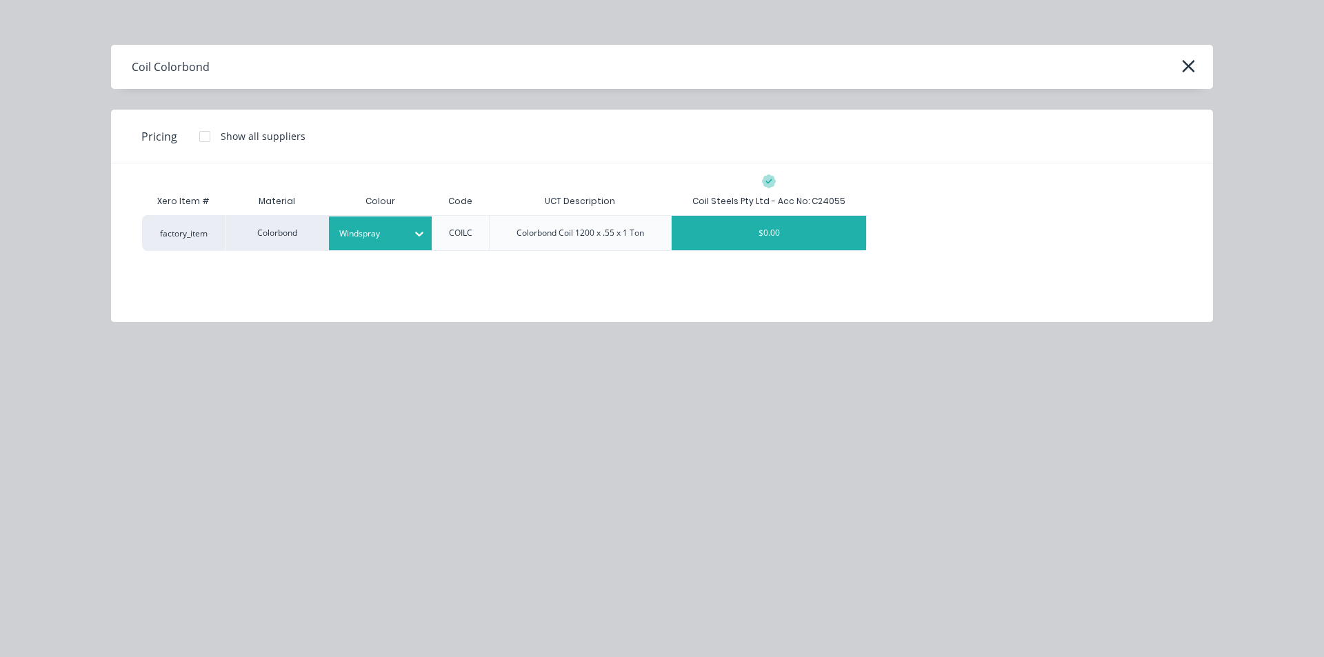
type textarea "x"
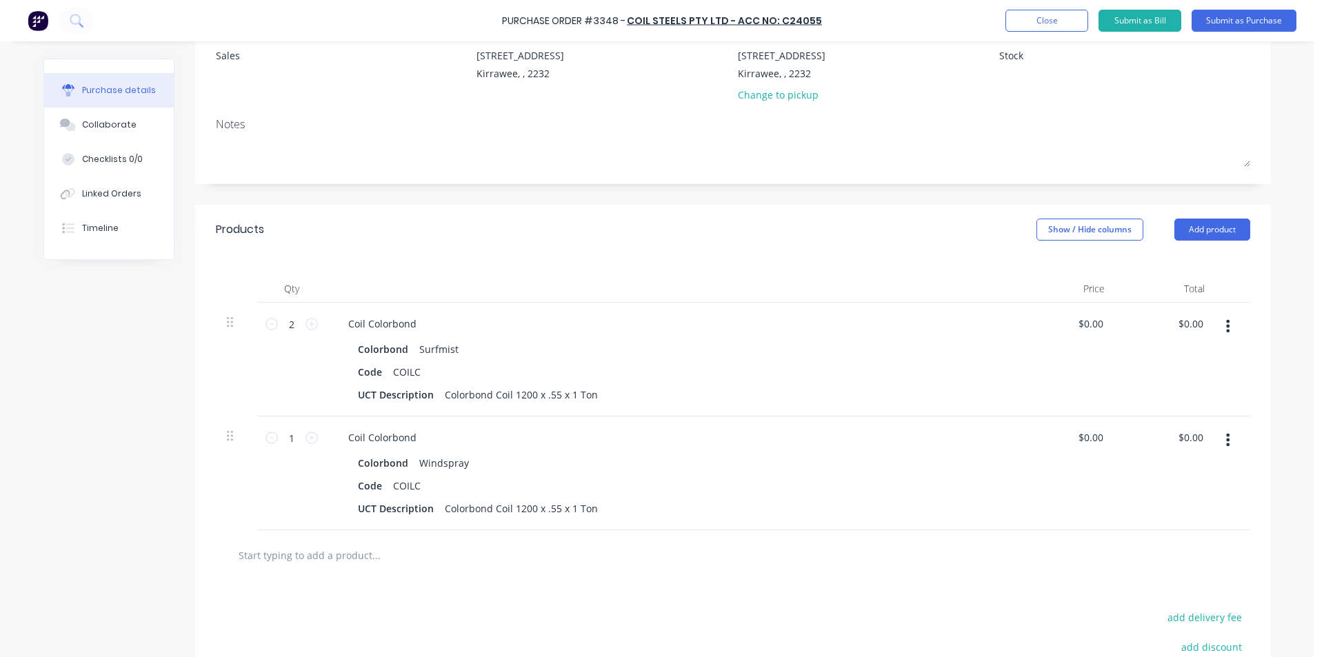
click at [414, 559] on input "text" at bounding box center [376, 555] width 276 height 28
type textarea "x"
type input "c"
type textarea "x"
type input "co"
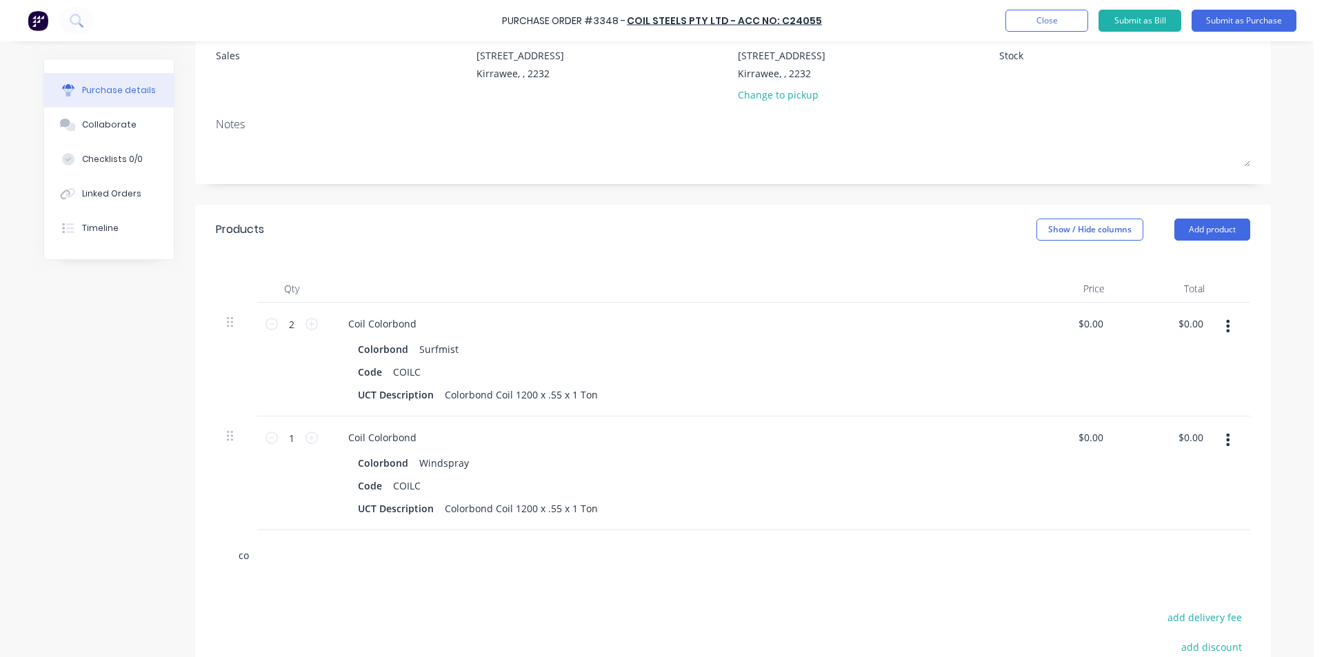
type textarea "x"
type input "coi"
type textarea "x"
type input "coil"
type textarea "x"
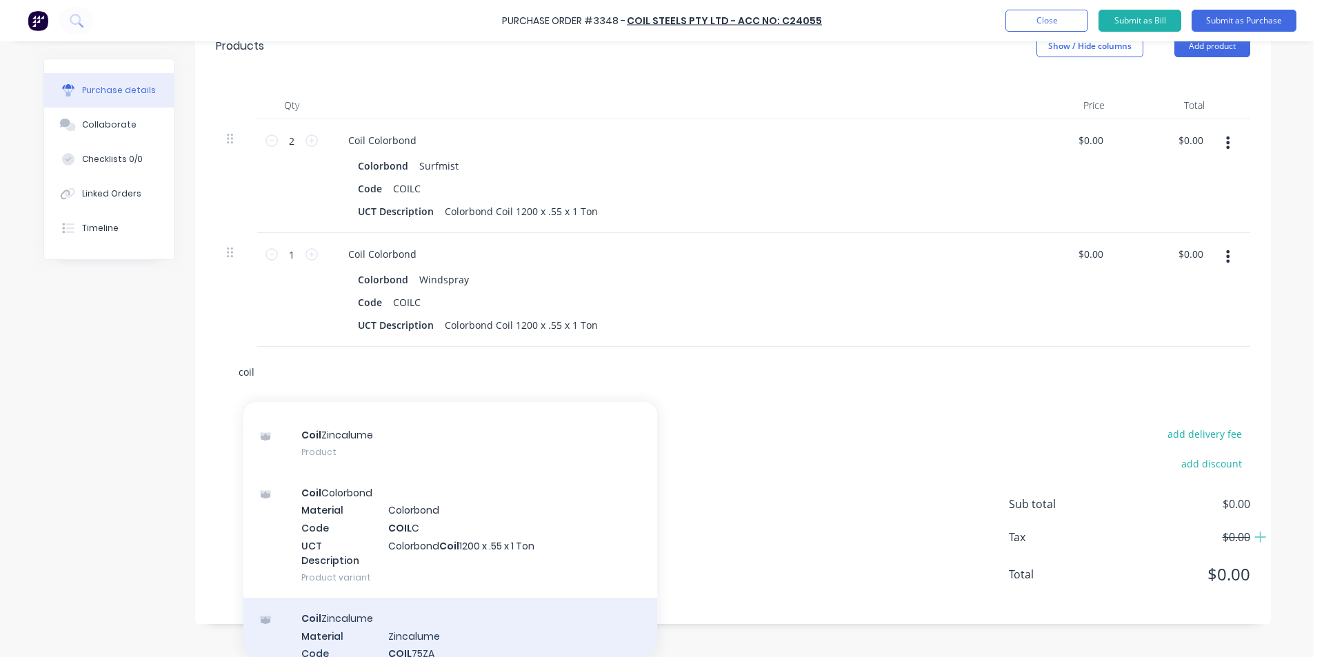
scroll to position [207, 0]
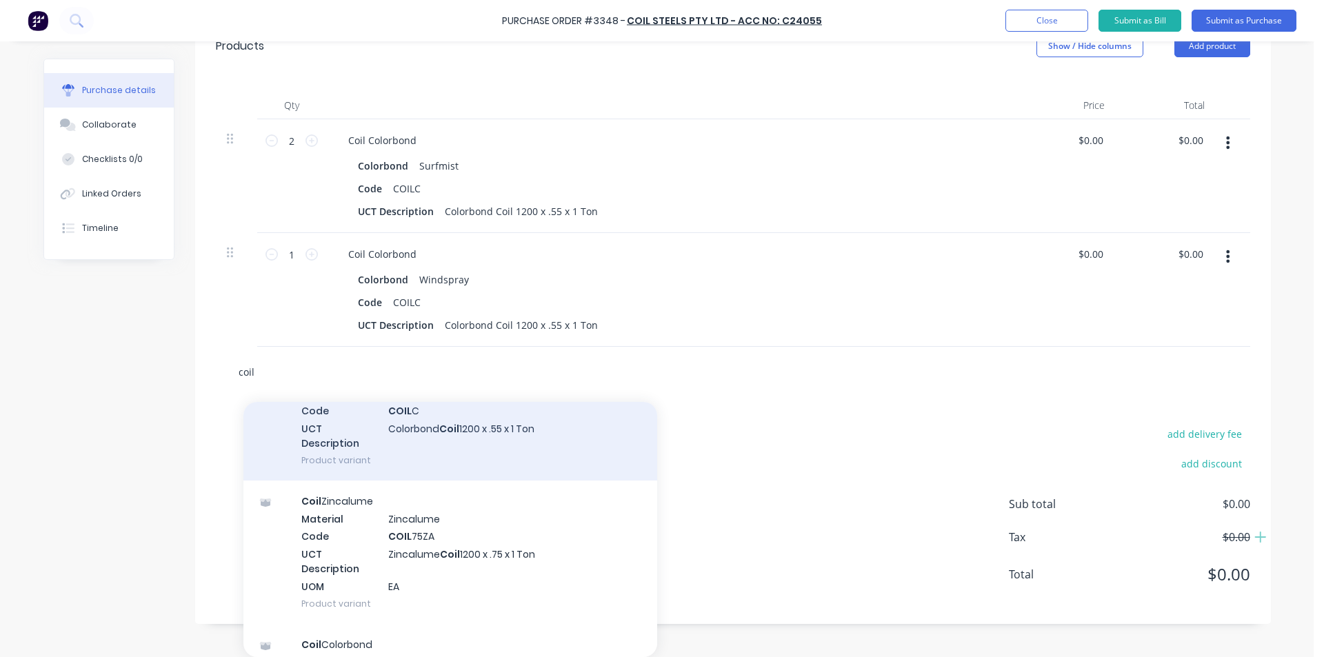
type input "coil"
click at [527, 453] on div "Coil Colorbond Material Colorbond Code COIL C UCT Description Colorbond Coil 12…" at bounding box center [450, 417] width 414 height 125
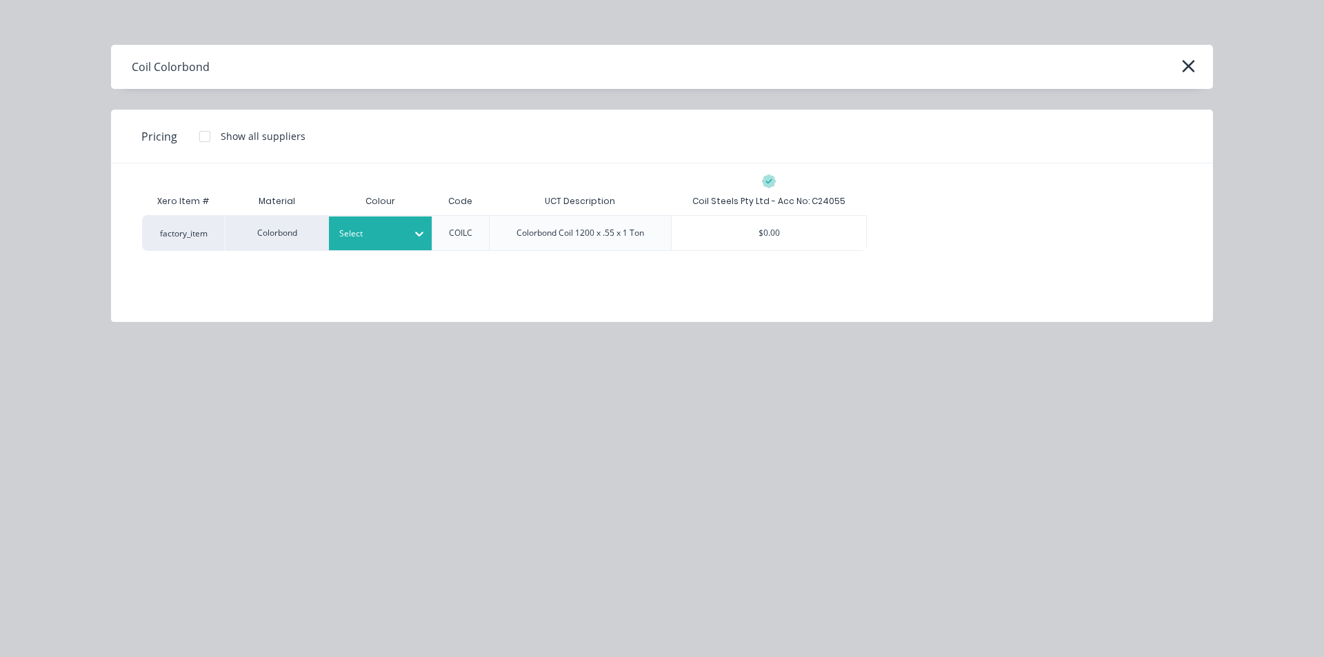
type textarea "x"
click at [372, 244] on div "Select" at bounding box center [380, 233] width 103 height 34
type input "mon"
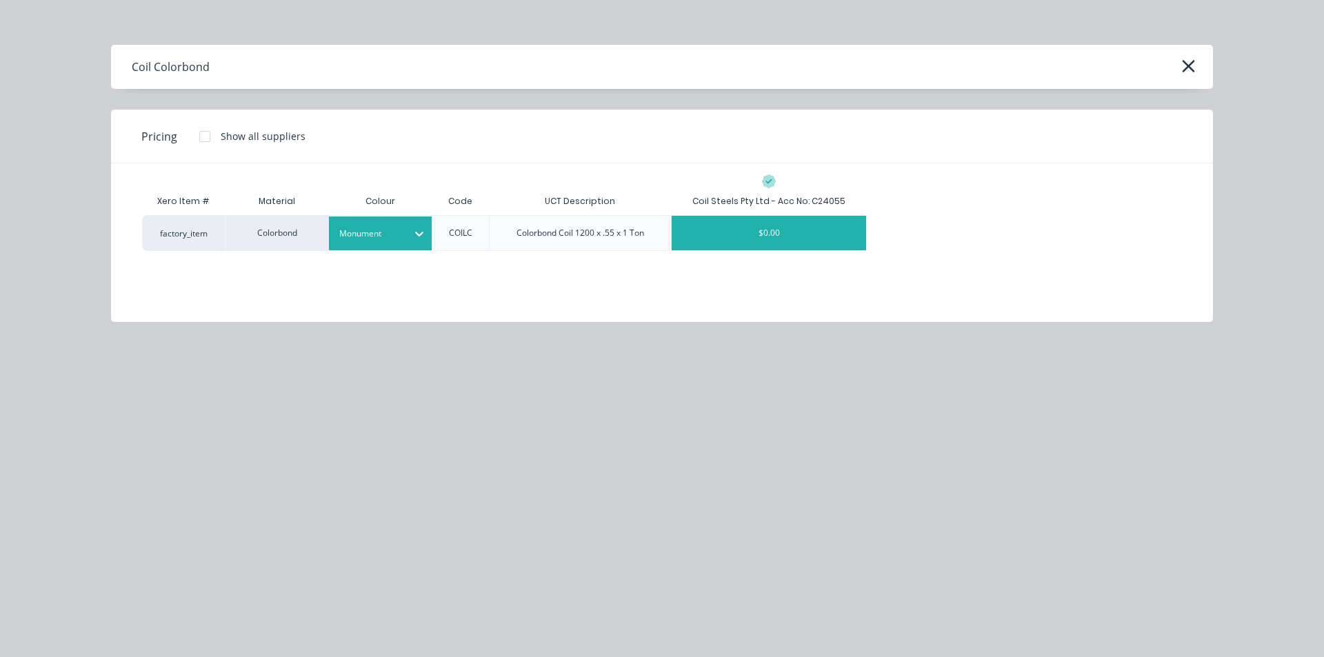
click at [761, 244] on div "$0.00" at bounding box center [768, 233] width 194 height 34
type textarea "x"
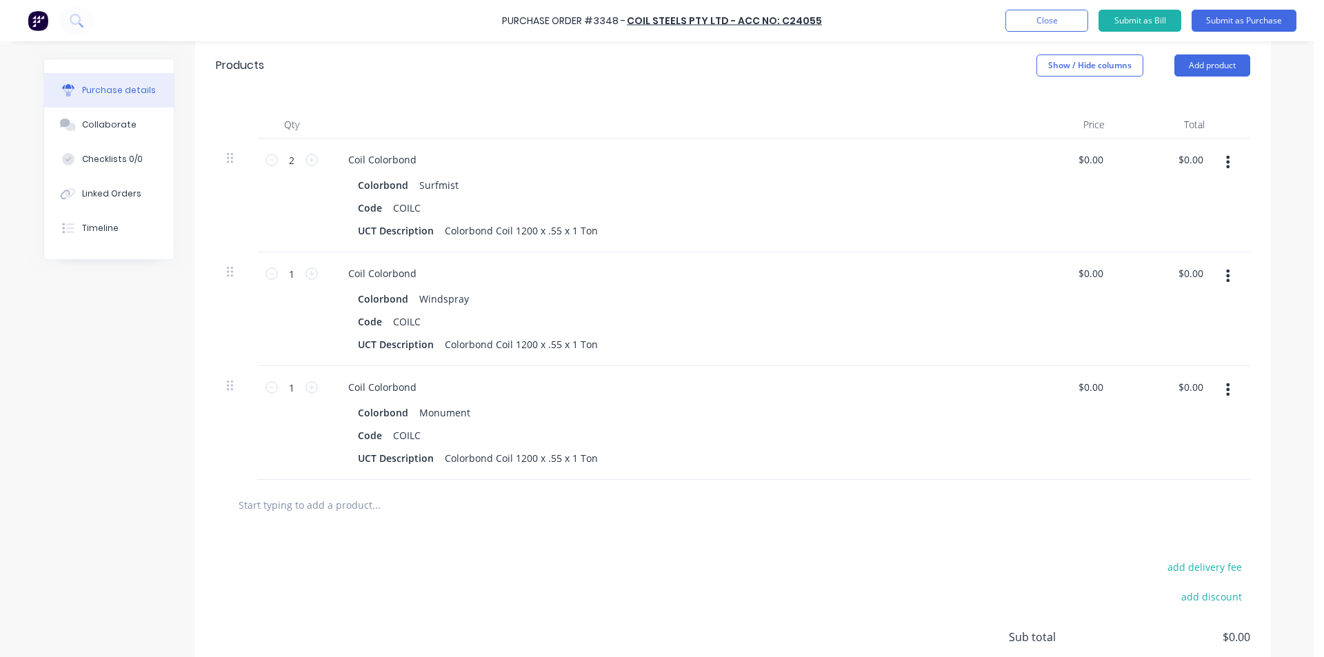
scroll to position [321, 0]
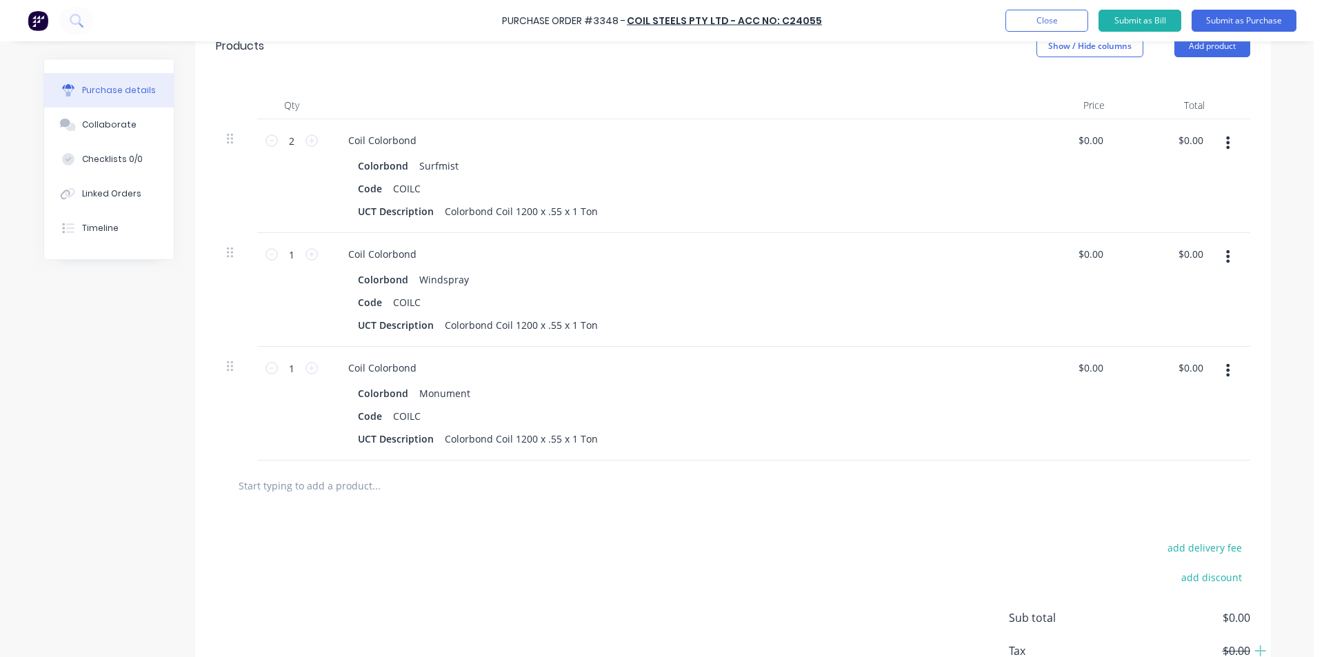
click at [375, 493] on input "text" at bounding box center [376, 486] width 276 height 28
type textarea "x"
type input "c"
type textarea "x"
type input "co"
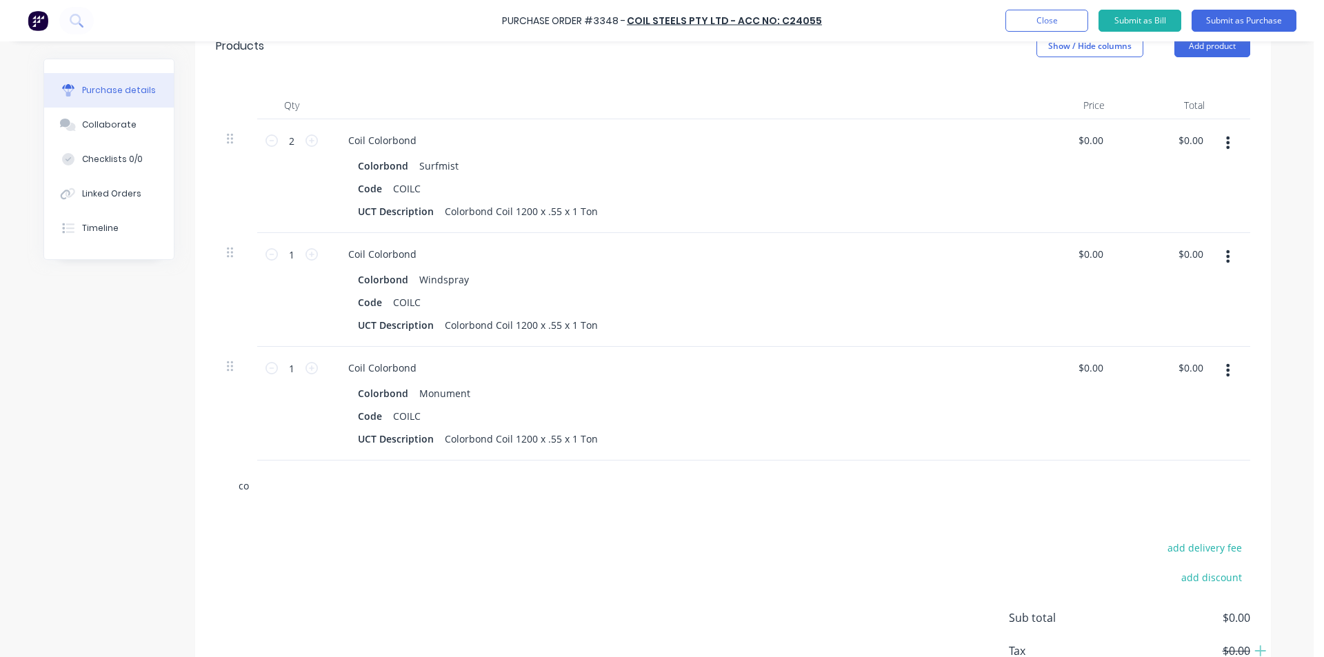
type textarea "x"
type input "coi"
type textarea "x"
type input "coil"
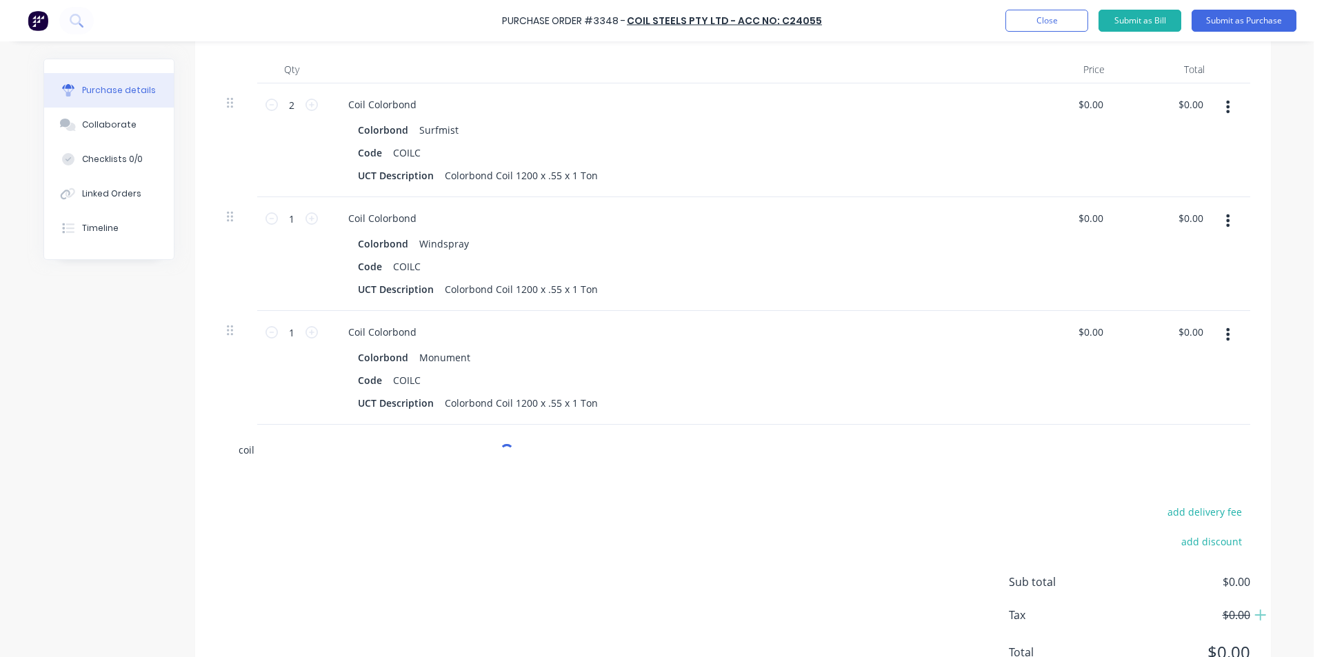
type textarea "x"
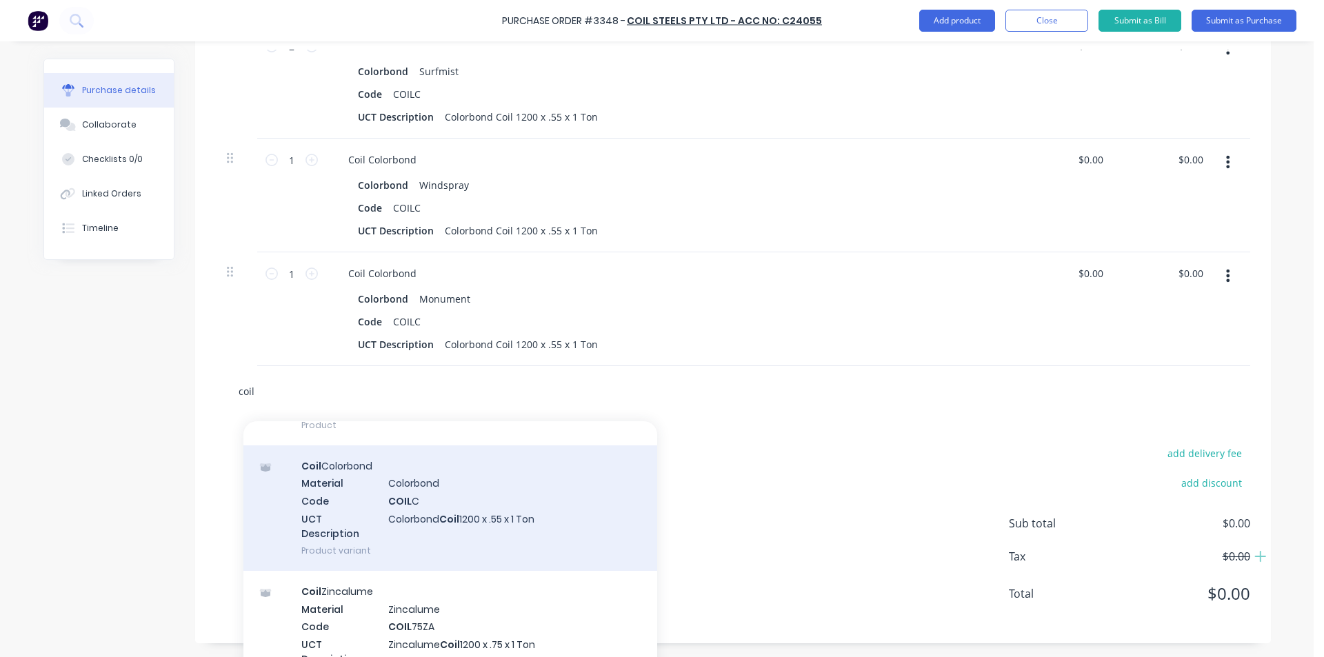
scroll to position [138, 0]
type input "coil"
click at [517, 527] on div "Coil Colorbond Material Colorbond Code COIL C UCT Description Colorbond Coil 12…" at bounding box center [450, 505] width 414 height 125
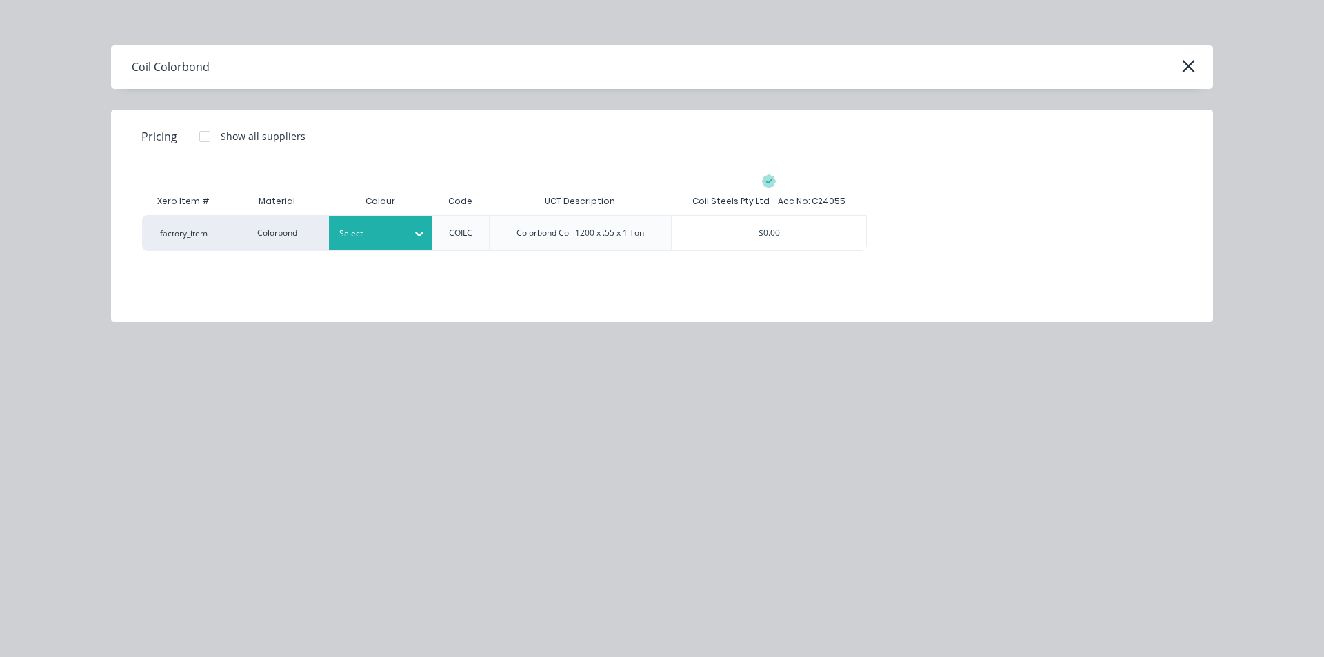
type textarea "x"
click at [363, 238] on div at bounding box center [370, 233] width 62 height 15
type input "dov"
click at [742, 225] on div "$0.00" at bounding box center [768, 233] width 194 height 34
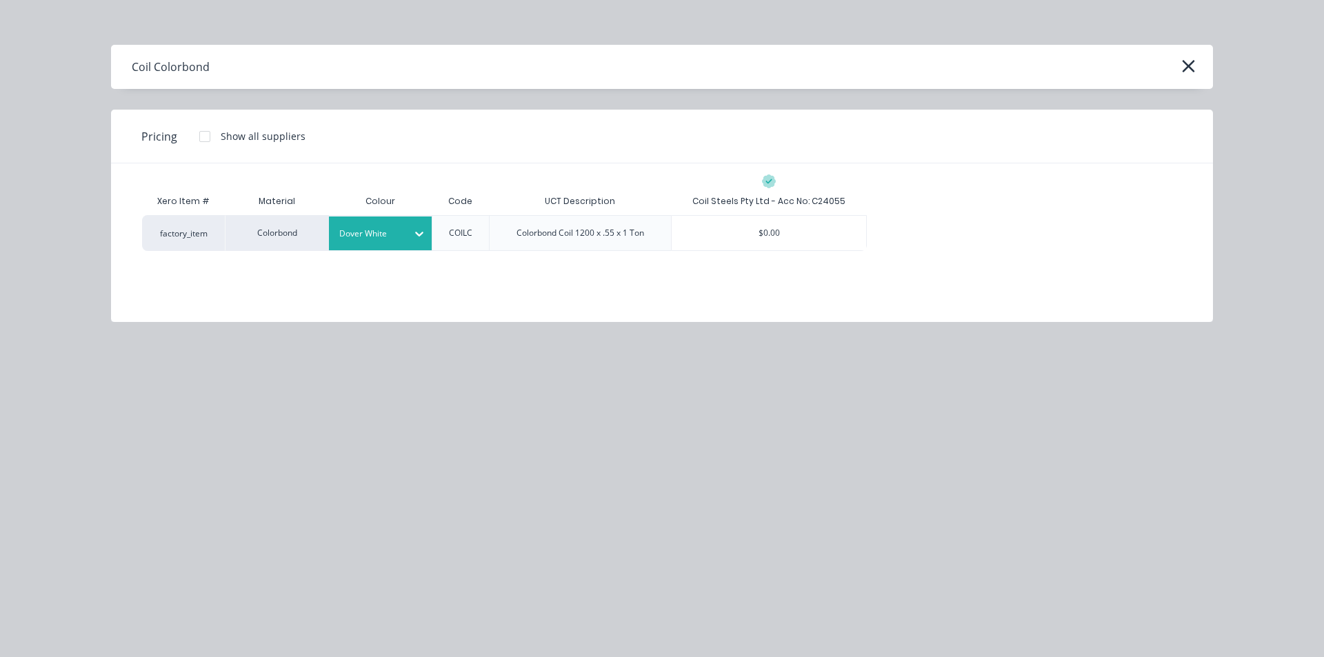
type textarea "x"
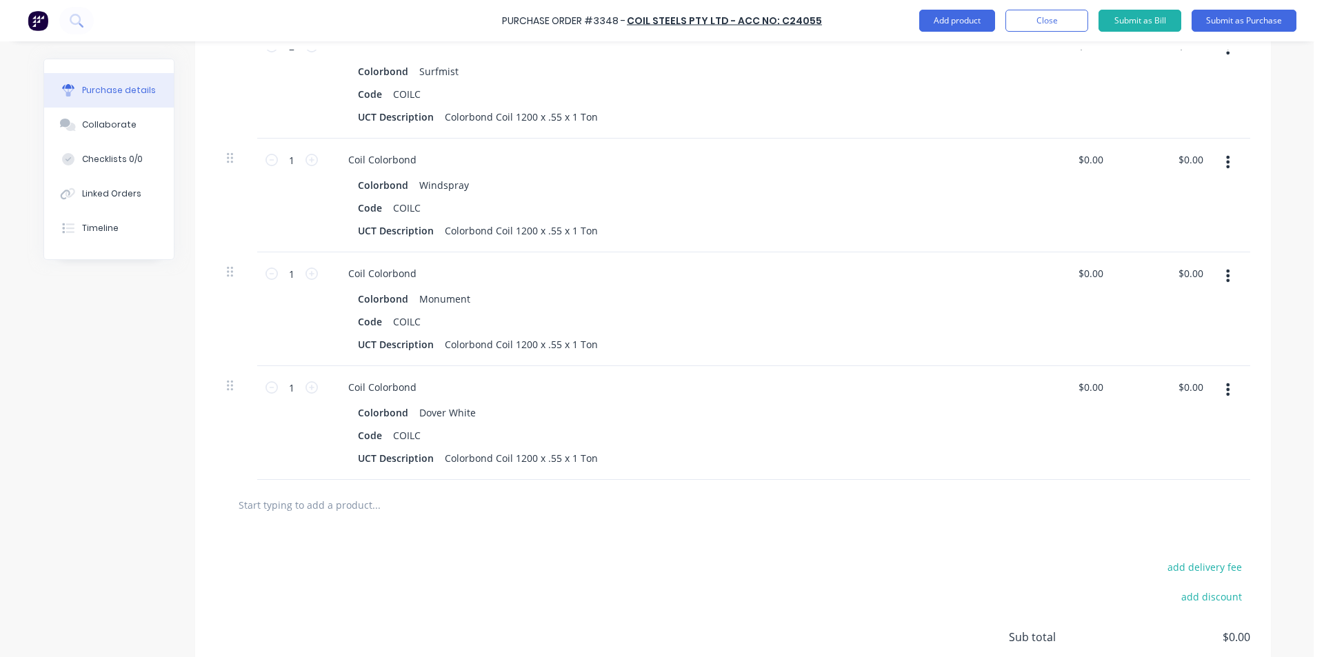
click at [394, 505] on input "text" at bounding box center [376, 505] width 276 height 28
type textarea "x"
type input "z"
type textarea "x"
type input "zx"
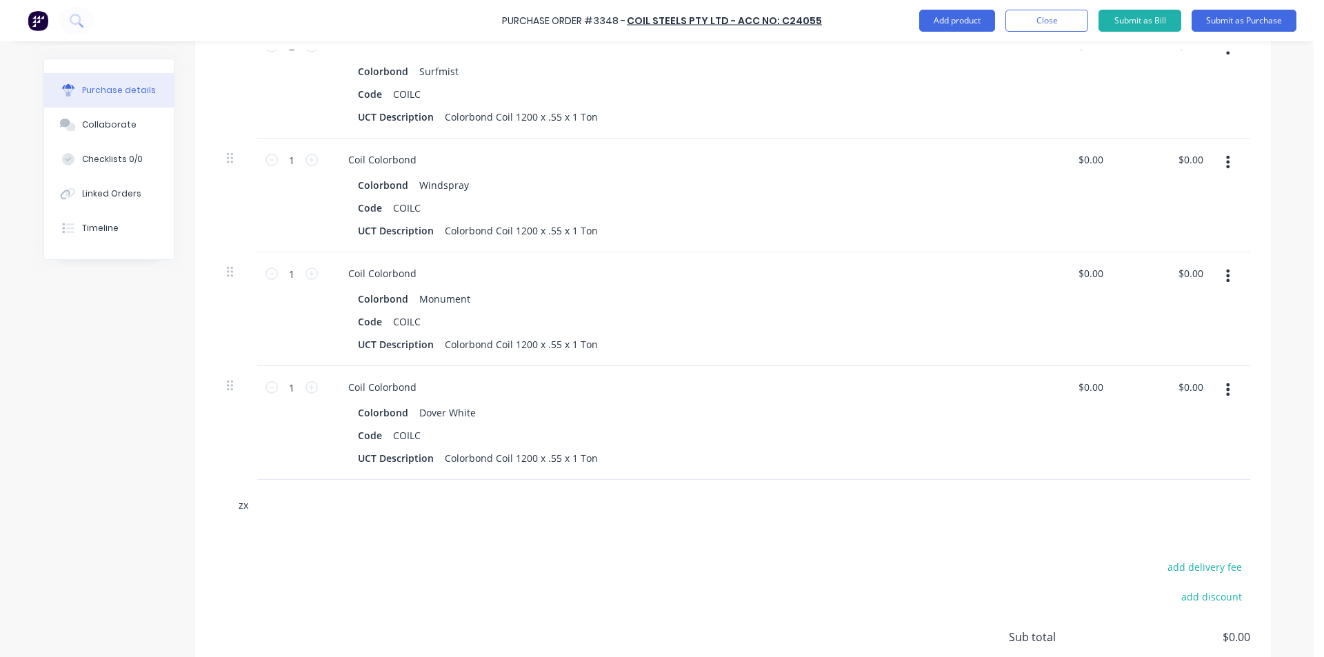
type textarea "x"
type input "zxo"
type textarea "x"
type input "zxoi"
type textarea "x"
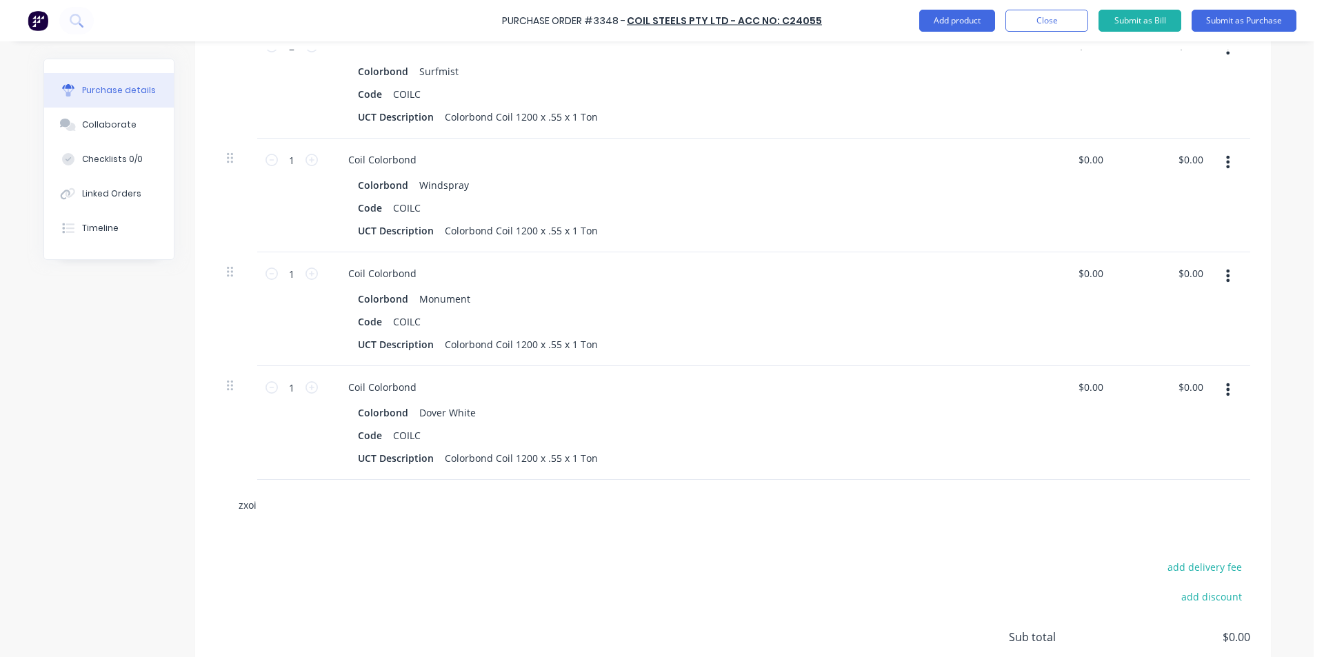
type input "zxo"
type textarea "x"
type input "zx"
type textarea "x"
type input "zxc"
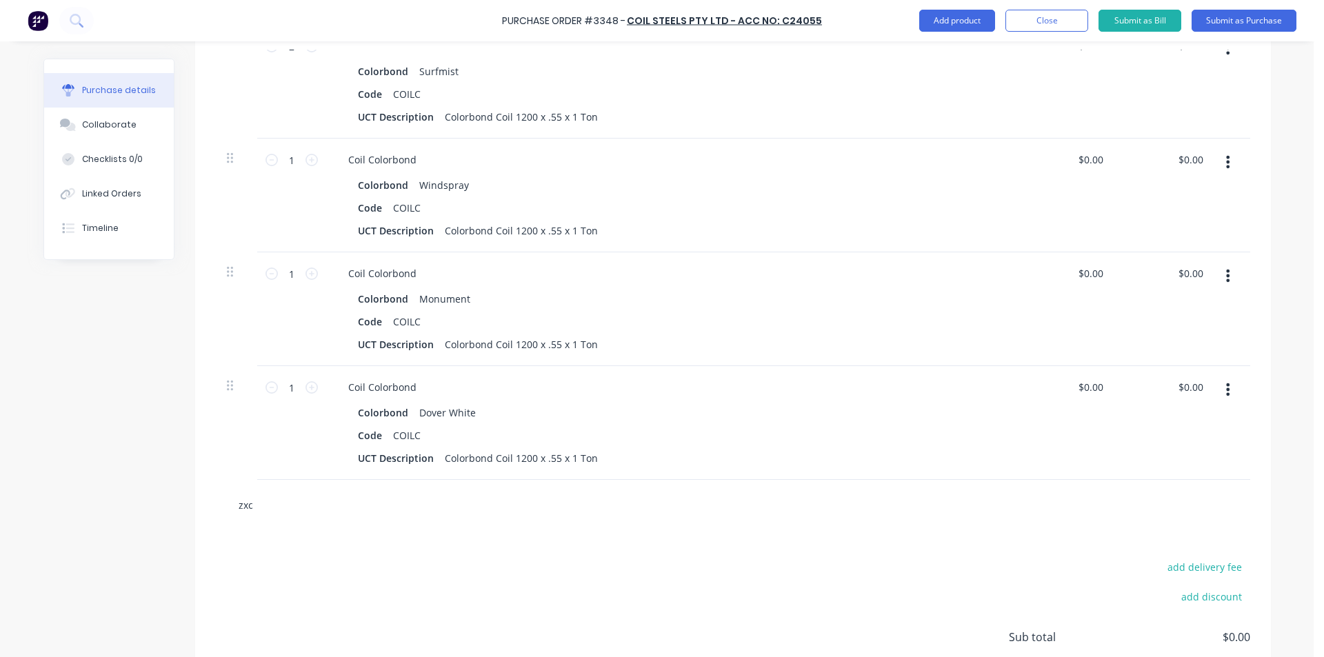
type textarea "x"
type input "zx"
type textarea "x"
type input "z"
type textarea "x"
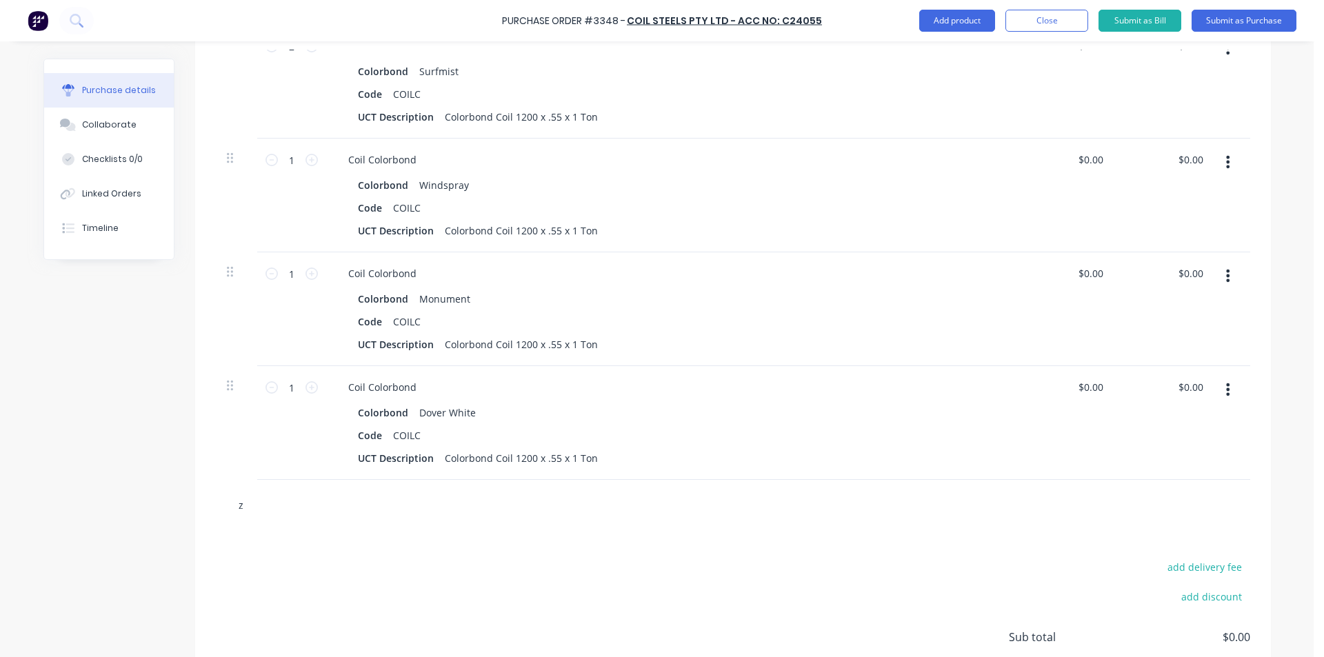
type input "zc"
type textarea "x"
type input "zco"
type textarea "x"
type input "zcoi"
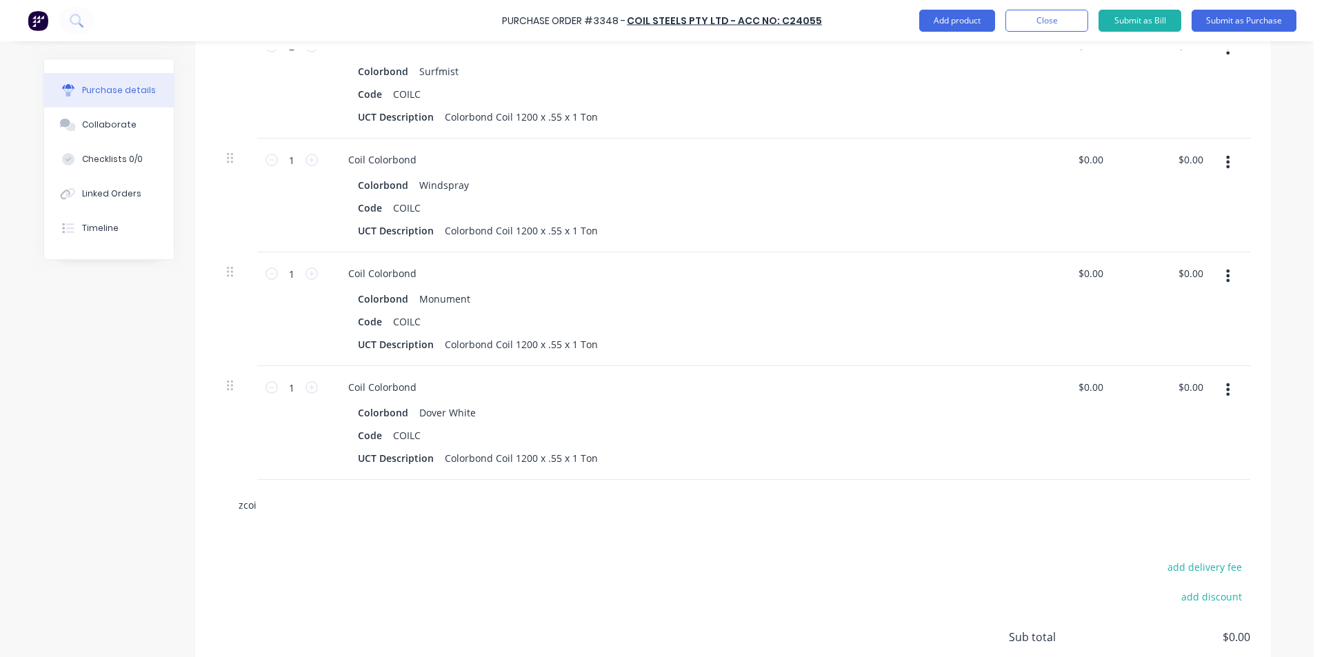
type textarea "x"
type input "zcoil"
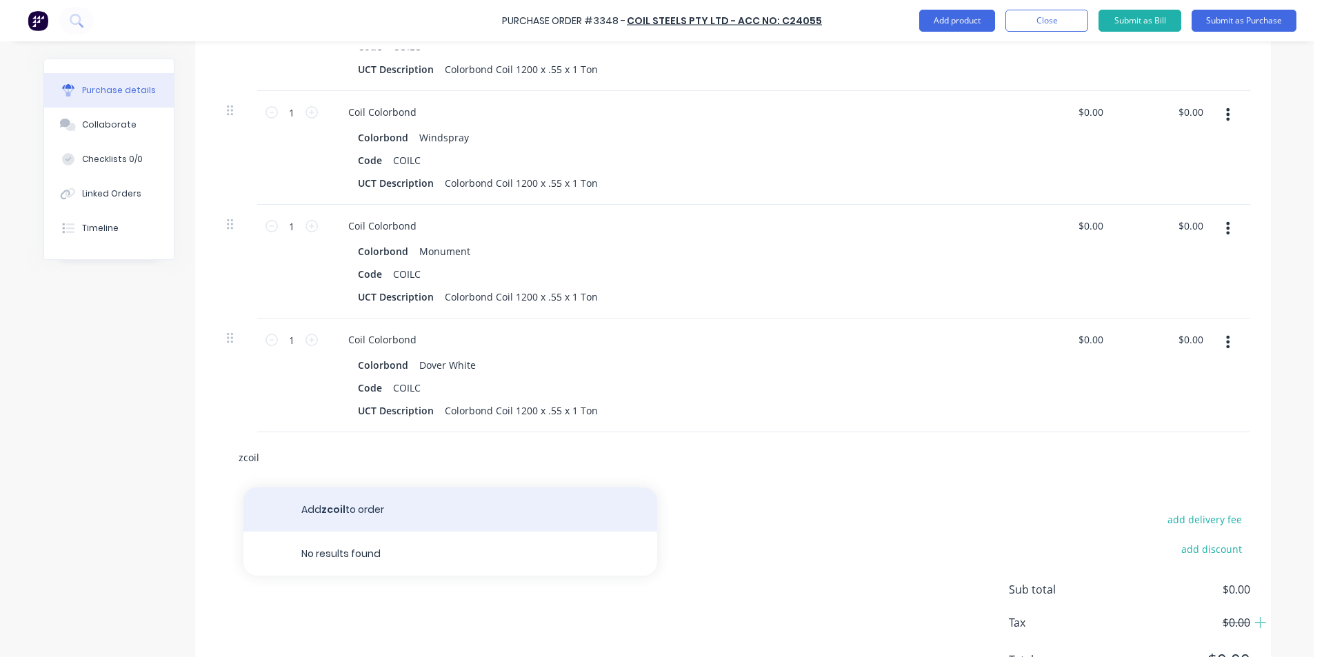
scroll to position [529, 0]
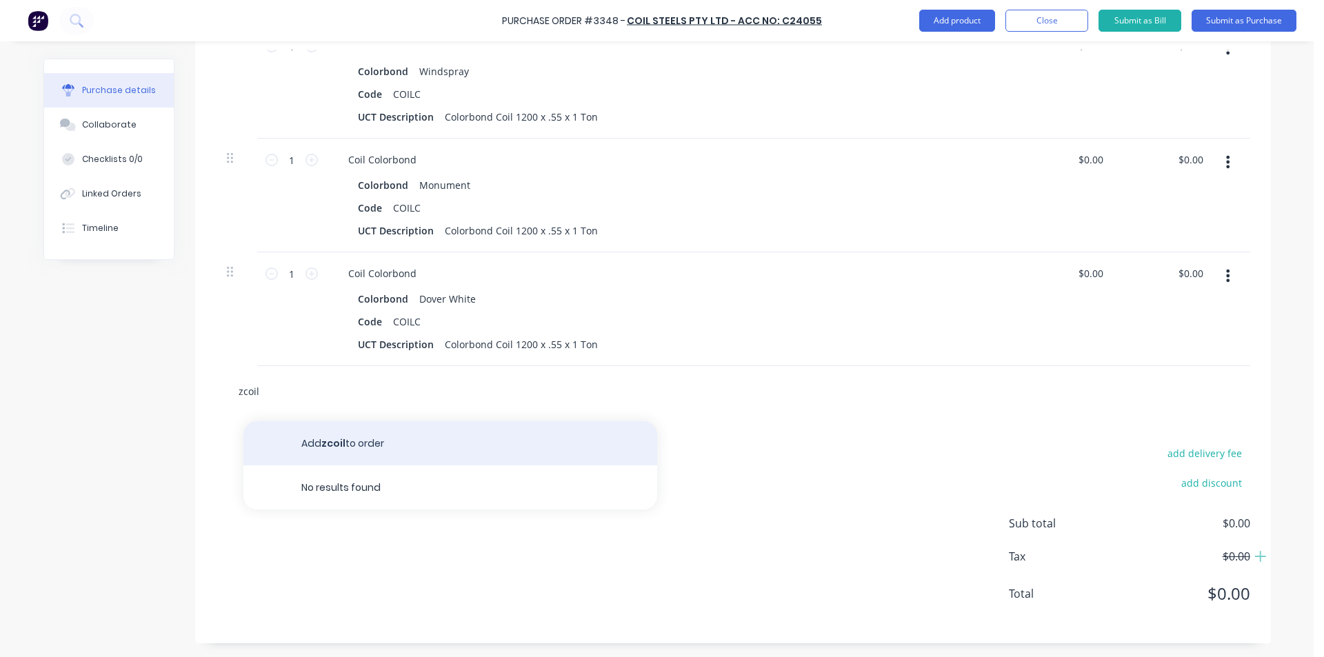
type textarea "x"
type input "zcoi"
type textarea "x"
type input "zco"
type textarea "x"
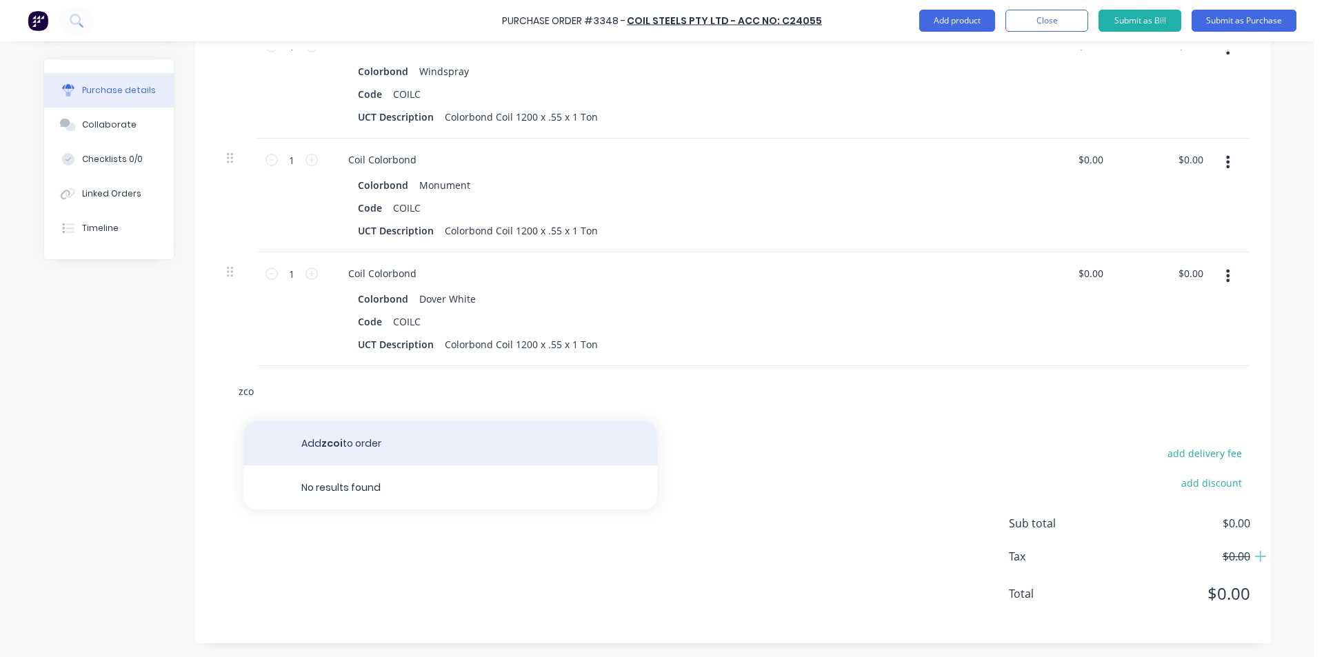
type input "zc"
type textarea "x"
type input "z"
type textarea "x"
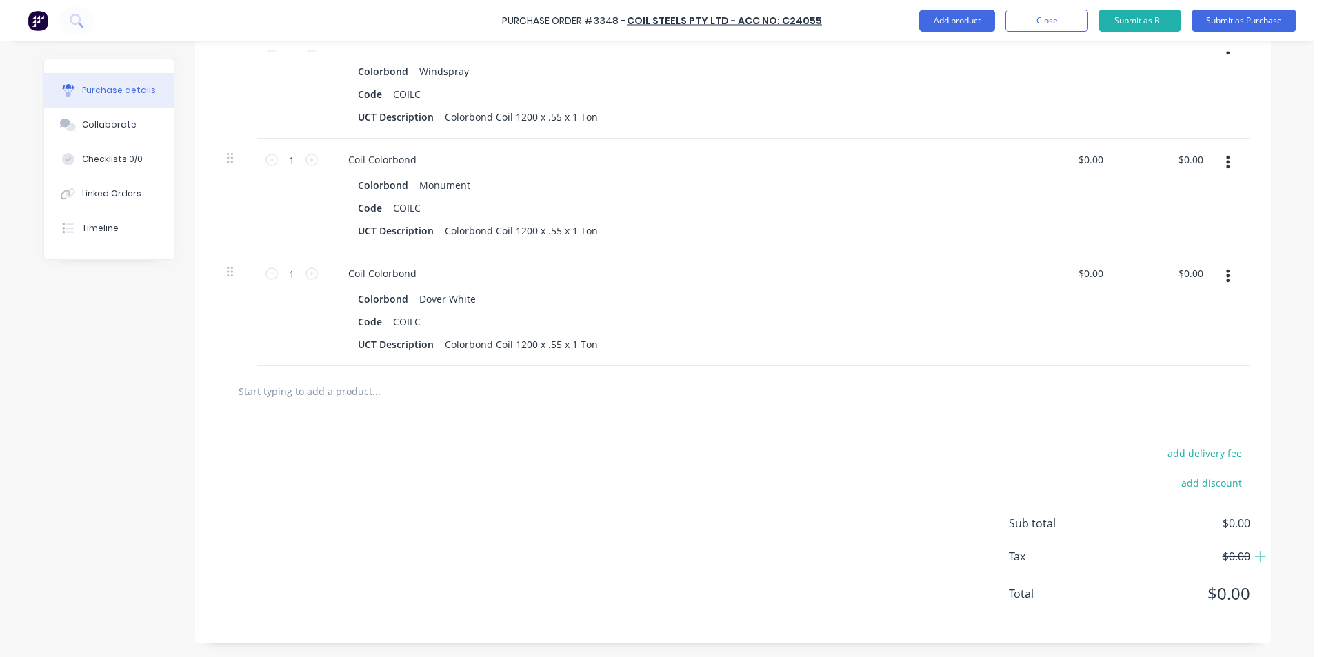
type textarea "x"
type input "c"
type textarea "x"
type input "co"
type textarea "x"
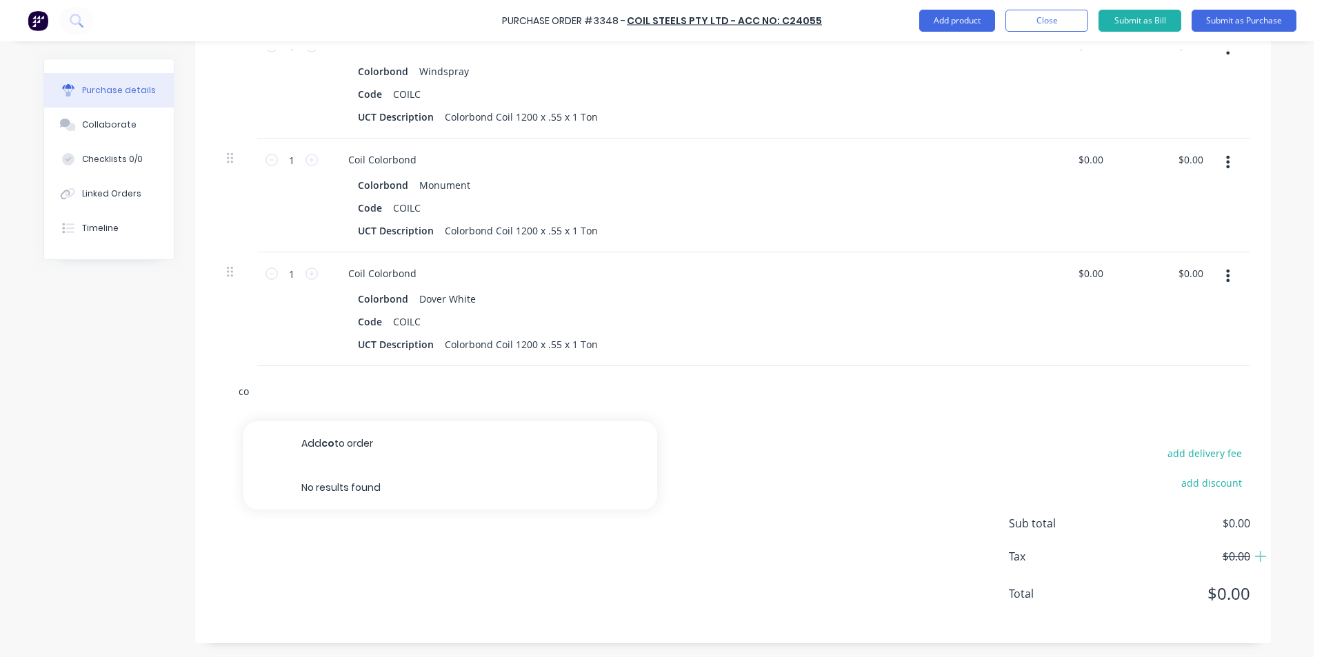
type input "coi"
type textarea "x"
type input "coil"
type textarea "x"
type input "coilz"
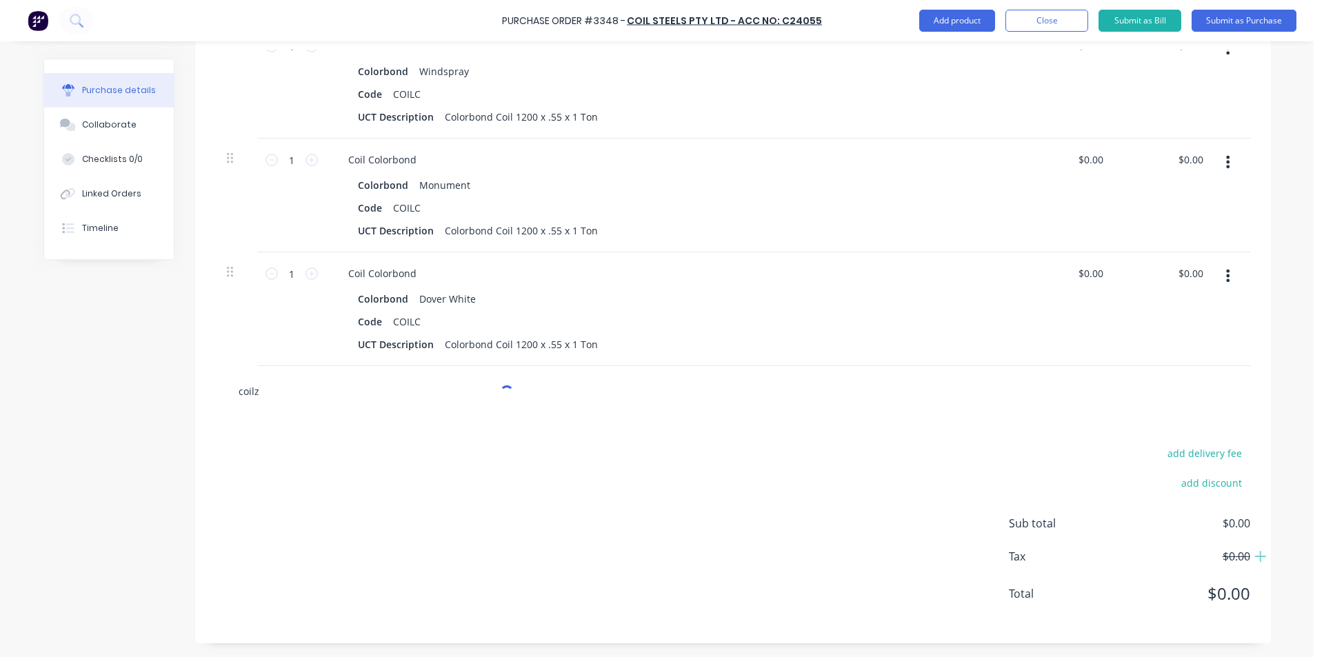
type textarea "x"
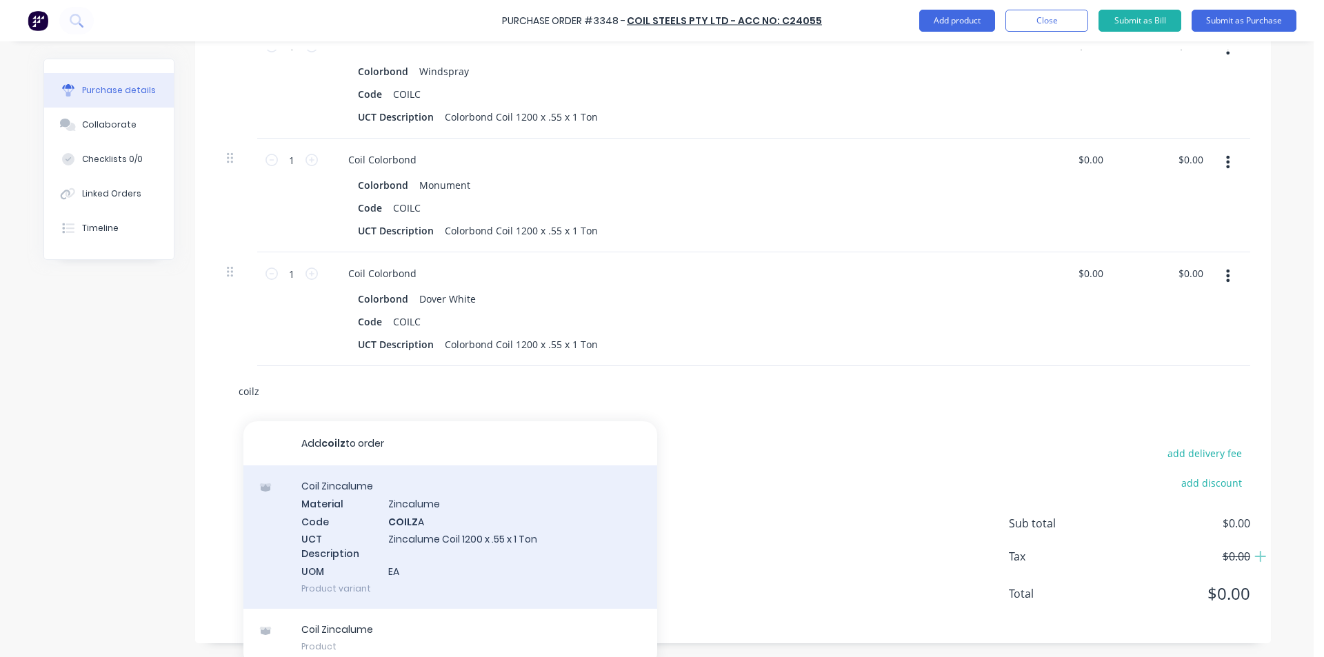
type input "coilz"
click at [531, 556] on div "Coil Zincalume Material Zincalume Code COILZ A UCT Description Zincalume Coil 1…" at bounding box center [450, 536] width 414 height 143
type textarea "x"
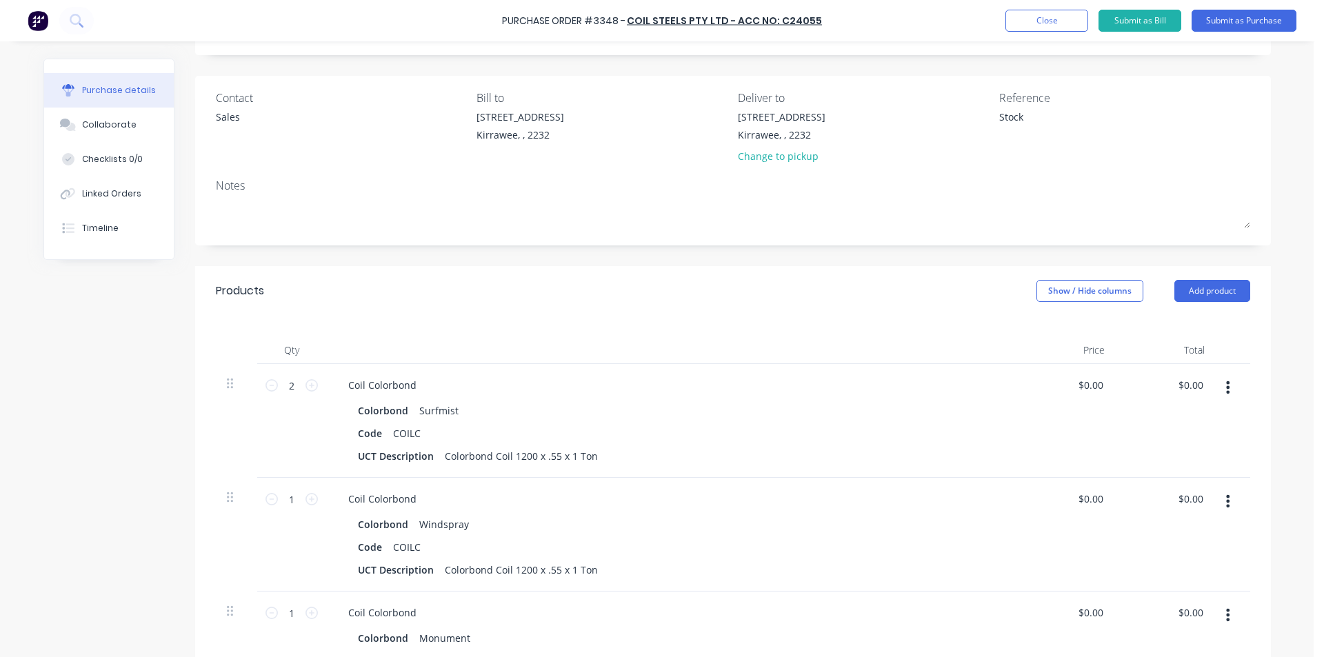
scroll to position [0, 0]
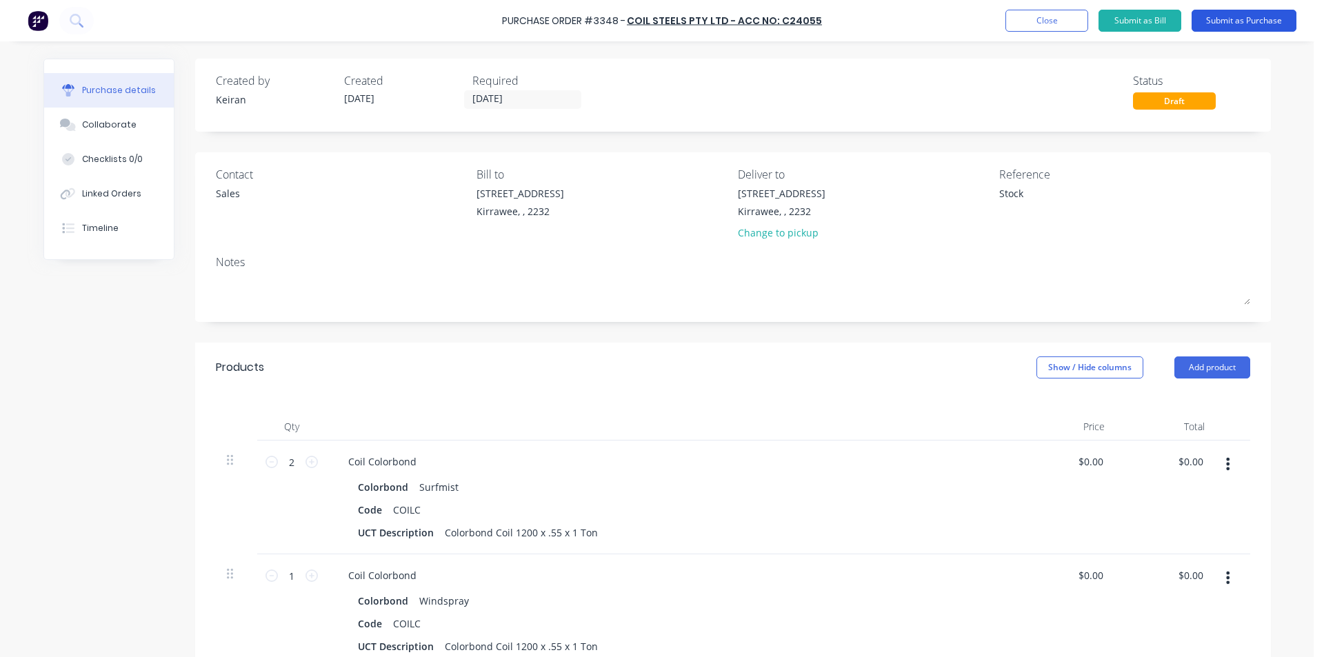
click at [1244, 21] on button "Submit as Purchase" at bounding box center [1243, 21] width 105 height 22
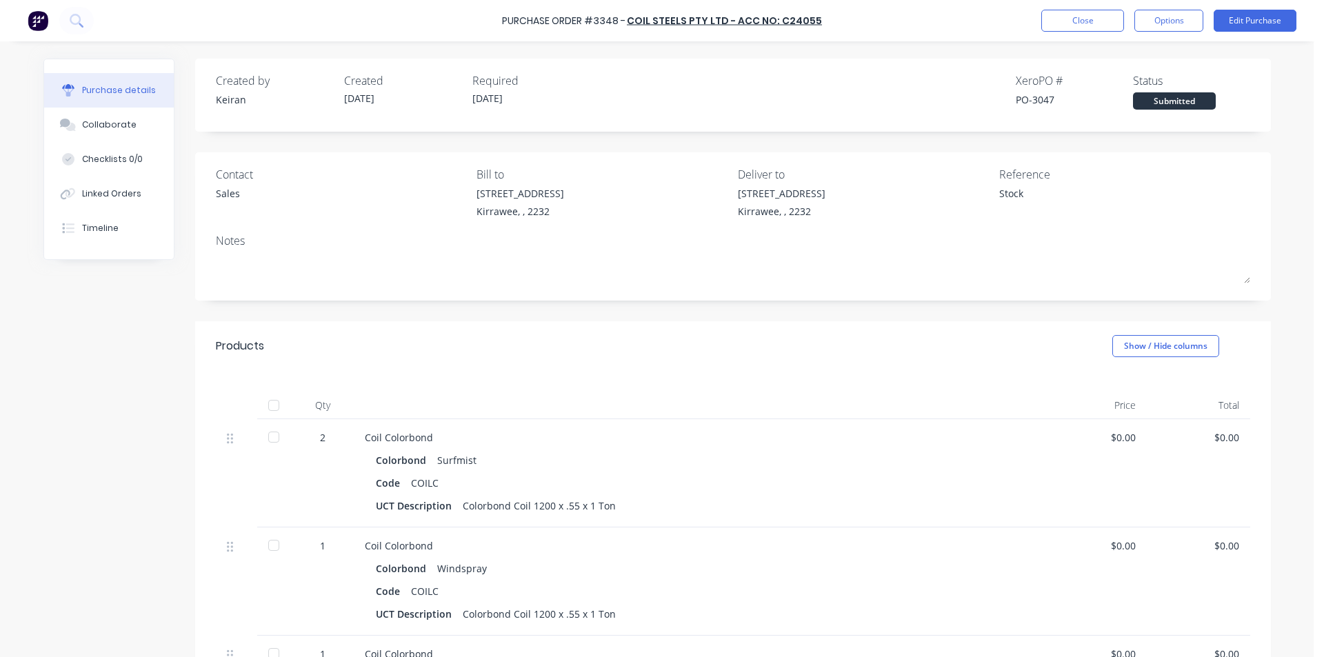
click at [1167, 33] on div "Purchase Order #3348 - Coil Steels Pty Ltd - Acc No: C24055 Close Options Edit …" at bounding box center [662, 20] width 1324 height 41
click at [1166, 26] on button "Options" at bounding box center [1168, 21] width 69 height 22
click at [1144, 61] on div "Print / Email" at bounding box center [1137, 56] width 106 height 20
click at [1147, 106] on div "Without pricing" at bounding box center [1137, 111] width 106 height 20
type textarea "x"
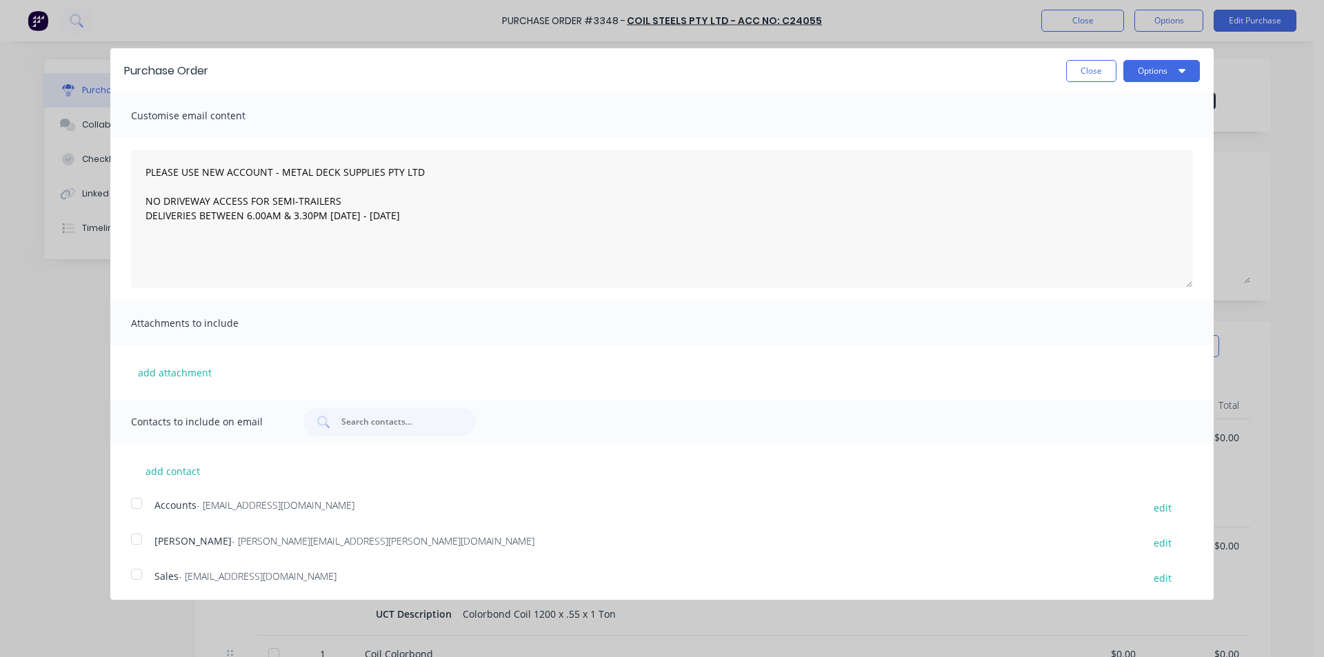
click at [139, 578] on div at bounding box center [137, 574] width 28 height 28
type textarea "PLEASE USE NEW ACCOUNT - METAL DECK SUPPLIES PTY LTD NO DRIVEWAY ACCESS FOR SEM…"
click at [1164, 73] on button "Options" at bounding box center [1161, 71] width 77 height 22
click at [1099, 137] on div "Email" at bounding box center [1134, 133] width 106 height 20
type textarea "x"
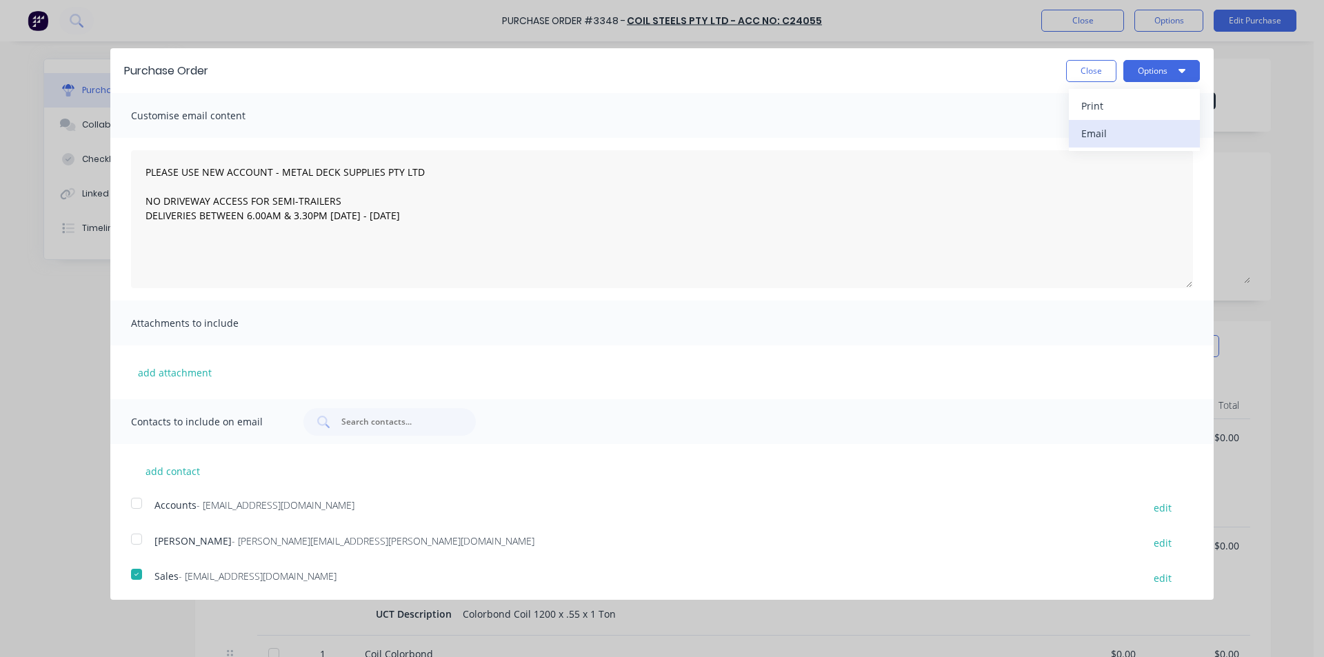
type textarea "PLEASE USE NEW ACCOUNT - METAL DECK SUPPLIES PTY LTD NO DRIVEWAY ACCESS FOR SEM…"
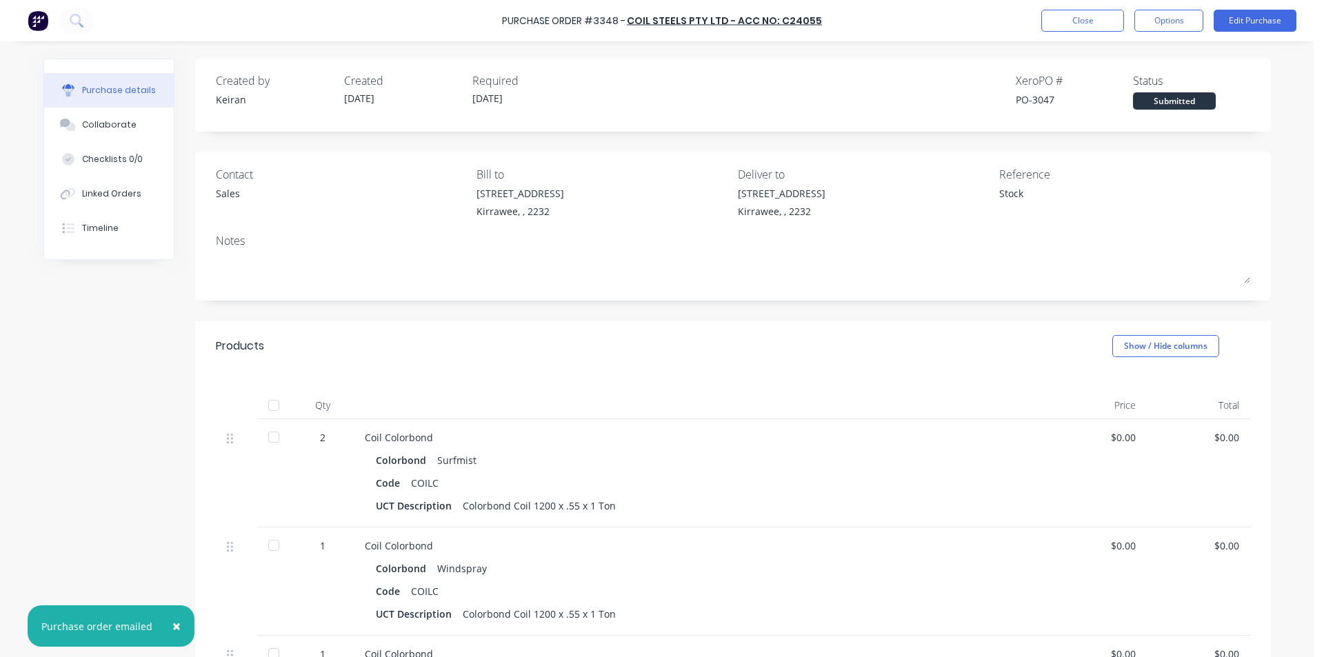
type textarea "x"
click at [1067, 17] on button "Close" at bounding box center [1082, 21] width 83 height 22
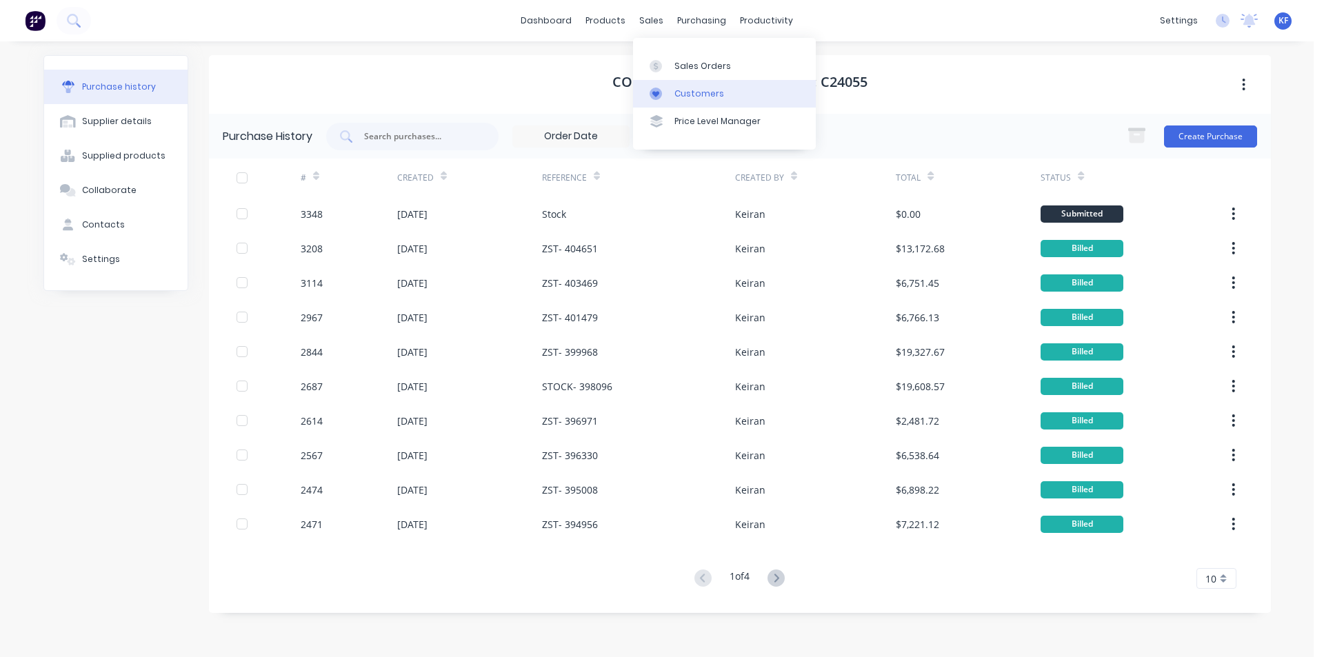
click at [686, 94] on div "Customers" at bounding box center [699, 94] width 50 height 12
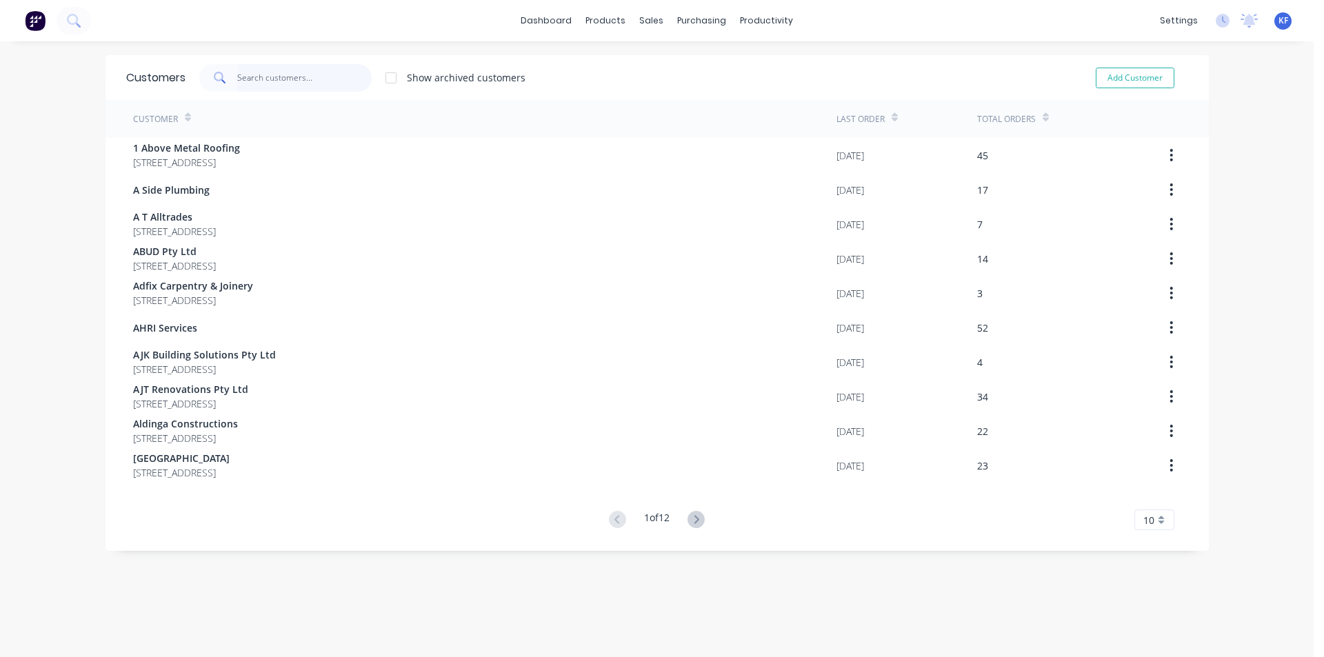
click at [293, 79] on input "text" at bounding box center [304, 78] width 134 height 28
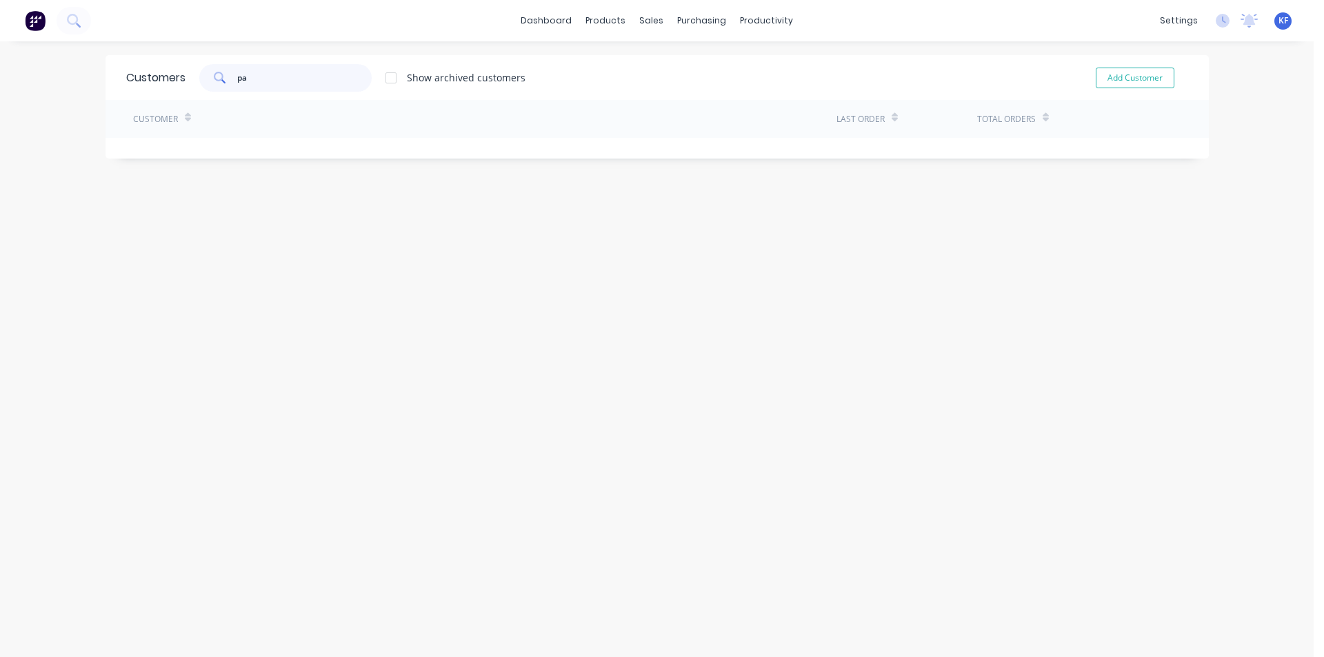
type input "p"
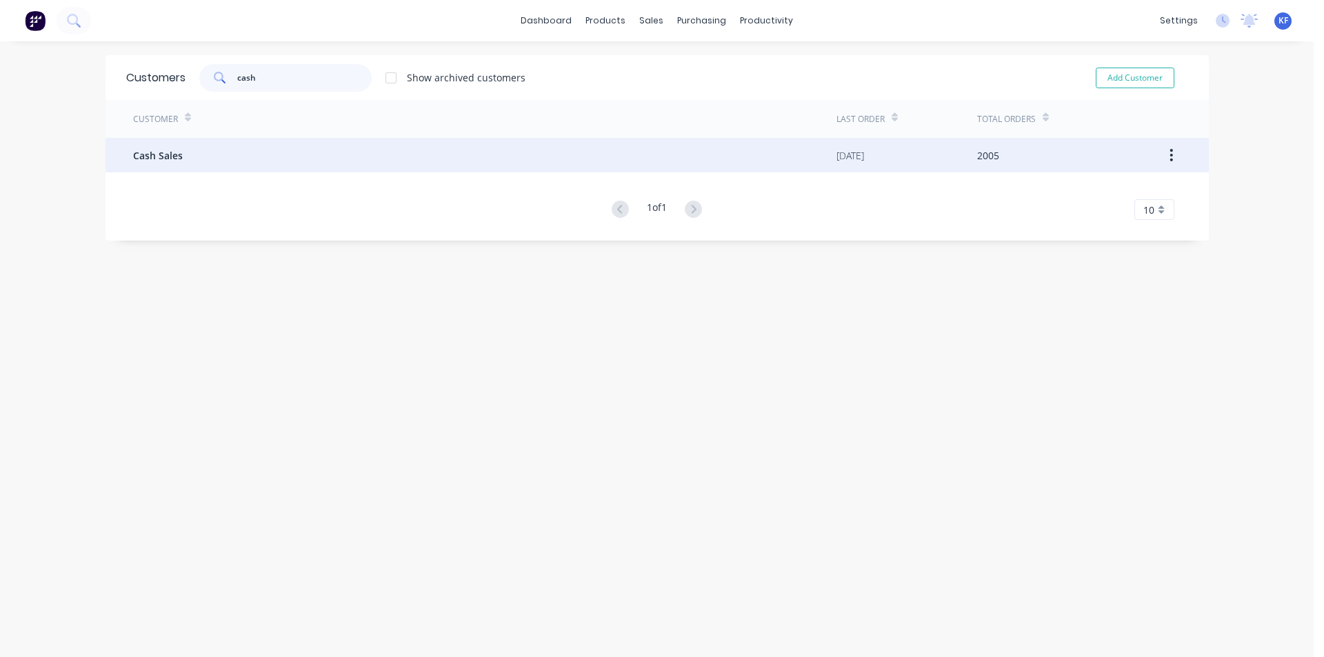
type input "cash"
click at [520, 155] on div "Cash Sales" at bounding box center [484, 155] width 703 height 34
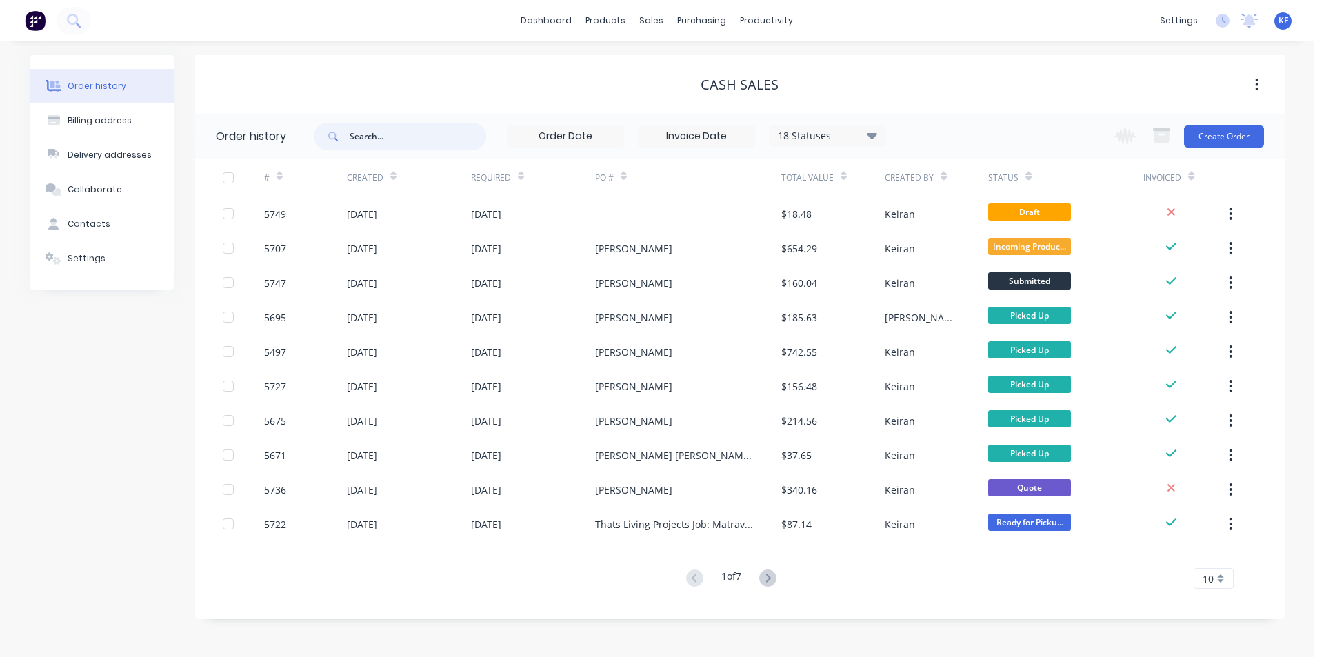
click at [420, 139] on input "text" at bounding box center [418, 137] width 136 height 28
type input "patterson"
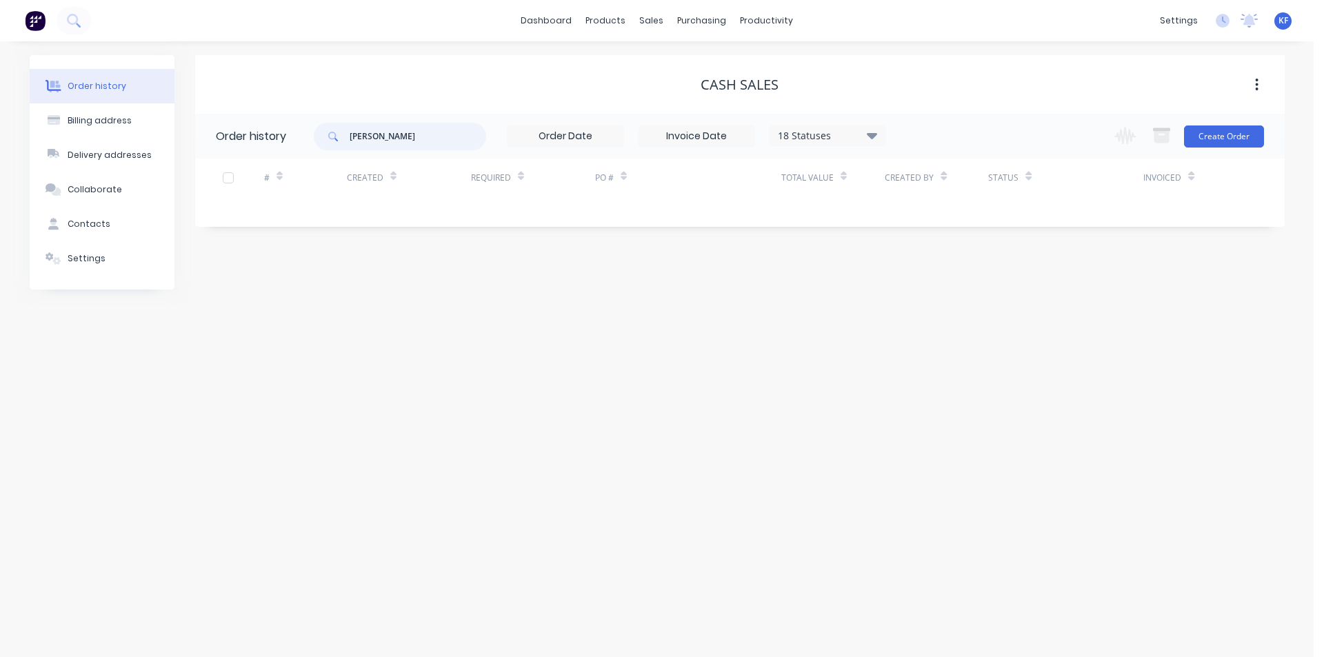
drag, startPoint x: 424, startPoint y: 136, endPoint x: 284, endPoint y: 129, distance: 140.1
click at [284, 129] on header "Order history patterson 18 Statuses Invoice Status Invoiced Not Invoiced Partia…" at bounding box center [739, 136] width 1089 height 45
click at [878, 135] on div "18 Statuses" at bounding box center [827, 135] width 116 height 15
click at [941, 294] on label at bounding box center [941, 294] width 0 height 0
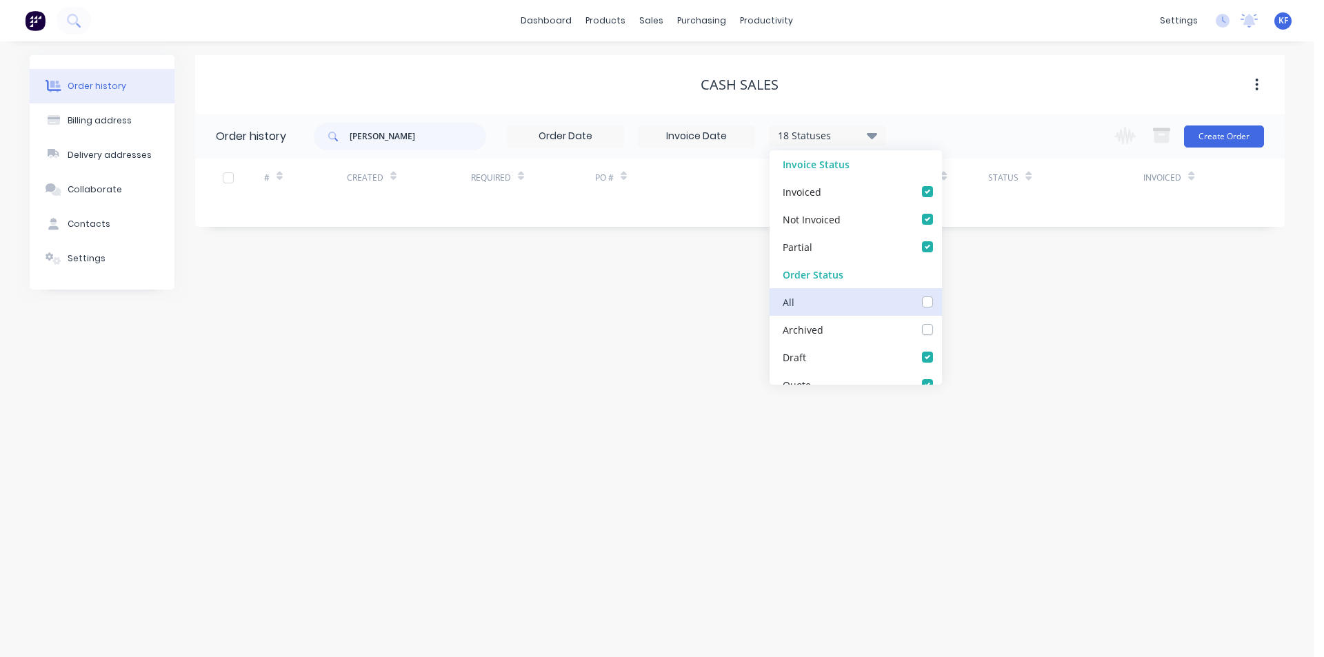
click at [941, 301] on input "checkbox" at bounding box center [946, 300] width 11 height 13
checkbox input "true"
click at [921, 130] on div "patterson 19 Statuses Invoice Status Invoiced Not Invoiced Partial Order Status…" at bounding box center [799, 136] width 971 height 45
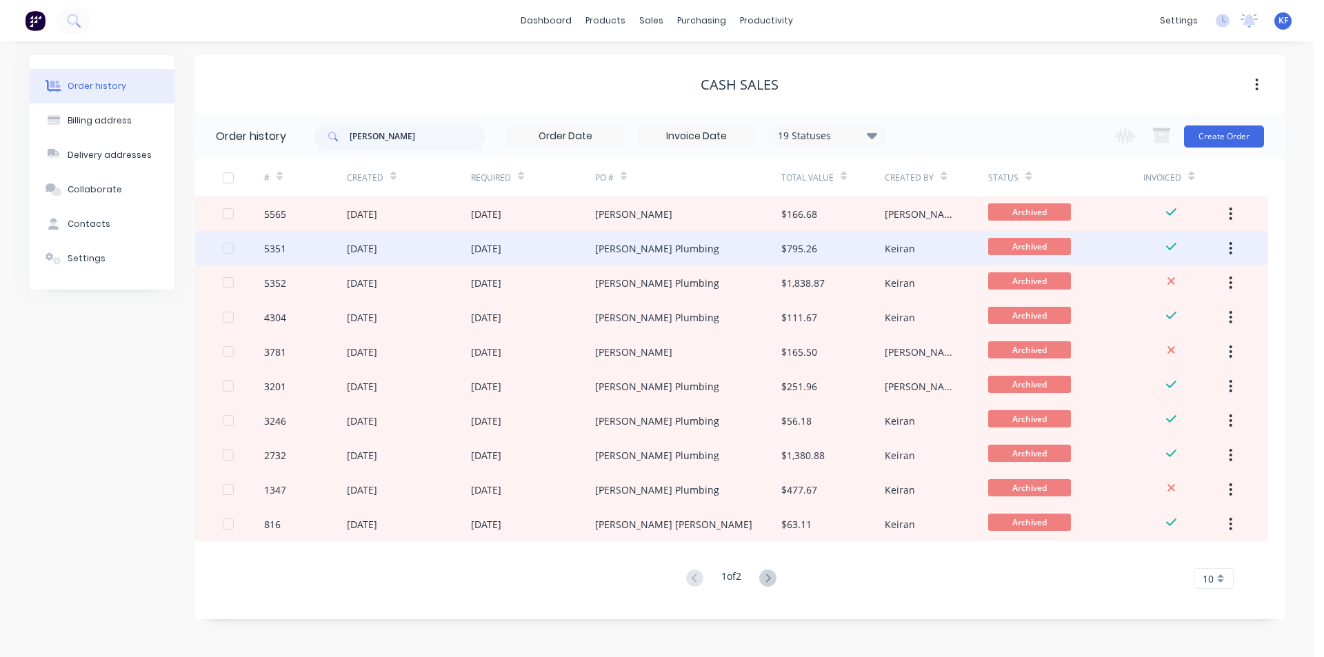
click at [583, 252] on div "[DATE]" at bounding box center [533, 248] width 124 height 34
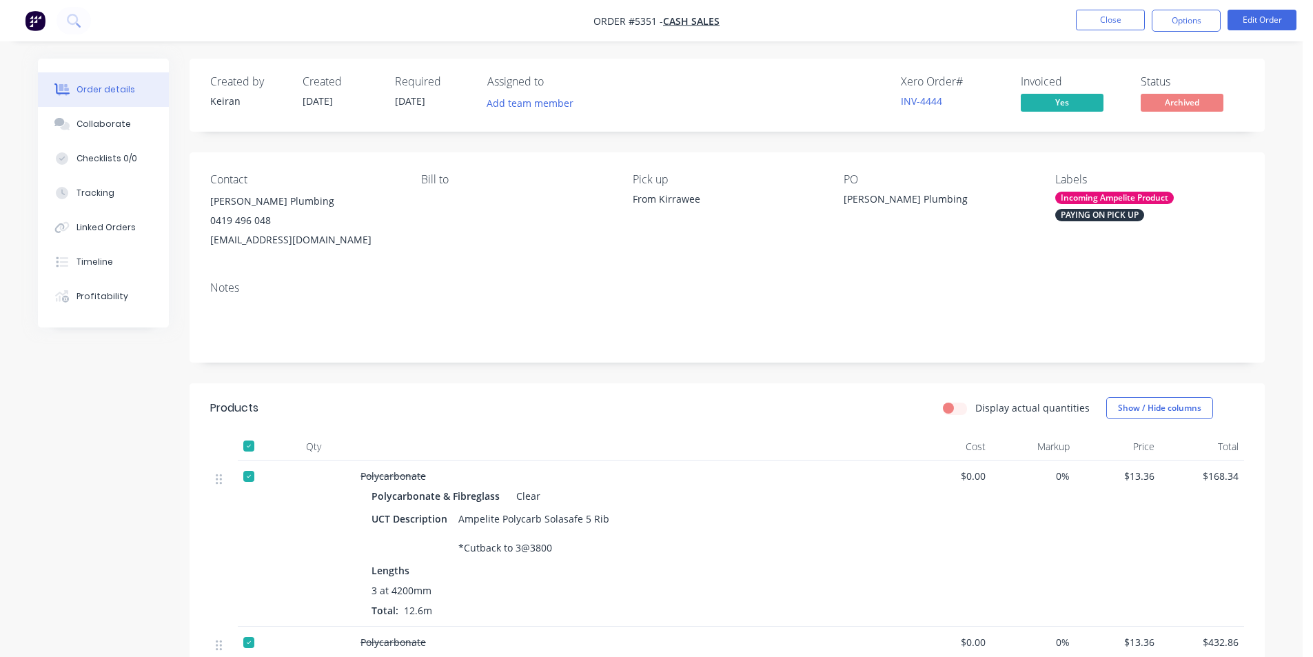
drag, startPoint x: 1179, startPoint y: 25, endPoint x: 1177, endPoint y: 37, distance: 11.8
click at [1180, 25] on button "Options" at bounding box center [1186, 21] width 69 height 22
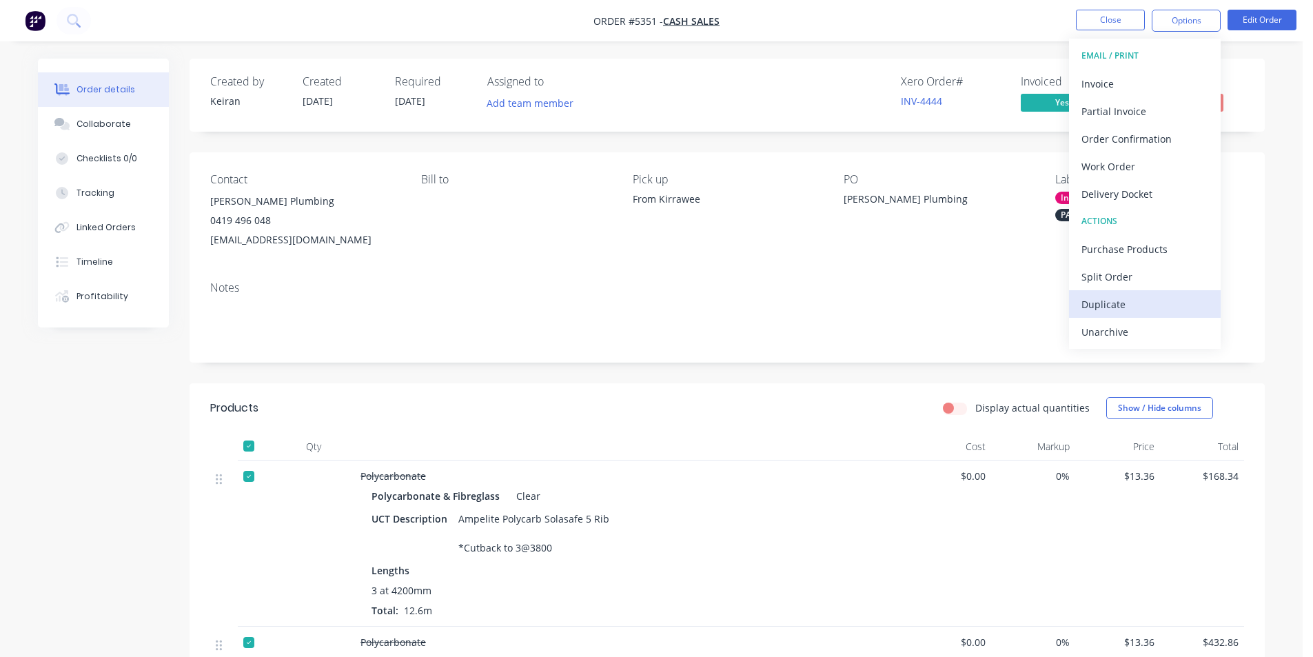
click at [1135, 294] on div "Duplicate" at bounding box center [1145, 304] width 127 height 20
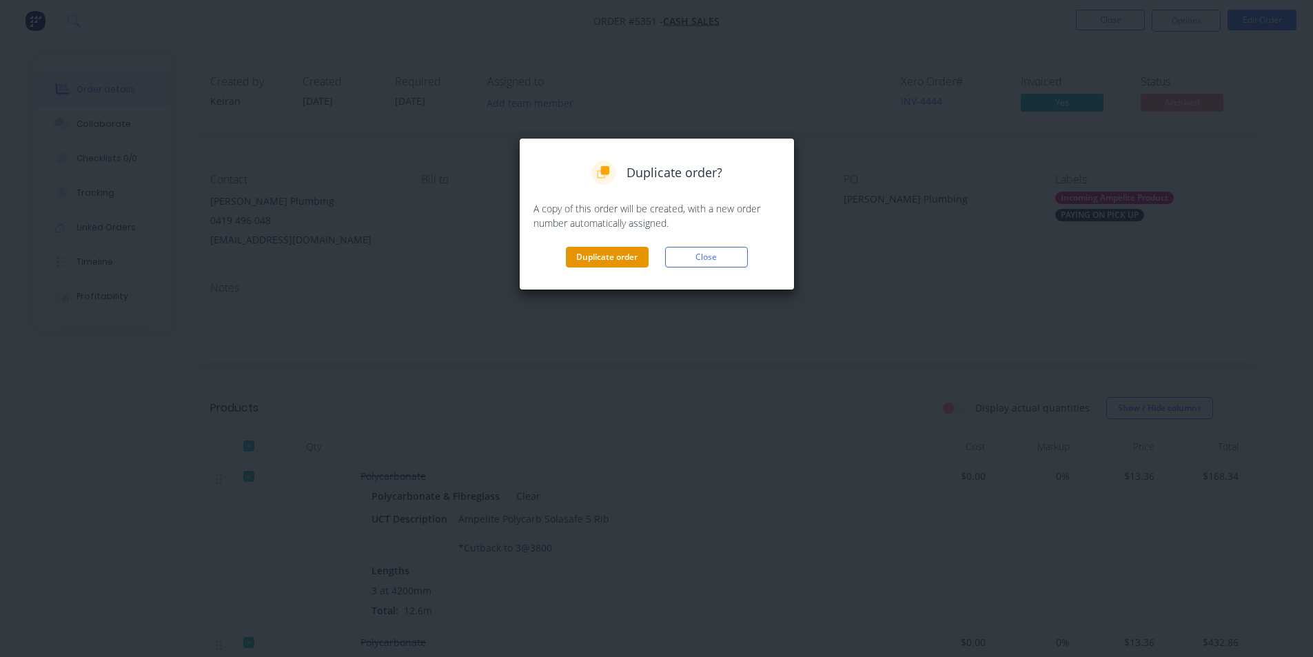
drag, startPoint x: 652, startPoint y: 250, endPoint x: 638, endPoint y: 252, distance: 13.9
click at [649, 249] on div "Duplicate order Close" at bounding box center [657, 257] width 247 height 21
click at [620, 261] on button "Duplicate order" at bounding box center [607, 257] width 83 height 21
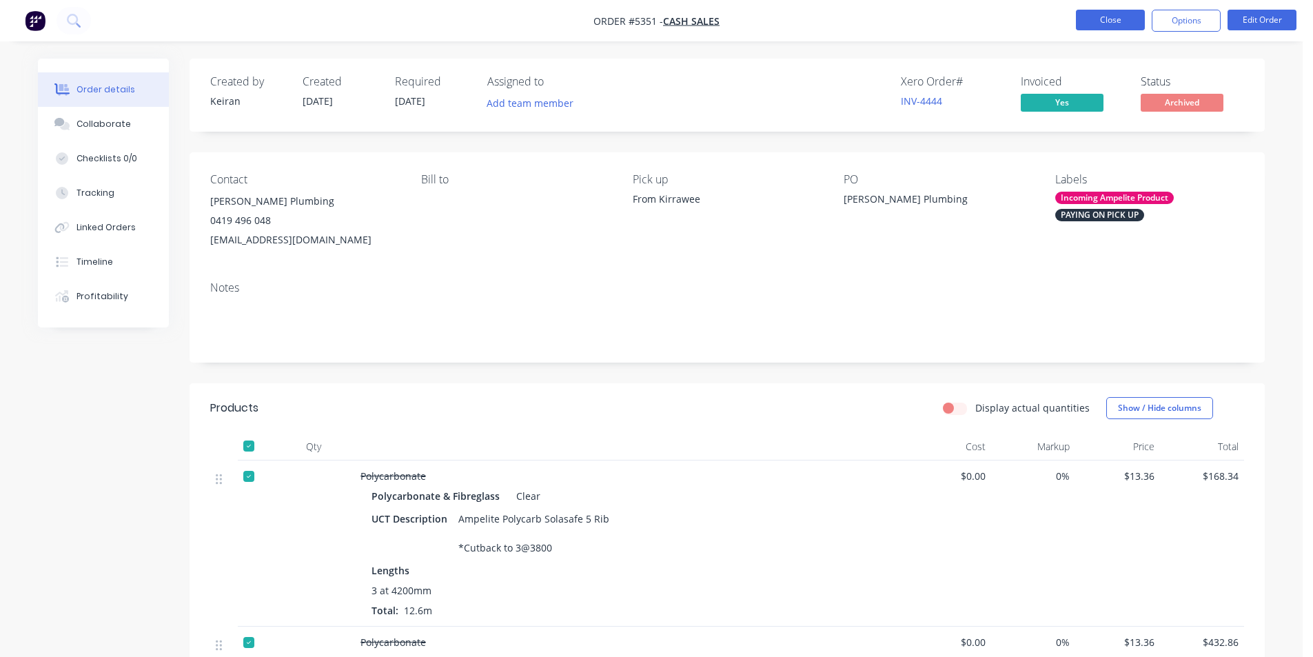
click at [1105, 24] on button "Close" at bounding box center [1110, 20] width 69 height 21
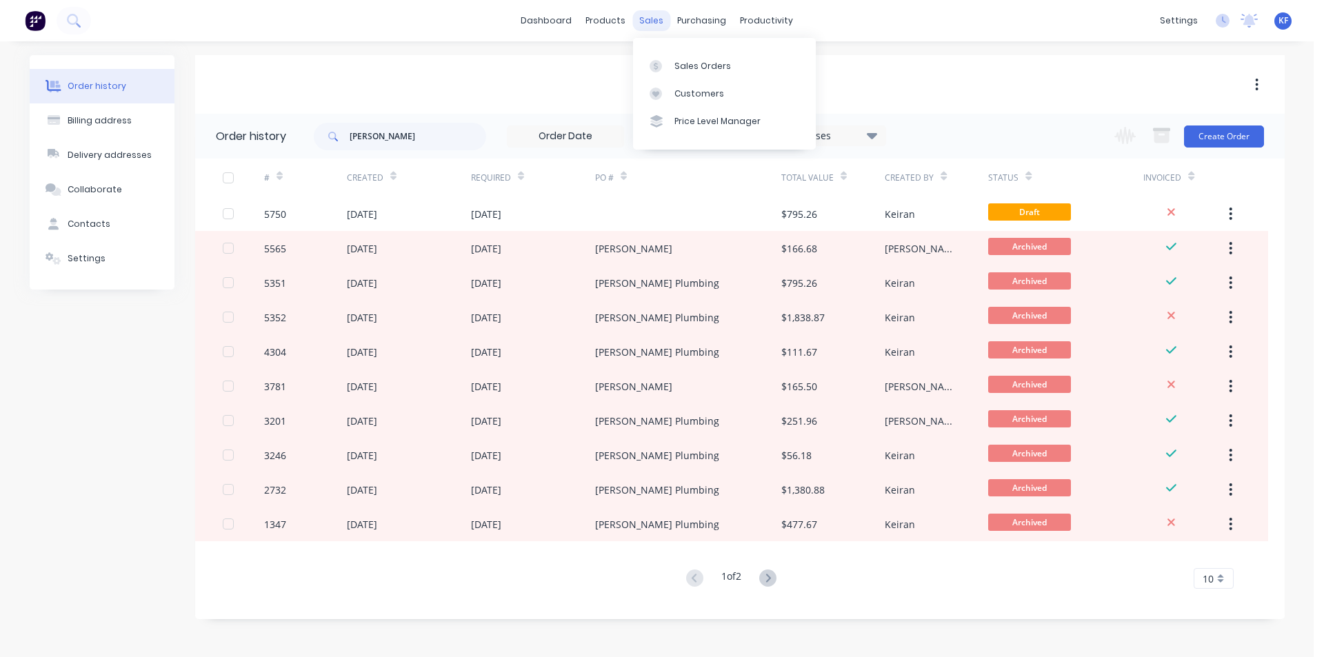
click at [653, 15] on div "sales" at bounding box center [651, 20] width 38 height 21
click at [683, 52] on link "Sales Orders" at bounding box center [724, 66] width 183 height 28
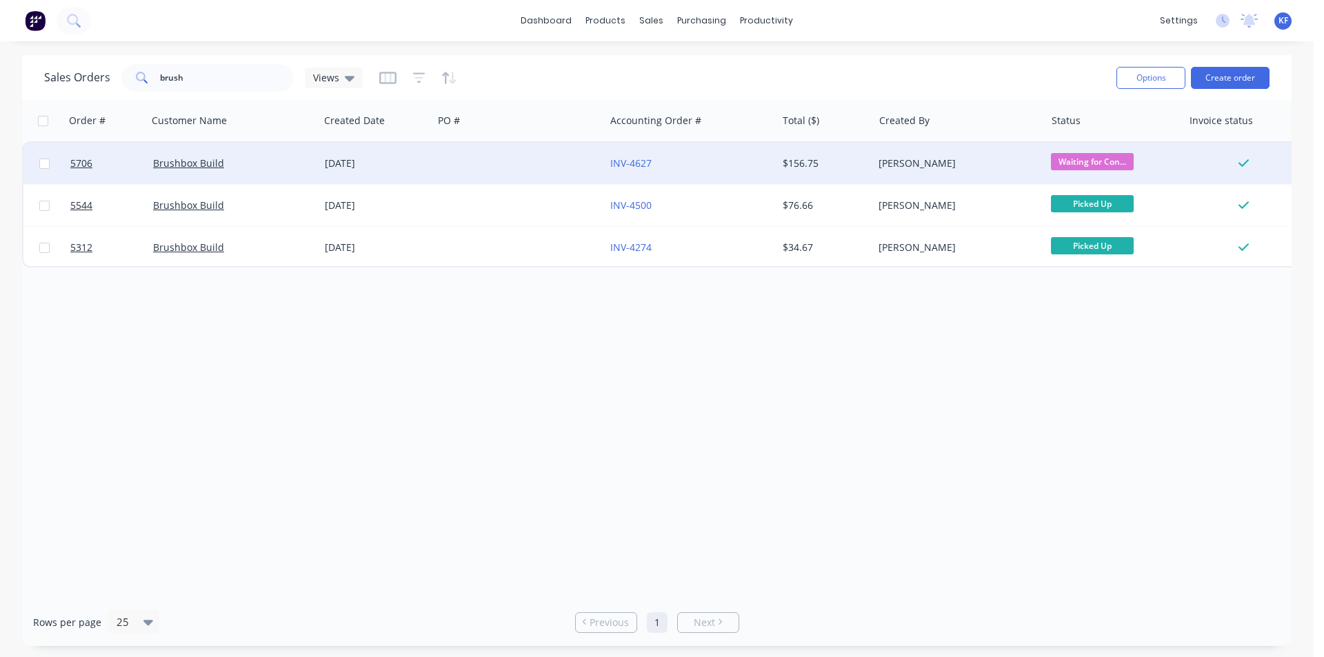
click at [1119, 162] on span "Waiting for Con..." at bounding box center [1092, 161] width 83 height 17
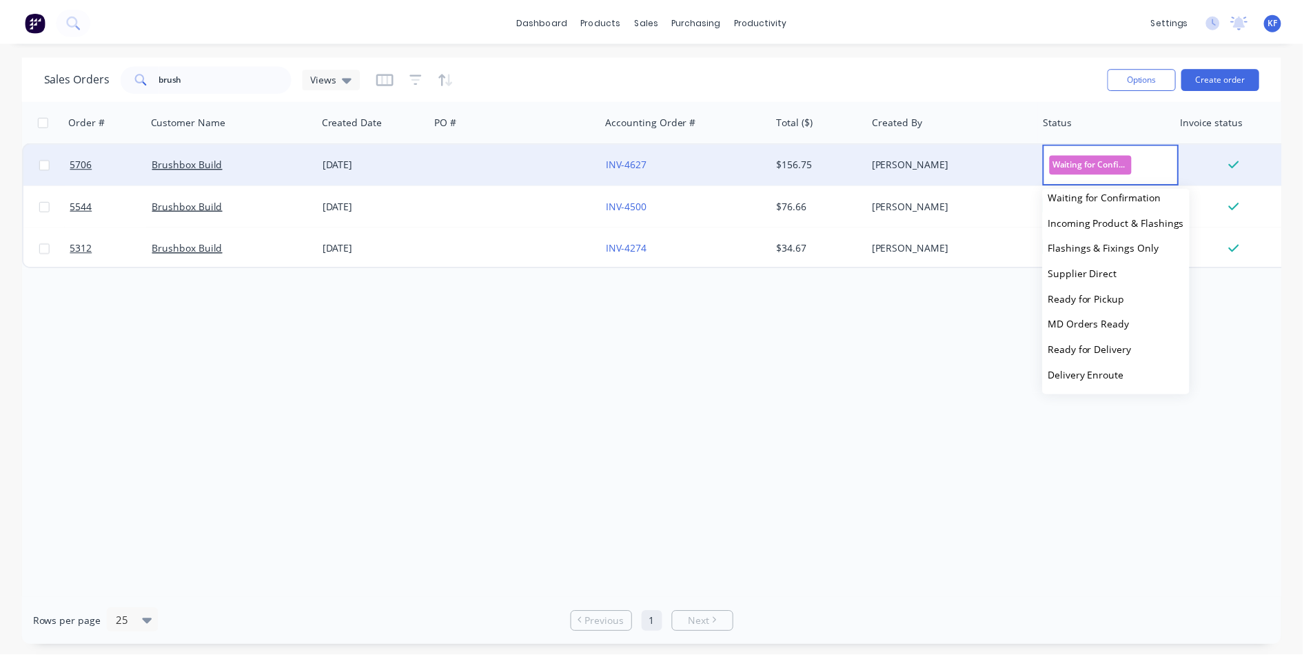
scroll to position [136, 0]
click at [1118, 383] on button "Picked Up" at bounding box center [1125, 376] width 148 height 26
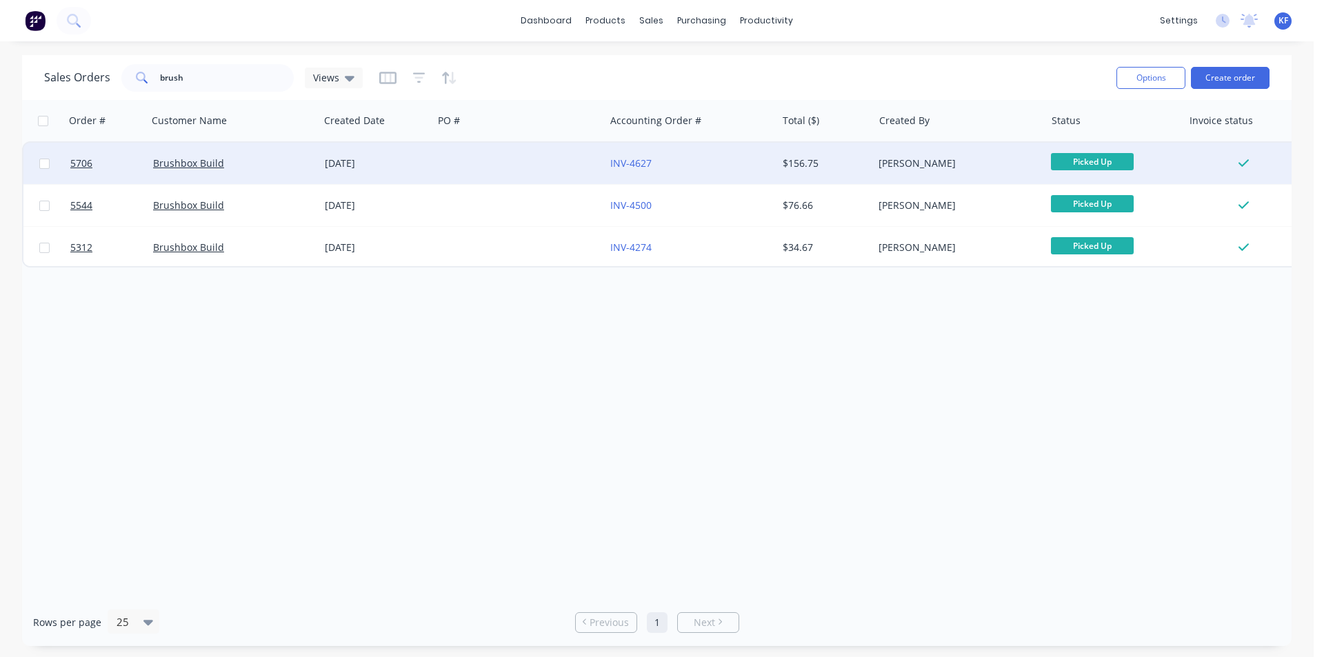
click at [975, 429] on div "Order # Customer Name Created Date PO # Accounting Order # Total ($) Created By…" at bounding box center [656, 349] width 1269 height 498
click at [1229, 78] on button "Create order" at bounding box center [1230, 78] width 79 height 22
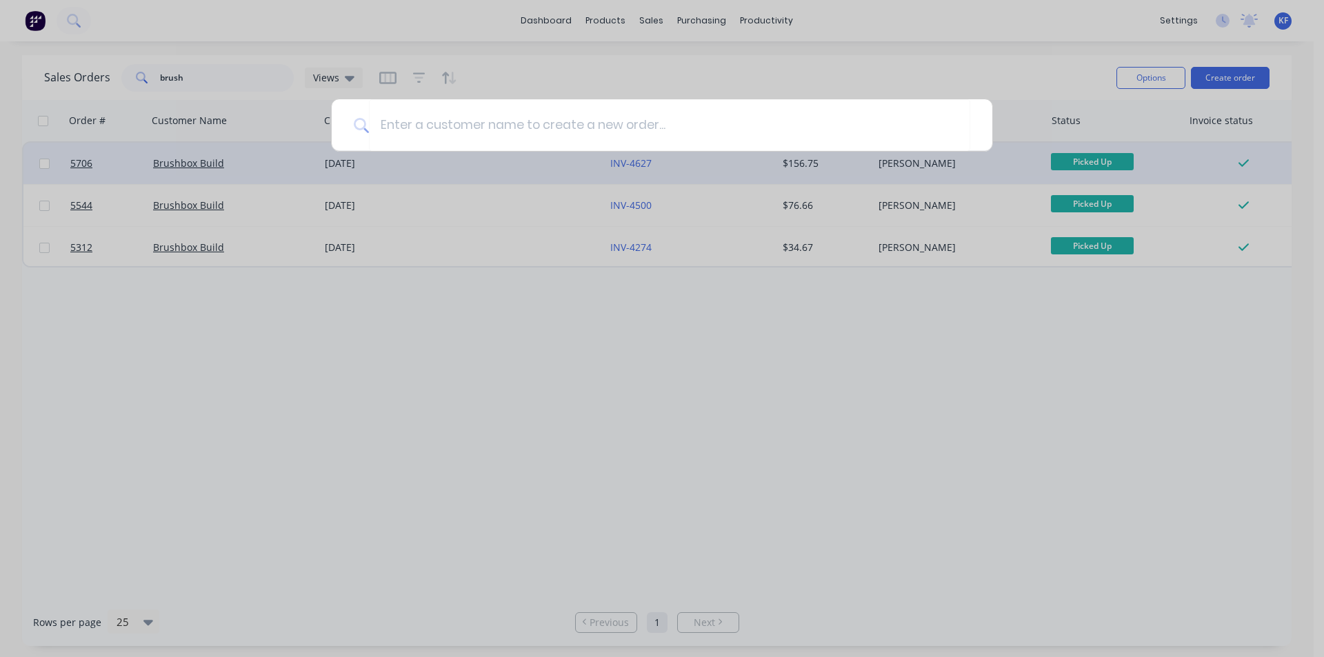
click at [1144, 79] on div at bounding box center [662, 328] width 1324 height 657
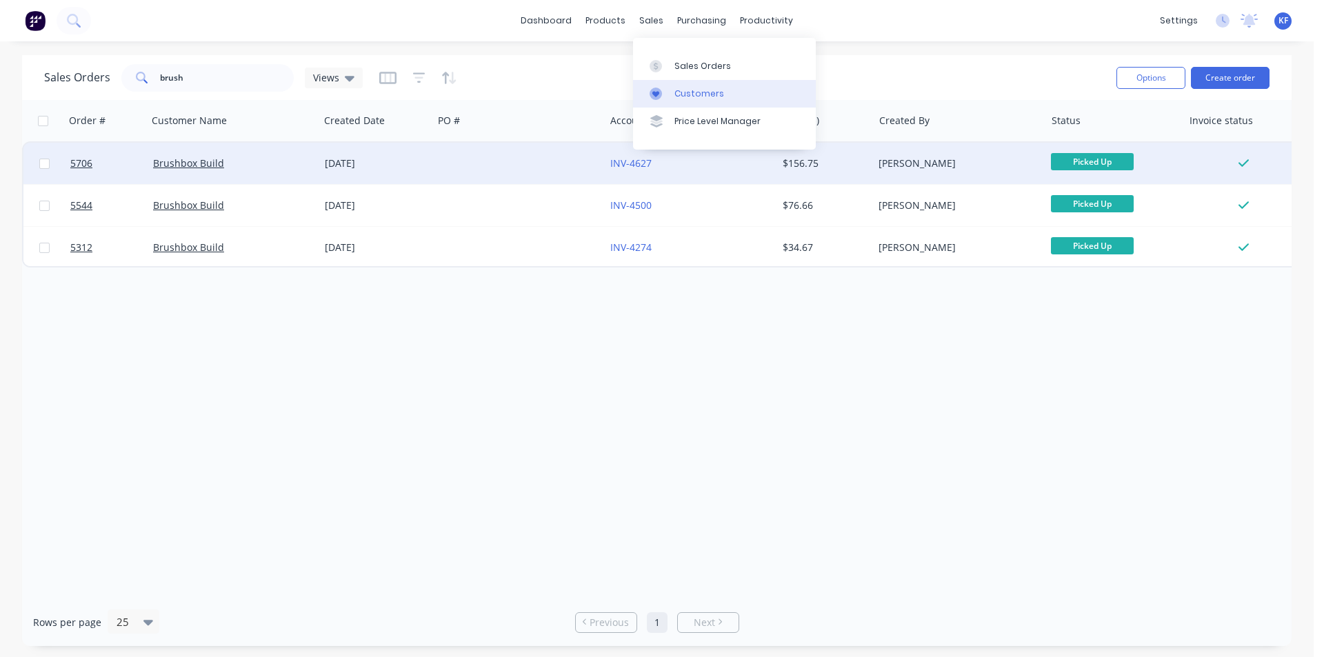
click at [681, 94] on div "Customers" at bounding box center [699, 94] width 50 height 12
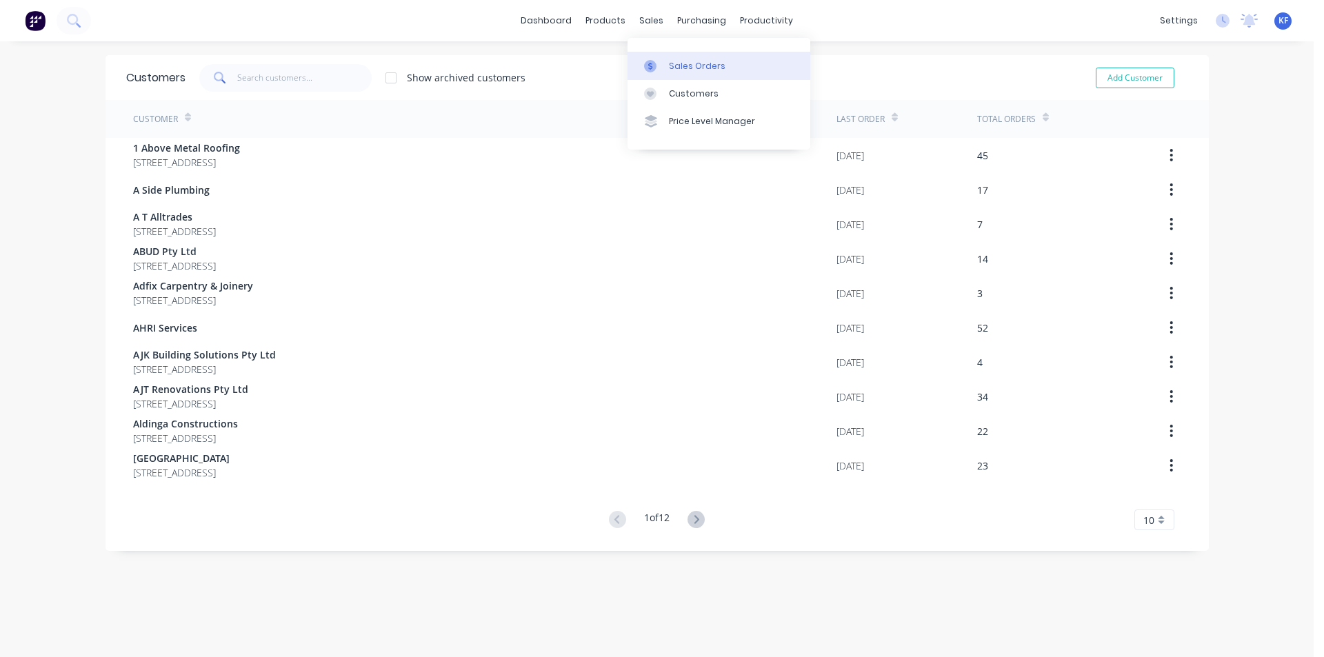
click at [664, 55] on link "Sales Orders" at bounding box center [718, 66] width 183 height 28
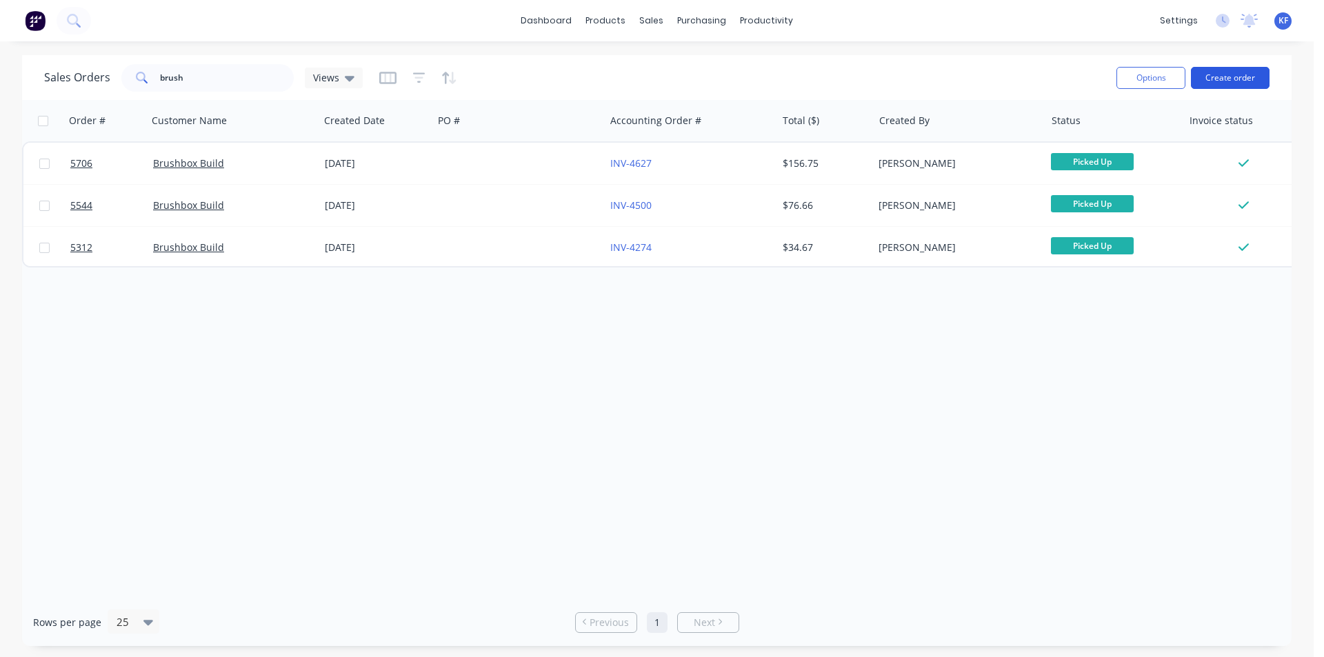
click at [1217, 77] on button "Create order" at bounding box center [1230, 78] width 79 height 22
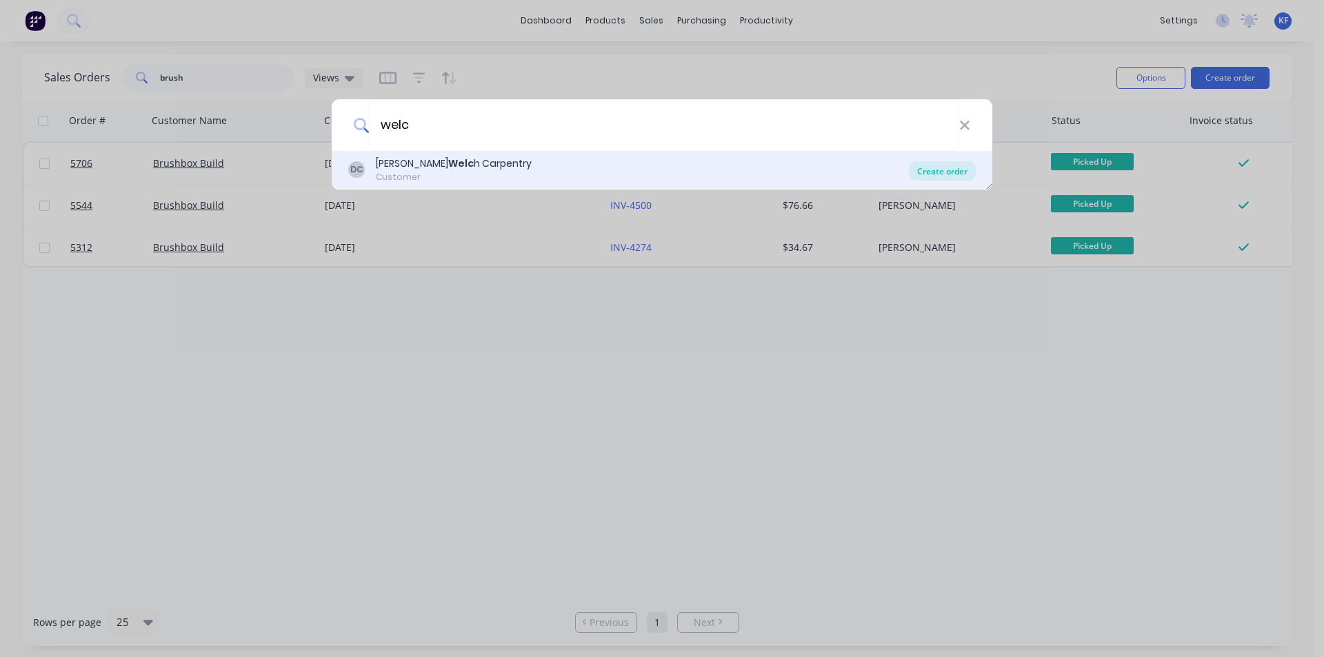
type input "welc"
click at [926, 176] on div "Create order" at bounding box center [942, 170] width 67 height 19
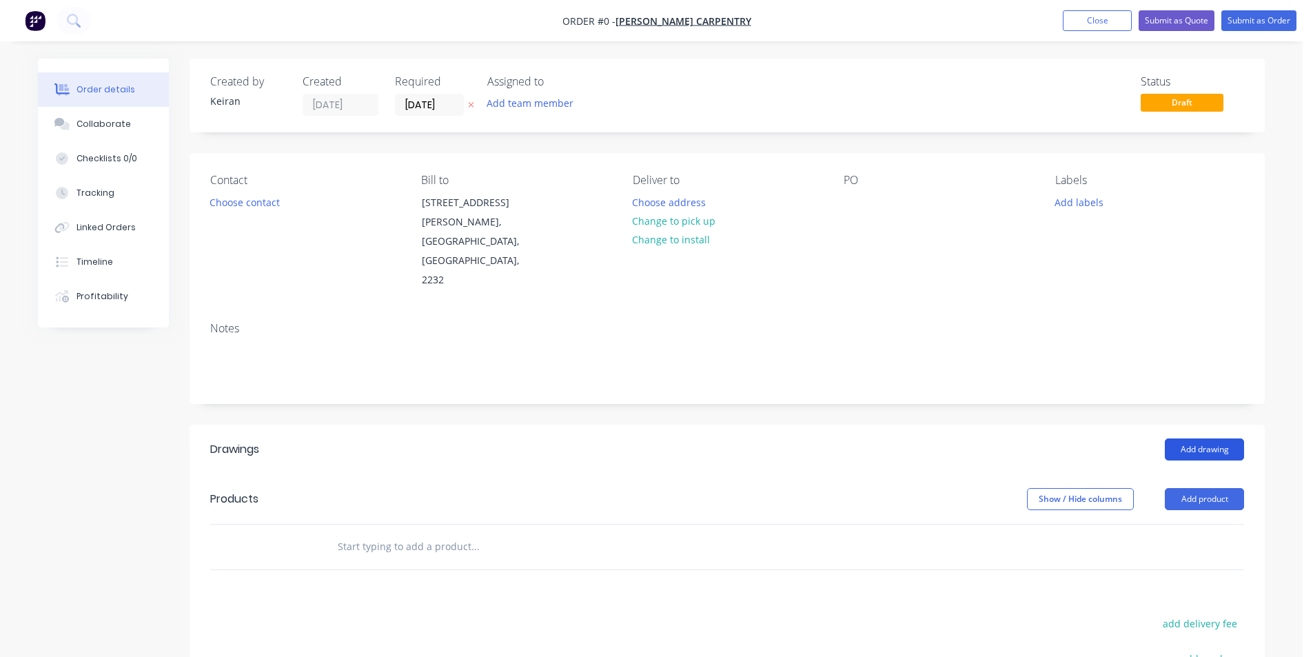
click at [1180, 438] on button "Add drawing" at bounding box center [1204, 449] width 79 height 22
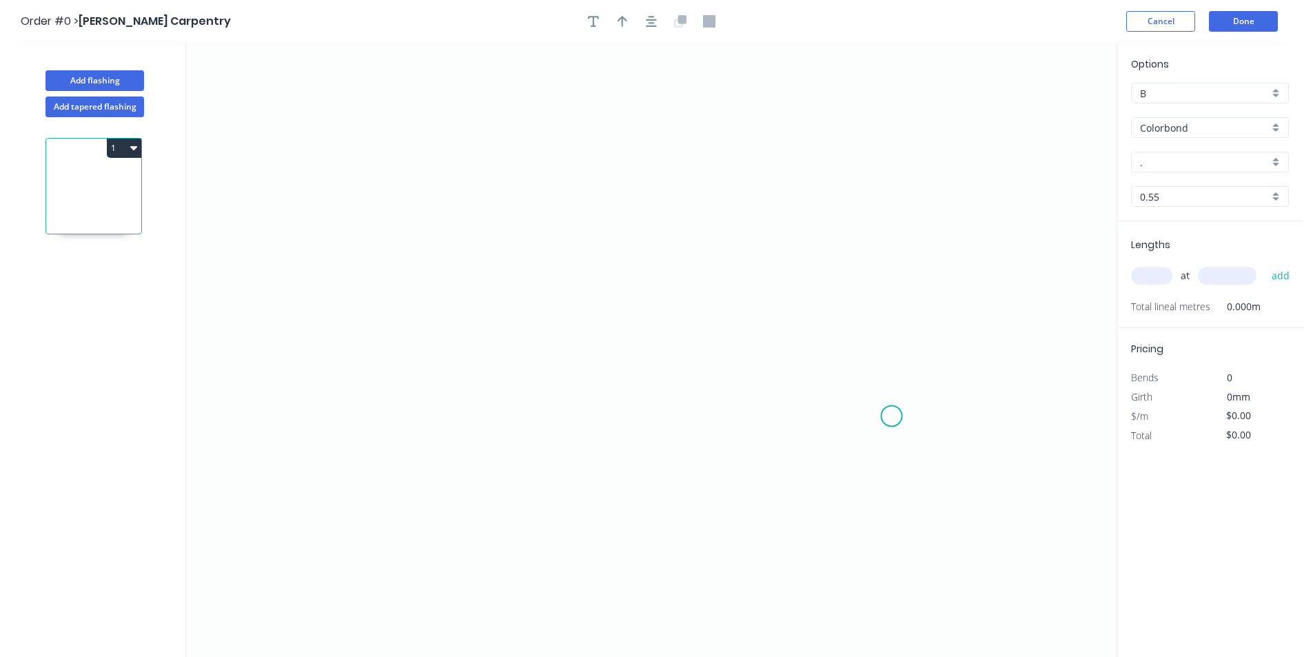
click at [902, 414] on icon "0" at bounding box center [651, 350] width 931 height 614
click at [867, 328] on icon at bounding box center [886, 373] width 38 height 90
click at [345, 324] on icon "0 ?" at bounding box center [651, 350] width 931 height 614
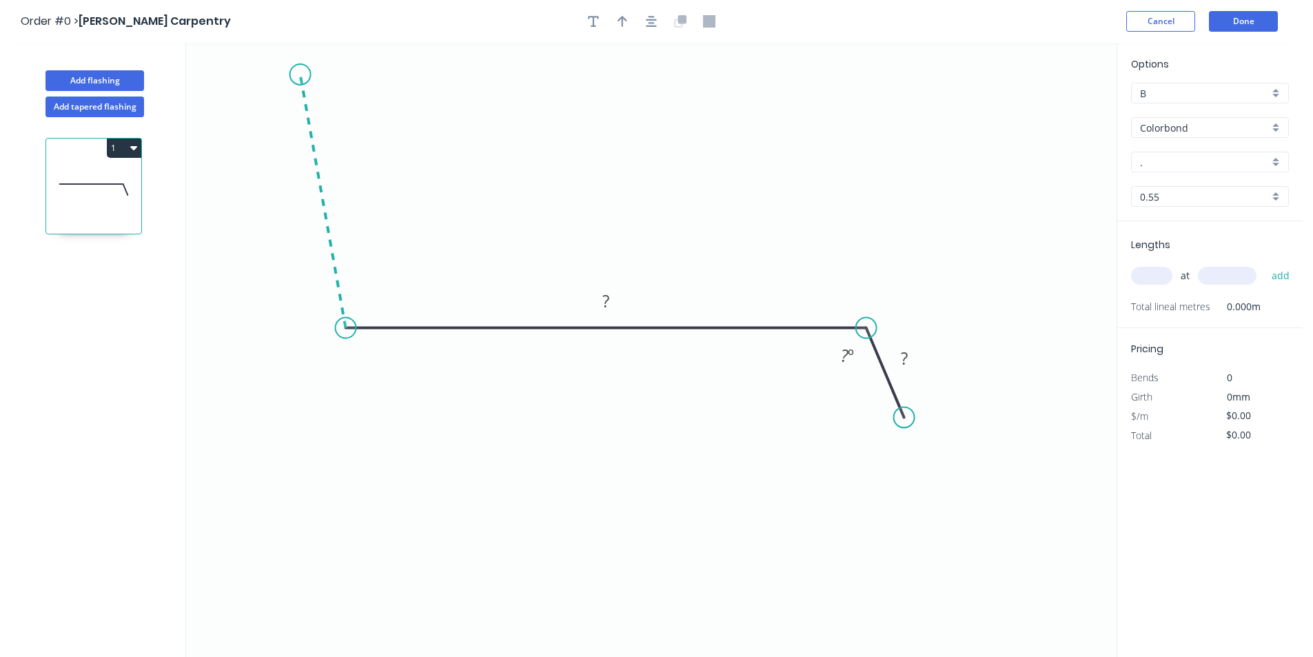
click at [300, 74] on icon "0 ? ? ? º" at bounding box center [651, 350] width 931 height 614
click at [300, 74] on circle at bounding box center [300, 74] width 21 height 21
click at [310, 189] on rect at bounding box center [303, 198] width 45 height 28
click at [304, 203] on tspan "?" at bounding box center [302, 198] width 7 height 23
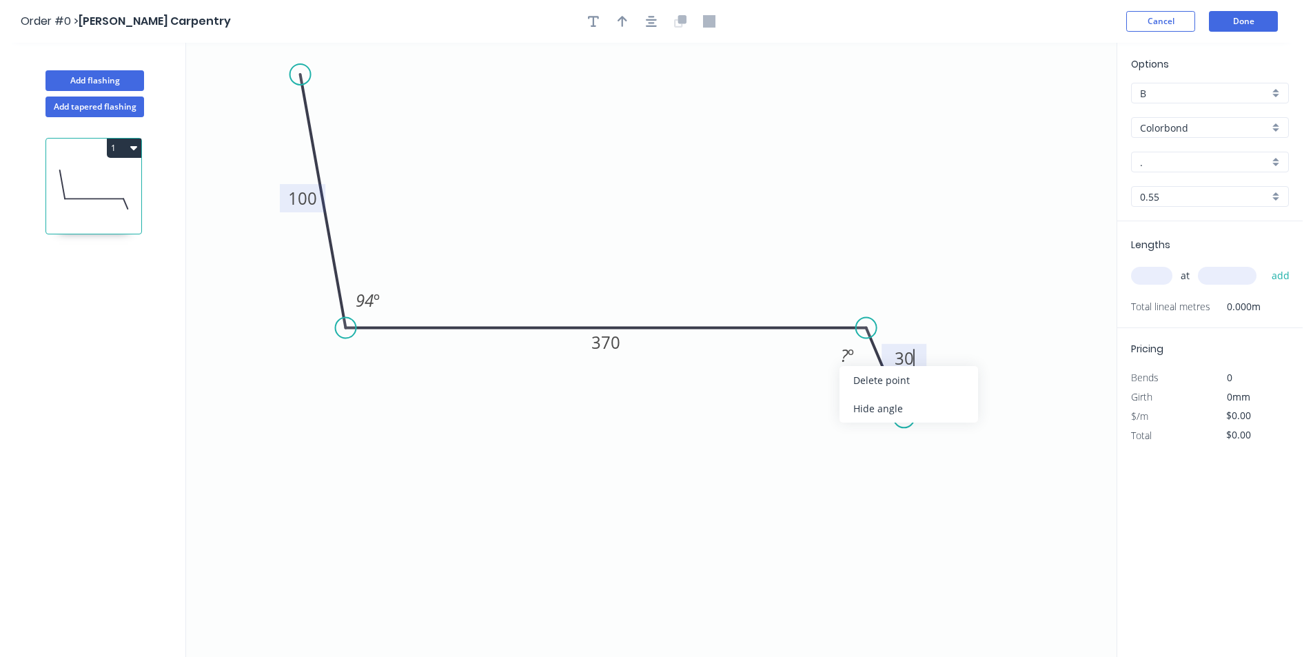
click at [866, 414] on div "Hide angle" at bounding box center [909, 408] width 139 height 28
type input "$19.82"
click at [653, 24] on icon "button" at bounding box center [651, 21] width 11 height 12
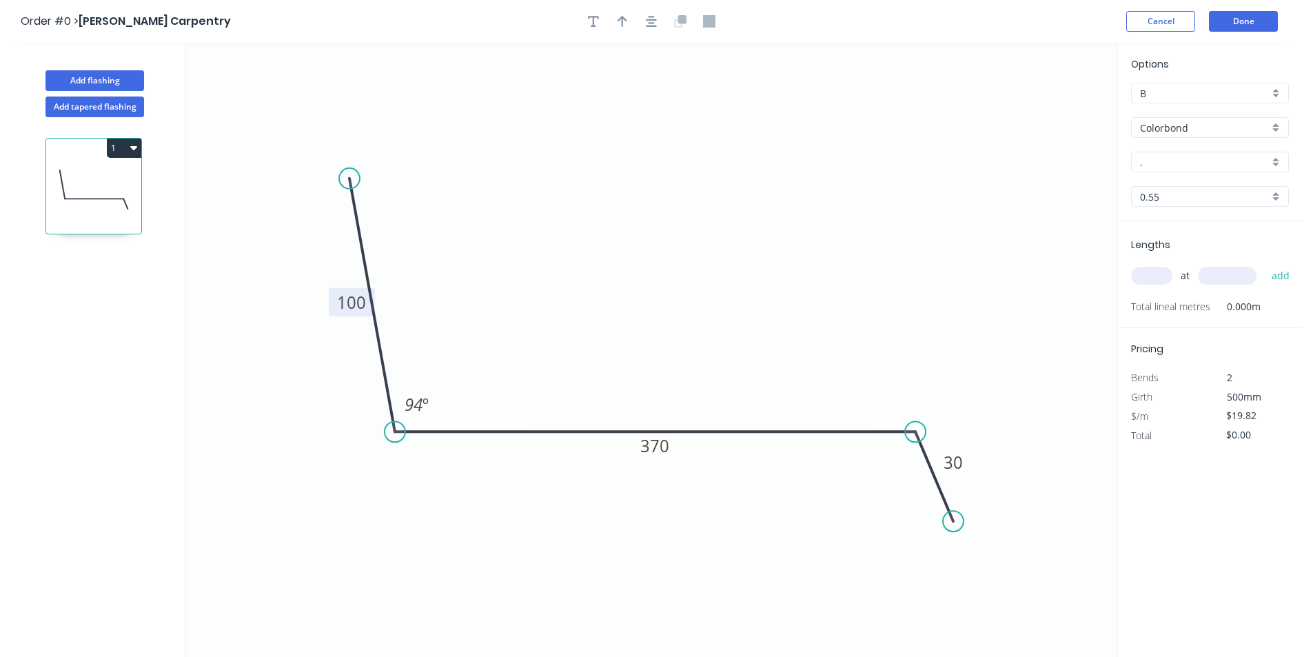
click at [627, 31] on div at bounding box center [651, 21] width 145 height 21
click at [624, 28] on button "button" at bounding box center [622, 21] width 21 height 21
drag, startPoint x: 843, startPoint y: 239, endPoint x: 584, endPoint y: 361, distance: 286.5
click at [584, 363] on icon at bounding box center [590, 340] width 12 height 44
click at [1179, 168] on input "." at bounding box center [1204, 162] width 129 height 14
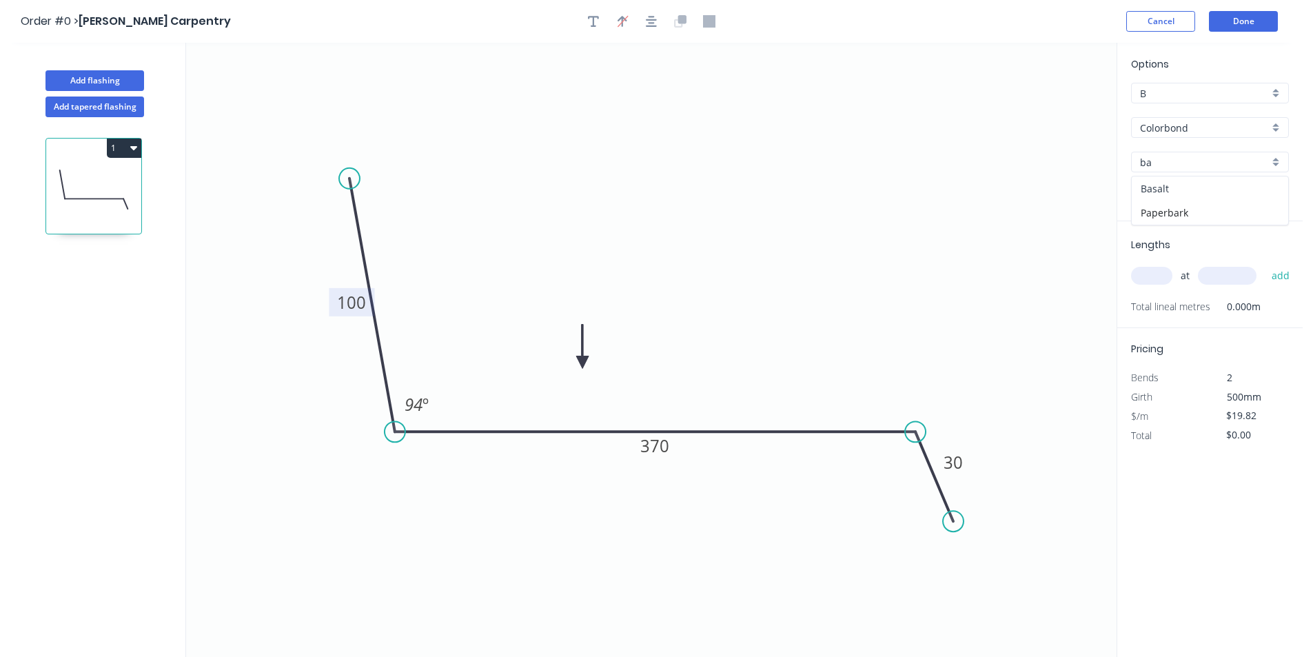
click at [1147, 188] on div "Basalt" at bounding box center [1210, 188] width 156 height 24
type input "Basalt"
click at [1166, 272] on input "text" at bounding box center [1151, 276] width 41 height 18
type input "1"
type input "7000"
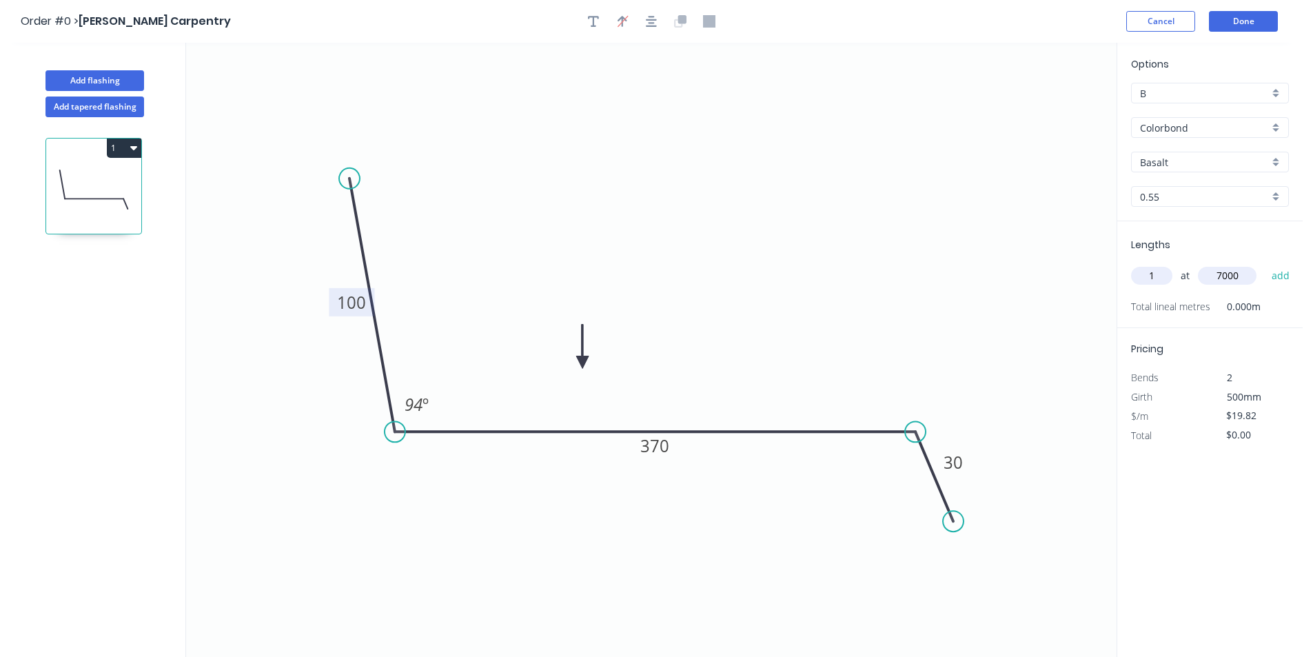
click at [1265, 264] on button "add" at bounding box center [1281, 275] width 32 height 23
click at [115, 145] on button "1" at bounding box center [124, 148] width 34 height 19
drag, startPoint x: 103, startPoint y: 203, endPoint x: 105, endPoint y: 181, distance: 21.5
click at [105, 181] on div "Duplicate Delete" at bounding box center [75, 196] width 131 height 62
click at [105, 181] on div "Duplicate" at bounding box center [76, 182] width 106 height 20
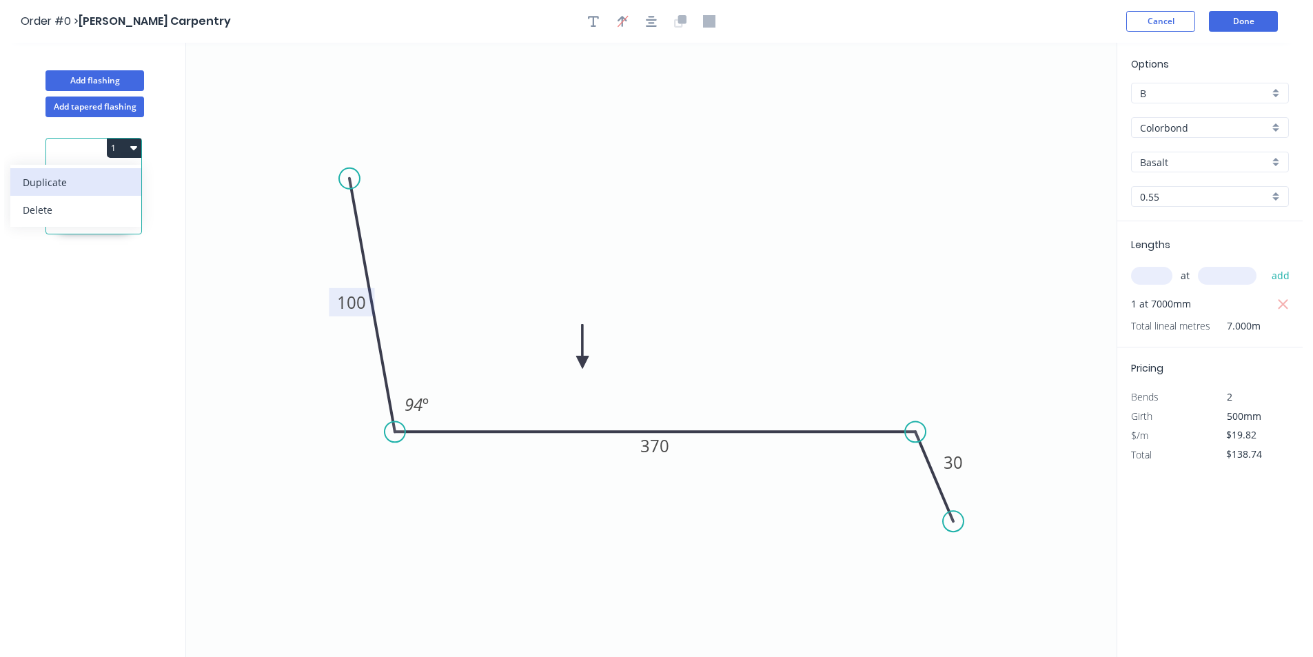
type input "$0.00"
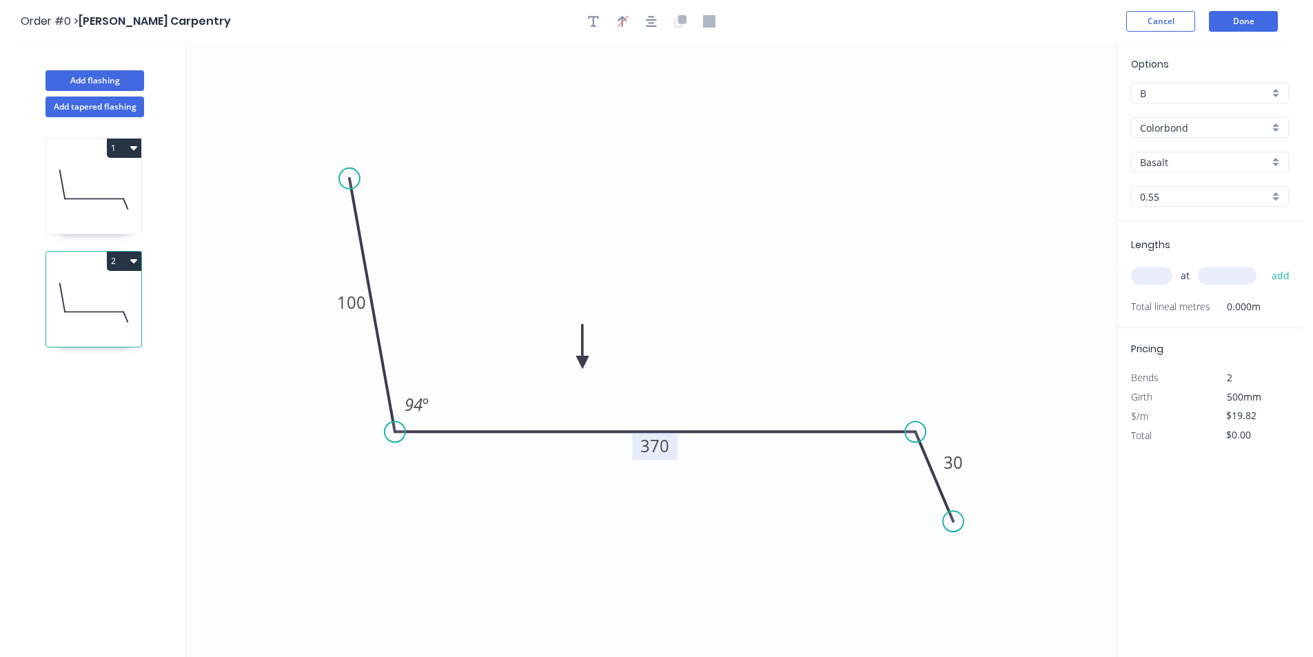
click at [651, 449] on tspan "370" at bounding box center [654, 445] width 29 height 23
click at [654, 452] on tspan "370" at bounding box center [654, 445] width 29 height 23
drag, startPoint x: 669, startPoint y: 447, endPoint x: 640, endPoint y: 446, distance: 29.7
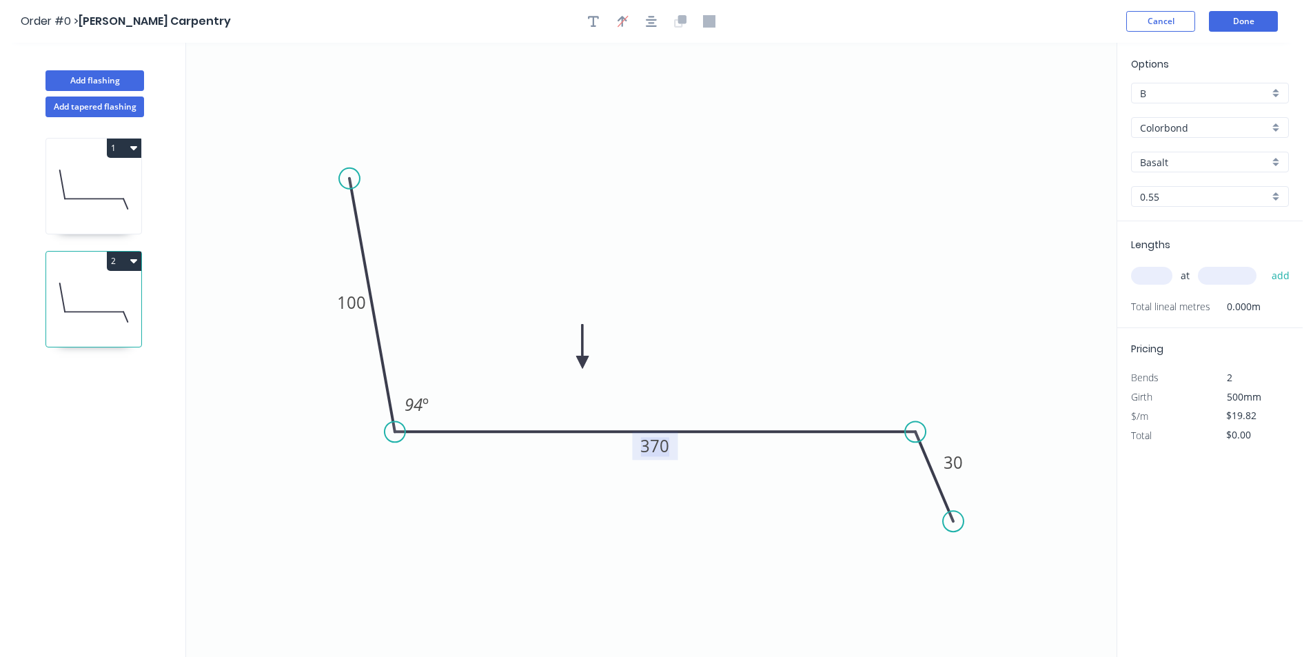
click at [640, 446] on g "370" at bounding box center [654, 446] width 45 height 28
click at [1163, 281] on input "text" at bounding box center [1151, 276] width 41 height 18
type input "$16.77"
type input "1"
type input "1000"
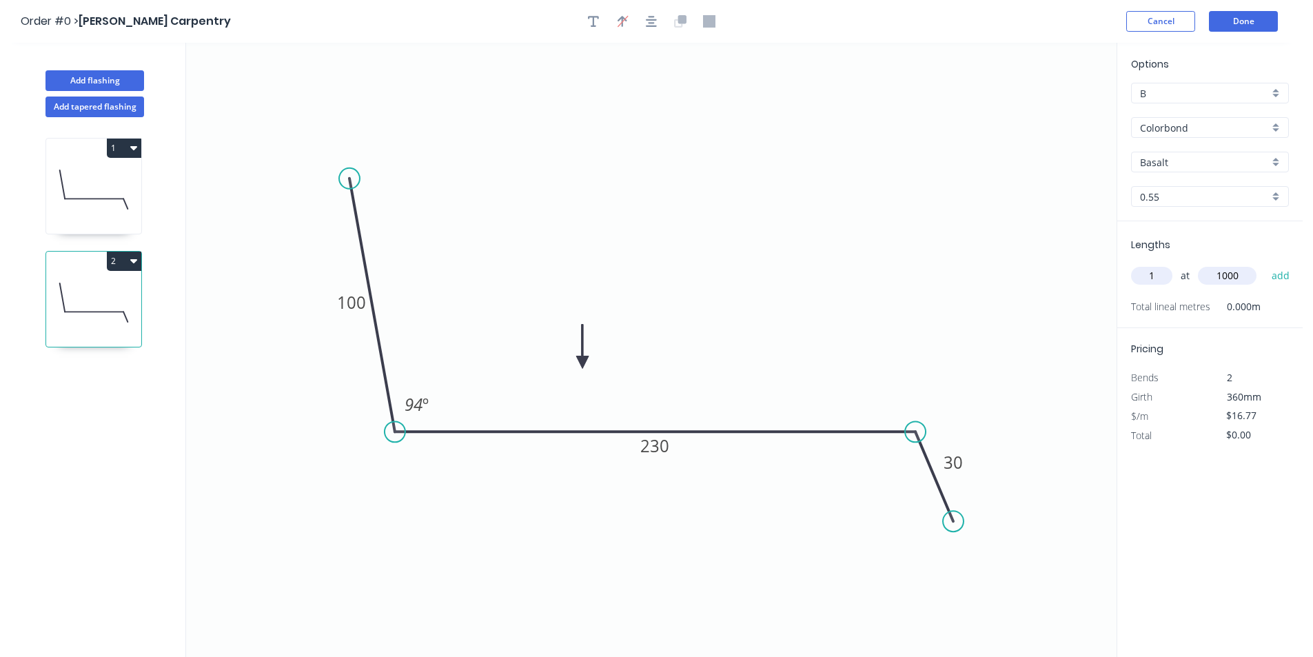
click at [1265, 264] on button "add" at bounding box center [1281, 275] width 32 height 23
type input "$16.77"
click at [1238, 21] on button "Done" at bounding box center [1243, 21] width 69 height 21
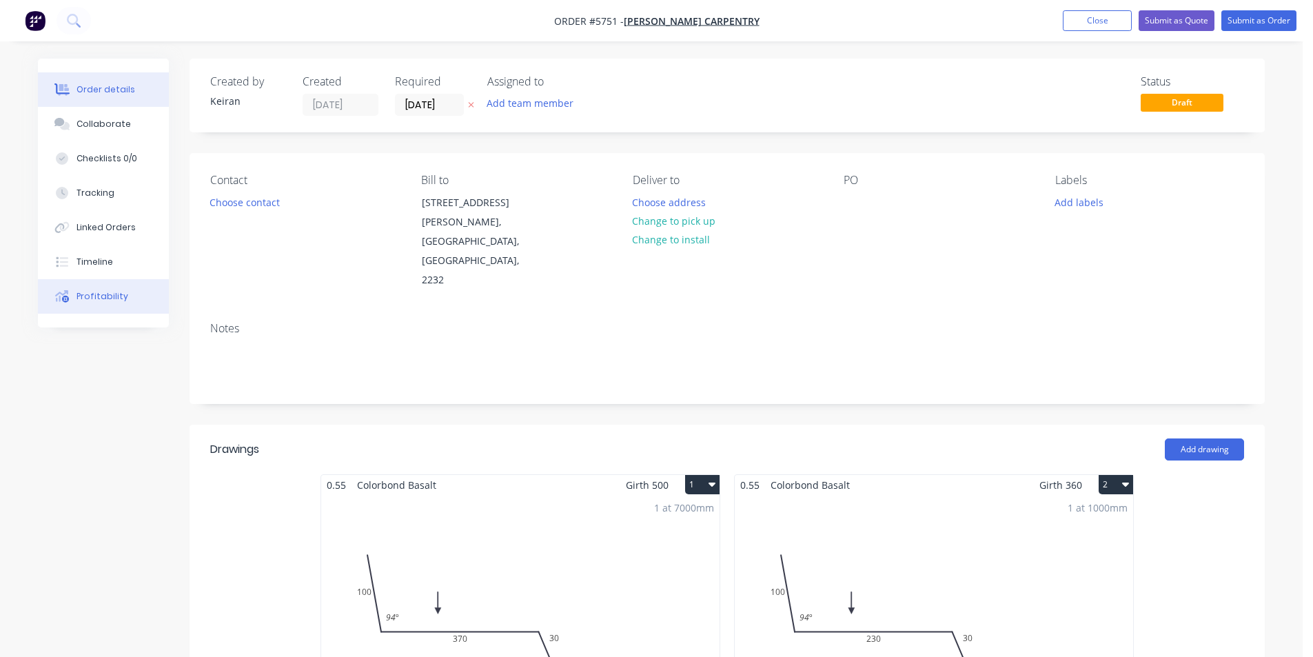
click at [102, 290] on button "Profitability" at bounding box center [103, 296] width 131 height 34
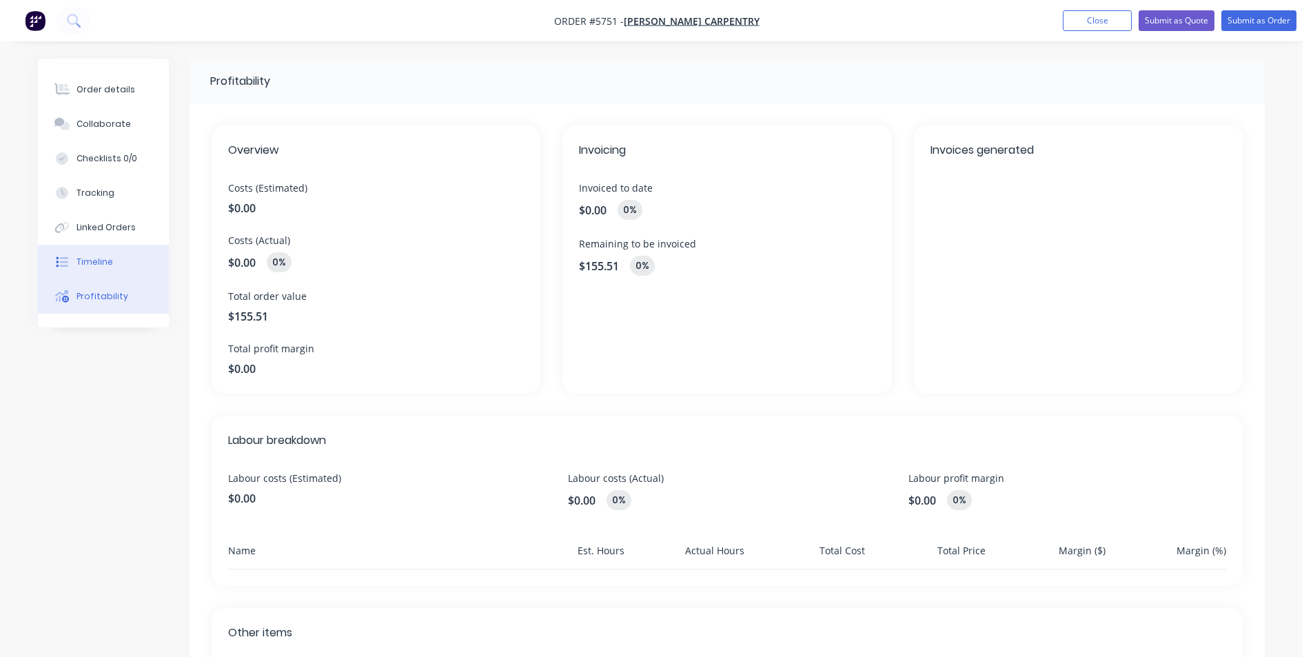
click at [101, 271] on button "Timeline" at bounding box center [103, 262] width 131 height 34
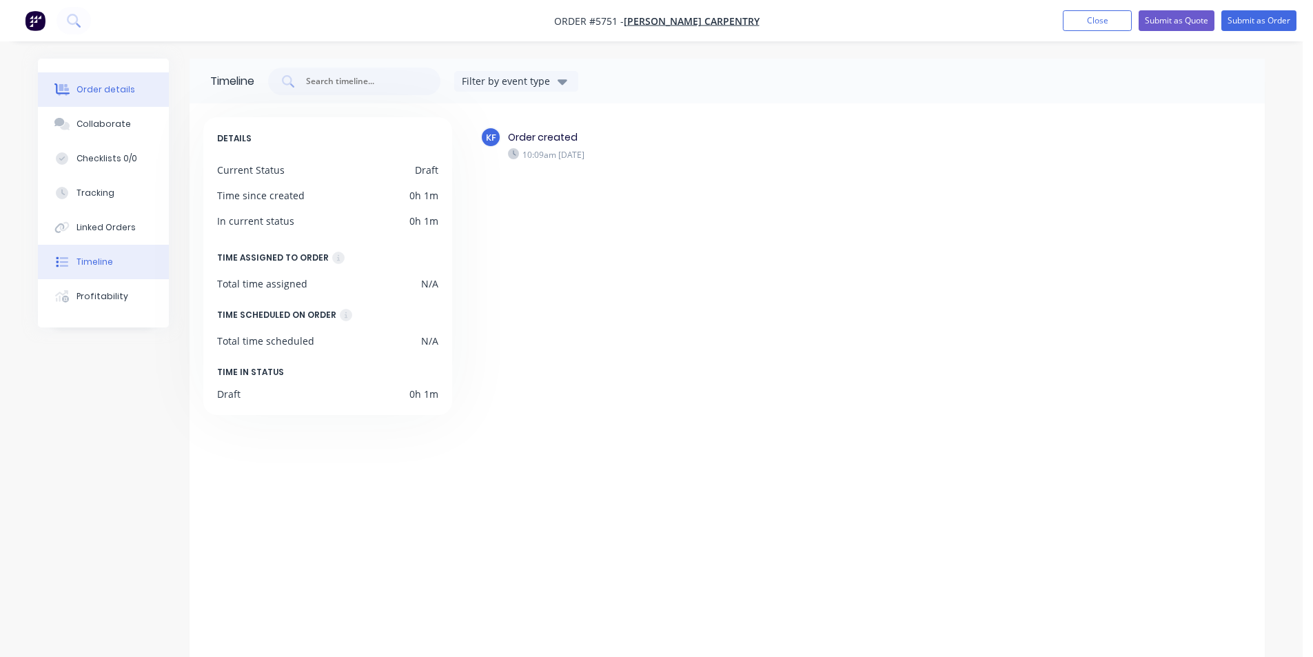
click at [111, 88] on div "Order details" at bounding box center [106, 89] width 59 height 12
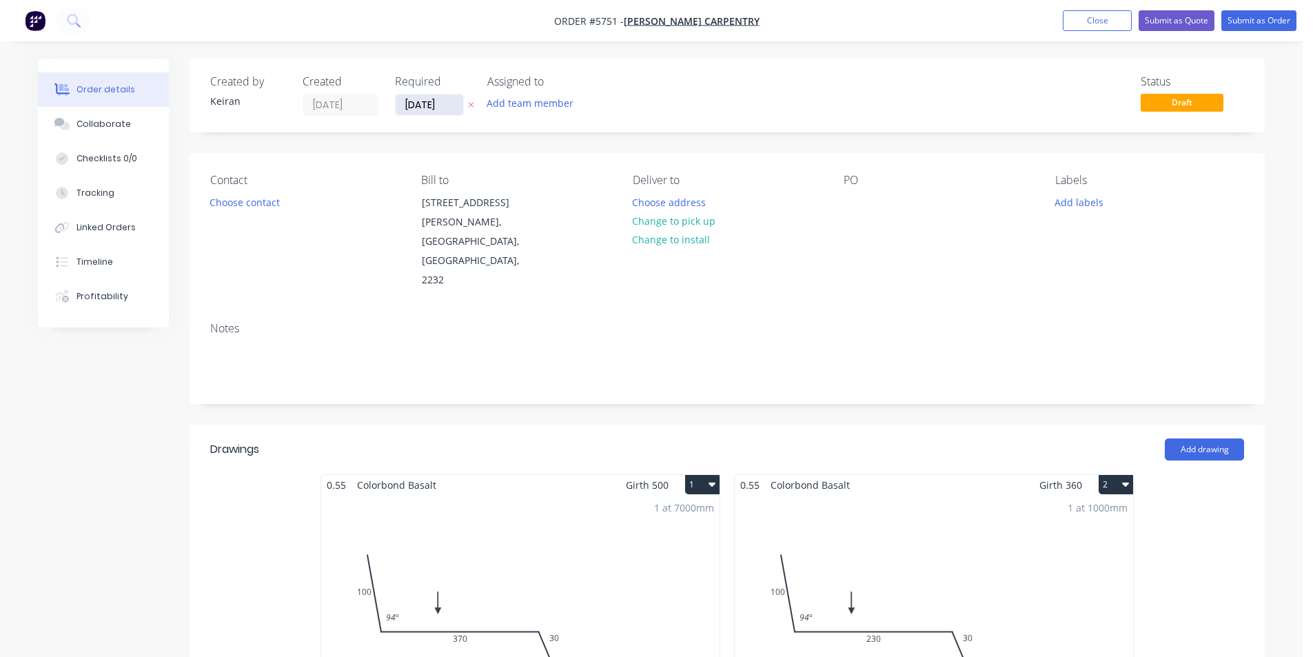
click at [433, 103] on input "[DATE]" at bounding box center [430, 104] width 68 height 21
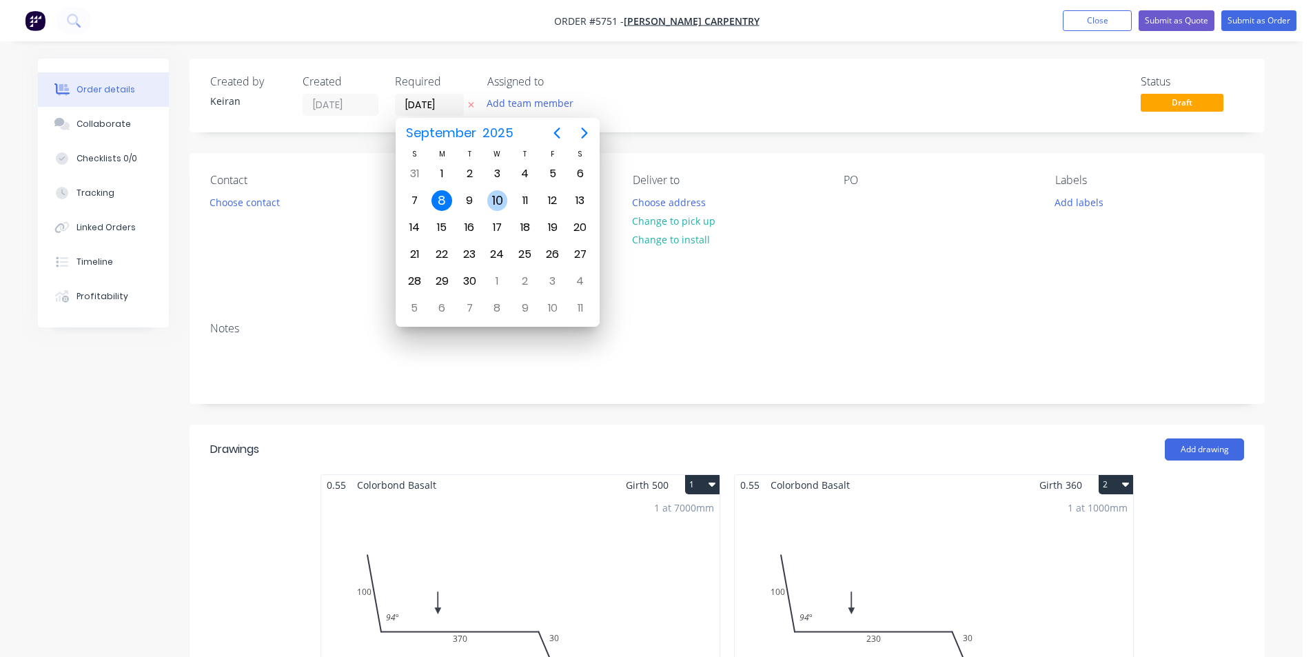
click at [491, 204] on div "10" at bounding box center [497, 200] width 21 height 21
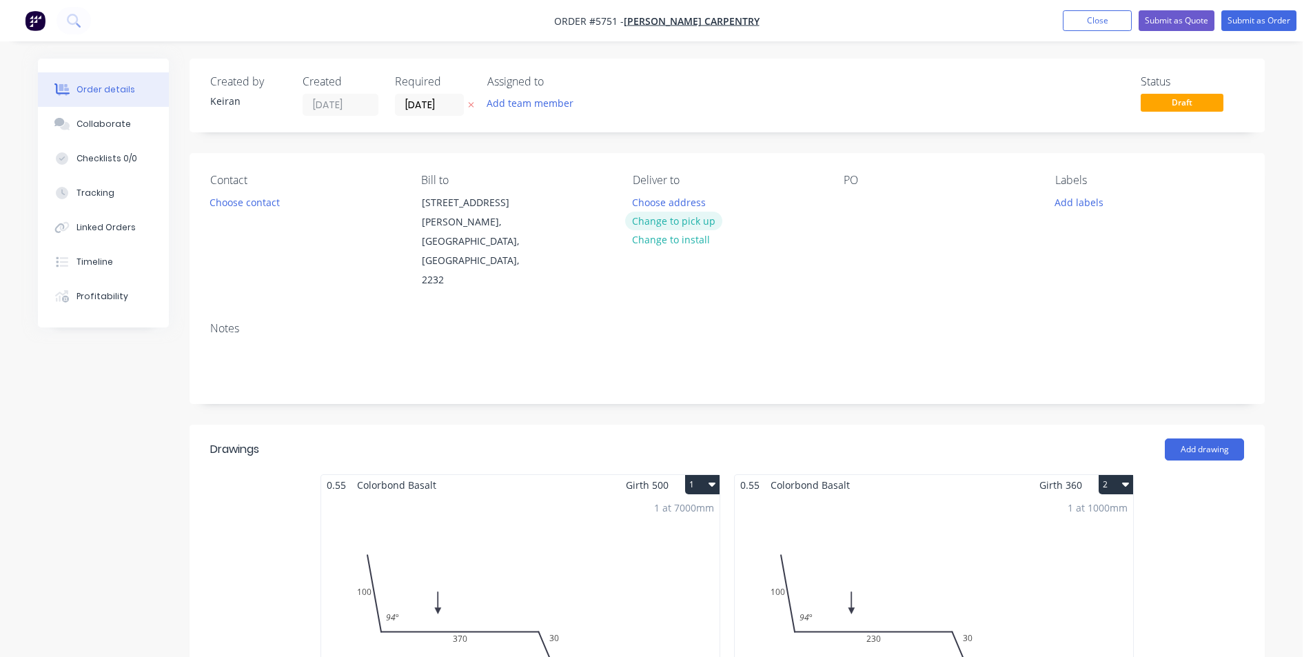
click at [698, 223] on button "Change to pick up" at bounding box center [674, 221] width 98 height 19
click at [241, 212] on div "Contact Choose contact" at bounding box center [304, 232] width 189 height 117
click at [243, 205] on button "Choose contact" at bounding box center [245, 201] width 85 height 19
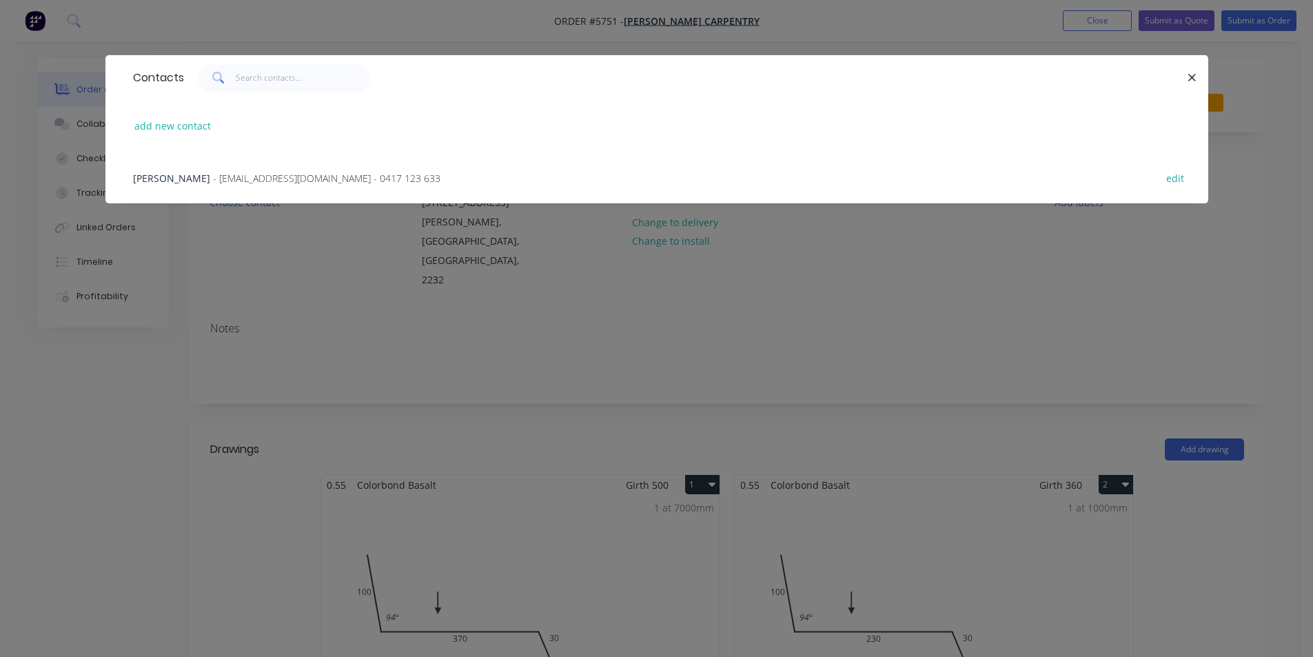
click at [213, 183] on span "- dwcarpentry@ymail.com - 0417 123 633" at bounding box center [326, 178] width 227 height 13
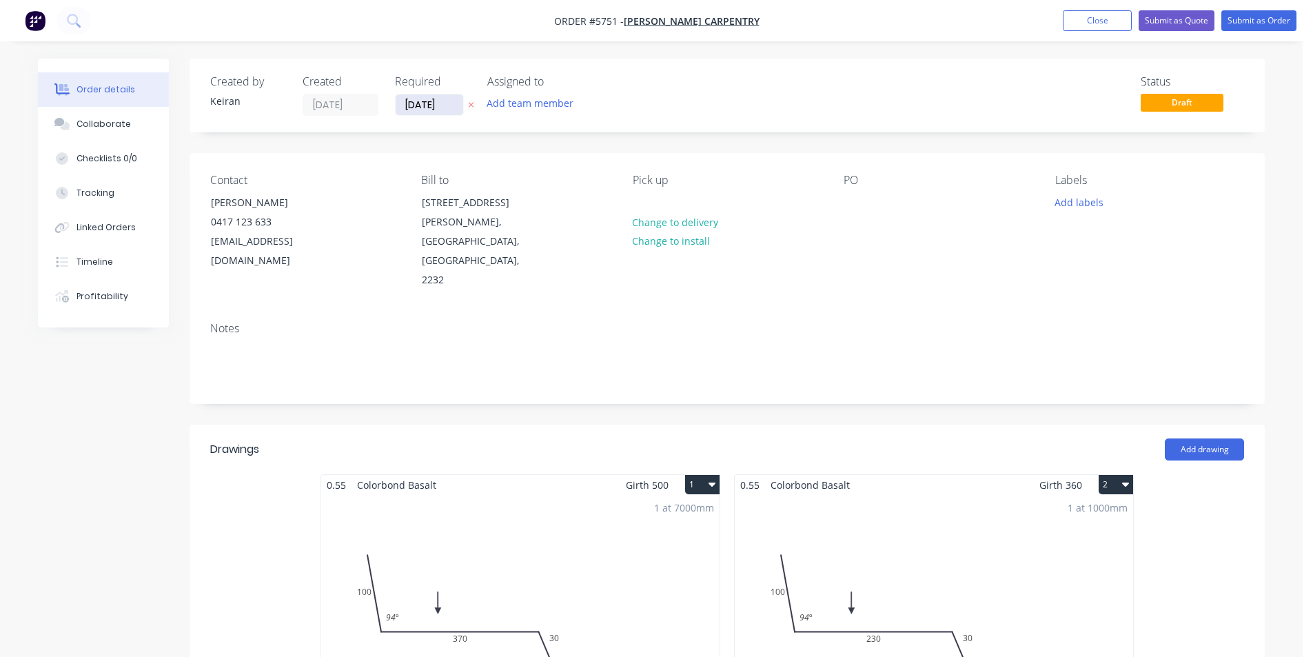
click at [442, 111] on input "[DATE]" at bounding box center [430, 104] width 68 height 21
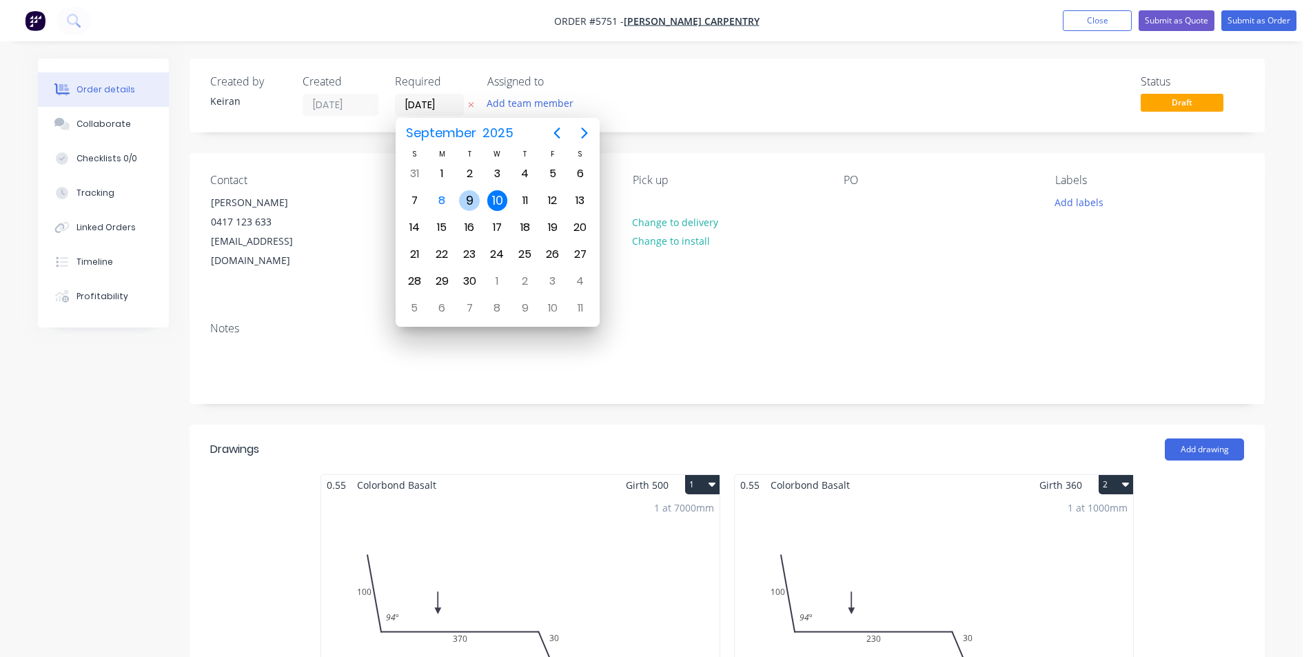
click at [478, 194] on div "9" at bounding box center [470, 201] width 28 height 26
type input "[DATE]"
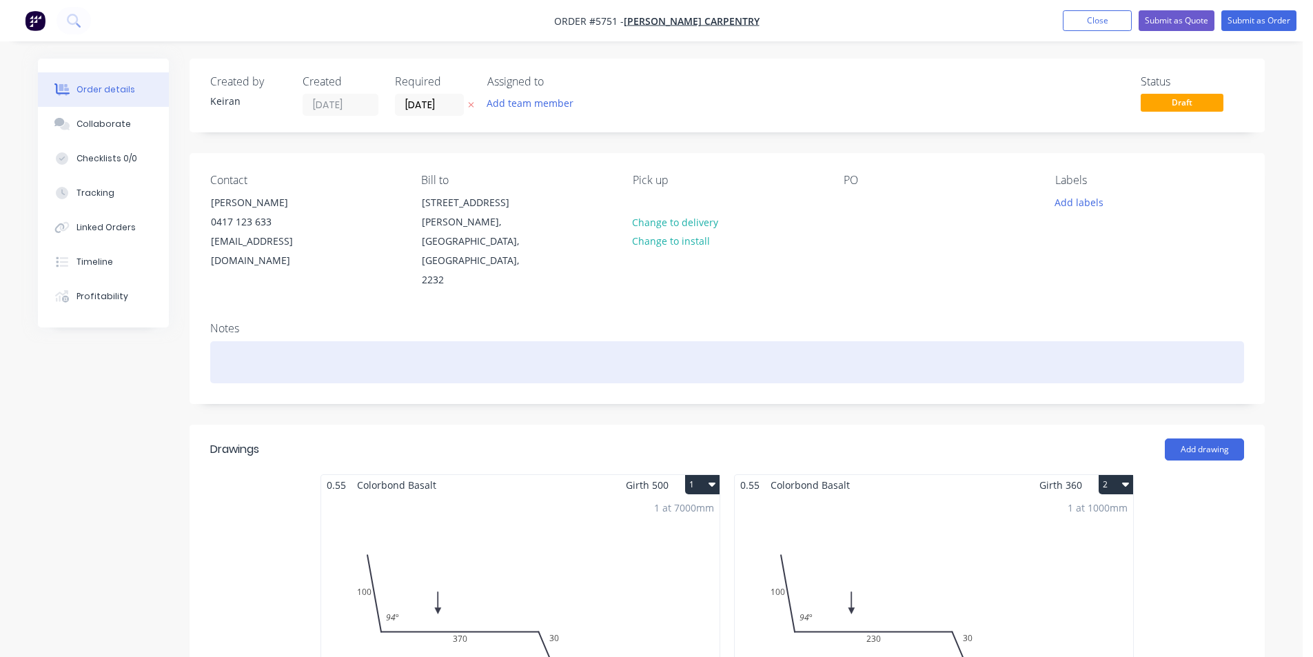
click at [440, 341] on div at bounding box center [727, 362] width 1034 height 42
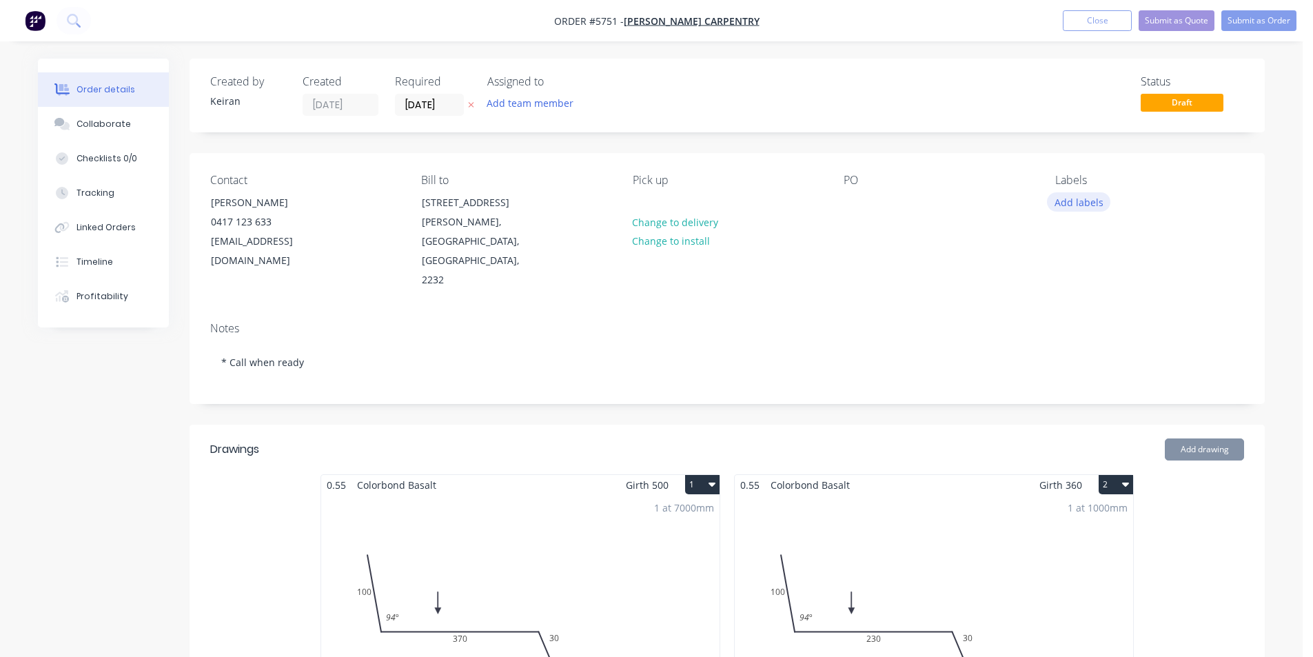
click at [1091, 208] on button "Add labels" at bounding box center [1078, 201] width 63 height 19
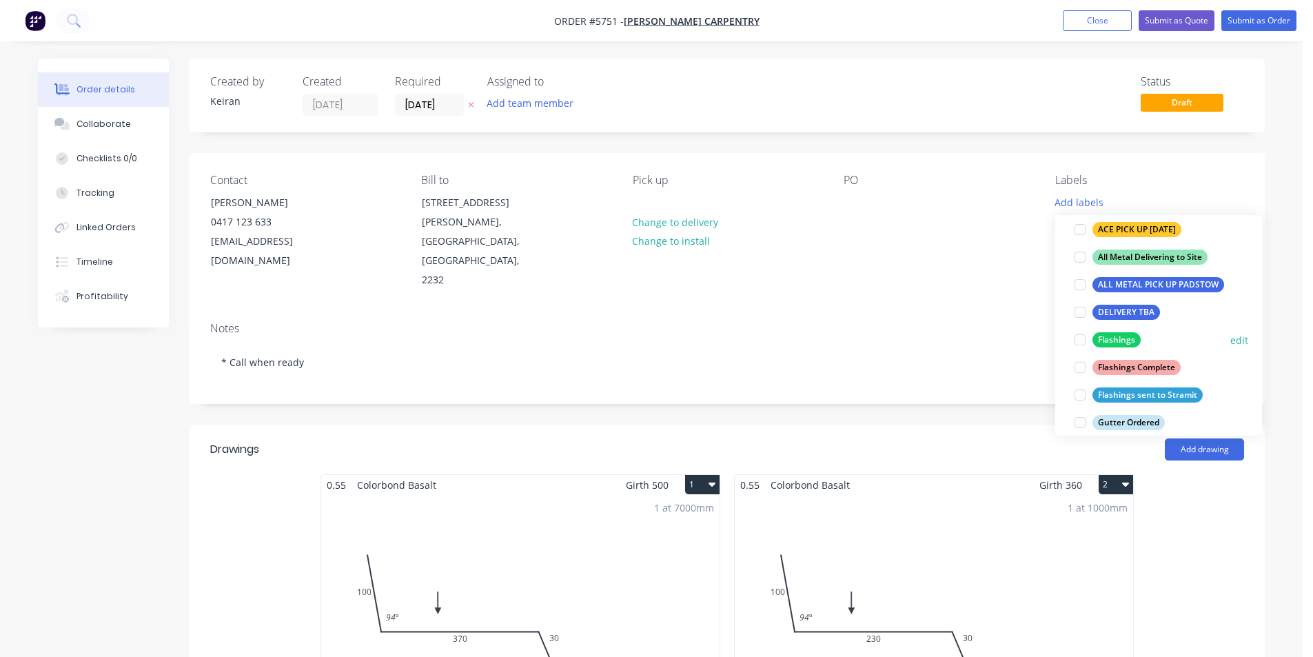
scroll to position [207, 0]
click at [1077, 339] on div at bounding box center [1080, 339] width 28 height 28
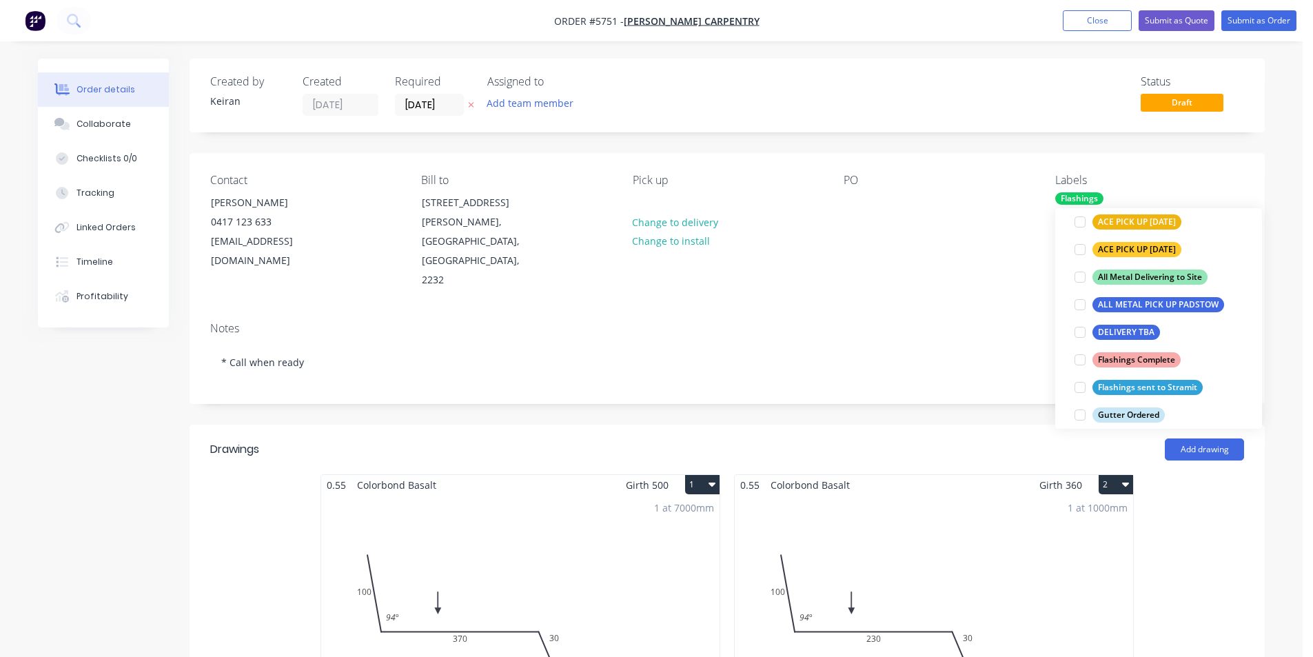
scroll to position [0, 0]
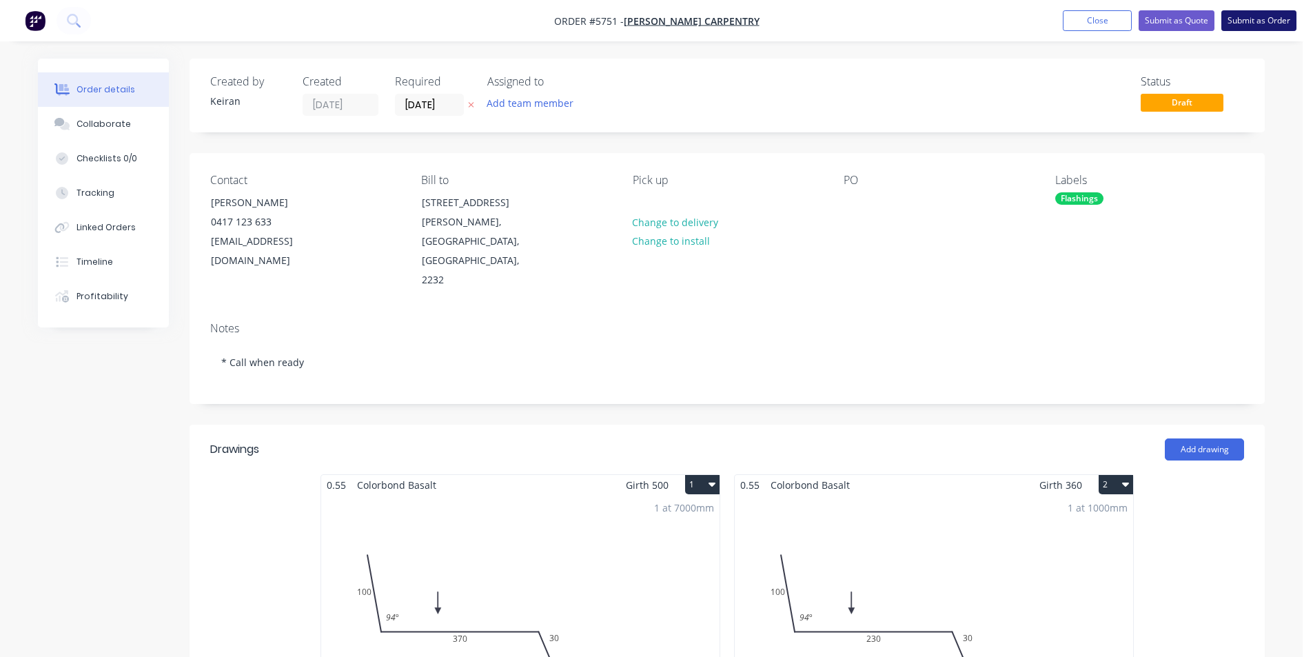
click at [1273, 21] on button "Submit as Order" at bounding box center [1259, 20] width 75 height 21
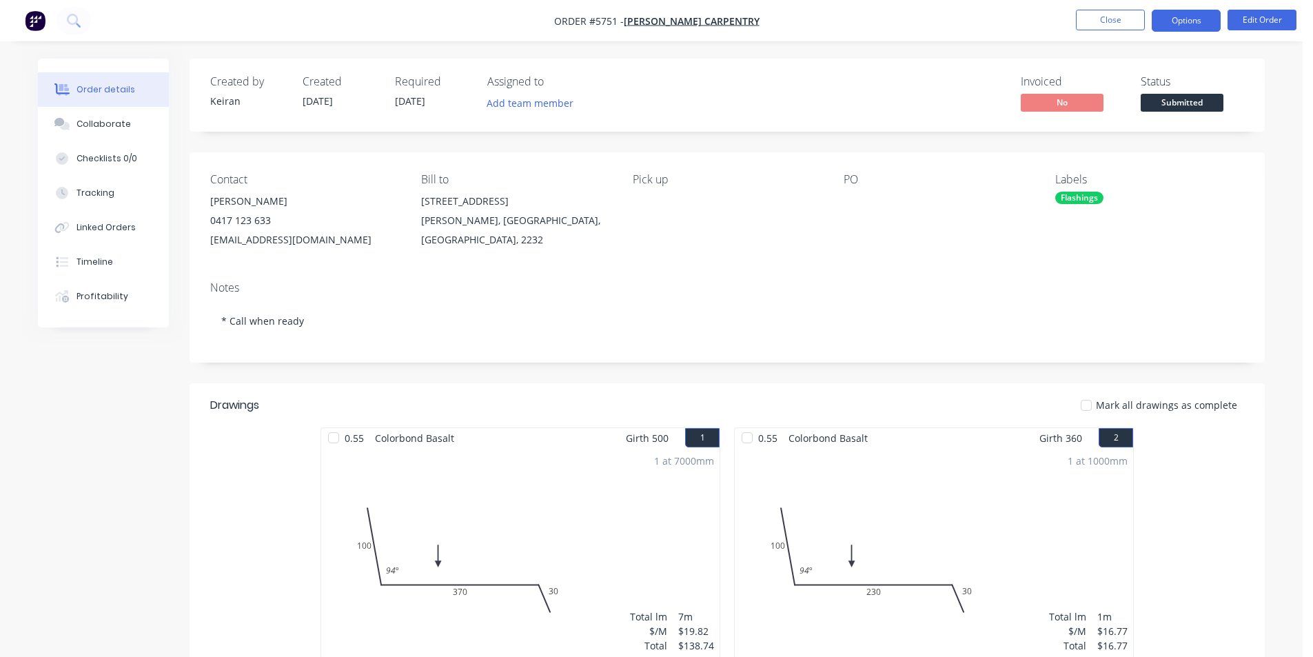
click at [1212, 19] on button "Options" at bounding box center [1186, 21] width 69 height 22
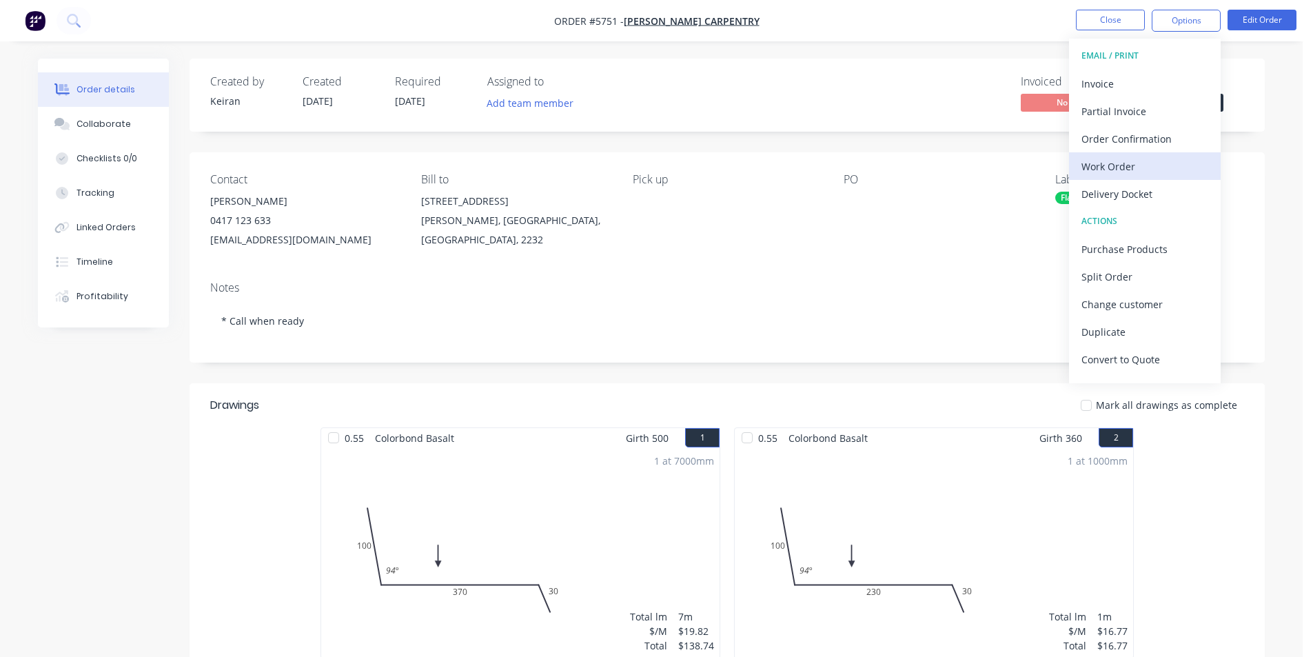
click at [1153, 170] on div "Work Order" at bounding box center [1145, 166] width 127 height 20
click at [1153, 170] on div "Custom" at bounding box center [1145, 166] width 127 height 20
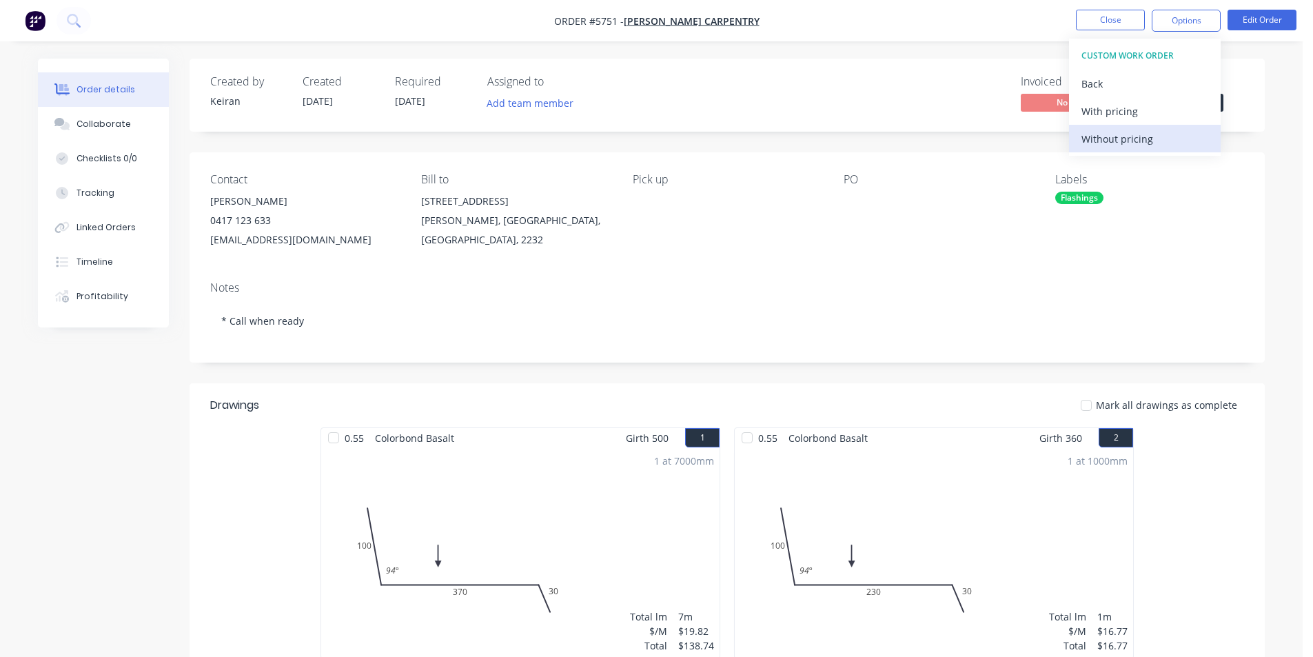
click at [1148, 151] on button "Without pricing" at bounding box center [1145, 139] width 152 height 28
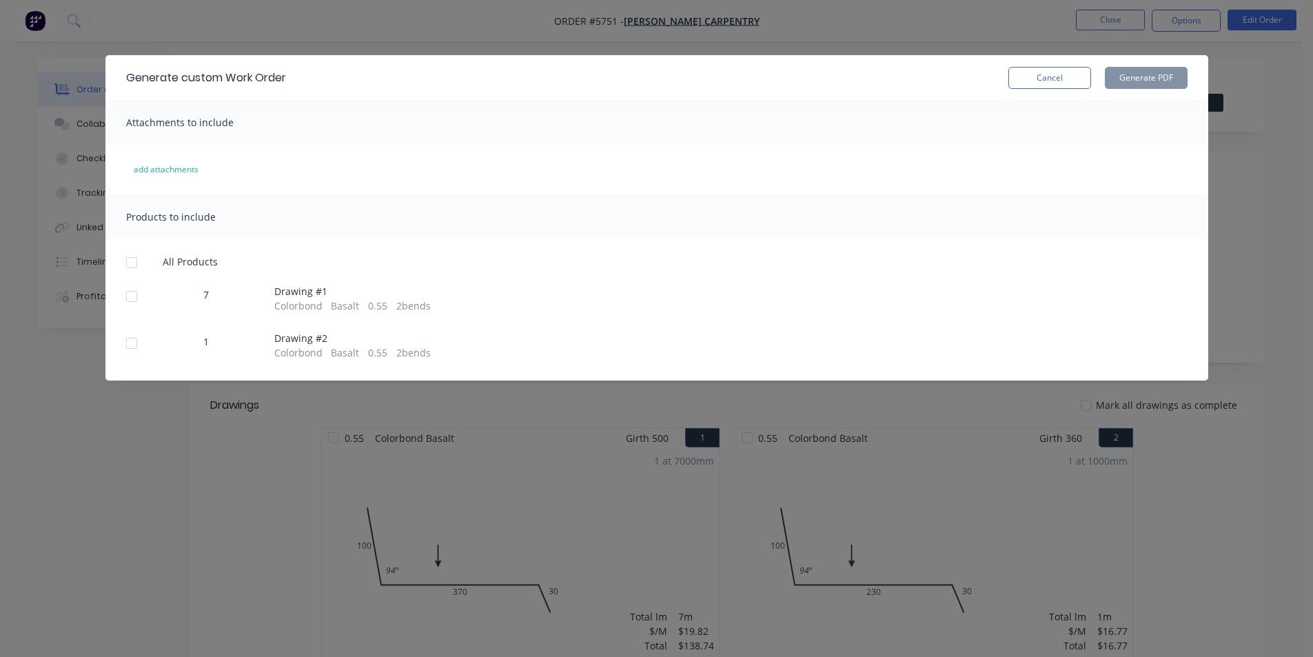
drag, startPoint x: 130, startPoint y: 268, endPoint x: 161, endPoint y: 259, distance: 33.1
click at [130, 268] on div at bounding box center [132, 263] width 28 height 28
click at [1149, 83] on button "Generate PDF" at bounding box center [1146, 78] width 83 height 22
click at [1041, 83] on button "Cancel" at bounding box center [1050, 78] width 83 height 22
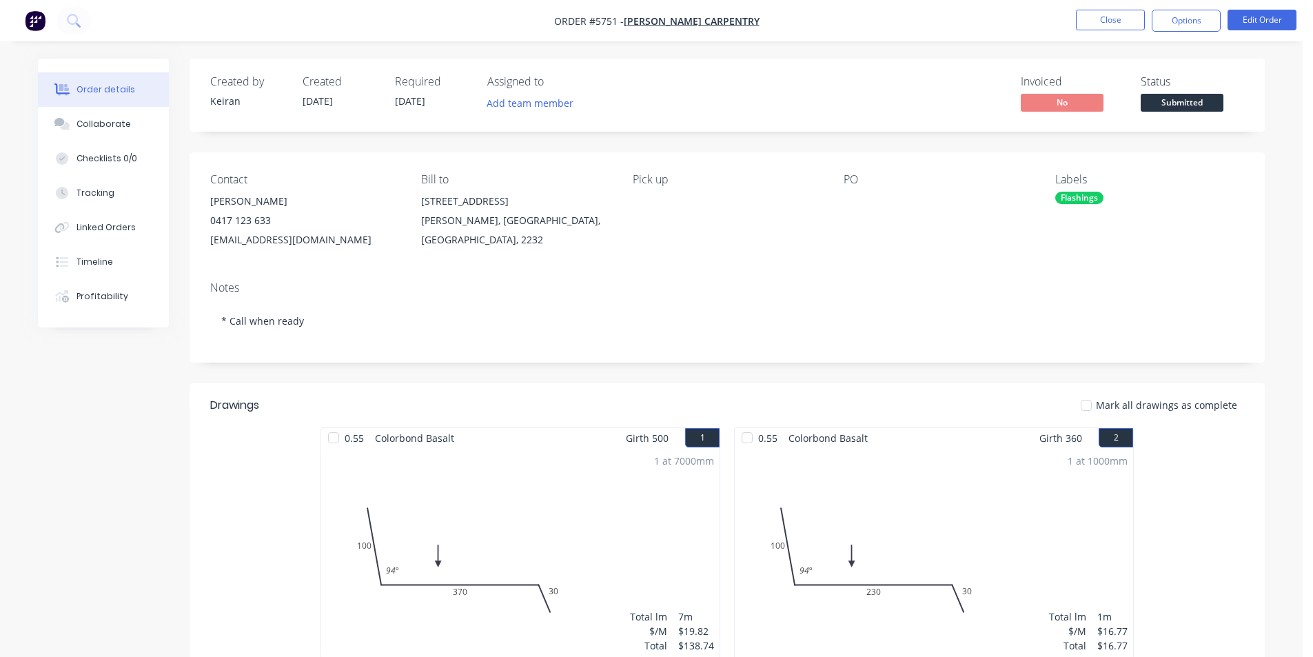
click at [1185, 99] on span "Submitted" at bounding box center [1182, 102] width 83 height 17
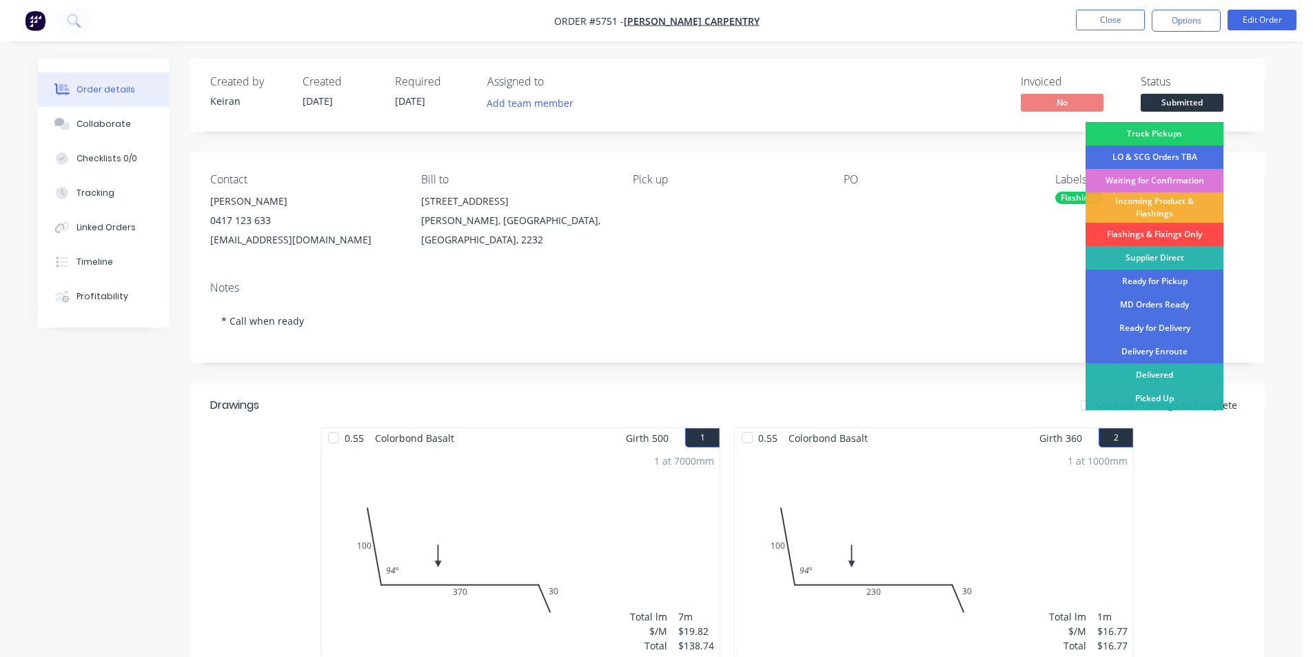
click at [1146, 234] on div "Flashings & Fixings Only" at bounding box center [1155, 234] width 138 height 23
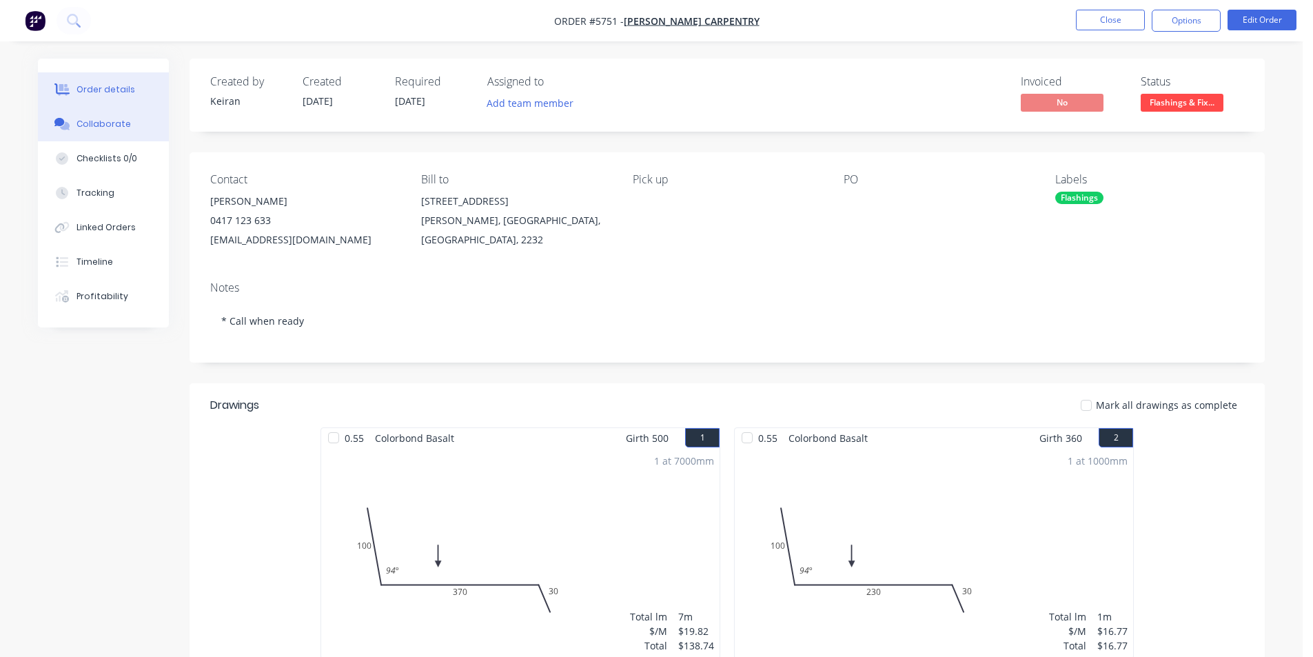
click at [59, 136] on button "Collaborate" at bounding box center [103, 124] width 131 height 34
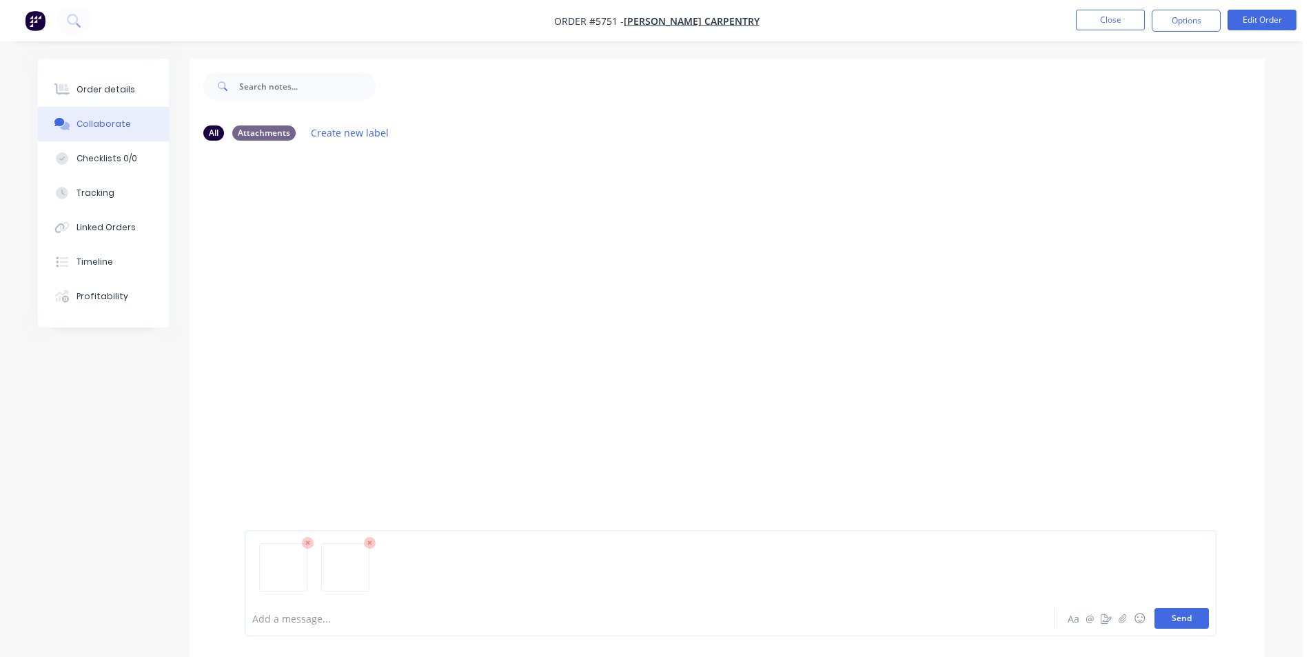
click at [1192, 622] on button "Send" at bounding box center [1182, 618] width 54 height 21
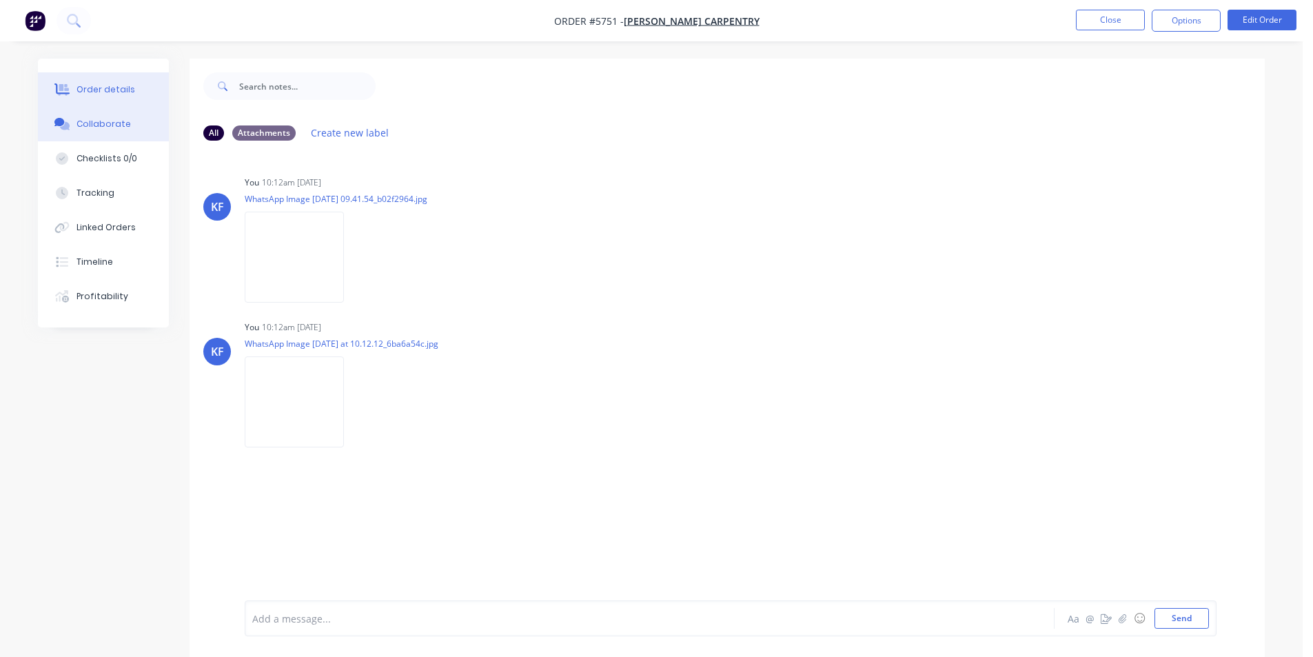
click at [70, 93] on div at bounding box center [62, 89] width 21 height 12
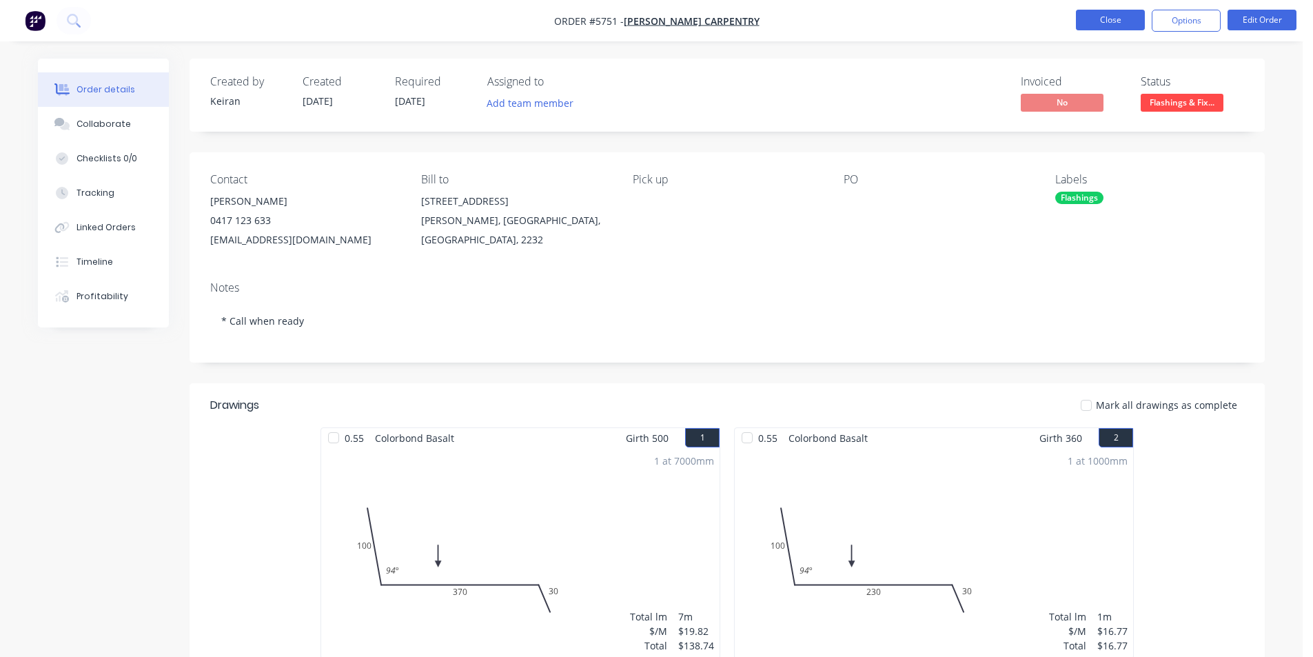
click at [1110, 18] on button "Close" at bounding box center [1110, 20] width 69 height 21
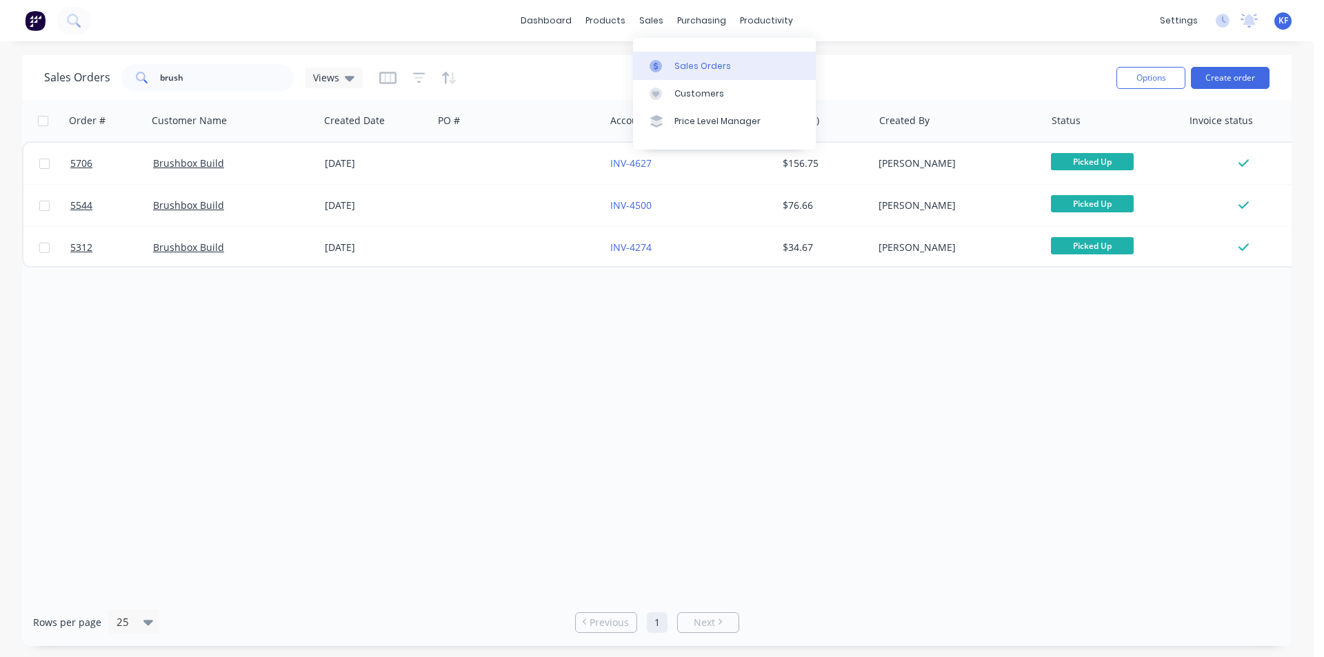
click at [674, 64] on div "Sales Orders" at bounding box center [702, 66] width 57 height 12
drag, startPoint x: 216, startPoint y: 74, endPoint x: 162, endPoint y: 65, distance: 55.3
click at [163, 66] on input "brush" at bounding box center [227, 78] width 134 height 28
type input "b"
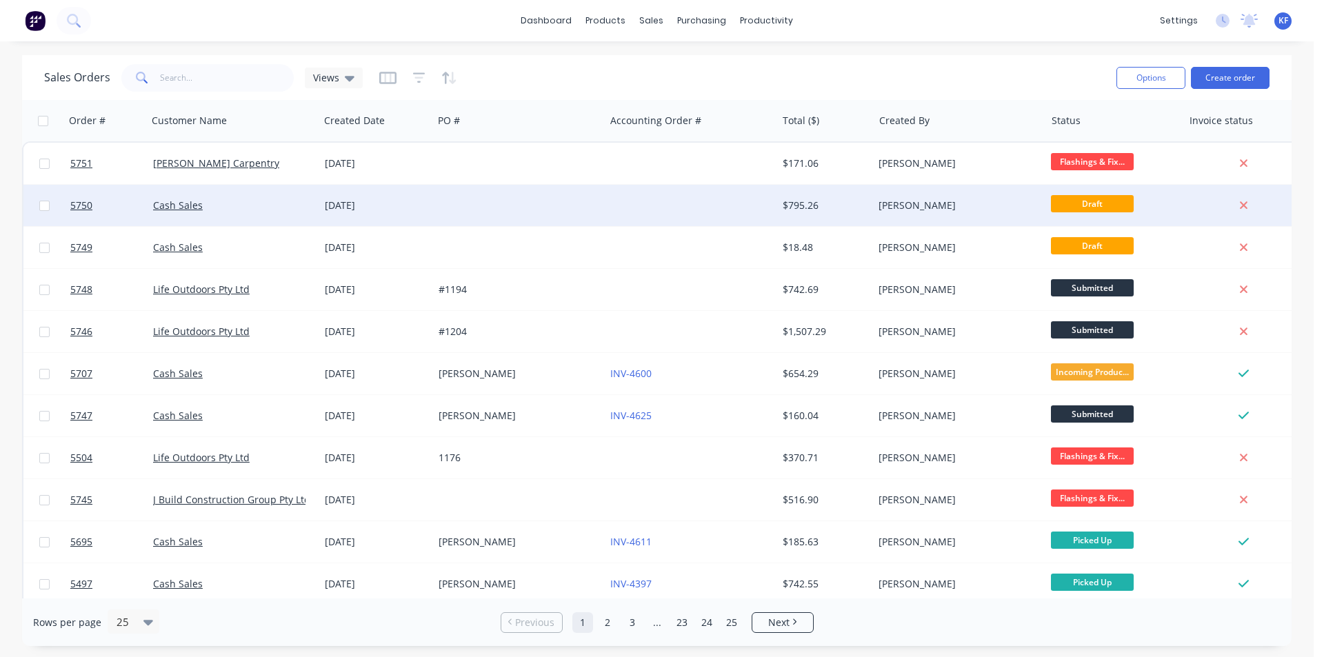
click at [569, 206] on div at bounding box center [519, 205] width 172 height 41
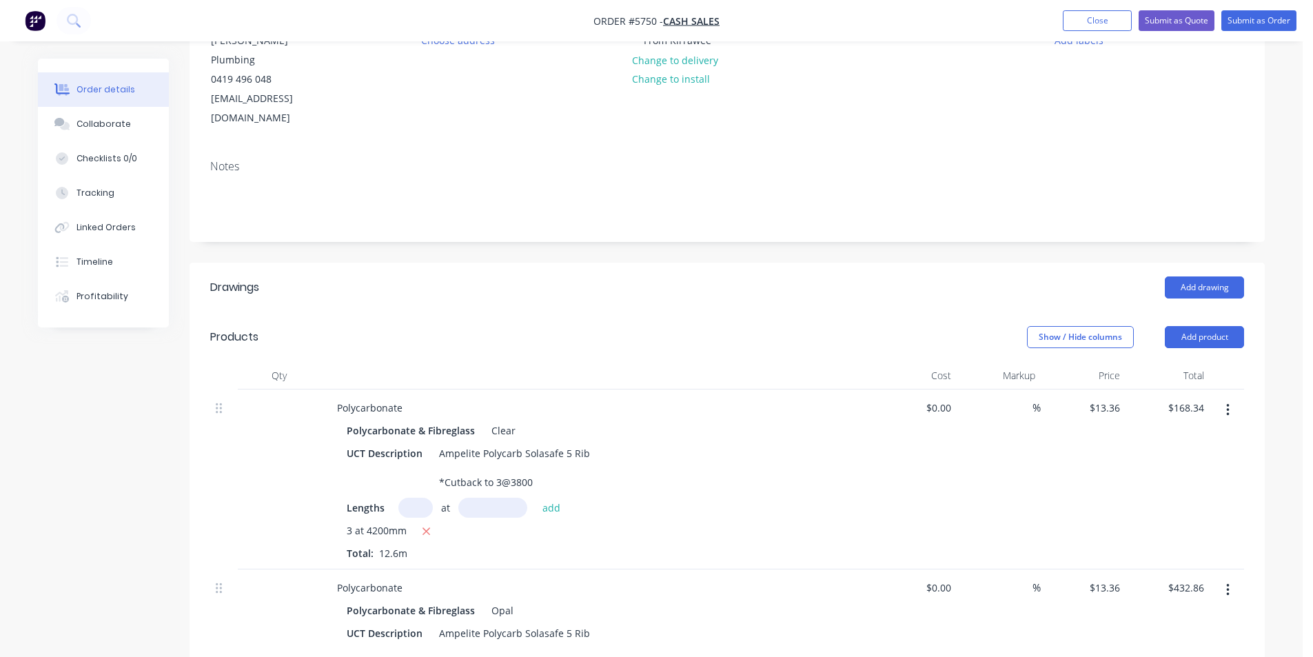
scroll to position [207, 0]
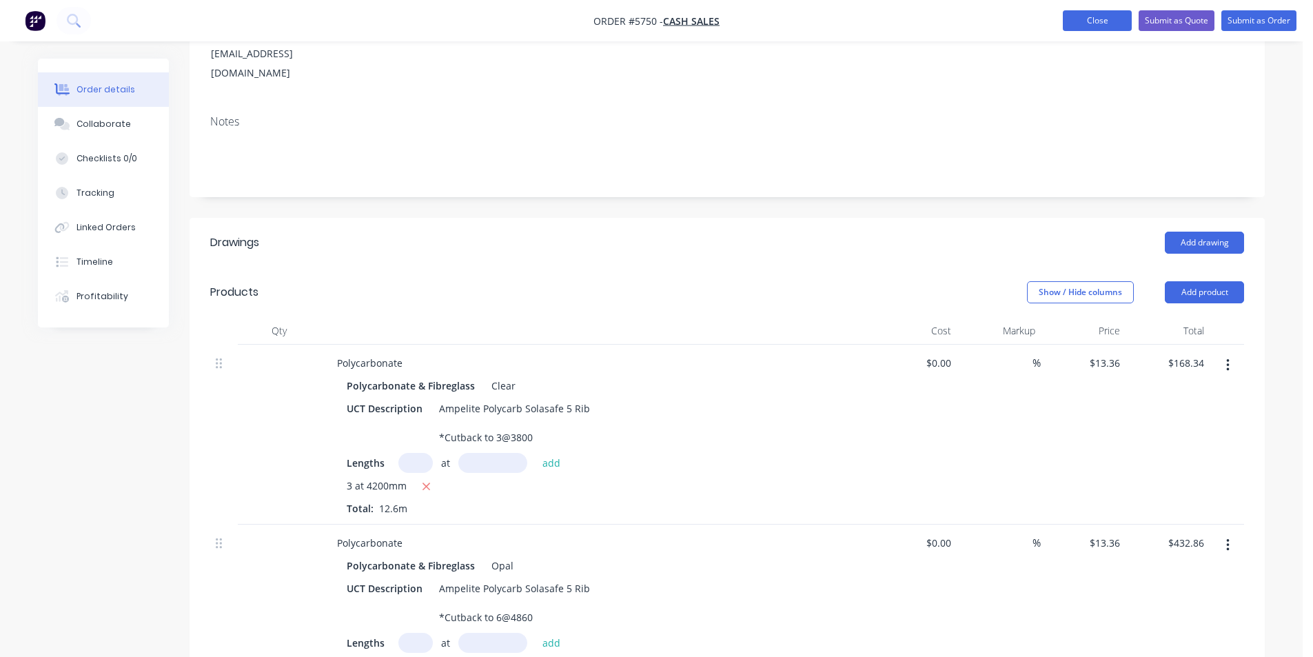
click at [1091, 27] on button "Close" at bounding box center [1097, 20] width 69 height 21
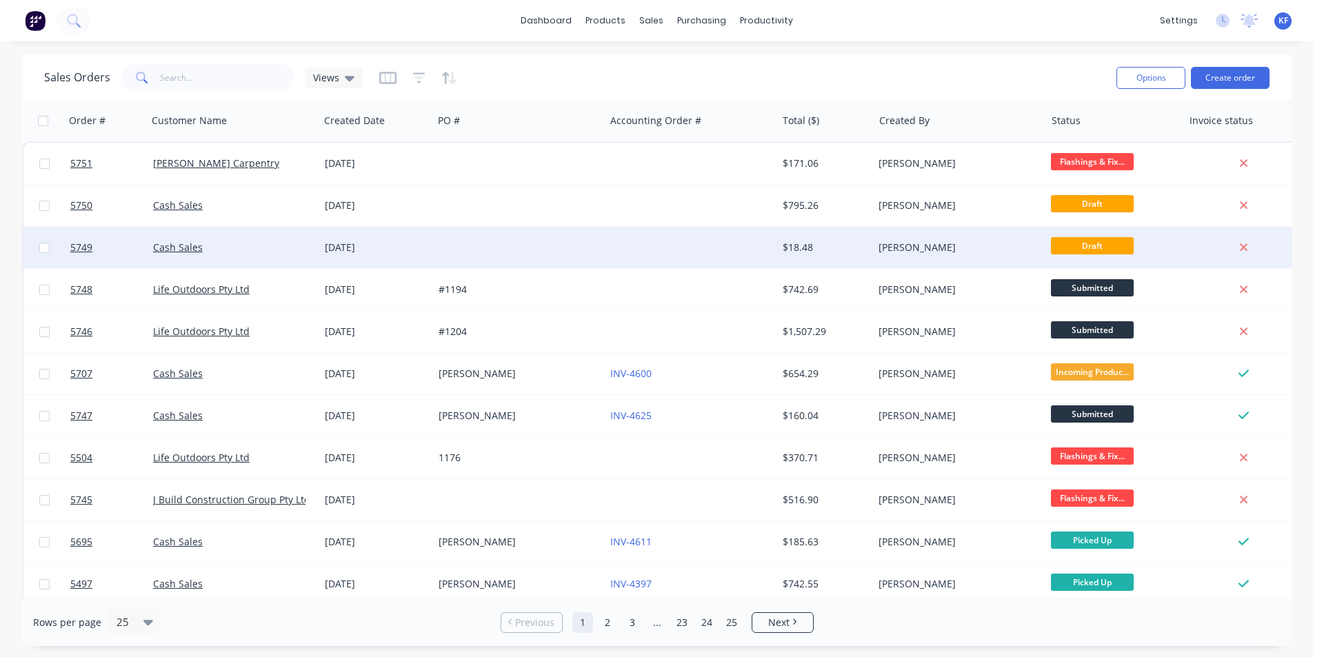
click at [609, 257] on div at bounding box center [691, 247] width 172 height 41
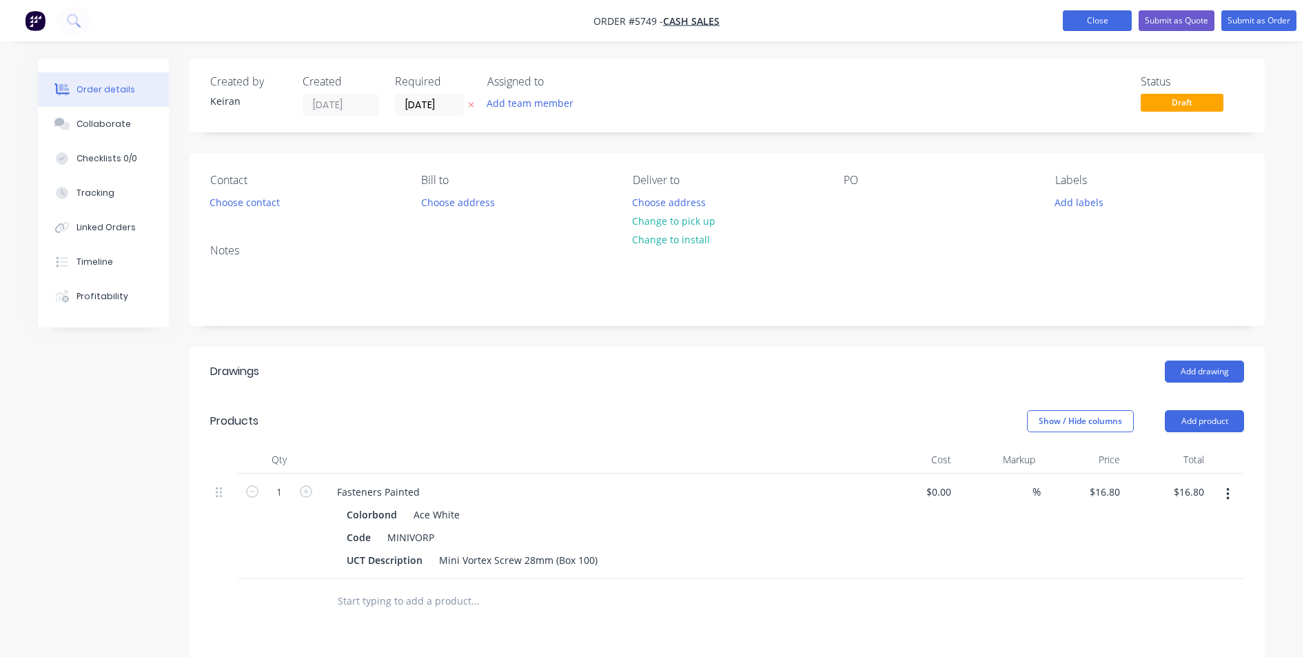
click at [1103, 17] on button "Close" at bounding box center [1097, 20] width 69 height 21
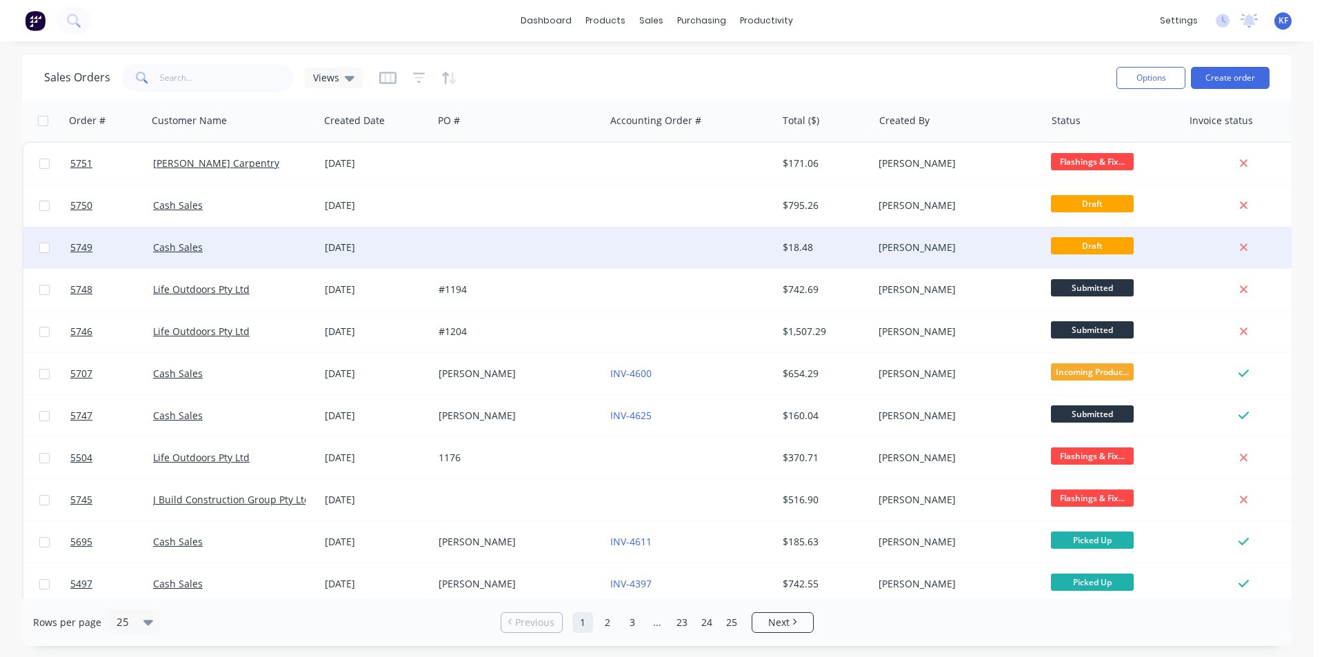
click at [1246, 248] on icon at bounding box center [1243, 247] width 9 height 12
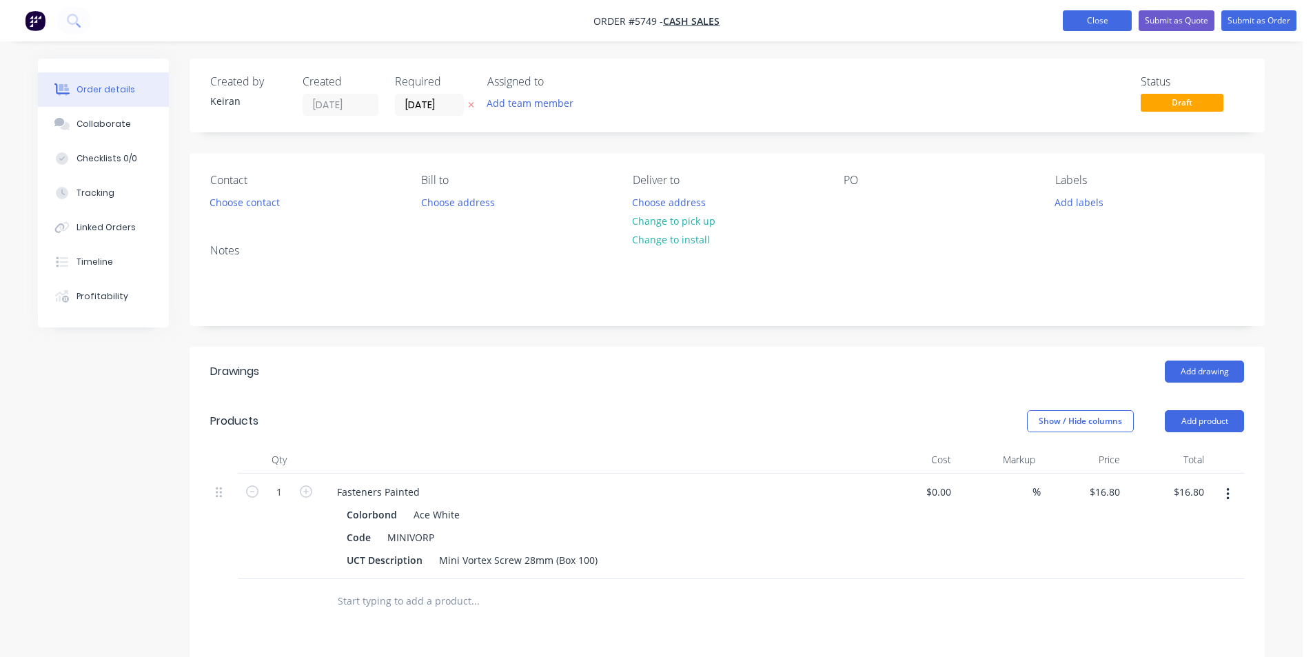
click at [1095, 17] on button "Close" at bounding box center [1097, 20] width 69 height 21
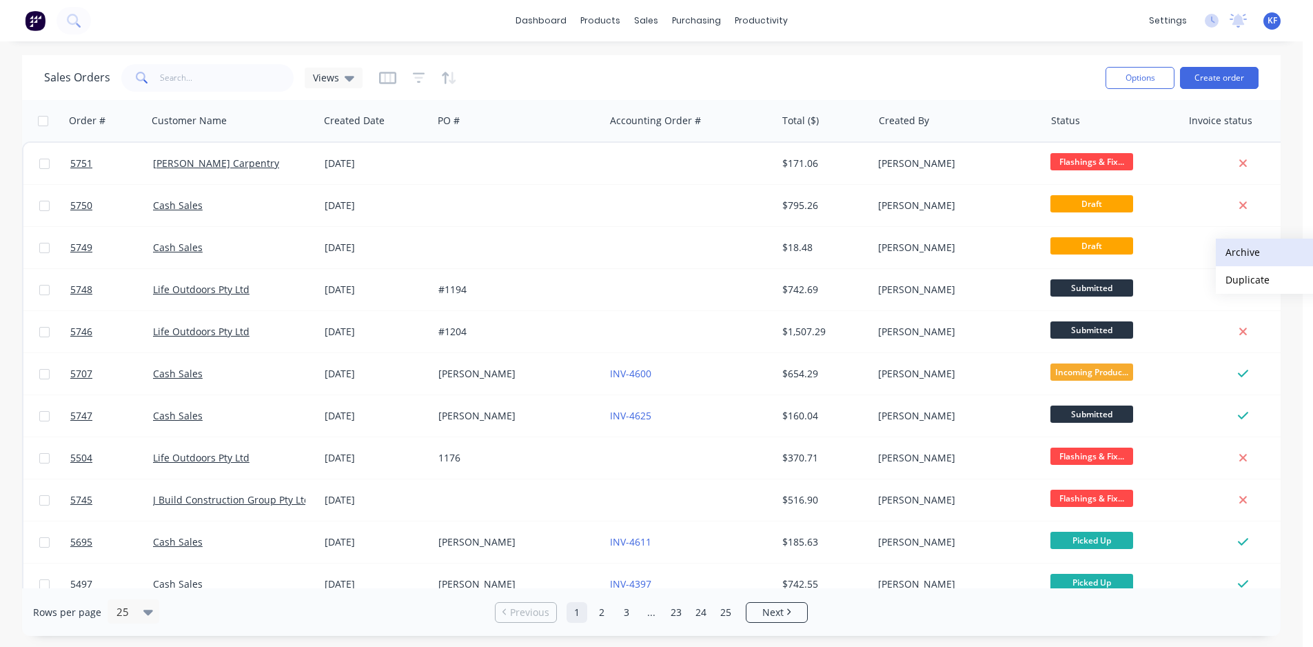
click at [1248, 251] on button "Archive" at bounding box center [1285, 253] width 138 height 28
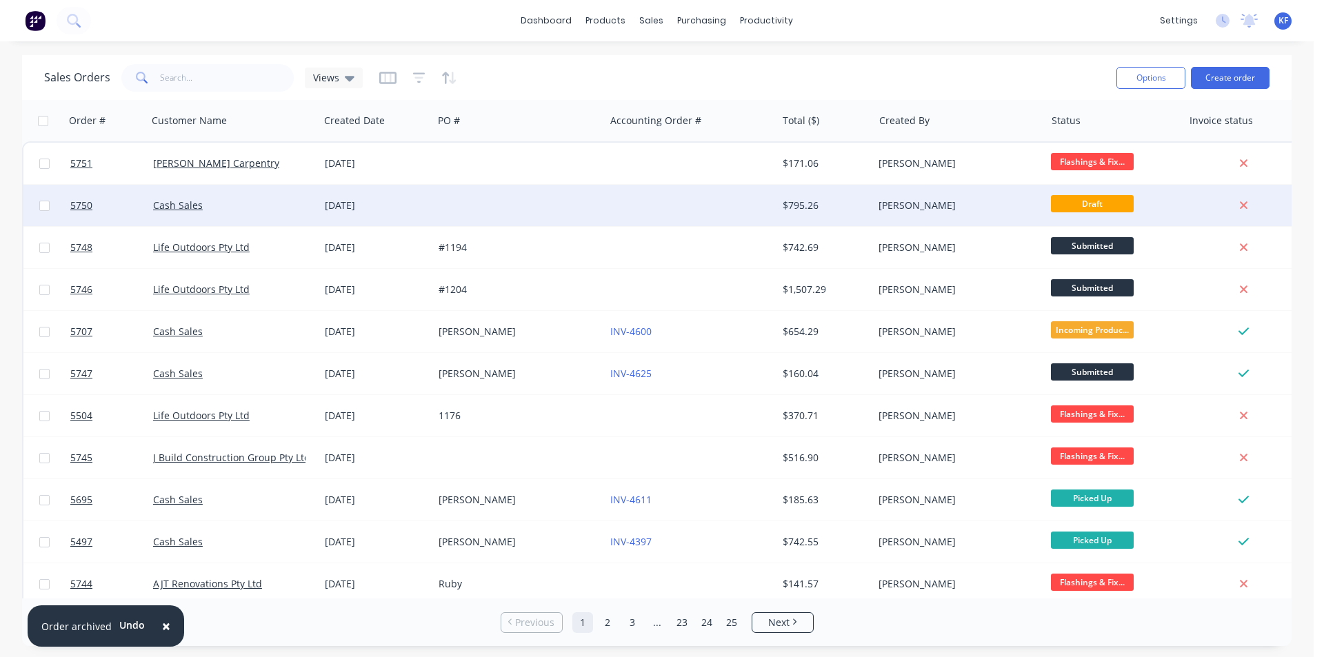
click at [927, 210] on div "[PERSON_NAME]" at bounding box center [954, 206] width 153 height 14
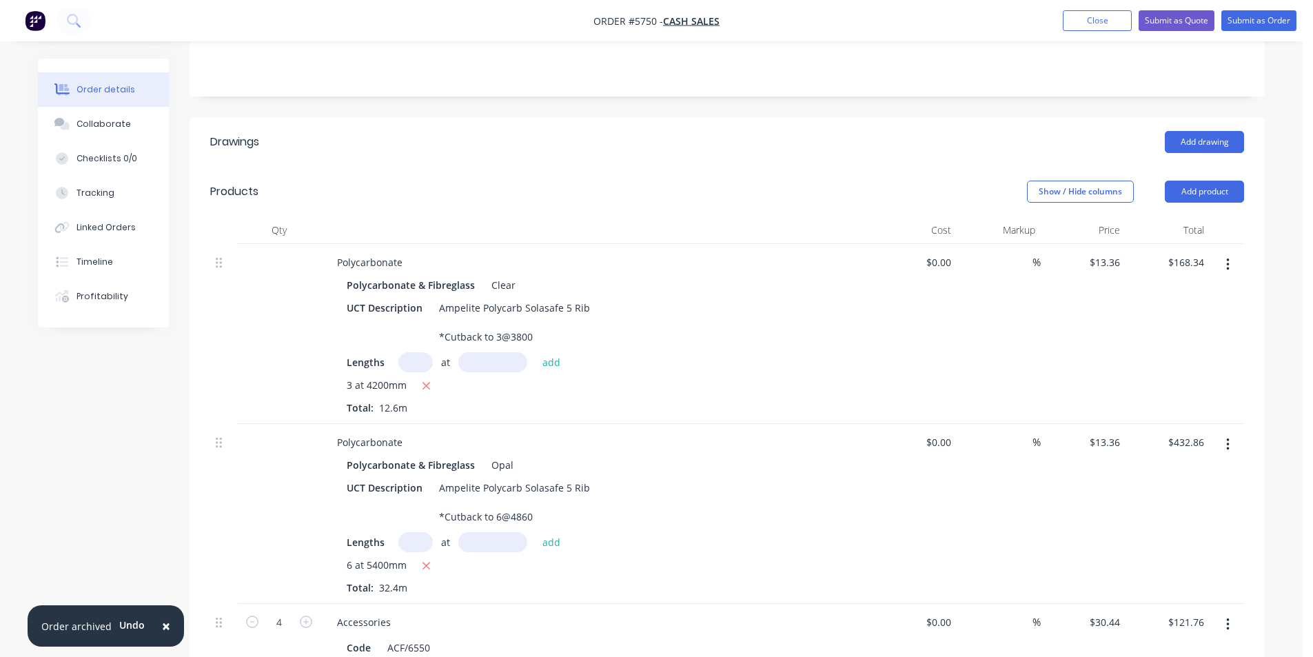
scroll to position [345, 0]
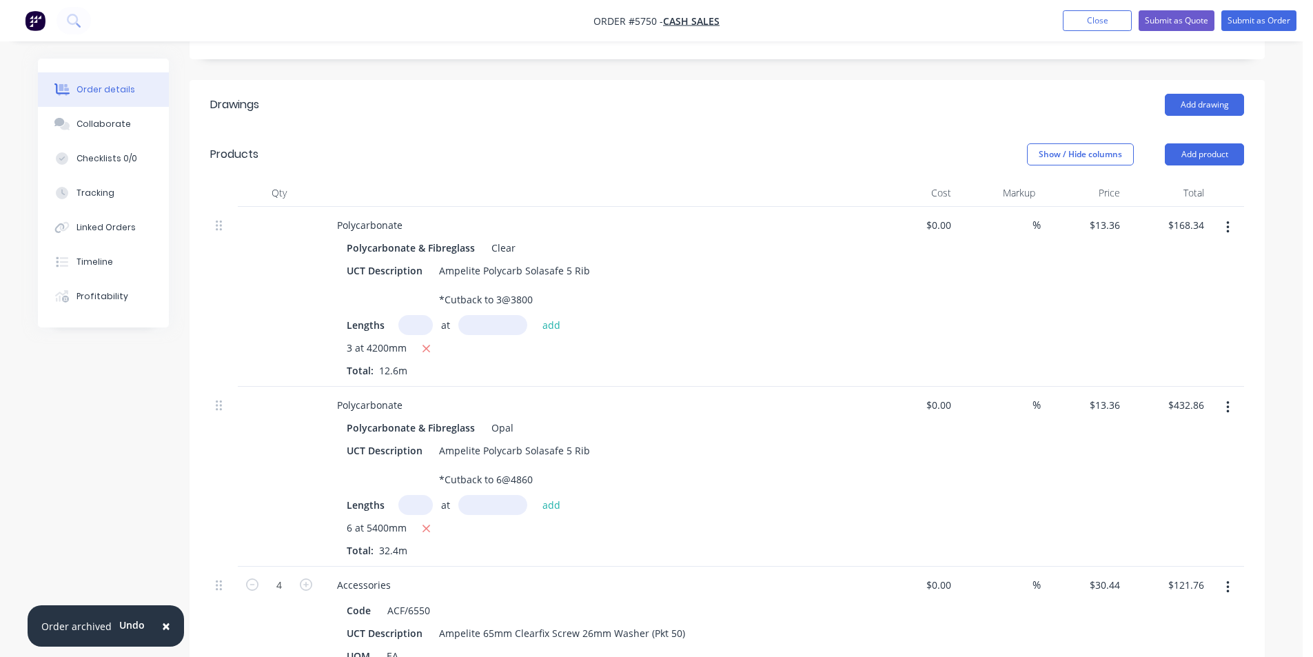
click at [1231, 215] on button "button" at bounding box center [1228, 227] width 32 height 25
click at [1175, 332] on button "Delete" at bounding box center [1178, 346] width 131 height 28
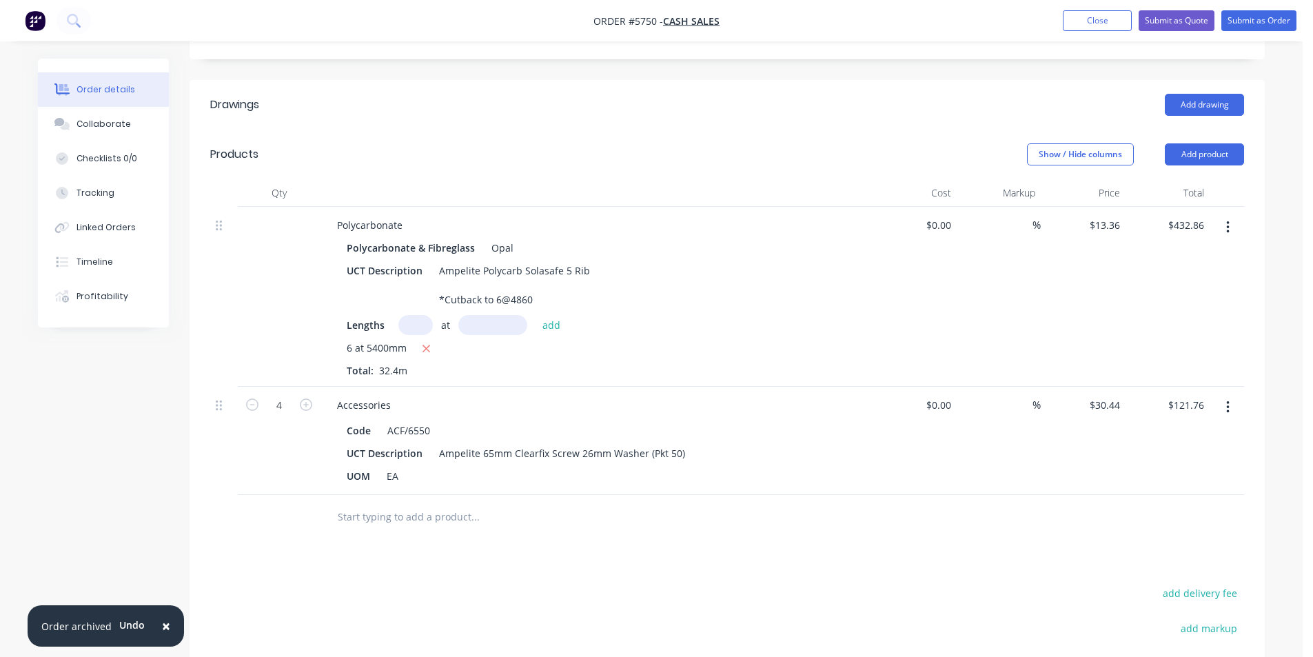
click at [1231, 215] on button "button" at bounding box center [1228, 227] width 32 height 25
click at [1180, 336] on div "Delete" at bounding box center [1179, 346] width 106 height 20
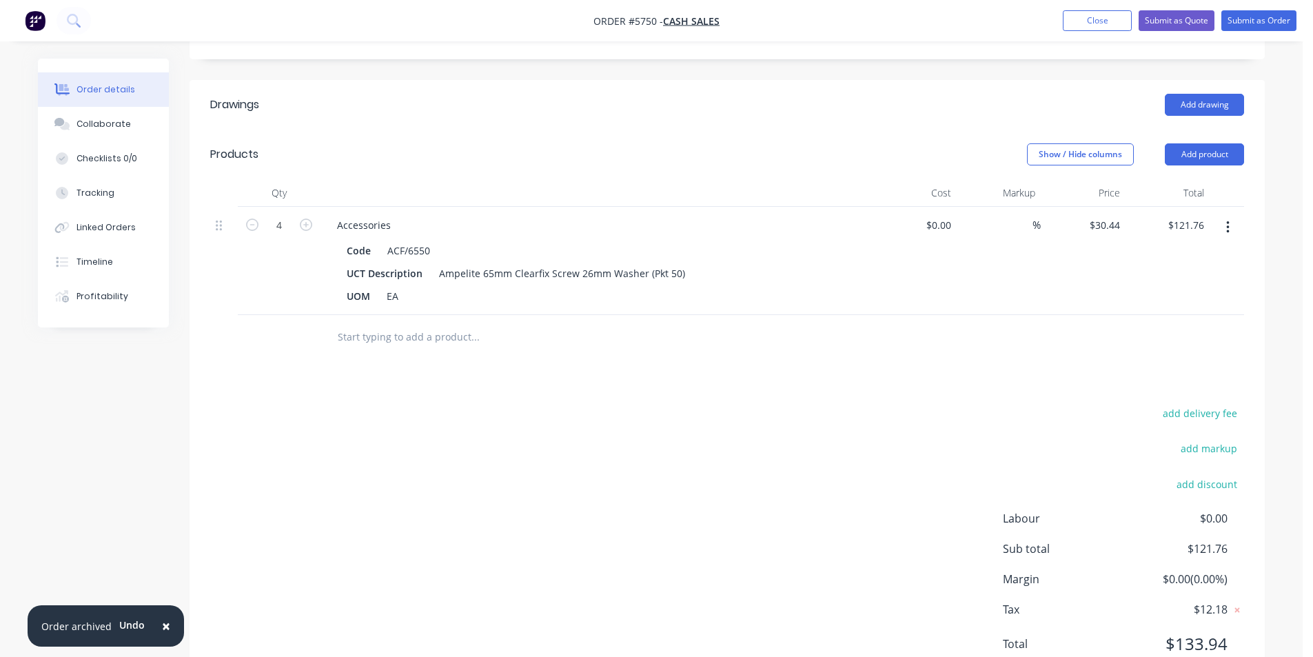
click at [1227, 221] on icon "button" at bounding box center [1227, 227] width 3 height 12
click at [1177, 336] on div "Delete" at bounding box center [1179, 346] width 106 height 20
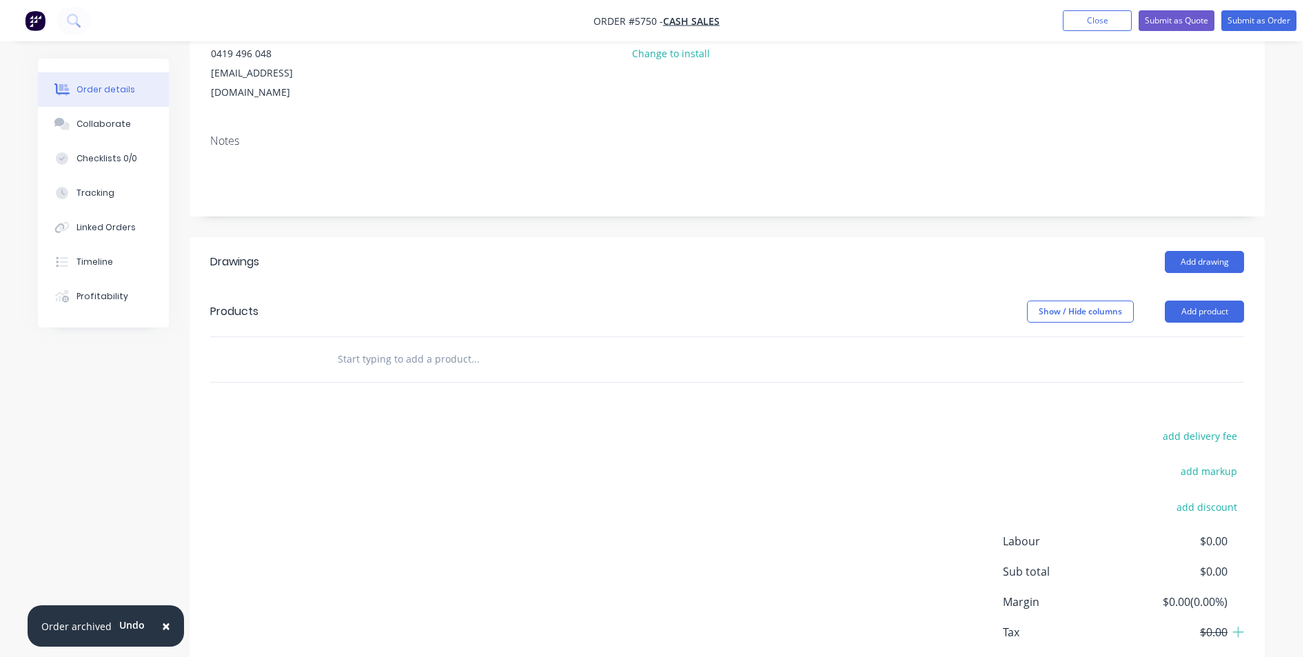
scroll to position [19, 0]
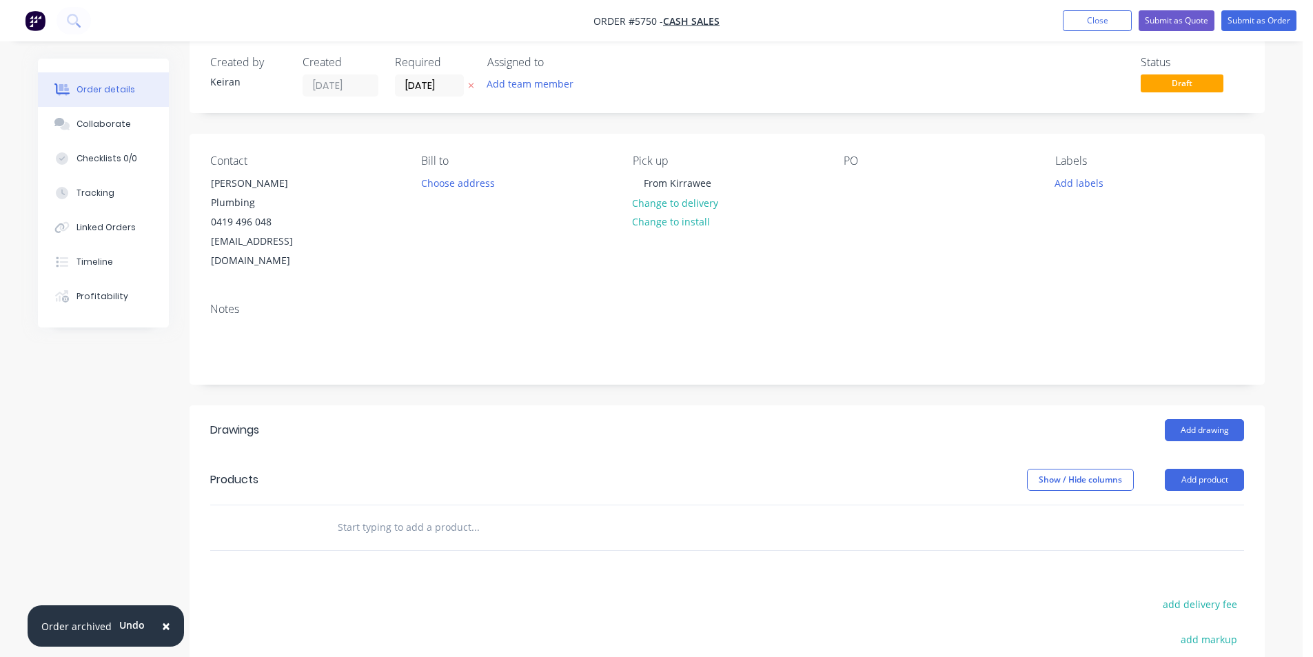
click at [405, 514] on input "text" at bounding box center [475, 528] width 276 height 28
click at [755, 514] on div at bounding box center [568, 528] width 485 height 28
drag, startPoint x: 625, startPoint y: 516, endPoint x: 571, endPoint y: 485, distance: 61.5
click at [619, 513] on div "Drawings Add drawing Products Show / Hide columns Add product add delivery fee …" at bounding box center [727, 643] width 1075 height 476
click at [571, 514] on input "text" at bounding box center [475, 528] width 276 height 28
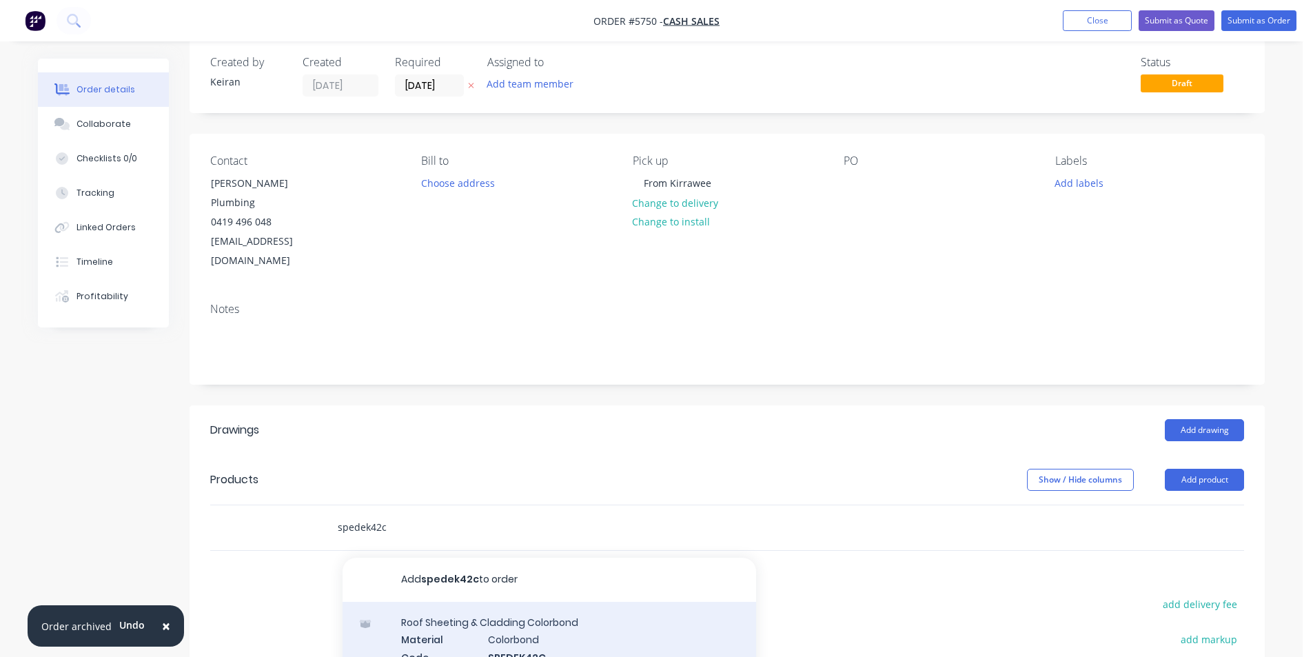
type input "spedek42c"
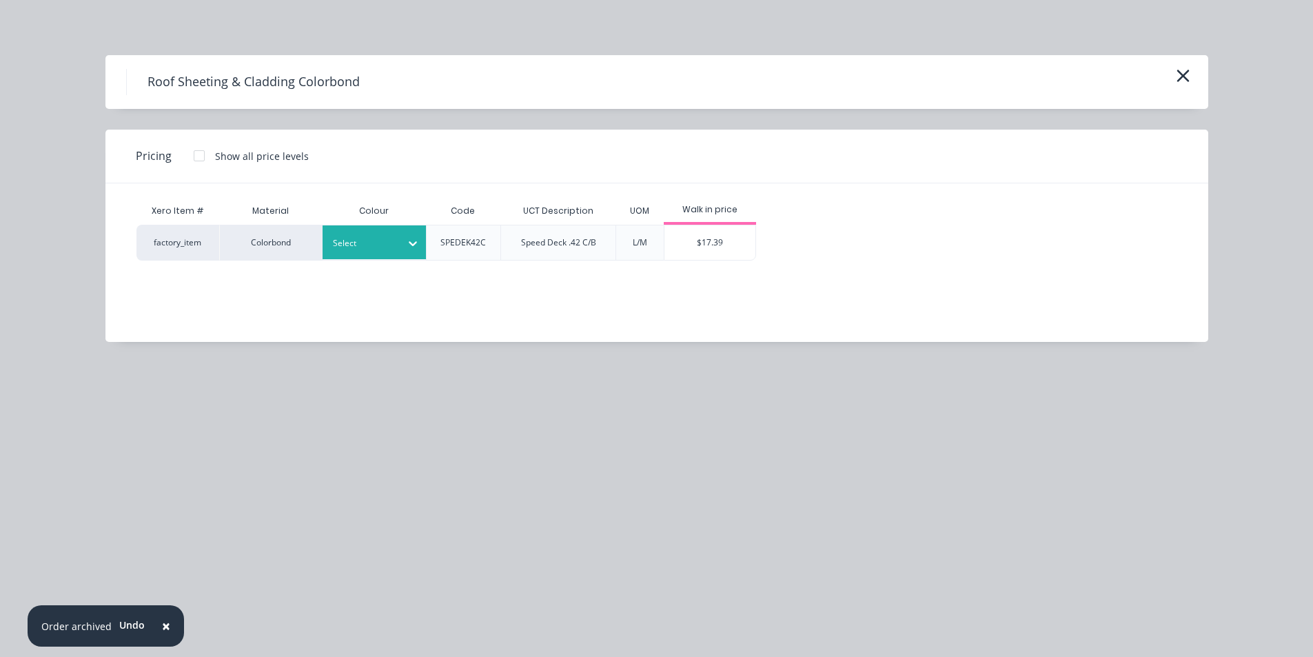
click at [387, 237] on div at bounding box center [364, 243] width 62 height 15
type input "tb"
drag, startPoint x: 393, startPoint y: 285, endPoint x: 438, endPoint y: 279, distance: 45.2
click at [172, 646] on div "TBA" at bounding box center [86, 659] width 172 height 26
click at [716, 239] on div "$17.39" at bounding box center [711, 242] width 92 height 34
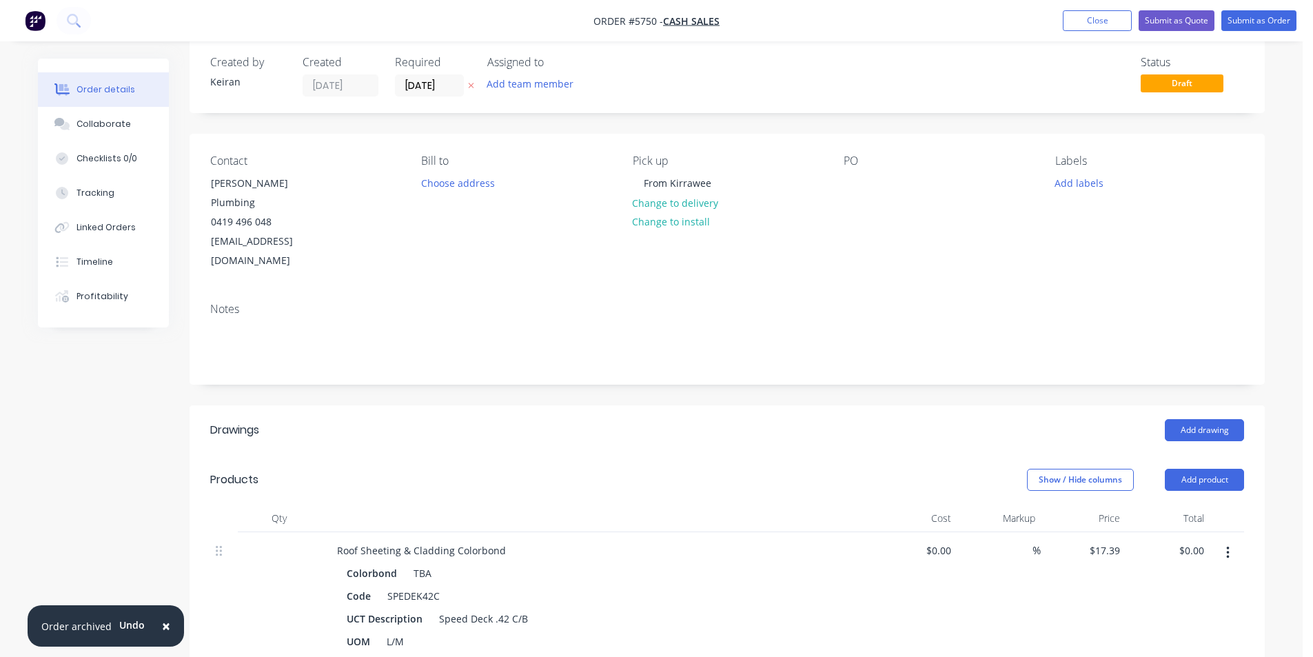
click at [410, 656] on input "text" at bounding box center [415, 667] width 34 height 20
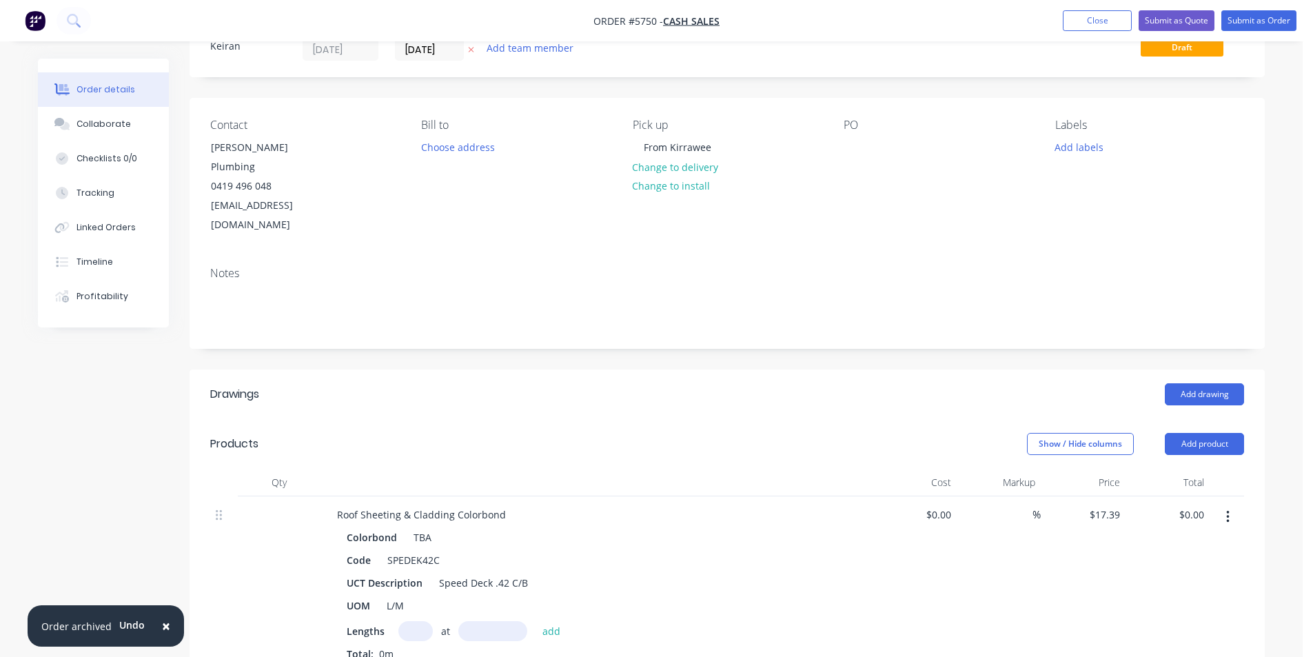
scroll to position [88, 0]
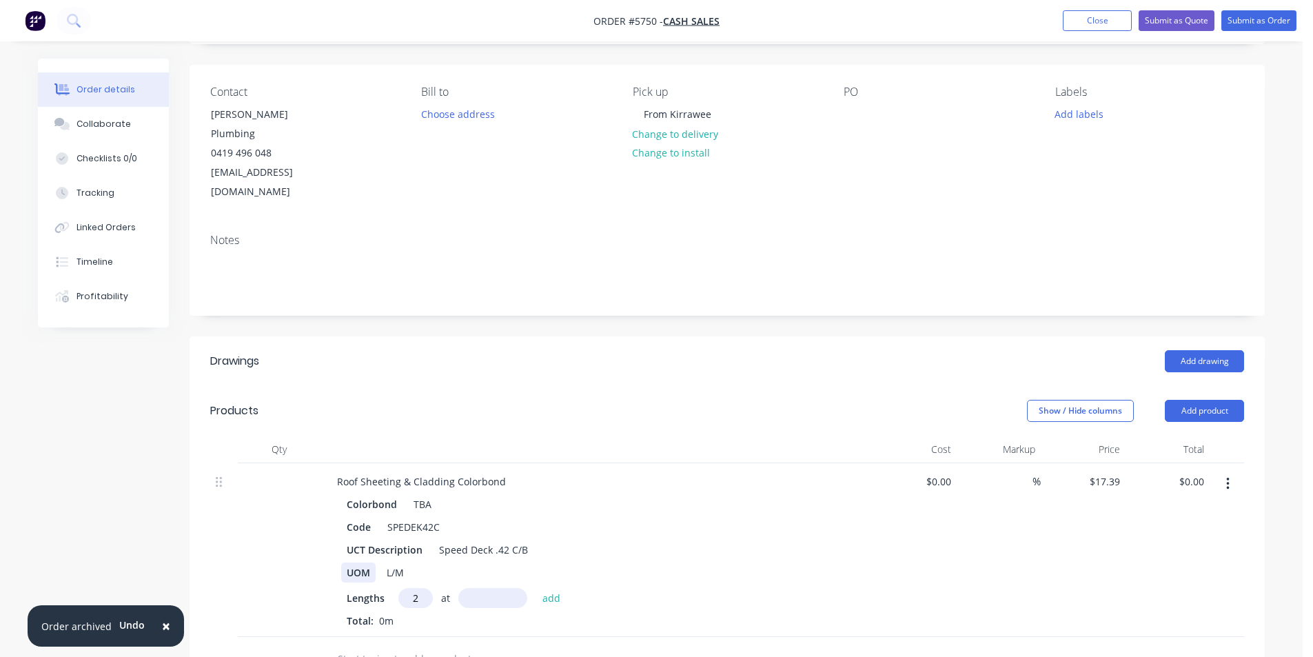
drag, startPoint x: 417, startPoint y: 562, endPoint x: 363, endPoint y: 543, distance: 57.6
click at [380, 588] on div "Lengths 2 at add" at bounding box center [596, 598] width 499 height 20
type input "5"
type input "2620"
click at [536, 588] on button "add" at bounding box center [552, 597] width 32 height 19
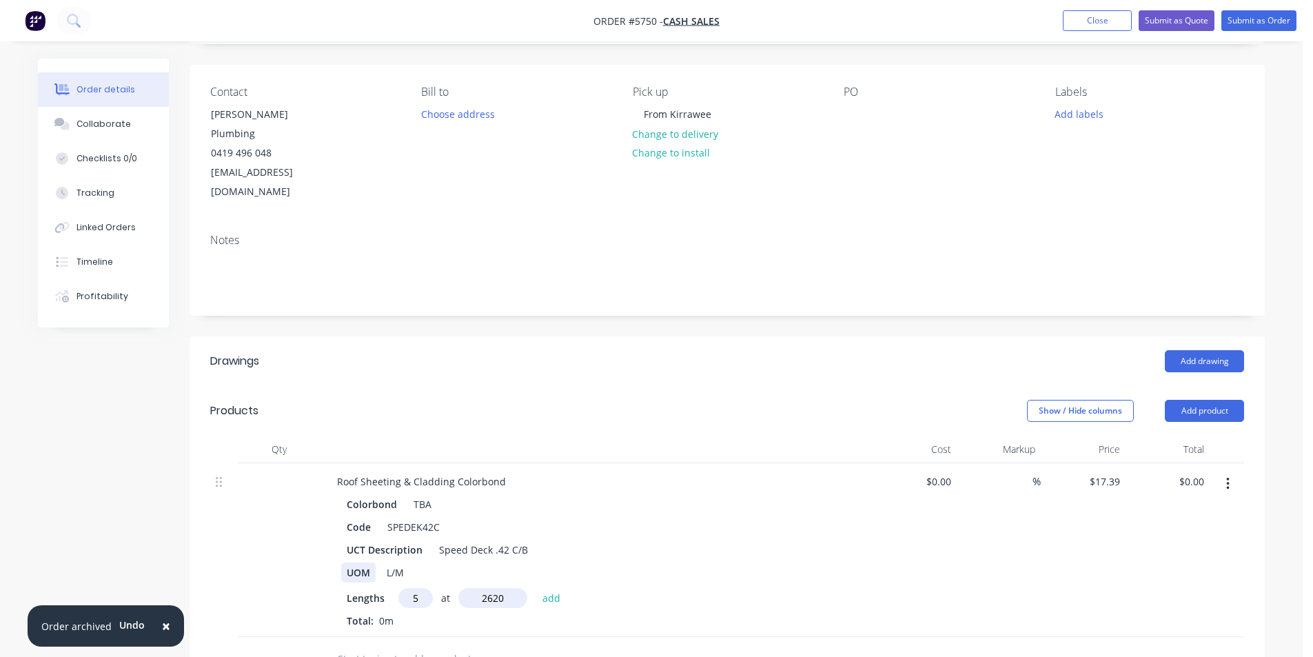
type input "$227.81"
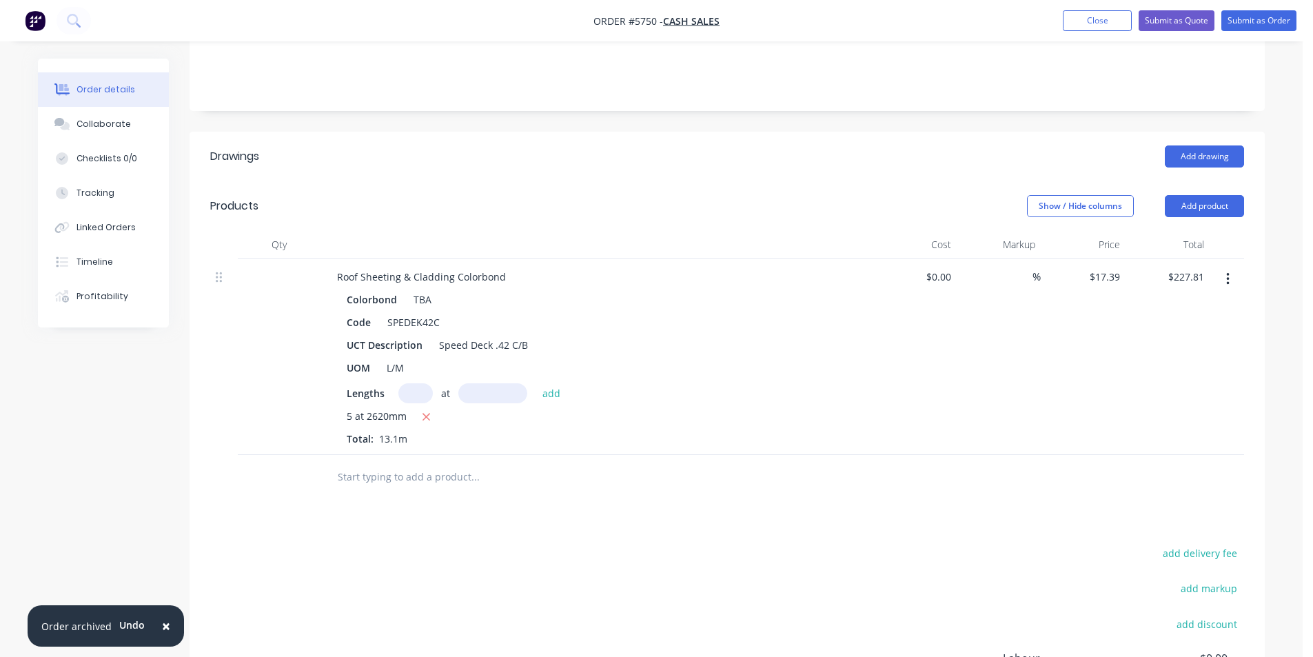
scroll to position [295, 0]
click at [402, 461] on input "text" at bounding box center [475, 475] width 276 height 28
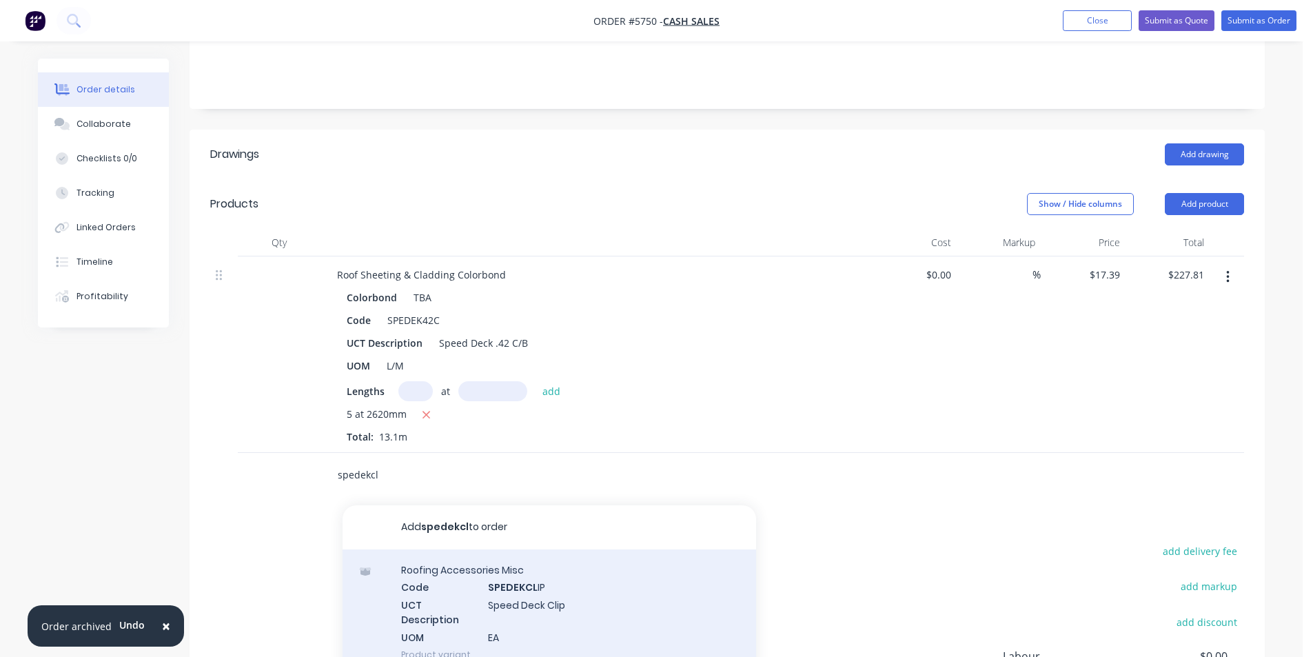
type input "spedekcl"
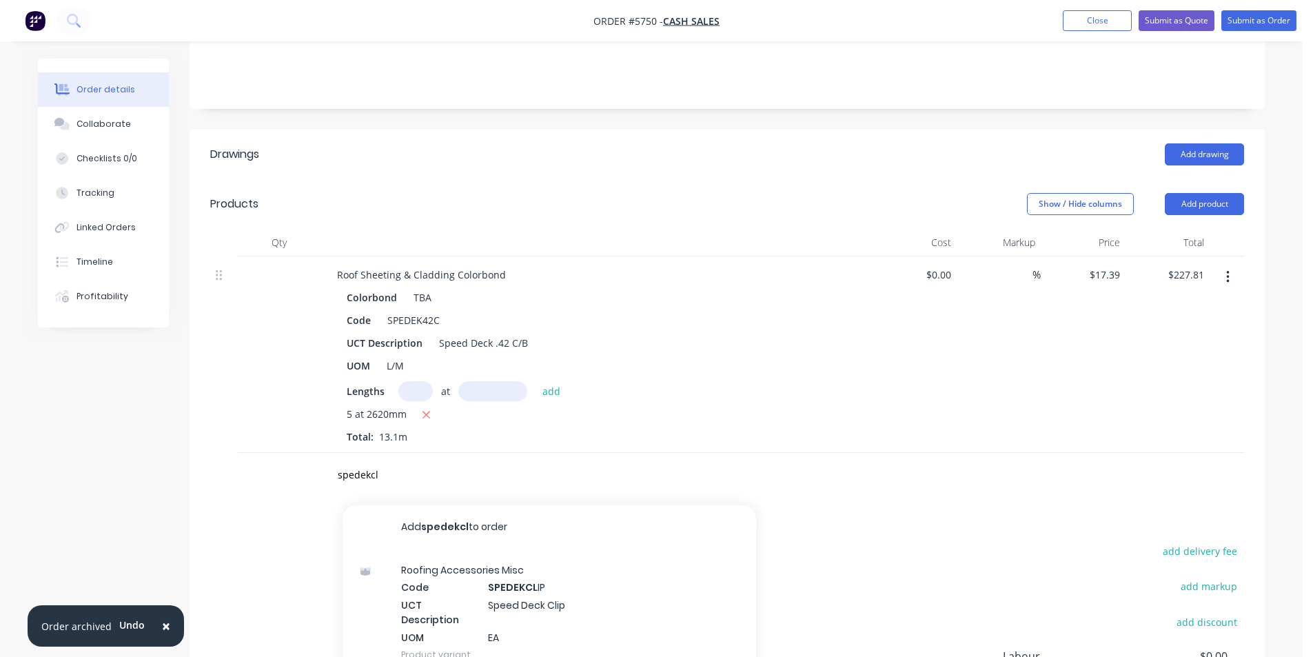
click at [498, 583] on div "Roofing Accessories Misc Code SPEDEKCL IP UCT Description Speed Deck Clip UOM E…" at bounding box center [550, 611] width 414 height 125
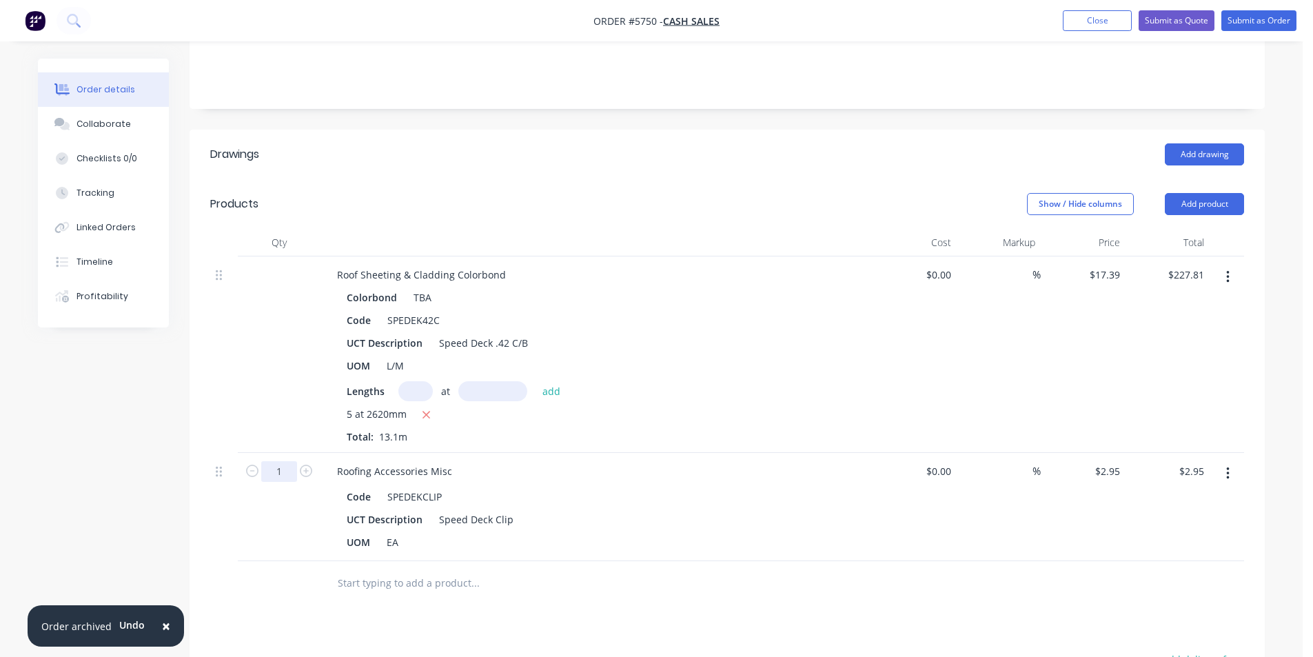
click at [293, 461] on input "1" at bounding box center [279, 471] width 36 height 21
type input "20"
type input "$59.00"
click at [435, 569] on input "text" at bounding box center [475, 583] width 276 height 28
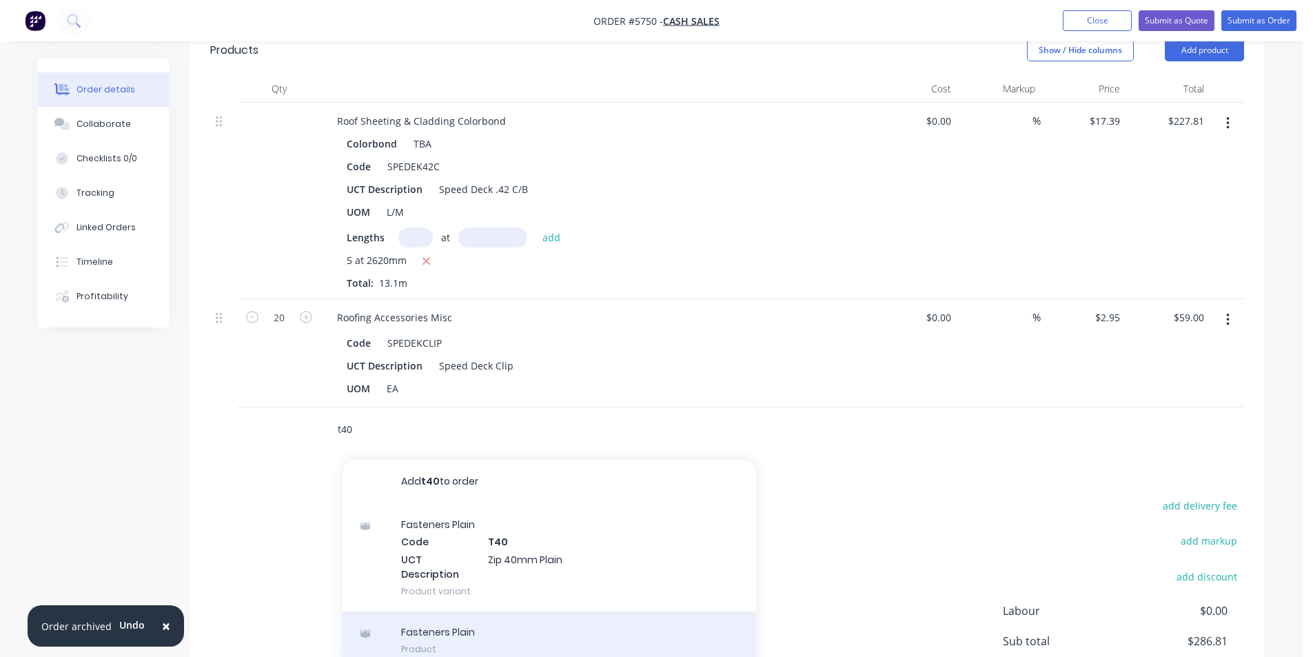
scroll to position [502, 0]
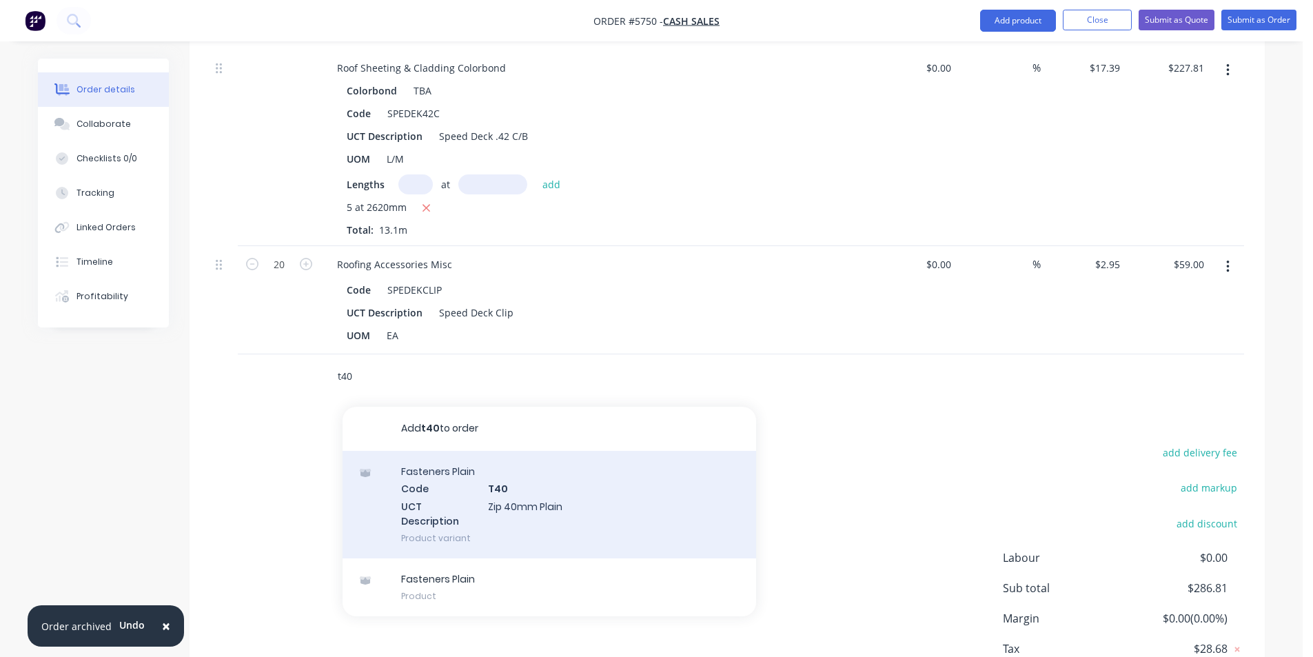
type input "t40"
click at [554, 476] on div "Fasteners Plain Code T40 UCT Description Zip 40mm Plain Product variant" at bounding box center [550, 505] width 414 height 108
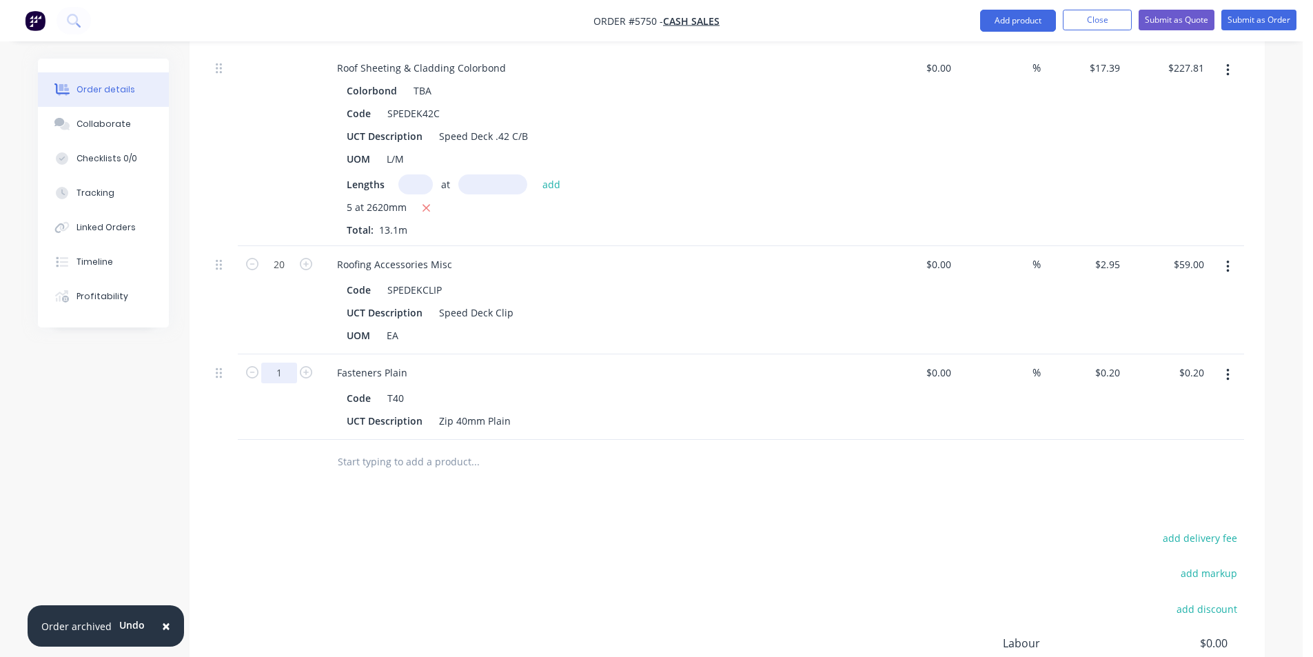
click at [296, 363] on input "1" at bounding box center [279, 373] width 36 height 21
type input "60"
type input "$12.00"
click at [600, 447] on div "Drawings Add drawing Products Show / Hide columns Add product Qty Cost Markup P…" at bounding box center [727, 369] width 1075 height 893
click at [544, 448] on input "text" at bounding box center [475, 462] width 276 height 28
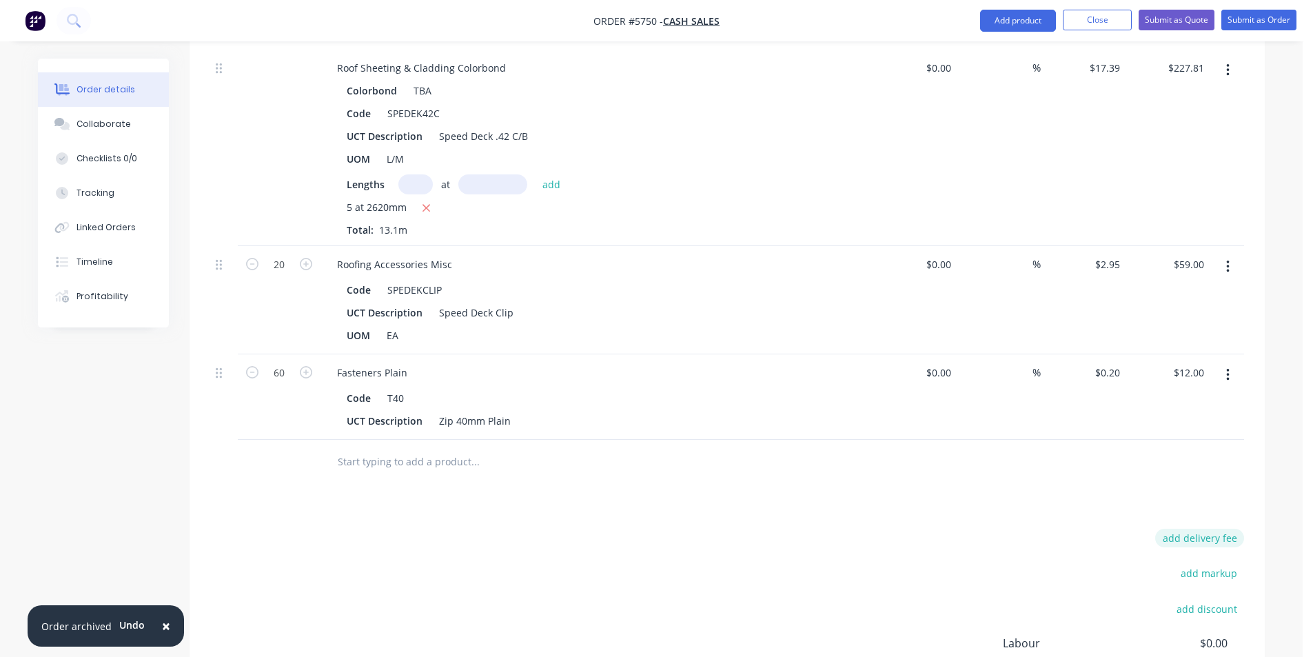
click at [1208, 529] on button "add delivery fee" at bounding box center [1199, 538] width 89 height 19
type input "100"
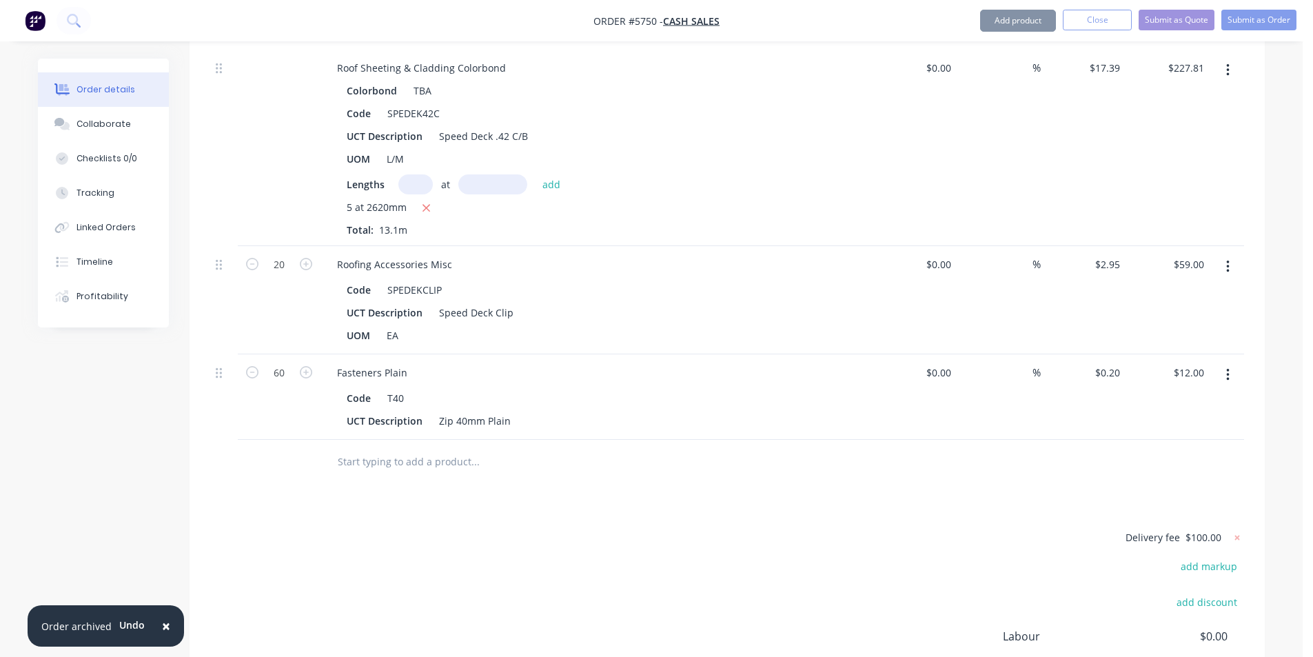
click at [1082, 460] on div "Drawings Add drawing Products Show / Hide columns Add product Qty Cost Markup P…" at bounding box center [727, 366] width 1075 height 886
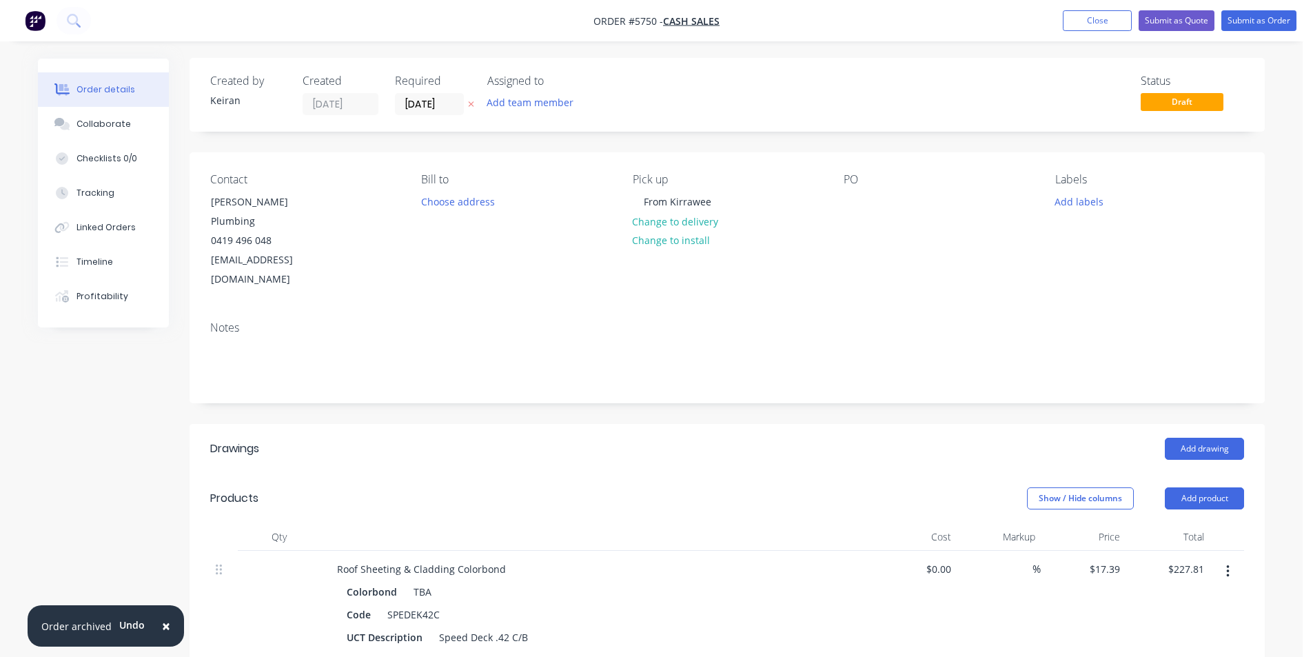
scroll to position [0, 0]
click at [681, 224] on button "Change to delivery" at bounding box center [675, 221] width 101 height 19
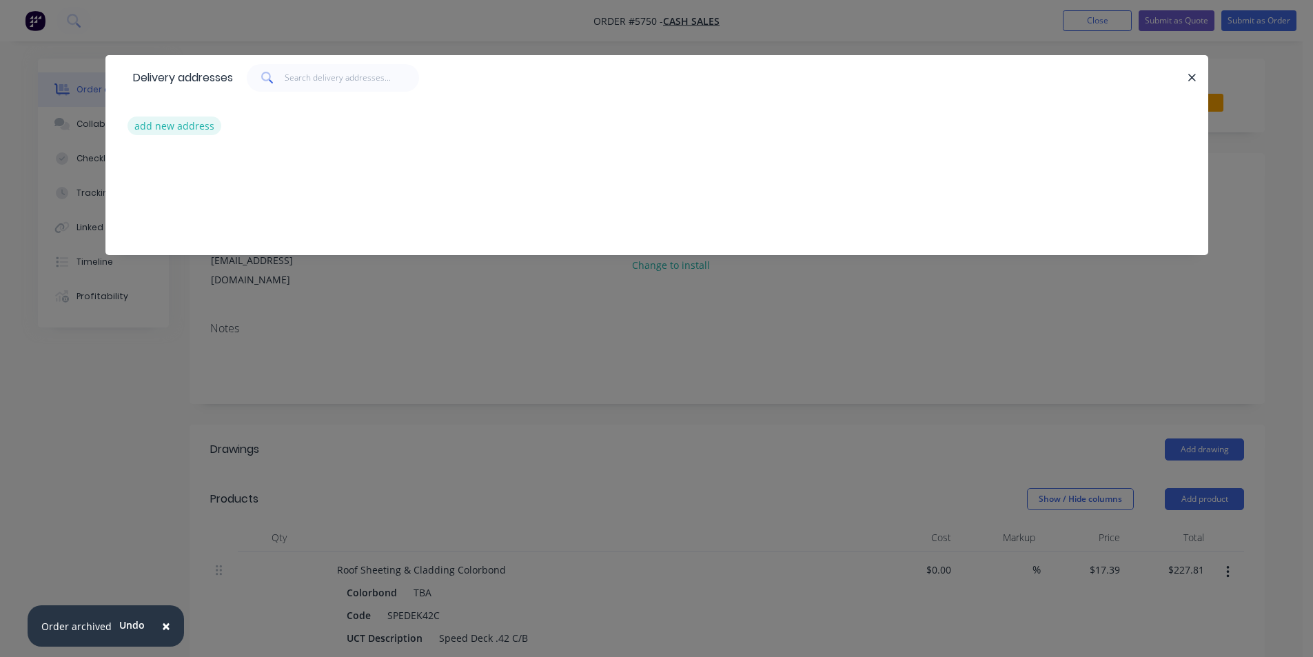
click at [178, 132] on button "add new address" at bounding box center [175, 126] width 94 height 19
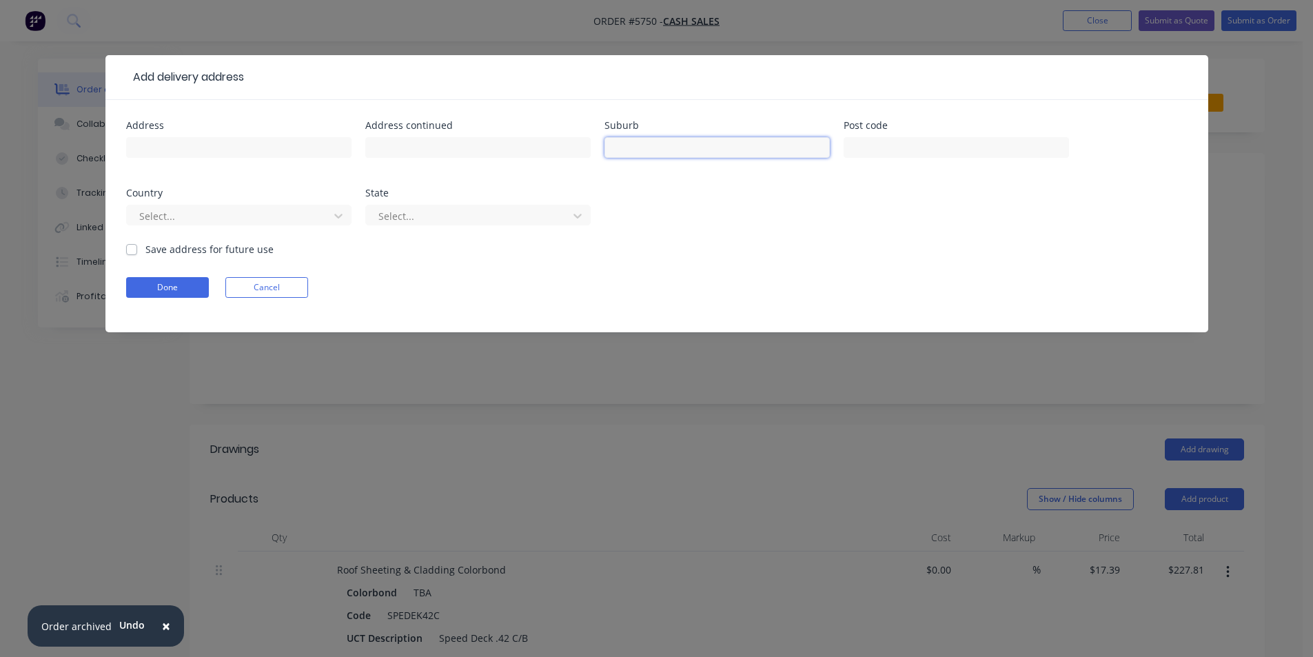
click at [641, 155] on input "text" at bounding box center [717, 147] width 225 height 21
type input "Sans Souci"
click at [208, 287] on button "Done" at bounding box center [167, 287] width 83 height 21
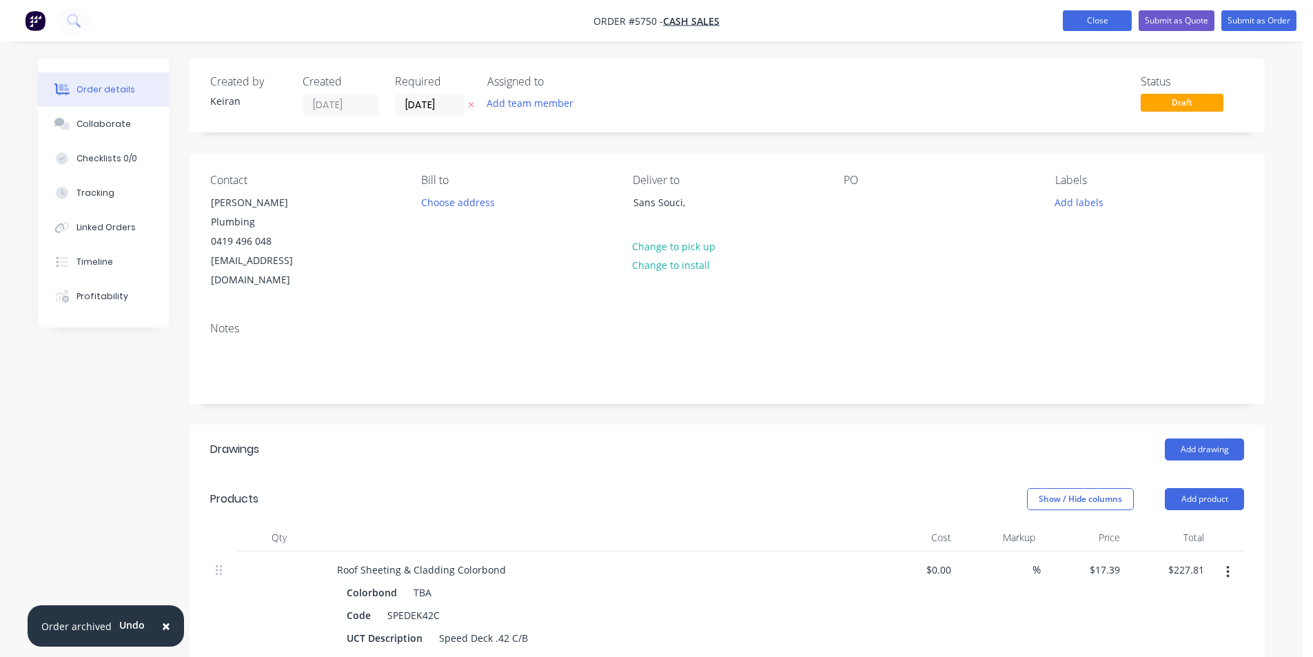
click at [1093, 23] on button "Close" at bounding box center [1097, 20] width 69 height 21
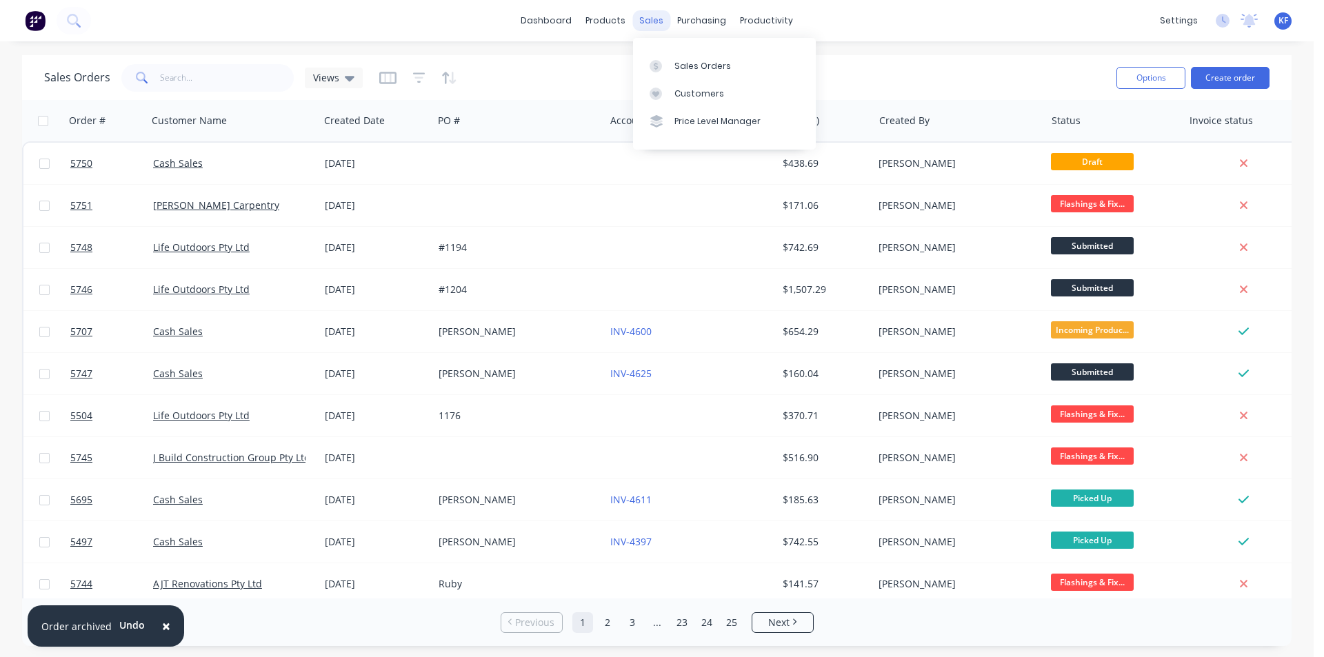
click at [649, 19] on div "sales" at bounding box center [651, 20] width 38 height 21
click at [1235, 84] on button "Create order" at bounding box center [1230, 78] width 79 height 22
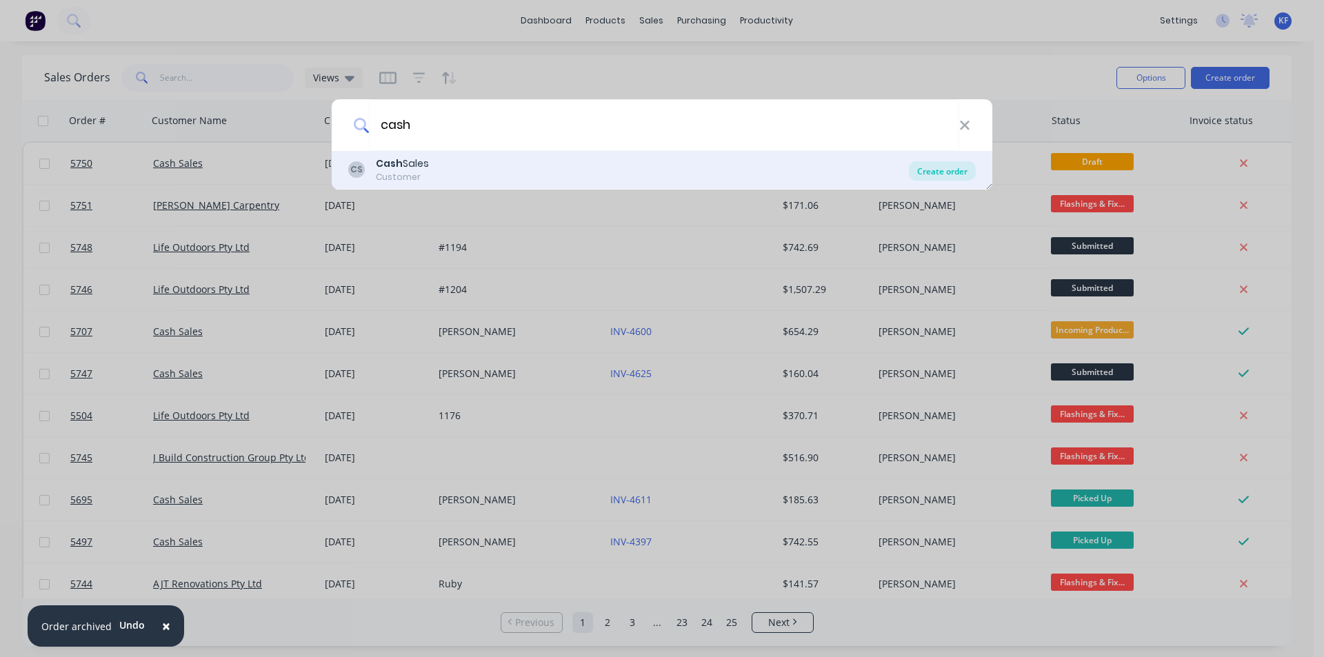
type input "cash"
click at [921, 180] on div "Create order" at bounding box center [942, 170] width 67 height 19
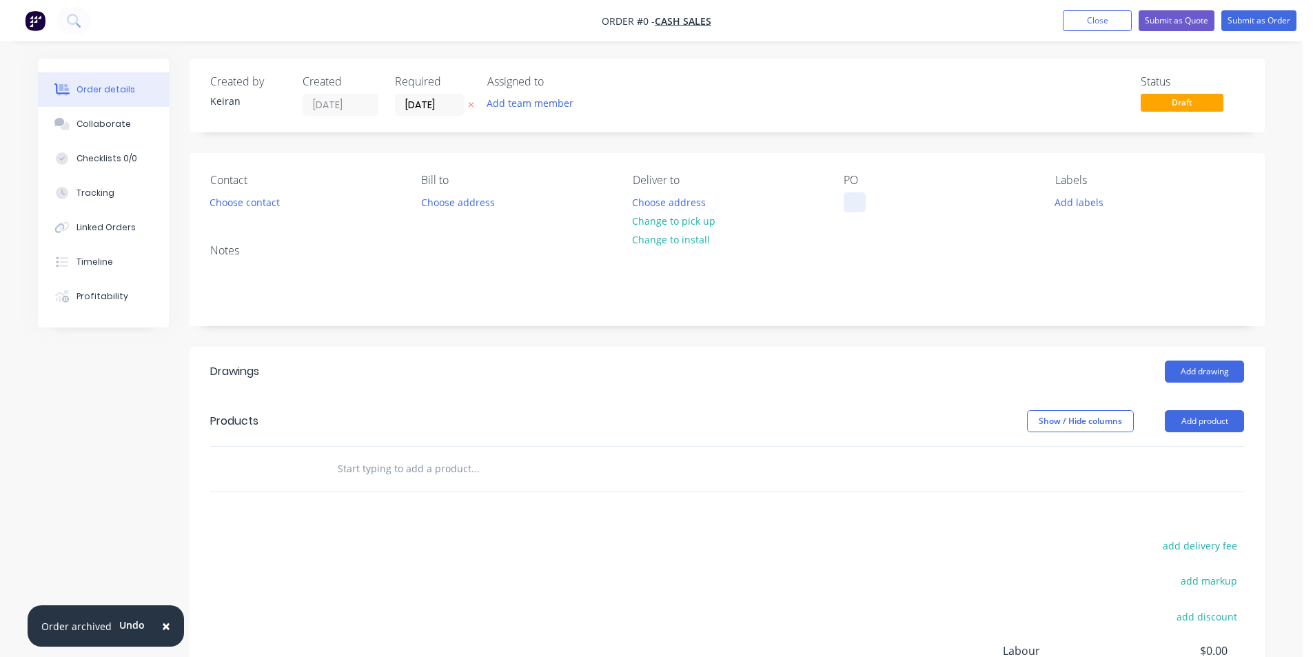
click at [853, 199] on div at bounding box center [855, 202] width 22 height 20
click at [273, 202] on div "Order details Collaborate Checklists 0/0 Tracking Linked Orders Timeline Profit…" at bounding box center [651, 451] width 1255 height 785
click at [234, 201] on button "Choose contact" at bounding box center [245, 201] width 85 height 19
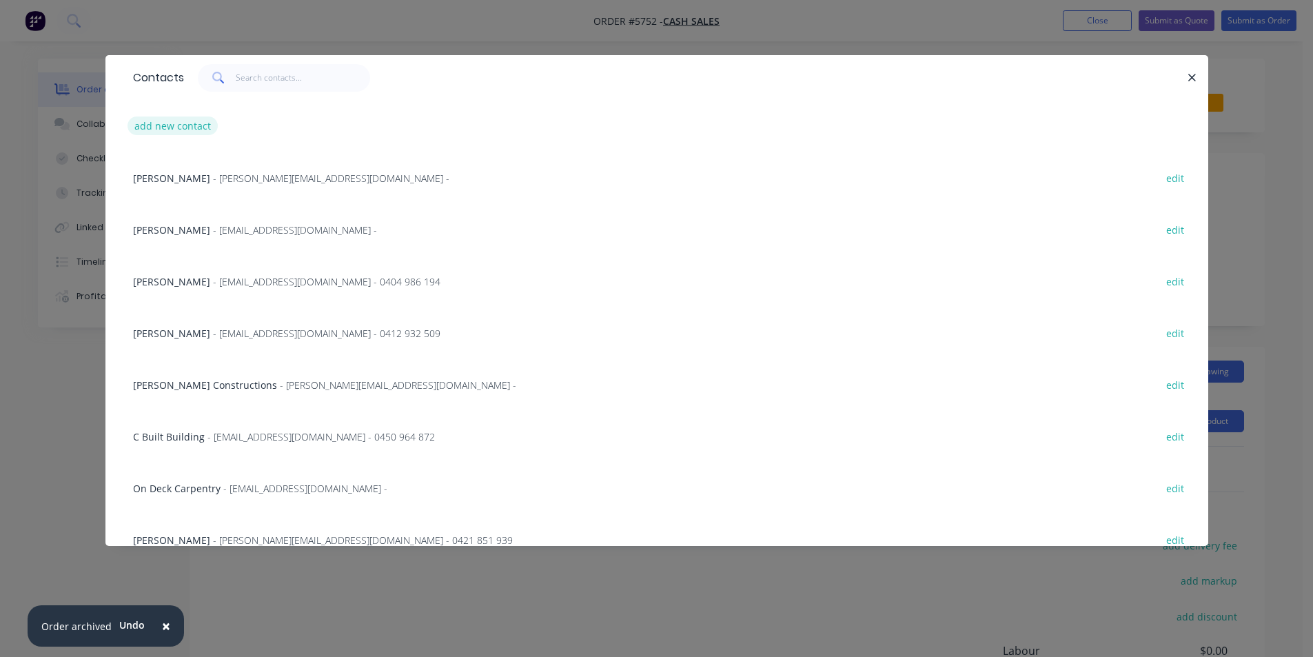
click at [172, 126] on button "add new contact" at bounding box center [173, 126] width 91 height 19
select select "AU"
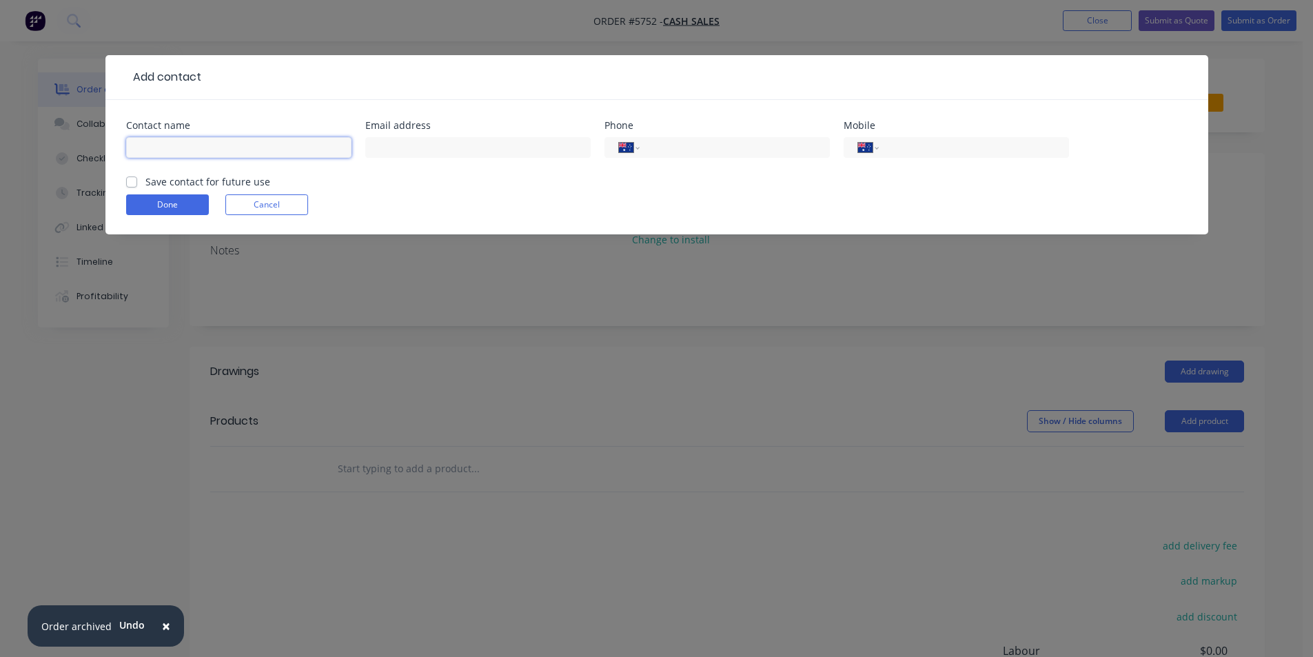
click at [190, 153] on input "text" at bounding box center [238, 147] width 225 height 21
type input "Steve Crabb"
type input "0417 417 823"
click at [191, 205] on button "Done" at bounding box center [167, 204] width 83 height 21
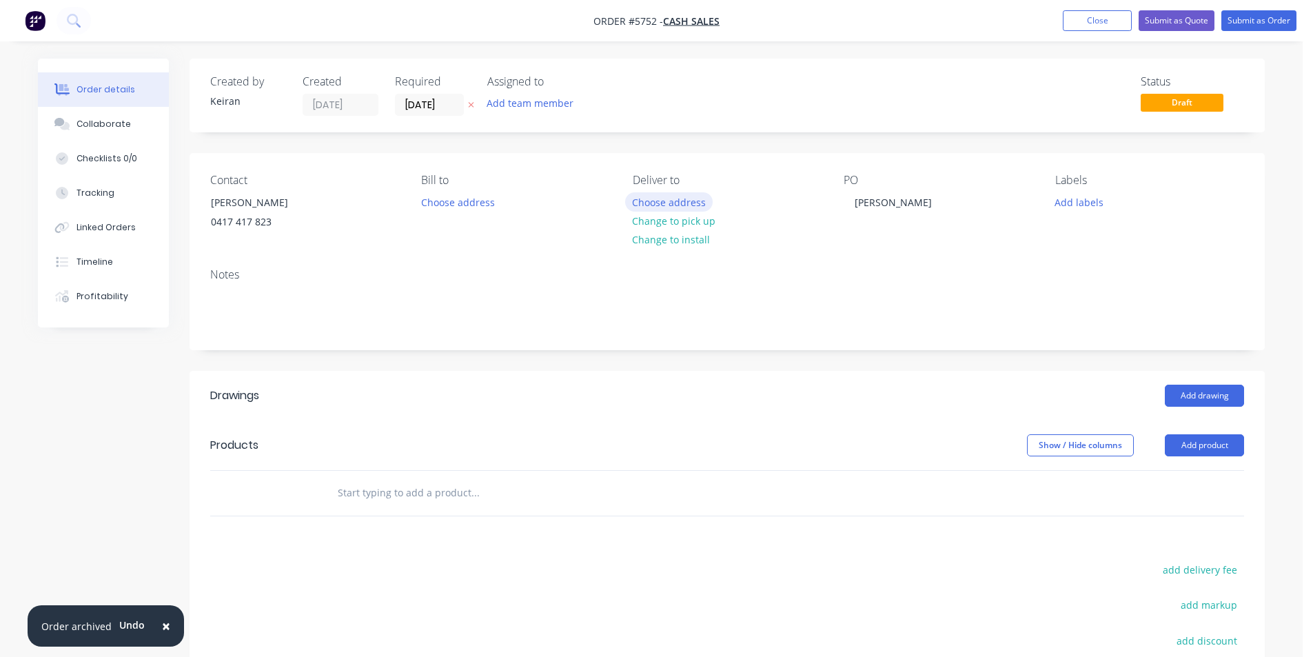
click at [671, 203] on button "Choose address" at bounding box center [669, 201] width 88 height 19
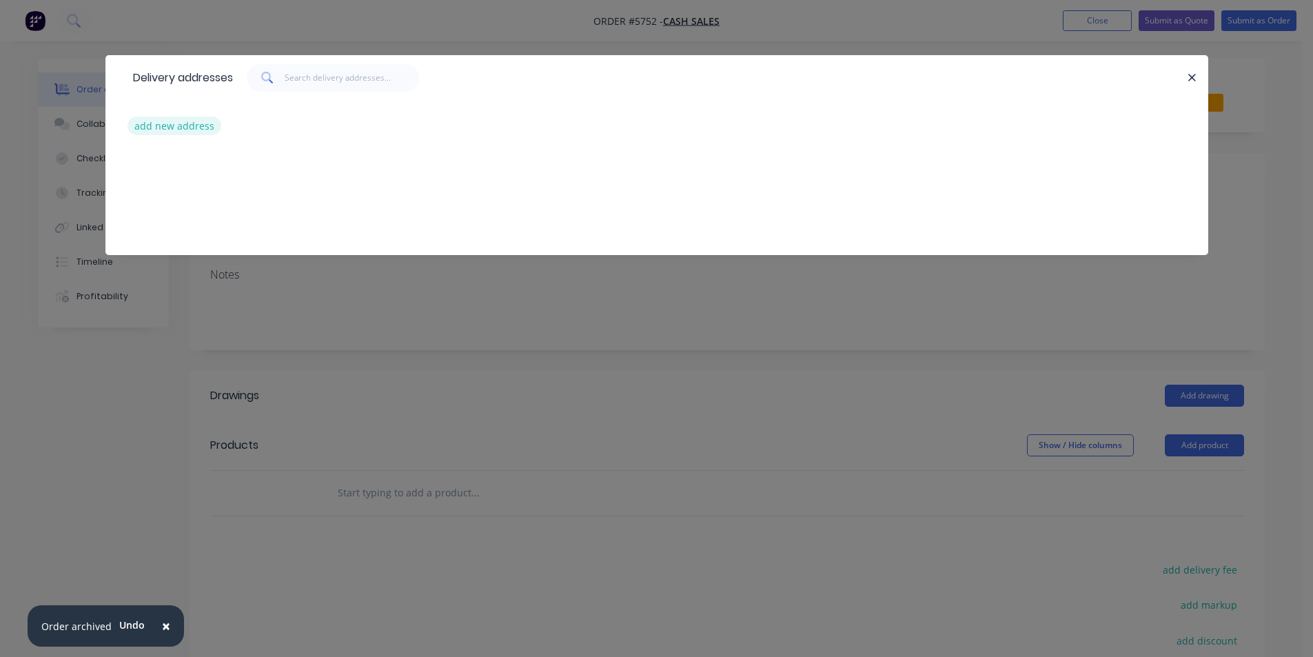
click at [182, 125] on button "add new address" at bounding box center [175, 126] width 94 height 19
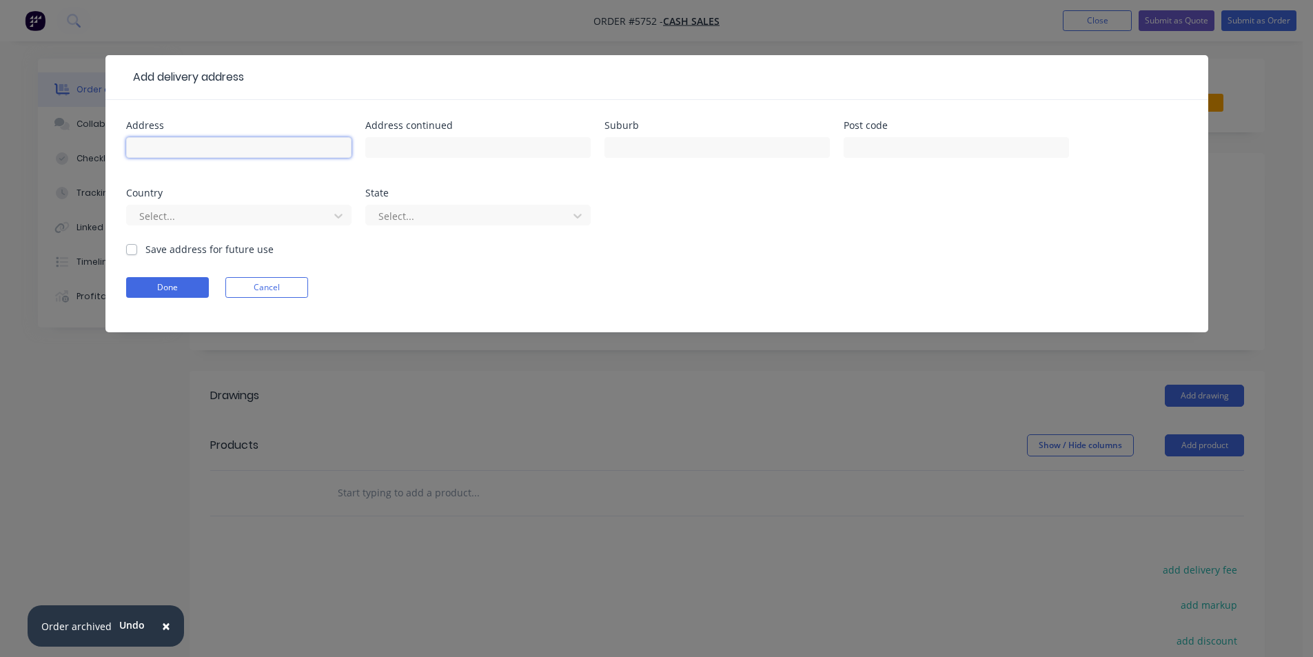
click at [161, 139] on input "text" at bounding box center [238, 147] width 225 height 21
type input "108 Cooriengah Heights Rd"
click at [667, 148] on input "text" at bounding box center [717, 147] width 225 height 21
type input "Engadine"
click at [152, 283] on button "Done" at bounding box center [167, 287] width 83 height 21
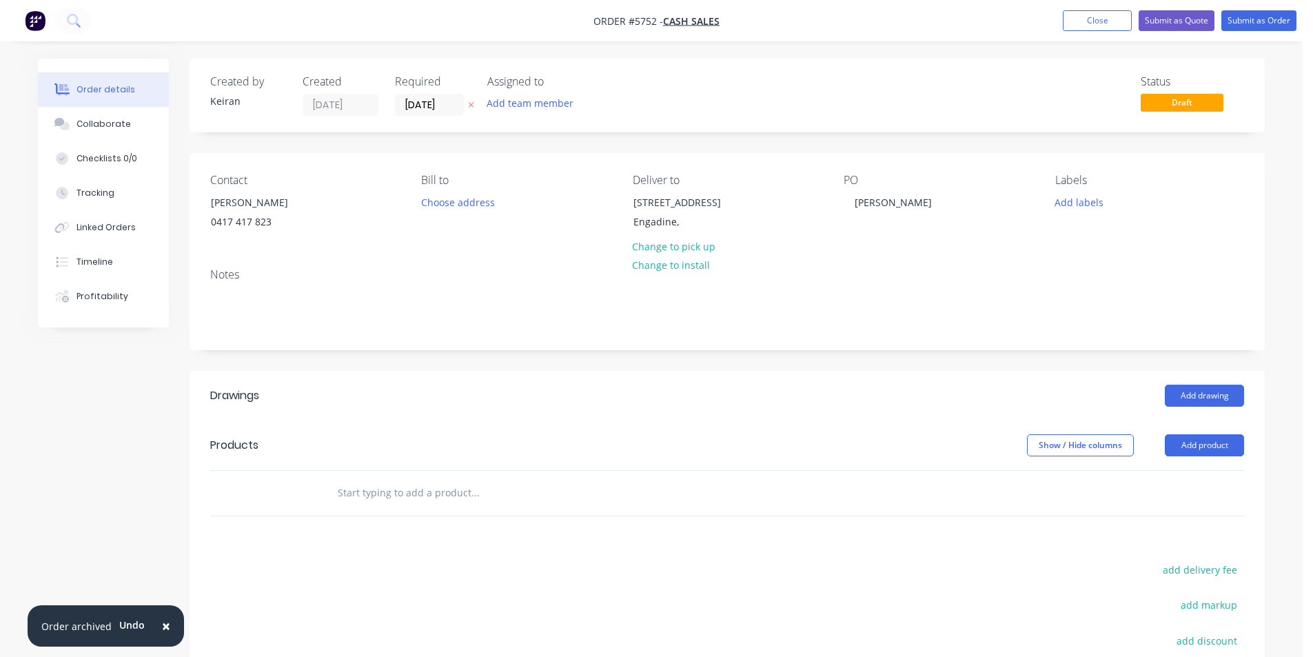
drag, startPoint x: 662, startPoint y: 485, endPoint x: 554, endPoint y: 523, distance: 113.8
click at [661, 485] on div at bounding box center [569, 493] width 496 height 45
click at [534, 507] on input "text" at bounding box center [475, 493] width 276 height 28
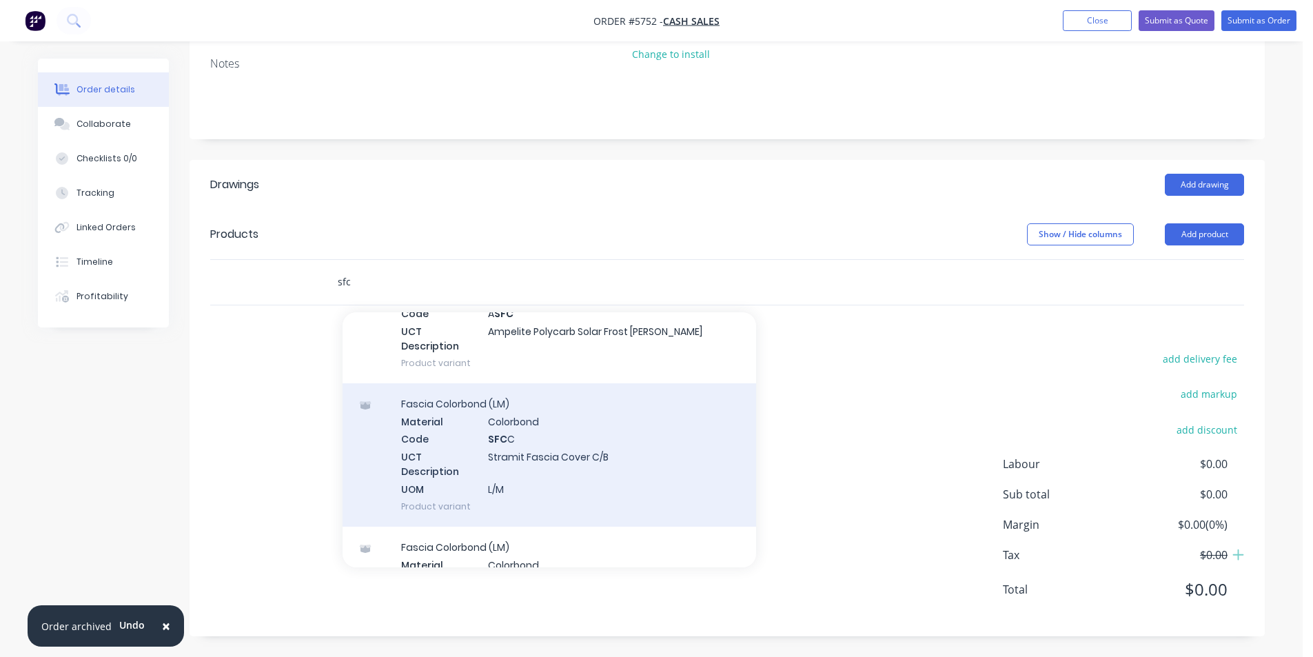
scroll to position [276, 0]
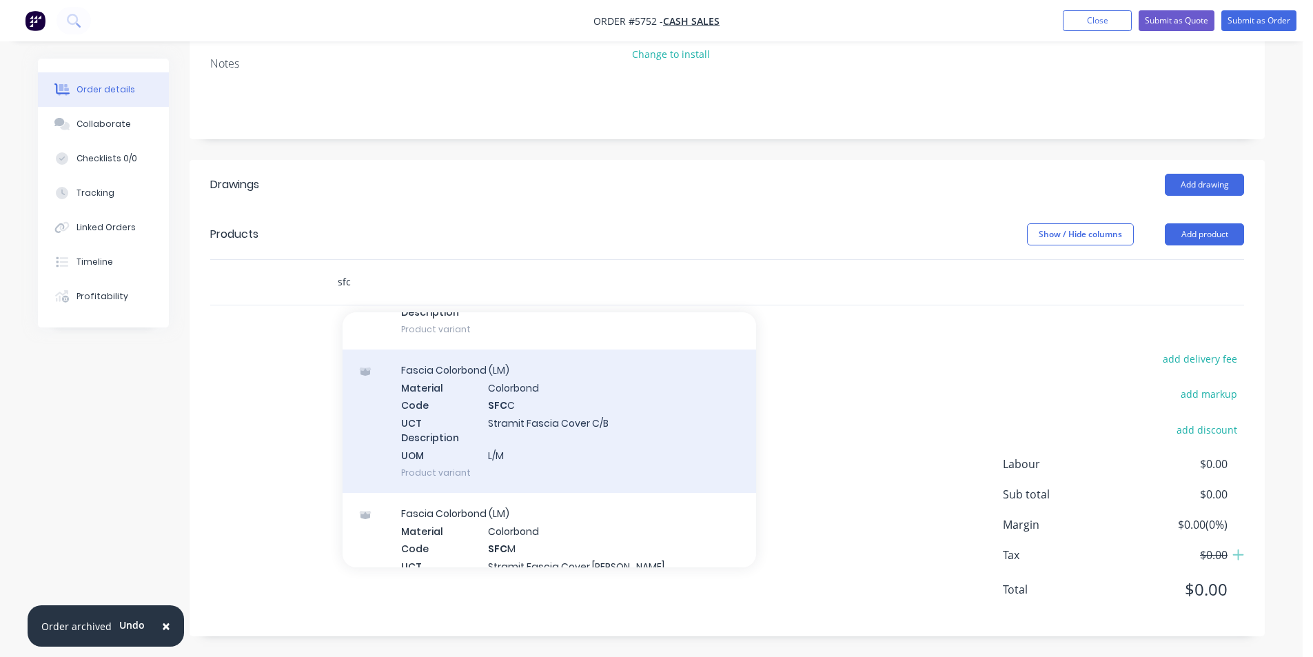
type input "sfc"
click at [594, 460] on div "Fascia Colorbond (LM) Material Colorbond Code SFC C UCT Description Stramit Fas…" at bounding box center [550, 421] width 414 height 143
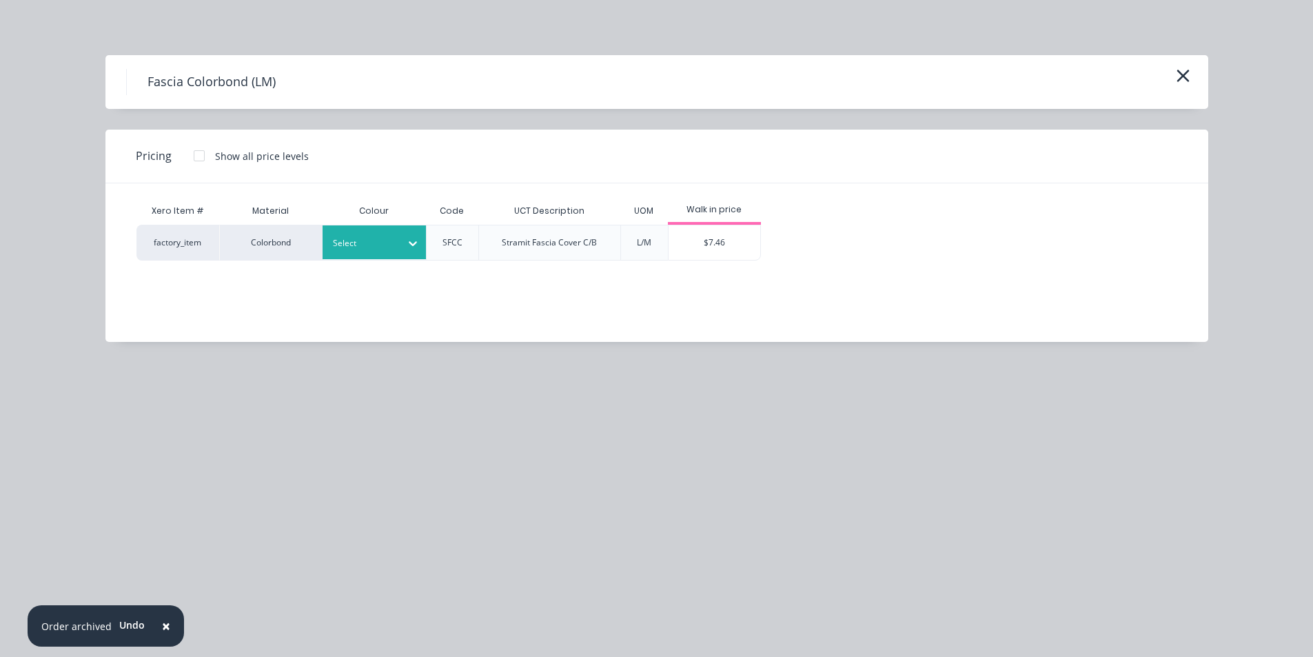
click at [380, 251] on div "Select" at bounding box center [361, 243] width 77 height 18
type input "mon"
click at [172, 465] on div "Monument" at bounding box center [86, 478] width 172 height 26
click at [695, 239] on div "$7.46" at bounding box center [715, 242] width 92 height 34
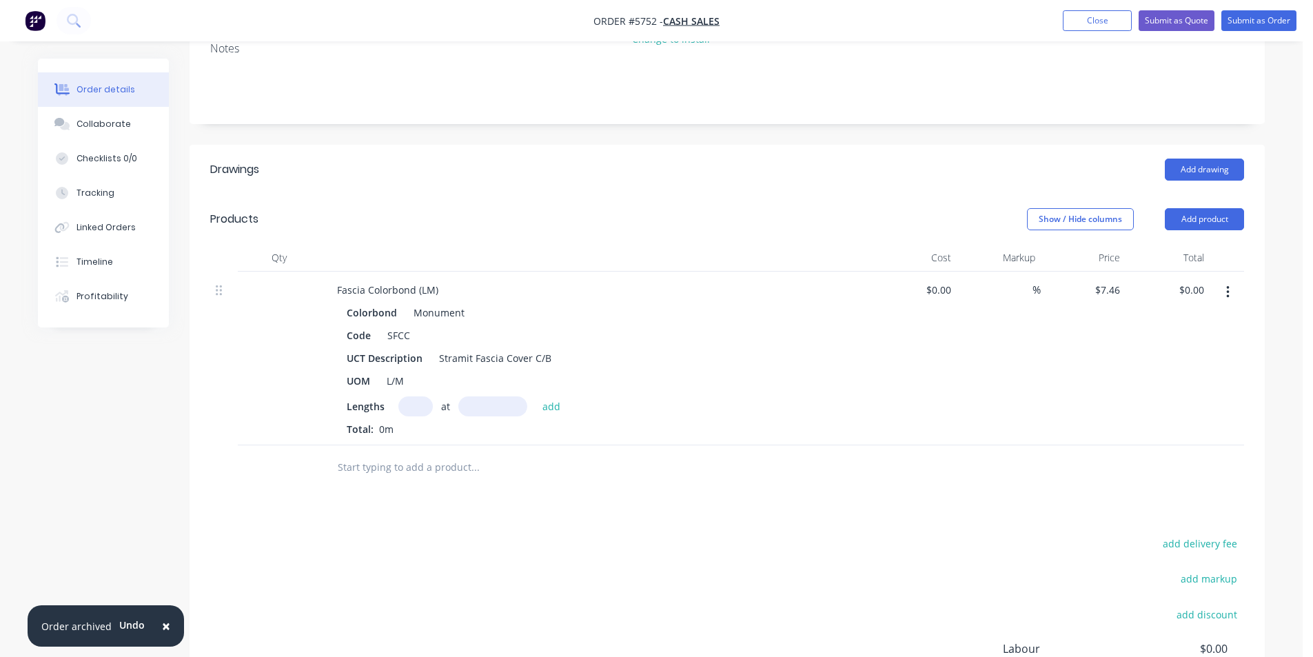
click at [410, 416] on input "text" at bounding box center [415, 406] width 34 height 20
type input "4"
type input "3600"
click at [536, 396] on button "add" at bounding box center [552, 405] width 32 height 19
type input "$107.42"
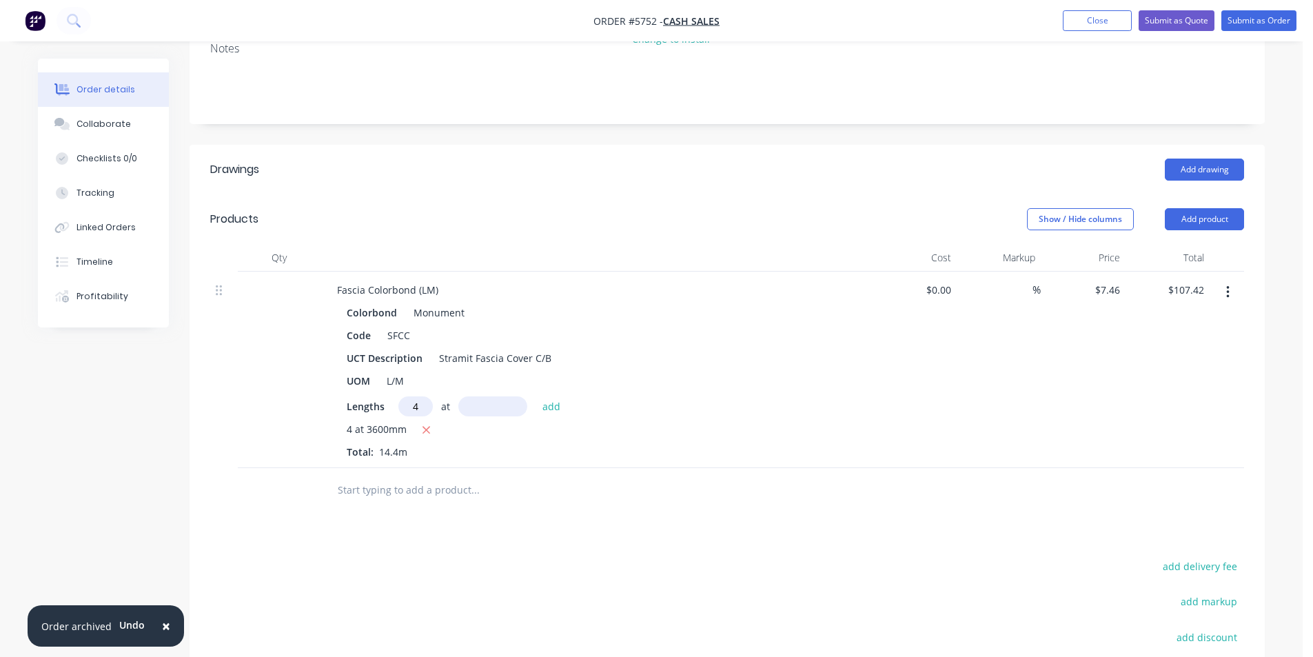
type input "4"
type input "4600"
click at [536, 396] on button "add" at bounding box center [552, 405] width 32 height 19
type input "$244.69"
type input "4"
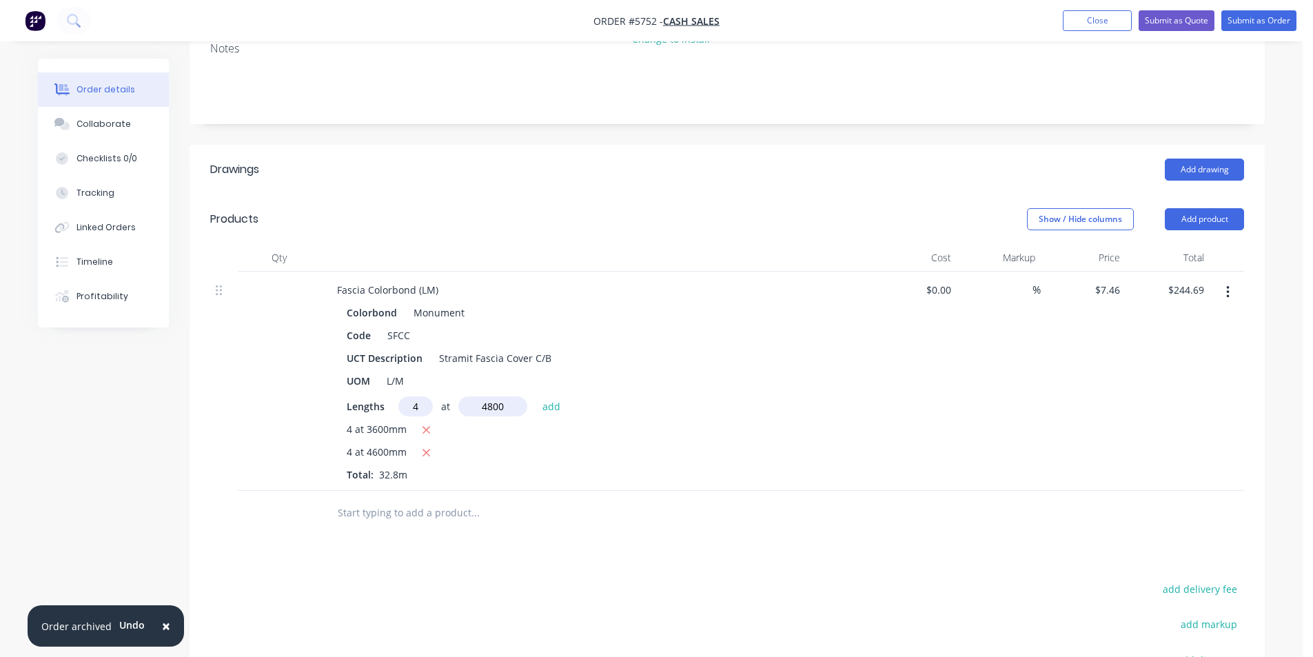
type input "4800"
click at [536, 396] on button "add" at bounding box center [552, 405] width 32 height 19
click at [427, 549] on input "text" at bounding box center [475, 536] width 276 height 28
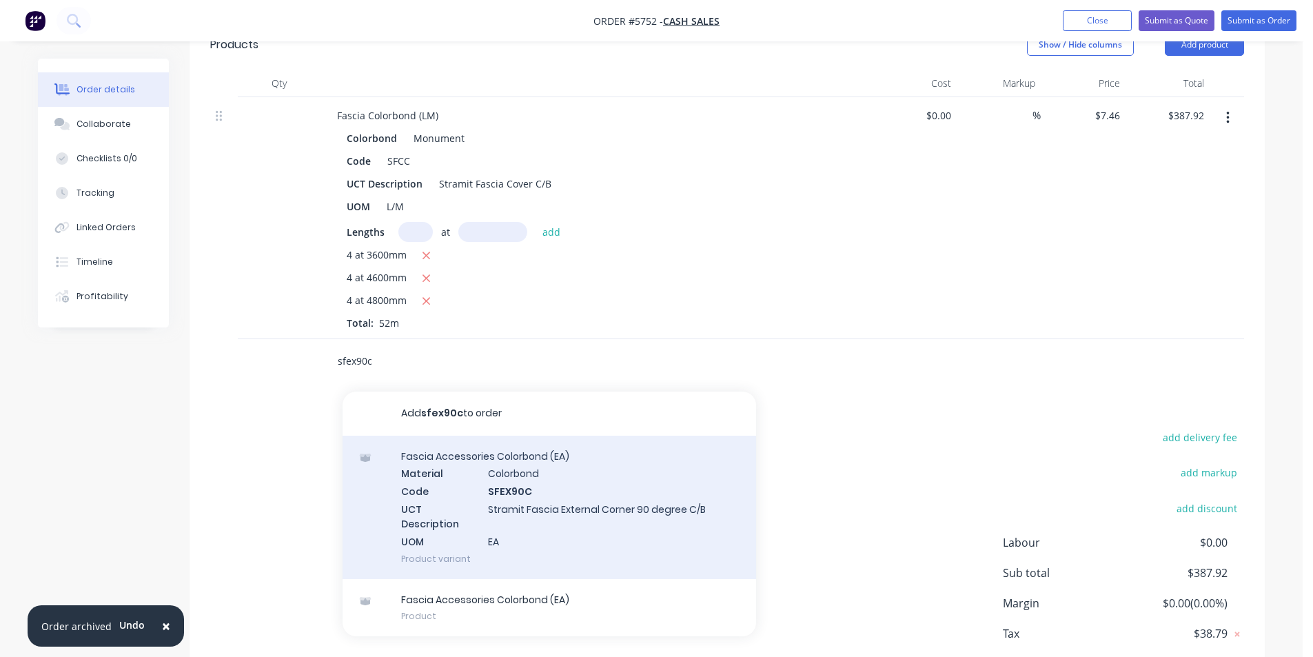
scroll to position [433, 0]
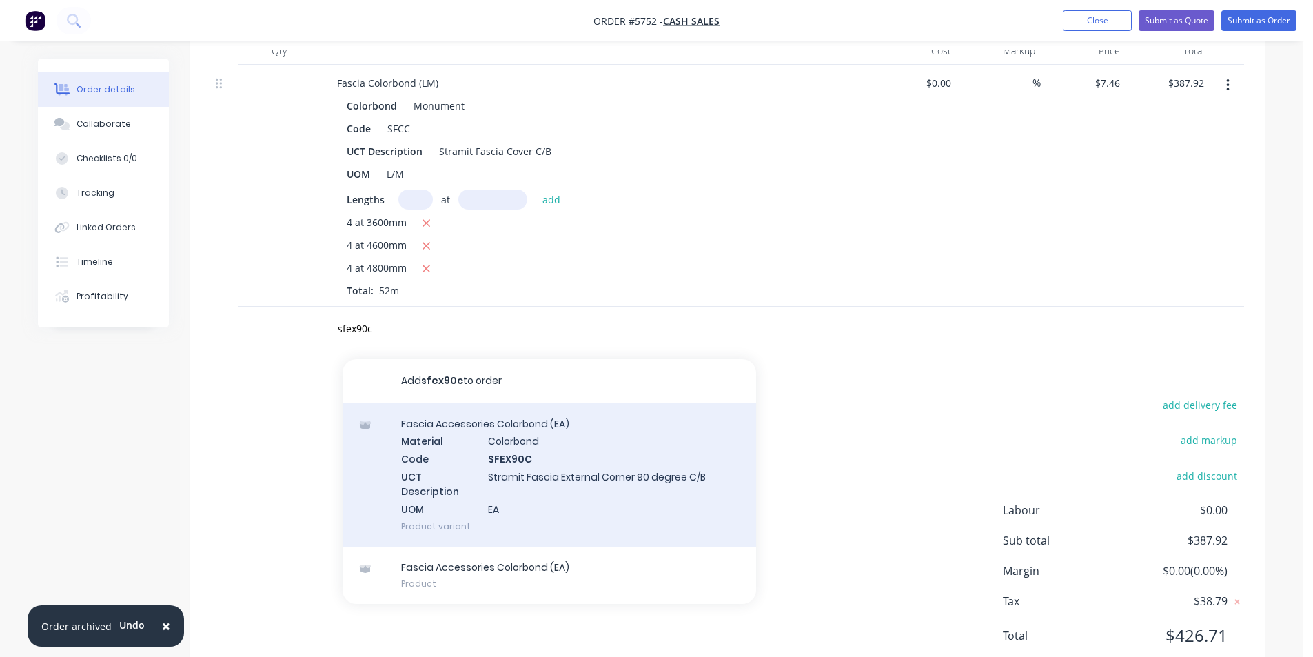
click at [541, 513] on div "Fascia Accessories Colorbond (EA) Material Colorbond Code SFEX90C UCT Descripti…" at bounding box center [550, 474] width 414 height 143
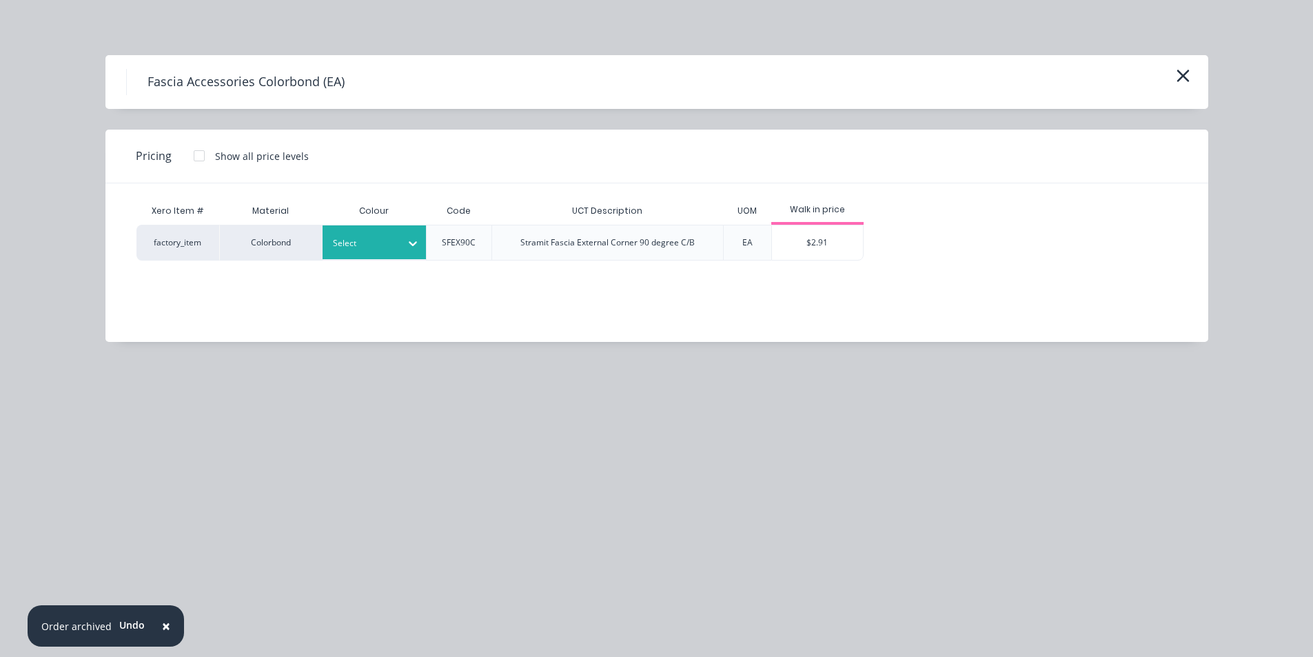
click at [411, 245] on icon at bounding box center [413, 243] width 14 height 14
click at [172, 283] on div "Monument" at bounding box center [86, 271] width 172 height 26
click at [794, 245] on div "$2.91" at bounding box center [818, 242] width 92 height 34
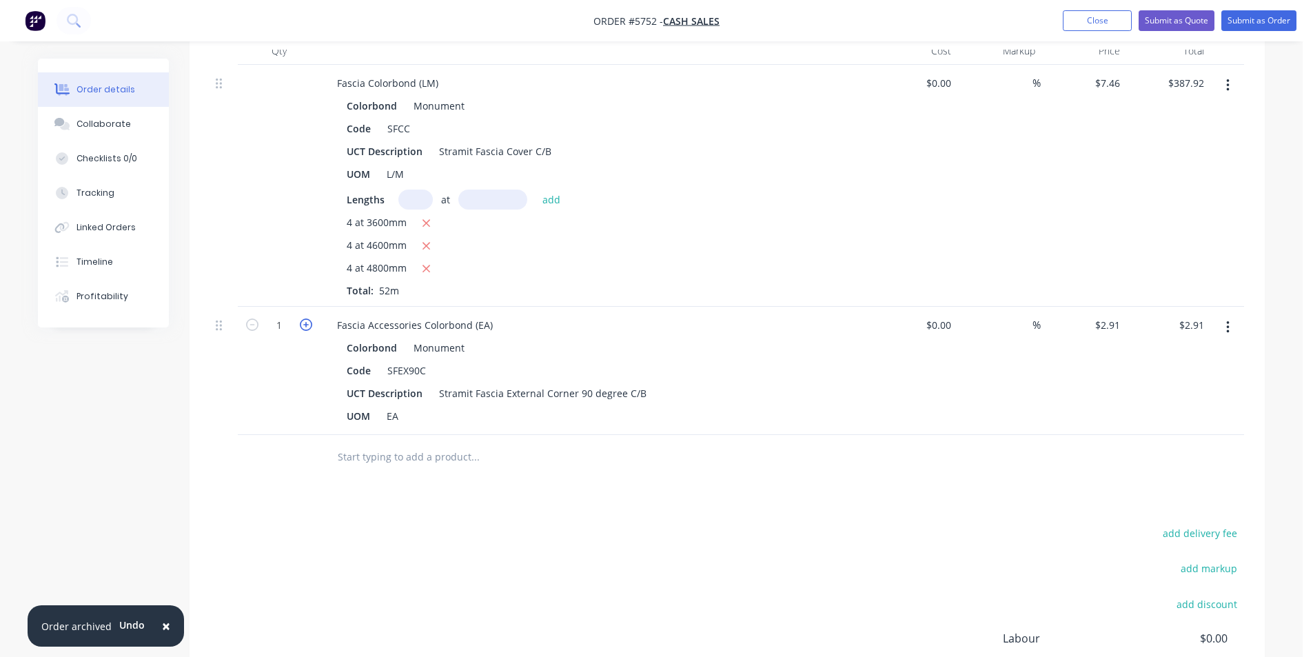
click at [304, 331] on icon "button" at bounding box center [306, 324] width 12 height 12
click at [389, 470] on input "text" at bounding box center [475, 457] width 276 height 28
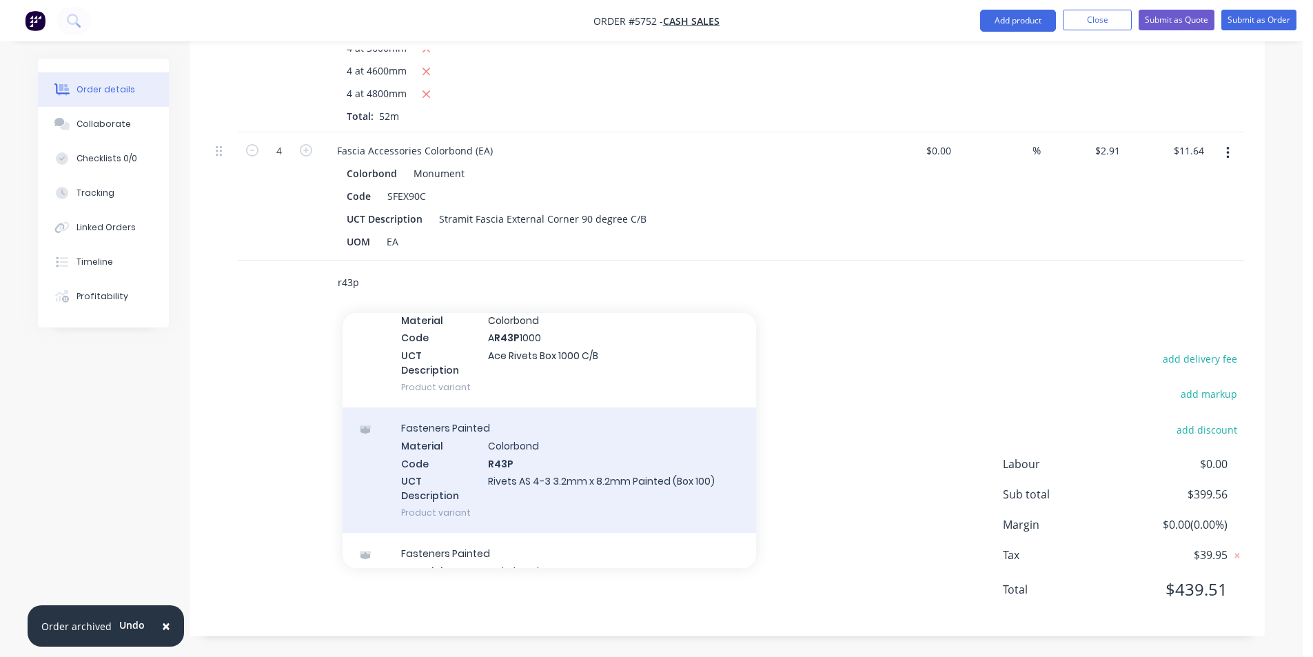
scroll to position [345, 0]
click at [576, 483] on div "Fasteners Painted Material Colorbond Code R43P UCT Description Rivets AS 4-3 3.…" at bounding box center [550, 469] width 414 height 125
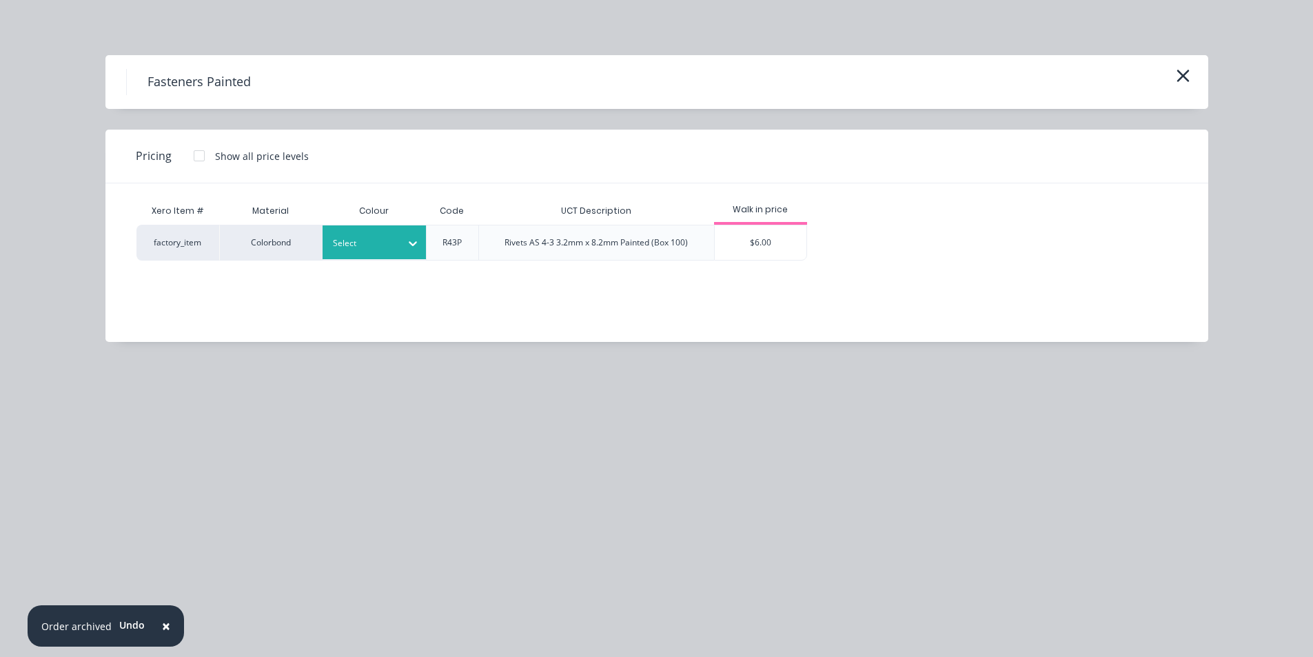
click at [387, 245] on div at bounding box center [364, 243] width 62 height 15
click at [172, 94] on div "Monument" at bounding box center [86, 81] width 172 height 26
click at [733, 237] on div "$6.00" at bounding box center [761, 242] width 92 height 34
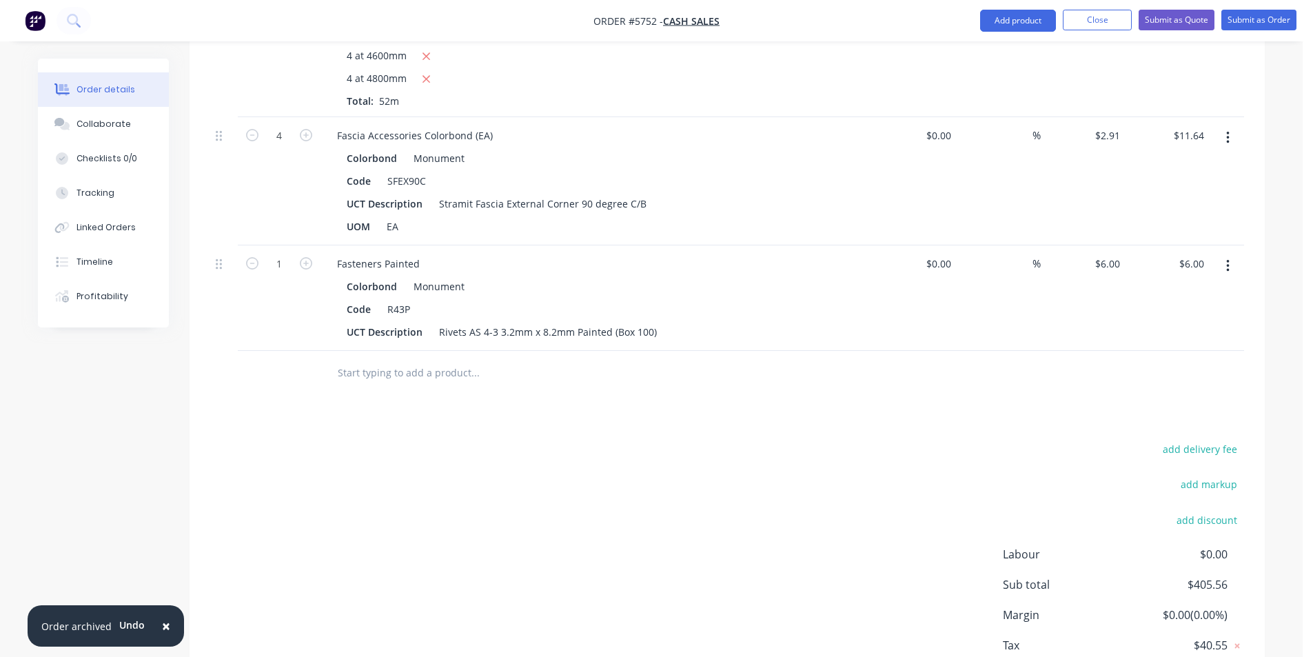
click at [378, 382] on input "text" at bounding box center [475, 373] width 276 height 28
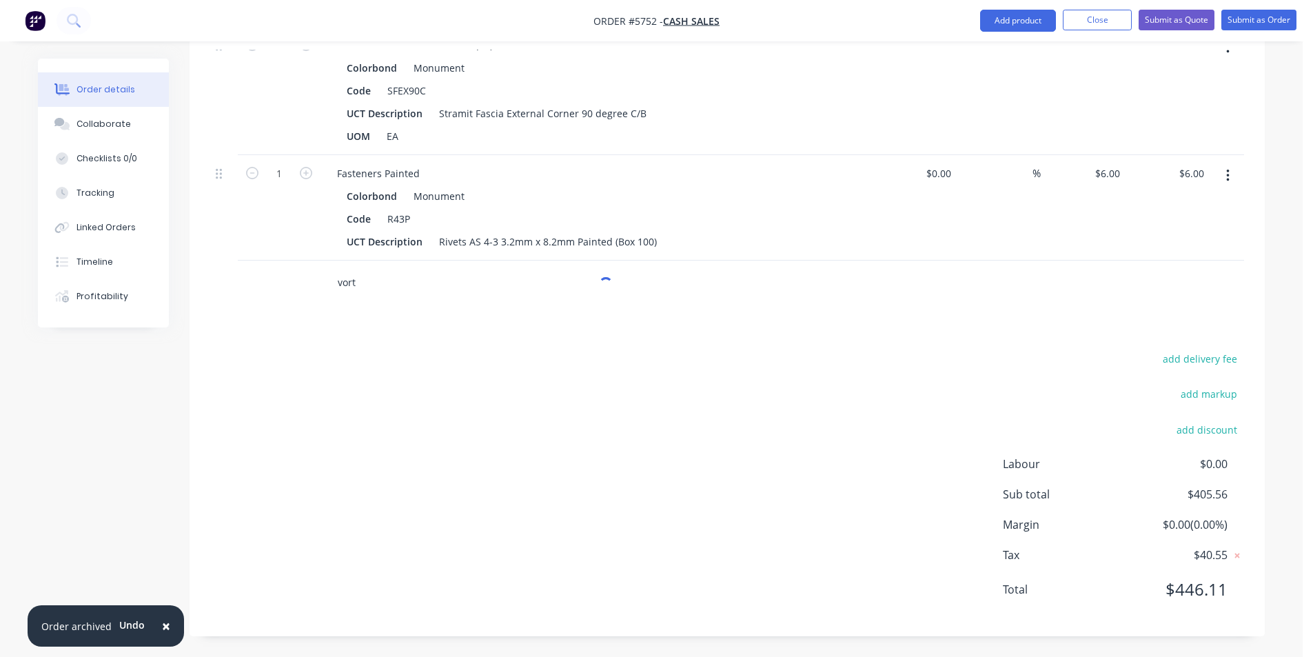
scroll to position [728, 0]
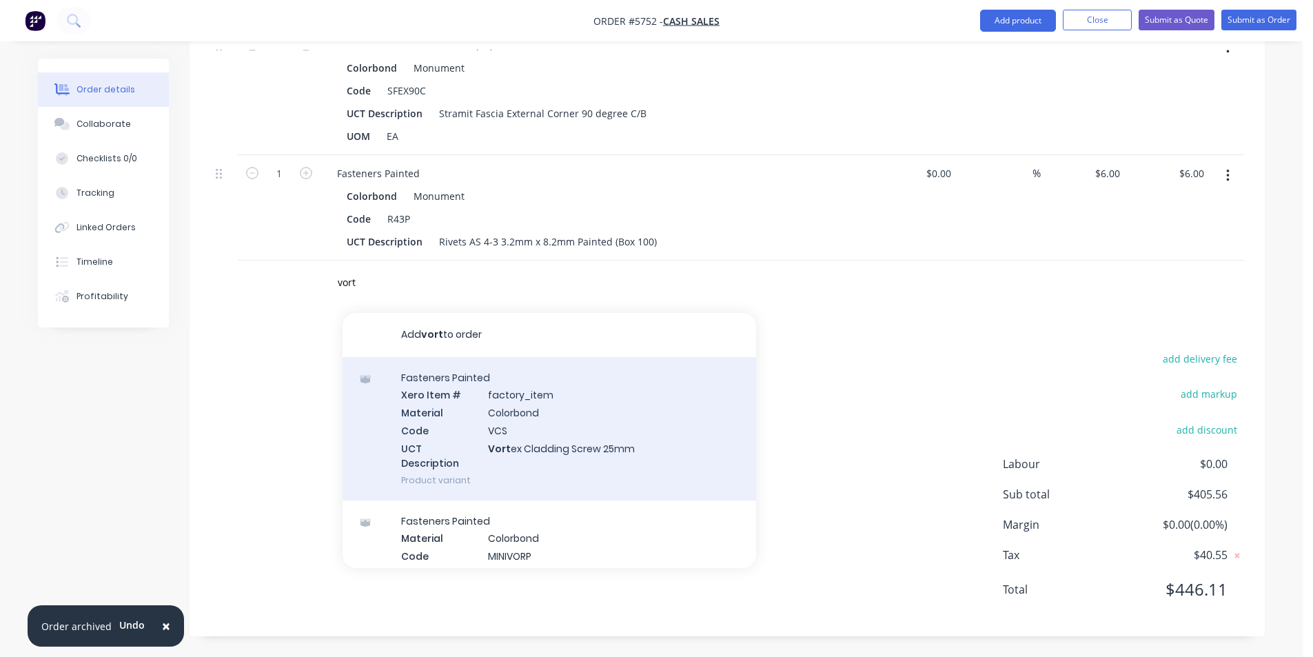
click at [572, 447] on div "Fasteners Painted Xero Item # factory_item Material Colorbond Code VCS UCT Desc…" at bounding box center [550, 428] width 414 height 143
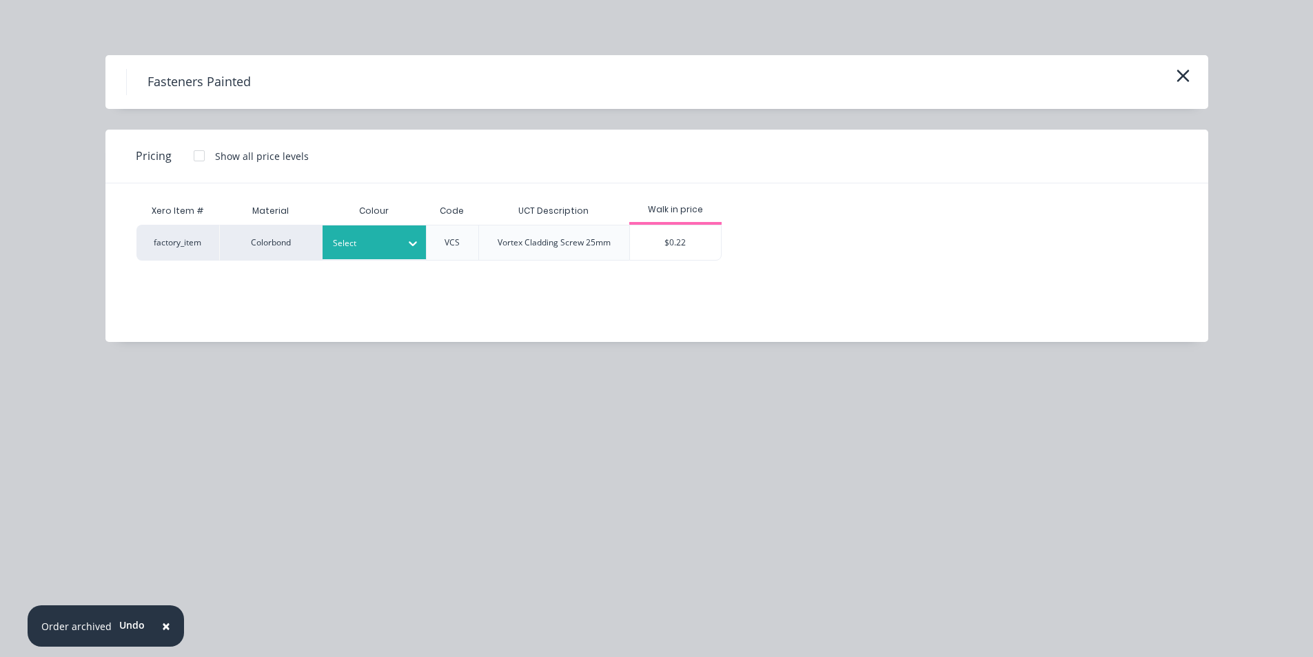
click at [395, 247] on div "Select" at bounding box center [361, 243] width 77 height 18
click at [694, 243] on div "$0.22" at bounding box center [676, 242] width 92 height 34
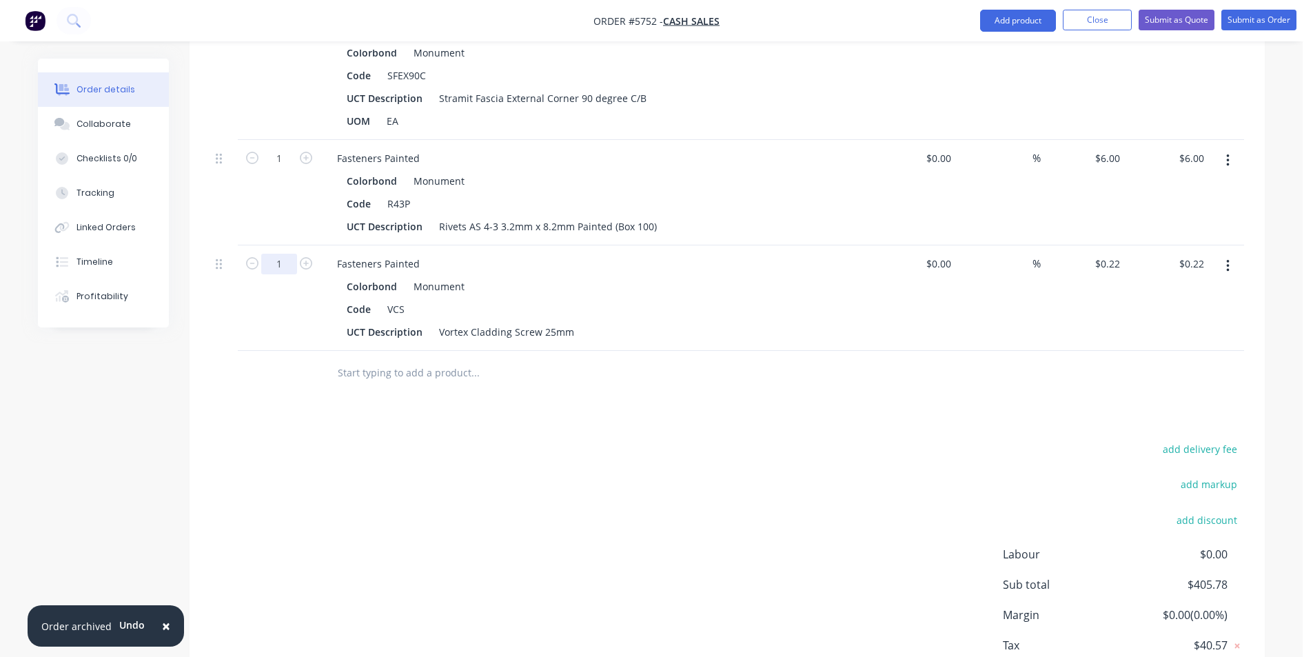
click at [283, 272] on input "1" at bounding box center [279, 264] width 36 height 21
drag, startPoint x: 860, startPoint y: 471, endPoint x: 868, endPoint y: 467, distance: 8.3
click at [868, 467] on div "add delivery fee add markup add discount Labour $0.00 Sub total $405.78 Margin …" at bounding box center [727, 573] width 1034 height 266
click at [441, 387] on input "text" at bounding box center [475, 373] width 276 height 28
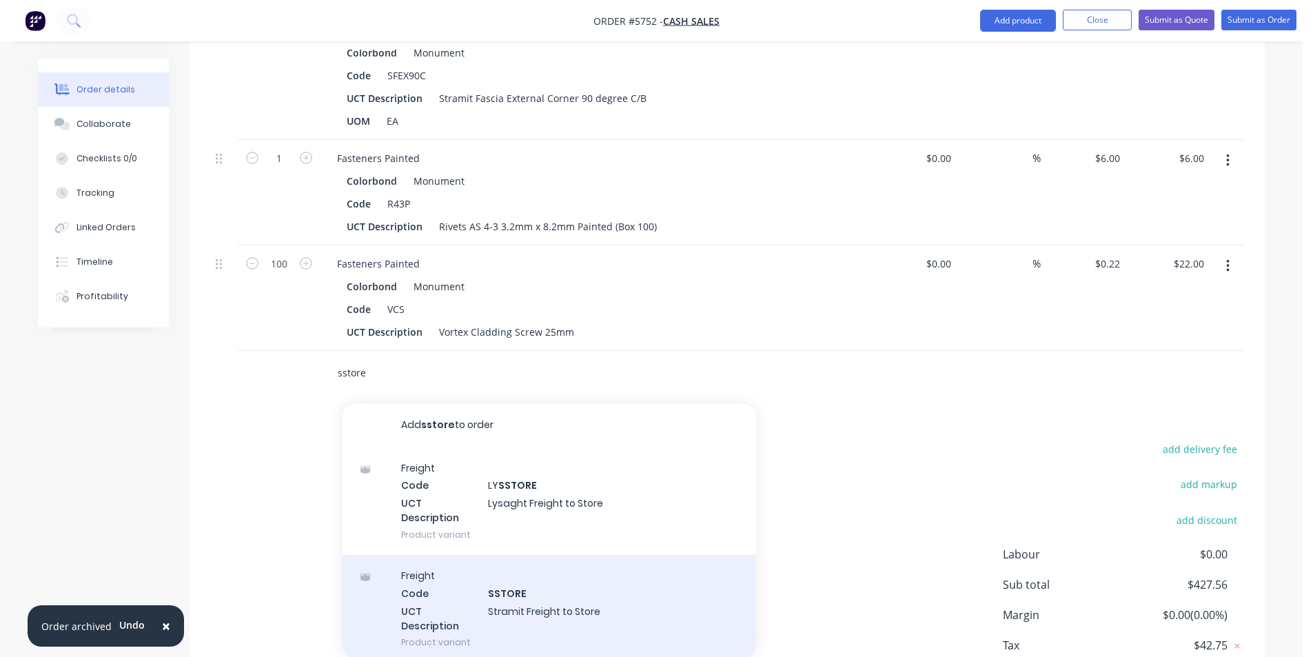
scroll to position [62, 0]
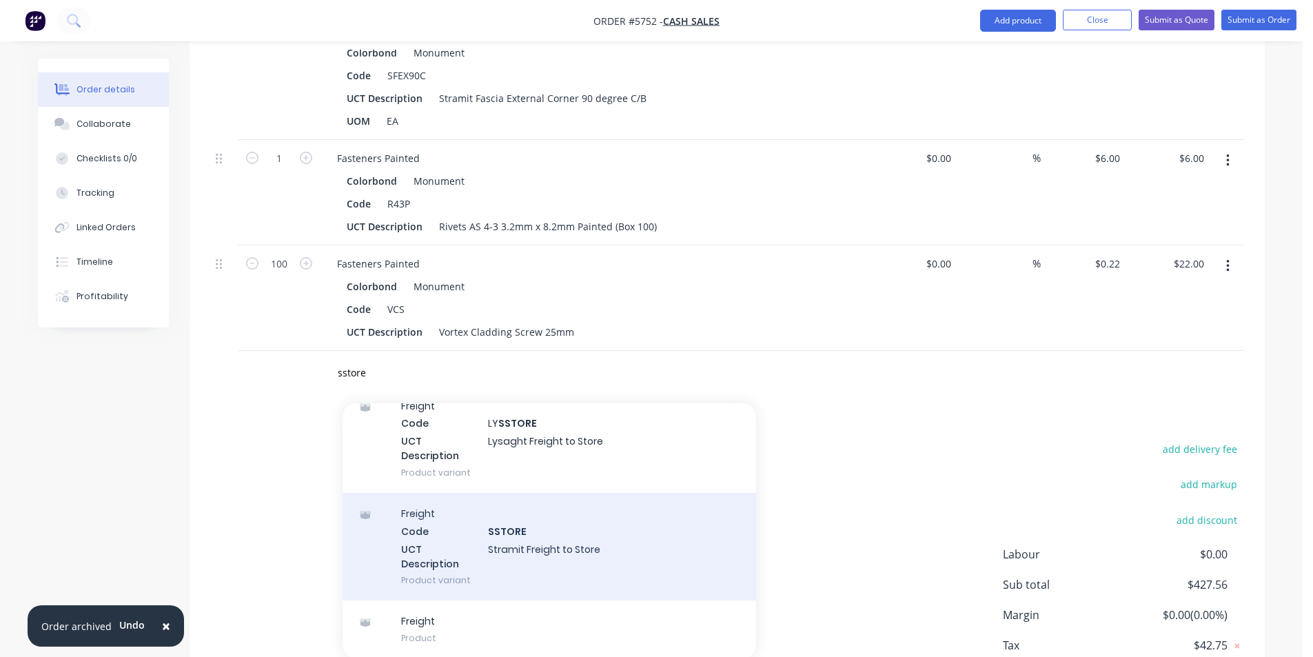
click at [602, 568] on div "Freight Code SSTORE UCT Description Stramit Freight to Store Product variant" at bounding box center [550, 547] width 414 height 108
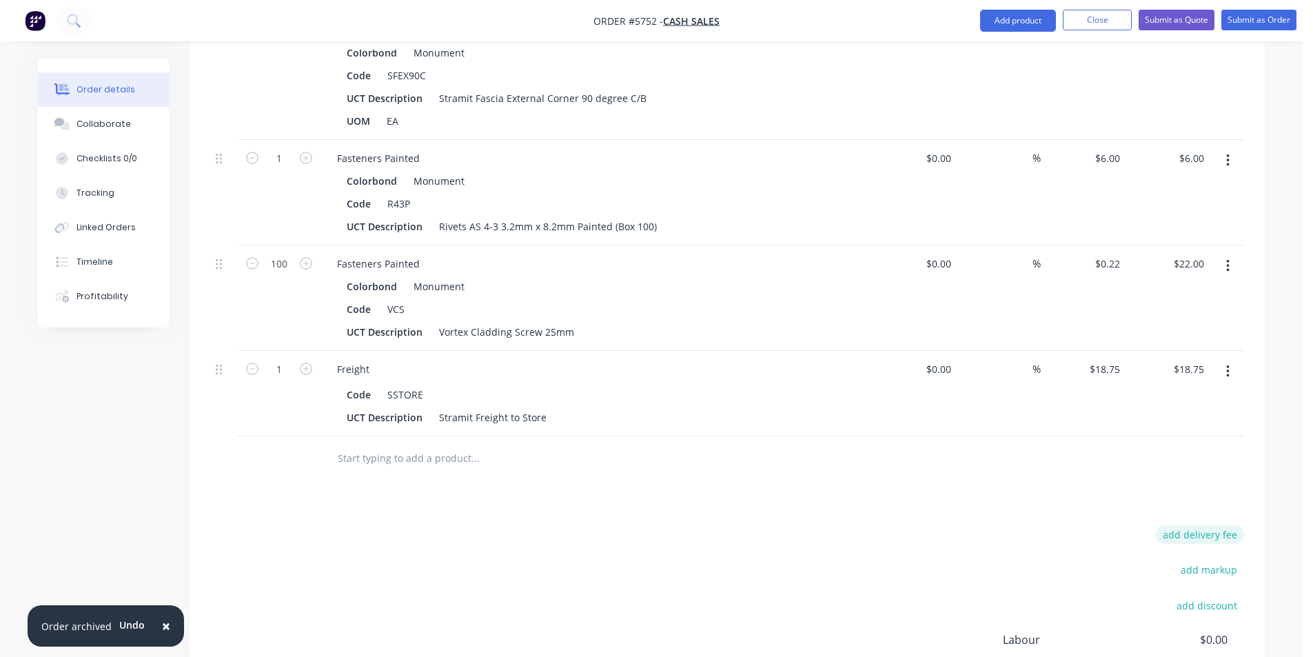
click at [1213, 544] on button "add delivery fee" at bounding box center [1199, 534] width 89 height 19
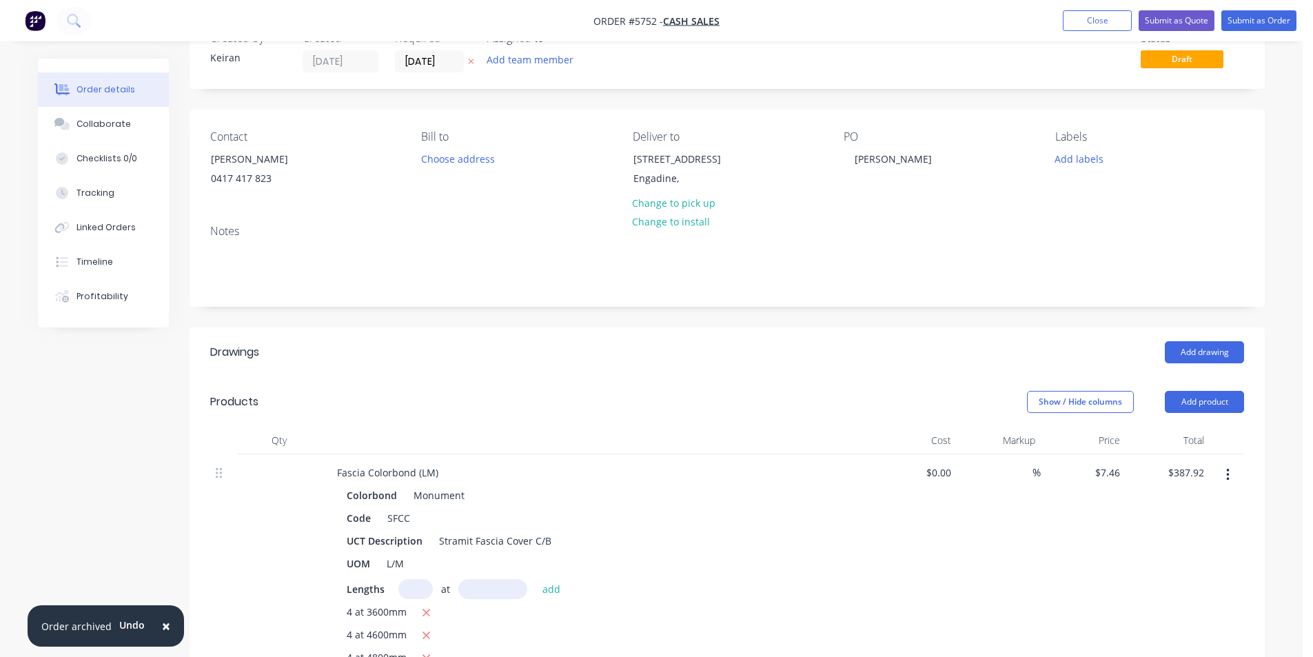
scroll to position [0, 0]
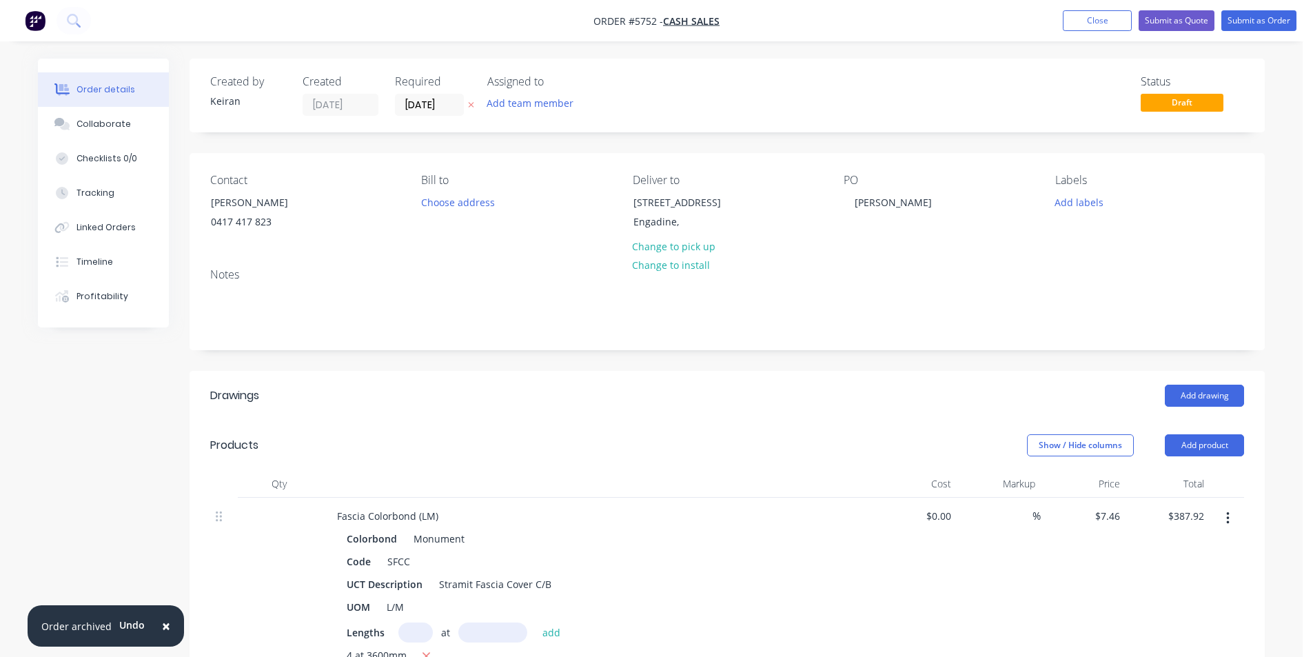
click at [439, 114] on label "[DATE]" at bounding box center [429, 105] width 69 height 22
click at [439, 114] on input "[DATE]" at bounding box center [430, 104] width 68 height 21
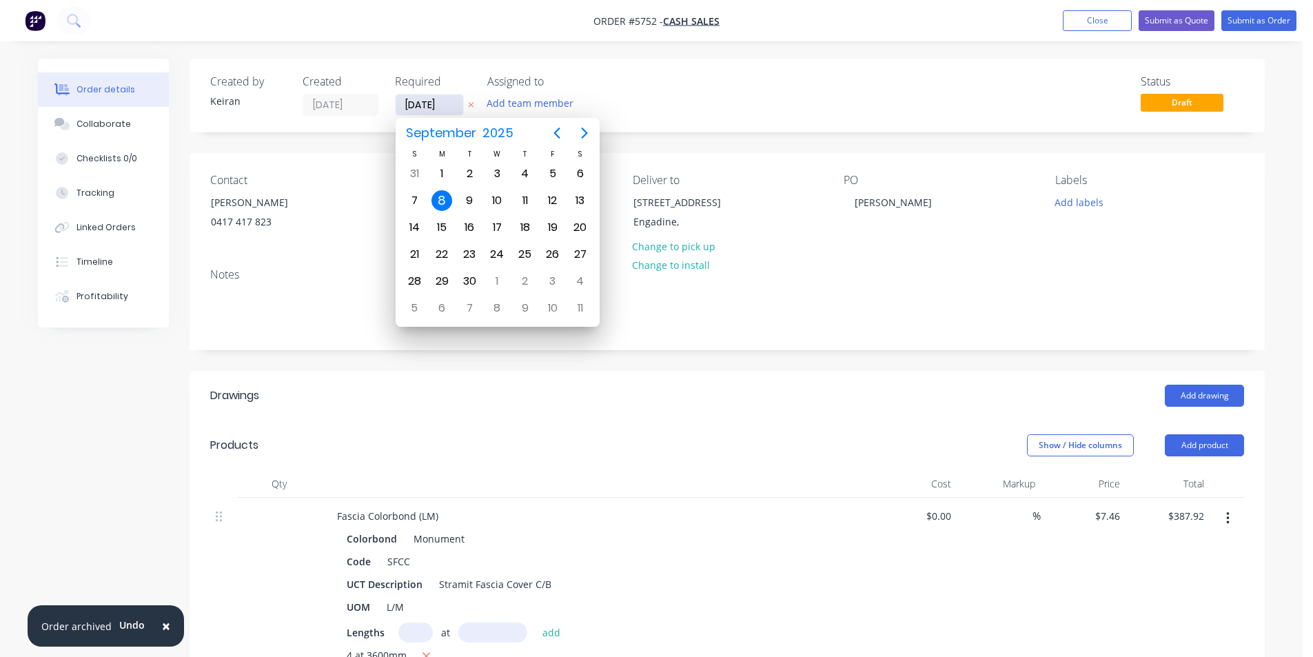
click at [438, 105] on input "[DATE]" at bounding box center [430, 104] width 68 height 21
click at [494, 206] on div "10" at bounding box center [497, 200] width 21 height 21
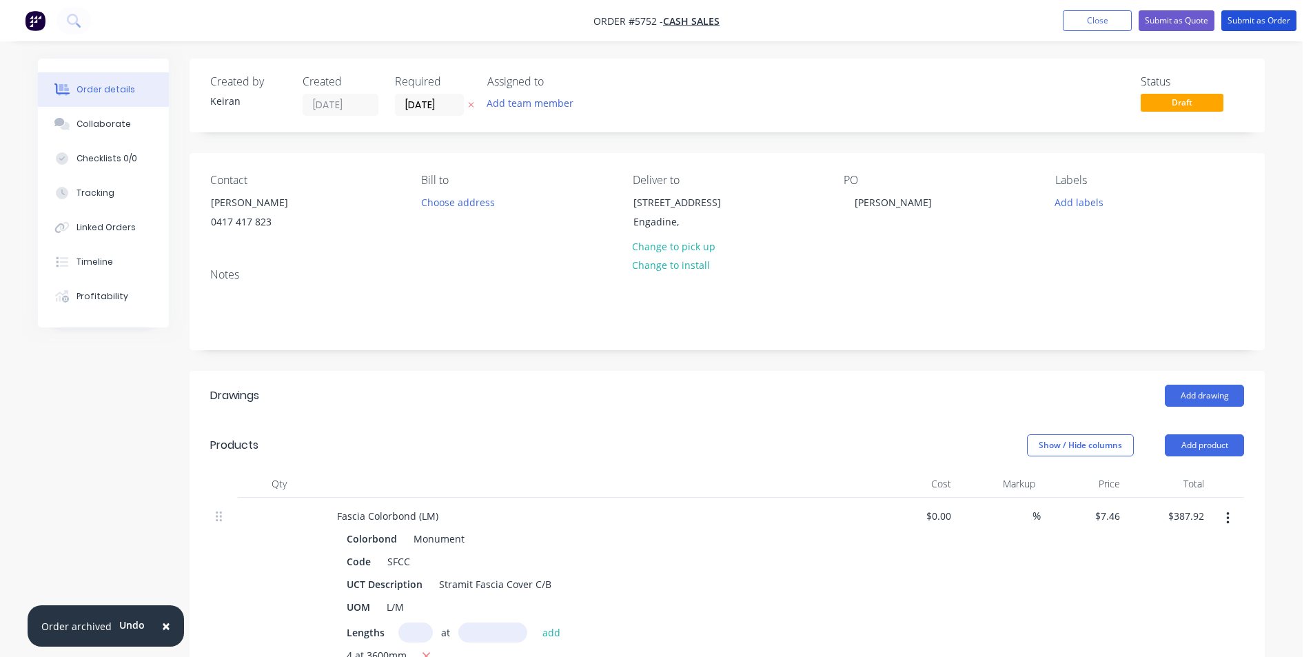
drag, startPoint x: 1273, startPoint y: 20, endPoint x: 1257, endPoint y: 58, distance: 41.1
click at [1255, 22] on button "Submit as Order" at bounding box center [1259, 20] width 75 height 21
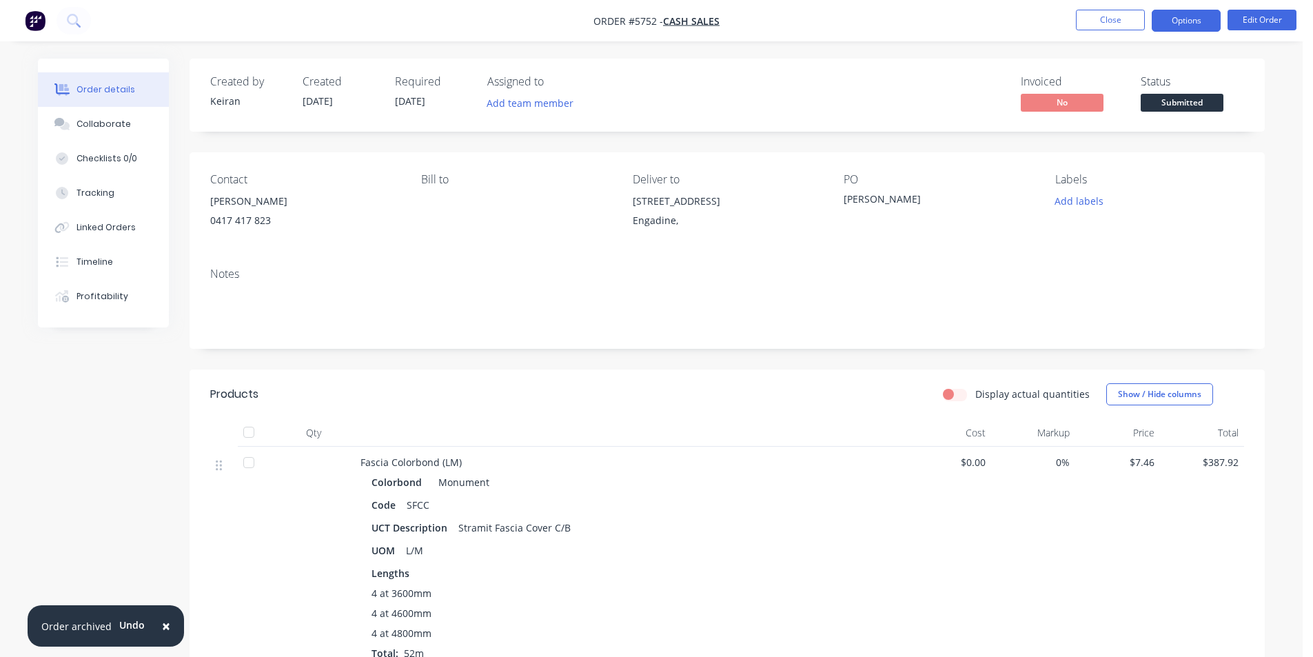
click at [1197, 17] on button "Options" at bounding box center [1186, 21] width 69 height 22
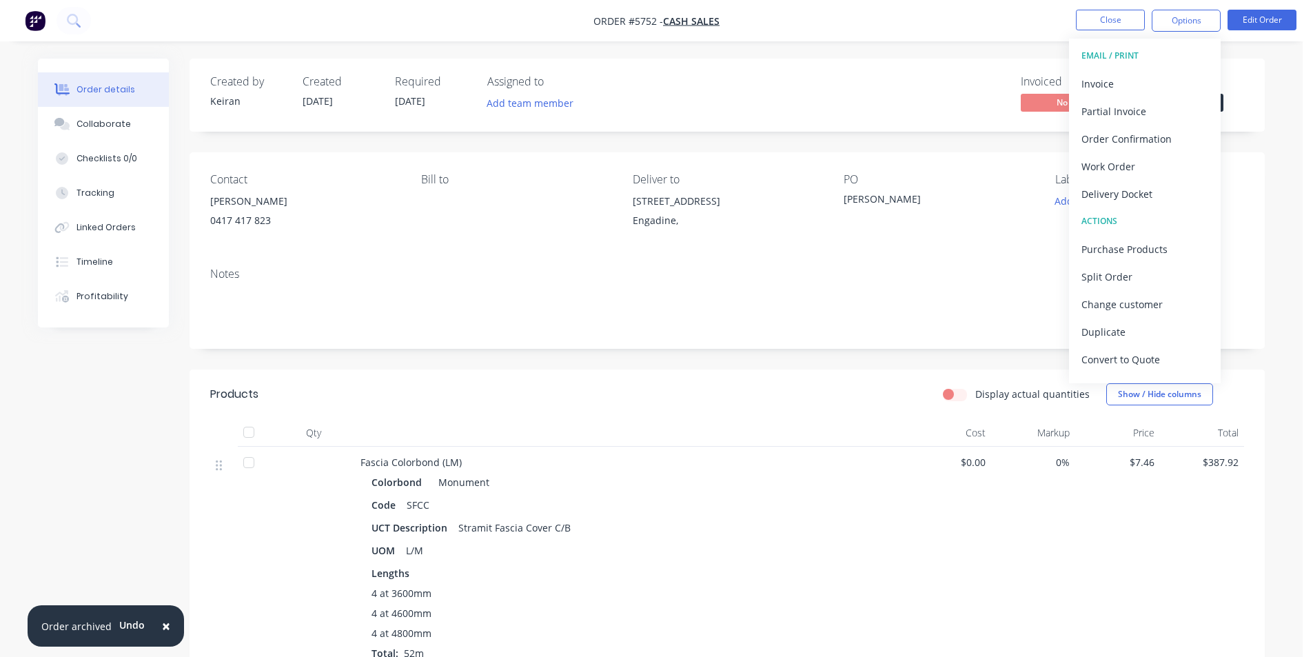
click at [902, 66] on div "Created by Keiran Created 08/09/25 Required 10/09/25 Assigned to Add team membe…" at bounding box center [727, 95] width 1075 height 73
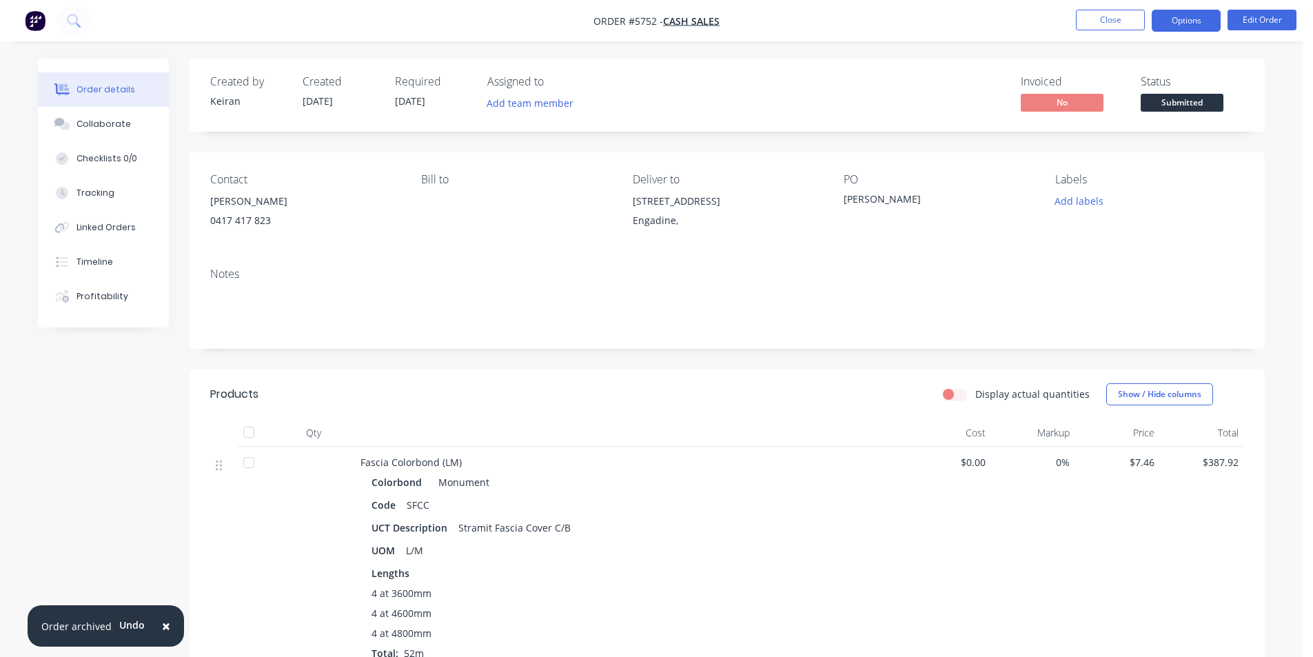
click at [1179, 23] on button "Options" at bounding box center [1186, 21] width 69 height 22
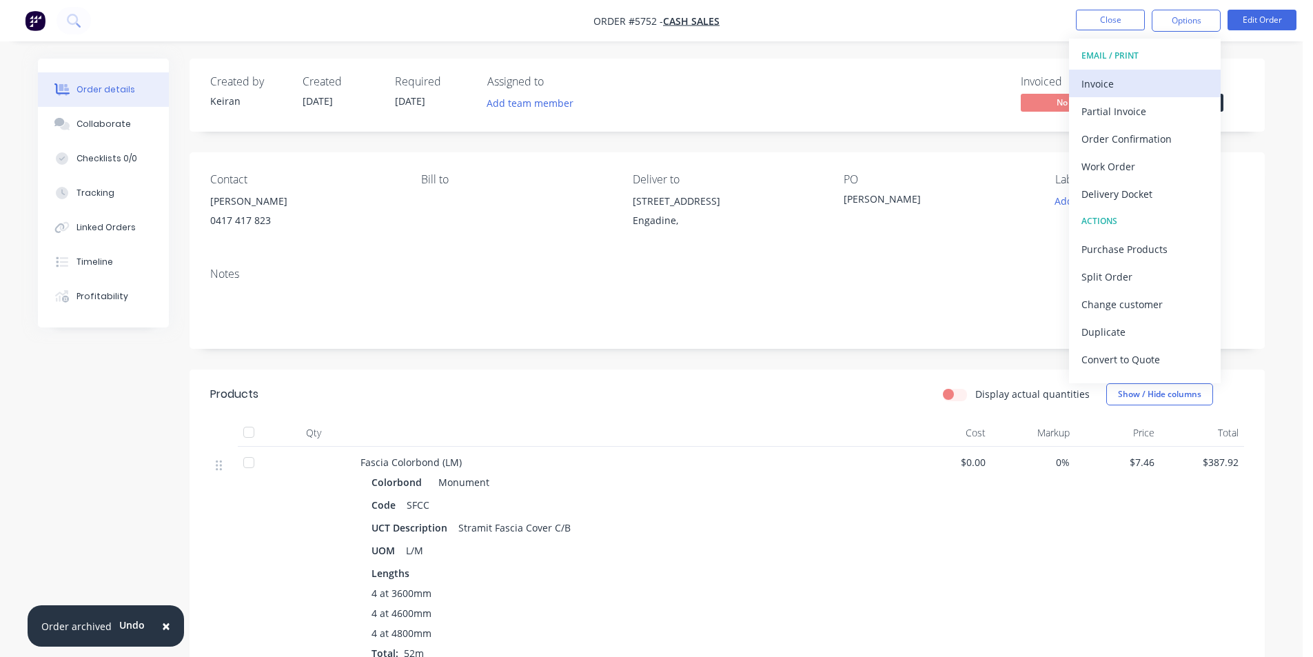
click at [1150, 74] on div "Invoice" at bounding box center [1145, 84] width 127 height 20
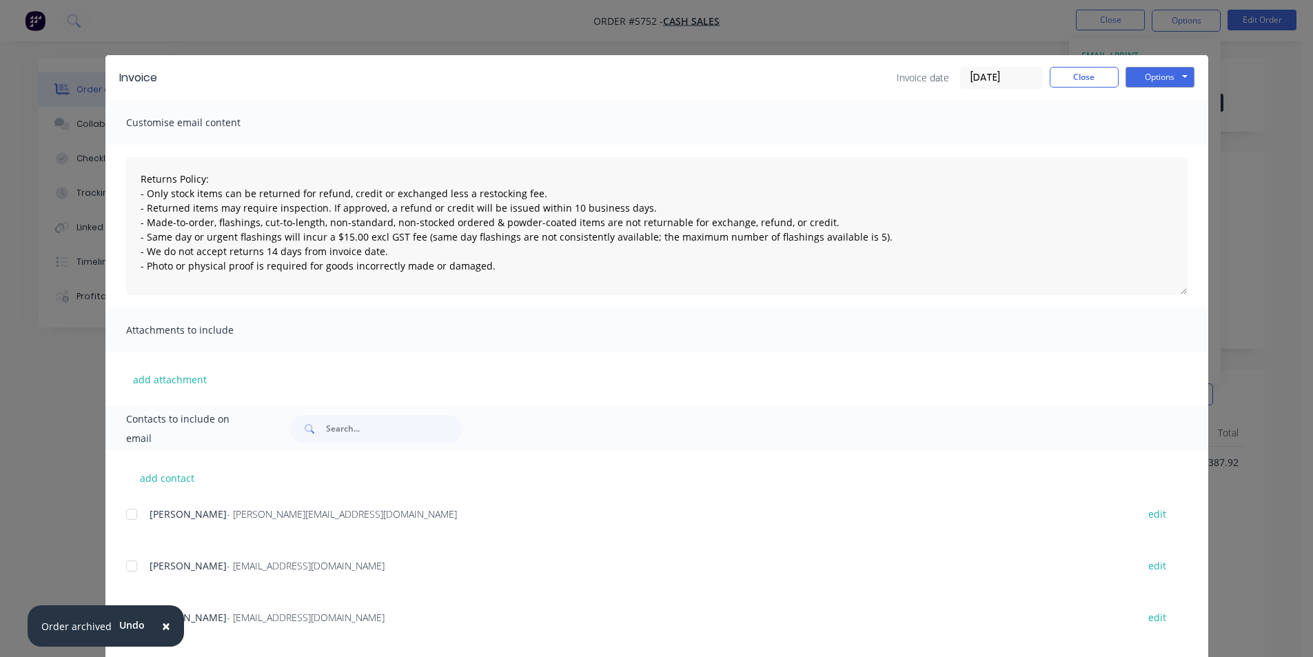
click at [128, 569] on div at bounding box center [132, 566] width 28 height 28
click at [123, 567] on div at bounding box center [132, 566] width 28 height 28
click at [1160, 78] on button "Options" at bounding box center [1160, 77] width 69 height 21
click at [1151, 134] on button "Print" at bounding box center [1170, 124] width 88 height 23
click at [1064, 81] on button "Close" at bounding box center [1084, 77] width 69 height 21
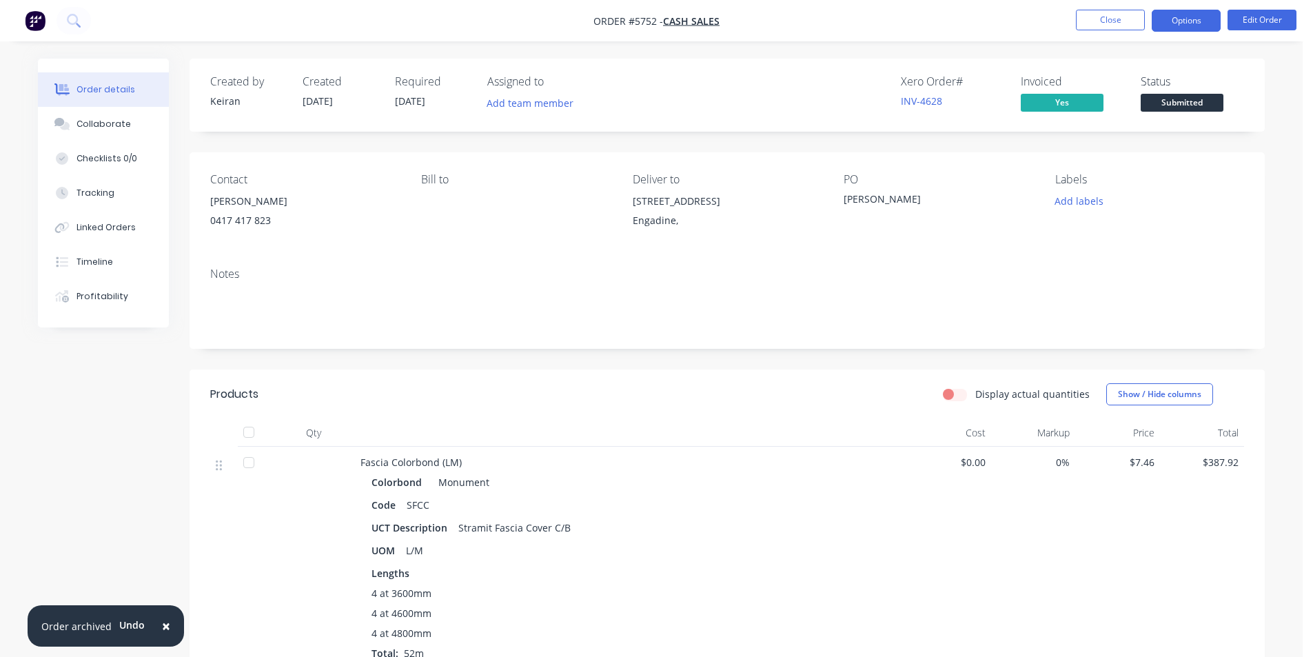
click at [1193, 28] on button "Options" at bounding box center [1186, 21] width 69 height 22
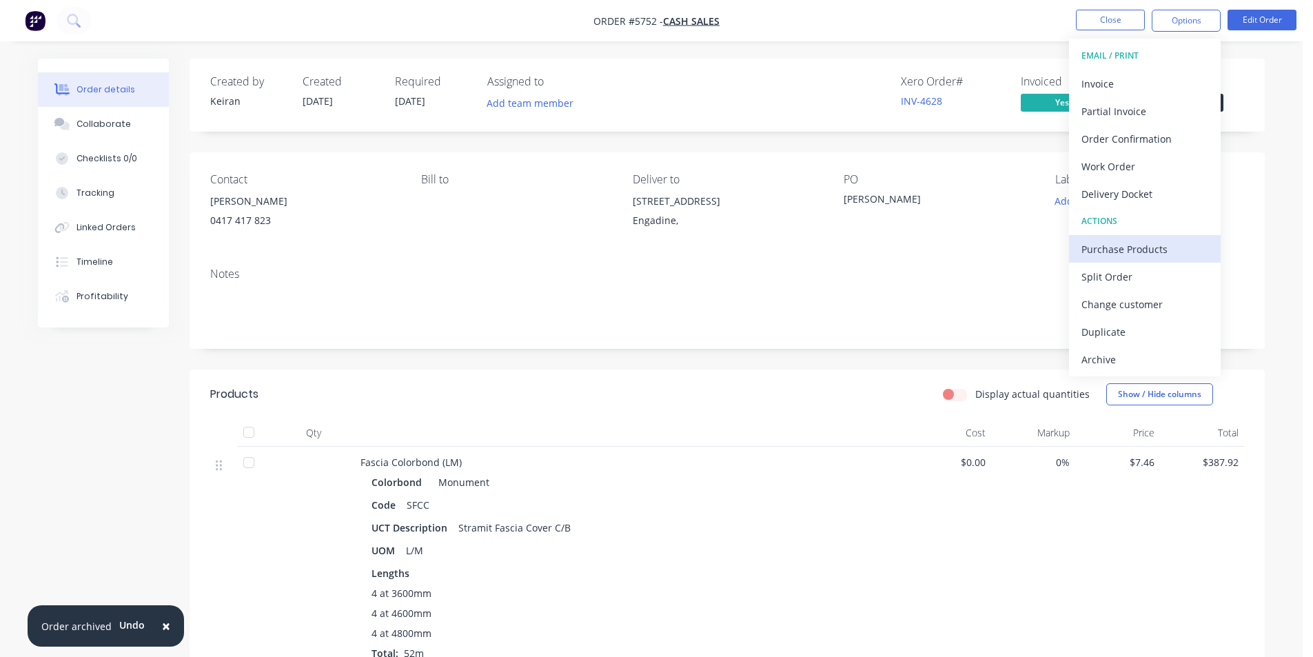
click at [1138, 245] on div "Purchase Products" at bounding box center [1145, 249] width 127 height 20
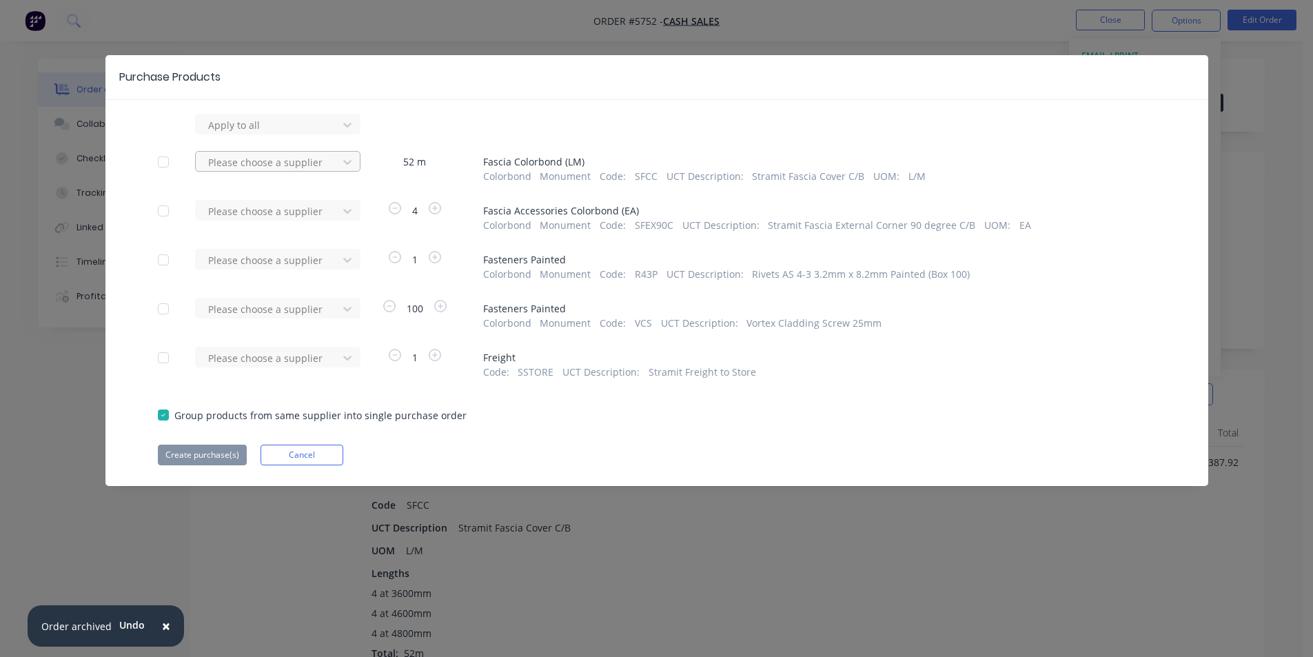
click at [327, 162] on div at bounding box center [269, 162] width 124 height 17
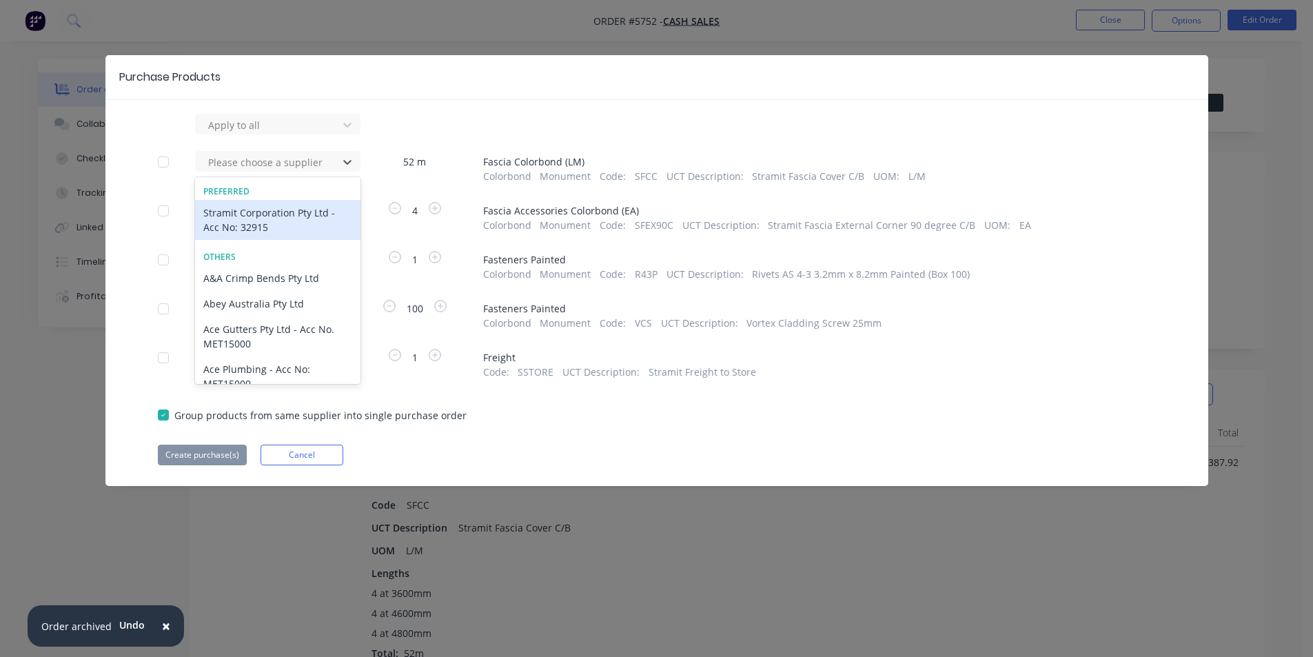
click at [292, 216] on div "Stramit Corporation Pty Ltd - Acc No: 32915" at bounding box center [277, 220] width 165 height 40
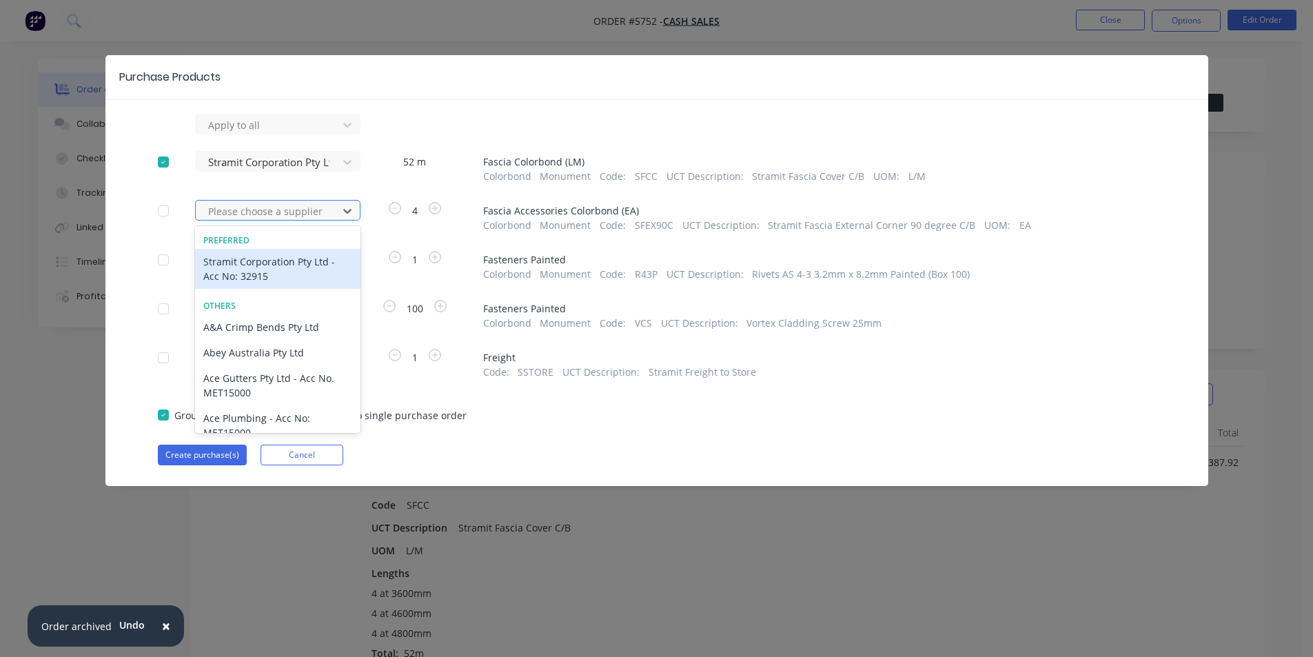
click at [294, 216] on div at bounding box center [269, 211] width 124 height 17
click at [268, 271] on div "Stramit Corporation Pty Ltd - Acc No: 32915" at bounding box center [277, 269] width 165 height 40
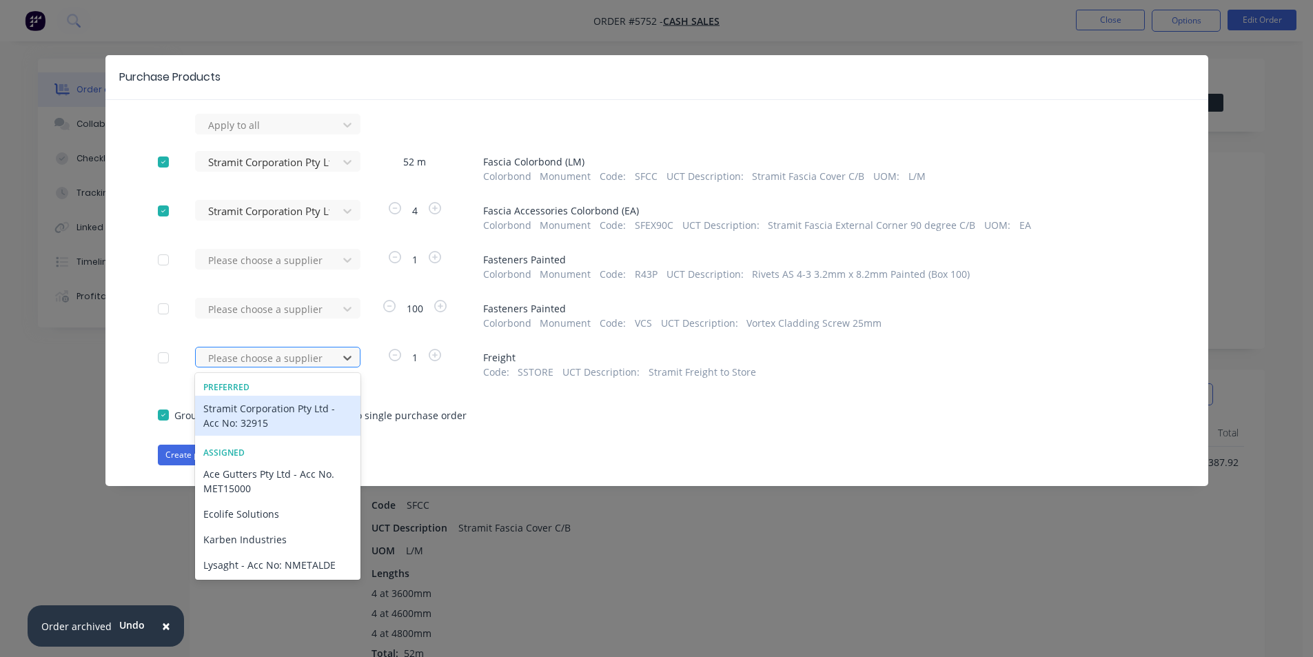
click at [314, 363] on div at bounding box center [269, 358] width 124 height 17
click at [290, 405] on div "Stramit Corporation Pty Ltd - Acc No: 32915" at bounding box center [277, 416] width 165 height 40
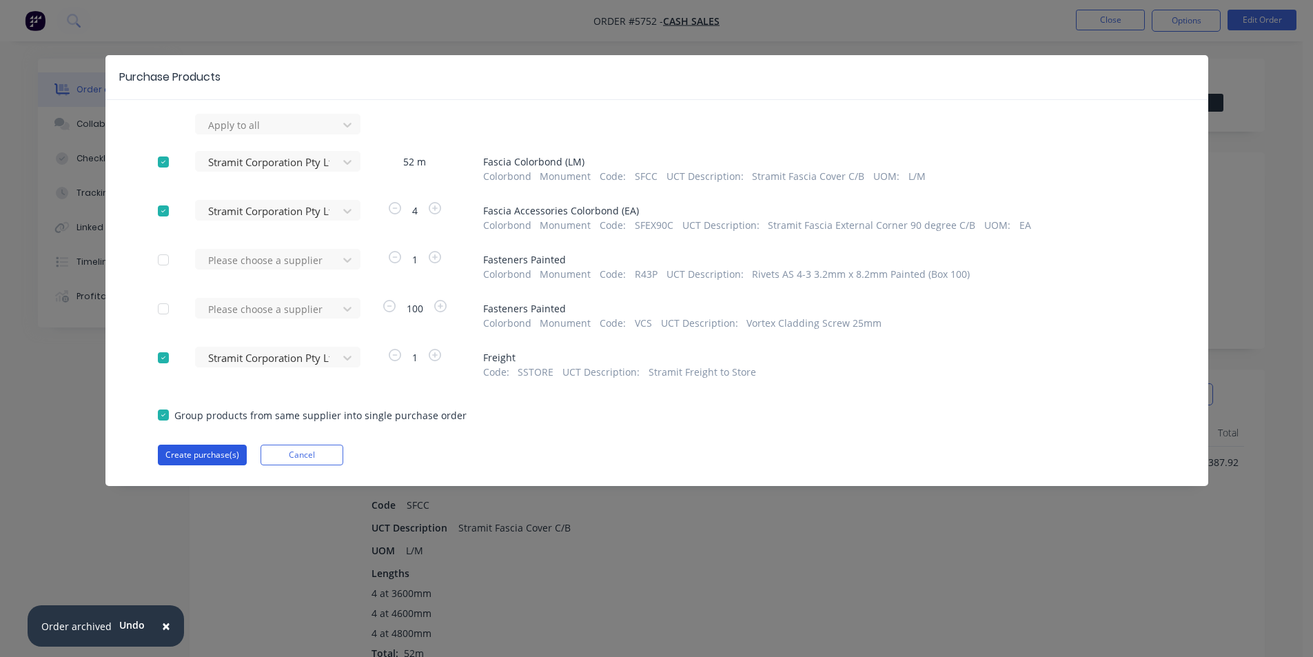
click at [207, 449] on button "Create purchase(s)" at bounding box center [202, 455] width 89 height 21
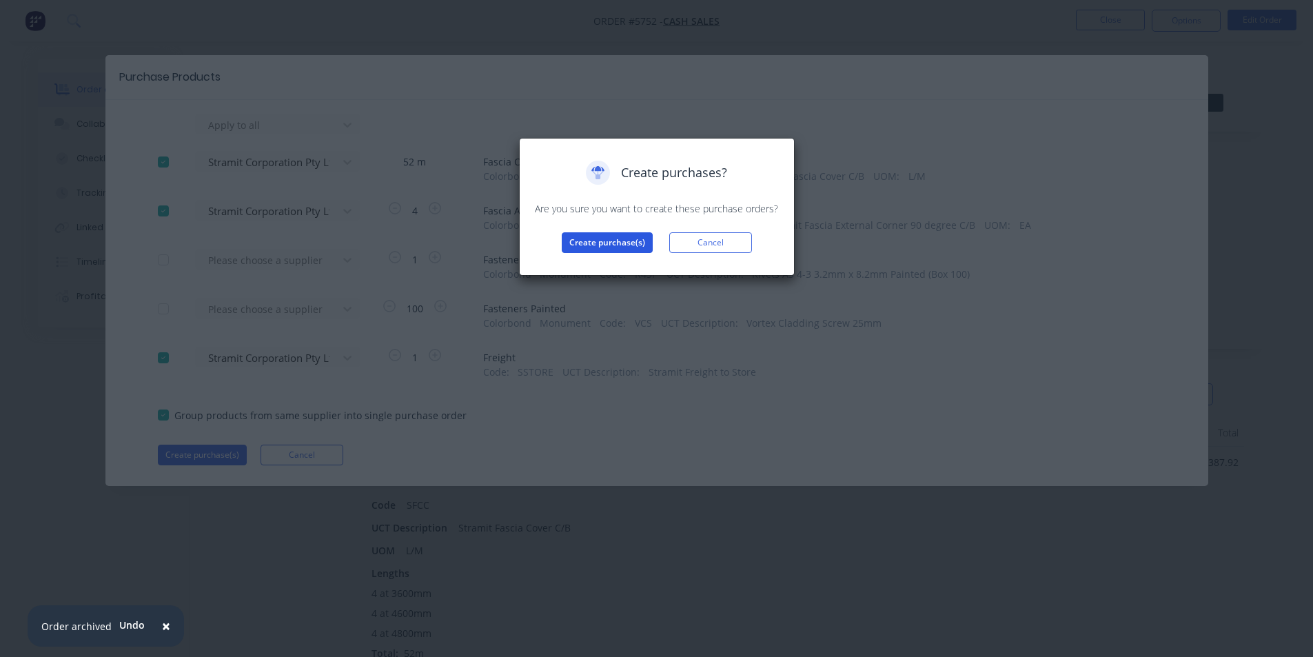
click at [608, 239] on button "Create purchase(s)" at bounding box center [607, 242] width 91 height 21
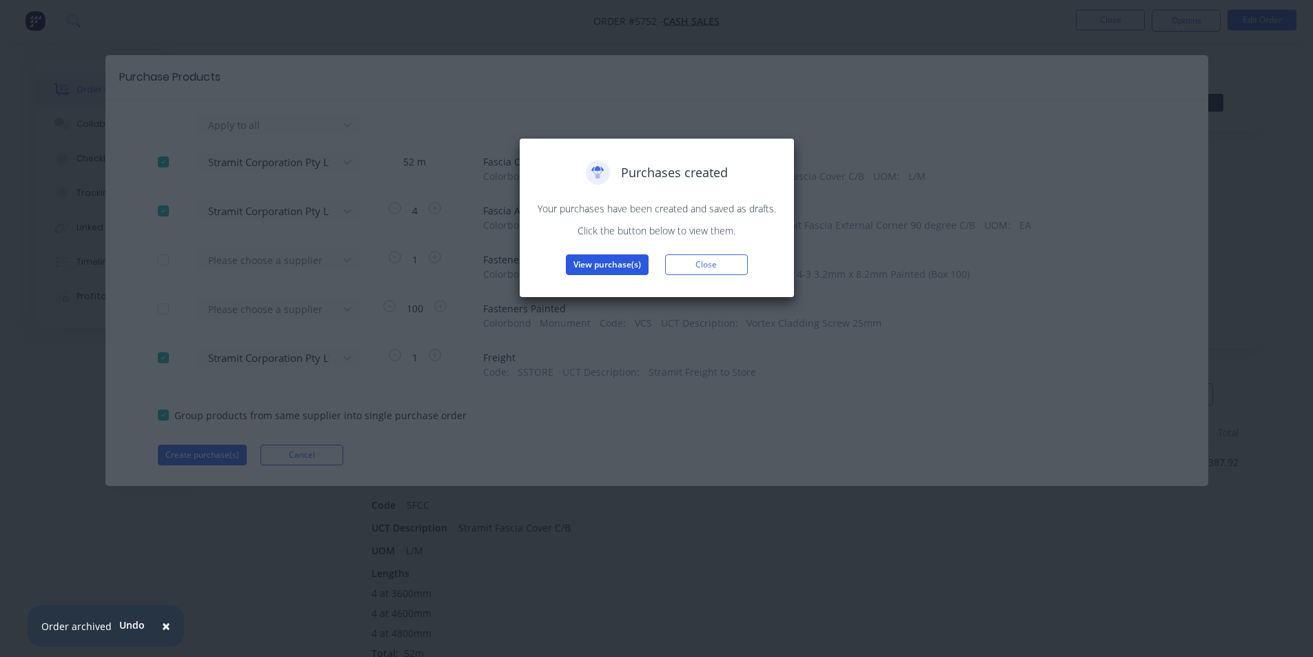
click at [616, 274] on button "View purchase(s)" at bounding box center [607, 264] width 83 height 21
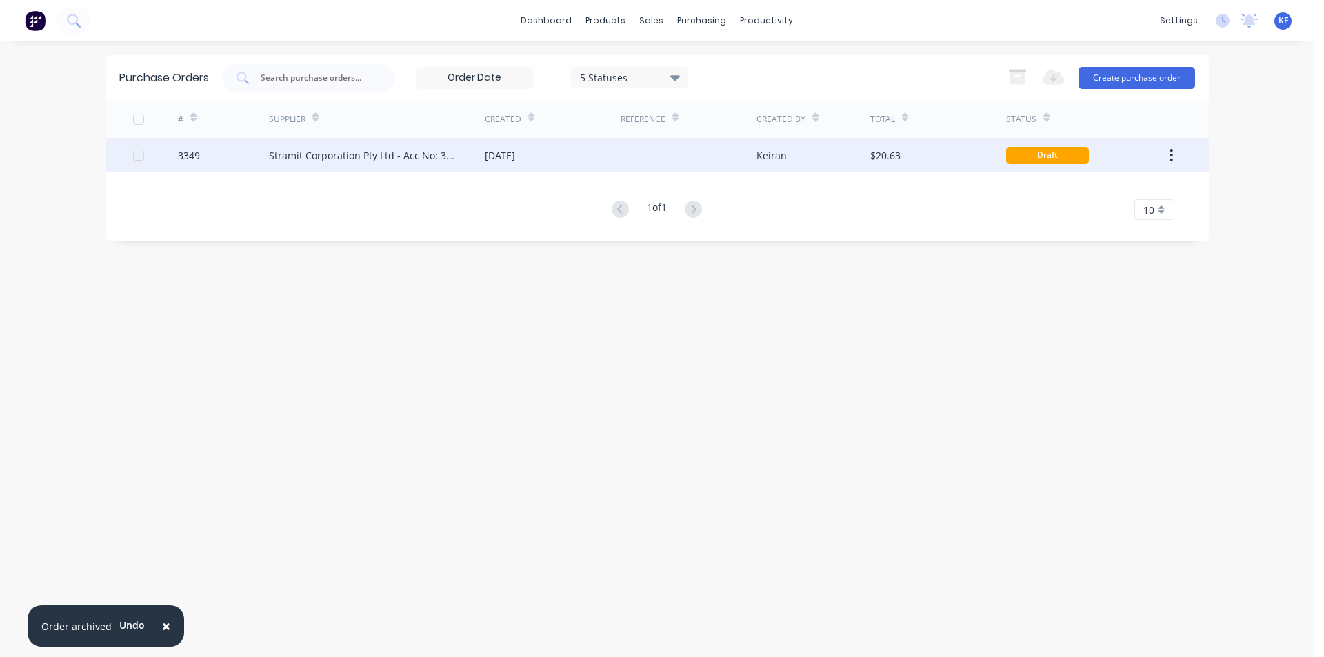
click at [494, 147] on div "[DATE]" at bounding box center [553, 155] width 136 height 34
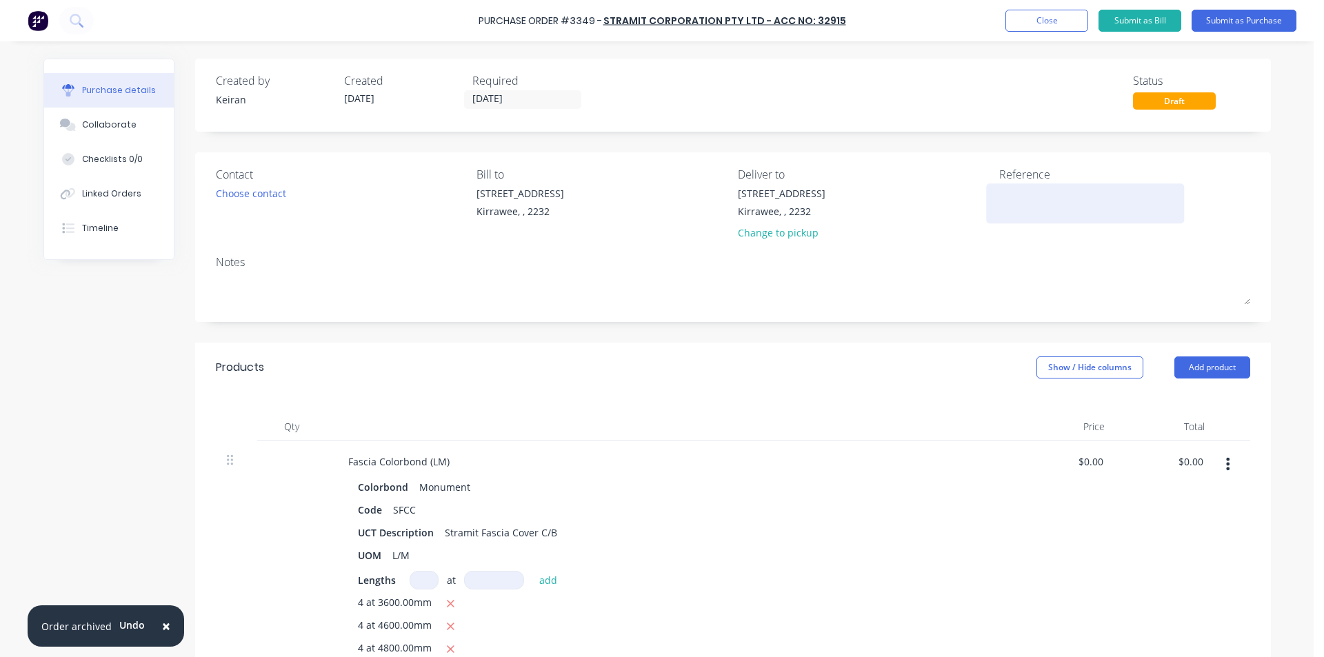
click at [1014, 198] on textarea at bounding box center [1085, 201] width 172 height 31
click at [473, 99] on input "[DATE]" at bounding box center [523, 99] width 116 height 17
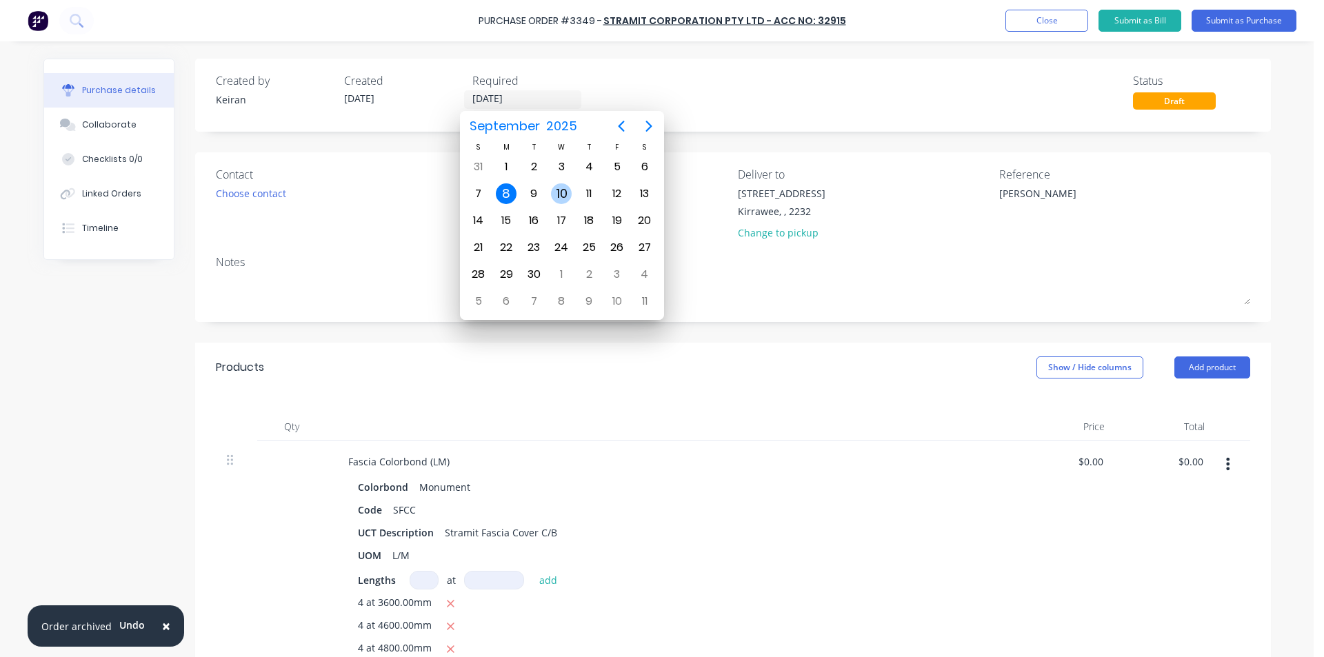
click at [558, 201] on div "10" at bounding box center [561, 193] width 21 height 21
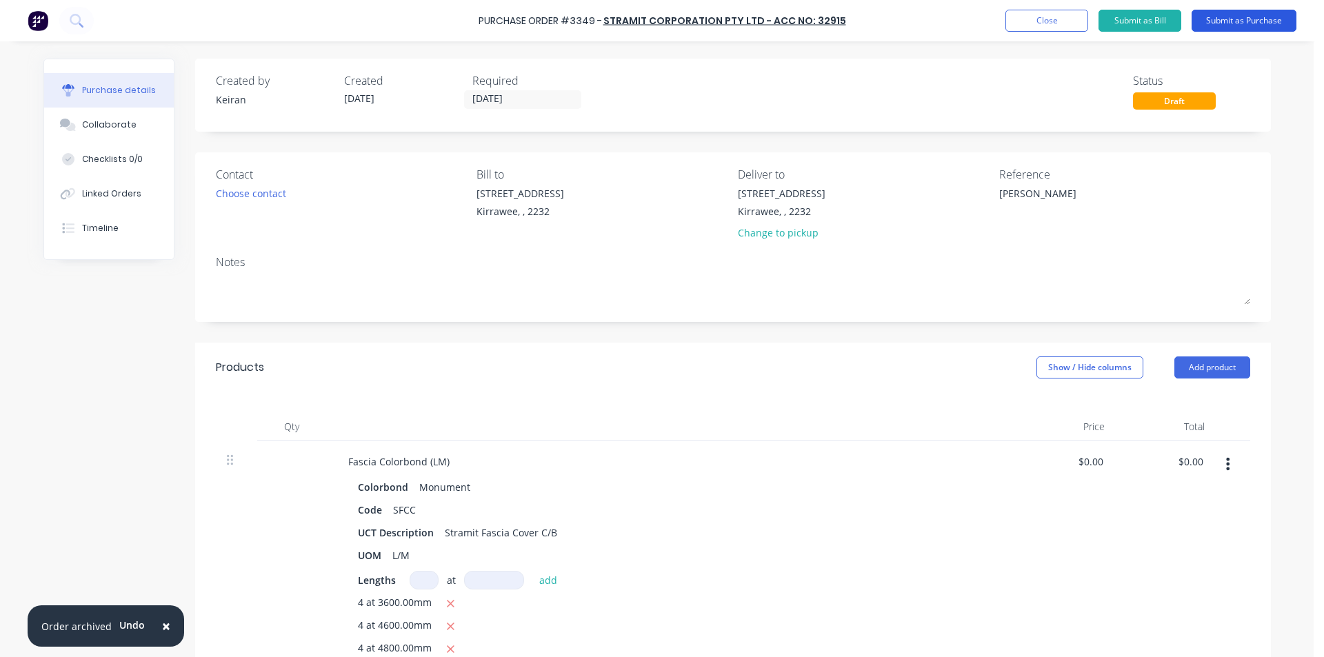
click at [1233, 25] on button "Submit as Purchase" at bounding box center [1243, 21] width 105 height 22
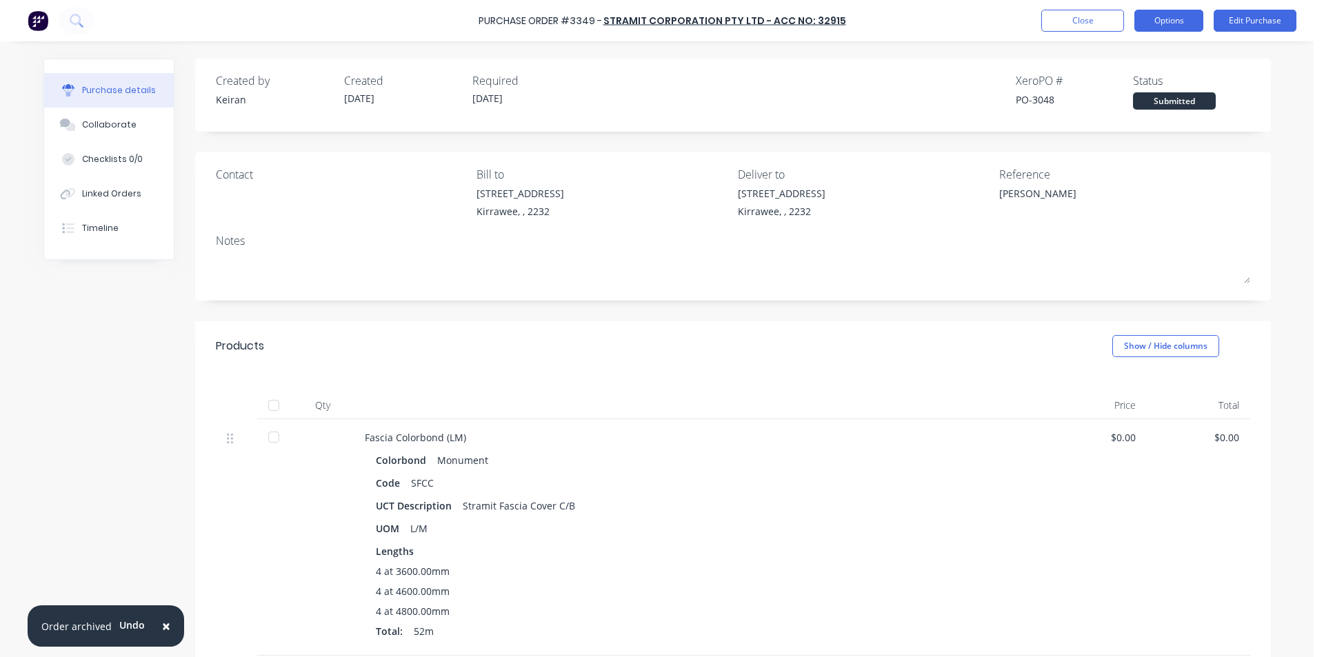
click at [1168, 19] on button "Options" at bounding box center [1168, 21] width 69 height 22
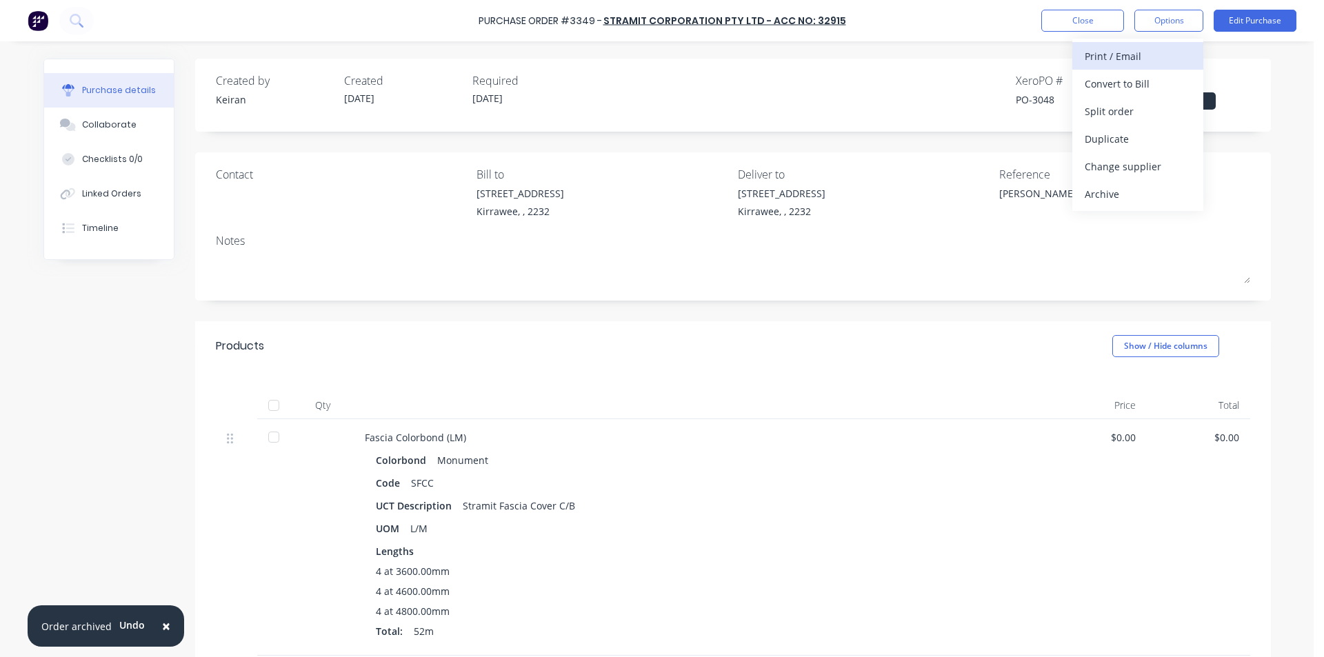
click at [1128, 61] on div "Print / Email" at bounding box center [1137, 56] width 106 height 20
click at [1120, 110] on div "Without pricing" at bounding box center [1137, 111] width 106 height 20
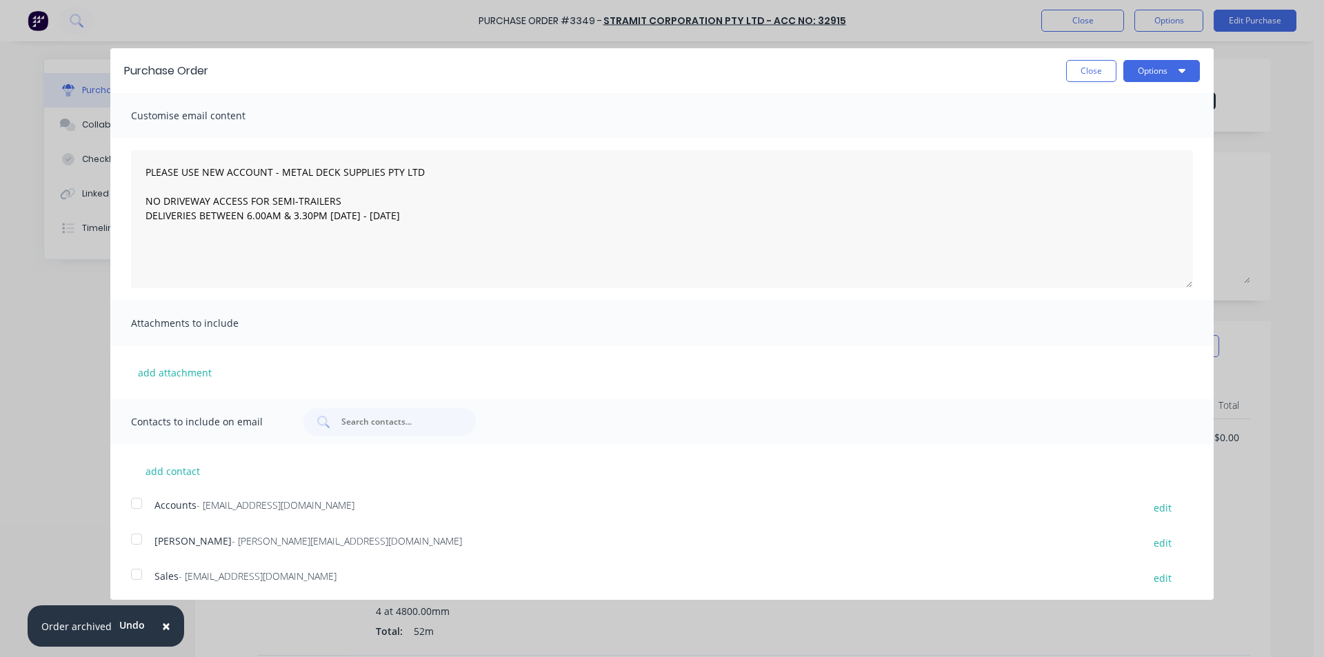
click at [133, 575] on div at bounding box center [137, 574] width 28 height 28
click at [1127, 74] on button "Options" at bounding box center [1161, 71] width 77 height 22
click at [1128, 134] on div "Email" at bounding box center [1134, 133] width 106 height 20
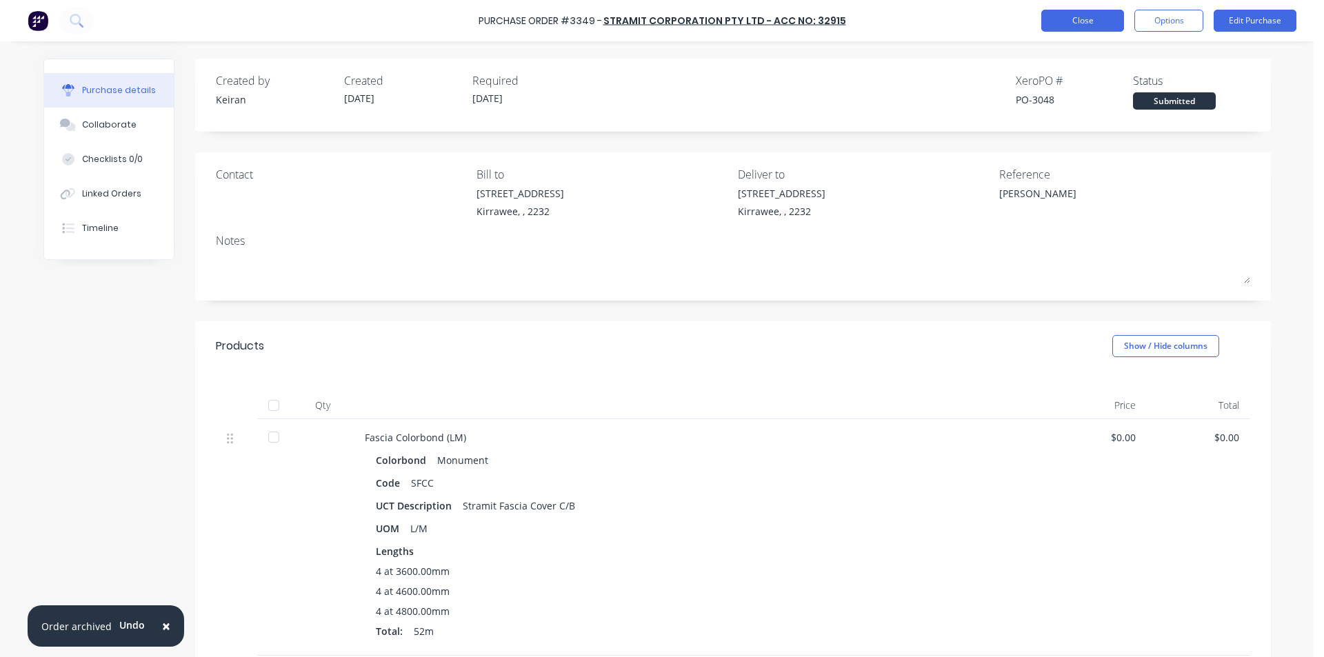
click at [1060, 26] on button "Close" at bounding box center [1082, 21] width 83 height 22
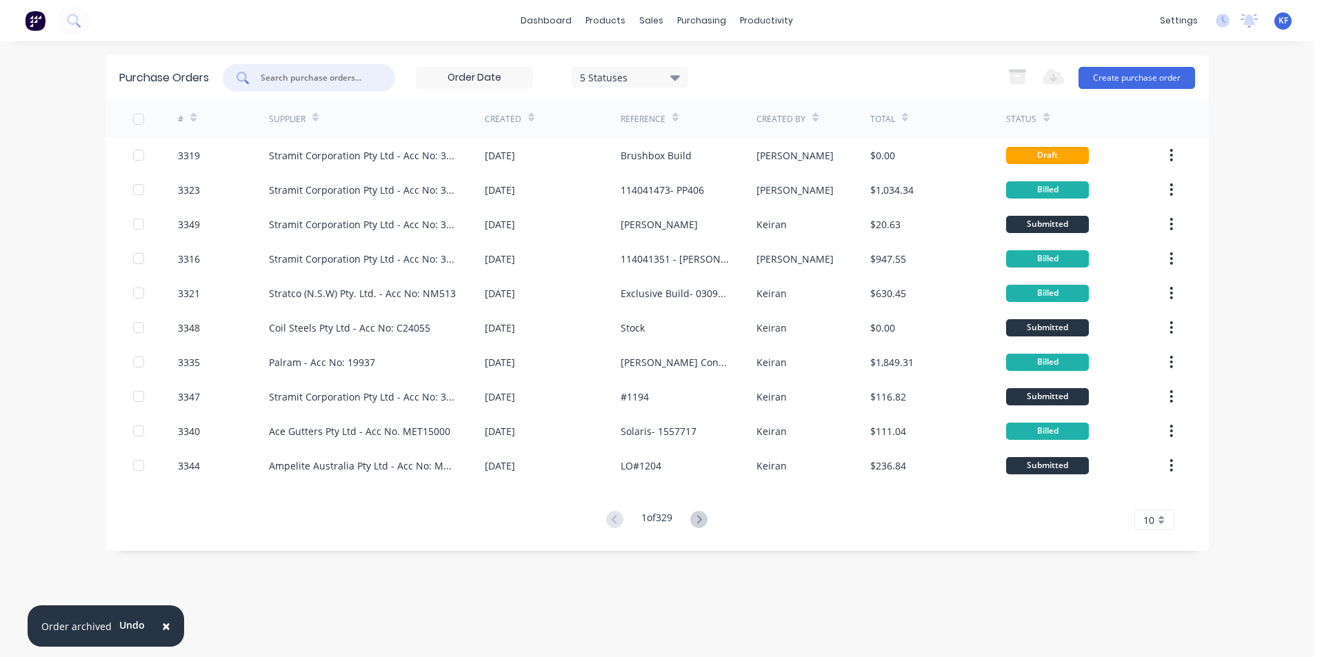
click at [326, 76] on input "text" at bounding box center [316, 78] width 114 height 14
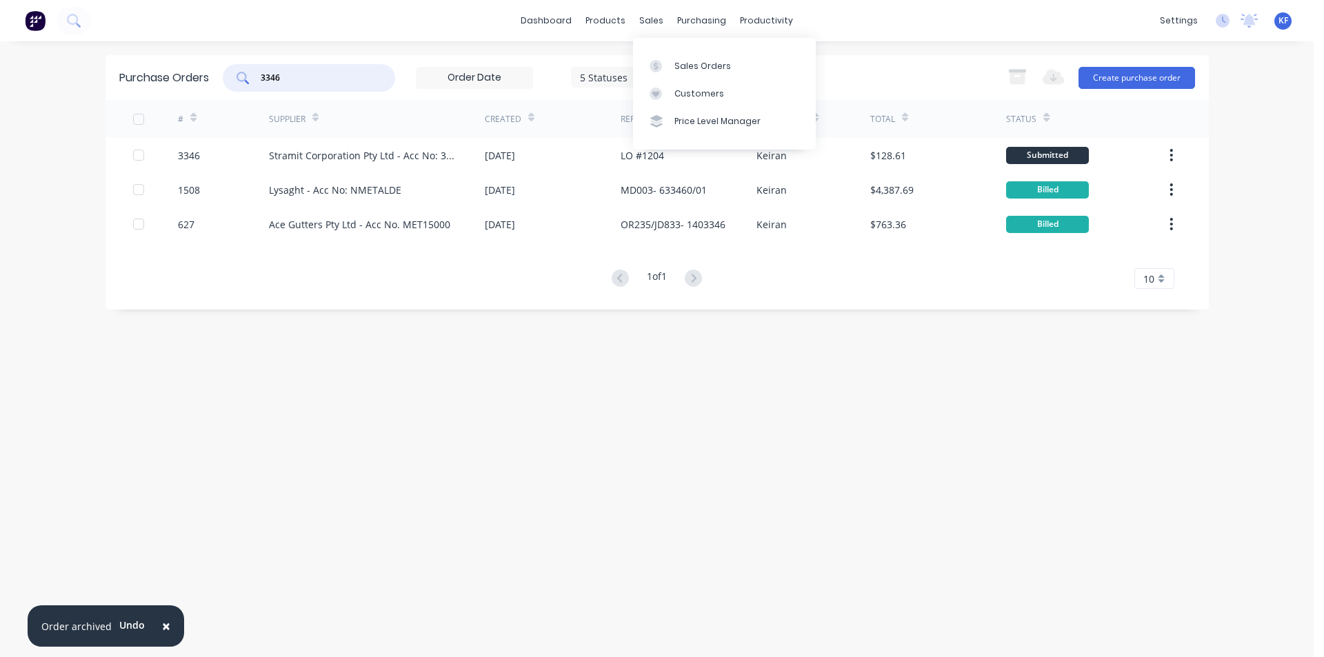
drag, startPoint x: 213, startPoint y: 64, endPoint x: 182, endPoint y: 56, distance: 32.1
click at [206, 61] on div "Purchase Orders 3346 5 Statuses 5 Statuses Export to Excel (XLSX) Create purcha…" at bounding box center [656, 77] width 1103 height 45
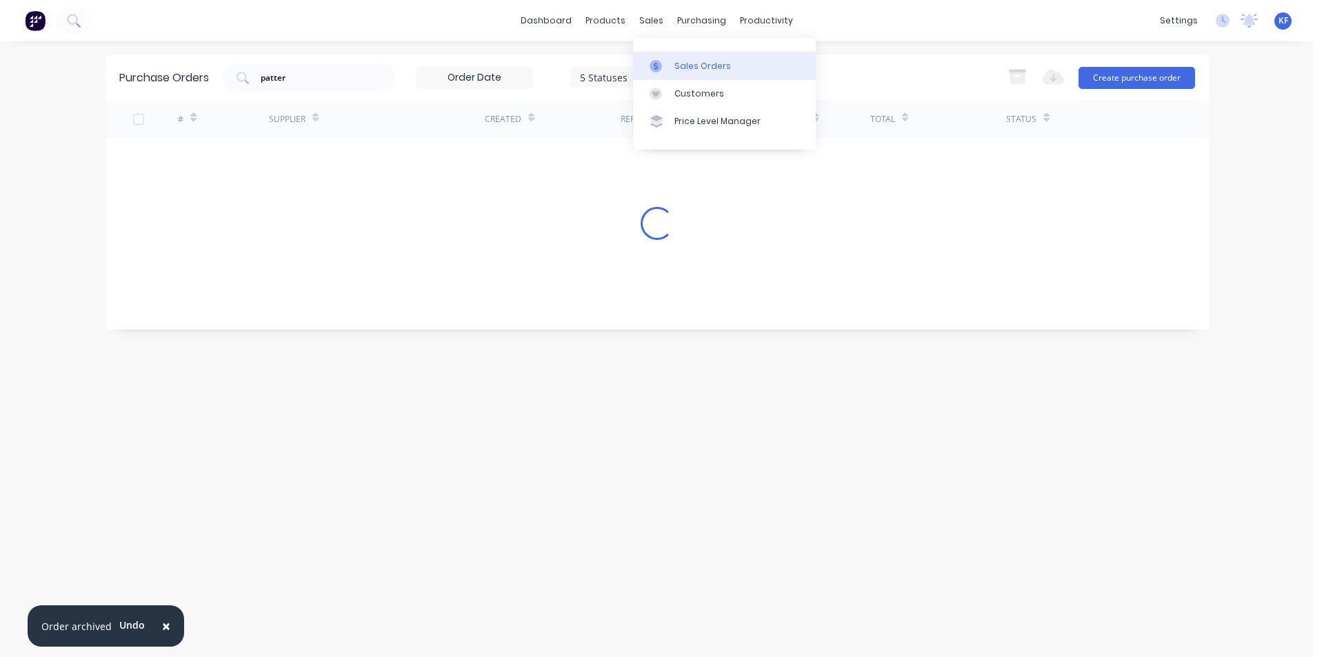
click at [693, 57] on link "Sales Orders" at bounding box center [724, 66] width 183 height 28
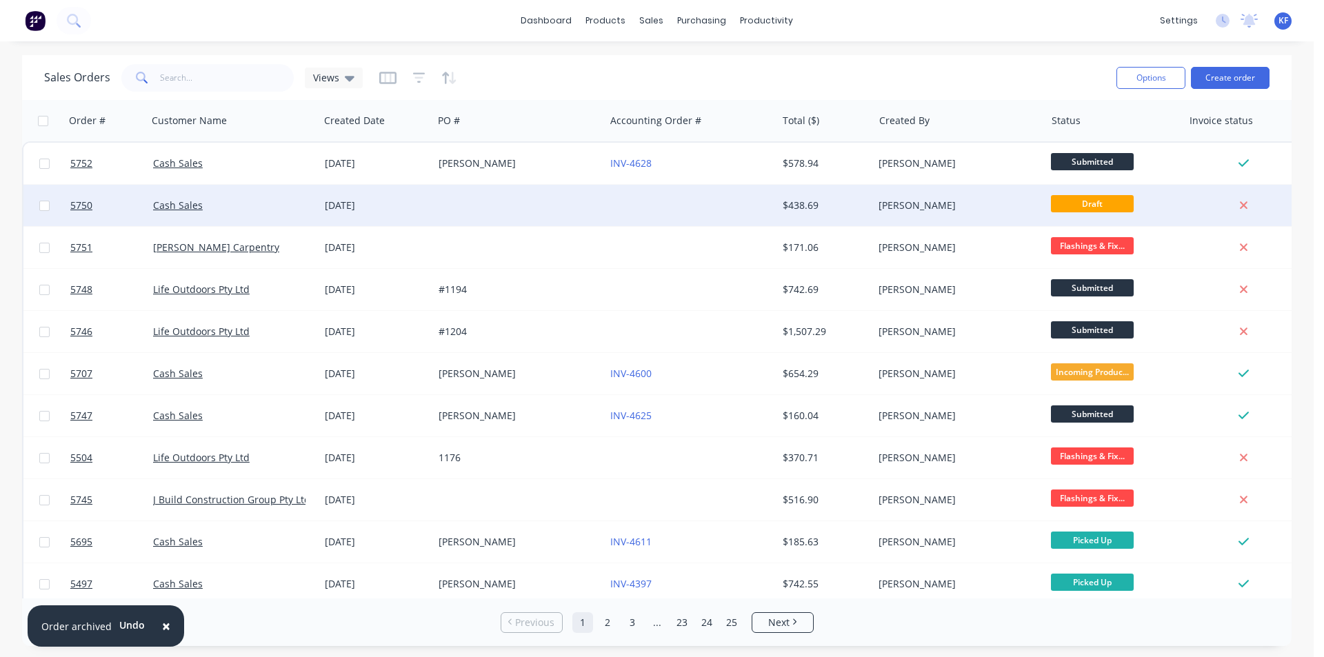
click at [475, 205] on div at bounding box center [519, 205] width 172 height 41
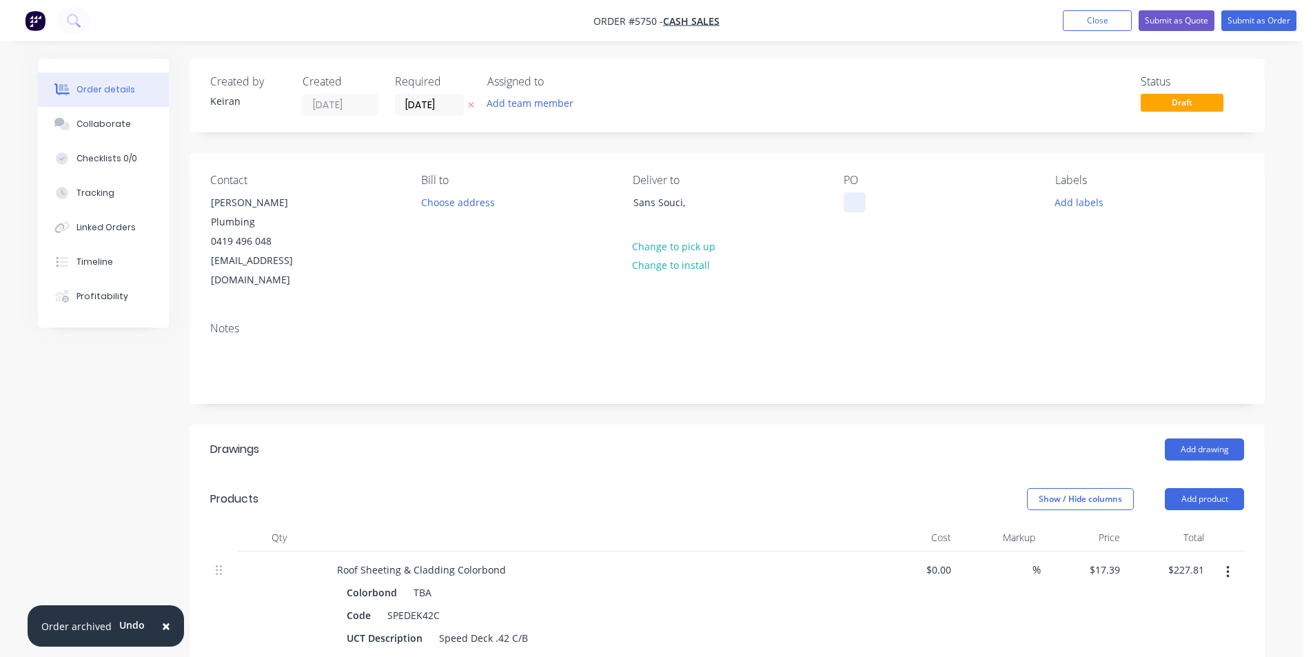
drag, startPoint x: 873, startPoint y: 223, endPoint x: 855, endPoint y: 205, distance: 25.8
click at [870, 219] on div "PO" at bounding box center [938, 232] width 189 height 117
click at [855, 204] on div at bounding box center [855, 202] width 22 height 20
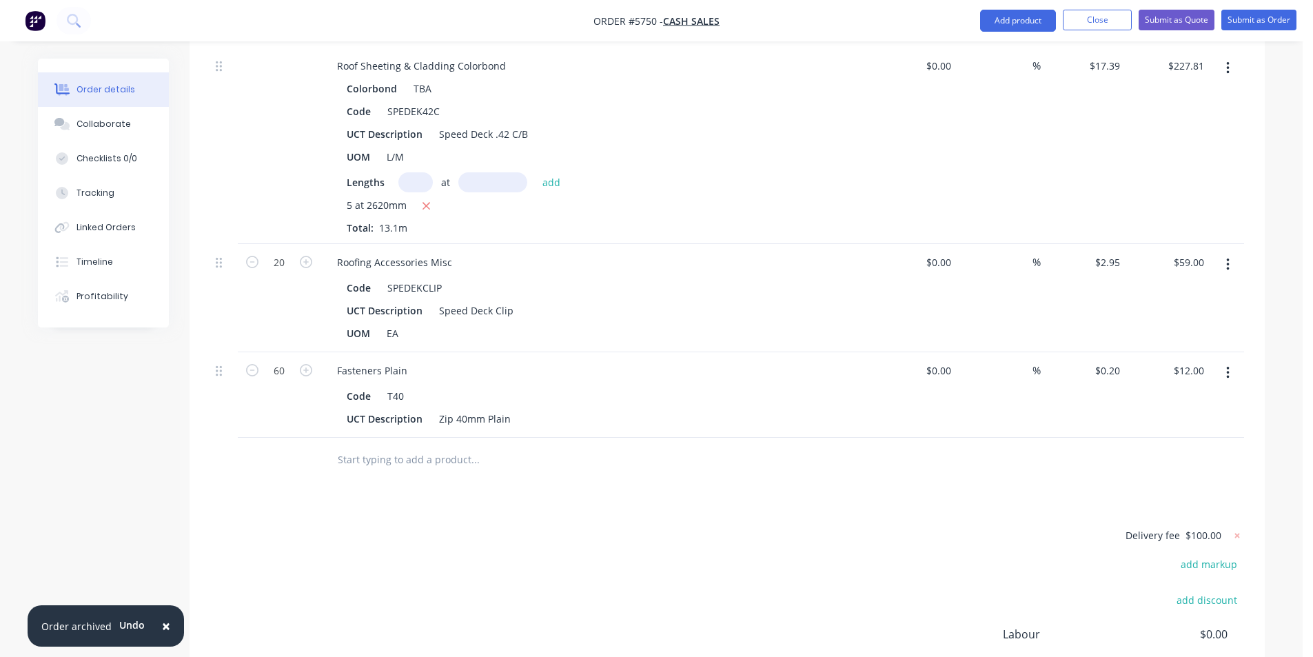
scroll to position [276, 0]
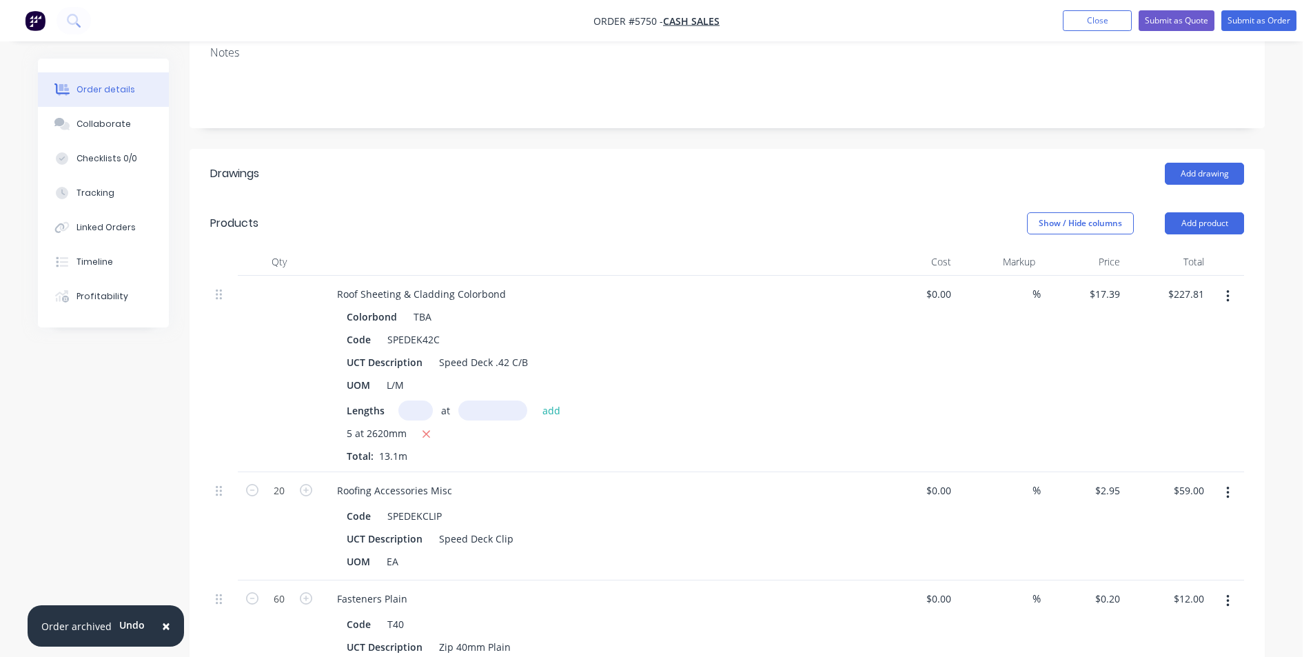
click at [167, 625] on span "×" at bounding box center [166, 625] width 8 height 19
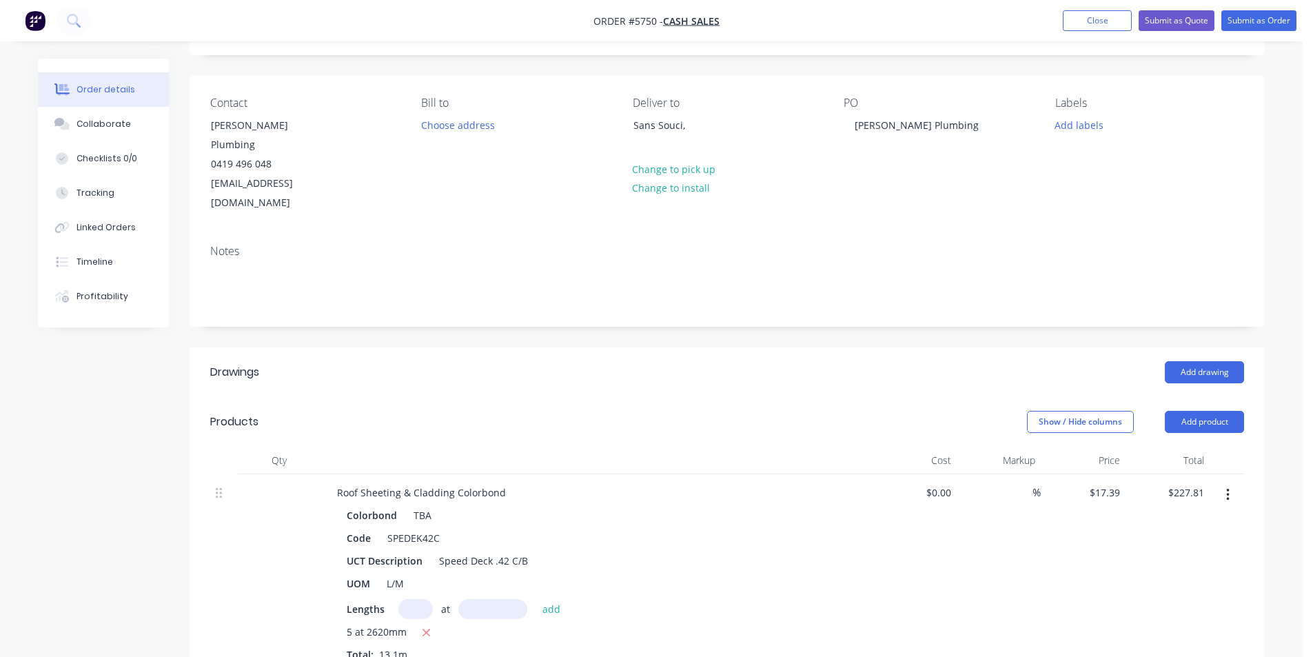
scroll to position [69, 0]
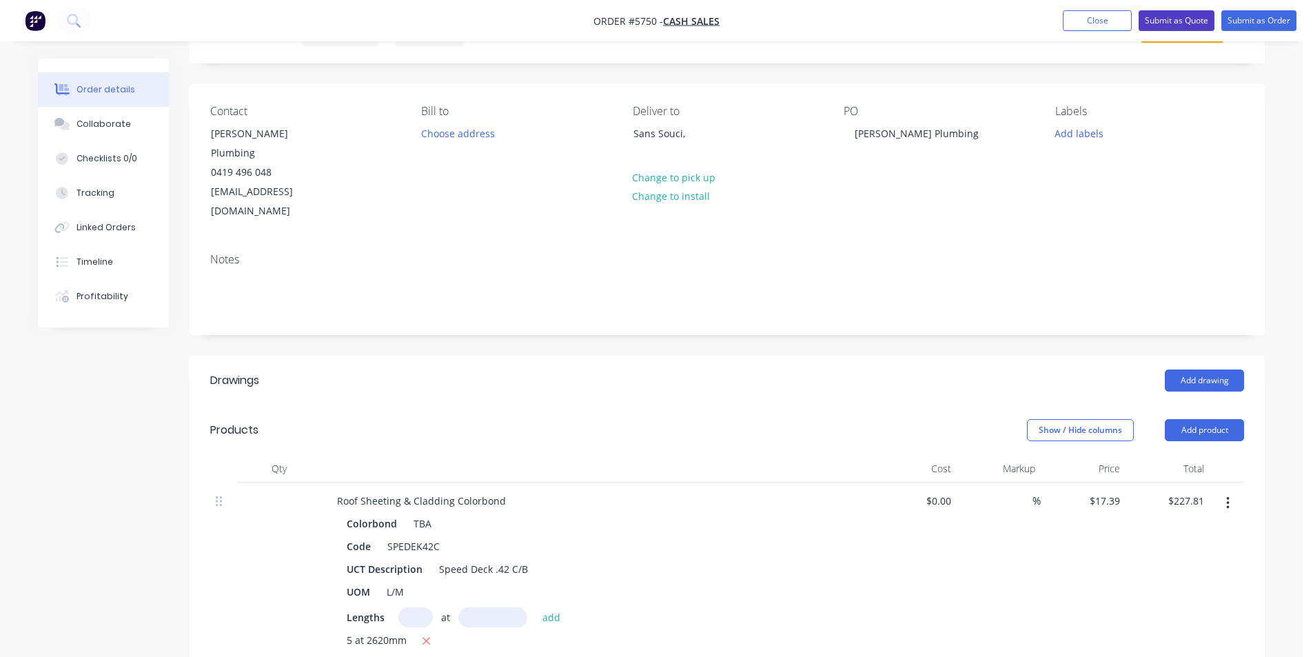
click at [1177, 16] on button "Submit as Quote" at bounding box center [1177, 20] width 76 height 21
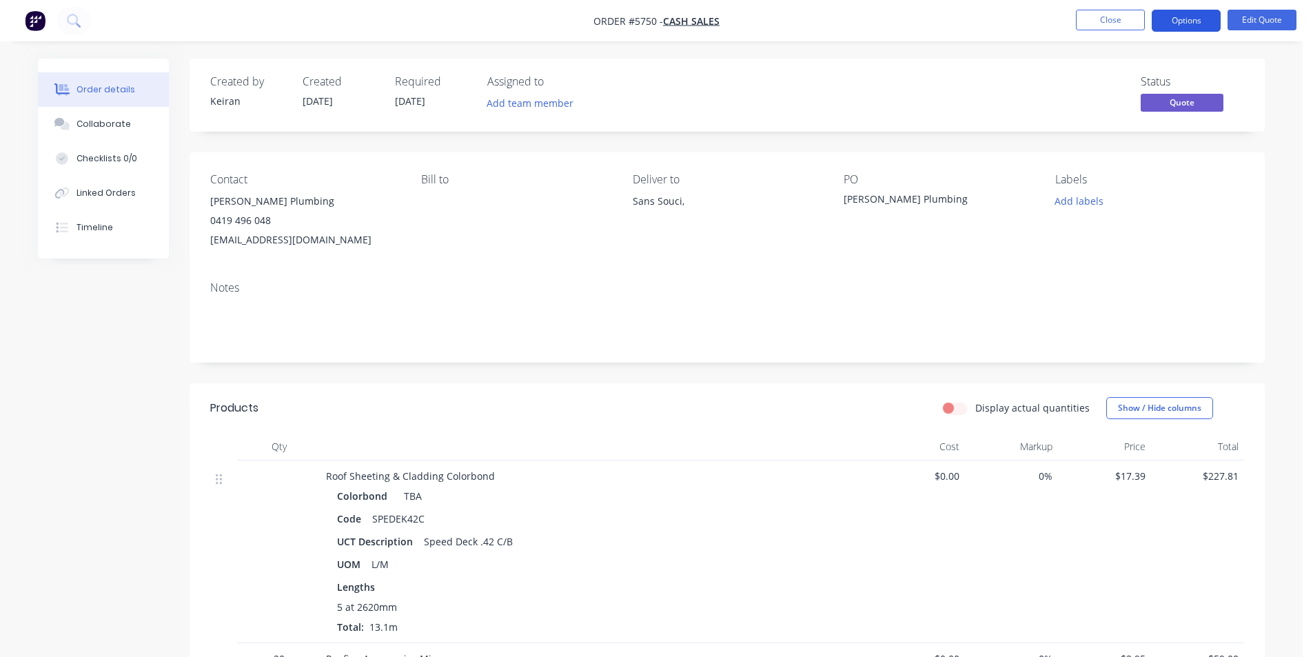
click at [1164, 23] on button "Options" at bounding box center [1186, 21] width 69 height 22
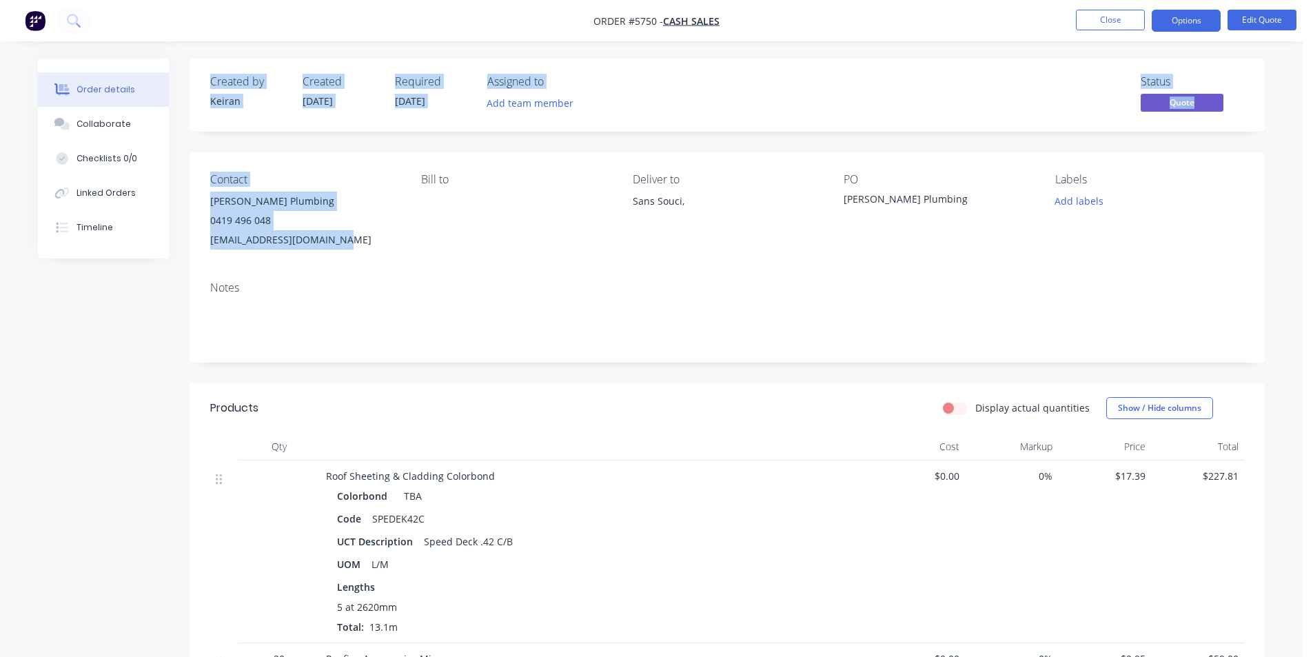
drag, startPoint x: 346, startPoint y: 236, endPoint x: 214, endPoint y: 252, distance: 133.3
click at [192, 247] on div "Contact Dave Patterson Plumbing 0419 496 048 davepatterson@live.com.au Bill to …" at bounding box center [727, 211] width 1075 height 118
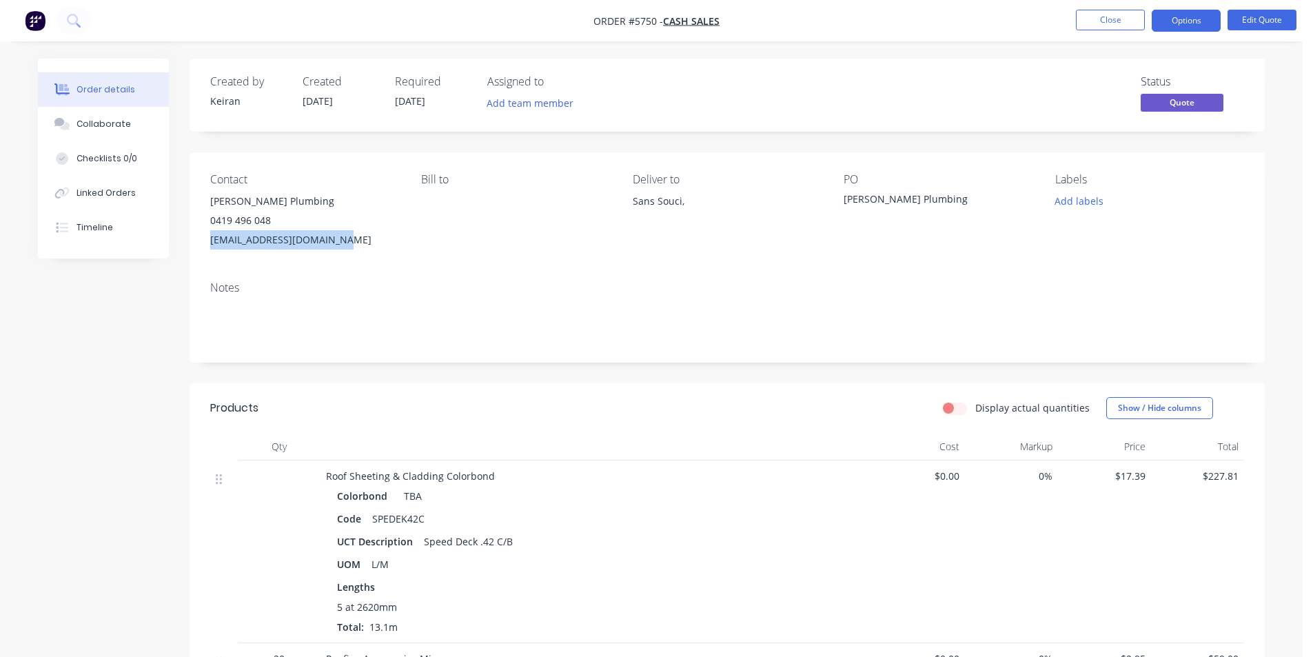
copy div "davepatterson@live.com.au"
click at [1219, 25] on button "Options" at bounding box center [1186, 21] width 69 height 22
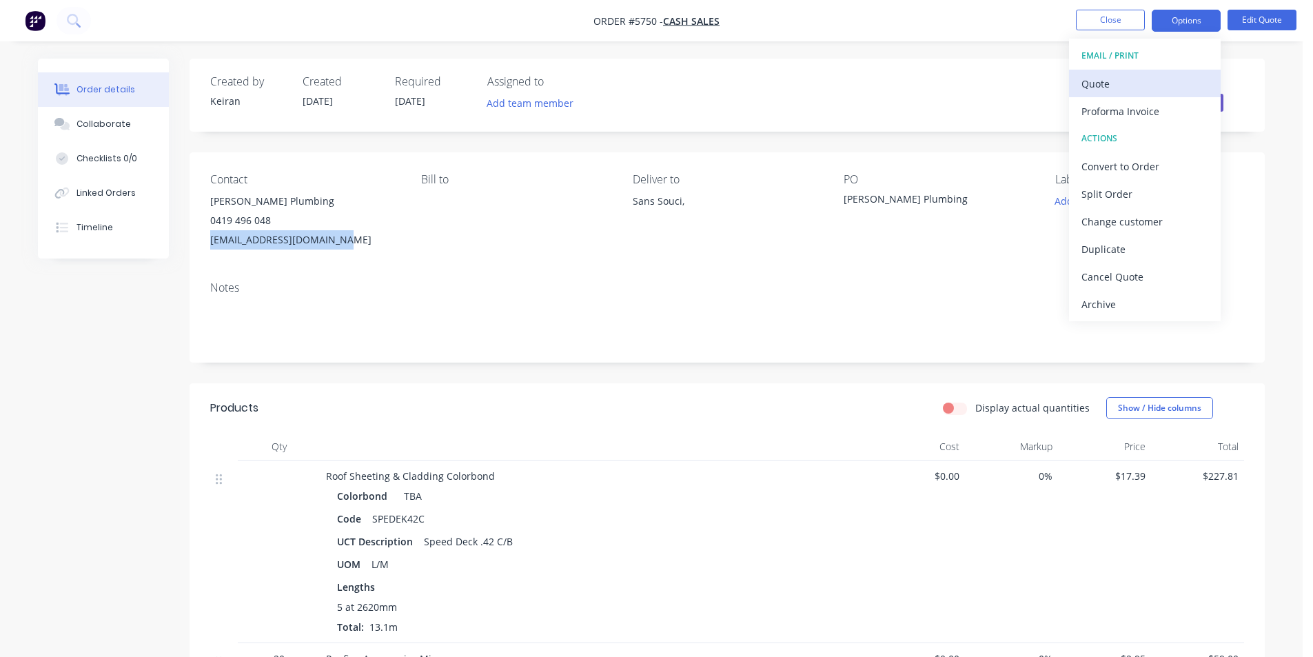
click at [1105, 74] on div "Quote" at bounding box center [1145, 84] width 127 height 20
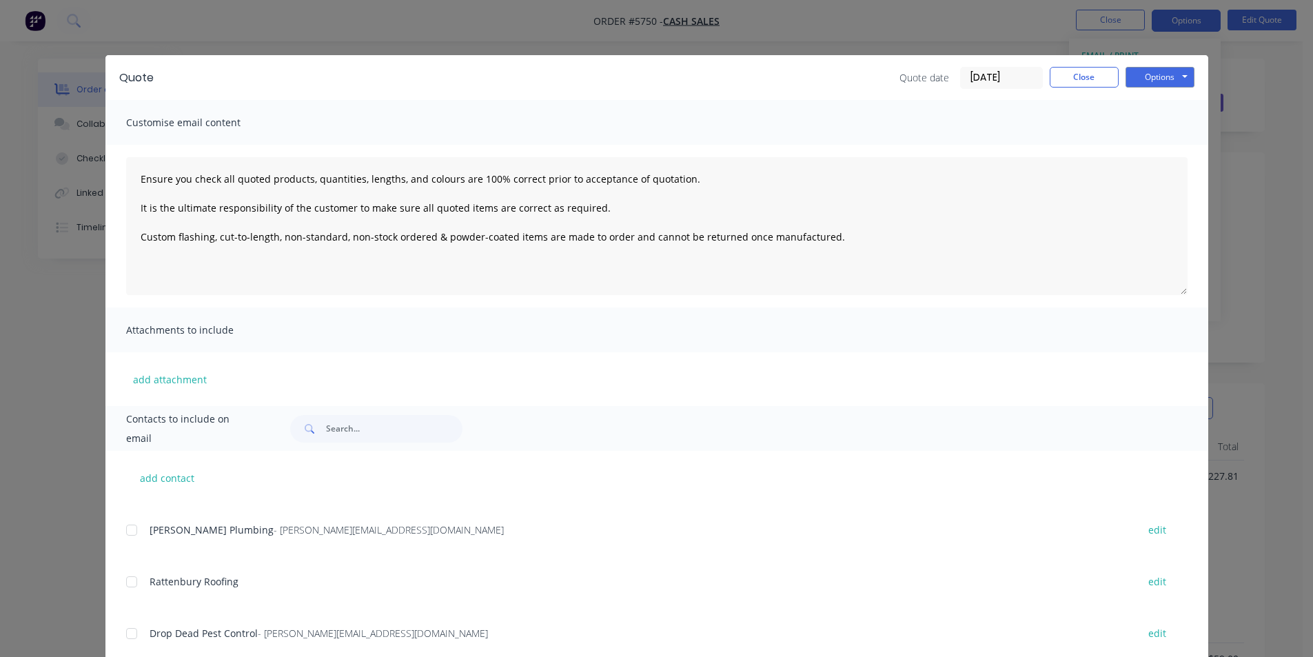
scroll to position [551, 0]
click at [374, 436] on input "text" at bounding box center [394, 429] width 136 height 28
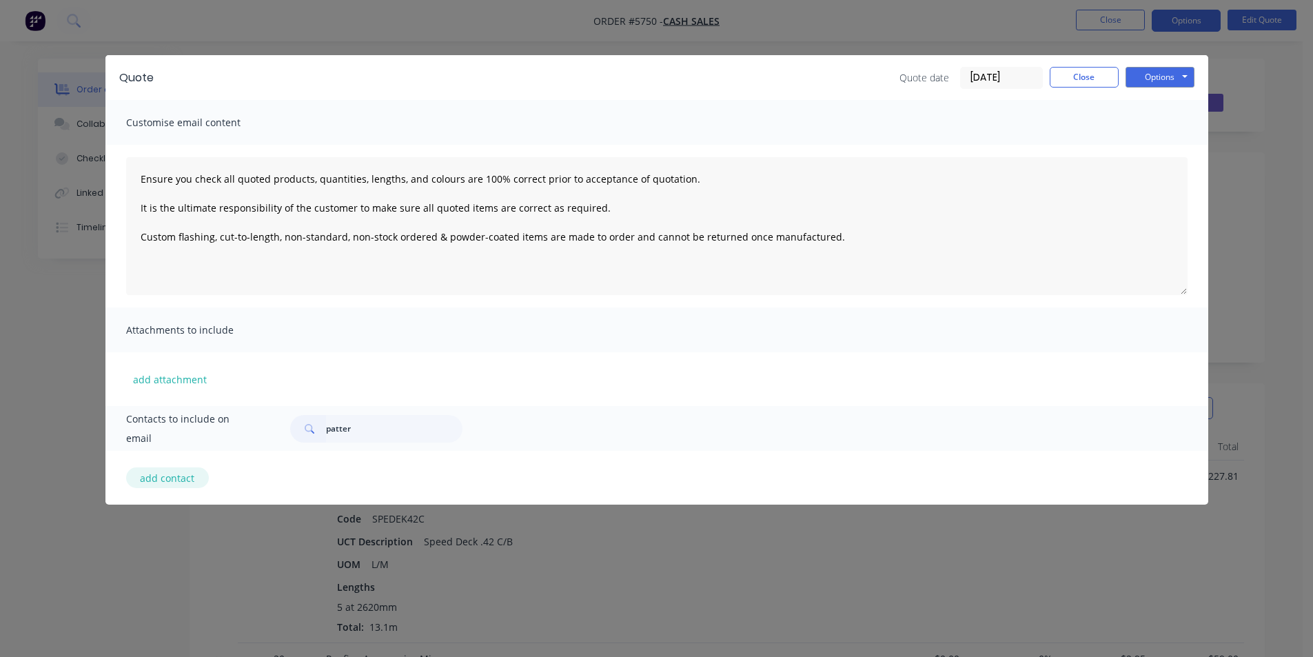
click at [160, 473] on button "add contact" at bounding box center [167, 477] width 83 height 21
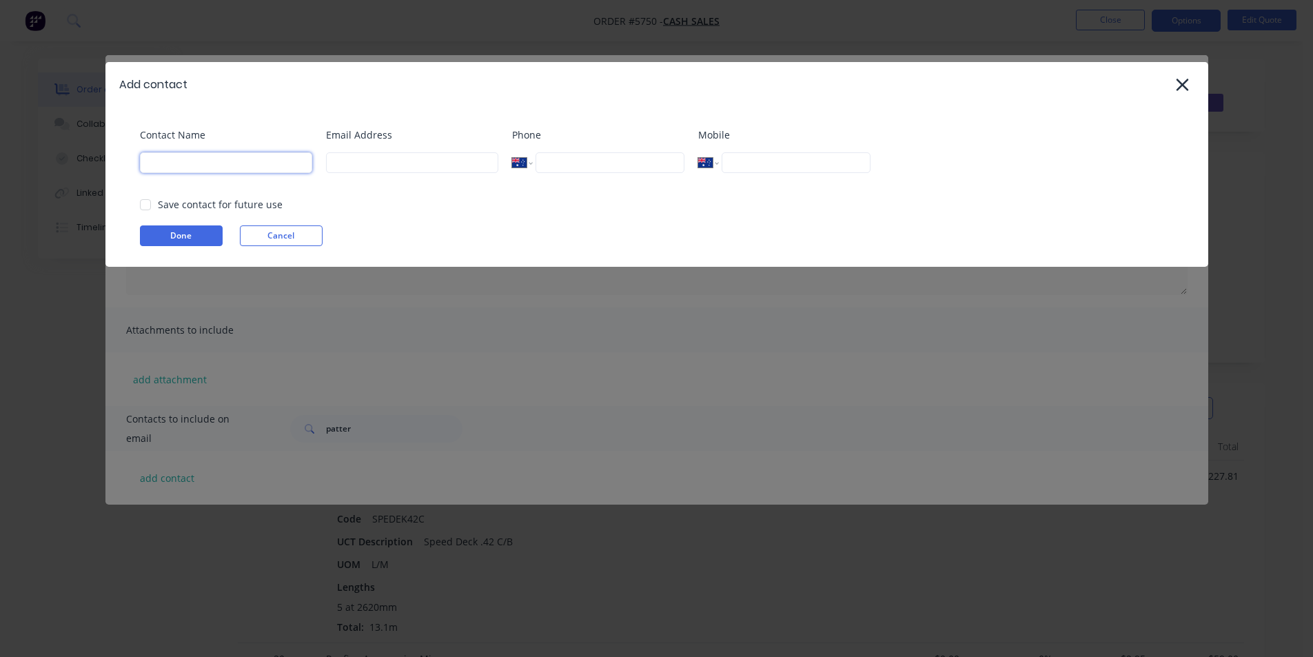
click at [268, 170] on input at bounding box center [226, 162] width 172 height 21
click at [384, 162] on input at bounding box center [412, 162] width 172 height 21
paste input "davepatterson@live.com.au"
drag, startPoint x: 161, startPoint y: 237, endPoint x: 477, endPoint y: 377, distance: 346.0
click at [161, 237] on button "Done" at bounding box center [181, 235] width 83 height 21
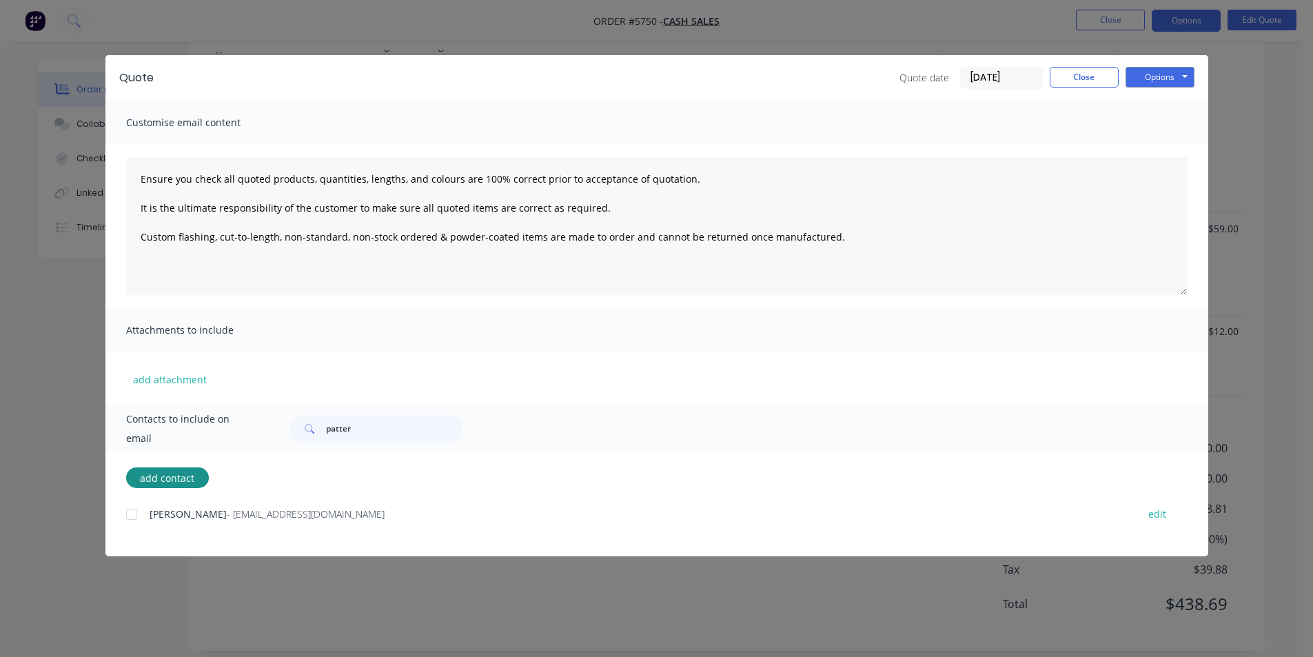
scroll to position [445, 0]
click at [123, 520] on div "add contact Dave Patterson - davepatterson@live.com.au edit" at bounding box center [656, 503] width 1103 height 105
click at [130, 517] on div at bounding box center [132, 514] width 28 height 28
click at [1194, 83] on button "Options" at bounding box center [1160, 77] width 69 height 21
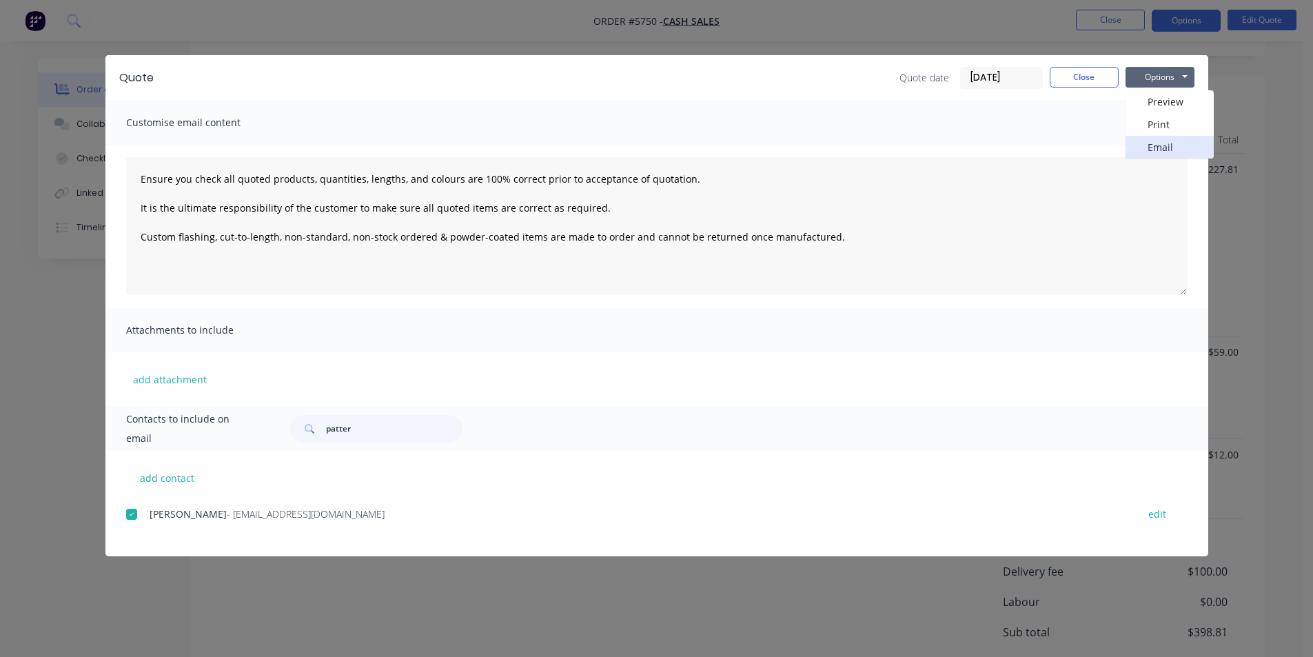
click at [1167, 143] on button "Email" at bounding box center [1170, 147] width 88 height 23
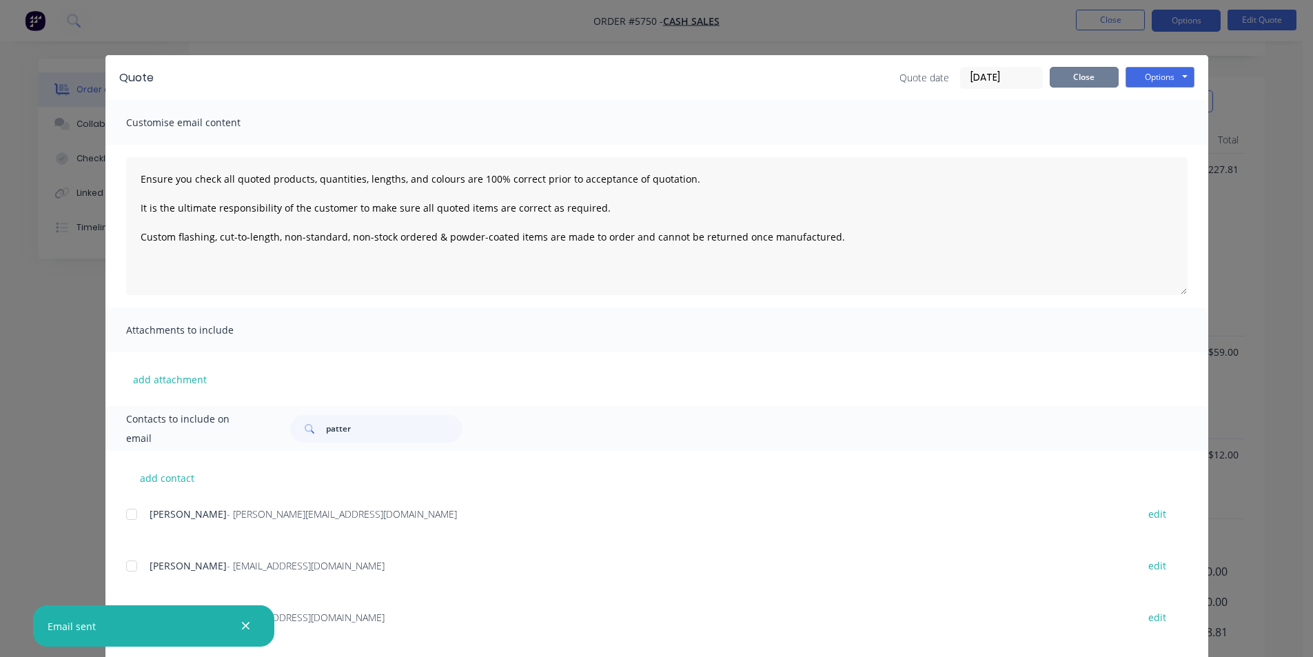
click at [1097, 83] on button "Close" at bounding box center [1084, 77] width 69 height 21
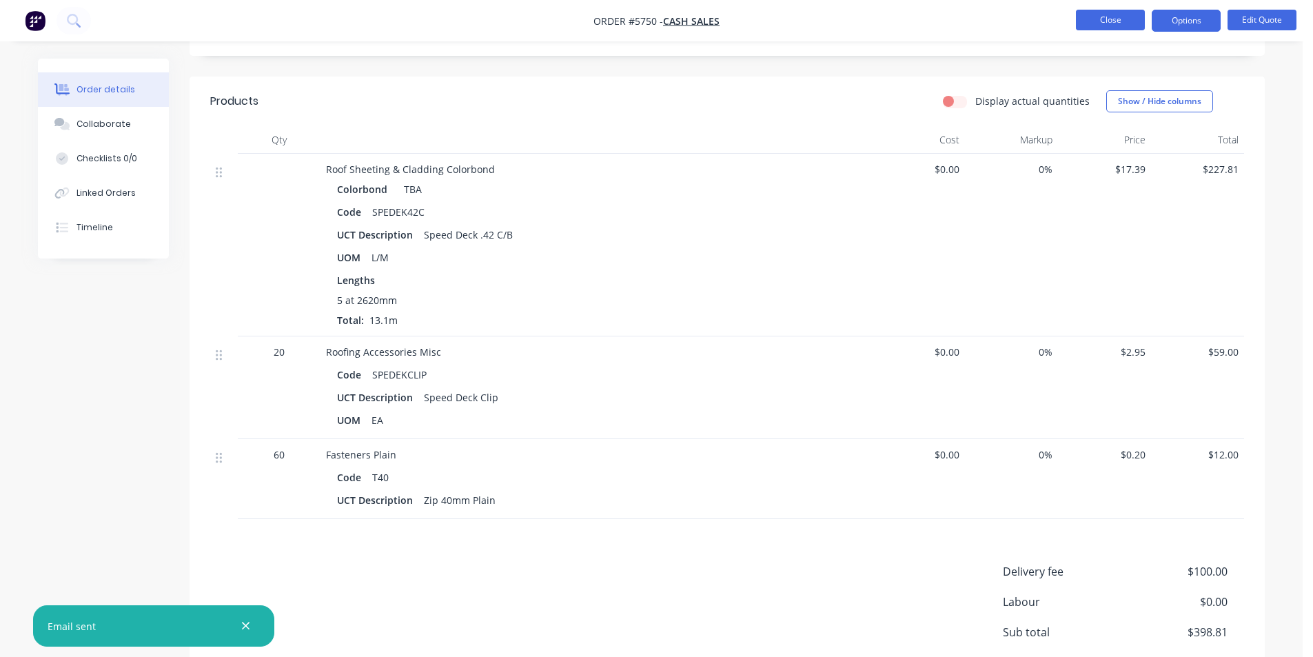
click at [1108, 23] on button "Close" at bounding box center [1110, 20] width 69 height 21
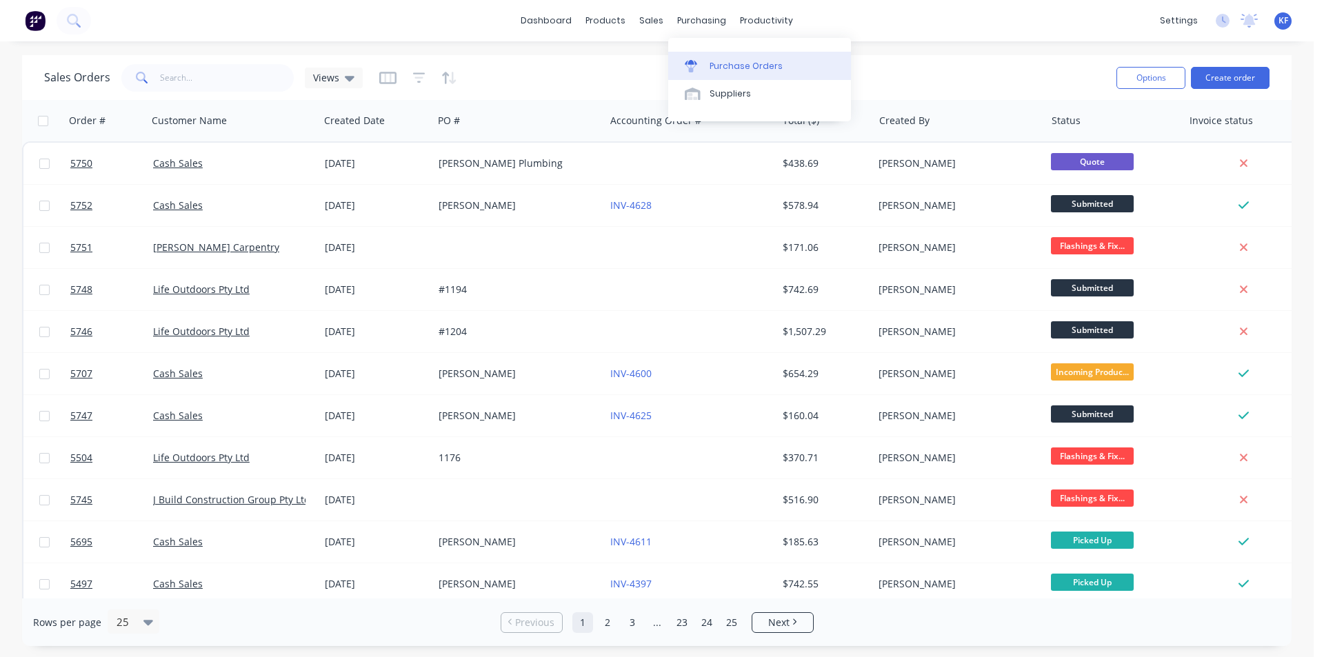
drag, startPoint x: 690, startPoint y: 17, endPoint x: 730, endPoint y: 65, distance: 62.1
click at [692, 18] on div "purchasing" at bounding box center [701, 20] width 63 height 21
click at [731, 65] on div "Purchase Orders" at bounding box center [745, 66] width 73 height 12
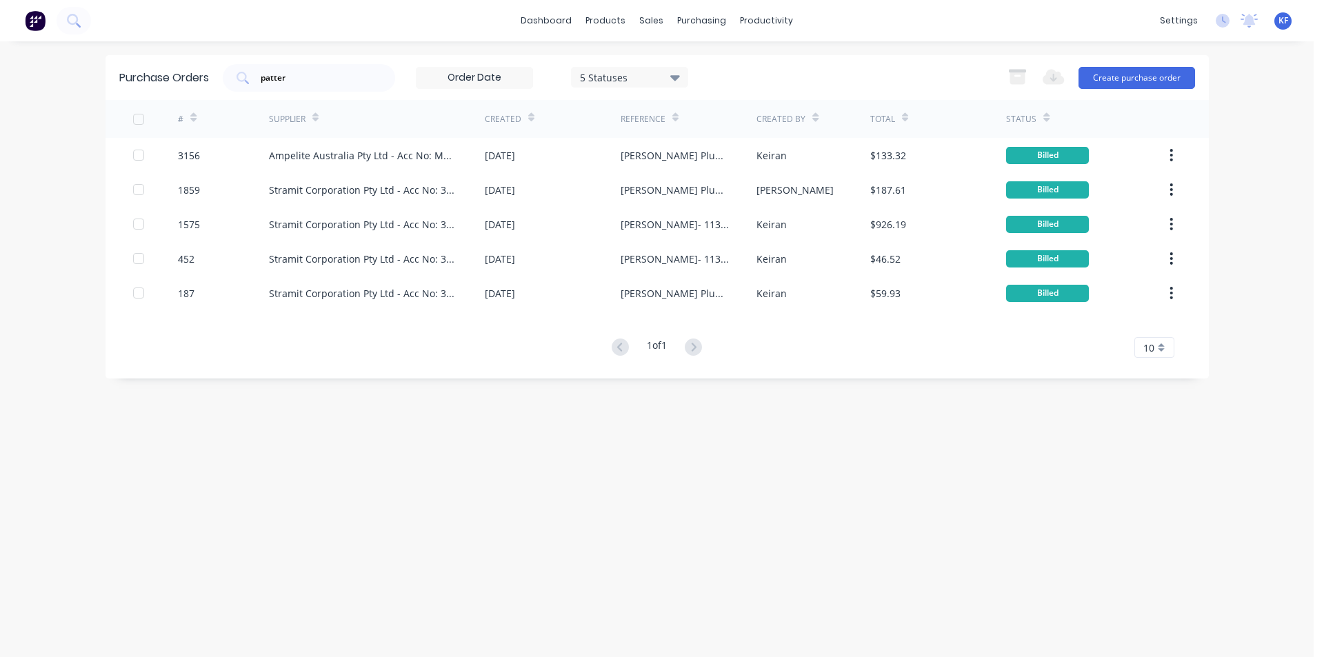
drag, startPoint x: 303, startPoint y: 81, endPoint x: 130, endPoint y: 64, distance: 173.2
click at [132, 65] on div "Purchase Orders patter 5 Statuses 5 Statuses Export to Excel (XLSX) Create purc…" at bounding box center [656, 77] width 1103 height 45
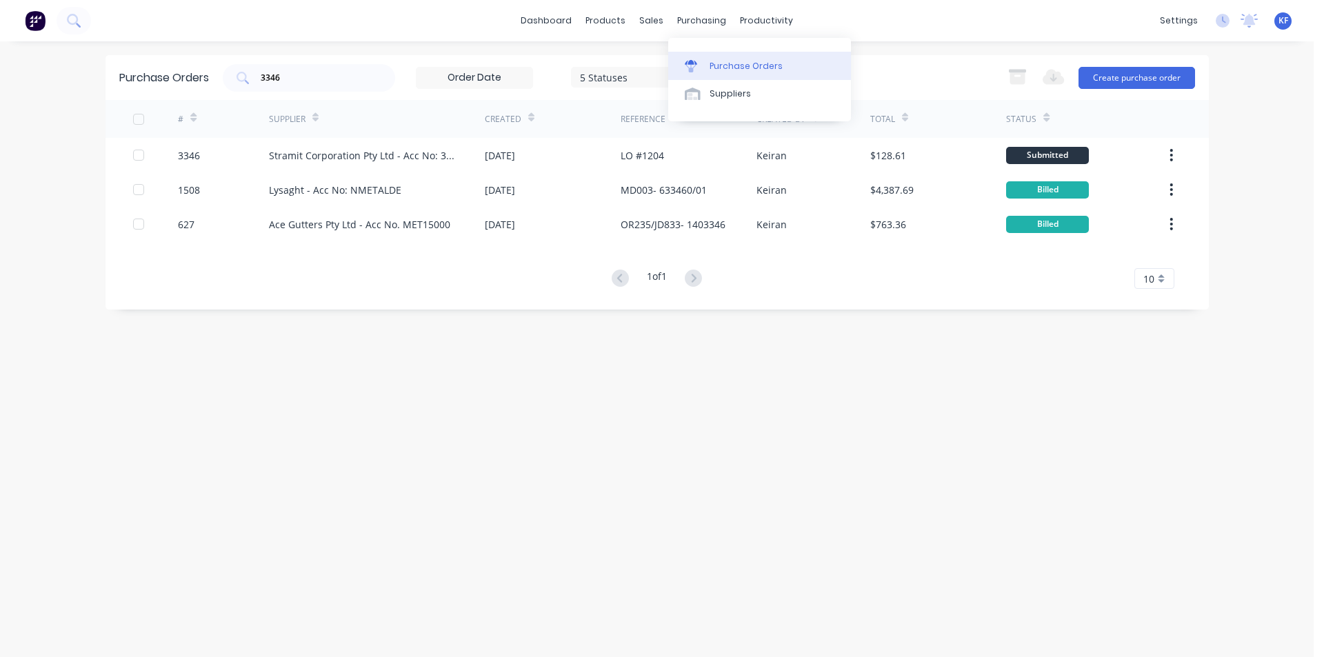
drag, startPoint x: 697, startPoint y: 26, endPoint x: 725, endPoint y: 65, distance: 47.4
click at [698, 27] on div "purchasing" at bounding box center [701, 20] width 63 height 21
click at [726, 65] on div "Purchase Orders" at bounding box center [745, 66] width 73 height 12
click at [334, 74] on input "3346" at bounding box center [316, 78] width 114 height 14
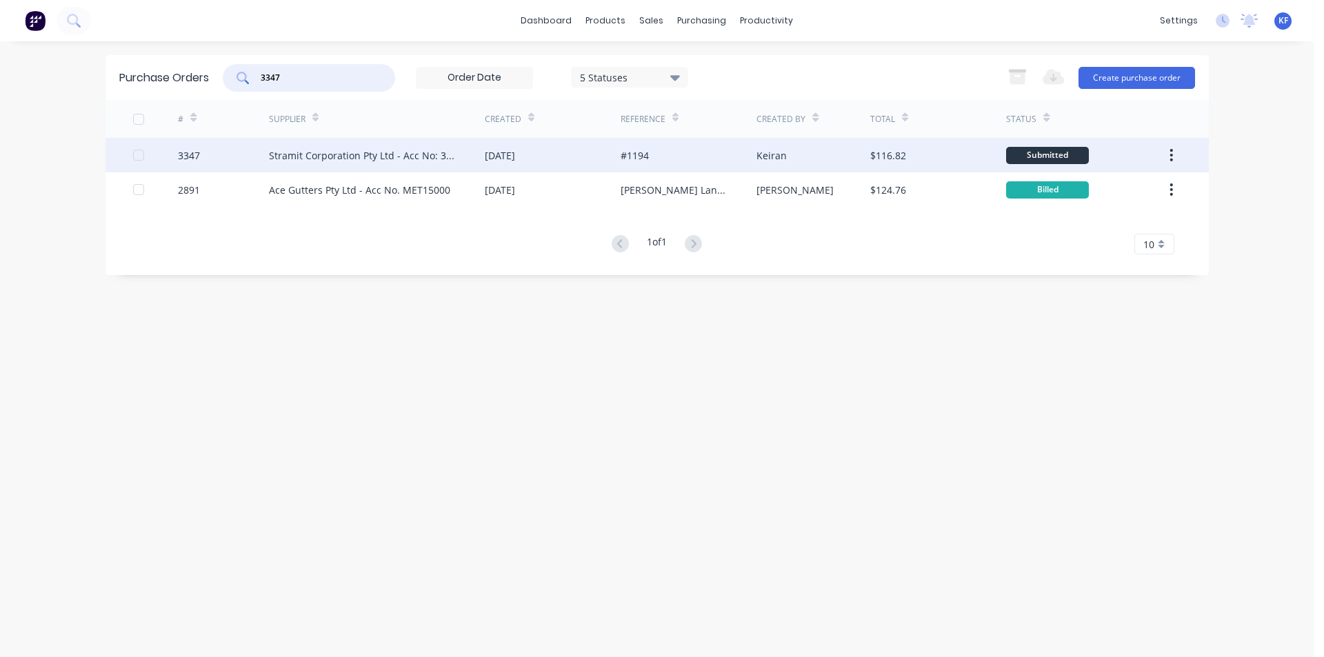
click at [426, 155] on div "Stramit Corporation Pty Ltd - Acc No: 32915" at bounding box center [363, 155] width 188 height 14
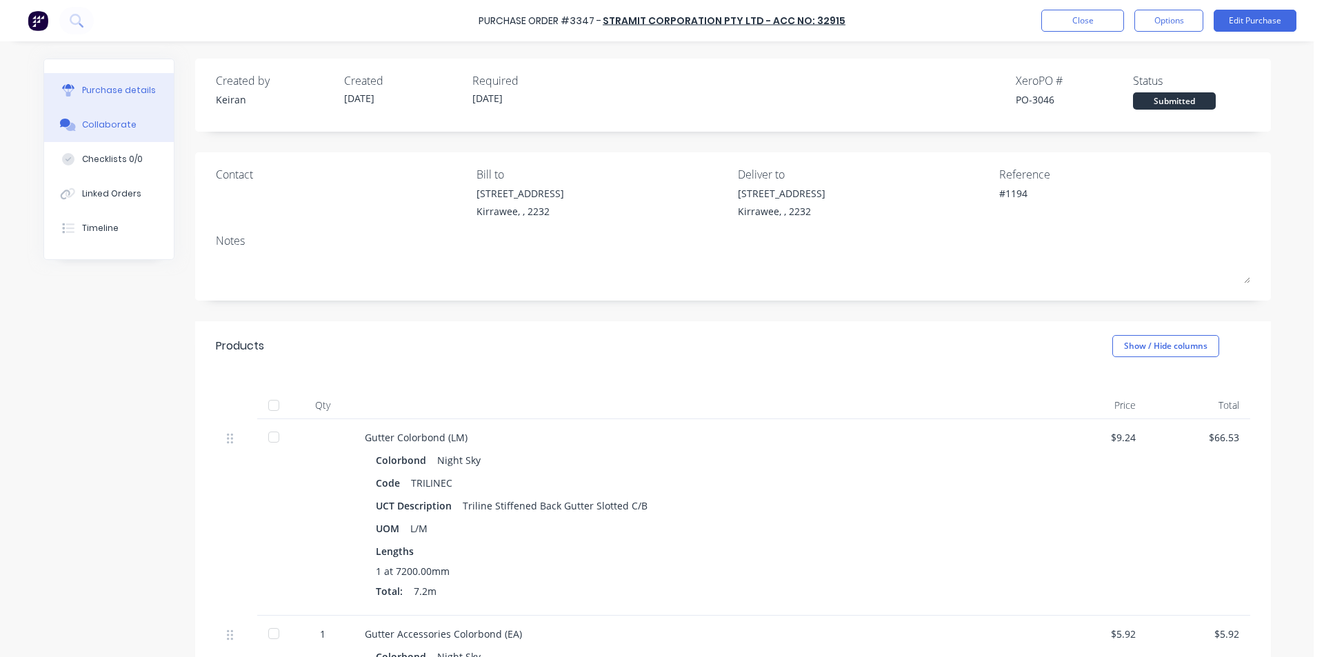
click at [121, 125] on div "Collaborate" at bounding box center [109, 125] width 54 height 12
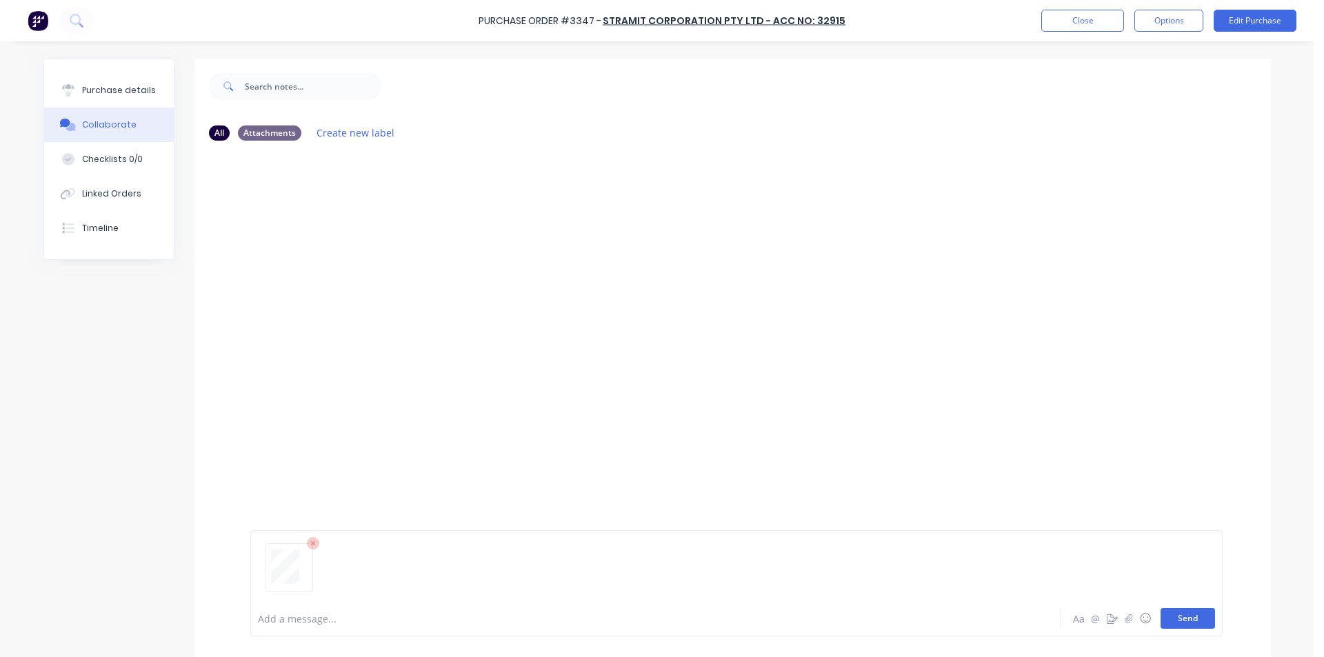
click at [1191, 616] on button "Send" at bounding box center [1187, 618] width 54 height 21
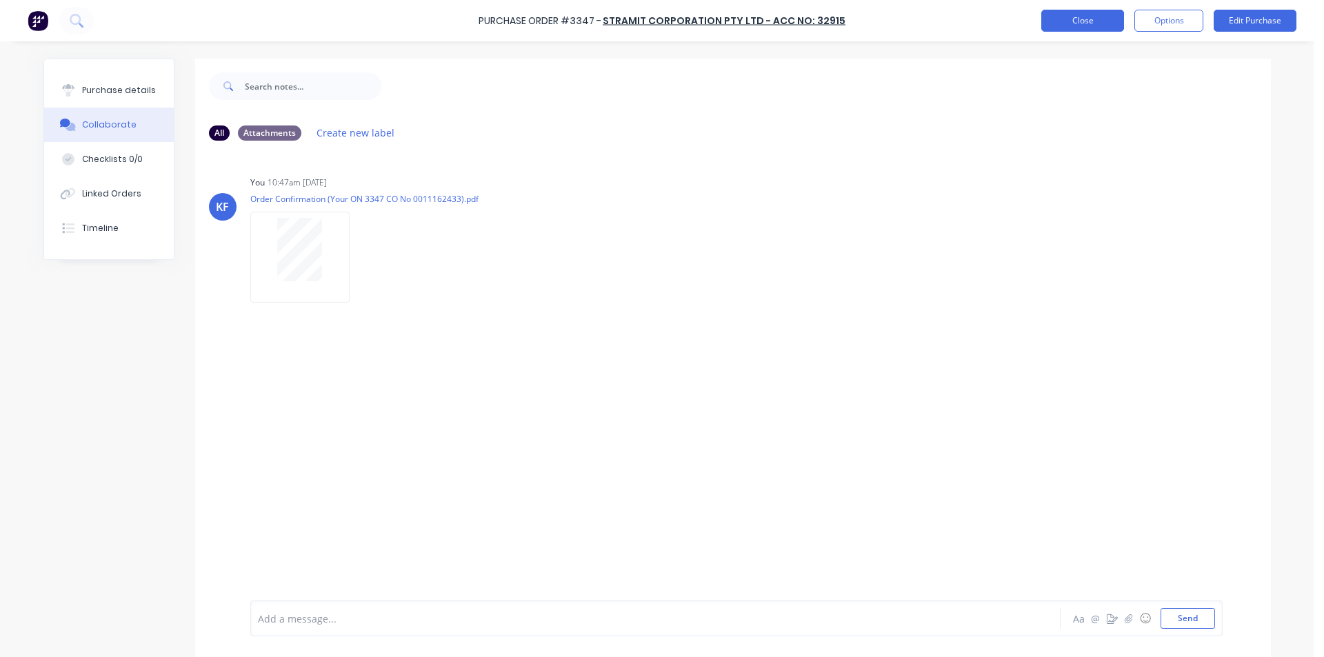
click at [1064, 23] on button "Close" at bounding box center [1082, 21] width 83 height 22
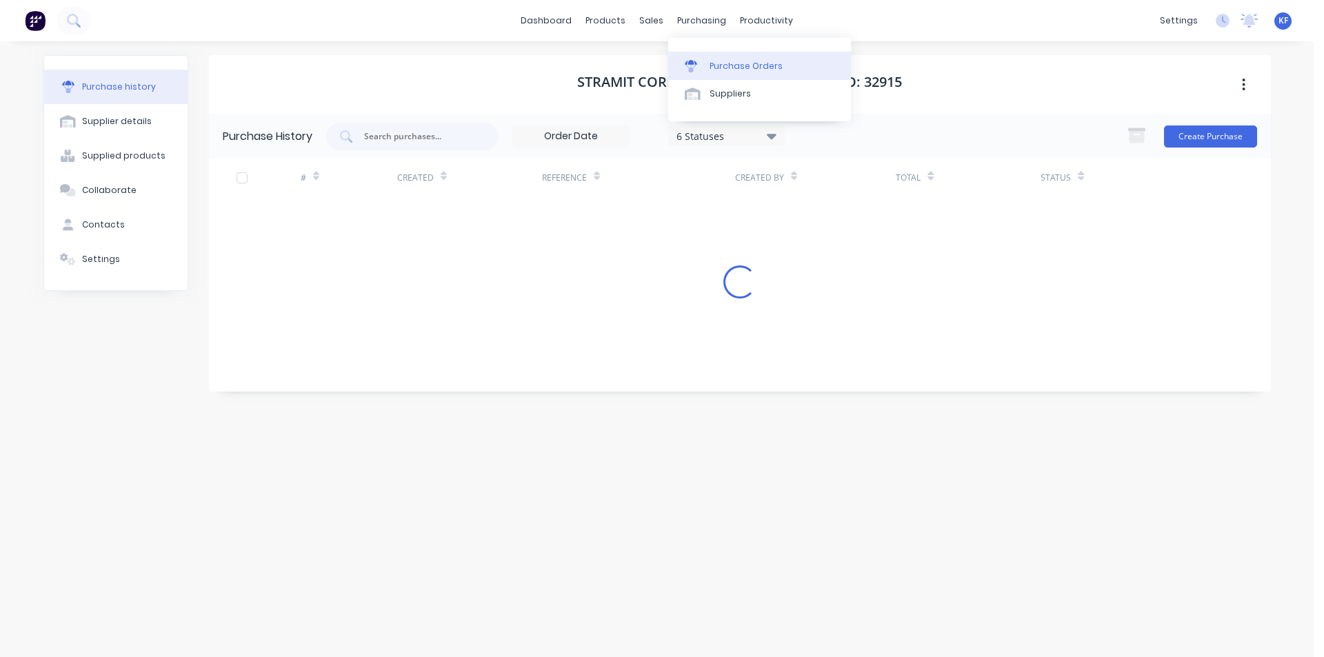
click at [727, 71] on link "Purchase Orders" at bounding box center [759, 66] width 183 height 28
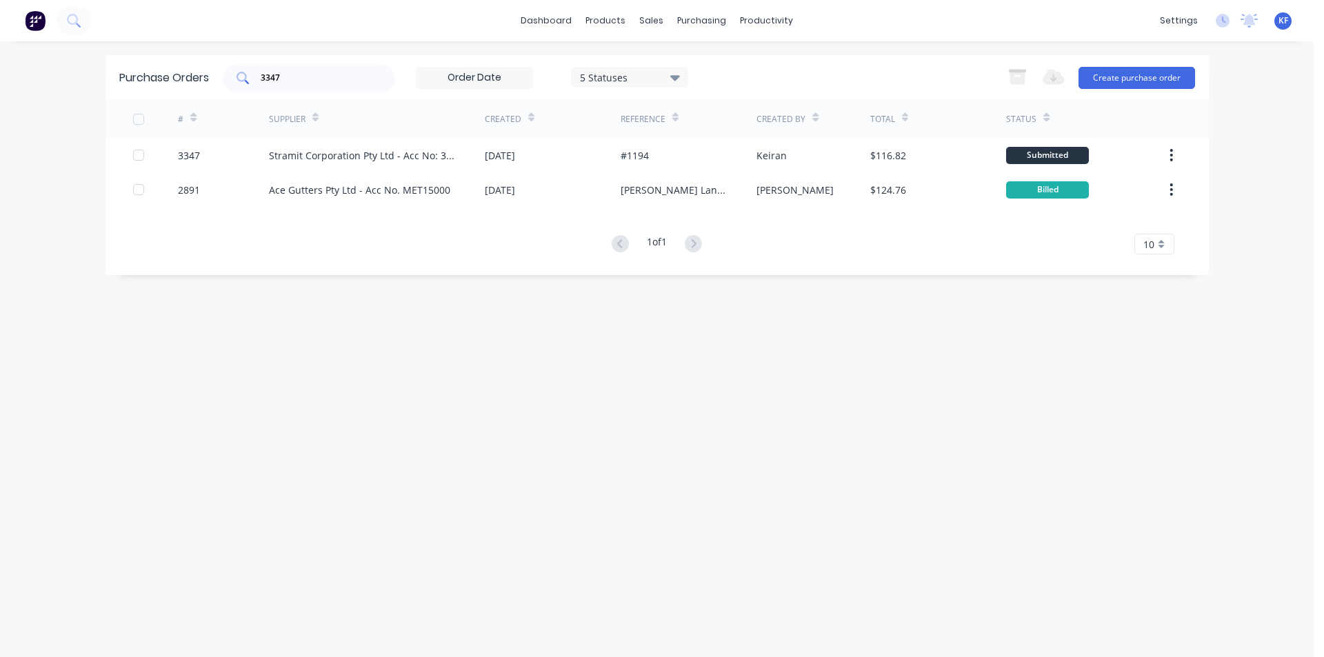
click at [343, 84] on div "3347" at bounding box center [309, 78] width 172 height 28
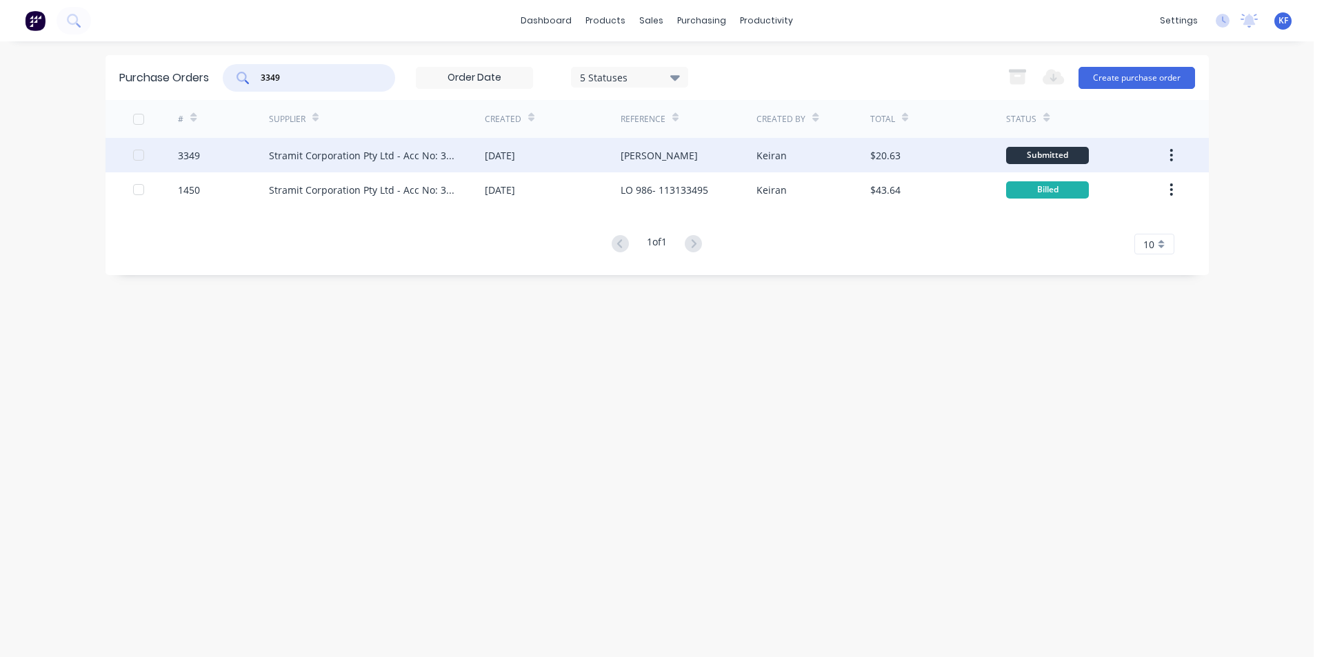
click at [410, 160] on div "Stramit Corporation Pty Ltd - Acc No: 32915" at bounding box center [363, 155] width 188 height 14
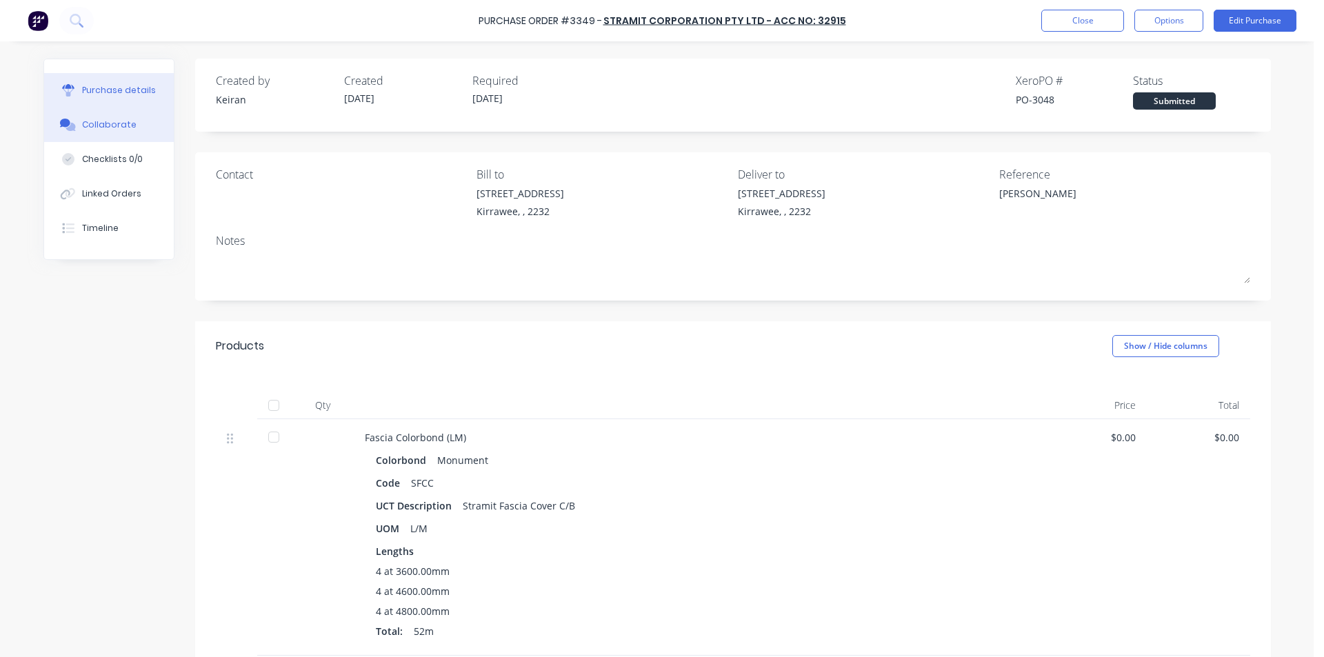
click at [128, 116] on button "Collaborate" at bounding box center [109, 125] width 130 height 34
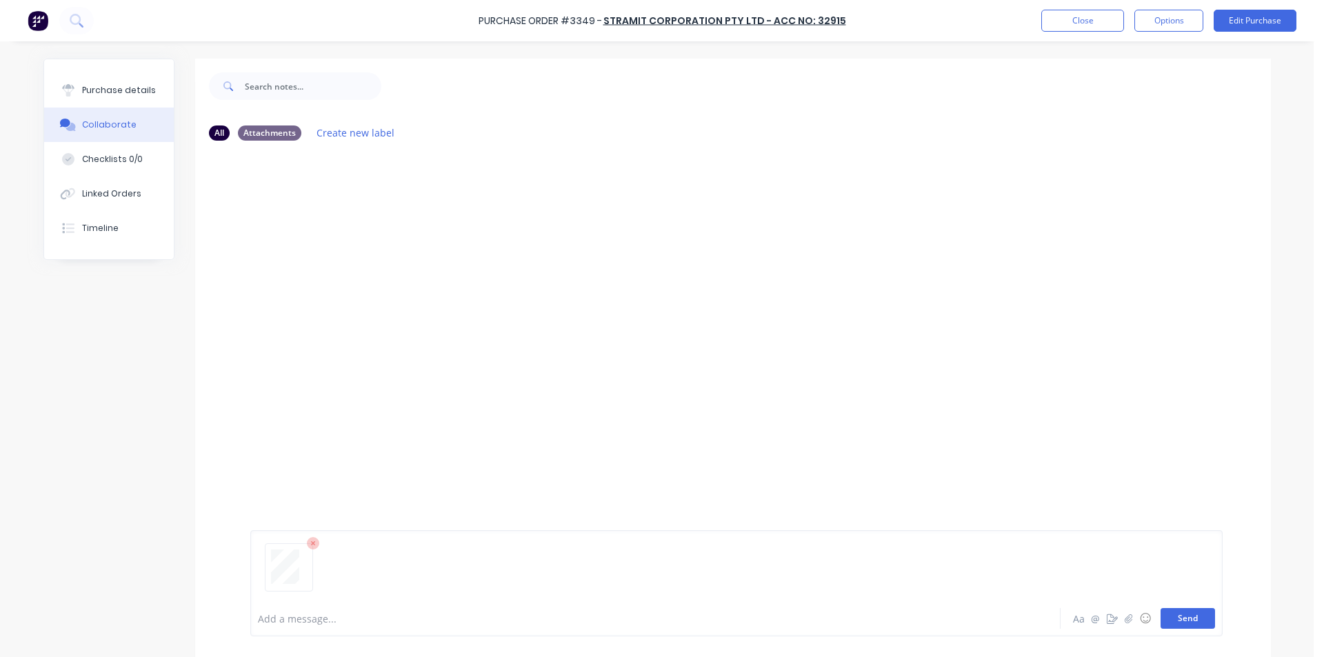
click at [1179, 616] on button "Send" at bounding box center [1187, 618] width 54 height 21
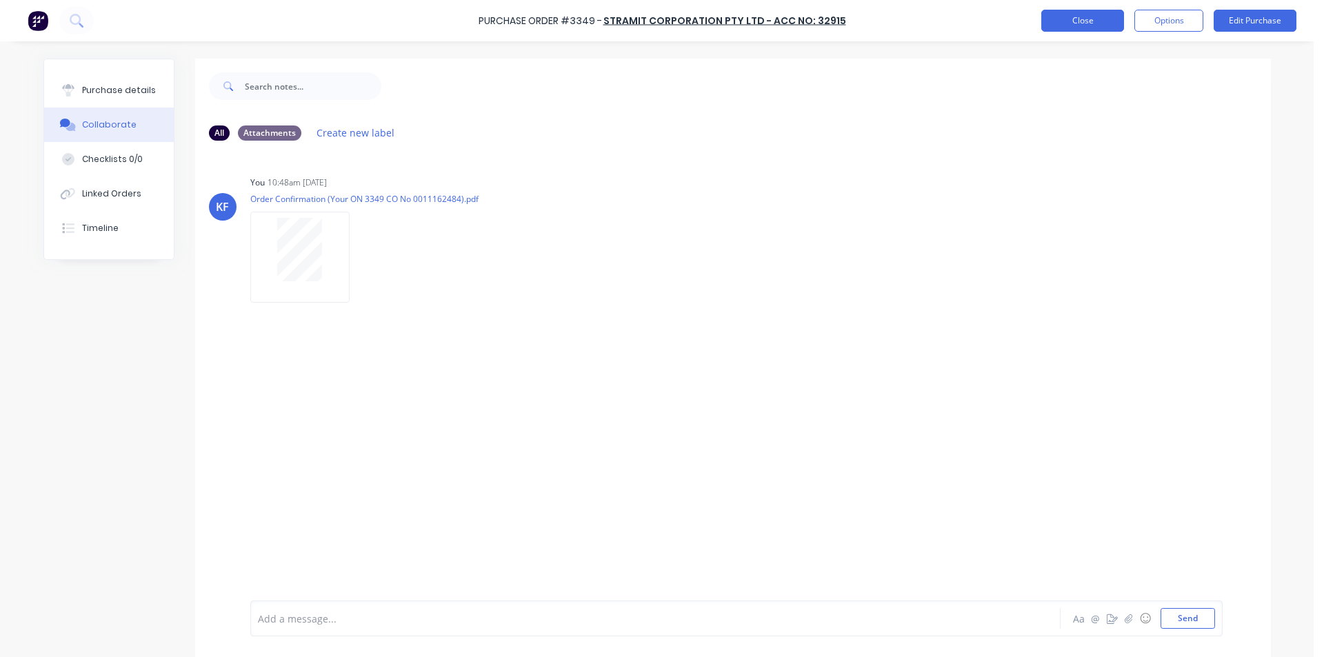
click at [1053, 19] on button "Close" at bounding box center [1082, 21] width 83 height 22
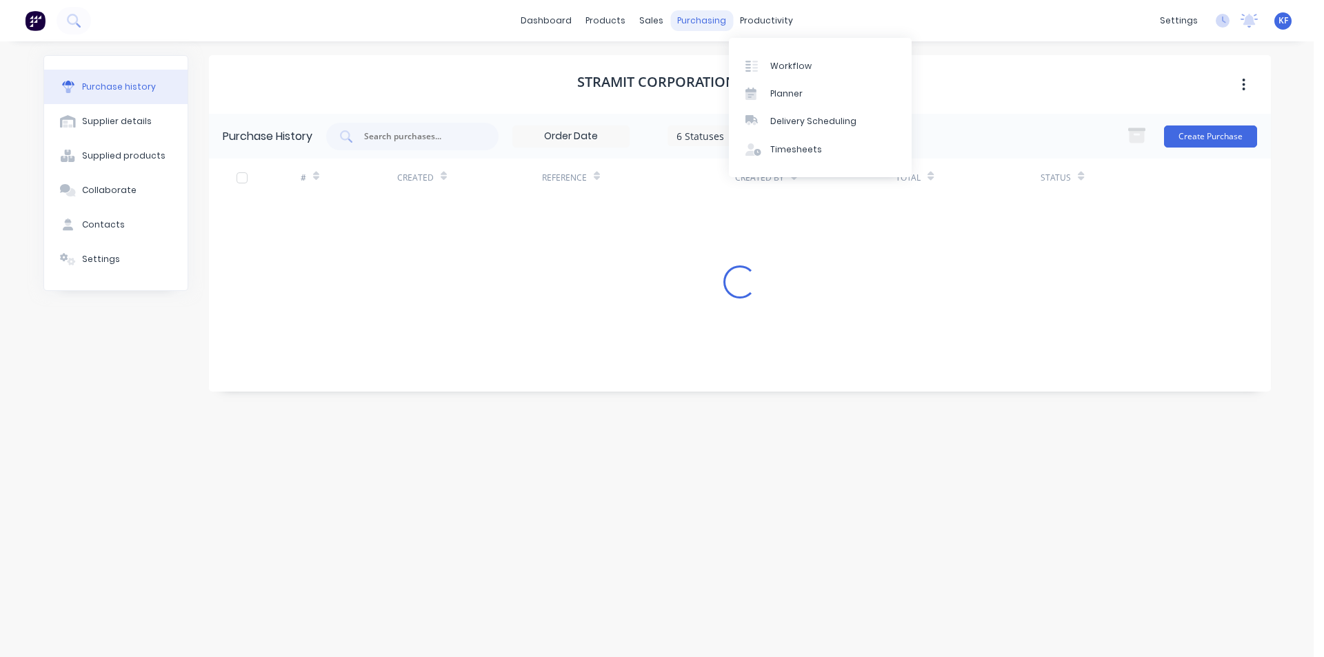
click at [716, 24] on div "purchasing" at bounding box center [701, 20] width 63 height 21
click at [729, 68] on div "Purchase Orders" at bounding box center [745, 66] width 73 height 12
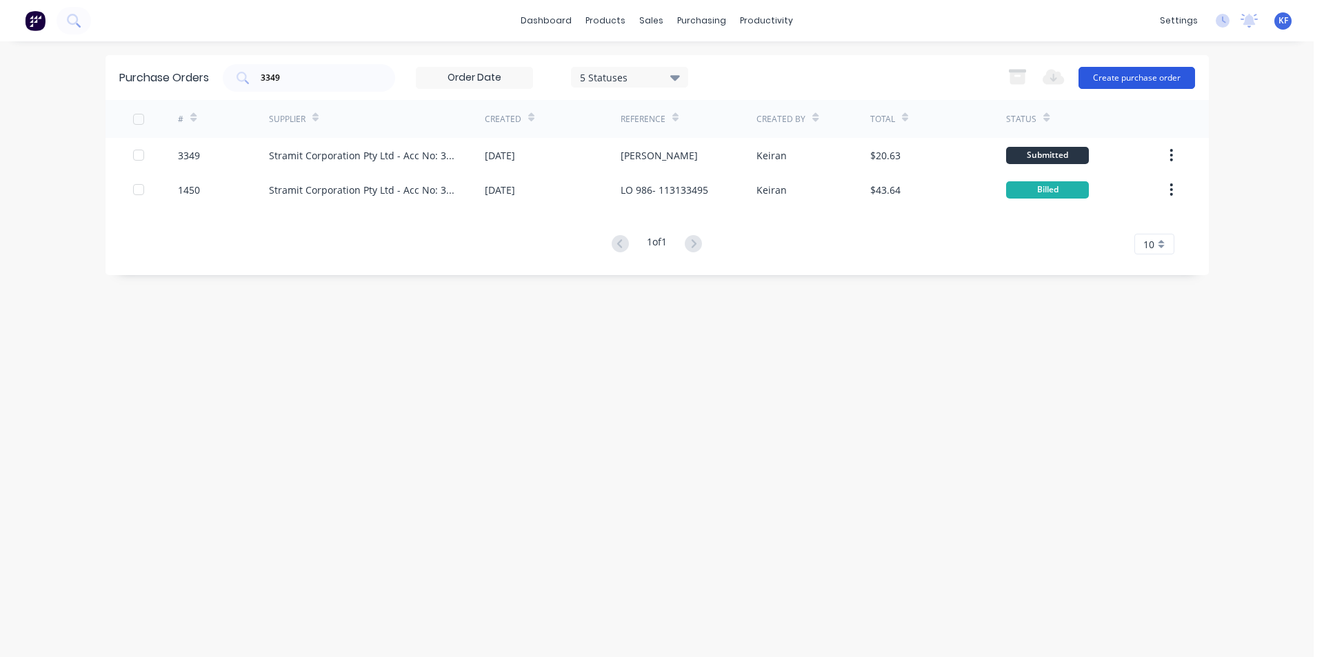
click at [1131, 77] on button "Create purchase order" at bounding box center [1136, 78] width 117 height 22
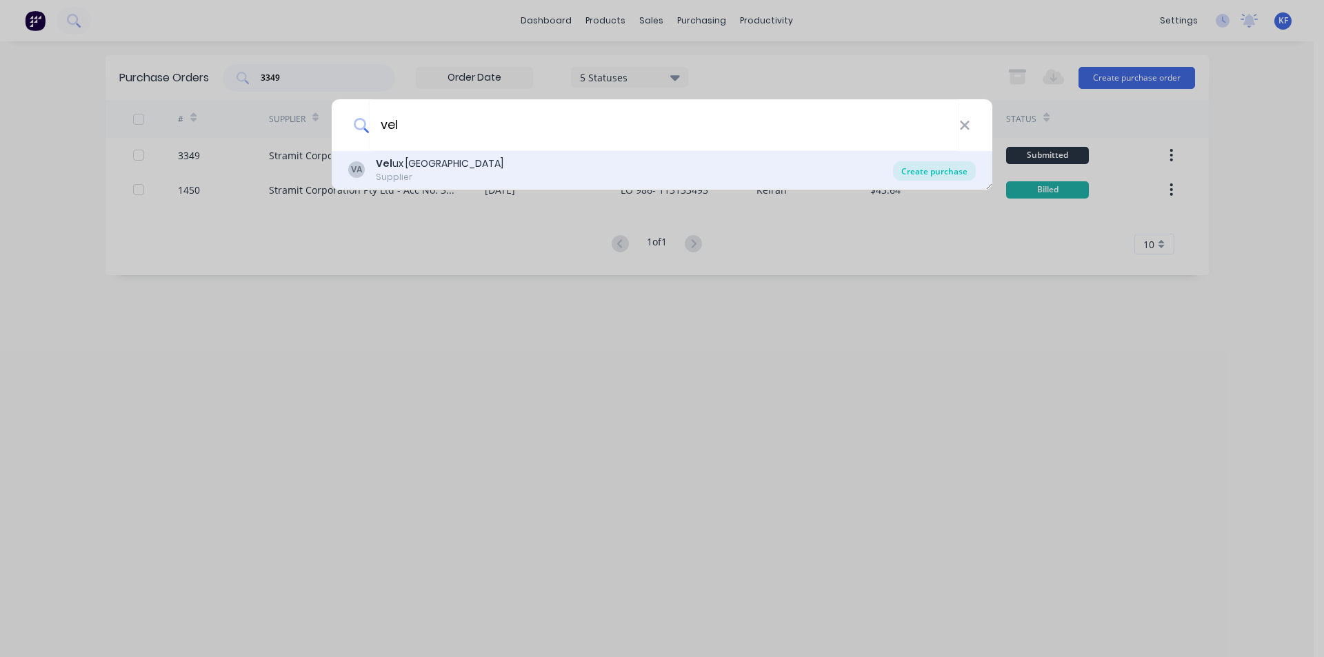
click at [929, 176] on div "Create purchase" at bounding box center [934, 170] width 83 height 19
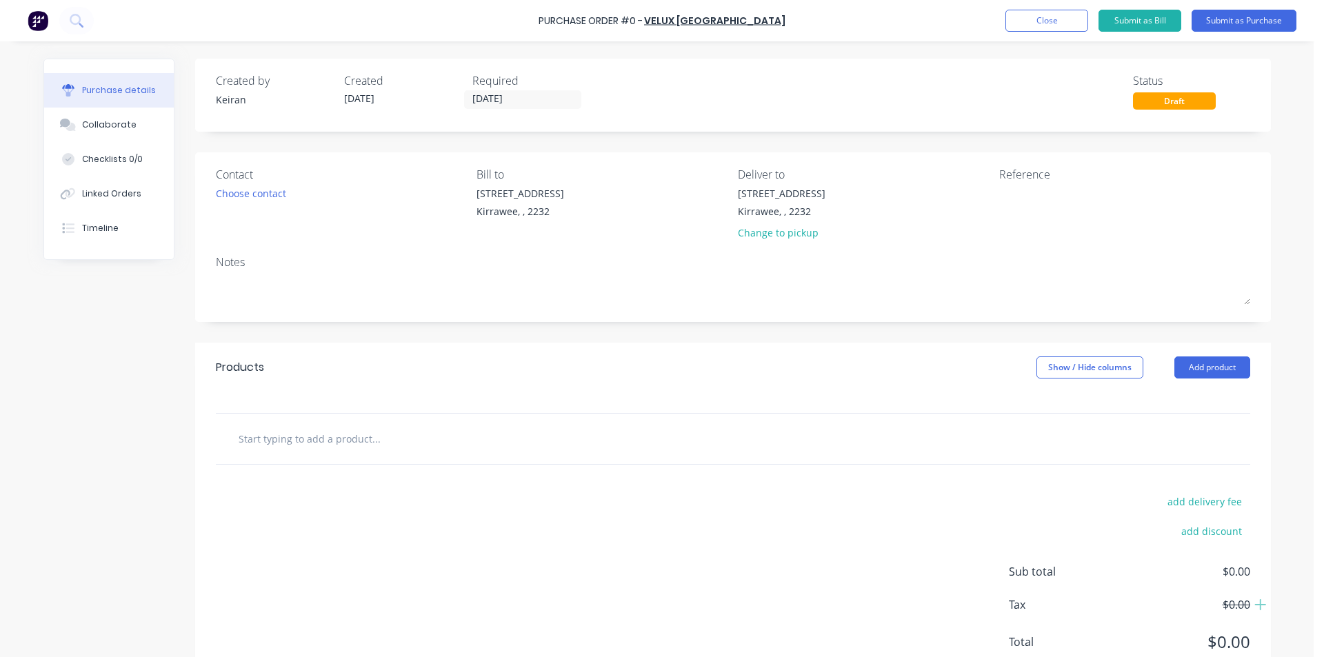
click at [454, 433] on input "text" at bounding box center [376, 439] width 276 height 28
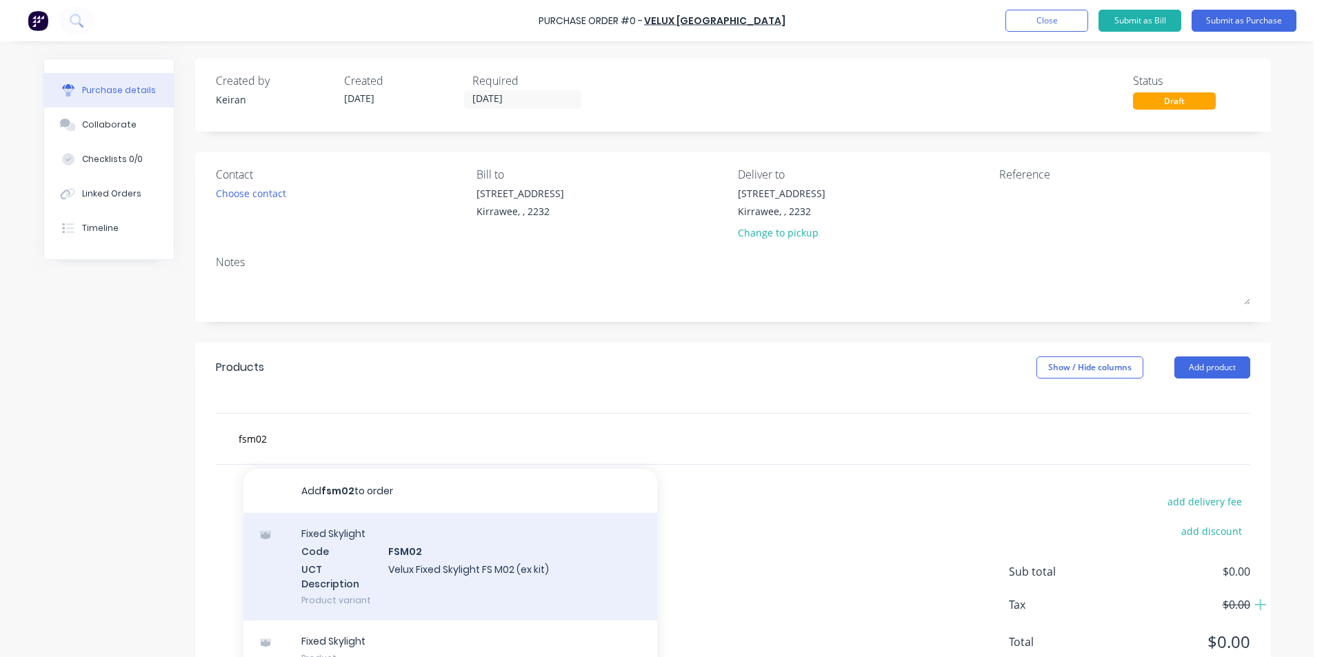
click at [493, 563] on div "Fixed Skylight Code FSM02 UCT Description Velux Fixed Skylight FS M02 (ex kit) …" at bounding box center [450, 567] width 414 height 108
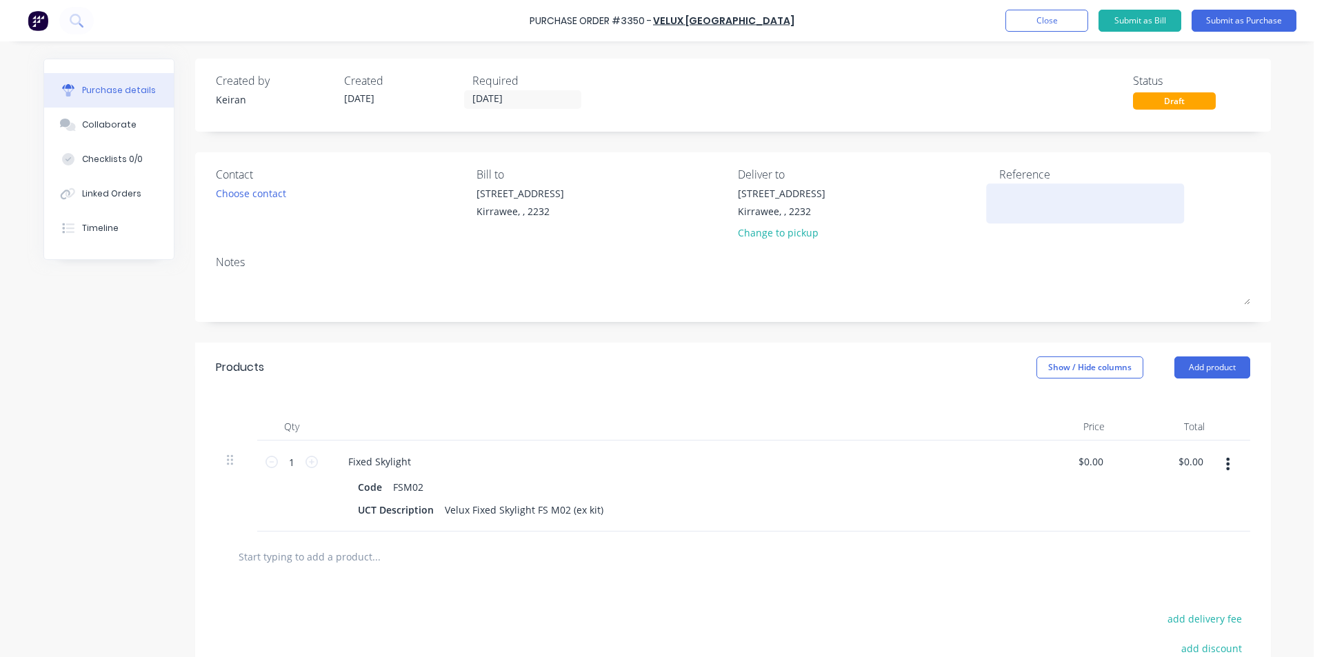
click at [1031, 190] on textarea at bounding box center [1085, 201] width 172 height 31
click at [510, 101] on input "[DATE]" at bounding box center [523, 99] width 116 height 17
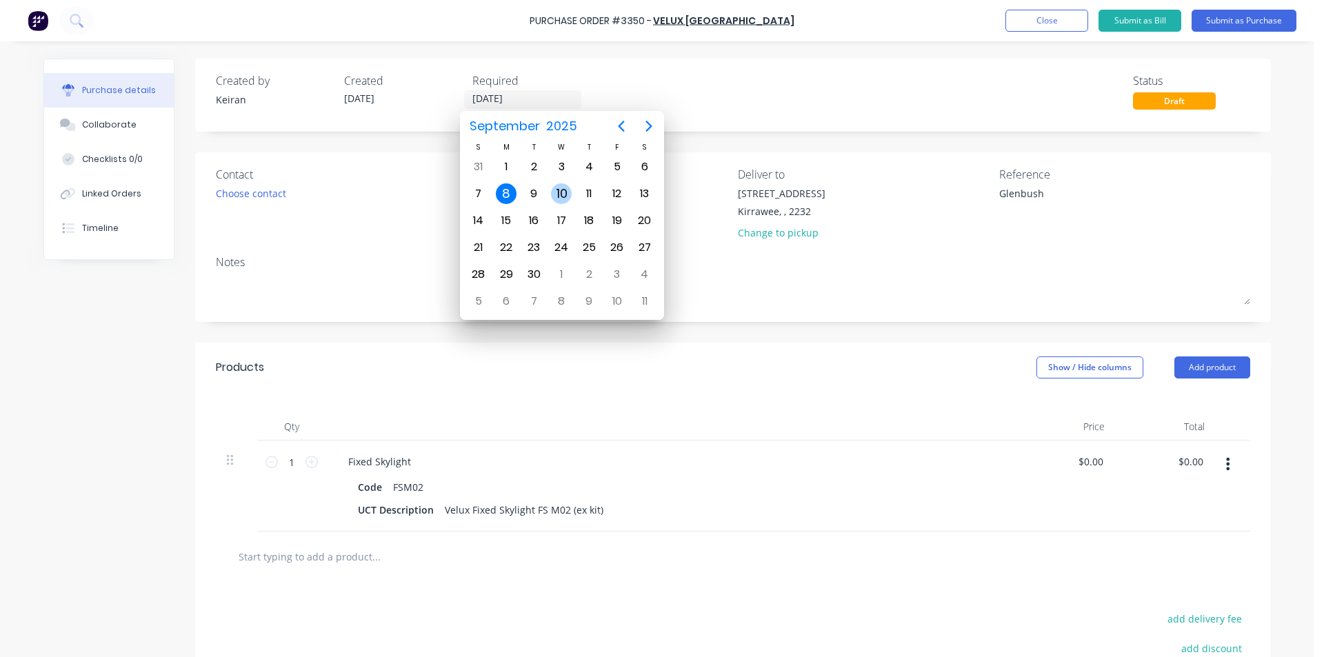
click at [560, 198] on div "10" at bounding box center [561, 193] width 21 height 21
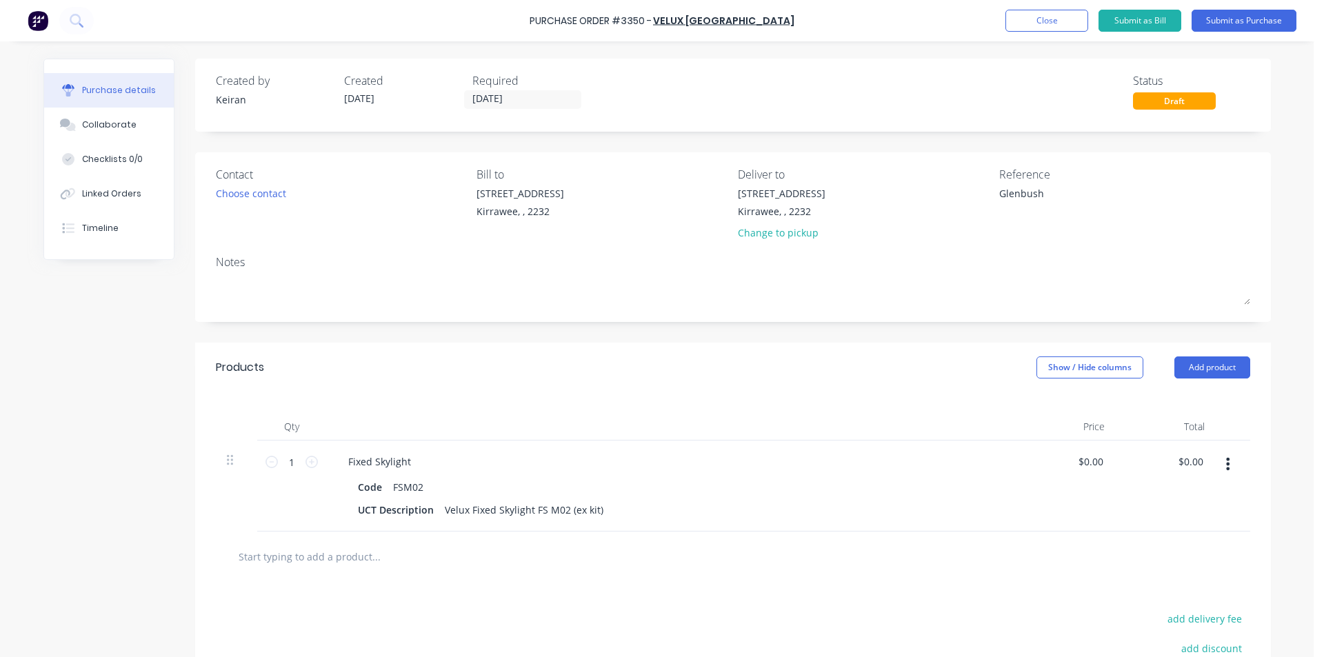
click at [1269, 3] on div "Purchase Order #3350 - Velux Australia Add product Close Submit as Bill Submit …" at bounding box center [662, 20] width 1324 height 41
click at [1268, 16] on button "Submit as Purchase" at bounding box center [1243, 21] width 105 height 22
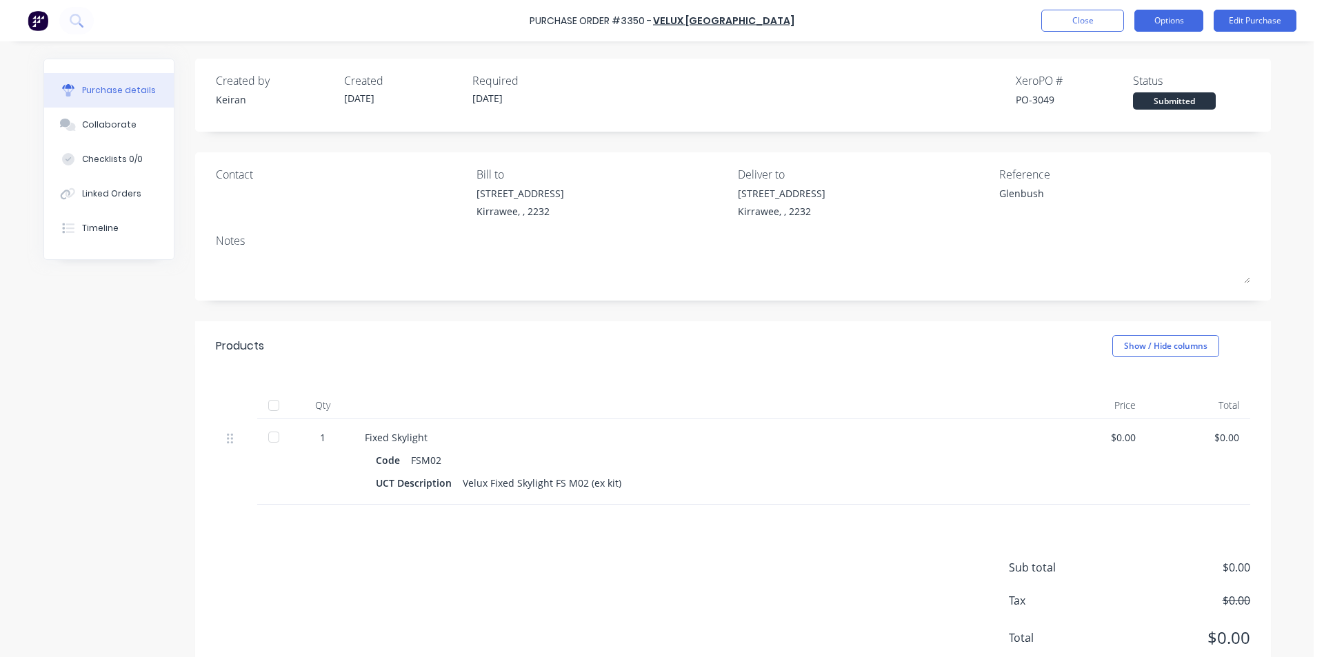
click at [1166, 27] on button "Options" at bounding box center [1168, 21] width 69 height 22
click at [1151, 55] on div "Print / Email" at bounding box center [1137, 56] width 106 height 20
click at [1147, 105] on div "Without pricing" at bounding box center [1137, 111] width 106 height 20
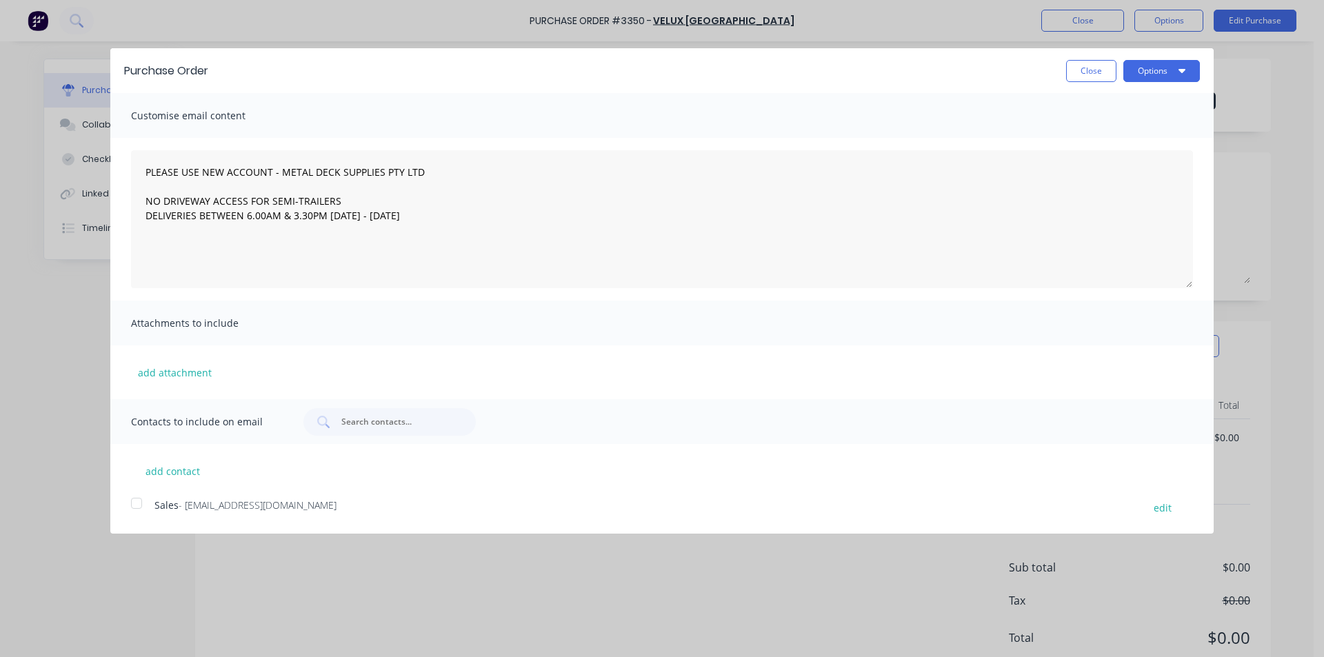
drag, startPoint x: 136, startPoint y: 505, endPoint x: 150, endPoint y: 498, distance: 14.8
click at [137, 505] on div at bounding box center [137, 503] width 28 height 28
drag, startPoint x: 1172, startPoint y: 68, endPoint x: 1167, endPoint y: 79, distance: 11.4
click at [1172, 68] on button "Options" at bounding box center [1161, 71] width 77 height 22
click at [1151, 132] on div "Email" at bounding box center [1134, 133] width 106 height 20
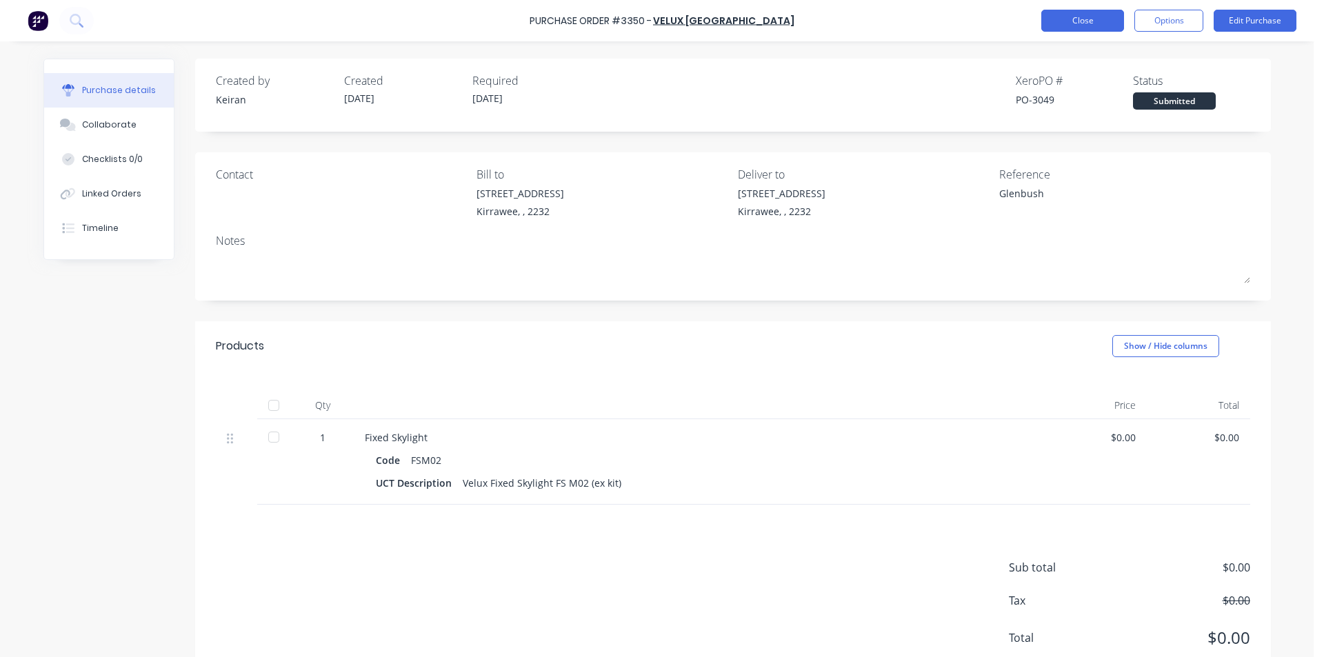
click at [1115, 20] on button "Close" at bounding box center [1082, 21] width 83 height 22
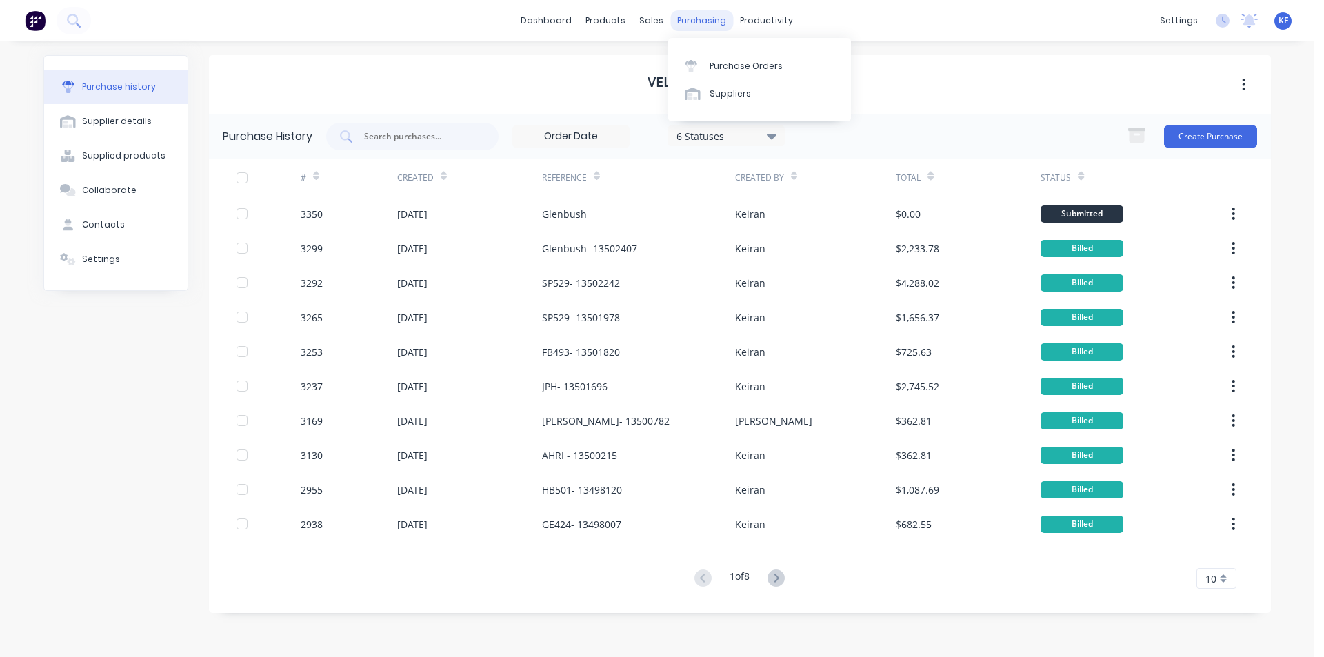
click at [711, 16] on div "purchasing" at bounding box center [701, 20] width 63 height 21
click at [731, 57] on link "Purchase Orders" at bounding box center [759, 66] width 183 height 28
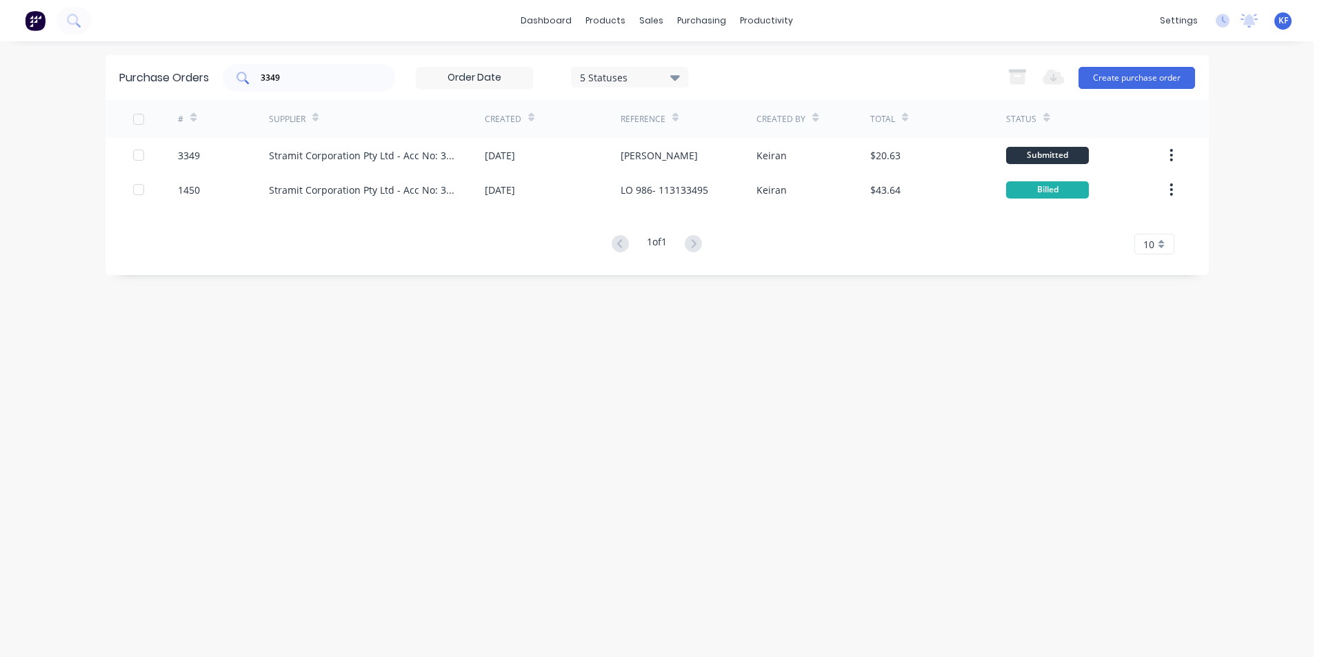
click at [309, 74] on input "3349" at bounding box center [316, 78] width 114 height 14
drag, startPoint x: 647, startPoint y: 26, endPoint x: 679, endPoint y: 68, distance: 53.1
click at [649, 27] on div "sales" at bounding box center [651, 20] width 38 height 21
click at [678, 68] on div "Sales Orders" at bounding box center [702, 66] width 57 height 12
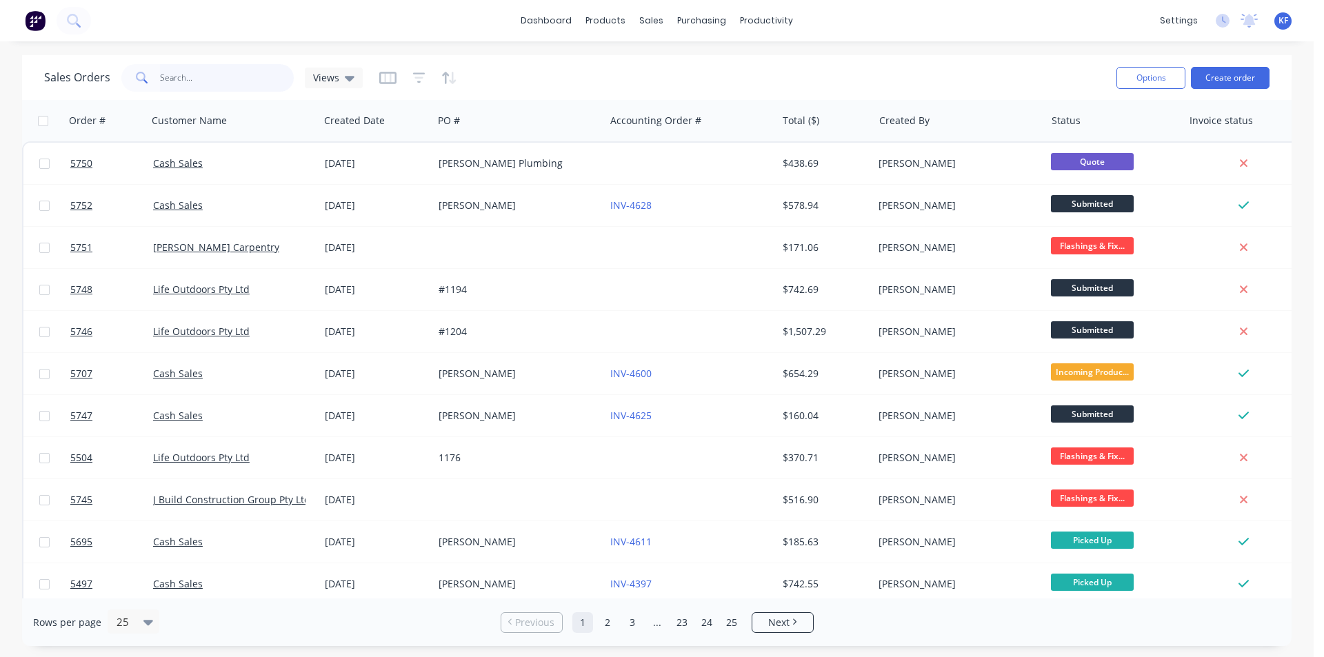
click at [287, 85] on input "text" at bounding box center [227, 78] width 134 height 28
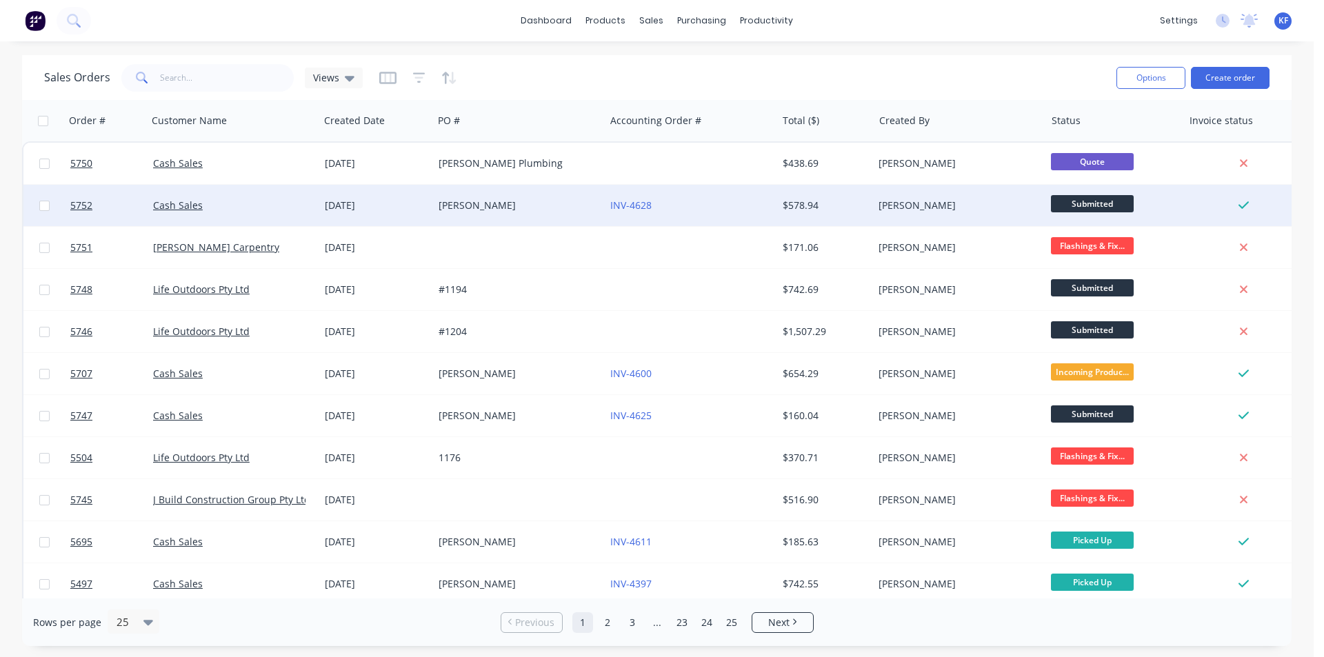
click at [504, 210] on div "Steve Crabb" at bounding box center [514, 206] width 153 height 14
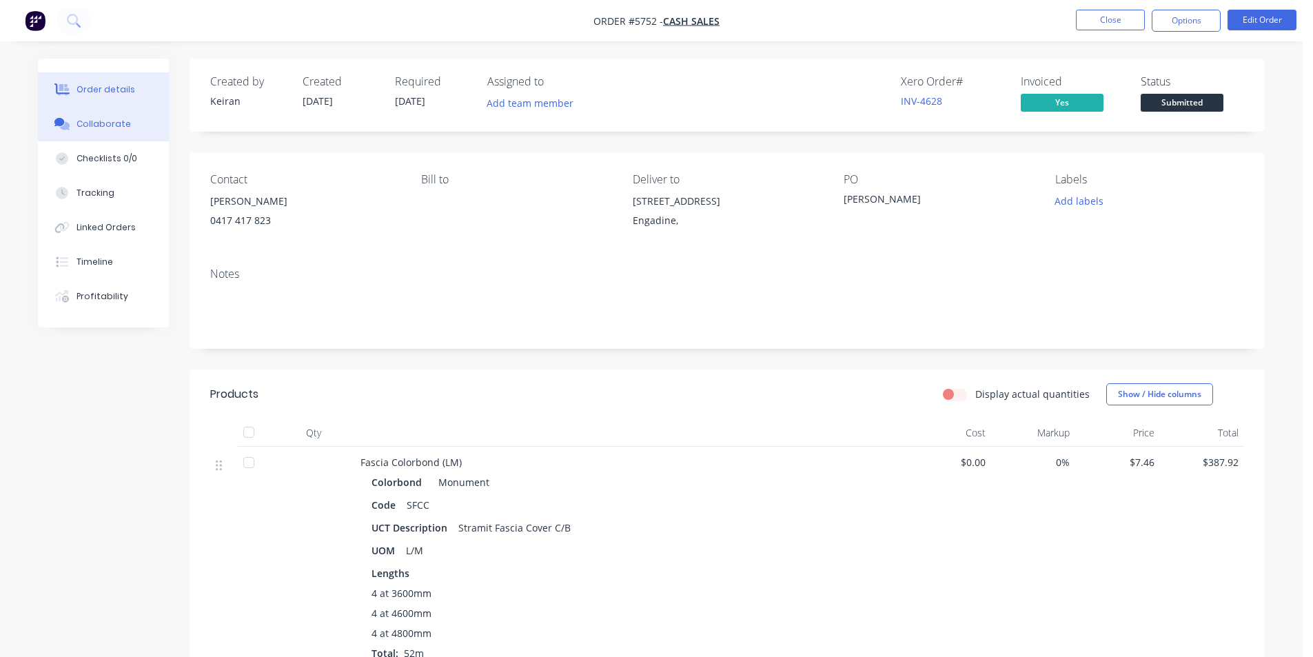
click at [101, 126] on div "Collaborate" at bounding box center [104, 124] width 54 height 12
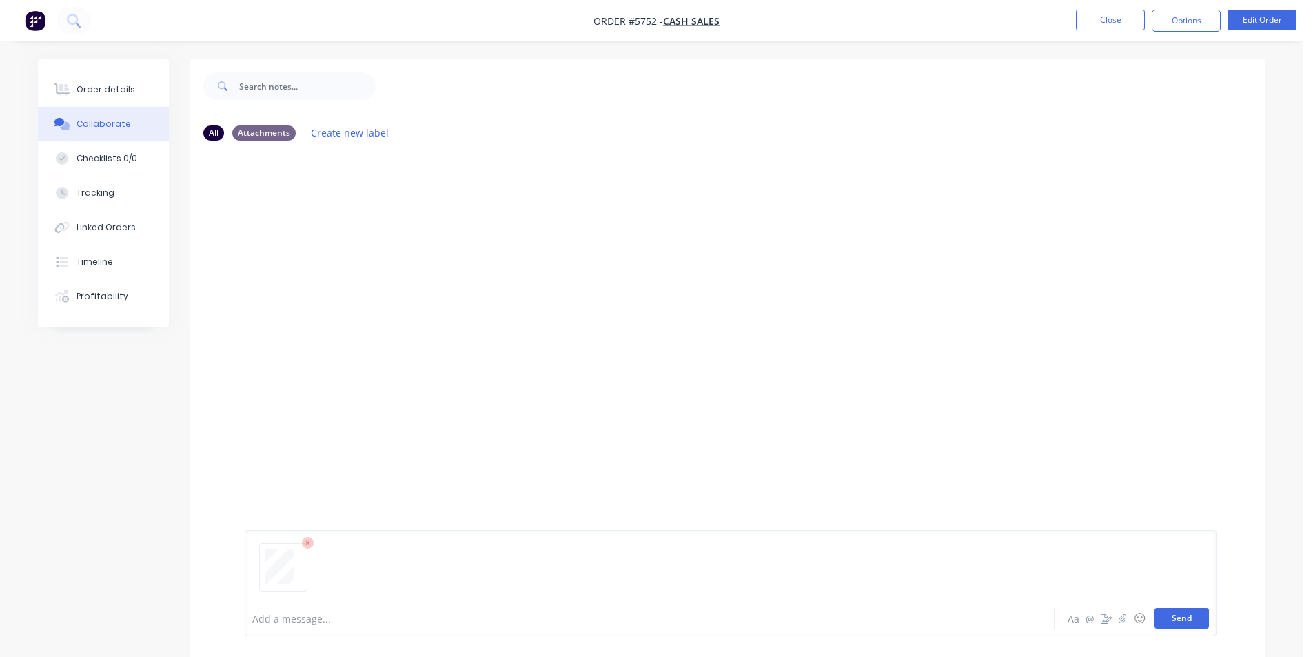
click at [1168, 622] on button "Send" at bounding box center [1182, 618] width 54 height 21
click at [1097, 12] on button "Close" at bounding box center [1110, 20] width 69 height 21
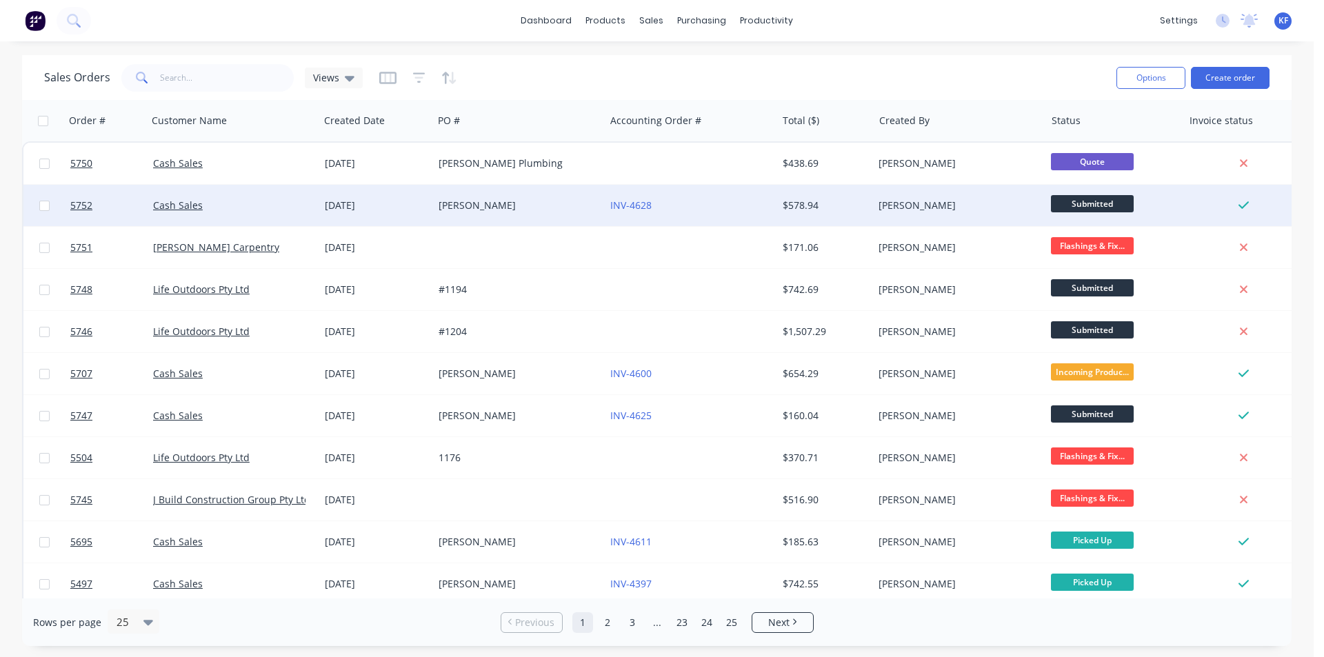
click at [809, 211] on div "$578.94" at bounding box center [822, 206] width 81 height 14
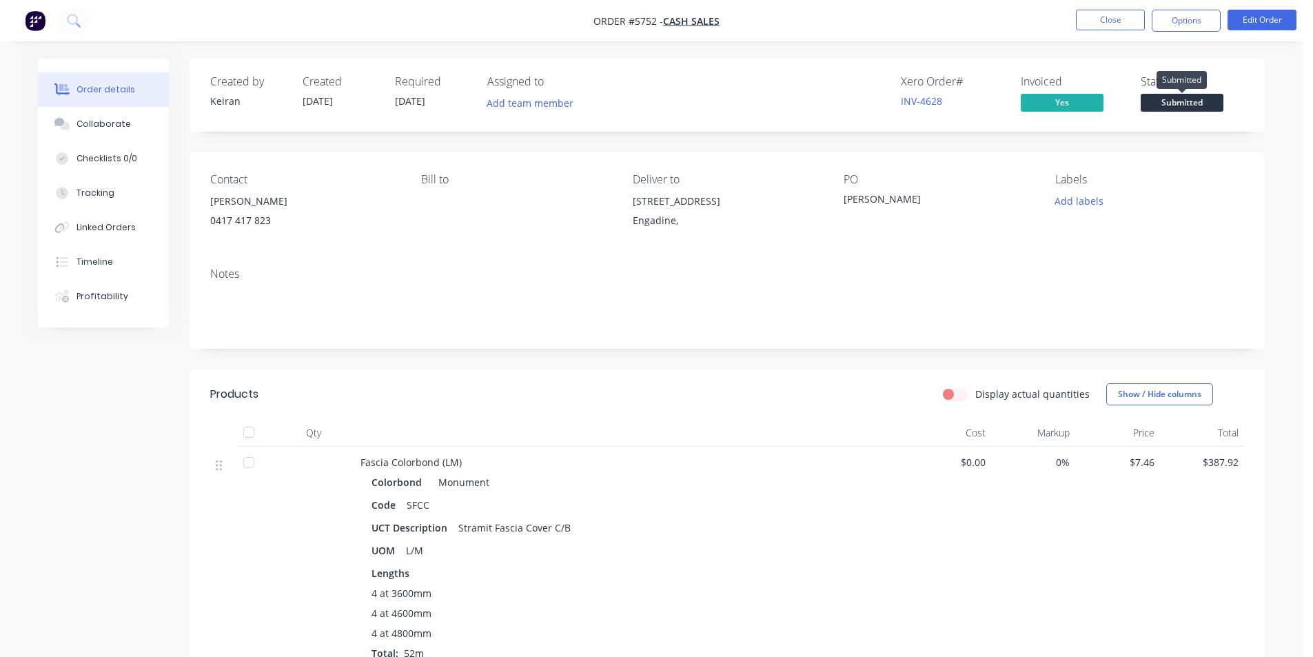
click at [1207, 97] on span "Submitted" at bounding box center [1182, 102] width 83 height 17
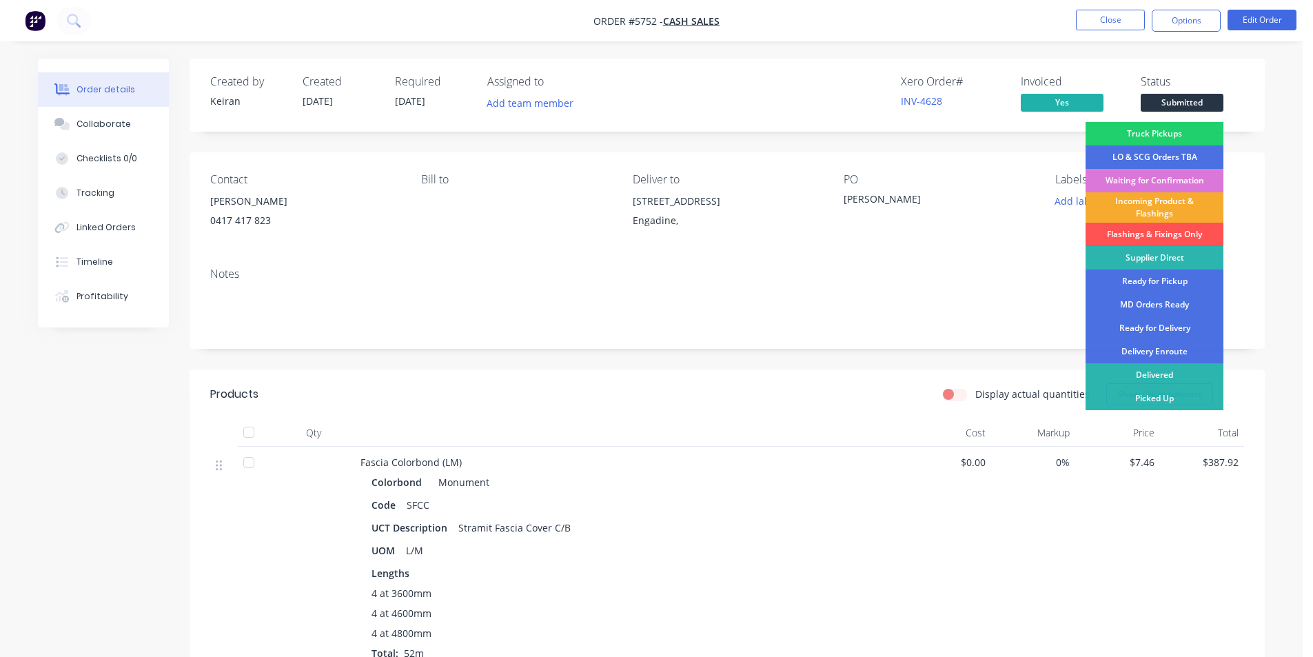
click at [1157, 215] on div "Incoming Product & Flashings" at bounding box center [1155, 207] width 138 height 30
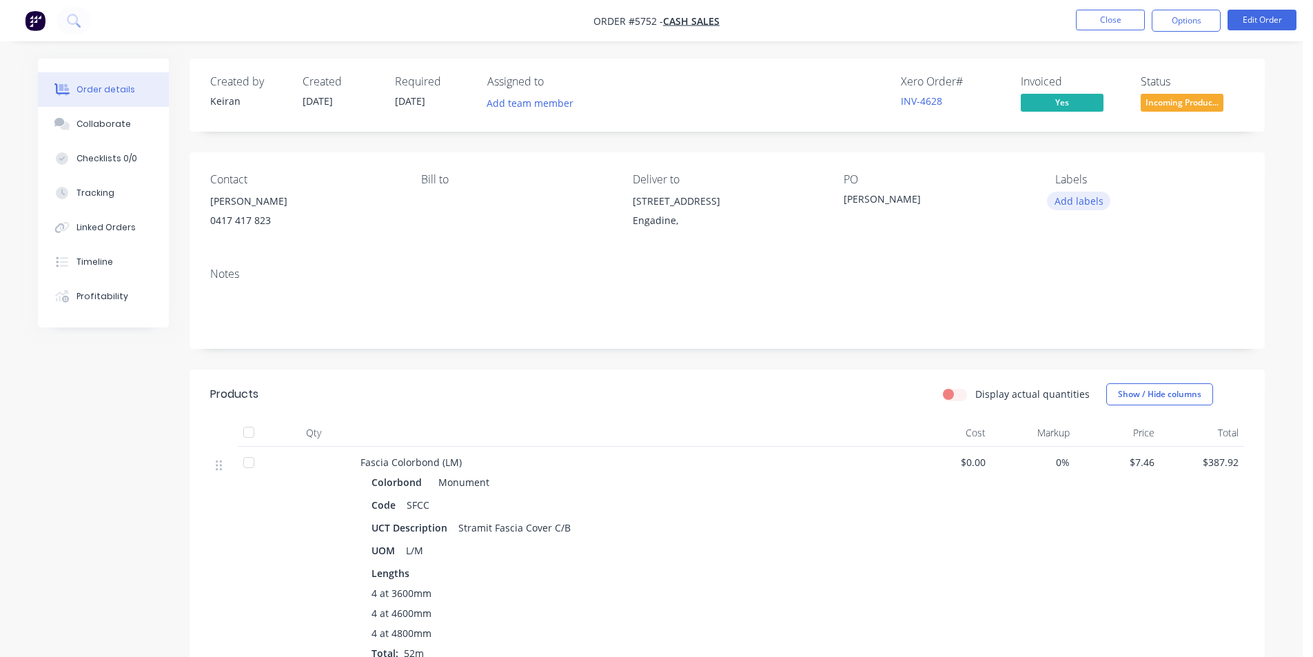
click at [1092, 207] on button "Add labels" at bounding box center [1078, 201] width 63 height 19
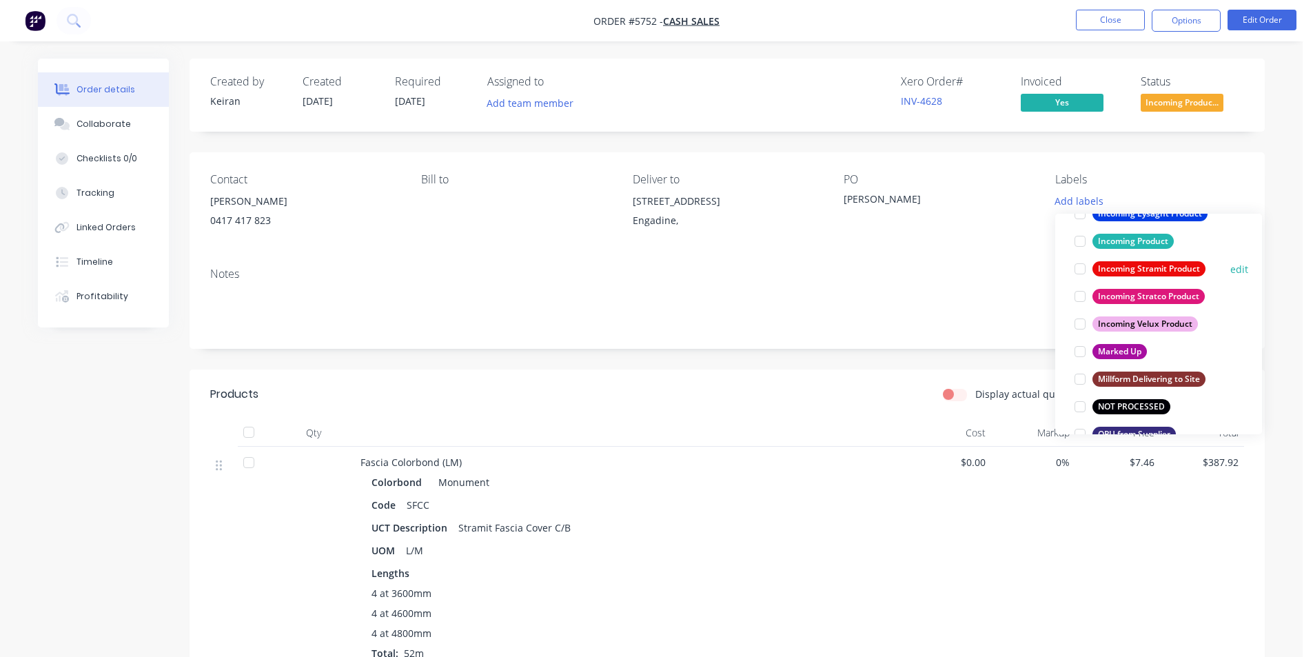
click at [1076, 272] on div at bounding box center [1080, 269] width 28 height 28
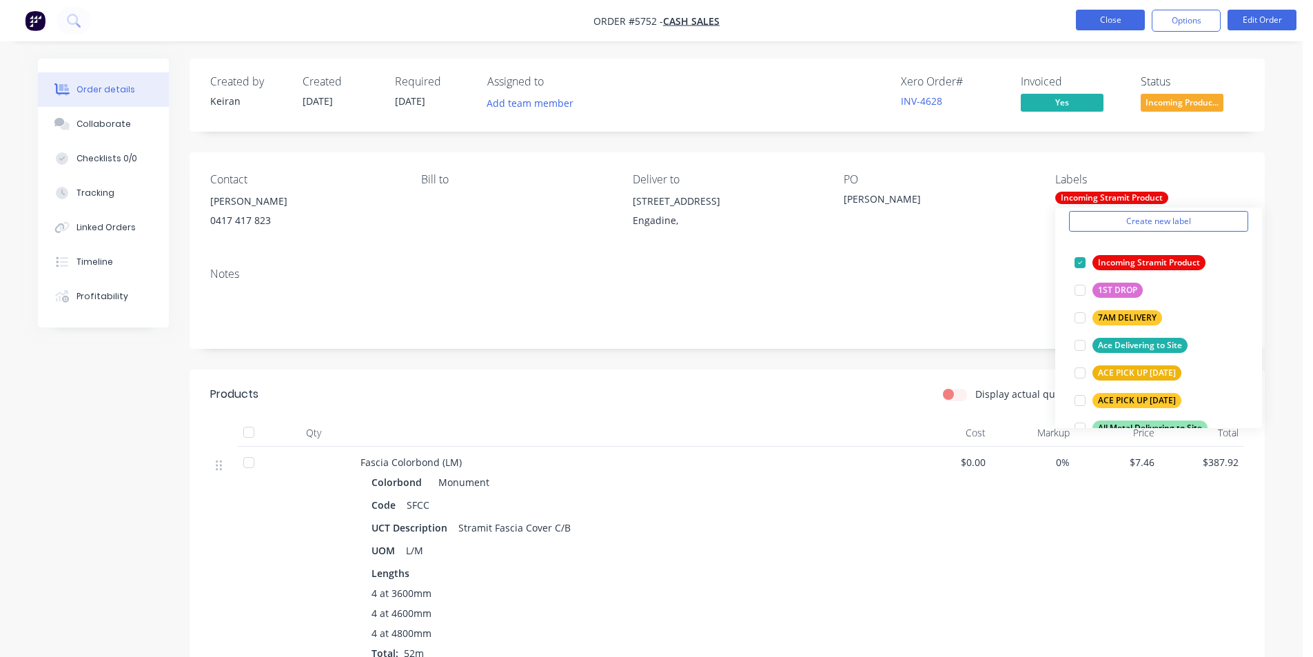
click at [1106, 19] on button "Close" at bounding box center [1110, 20] width 69 height 21
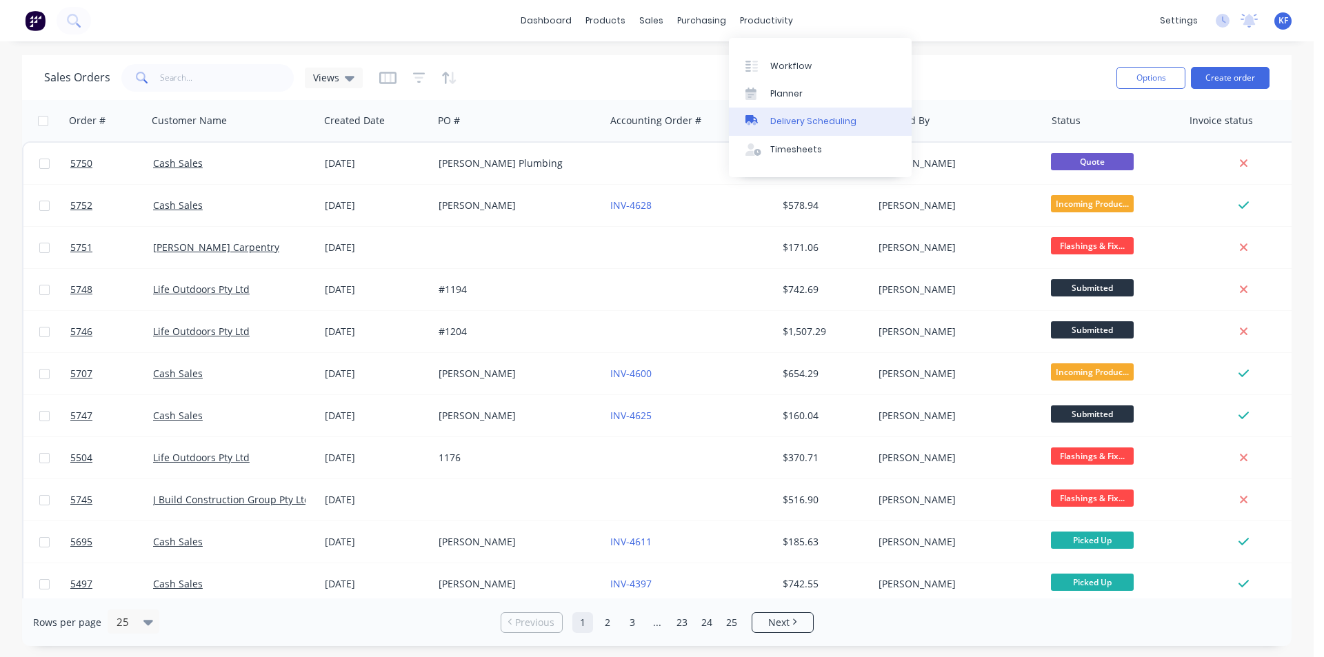
click at [811, 117] on div "Delivery Scheduling" at bounding box center [813, 121] width 86 height 12
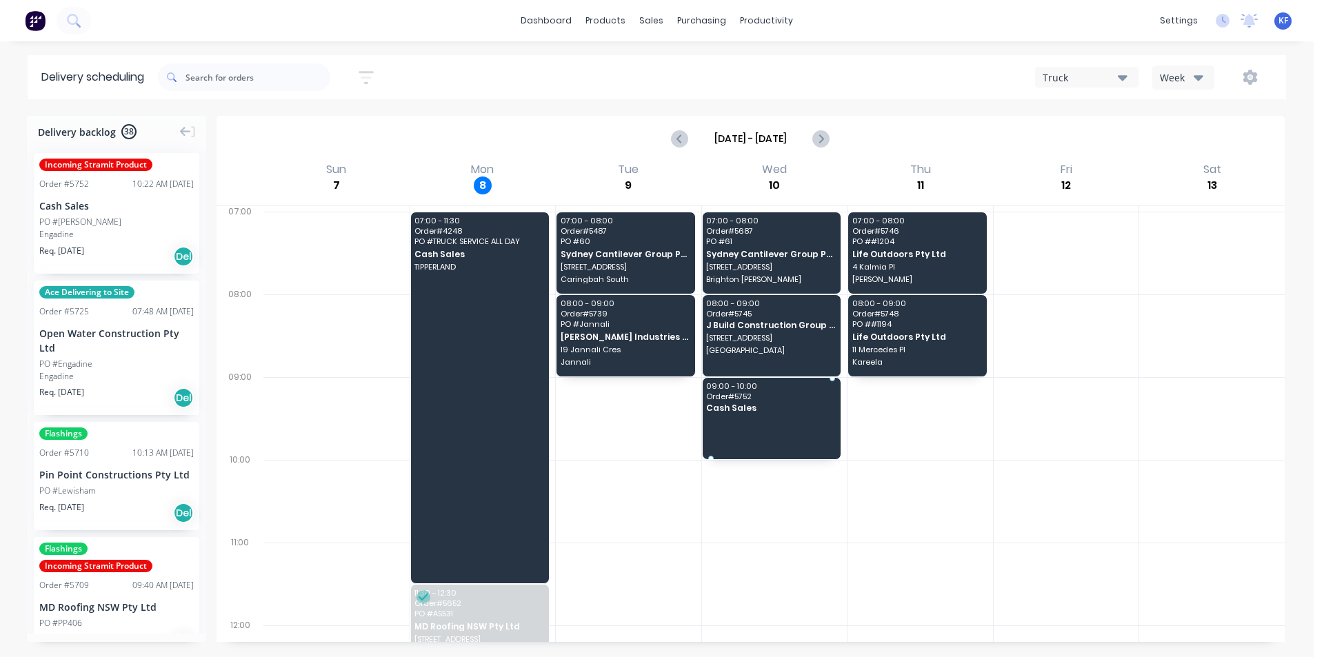
drag, startPoint x: 83, startPoint y: 224, endPoint x: 732, endPoint y: 404, distance: 673.2
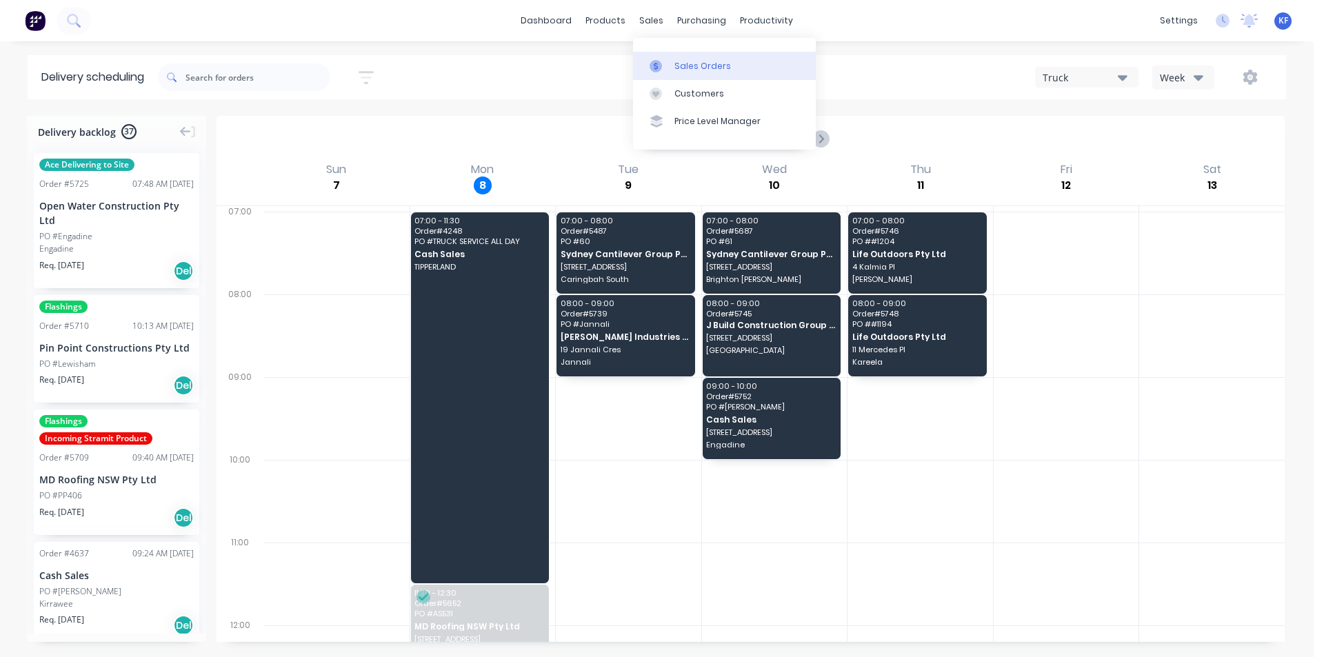
click at [682, 65] on div "Sales Orders" at bounding box center [702, 66] width 57 height 12
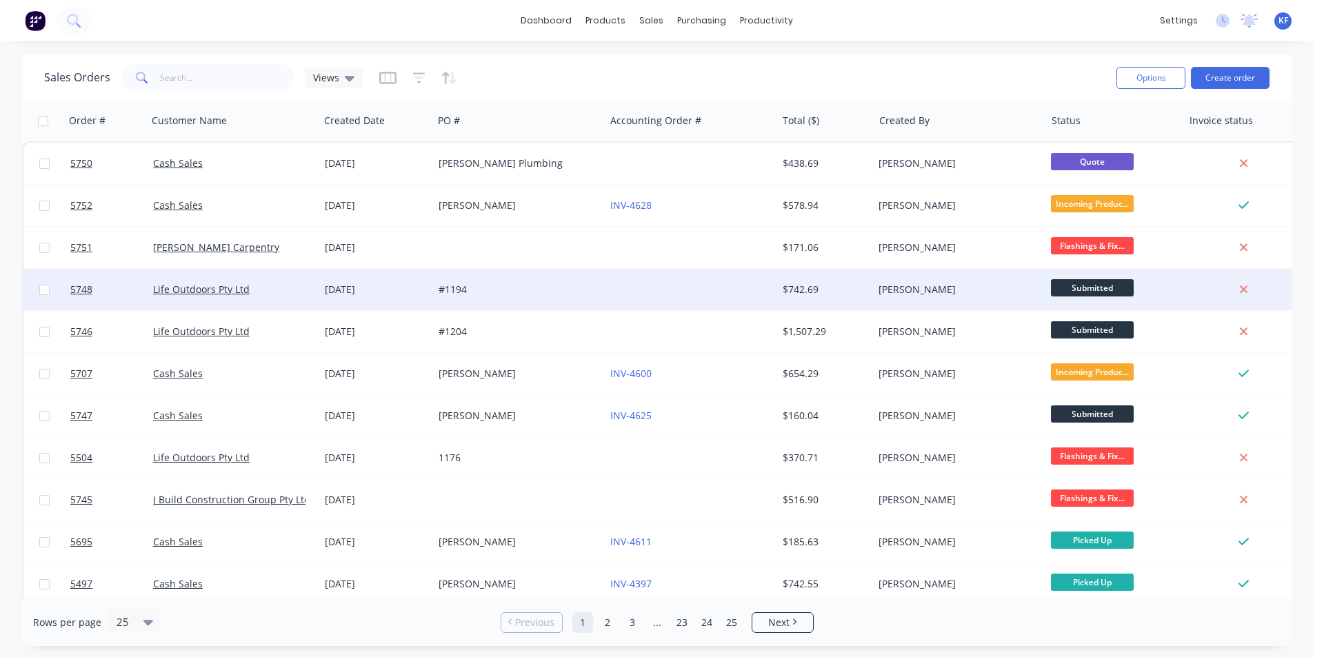
click at [1084, 287] on span "Submitted" at bounding box center [1092, 287] width 83 height 17
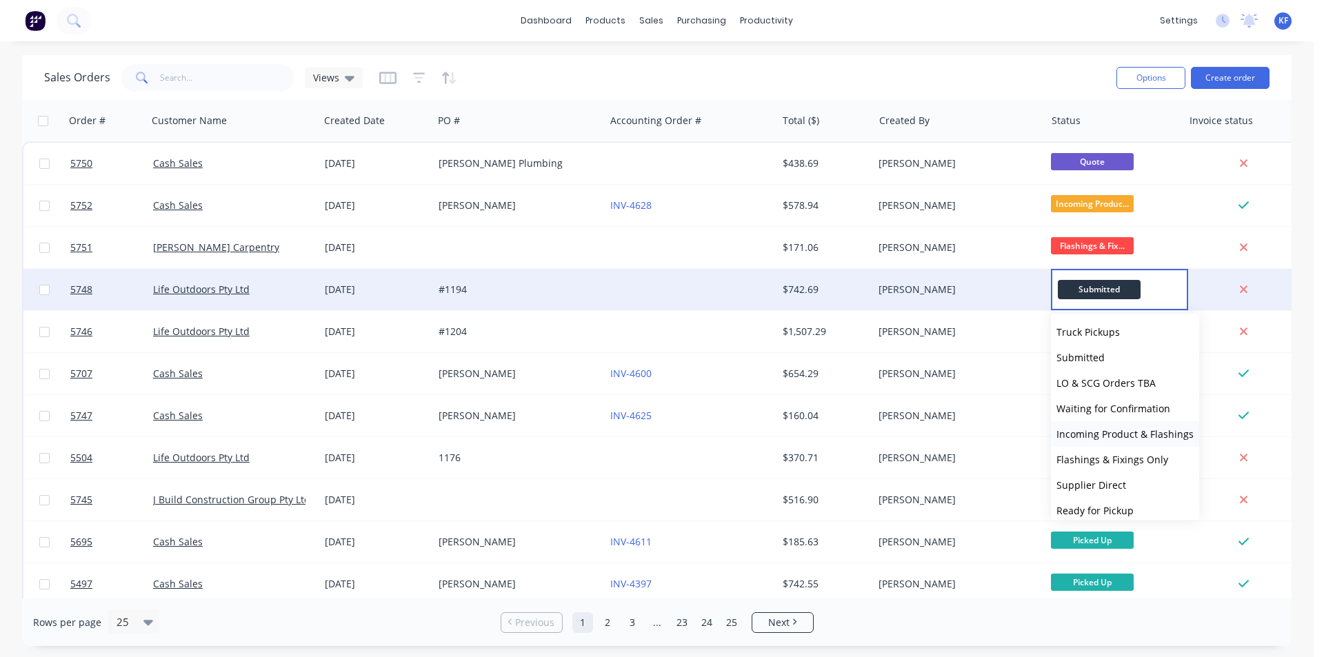
click at [1111, 436] on span "Incoming Product & Flashings" at bounding box center [1124, 433] width 137 height 13
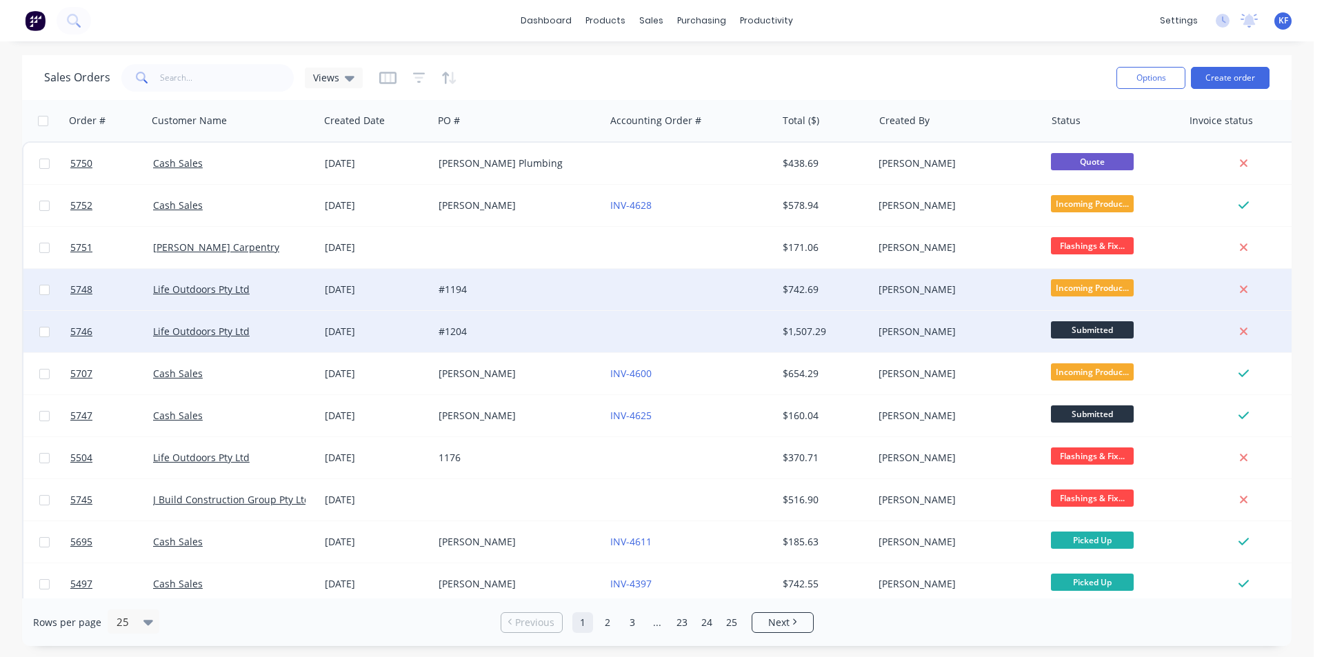
click at [1078, 334] on span "Submitted" at bounding box center [1092, 329] width 83 height 17
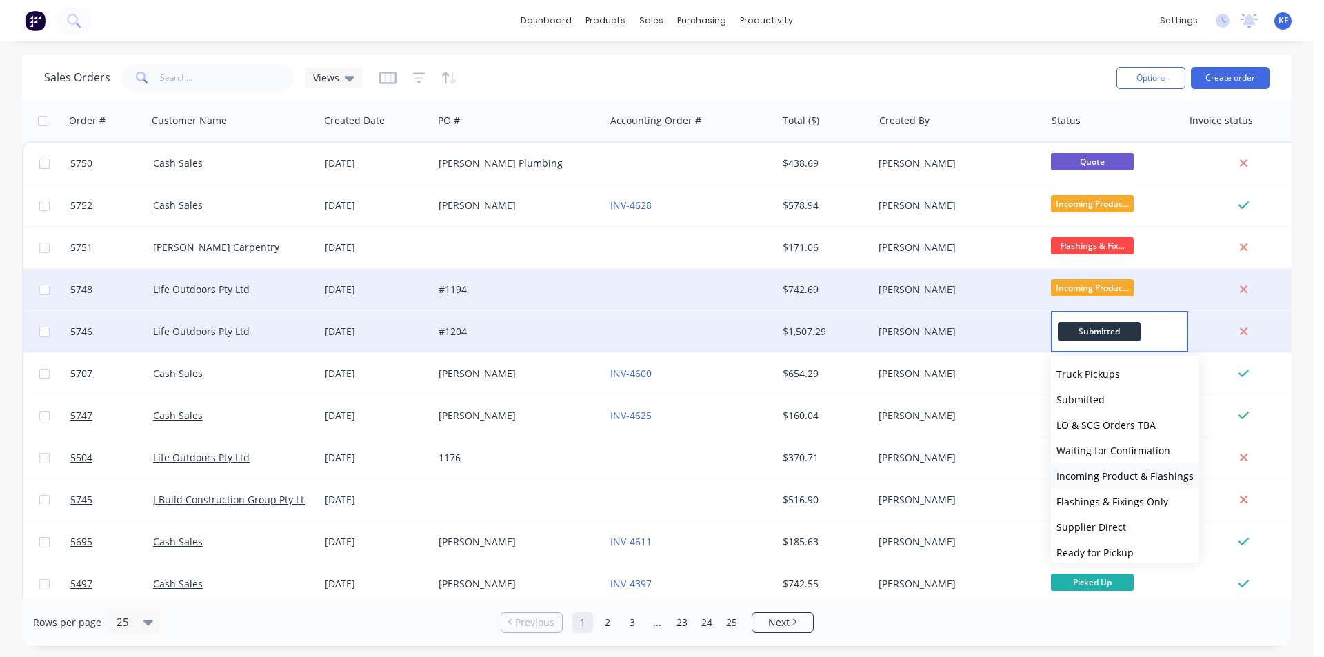
click at [1118, 481] on span "Incoming Product & Flashings" at bounding box center [1124, 475] width 137 height 13
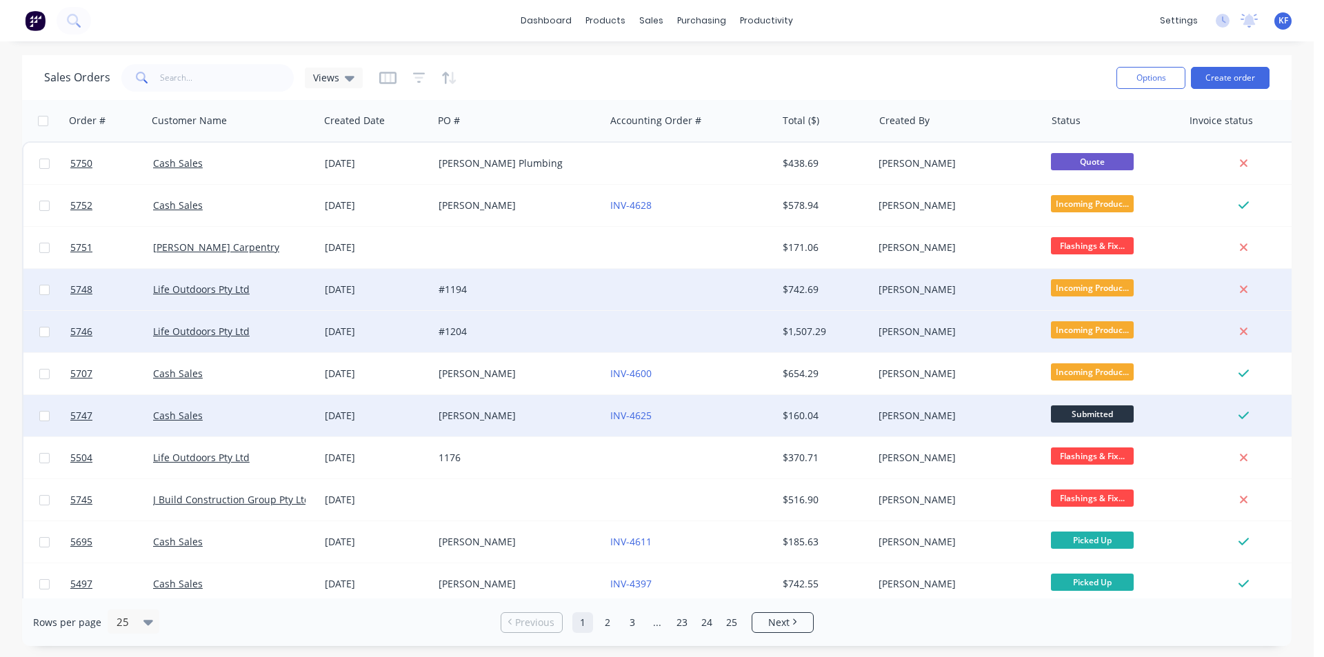
click at [1086, 414] on span "Submitted" at bounding box center [1092, 413] width 83 height 17
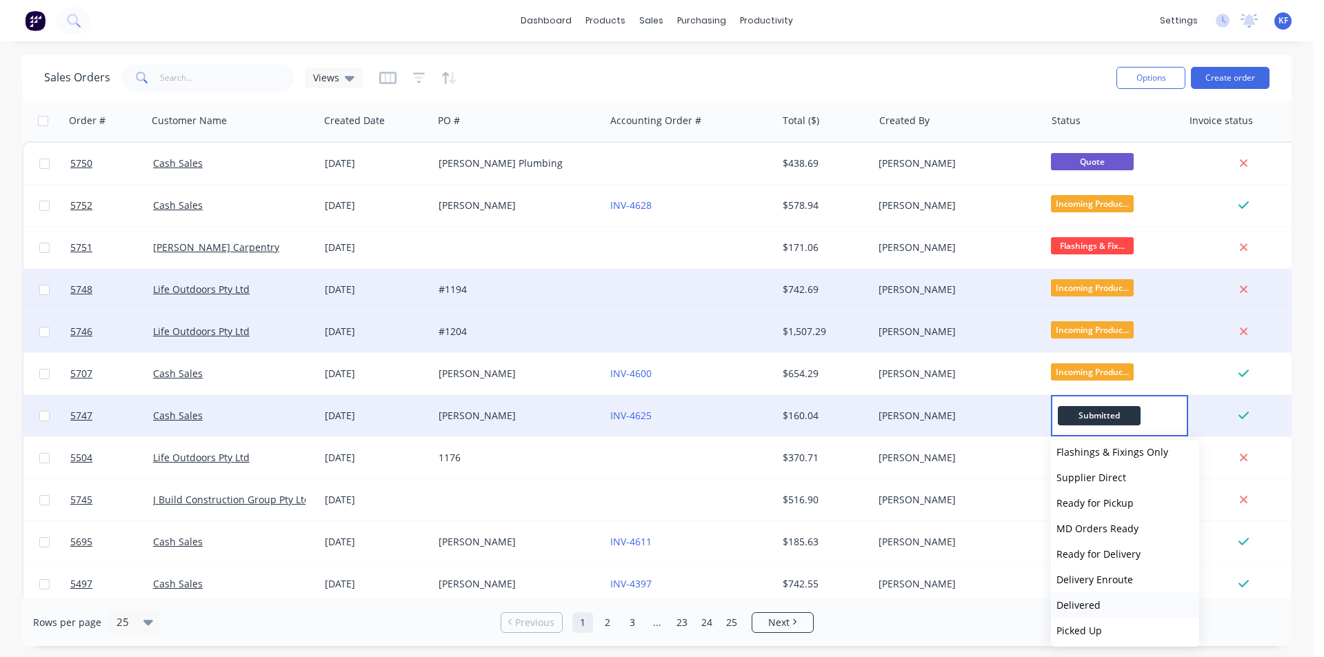
scroll to position [136, 0]
click at [1095, 629] on span "Picked Up" at bounding box center [1078, 628] width 45 height 13
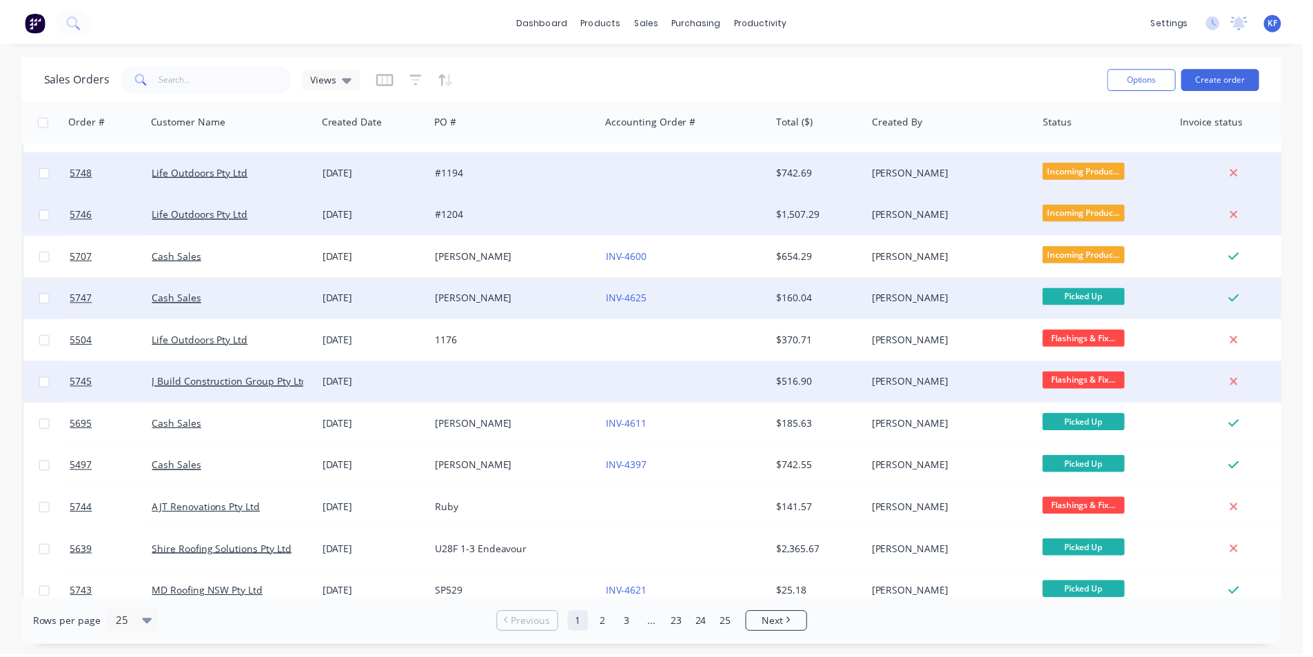
scroll to position [276, 0]
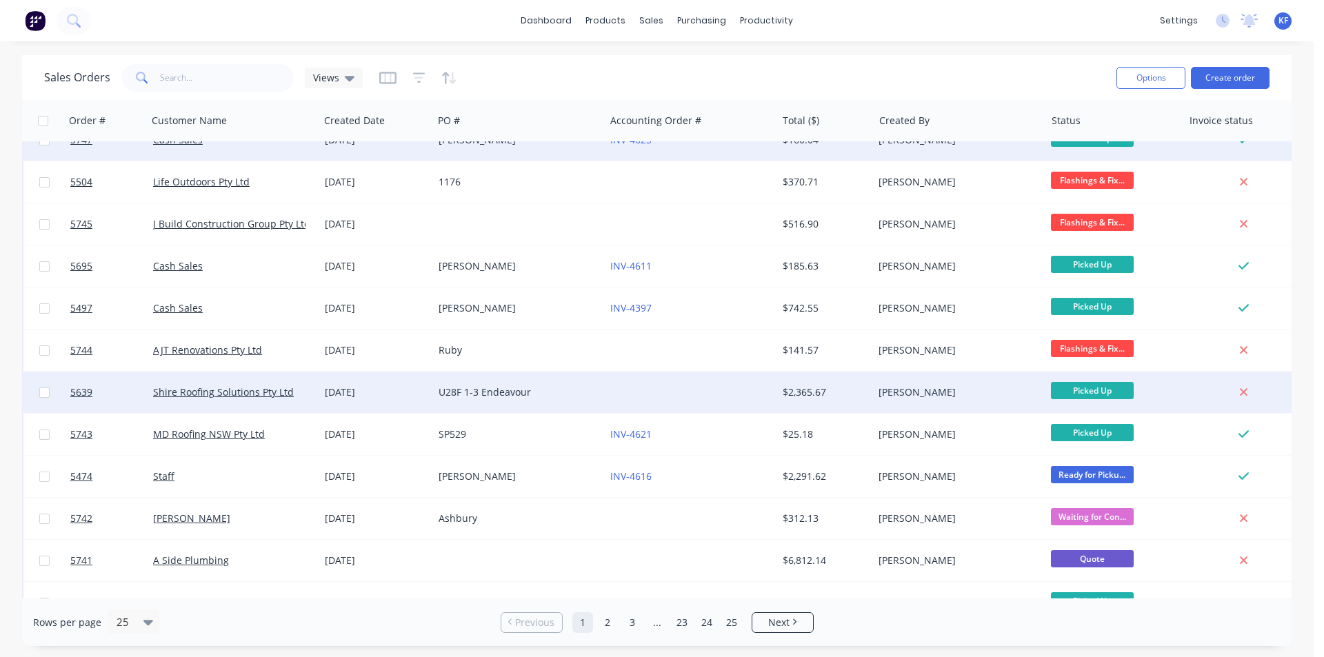
click at [969, 408] on div "[PERSON_NAME]" at bounding box center [959, 392] width 172 height 41
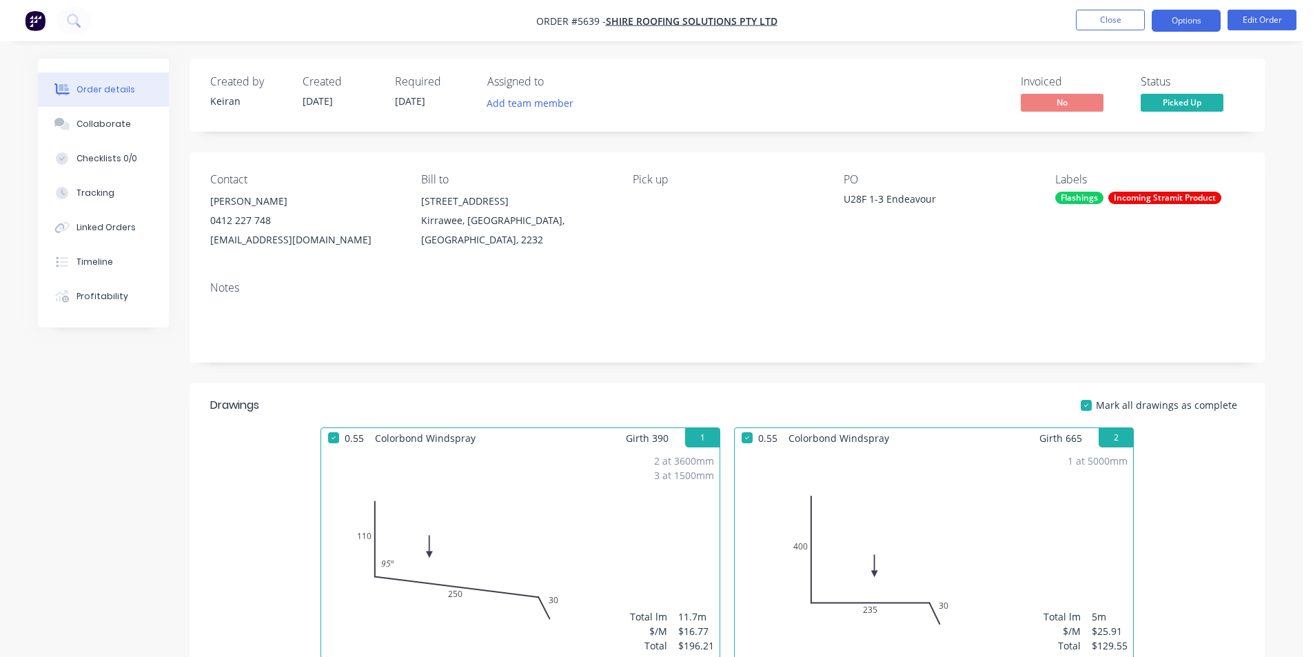
click at [1175, 28] on button "Options" at bounding box center [1186, 21] width 69 height 22
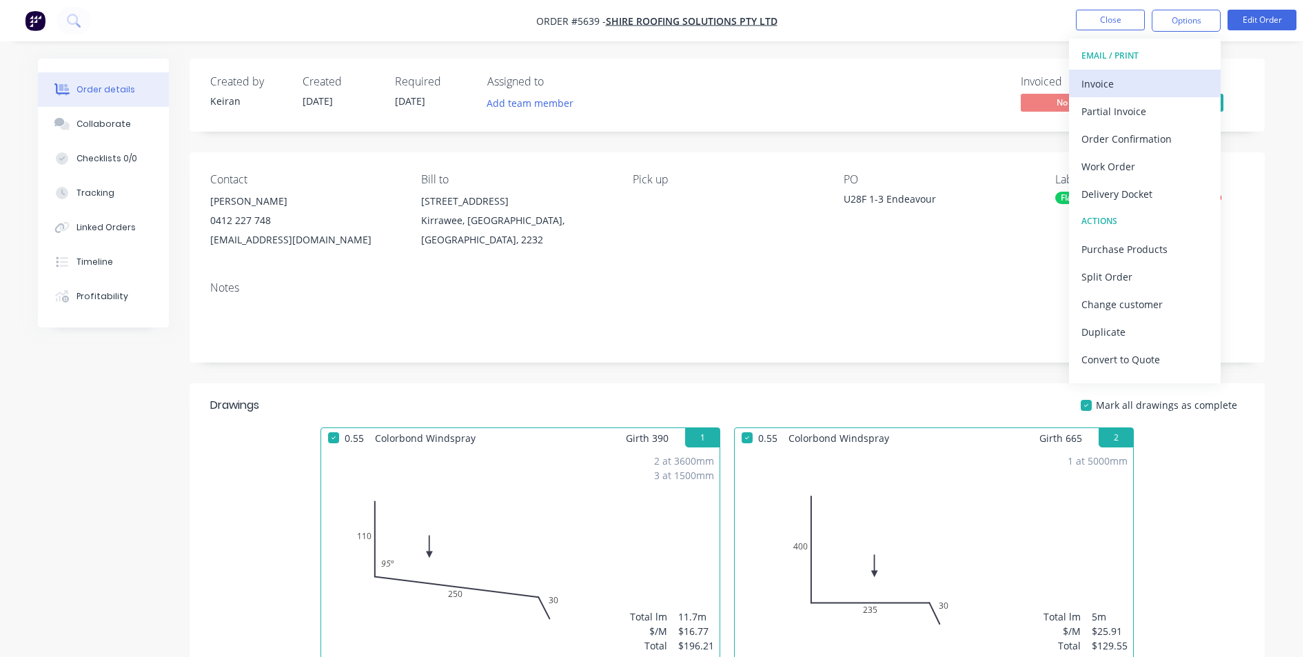
click at [1143, 74] on div "Invoice" at bounding box center [1145, 84] width 127 height 20
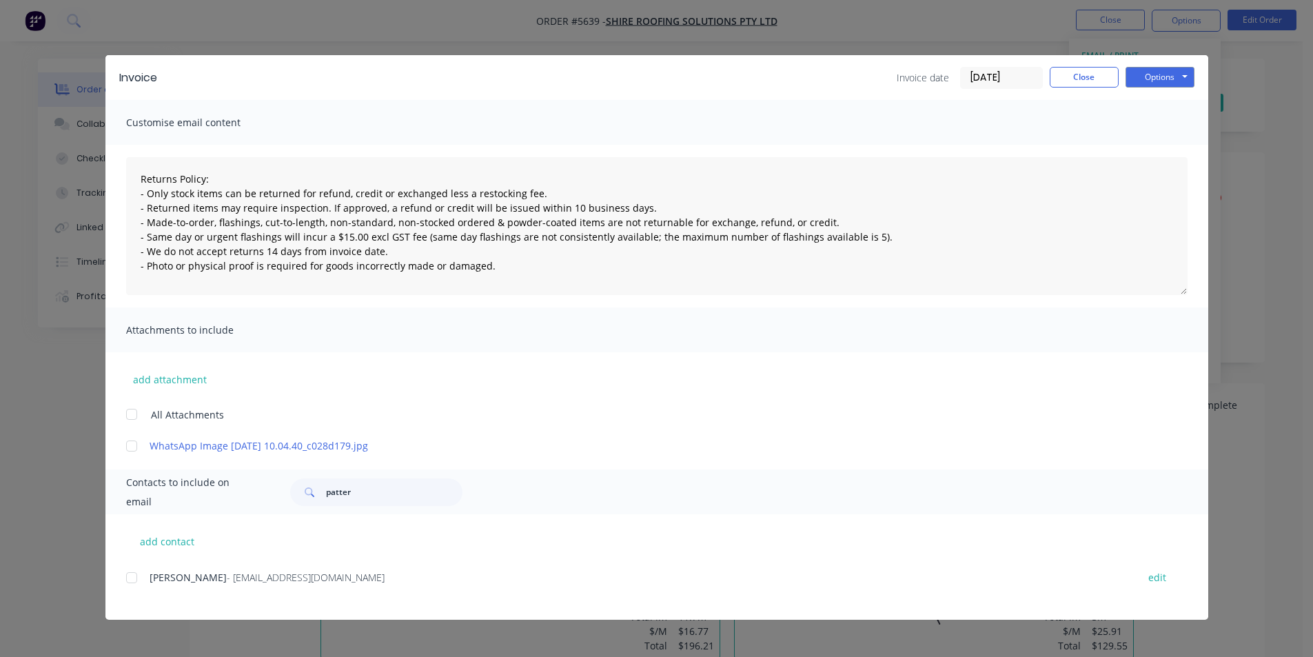
click at [139, 576] on div at bounding box center [132, 578] width 28 height 28
click at [1151, 88] on div "Options Preview Print Email" at bounding box center [1160, 78] width 69 height 22
click at [1163, 76] on button "Options" at bounding box center [1160, 77] width 69 height 21
click at [1158, 154] on button "Email" at bounding box center [1170, 147] width 88 height 23
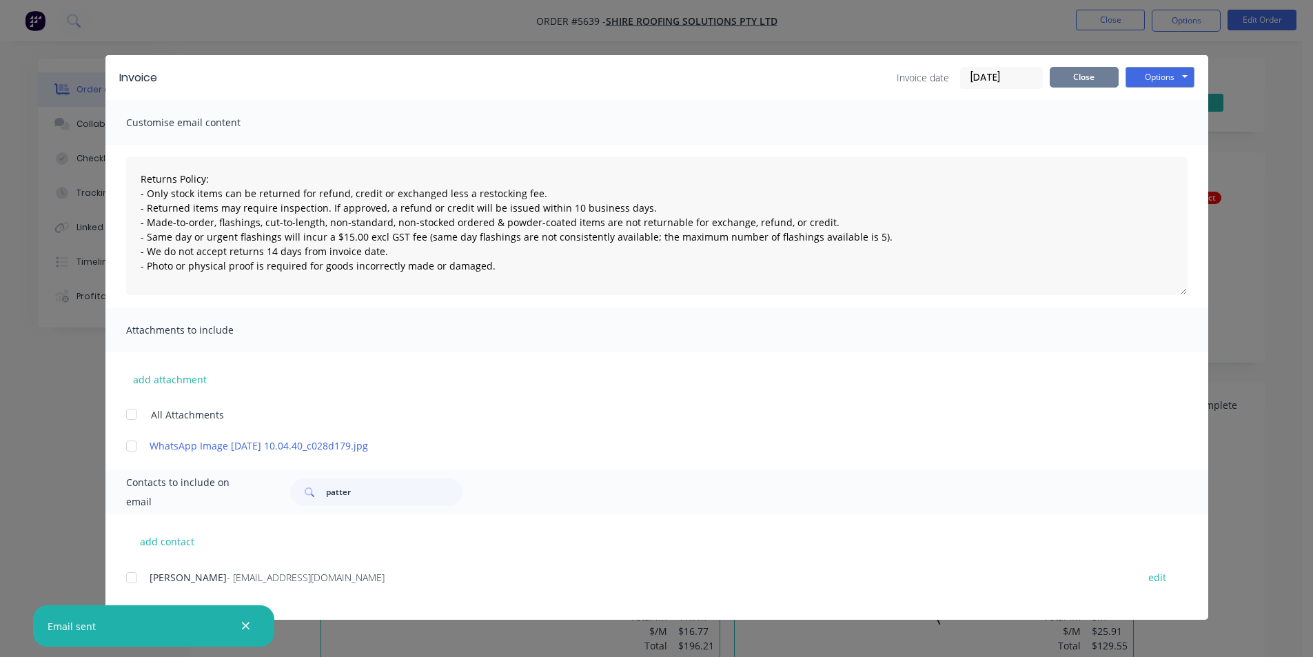
click at [1098, 70] on button "Close" at bounding box center [1084, 77] width 69 height 21
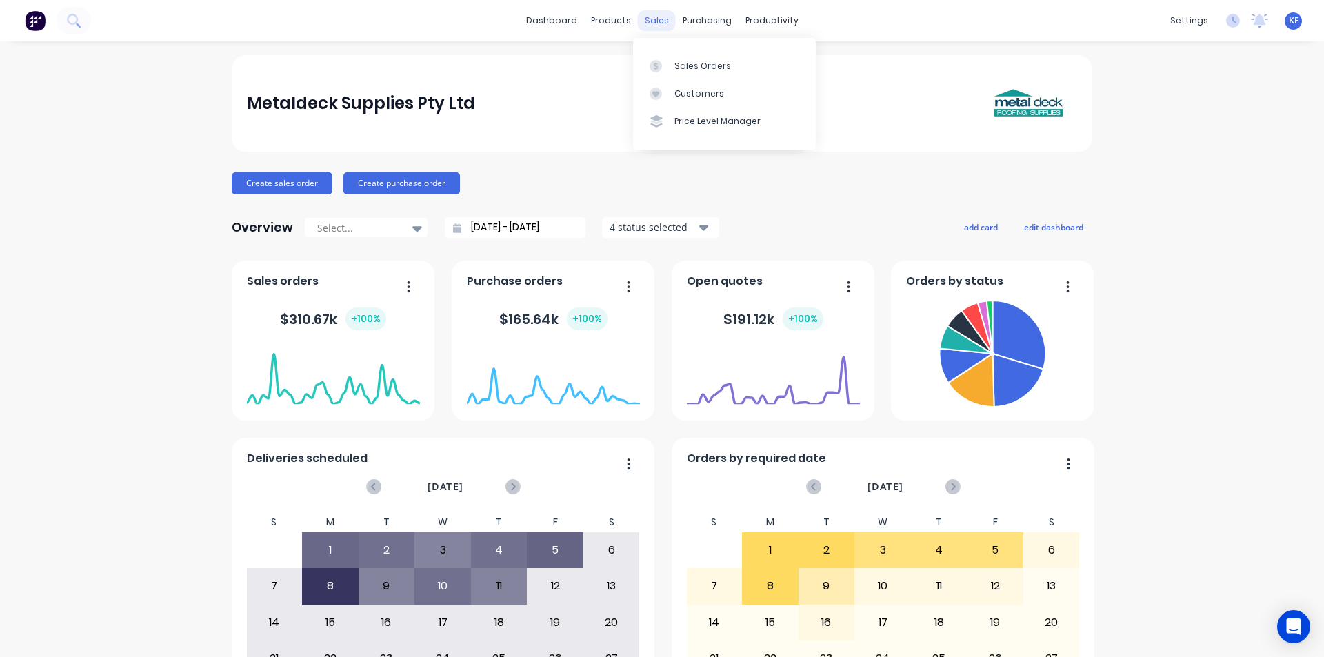
click at [652, 20] on div "sales" at bounding box center [657, 20] width 38 height 21
click at [682, 67] on div "Sales Orders" at bounding box center [702, 66] width 57 height 12
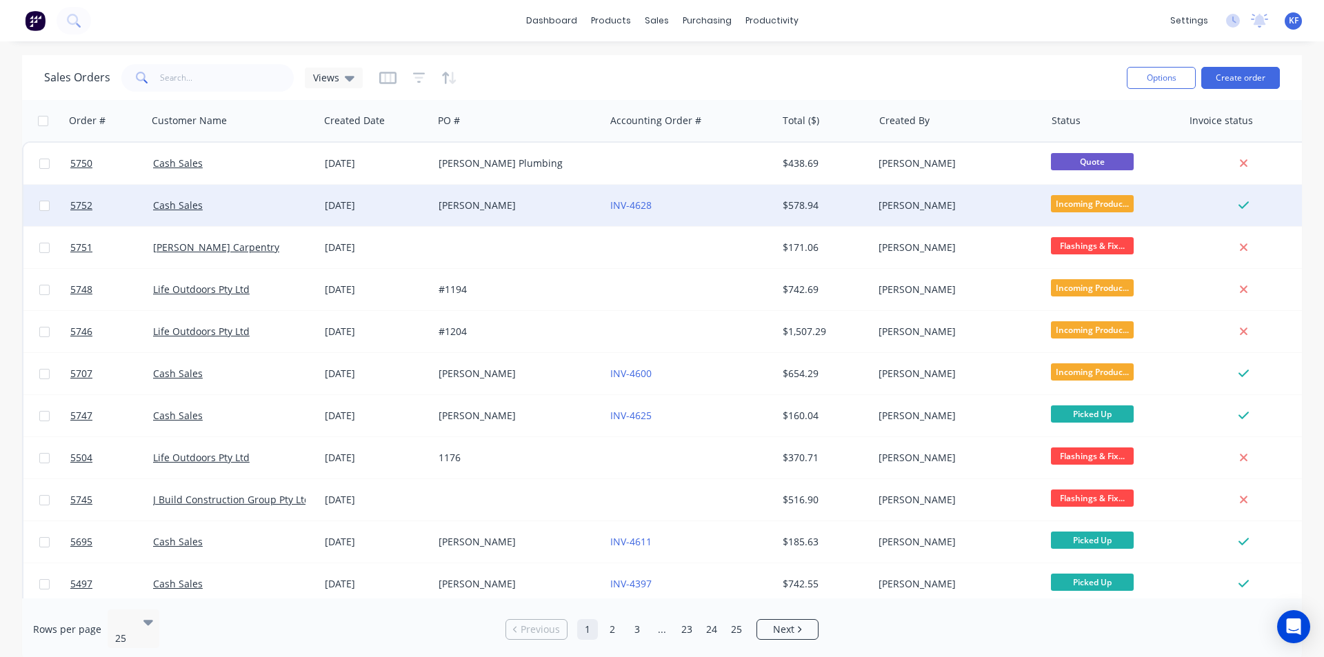
click at [432, 216] on div "[DATE]" at bounding box center [376, 205] width 114 height 41
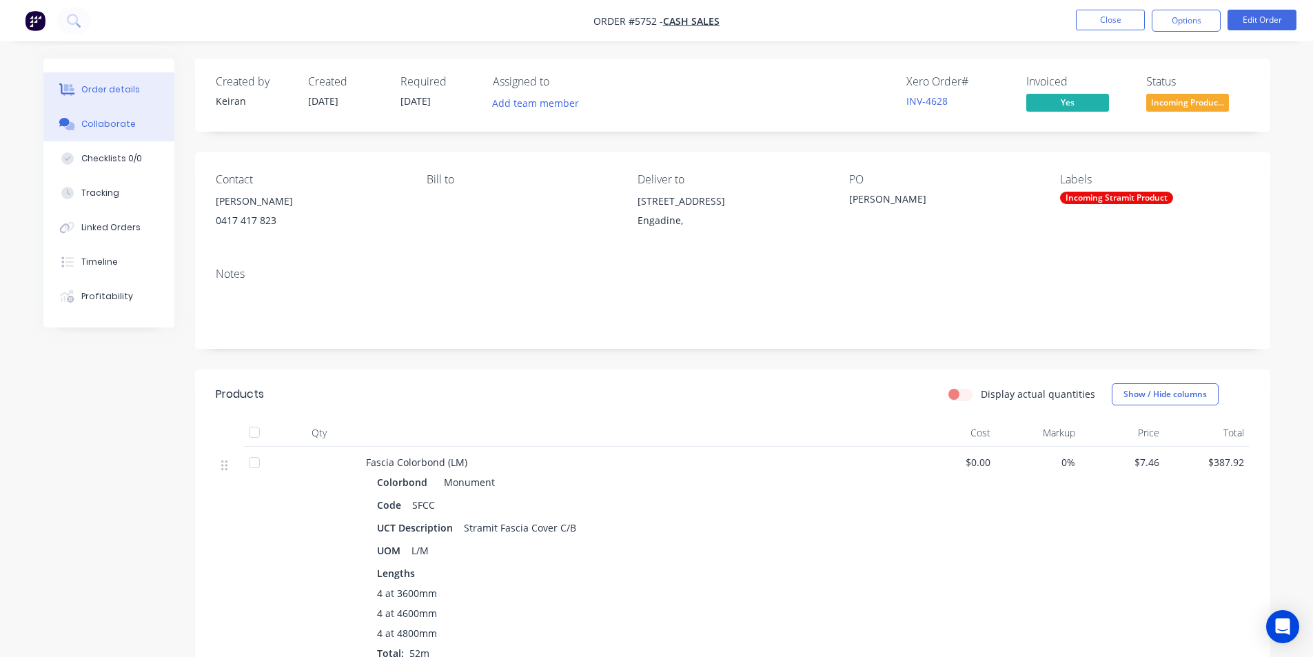
click at [119, 127] on div "Collaborate" at bounding box center [108, 124] width 54 height 12
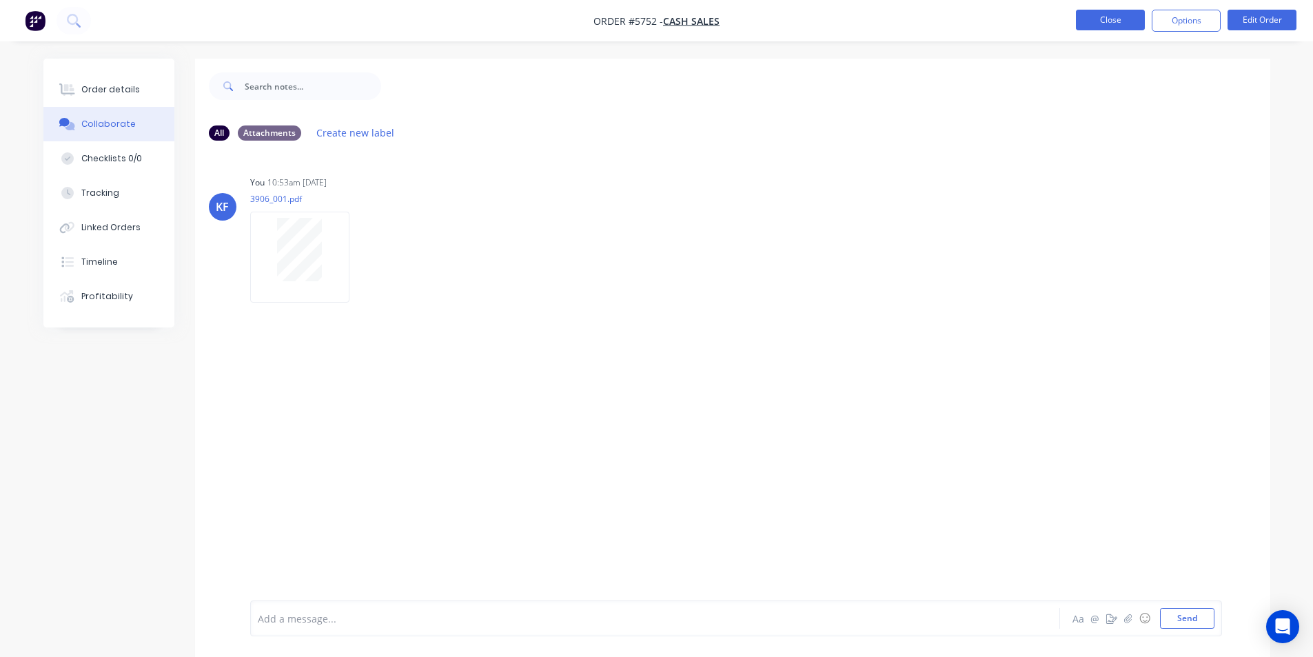
click at [1128, 24] on button "Close" at bounding box center [1110, 20] width 69 height 21
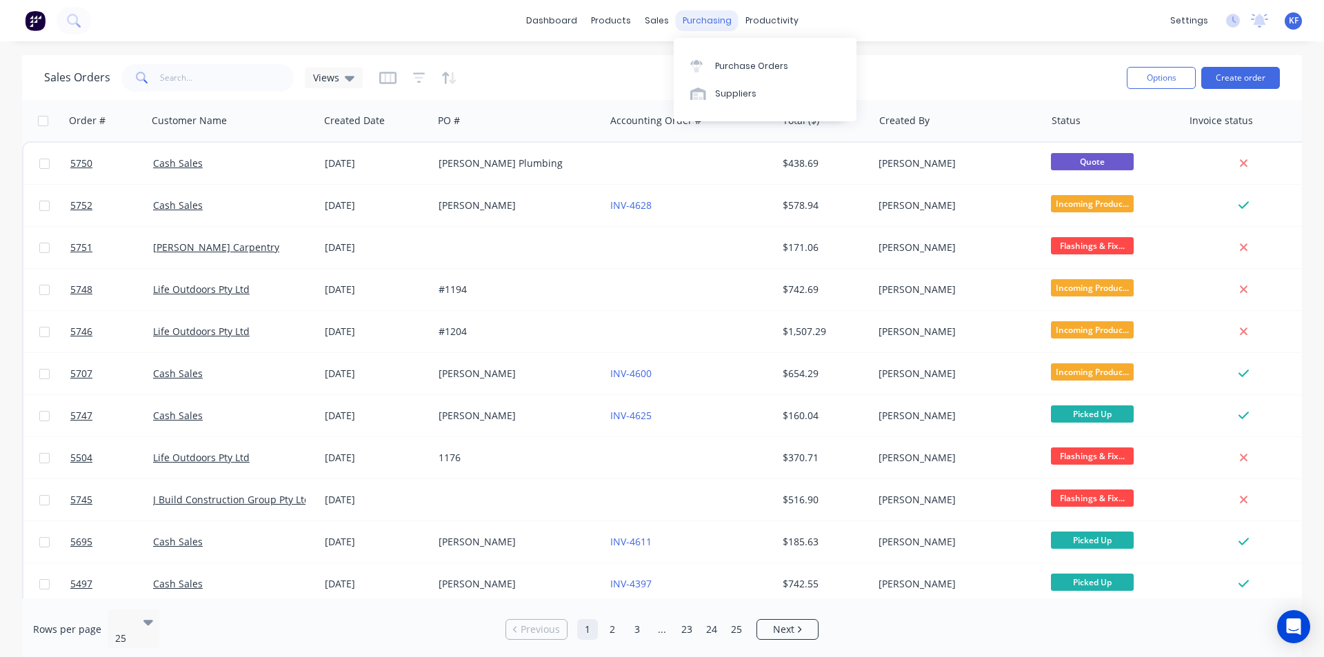
click at [713, 25] on div "purchasing" at bounding box center [707, 20] width 63 height 21
click at [733, 60] on div "Purchase Orders" at bounding box center [751, 66] width 73 height 12
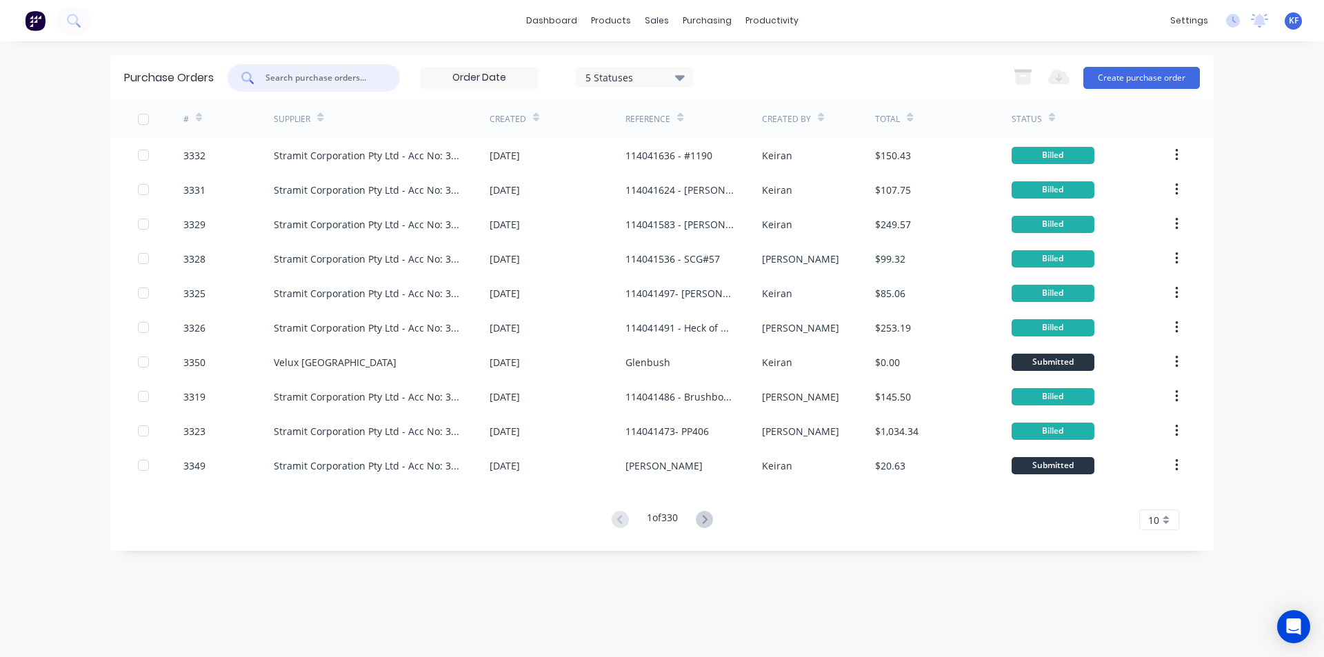
click at [327, 79] on input "text" at bounding box center [321, 78] width 114 height 14
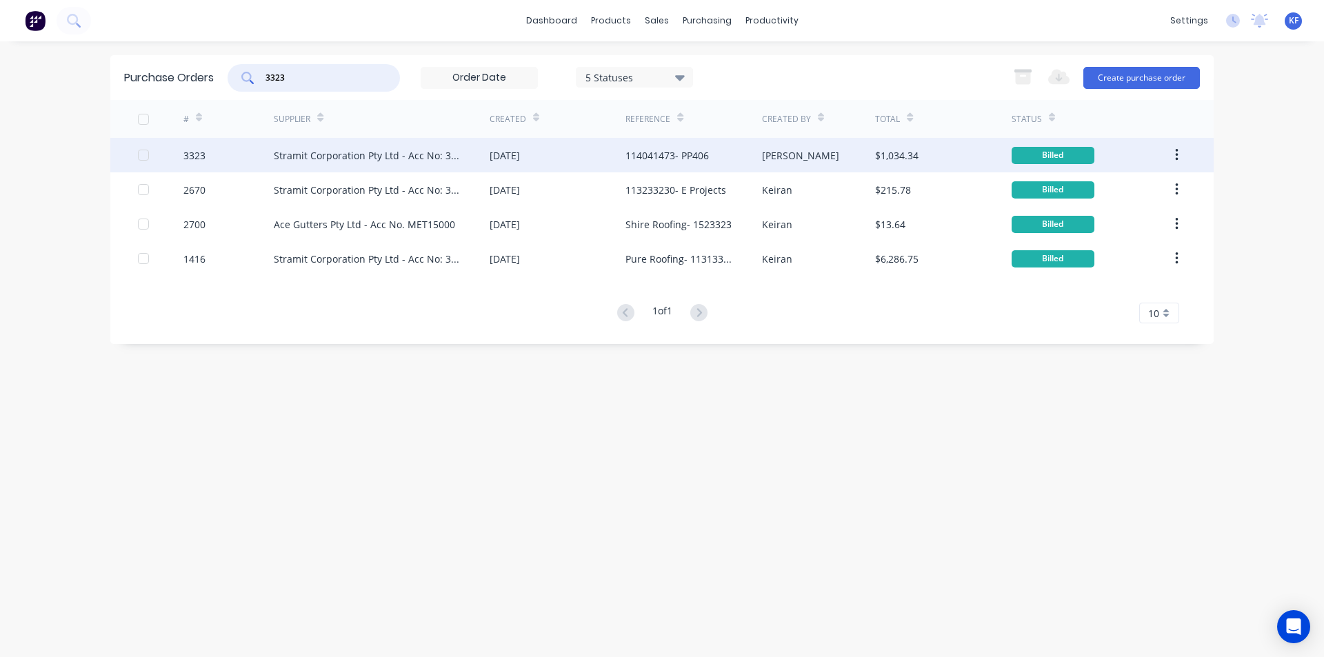
type input "3323"
click at [358, 161] on div "Stramit Corporation Pty Ltd - Acc No: 32915" at bounding box center [368, 155] width 188 height 14
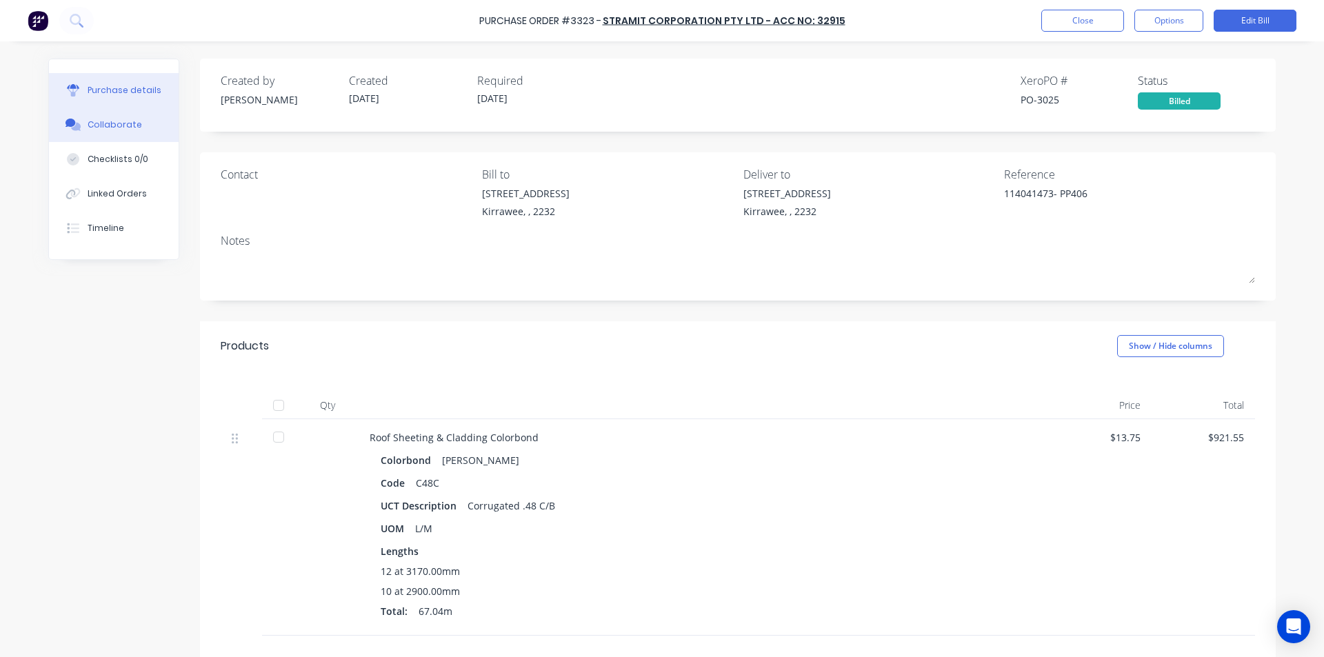
click at [123, 123] on div "Collaborate" at bounding box center [115, 125] width 54 height 12
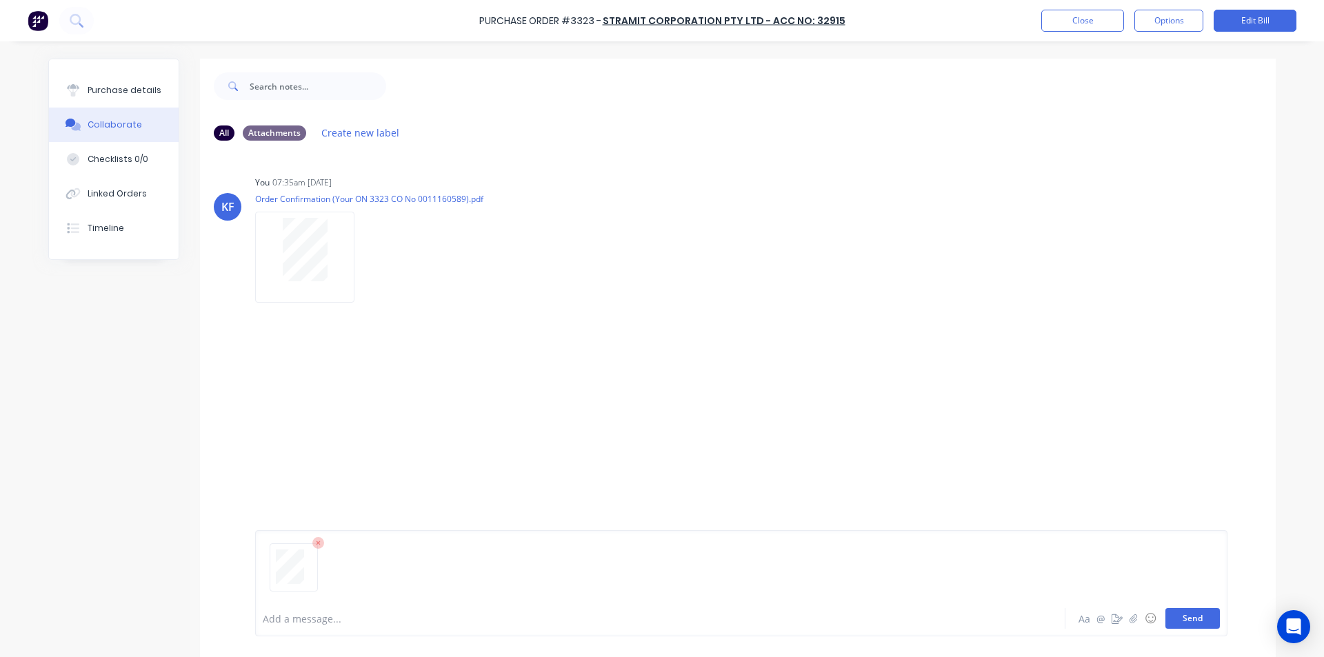
click at [1186, 616] on button "Send" at bounding box center [1192, 618] width 54 height 21
click at [123, 201] on button "Linked Orders" at bounding box center [114, 193] width 130 height 34
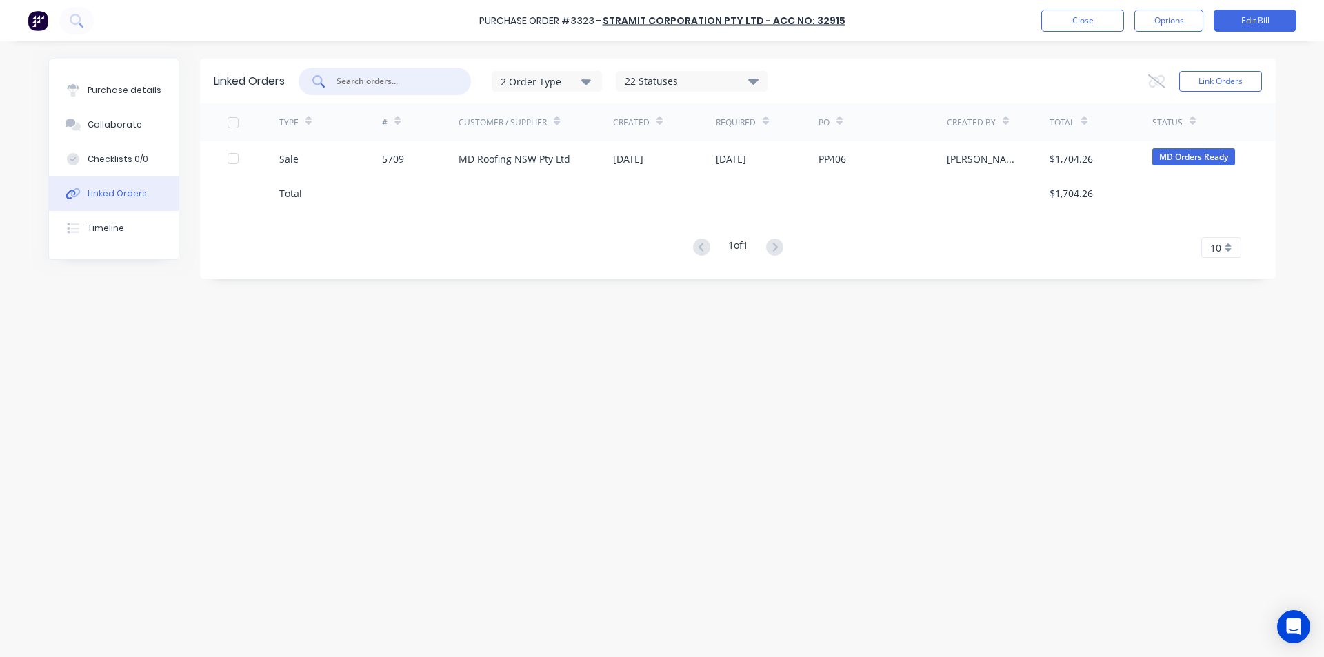
click at [396, 76] on input "text" at bounding box center [392, 81] width 114 height 14
click at [1104, 28] on button "Close" at bounding box center [1082, 21] width 83 height 22
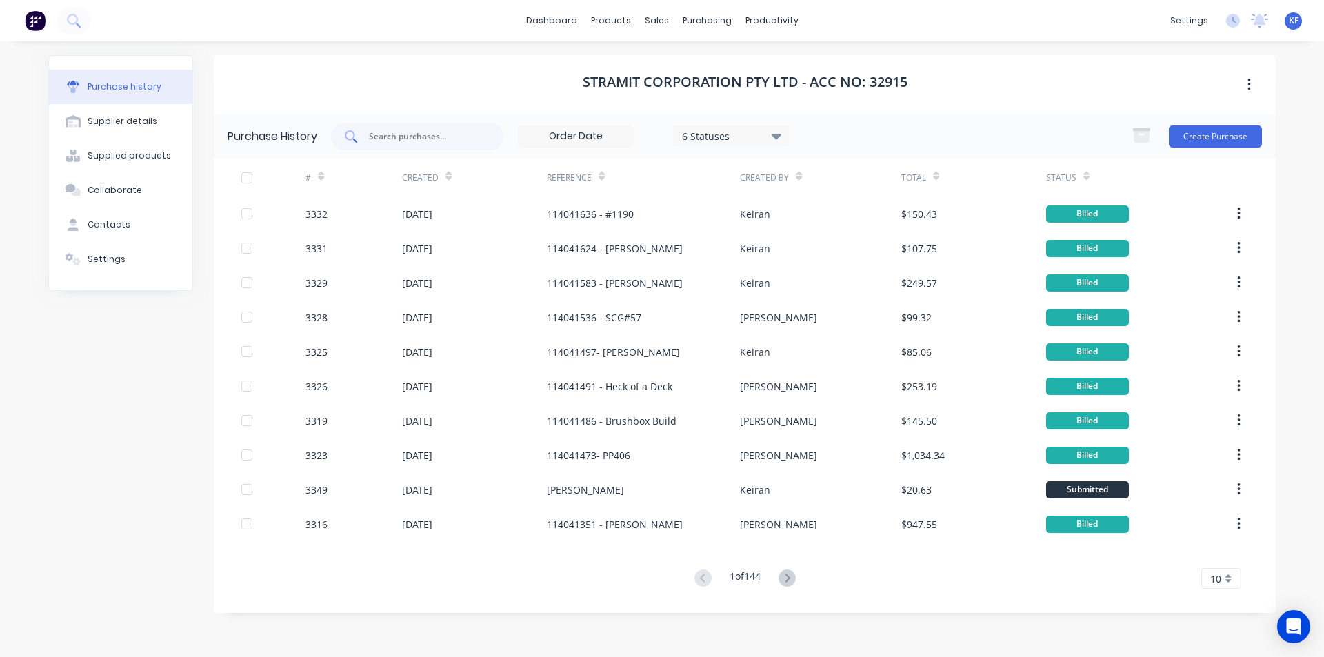
click at [459, 142] on input "text" at bounding box center [424, 137] width 114 height 14
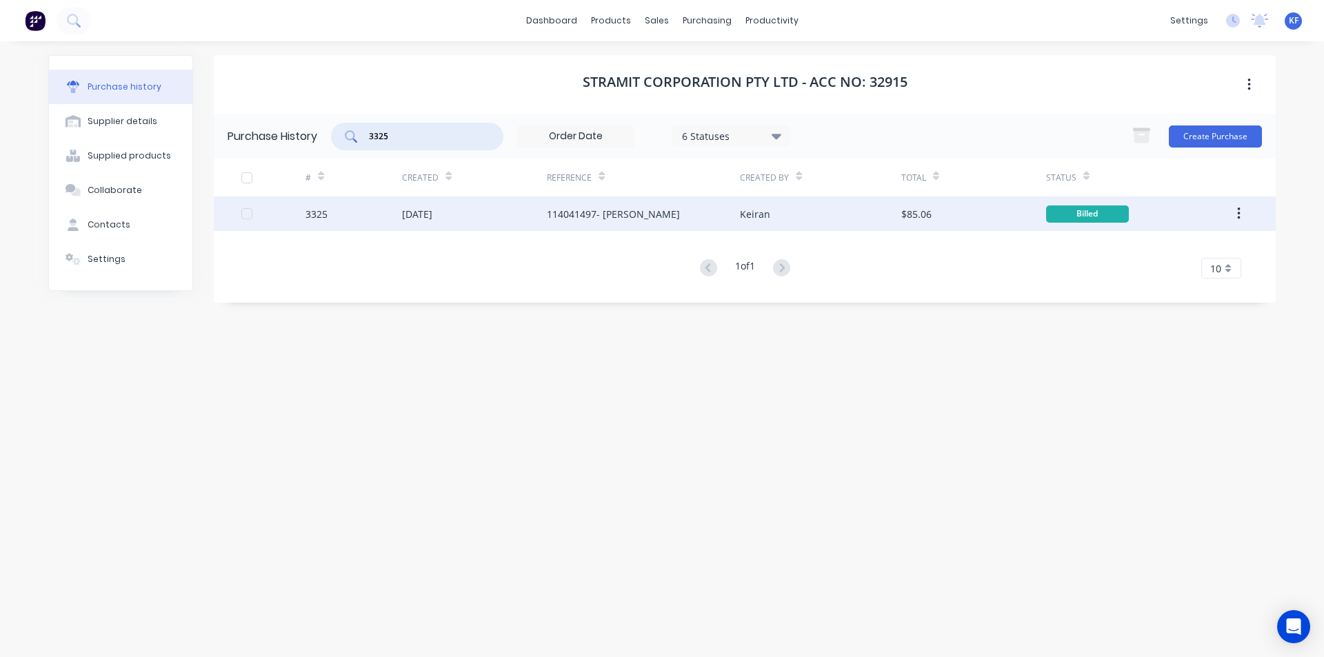
type input "3325"
click at [586, 212] on div "114041497- D.Standen" at bounding box center [613, 214] width 133 height 14
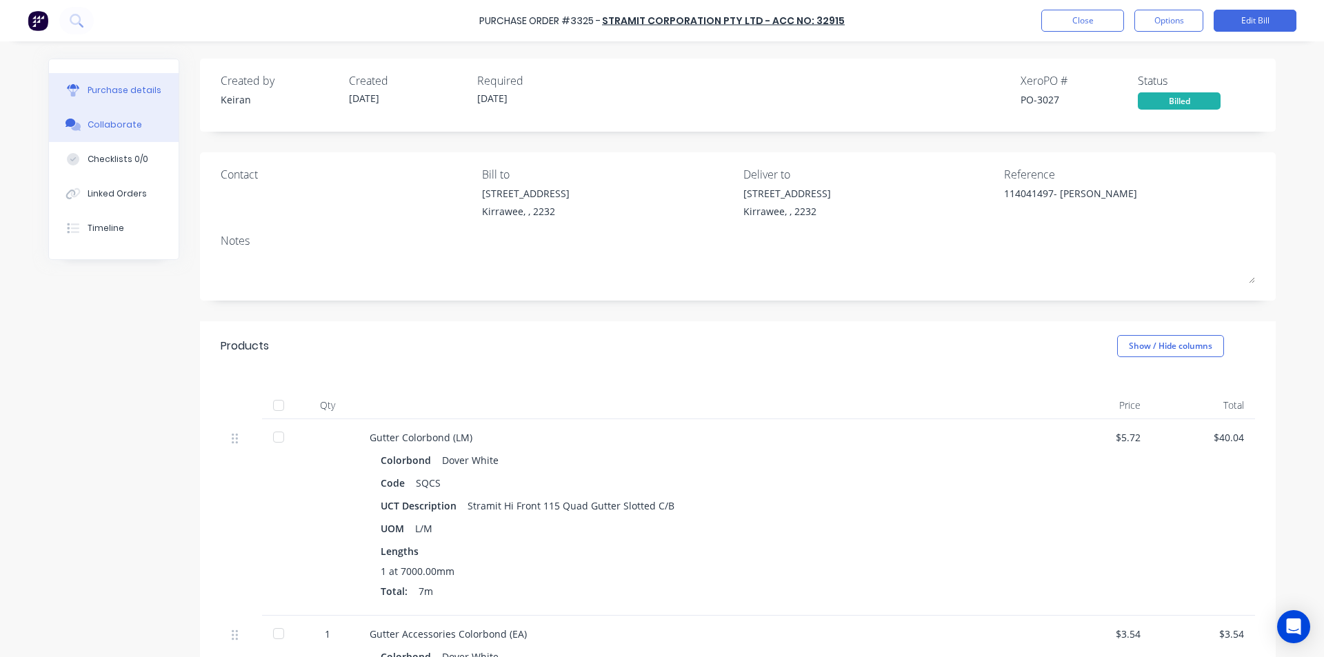
click at [97, 108] on button "Collaborate" at bounding box center [114, 125] width 130 height 34
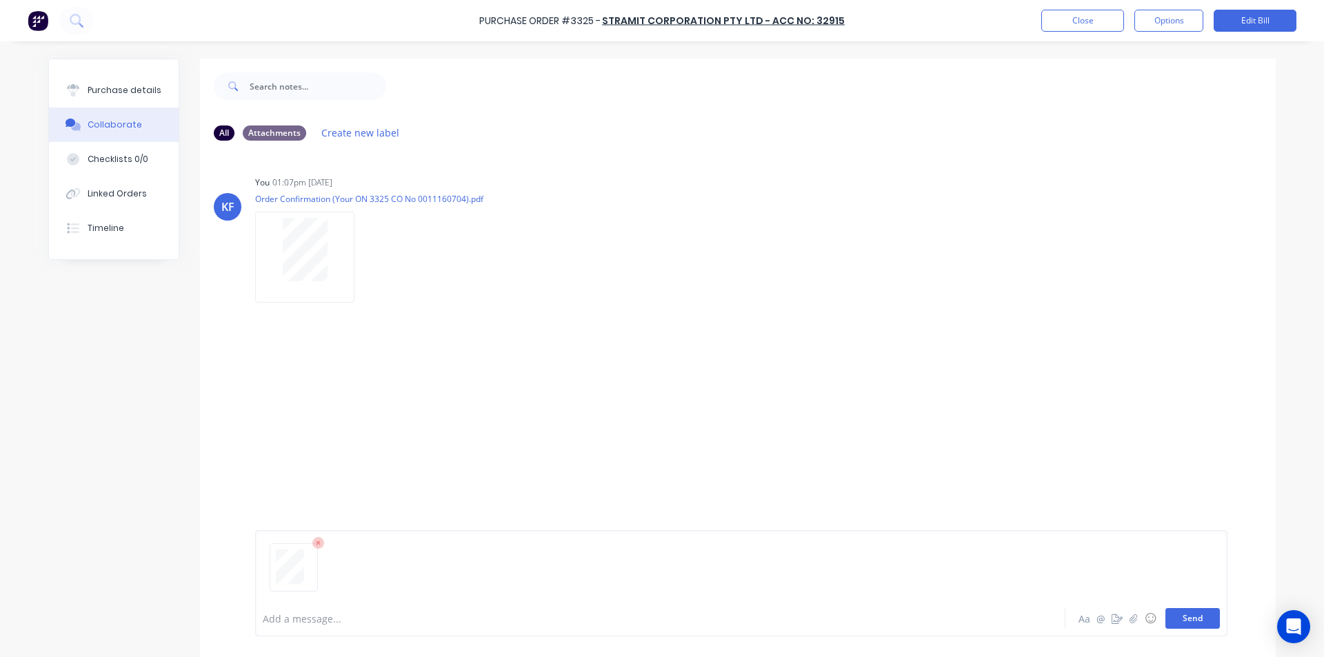
click at [1183, 619] on button "Send" at bounding box center [1192, 618] width 54 height 21
click at [1107, 14] on button "Close" at bounding box center [1082, 21] width 83 height 22
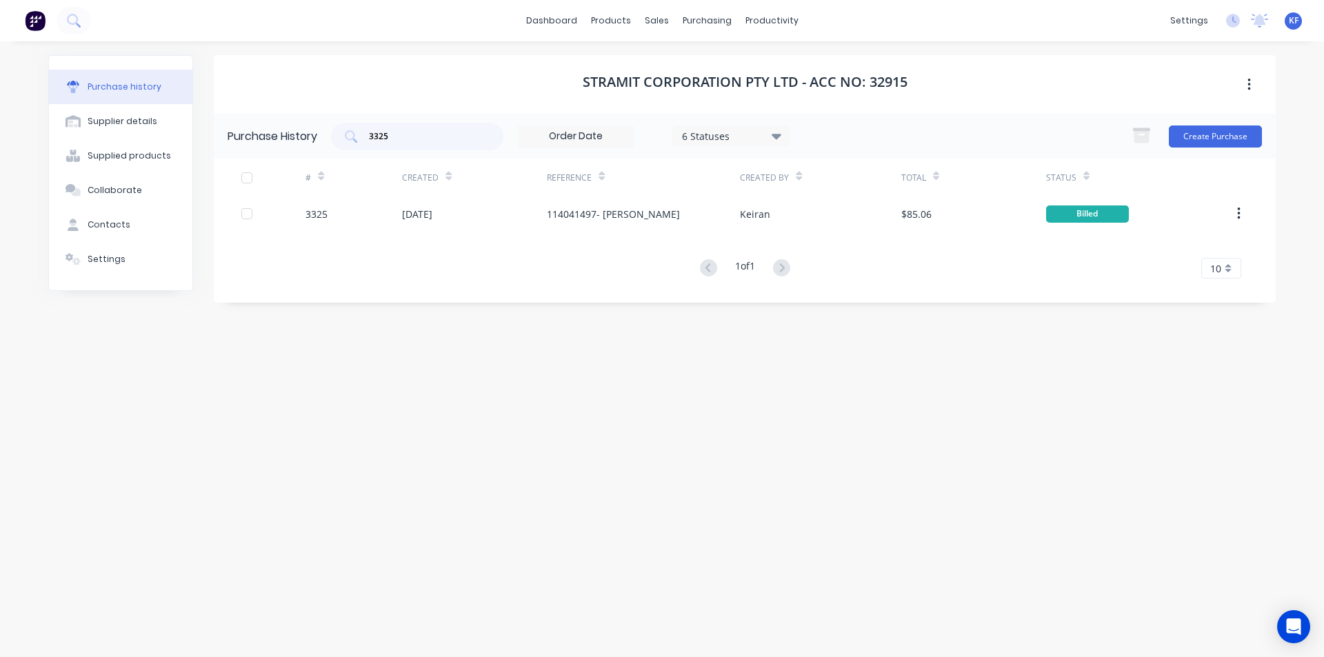
drag, startPoint x: 398, startPoint y: 132, endPoint x: 301, endPoint y: 109, distance: 100.7
click at [318, 119] on div "Purchase History 3325 6 Statuses 6 Statuses Create Purchase" at bounding box center [745, 136] width 1062 height 45
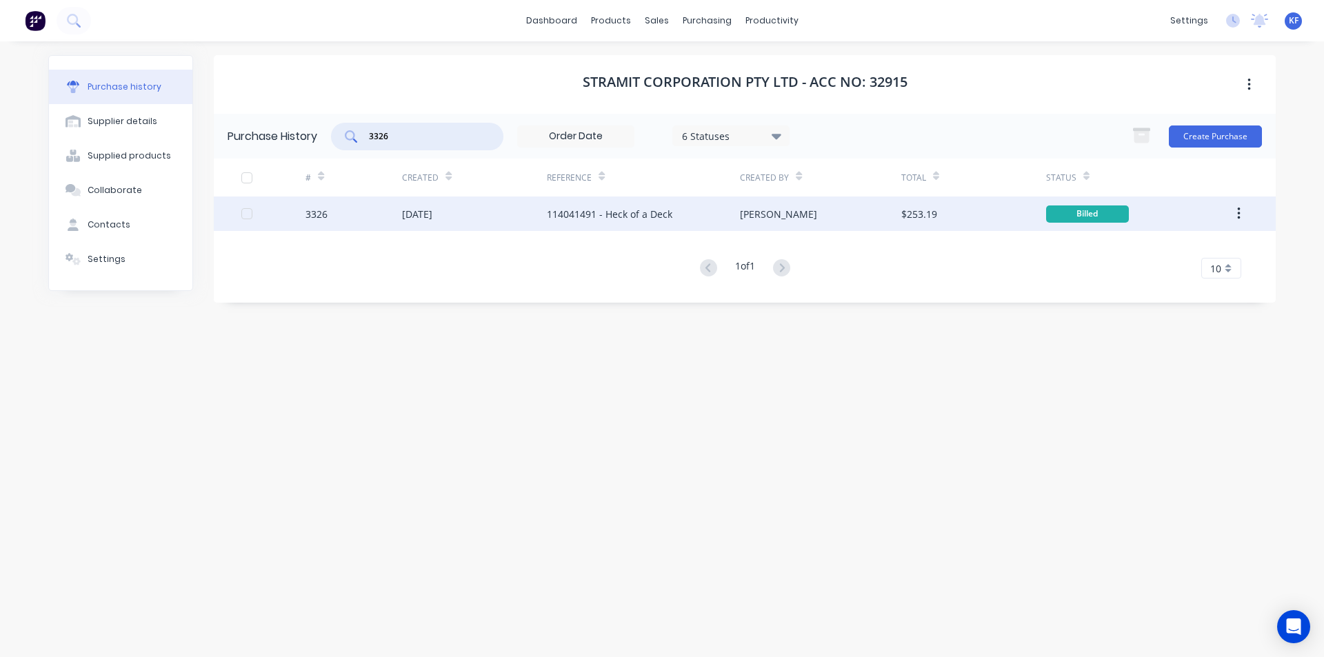
type input "3326"
click at [634, 219] on div "114041491 - Heck of a Deck" at bounding box center [609, 214] width 125 height 14
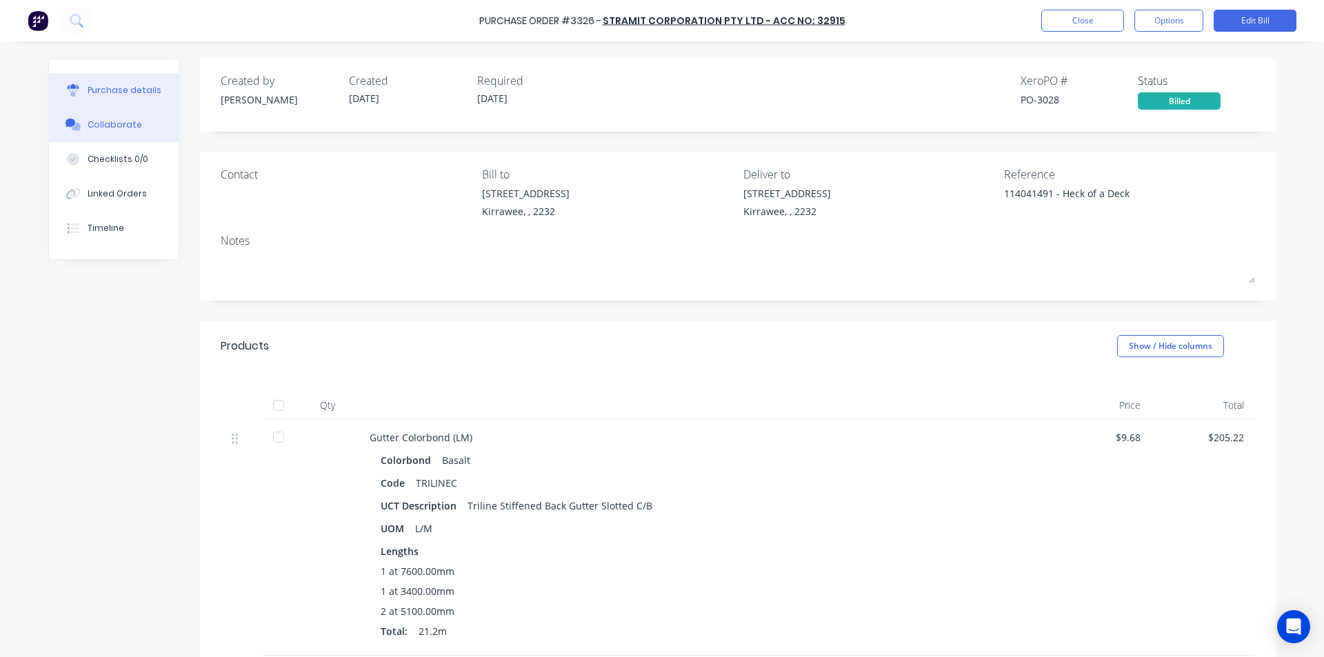
click at [94, 133] on button "Collaborate" at bounding box center [114, 125] width 130 height 34
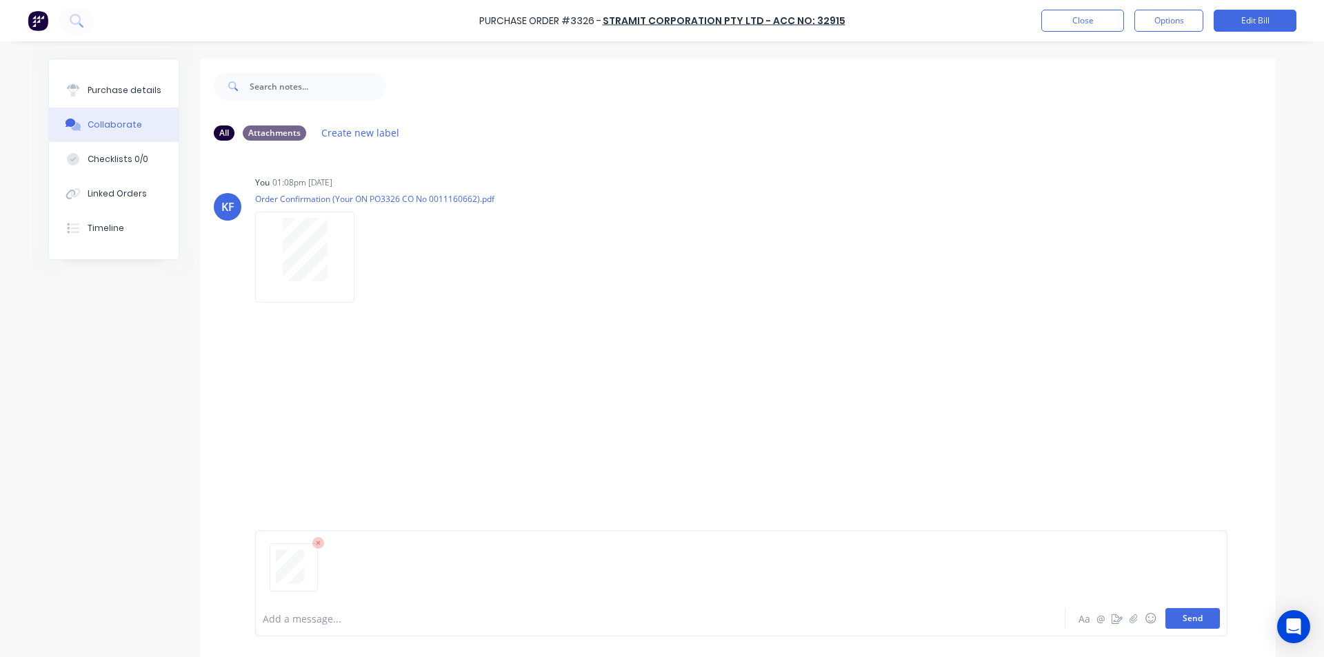
click at [1197, 618] on button "Send" at bounding box center [1192, 618] width 54 height 21
click at [1082, 20] on button "Close" at bounding box center [1082, 21] width 83 height 22
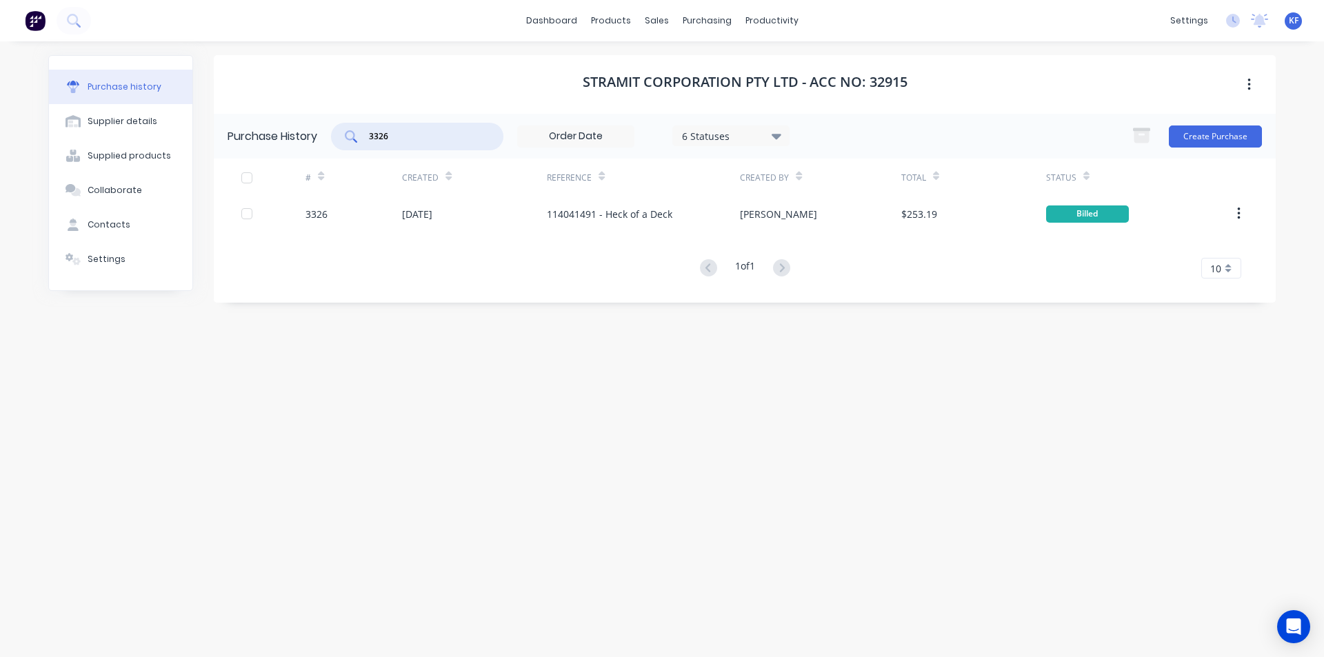
drag, startPoint x: 405, startPoint y: 141, endPoint x: 252, endPoint y: 115, distance: 154.5
click at [258, 118] on div "Purchase History 3326 6 Statuses 6 Statuses Create Purchase" at bounding box center [745, 136] width 1062 height 45
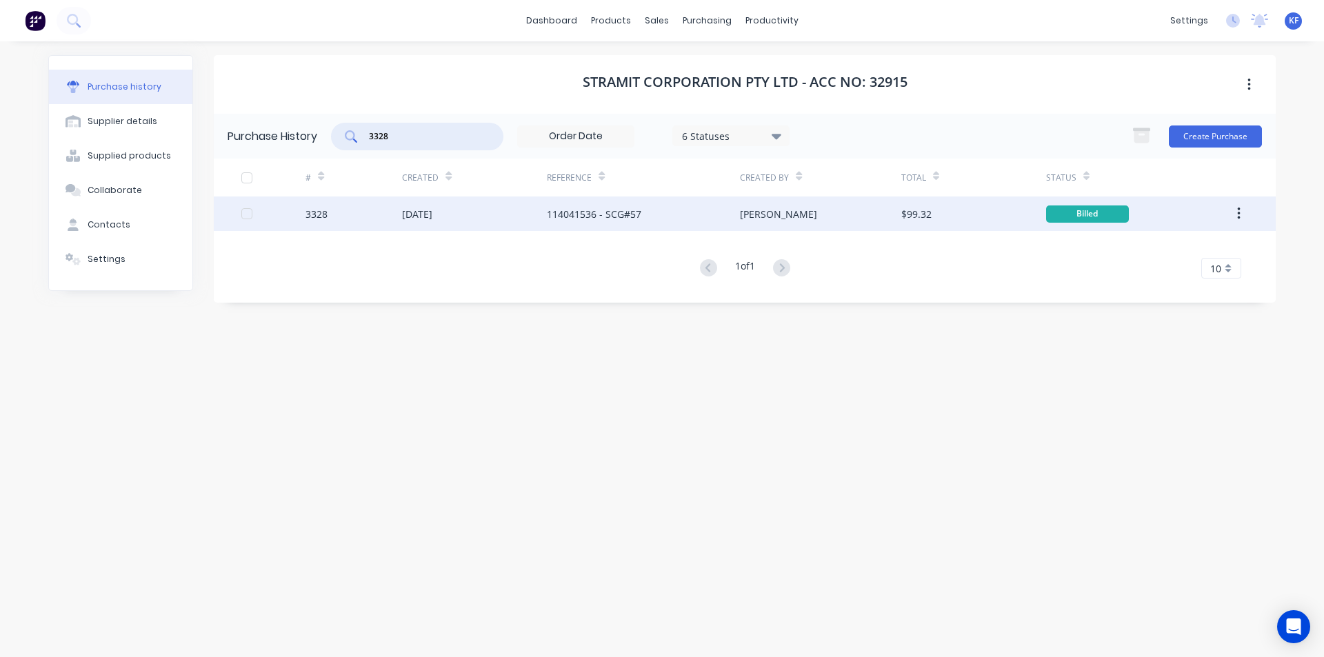
type input "3328"
click at [426, 218] on div "[DATE]" at bounding box center [417, 214] width 30 height 14
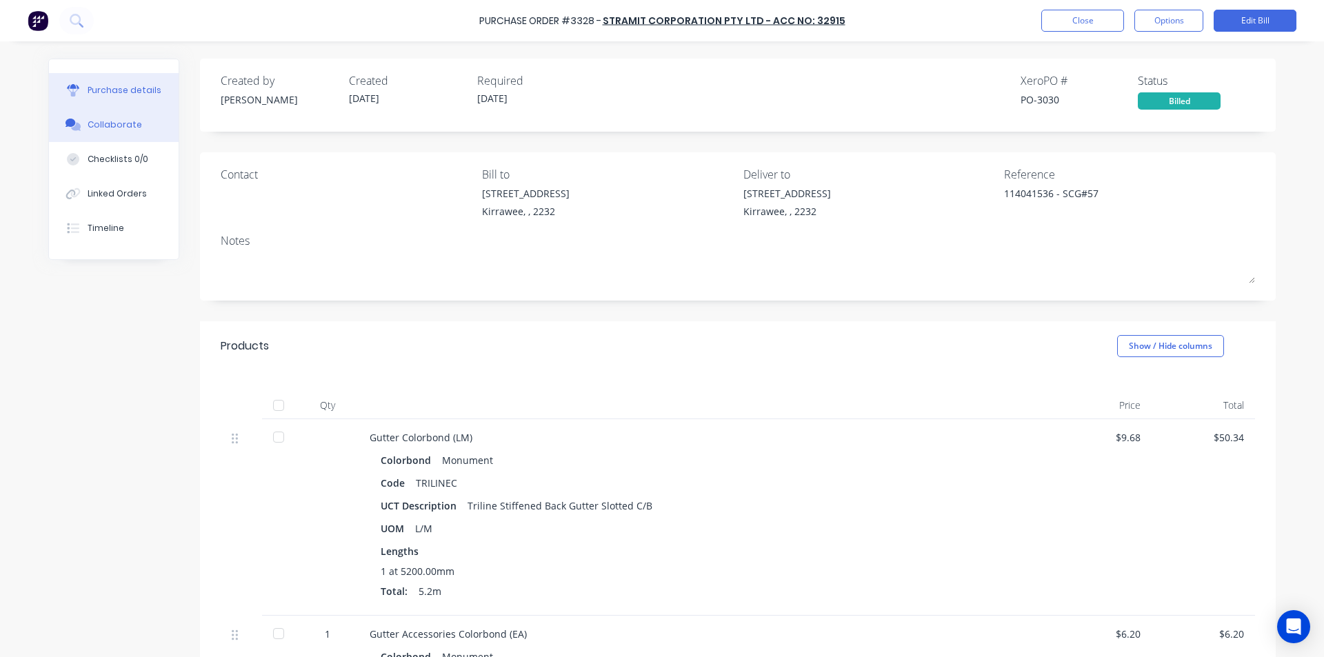
click at [101, 128] on div "Collaborate" at bounding box center [115, 125] width 54 height 12
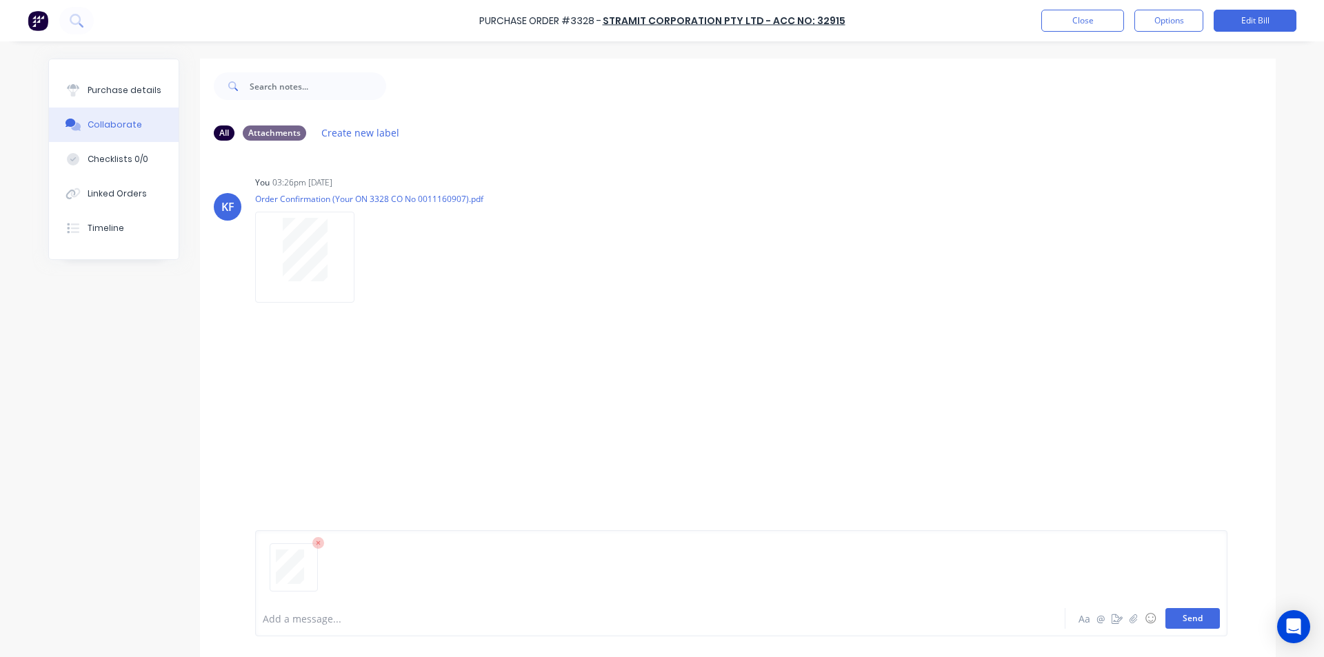
click at [1175, 626] on button "Send" at bounding box center [1192, 618] width 54 height 21
click at [1065, 16] on button "Close" at bounding box center [1082, 21] width 83 height 22
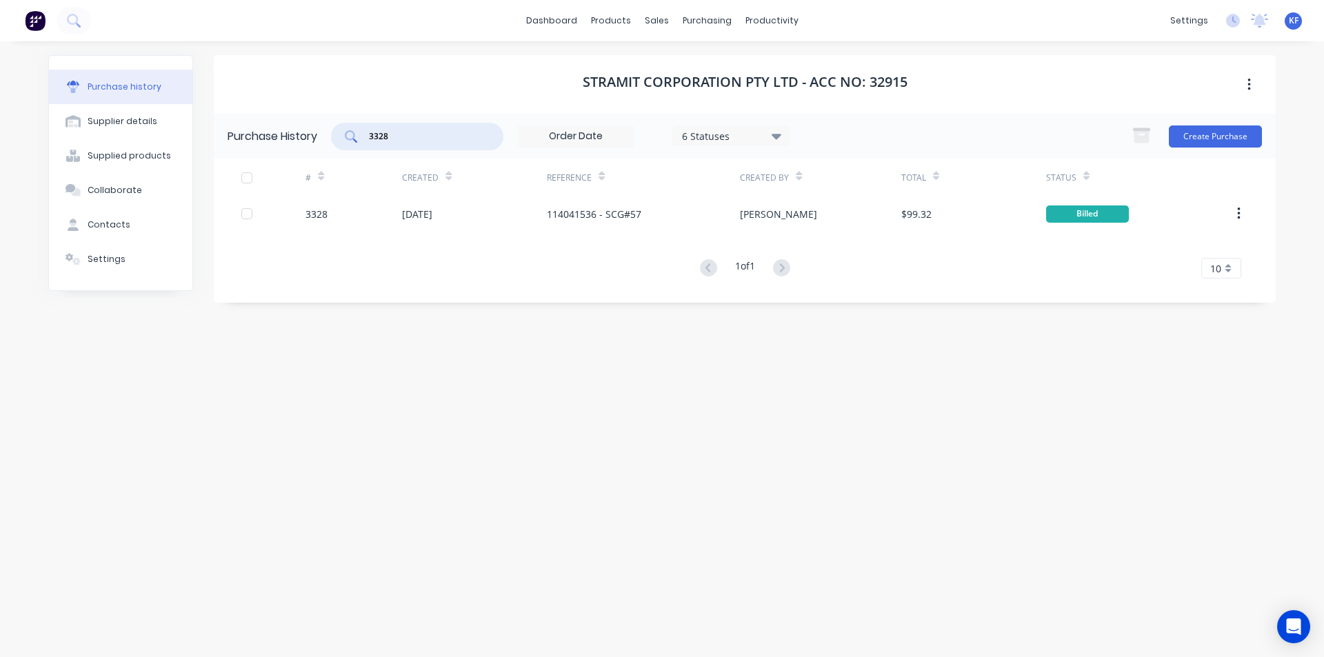
drag, startPoint x: 404, startPoint y: 135, endPoint x: 386, endPoint y: 133, distance: 18.0
click at [404, 138] on input "3328" at bounding box center [424, 137] width 114 height 14
type input "3329"
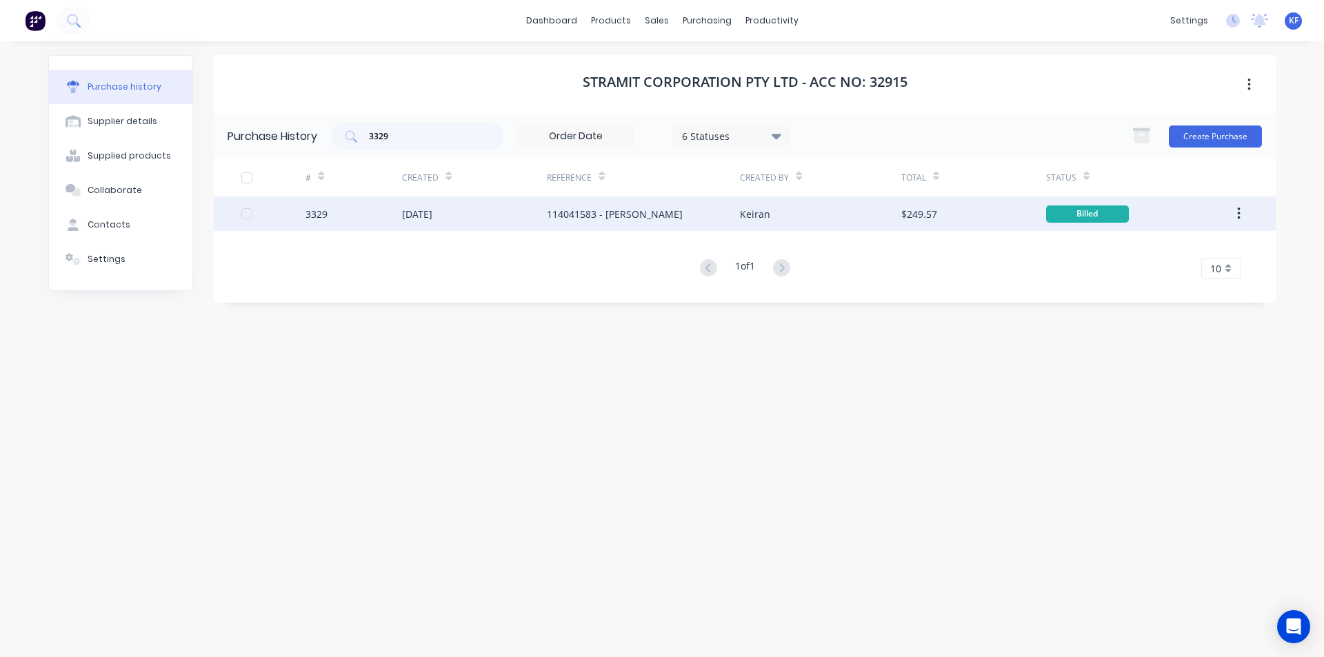
click at [492, 208] on div "[DATE]" at bounding box center [474, 213] width 145 height 34
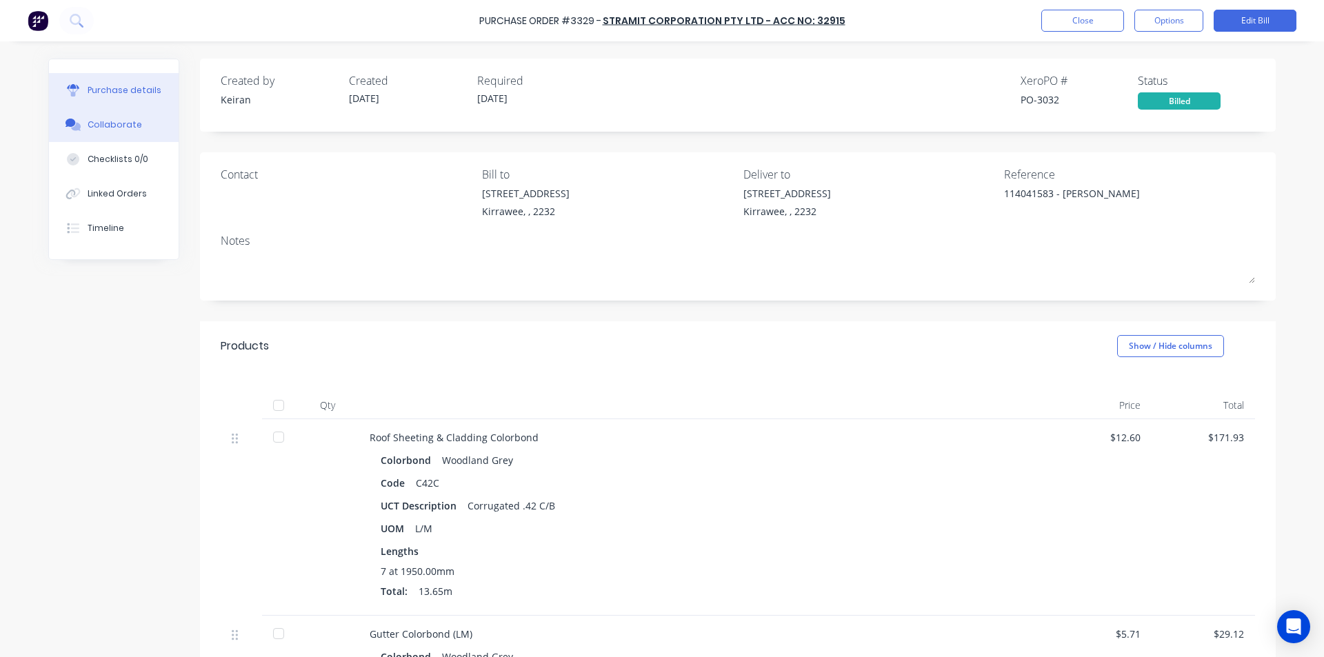
click at [100, 128] on div "Collaborate" at bounding box center [115, 125] width 54 height 12
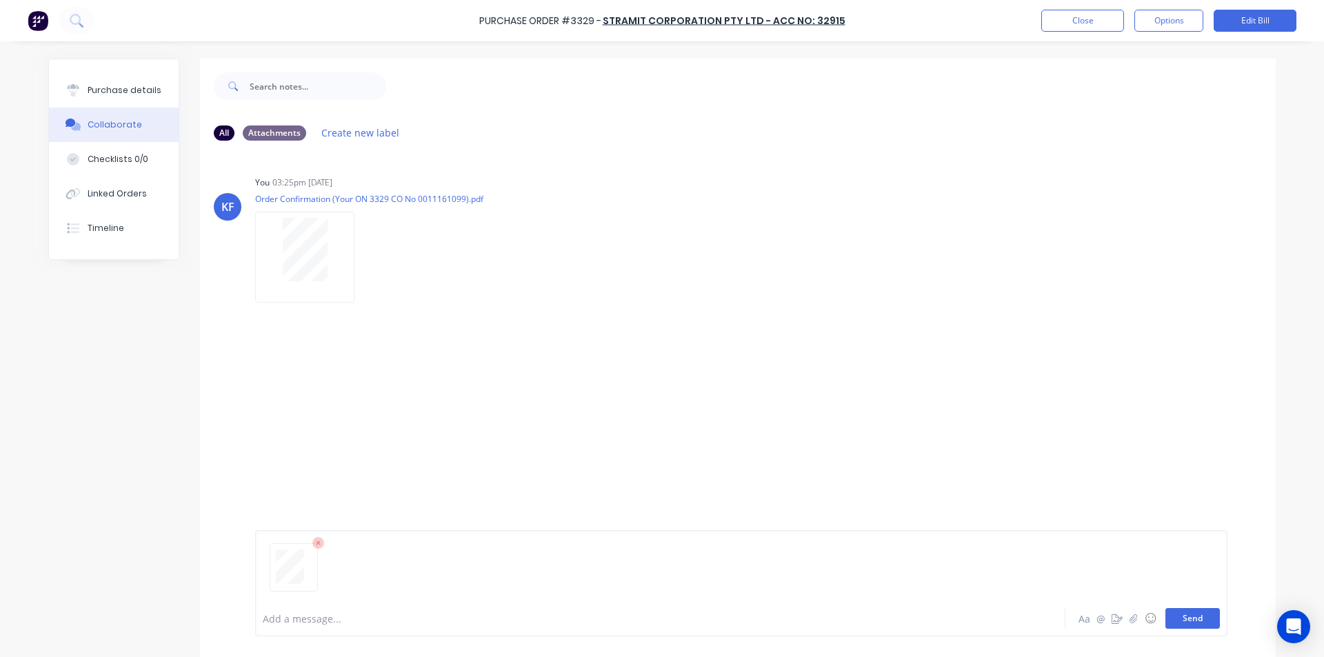
click at [1175, 618] on button "Send" at bounding box center [1192, 618] width 54 height 21
click at [1050, 14] on button "Close" at bounding box center [1082, 21] width 83 height 22
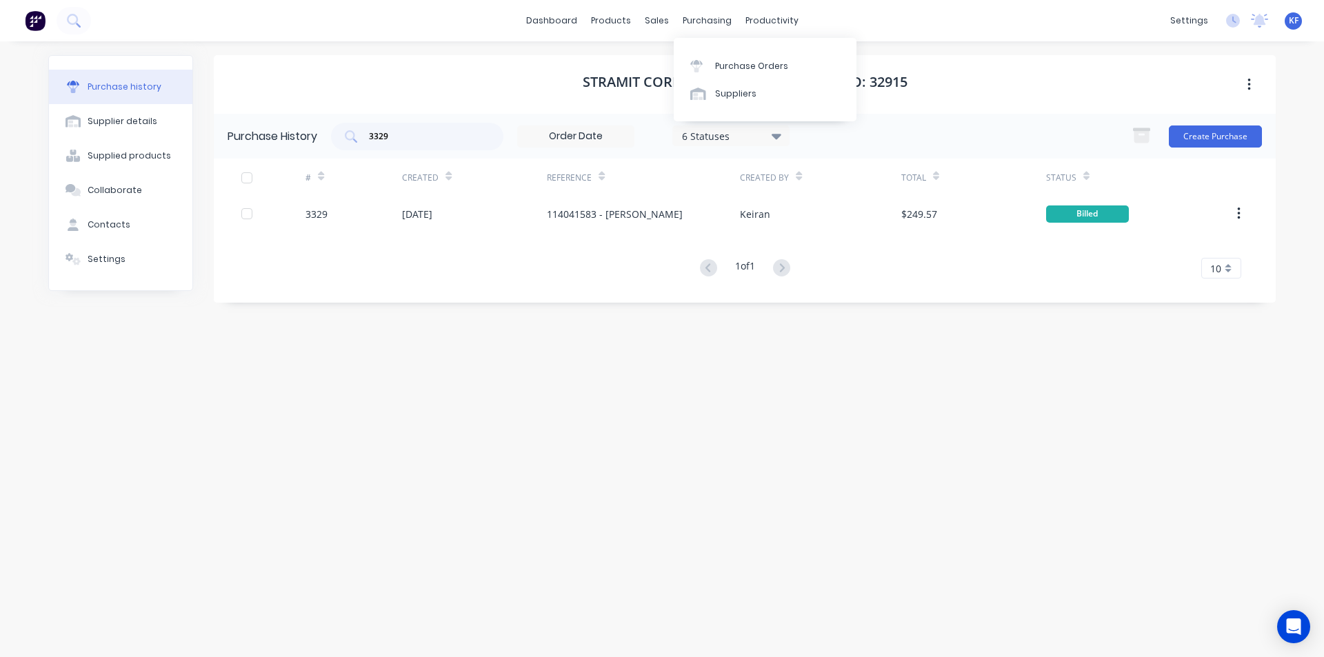
drag, startPoint x: 413, startPoint y: 133, endPoint x: 315, endPoint y: 117, distance: 99.3
click at [327, 121] on div "Purchase History 3329 6 Statuses 6 Statuses Create Purchase" at bounding box center [745, 136] width 1062 height 45
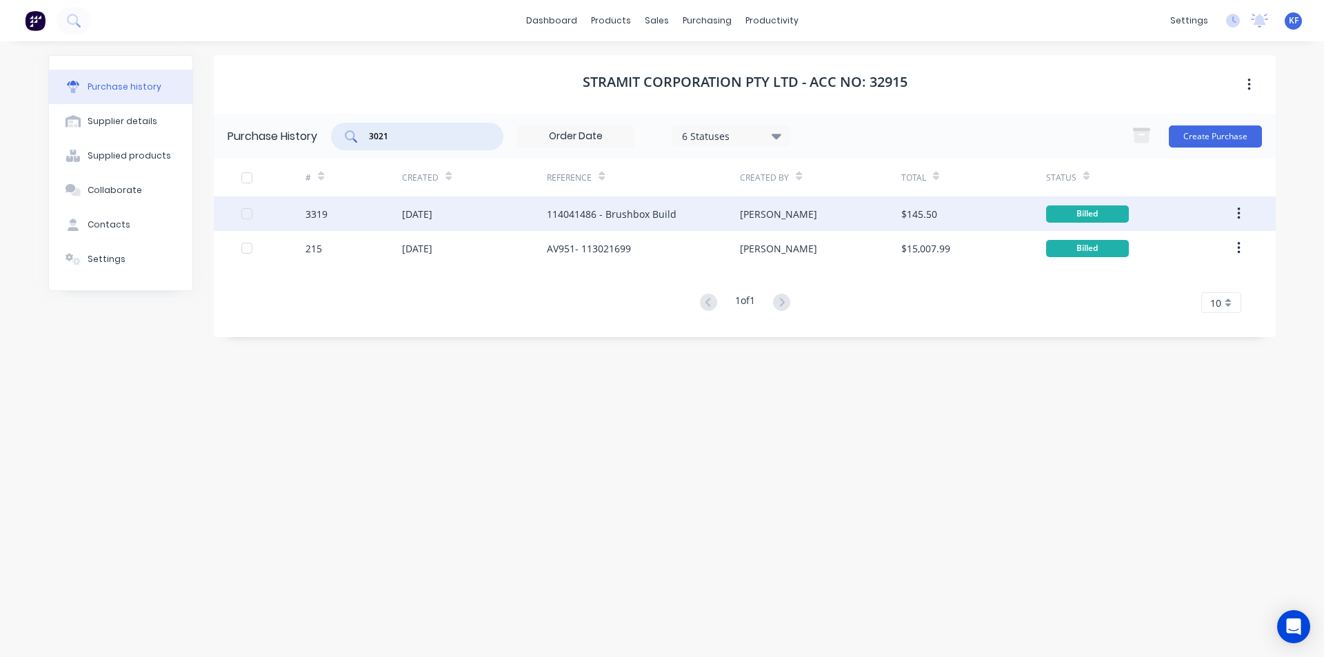
type input "3021"
click at [688, 221] on div "114041486 - Brushbox Build" at bounding box center [643, 213] width 193 height 34
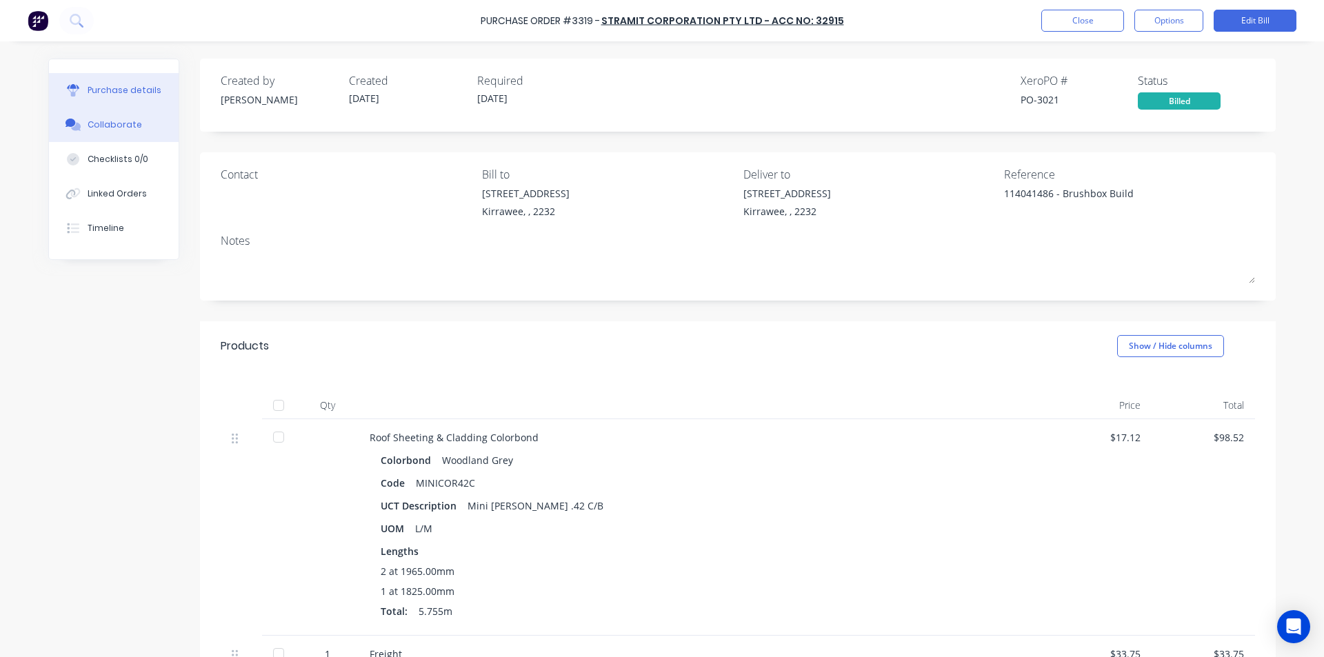
click at [65, 130] on icon at bounding box center [73, 125] width 16 height 12
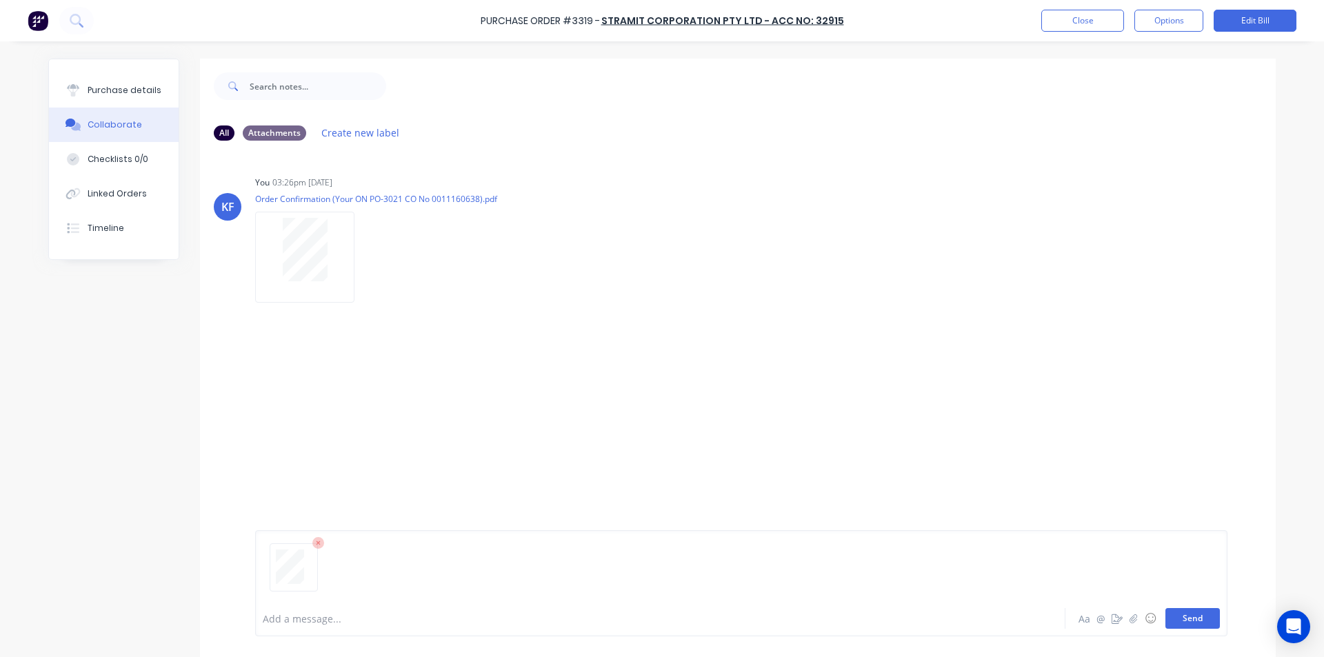
click at [1186, 623] on button "Send" at bounding box center [1192, 618] width 54 height 21
drag, startPoint x: 1081, startPoint y: 34, endPoint x: 1081, endPoint y: 25, distance: 9.0
click at [1081, 32] on div "Purchase Order #3319 - Stramit Corporation Pty Ltd - Acc No: 32915 Close Option…" at bounding box center [662, 20] width 1324 height 41
click at [1081, 23] on button "Close" at bounding box center [1082, 21] width 83 height 22
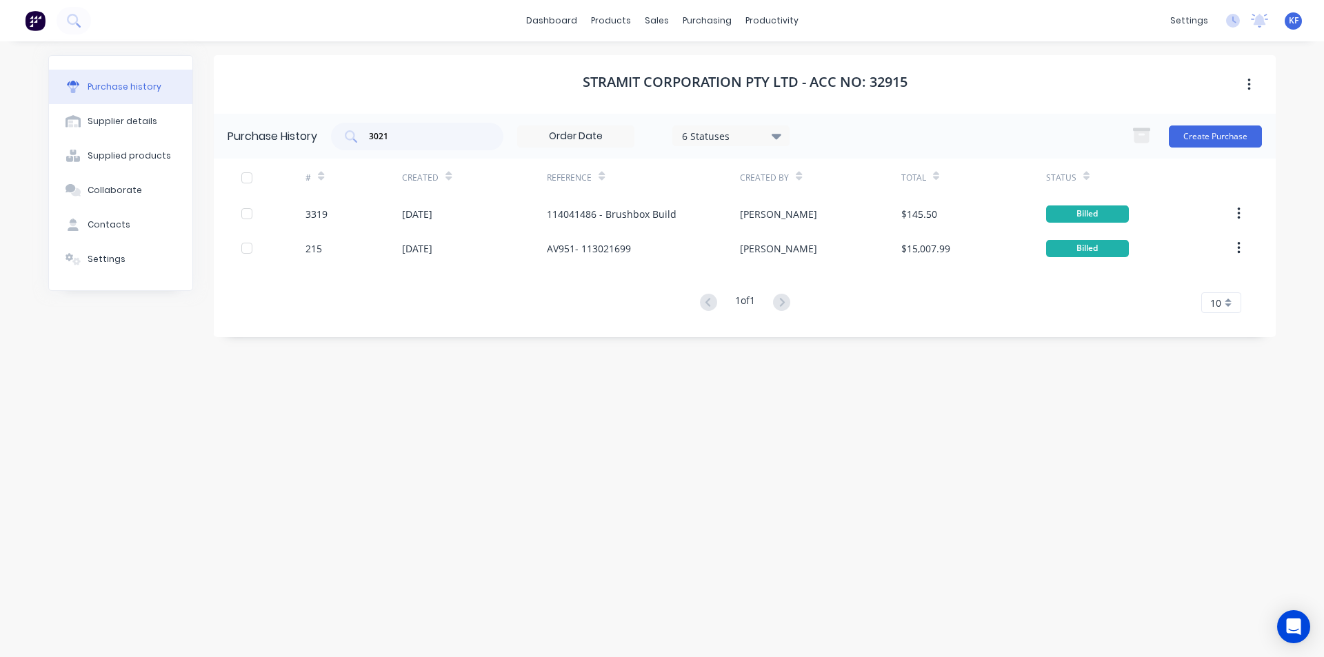
drag, startPoint x: 428, startPoint y: 130, endPoint x: 231, endPoint y: 132, distance: 197.2
click at [232, 133] on div "Purchase History 3021 6 Statuses 6 Statuses Create Purchase" at bounding box center [745, 136] width 1062 height 45
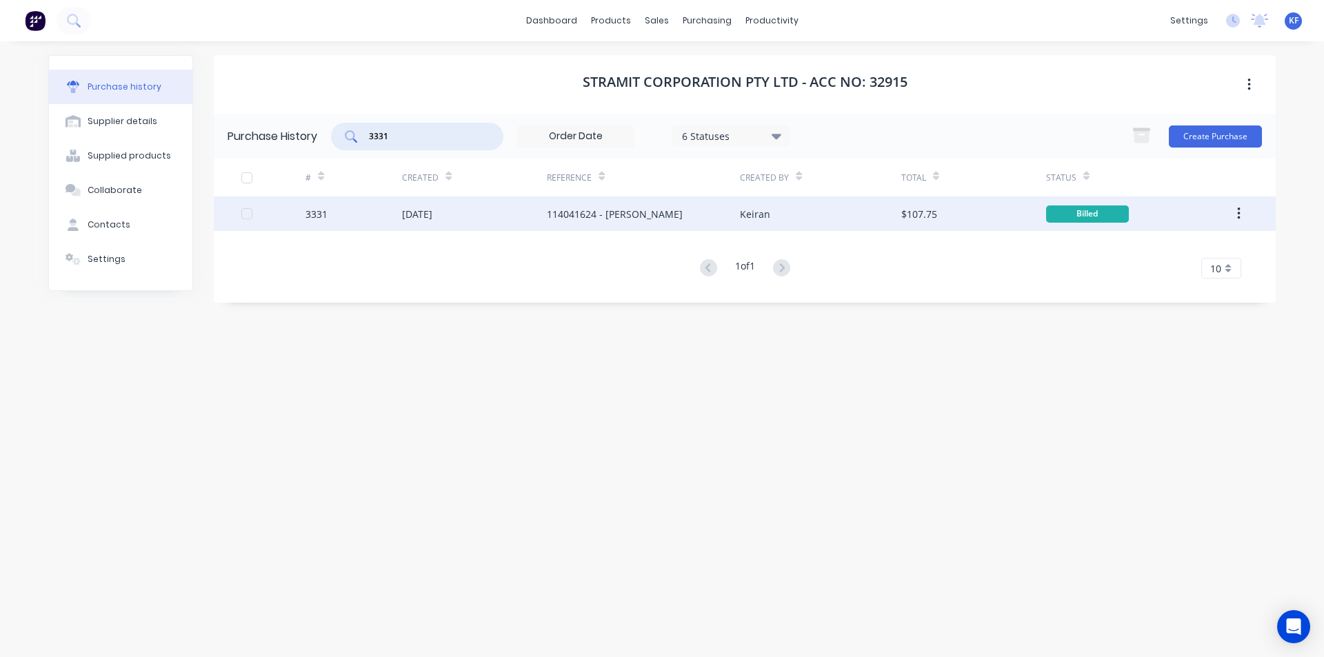
type input "3331"
click at [563, 219] on div "114041624 - Patrick McGrath" at bounding box center [615, 214] width 136 height 14
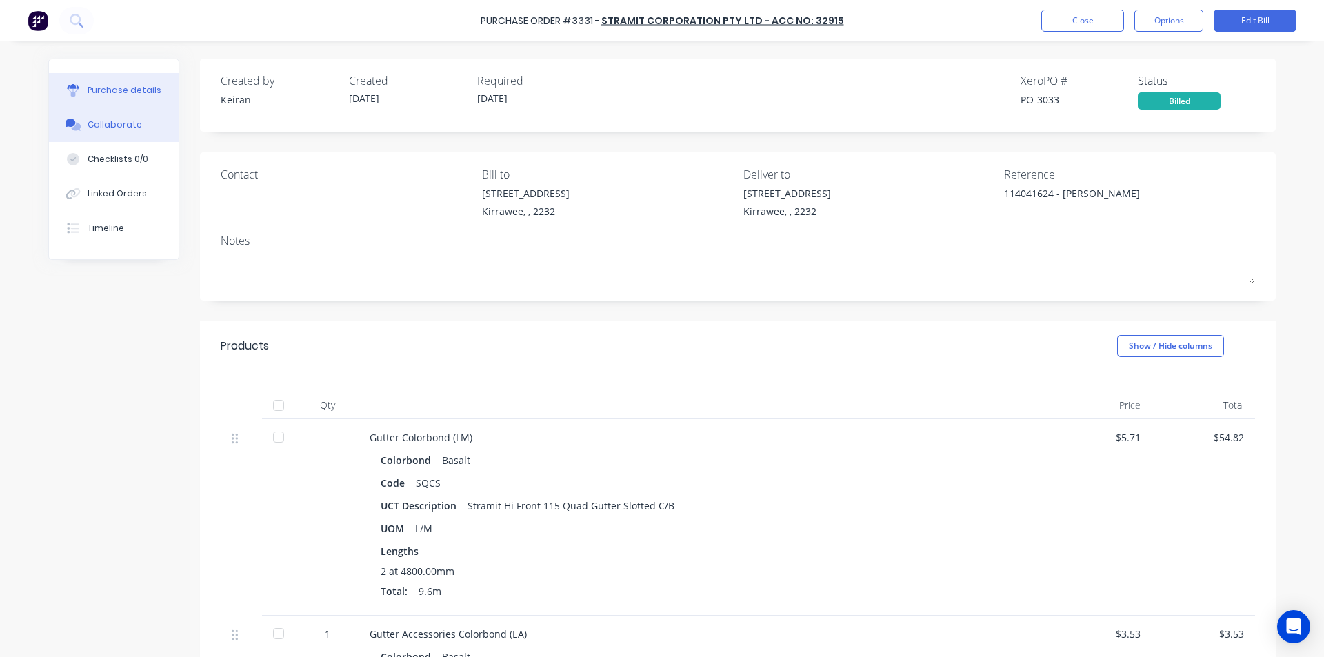
click at [136, 125] on button "Collaborate" at bounding box center [114, 125] width 130 height 34
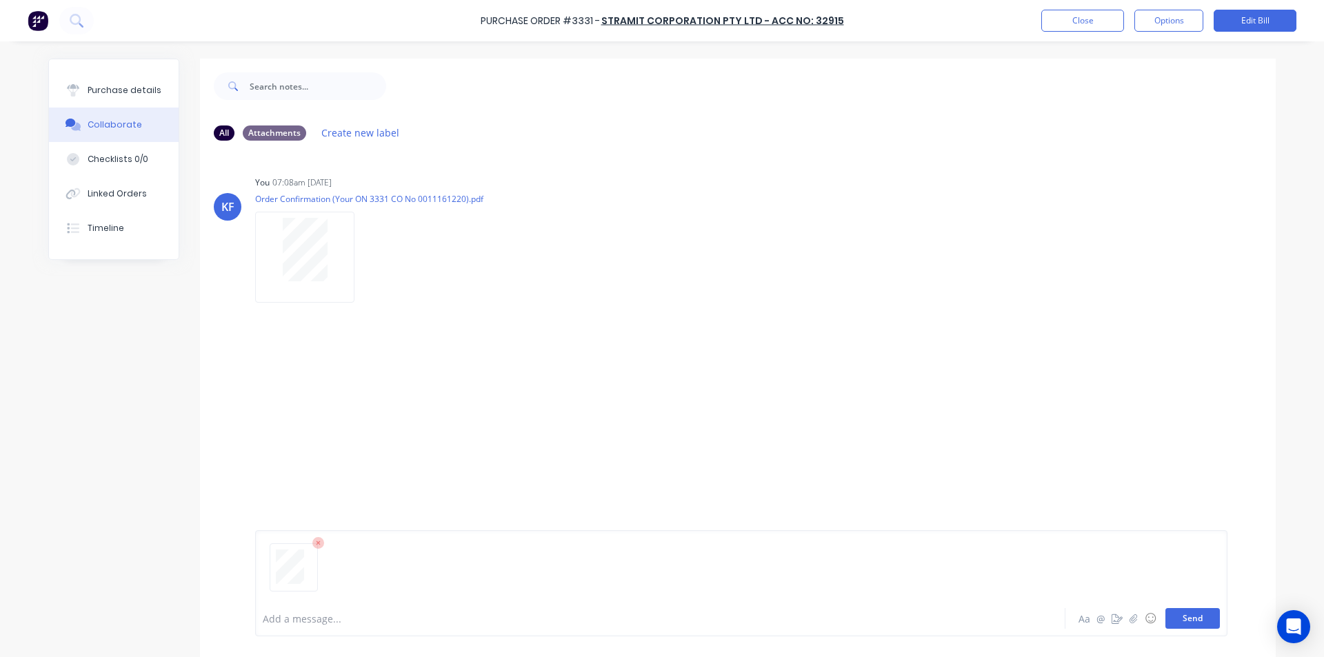
click at [1194, 608] on button "Send" at bounding box center [1192, 618] width 54 height 21
click at [1063, 20] on button "Close" at bounding box center [1082, 21] width 83 height 22
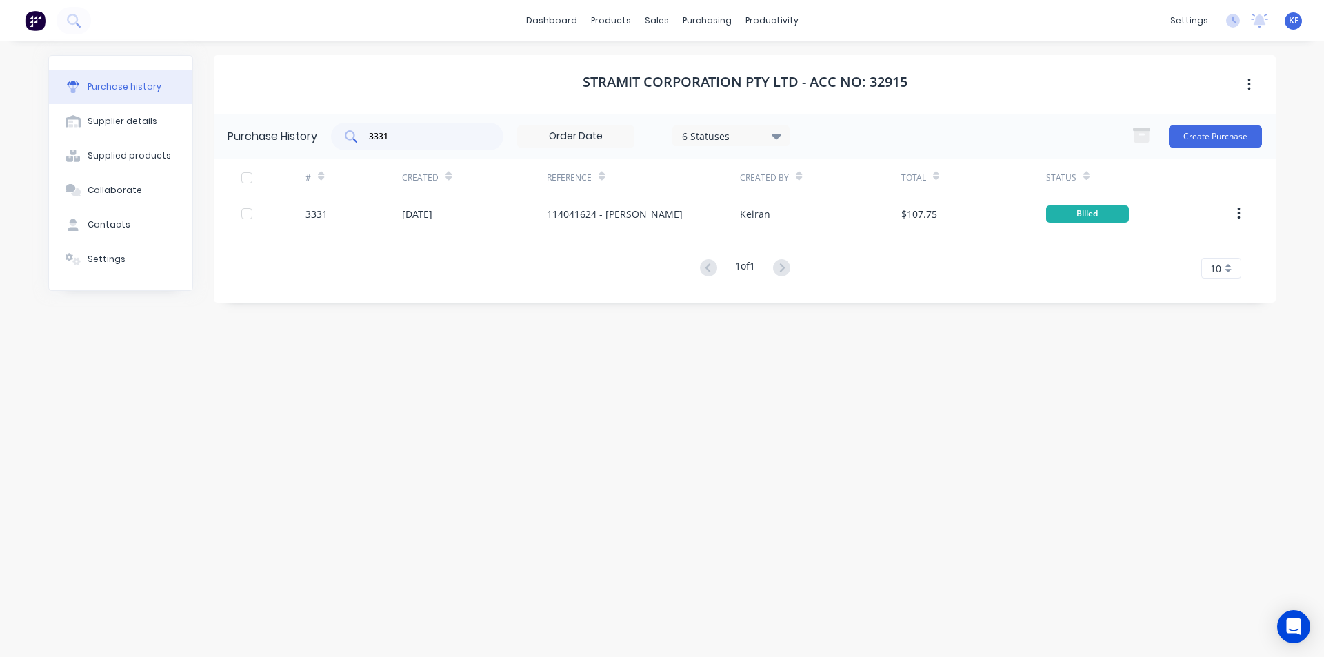
click at [409, 136] on input "3331" at bounding box center [424, 137] width 114 height 14
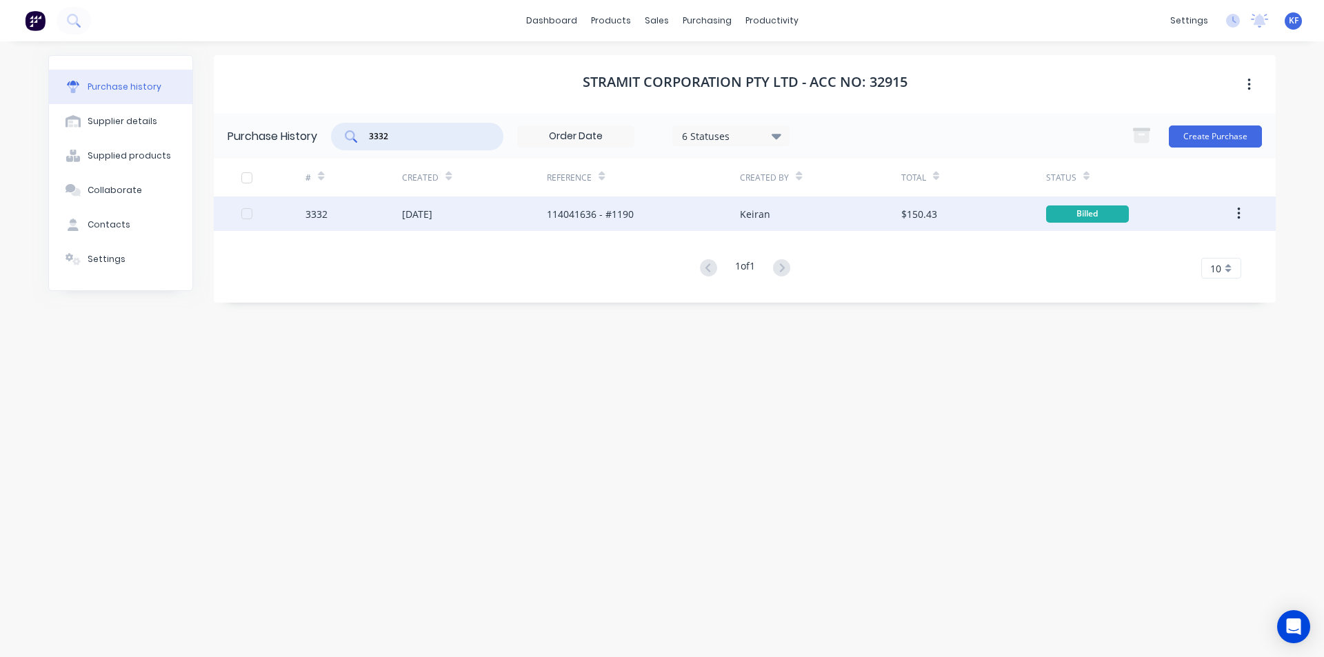
type input "3332"
click at [569, 208] on div "114041636 - #1190" at bounding box center [590, 214] width 87 height 14
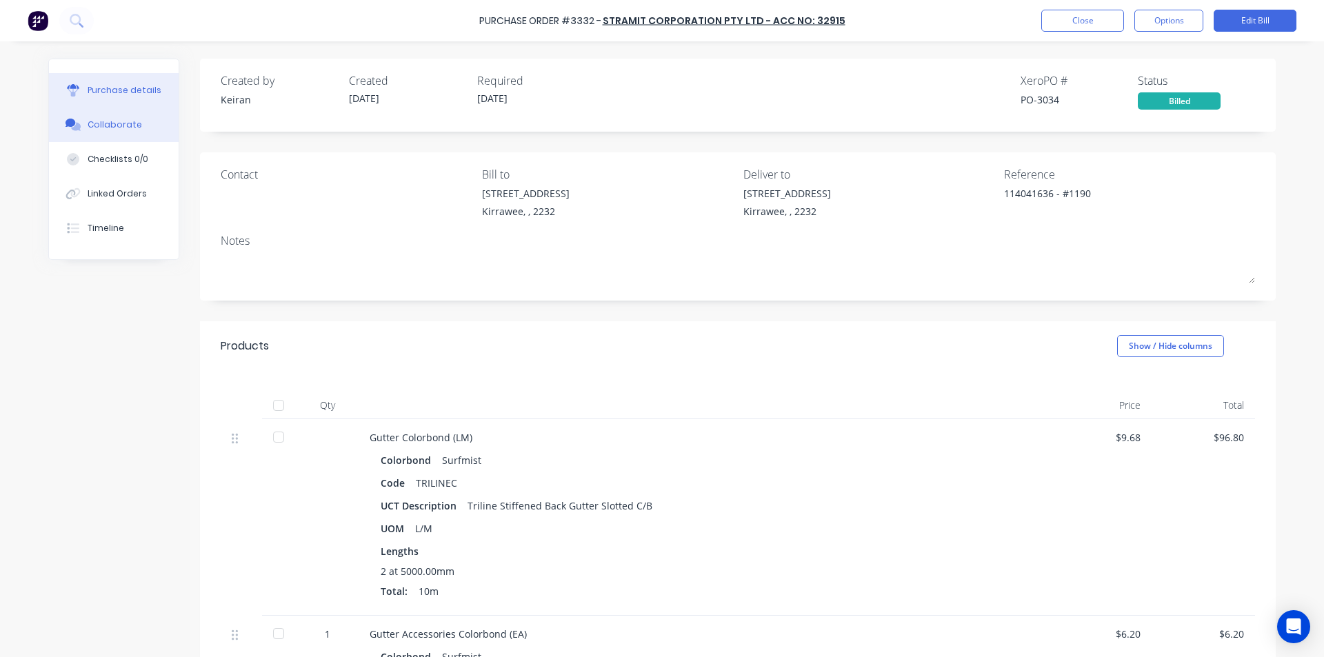
click at [81, 119] on button "Collaborate" at bounding box center [114, 125] width 130 height 34
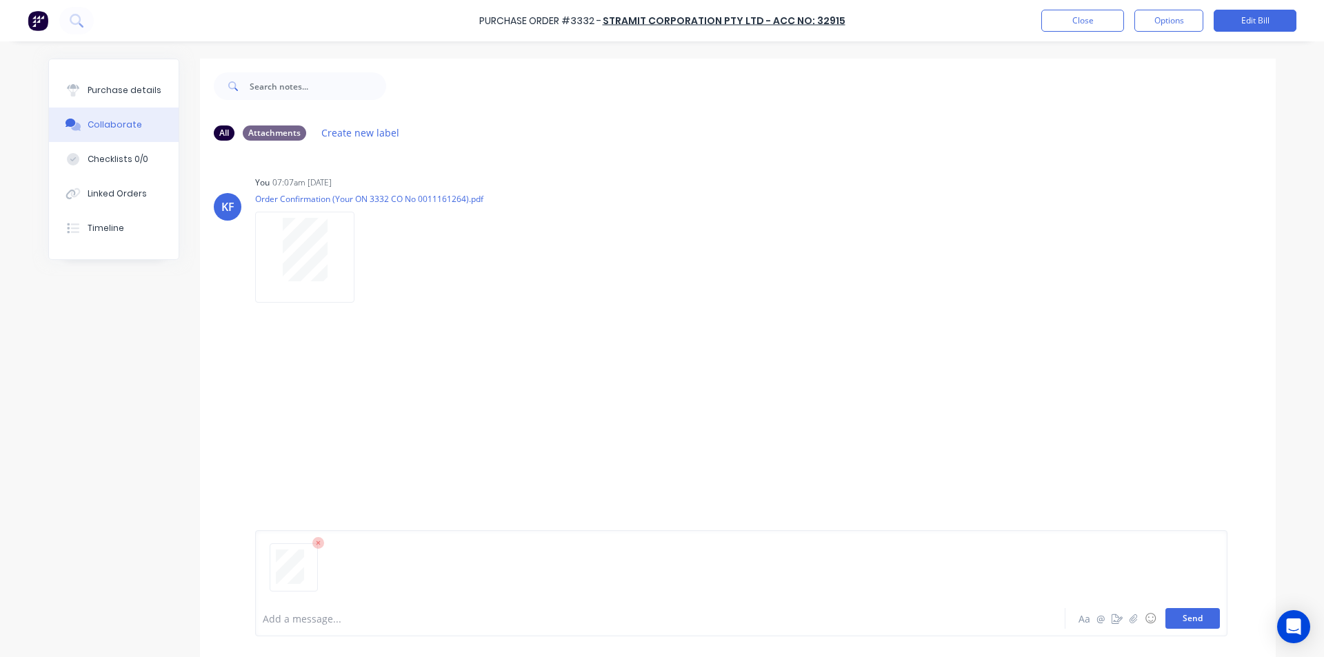
click at [1177, 623] on button "Send" at bounding box center [1192, 618] width 54 height 21
click at [1080, 15] on button "Close" at bounding box center [1082, 21] width 83 height 22
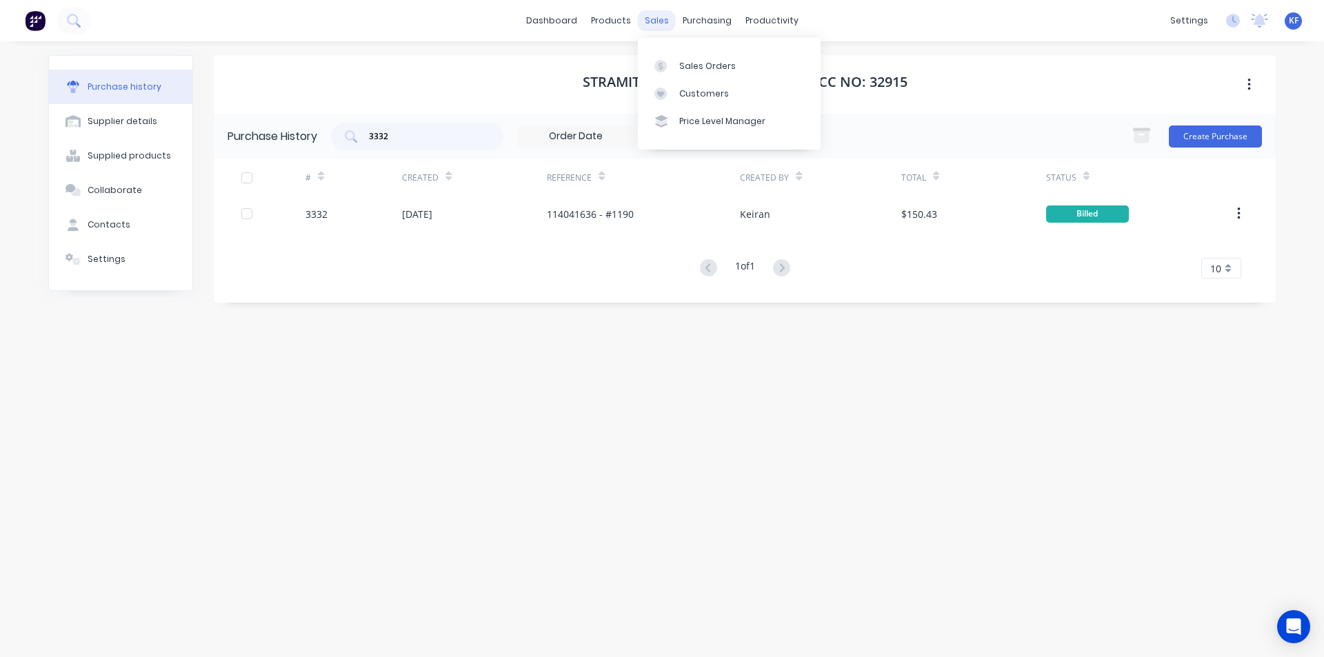
click at [646, 20] on div "sales" at bounding box center [657, 20] width 38 height 21
click at [668, 56] on link "Sales Orders" at bounding box center [729, 66] width 183 height 28
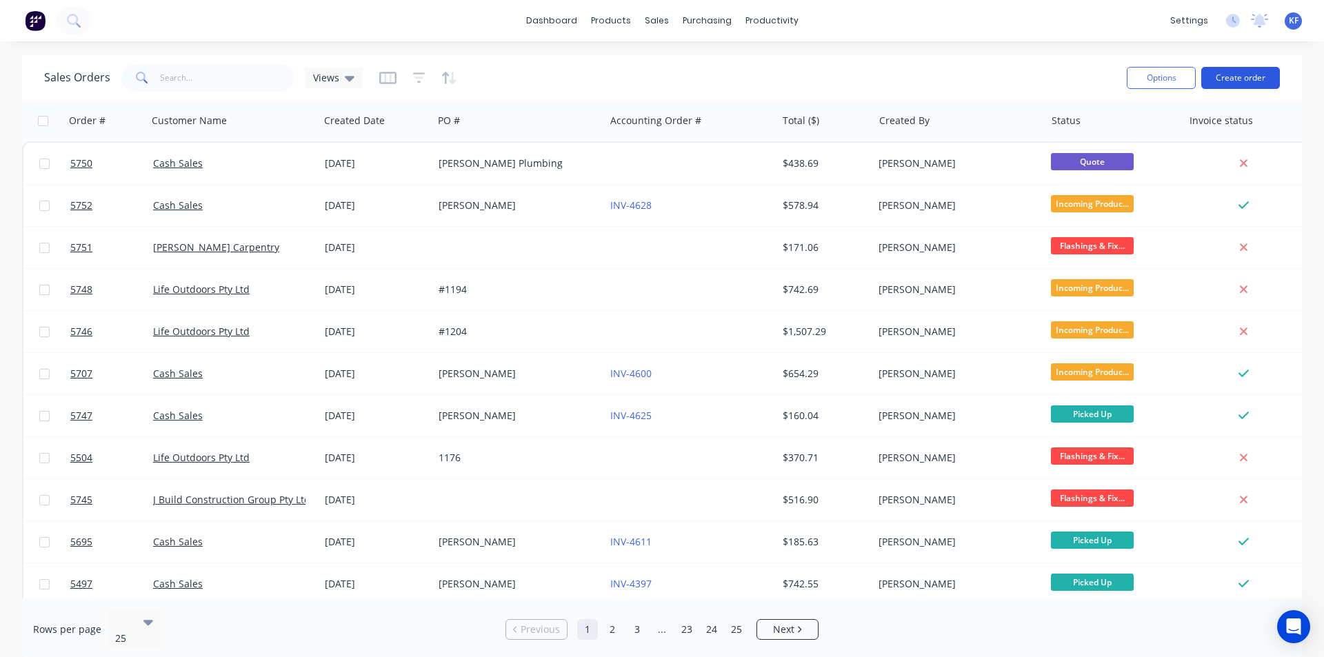
click at [1245, 83] on button "Create order" at bounding box center [1240, 78] width 79 height 22
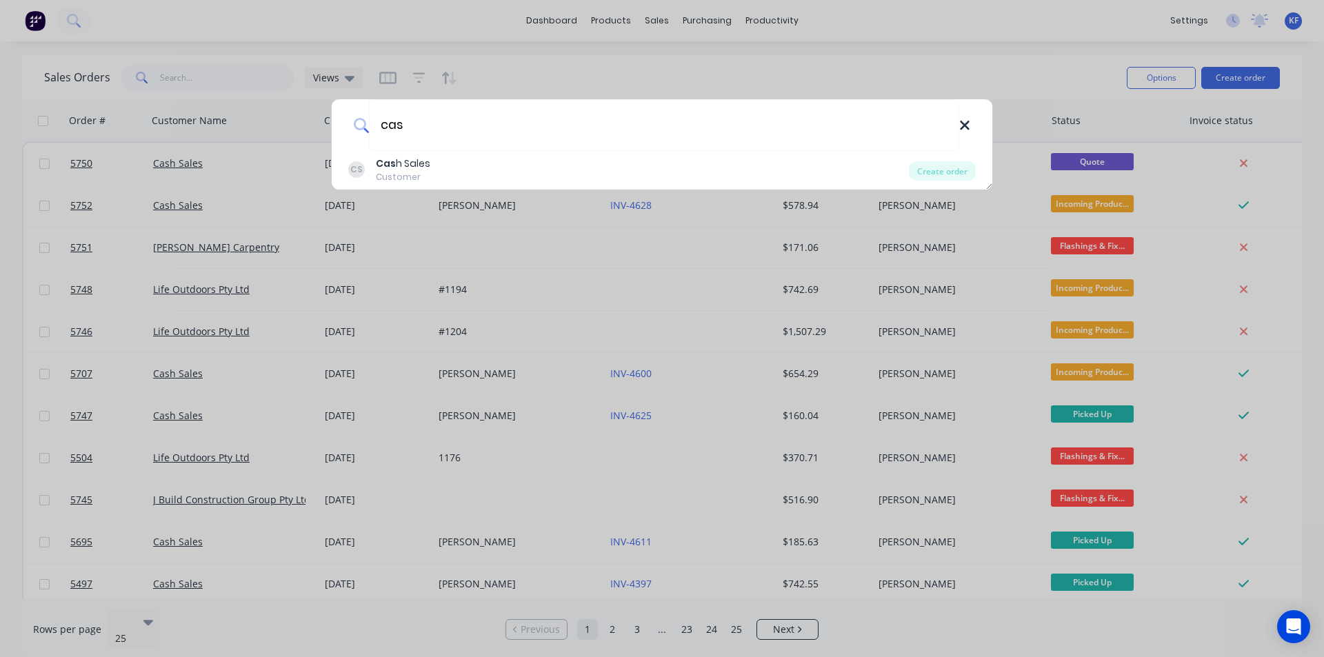
type input "cas"
drag, startPoint x: 960, startPoint y: 127, endPoint x: 950, endPoint y: 129, distance: 10.5
click at [957, 127] on div "cas" at bounding box center [662, 125] width 660 height 52
click at [201, 75] on div "cas CS Cas h Sales Customer Create order" at bounding box center [662, 328] width 1324 height 657
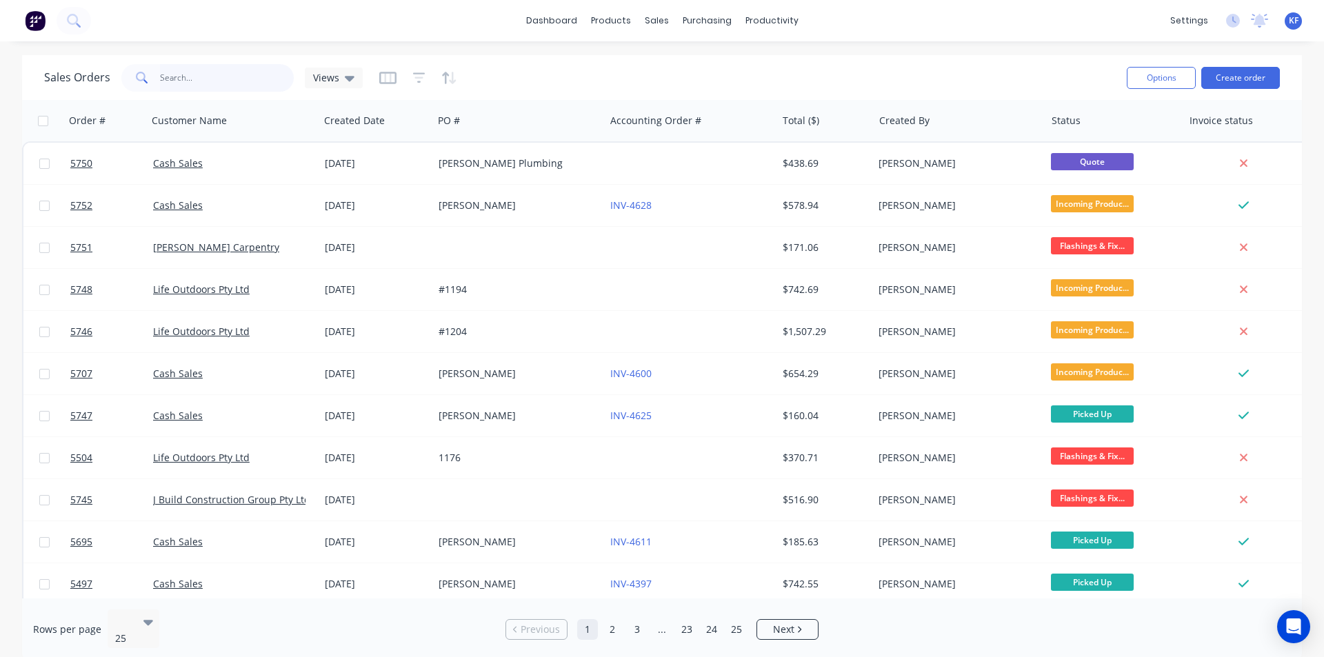
click at [174, 87] on input "text" at bounding box center [227, 78] width 134 height 28
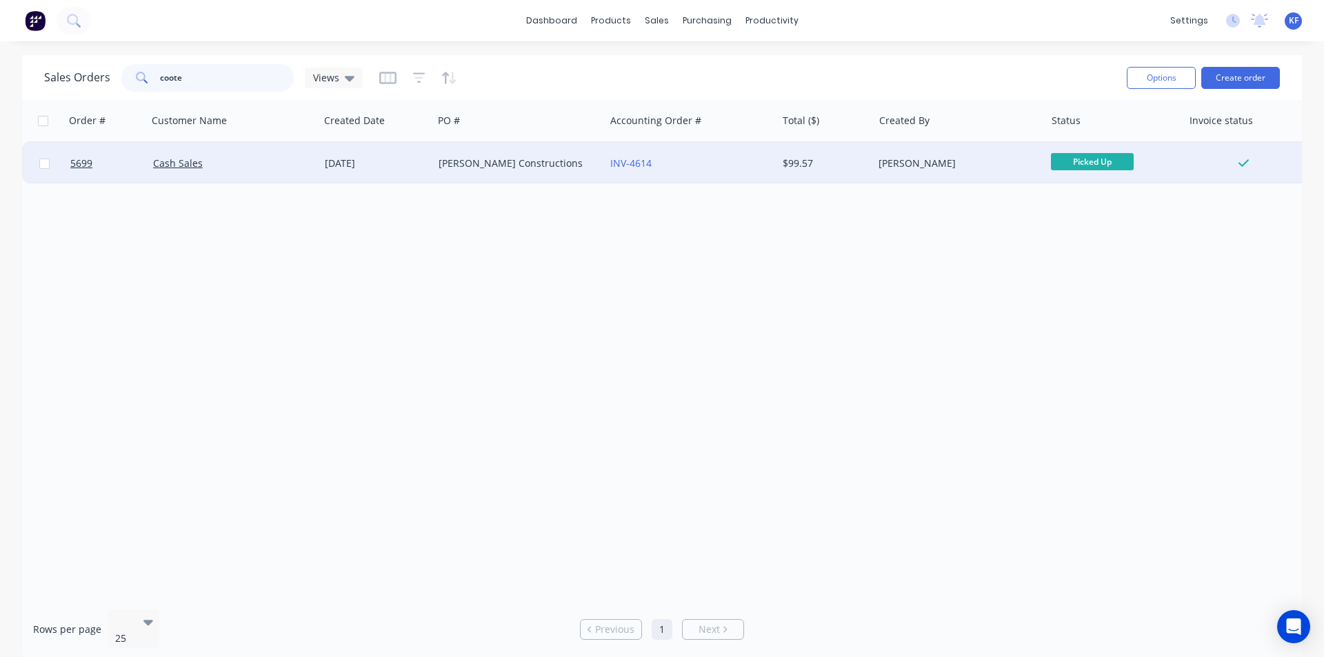
type input "coote"
click at [518, 163] on div "[PERSON_NAME] Constructions" at bounding box center [514, 163] width 153 height 14
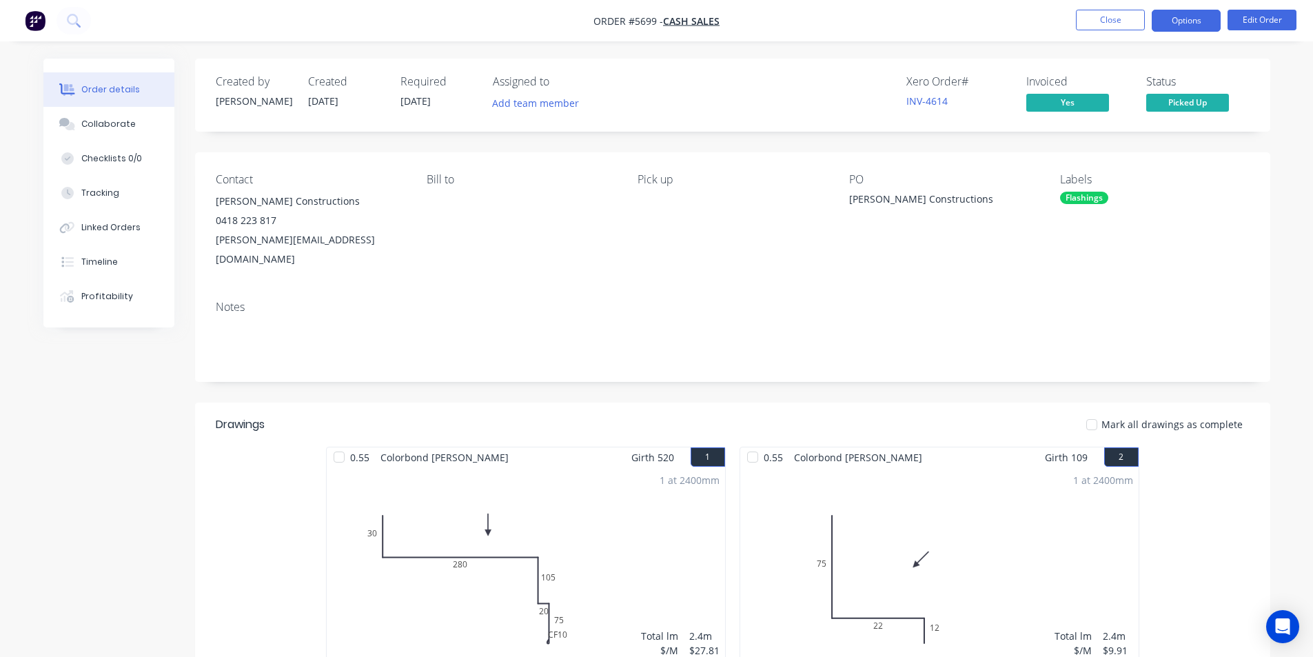
click at [1215, 19] on button "Options" at bounding box center [1186, 21] width 69 height 22
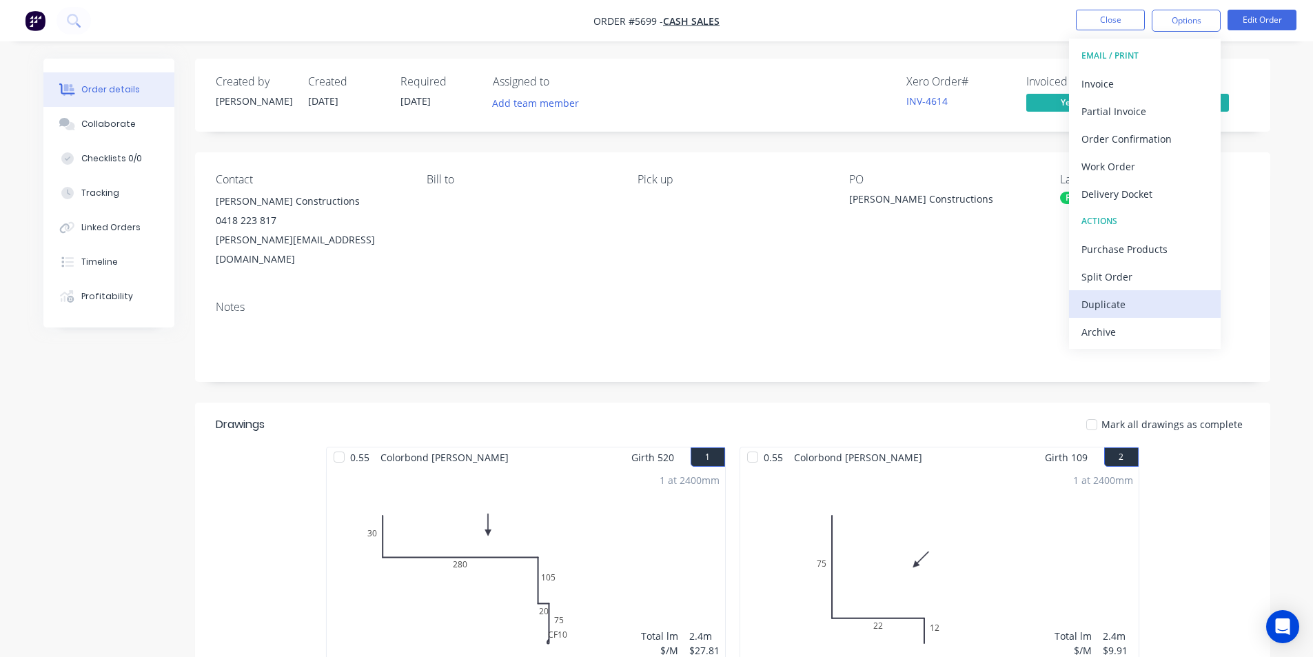
click at [1119, 298] on div "Duplicate" at bounding box center [1145, 304] width 127 height 20
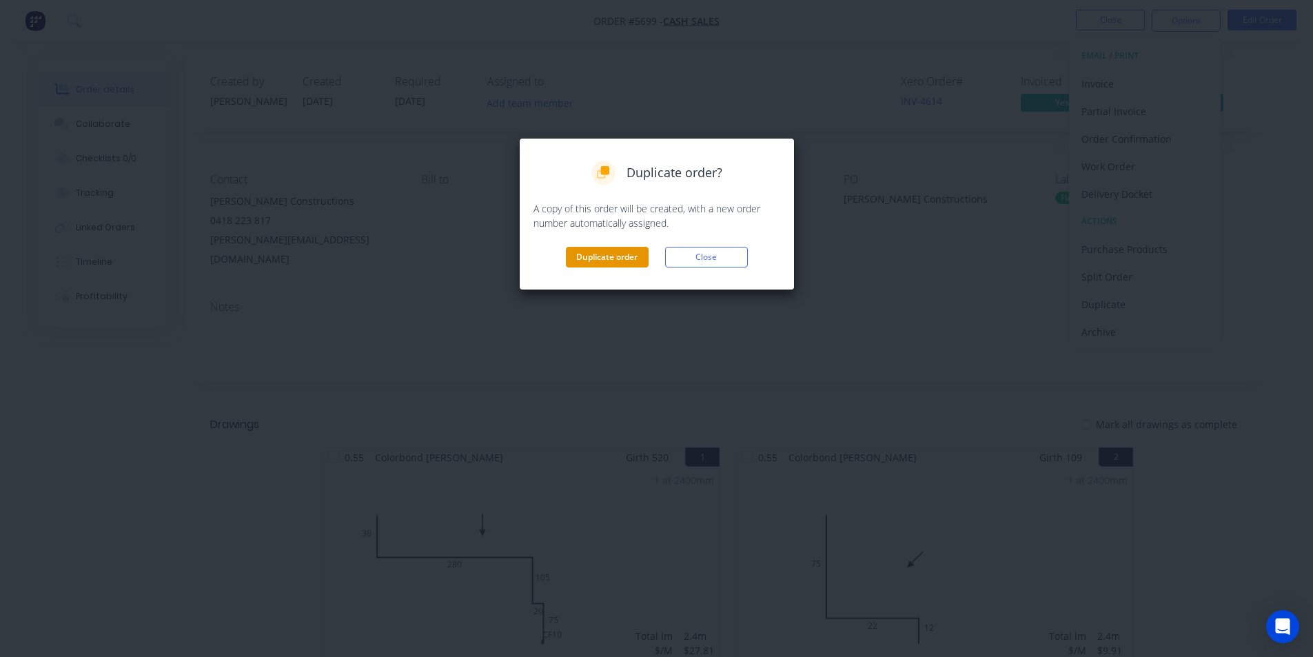
click at [625, 263] on button "Duplicate order" at bounding box center [607, 257] width 83 height 21
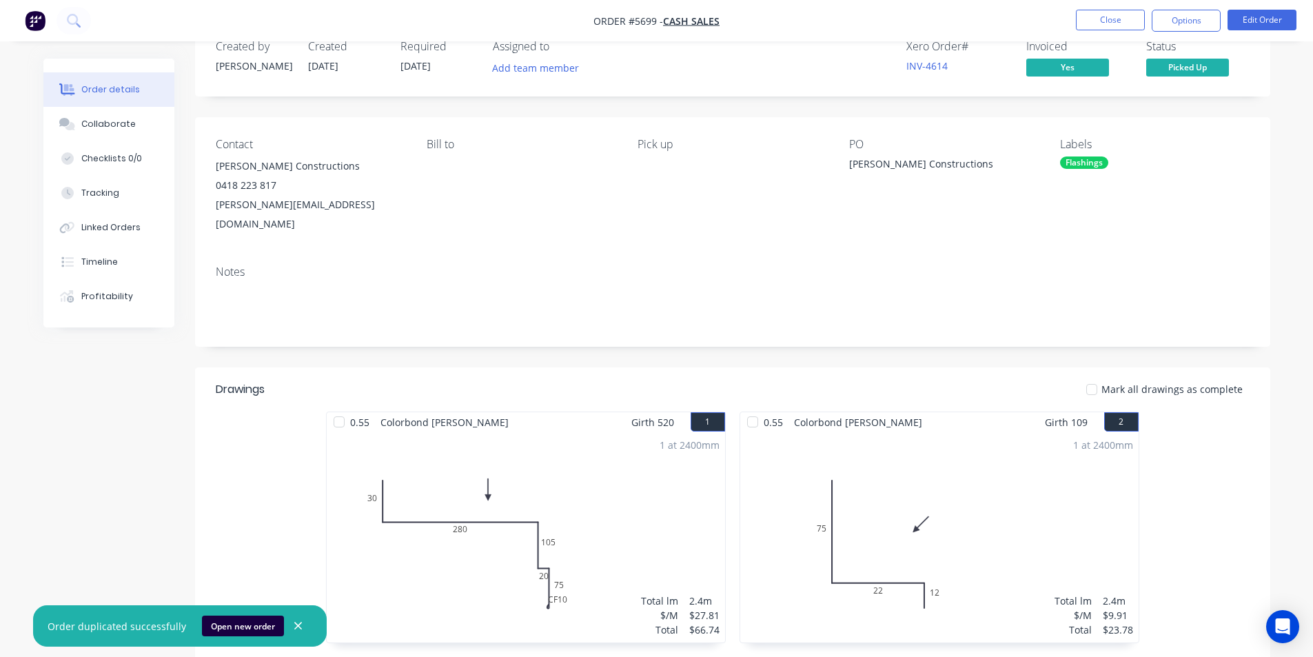
scroll to position [69, 0]
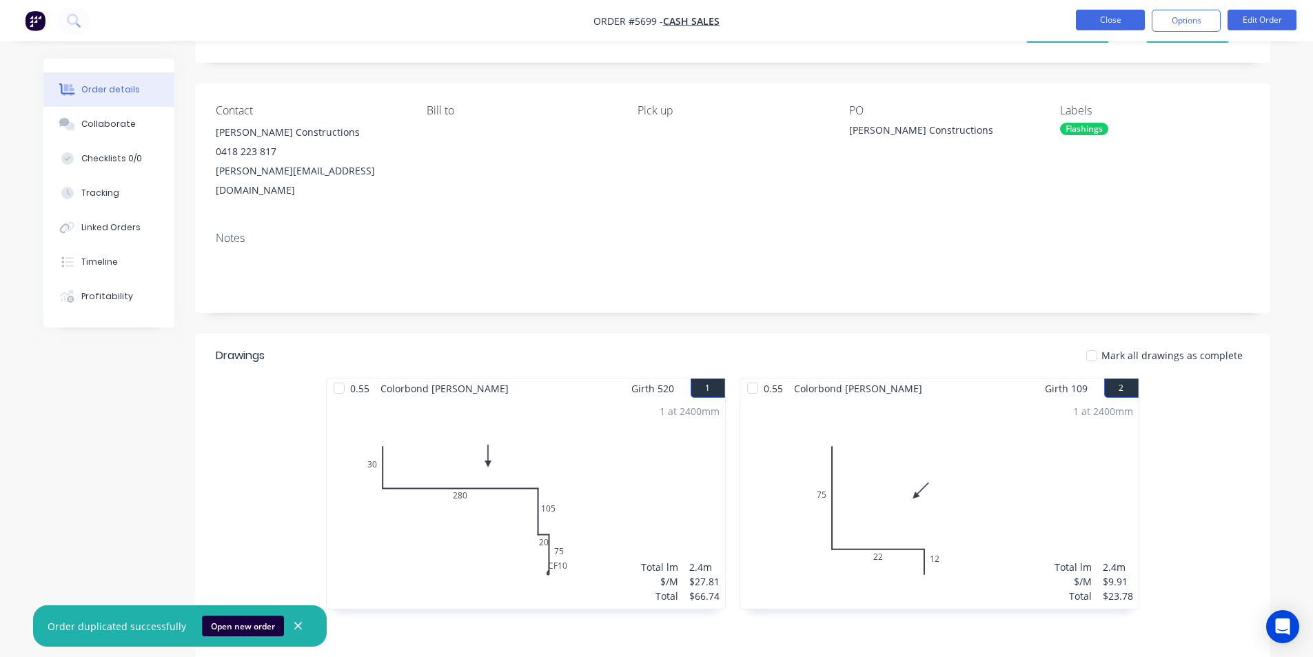
click at [1106, 27] on button "Close" at bounding box center [1110, 20] width 69 height 21
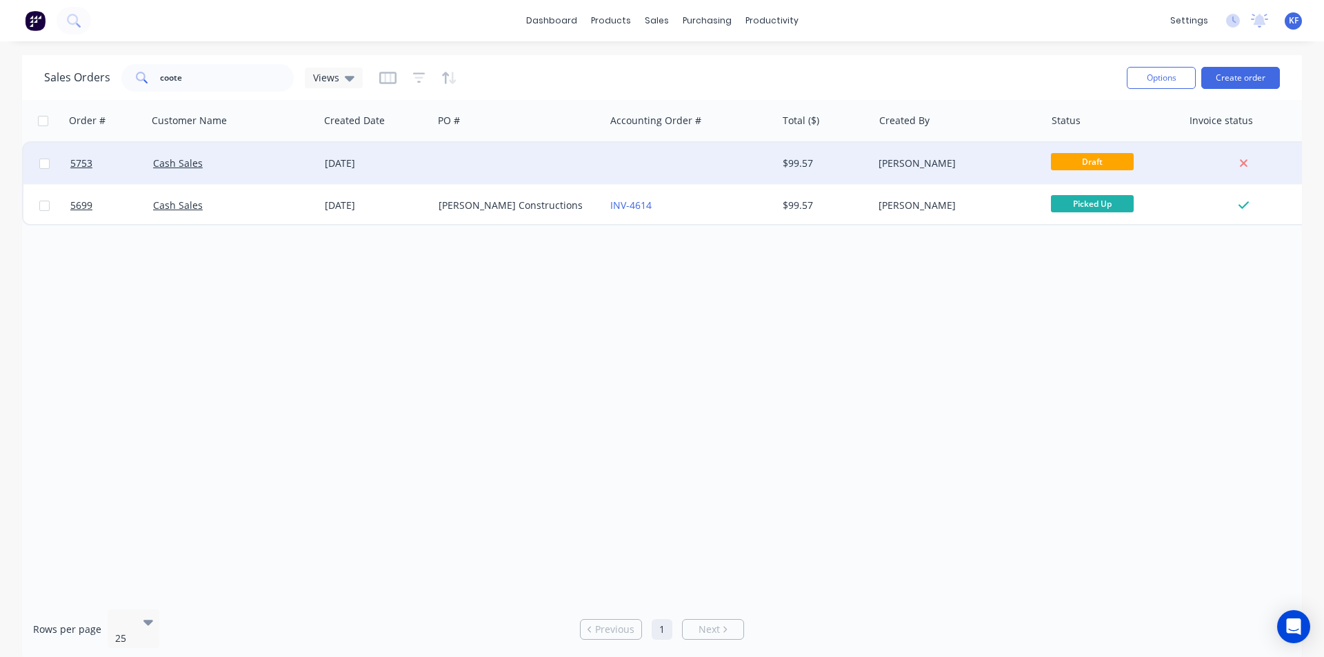
click at [933, 175] on div "[PERSON_NAME]" at bounding box center [959, 163] width 172 height 41
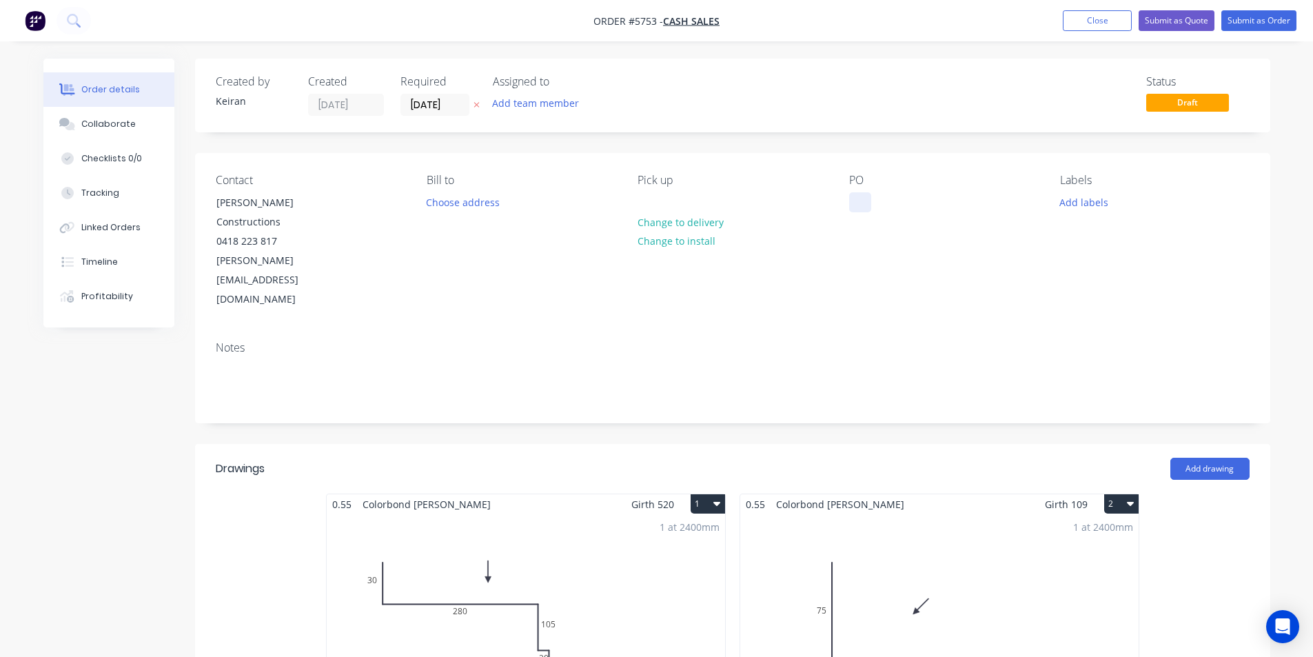
click at [867, 200] on div at bounding box center [860, 202] width 22 height 20
click at [425, 103] on input "[DATE]" at bounding box center [435, 104] width 68 height 21
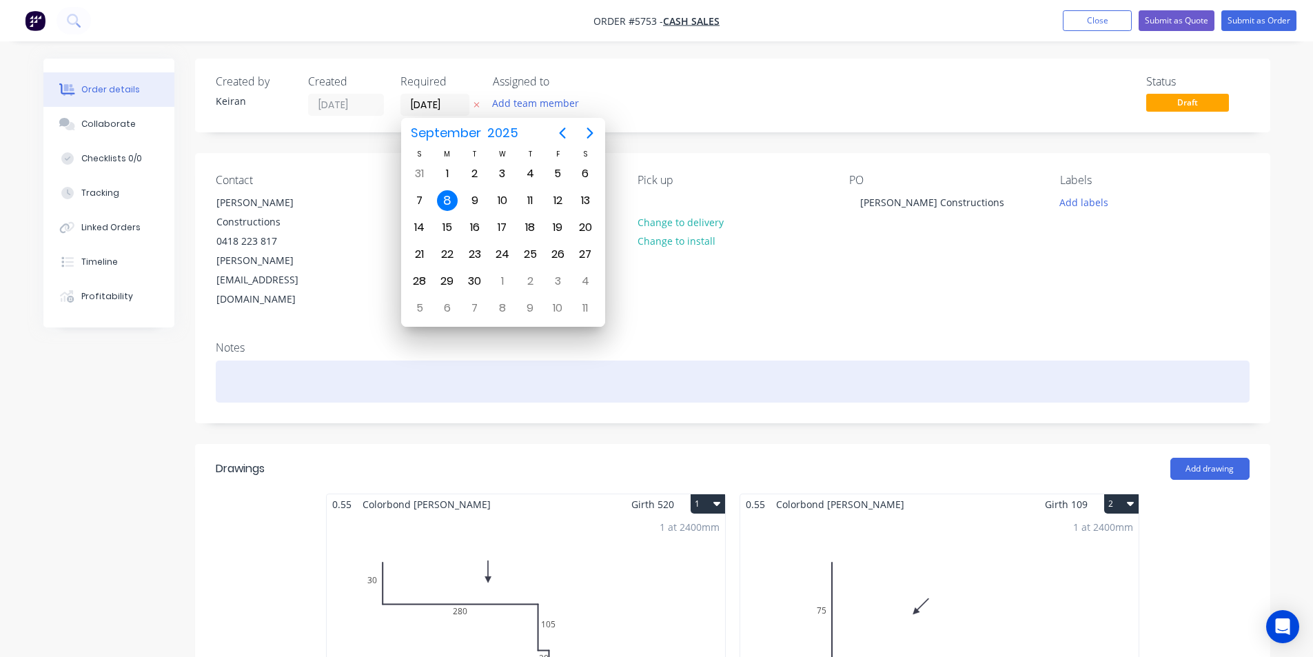
drag, startPoint x: 884, startPoint y: 314, endPoint x: 840, endPoint y: 348, distance: 55.4
click at [880, 341] on div "Notes" at bounding box center [733, 347] width 1034 height 13
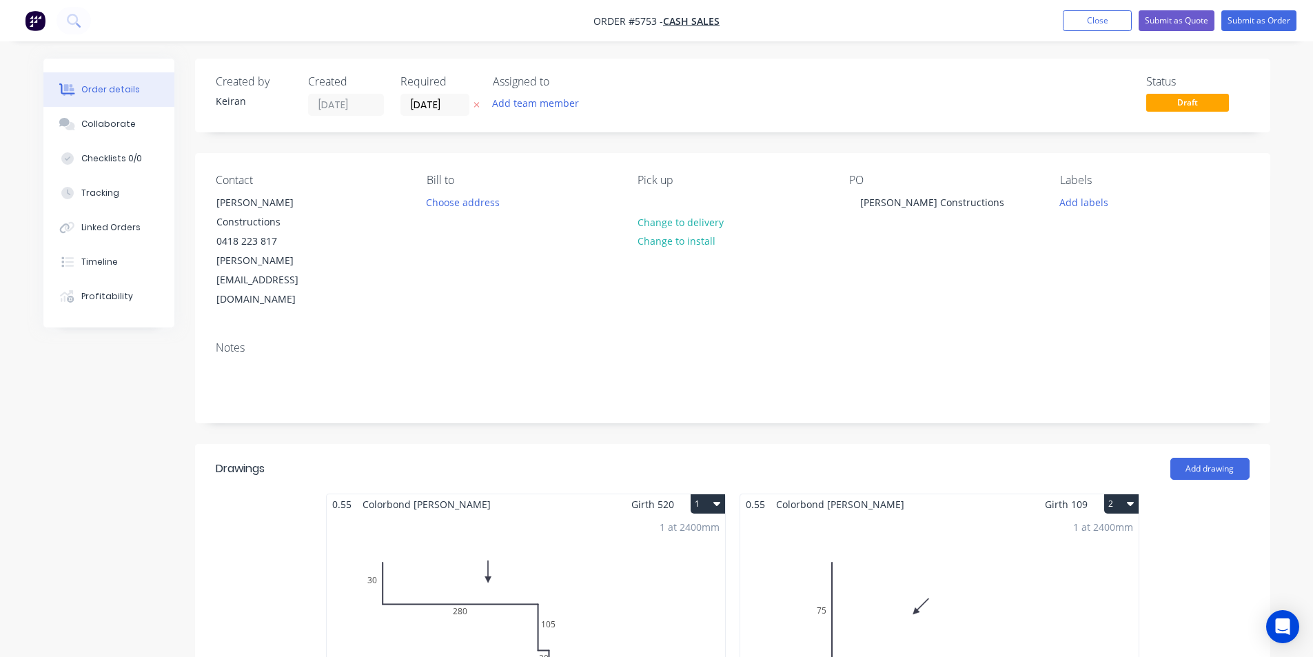
click at [713, 494] on button "1" at bounding box center [708, 503] width 34 height 19
click at [654, 583] on div "Delete" at bounding box center [660, 593] width 106 height 20
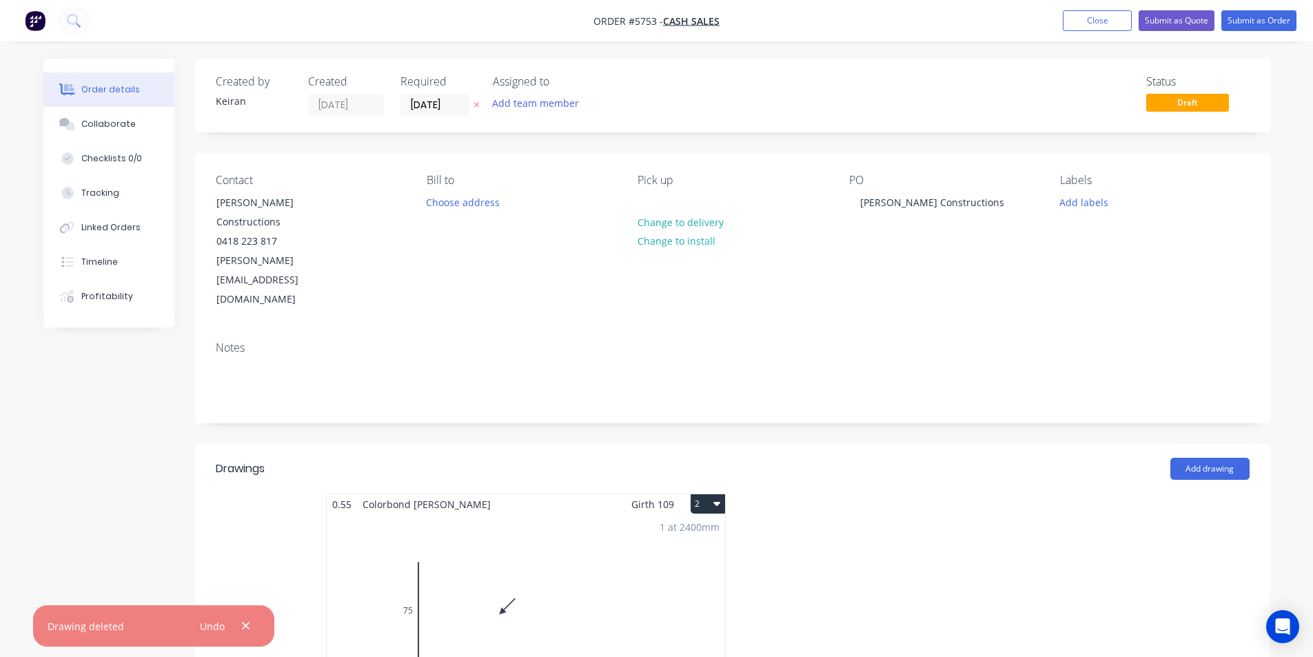
click at [707, 494] on button "2" at bounding box center [708, 503] width 34 height 19
click at [679, 583] on div "Delete" at bounding box center [660, 593] width 106 height 20
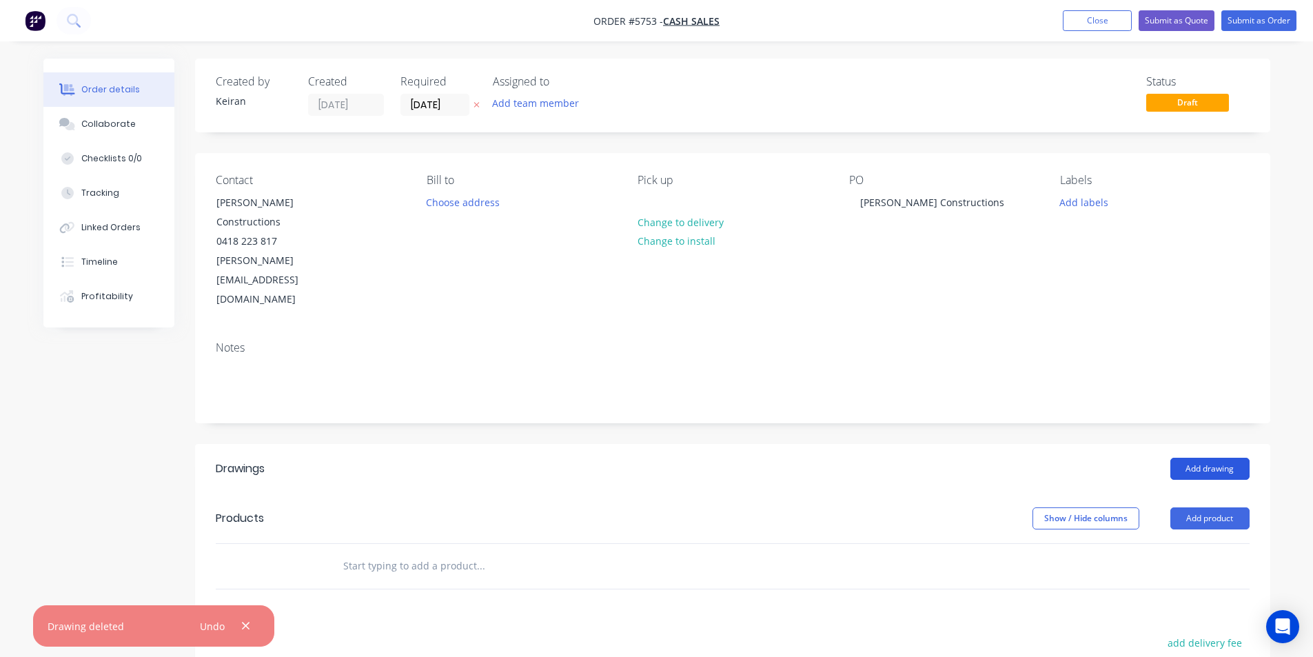
click at [1206, 458] on button "Add drawing" at bounding box center [1210, 469] width 79 height 22
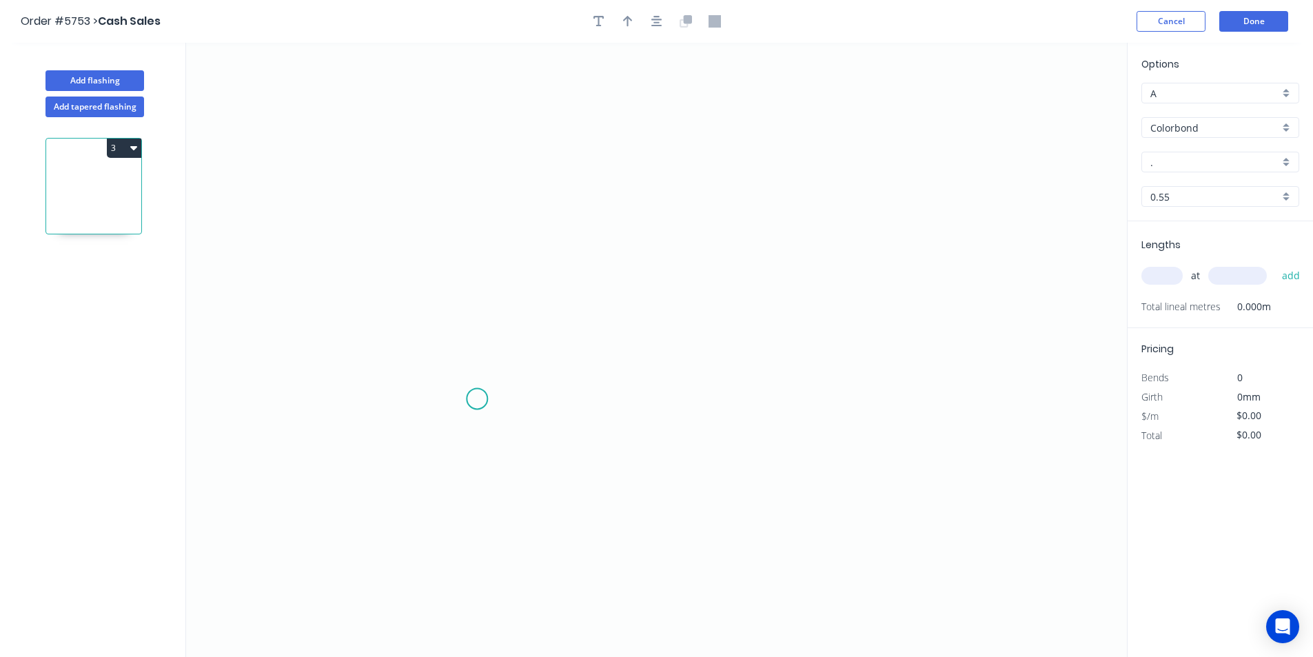
click at [483, 399] on icon "0" at bounding box center [656, 350] width 941 height 614
click at [449, 397] on icon "0" at bounding box center [656, 350] width 941 height 614
click at [445, 147] on icon "0 ?" at bounding box center [656, 350] width 941 height 614
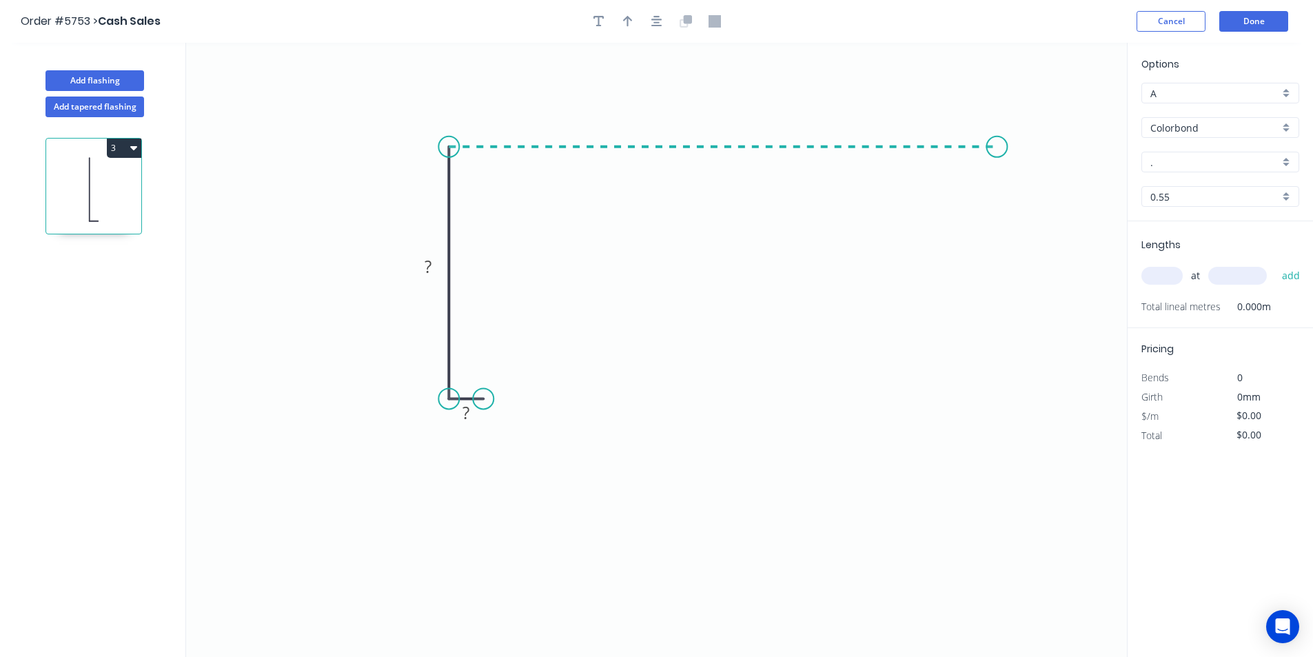
click at [998, 147] on icon "0 ? ?" at bounding box center [656, 350] width 941 height 614
click at [1044, 179] on icon "0 ? ? ?" at bounding box center [656, 350] width 941 height 614
click at [1044, 179] on circle at bounding box center [1043, 178] width 21 height 21
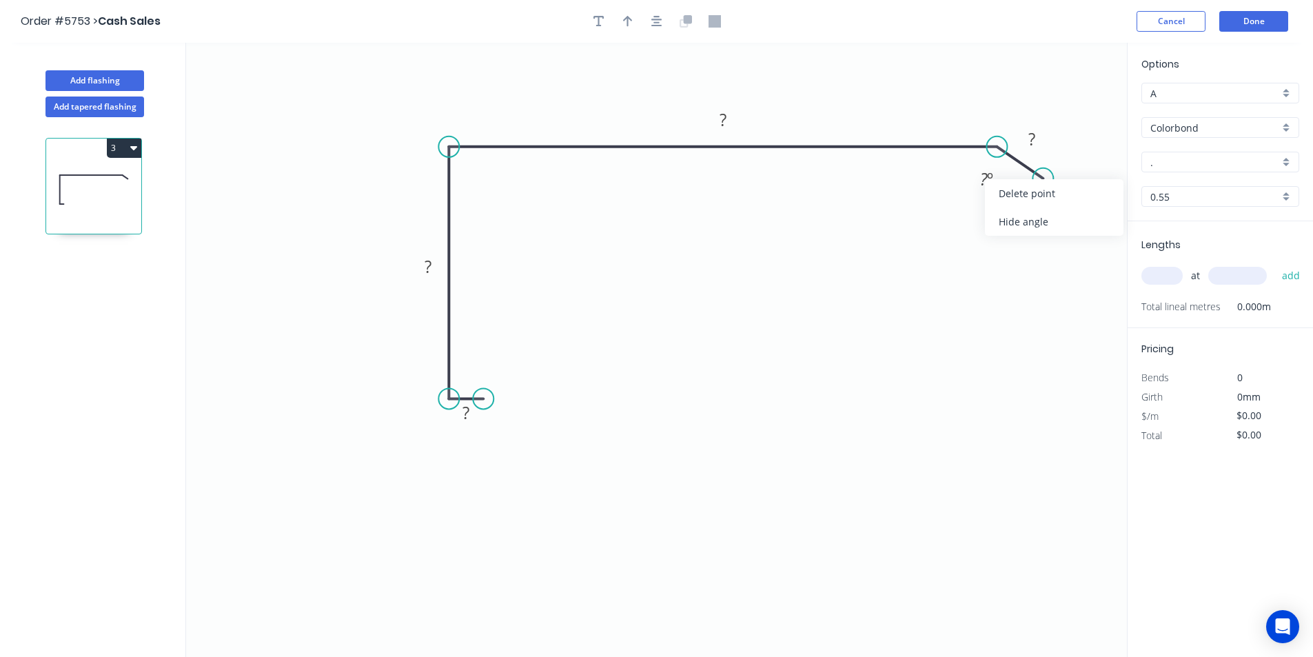
click at [1002, 226] on div "Hide angle" at bounding box center [1054, 222] width 139 height 28
drag, startPoint x: 1041, startPoint y: 181, endPoint x: 1033, endPoint y: 175, distance: 9.9
click at [1033, 175] on circle at bounding box center [1032, 175] width 21 height 21
click at [479, 417] on rect at bounding box center [466, 413] width 28 height 19
click at [656, 13] on button "button" at bounding box center [657, 21] width 21 height 21
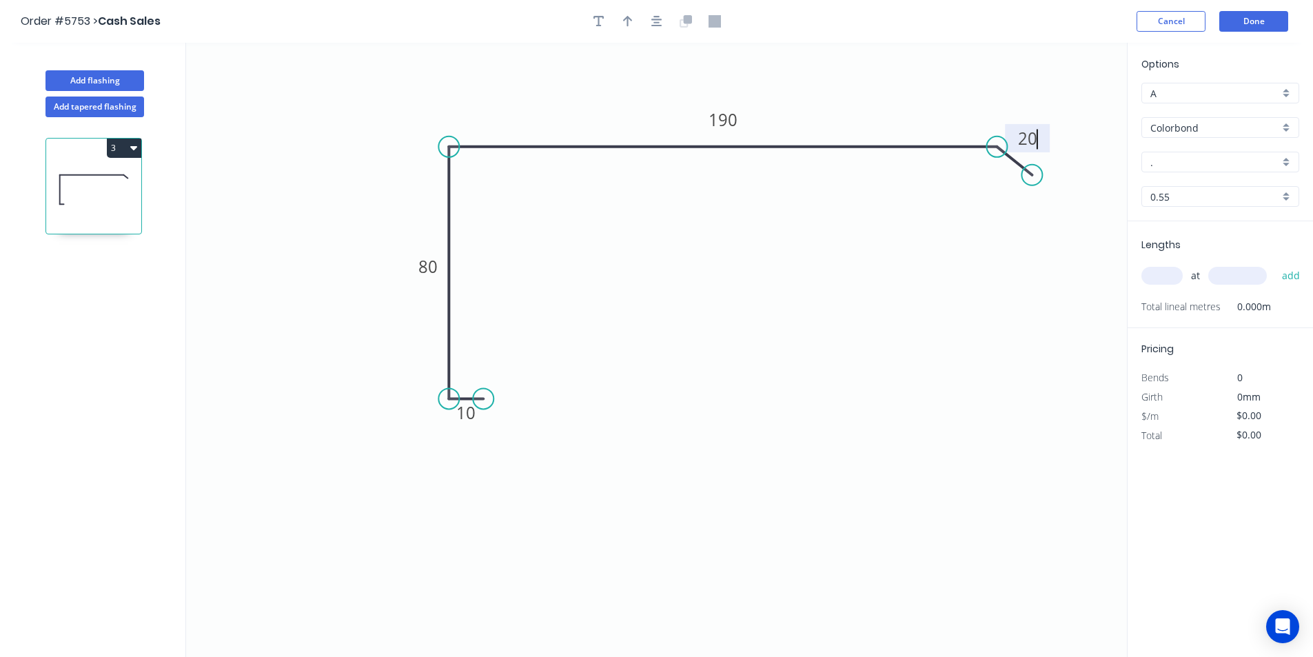
type input "$15.61"
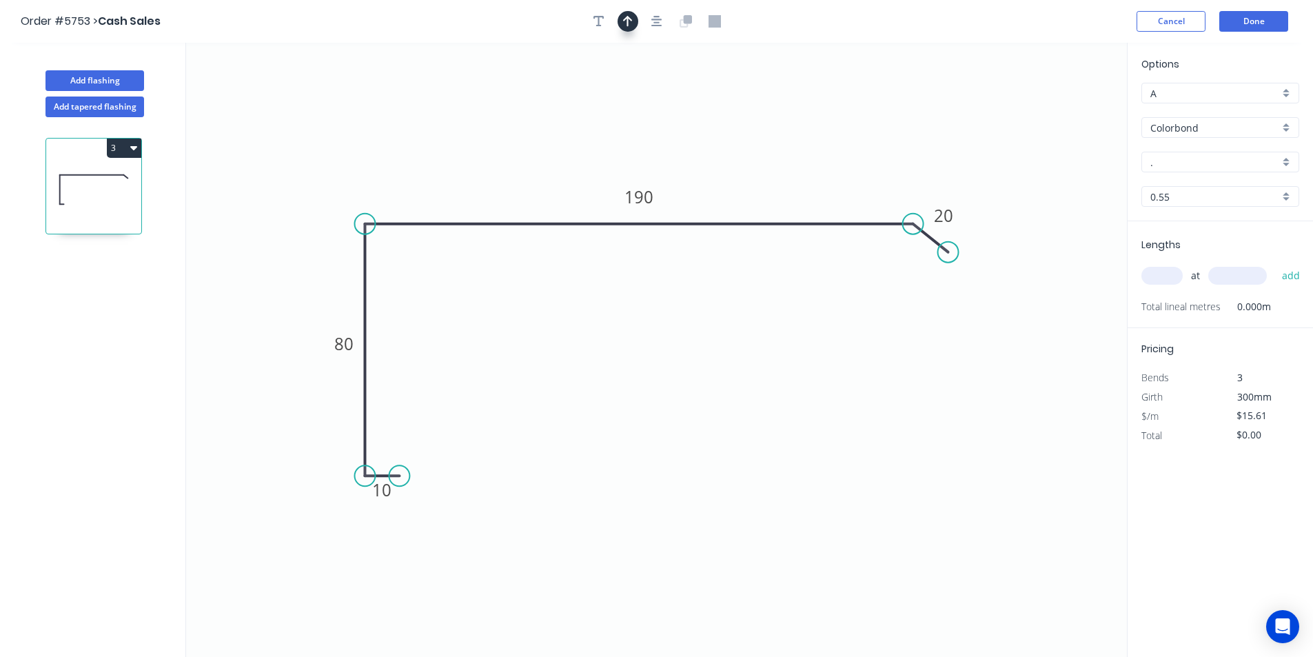
click at [627, 25] on icon "button" at bounding box center [628, 21] width 10 height 12
drag, startPoint x: 1057, startPoint y: 108, endPoint x: 1025, endPoint y: 181, distance: 79.3
click at [769, 177] on icon at bounding box center [771, 161] width 12 height 44
click at [1206, 149] on div "Options A A Colorbond Colorbond Colorbond Matt - Flat Sheet . . 0.55 0.55" at bounding box center [1220, 139] width 185 height 165
click at [1206, 155] on input "." at bounding box center [1215, 162] width 129 height 14
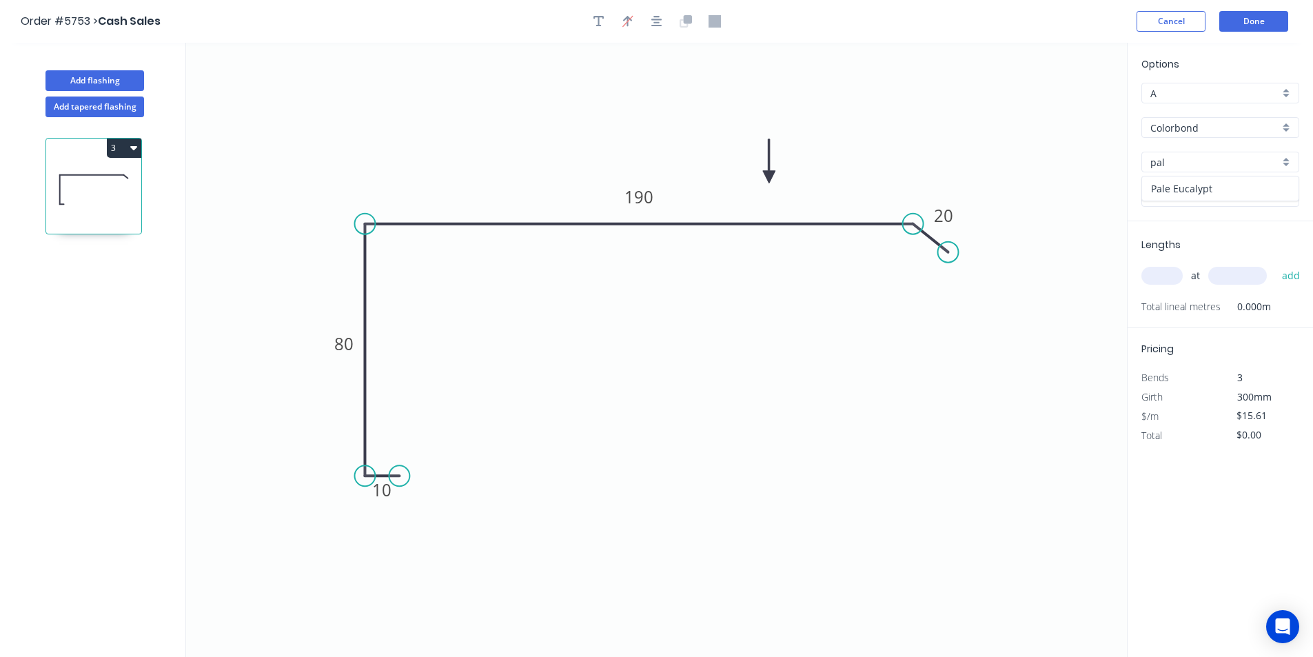
click at [1206, 188] on div "Pale Eucalypt" at bounding box center [1220, 188] width 156 height 24
type input "Pale Eucalypt"
click at [1157, 281] on input "text" at bounding box center [1162, 276] width 41 height 18
type input "2"
type input "2600"
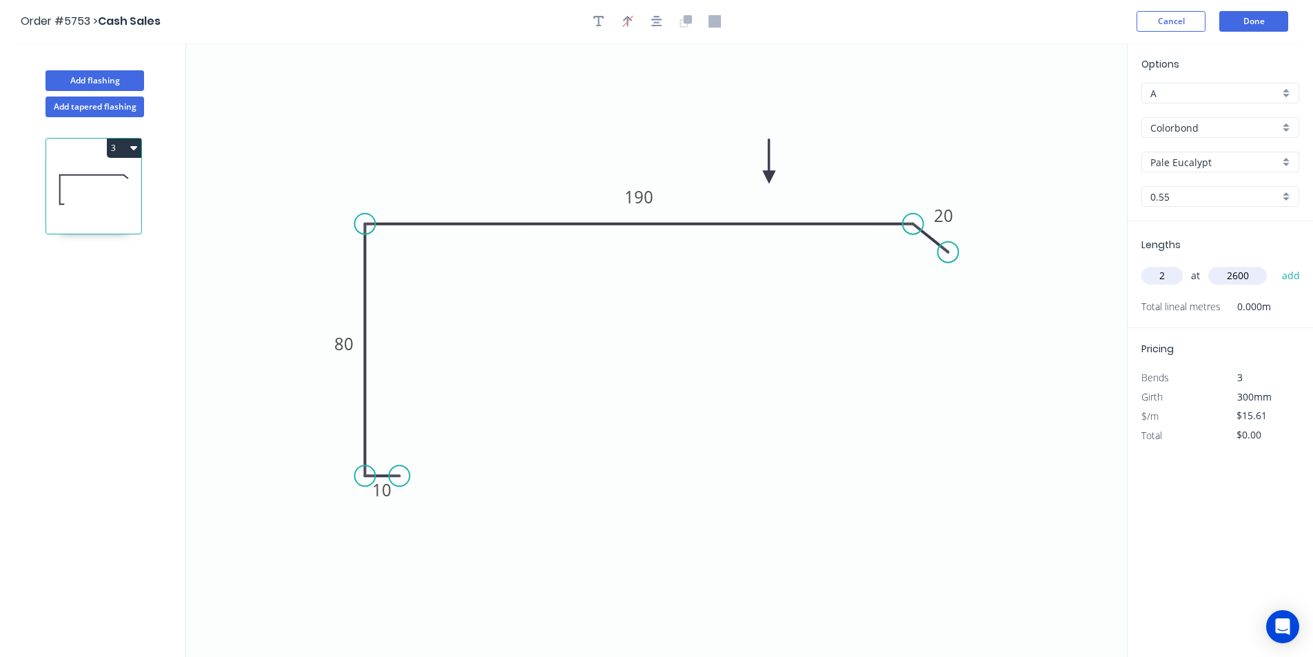
click at [1275, 264] on button "add" at bounding box center [1291, 275] width 32 height 23
type input "$81.17"
click at [111, 80] on button "Add flashing" at bounding box center [94, 80] width 99 height 21
type input "$0.00"
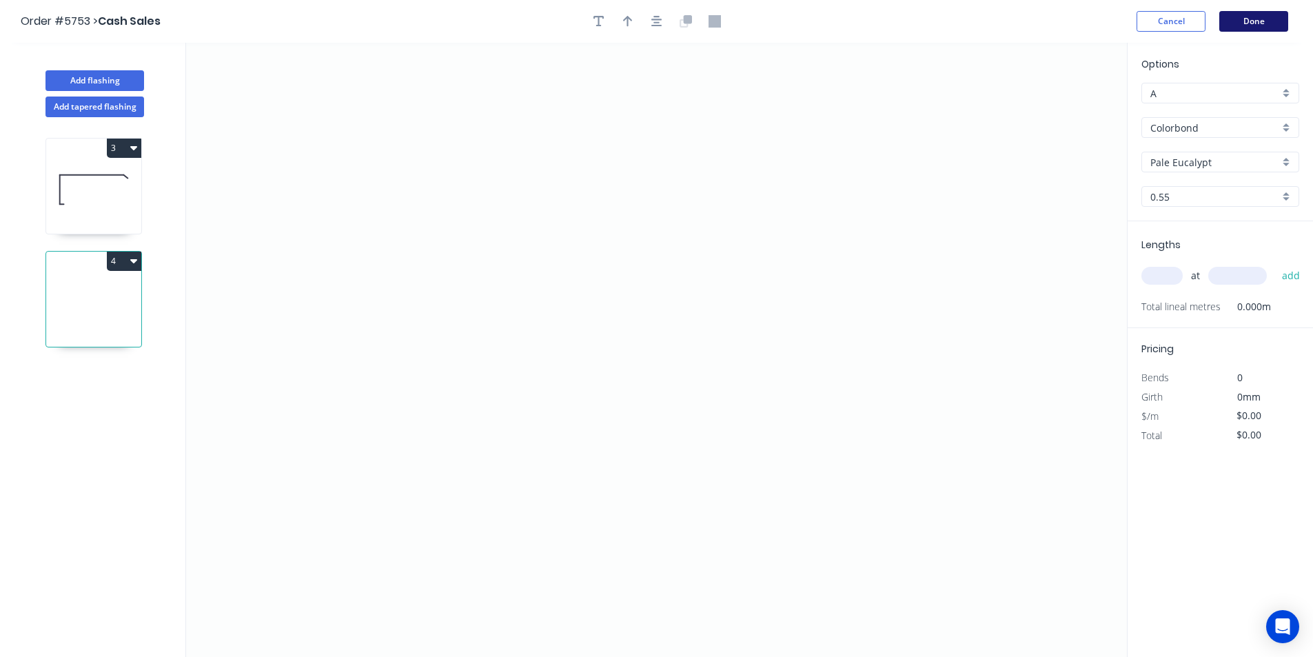
click at [1236, 12] on button "Done" at bounding box center [1253, 21] width 69 height 21
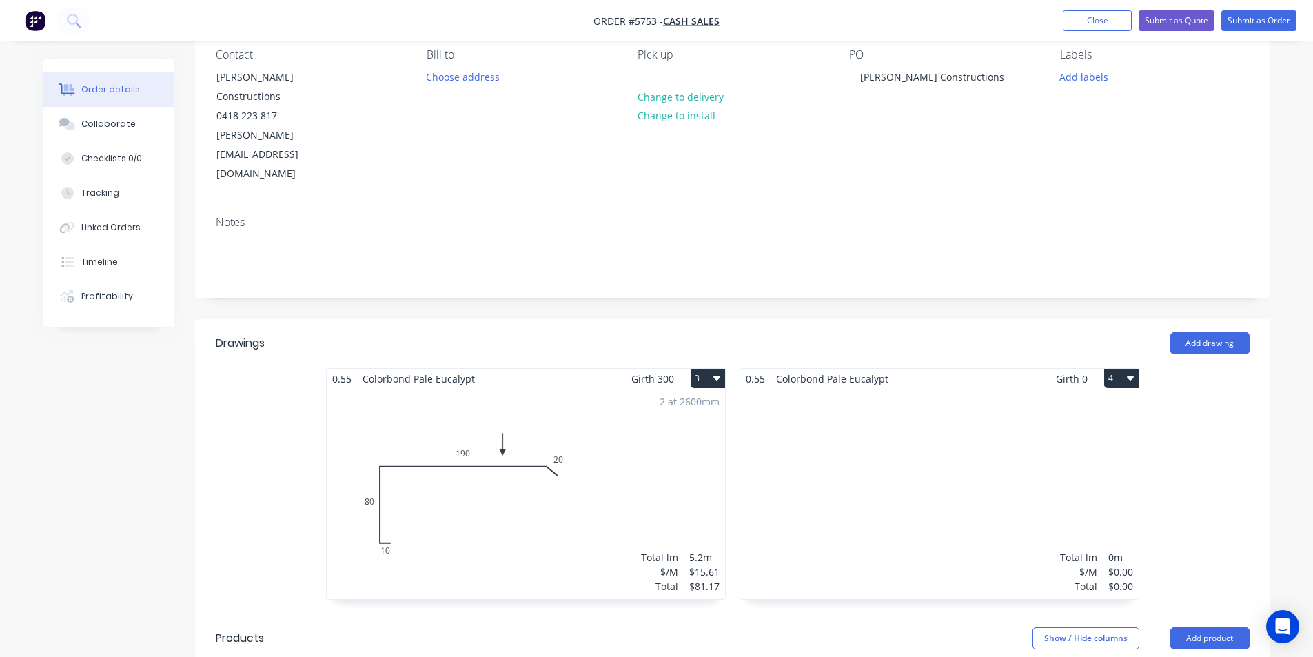
scroll to position [345, 0]
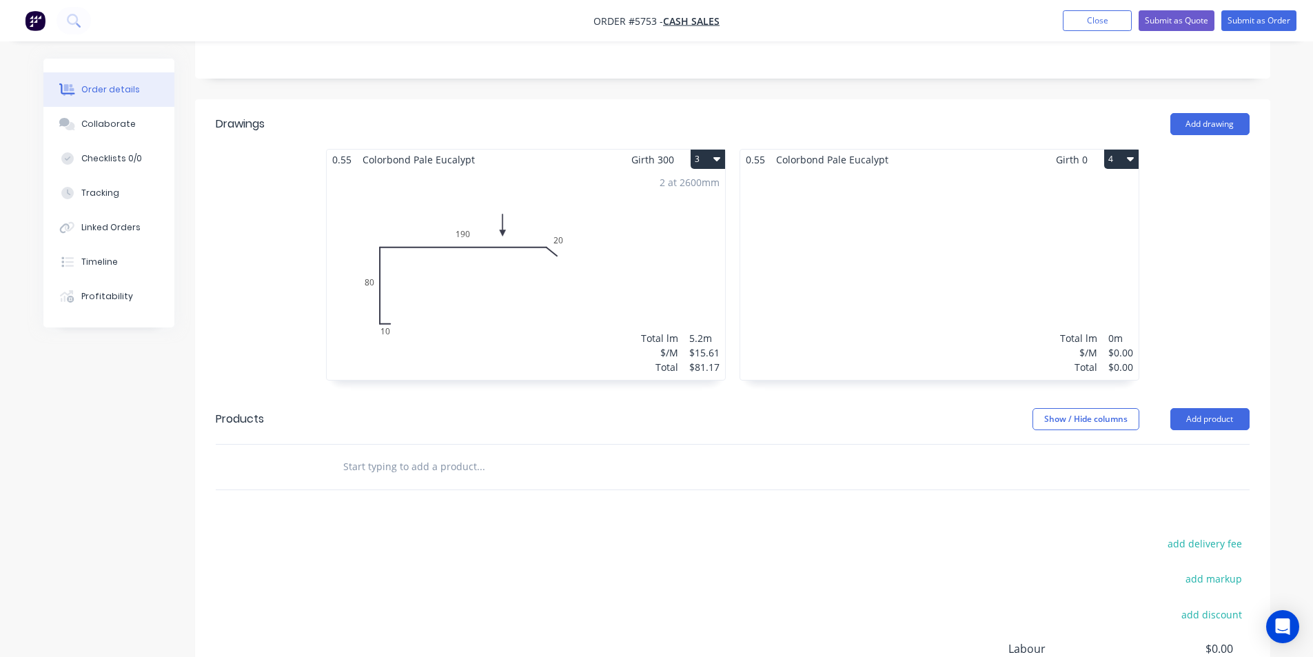
click at [678, 453] on div at bounding box center [539, 467] width 414 height 28
click at [460, 453] on input "text" at bounding box center [481, 467] width 276 height 28
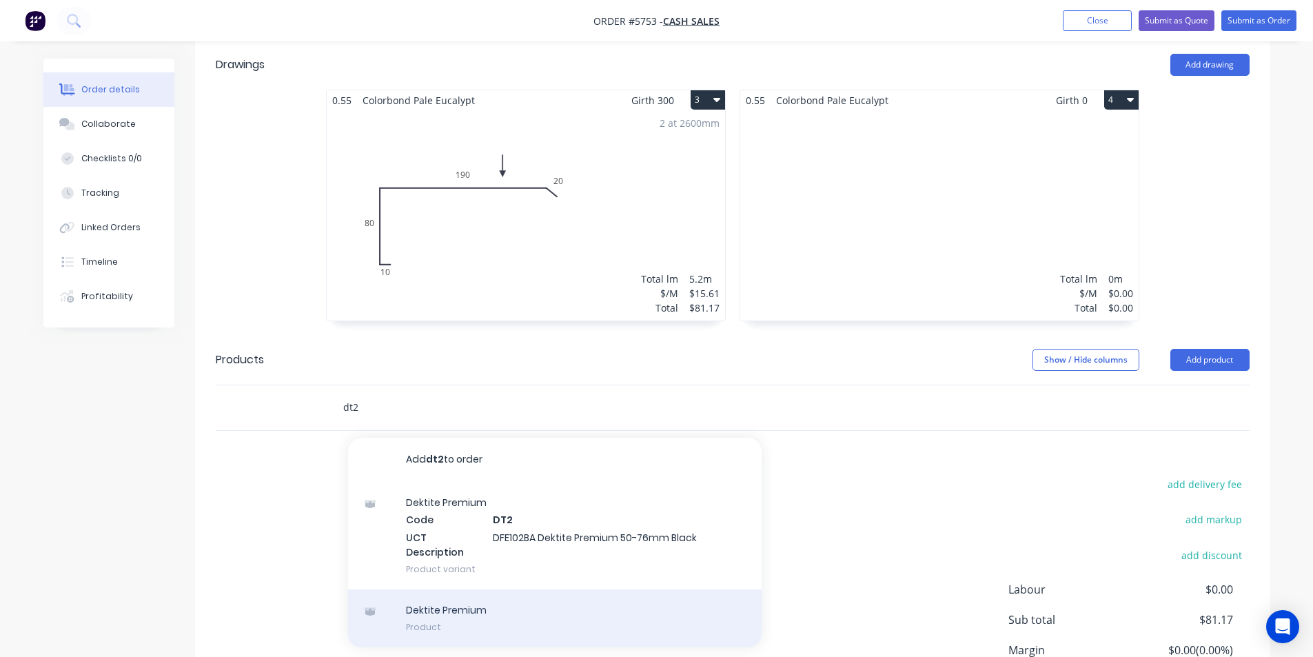
scroll to position [483, 0]
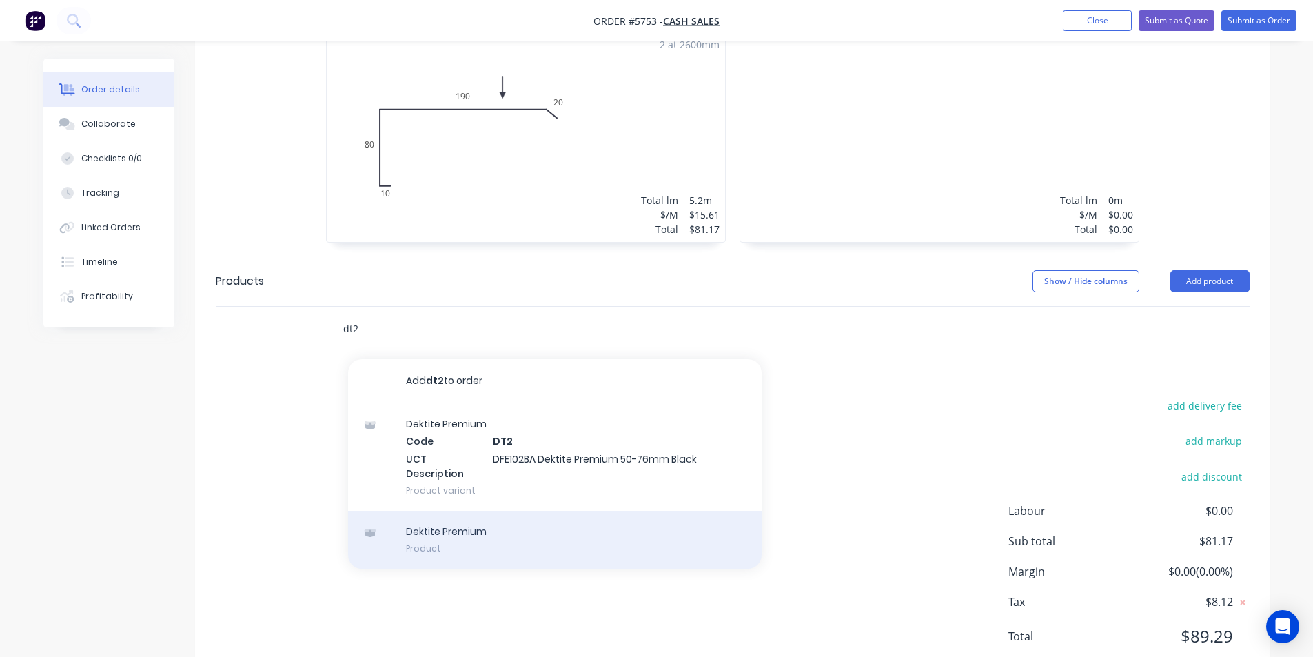
type input "dt2"
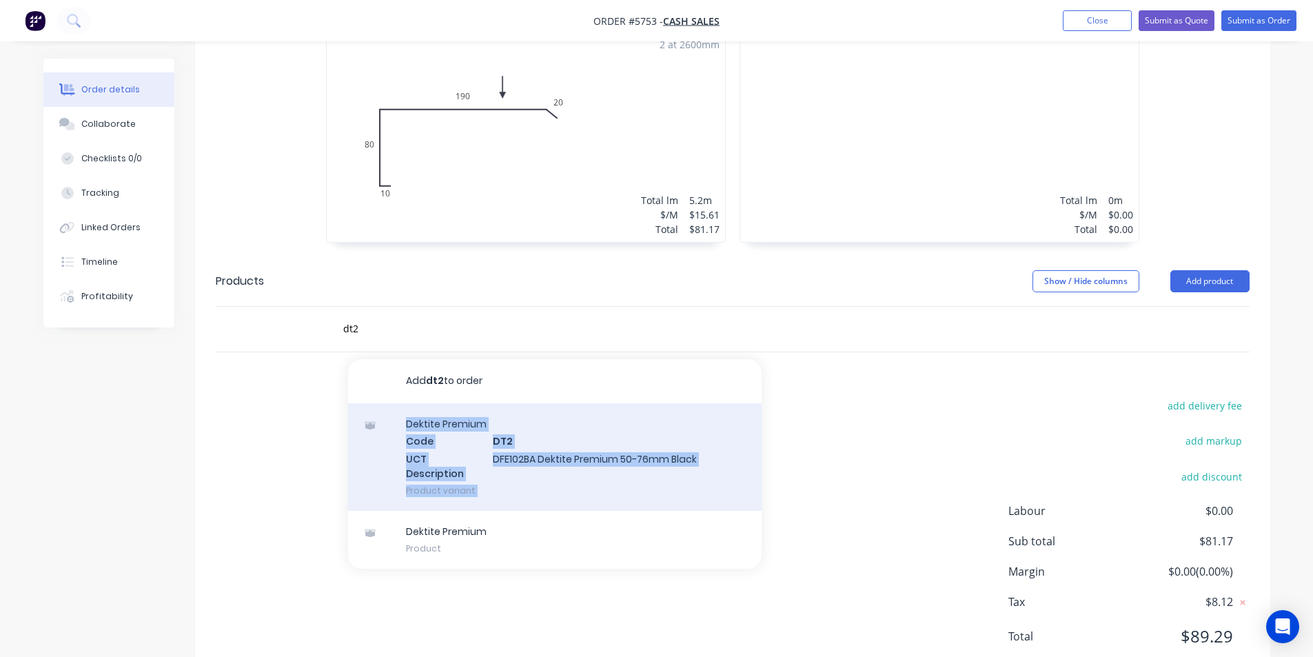
drag, startPoint x: 563, startPoint y: 511, endPoint x: 561, endPoint y: 423, distance: 87.6
click at [561, 423] on div "Add dt2 to order Dektite Premium Code DT2 UCT Description DFE102BA Dektite Prem…" at bounding box center [555, 464] width 414 height 210
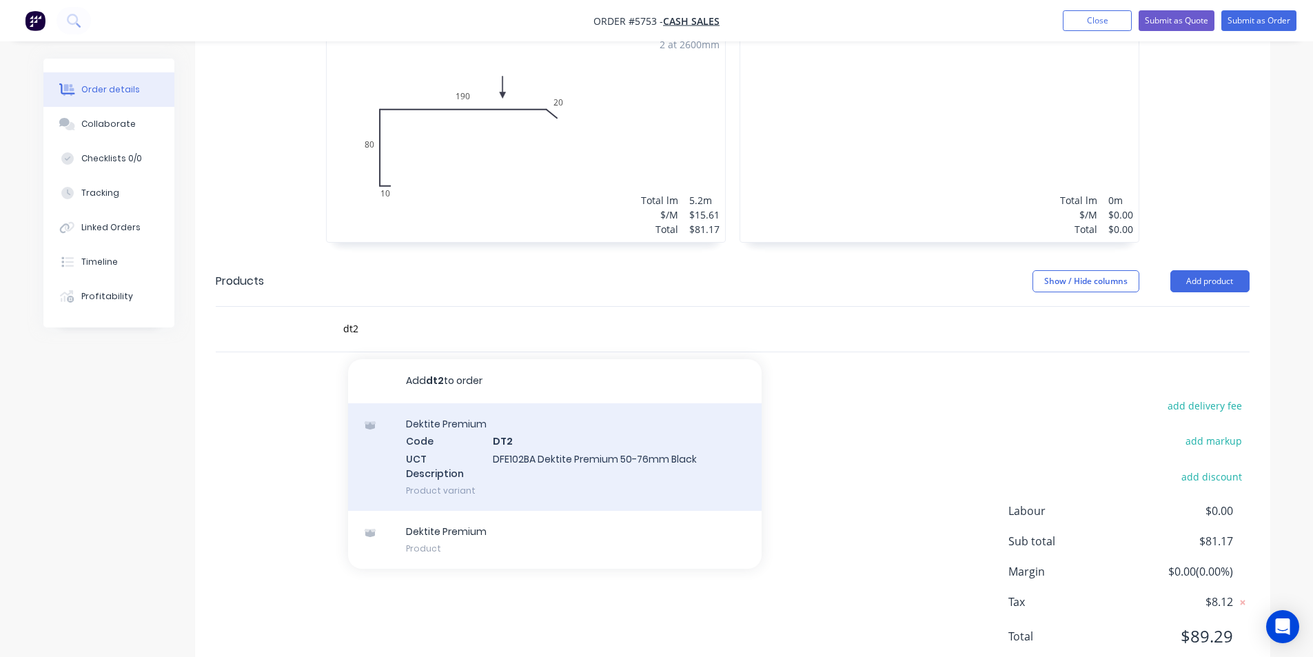
click at [561, 423] on div "Dektite Premium Code DT2 UCT Description DFE102BA Dektite Premium 50-76mm Black…" at bounding box center [555, 457] width 414 height 108
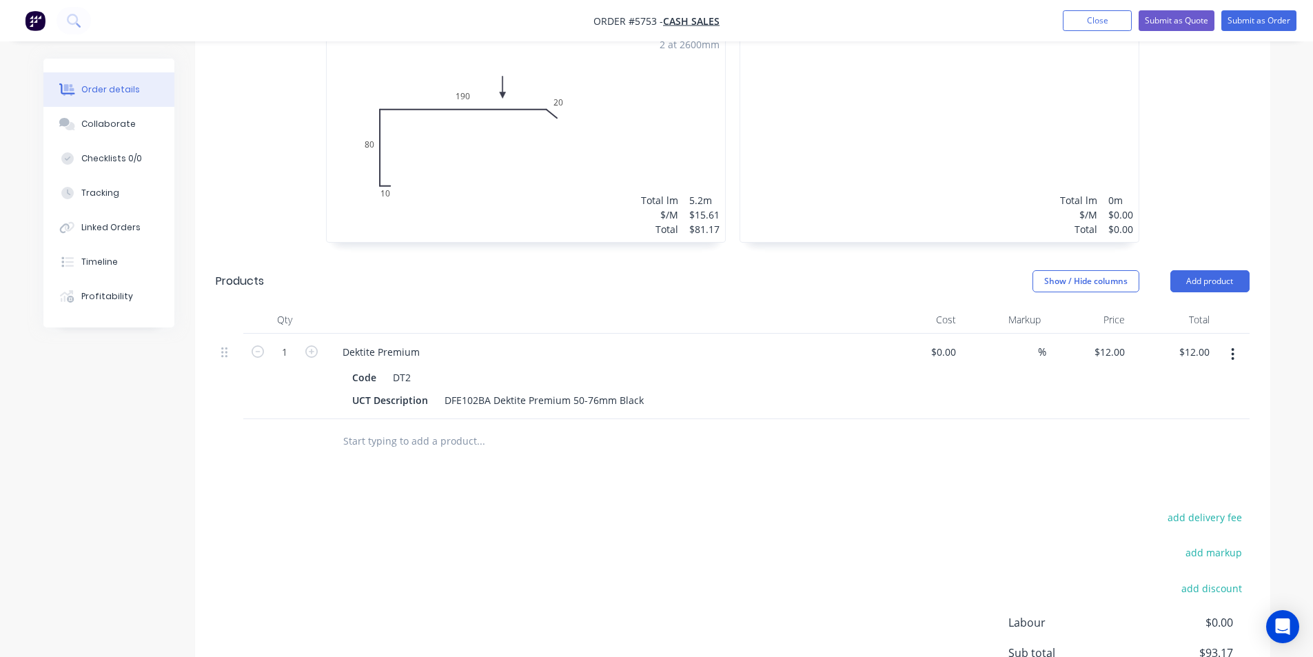
click at [454, 427] on input "text" at bounding box center [481, 441] width 276 height 28
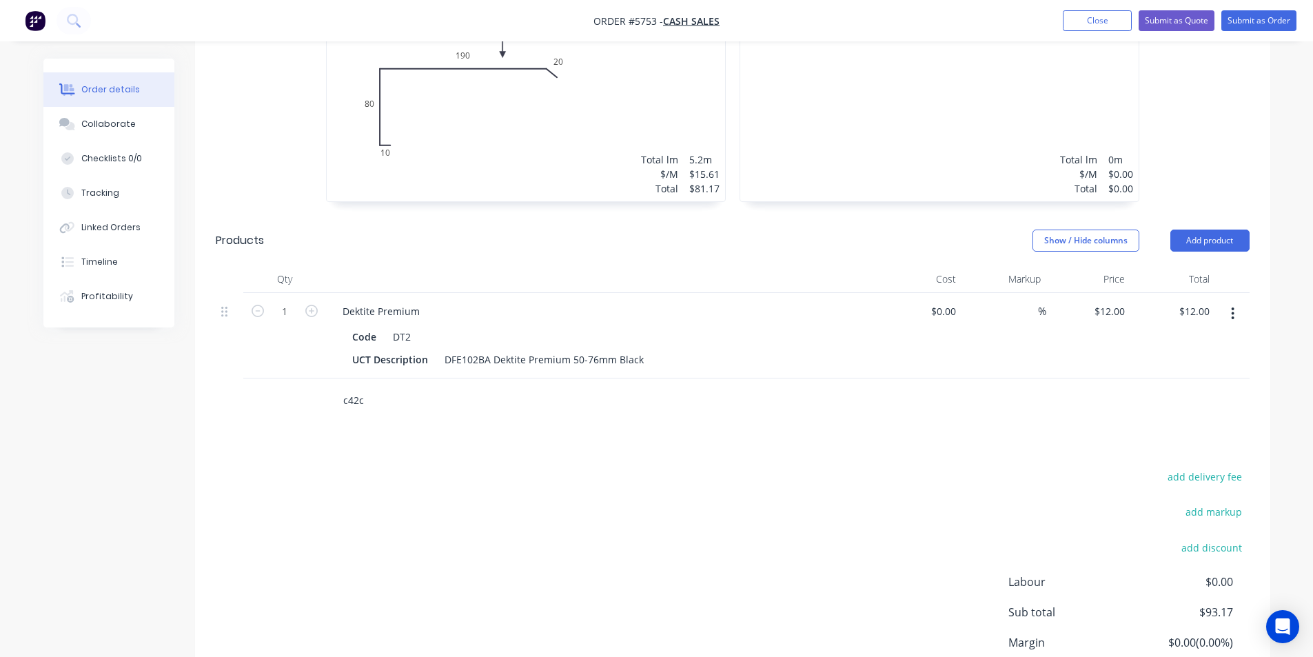
scroll to position [603, 0]
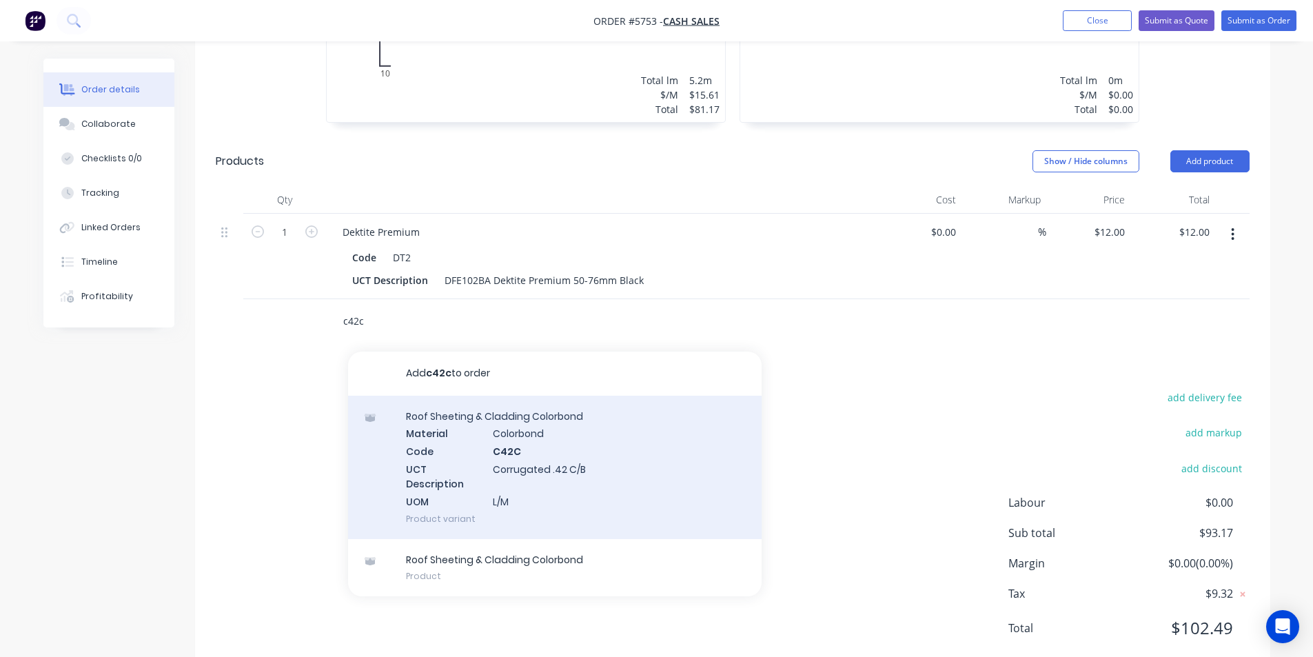
type input "c42c"
click at [500, 414] on div "Roof Sheeting & Cladding Colorbond Material Colorbond Code C42C UCT Description…" at bounding box center [555, 467] width 414 height 143
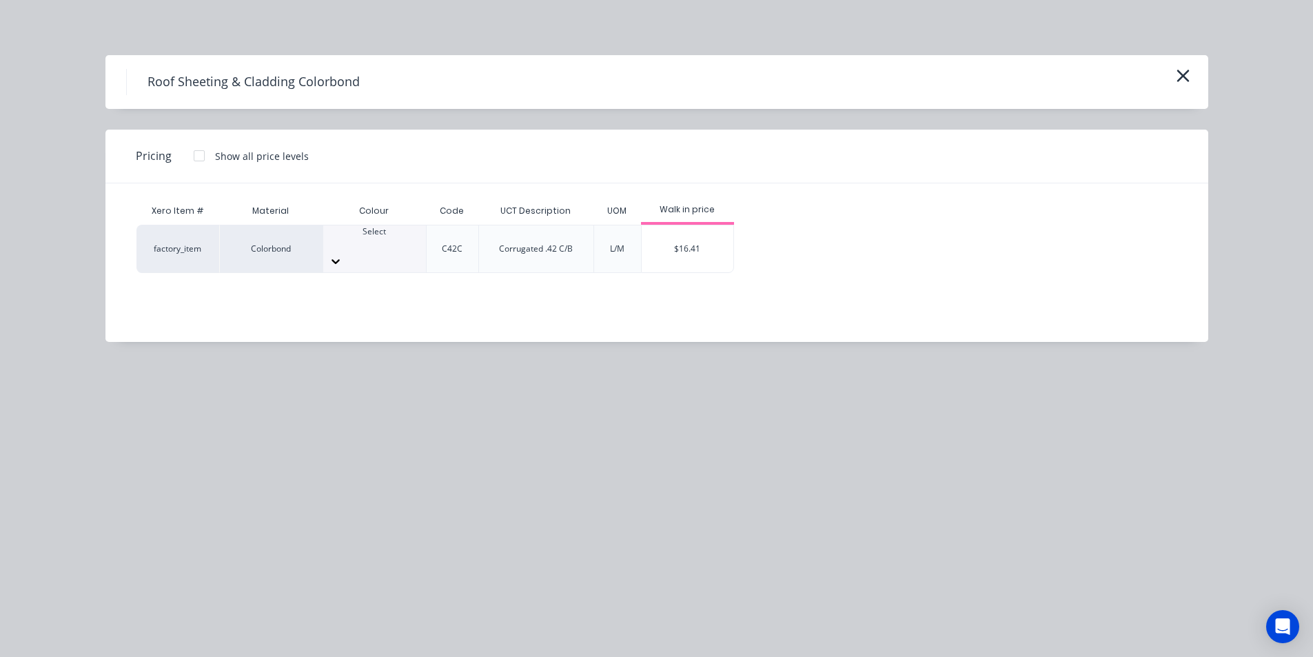
click at [368, 254] on div "Select" at bounding box center [374, 248] width 103 height 47
type input "pal"
click at [720, 243] on div "$16.41" at bounding box center [688, 248] width 92 height 47
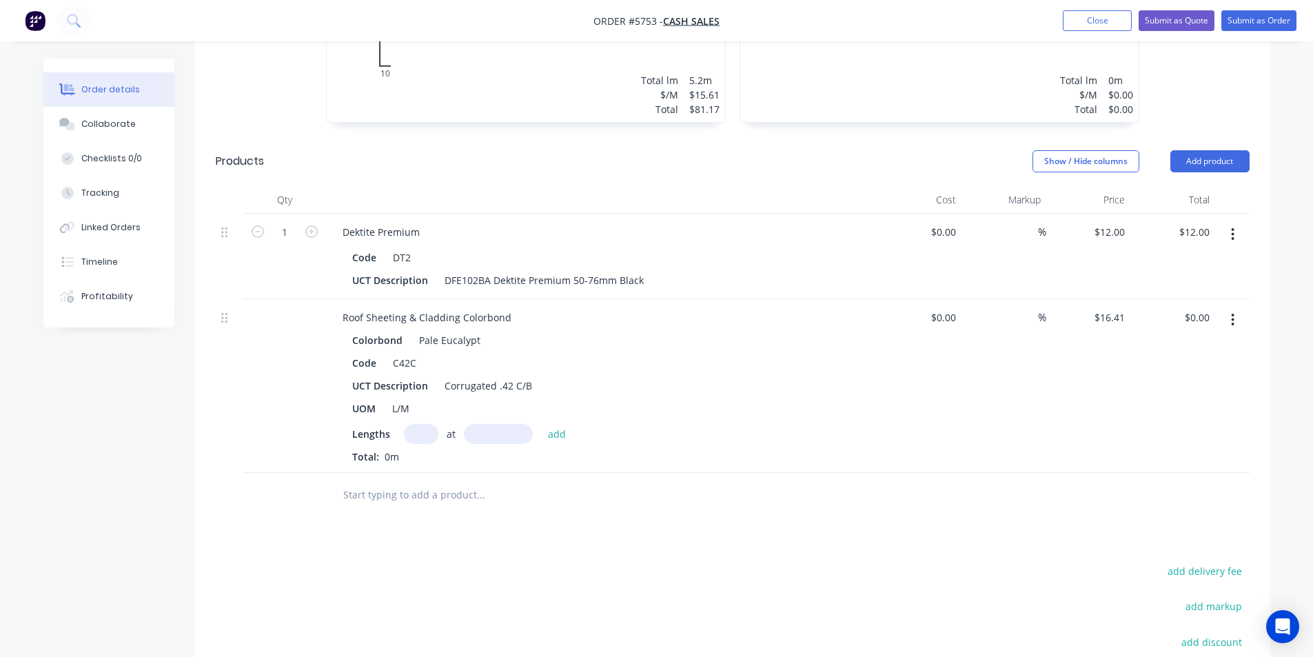
click at [1235, 307] on button "button" at bounding box center [1233, 319] width 32 height 25
click at [1194, 338] on div "Edit Duplicate Exclude from tax Delete" at bounding box center [1184, 396] width 131 height 117
click at [438, 424] on div "at add" at bounding box center [489, 434] width 170 height 20
click at [419, 424] on input "text" at bounding box center [421, 434] width 34 height 20
type input "1"
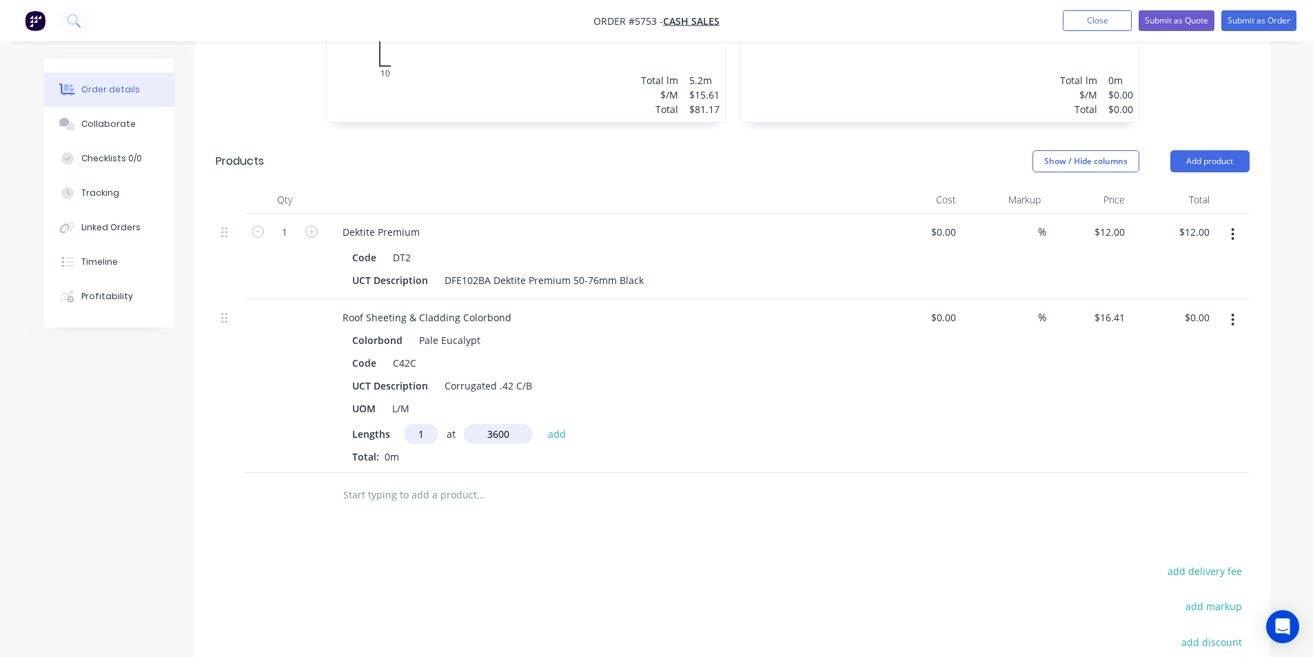
type input "3600"
click at [541, 424] on button "add" at bounding box center [557, 433] width 32 height 19
type input "$59.08"
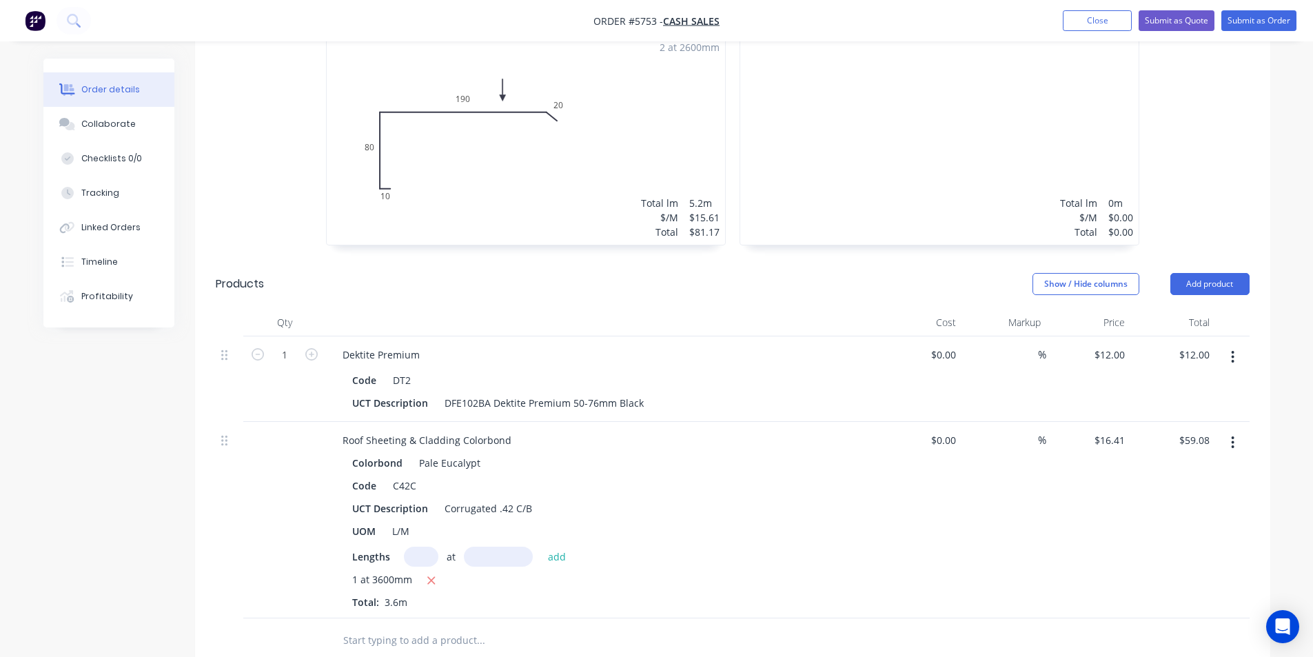
scroll to position [465, 0]
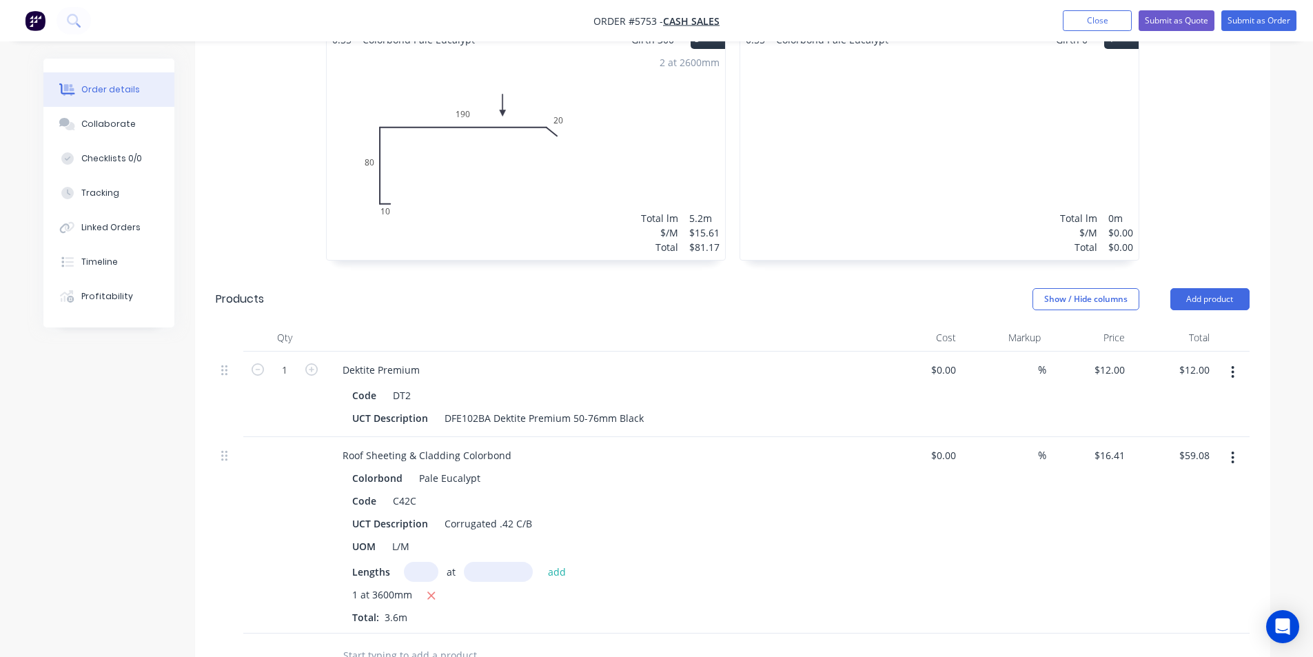
click at [424, 642] on input "text" at bounding box center [481, 656] width 276 height 28
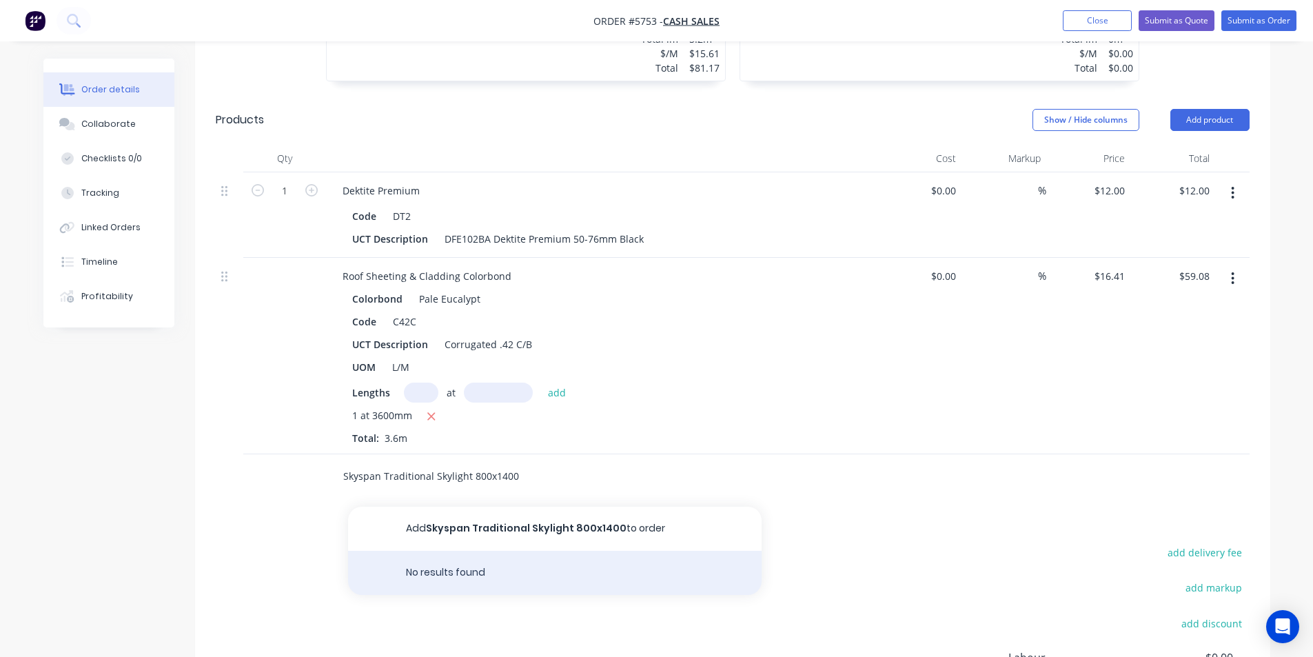
scroll to position [671, 0]
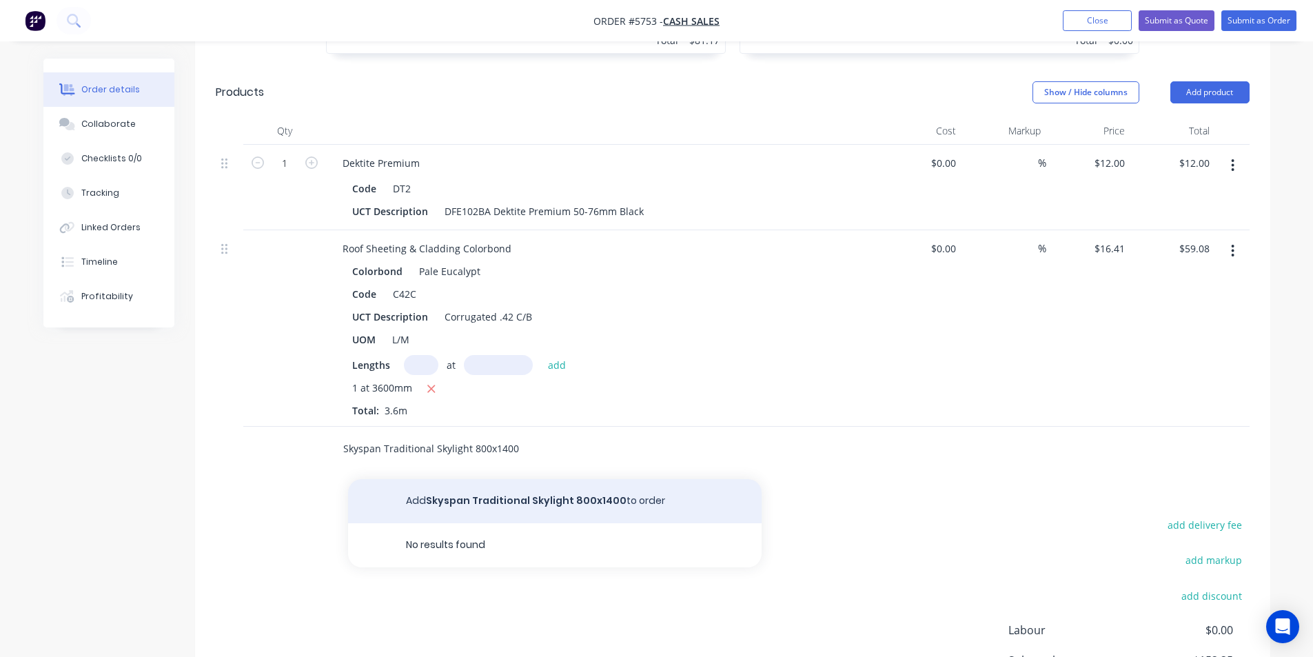
type input "Skyspan Traditional Skylight 800x1400"
click at [631, 479] on button "Add Skyspan Traditional Skylight 800x1400 to order" at bounding box center [555, 501] width 414 height 44
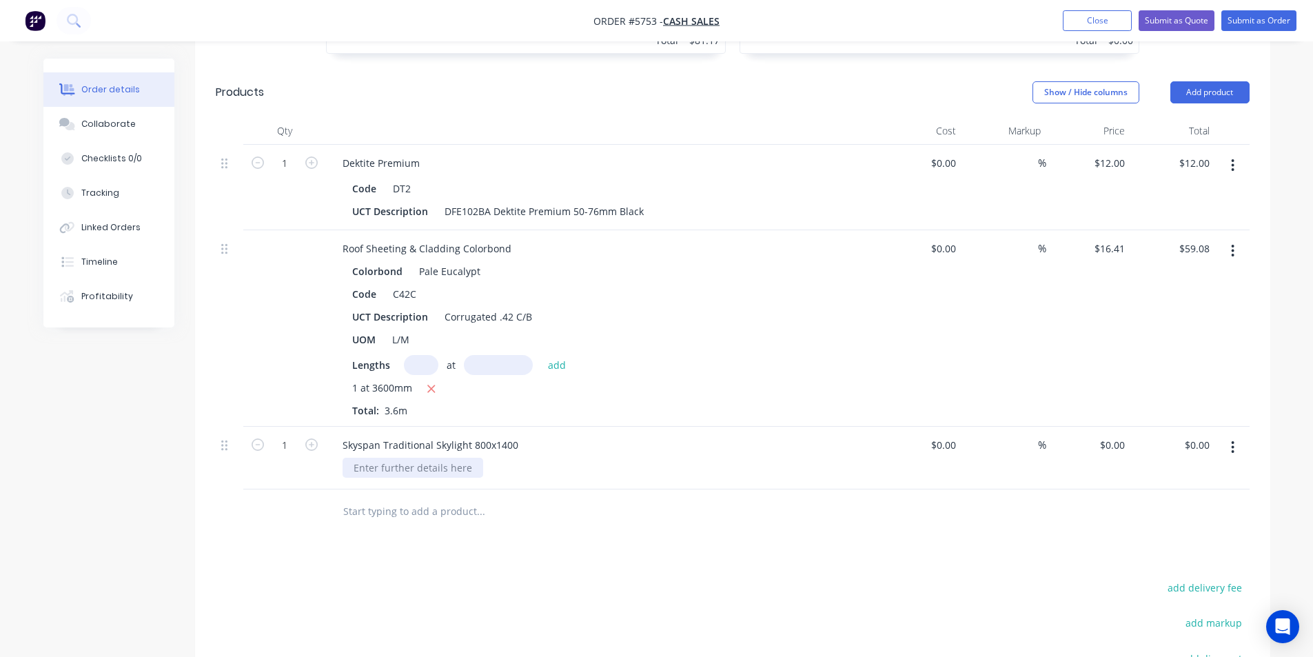
click at [432, 458] on div at bounding box center [413, 468] width 141 height 20
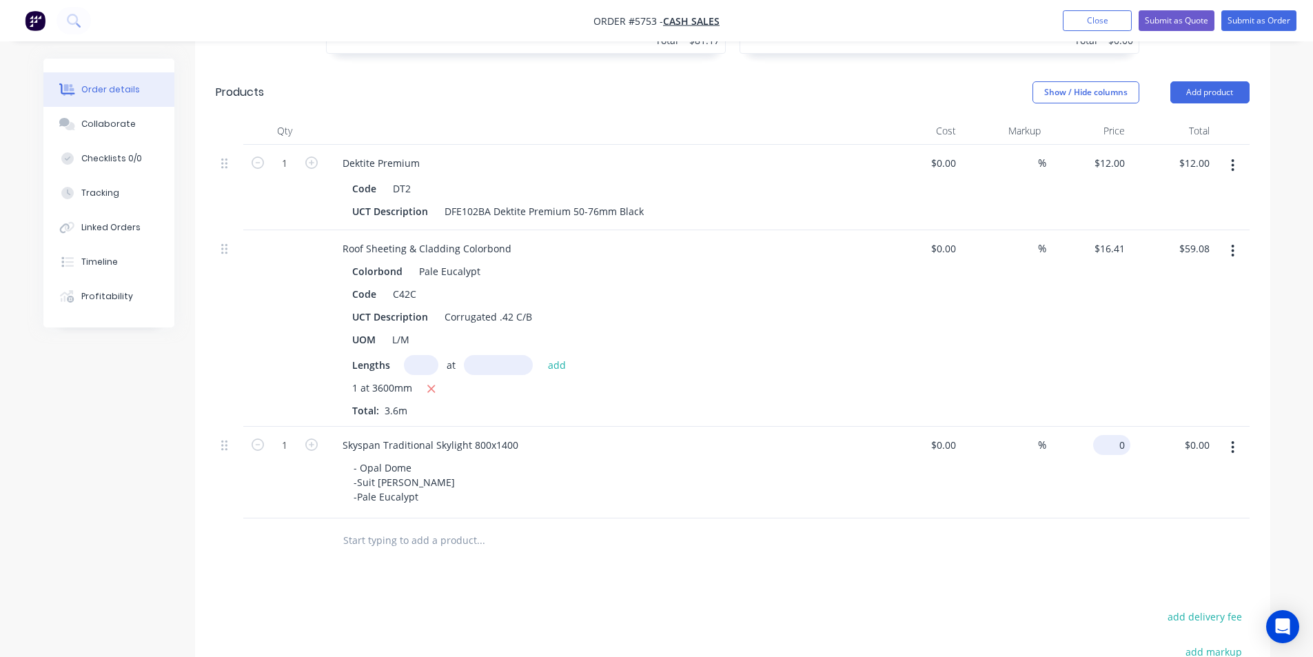
click at [1112, 435] on div "0 $0.00" at bounding box center [1111, 445] width 37 height 20
click at [1121, 435] on input "0" at bounding box center [1123, 445] width 16 height 20
type input "$678.00"
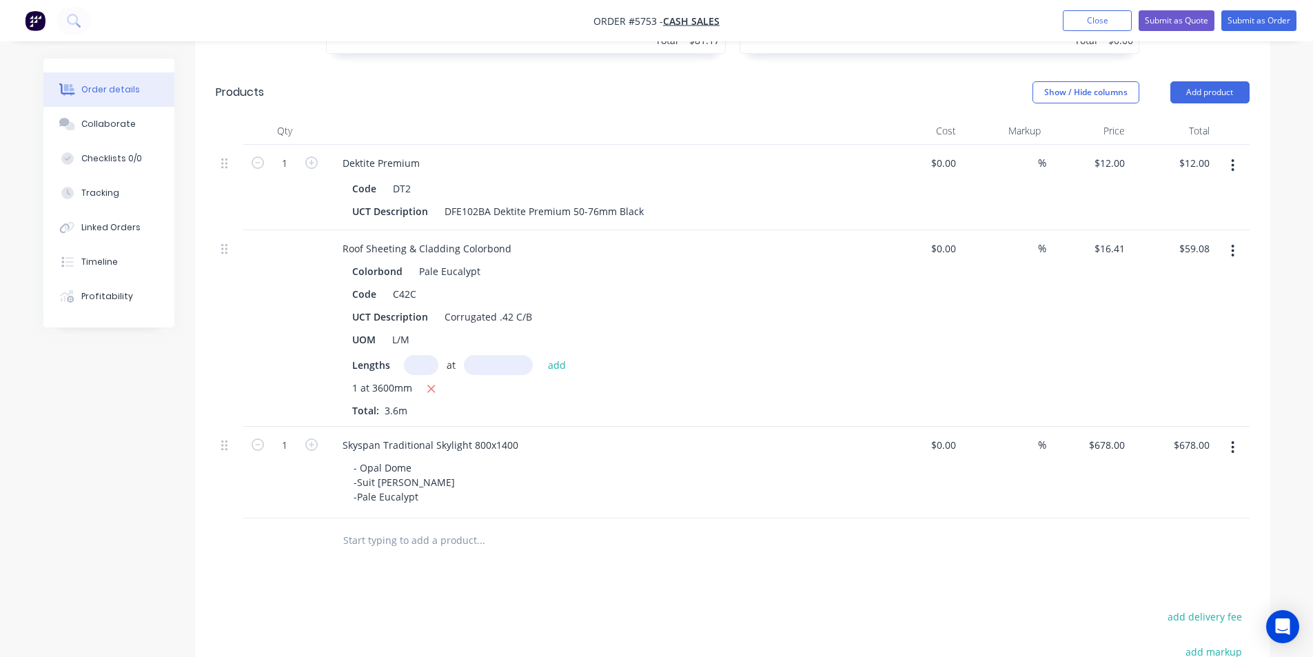
click at [1044, 473] on div "%" at bounding box center [1004, 473] width 85 height 92
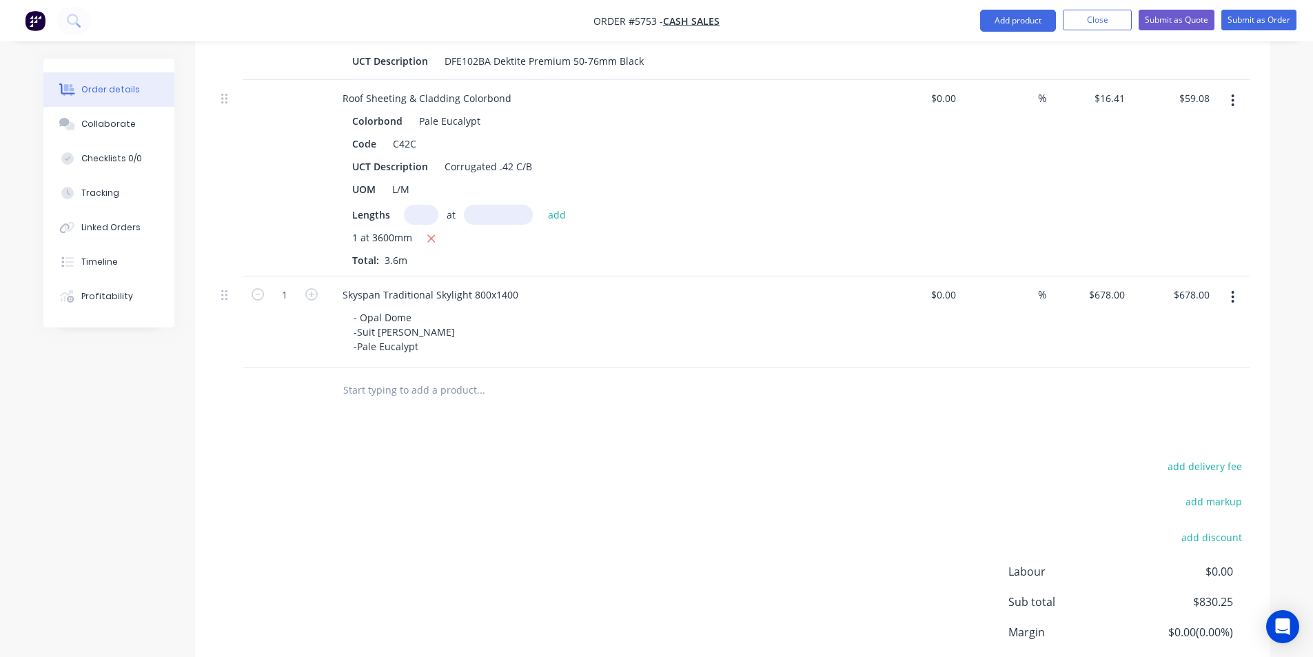
scroll to position [891, 0]
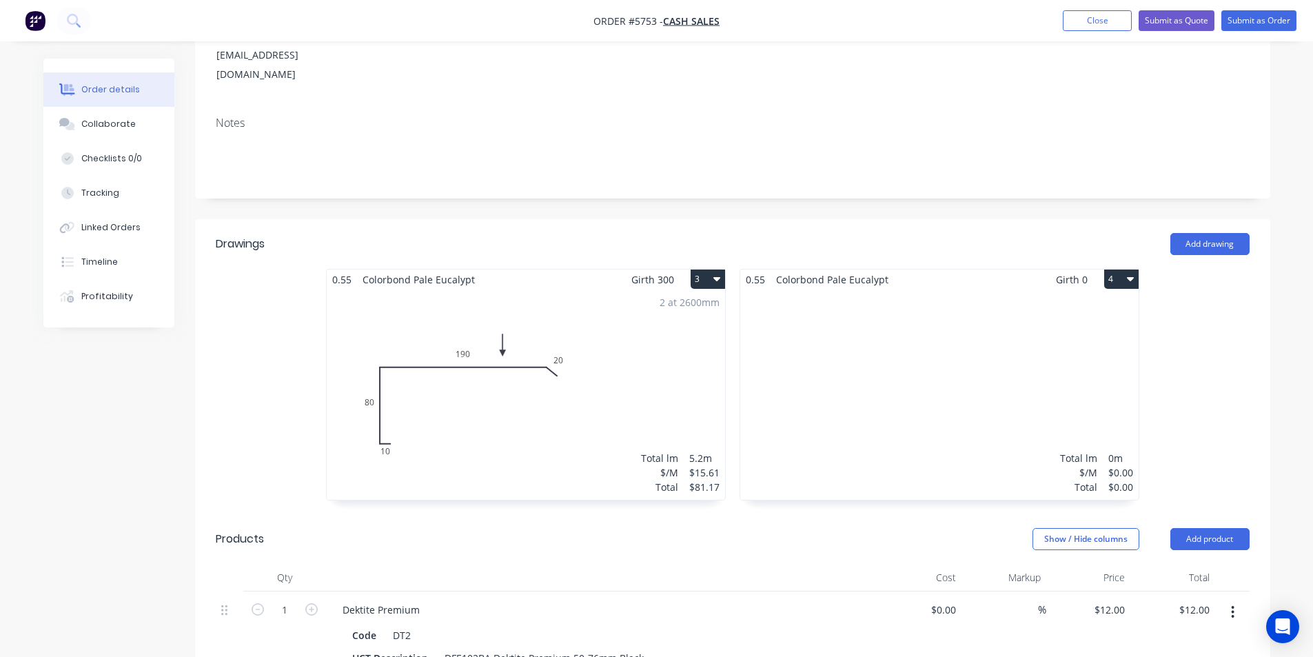
click at [842, 270] on span "Colorbond Pale Eucalypt" at bounding box center [832, 280] width 123 height 20
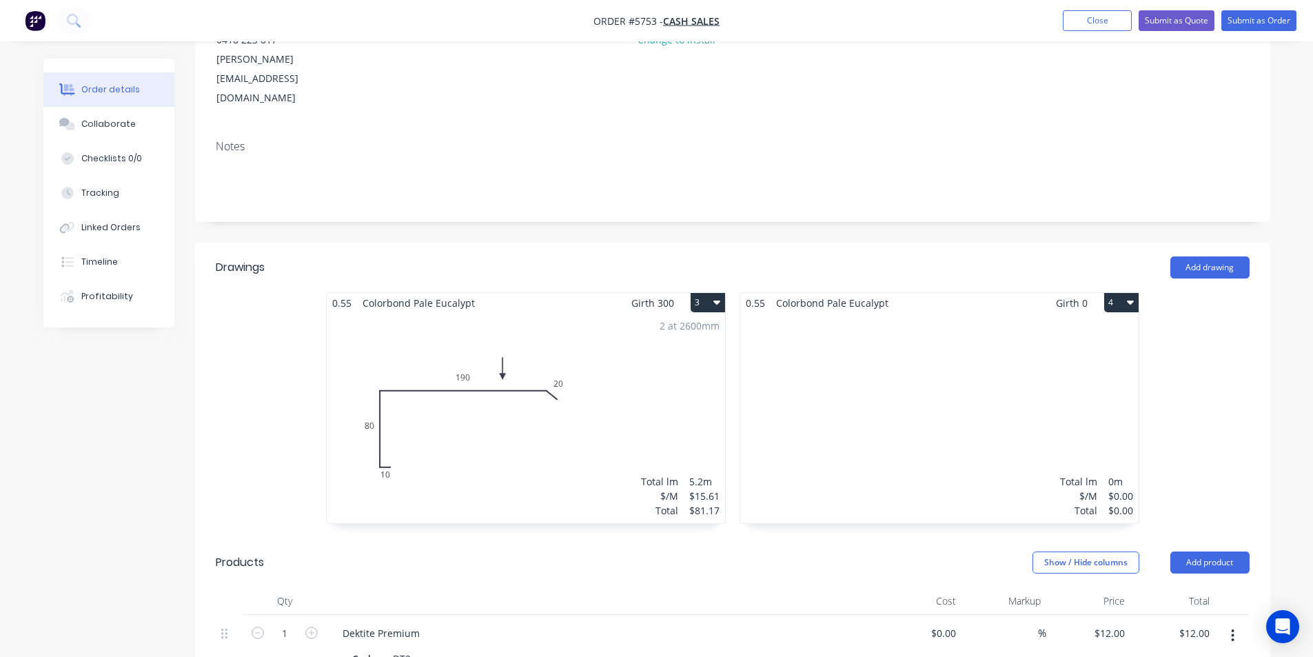
click at [850, 316] on div "Total lm $/M Total 0m $0.00 $0.00" at bounding box center [939, 418] width 398 height 210
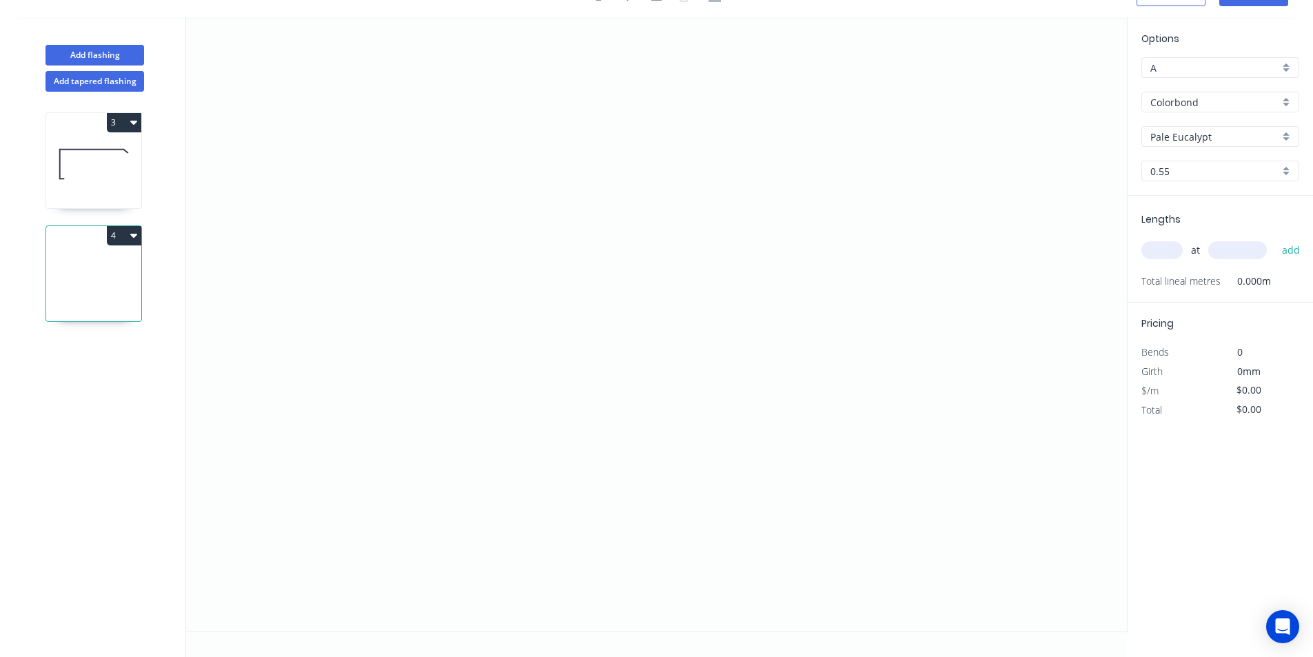
scroll to position [26, 0]
click at [372, 366] on icon "0" at bounding box center [656, 324] width 941 height 614
click at [408, 330] on icon "0" at bounding box center [656, 324] width 941 height 614
click at [955, 346] on icon "0 ?" at bounding box center [656, 324] width 941 height 614
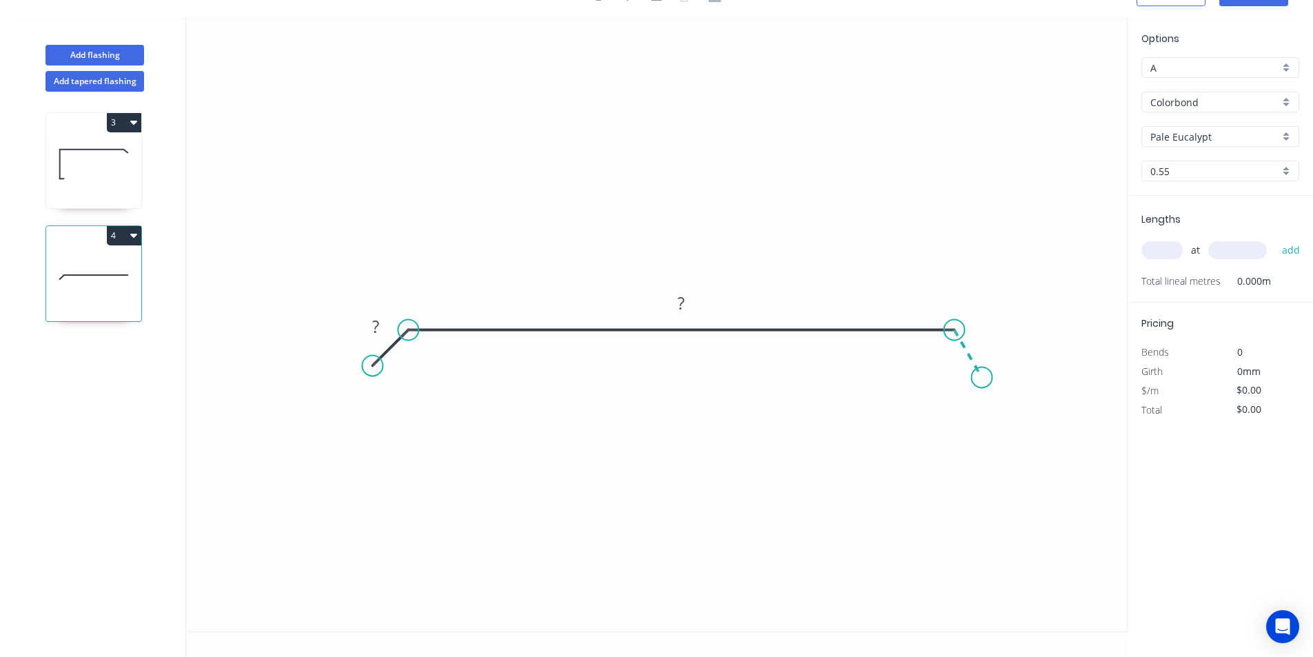
click at [982, 378] on icon "0 ? ?" at bounding box center [656, 324] width 941 height 614
click at [967, 410] on div "Hide angle" at bounding box center [1010, 410] width 139 height 28
click at [383, 325] on rect at bounding box center [376, 327] width 28 height 19
drag, startPoint x: 792, startPoint y: 449, endPoint x: 652, endPoint y: 168, distance: 313.5
click at [790, 445] on icon "0 20 1100 20" at bounding box center [656, 324] width 941 height 614
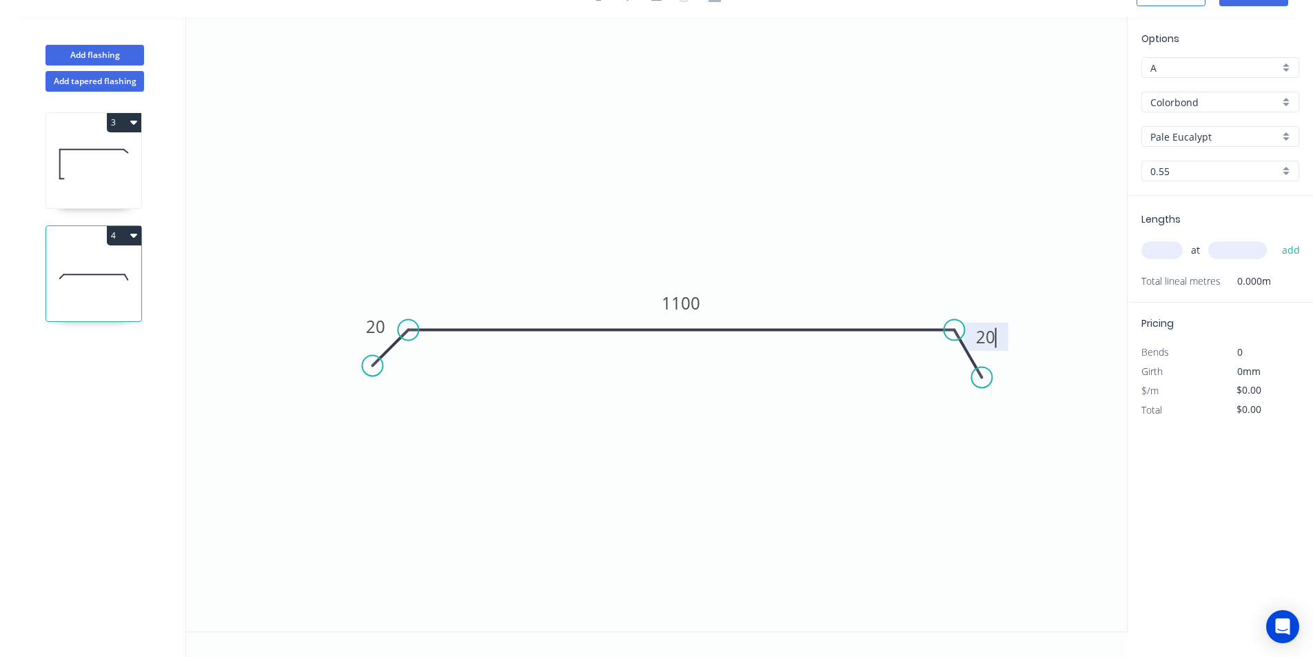
type input "$44.59"
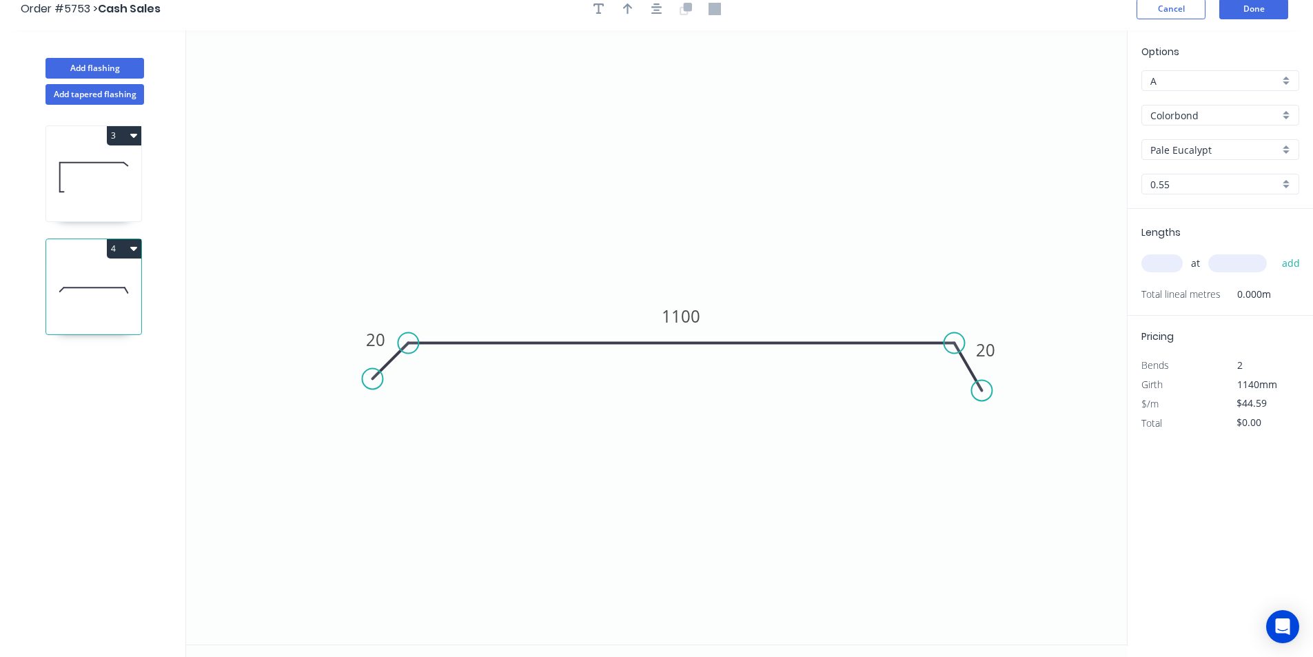
scroll to position [0, 0]
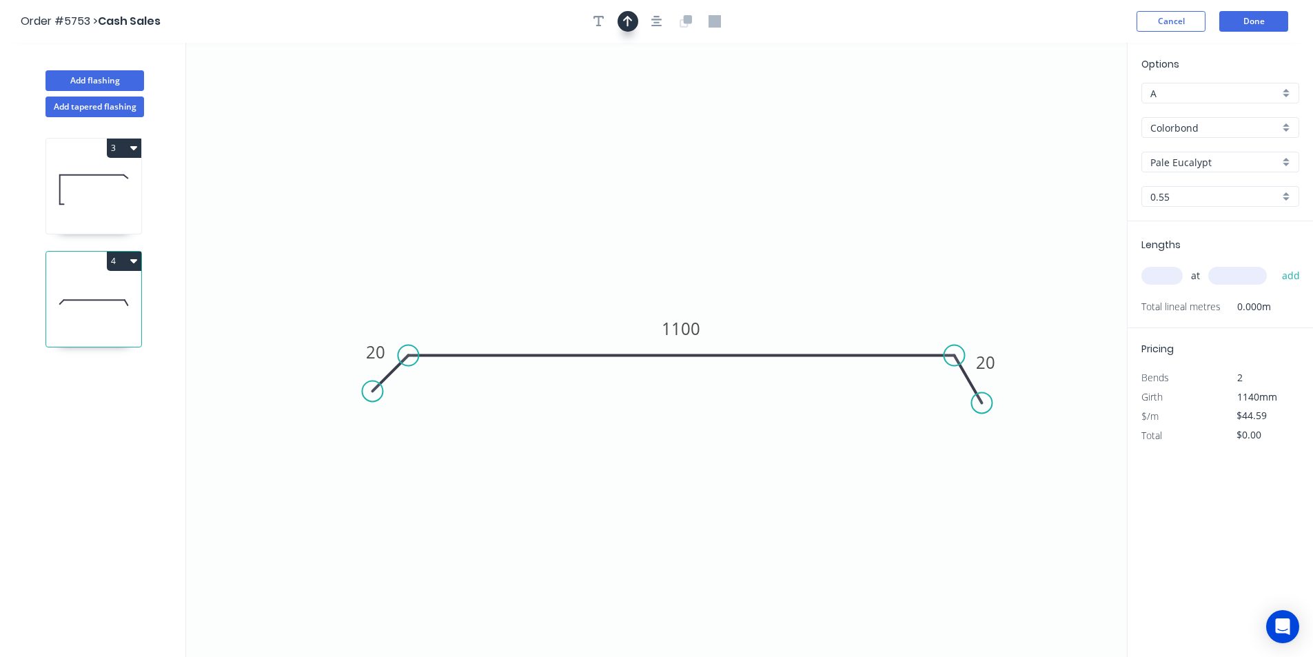
click at [623, 21] on icon "button" at bounding box center [628, 21] width 10 height 11
drag, startPoint x: 1057, startPoint y: 110, endPoint x: 629, endPoint y: 250, distance: 450.4
click at [629, 250] on icon at bounding box center [629, 234] width 12 height 44
click at [1161, 272] on input "text" at bounding box center [1162, 276] width 41 height 18
type input "1"
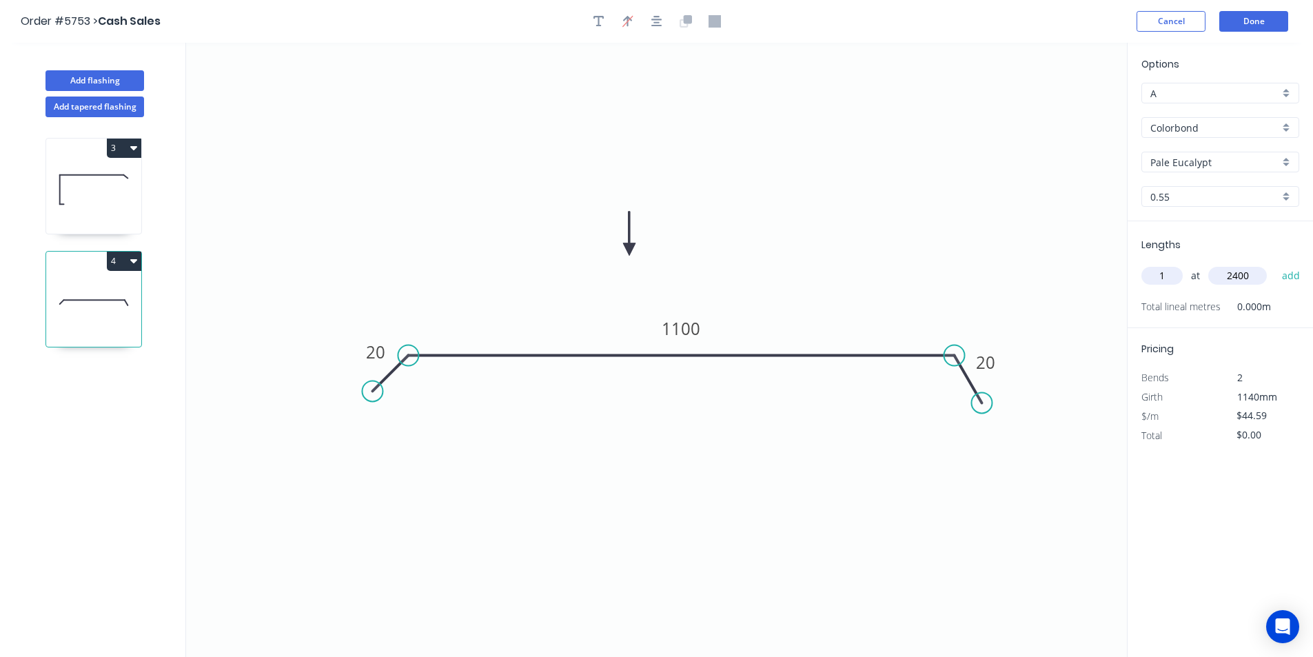
type input "2400"
click at [1275, 264] on button "add" at bounding box center [1291, 275] width 32 height 23
type input "$107.02"
click at [1252, 21] on button "Done" at bounding box center [1253, 21] width 69 height 21
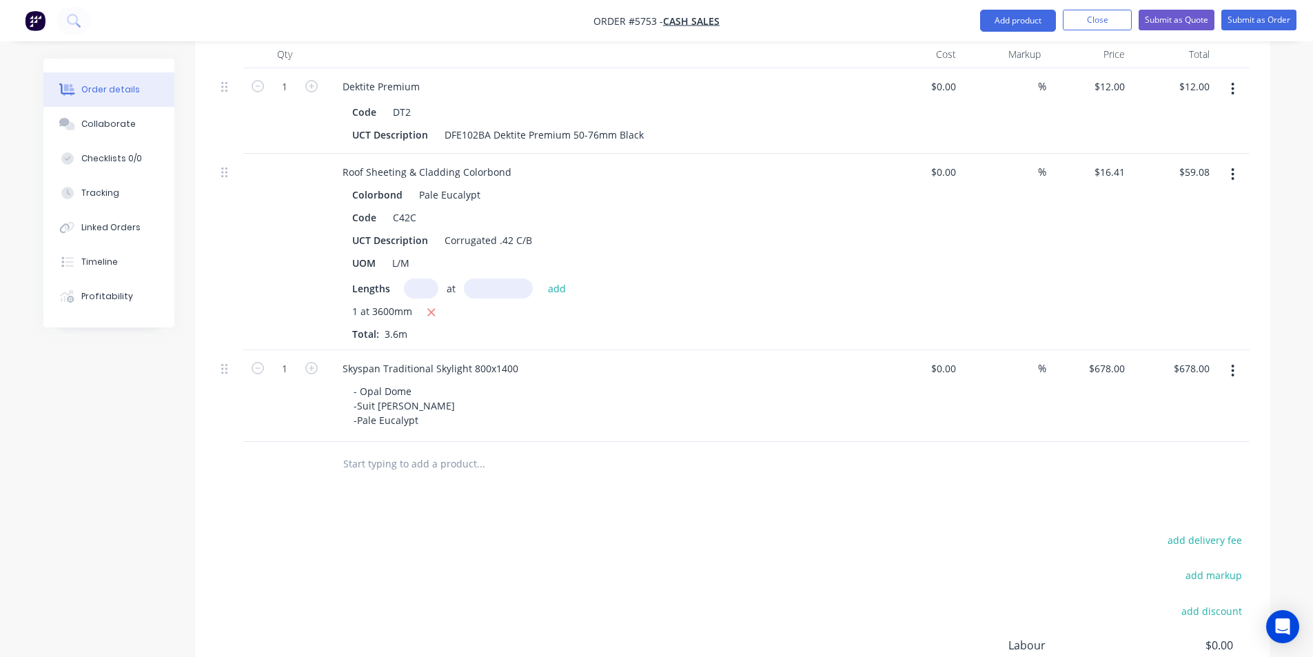
scroll to position [891, 0]
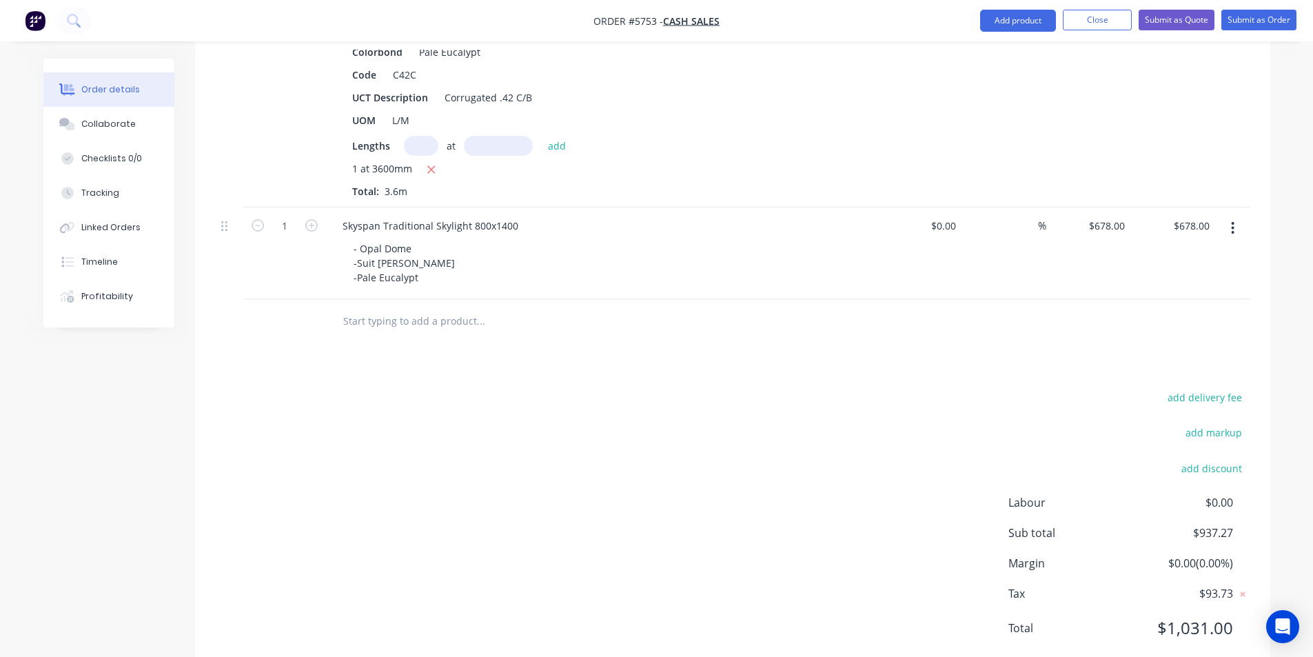
click at [465, 307] on input "text" at bounding box center [481, 321] width 276 height 28
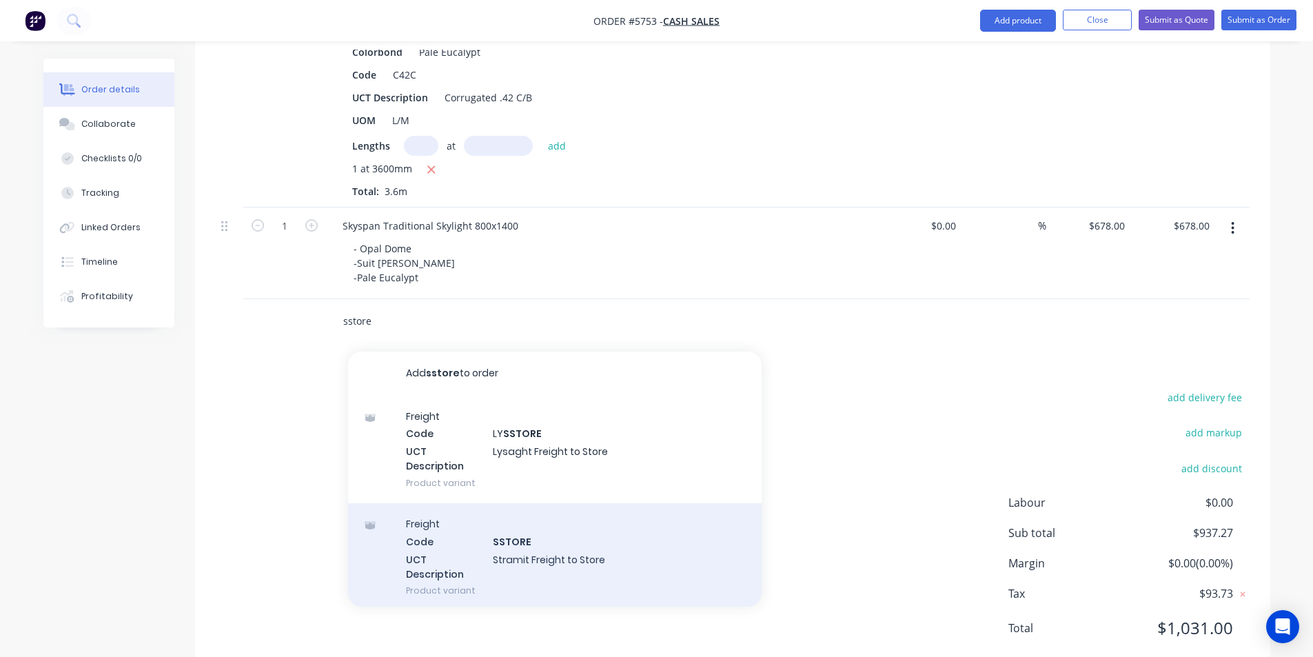
scroll to position [62, 0]
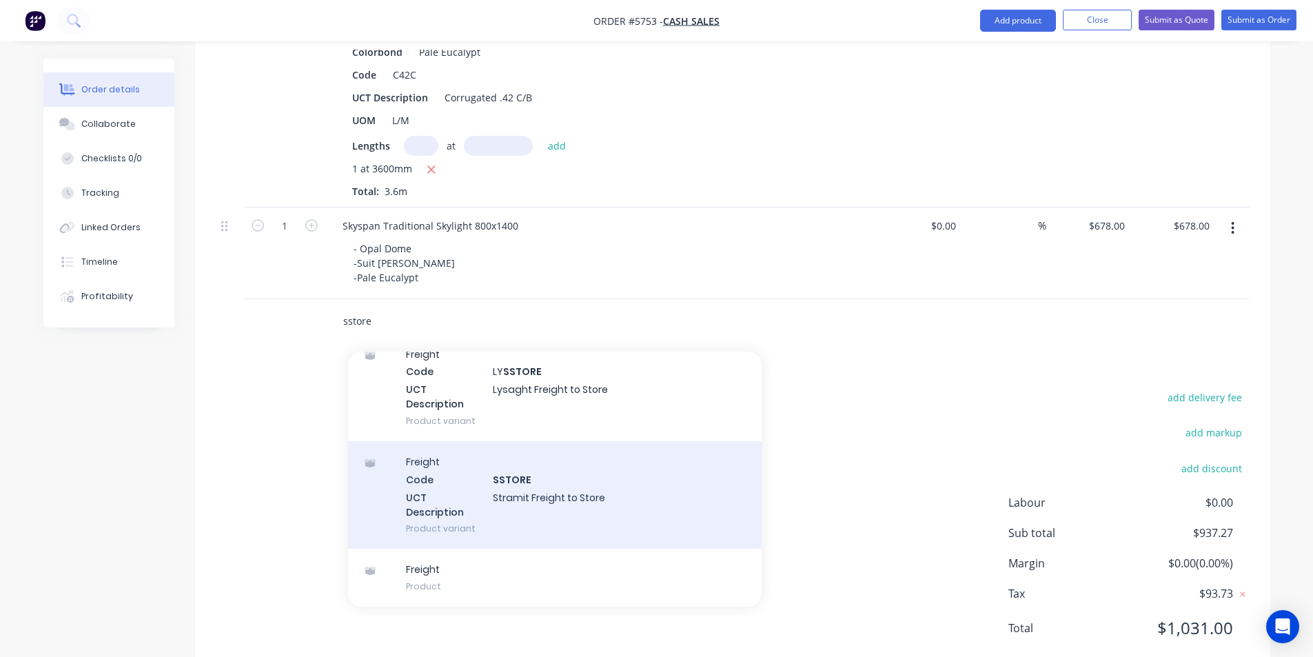
type input "sstore"
click at [560, 465] on div "Freight Code SSTORE UCT Description Stramit Freight to Store Product variant" at bounding box center [555, 495] width 414 height 108
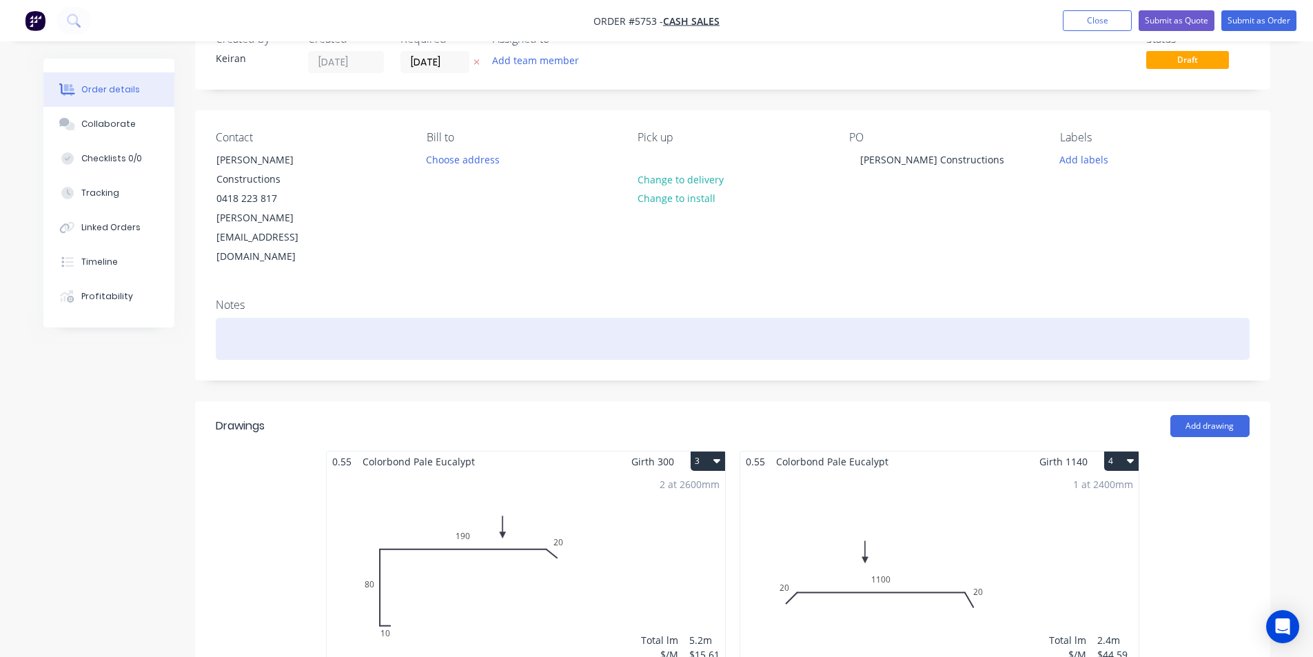
scroll to position [0, 0]
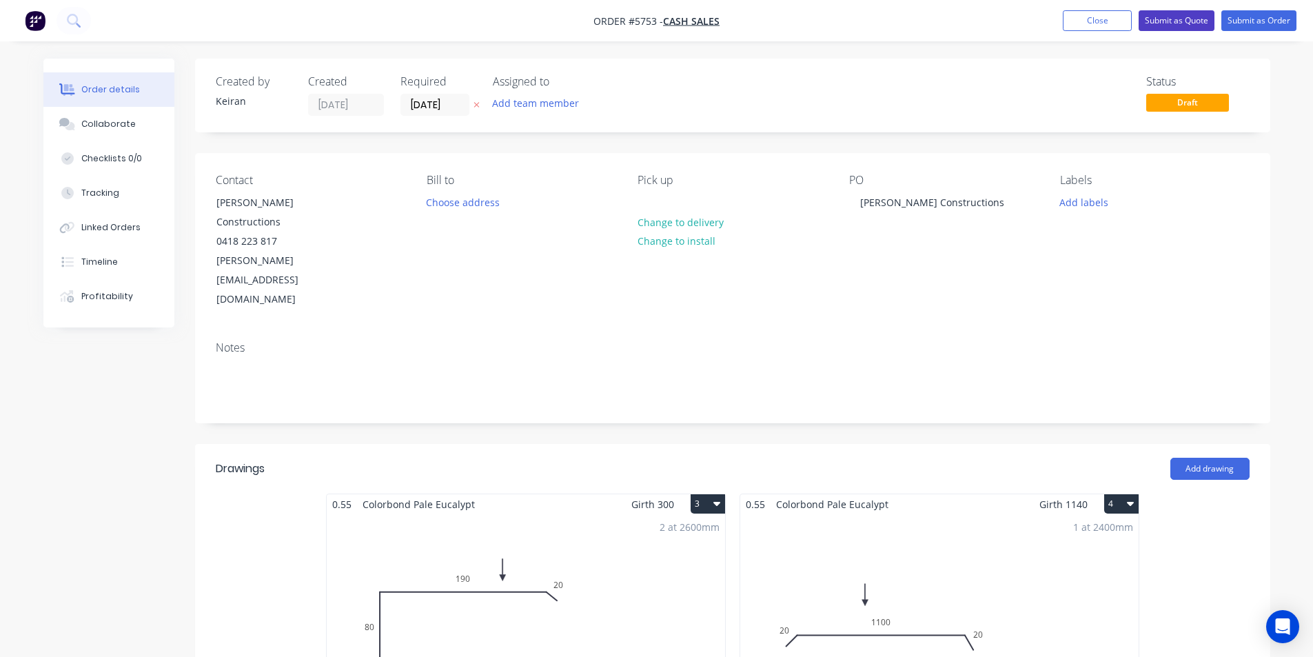
click at [1170, 23] on button "Submit as Quote" at bounding box center [1177, 20] width 76 height 21
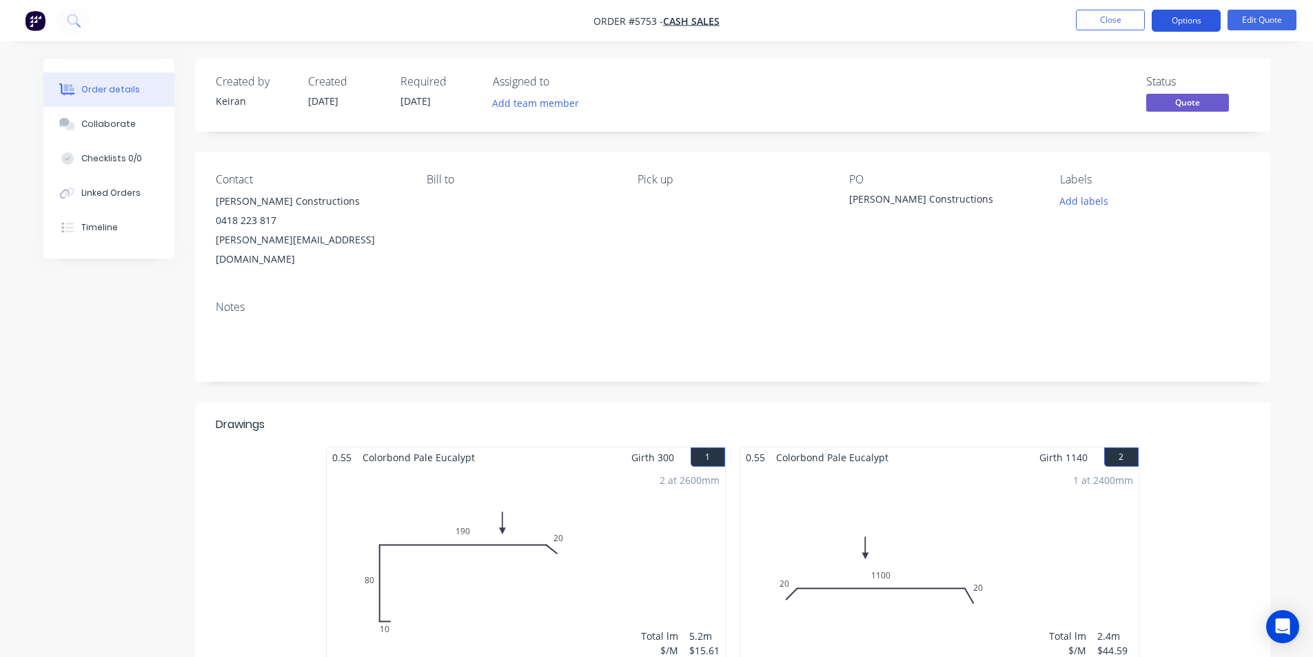
click at [1166, 16] on button "Options" at bounding box center [1186, 21] width 69 height 22
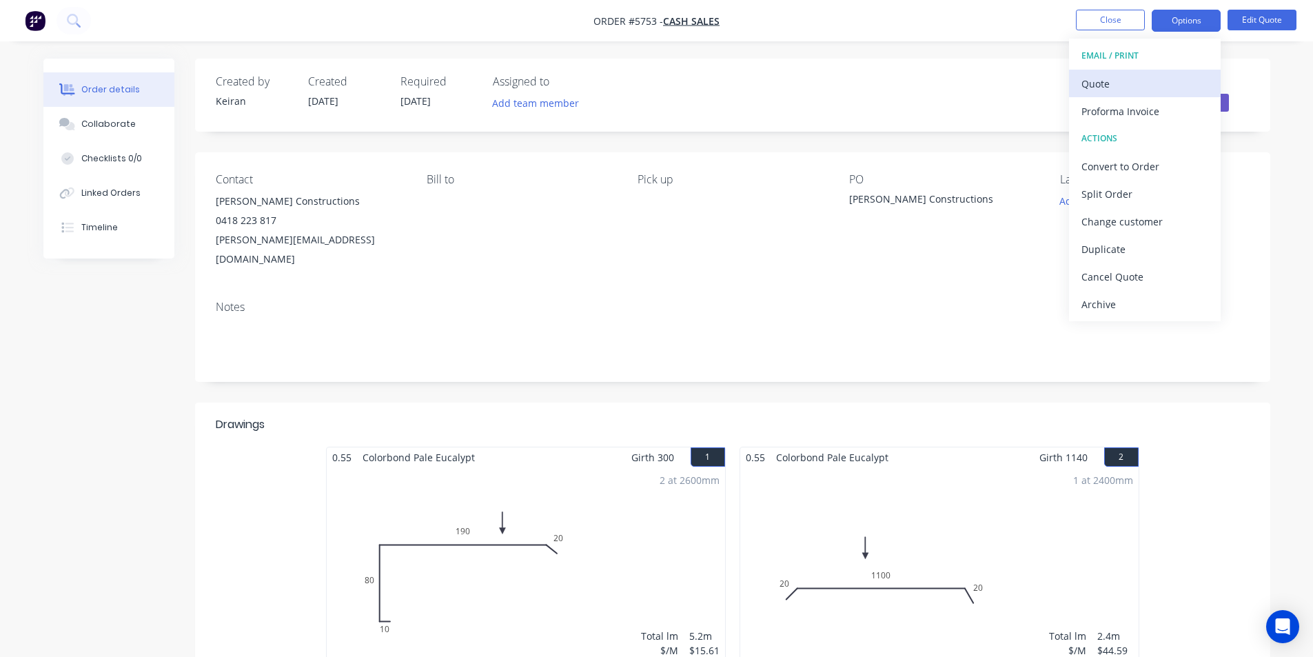
click at [1084, 87] on div "Quote" at bounding box center [1145, 84] width 127 height 20
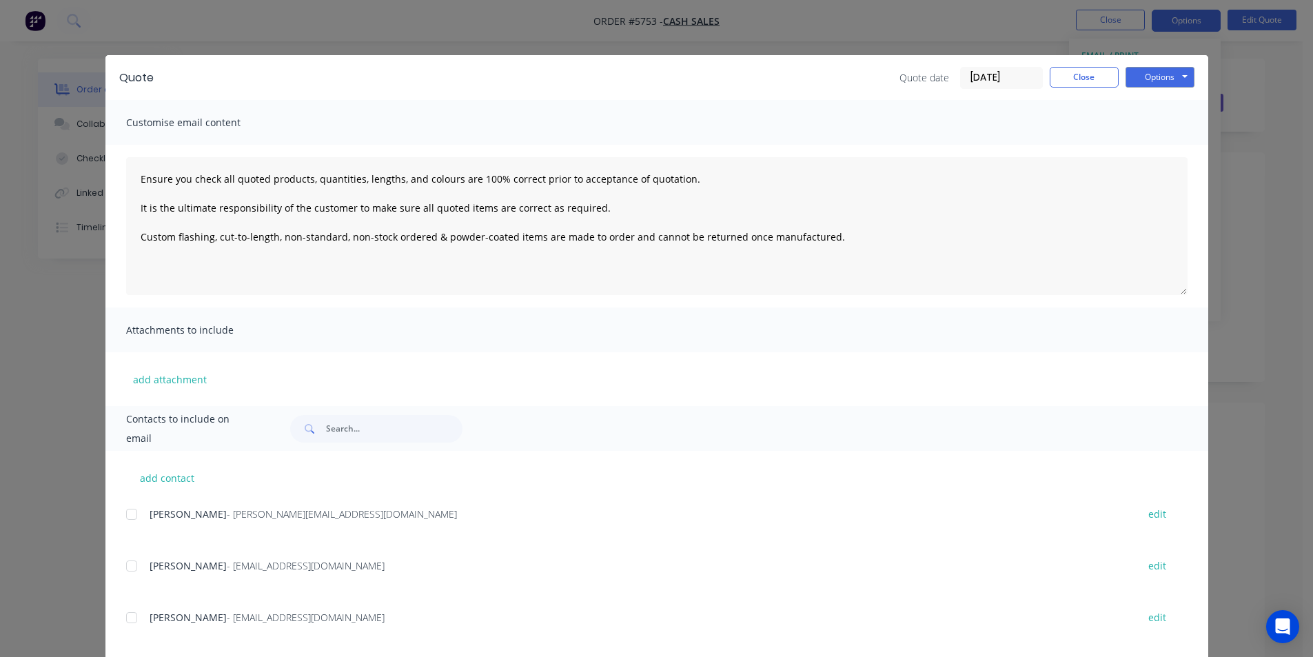
click at [132, 569] on div at bounding box center [132, 566] width 28 height 28
click at [1165, 73] on button "Options" at bounding box center [1160, 77] width 69 height 21
click at [1151, 148] on button "Email" at bounding box center [1170, 147] width 88 height 23
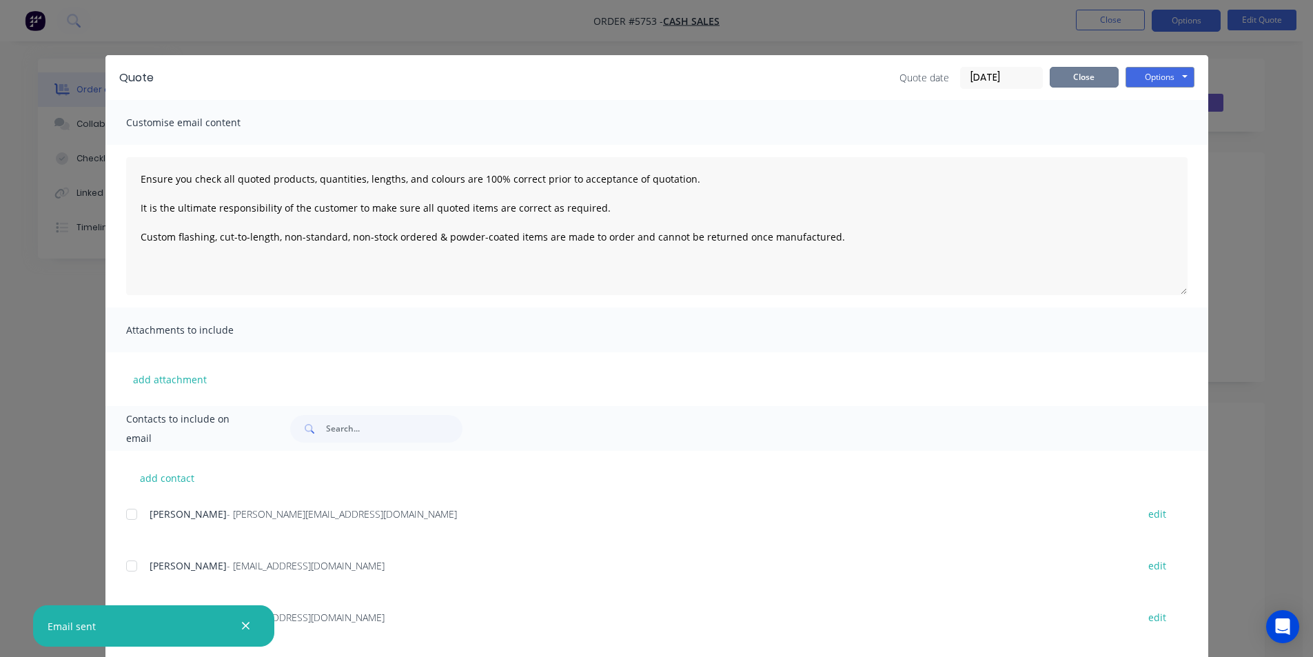
click at [1087, 85] on button "Close" at bounding box center [1084, 77] width 69 height 21
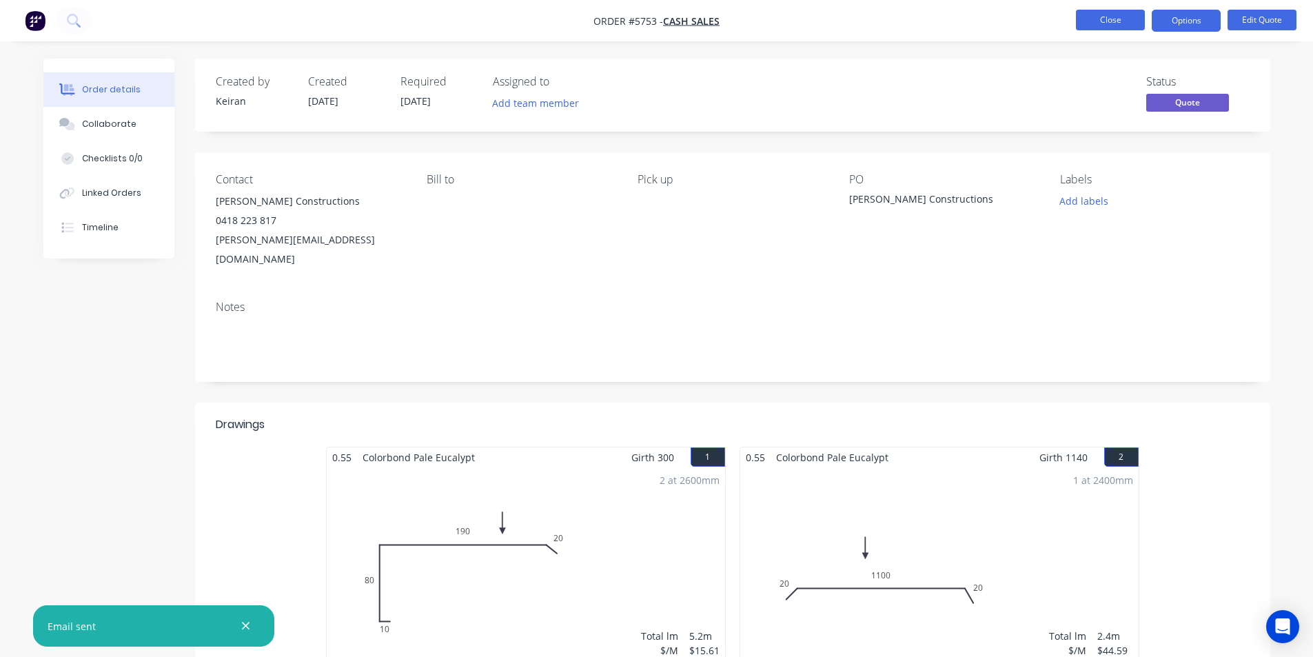
click at [1095, 17] on button "Close" at bounding box center [1110, 20] width 69 height 21
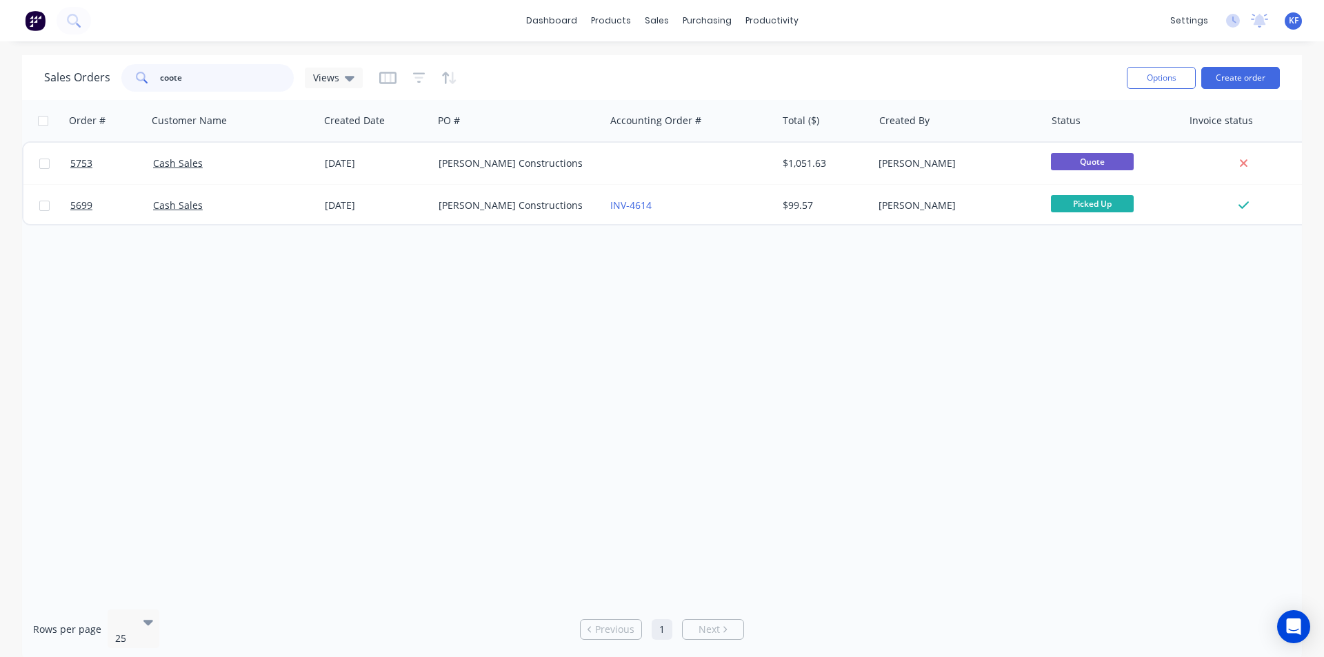
drag, startPoint x: 179, startPoint y: 79, endPoint x: 99, endPoint y: 64, distance: 80.6
click at [99, 64] on div "Sales Orders coote Views" at bounding box center [203, 78] width 318 height 28
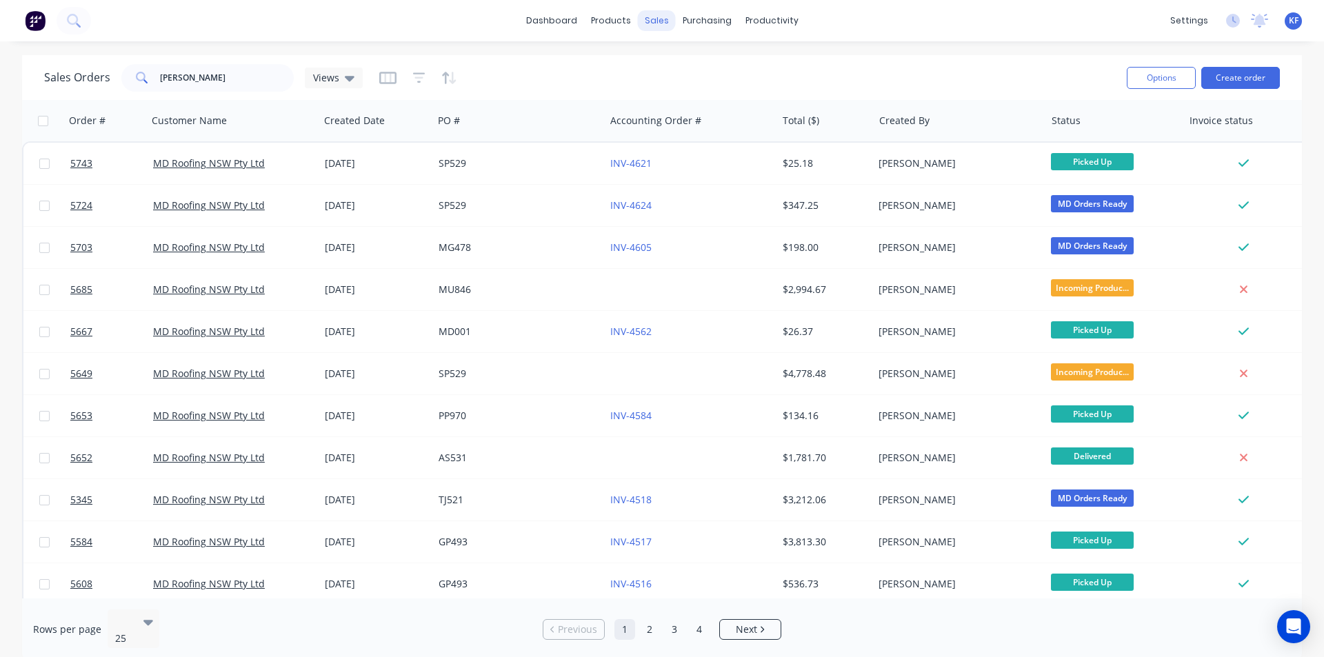
click at [651, 30] on div "dashboard products sales purchasing productivity dashboard products Product Cat…" at bounding box center [662, 20] width 1324 height 41
click at [671, 49] on div "Sales Orders Customers Price Level Manager" at bounding box center [729, 93] width 183 height 111
click at [684, 66] on div "Sales Orders" at bounding box center [707, 66] width 57 height 12
drag, startPoint x: 239, startPoint y: 70, endPoint x: 129, endPoint y: 65, distance: 109.7
click at [129, 65] on div "hayes" at bounding box center [207, 78] width 172 height 28
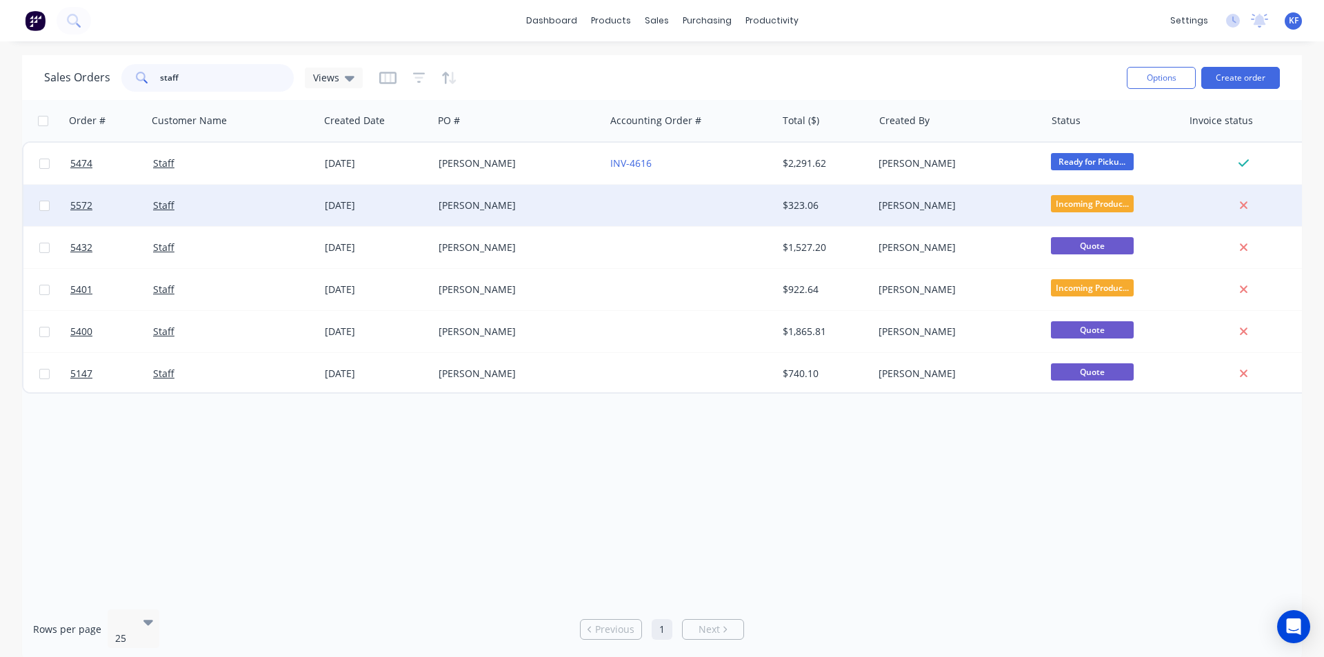
type input "staff"
click at [680, 207] on div at bounding box center [691, 205] width 172 height 41
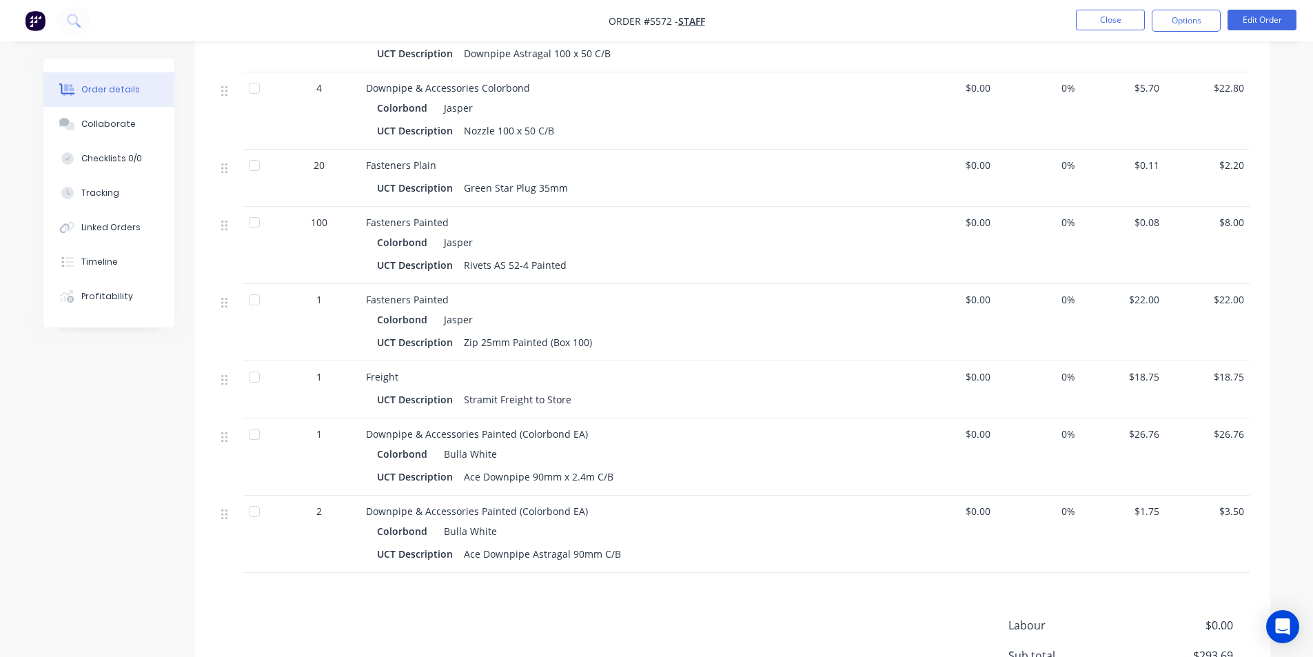
scroll to position [290, 0]
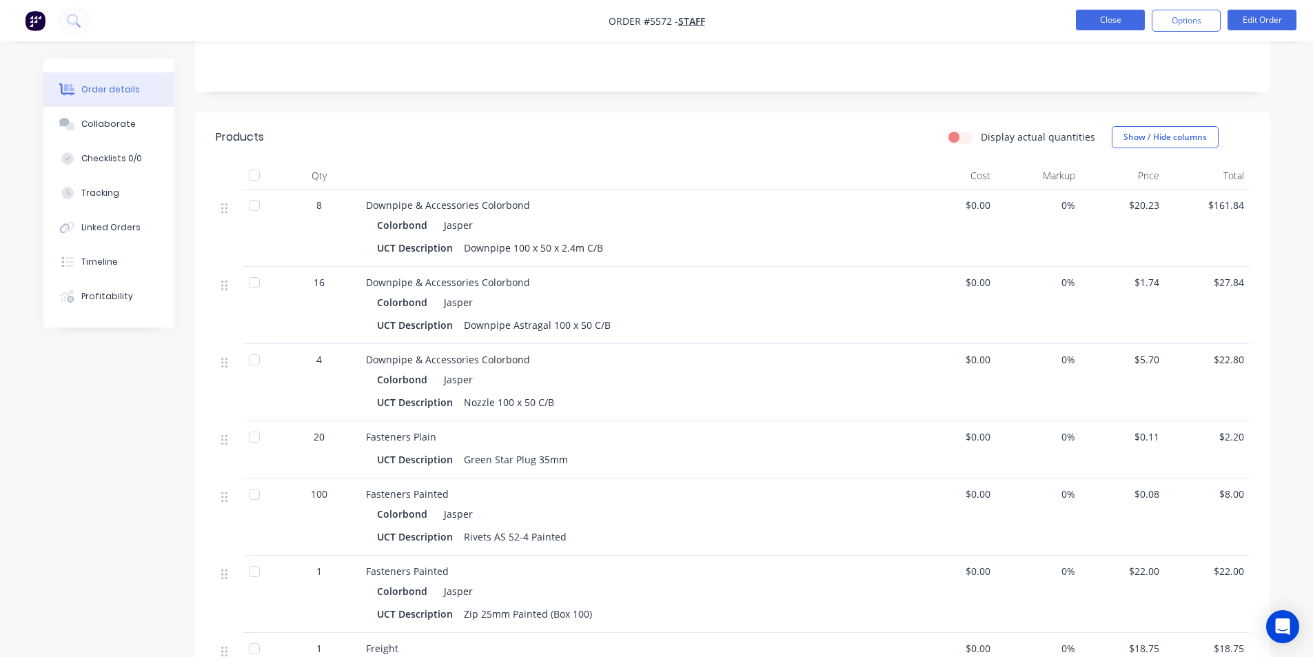
click at [1133, 19] on button "Close" at bounding box center [1110, 20] width 69 height 21
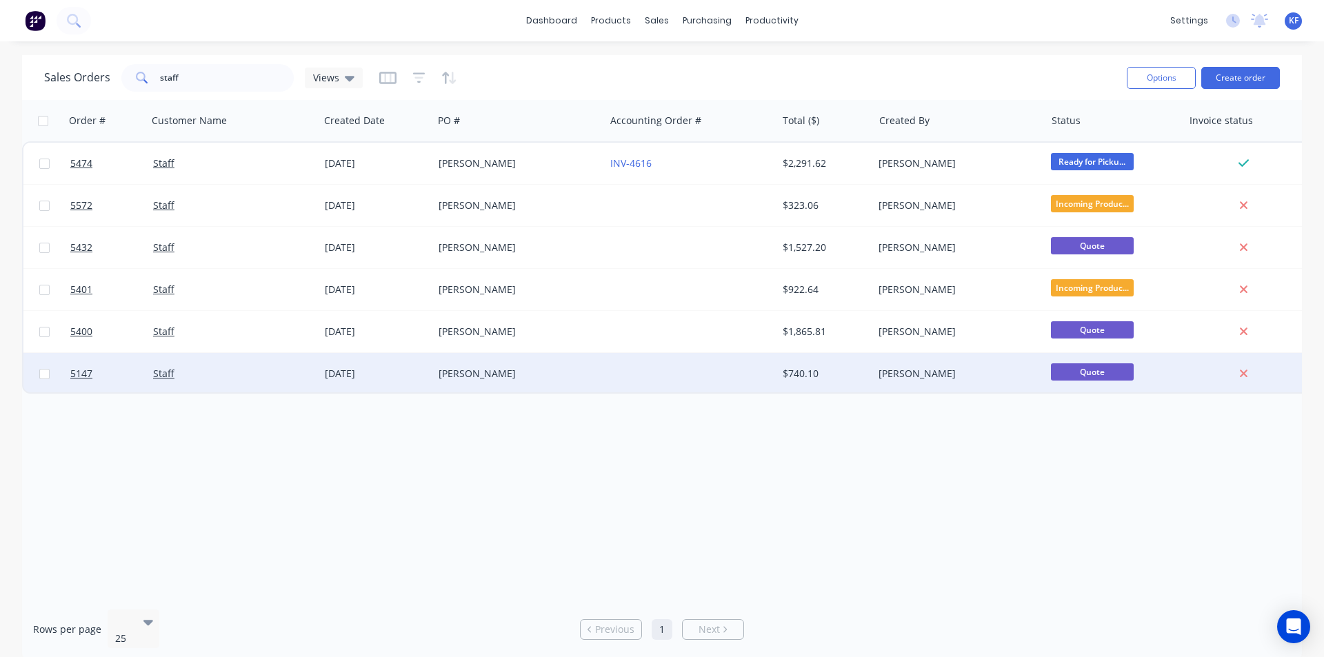
click at [599, 365] on div "[PERSON_NAME]" at bounding box center [519, 373] width 172 height 41
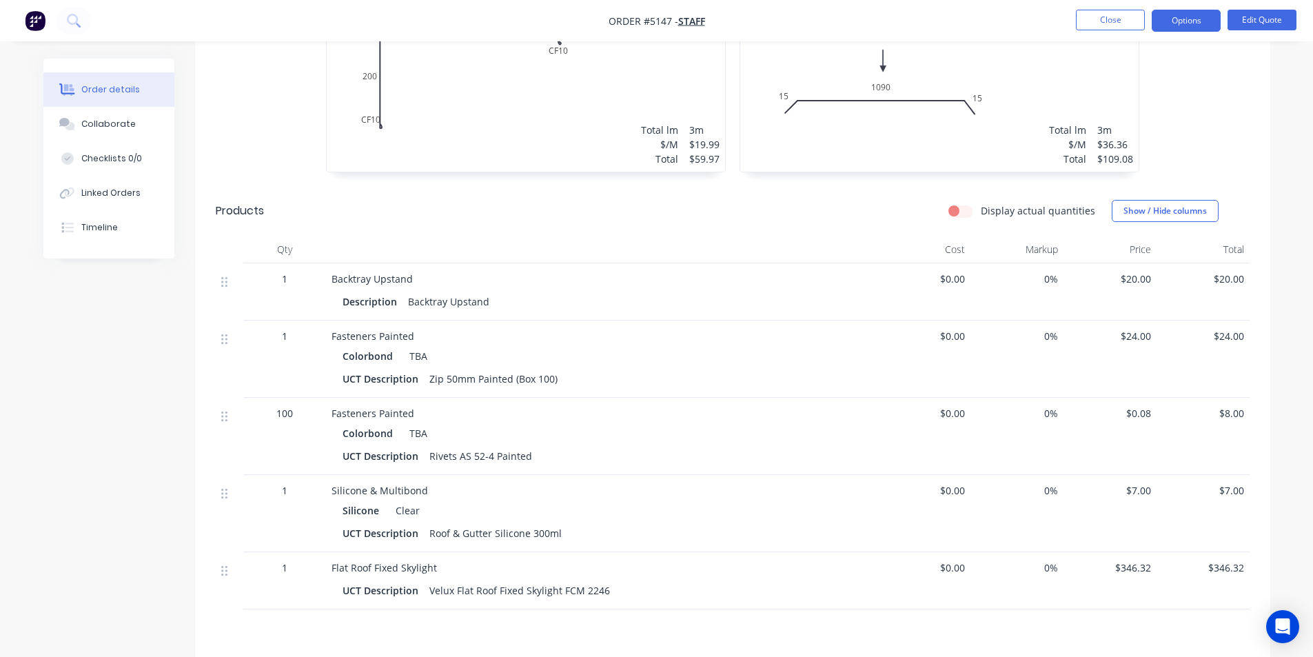
scroll to position [483, 0]
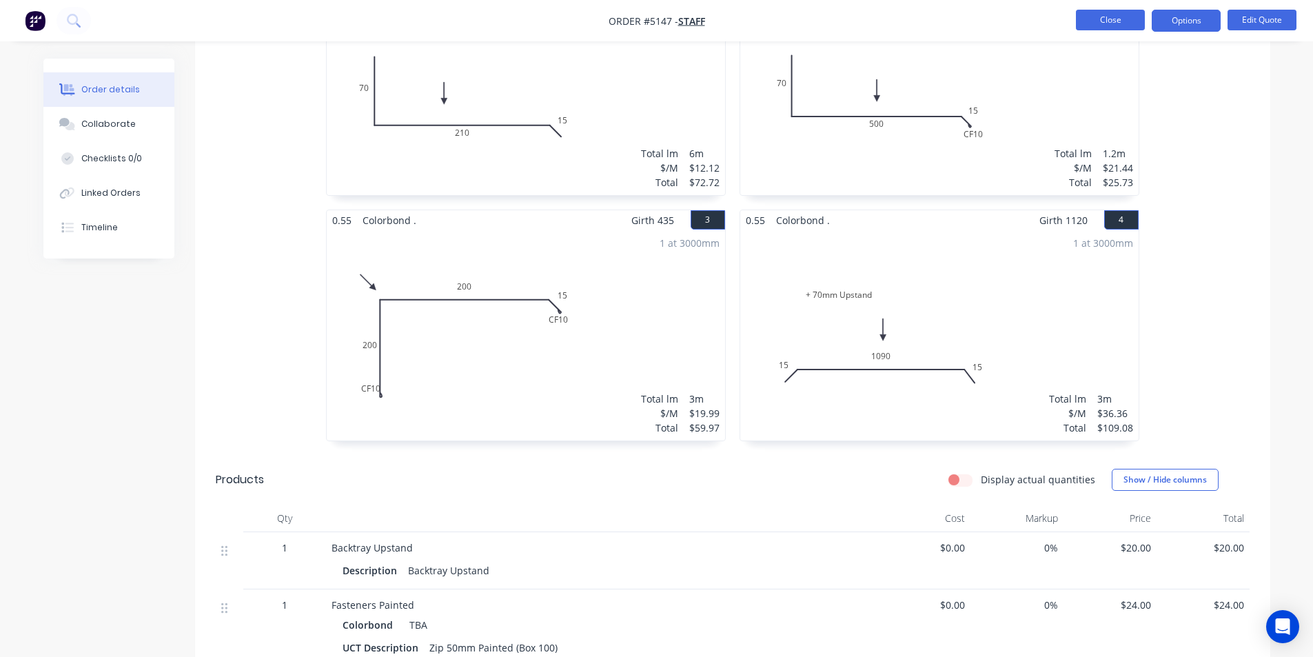
click at [1090, 23] on button "Close" at bounding box center [1110, 20] width 69 height 21
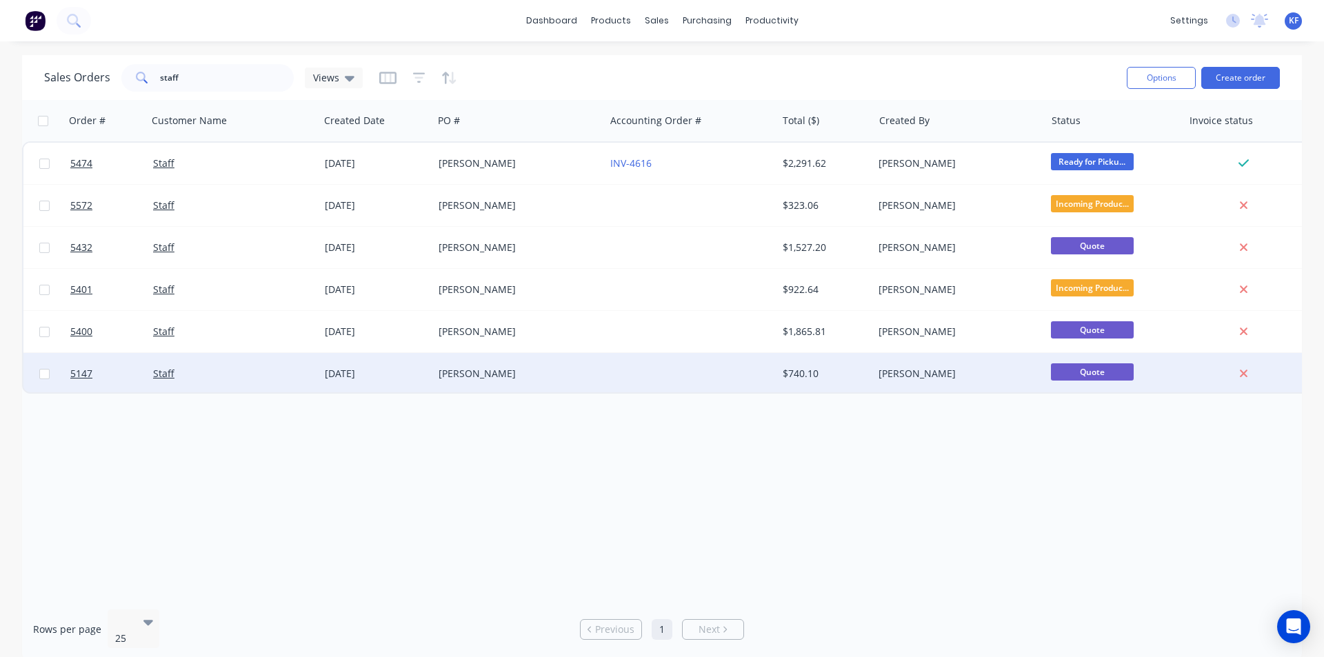
click at [662, 381] on div at bounding box center [691, 373] width 172 height 41
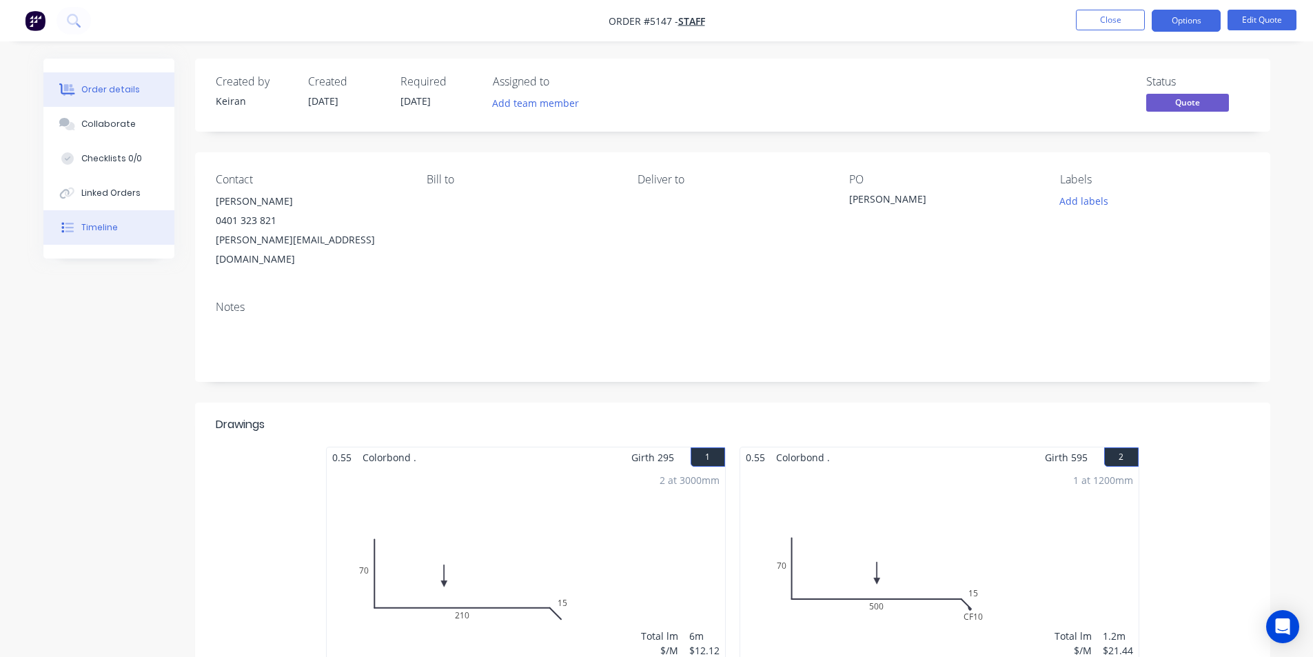
click at [99, 234] on button "Timeline" at bounding box center [108, 227] width 131 height 34
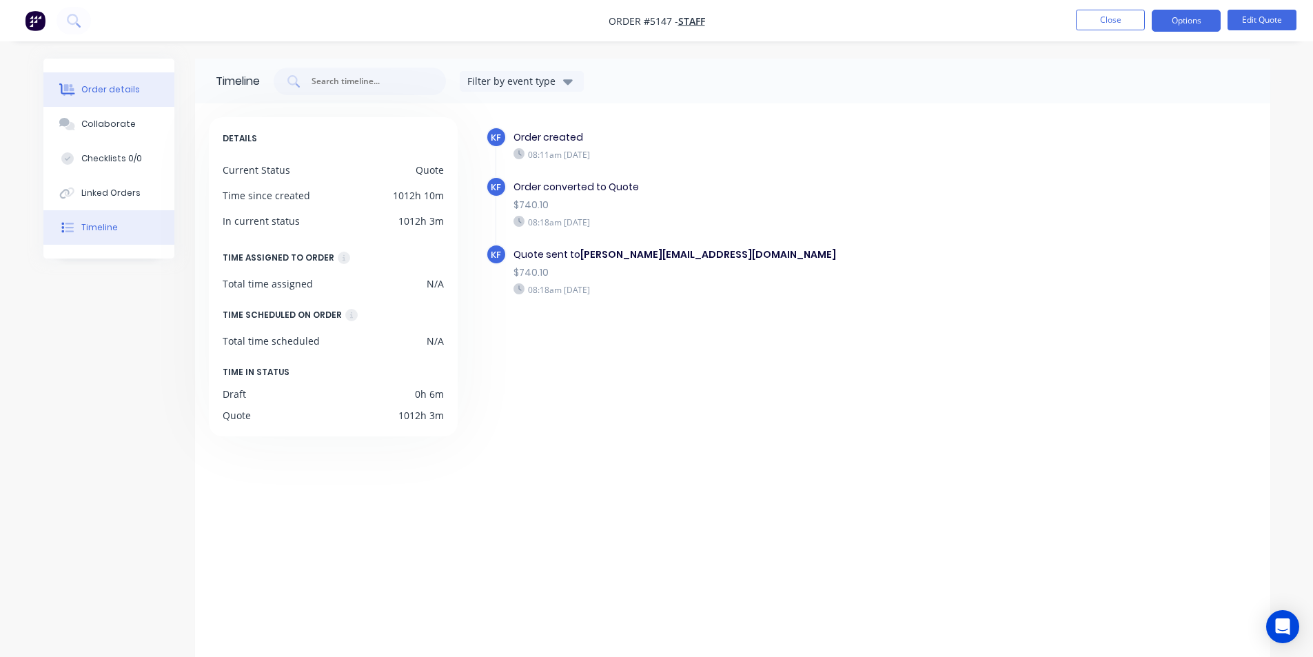
click at [108, 94] on div "Order details" at bounding box center [110, 89] width 59 height 12
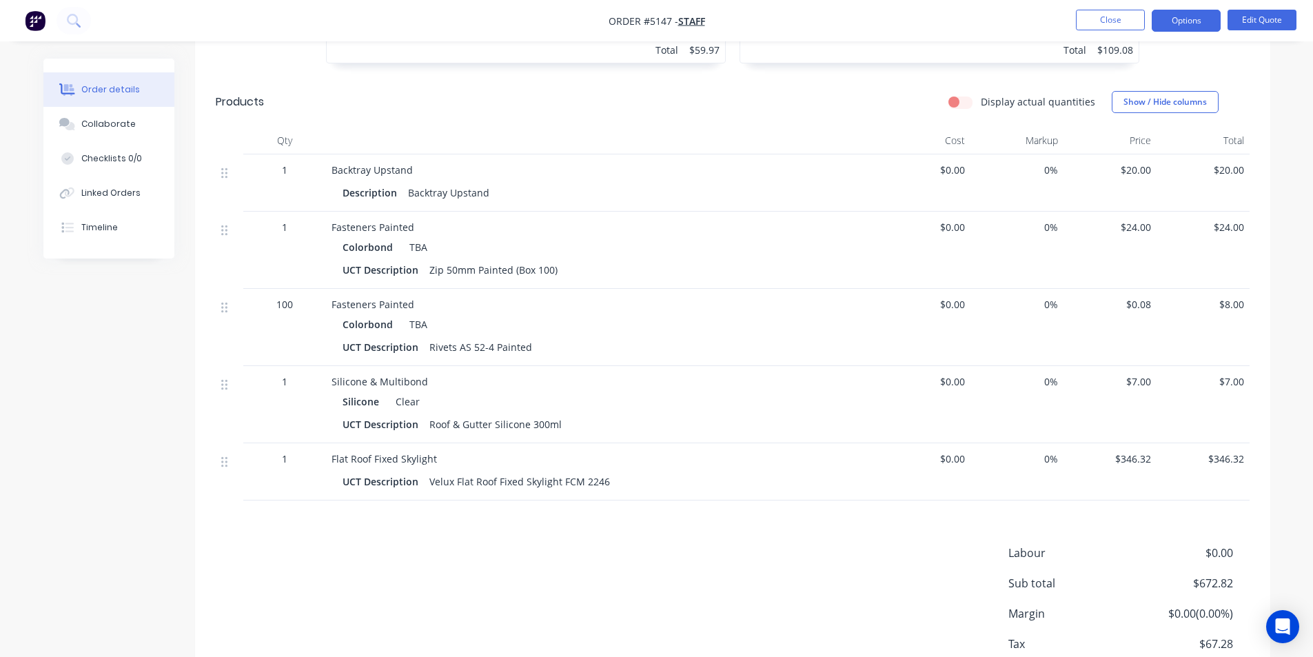
scroll to position [654, 0]
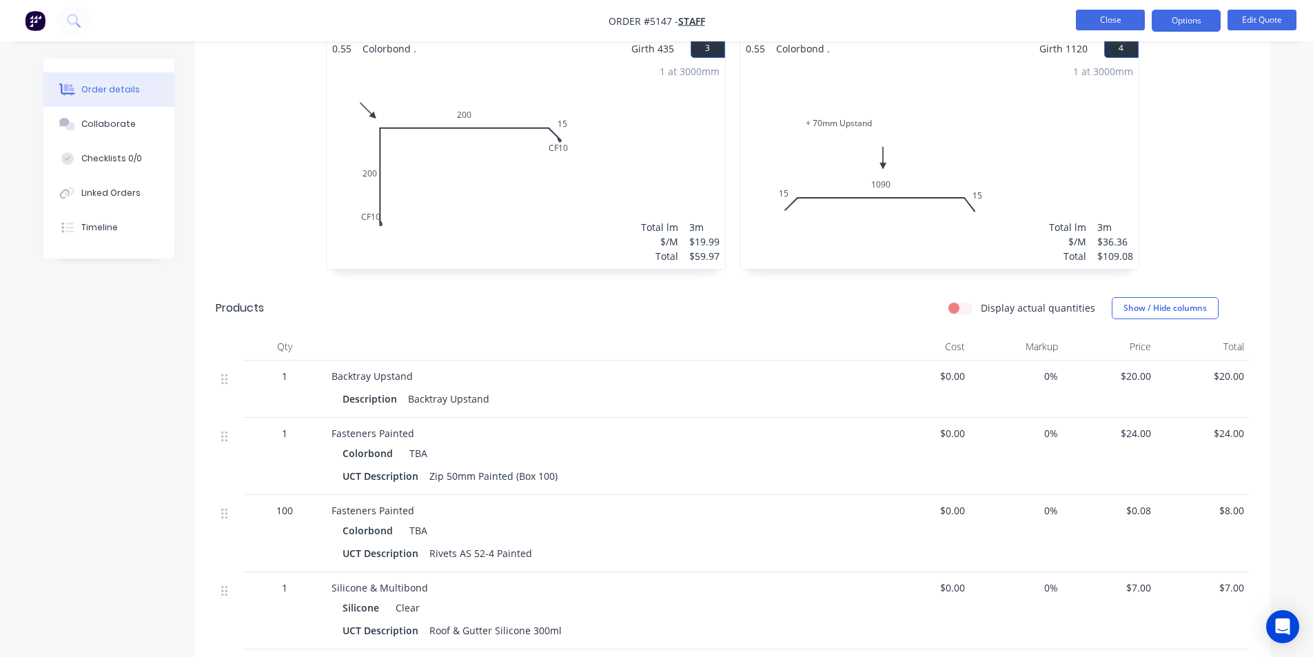
click at [1097, 19] on button "Close" at bounding box center [1110, 20] width 69 height 21
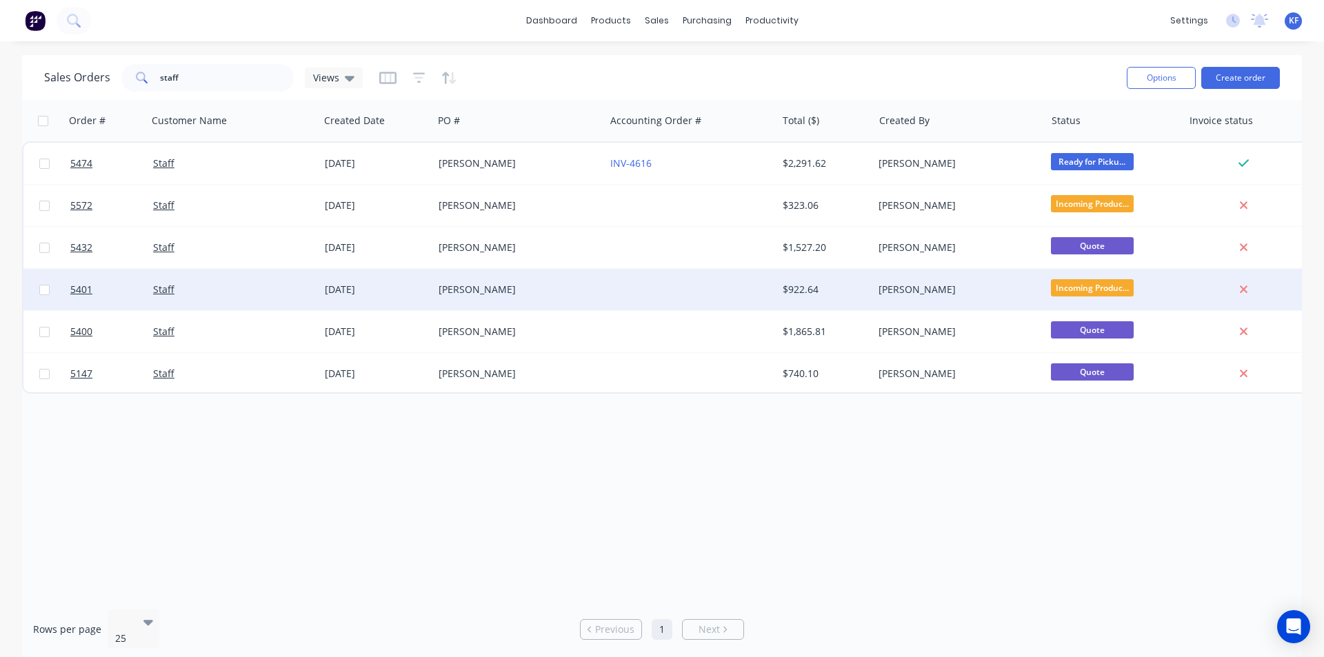
click at [773, 298] on div at bounding box center [691, 289] width 172 height 41
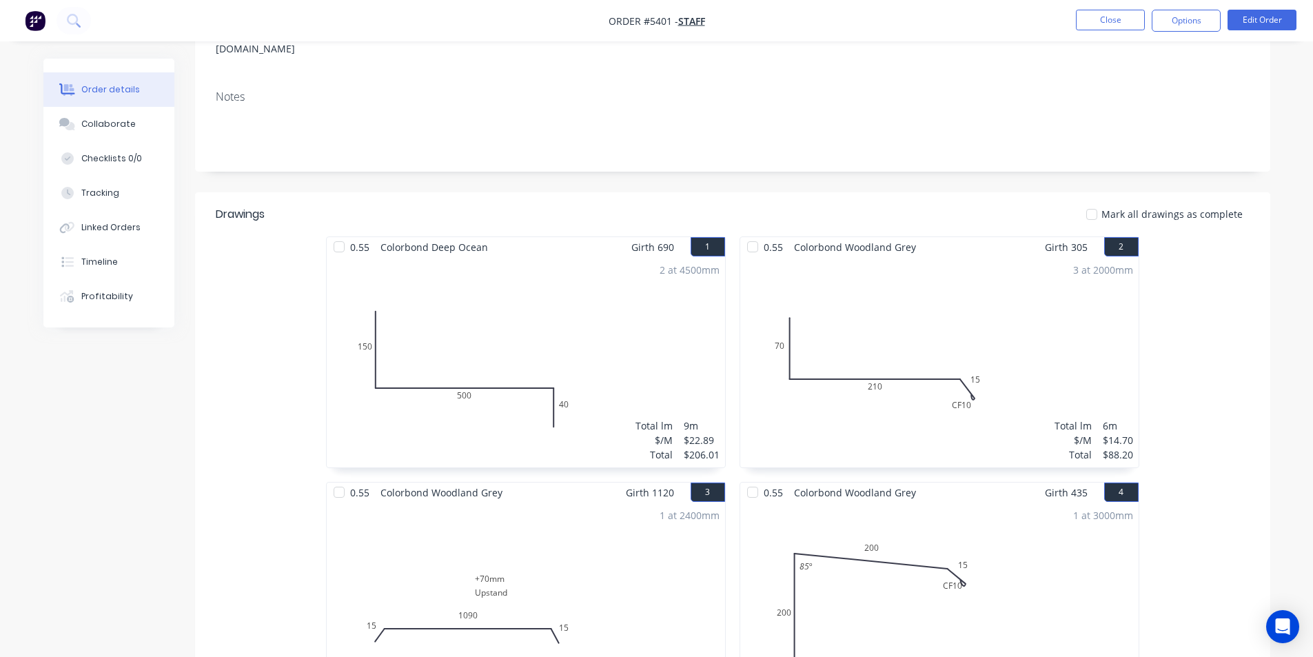
scroll to position [163, 0]
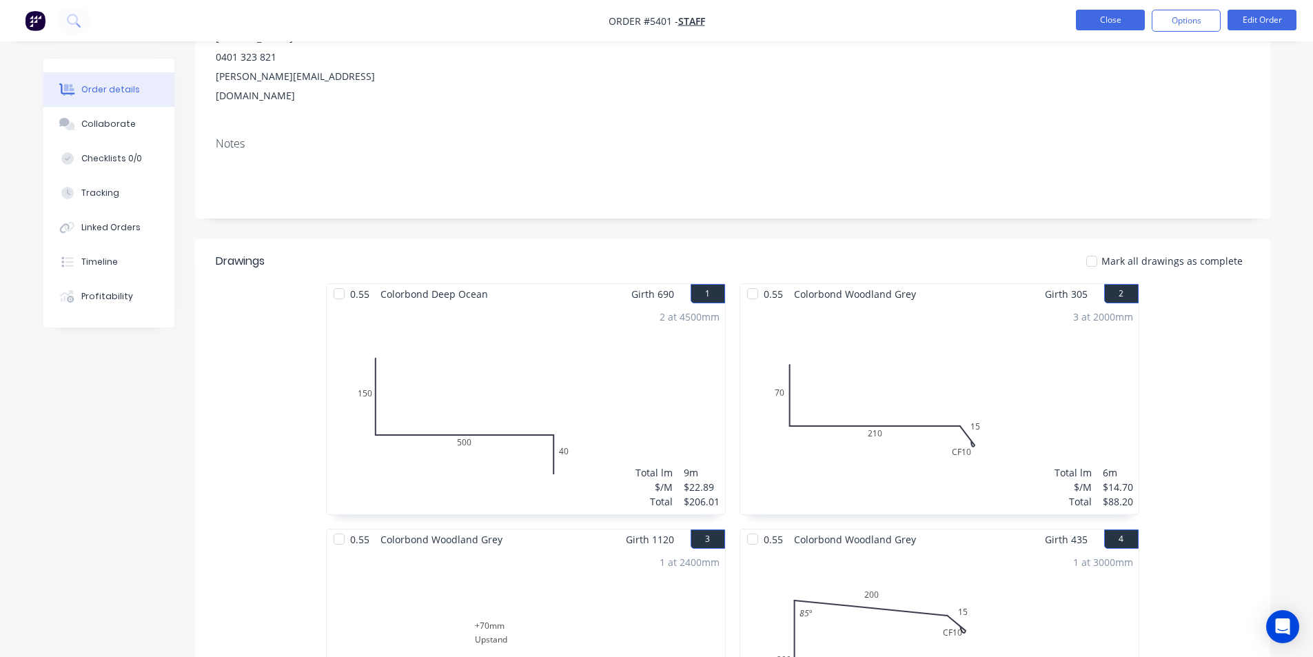
click at [1124, 26] on button "Close" at bounding box center [1110, 20] width 69 height 21
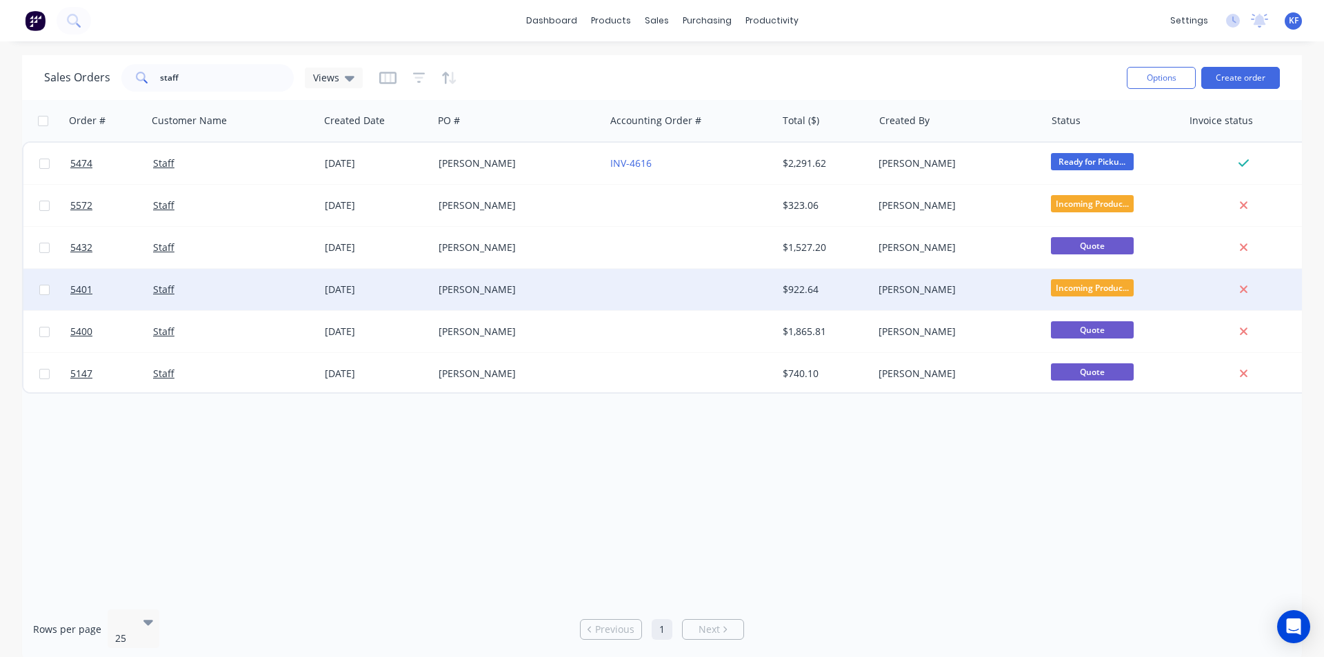
click at [675, 292] on div at bounding box center [691, 289] width 172 height 41
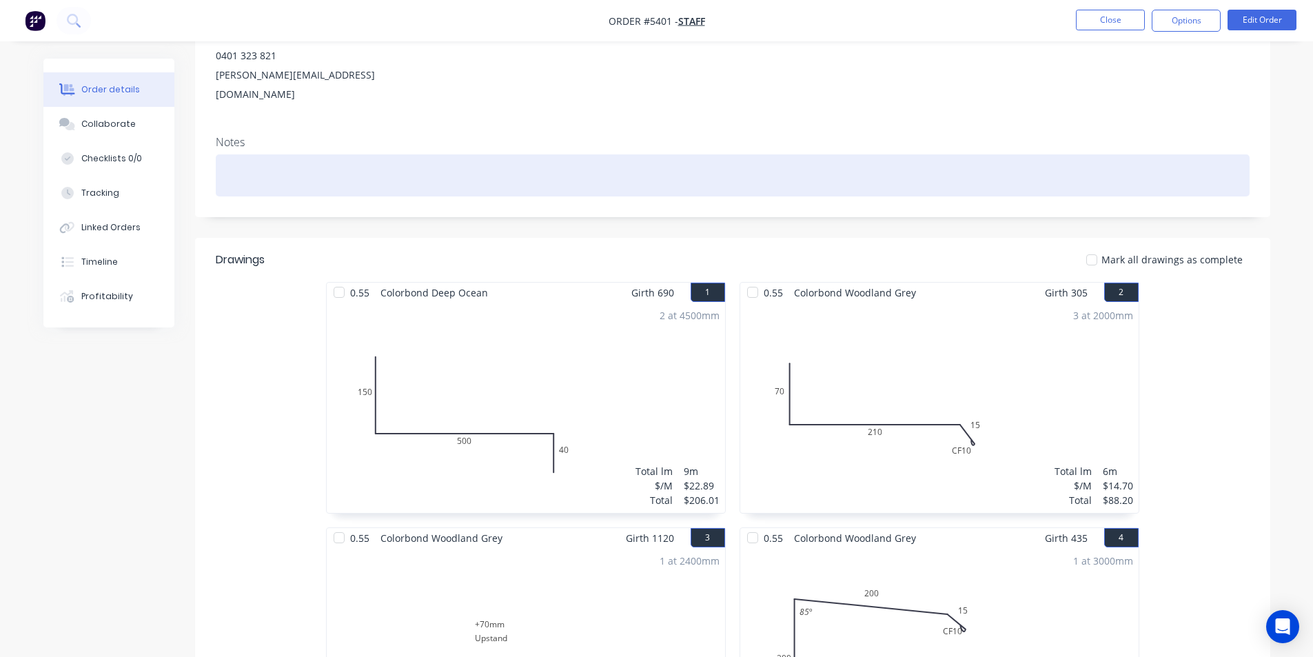
scroll to position [163, 0]
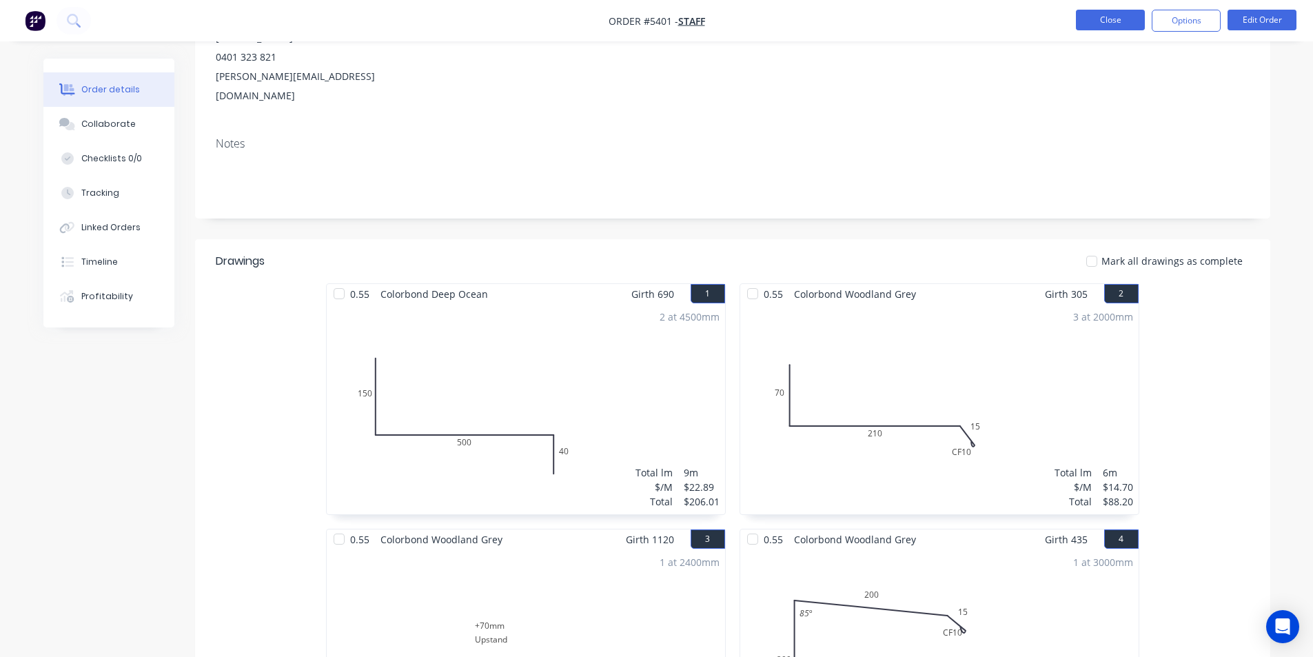
click at [1100, 23] on button "Close" at bounding box center [1110, 20] width 69 height 21
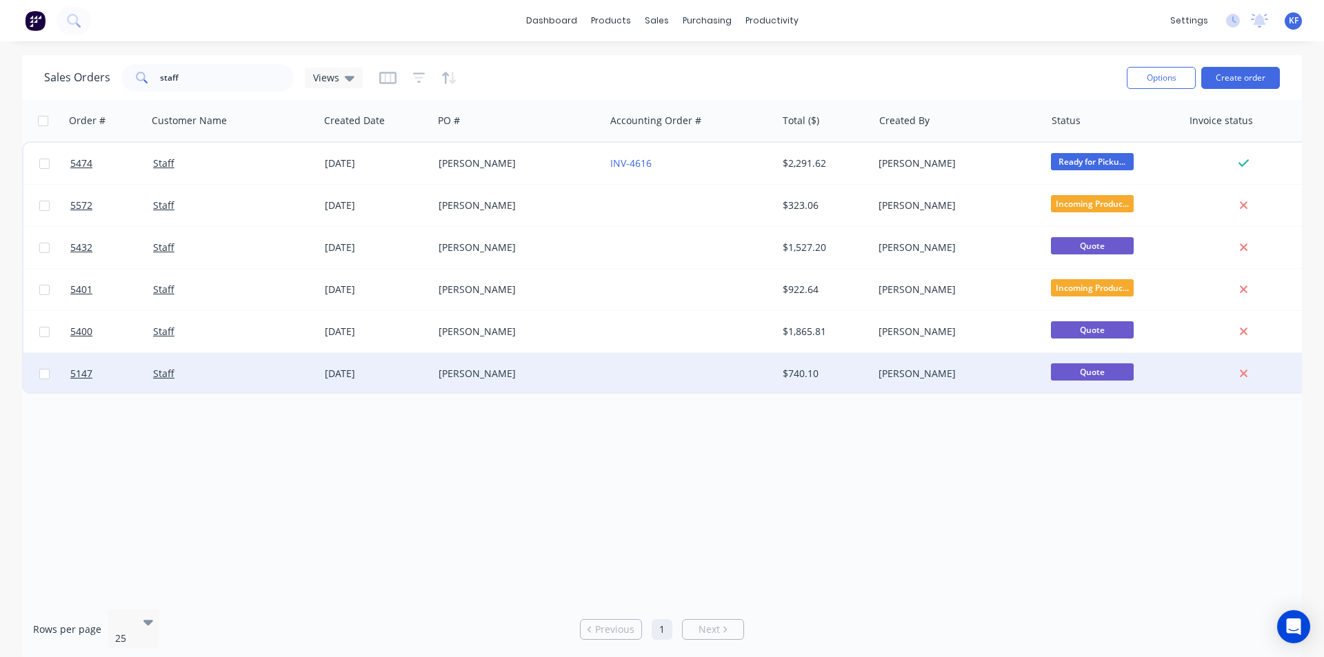
click at [672, 391] on div at bounding box center [691, 373] width 172 height 41
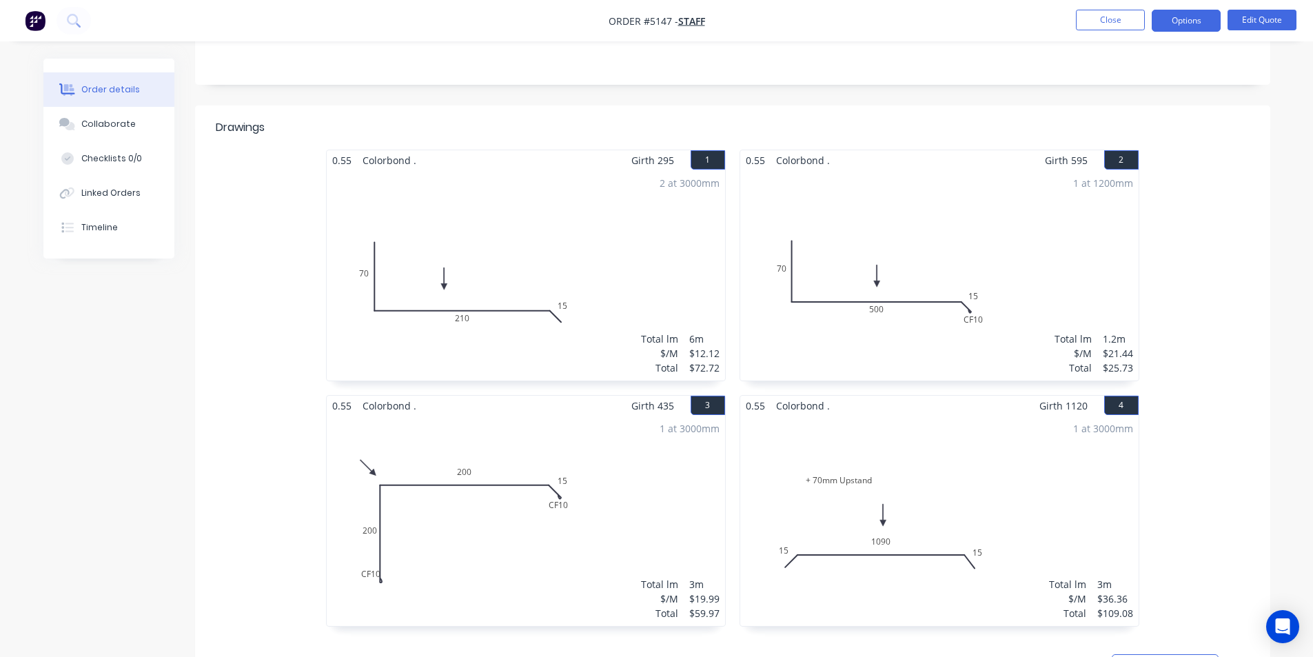
scroll to position [276, 0]
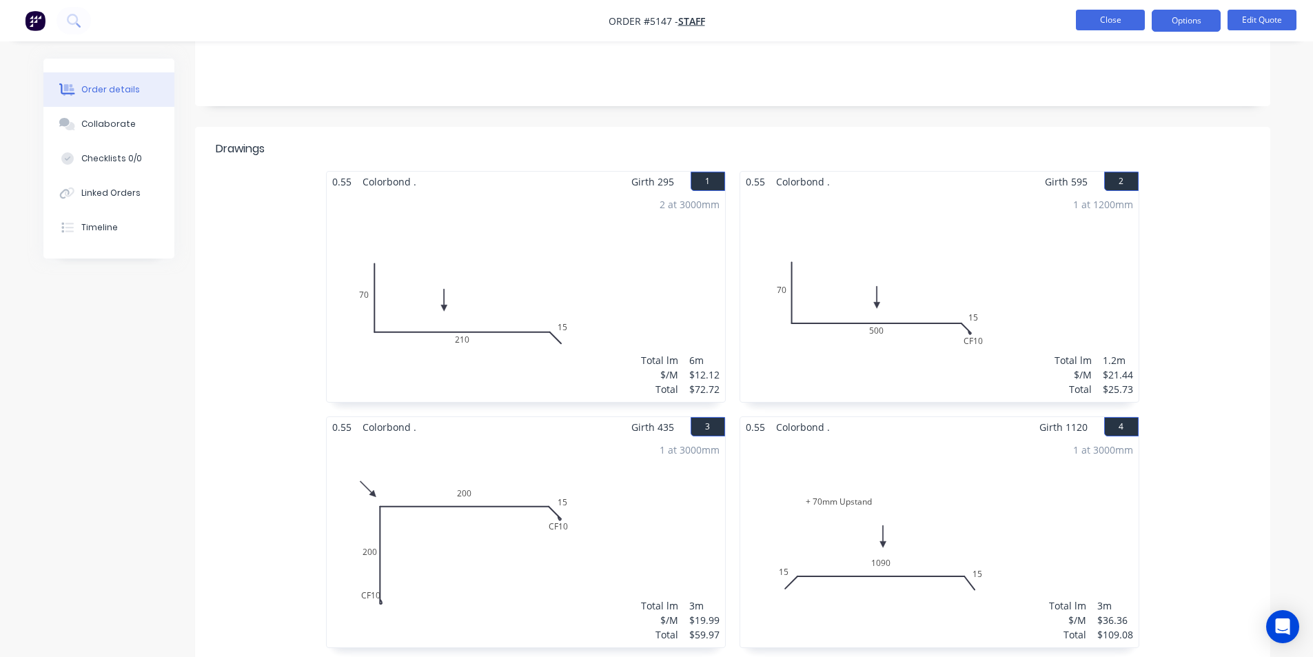
click at [1104, 23] on button "Close" at bounding box center [1110, 20] width 69 height 21
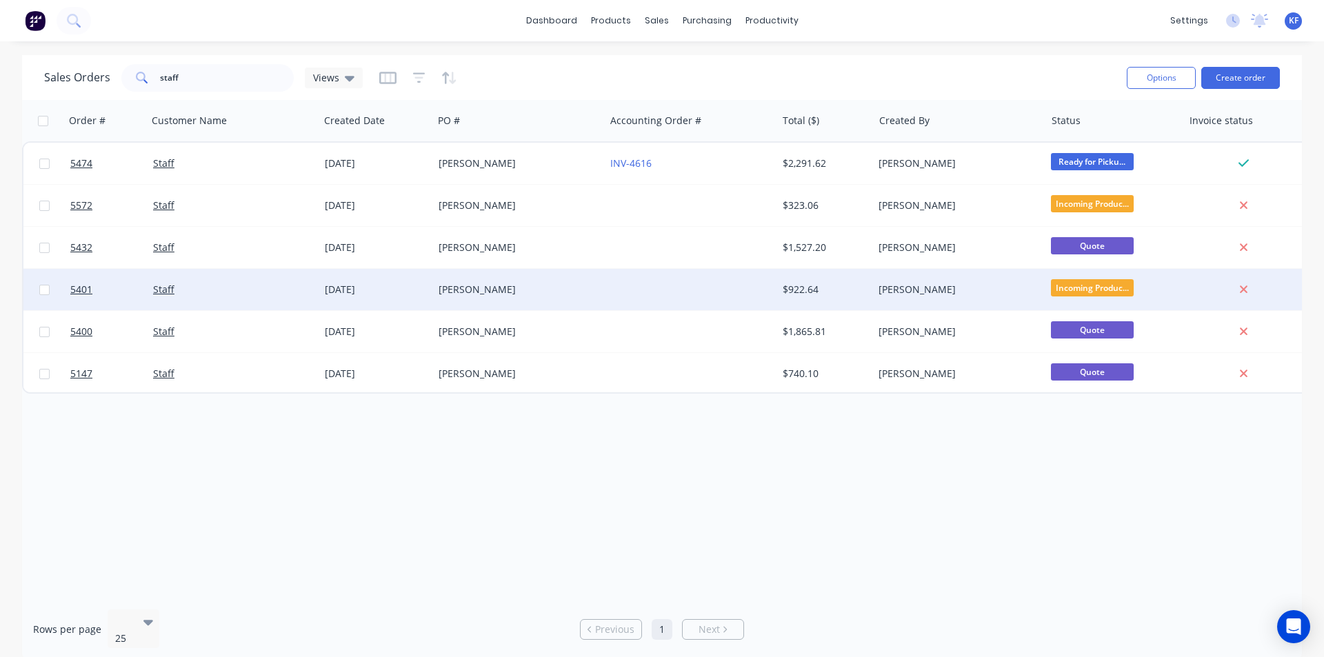
click at [667, 281] on div at bounding box center [691, 289] width 172 height 41
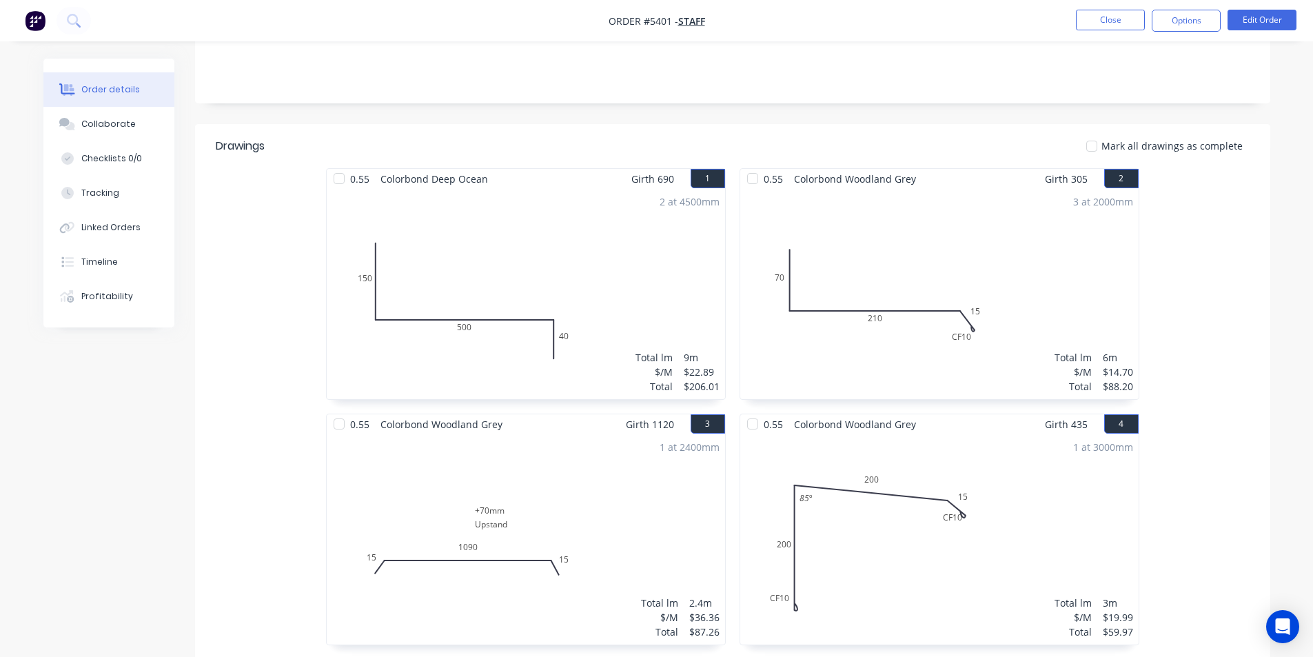
scroll to position [276, 0]
click at [132, 123] on button "Collaborate" at bounding box center [108, 124] width 131 height 34
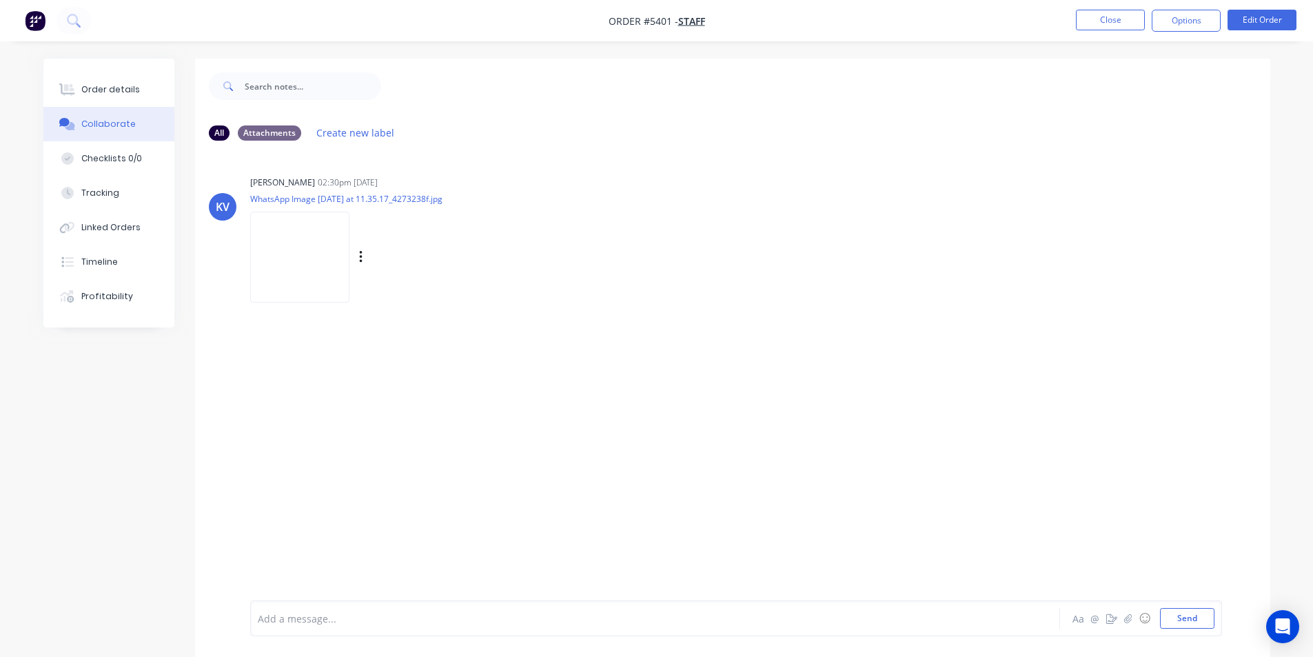
click at [318, 257] on img at bounding box center [299, 257] width 99 height 90
click at [1137, 12] on button "Close" at bounding box center [1110, 20] width 69 height 21
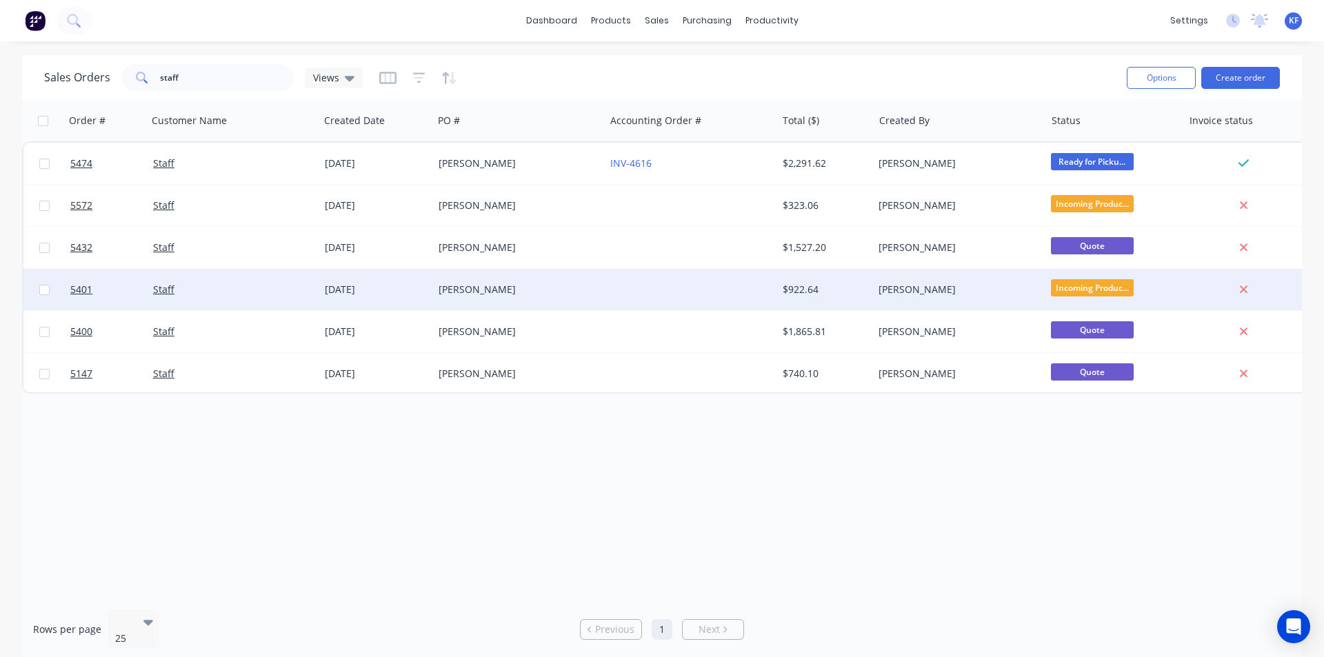
click at [758, 296] on div at bounding box center [691, 289] width 172 height 41
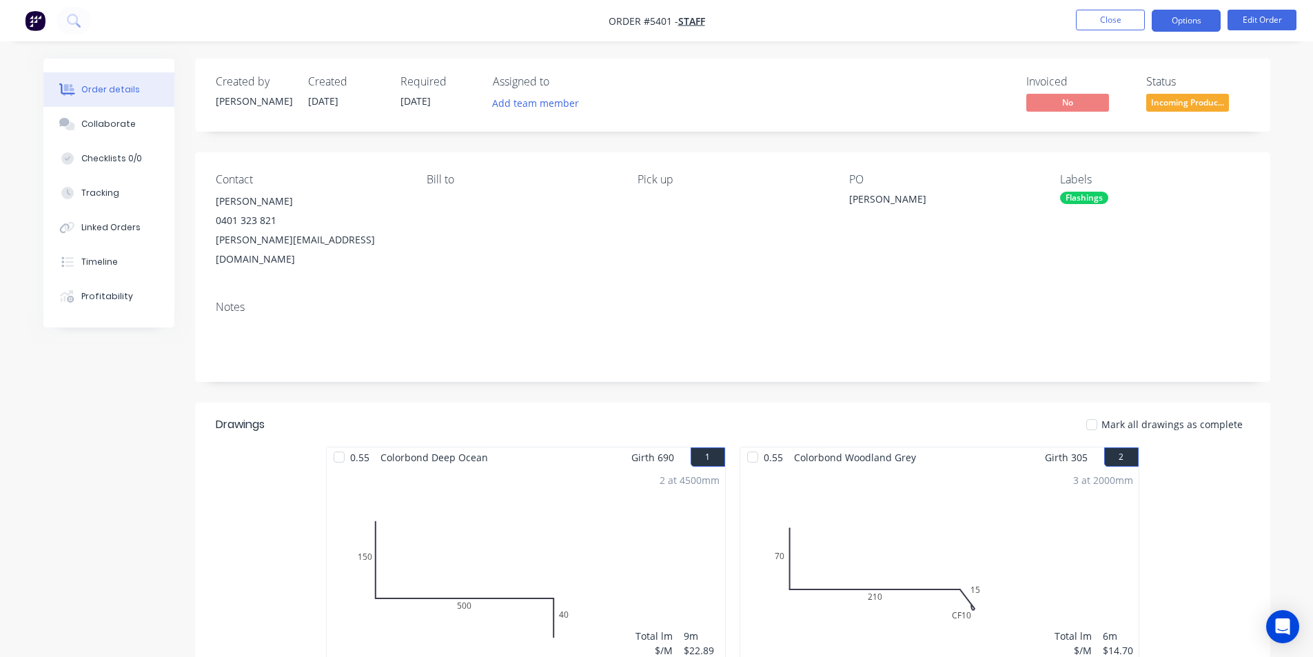
click at [1159, 20] on button "Options" at bounding box center [1186, 21] width 69 height 22
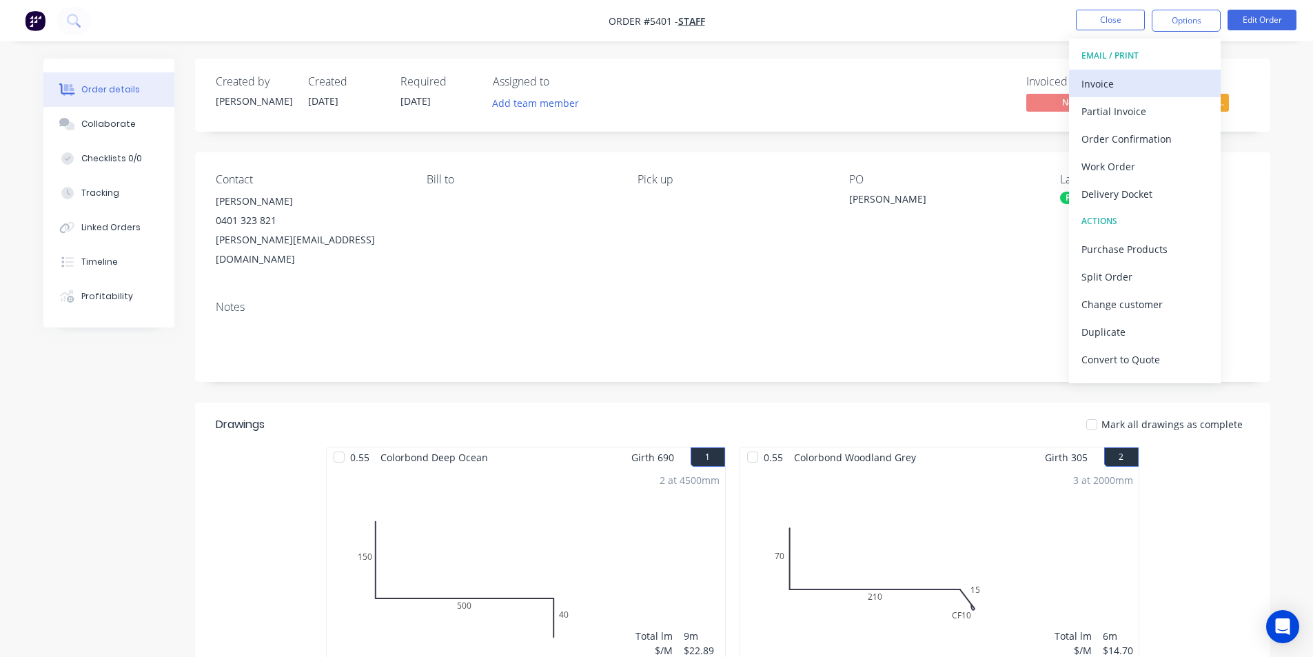
click at [1093, 85] on div "Invoice" at bounding box center [1145, 84] width 127 height 20
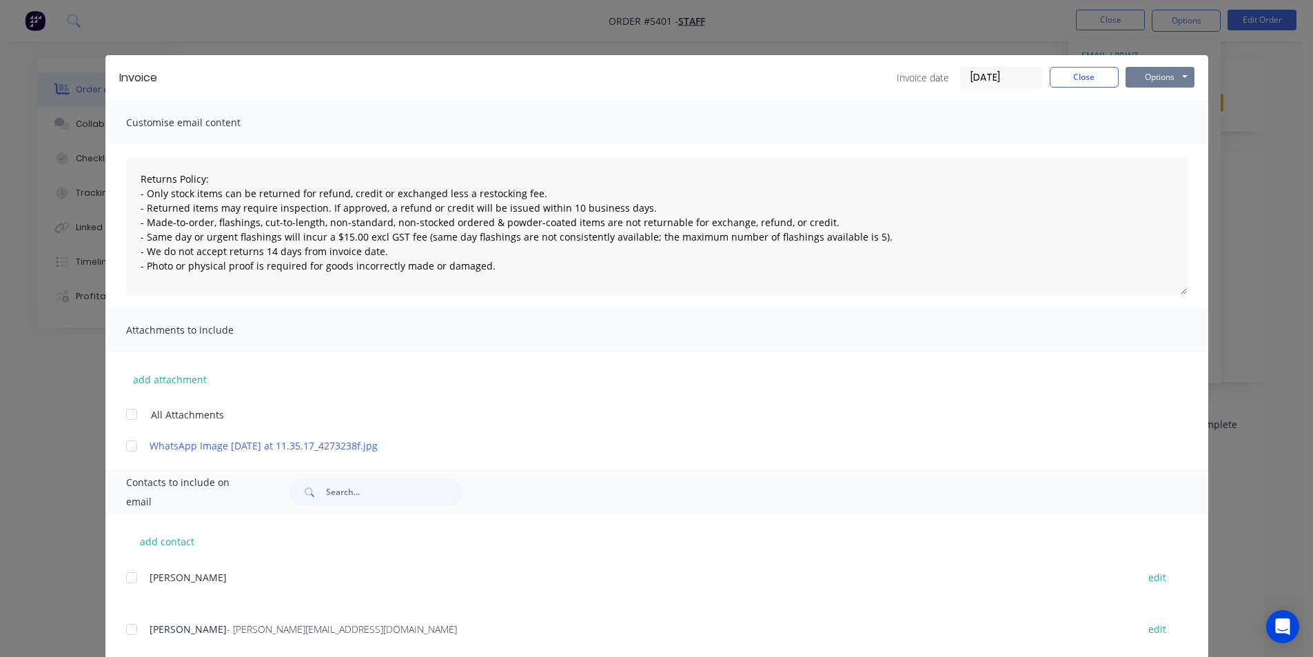
click at [1154, 74] on button "Options" at bounding box center [1160, 77] width 69 height 21
click at [1157, 121] on button "Print" at bounding box center [1170, 124] width 88 height 23
click at [1074, 92] on div "Invoice Invoice date [DATE] Close Options Preview Print Email" at bounding box center [656, 77] width 1103 height 45
click at [1077, 78] on button "Close" at bounding box center [1084, 77] width 69 height 21
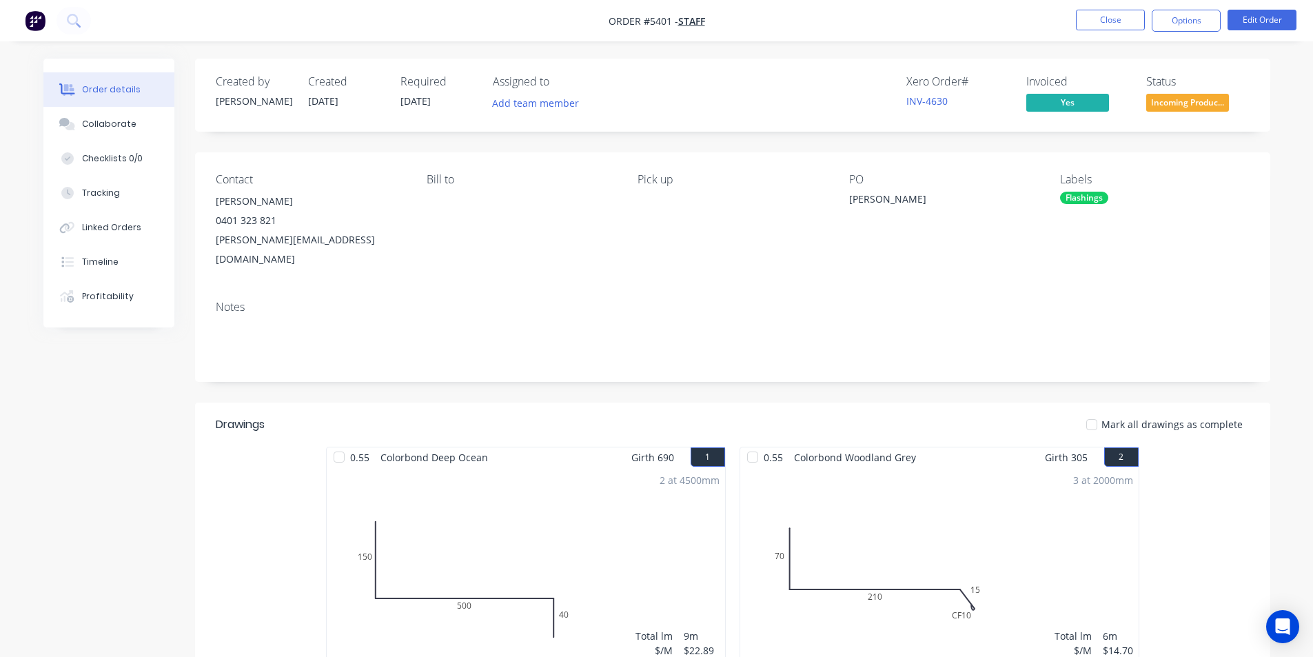
click at [1095, 7] on nav "Order #5401 - Staff Close Options Edit Order" at bounding box center [656, 20] width 1313 height 41
click at [1090, 17] on button "Close" at bounding box center [1110, 20] width 69 height 21
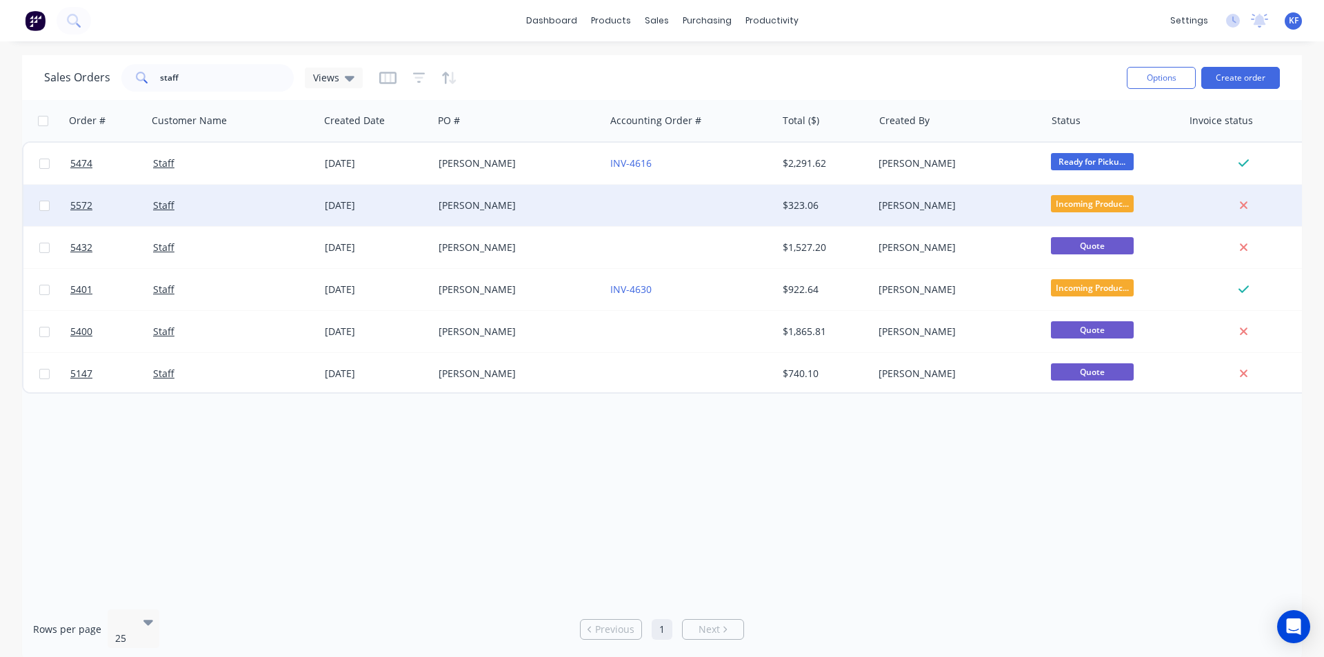
click at [1254, 208] on div at bounding box center [1243, 205] width 111 height 12
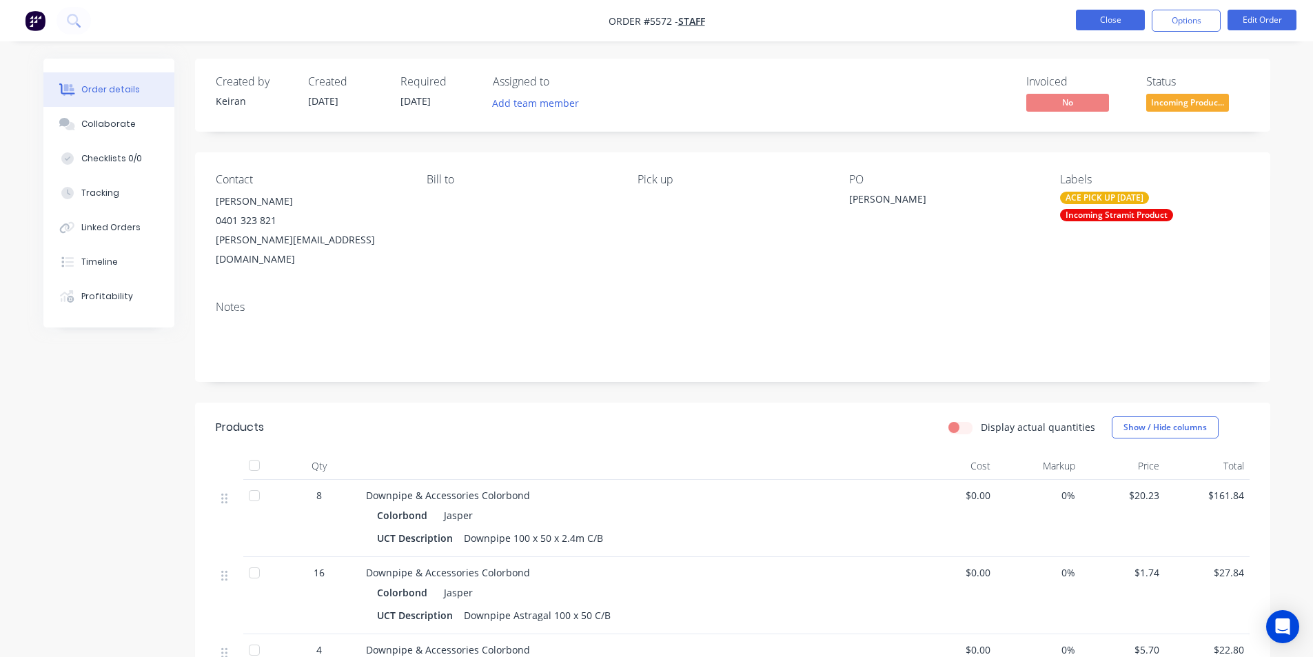
click at [1108, 21] on button "Close" at bounding box center [1110, 20] width 69 height 21
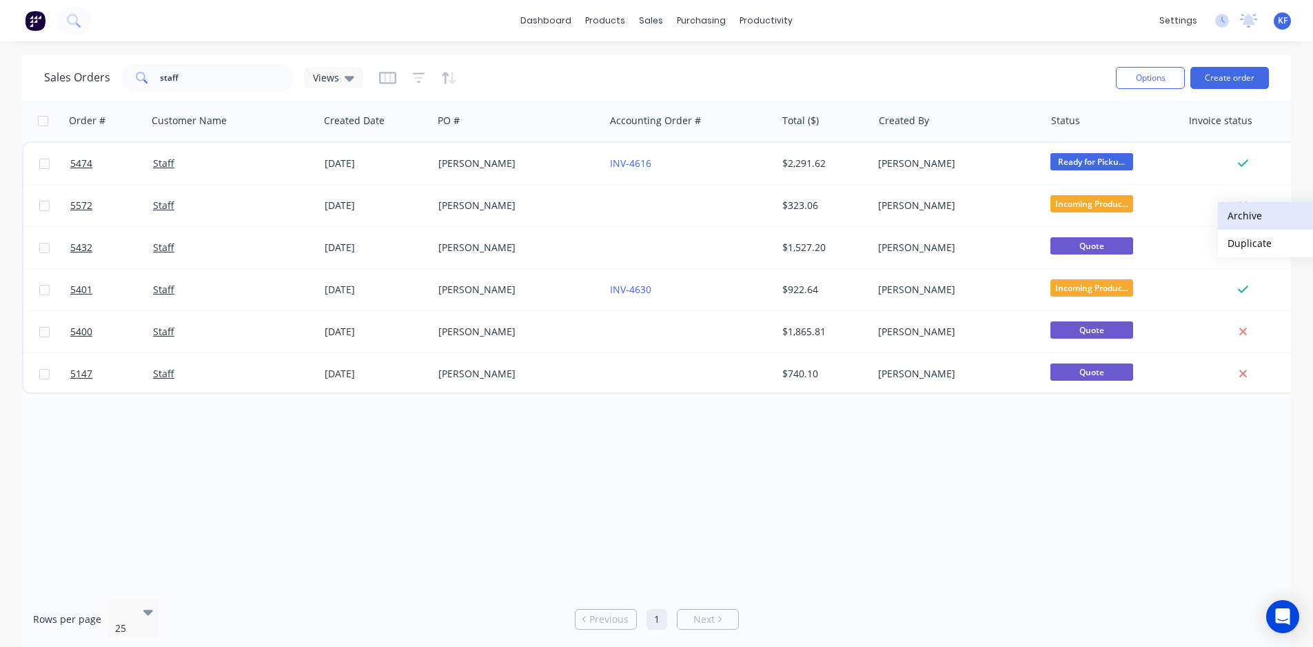
click at [1252, 221] on button "Archive" at bounding box center [1287, 216] width 138 height 28
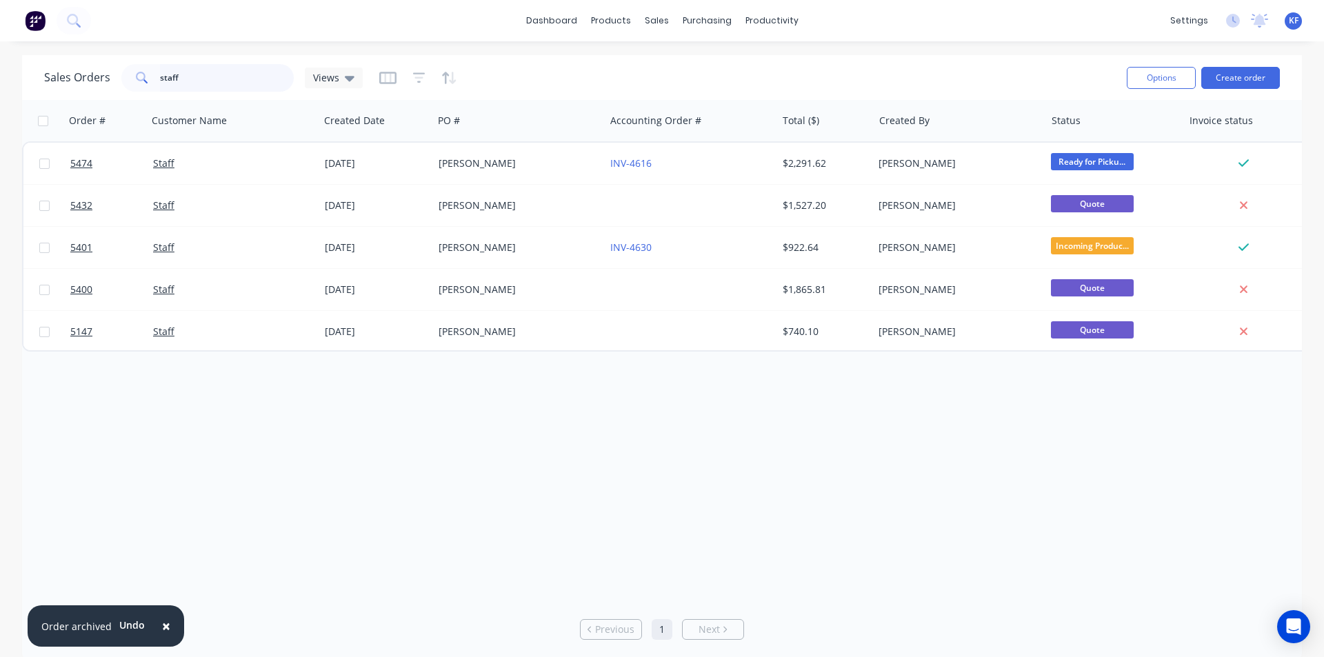
click at [39, 63] on div "Sales Orders staff Views Options Create order" at bounding box center [661, 77] width 1279 height 45
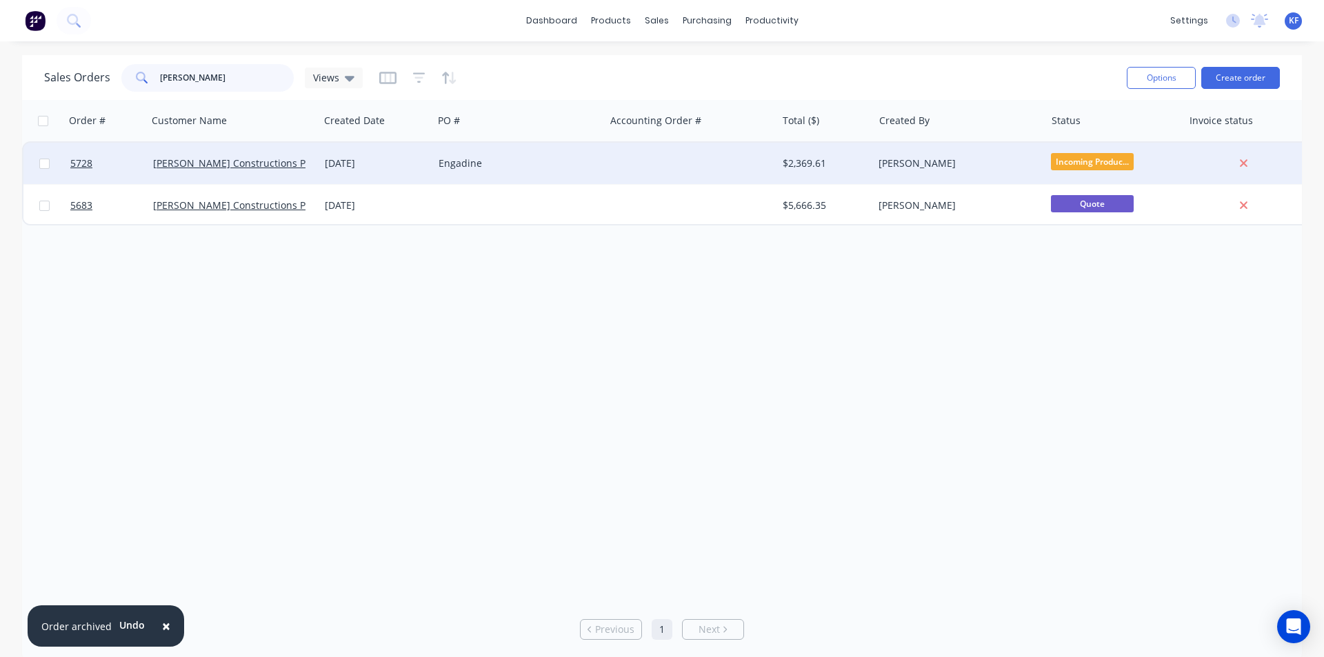
type input "nelson"
click at [555, 172] on div "Engadine" at bounding box center [519, 163] width 172 height 41
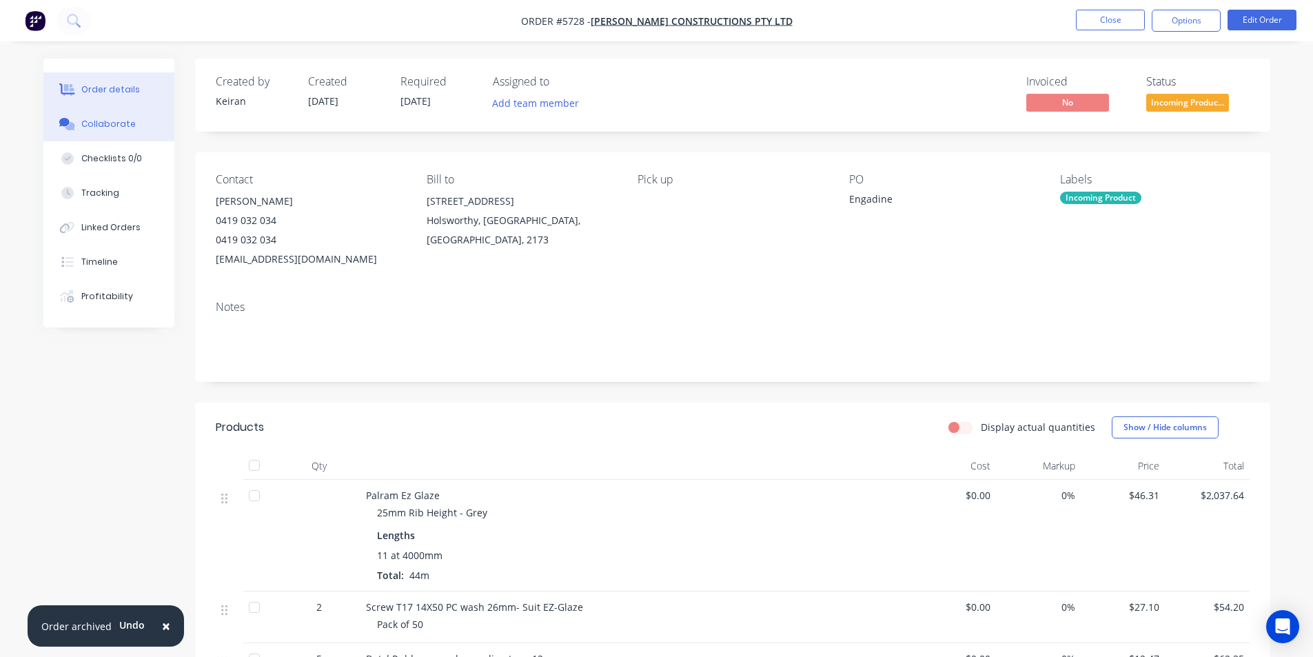
click at [77, 119] on div at bounding box center [67, 124] width 21 height 12
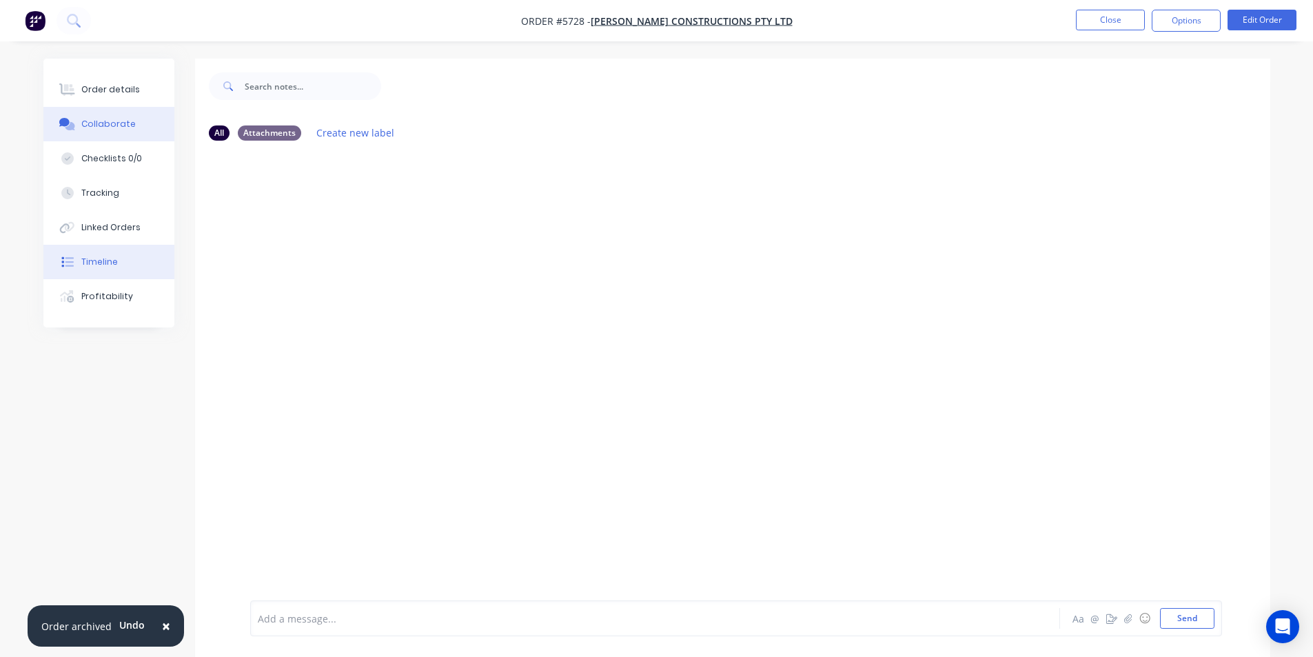
click at [114, 267] on div "Timeline" at bounding box center [99, 262] width 37 height 12
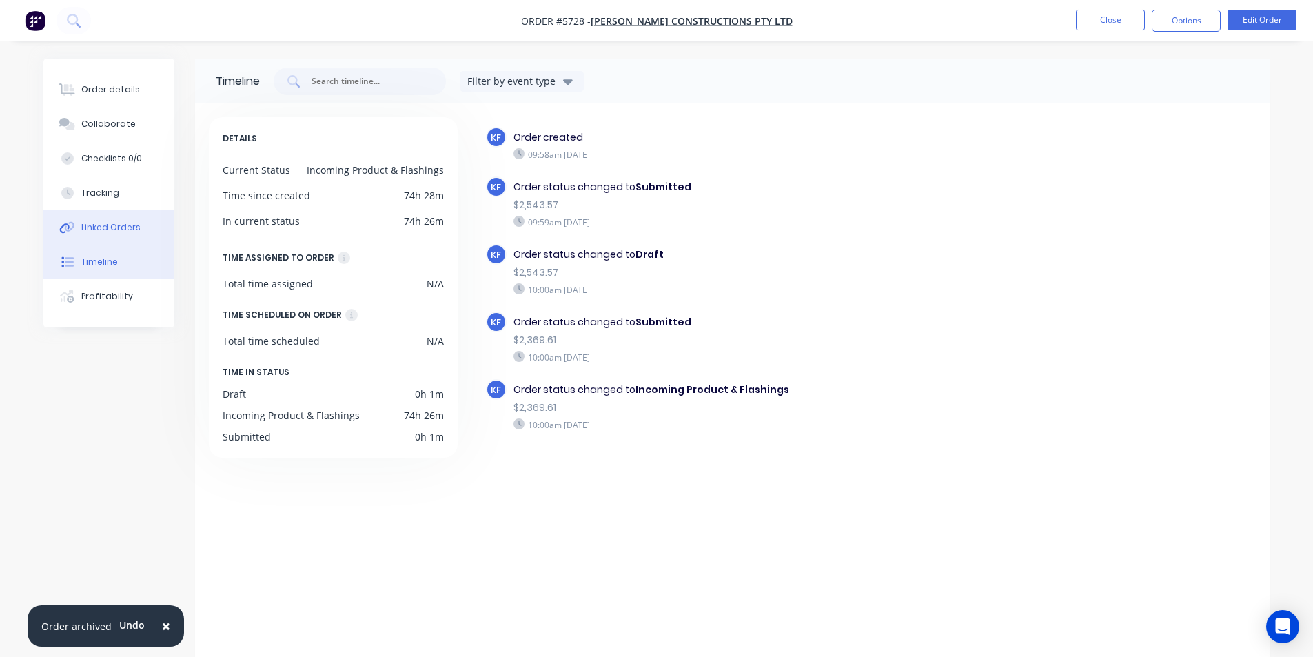
click at [119, 230] on div "Linked Orders" at bounding box center [110, 227] width 59 height 12
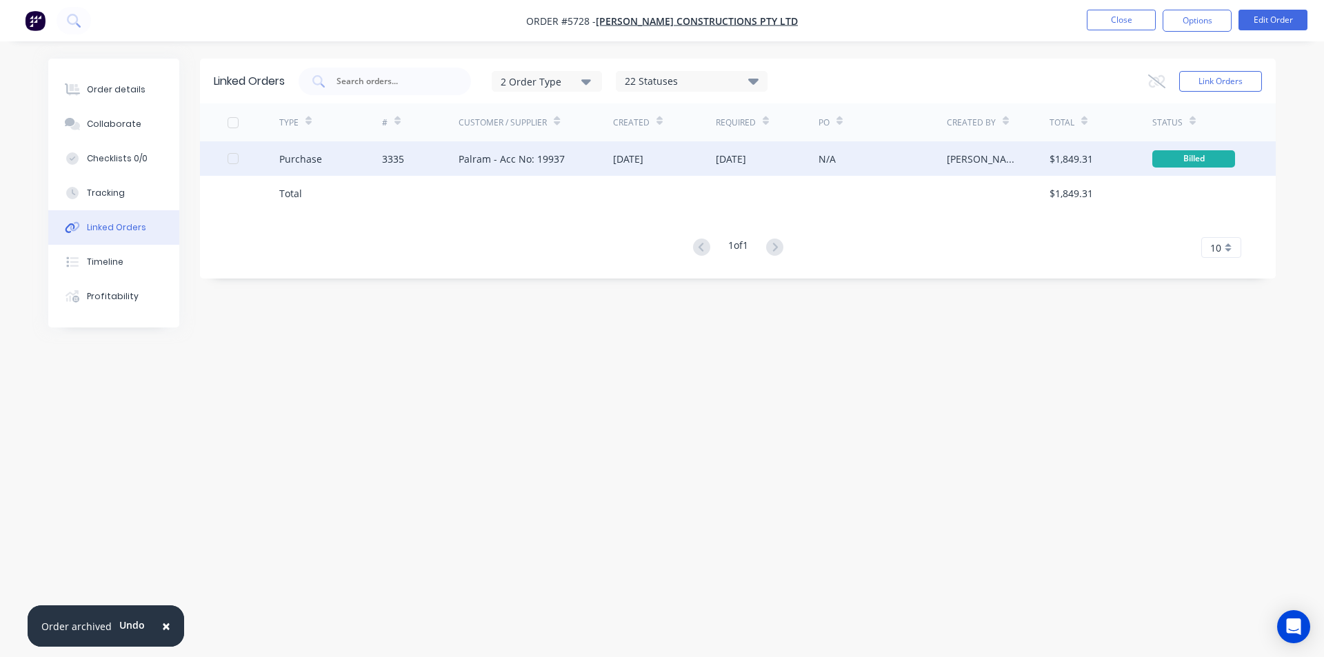
click at [512, 160] on div "Palram - Acc No: 19937" at bounding box center [511, 159] width 106 height 14
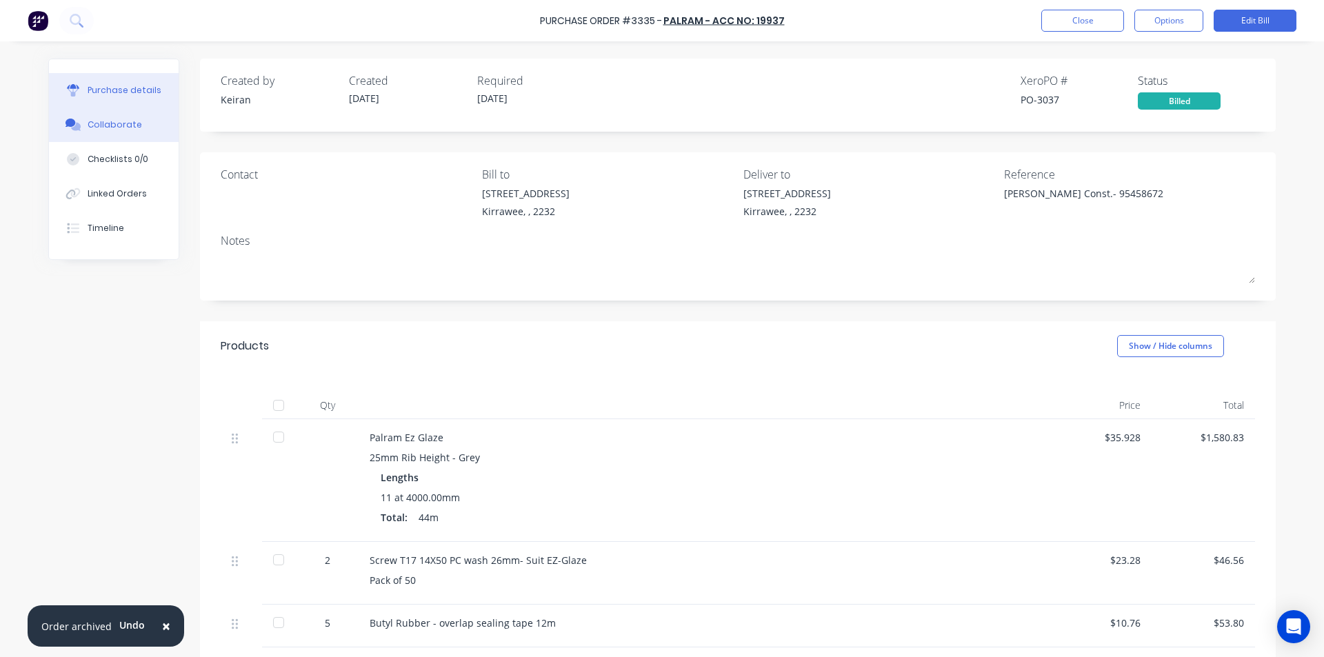
click at [101, 126] on div "Collaborate" at bounding box center [115, 125] width 54 height 12
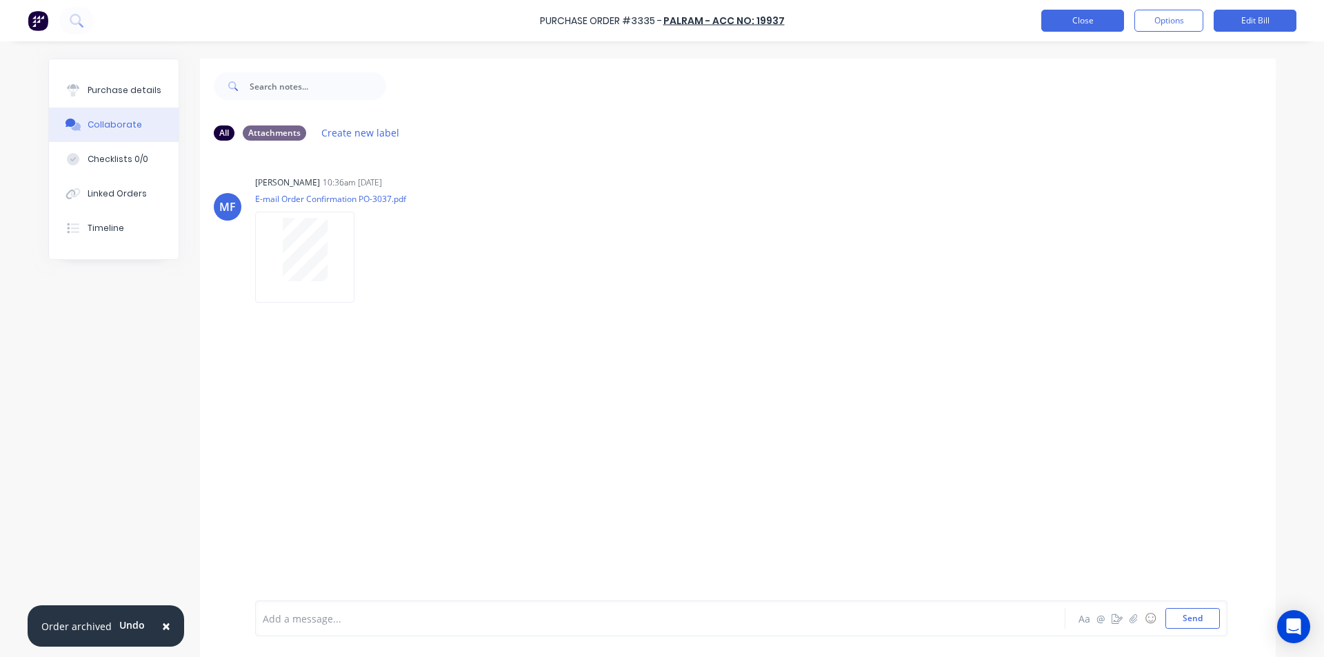
click at [1058, 19] on button "Close" at bounding box center [1082, 21] width 83 height 22
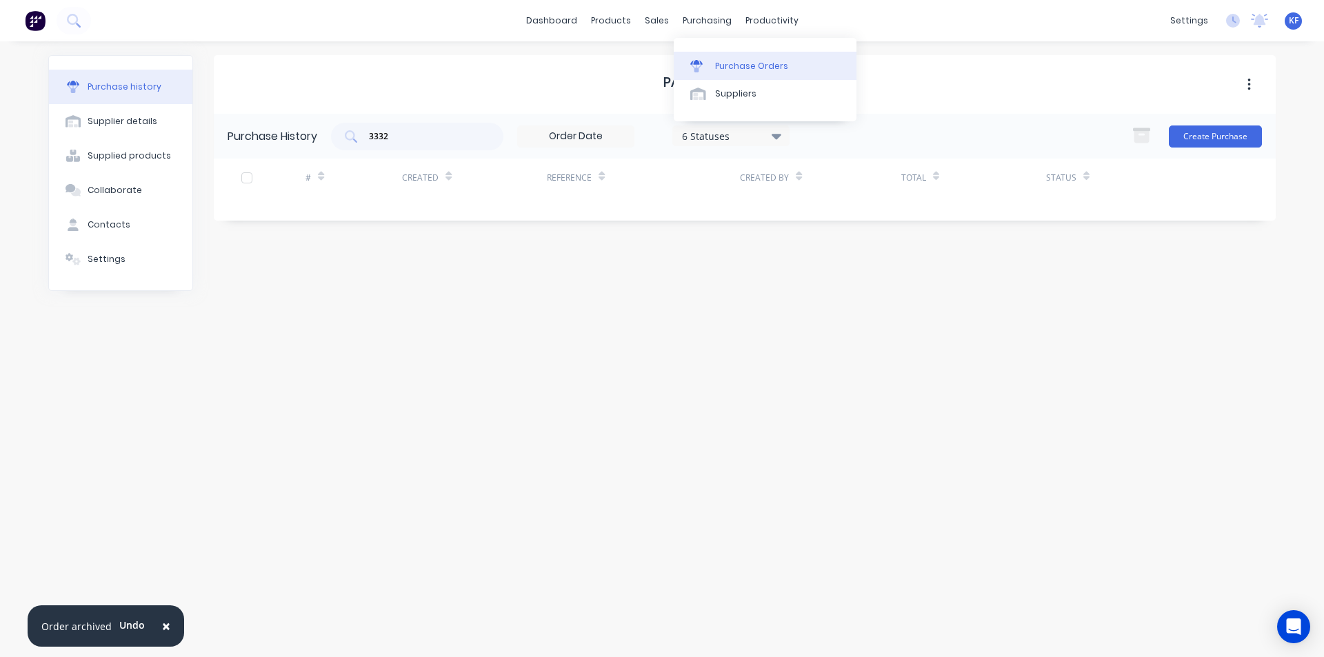
click at [728, 65] on div "Purchase Orders" at bounding box center [751, 66] width 73 height 12
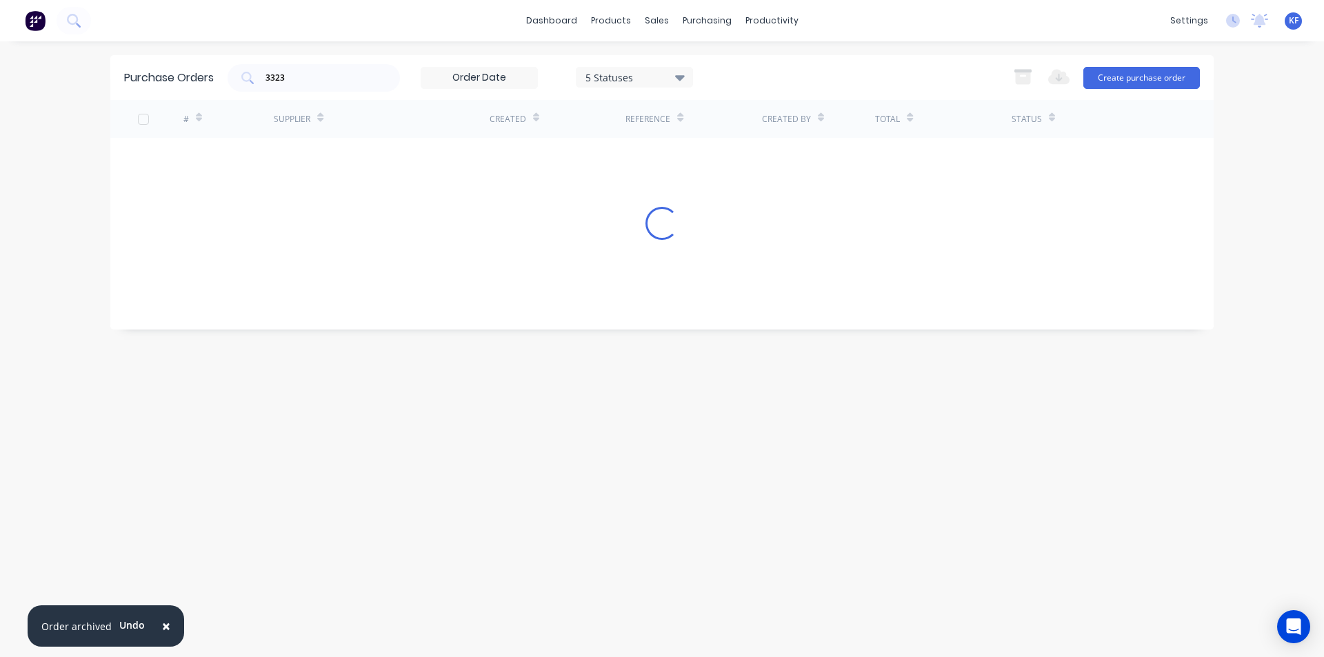
drag, startPoint x: 299, startPoint y: 78, endPoint x: 92, endPoint y: 57, distance: 208.6
click at [108, 57] on div "× Order archived Undo dashboard products sales purchasing productivity dashboar…" at bounding box center [662, 328] width 1324 height 657
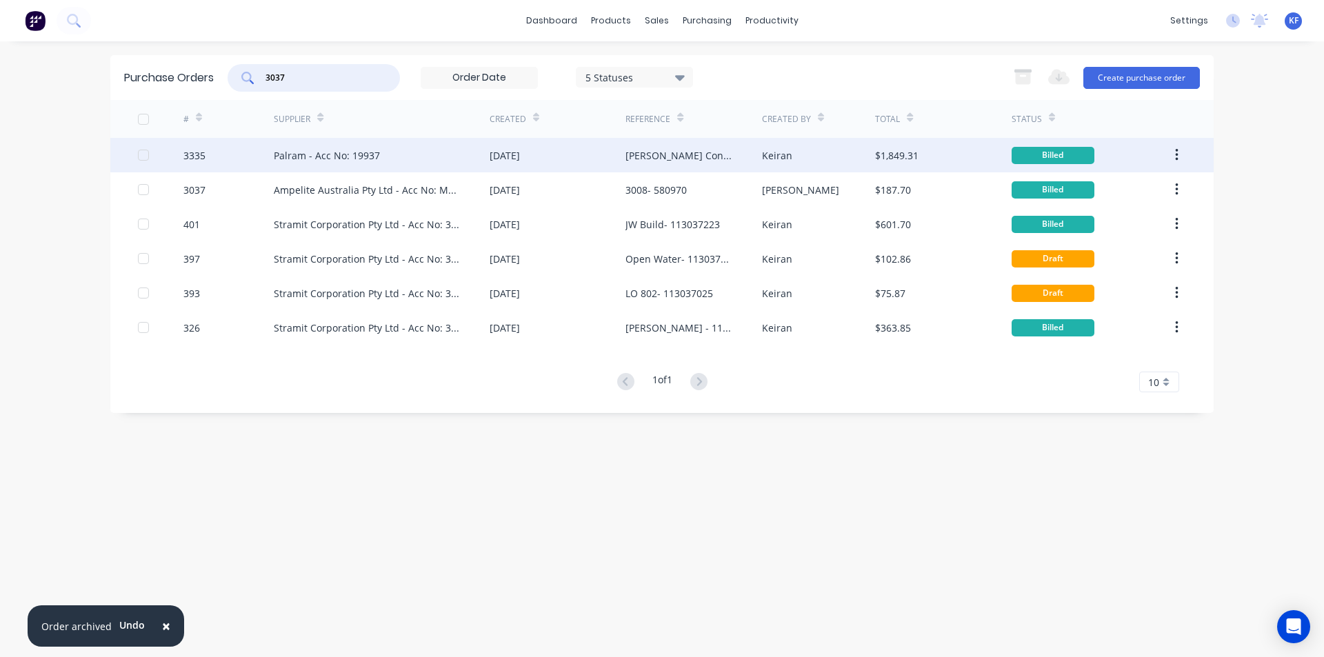
type input "3037"
click at [496, 151] on div "[DATE]" at bounding box center [504, 155] width 30 height 14
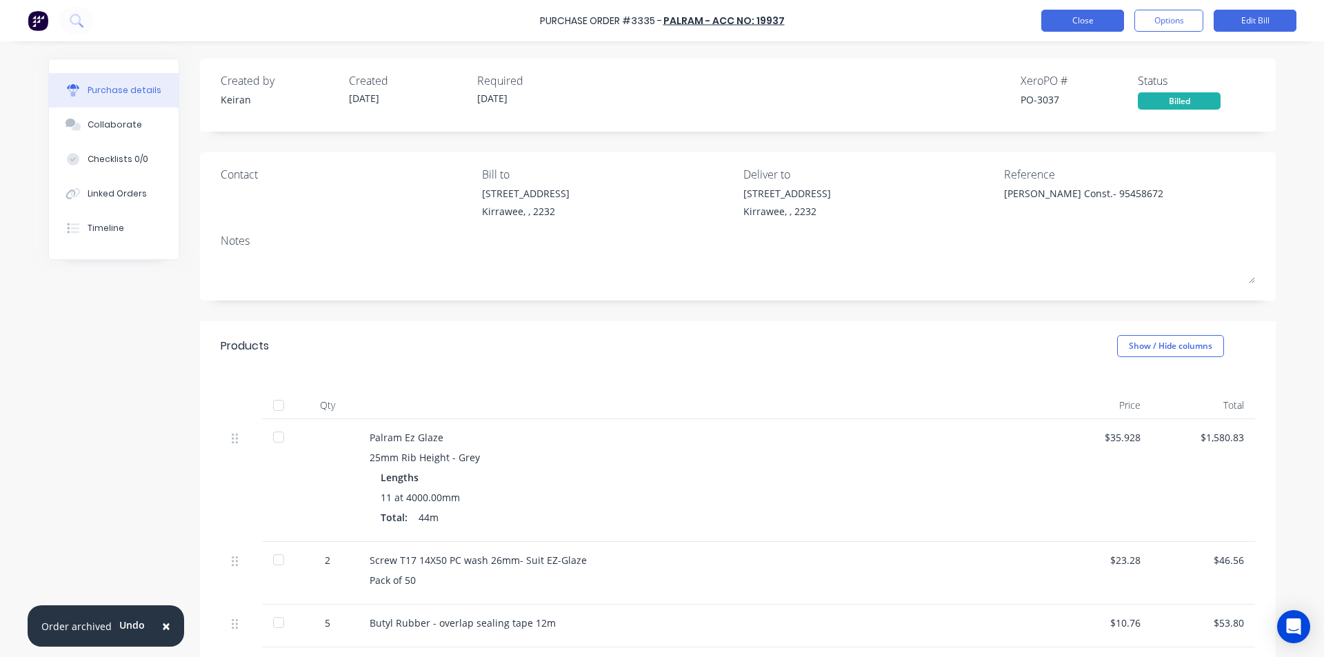
click at [1045, 25] on button "Close" at bounding box center [1082, 21] width 83 height 22
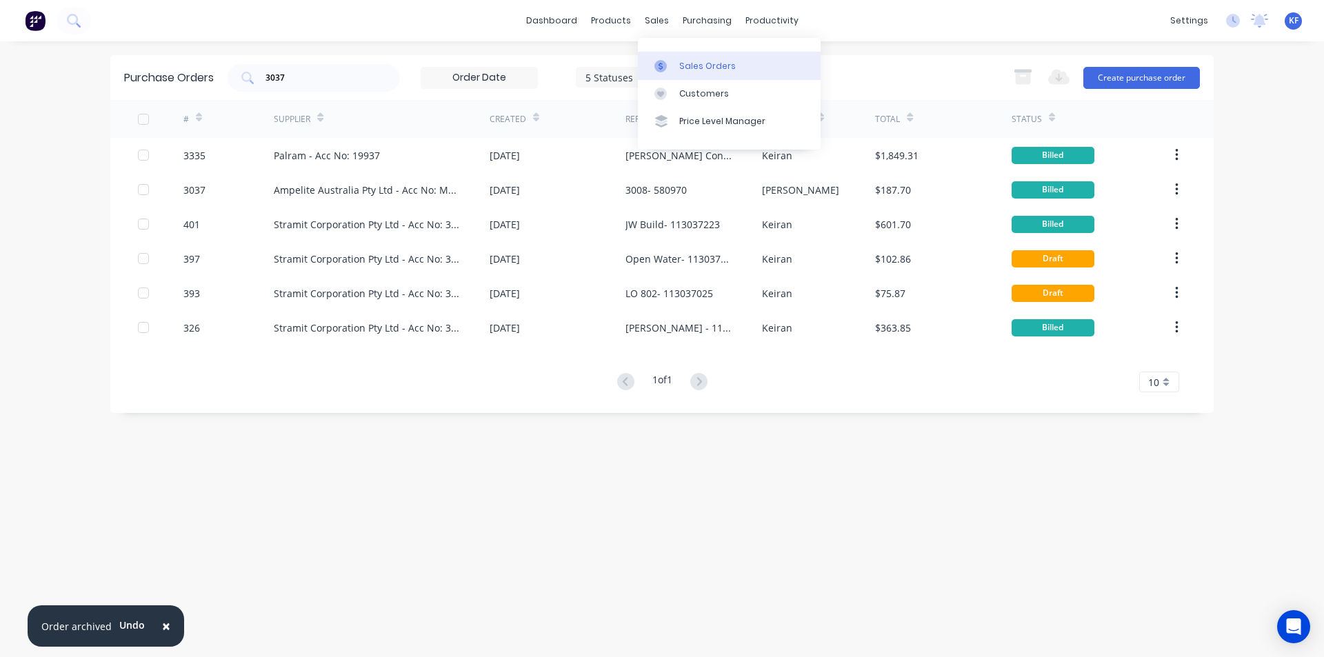
click at [677, 63] on link "Sales Orders" at bounding box center [729, 66] width 183 height 28
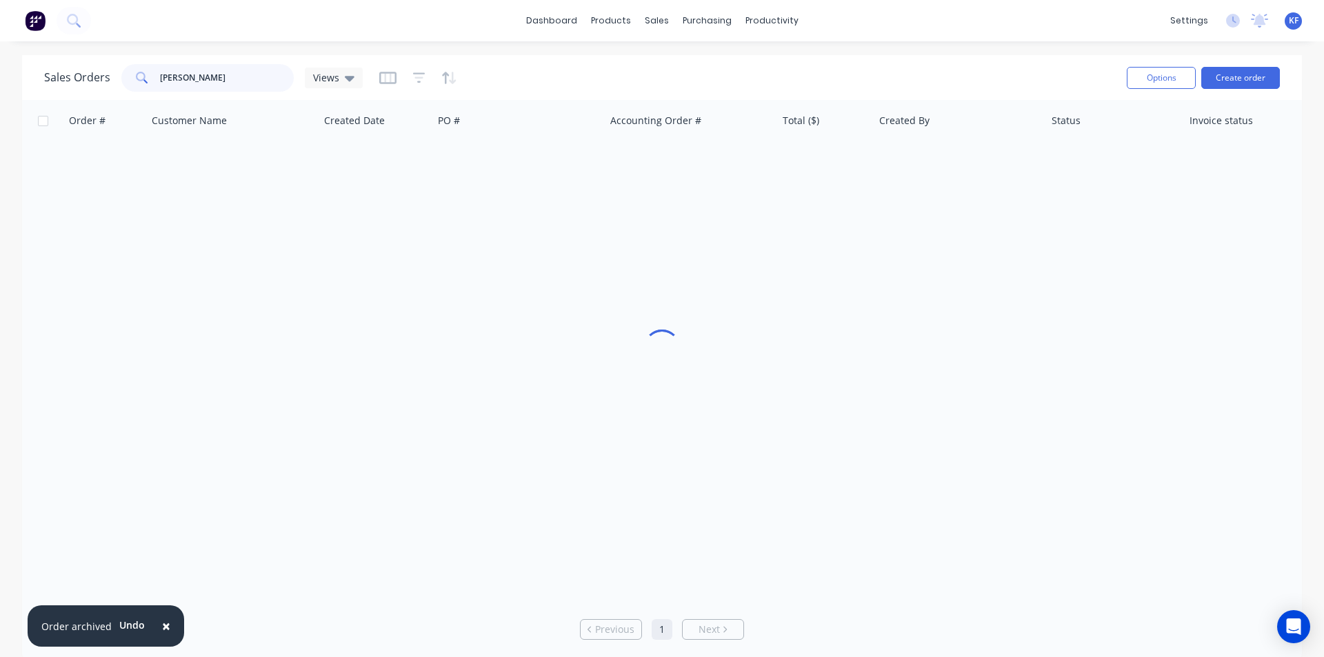
drag, startPoint x: 147, startPoint y: 72, endPoint x: 88, endPoint y: 66, distance: 58.9
click at [88, 67] on div "Sales Orders nelson Views" at bounding box center [203, 78] width 318 height 28
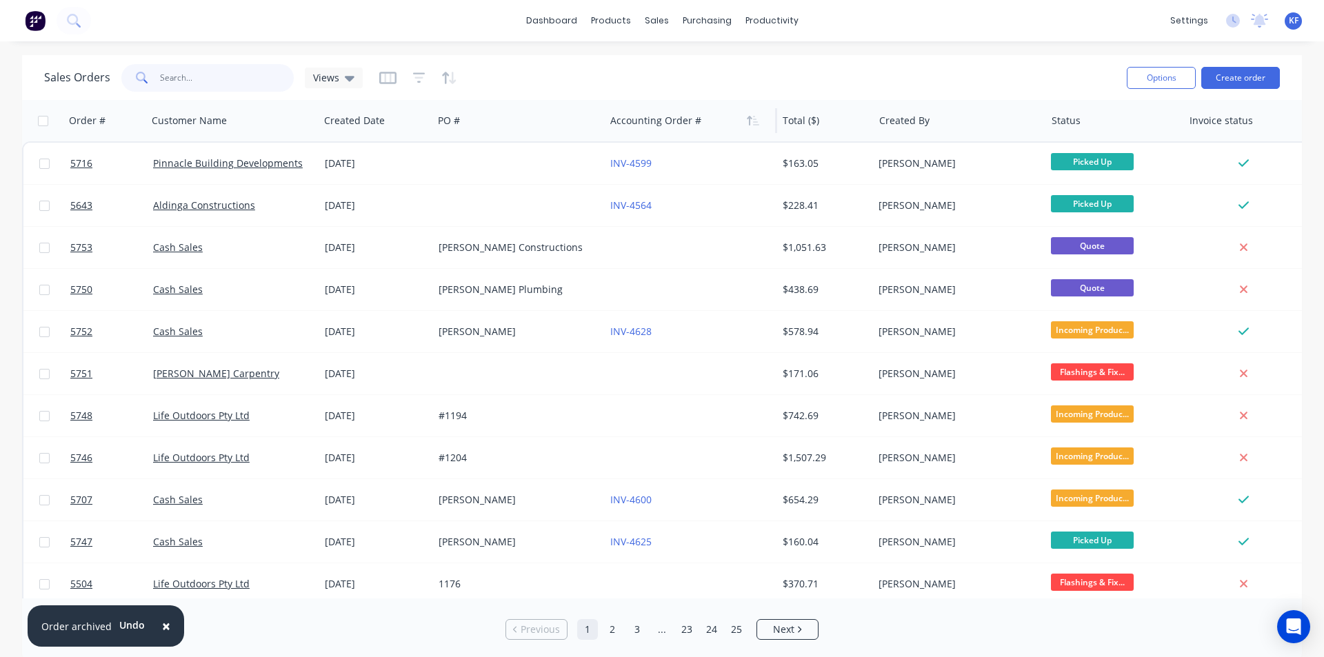
type input "2"
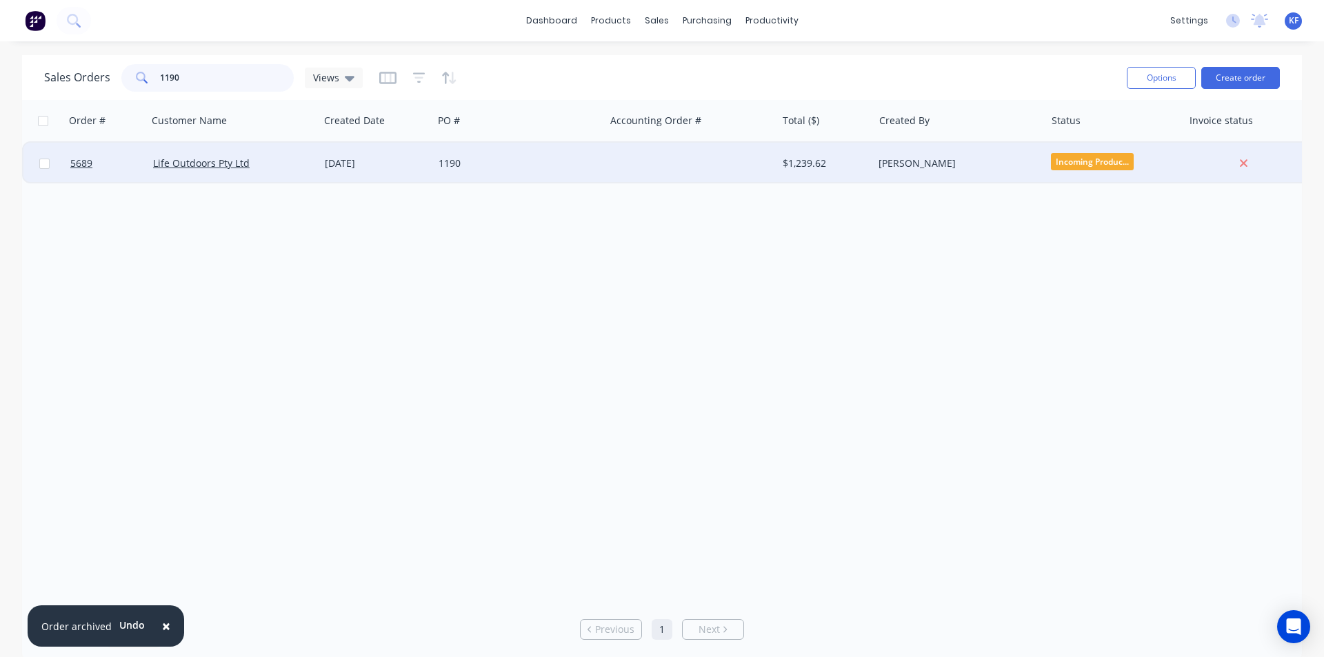
type input "1190"
click at [692, 176] on div at bounding box center [691, 163] width 172 height 41
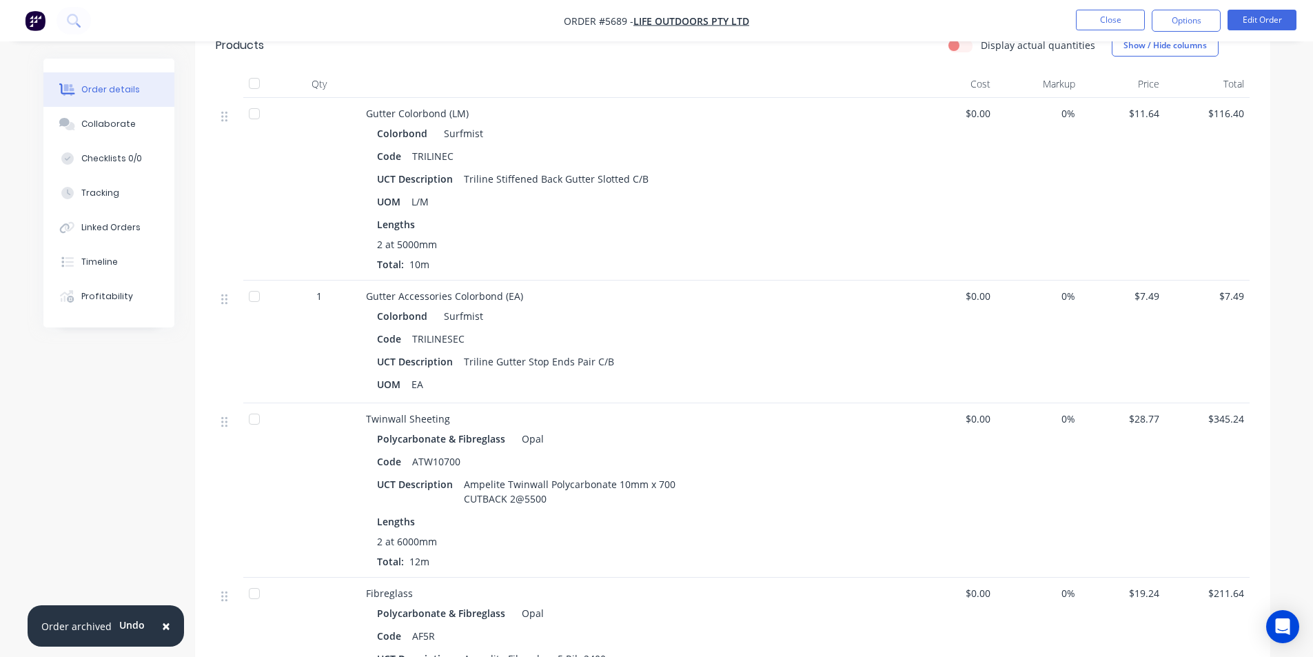
scroll to position [758, 0]
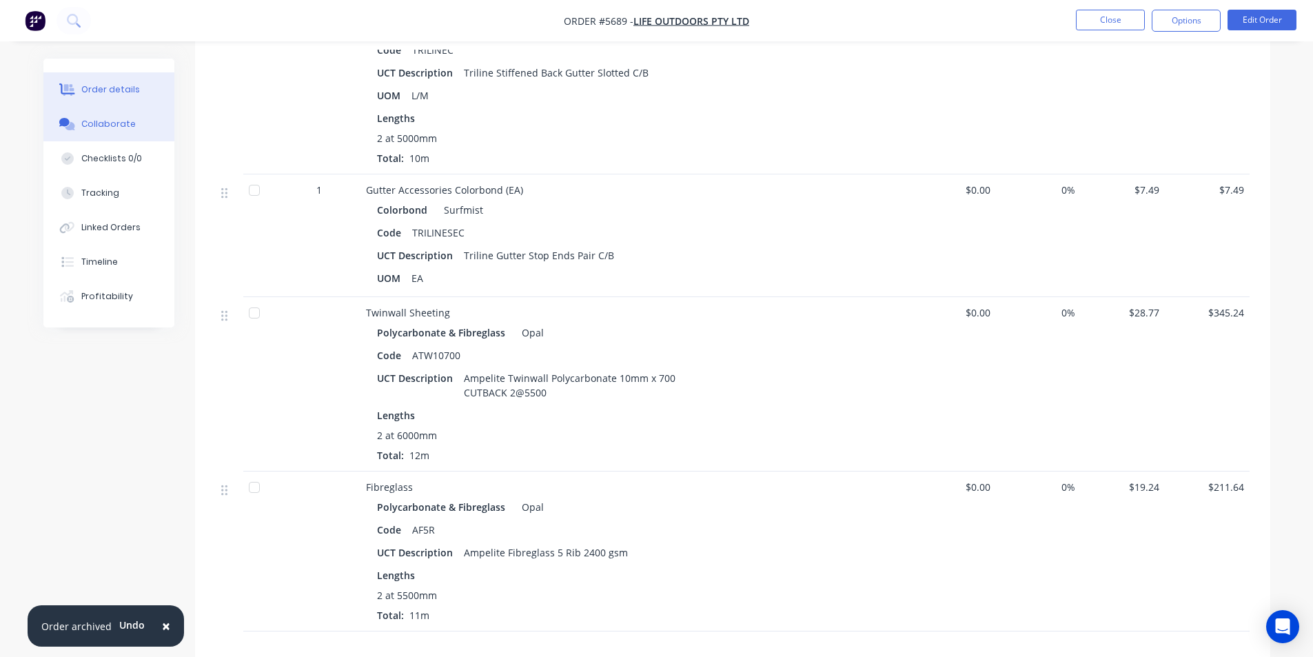
click at [72, 133] on button "Collaborate" at bounding box center [108, 124] width 131 height 34
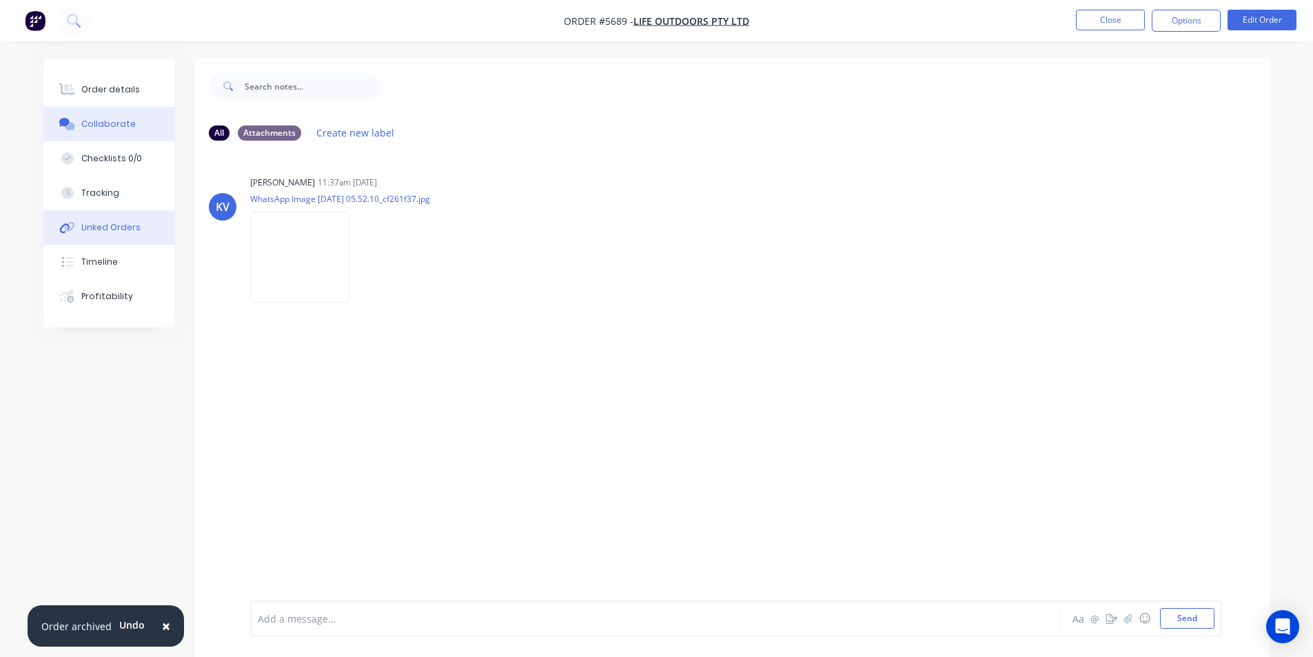
click at [107, 233] on div "Linked Orders" at bounding box center [110, 227] width 59 height 12
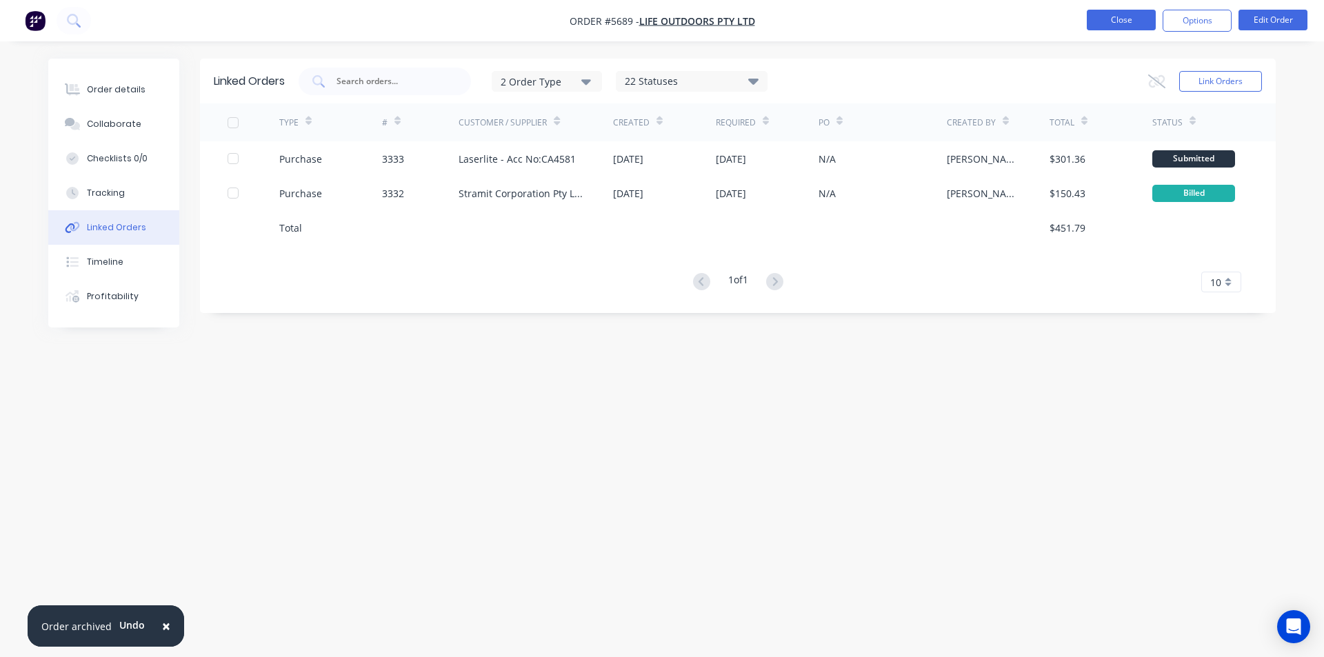
drag, startPoint x: 1082, startPoint y: 23, endPoint x: 1095, endPoint y: 21, distance: 13.4
click at [1083, 23] on ul "Close Options Edit Order" at bounding box center [1197, 21] width 254 height 22
click at [1095, 21] on button "Close" at bounding box center [1120, 20] width 69 height 21
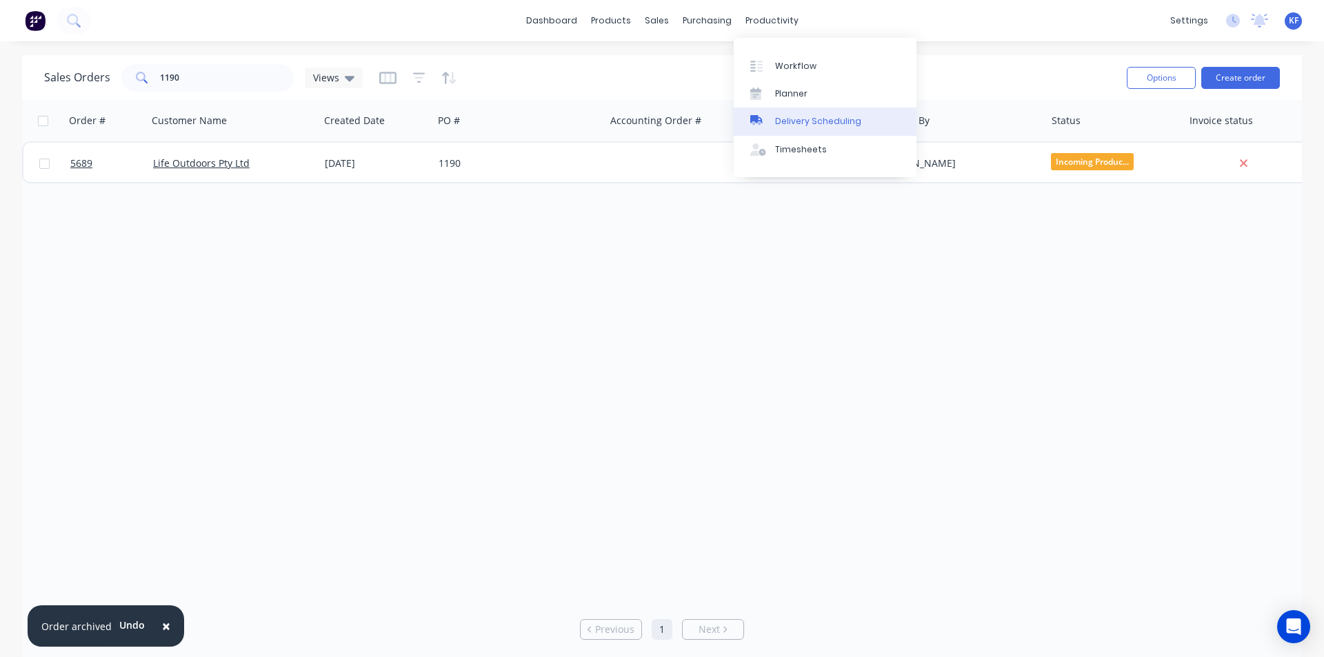
click at [801, 121] on div "Delivery Scheduling" at bounding box center [818, 121] width 86 height 12
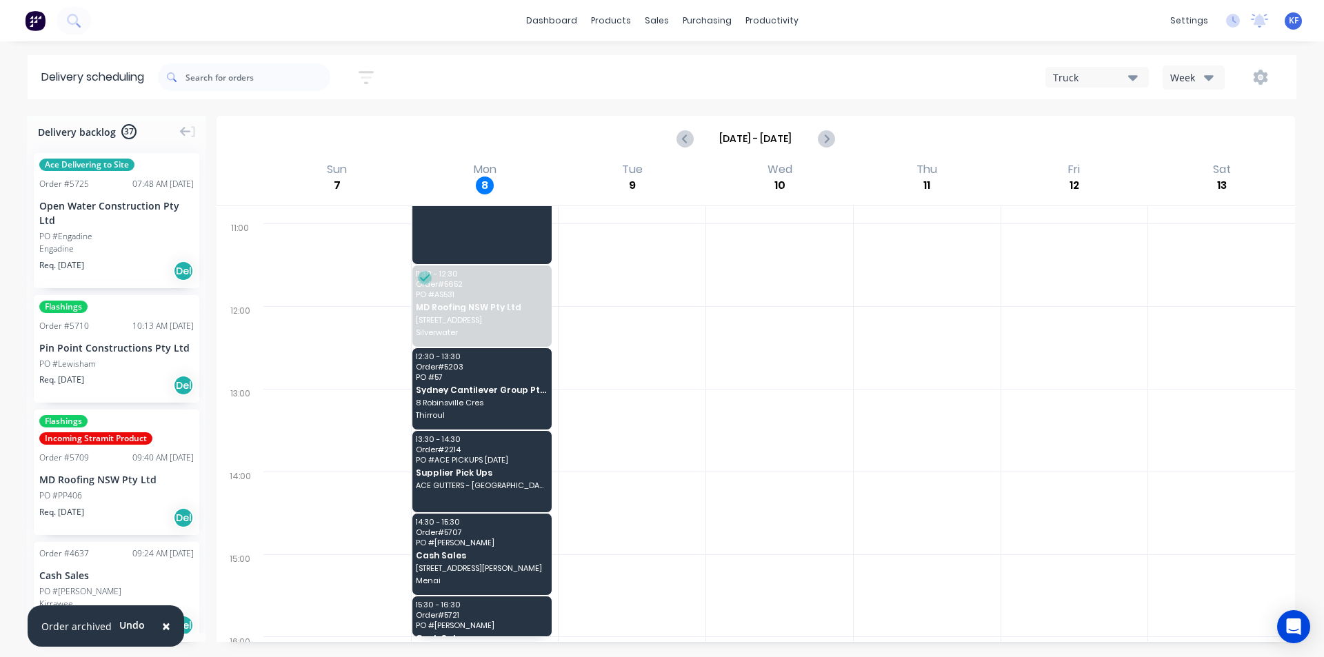
scroll to position [320, 0]
click at [268, 73] on input "text" at bounding box center [257, 77] width 145 height 28
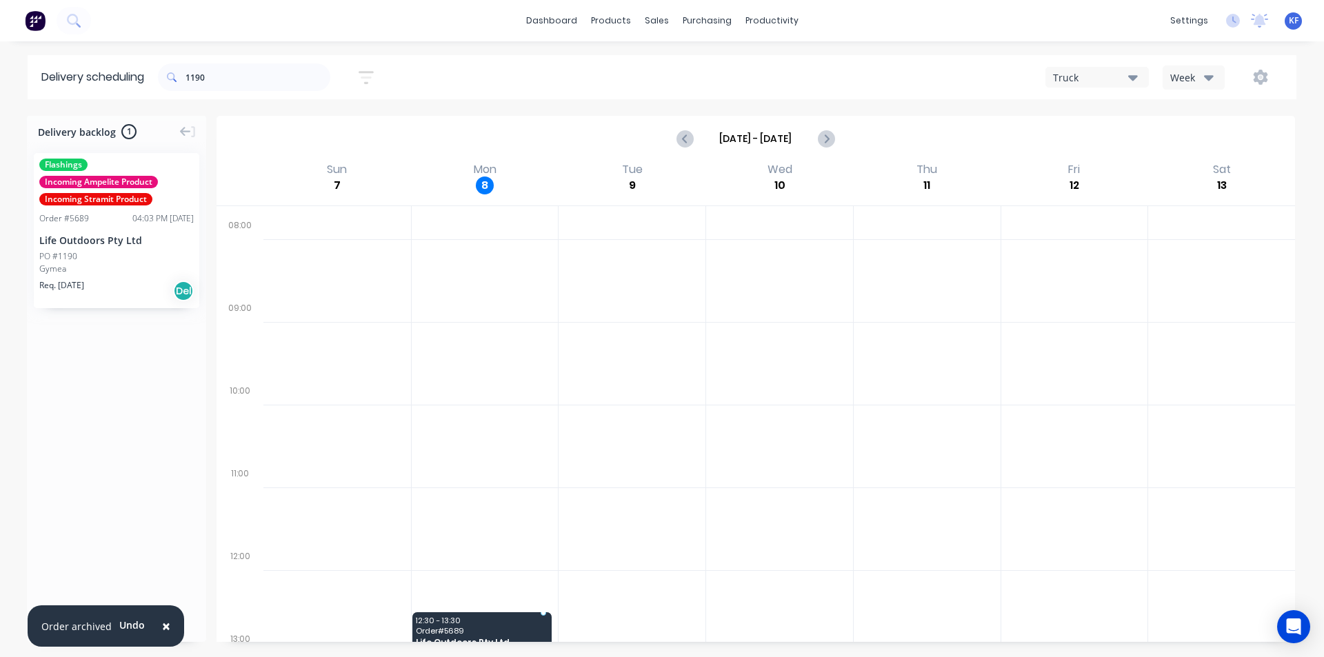
scroll to position [86, 0]
drag, startPoint x: 121, startPoint y: 279, endPoint x: 452, endPoint y: 596, distance: 458.8
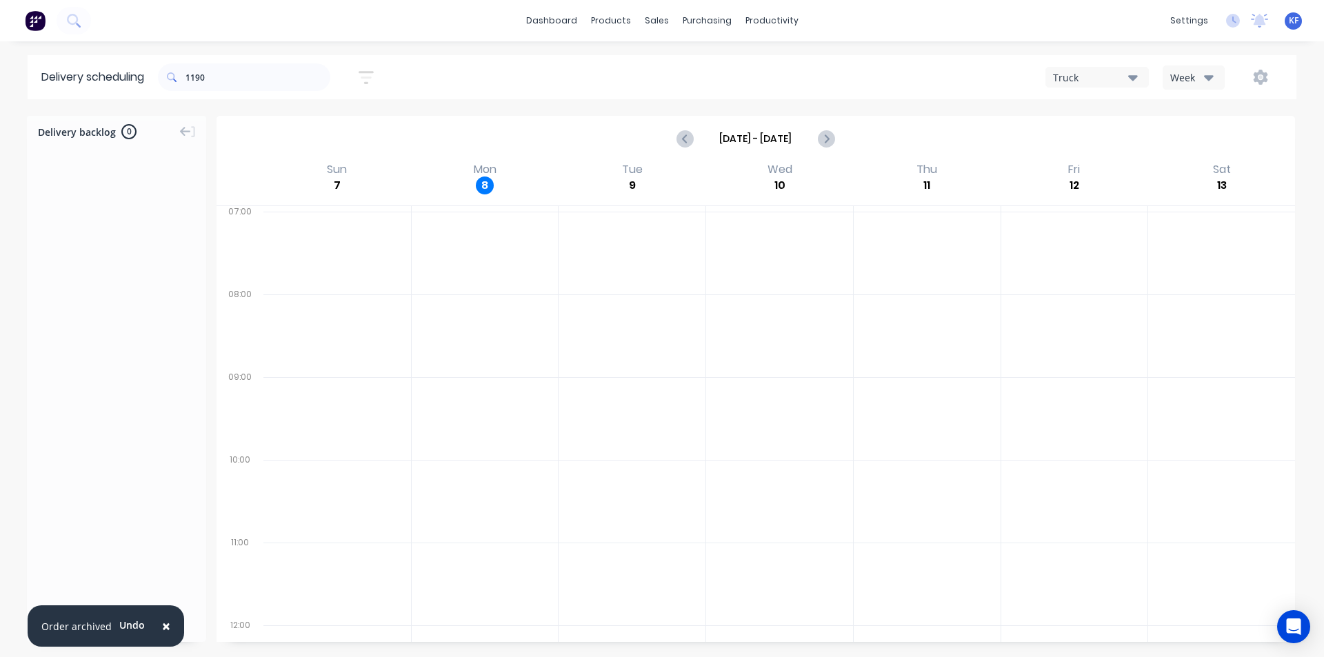
drag, startPoint x: 214, startPoint y: 62, endPoint x: 203, endPoint y: 84, distance: 24.7
click at [161, 60] on header "Delivery scheduling 1190 Sort by Most recent Created date Required date Order n…" at bounding box center [662, 77] width 1268 height 44
drag, startPoint x: 160, startPoint y: 62, endPoint x: 153, endPoint y: 60, distance: 7.2
click at [154, 60] on header "Delivery scheduling 1190 Sort by Most recent Created date Required date Order n…" at bounding box center [662, 77] width 1268 height 44
type input "9"
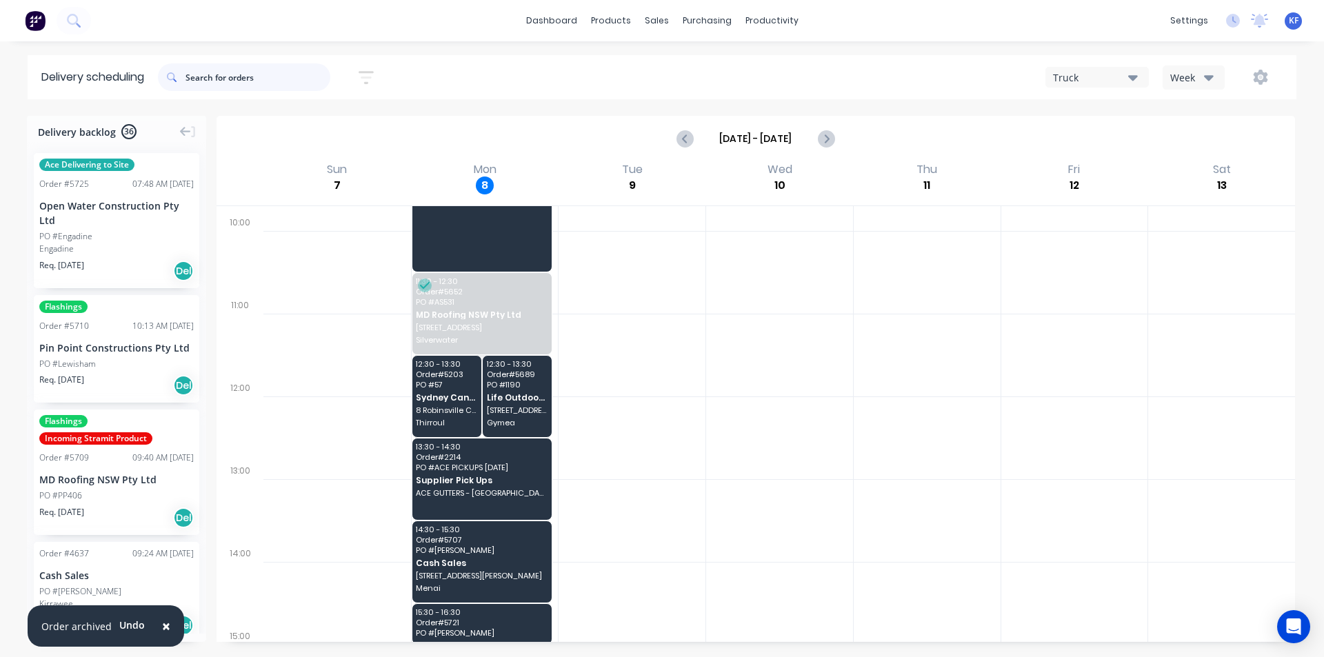
scroll to position [320, 0]
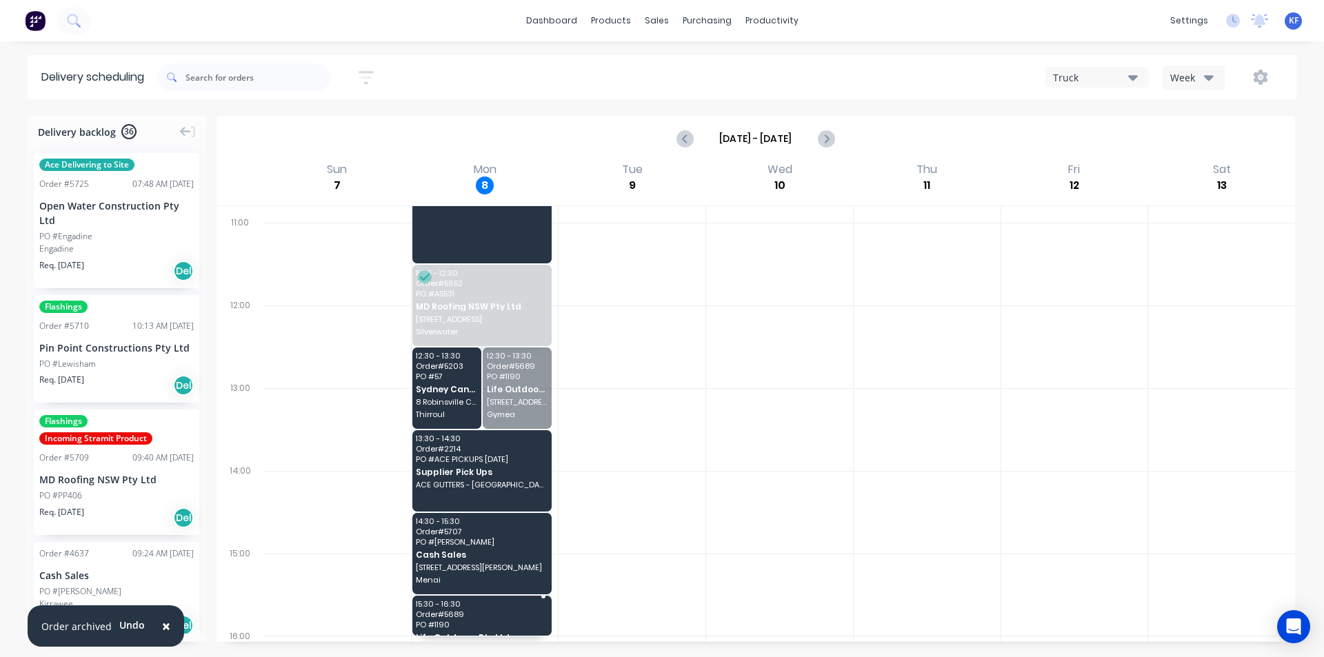
drag, startPoint x: 536, startPoint y: 393, endPoint x: 482, endPoint y: 654, distance: 266.7
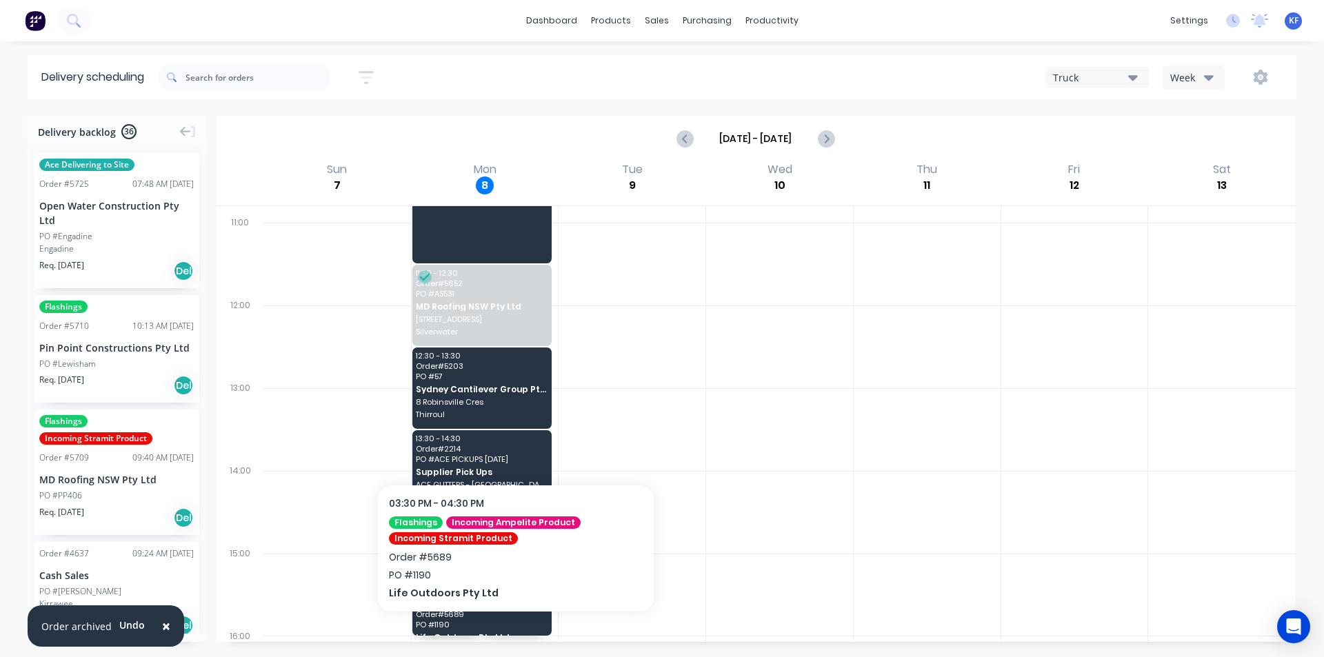
drag, startPoint x: 518, startPoint y: 627, endPoint x: 508, endPoint y: 650, distance: 25.0
click at [508, 650] on div "Delivery backlog 36 Ace Delivering to Site Order # 5725 07:48 AM 05/09/25 Open …" at bounding box center [662, 386] width 1324 height 540
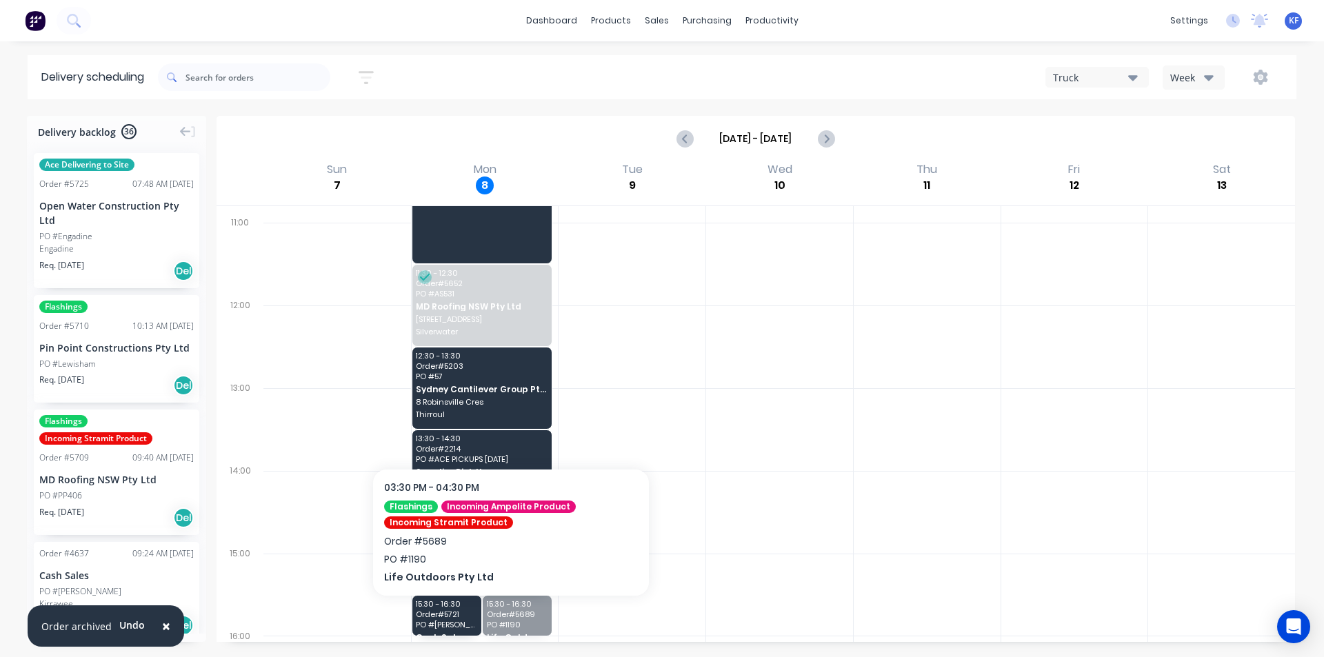
drag, startPoint x: 516, startPoint y: 609, endPoint x: 499, endPoint y: 642, distance: 36.4
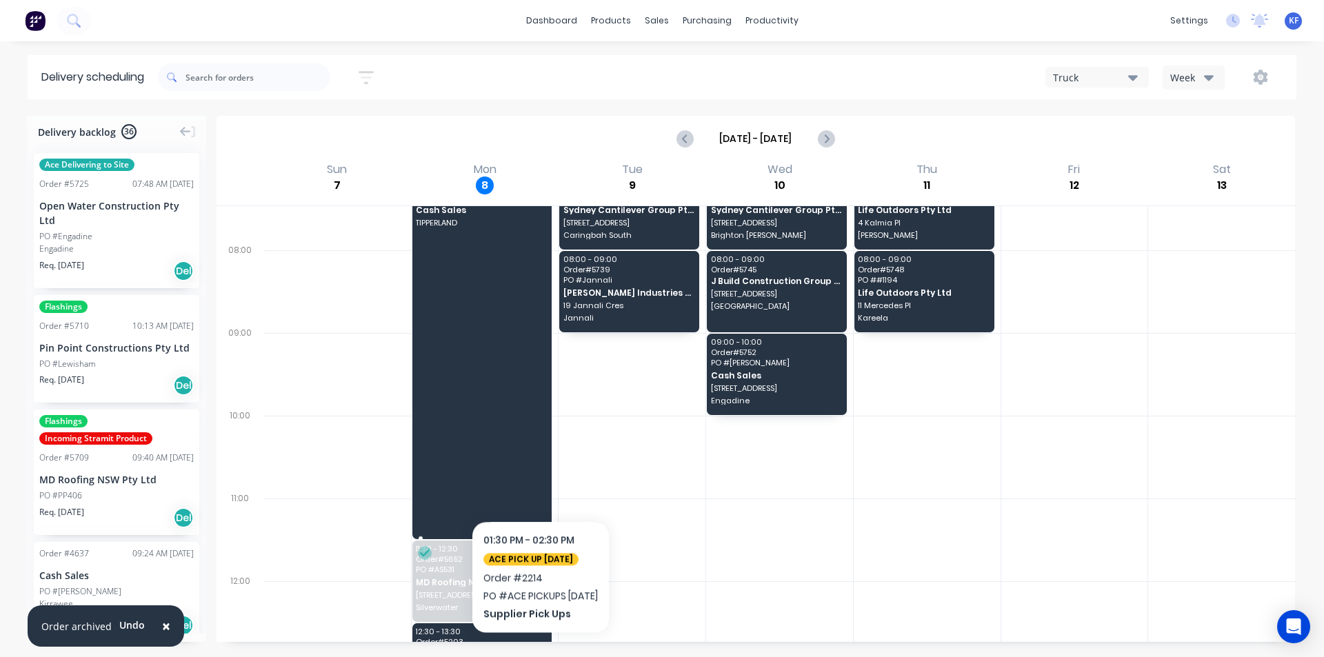
scroll to position [0, 0]
